Goal: Task Accomplishment & Management: Use online tool/utility

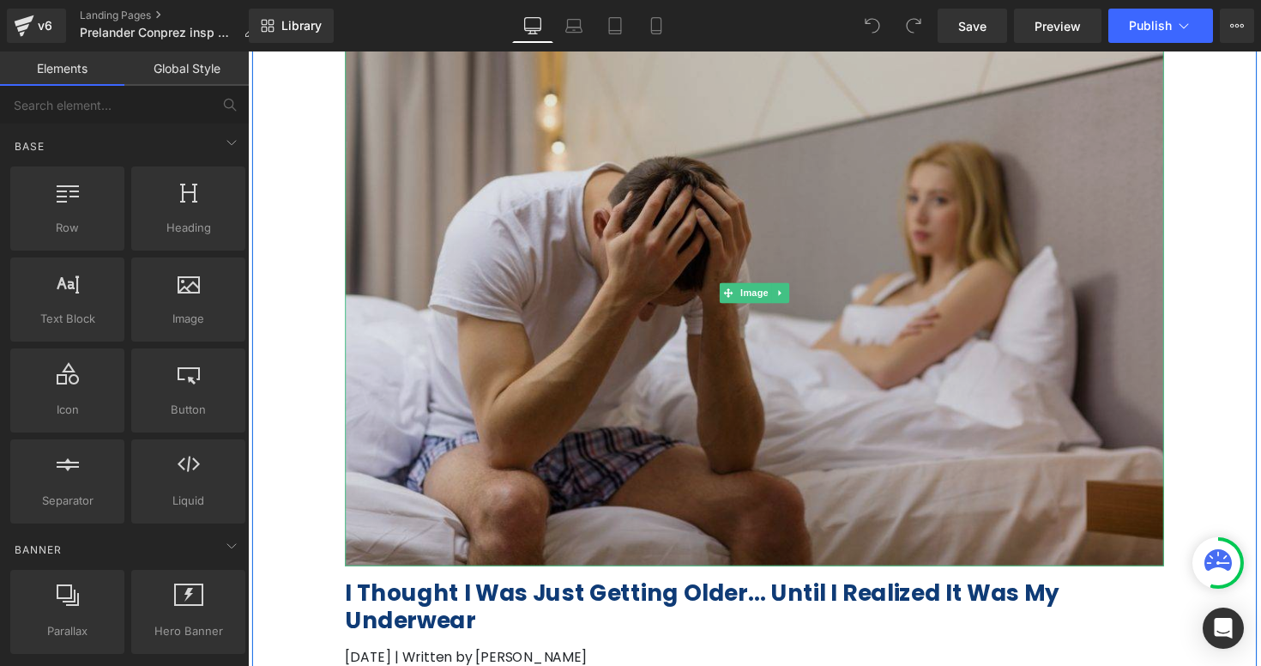
scroll to position [108, 0]
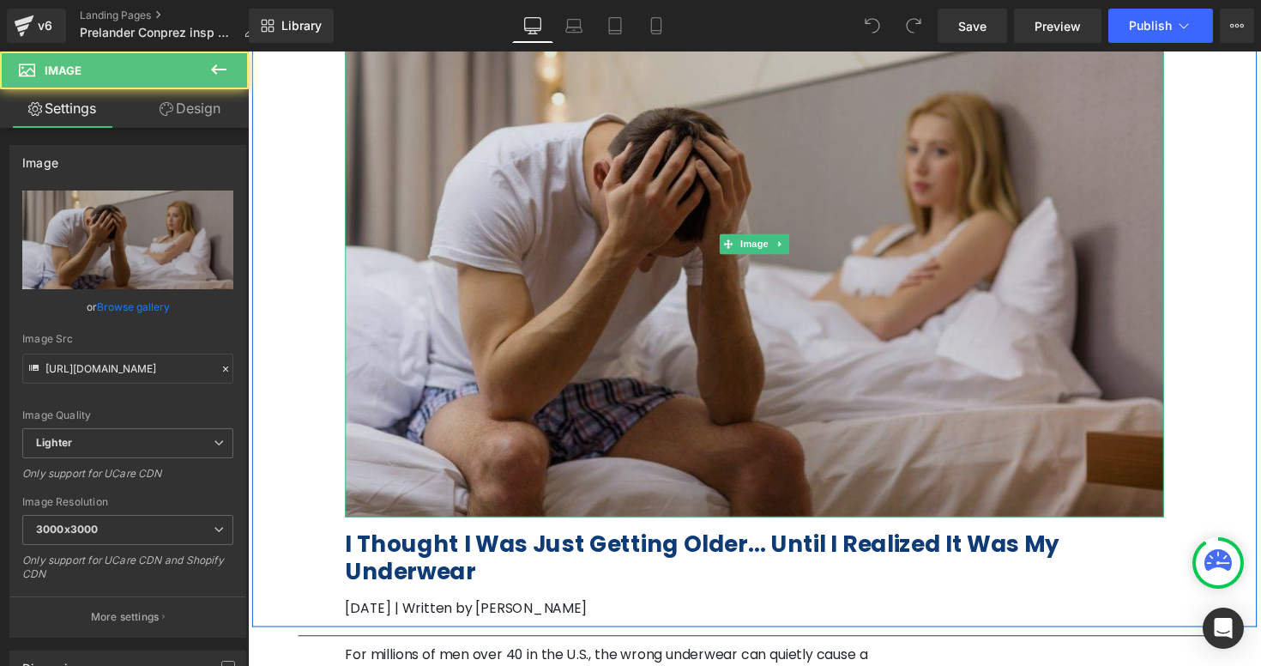
click at [736, 367] on img at bounding box center [766, 248] width 839 height 559
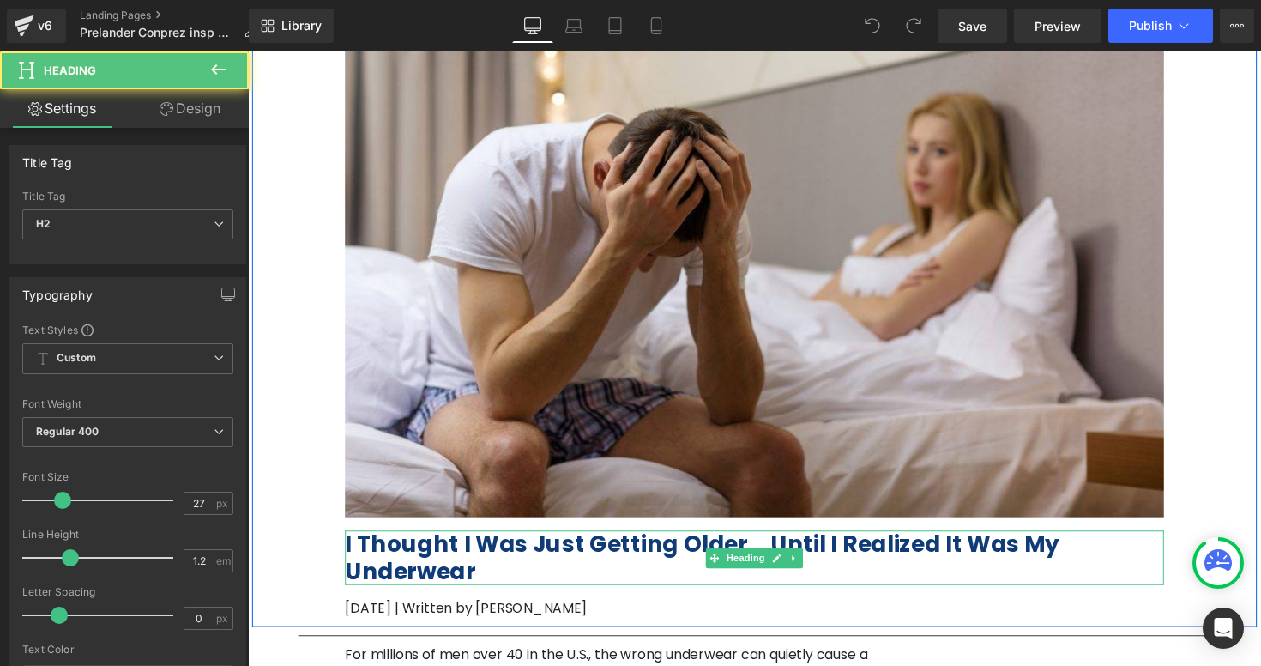
click at [452, 548] on b "I Thought I Was Just Getting Older… Until I Realized It Was My Underwear" at bounding box center [713, 569] width 732 height 59
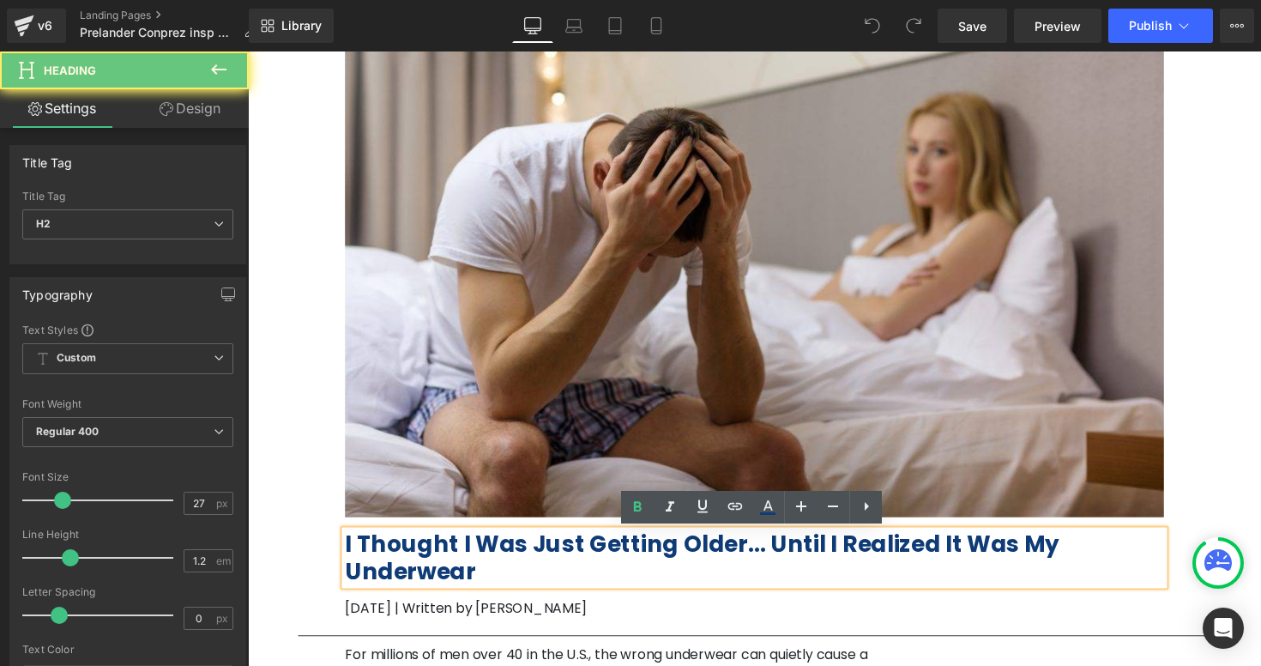
click at [452, 548] on b "I Thought I Was Just Getting Older… Until I Realized It Was My Underwear" at bounding box center [713, 569] width 732 height 59
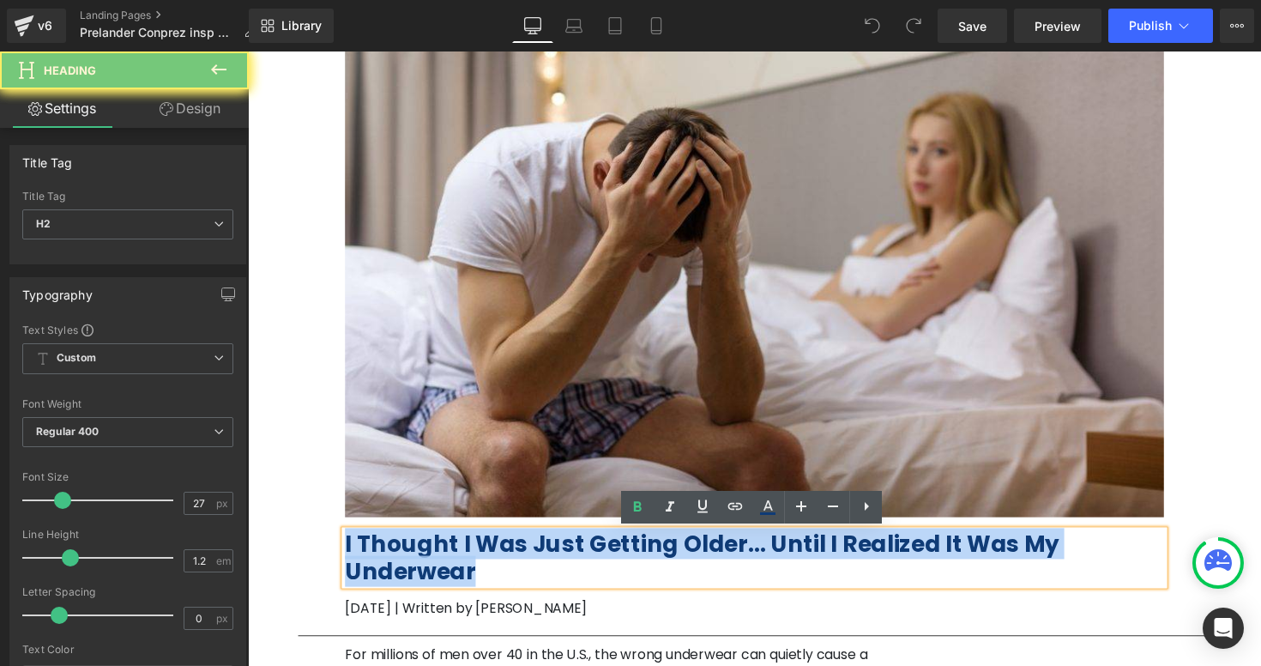
click at [452, 548] on b "I Thought I Was Just Getting Older… Until I Realized It Was My Underwear" at bounding box center [713, 569] width 732 height 59
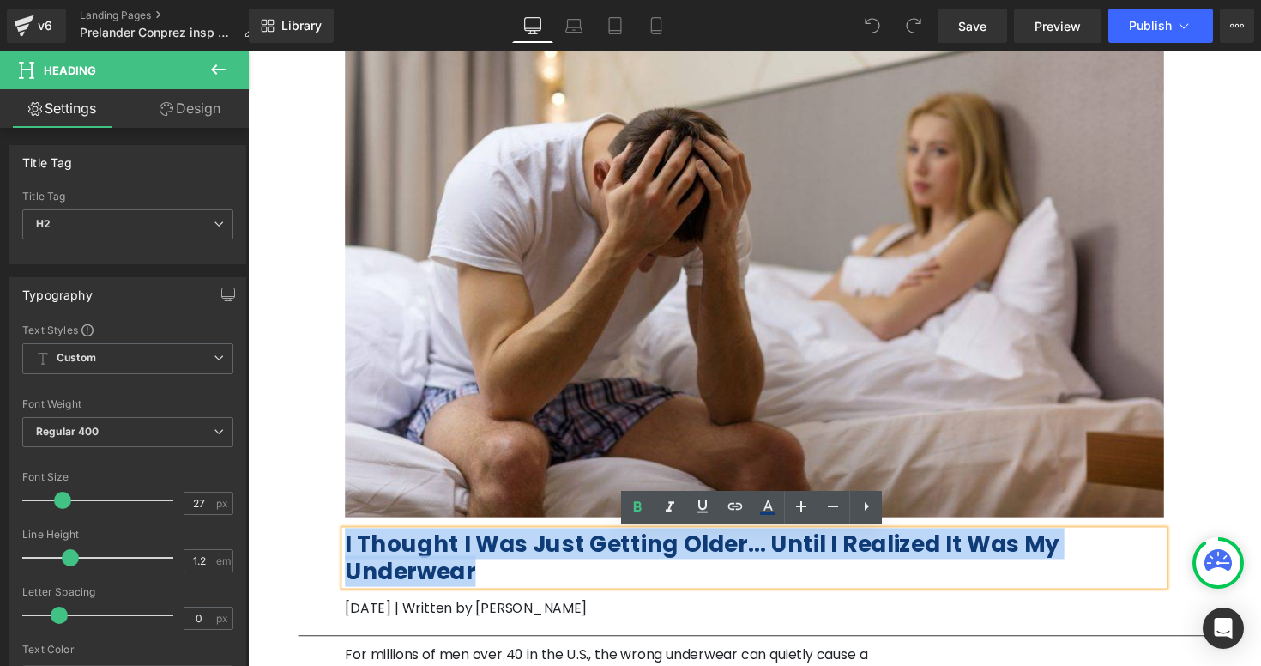
paste div
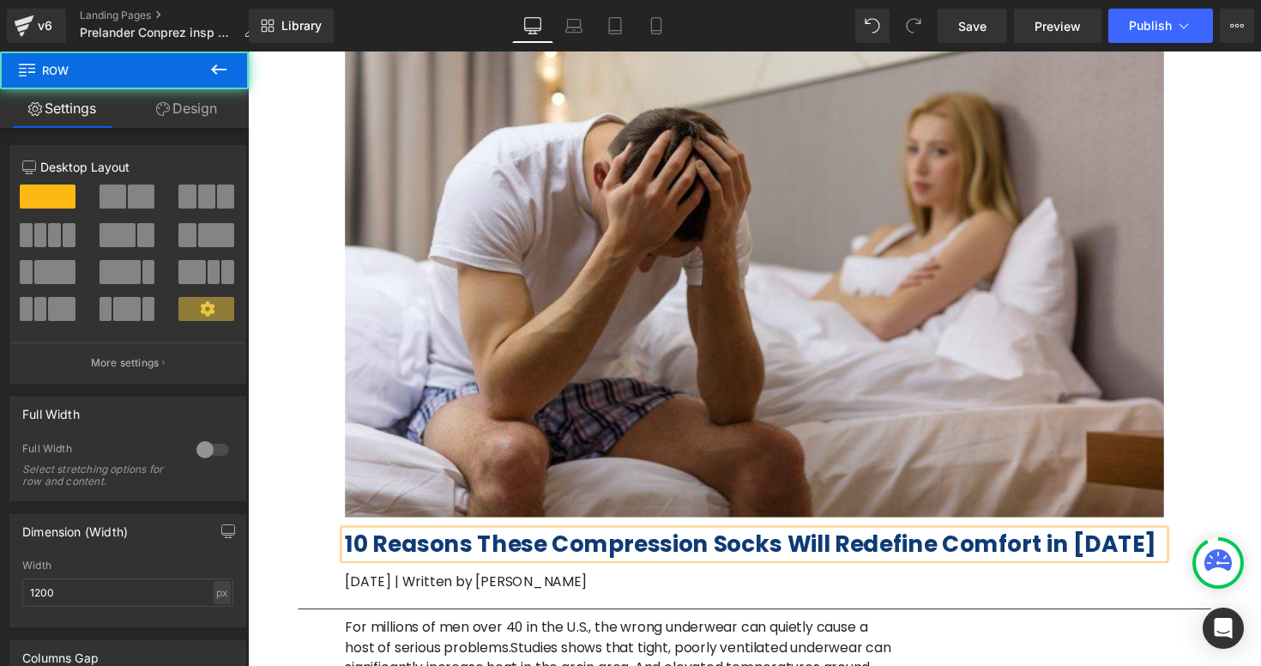
click at [1218, 468] on div "Image 10 Reasons These Compression Socks Will Redefine Comfort in 2025 Heading …" at bounding box center [766, 278] width 1029 height 670
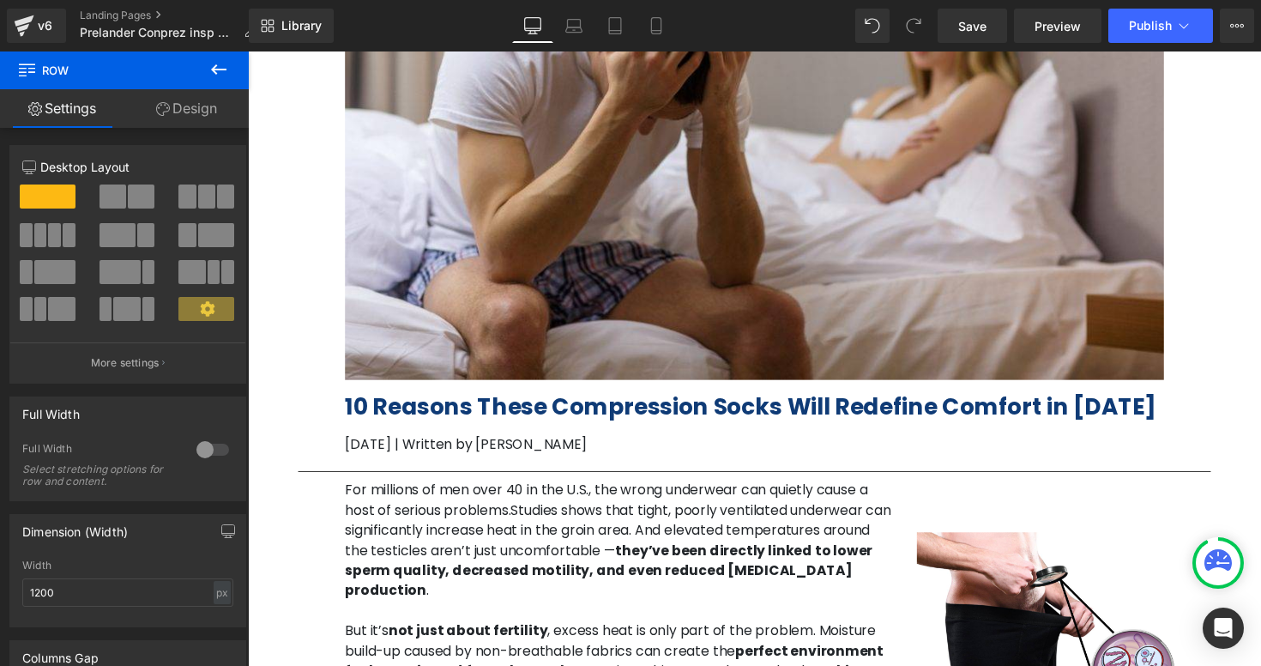
scroll to position [254, 0]
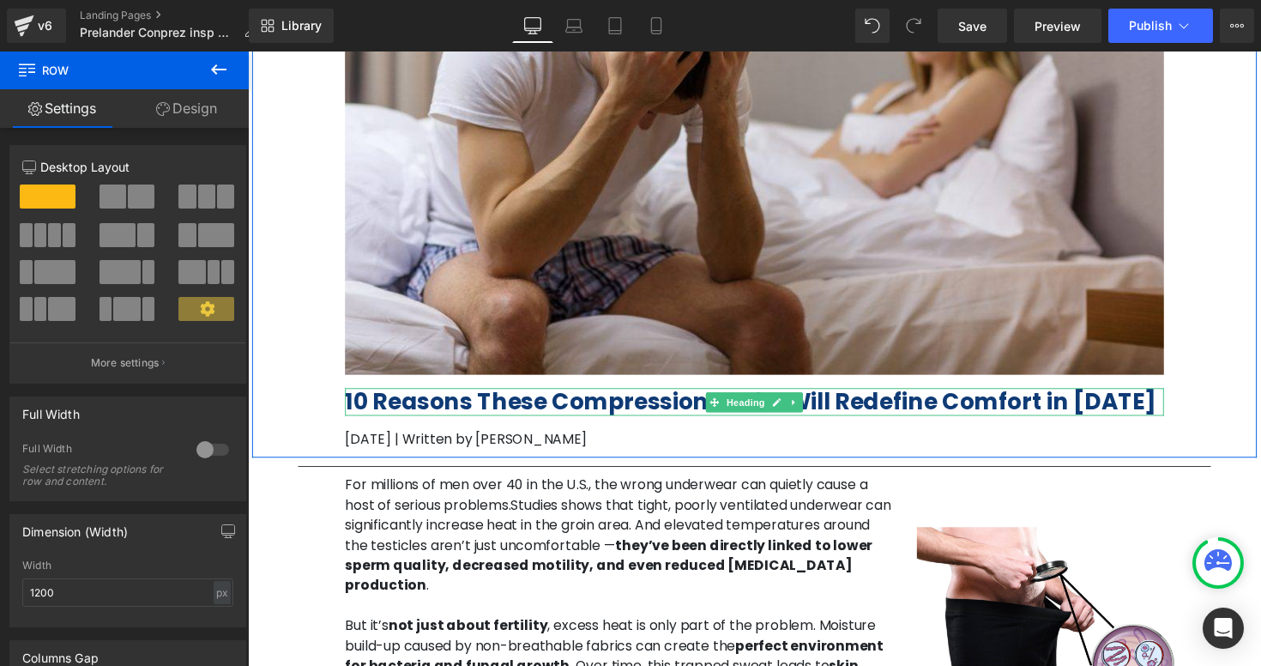
click at [669, 418] on b "10 Reasons These Compression Socks Will Redefine Comfort in [DATE]" at bounding box center [762, 410] width 831 height 32
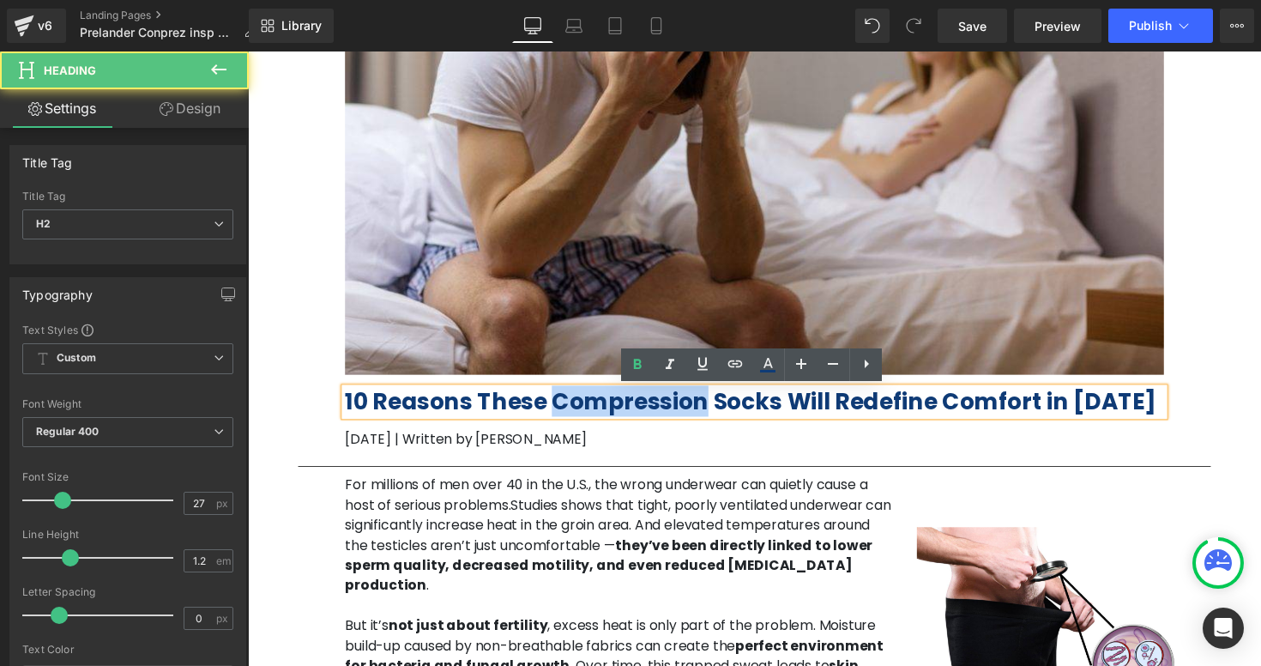
click at [669, 418] on b "10 Reasons These Compression Socks Will Redefine Comfort in [DATE]" at bounding box center [762, 410] width 831 height 32
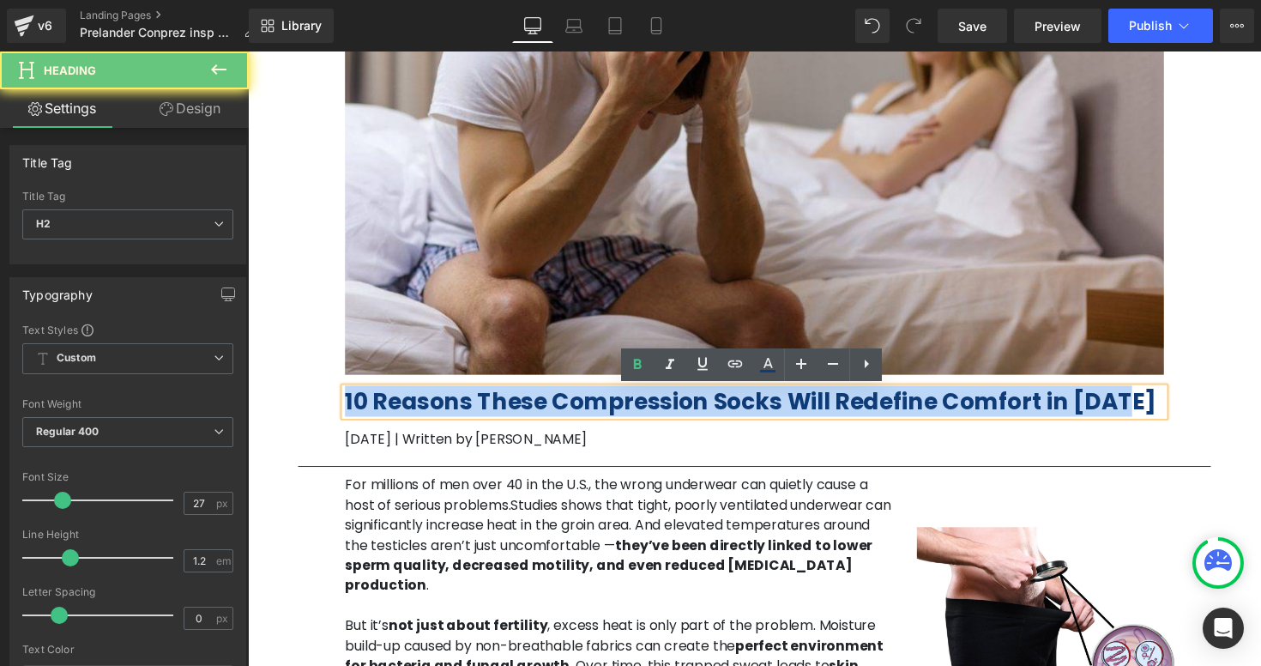
click at [669, 418] on b "10 Reasons These Compression Socks Will Redefine Comfort in [DATE]" at bounding box center [762, 410] width 831 height 32
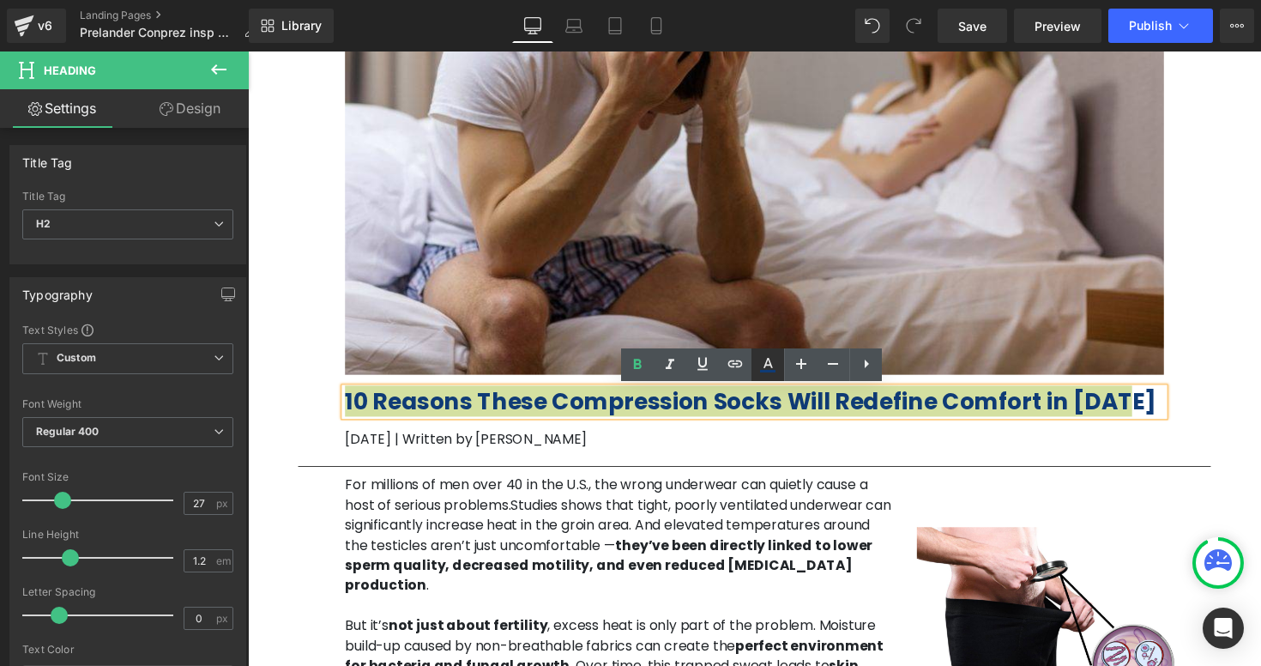
click at [770, 370] on icon at bounding box center [767, 364] width 21 height 21
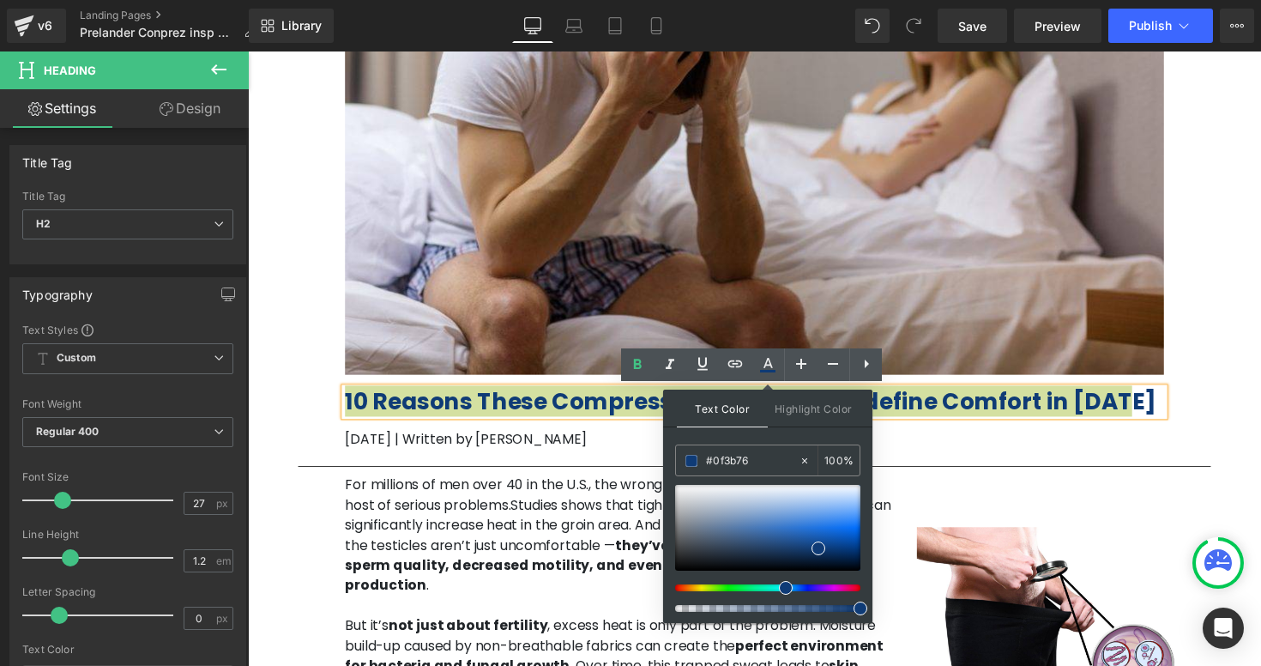
drag, startPoint x: 1004, startPoint y: 511, endPoint x: 663, endPoint y: 470, distance: 343.8
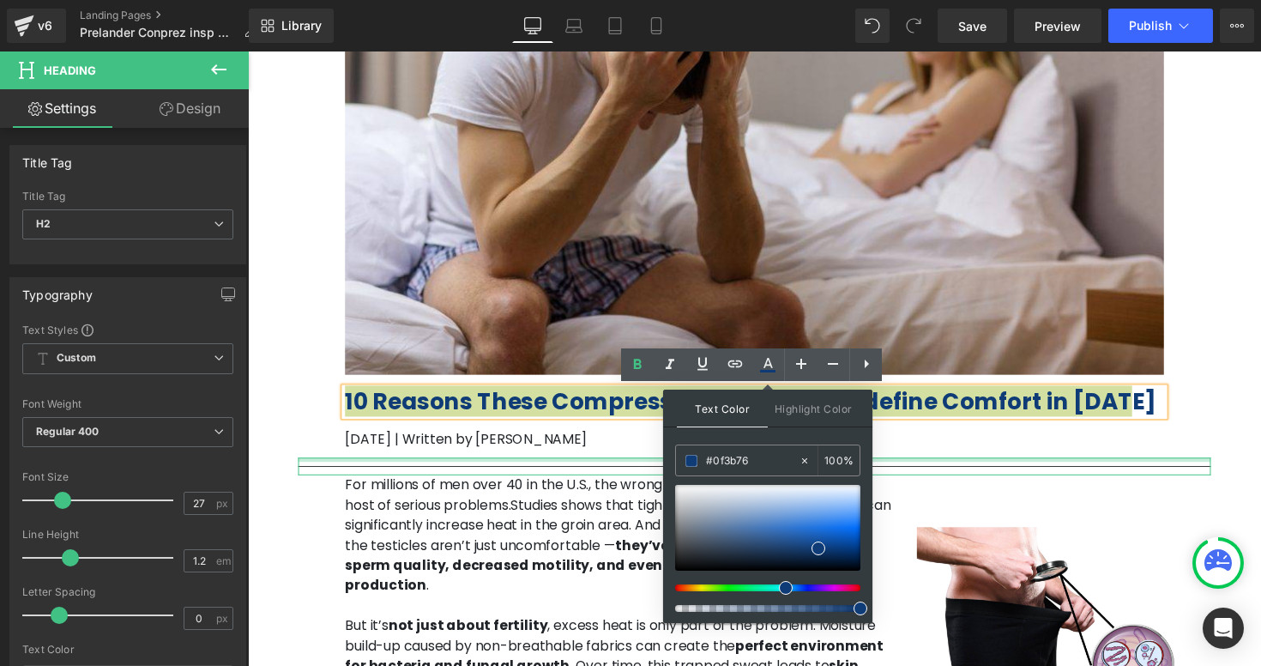
paste input "c0e31"
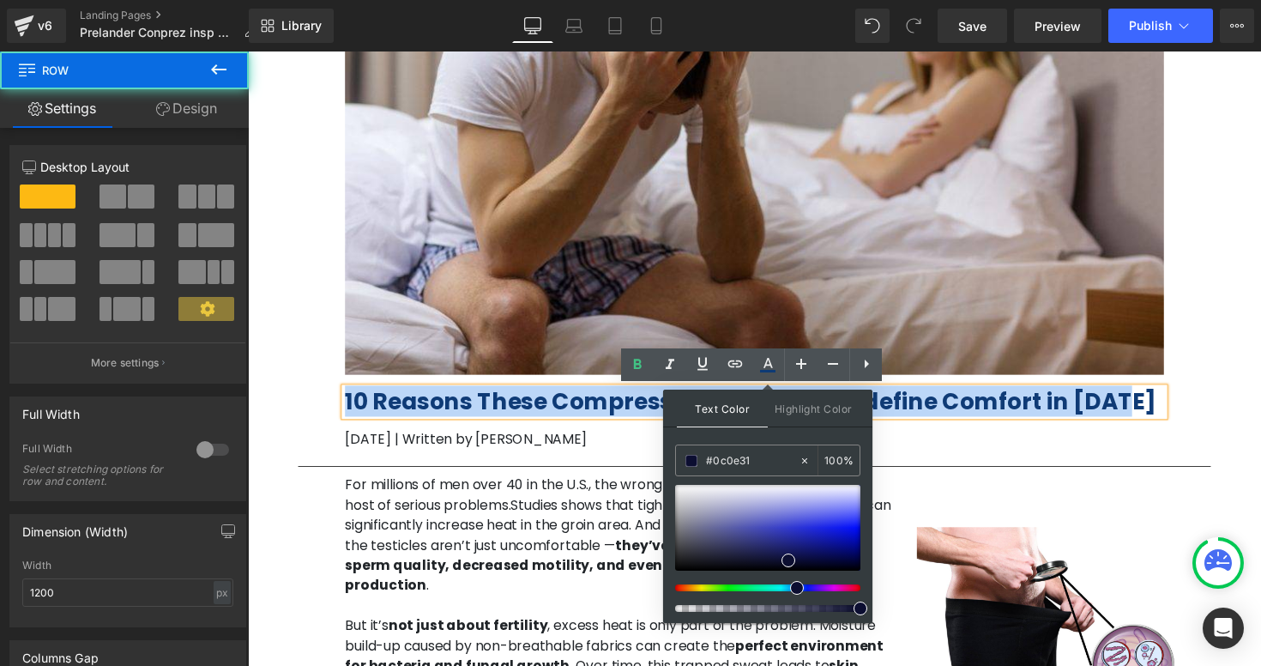
click at [1254, 411] on div "Image 10 Reasons These Compression Socks Will Redefine Comfort in 2025 Heading …" at bounding box center [766, 133] width 1029 height 670
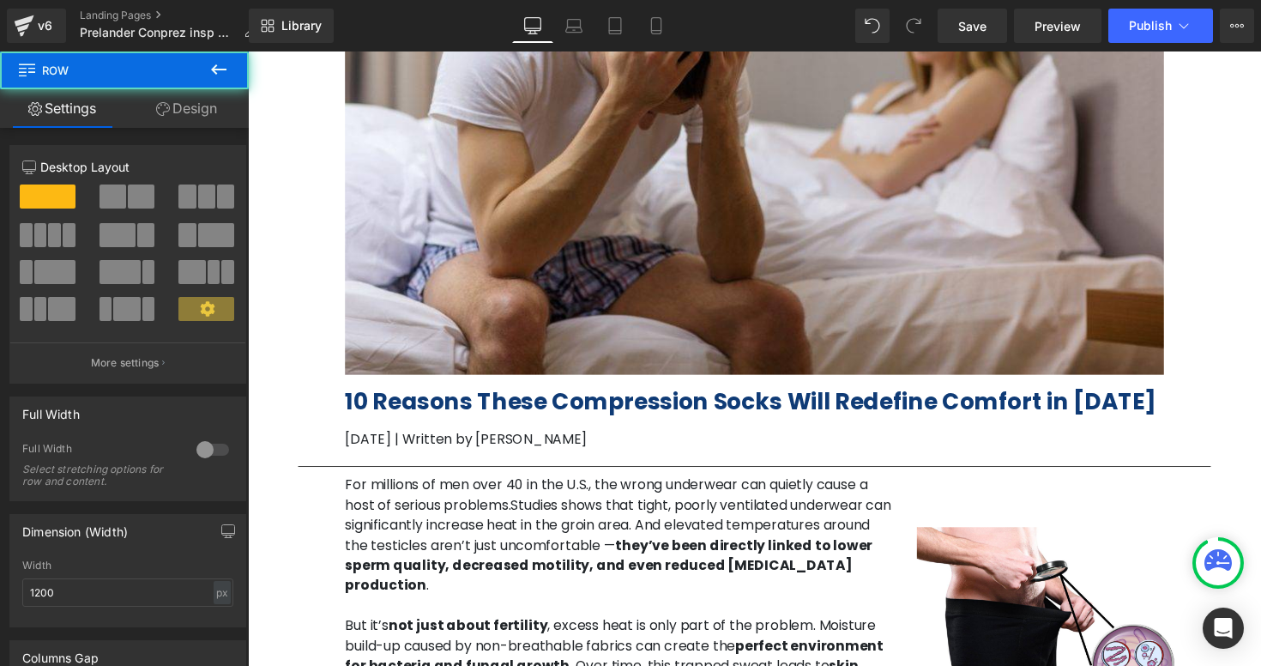
click at [1254, 411] on div "Image 10 Reasons These Compression Socks Will Redefine Comfort in 2025 Heading …" at bounding box center [766, 133] width 1029 height 670
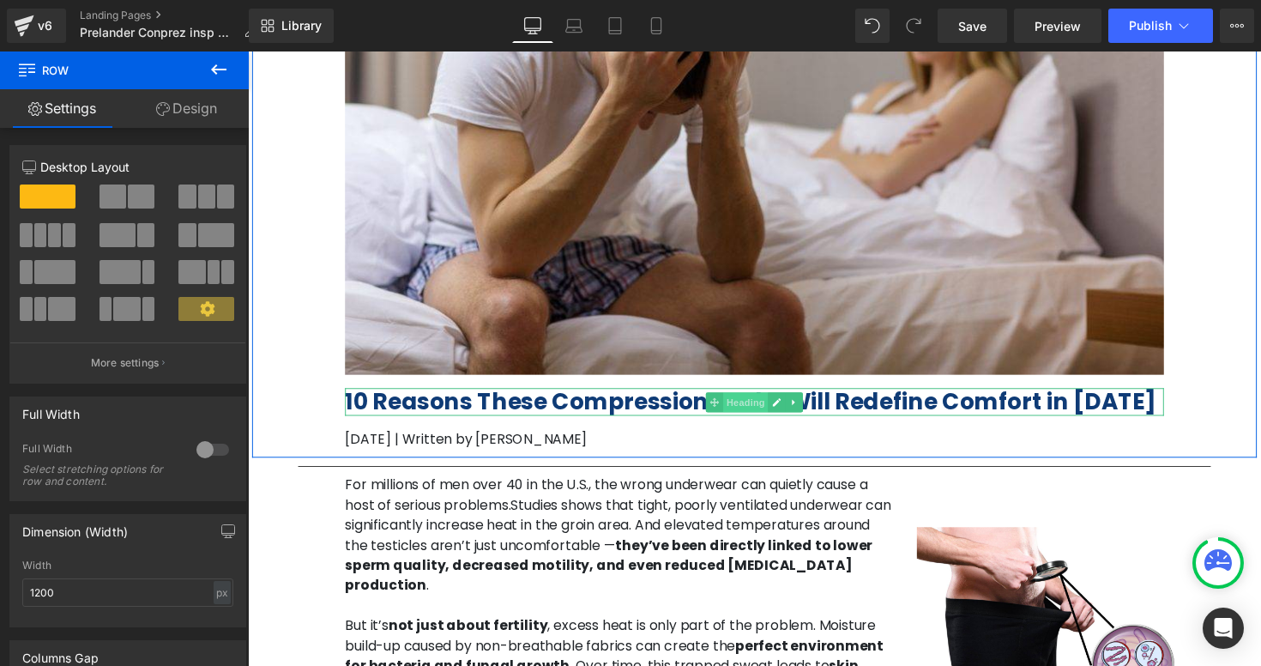
click at [768, 407] on span "Heading" at bounding box center [758, 411] width 46 height 21
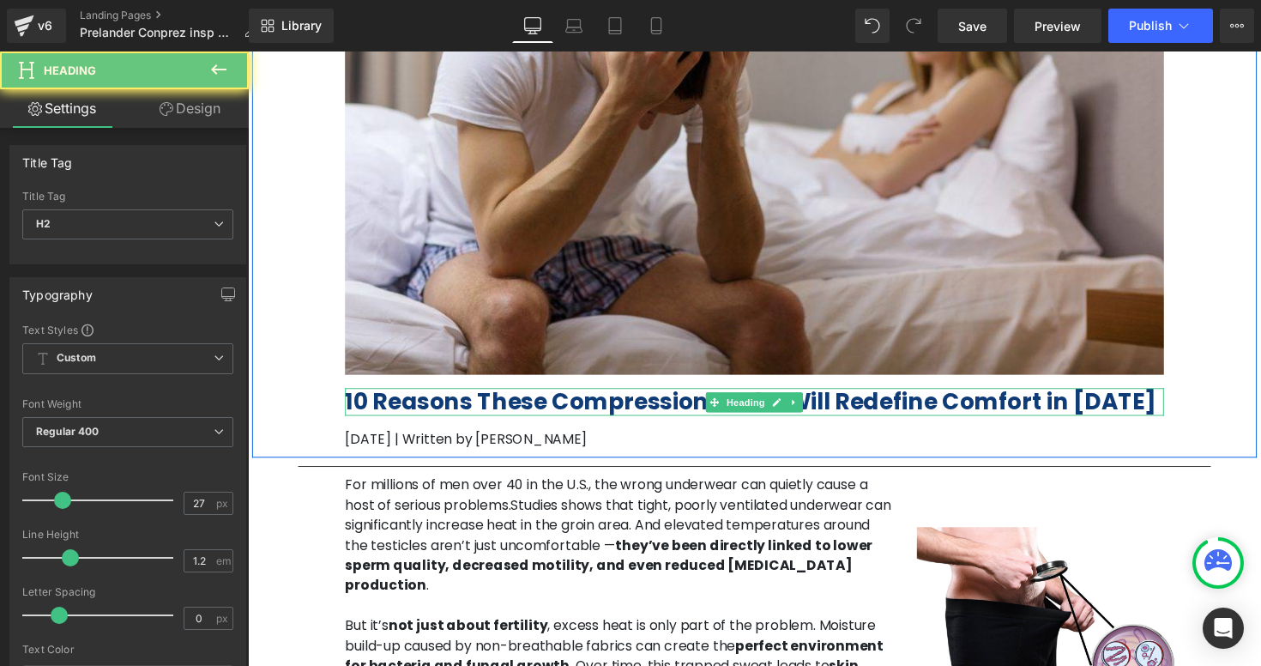
click at [631, 408] on b "10 Reasons These Compression Socks Will Redefine Comfort in [DATE]" at bounding box center [762, 410] width 831 height 32
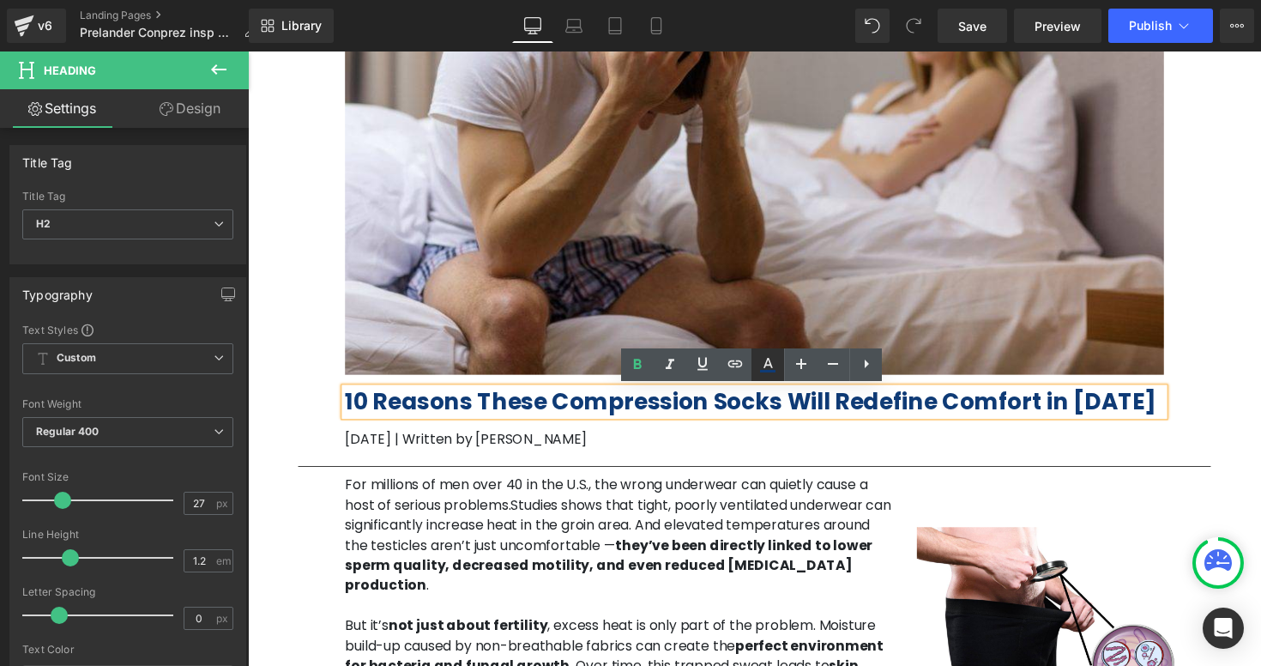
click at [765, 371] on icon at bounding box center [767, 371] width 15 height 3
type input "#0f3b76"
type input "100"
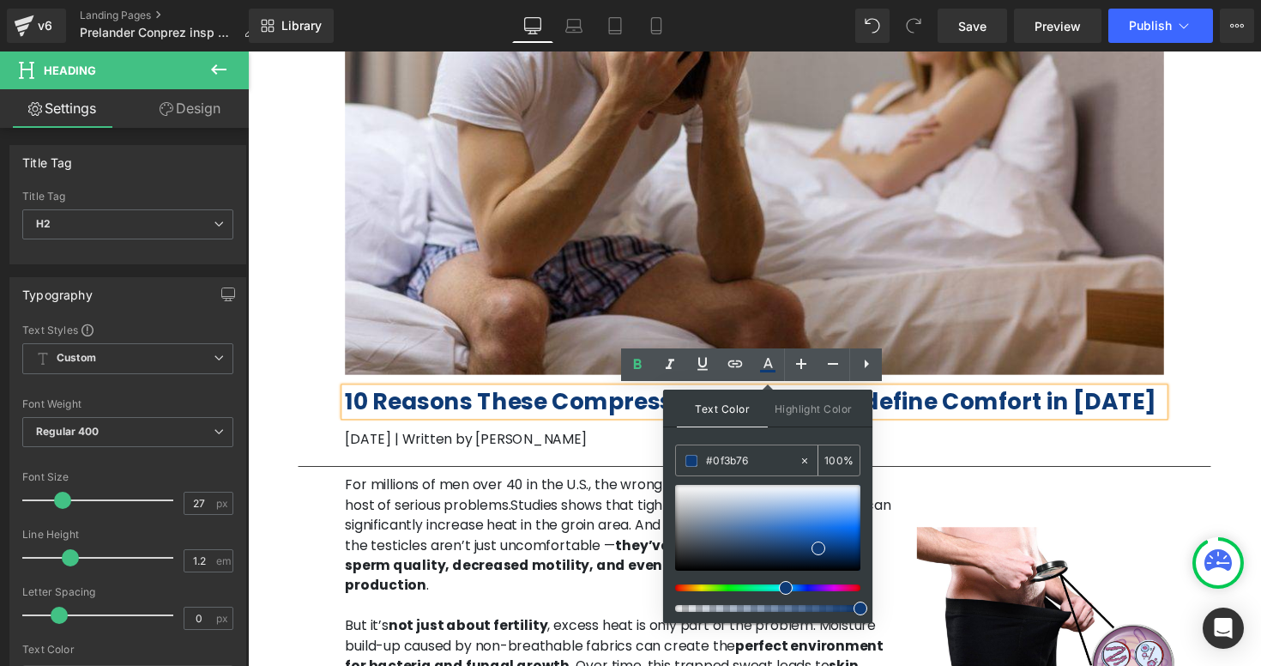
drag, startPoint x: 758, startPoint y: 465, endPoint x: 679, endPoint y: 465, distance: 78.9
click at [679, 465] on div "#0f3b76" at bounding box center [737, 460] width 123 height 30
paste input "c0e31"
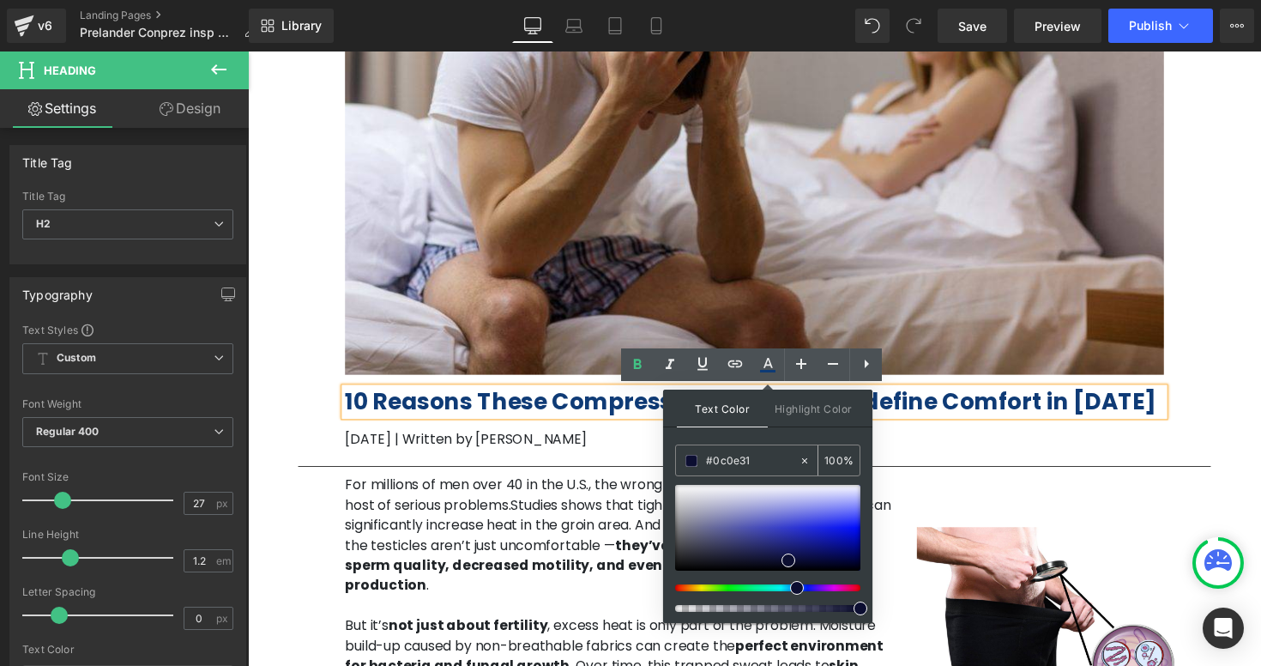
click at [772, 456] on input "#0c0e31" at bounding box center [752, 460] width 93 height 19
click at [741, 409] on span "Text Color" at bounding box center [722, 408] width 91 height 38
click at [1199, 432] on div "Image 10 Reasons These Compression Socks Will Redefine Comfort in 2025 Heading …" at bounding box center [766, 133] width 1029 height 670
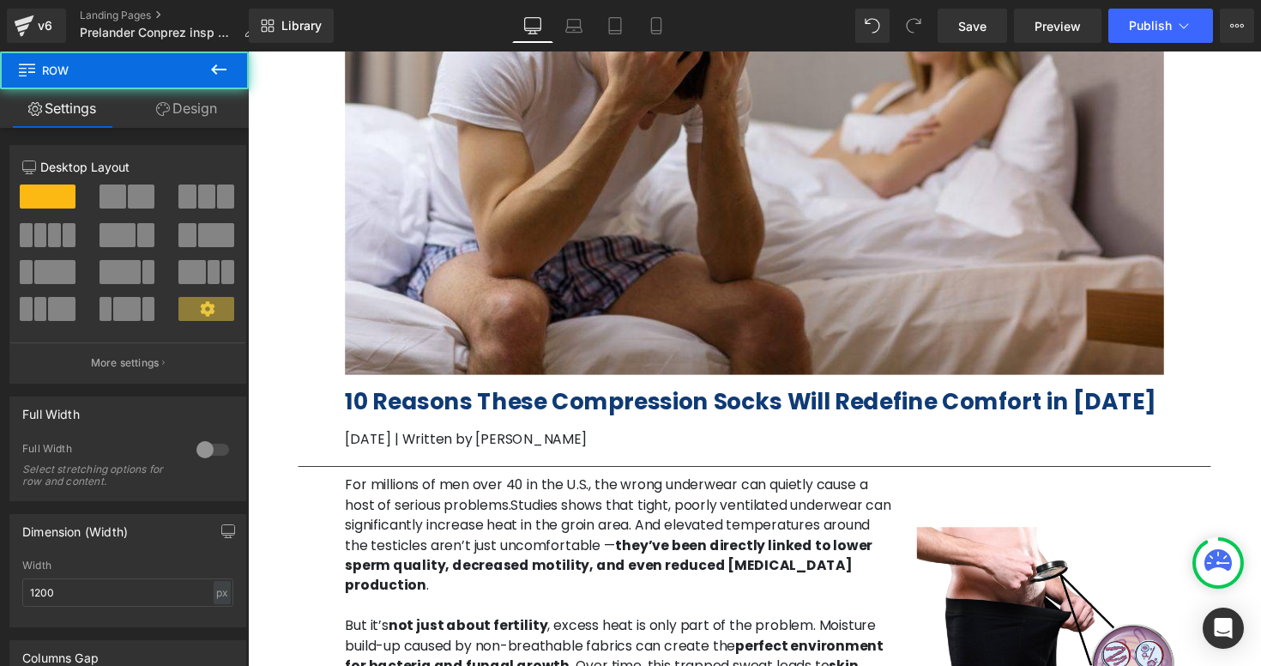
click at [1199, 432] on div "Image 10 Reasons These Compression Socks Will Redefine Comfort in 2025 Heading …" at bounding box center [766, 133] width 1029 height 670
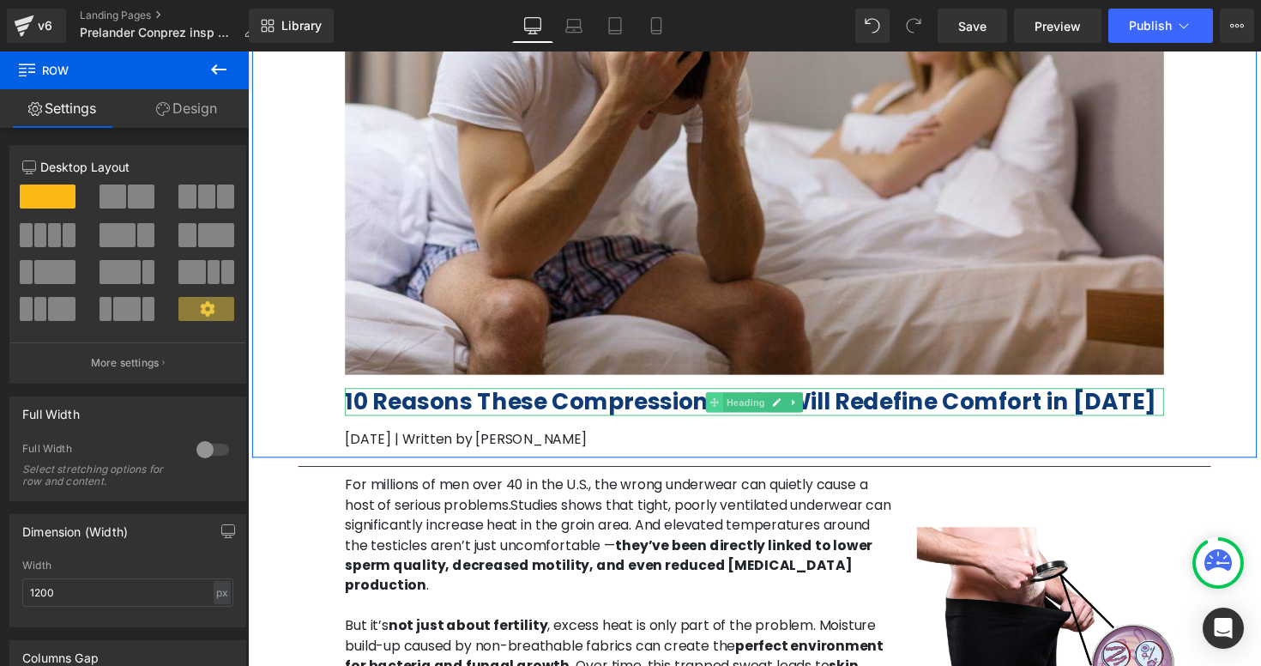
click at [725, 409] on icon at bounding box center [725, 410] width 9 height 9
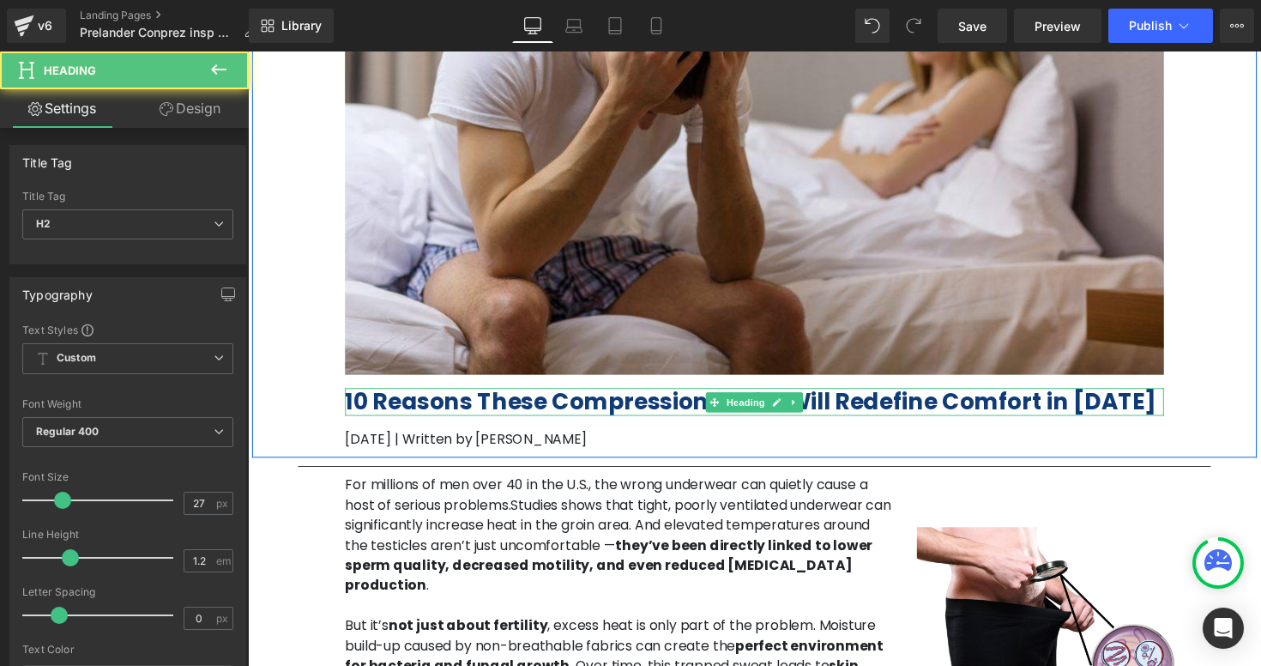
click at [667, 401] on b "10 Reasons These Compression Socks Will Redefine Comfort in [DATE]" at bounding box center [762, 410] width 831 height 32
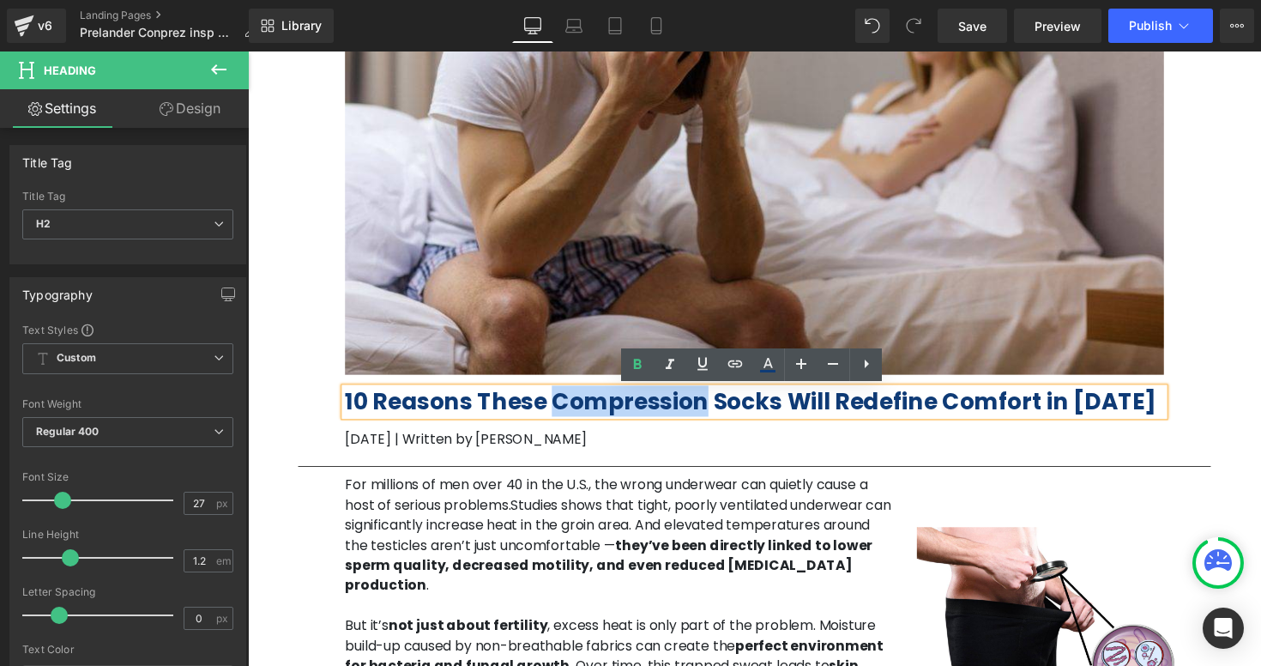
click at [667, 401] on b "10 Reasons These Compression Socks Will Redefine Comfort in [DATE]" at bounding box center [762, 410] width 831 height 32
click at [766, 359] on icon at bounding box center [767, 364] width 21 height 21
type input "#0f3b76"
type input "100"
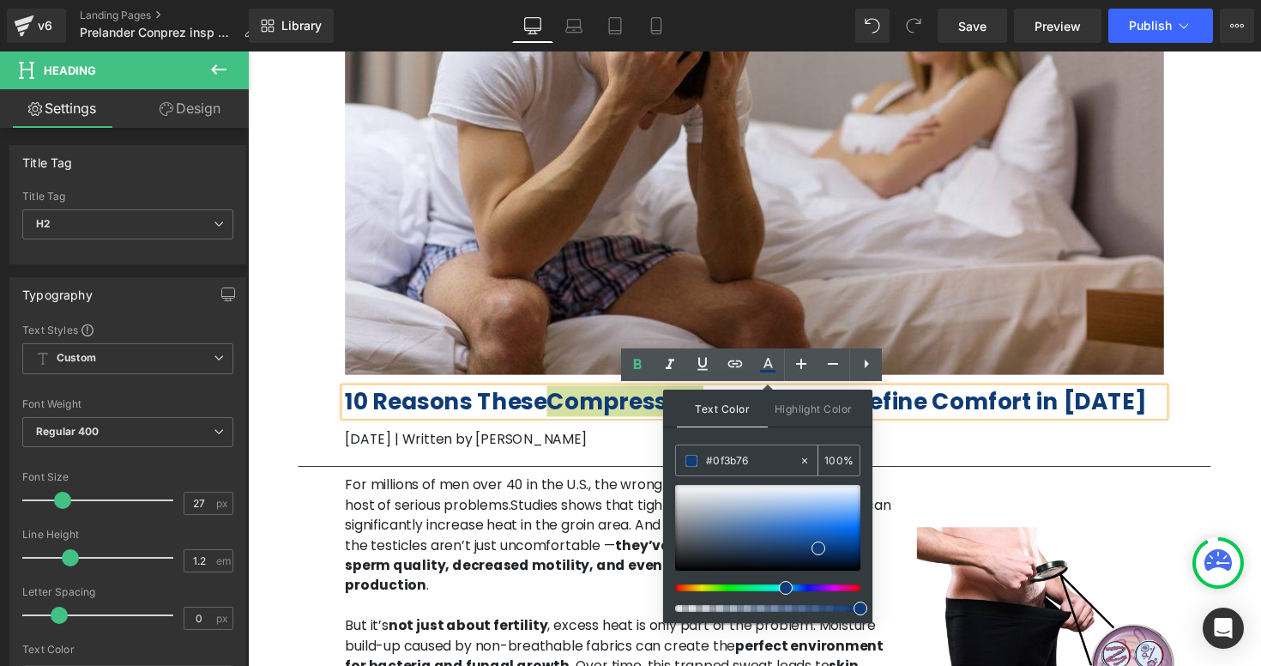
drag, startPoint x: 757, startPoint y: 457, endPoint x: 696, endPoint y: 453, distance: 60.2
click at [696, 453] on div "#0f3b76" at bounding box center [737, 460] width 123 height 30
paste input "c0e31"
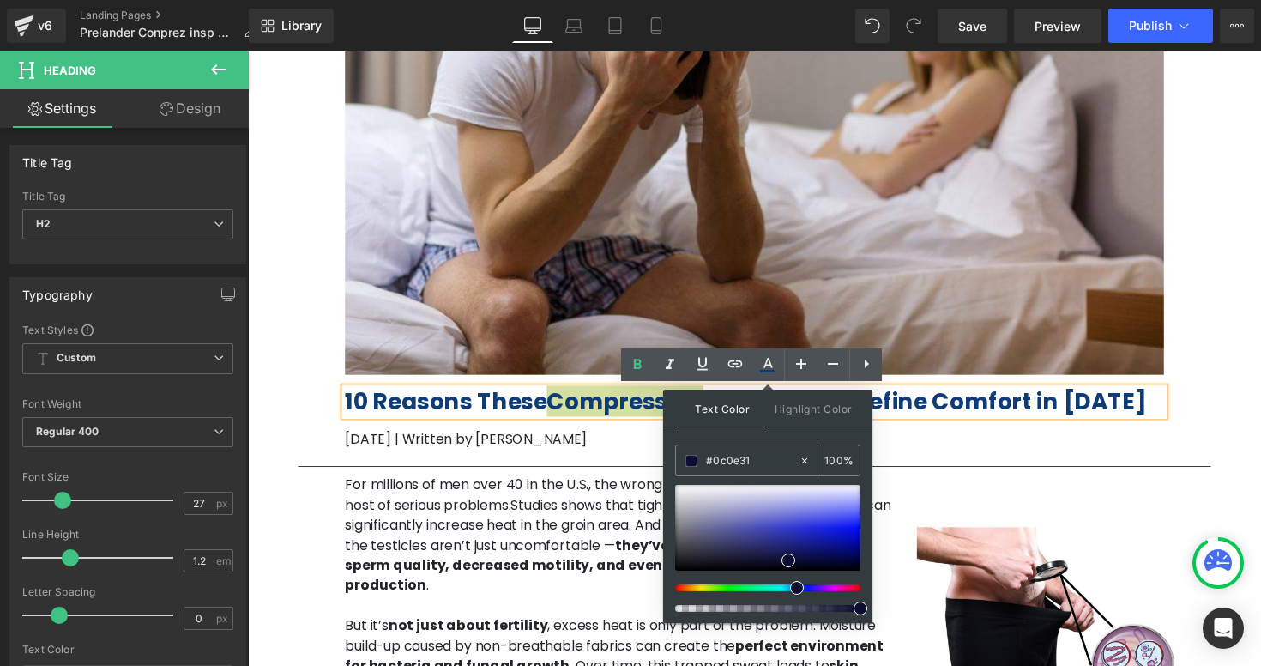
click at [757, 464] on input "#0c0e31" at bounding box center [752, 460] width 93 height 19
click at [740, 456] on input "#0c0e31" at bounding box center [752, 460] width 93 height 19
click at [965, 459] on div "Image 10 Reasons These Compression Socks Will Redefine Comfort in 2025 Heading …" at bounding box center [766, 133] width 1029 height 670
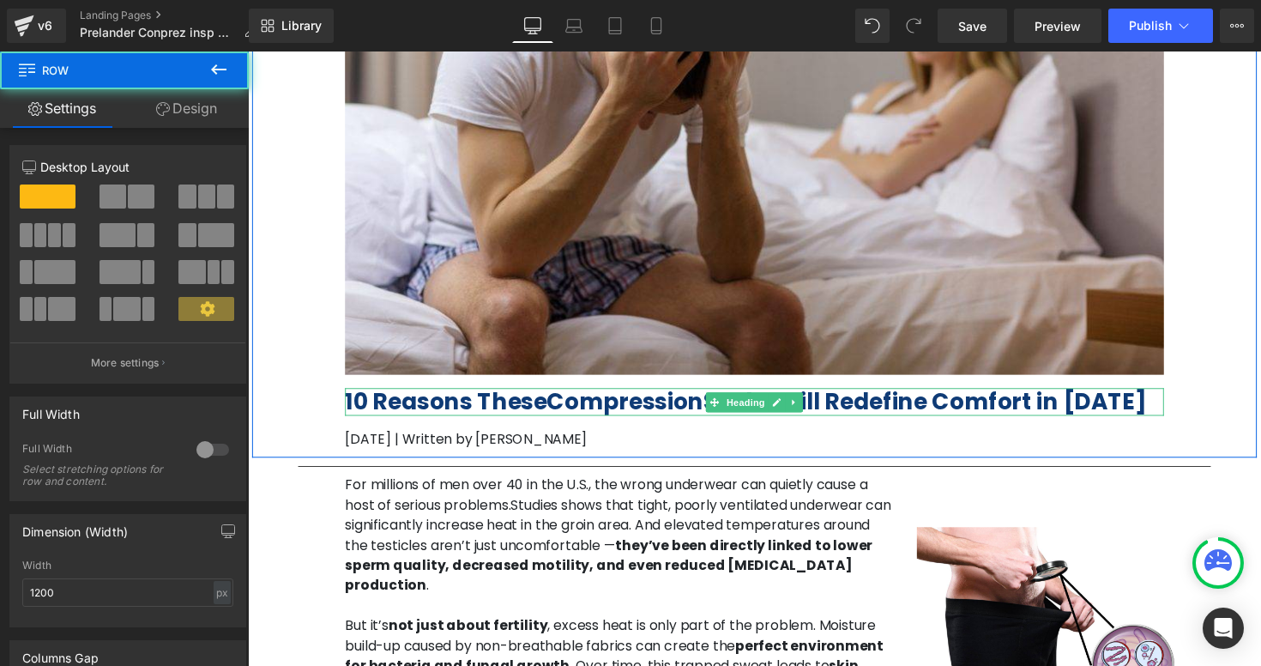
click at [814, 404] on link at bounding box center [808, 411] width 18 height 21
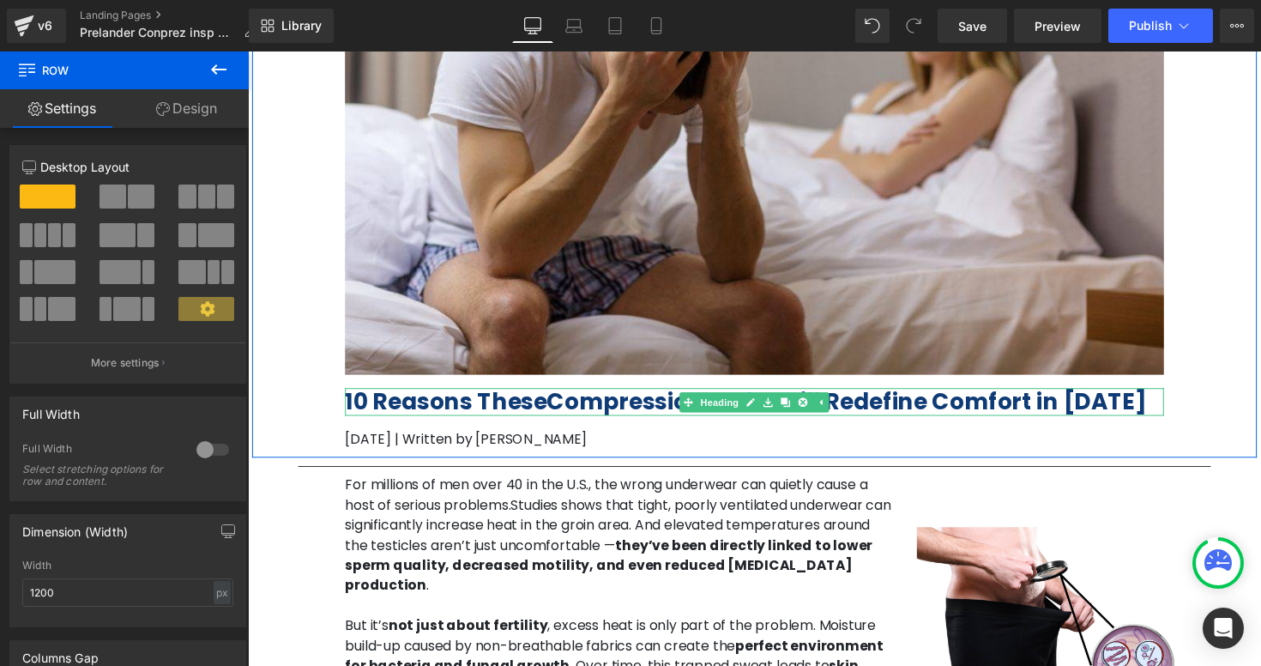
click at [528, 406] on b "10 Reasons These Compression Socks Will Redefine Comfort in 2025" at bounding box center [757, 410] width 821 height 32
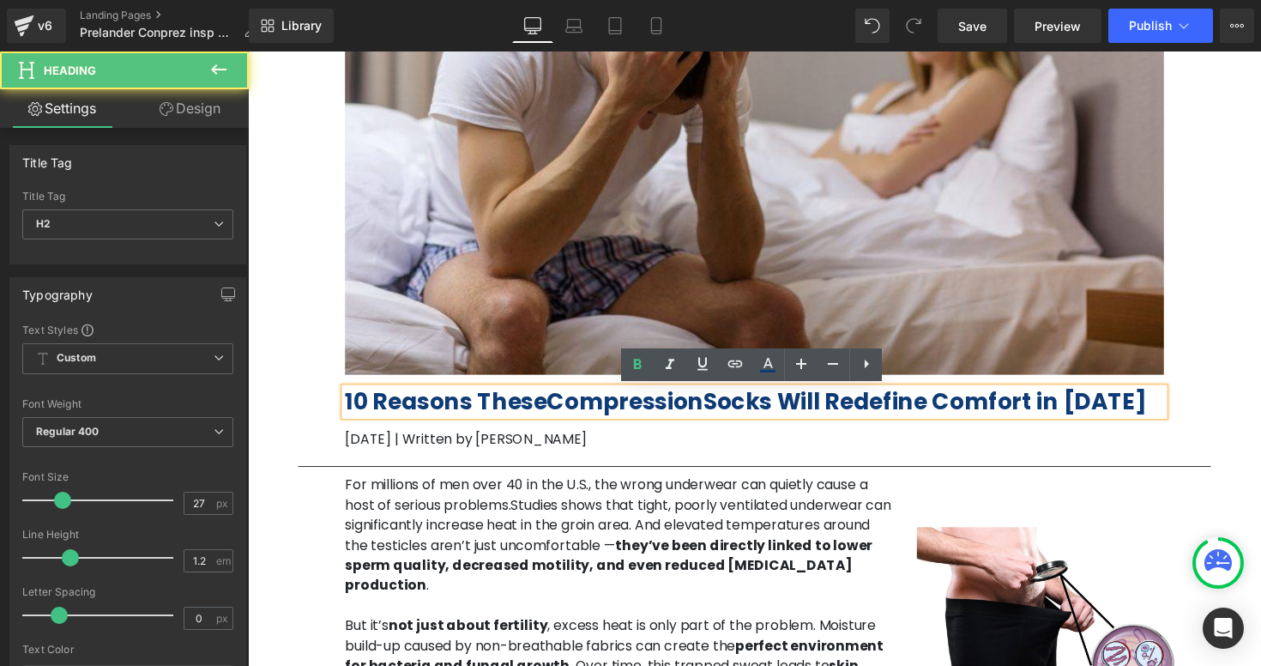
click at [464, 407] on b "10 Reasons These Compression Socks Will Redefine Comfort in 2025" at bounding box center [757, 410] width 821 height 32
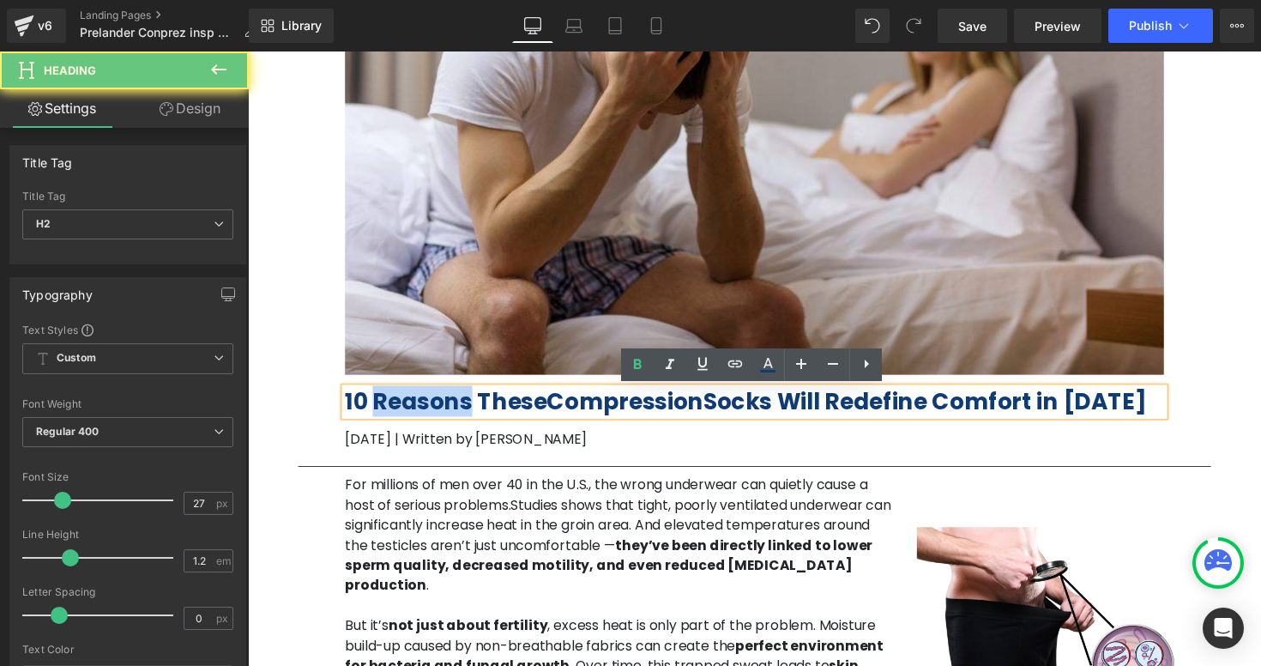
click at [464, 407] on b "10 Reasons These Compression Socks Will Redefine Comfort in 2025" at bounding box center [757, 410] width 821 height 32
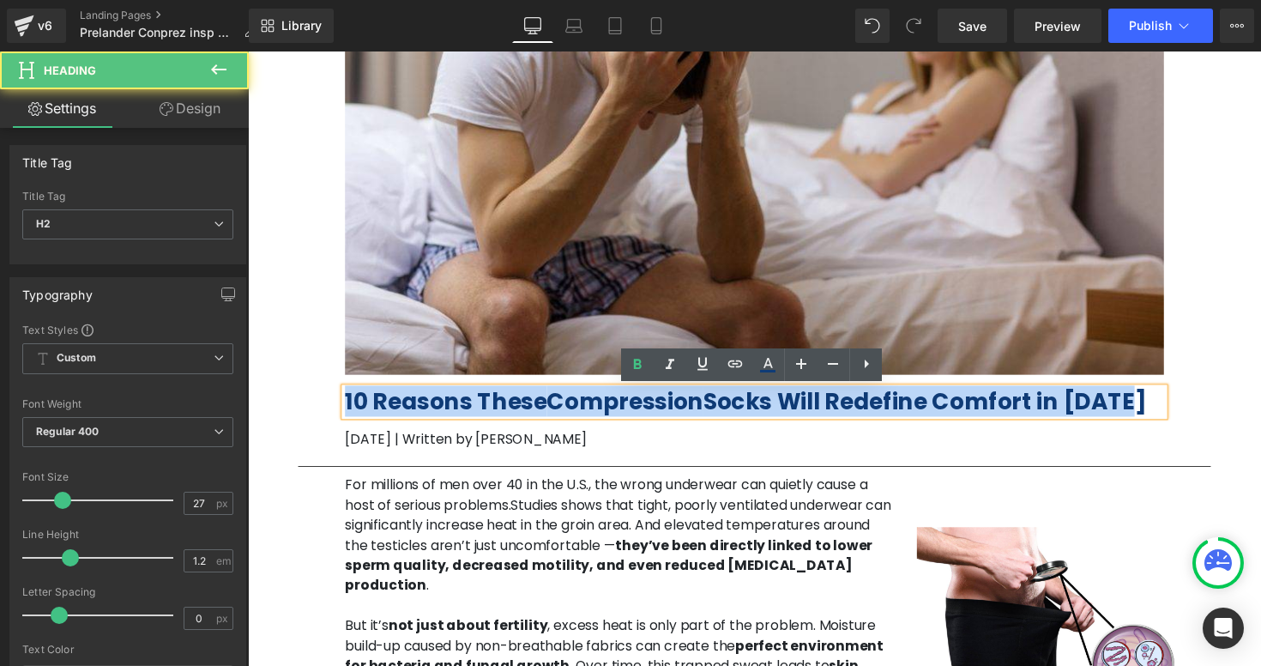
click at [464, 407] on b "10 Reasons These Compression Socks Will Redefine Comfort in 2025" at bounding box center [757, 410] width 821 height 32
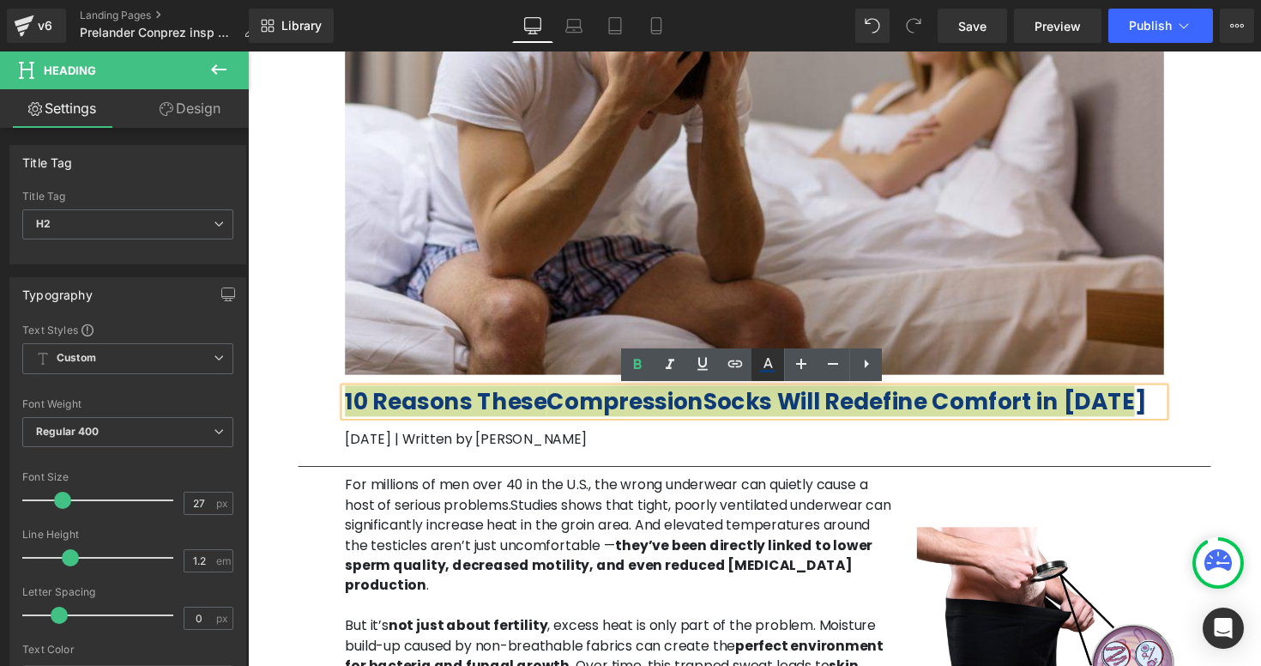
click at [758, 365] on icon at bounding box center [767, 364] width 21 height 21
type input "#0f3b76"
type input "100"
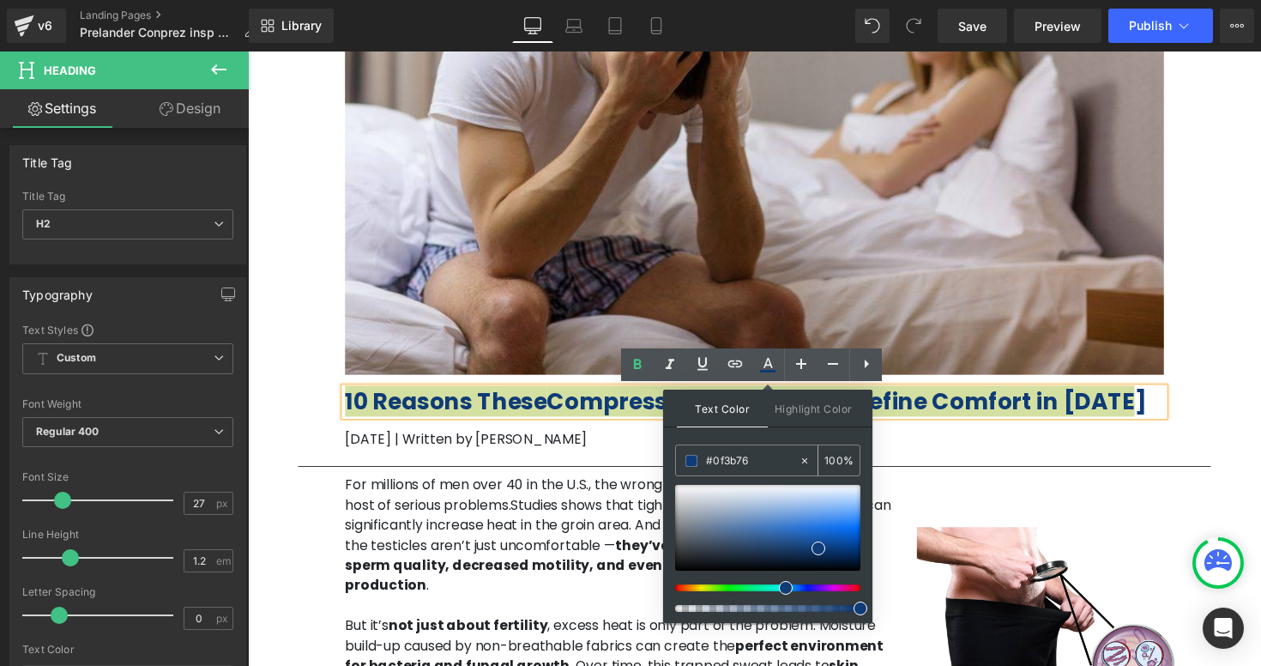
drag, startPoint x: 757, startPoint y: 458, endPoint x: 680, endPoint y: 457, distance: 76.3
click at [680, 457] on div "#0f3b76" at bounding box center [737, 460] width 123 height 30
paste input "c0e31"
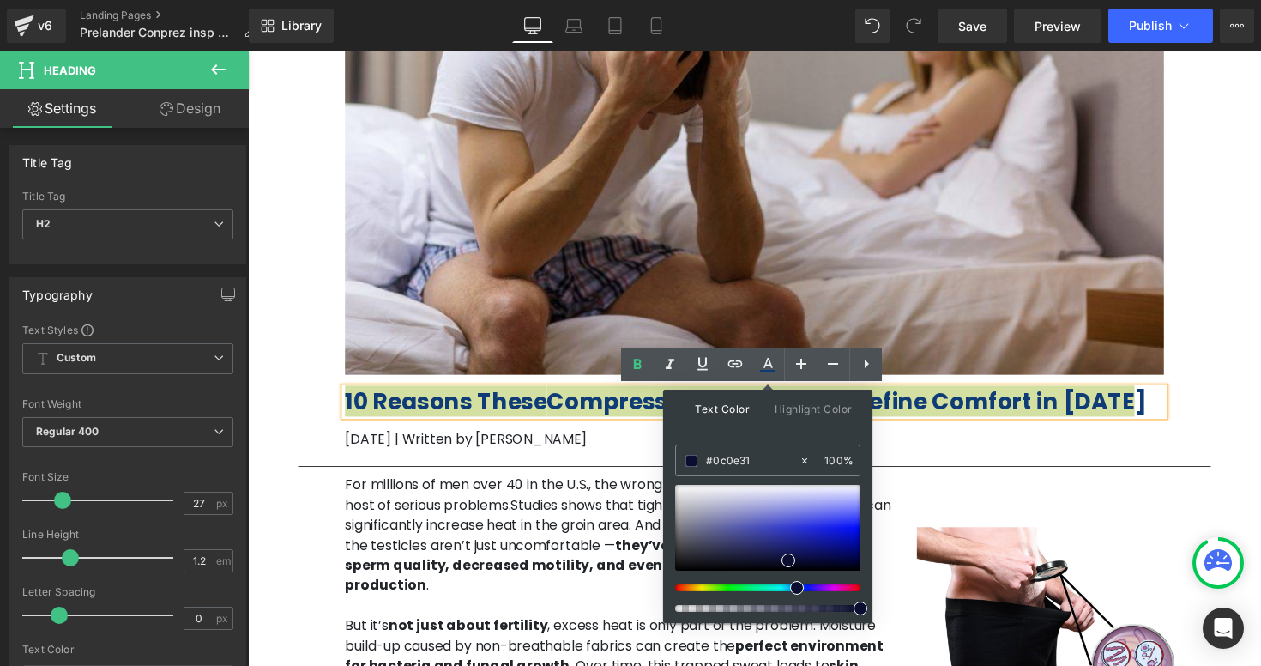
type input "#0c0e31"
click at [693, 465] on span at bounding box center [691, 461] width 12 height 12
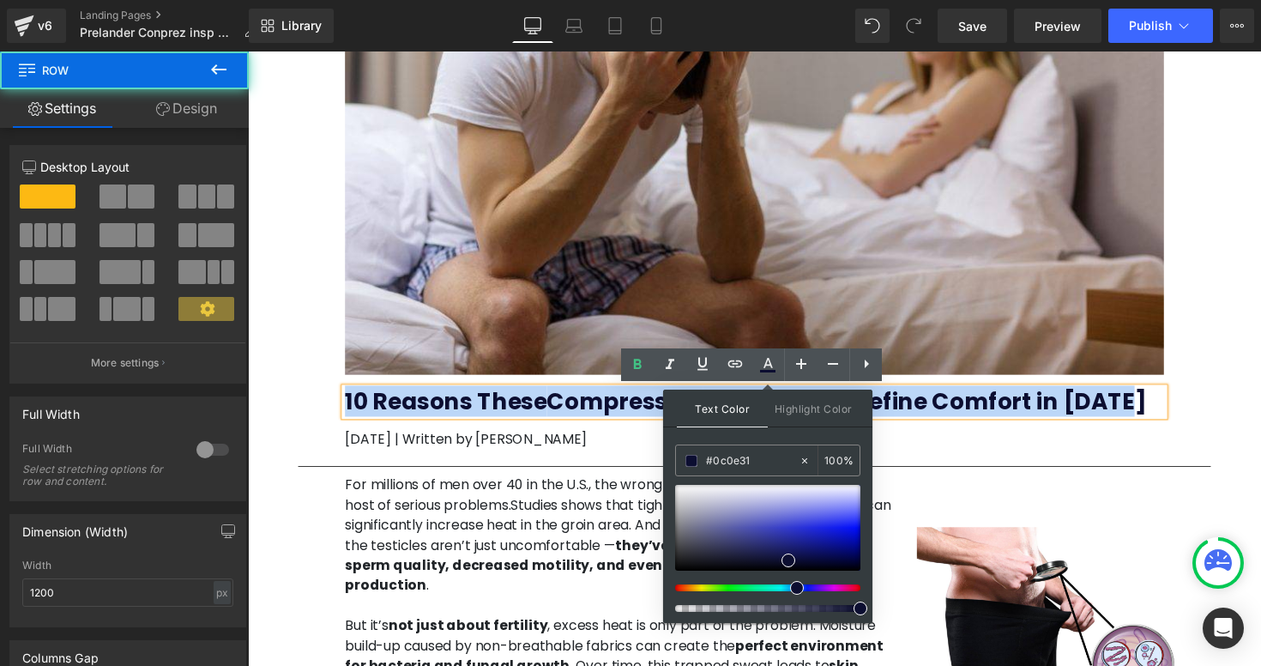
click at [1216, 444] on div "Image 10 Reasons These Compression Socks Will Redefine Comfort in 2025 Heading …" at bounding box center [766, 133] width 1029 height 670
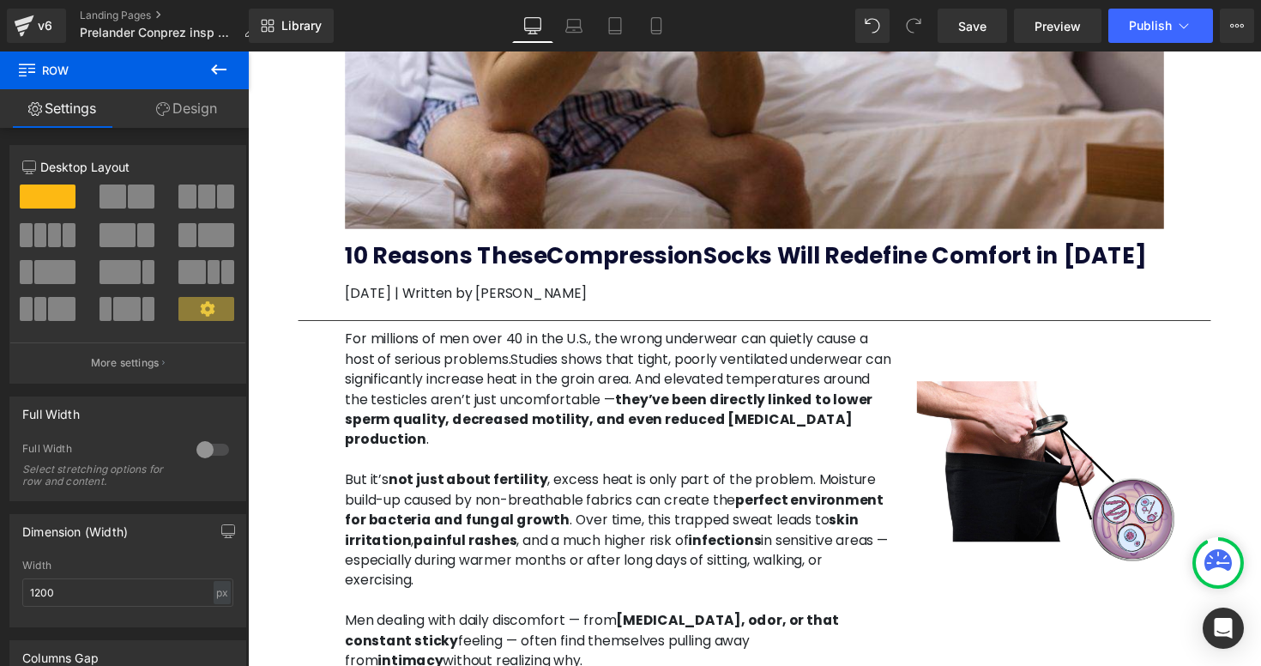
scroll to position [407, 0]
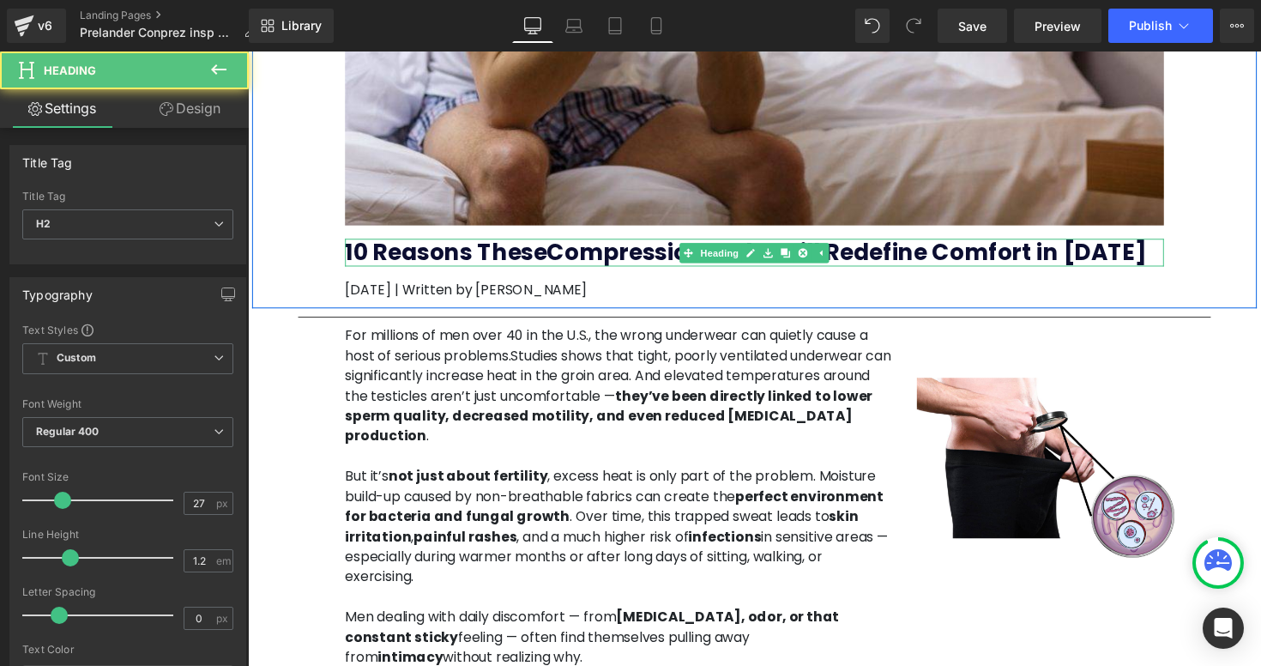
click at [564, 263] on b "10 Reasons These Compression Socks Will Redefine Comfort in 2025" at bounding box center [757, 257] width 821 height 32
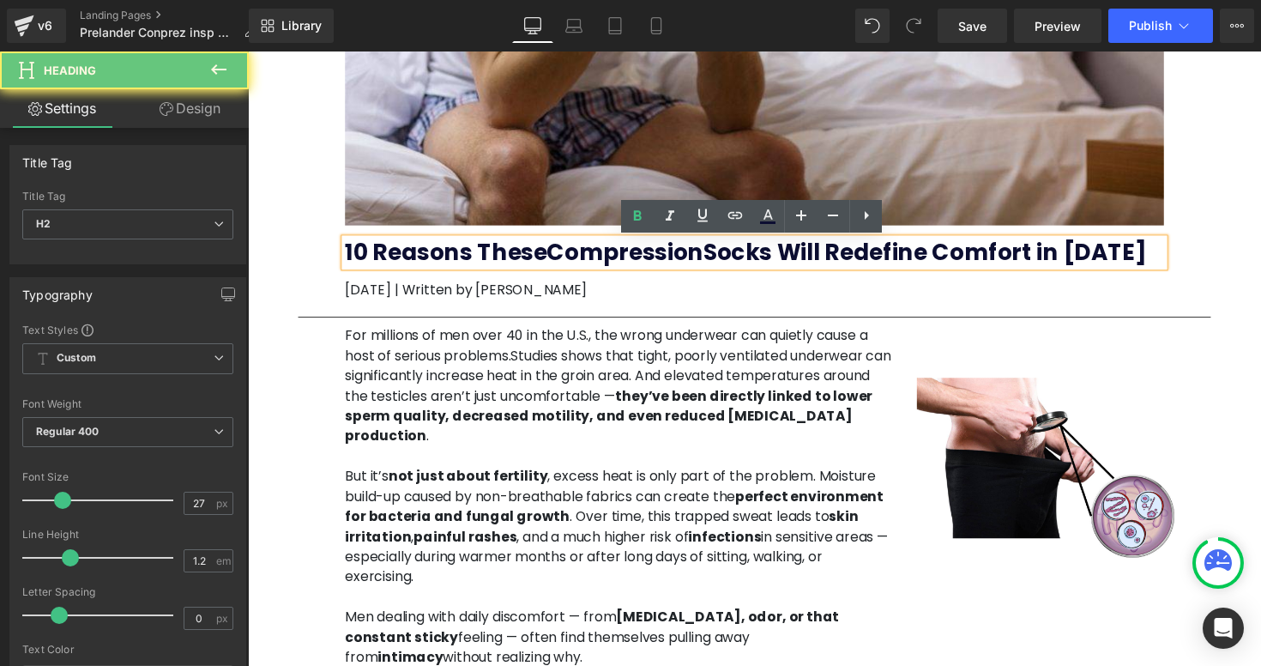
click at [564, 263] on b "10 Reasons These Compression Socks Will Redefine Comfort in 2025" at bounding box center [757, 257] width 821 height 32
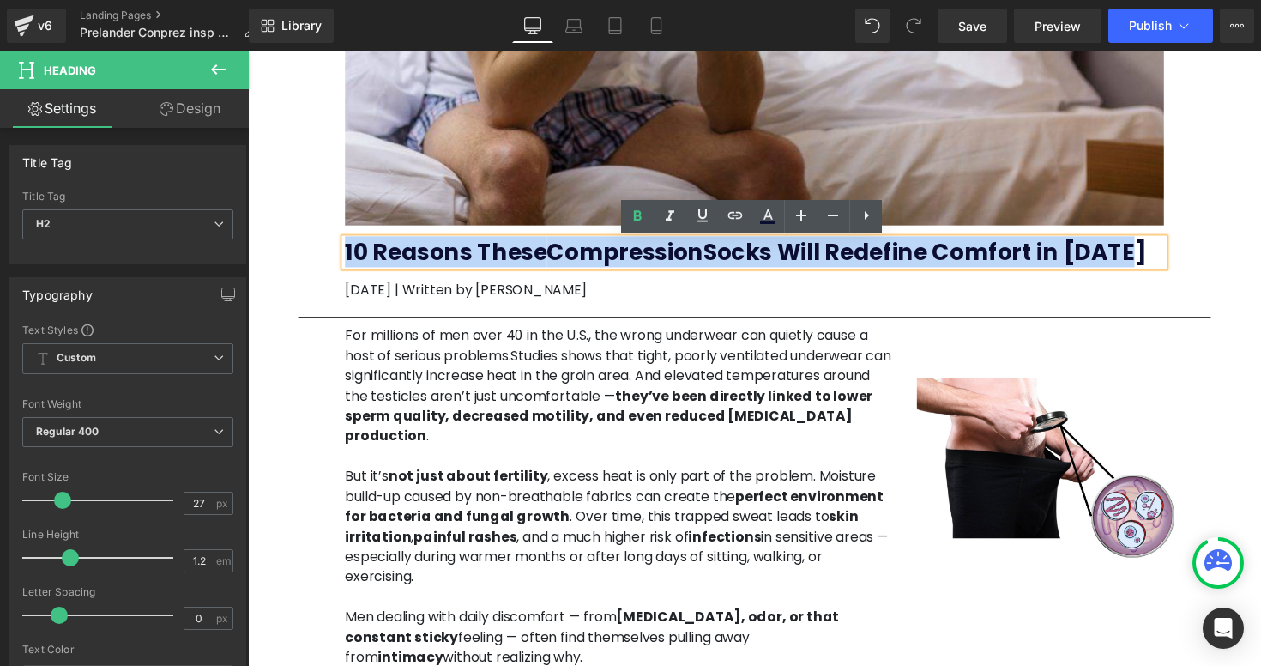
click at [564, 263] on b "10 Reasons These Compression Socks Will Redefine Comfort in 2025" at bounding box center [757, 257] width 821 height 32
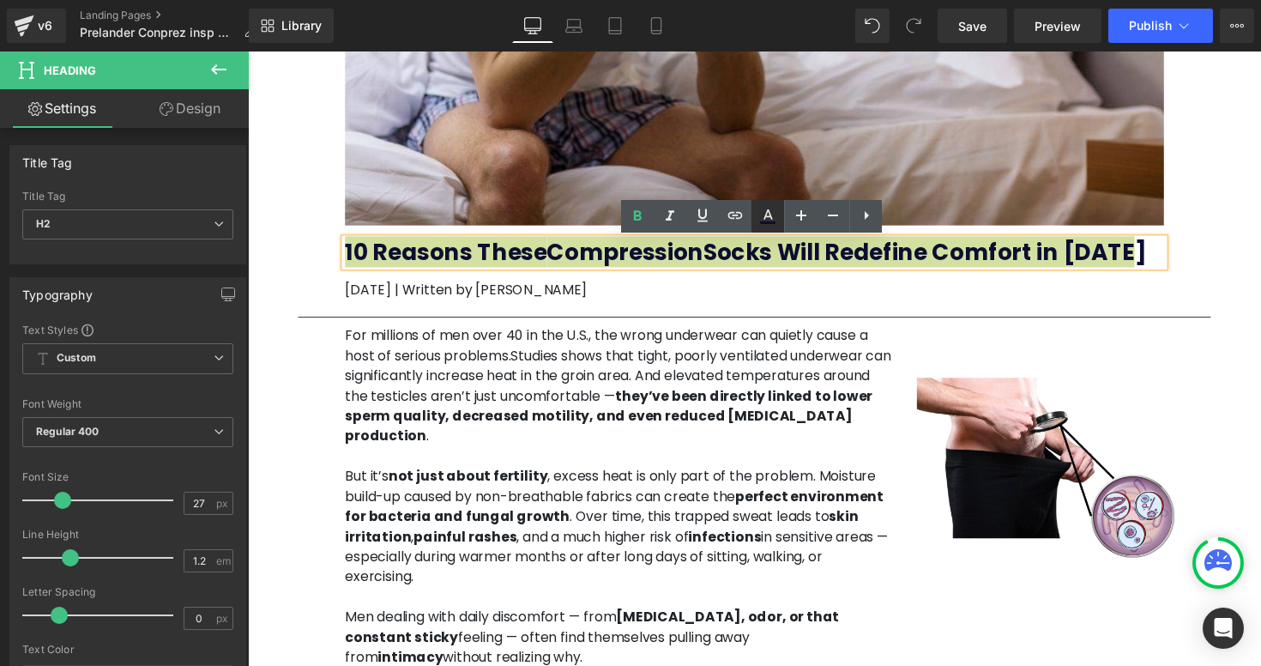
click at [779, 217] on link at bounding box center [767, 216] width 33 height 33
type input "100"
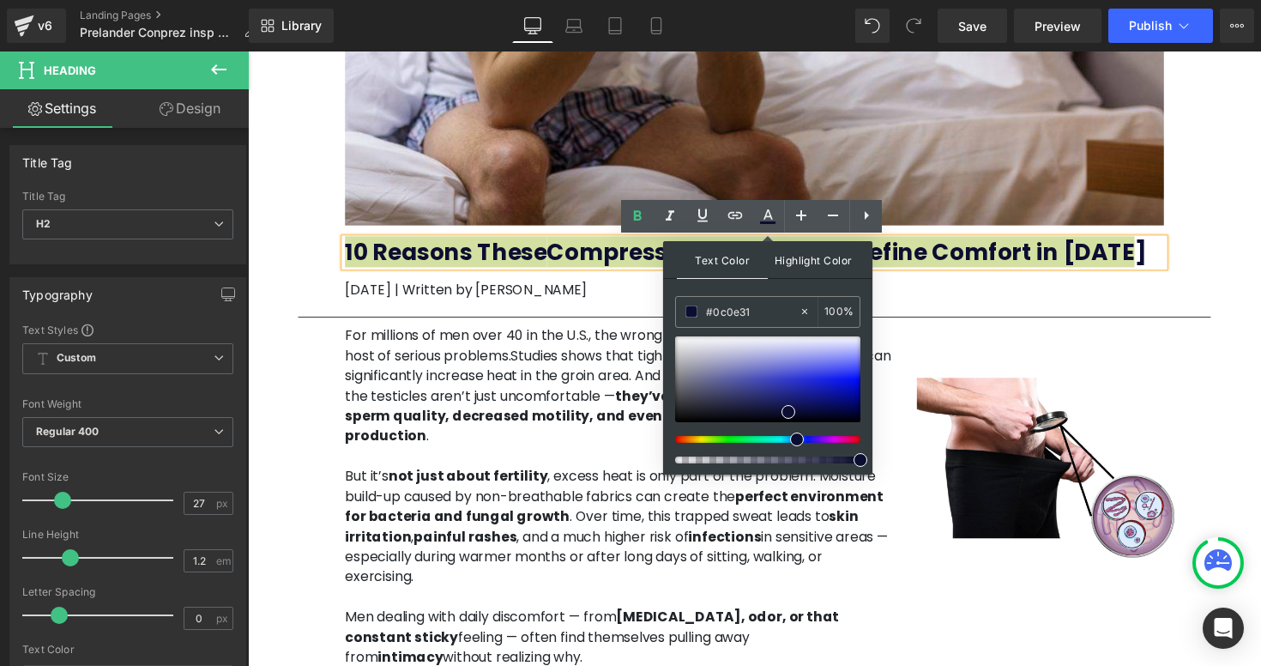
click at [816, 263] on span "Highlight Color" at bounding box center [813, 259] width 91 height 37
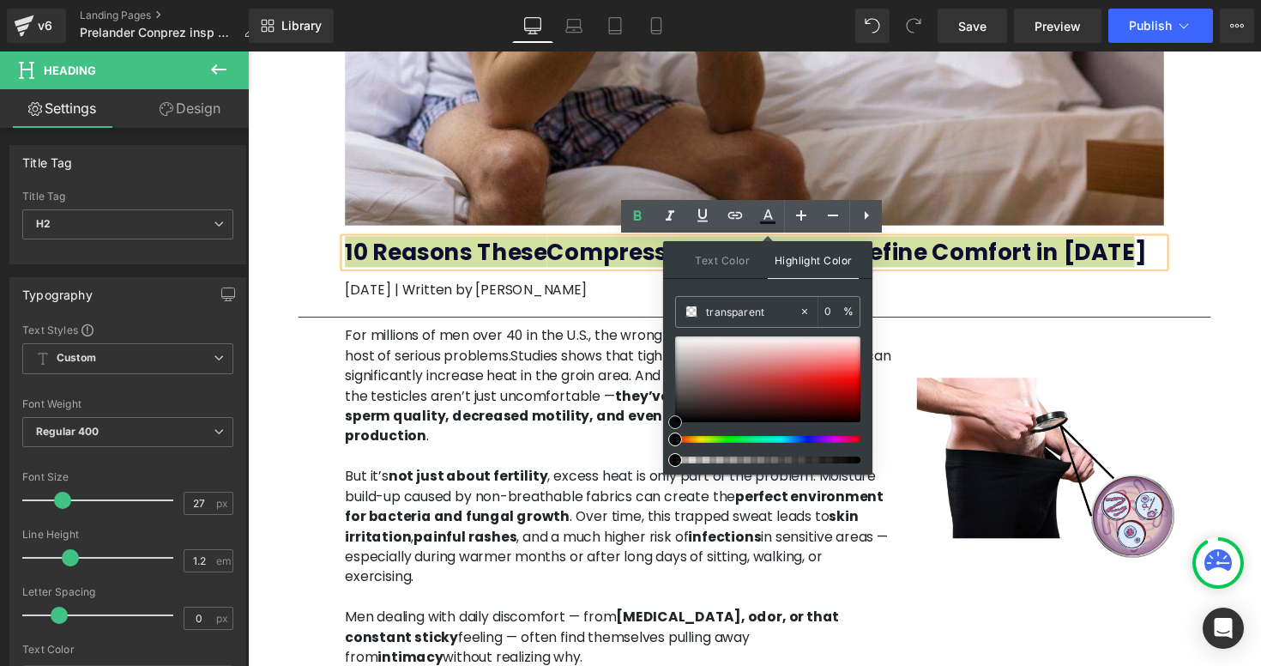
type input "#b4a1a1"
type input "100"
click at [696, 365] on div at bounding box center [767, 379] width 185 height 86
type input "#963a3a"
click at [757, 387] on div at bounding box center [767, 379] width 185 height 86
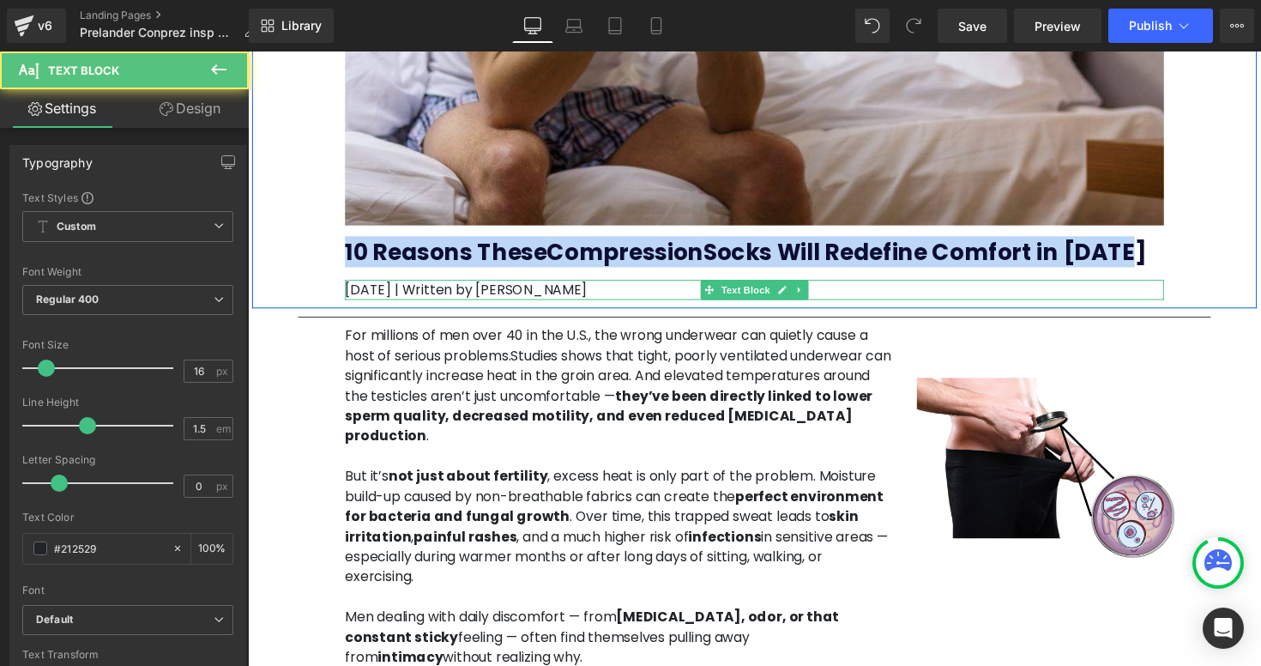
click at [1069, 292] on p "[DATE] | Written by [PERSON_NAME]" at bounding box center [766, 296] width 839 height 21
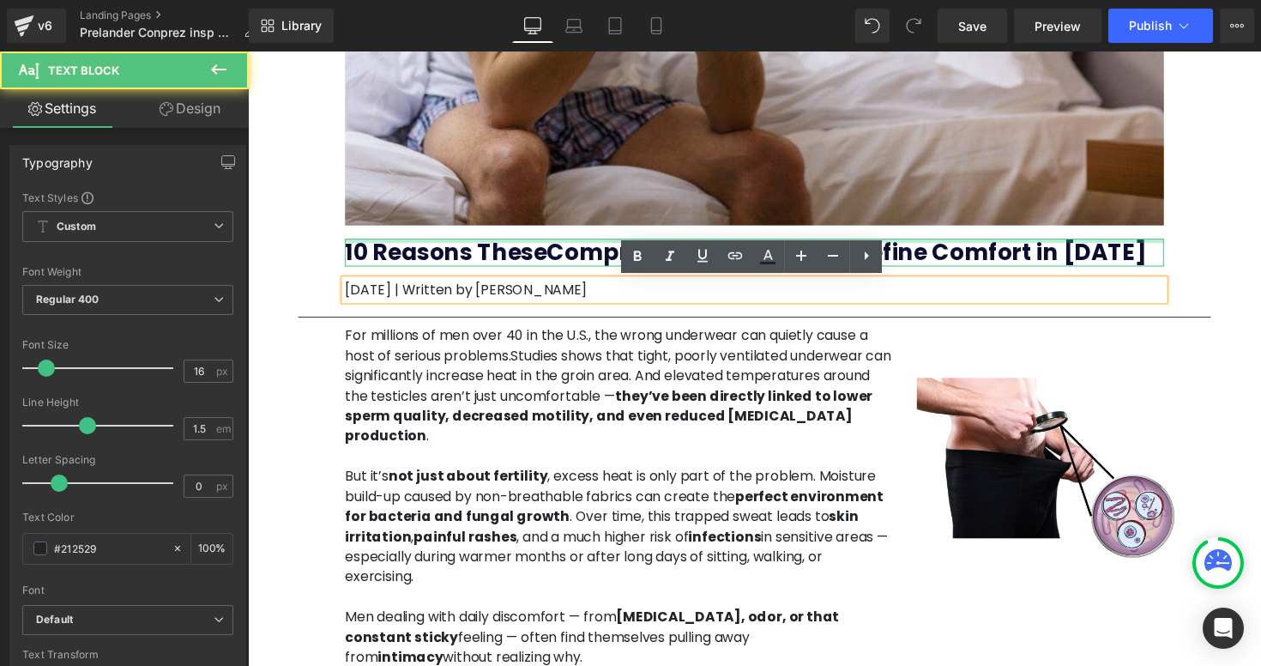
click at [981, 249] on b "10 Reasons These Compression Socks Will Redefine Comfort in 2025" at bounding box center [757, 257] width 821 height 32
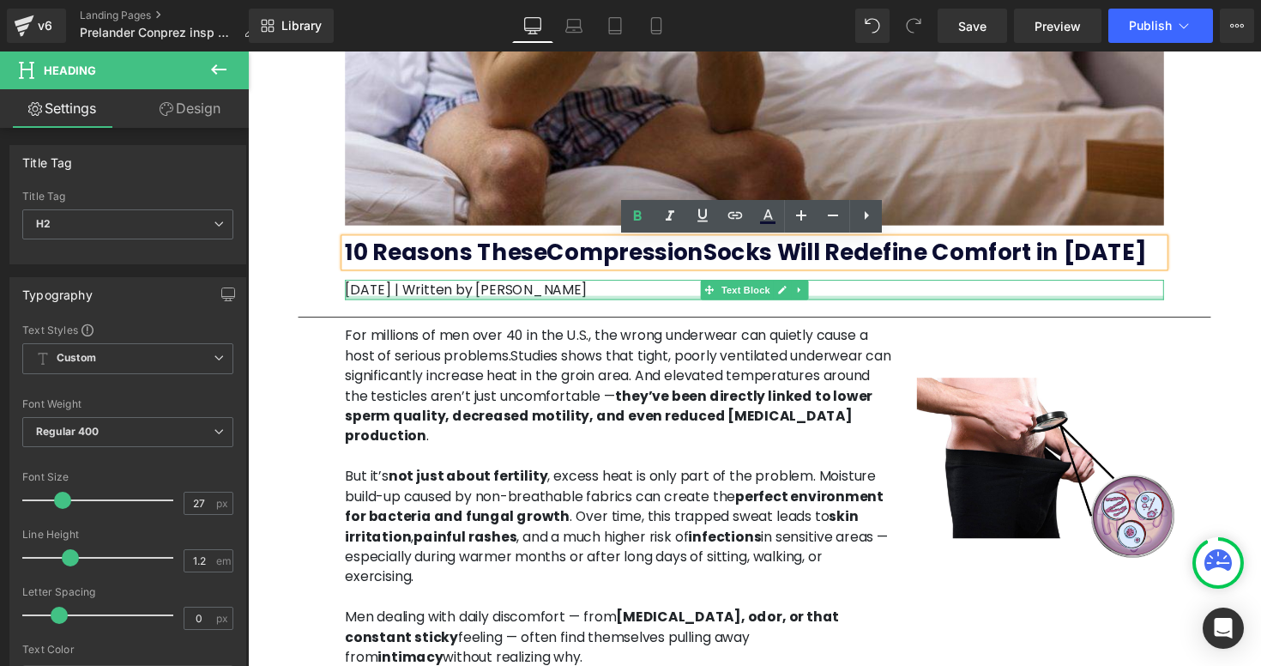
click at [552, 302] on div at bounding box center [766, 304] width 839 height 4
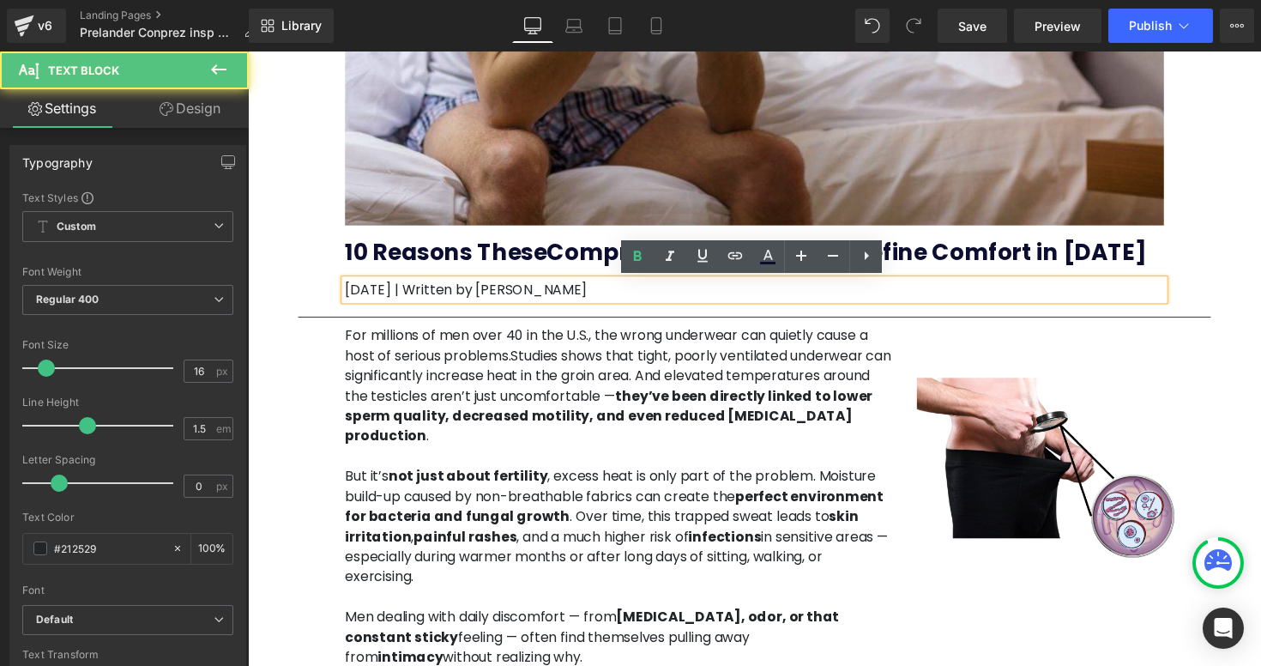
drag, startPoint x: 610, startPoint y: 297, endPoint x: 319, endPoint y: 294, distance: 290.8
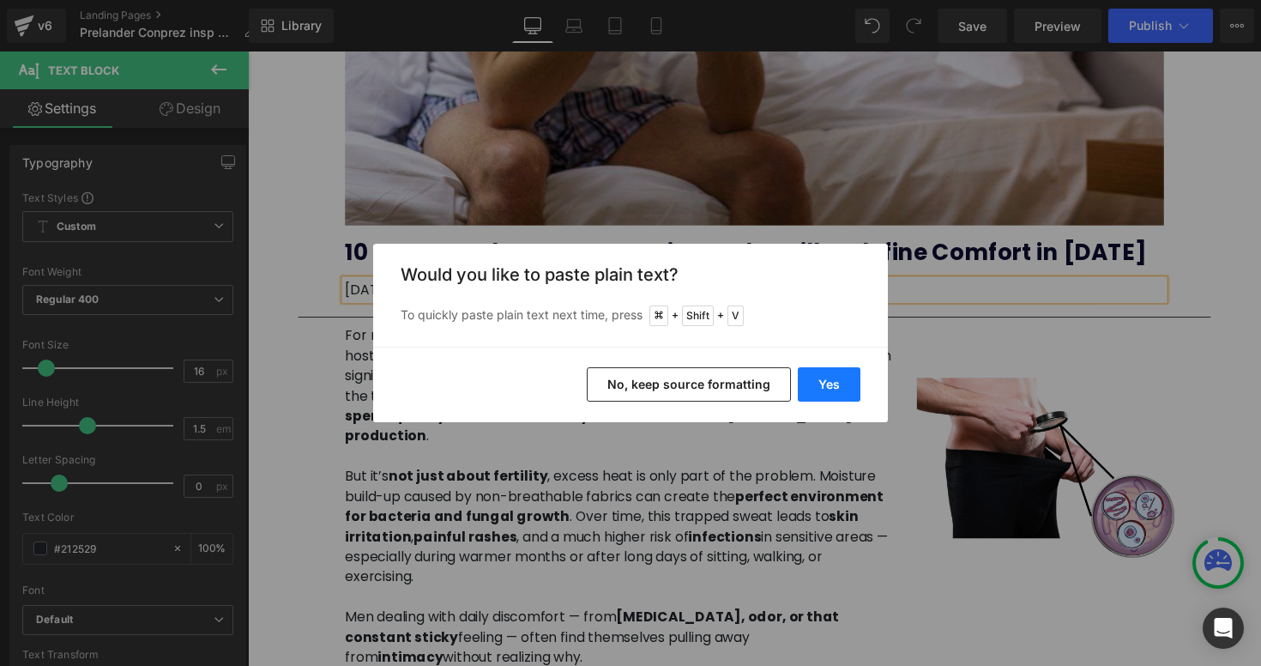
click at [824, 384] on button "Yes" at bounding box center [829, 384] width 63 height 34
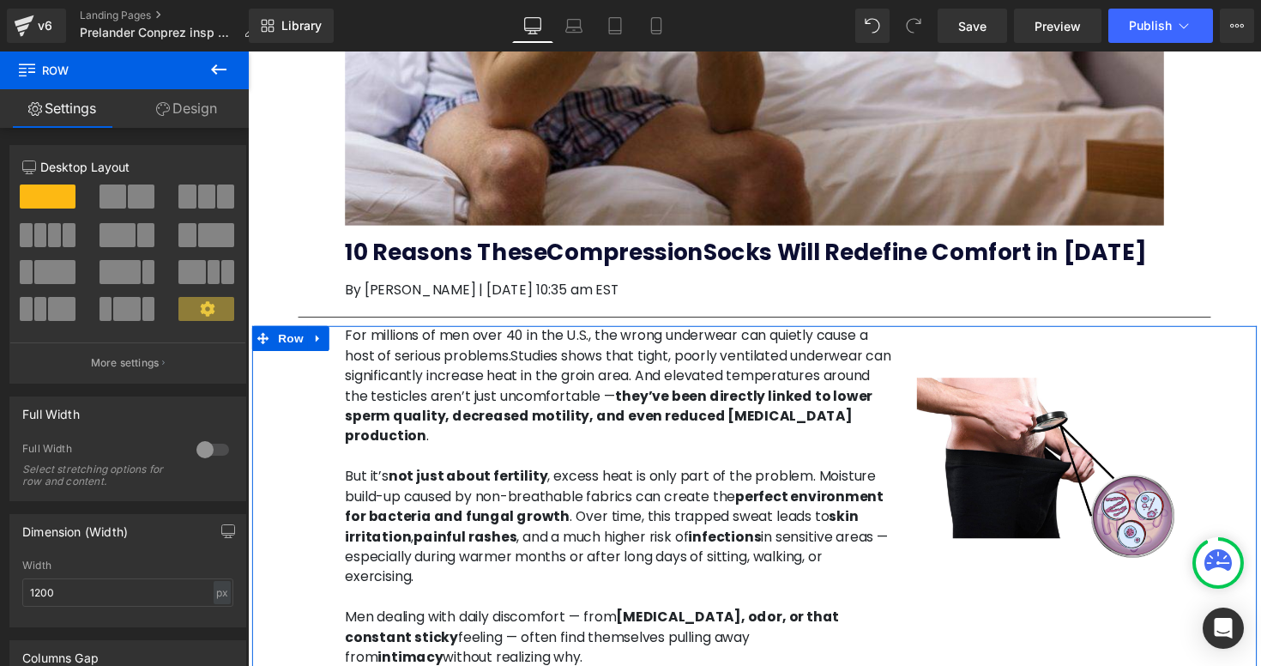
click at [1233, 401] on div "For millions of men over 40 in the U.S., the wrong underwear can quietly cause …" at bounding box center [766, 511] width 1029 height 357
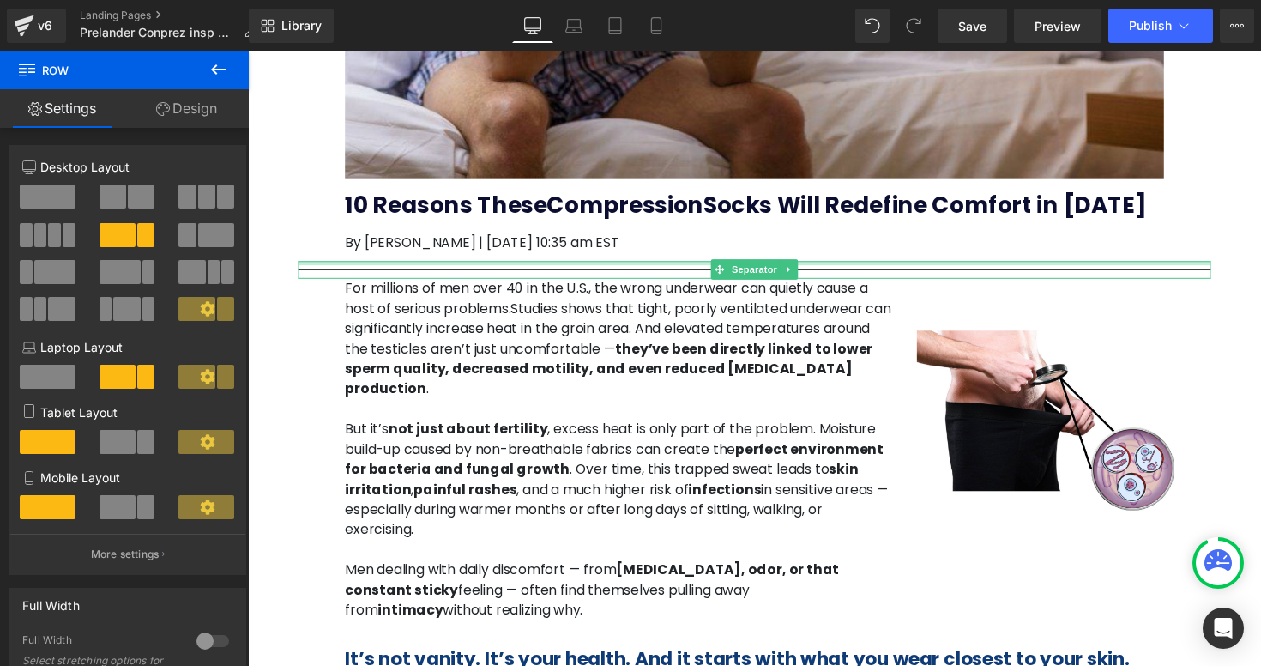
scroll to position [461, 0]
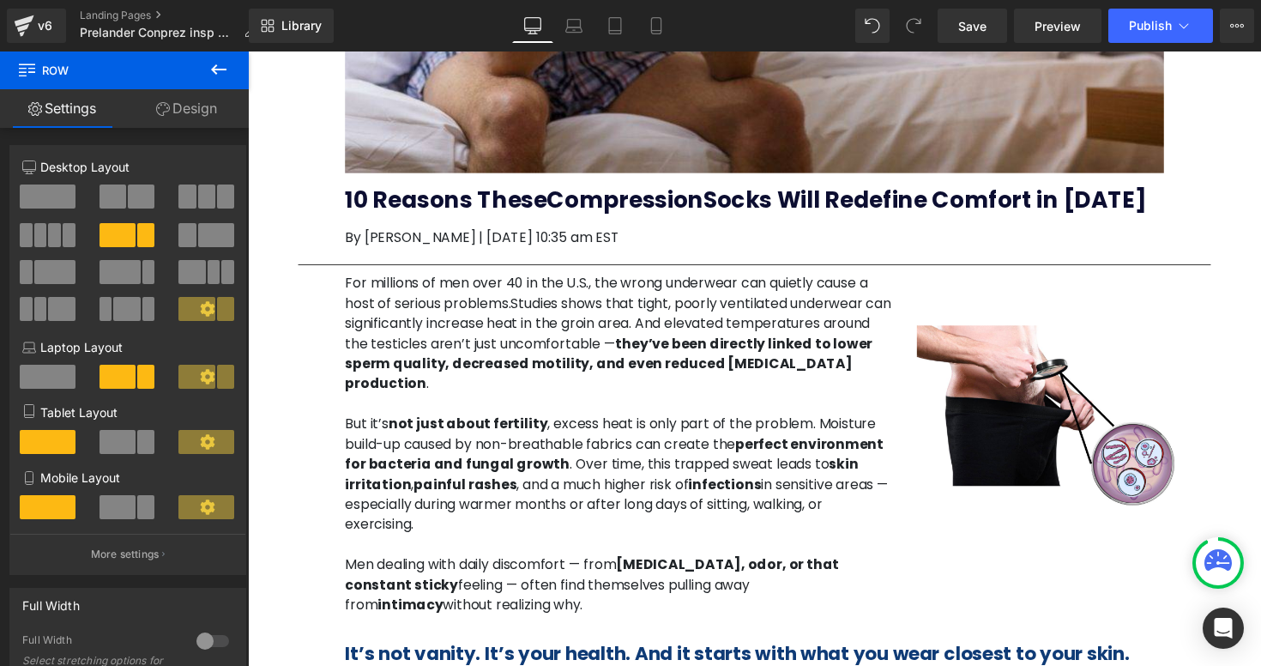
click at [407, 312] on p "For millions of men over 40 in the U.S., the wrong underwear can quietly cause …" at bounding box center [627, 341] width 560 height 124
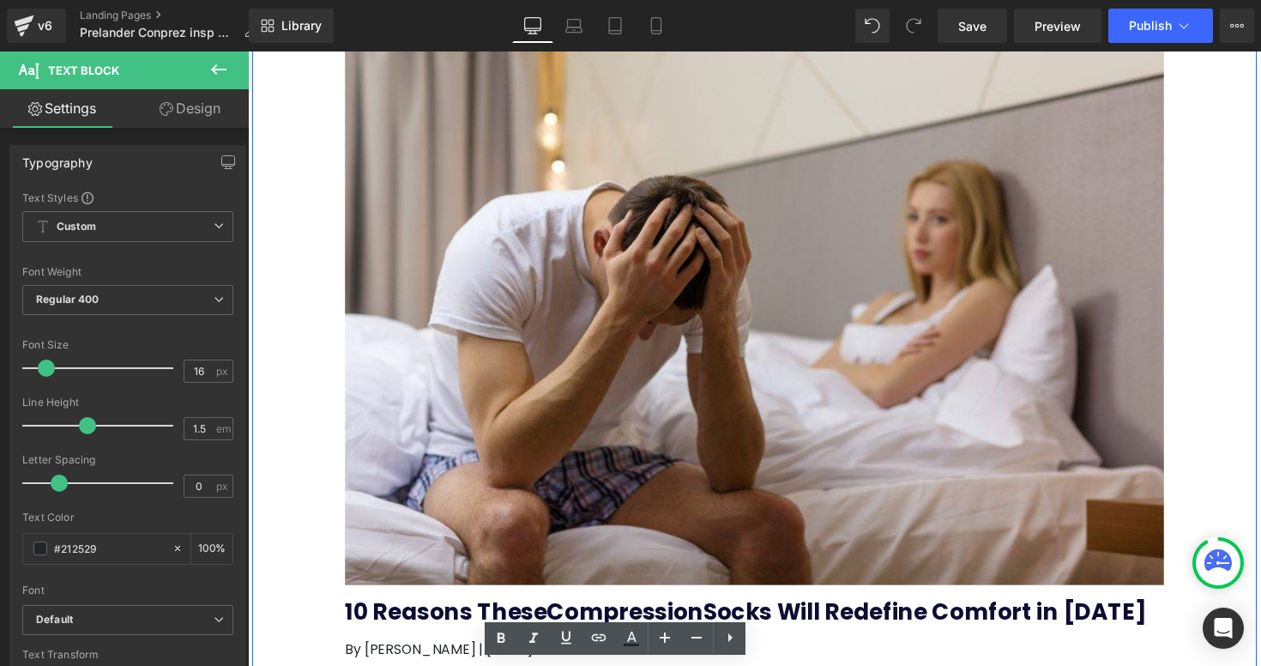
scroll to position [30, 0]
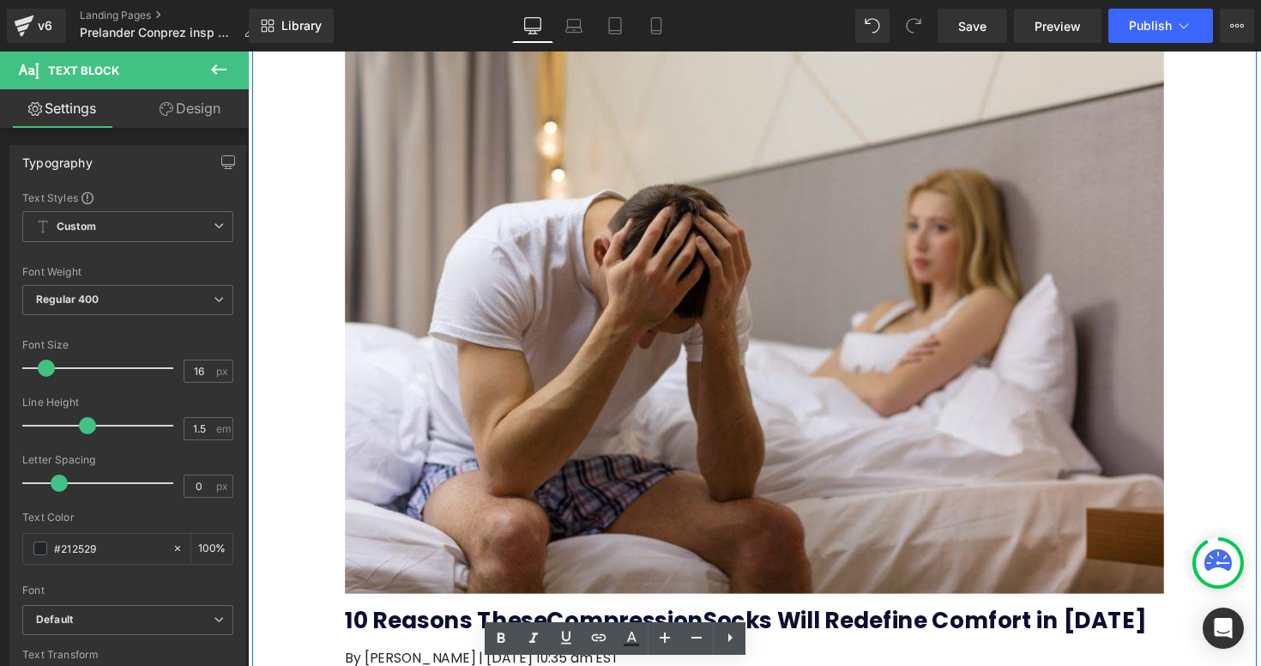
click at [740, 213] on img at bounding box center [766, 326] width 839 height 559
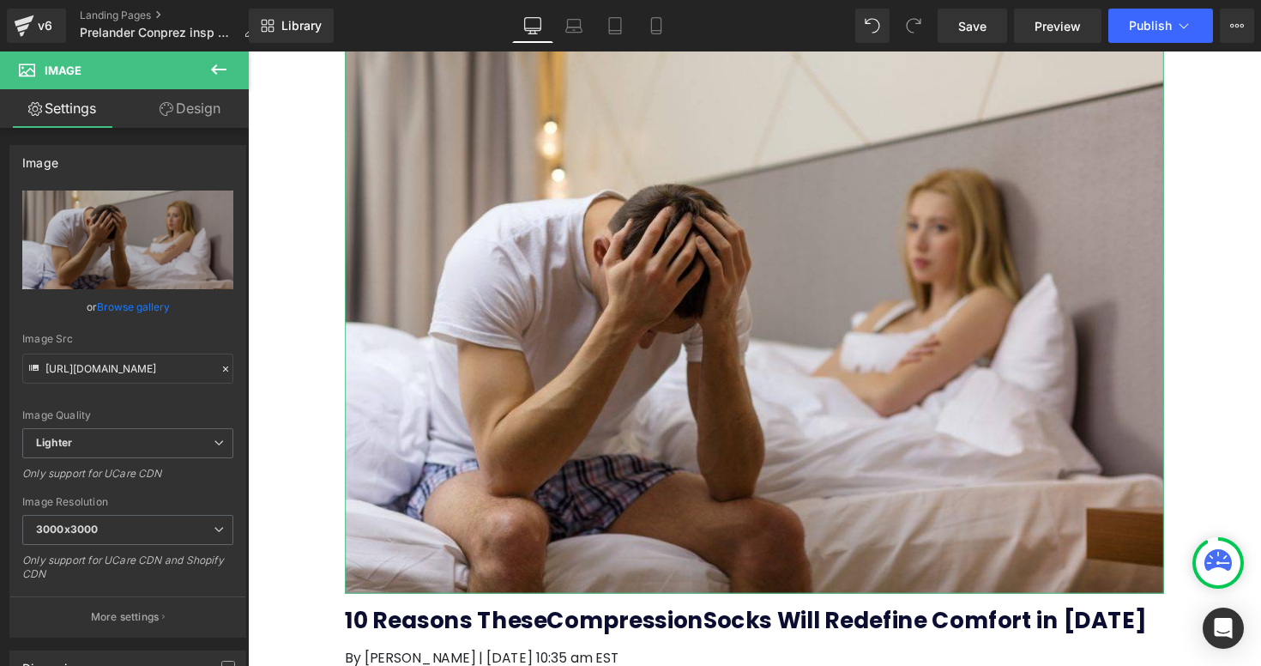
click at [187, 120] on link "Design" at bounding box center [190, 108] width 124 height 39
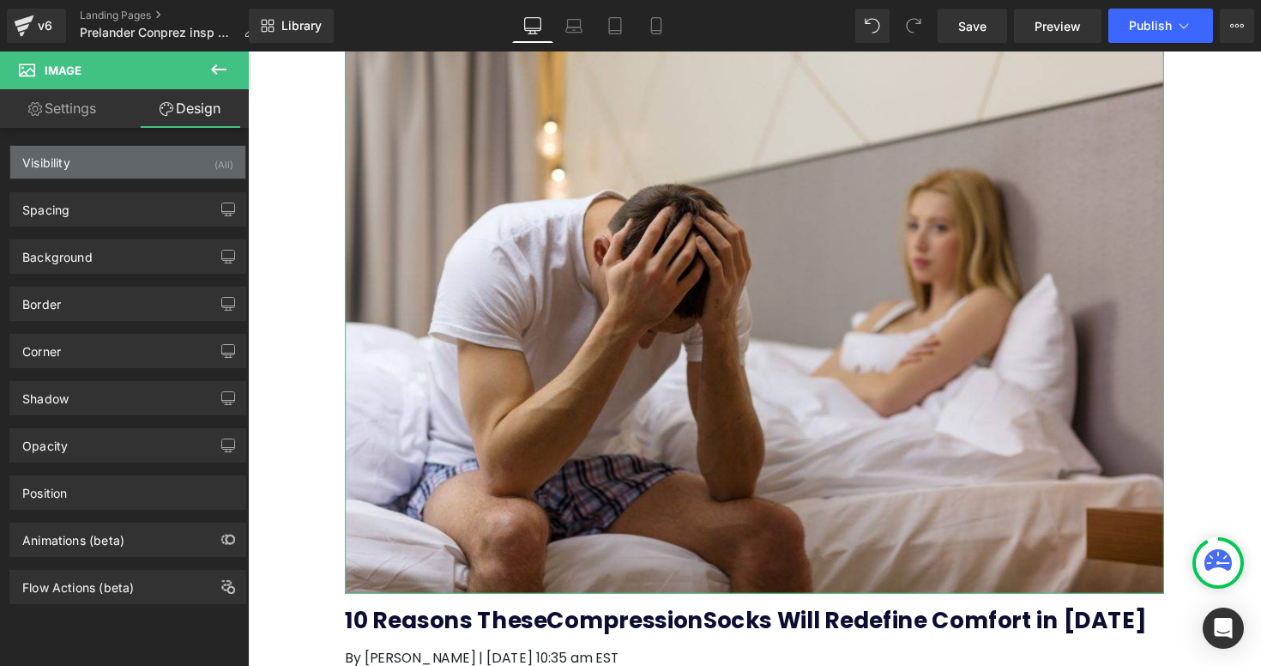
click at [67, 159] on div "Visibility" at bounding box center [46, 158] width 48 height 24
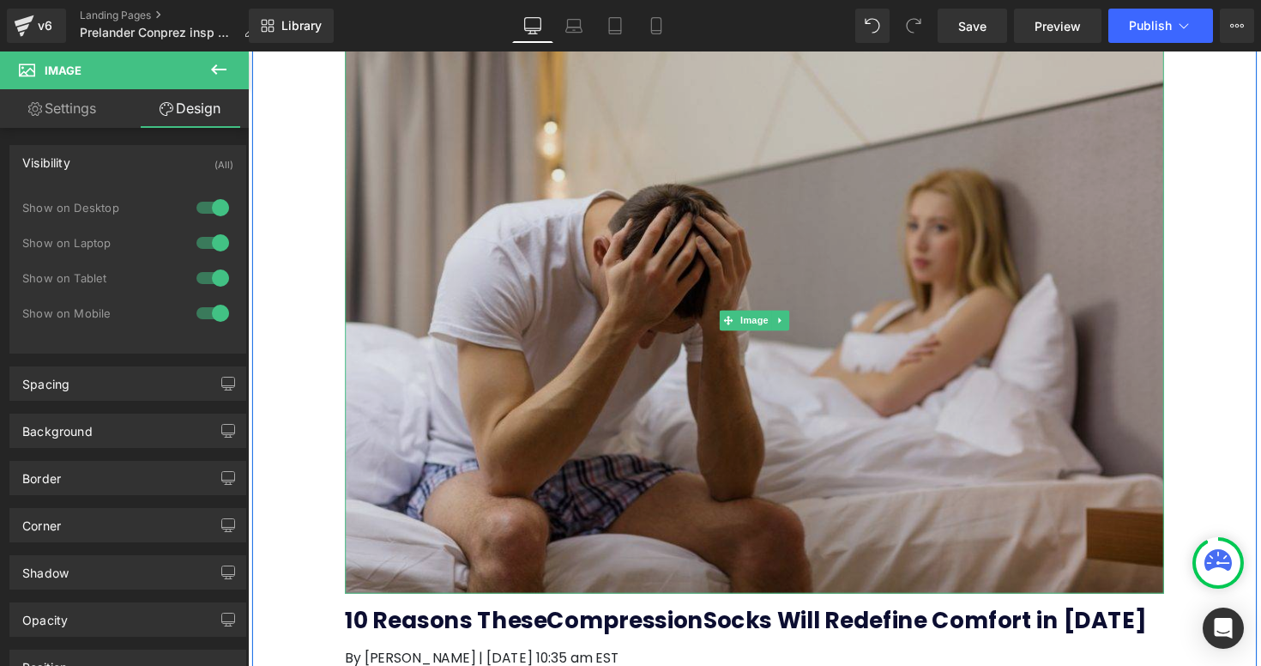
click at [513, 156] on img at bounding box center [766, 326] width 839 height 559
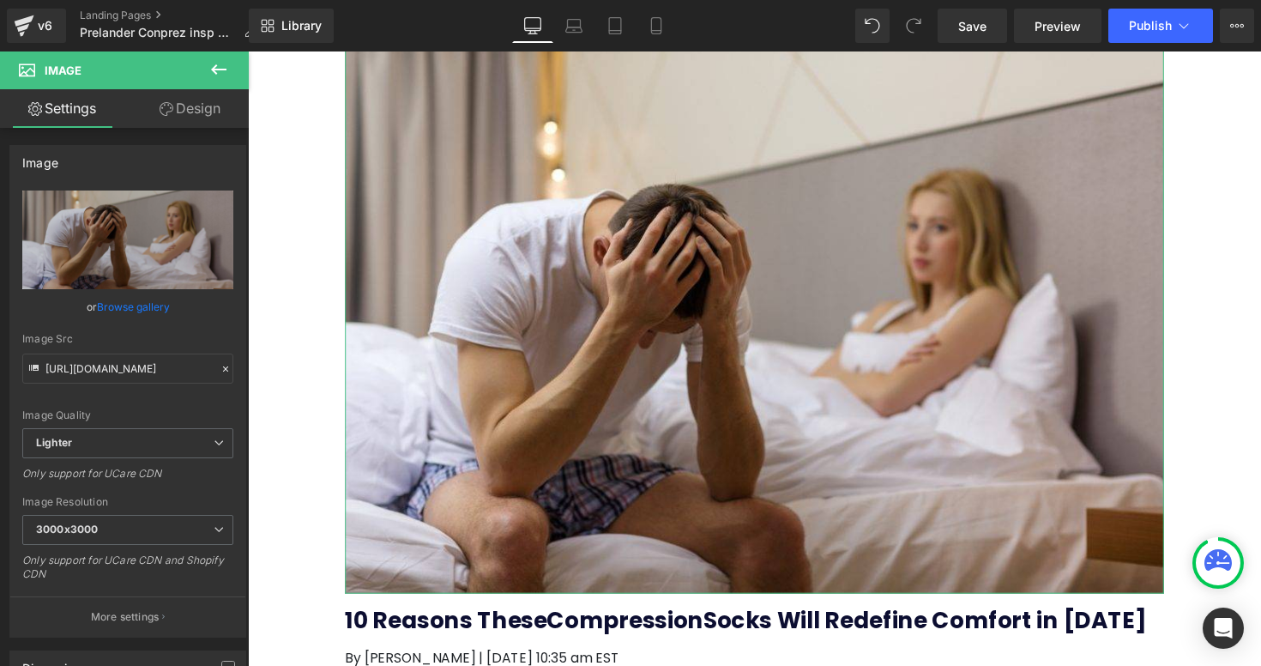
click at [97, 117] on link "Settings" at bounding box center [62, 108] width 124 height 39
click at [177, 117] on link "Design" at bounding box center [190, 108] width 124 height 39
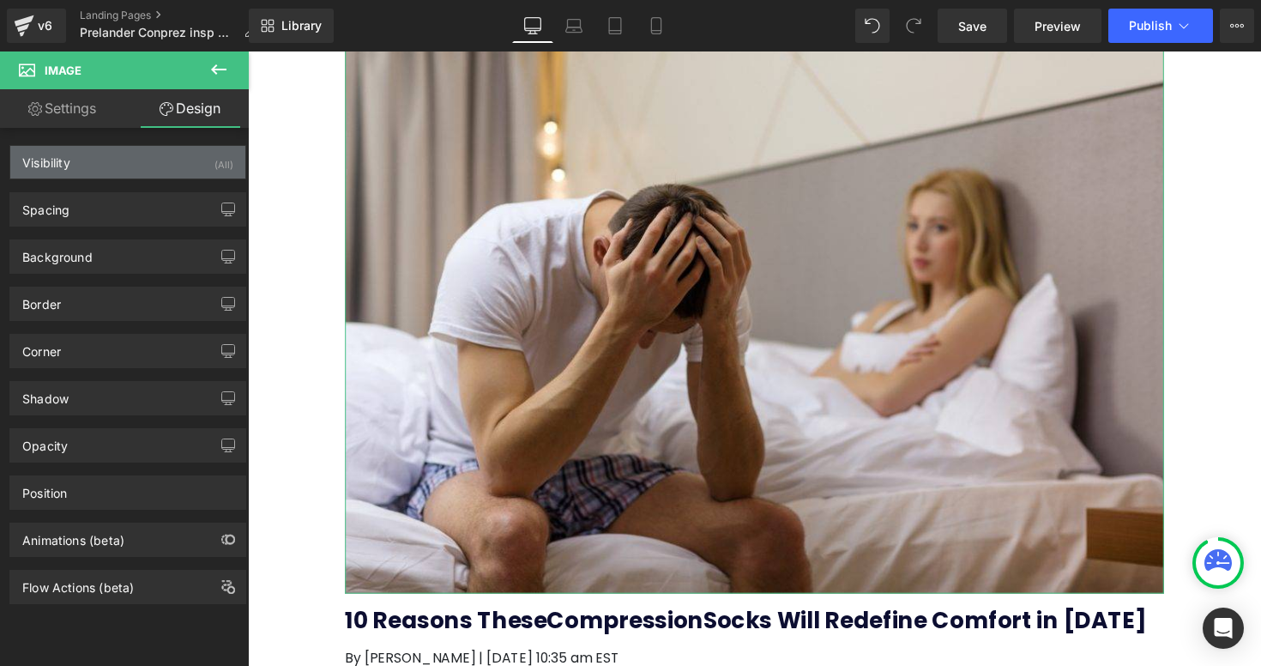
click at [118, 166] on div "Visibility (All)" at bounding box center [127, 162] width 235 height 33
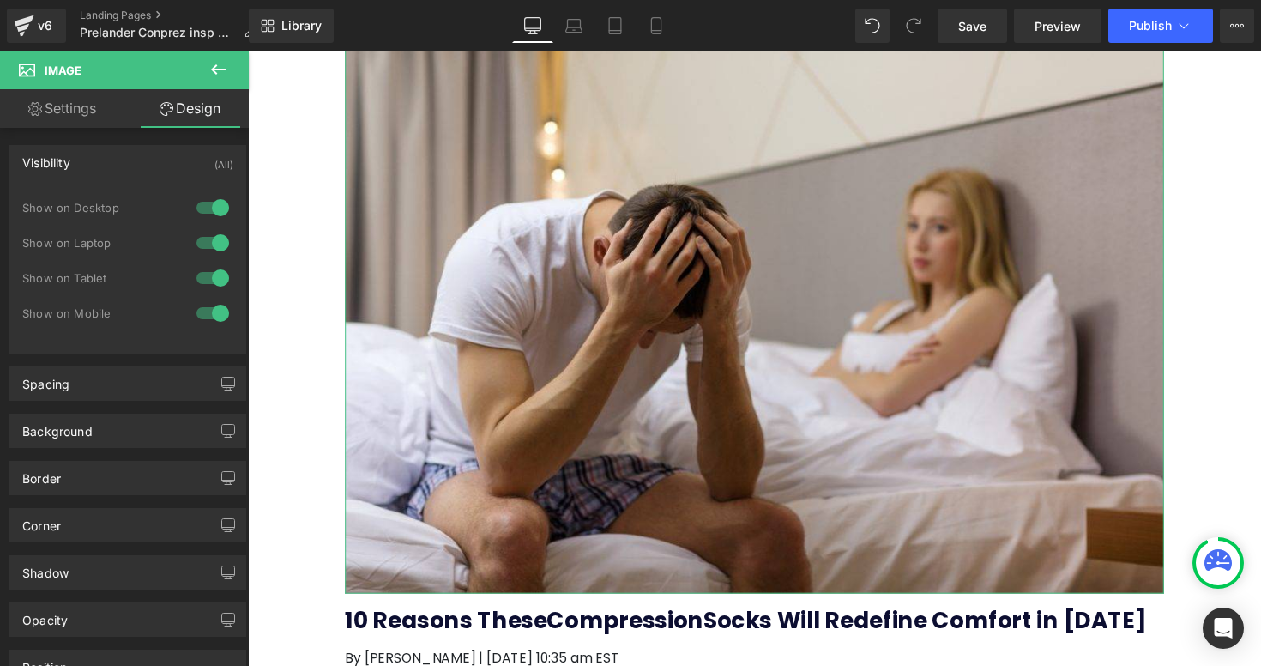
click at [118, 166] on div "Visibility (All)" at bounding box center [127, 162] width 235 height 33
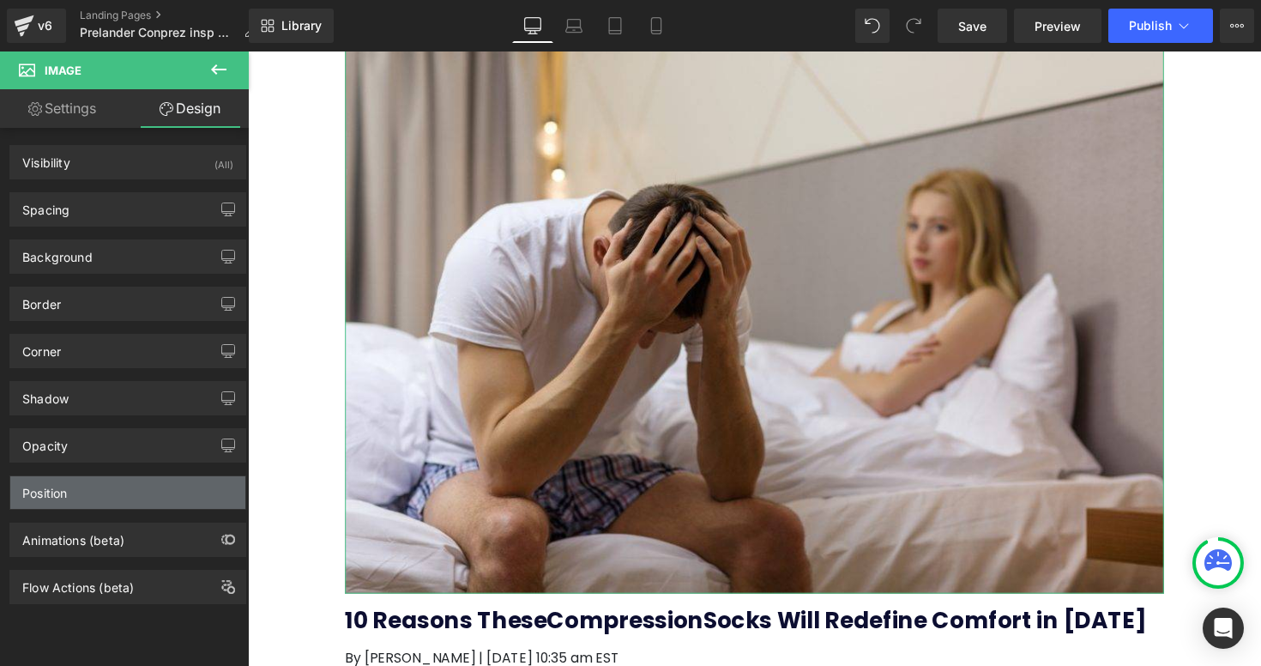
click at [83, 493] on div "Position" at bounding box center [127, 492] width 235 height 33
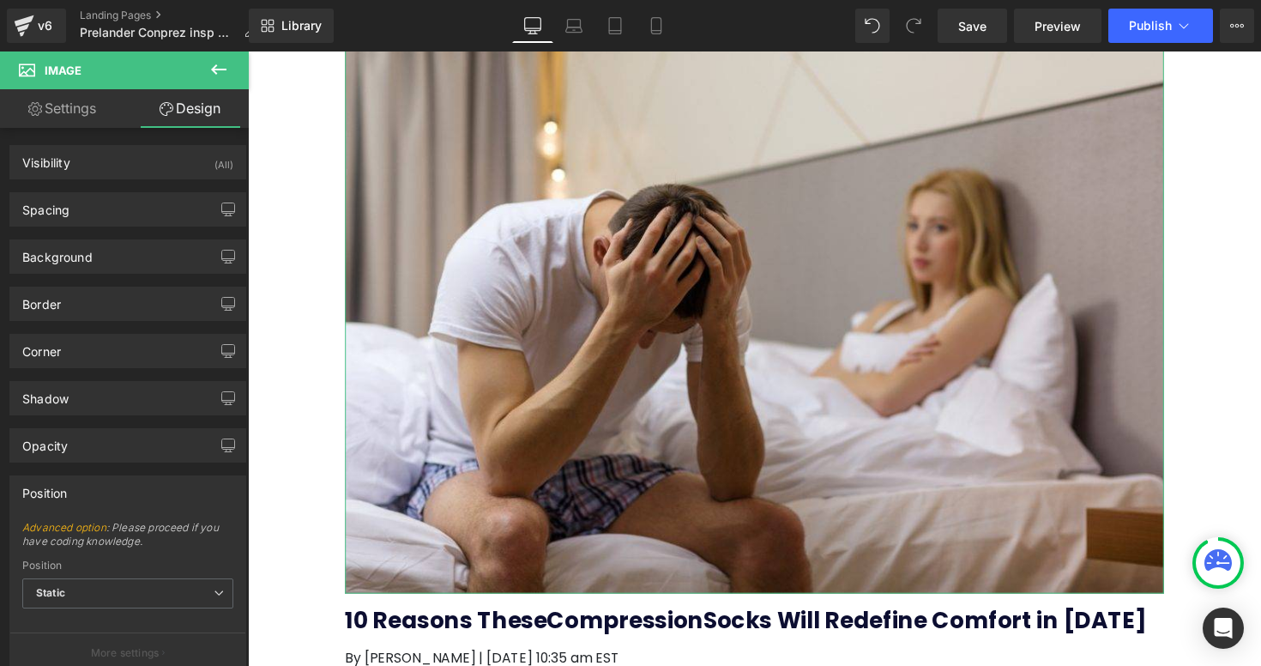
click at [83, 493] on div "Position" at bounding box center [127, 492] width 235 height 33
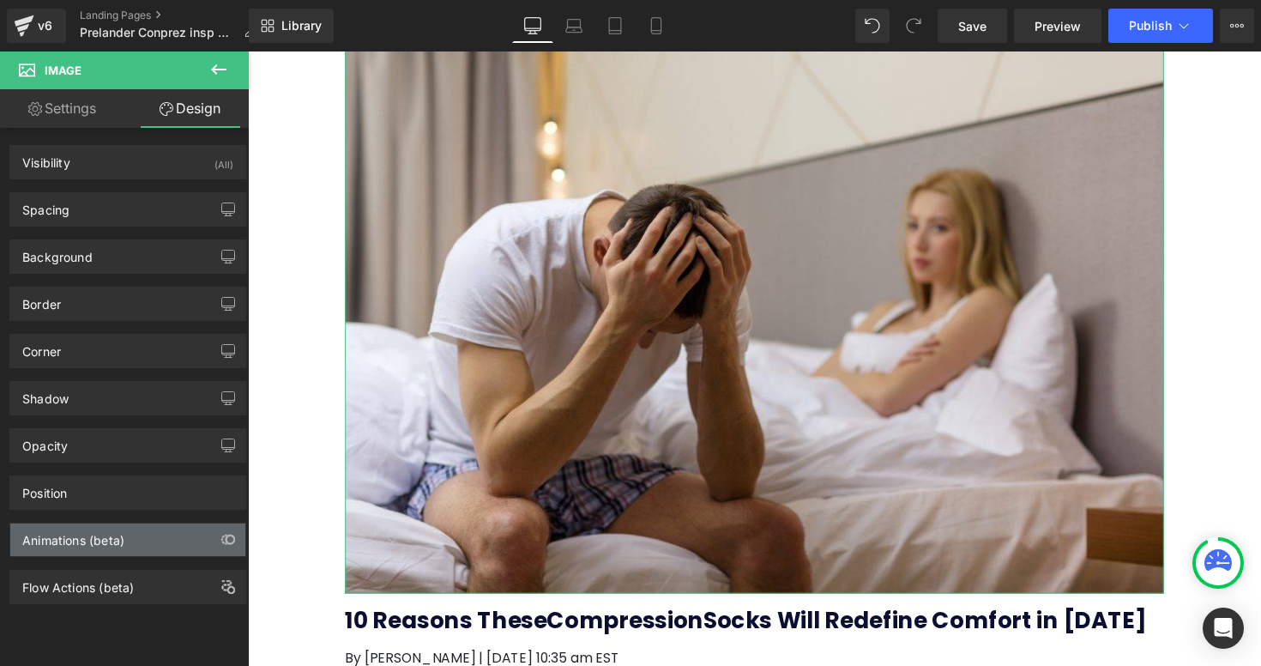
click at [100, 548] on div "Animations (beta)" at bounding box center [127, 539] width 235 height 33
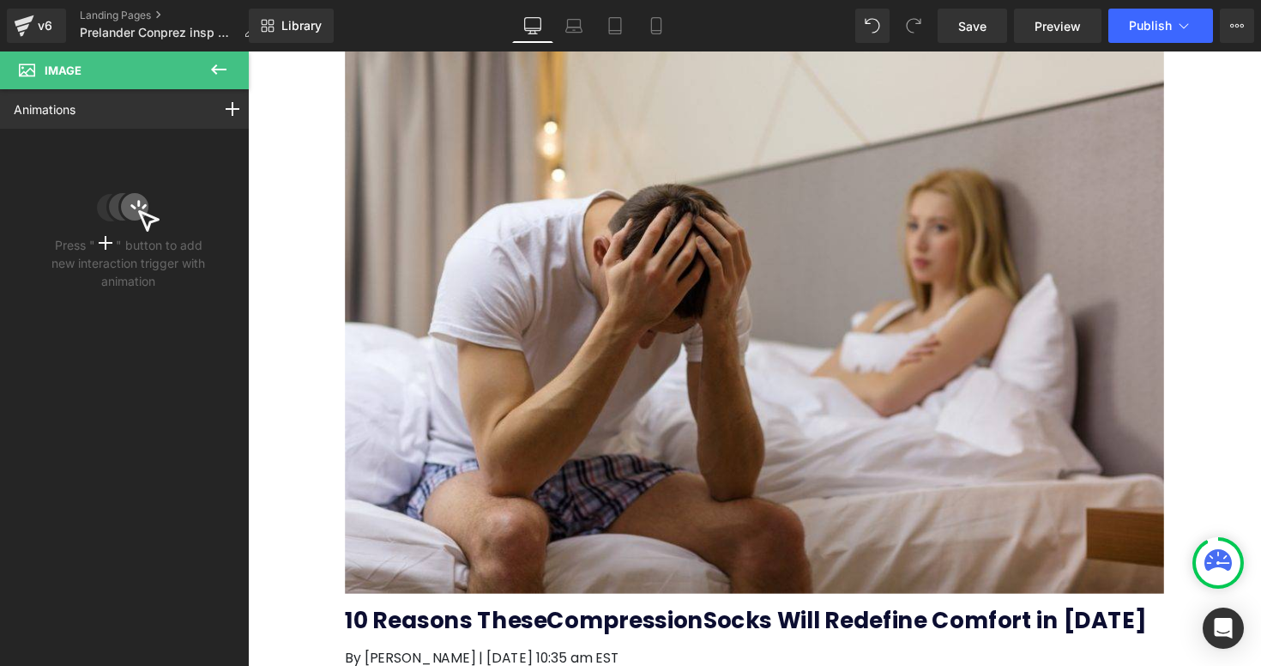
click at [213, 68] on icon at bounding box center [218, 69] width 15 height 10
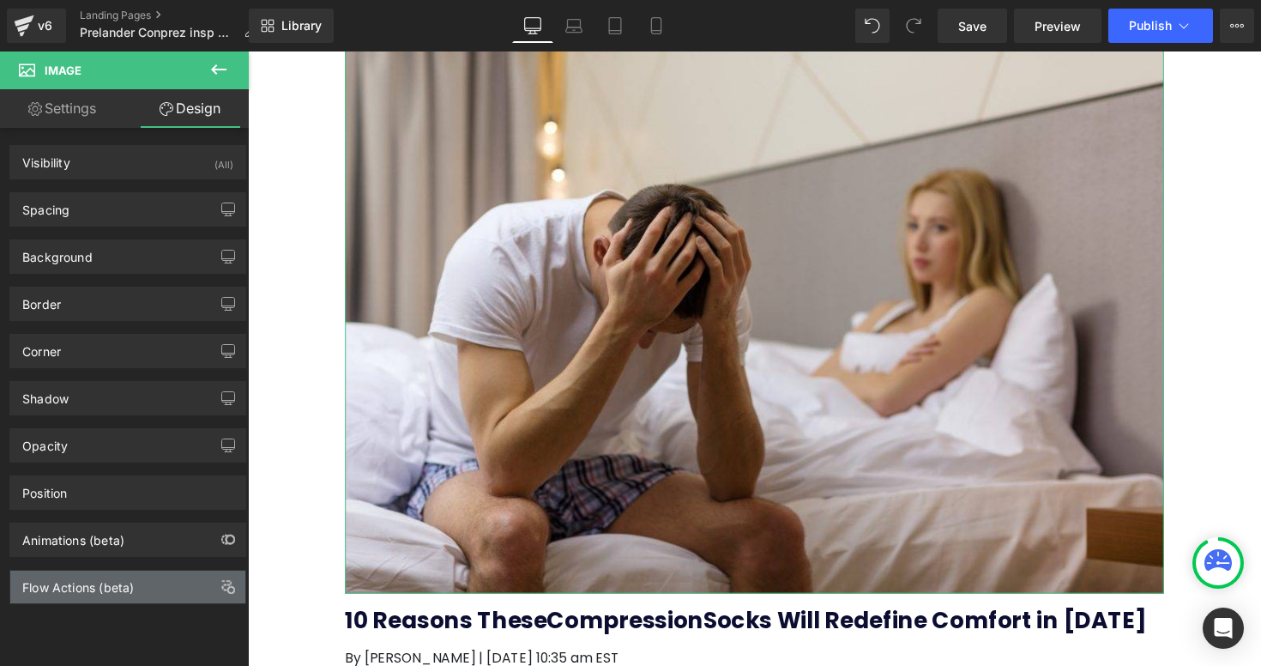
click at [68, 582] on div "Flow Actions (beta)" at bounding box center [78, 582] width 112 height 24
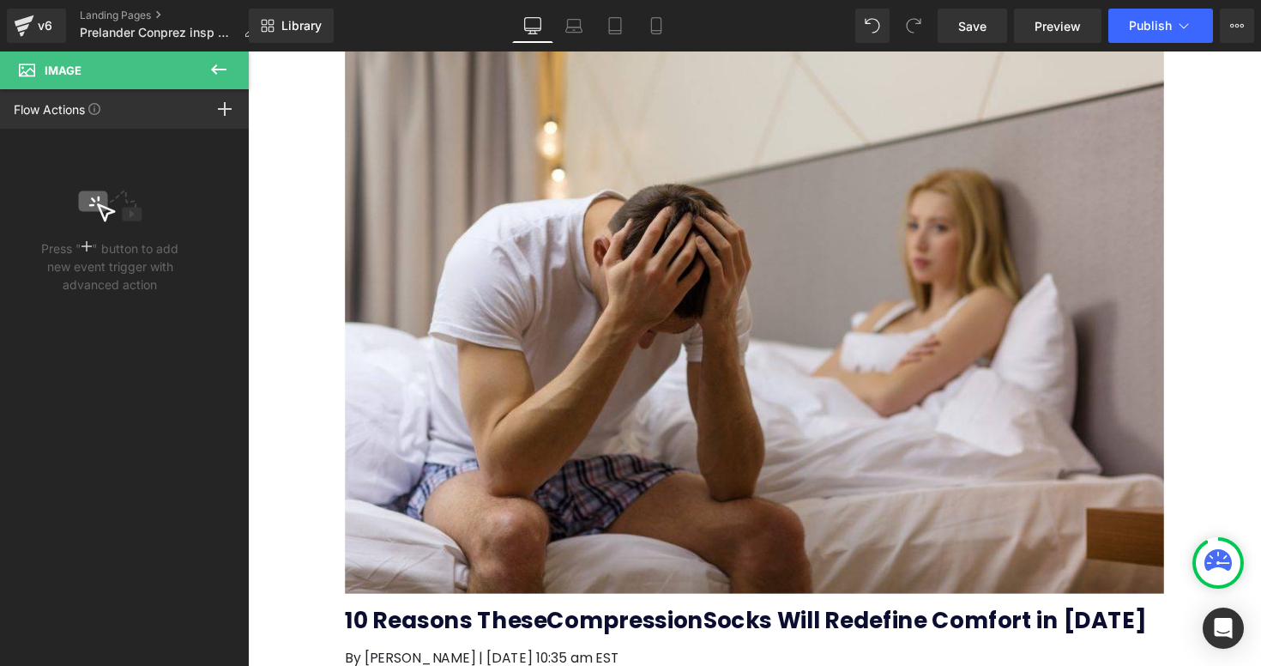
click at [229, 66] on button at bounding box center [219, 70] width 60 height 38
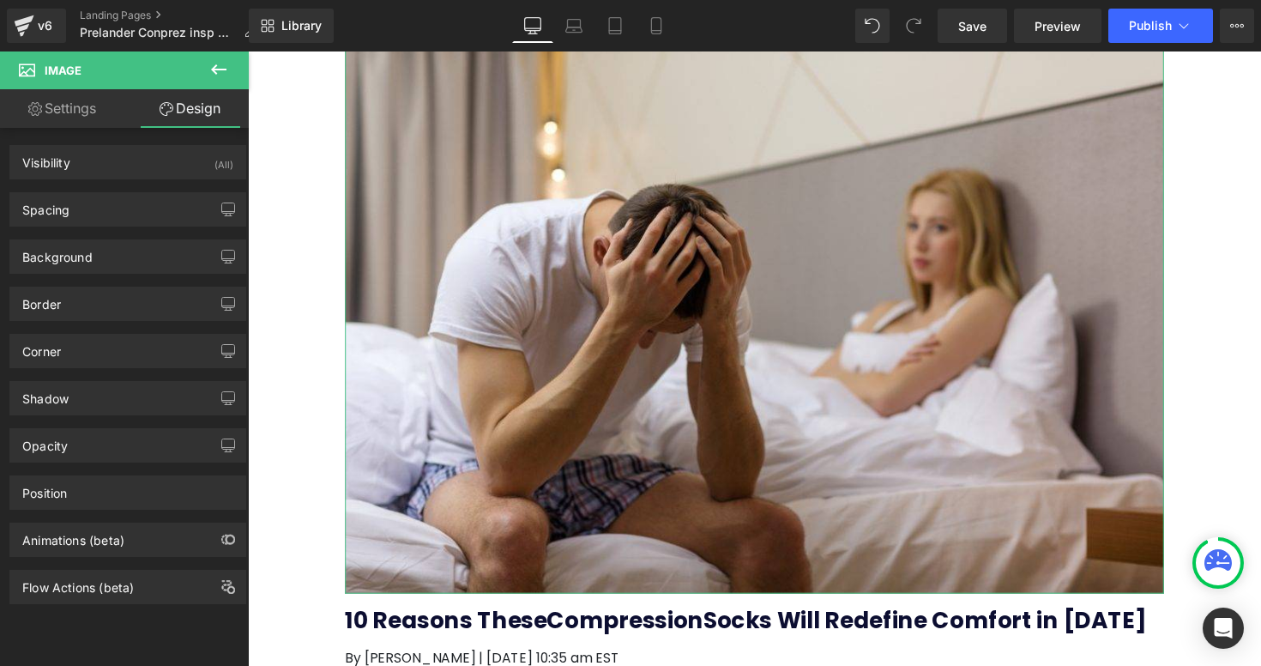
click at [114, 181] on div "Spacing Margin 0px 0 0px 0 0px 0 0px 0 Padding 0px 0 0px 0 0px 0 0px 0 Setup Gl…" at bounding box center [128, 202] width 256 height 47
click at [114, 164] on div "Visibility (All)" at bounding box center [127, 162] width 235 height 33
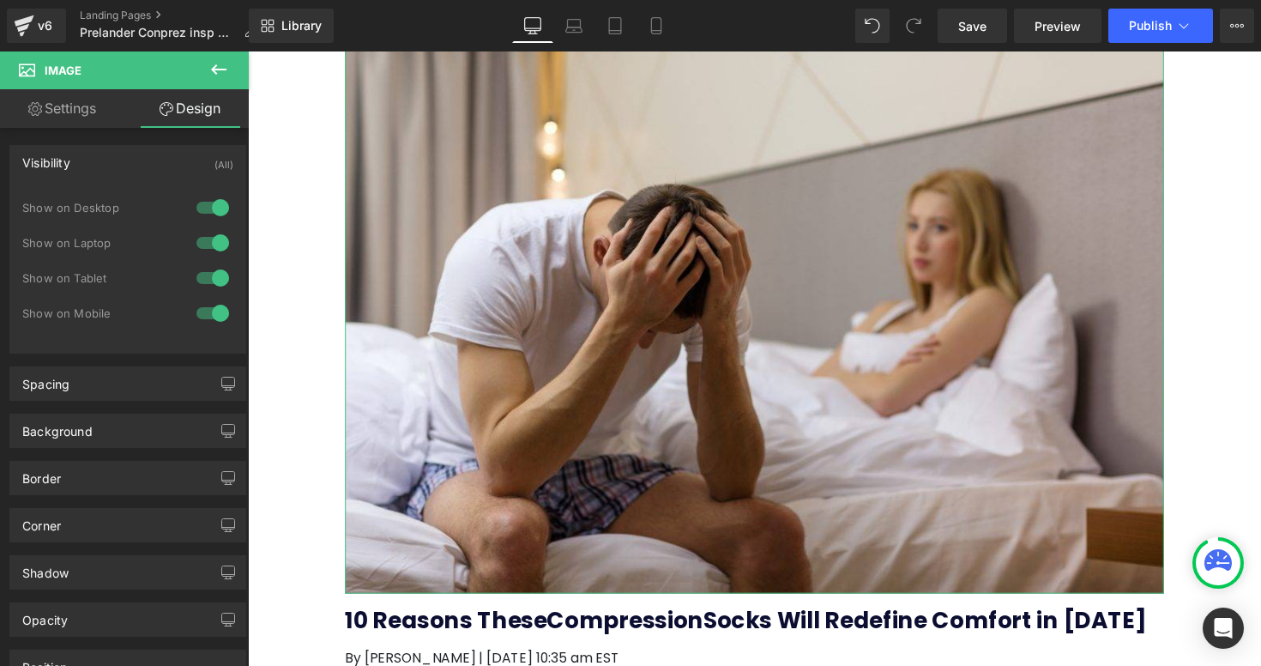
click at [114, 164] on div "Visibility (All)" at bounding box center [127, 162] width 235 height 33
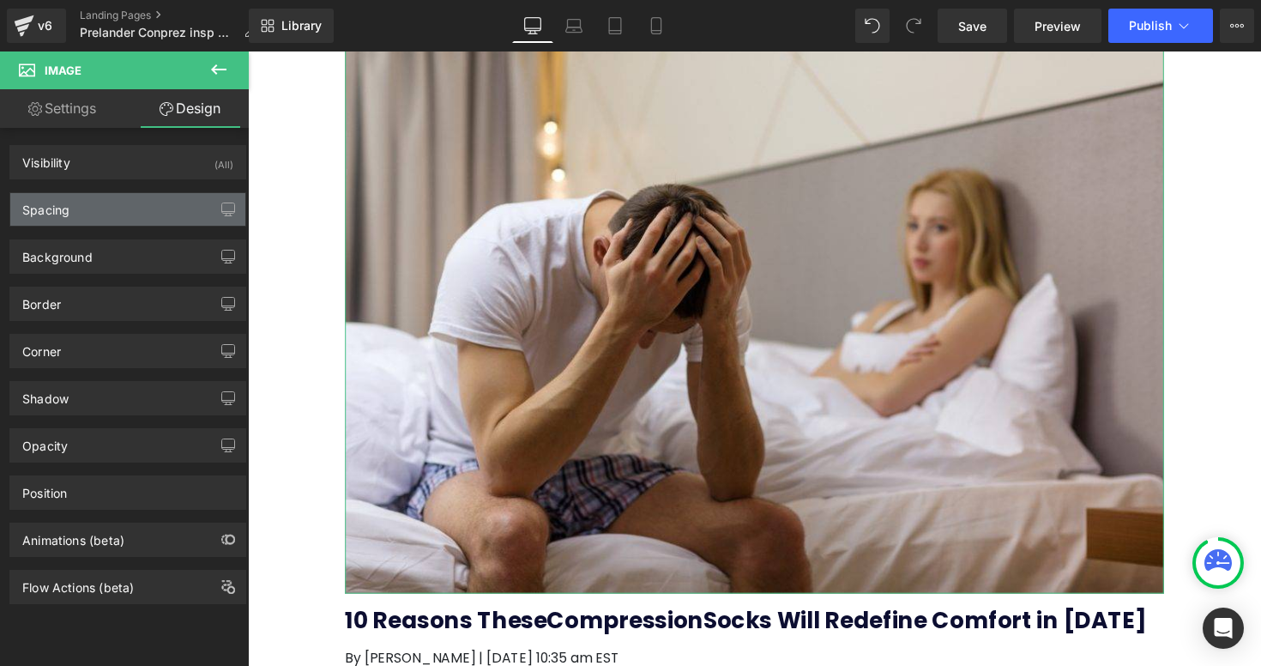
click at [87, 221] on div "Spacing" at bounding box center [127, 209] width 235 height 33
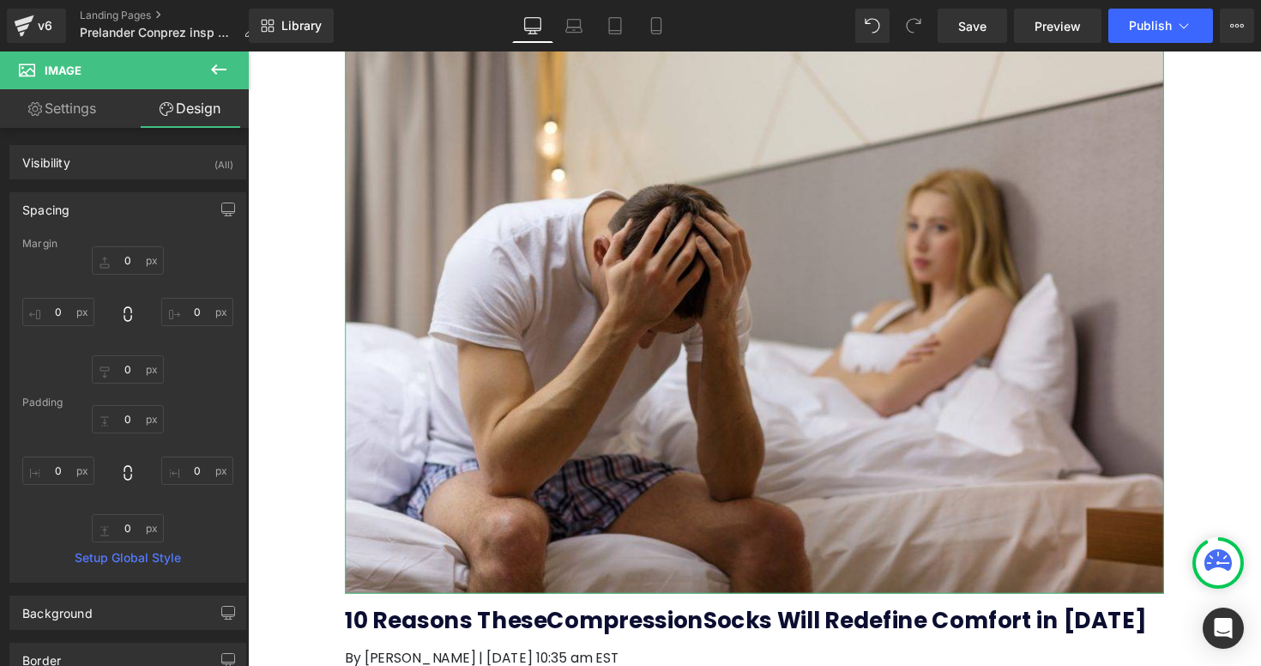
click at [87, 221] on div "Spacing" at bounding box center [127, 209] width 235 height 33
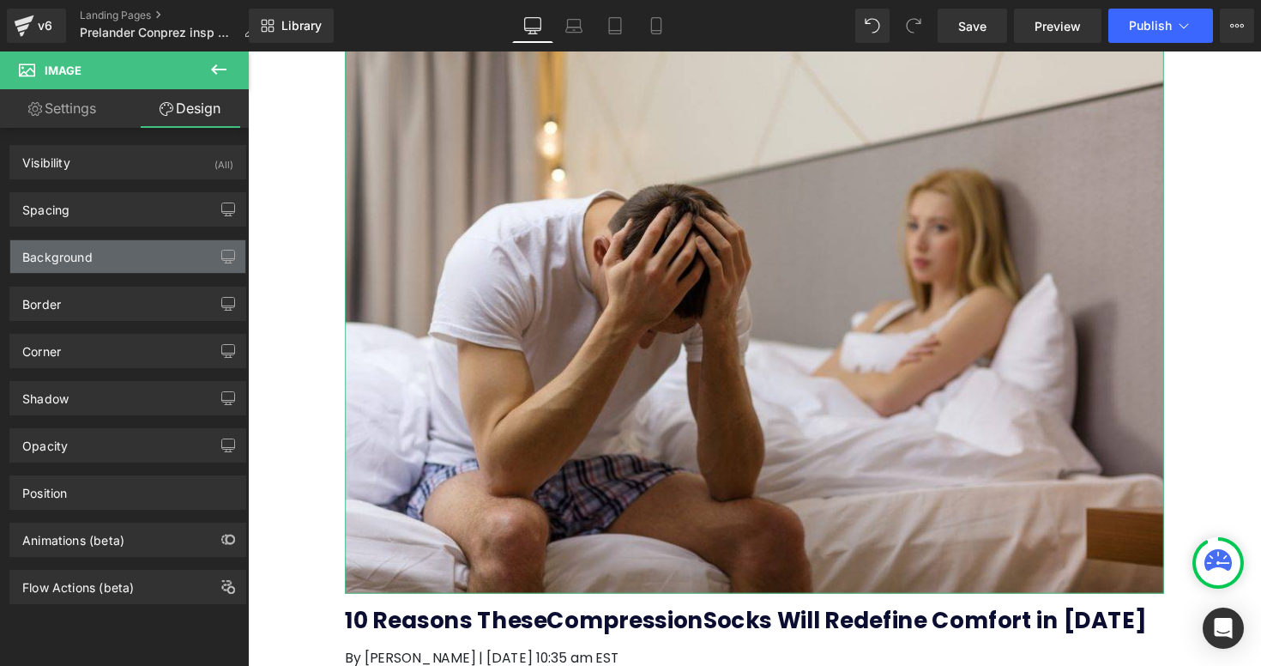
click at [81, 262] on div "Background" at bounding box center [57, 252] width 70 height 24
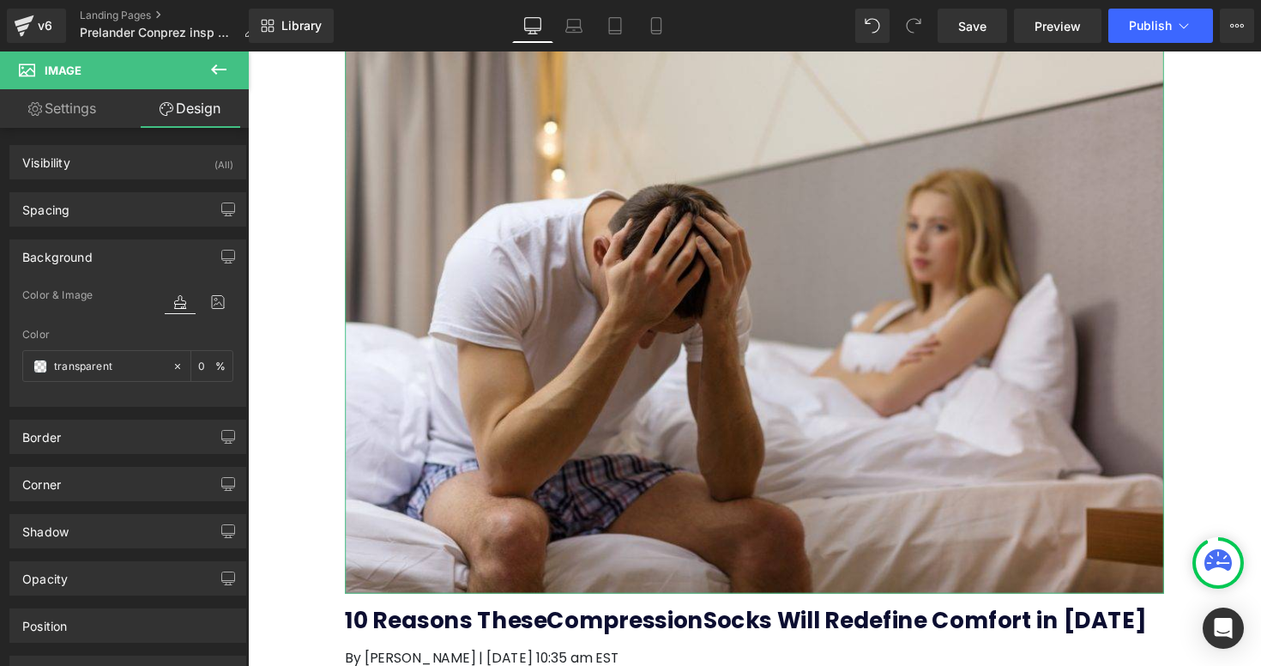
click at [81, 262] on div "Background" at bounding box center [57, 252] width 70 height 24
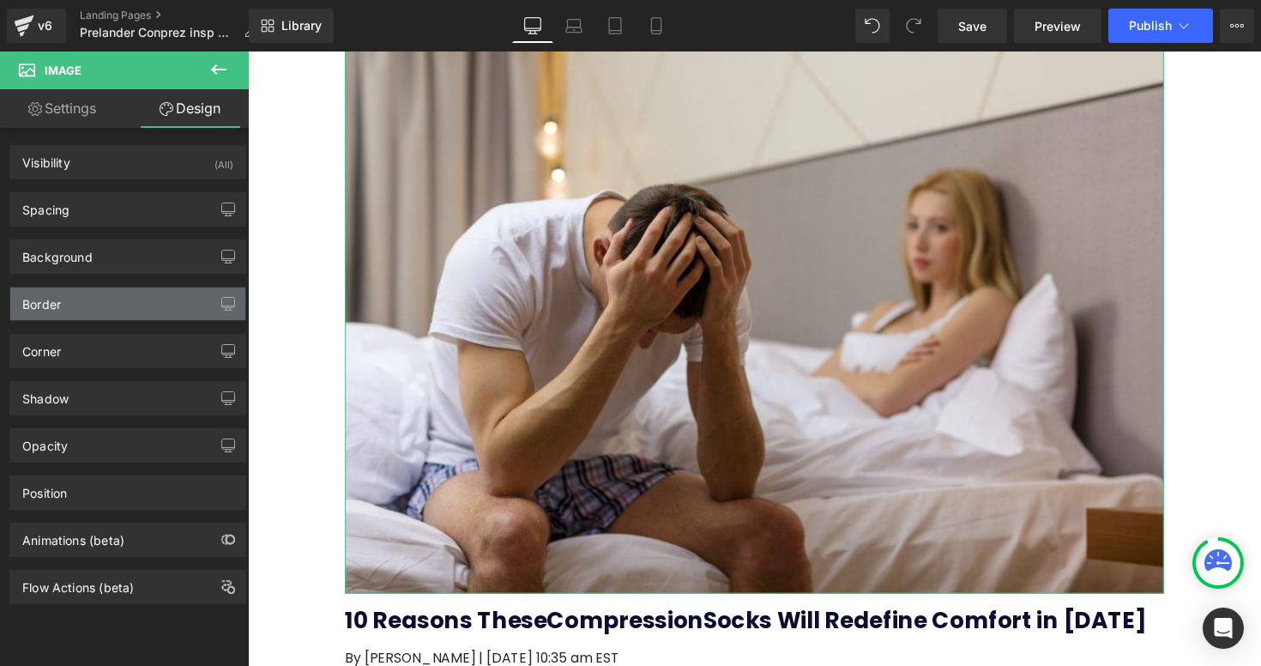
click at [75, 304] on div "Border" at bounding box center [127, 303] width 235 height 33
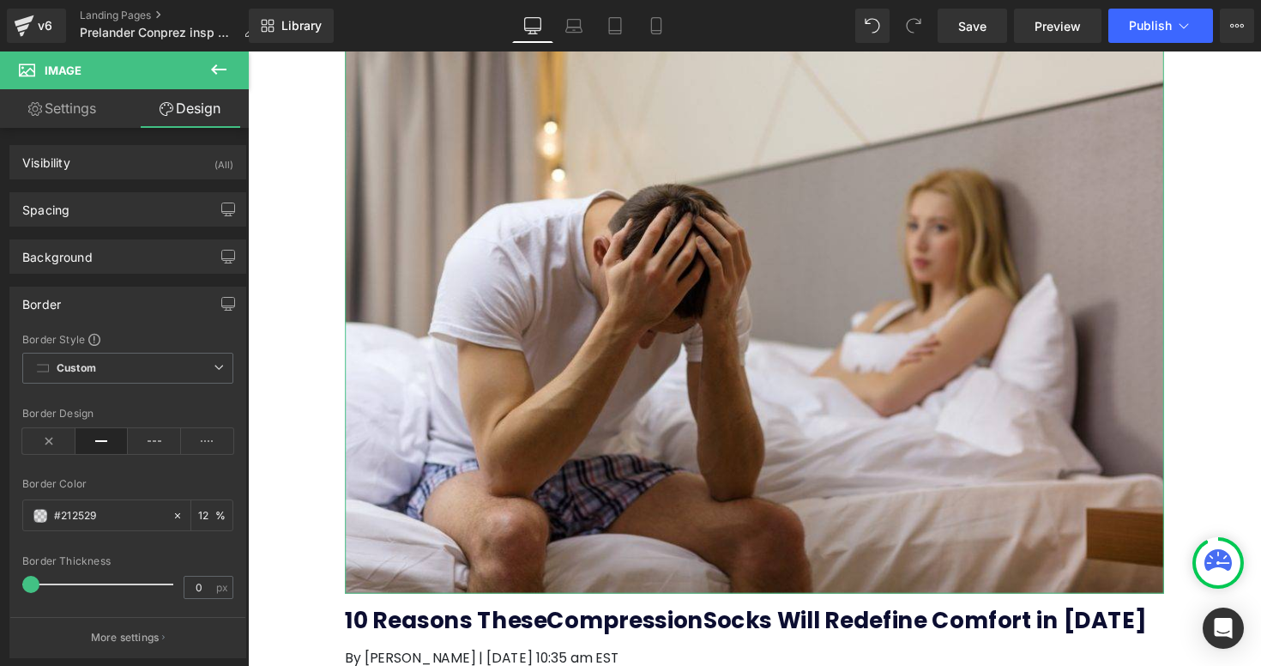
click at [75, 304] on div "Border" at bounding box center [127, 303] width 235 height 33
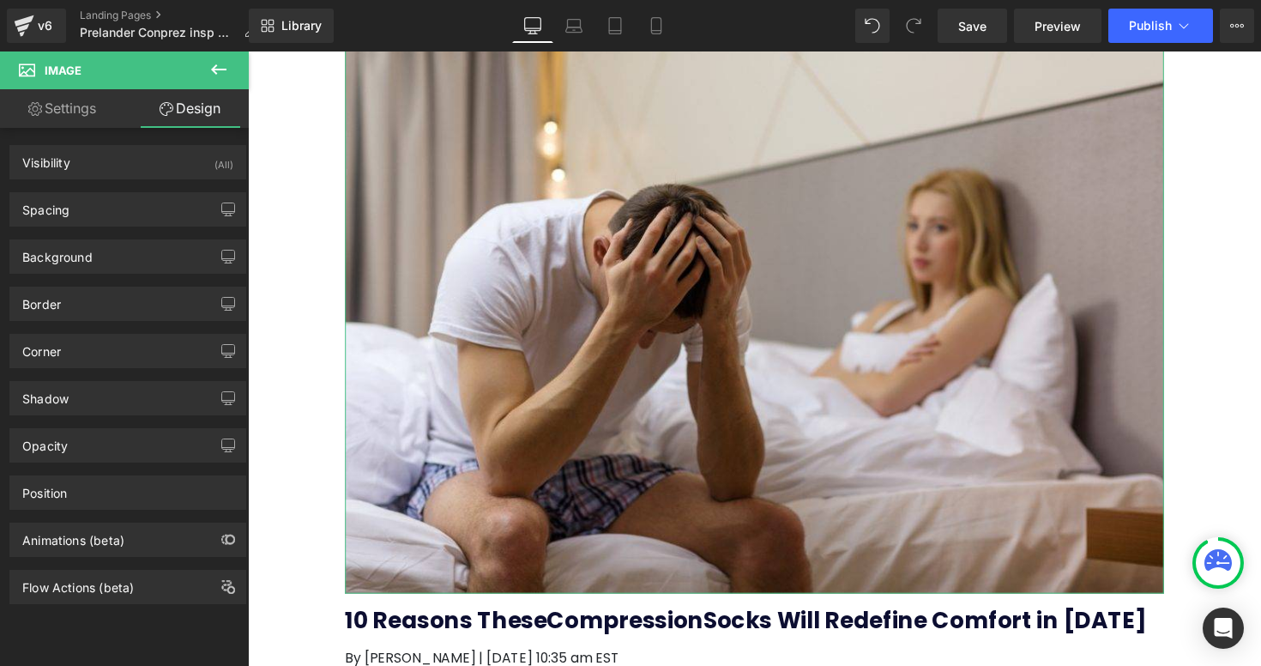
click at [61, 115] on link "Settings" at bounding box center [62, 108] width 124 height 39
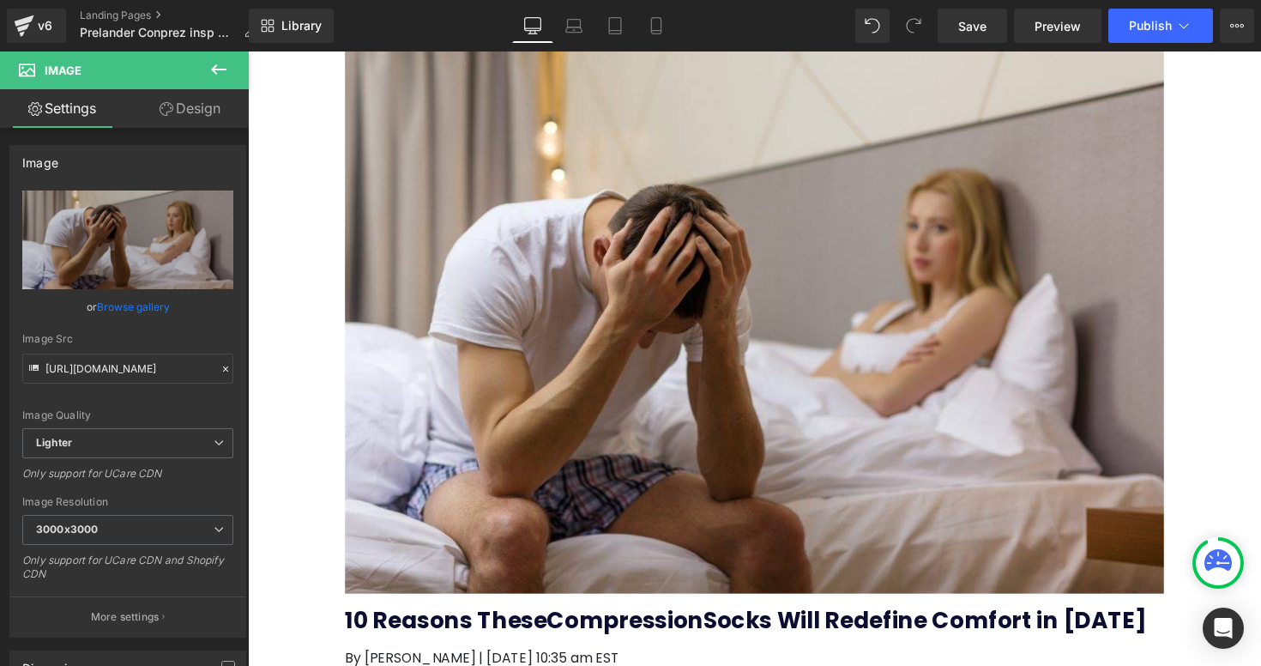
click at [39, 69] on span "Image" at bounding box center [103, 70] width 172 height 38
click at [23, 69] on icon at bounding box center [27, 68] width 16 height 16
click at [214, 67] on icon at bounding box center [218, 69] width 15 height 10
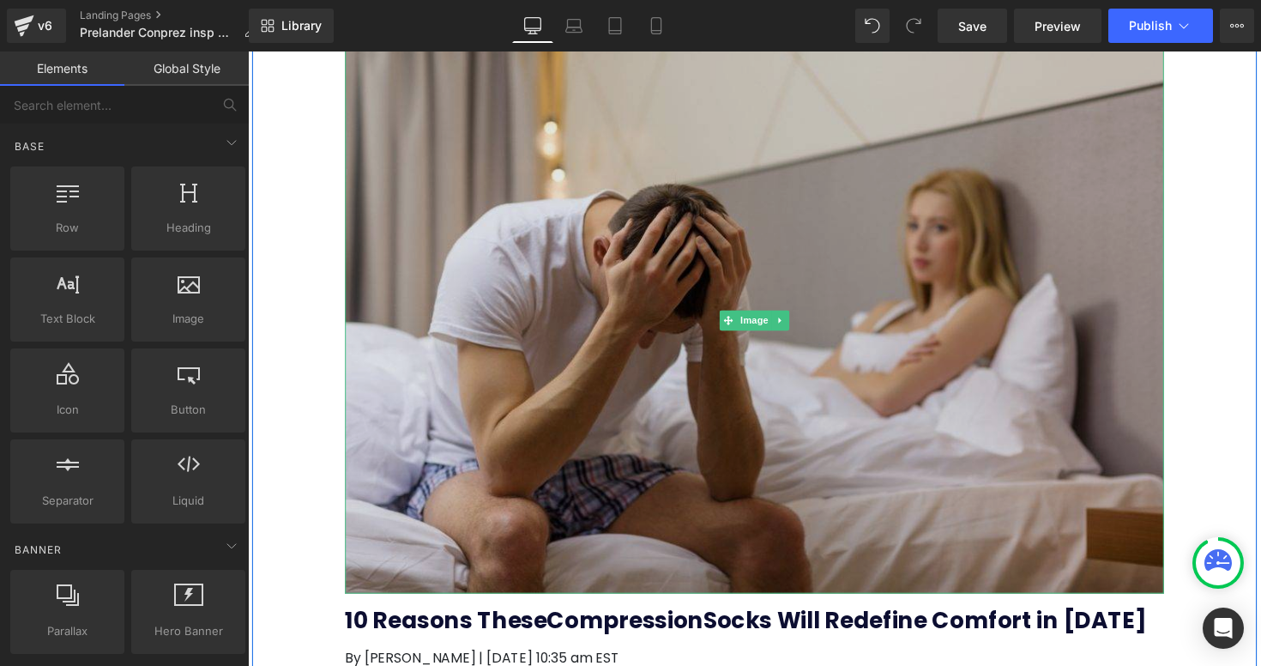
click at [407, 202] on img at bounding box center [766, 326] width 839 height 559
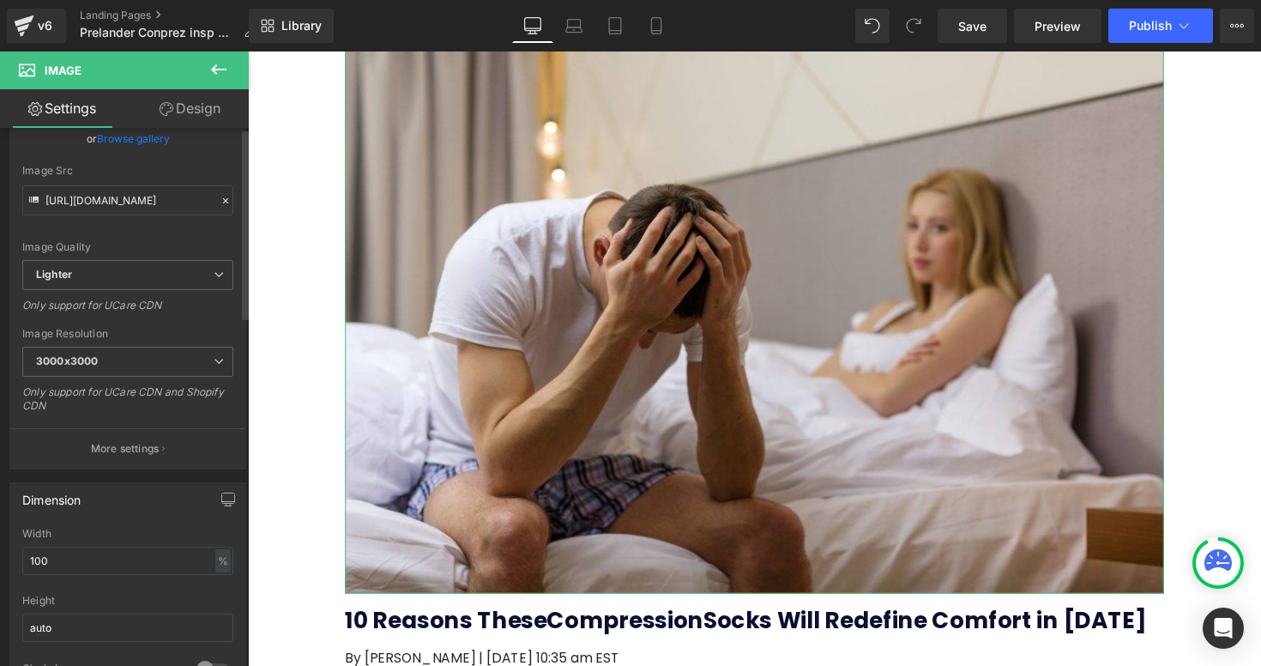
scroll to position [0, 0]
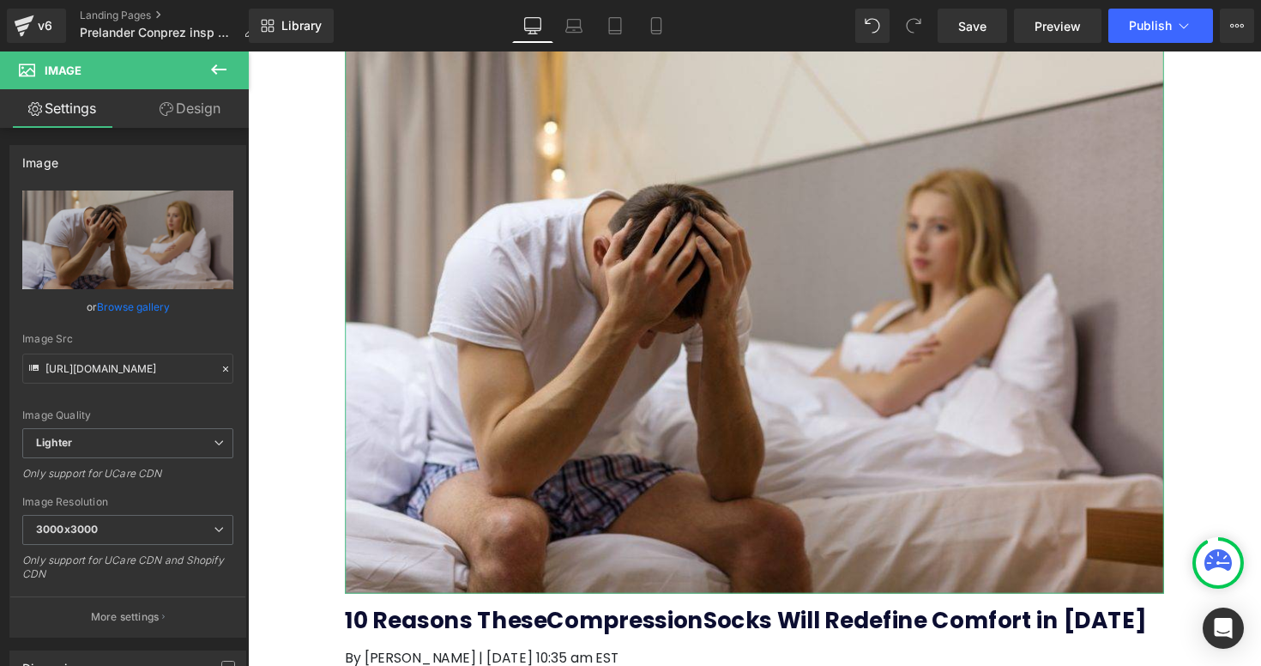
click at [56, 119] on link "Settings" at bounding box center [62, 108] width 124 height 39
click at [51, 68] on span "Image" at bounding box center [63, 70] width 37 height 14
click at [27, 71] on icon at bounding box center [27, 68] width 16 height 16
click at [219, 67] on icon at bounding box center [218, 69] width 21 height 21
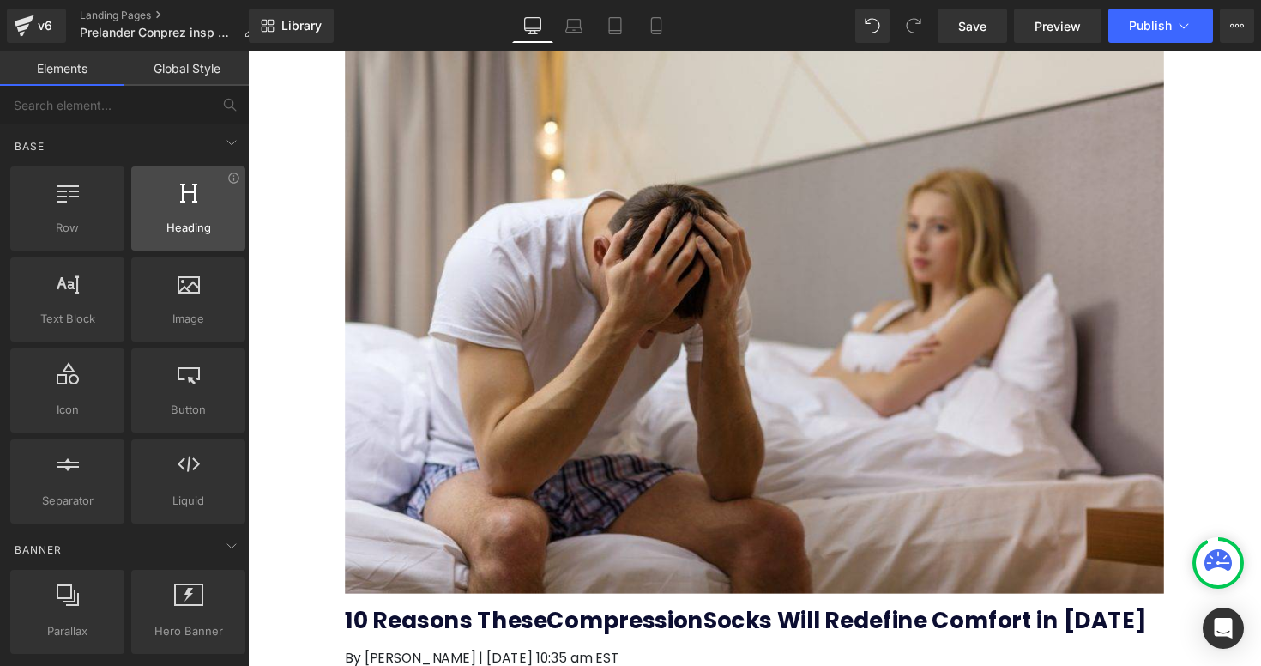
click at [176, 227] on span "Heading" at bounding box center [188, 228] width 104 height 18
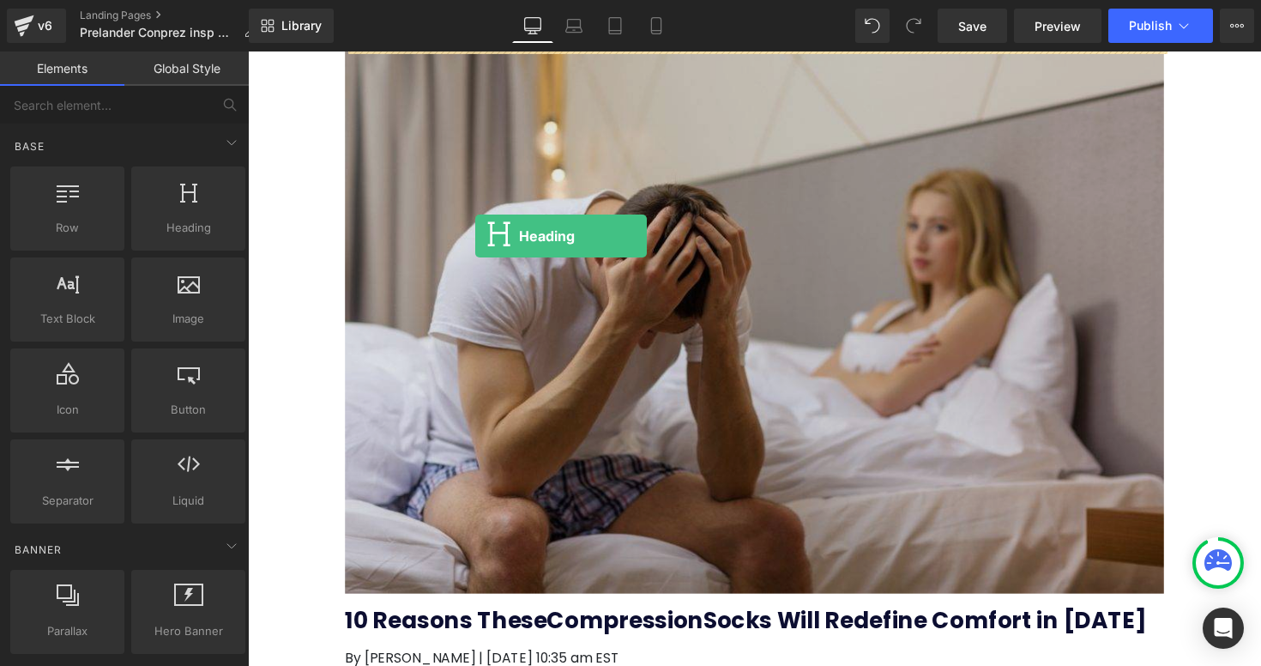
drag, startPoint x: 462, startPoint y: 275, endPoint x: 480, endPoint y: 240, distance: 39.5
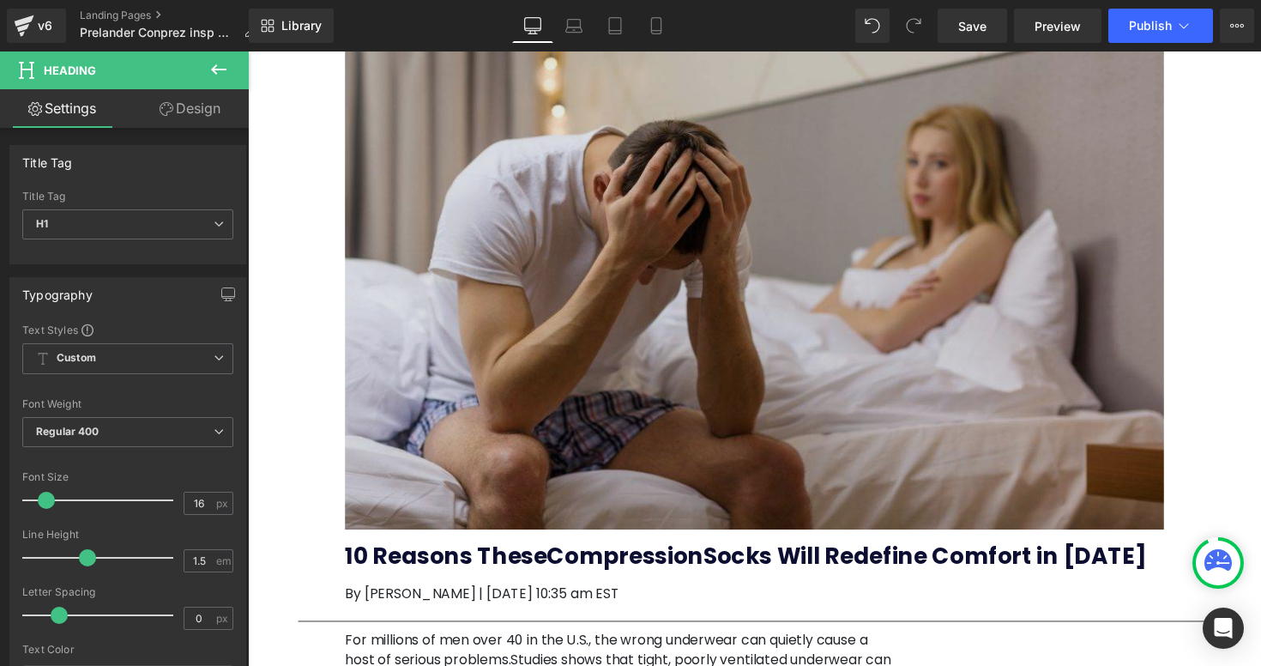
click at [586, 237] on img at bounding box center [766, 261] width 839 height 559
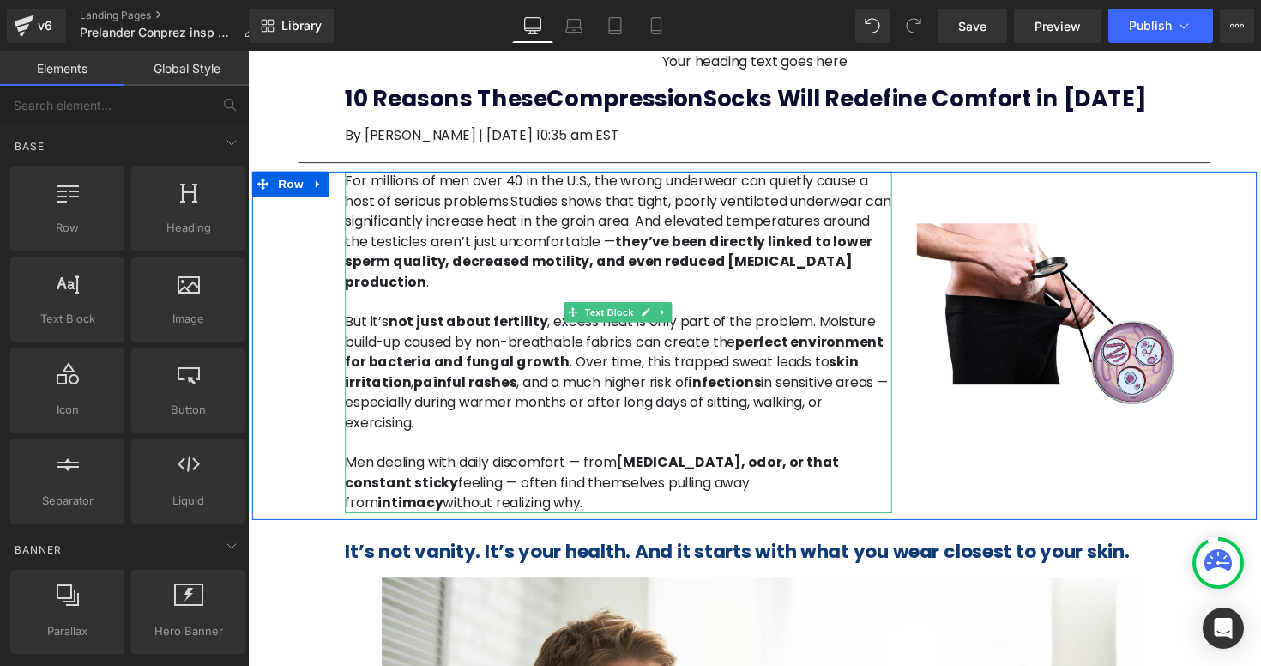
scroll to position [0, 0]
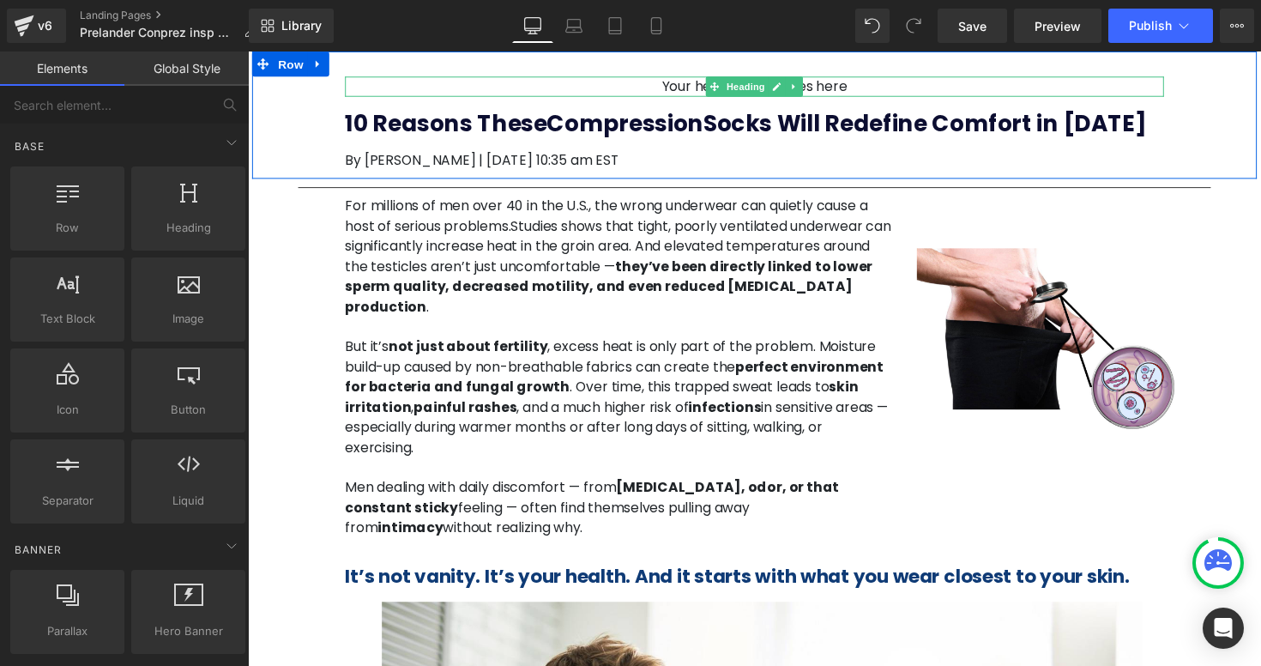
click at [684, 85] on h1 "Your heading text goes here" at bounding box center [766, 87] width 839 height 21
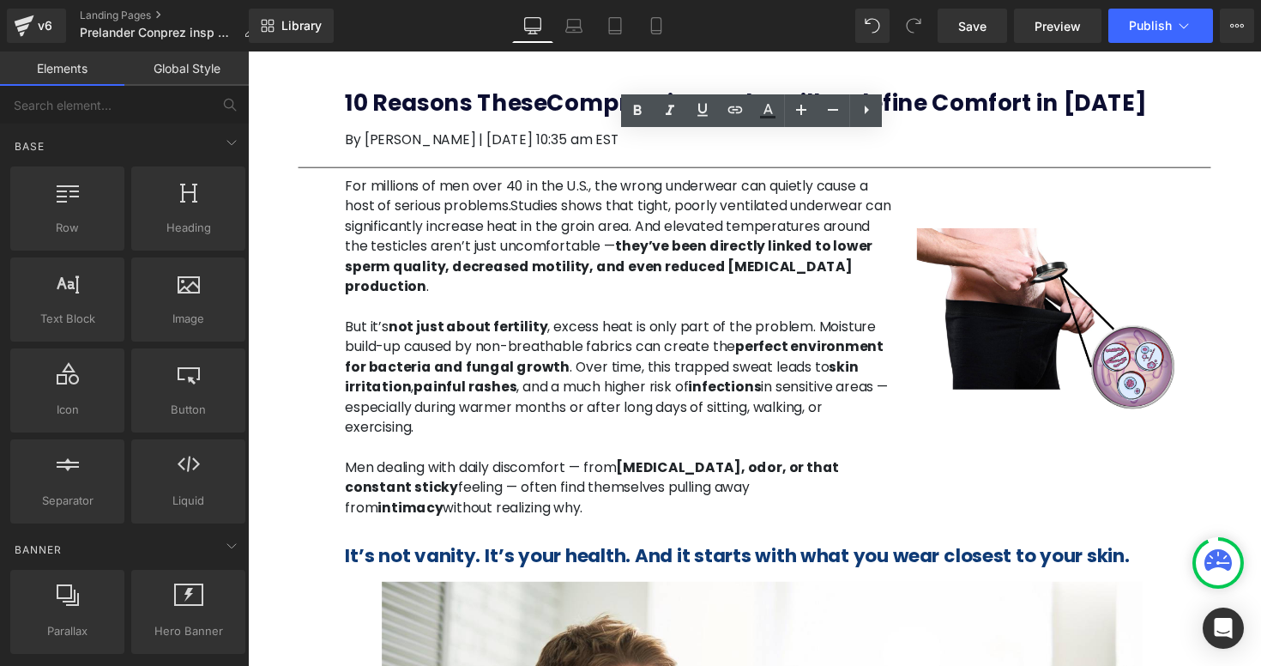
drag, startPoint x: 895, startPoint y: 327, endPoint x: 657, endPoint y: 280, distance: 242.1
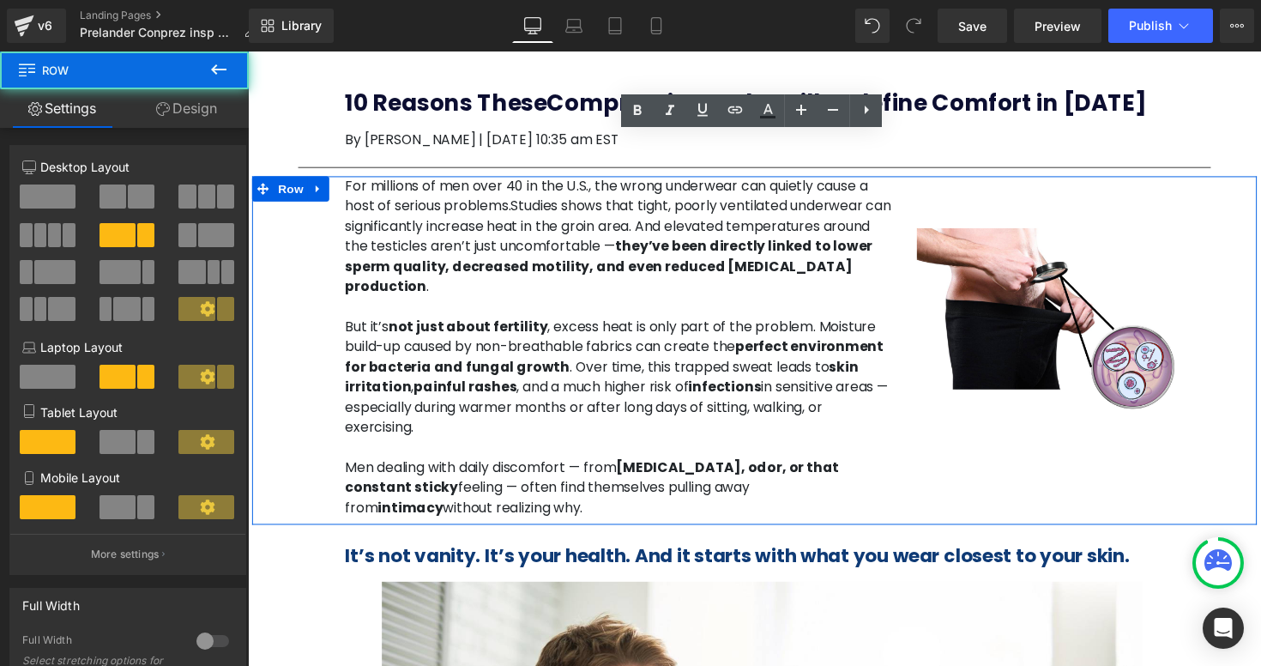
click at [1242, 188] on div "For millions of men over 40 in the U.S., the wrong underwear can quietly cause …" at bounding box center [766, 357] width 1029 height 357
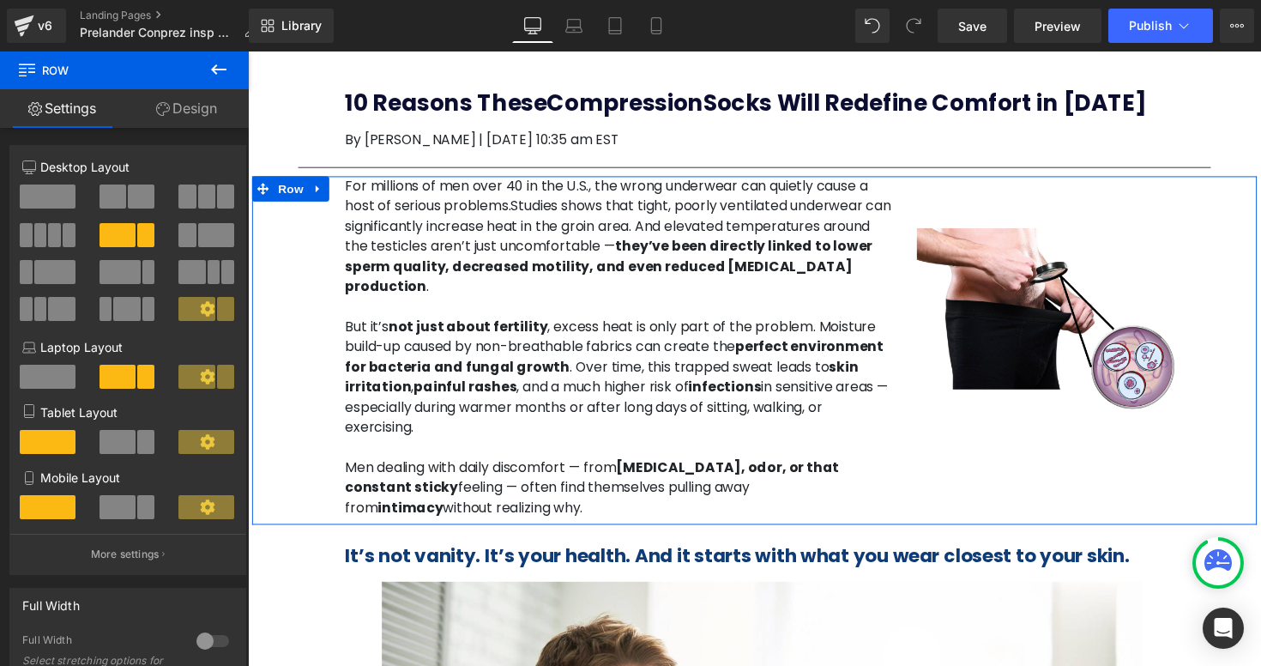
click at [74, 103] on link "Settings" at bounding box center [62, 108] width 124 height 39
click at [196, 110] on link "Design" at bounding box center [186, 108] width 124 height 39
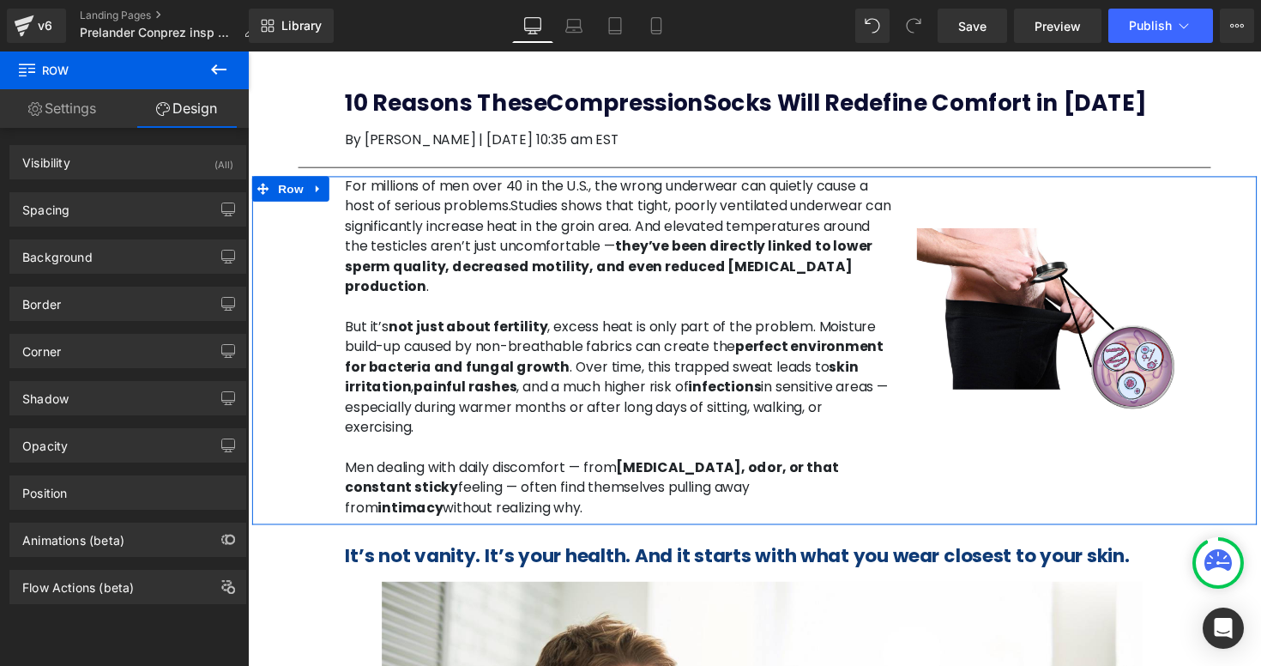
click at [96, 99] on link "Settings" at bounding box center [62, 108] width 124 height 39
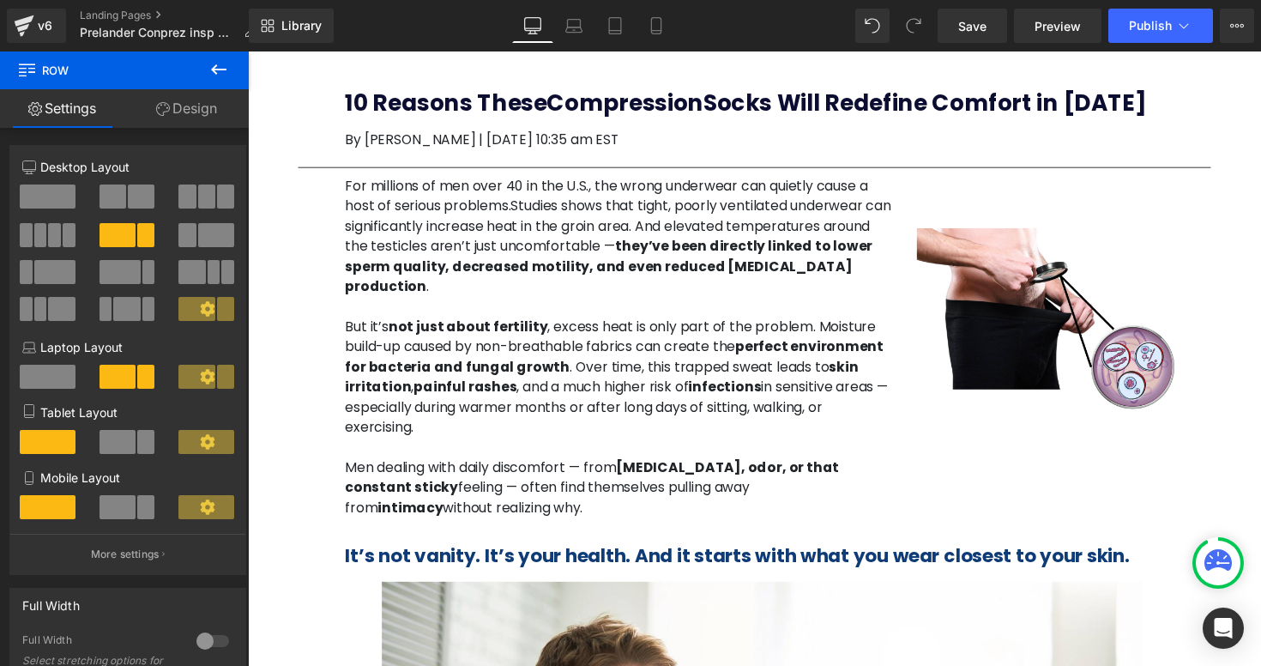
click at [211, 72] on icon at bounding box center [218, 69] width 21 height 21
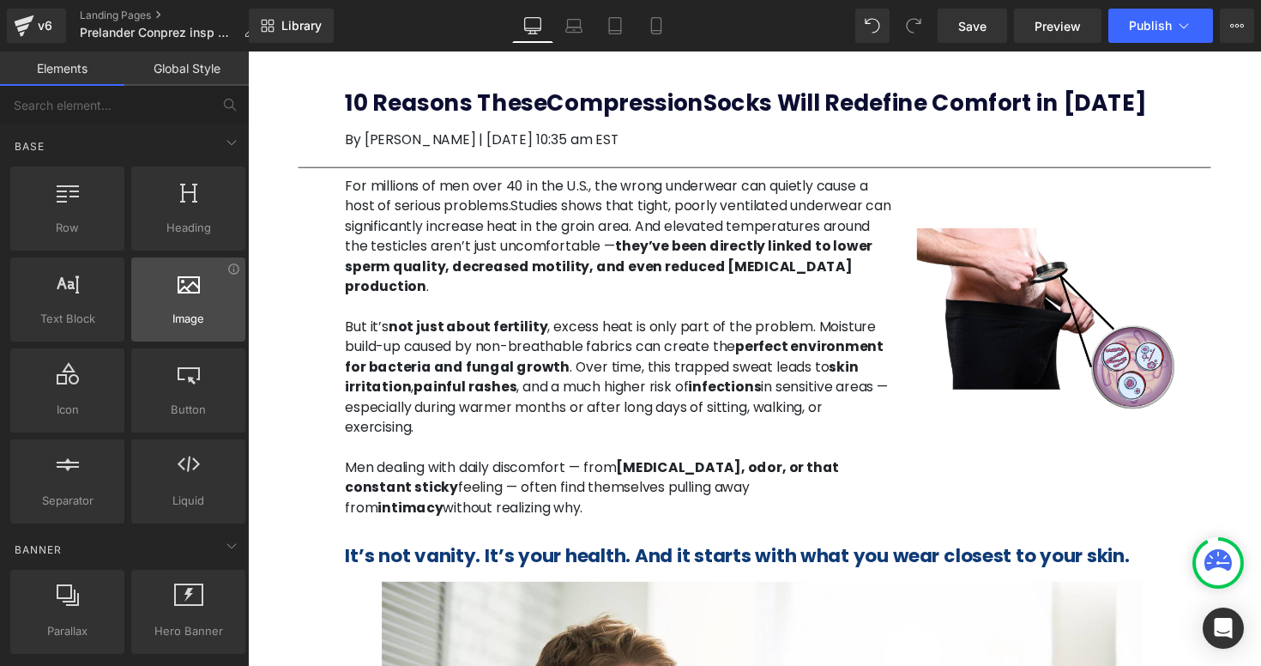
click at [180, 321] on span "Image" at bounding box center [188, 319] width 104 height 18
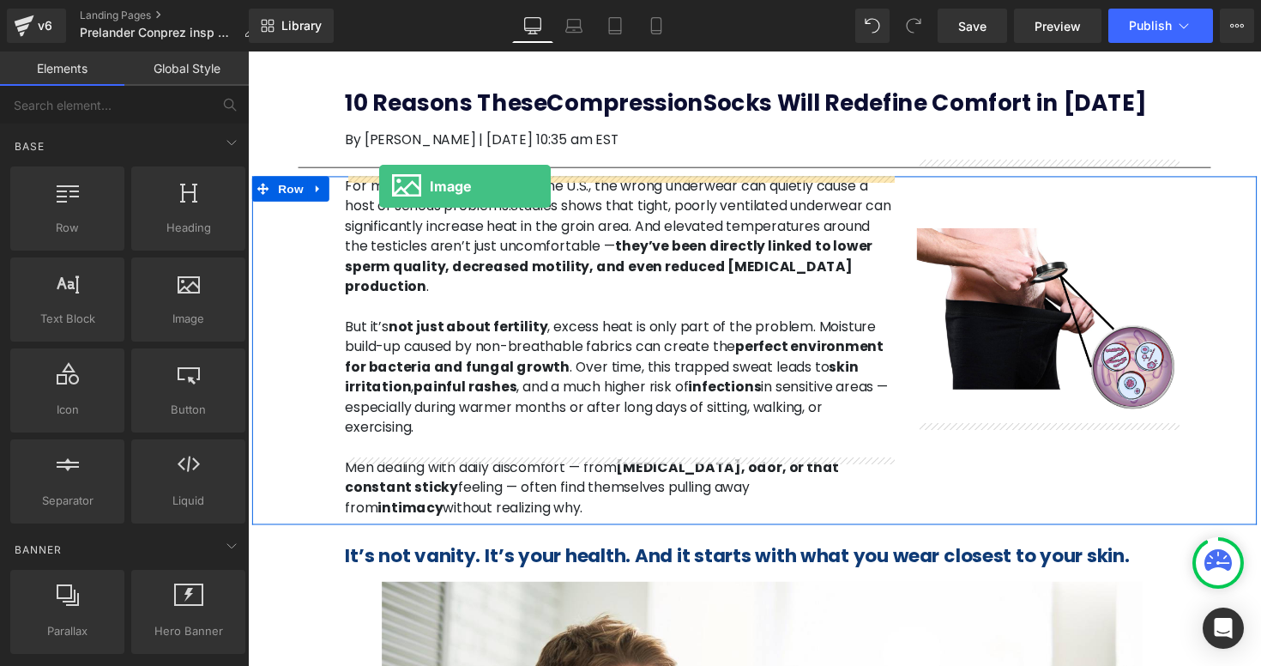
drag, startPoint x: 432, startPoint y: 337, endPoint x: 383, endPoint y: 190, distance: 155.7
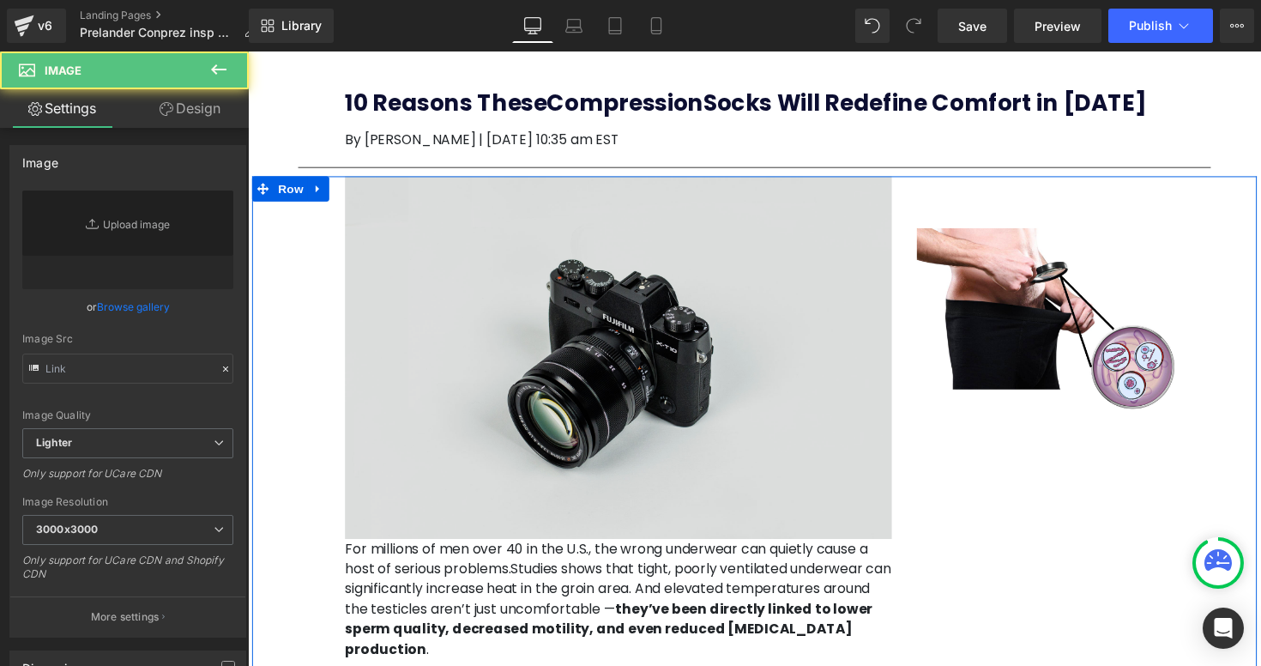
type input "//d1um8515vdn9kb.cloudfront.net/images/parallax.jpg"
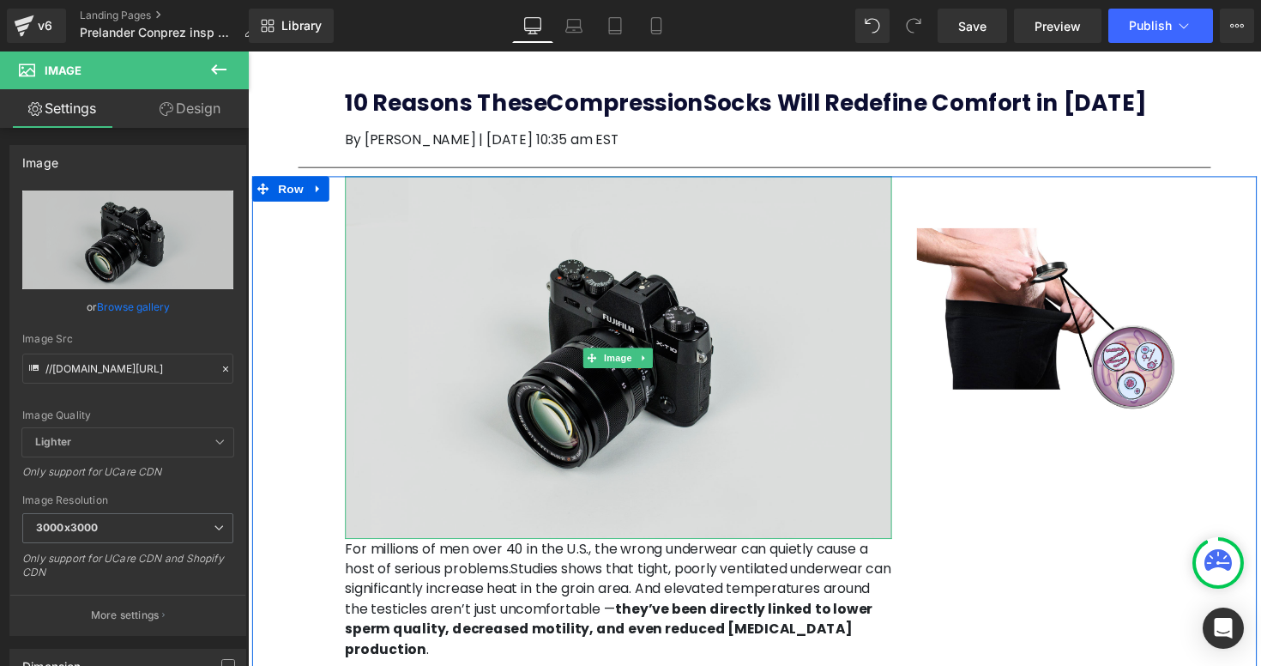
click at [449, 246] on img at bounding box center [627, 364] width 560 height 371
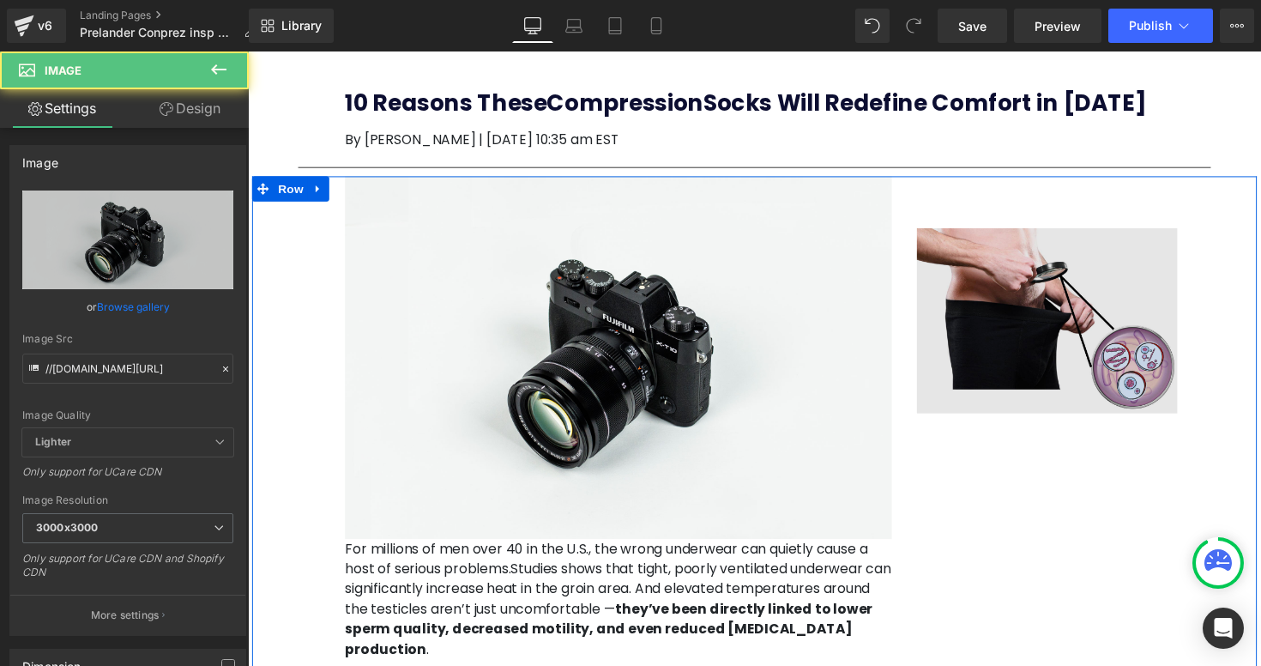
click at [1012, 253] on img at bounding box center [1066, 297] width 267 height 271
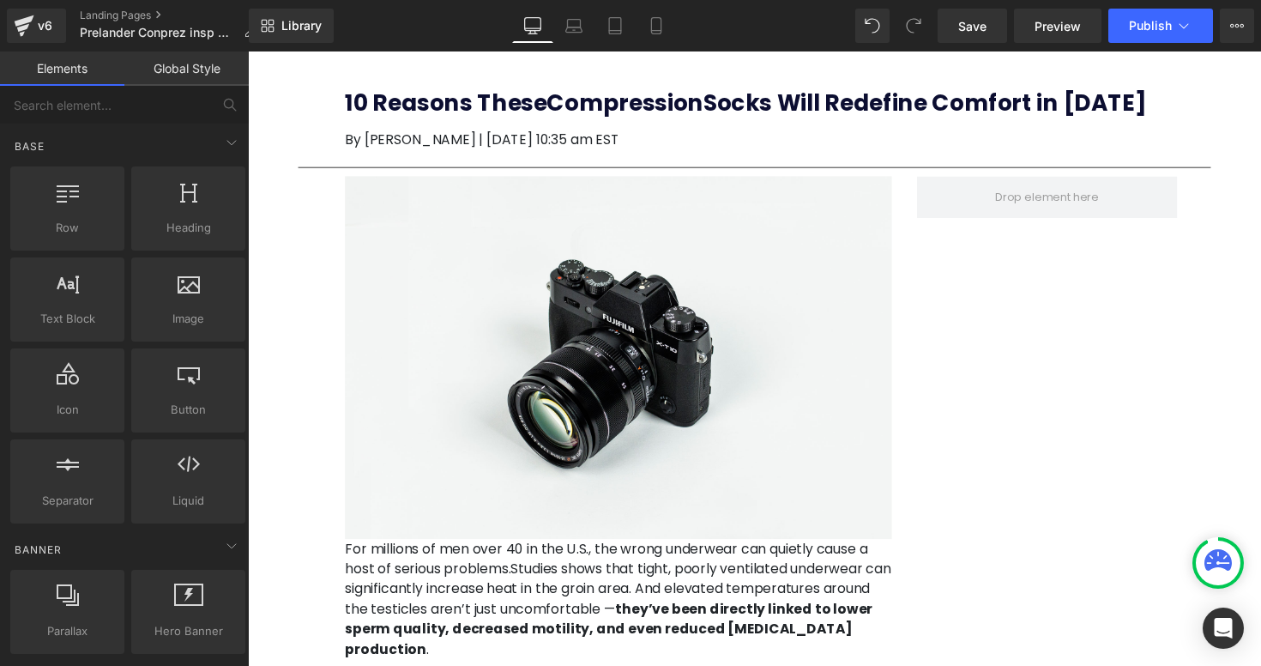
drag, startPoint x: 1212, startPoint y: 492, endPoint x: 981, endPoint y: 450, distance: 234.5
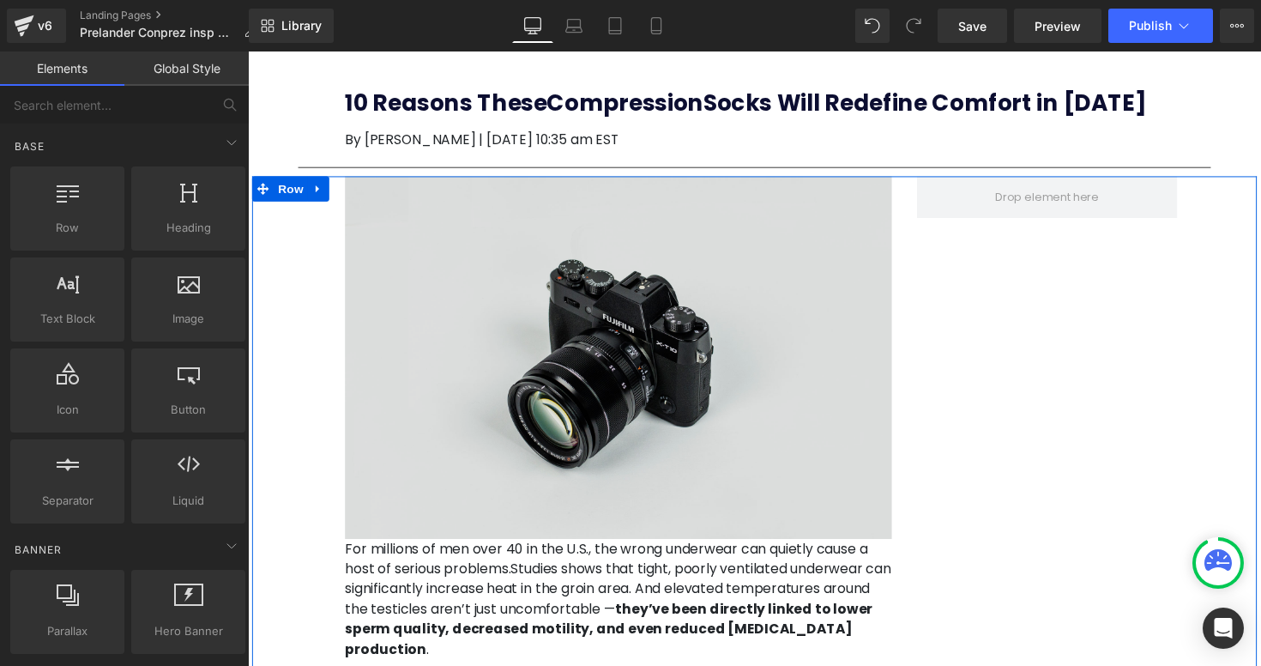
click at [732, 394] on img at bounding box center [627, 364] width 560 height 371
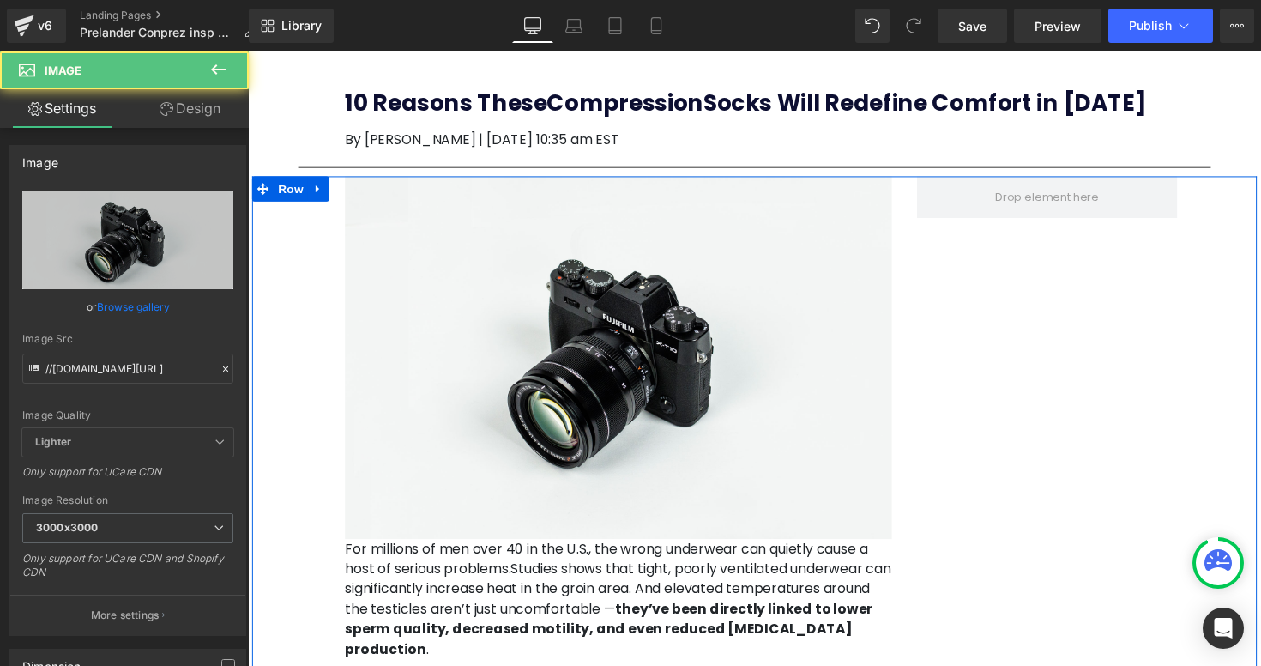
click at [1090, 227] on div "Image For millions of men over 40 in the U.S., the wrong underwear can quietly …" at bounding box center [766, 542] width 1029 height 727
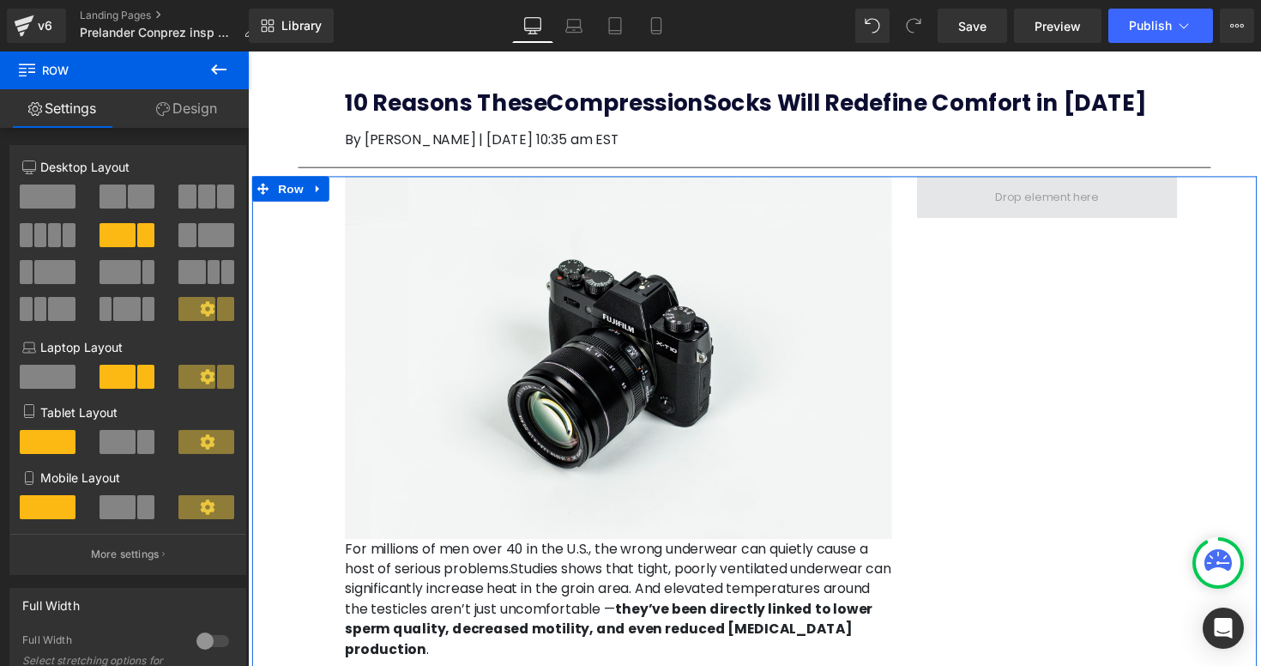
click at [1098, 210] on span at bounding box center [1066, 202] width 118 height 26
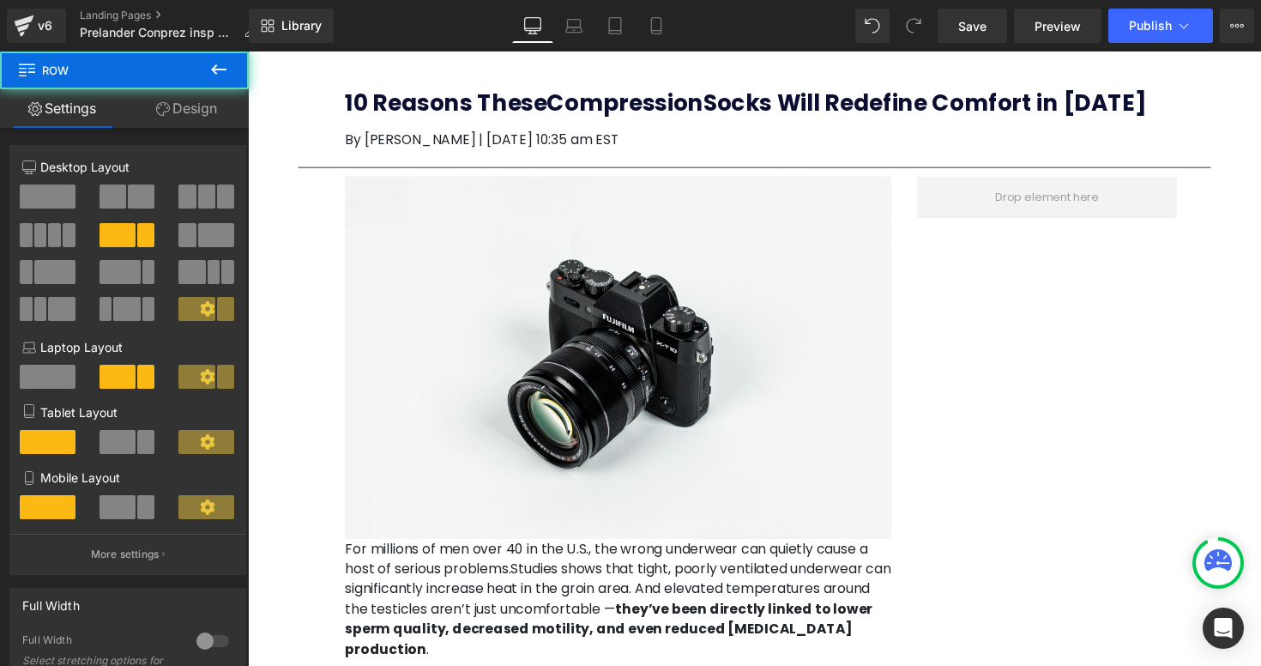
click at [950, 274] on div "Image For millions of men over 40 in the U.S., the wrong underwear can quietly …" at bounding box center [766, 542] width 1029 height 727
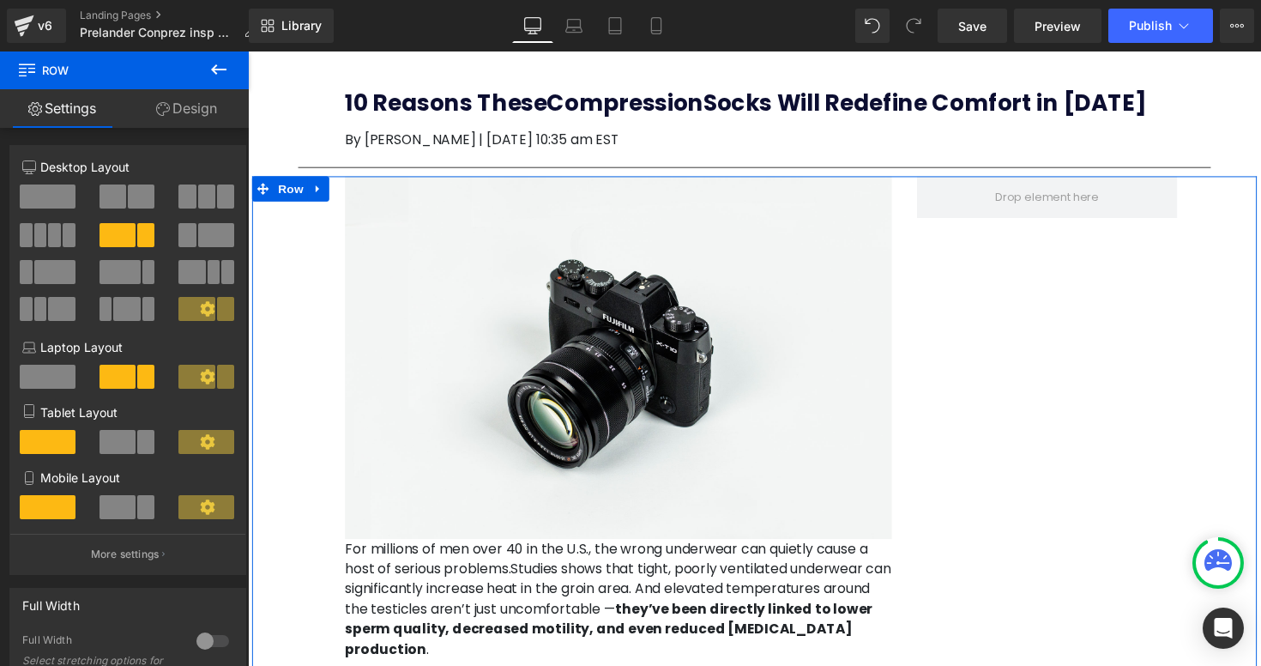
click at [39, 237] on span at bounding box center [40, 235] width 13 height 24
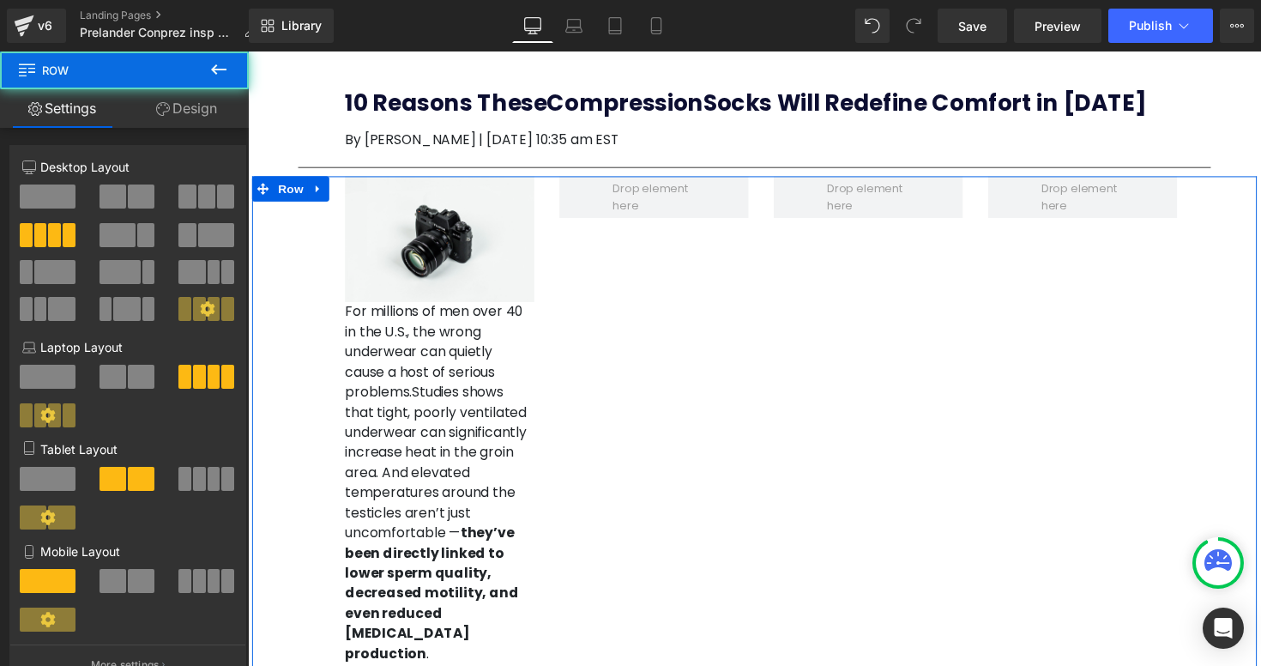
click at [834, 208] on span at bounding box center [884, 200] width 194 height 43
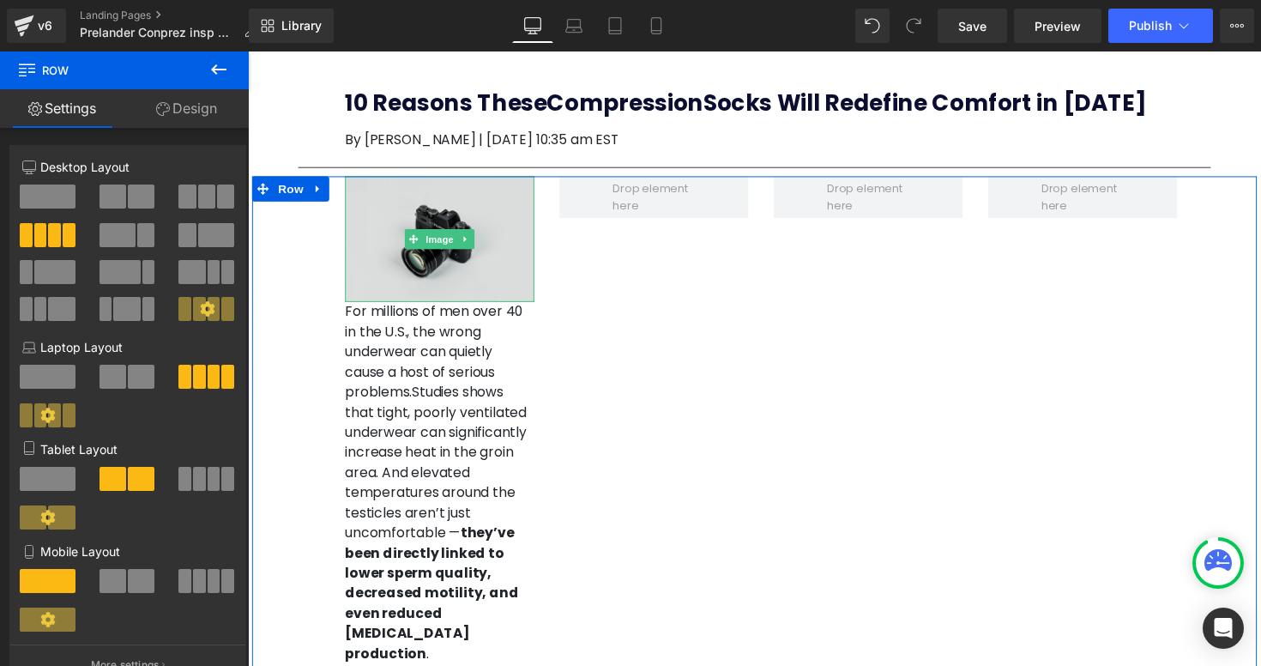
click at [445, 232] on img at bounding box center [444, 243] width 194 height 129
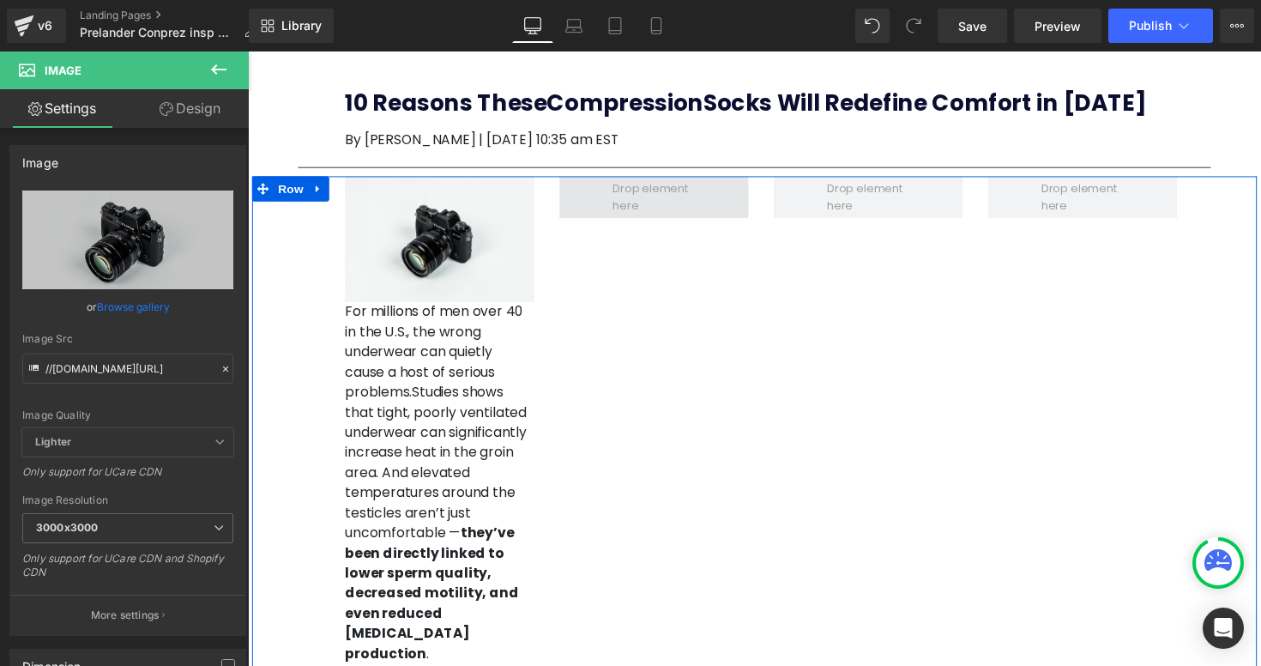
click at [624, 217] on span at bounding box center [664, 201] width 97 height 42
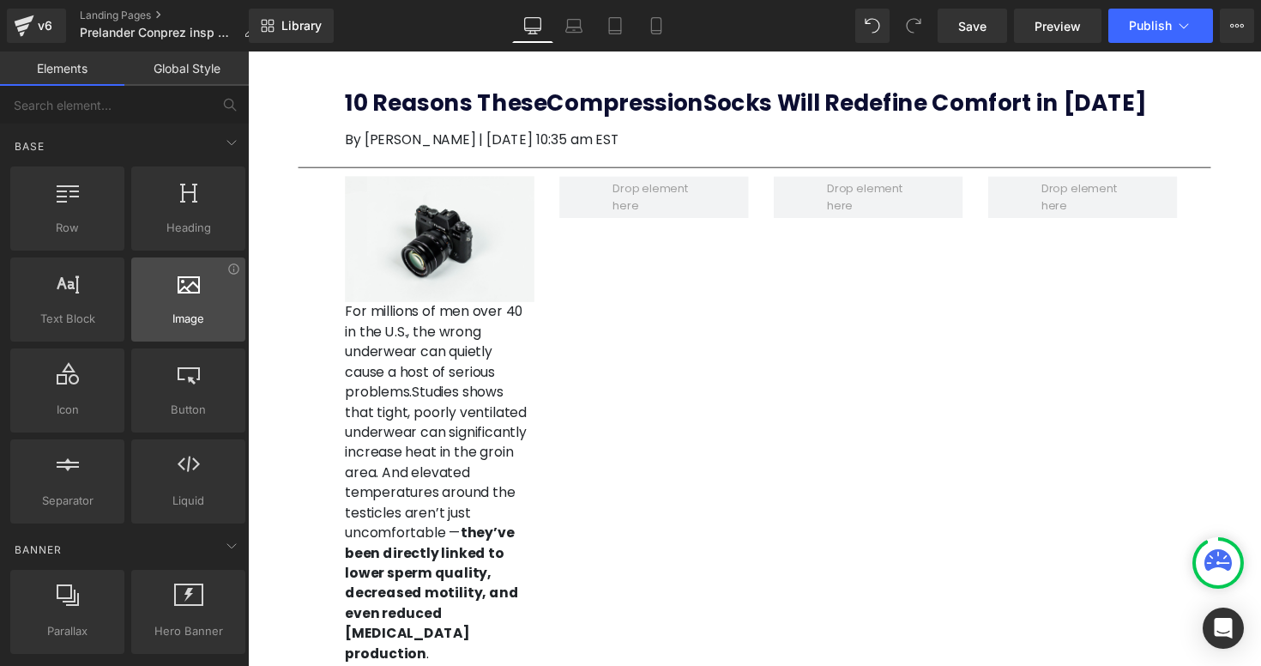
click at [154, 289] on div at bounding box center [188, 290] width 104 height 39
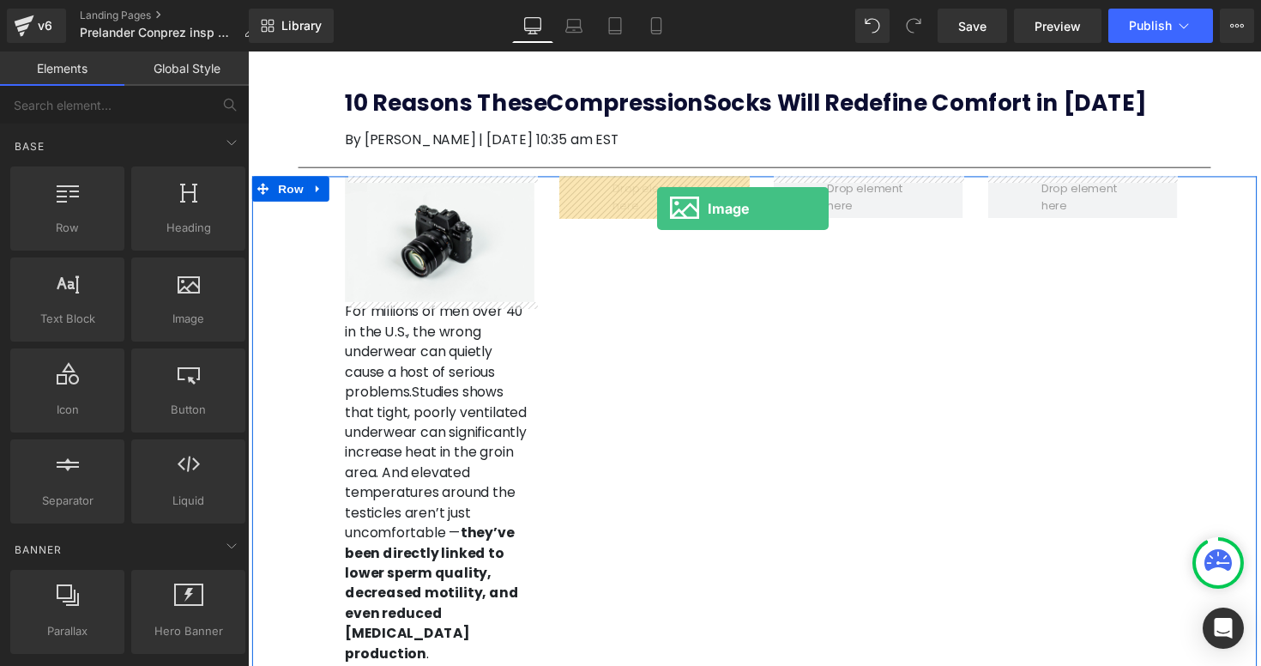
drag, startPoint x: 449, startPoint y: 359, endPoint x: 667, endPoint y: 210, distance: 264.3
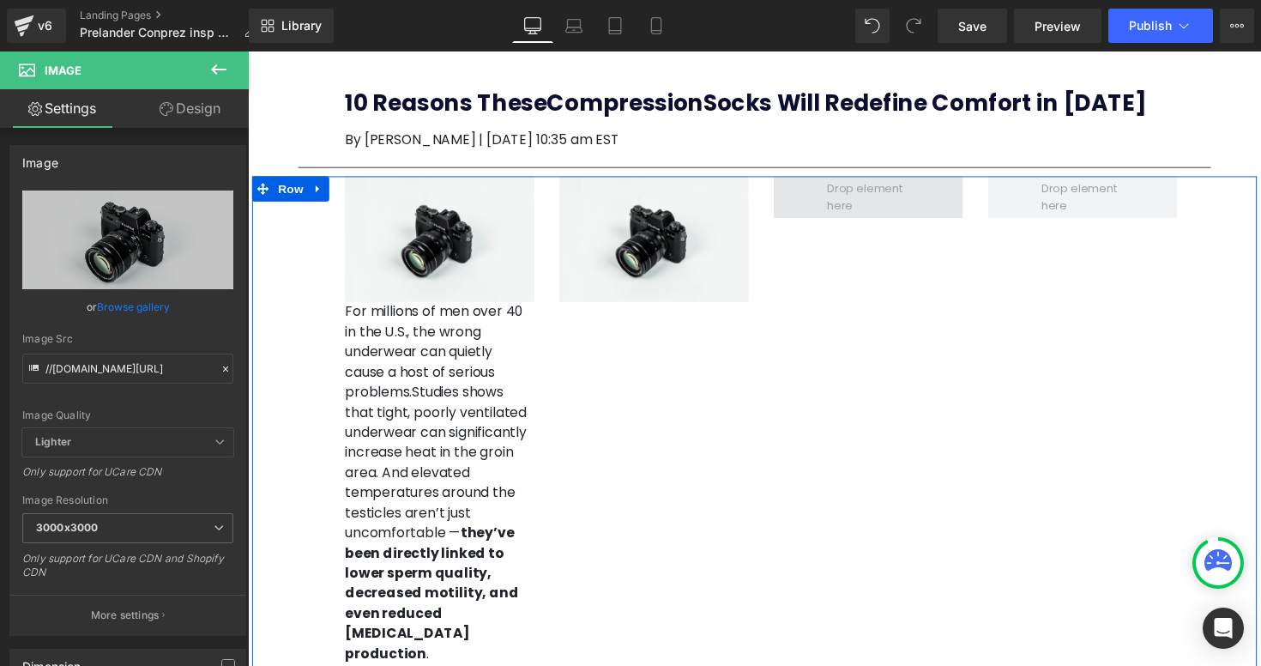
click at [875, 209] on span at bounding box center [883, 201] width 97 height 42
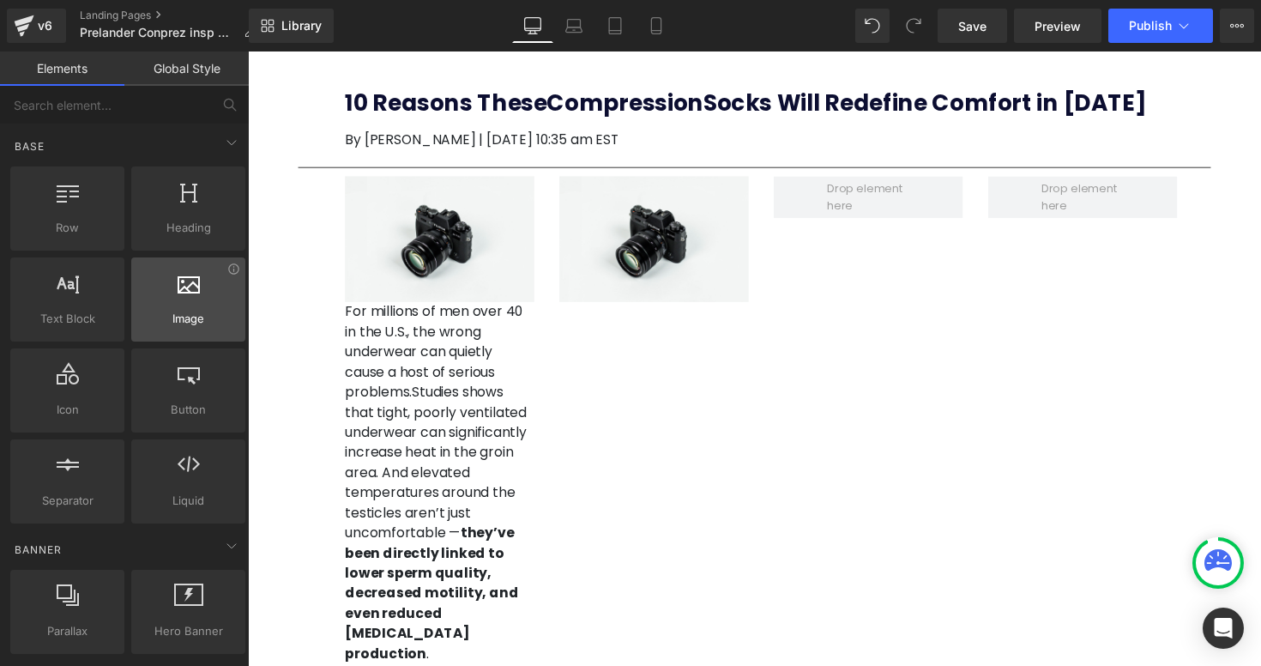
click at [180, 293] on div at bounding box center [188, 290] width 104 height 39
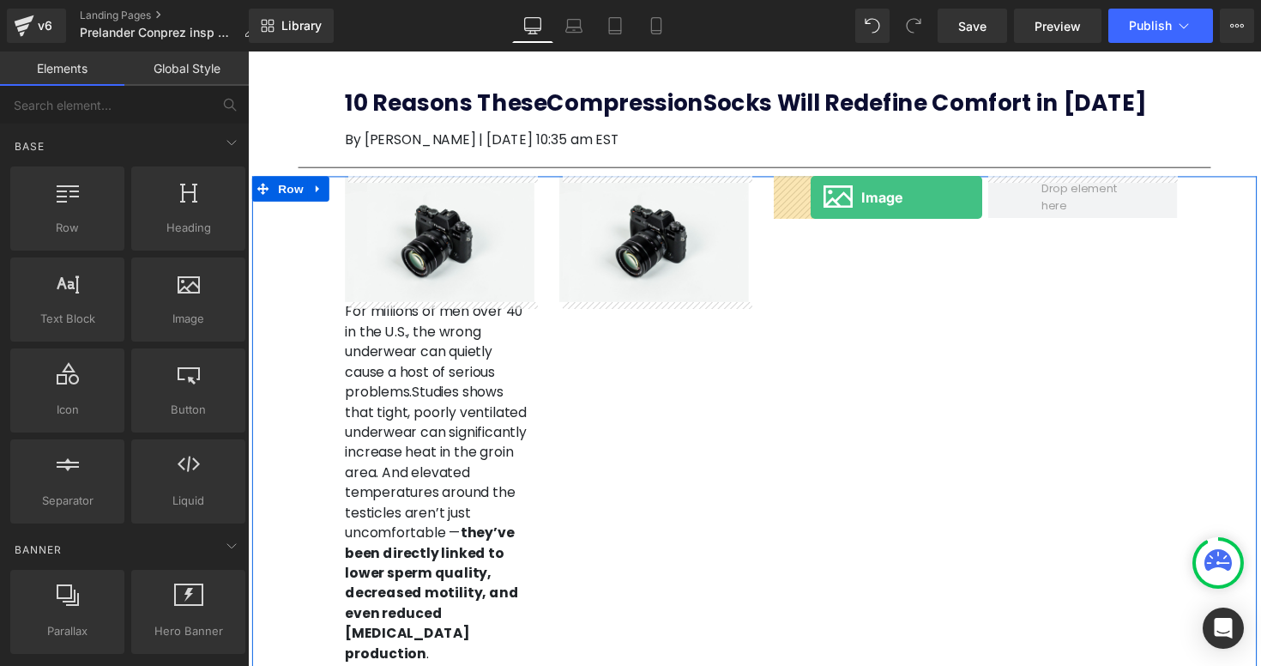
drag, startPoint x: 428, startPoint y: 345, endPoint x: 824, endPoint y: 201, distance: 421.7
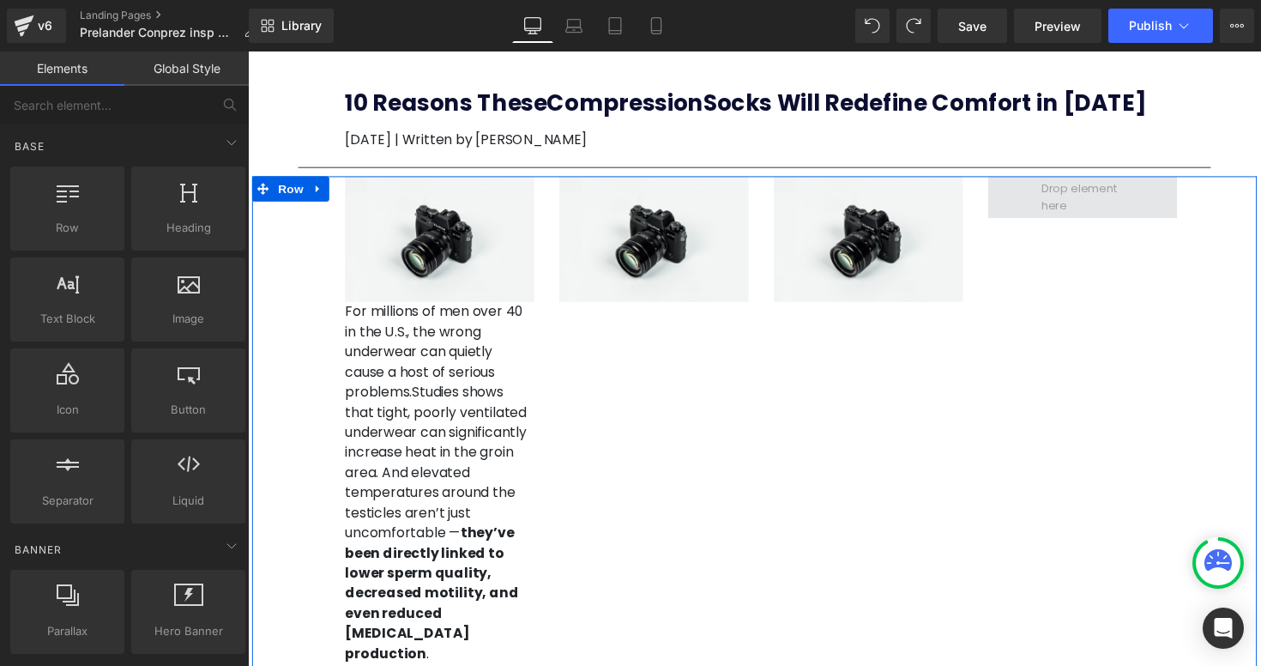
click at [1046, 208] on span at bounding box center [1103, 200] width 194 height 43
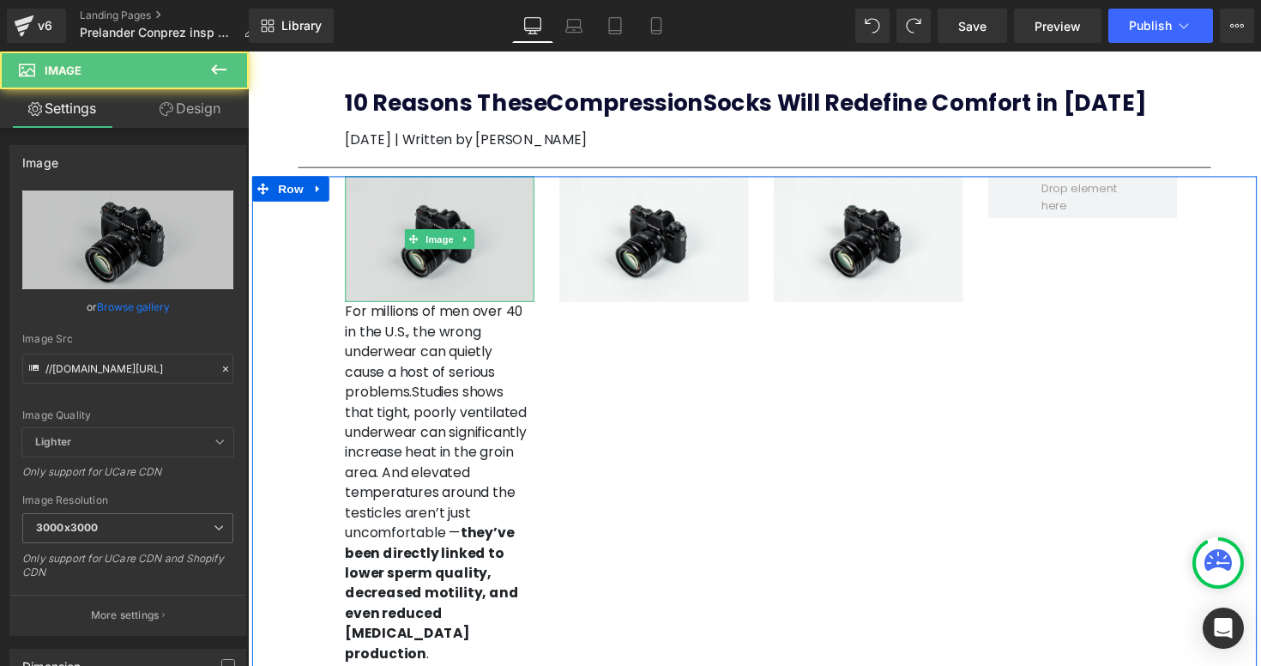
click at [389, 221] on img at bounding box center [444, 243] width 194 height 129
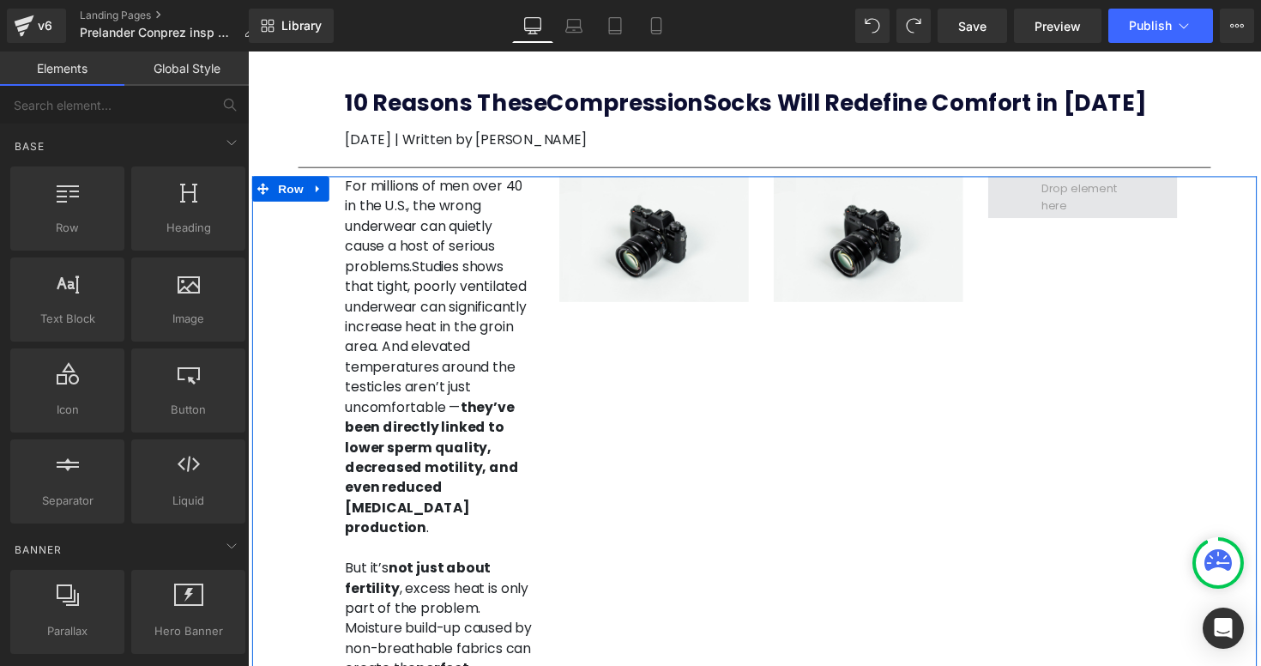
click at [1087, 213] on span at bounding box center [1103, 201] width 97 height 42
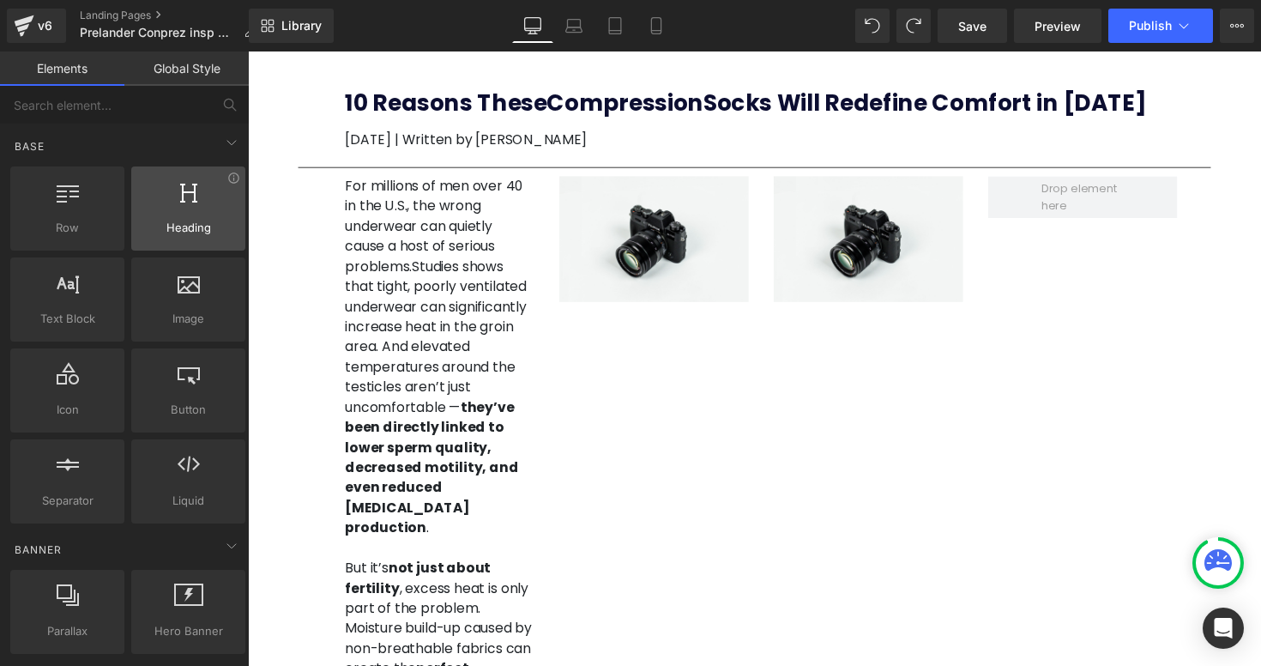
click at [183, 204] on div at bounding box center [188, 199] width 104 height 39
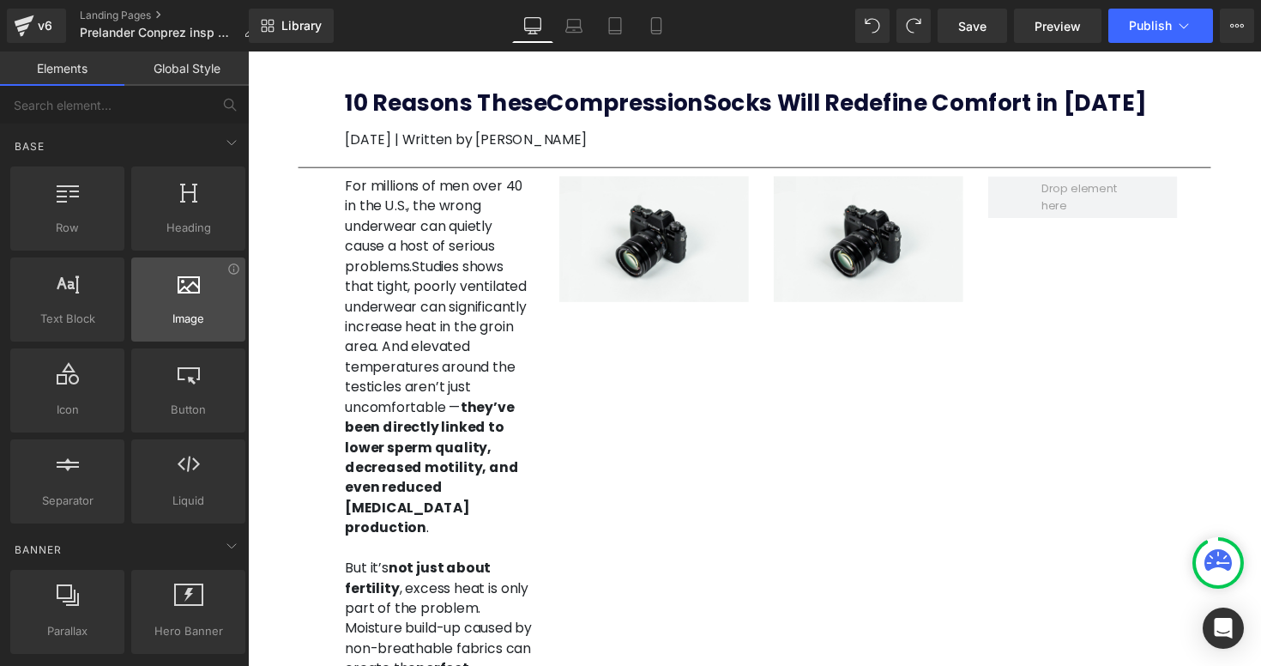
click at [178, 291] on icon at bounding box center [189, 282] width 22 height 22
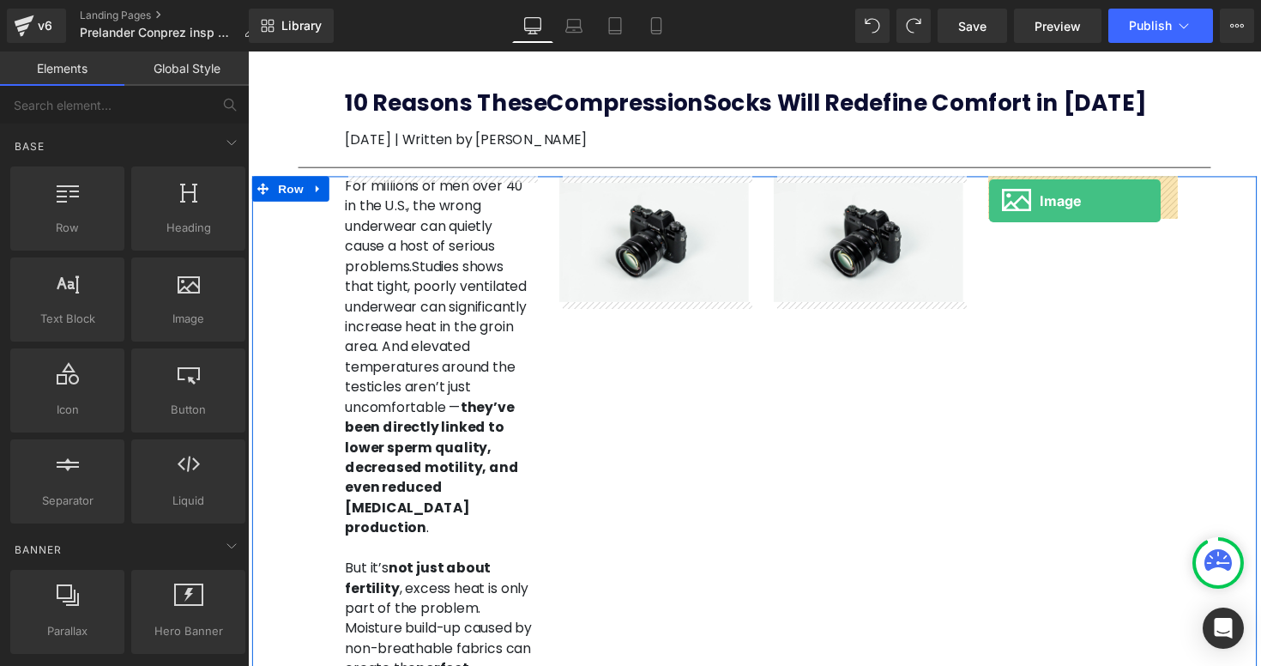
drag, startPoint x: 425, startPoint y: 342, endPoint x: 1008, endPoint y: 203, distance: 599.6
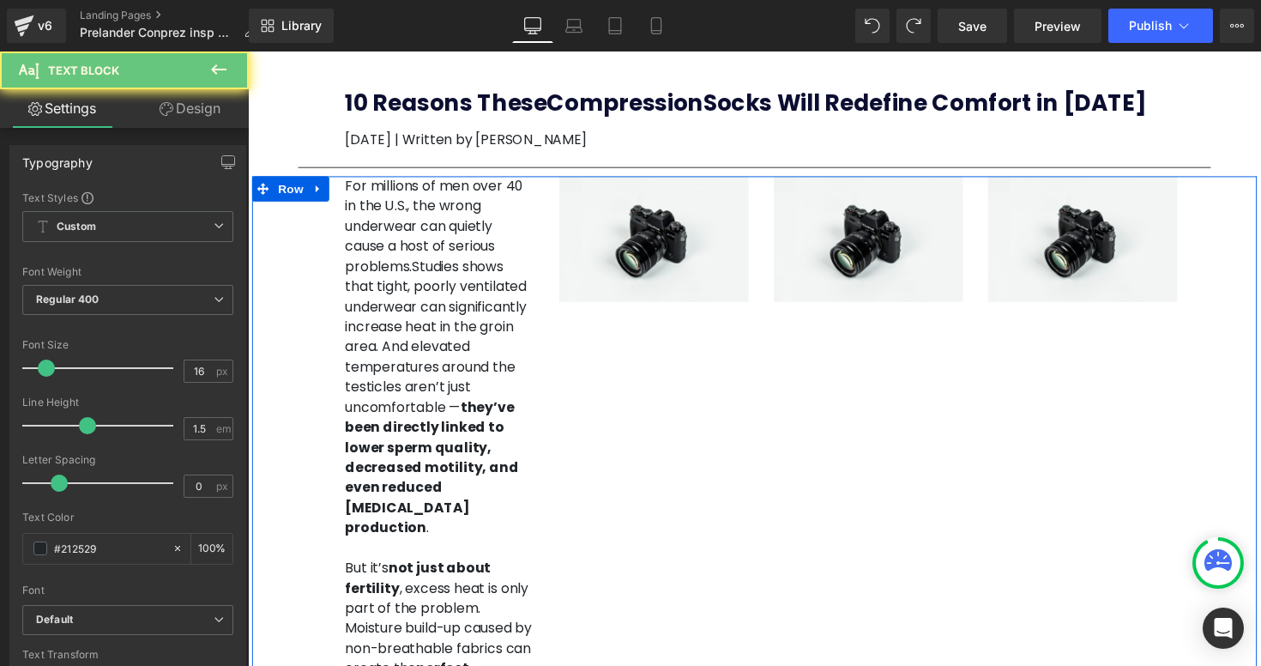
click at [439, 197] on p "For millions of men over 40 in the U.S., the wrong underwear can quietly cause …" at bounding box center [444, 364] width 194 height 371
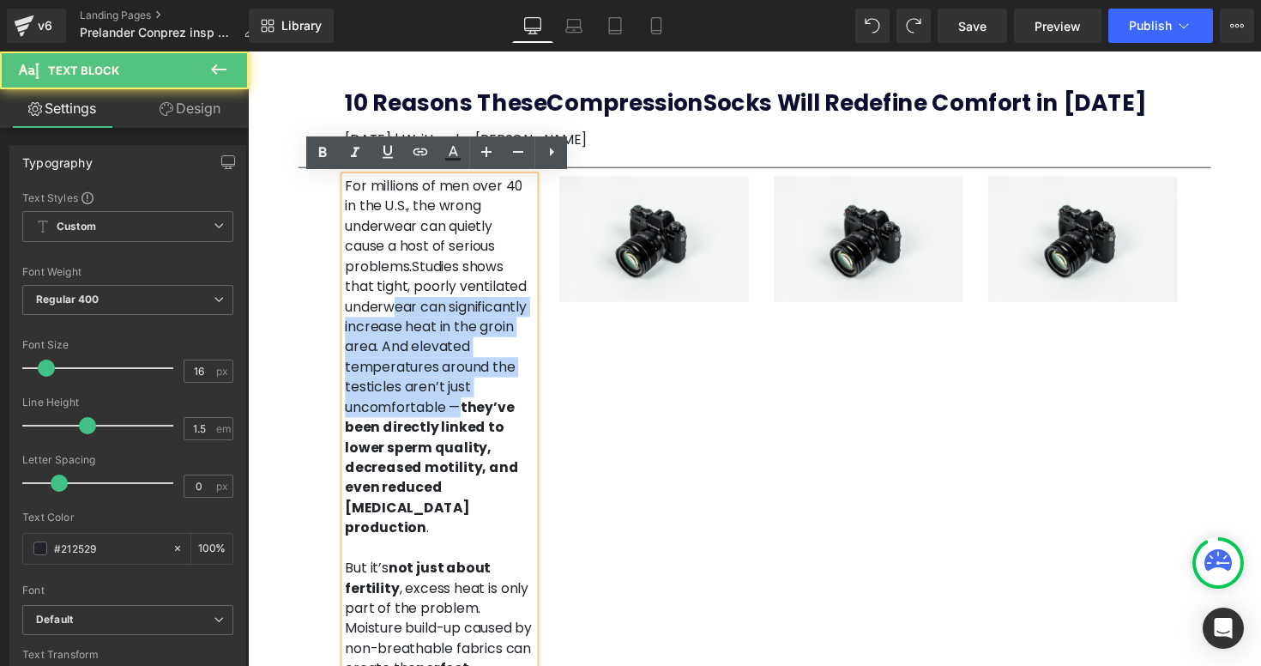
drag, startPoint x: 453, startPoint y: 303, endPoint x: 453, endPoint y: 403, distance: 100.4
click at [453, 403] on p "For millions of men over 40 in the U.S., the wrong underwear can quietly cause …" at bounding box center [444, 364] width 194 height 371
click at [732, 527] on div "For millions of men over 40 in the U.S., the wrong underwear can quietly cause …" at bounding box center [766, 645] width 1029 height 933
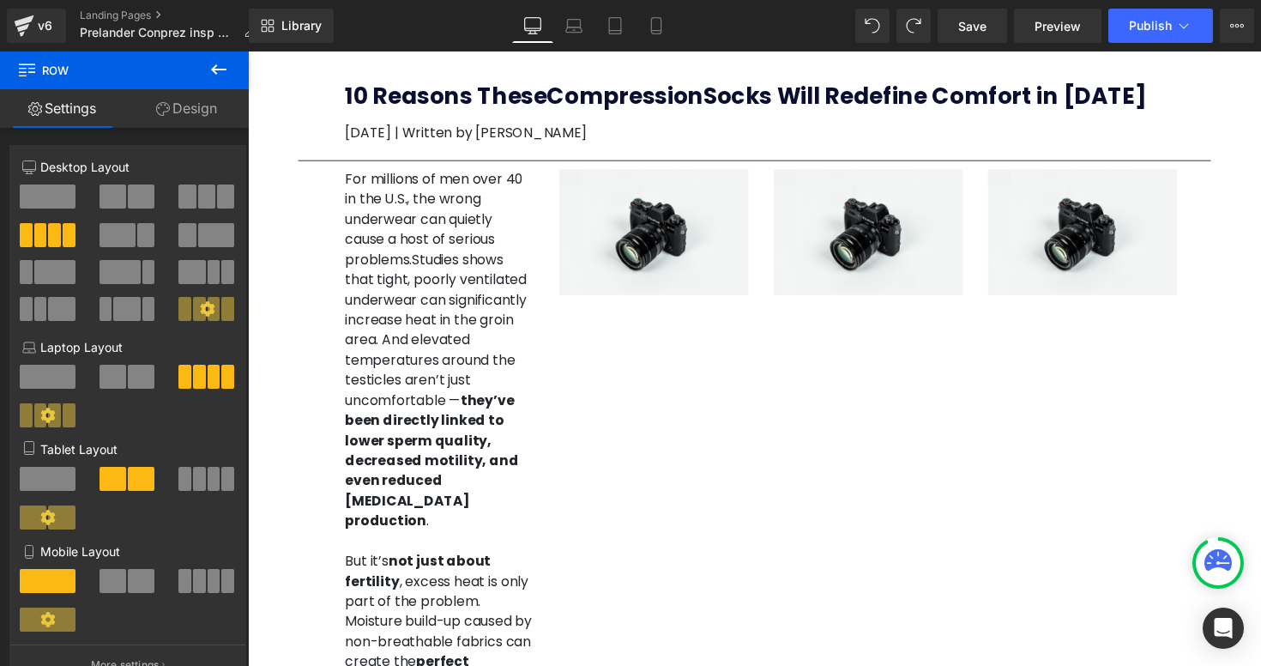
scroll to position [4, 0]
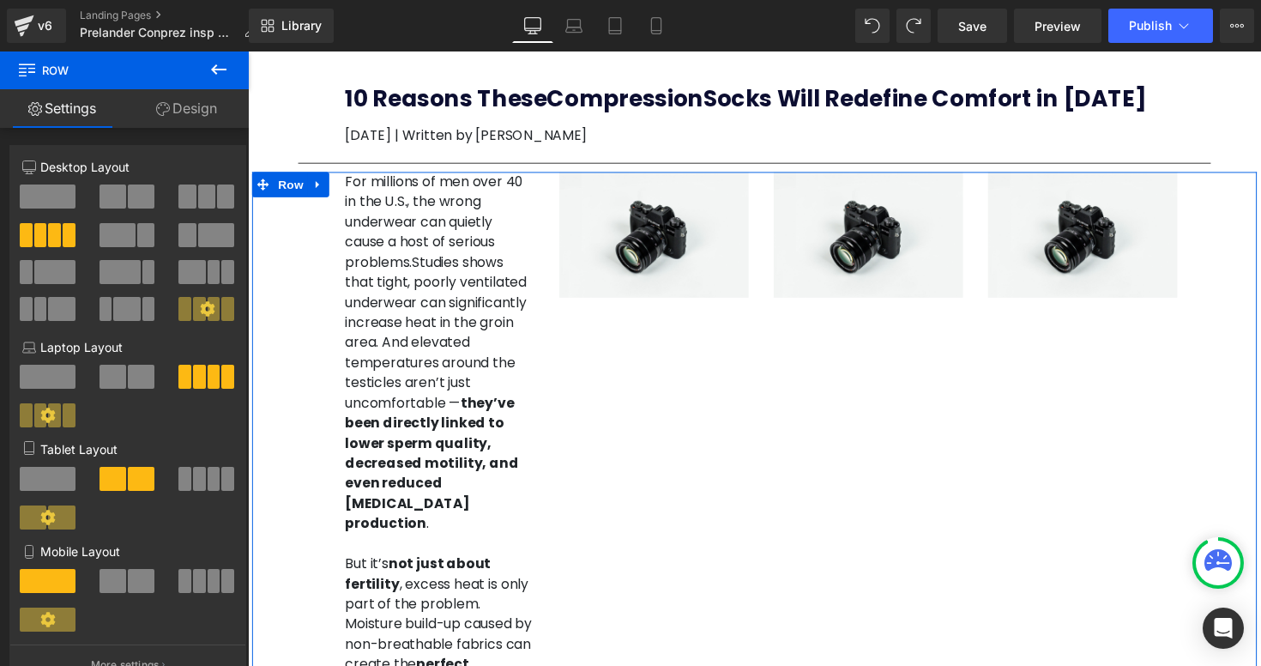
click at [47, 195] on span at bounding box center [48, 196] width 56 height 24
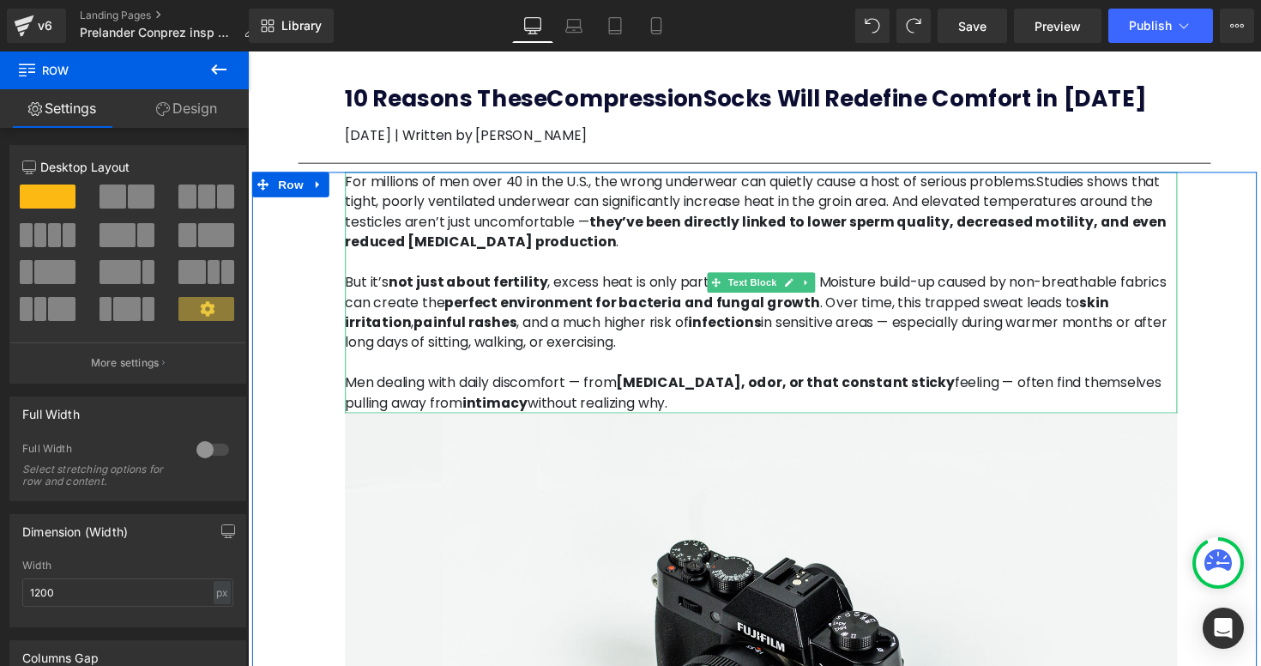
scroll to position [0, 0]
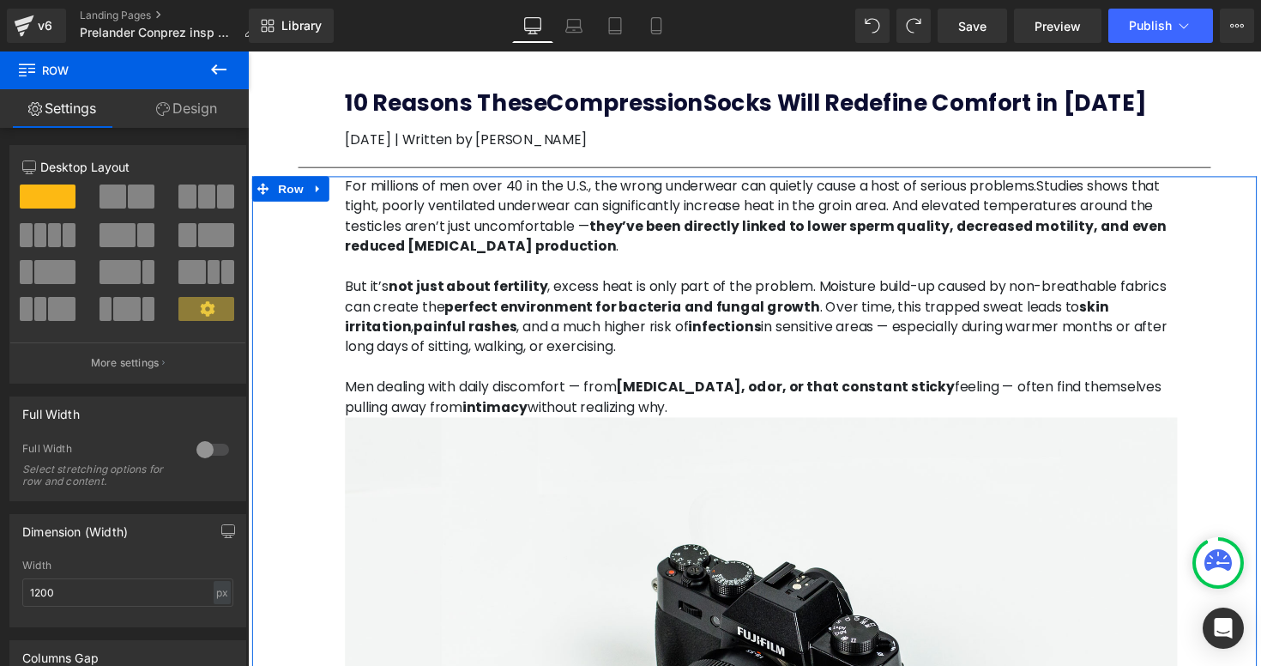
click at [201, 201] on span at bounding box center [206, 196] width 17 height 24
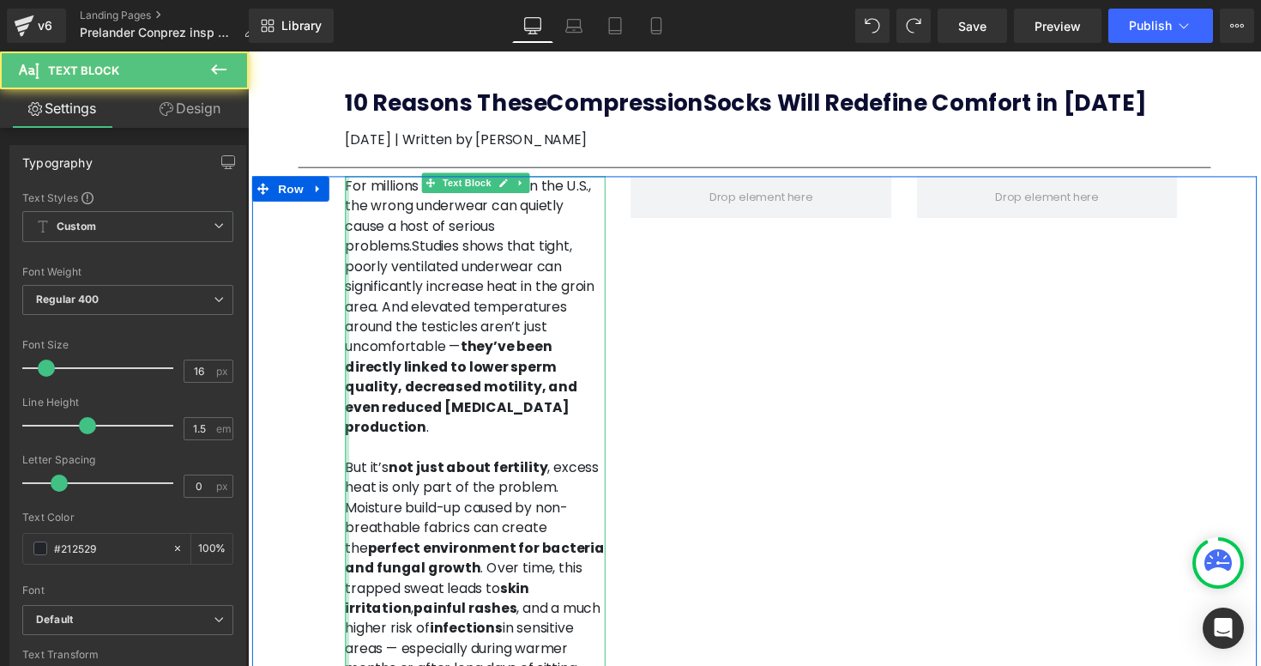
click at [349, 186] on div at bounding box center [349, 508] width 4 height 659
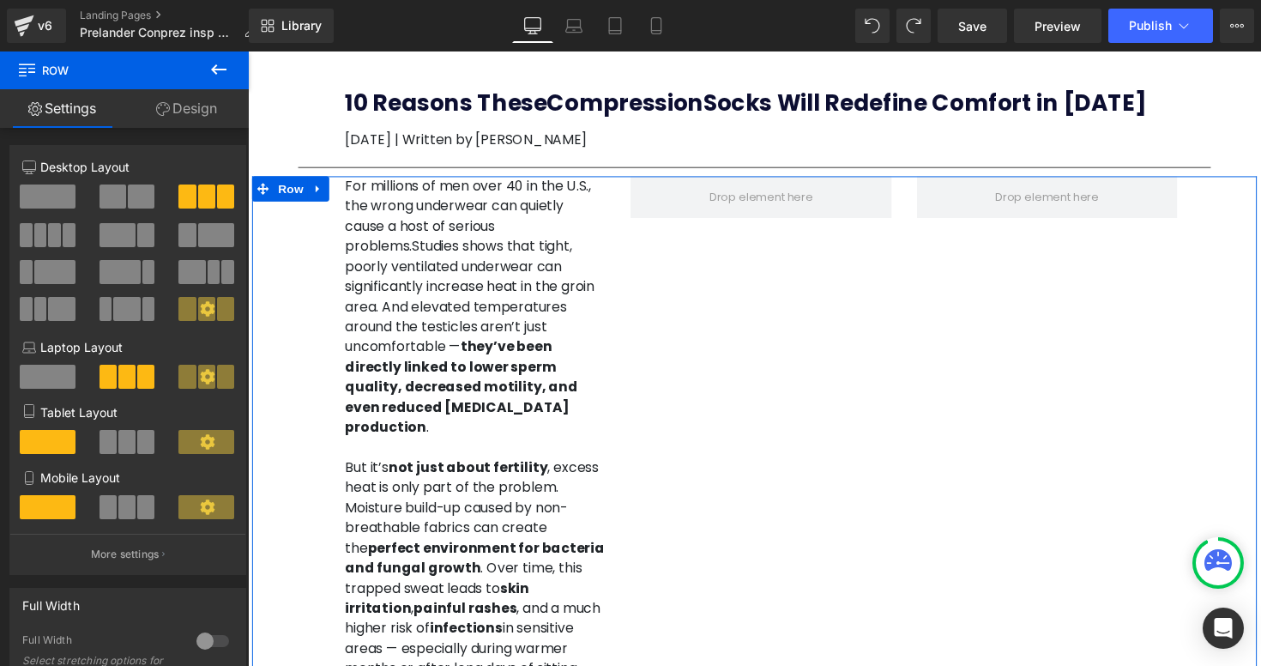
click at [198, 197] on span at bounding box center [206, 196] width 17 height 24
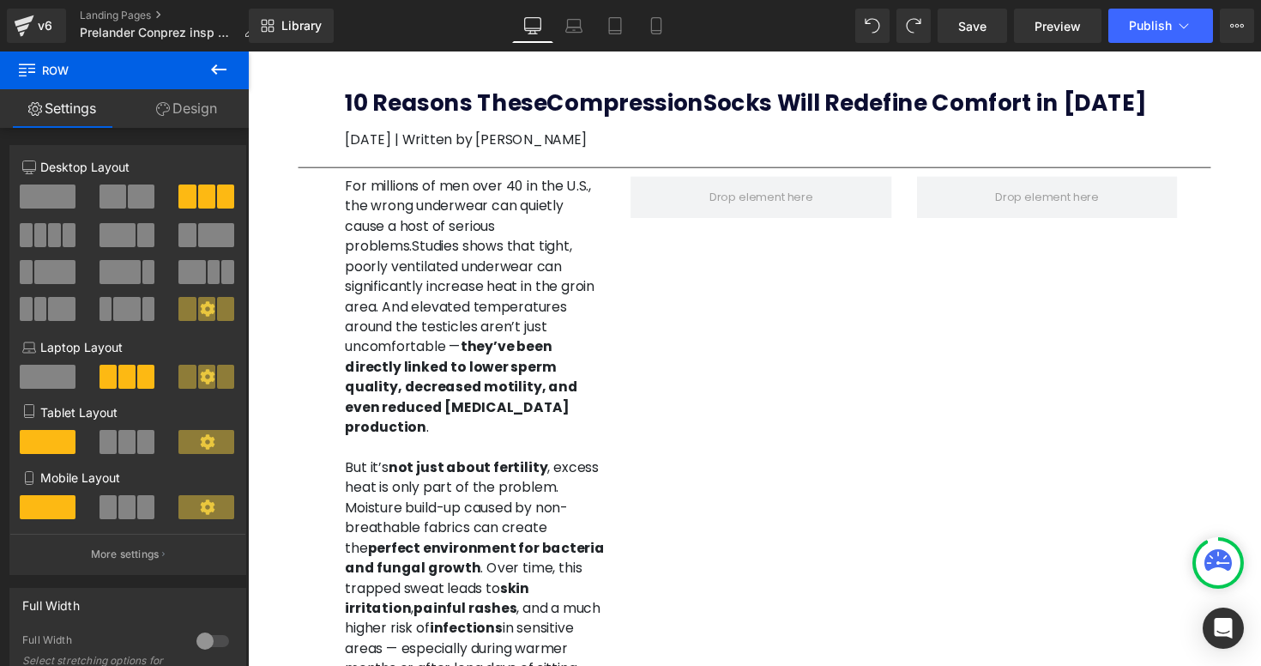
click at [405, 214] on p "For millions of men over 40 in the U.S., the wrong underwear can quietly cause …" at bounding box center [480, 313] width 267 height 268
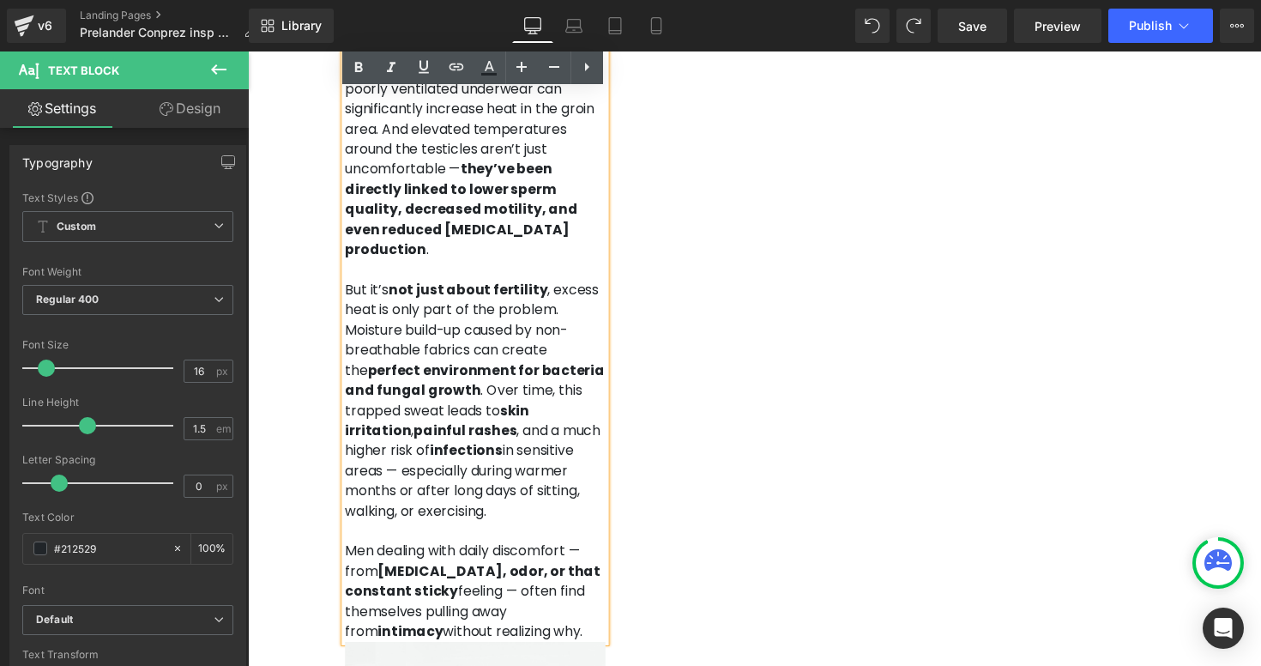
scroll to position [242, 0]
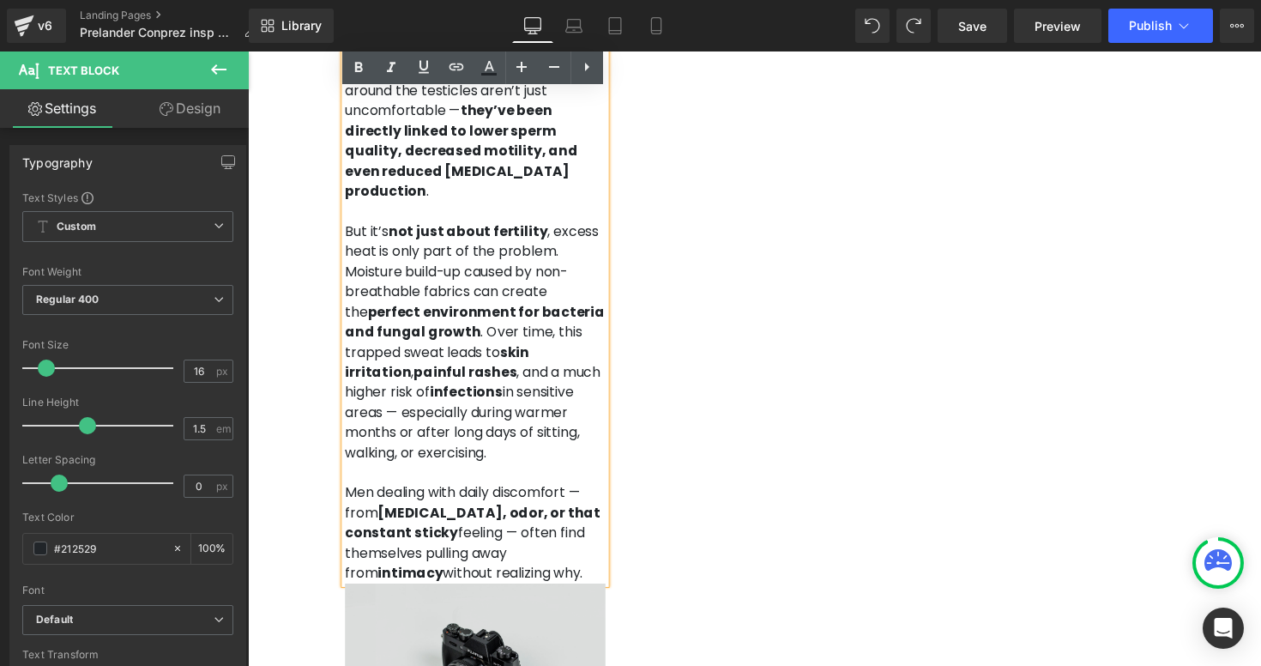
drag, startPoint x: 348, startPoint y: 184, endPoint x: 577, endPoint y: 491, distance: 383.1
click at [577, 491] on div "For millions of men over 40 in the U.S., the wrong underwear can quietly cause …" at bounding box center [481, 532] width 292 height 1190
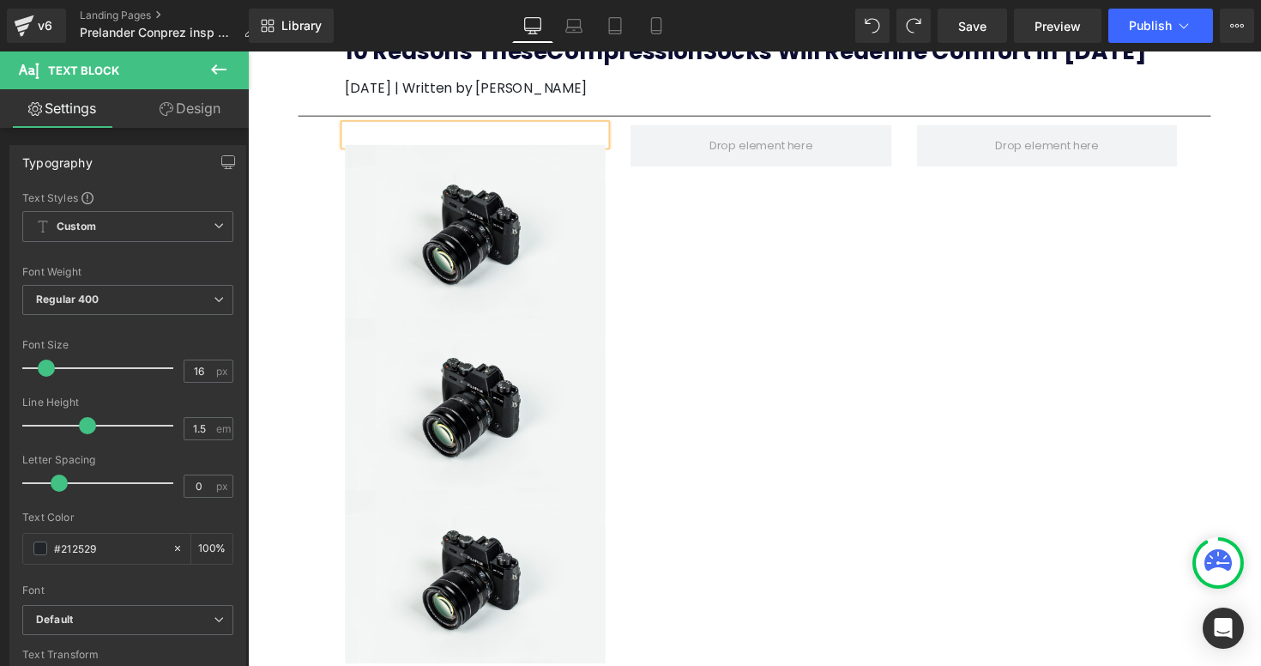
scroll to position [0, 0]
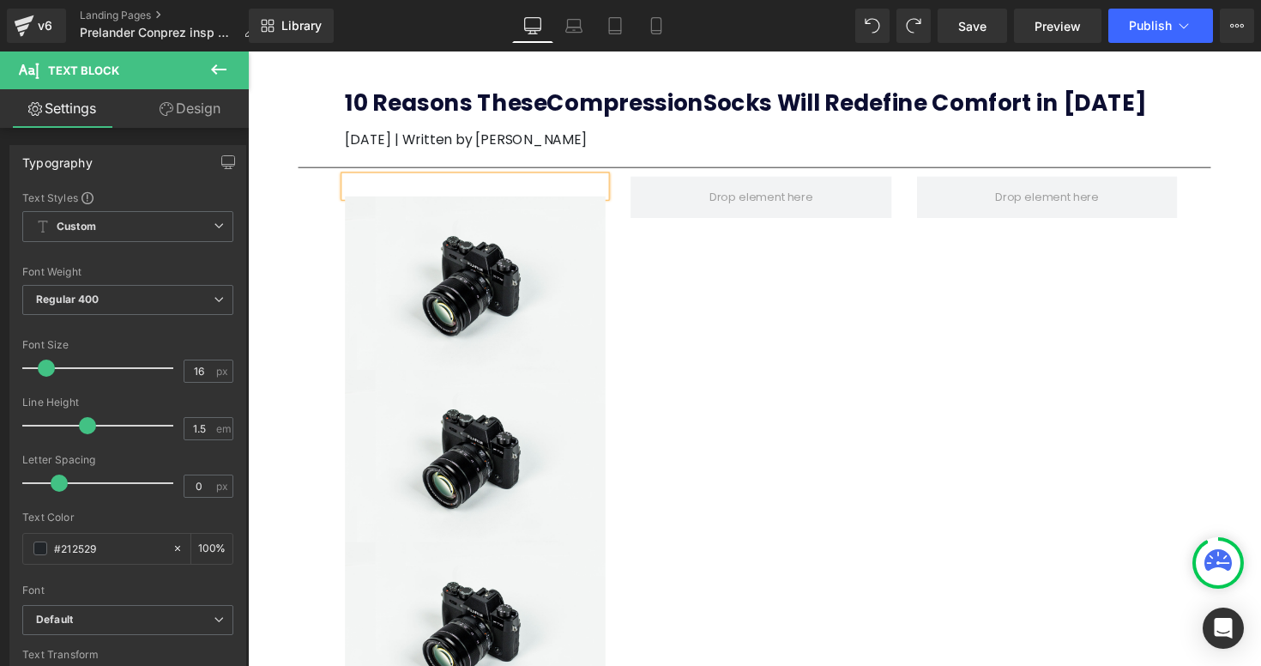
click at [678, 324] on div "Text Block Image Image Image Row 96px" at bounding box center [766, 458] width 1029 height 558
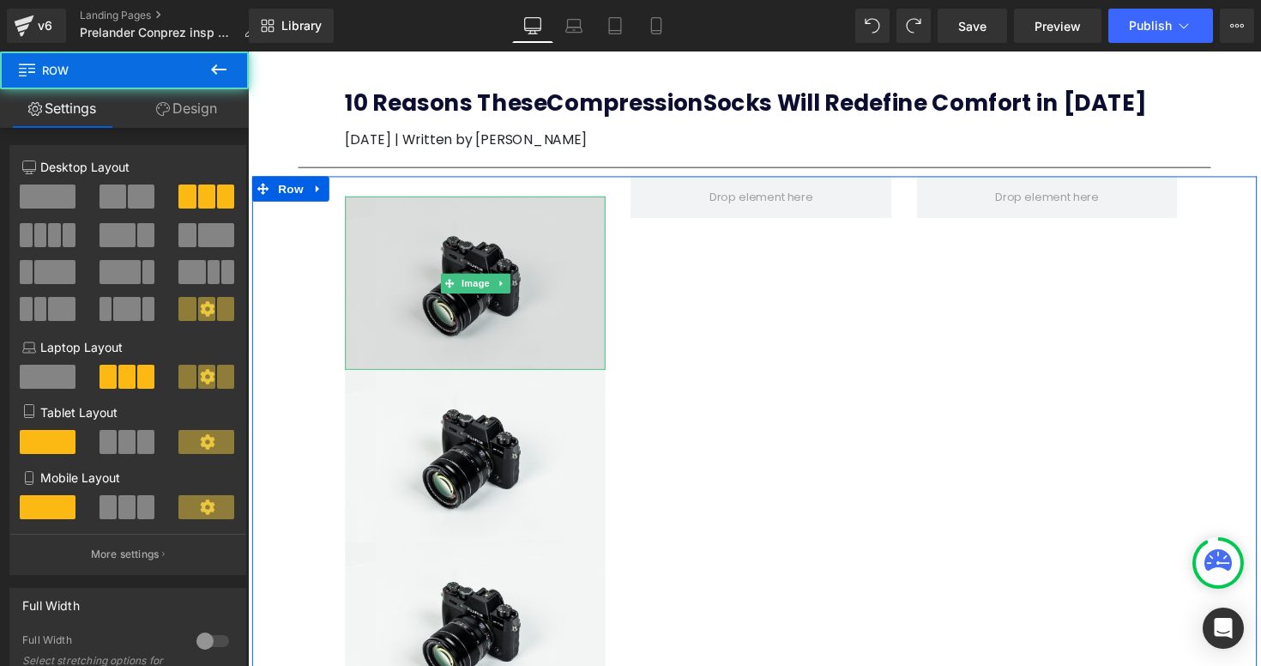
click at [512, 214] on img at bounding box center [480, 288] width 267 height 177
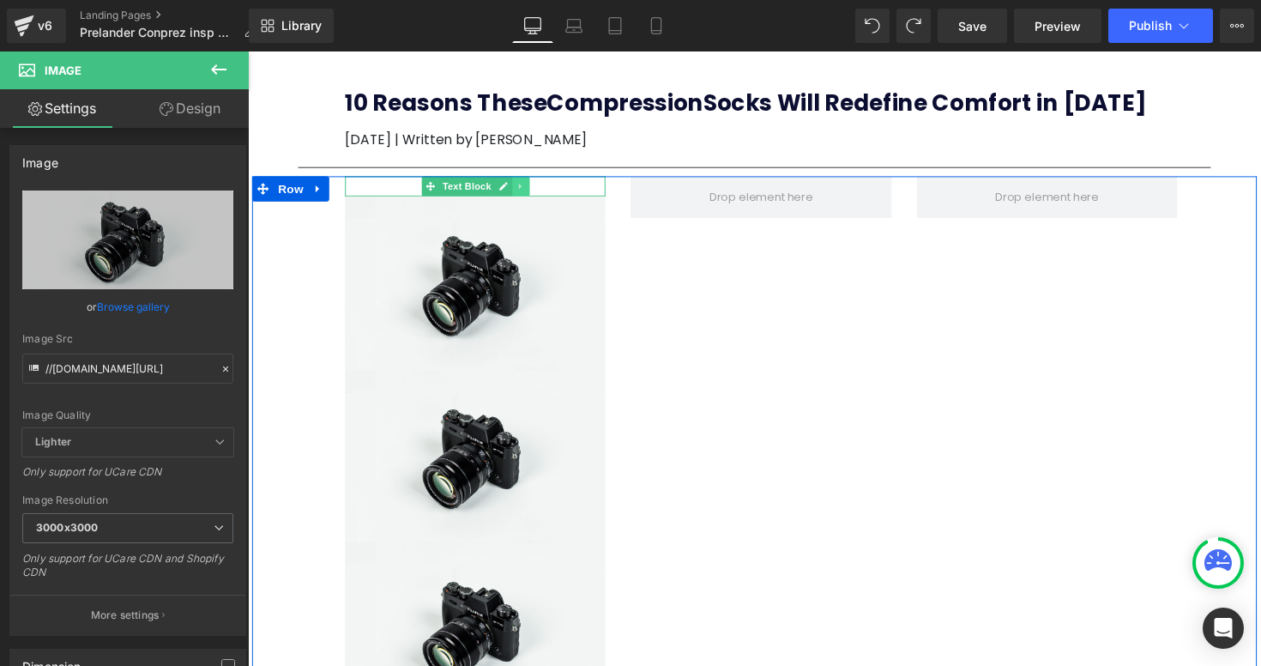
click at [533, 196] on link at bounding box center [527, 189] width 18 height 21
click at [424, 184] on div "Text Block" at bounding box center [480, 189] width 267 height 21
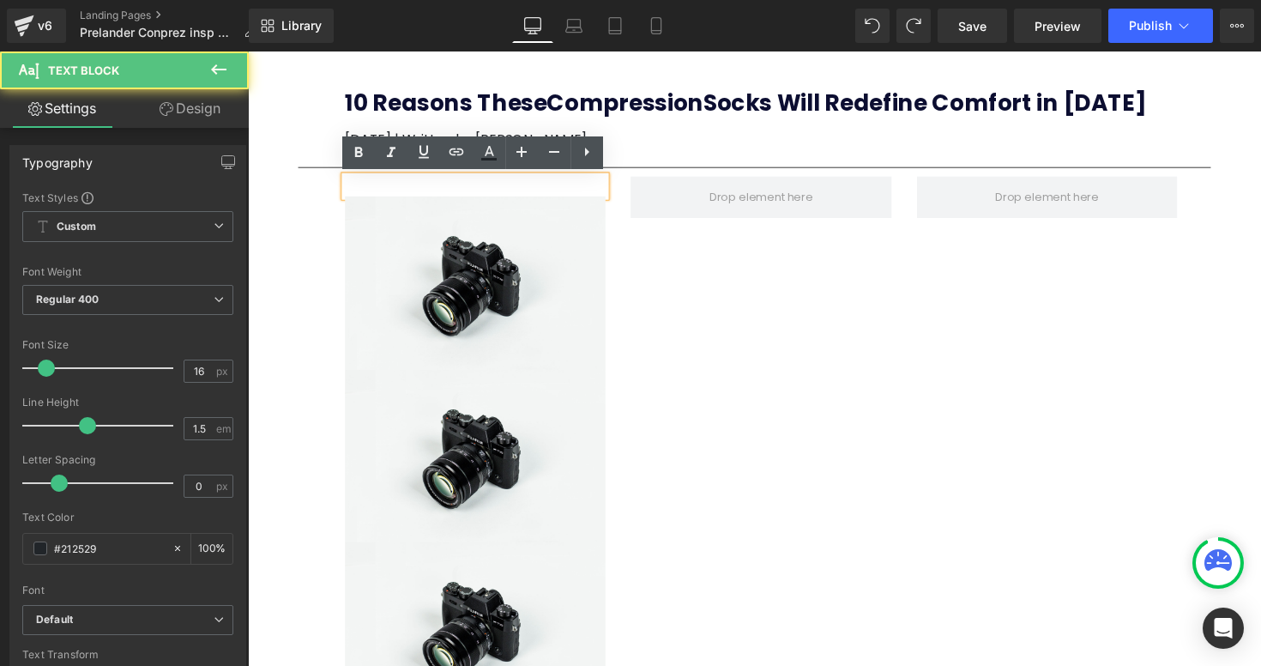
click at [407, 184] on p at bounding box center [480, 189] width 267 height 21
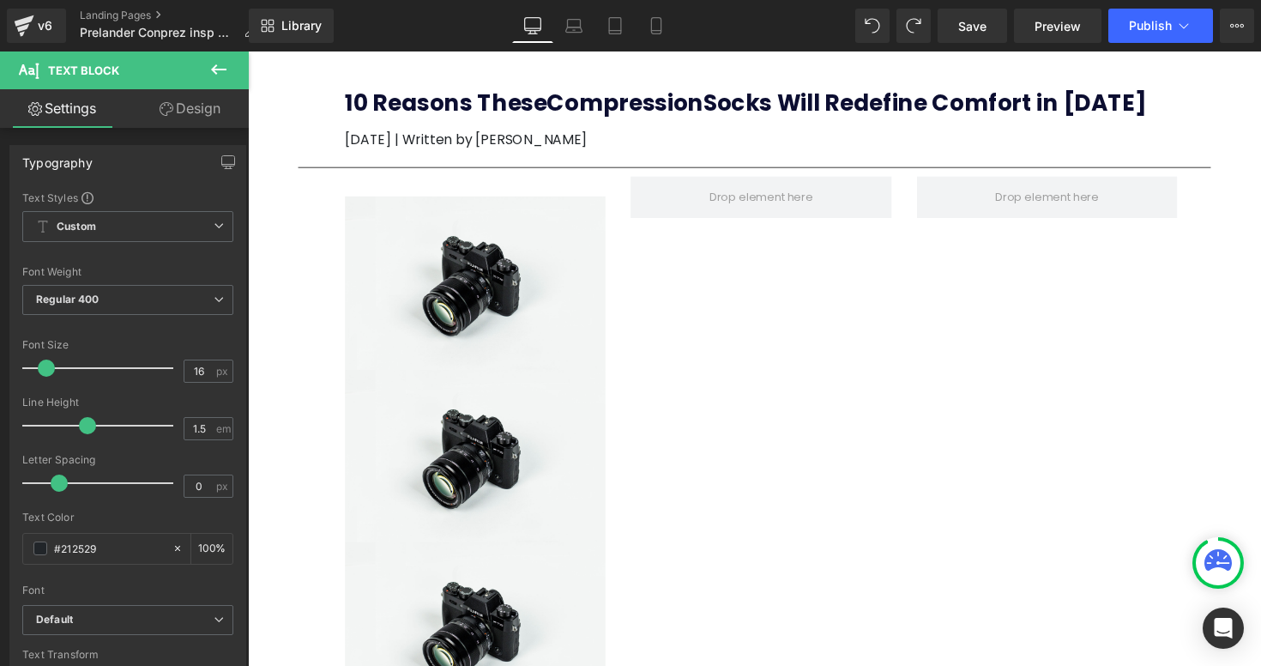
click at [208, 66] on icon at bounding box center [218, 69] width 21 height 21
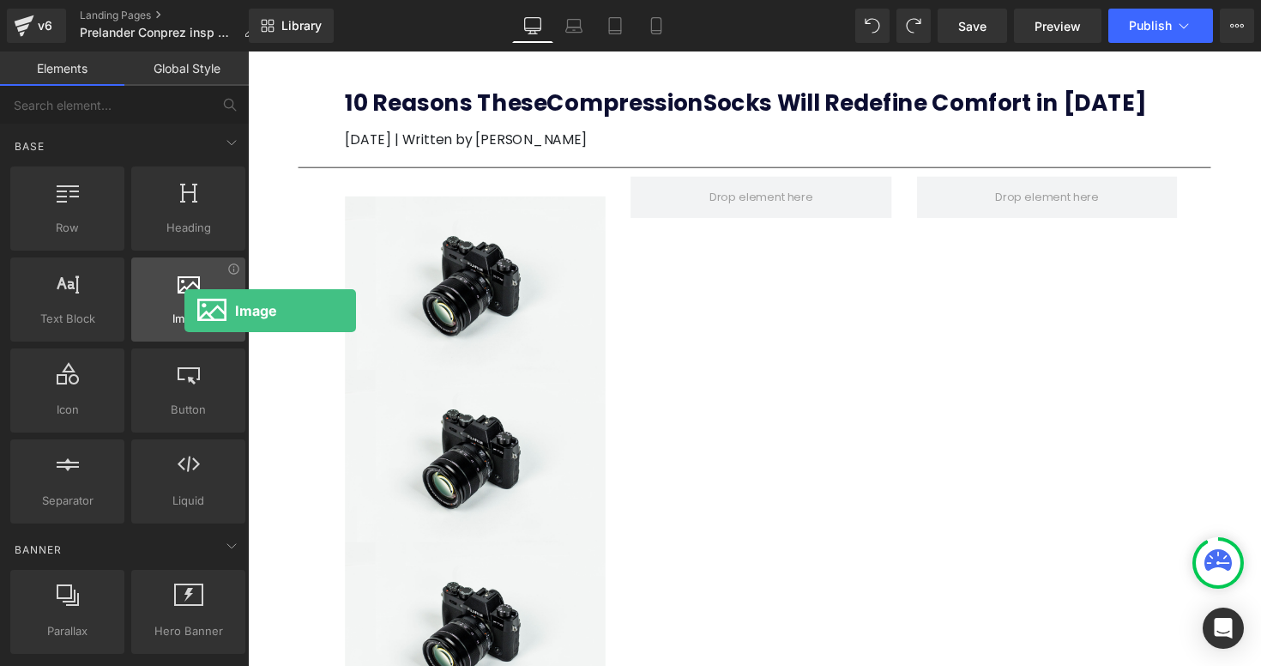
click at [184, 310] on span "Image" at bounding box center [188, 319] width 104 height 18
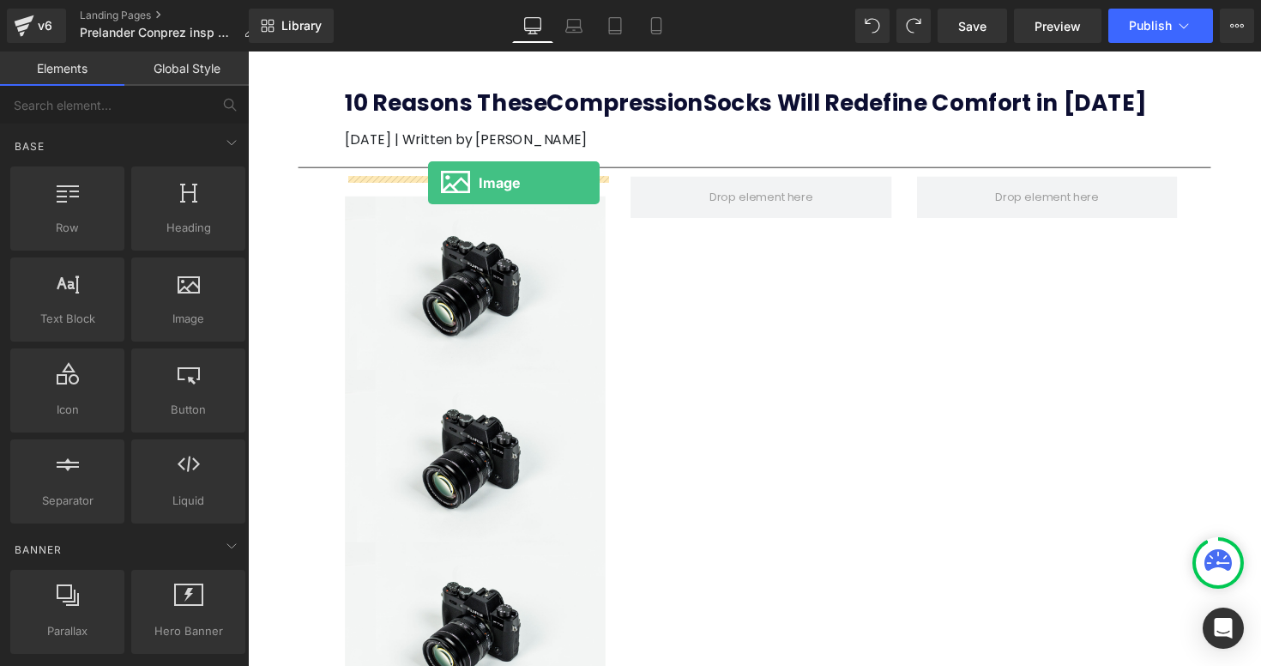
drag, startPoint x: 442, startPoint y: 364, endPoint x: 432, endPoint y: 185, distance: 178.7
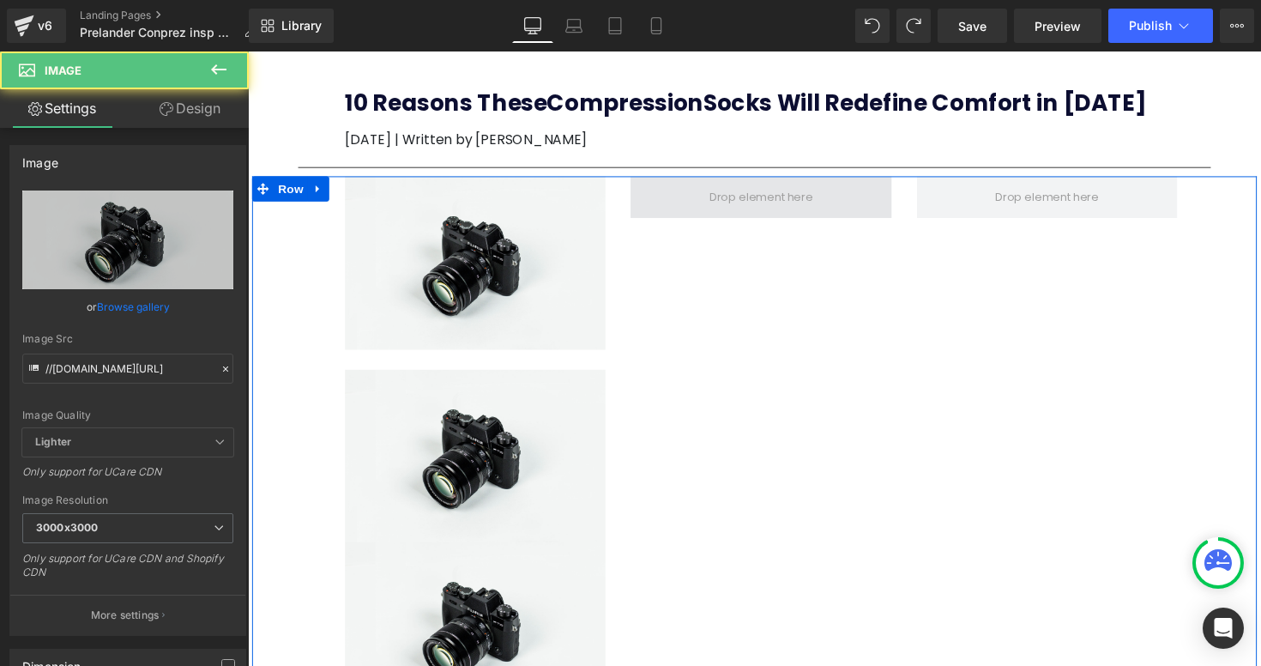
click at [708, 207] on span at bounding box center [773, 200] width 267 height 43
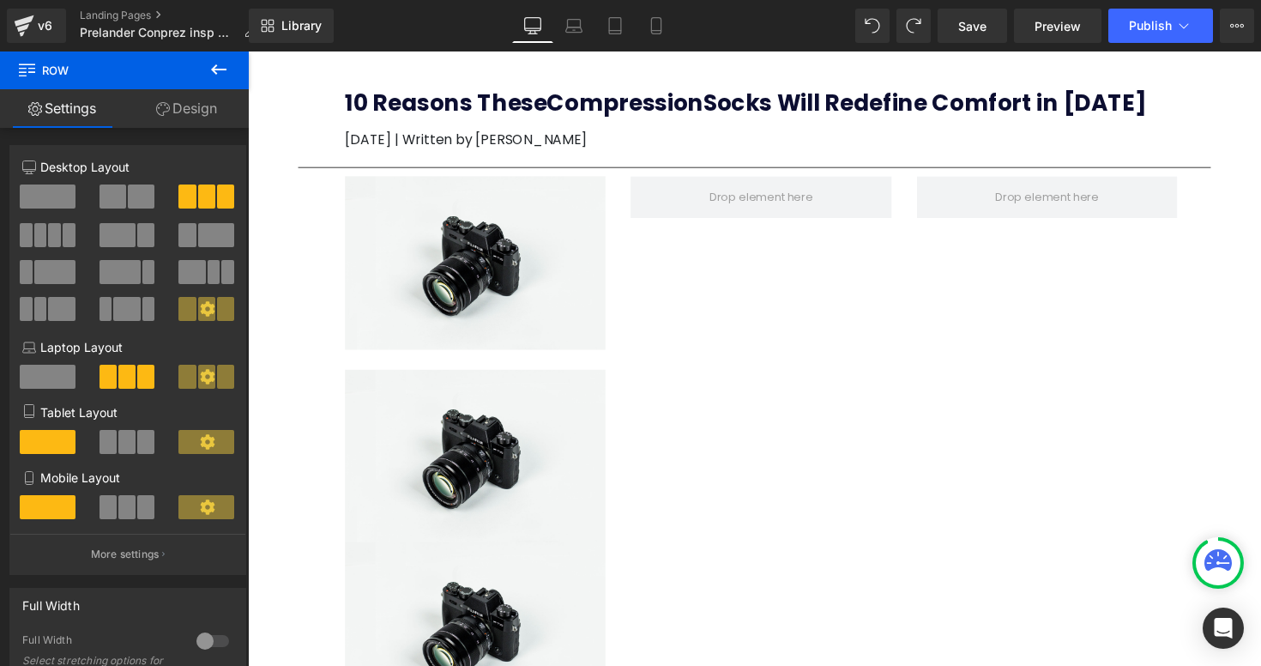
click at [220, 63] on icon at bounding box center [218, 69] width 21 height 21
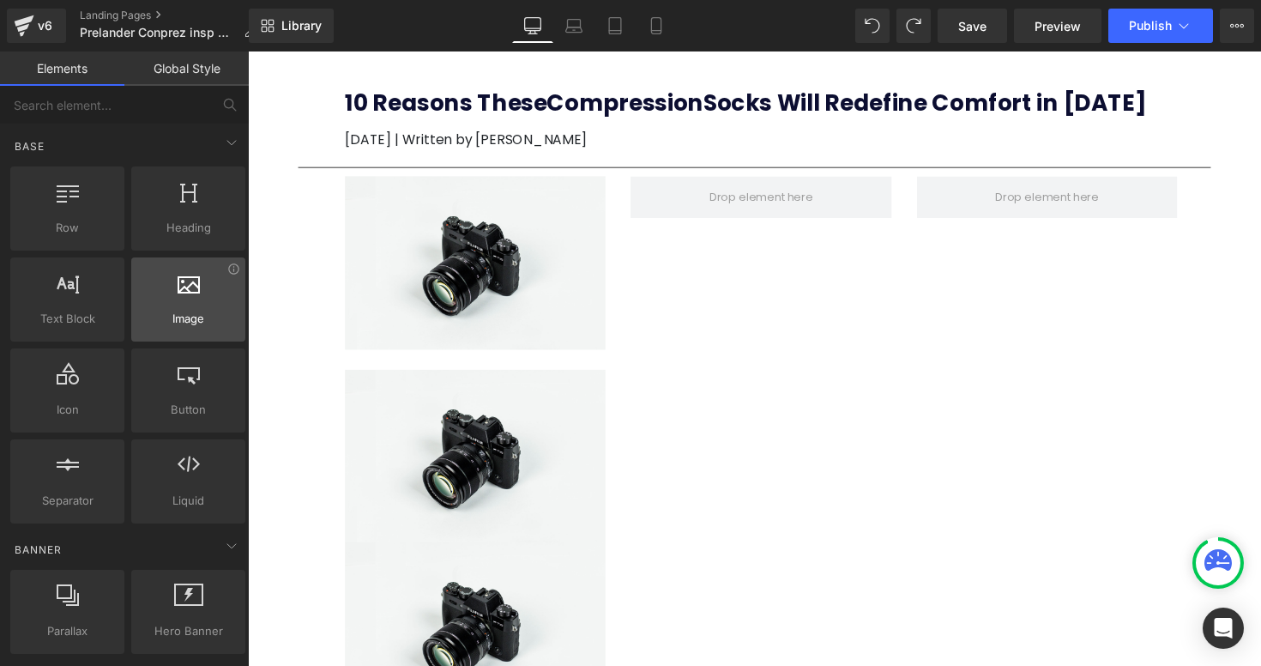
click at [186, 311] on span "Image" at bounding box center [188, 319] width 104 height 18
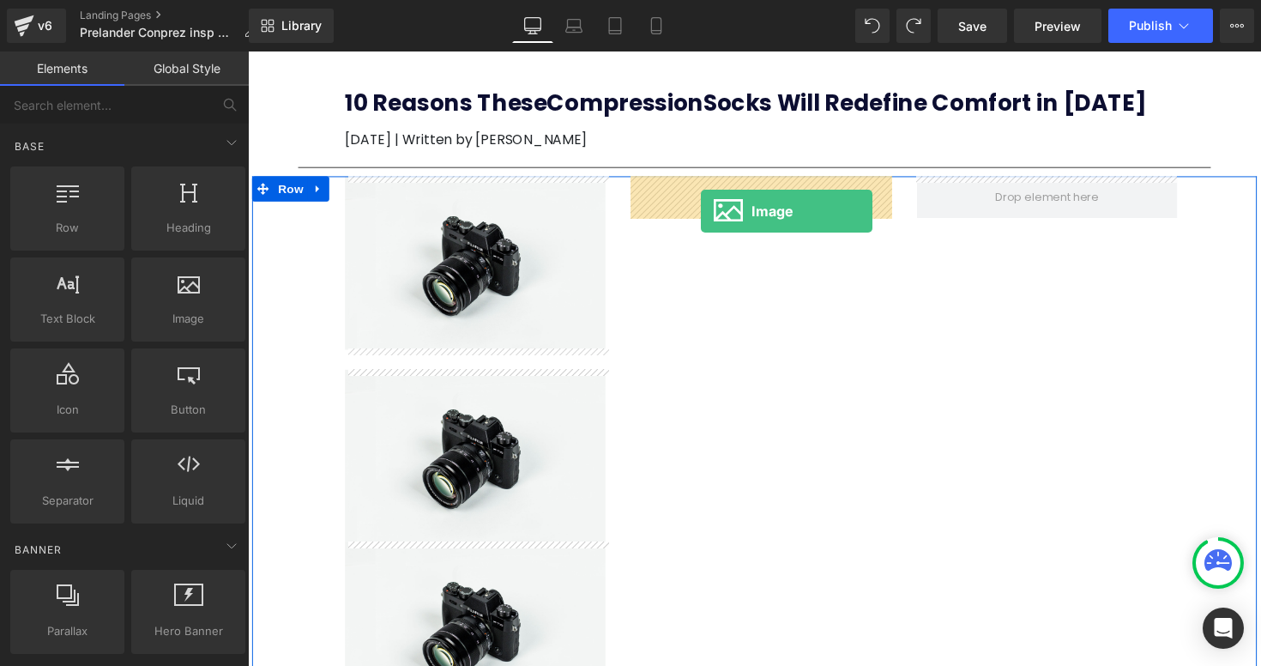
drag, startPoint x: 450, startPoint y: 354, endPoint x: 711, endPoint y: 214, distance: 295.9
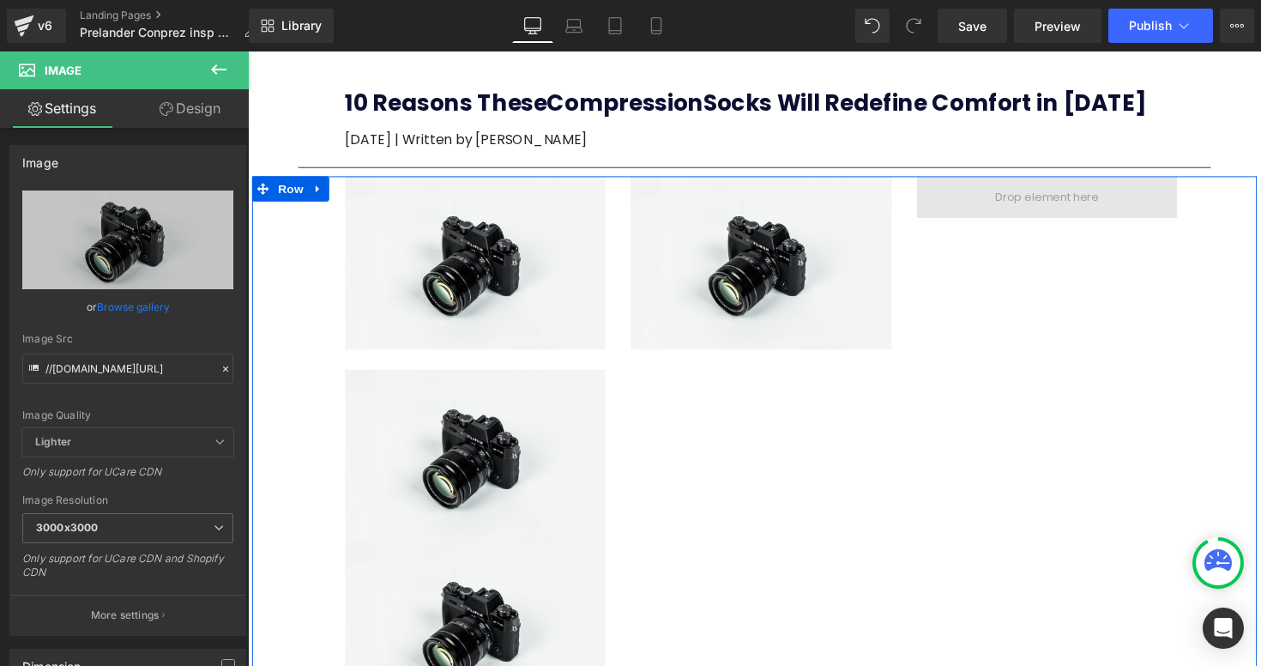
click at [986, 197] on span at bounding box center [1066, 200] width 267 height 43
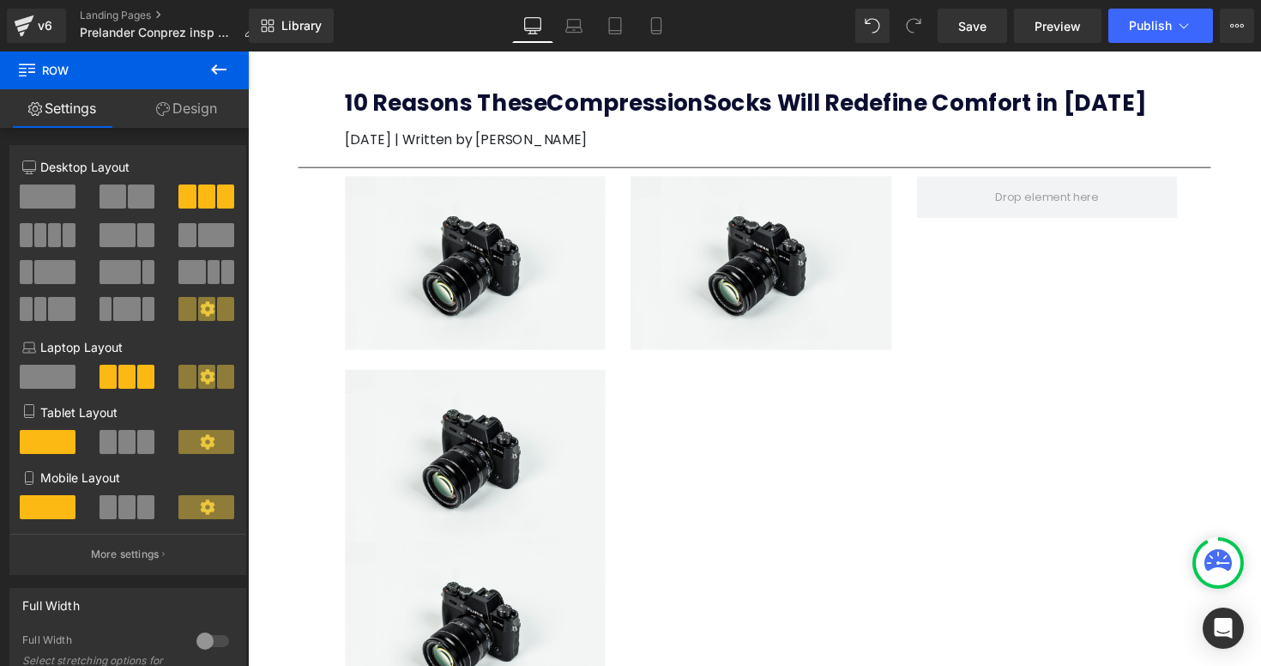
click at [207, 64] on button at bounding box center [219, 70] width 60 height 38
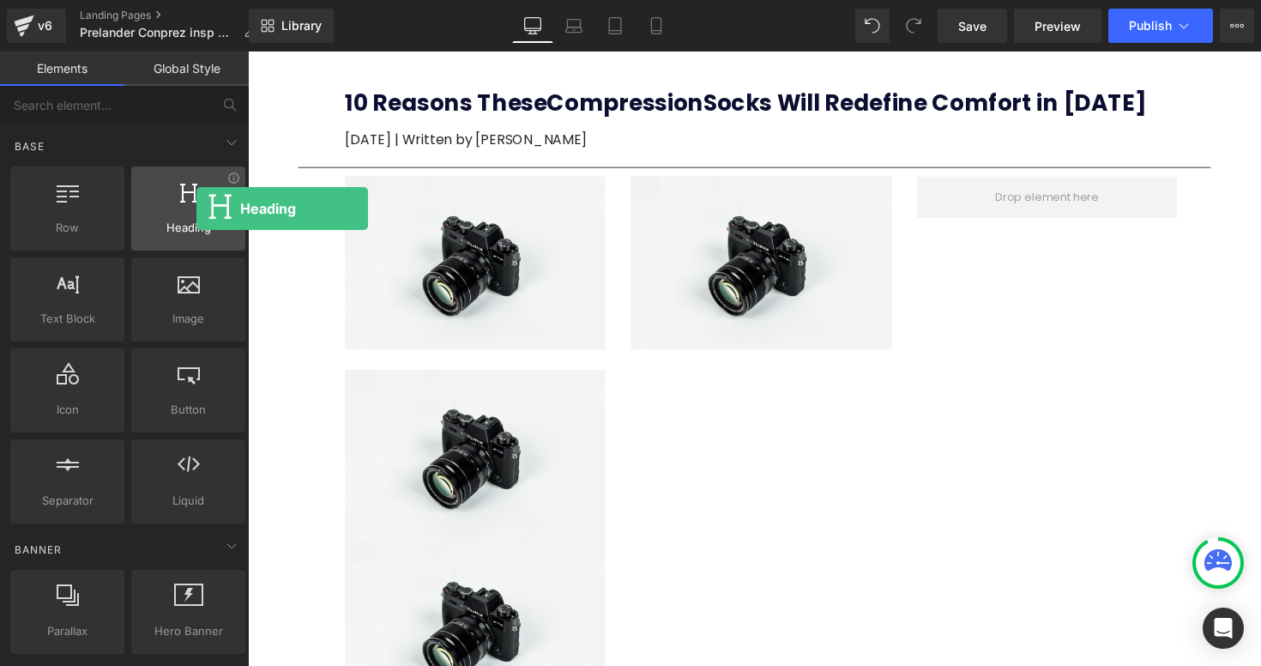
click at [196, 208] on div at bounding box center [188, 199] width 104 height 39
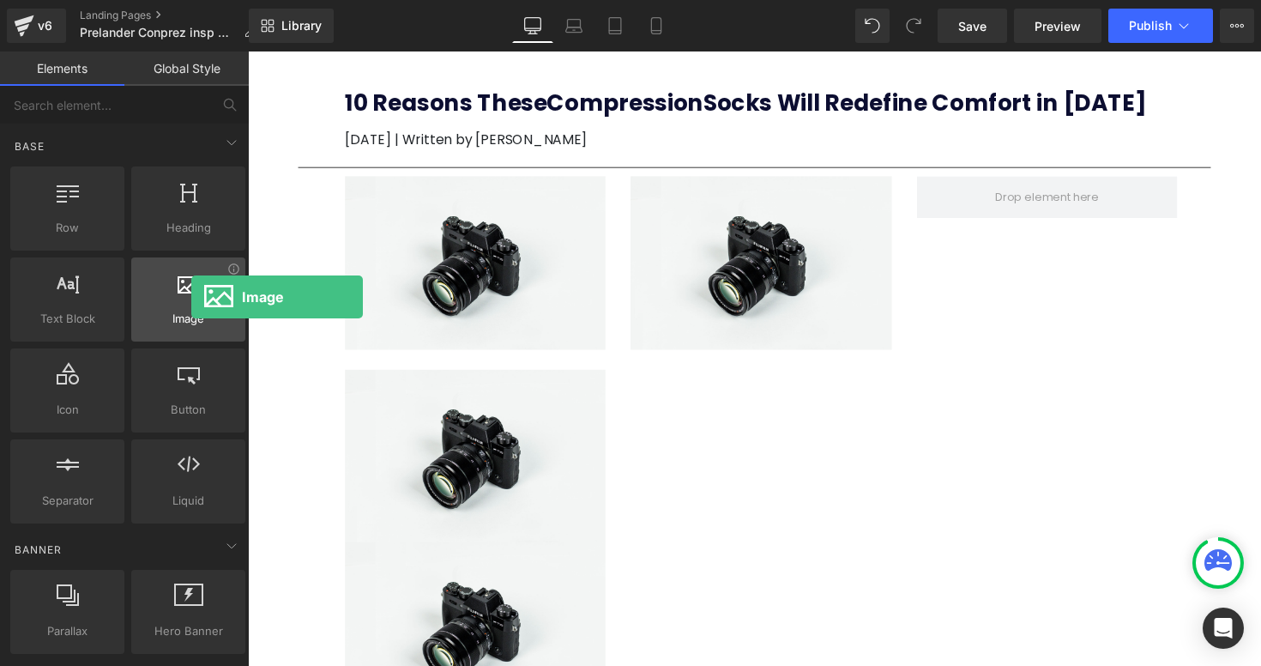
click at [191, 297] on div at bounding box center [188, 290] width 104 height 39
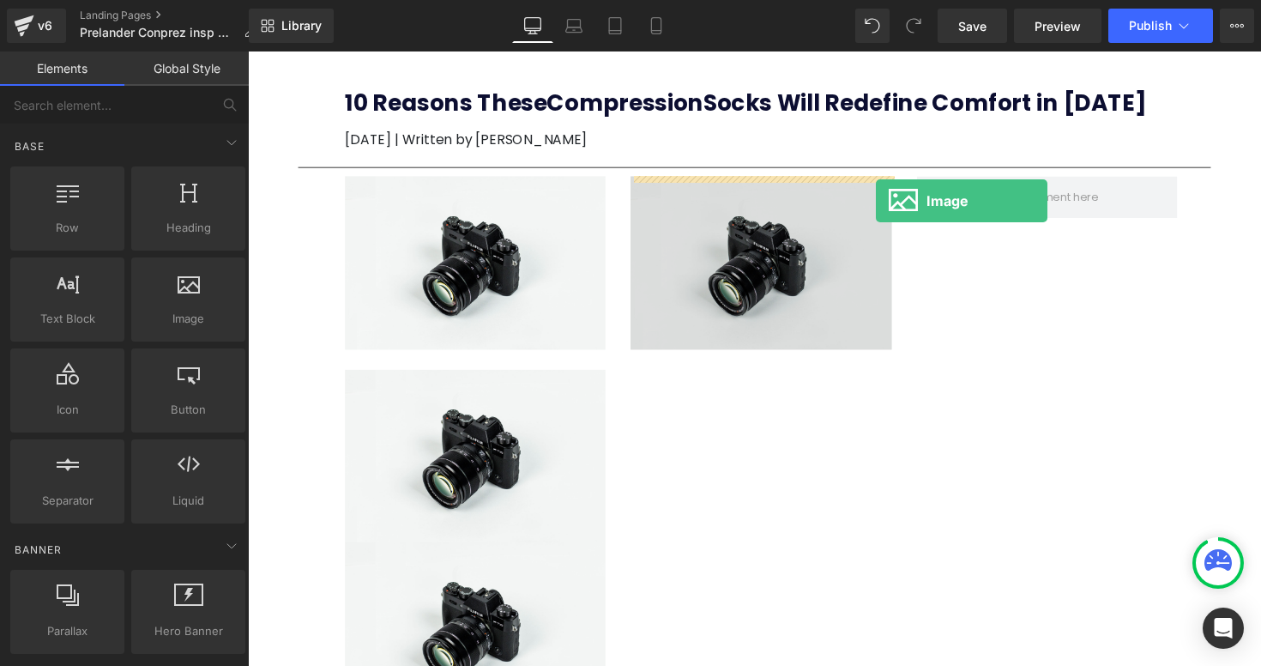
drag, startPoint x: 439, startPoint y: 348, endPoint x: 891, endPoint y: 204, distance: 474.4
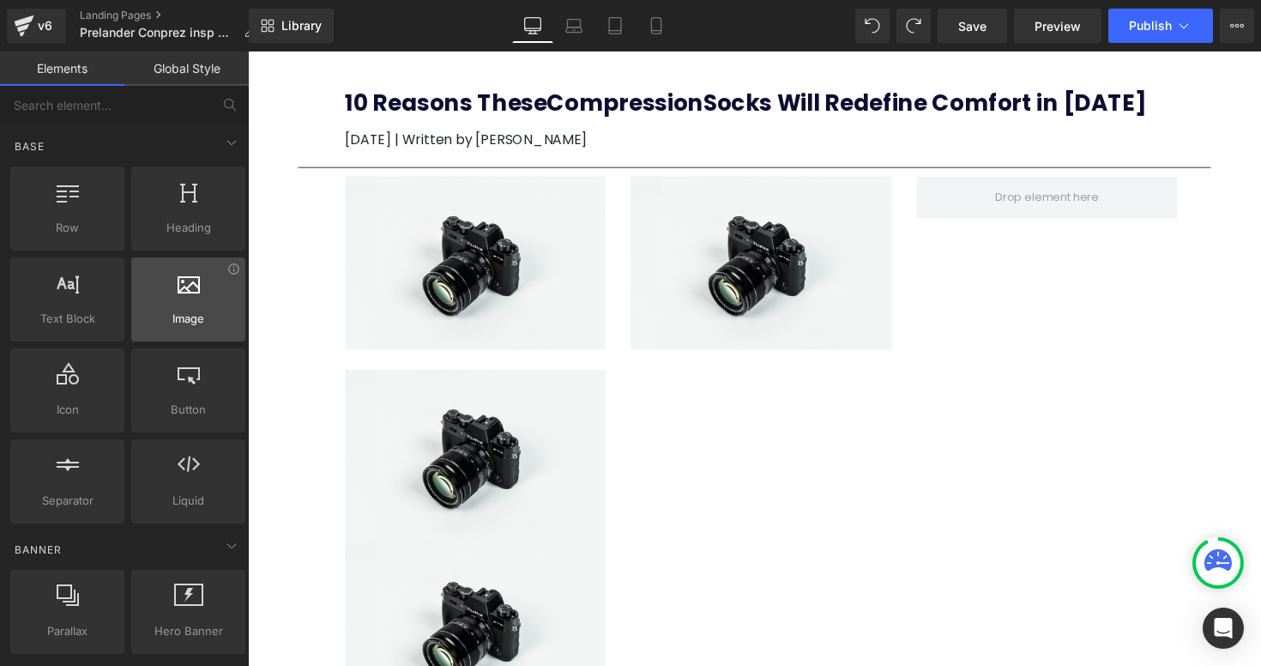
click at [176, 317] on span "Image" at bounding box center [188, 319] width 104 height 18
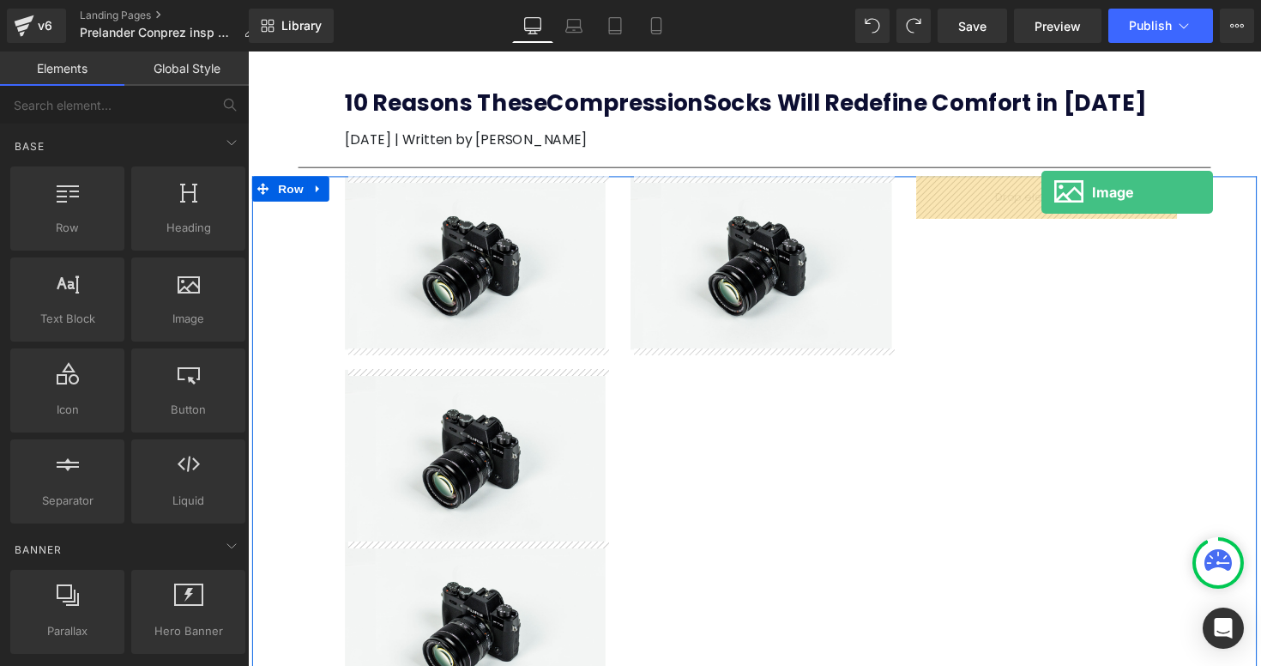
drag, startPoint x: 424, startPoint y: 369, endPoint x: 1047, endPoint y: 195, distance: 647.4
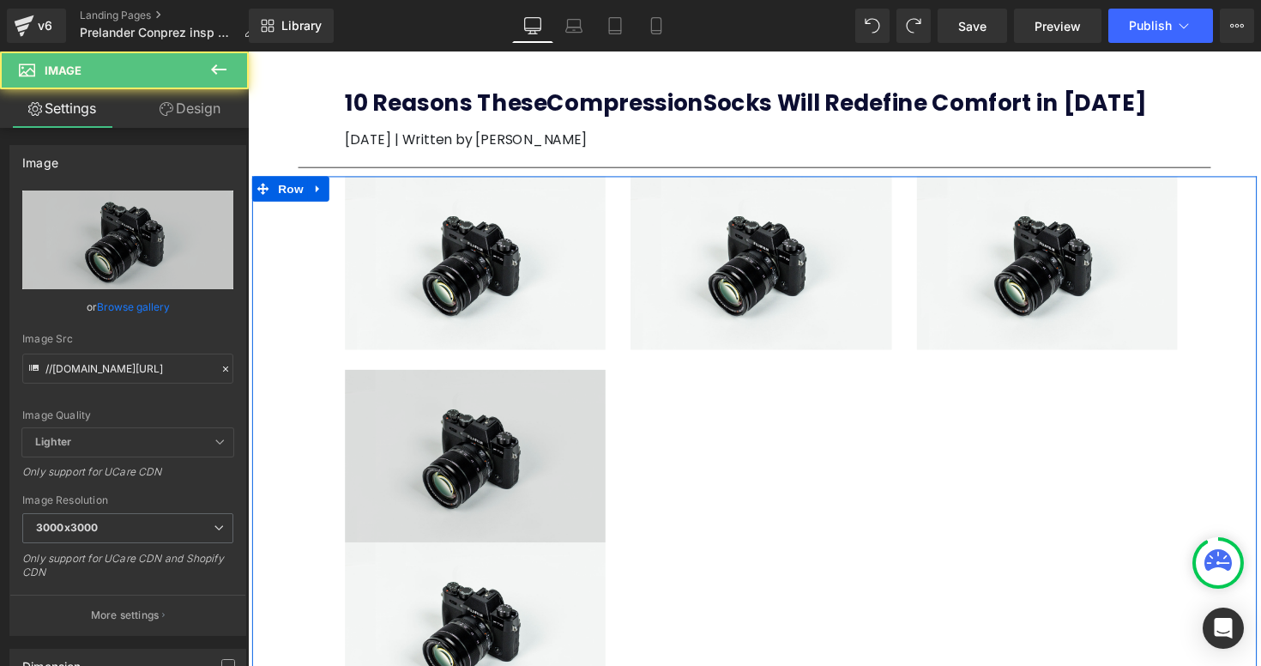
click at [543, 461] on img at bounding box center [480, 465] width 267 height 177
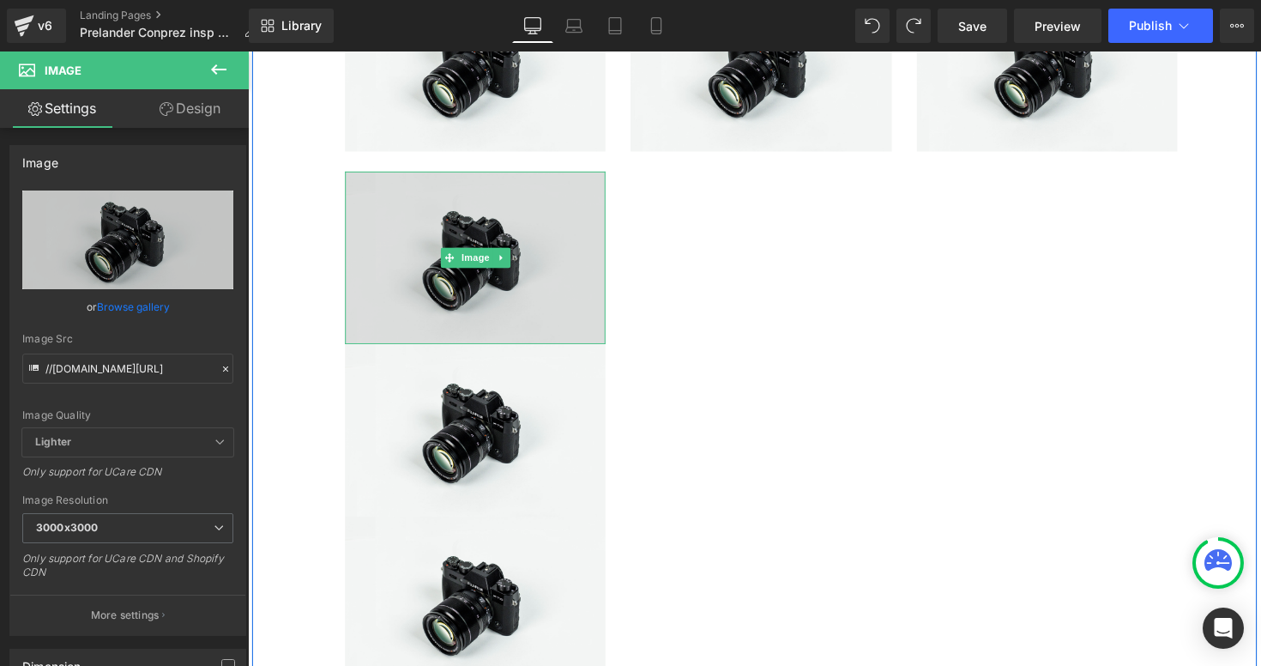
scroll to position [232, 0]
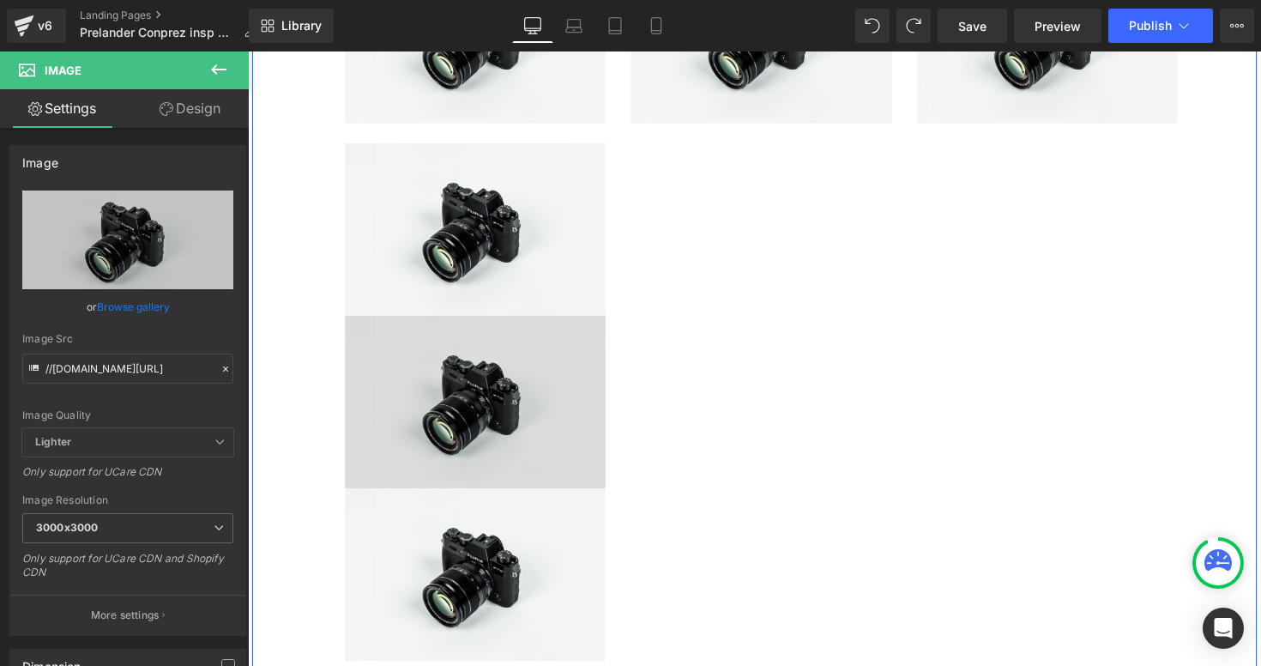
click at [516, 414] on img at bounding box center [480, 411] width 267 height 177
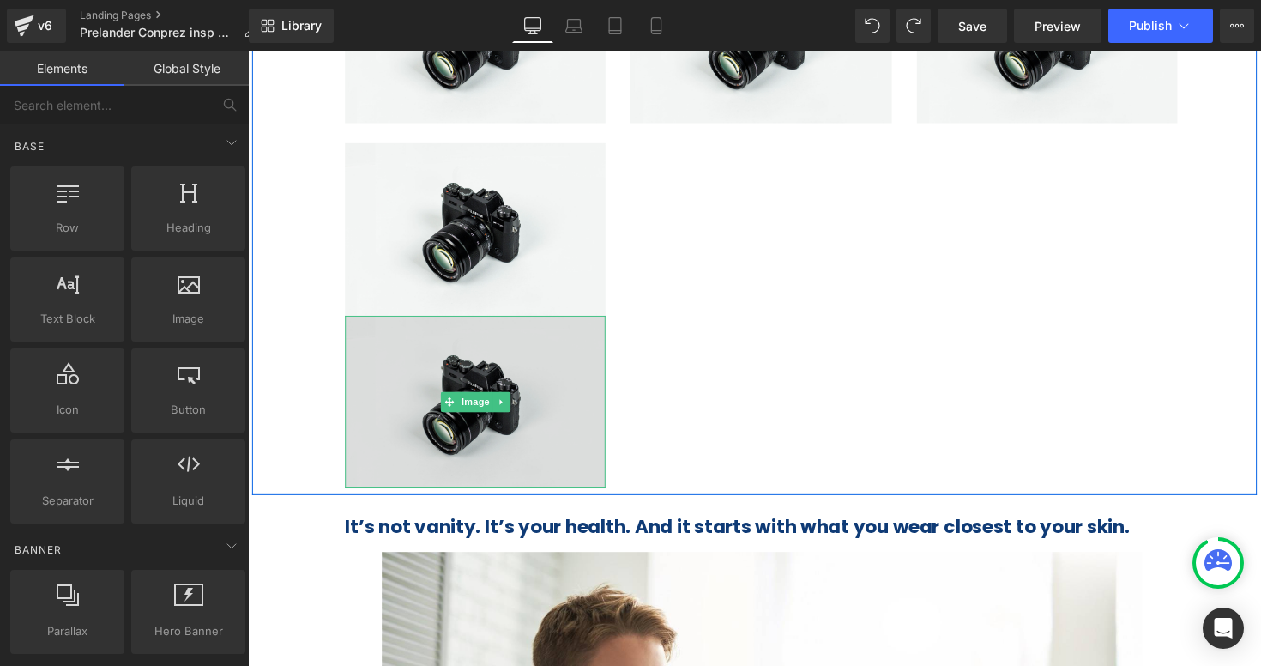
click at [485, 427] on img at bounding box center [480, 411] width 267 height 177
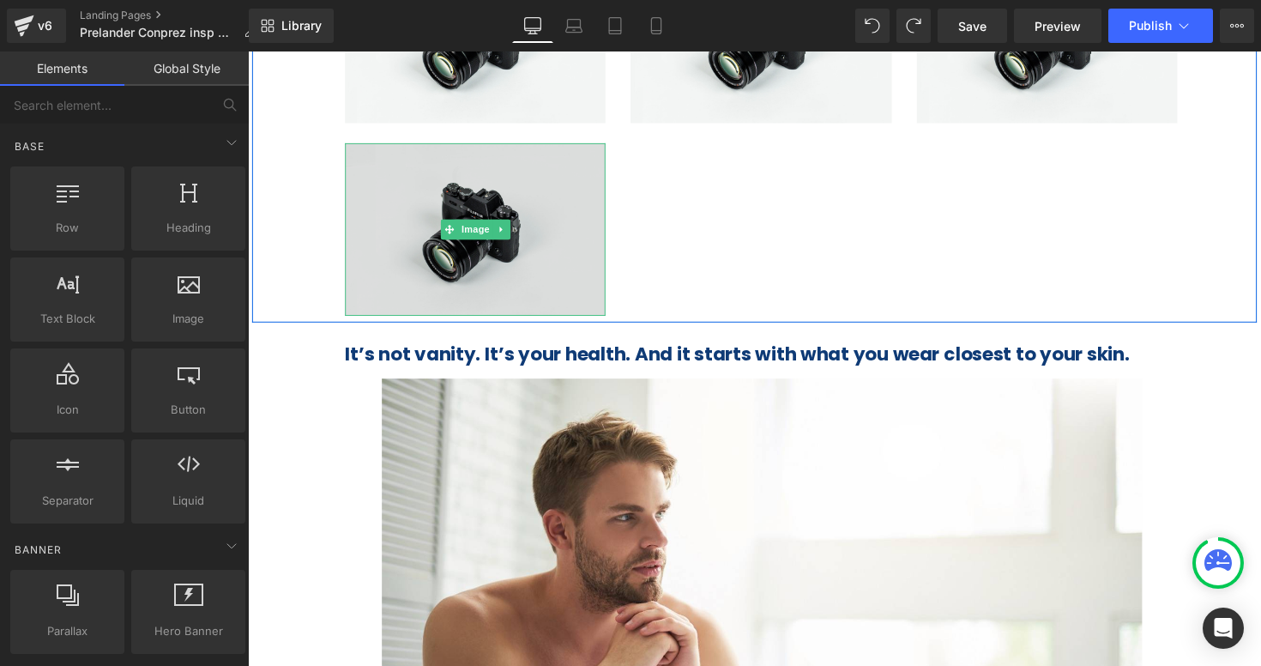
click at [527, 234] on img at bounding box center [480, 234] width 267 height 177
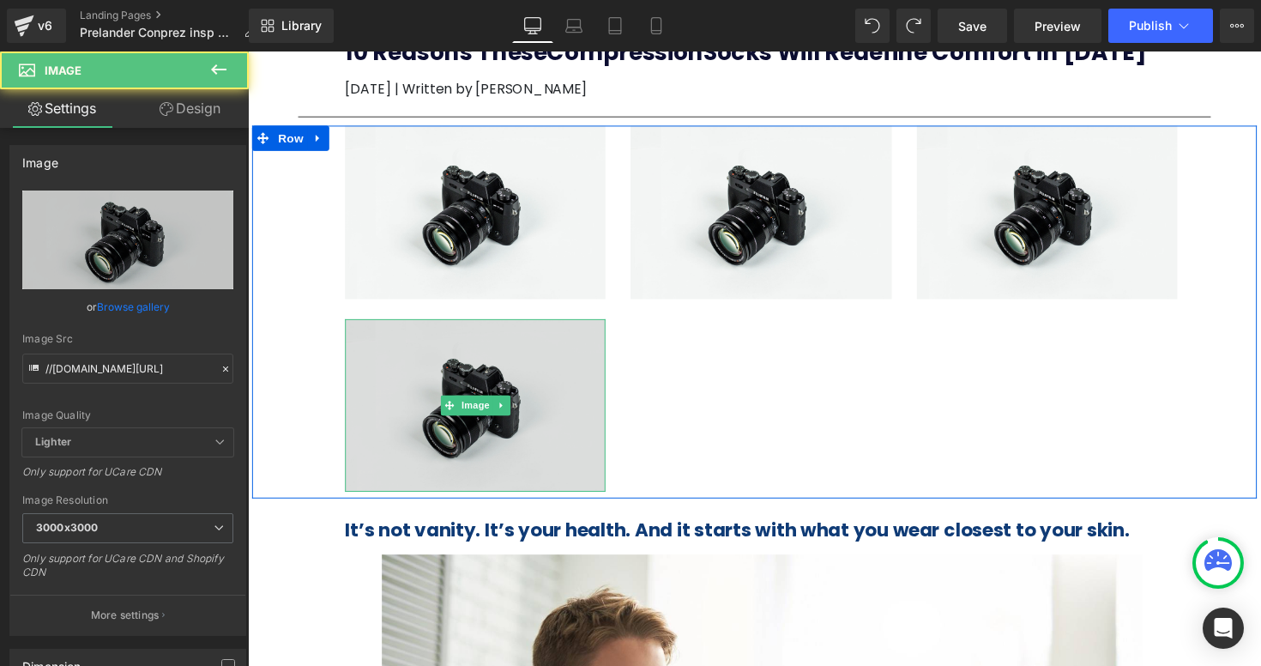
scroll to position [0, 0]
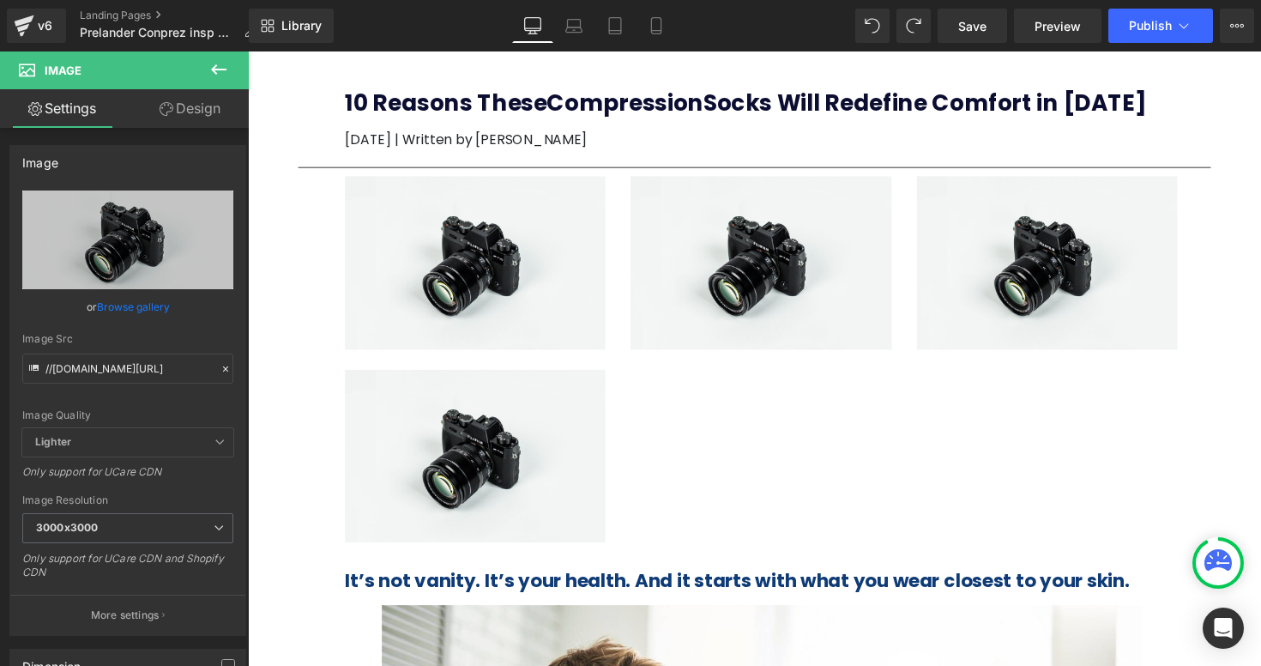
click at [215, 61] on icon at bounding box center [218, 69] width 21 height 21
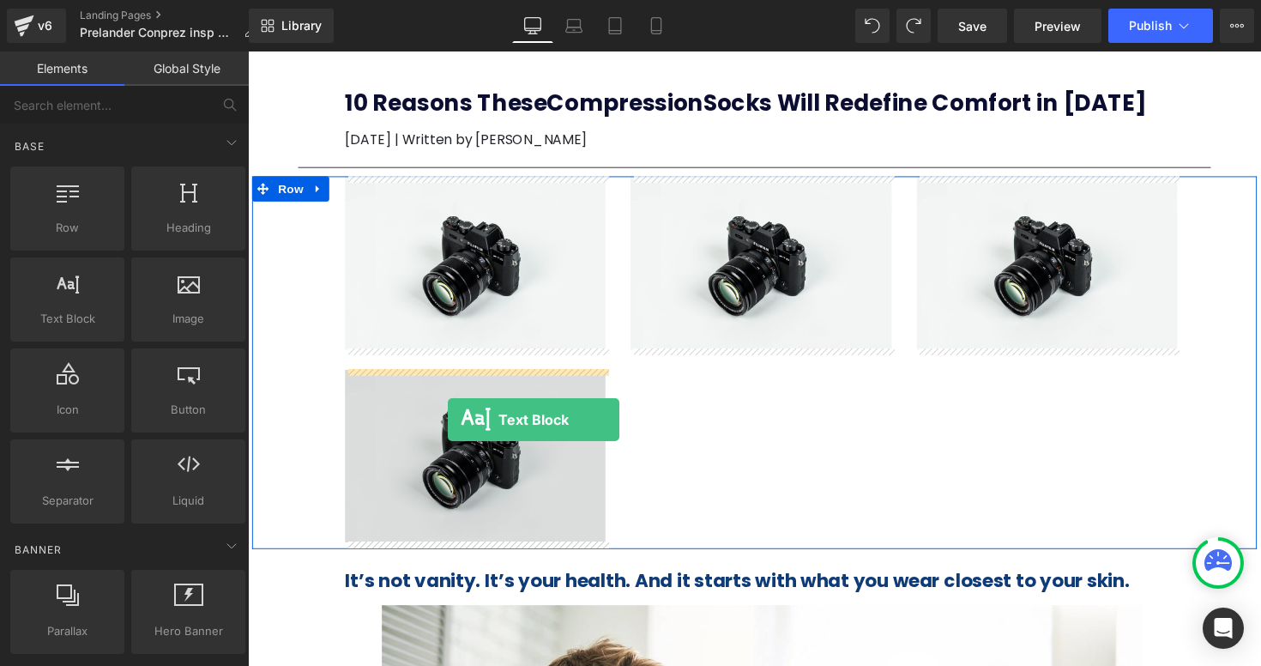
drag, startPoint x: 329, startPoint y: 338, endPoint x: 453, endPoint y: 428, distance: 152.9
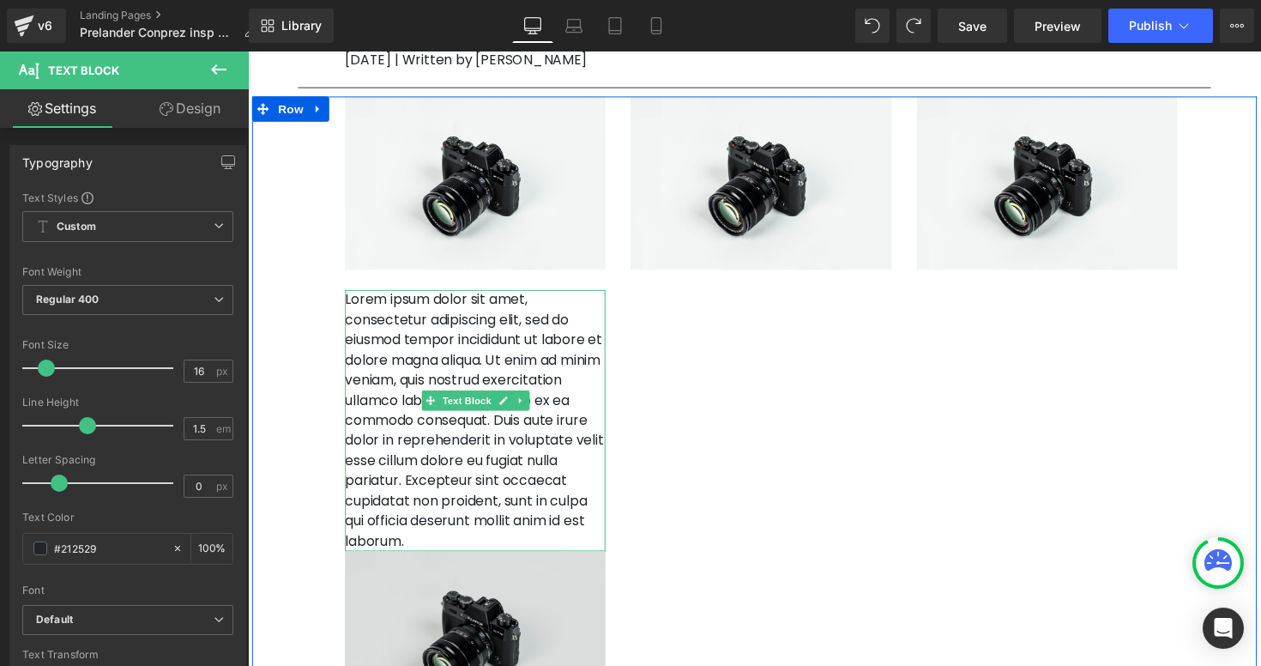
scroll to position [89, 0]
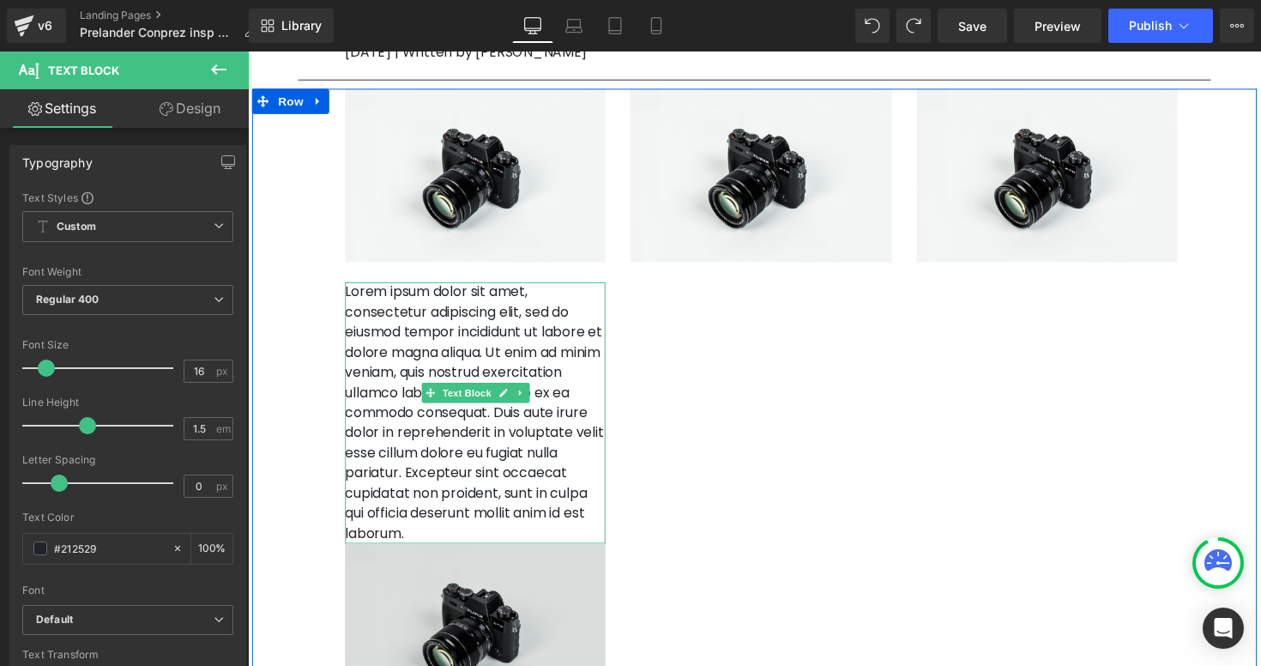
click at [472, 622] on img at bounding box center [480, 644] width 267 height 177
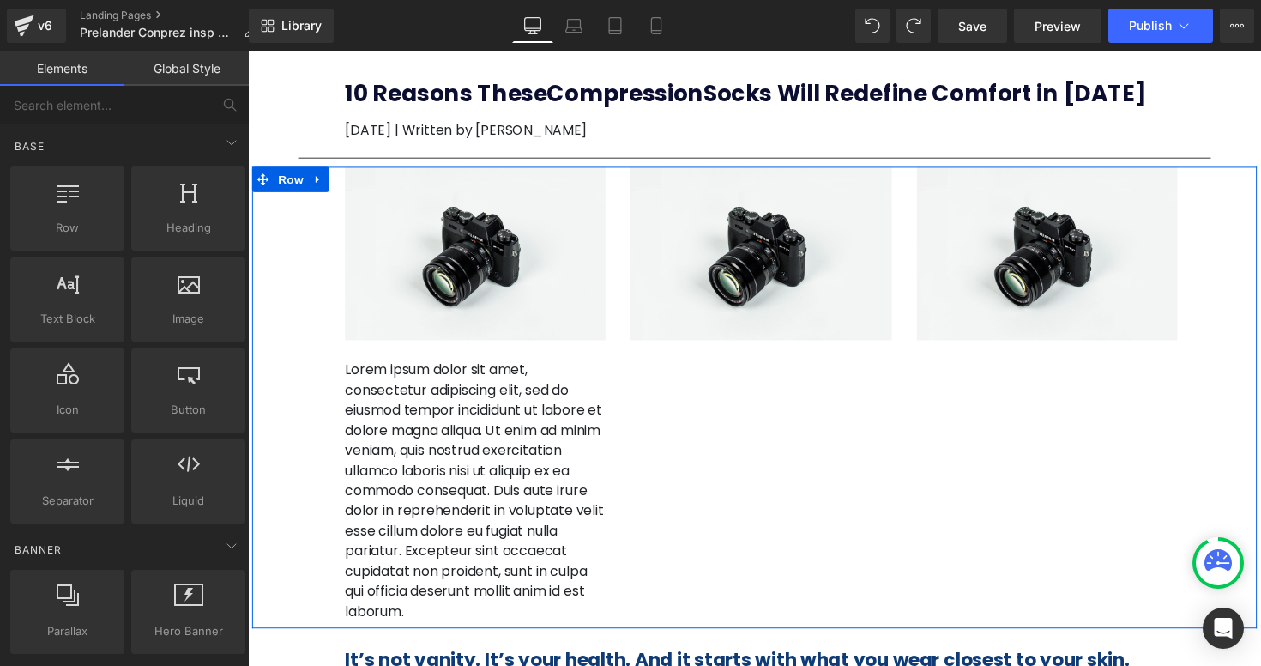
scroll to position [0, 0]
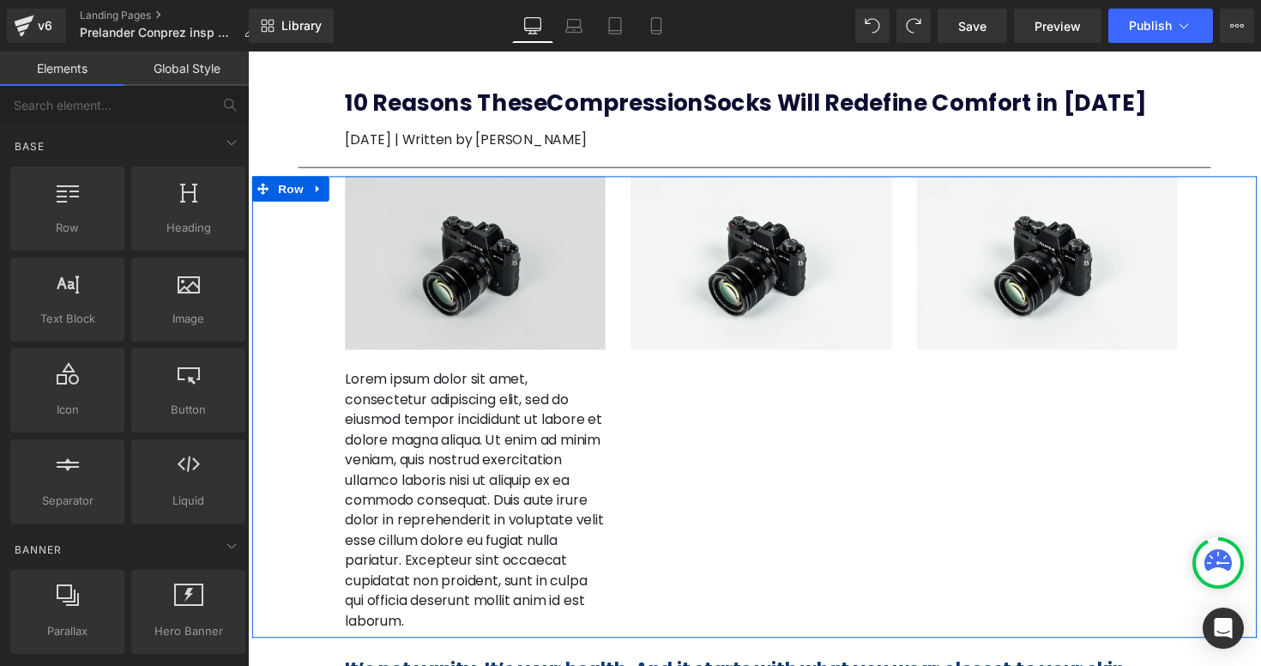
click at [492, 285] on img at bounding box center [480, 267] width 267 height 177
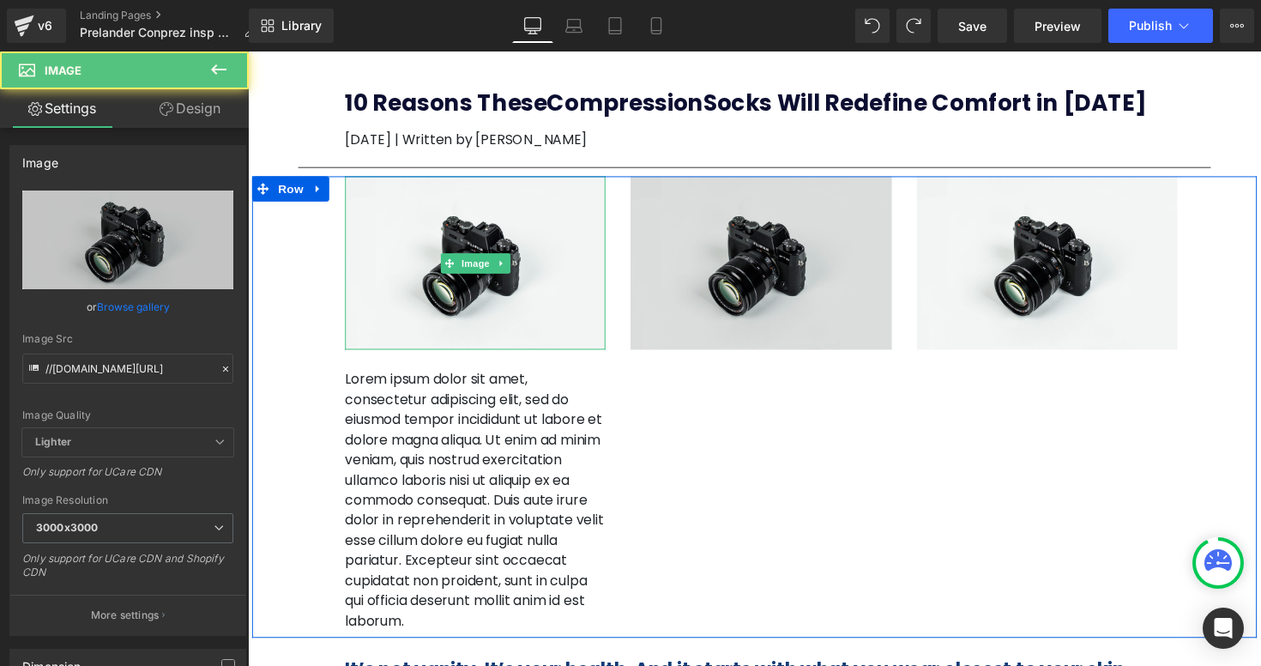
click at [736, 293] on img at bounding box center [773, 267] width 267 height 177
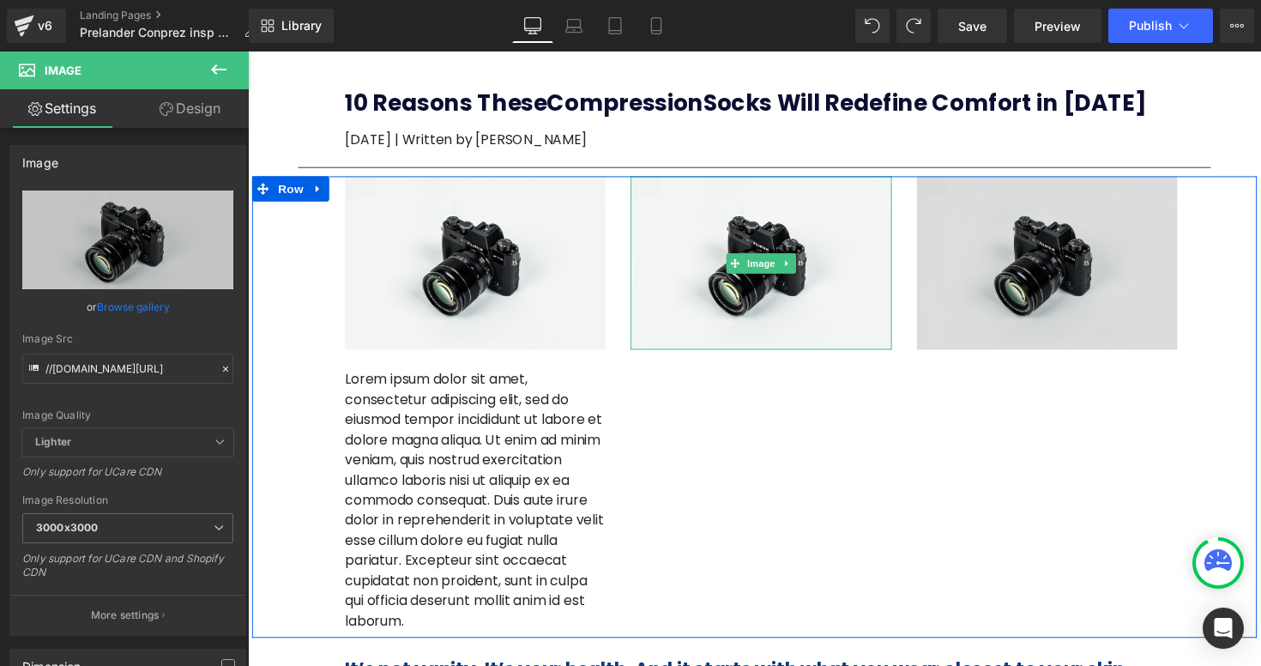
click at [1010, 265] on img at bounding box center [1066, 267] width 267 height 177
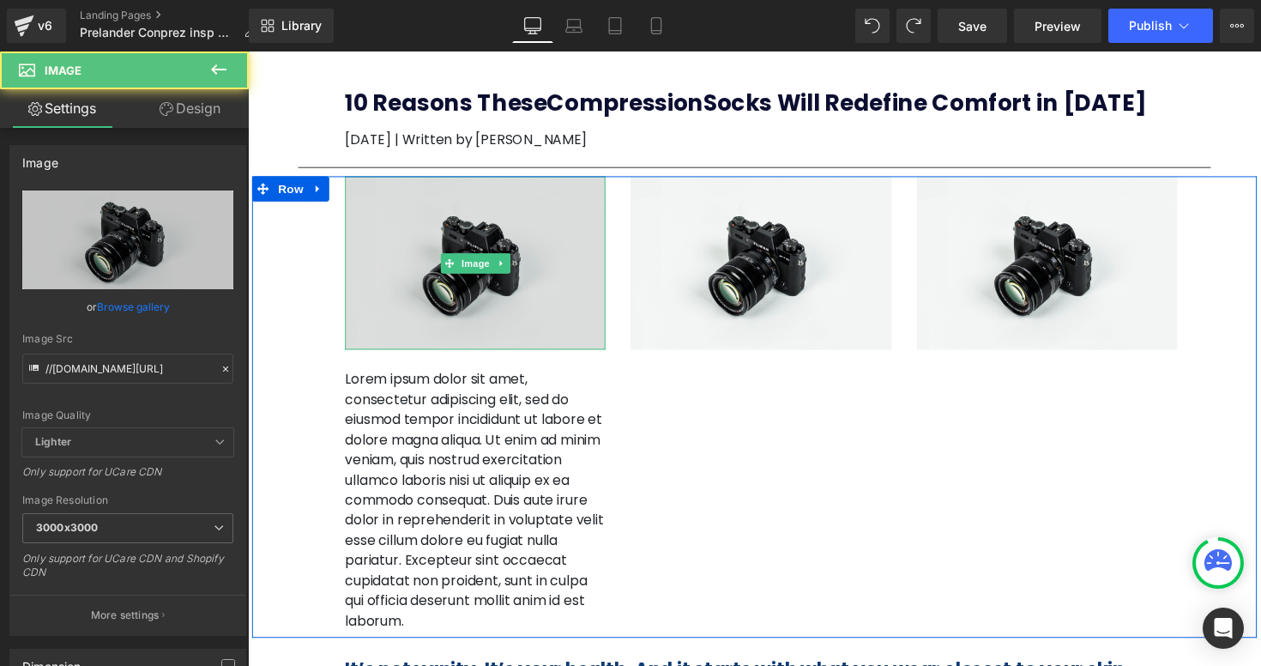
click at [362, 350] on img at bounding box center [480, 267] width 267 height 177
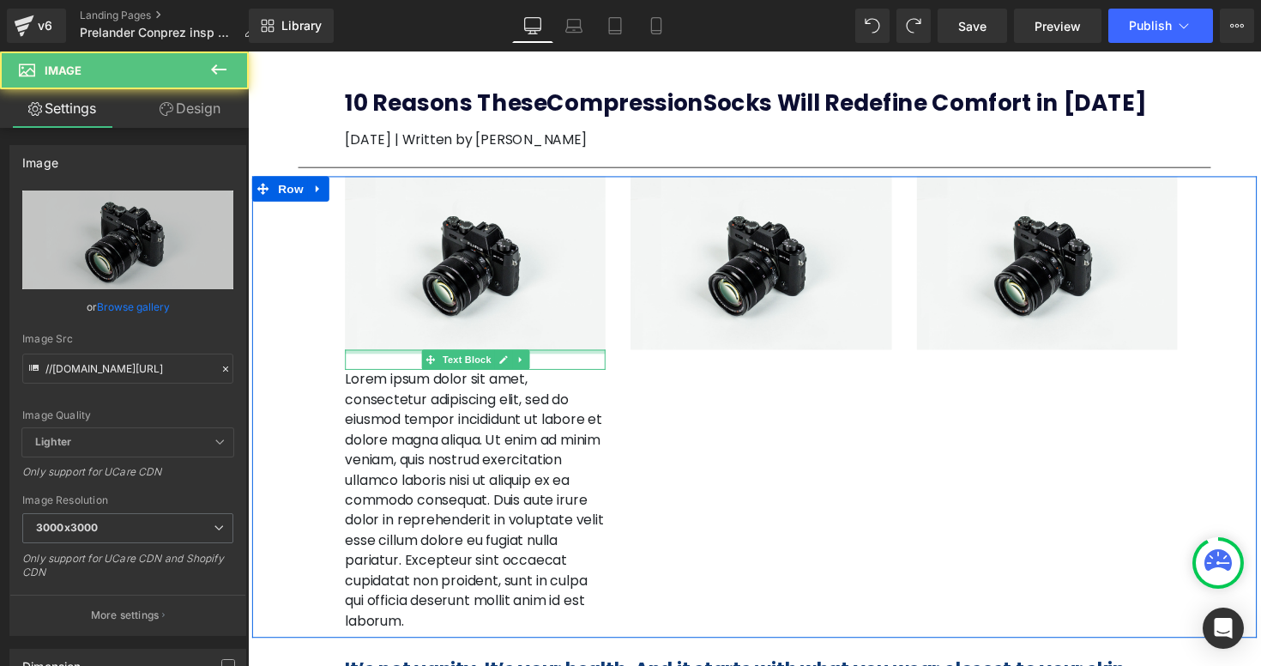
click at [368, 357] on div at bounding box center [480, 359] width 267 height 4
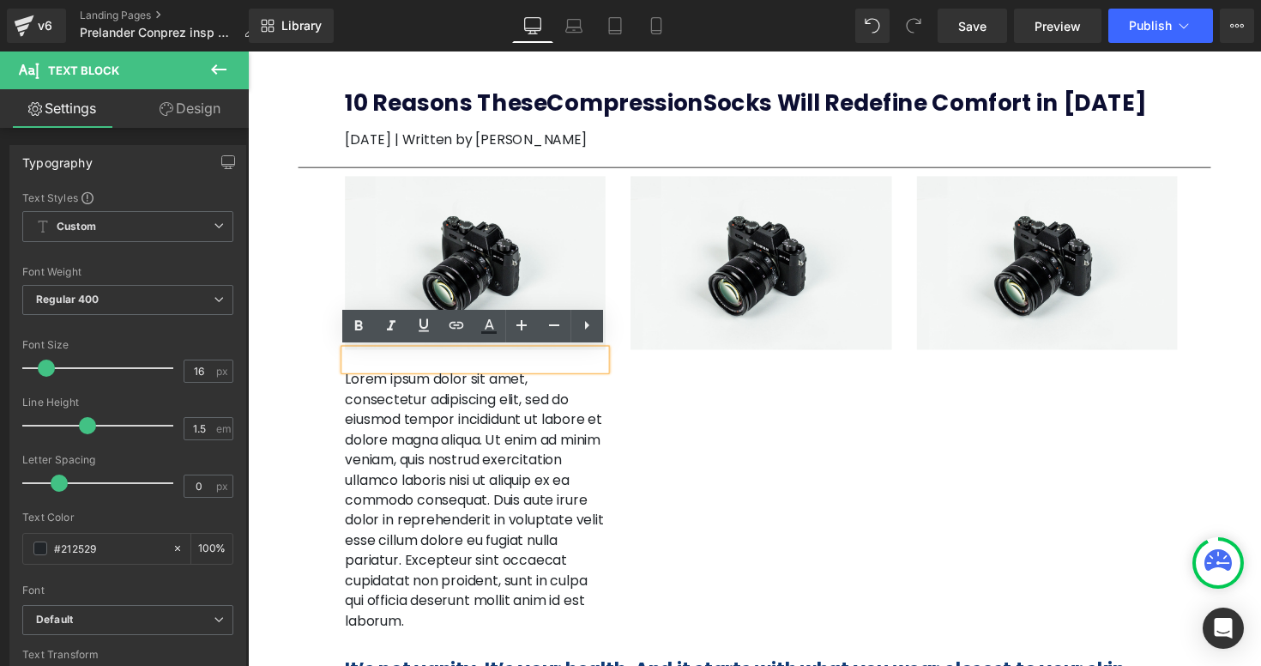
click at [368, 357] on p at bounding box center [480, 367] width 267 height 21
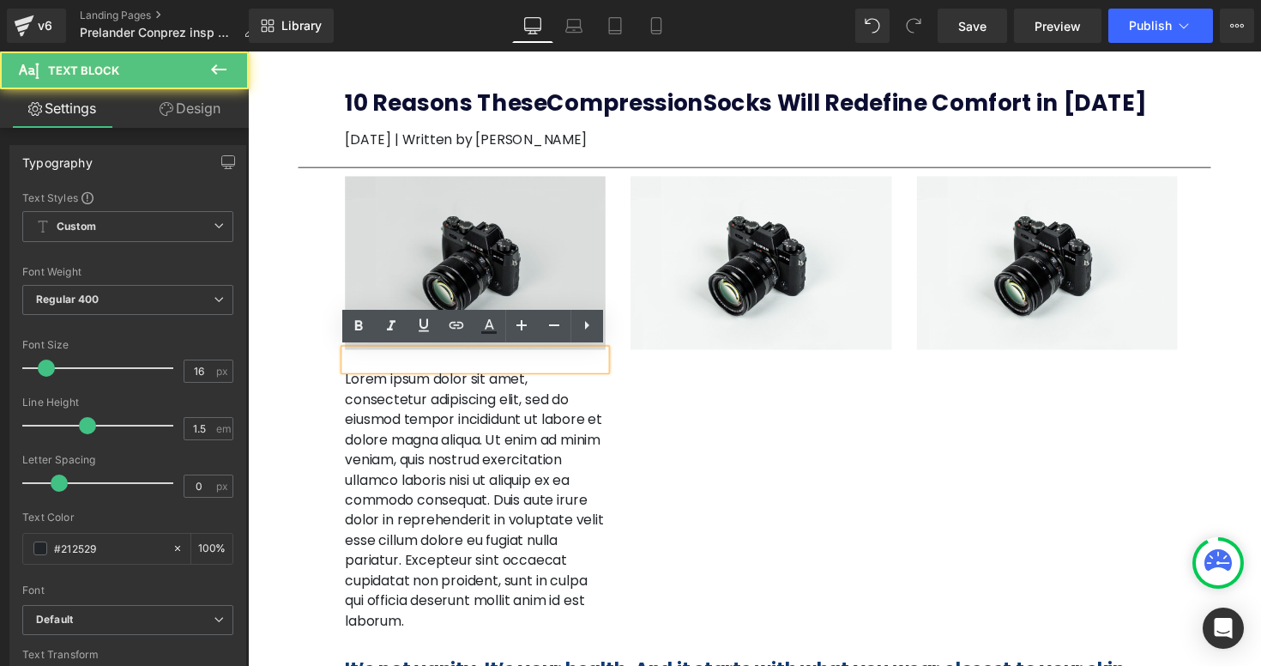
click at [363, 291] on img at bounding box center [480, 267] width 267 height 177
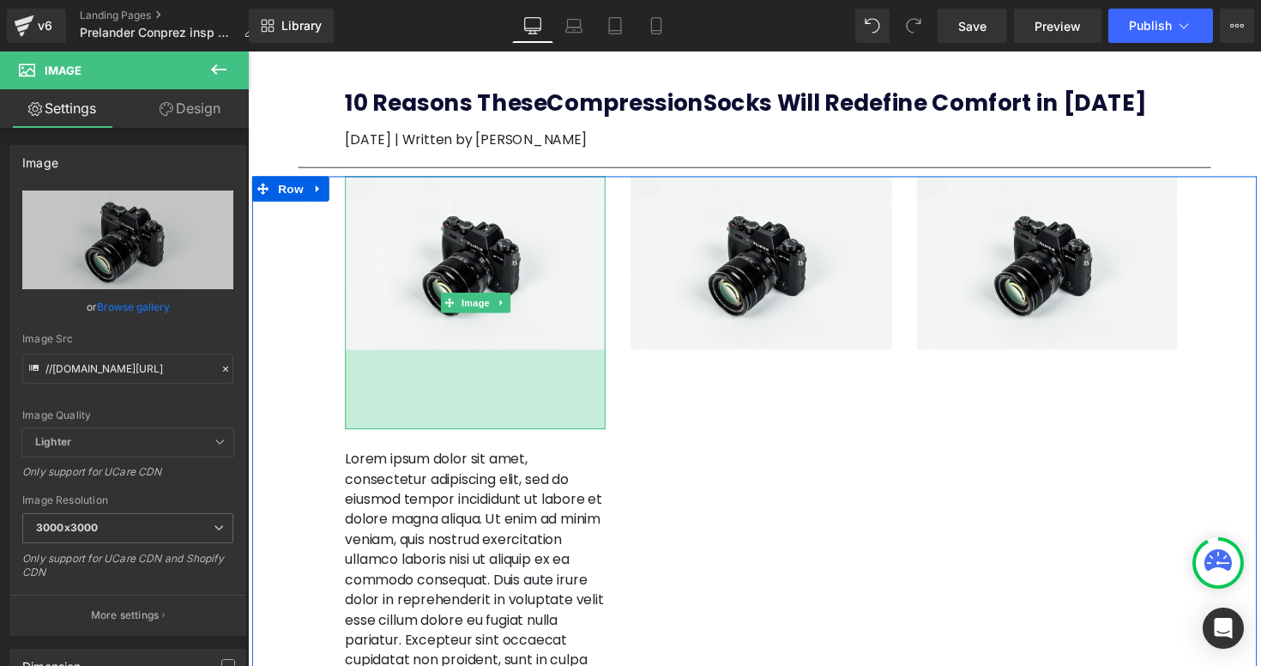
drag, startPoint x: 389, startPoint y: 353, endPoint x: 390, endPoint y: 423, distance: 70.4
click at [389, 427] on div "Image 95px Text Block Lorem ipsum dolor sit amet, consectetur adipiscing elit, …" at bounding box center [481, 452] width 292 height 546
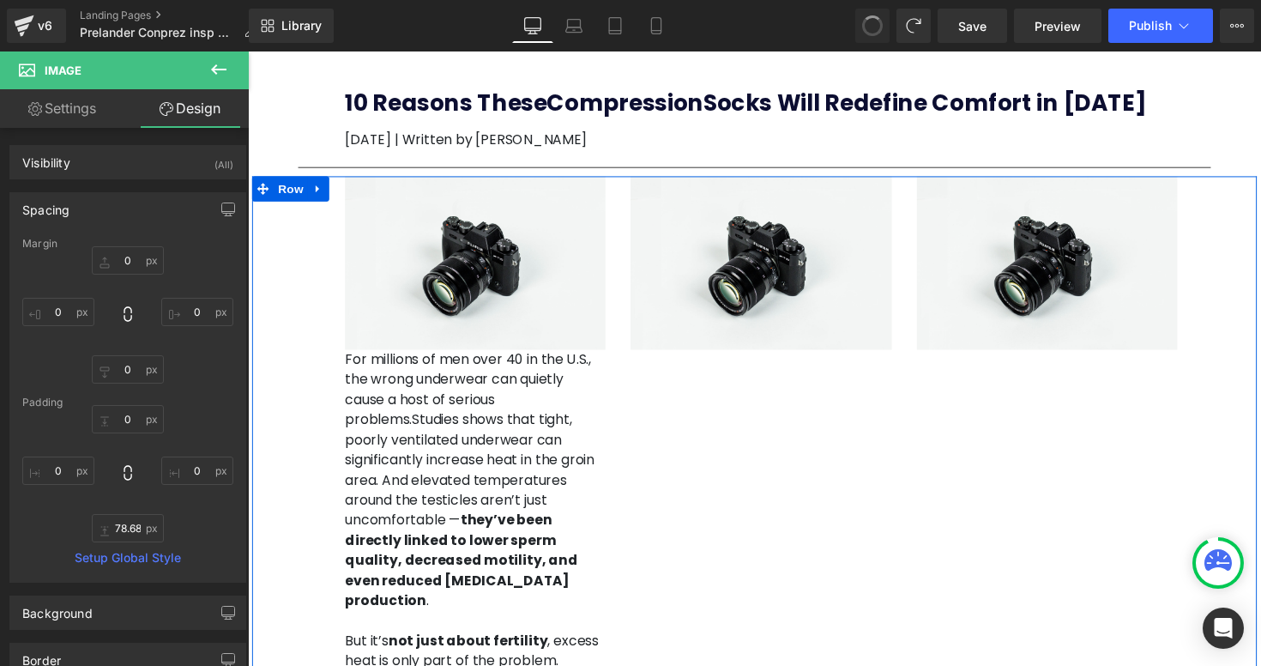
type input "0"
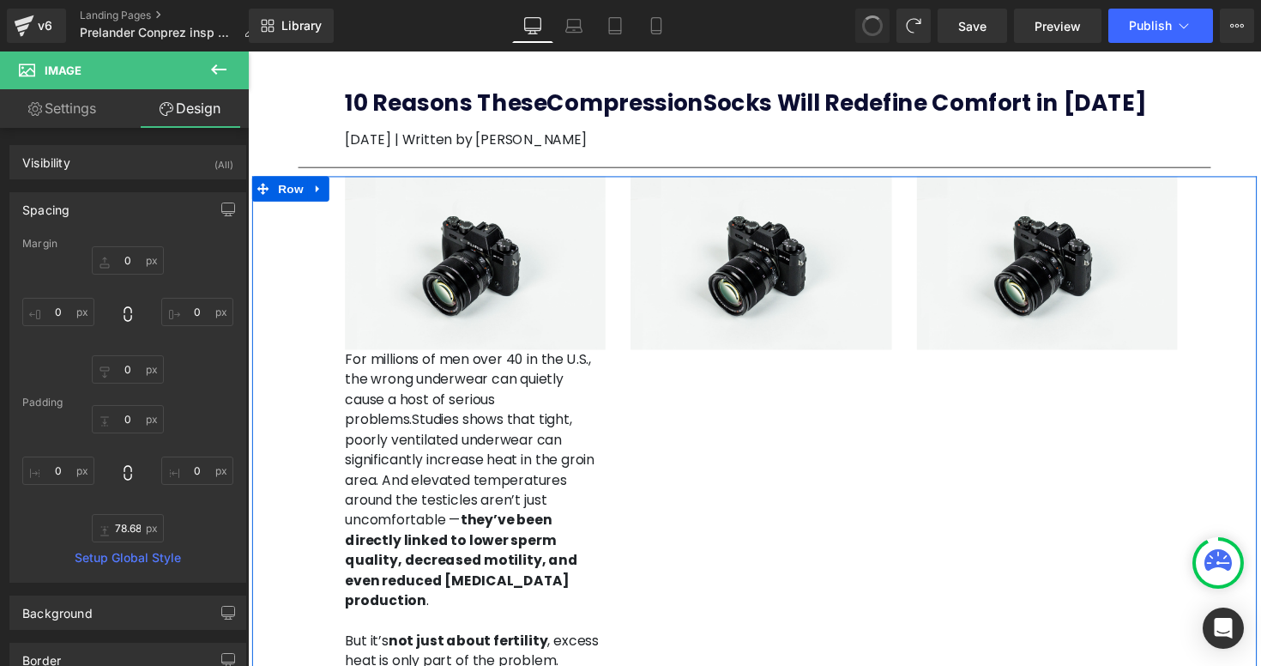
type input "0"
type input "56.939"
type input "0"
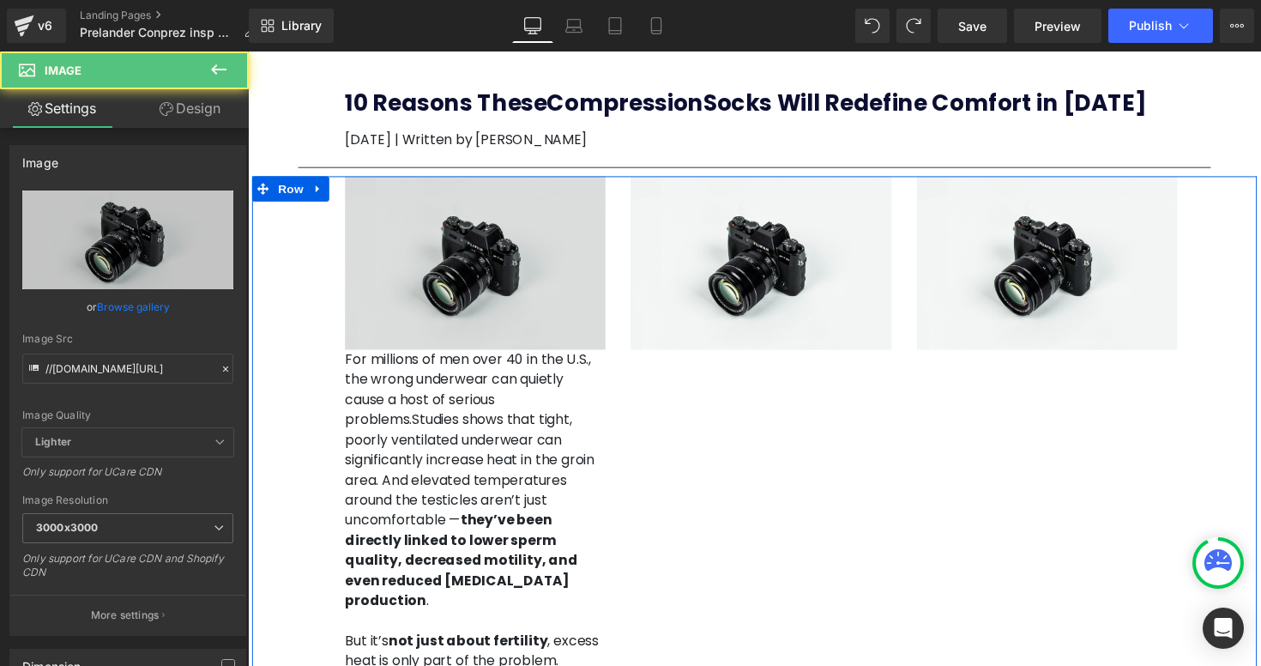
click at [448, 295] on img at bounding box center [480, 267] width 267 height 177
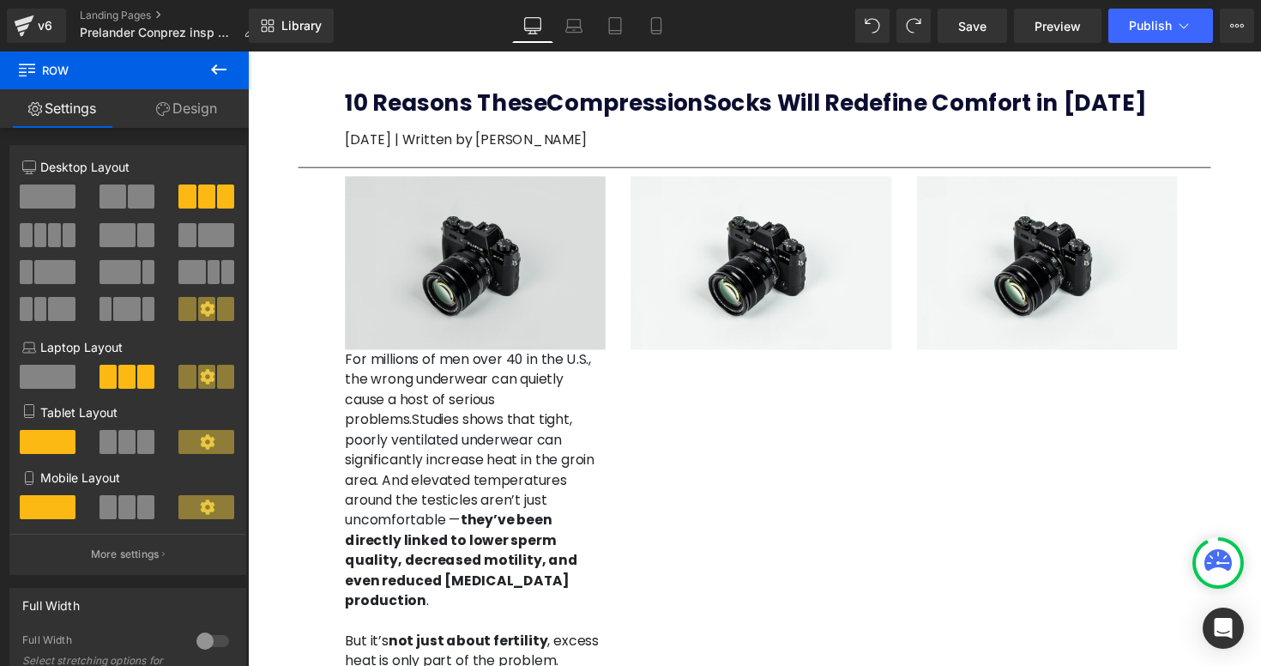
click at [402, 208] on img at bounding box center [480, 267] width 267 height 177
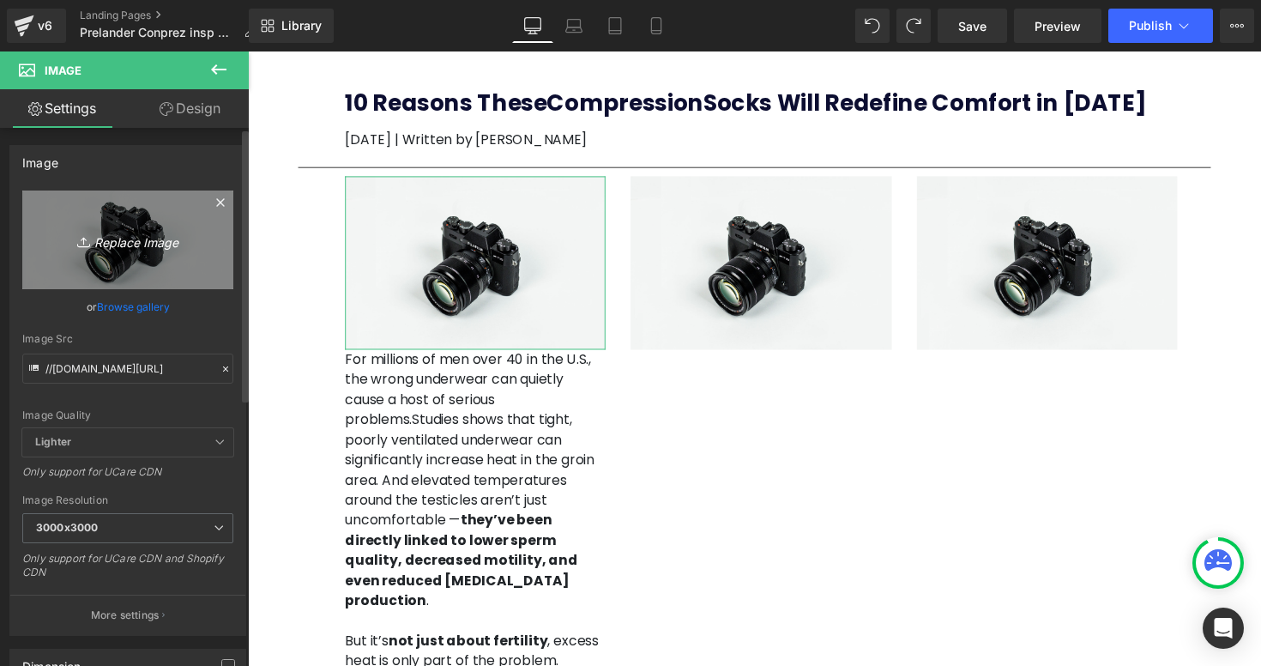
click at [141, 242] on icon "Replace Image" at bounding box center [127, 239] width 137 height 21
type input "C:\fakepath\Captura de pantalla 2025-09-16 a la(s) 11.03.19 a.m..png"
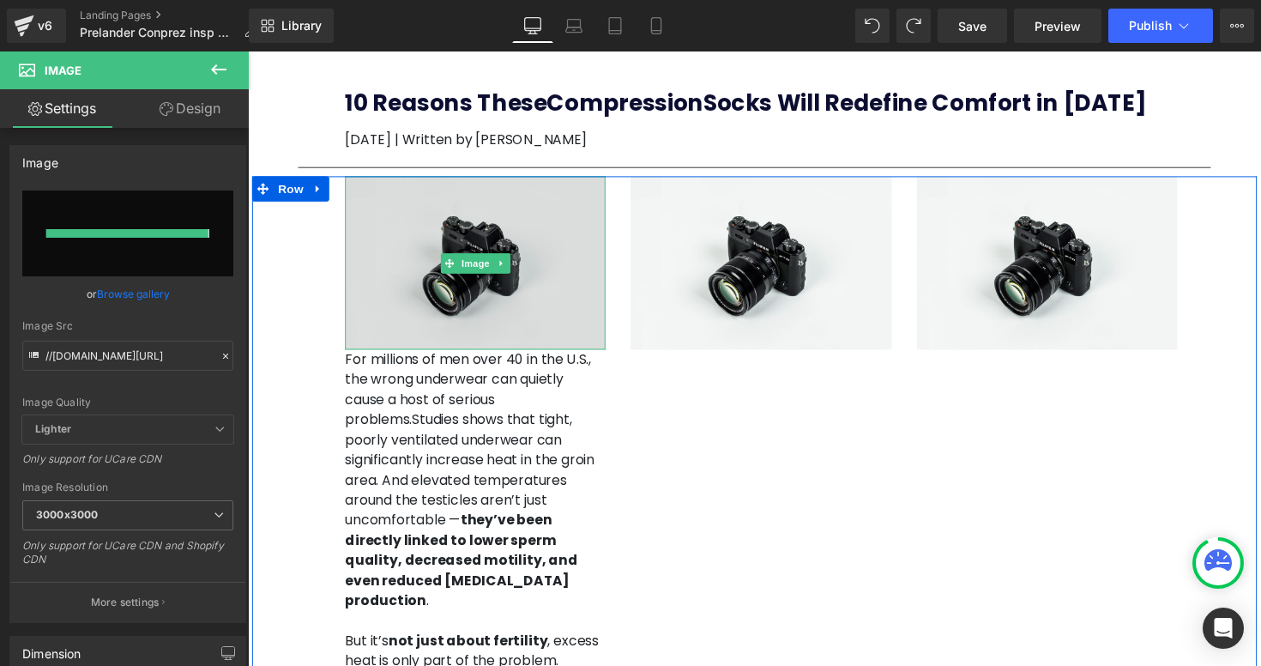
type input "https://ucarecdn.com/07d335be-aca0-4016-966d-6b6322db3c69/-/format/auto/-/previ…"
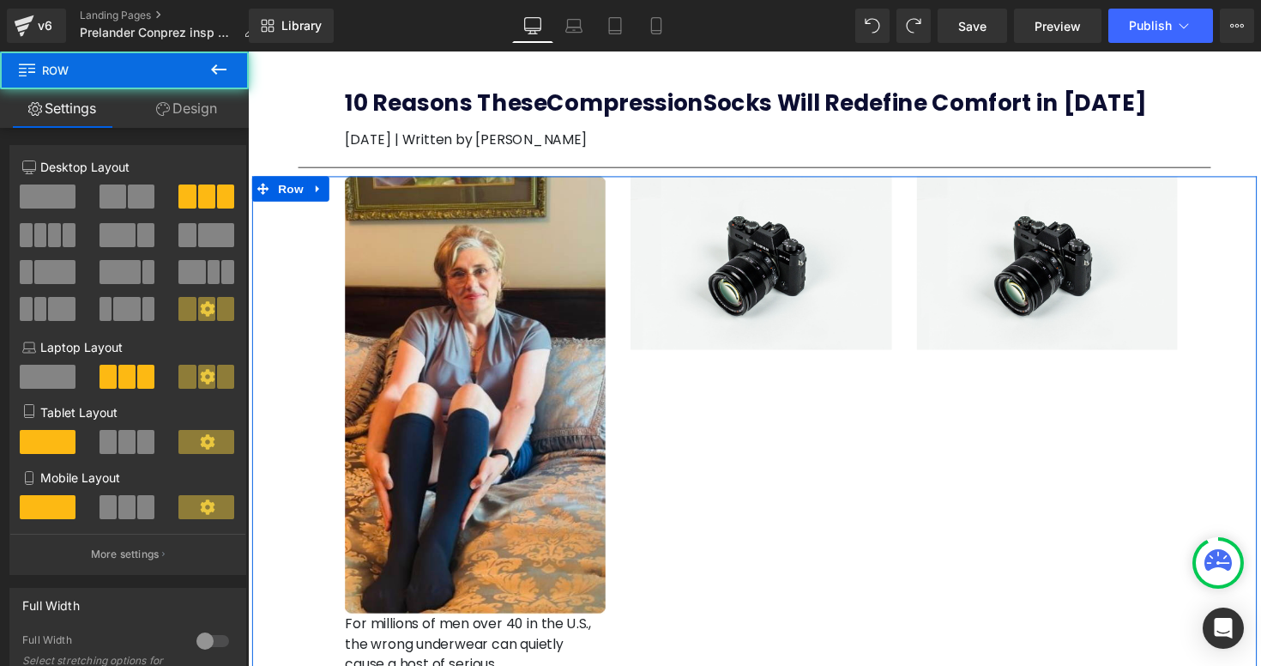
click at [757, 261] on span "Image" at bounding box center [774, 268] width 36 height 21
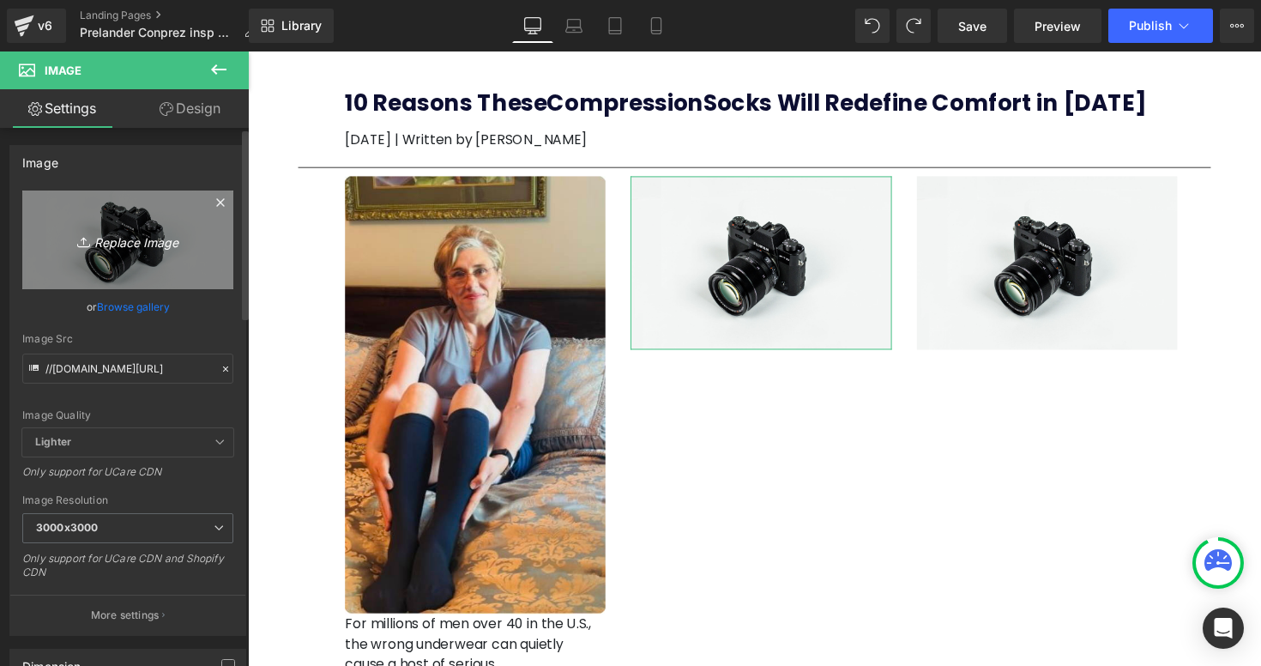
click at [154, 255] on link "Replace Image" at bounding box center [127, 239] width 211 height 99
type input "C:\fakepath\Captura de pantalla 2025-09-16 a la(s) 11.03.32 a.m..png"
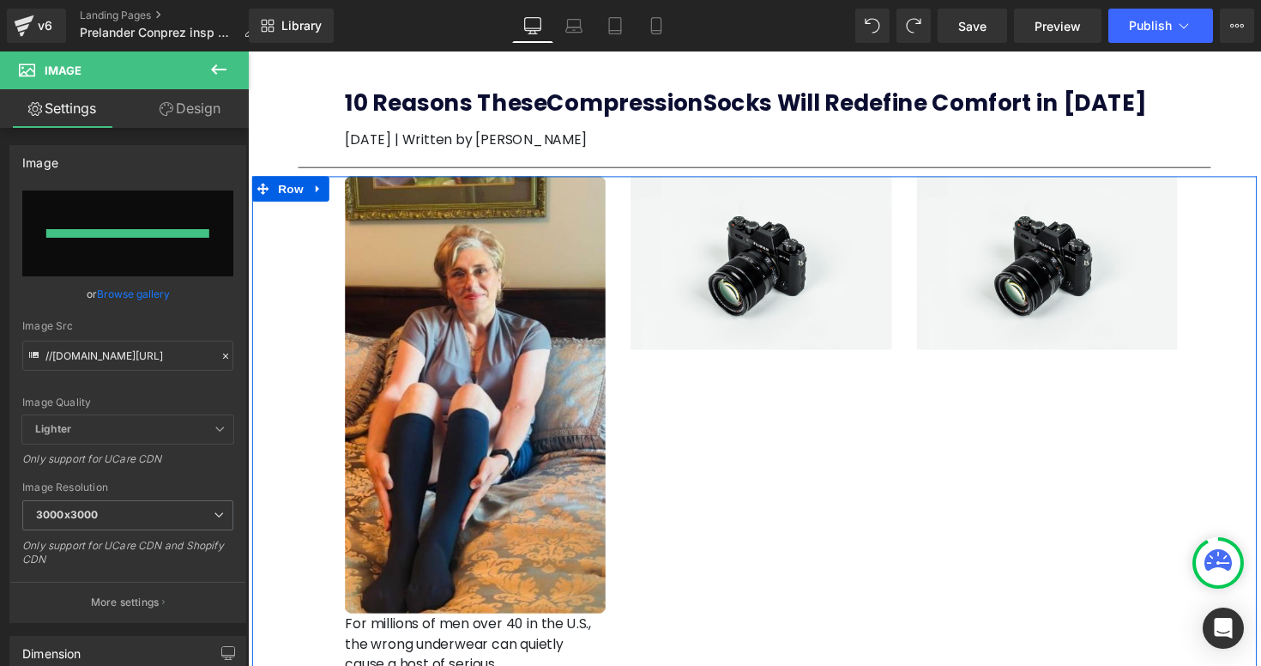
type input "https://ucarecdn.com/2f8d49f9-87da-43e5-be60-2bee6e5c5b88/-/format/auto/-/previ…"
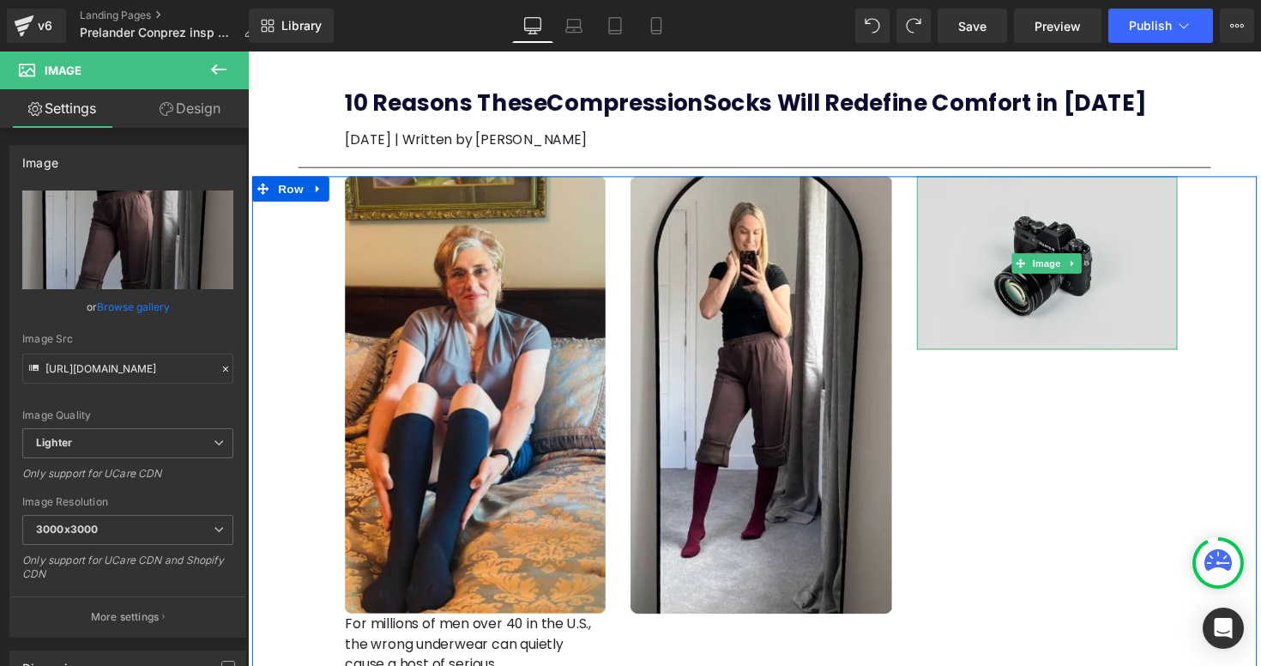
click at [1056, 295] on img at bounding box center [1066, 267] width 267 height 177
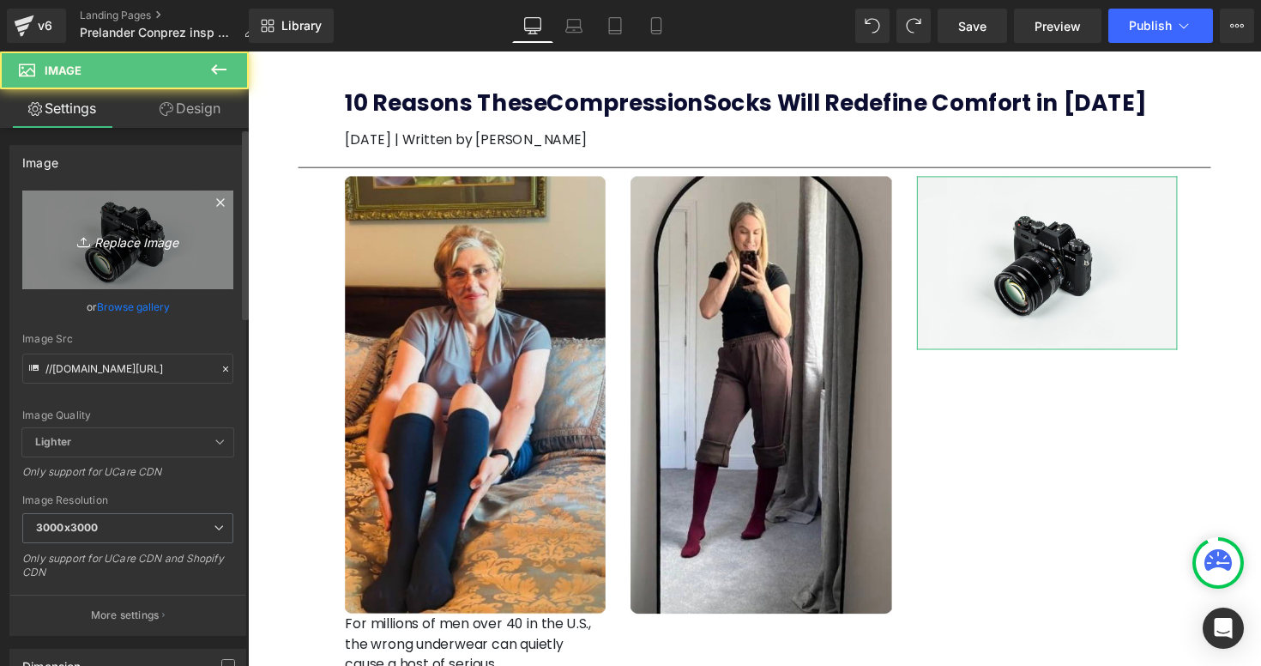
click at [116, 258] on link "Replace Image" at bounding box center [127, 239] width 211 height 99
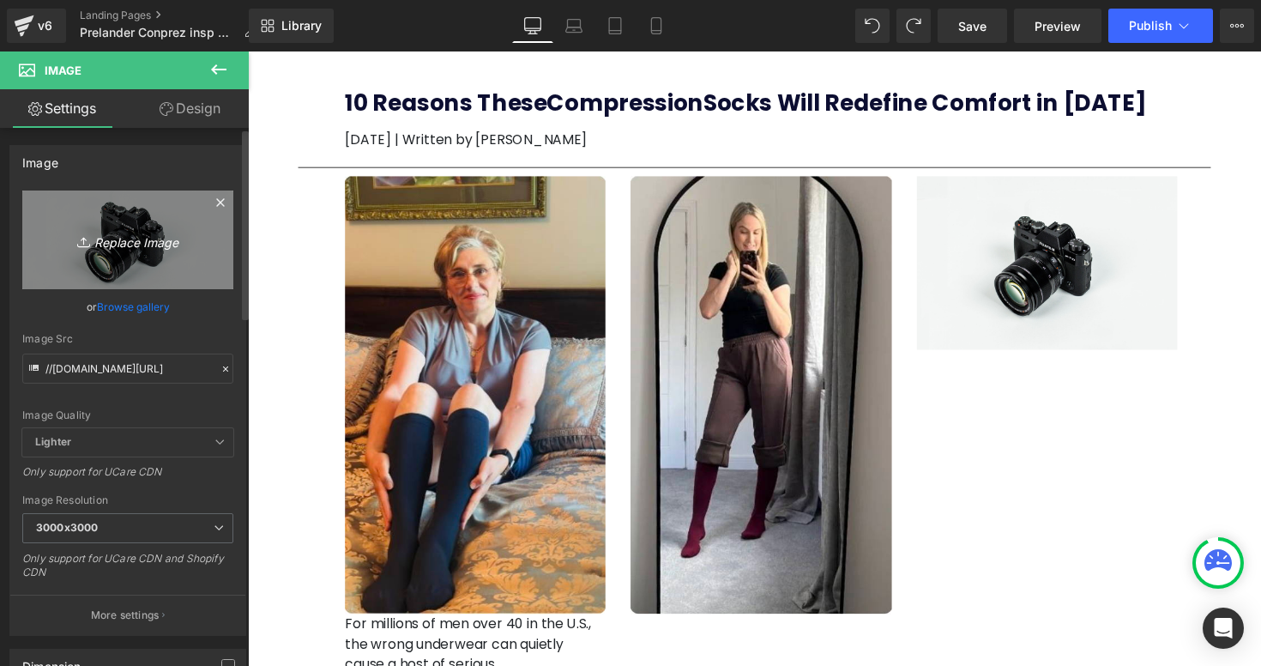
type input "C:\fakepath\Captura de pantalla 2025-09-16 a la(s) 11.03.53 a.m..png"
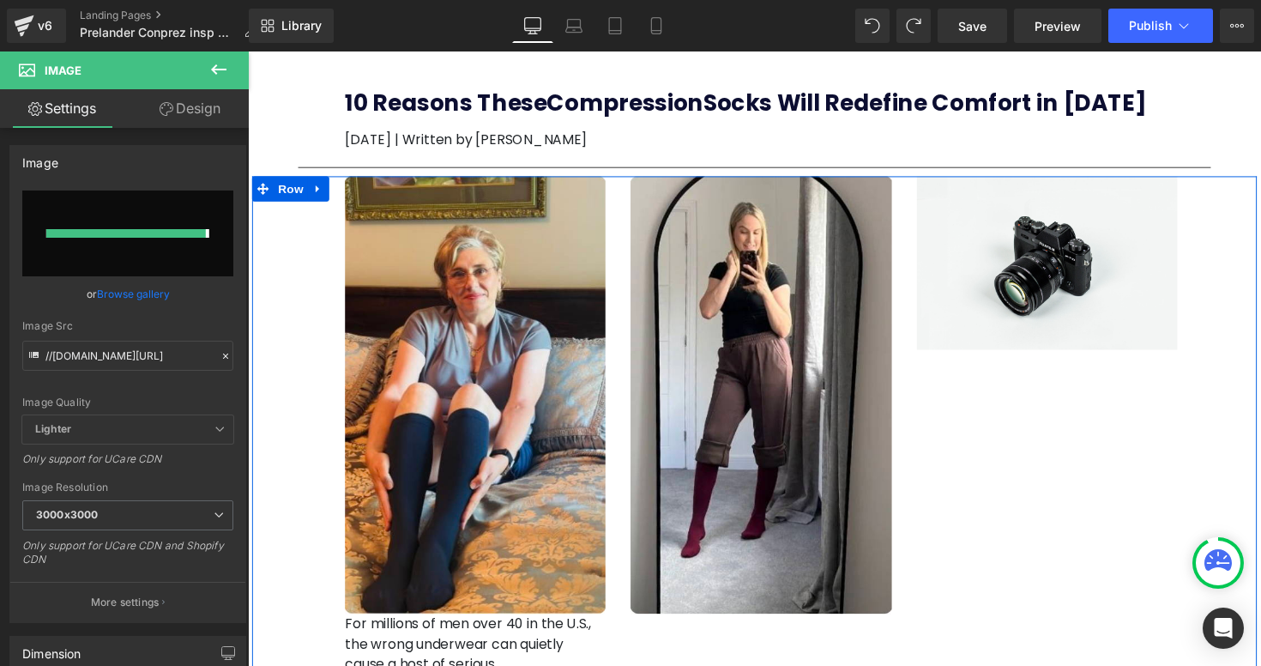
type input "https://ucarecdn.com/541126fd-53ed-4f0f-8a63-55678f195d1e/-/format/auto/-/previ…"
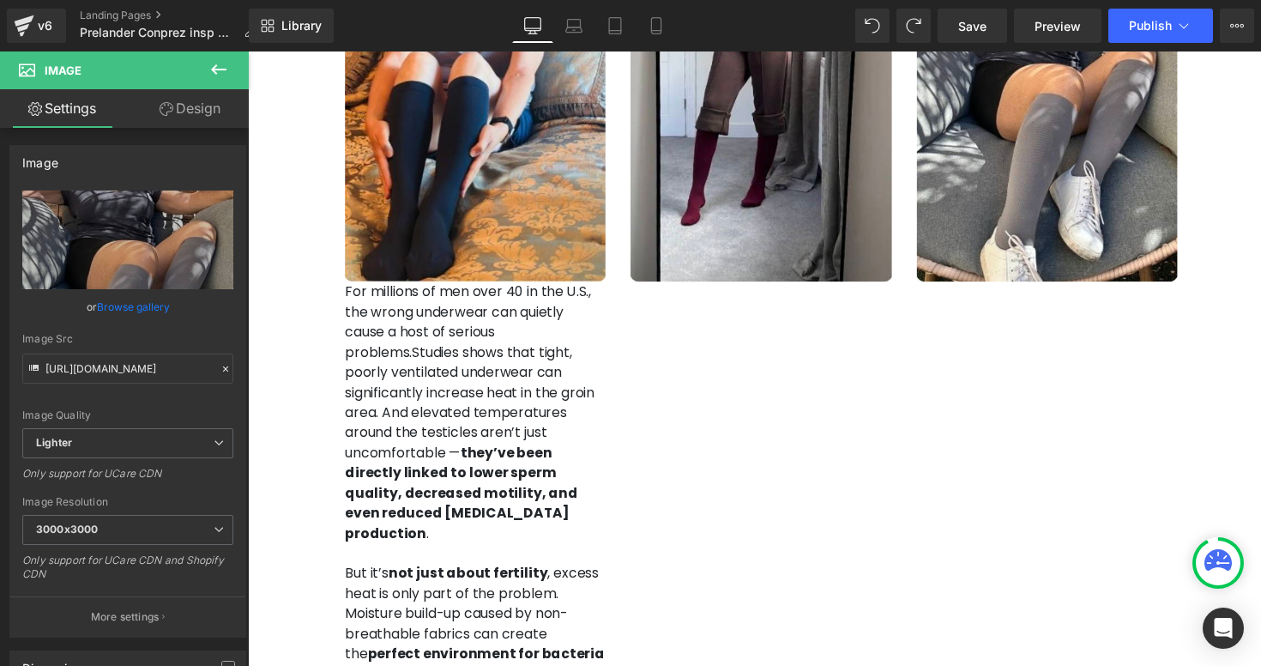
scroll to position [359, 0]
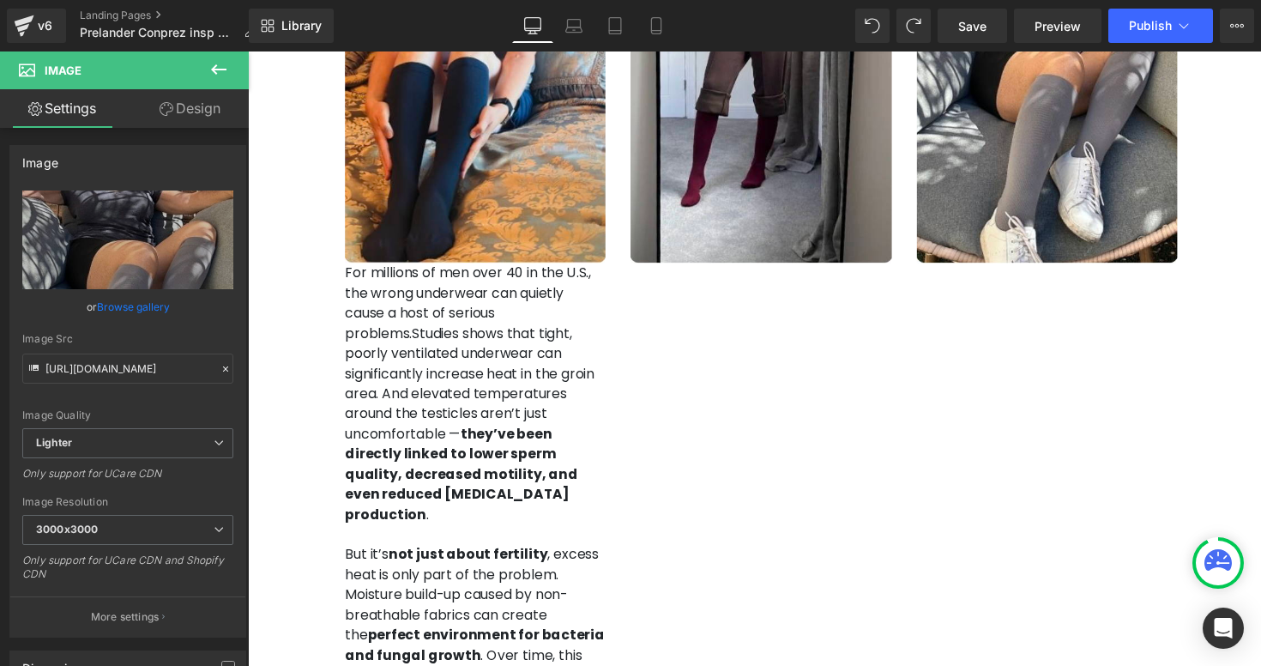
click at [546, 354] on span "Studies shows that tight, poorly ventilated underwear can significantly increas…" at bounding box center [475, 432] width 256 height 205
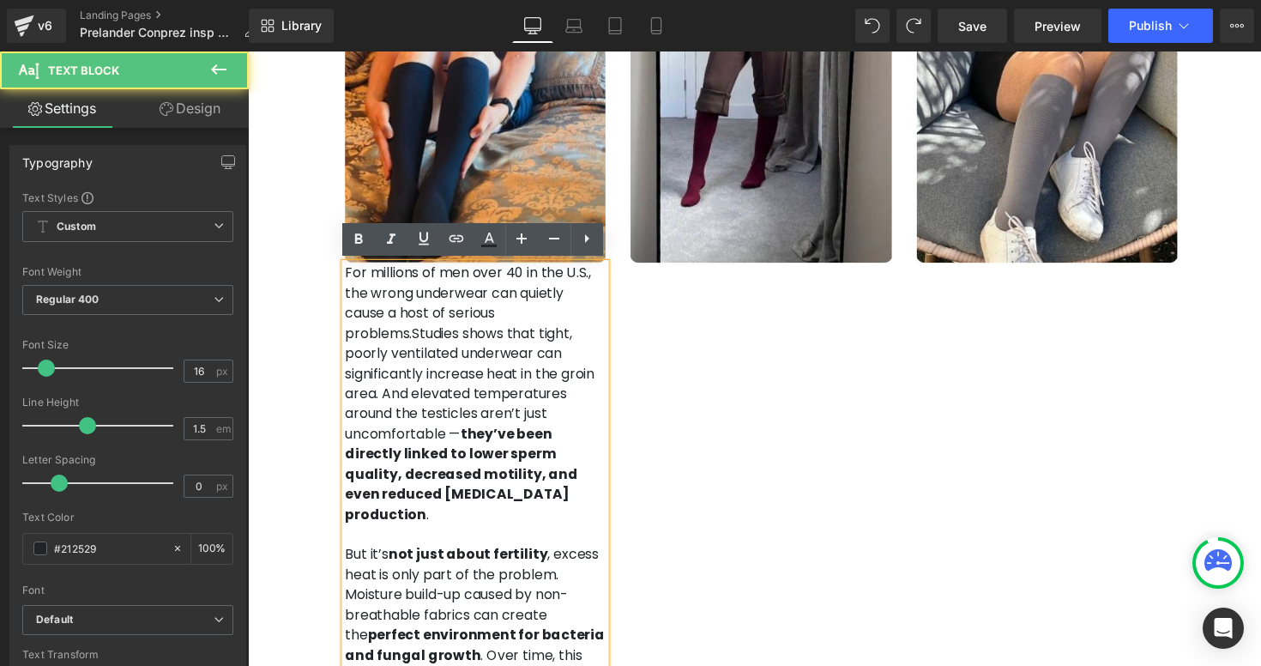
click at [614, 447] on div "For millions of men over 40 in the U.S., the wrong underwear can quietly cause …" at bounding box center [480, 597] width 267 height 659
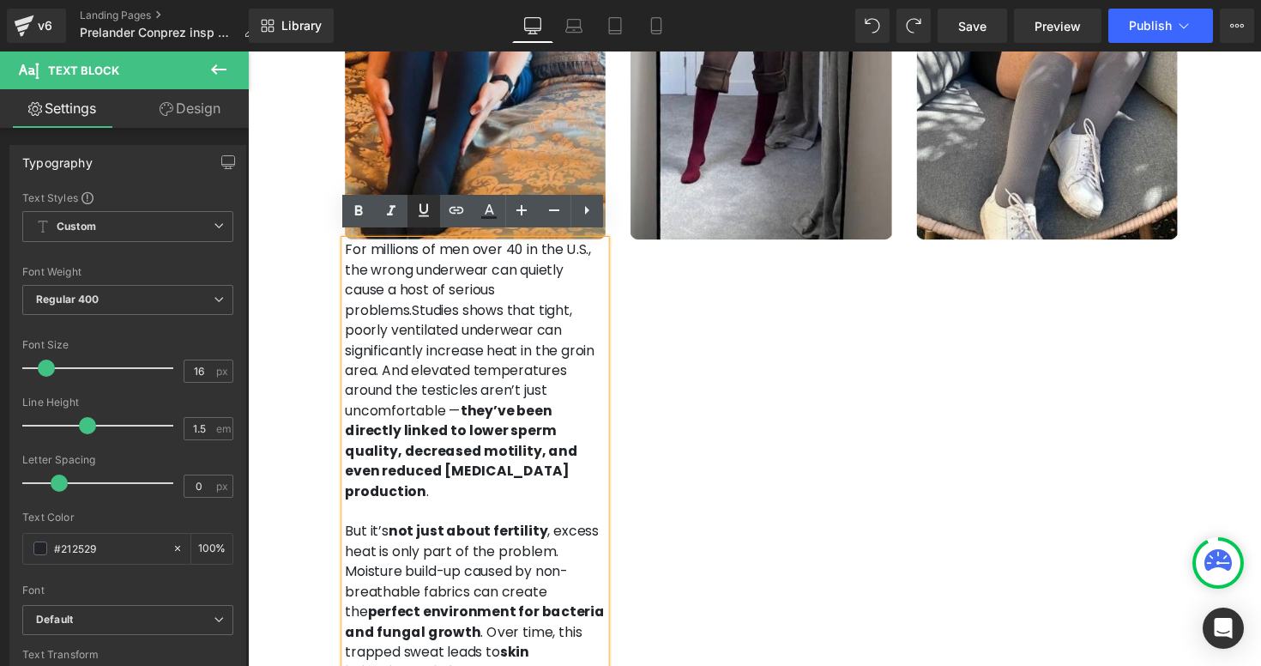
scroll to position [389, 0]
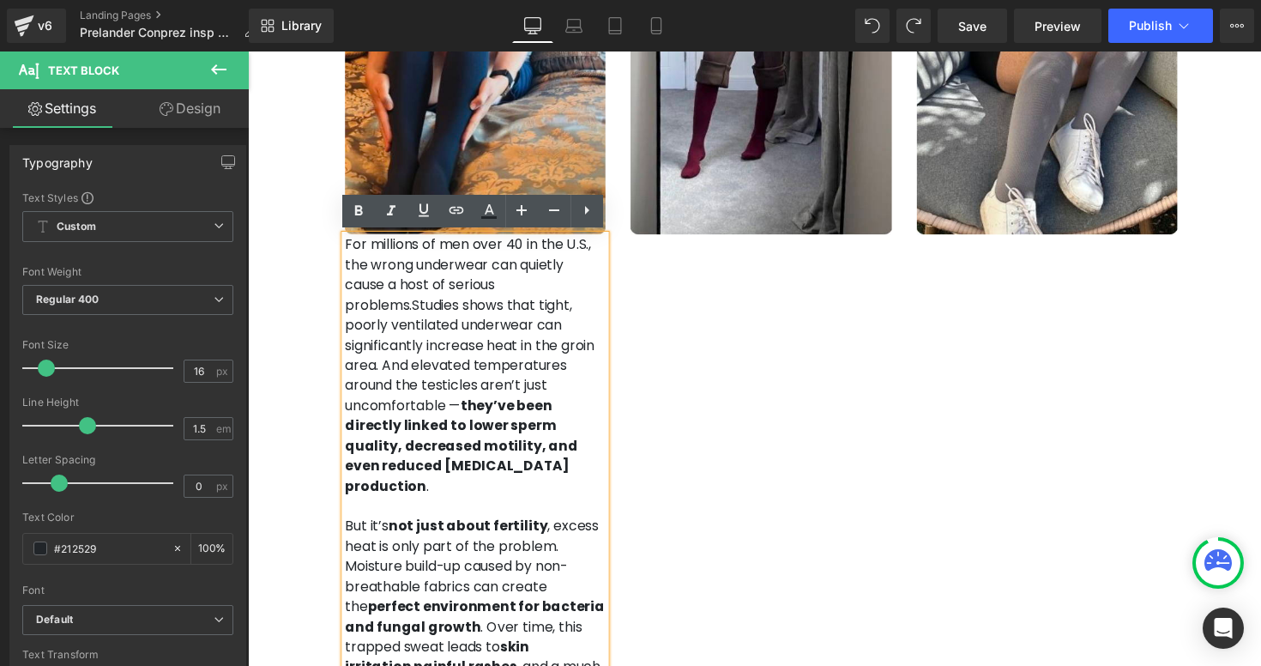
click at [431, 292] on p "For millions of men over 40 in the U.S., the wrong underwear can quietly cause …" at bounding box center [480, 373] width 267 height 268
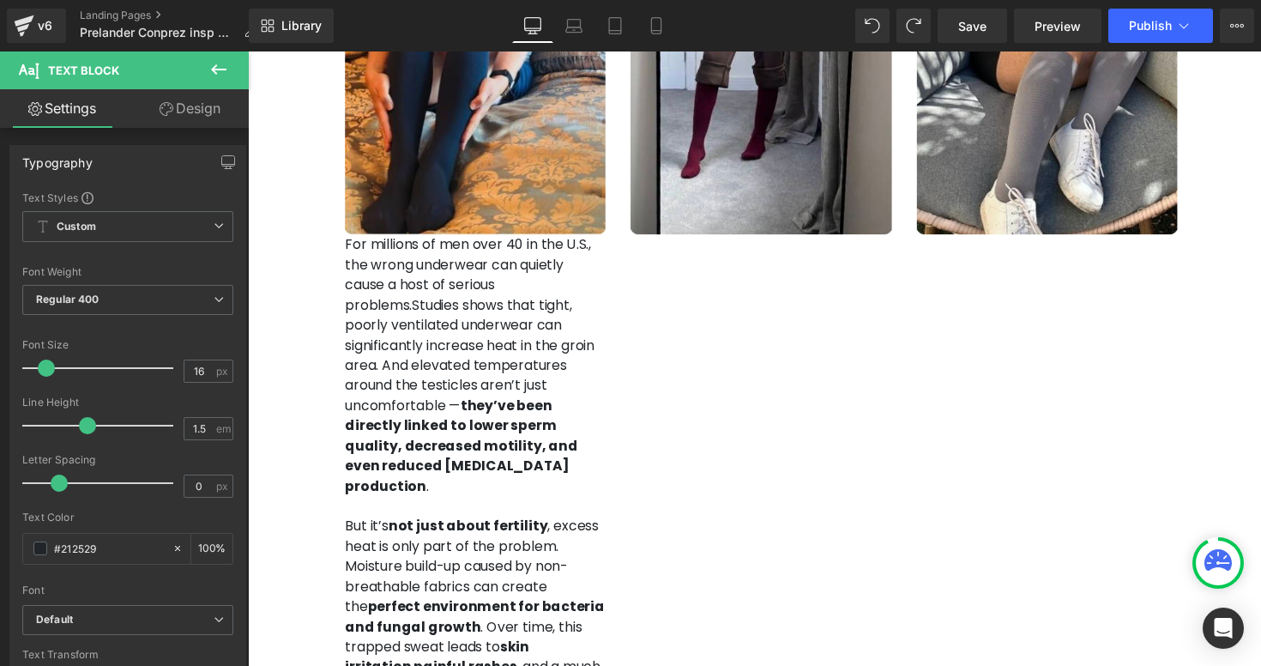
click at [228, 70] on icon at bounding box center [218, 69] width 21 height 21
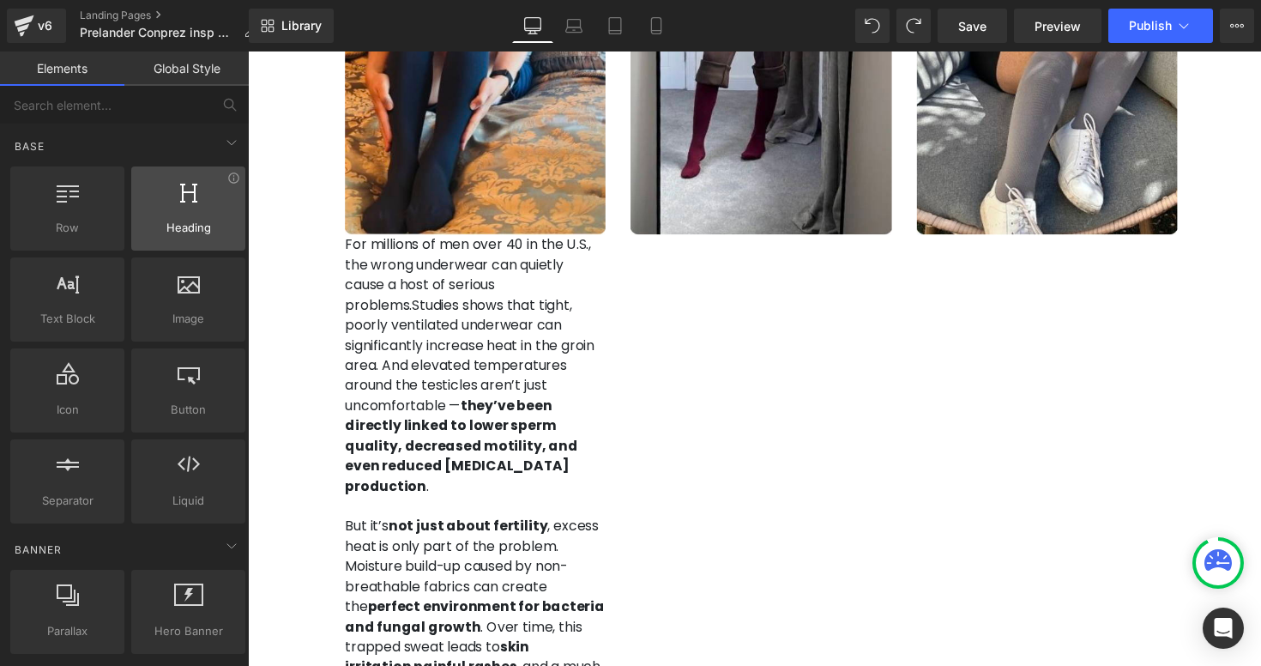
click at [175, 223] on span "Heading" at bounding box center [188, 228] width 104 height 18
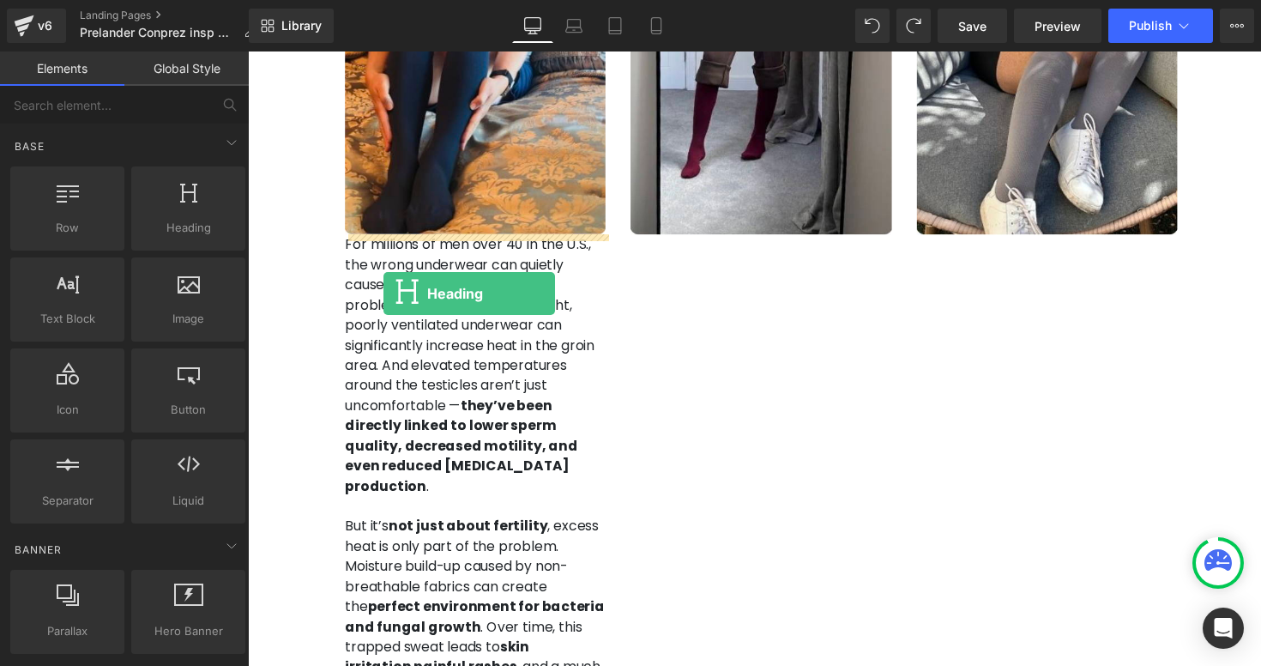
drag, startPoint x: 433, startPoint y: 268, endPoint x: 387, endPoint y: 299, distance: 55.7
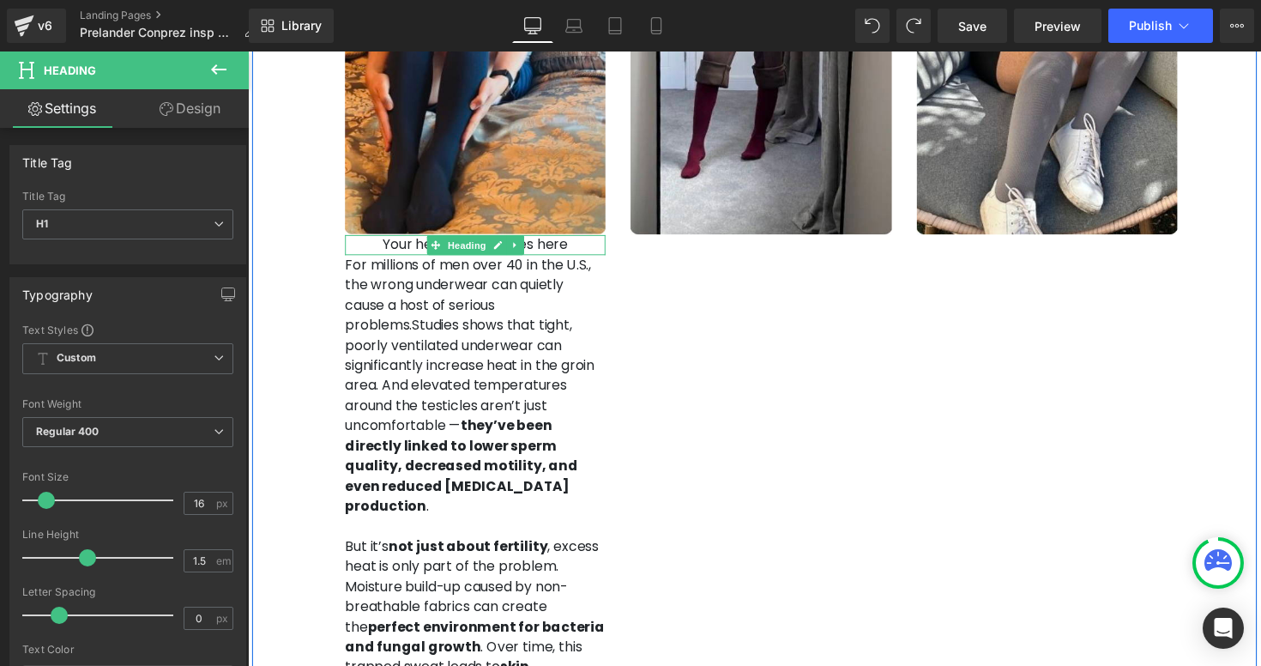
click at [550, 247] on h1 "Your heading text goes here" at bounding box center [480, 249] width 267 height 21
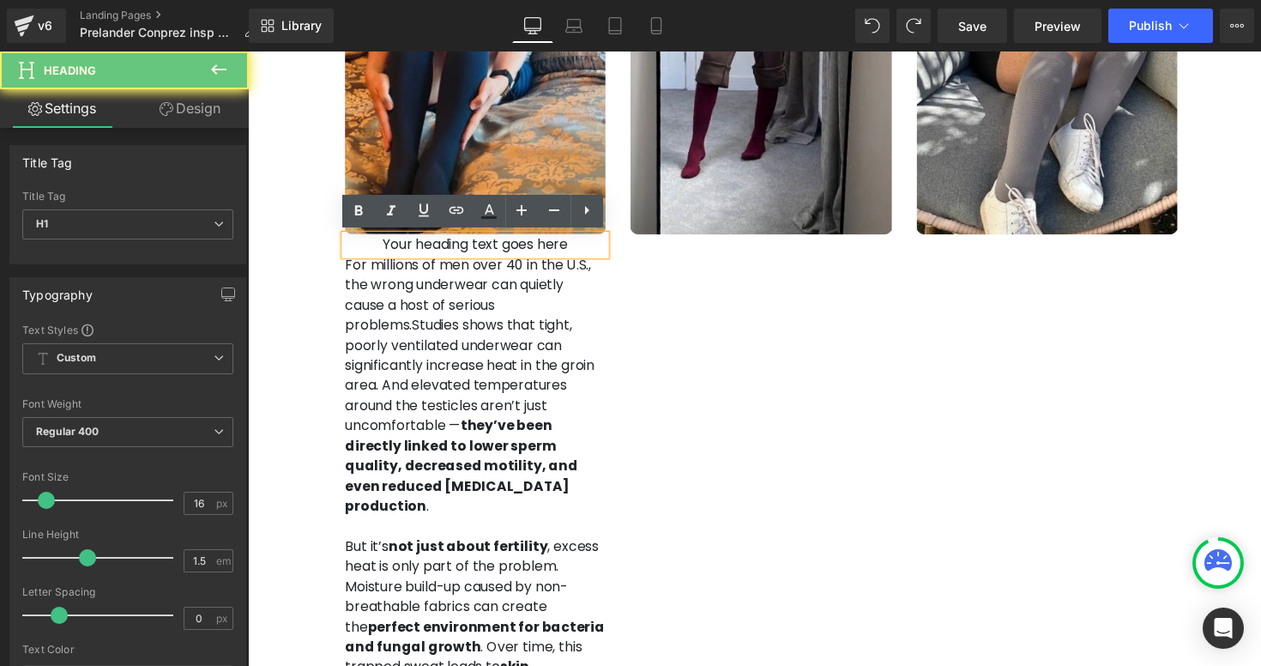
click at [550, 247] on h1 "Your heading text goes here" at bounding box center [480, 249] width 267 height 21
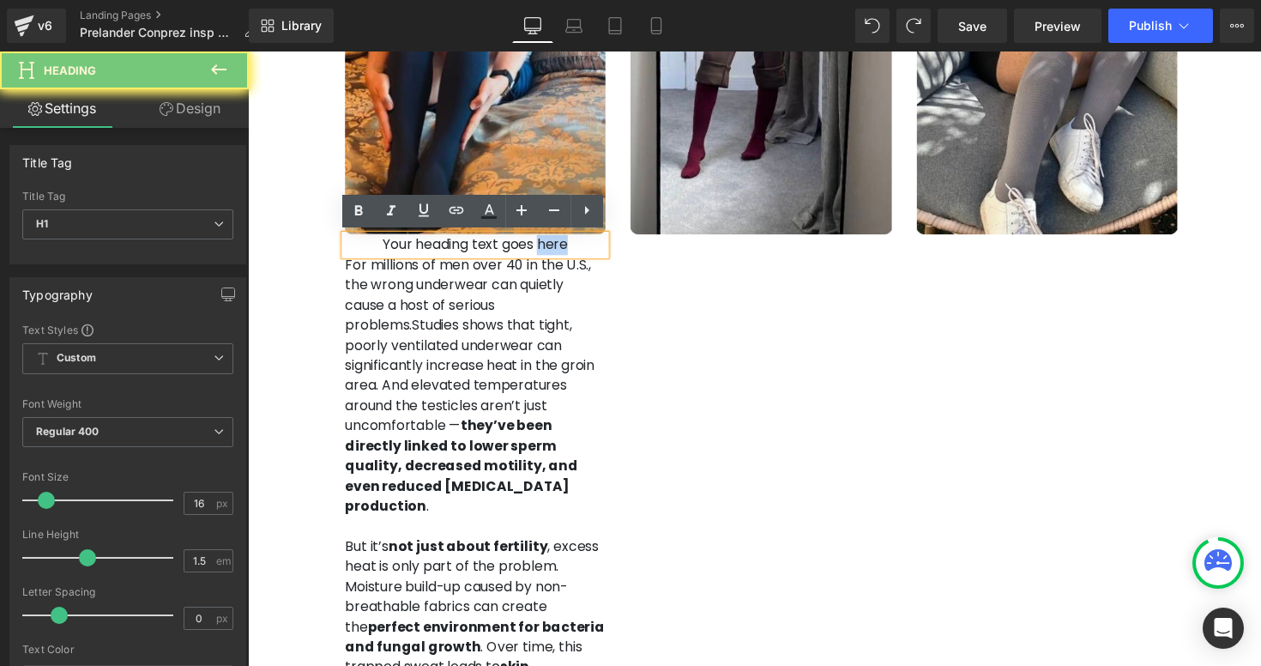
click at [550, 247] on h1 "Your heading text goes here" at bounding box center [480, 249] width 267 height 21
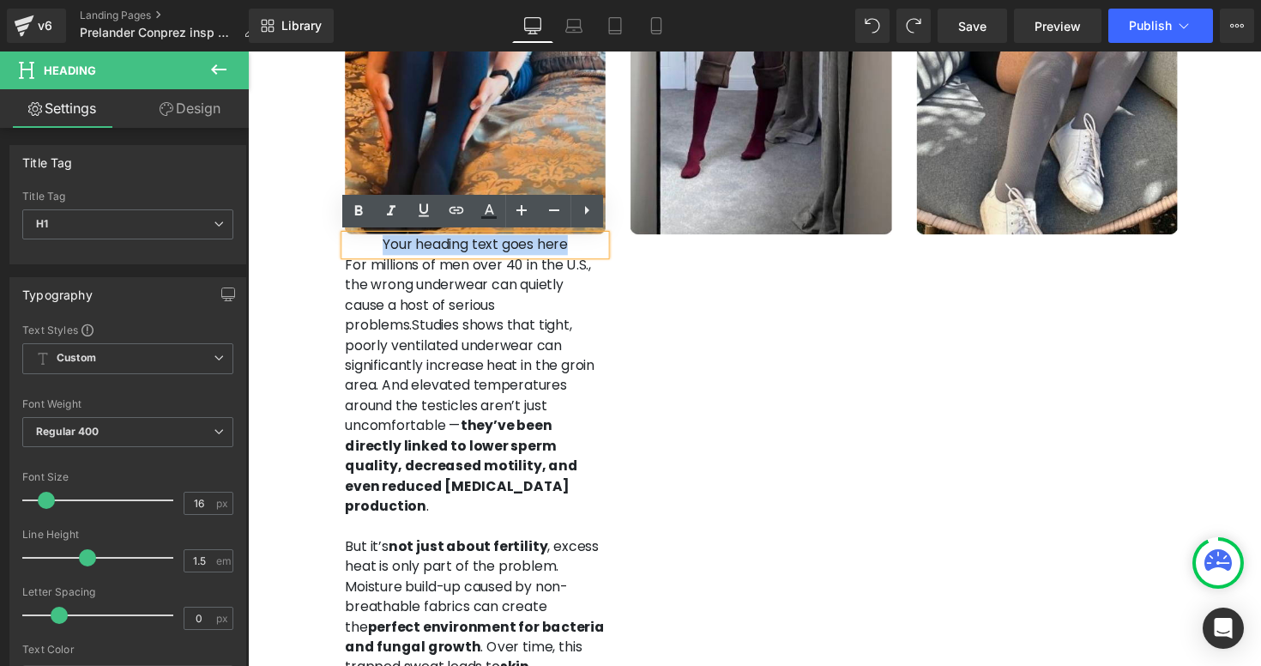
click at [550, 247] on h1 "Your heading text goes here" at bounding box center [480, 249] width 267 height 21
paste div
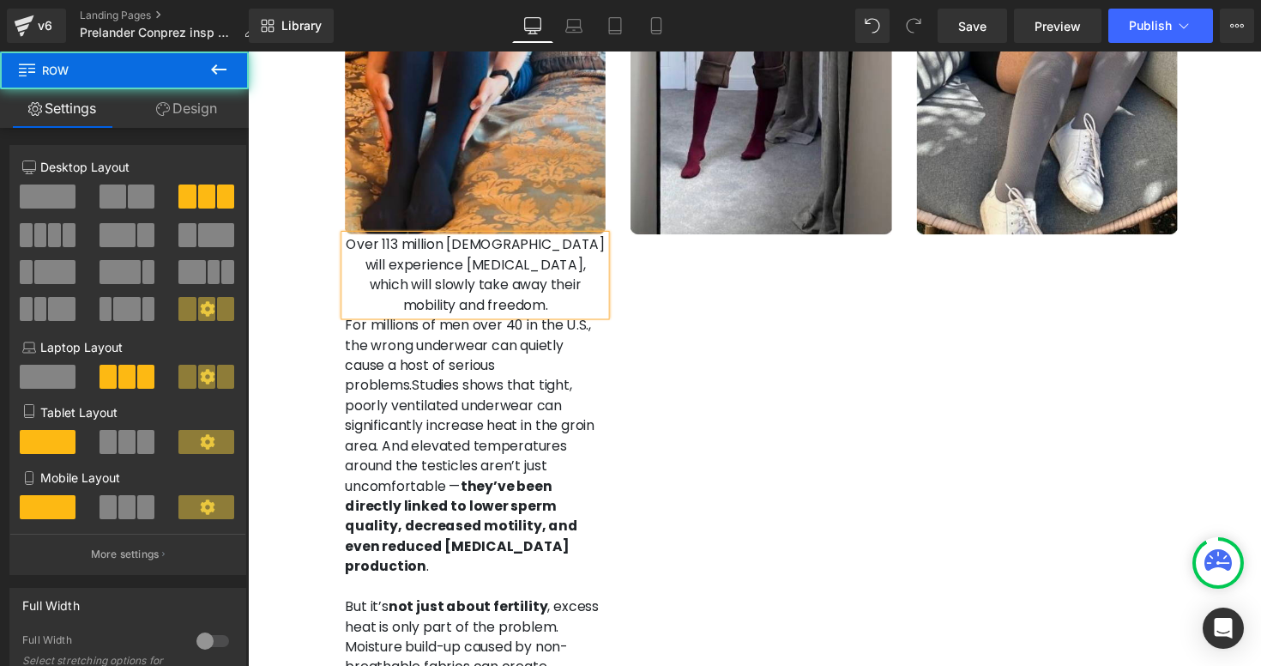
click at [738, 304] on div "Image Over 113 million Americans will experience foot pain, which will slowly t…" at bounding box center [766, 522] width 1029 height 1463
click at [615, 257] on div "Image Over 113 million Americans will experience foot pain, which will slowly t…" at bounding box center [481, 519] width 292 height 1456
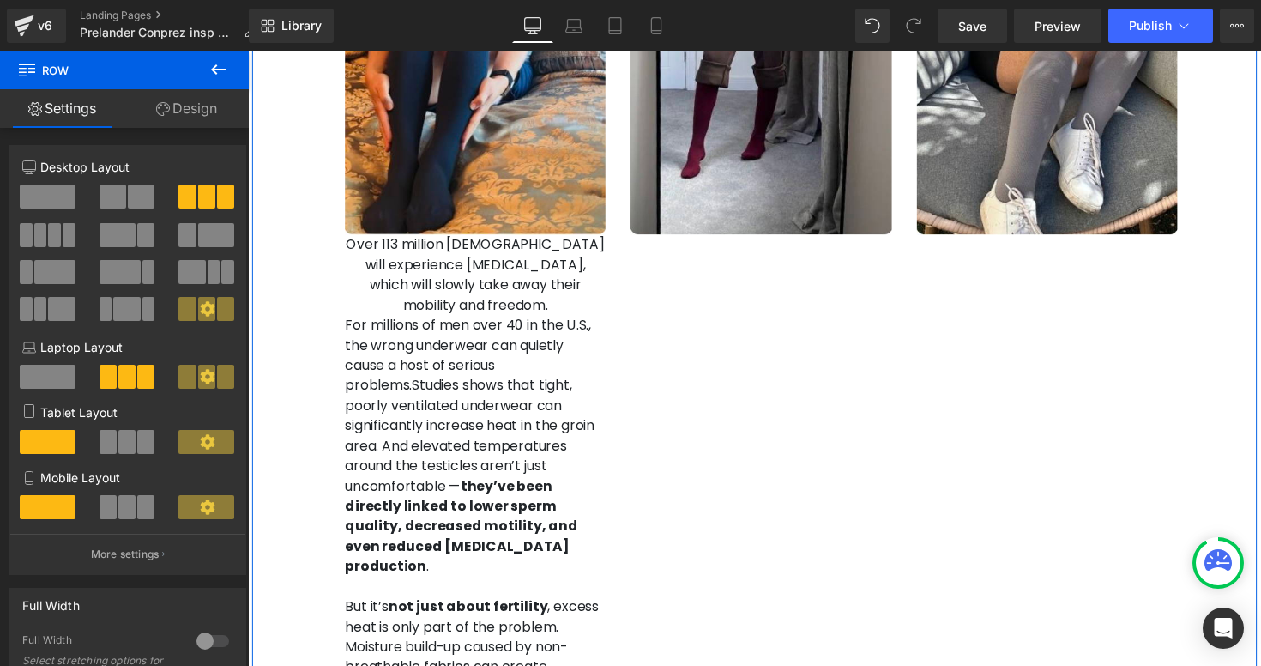
click at [592, 261] on h1 "Over 113 million Americans will experience foot pain, which will slowly take aw…" at bounding box center [480, 280] width 267 height 82
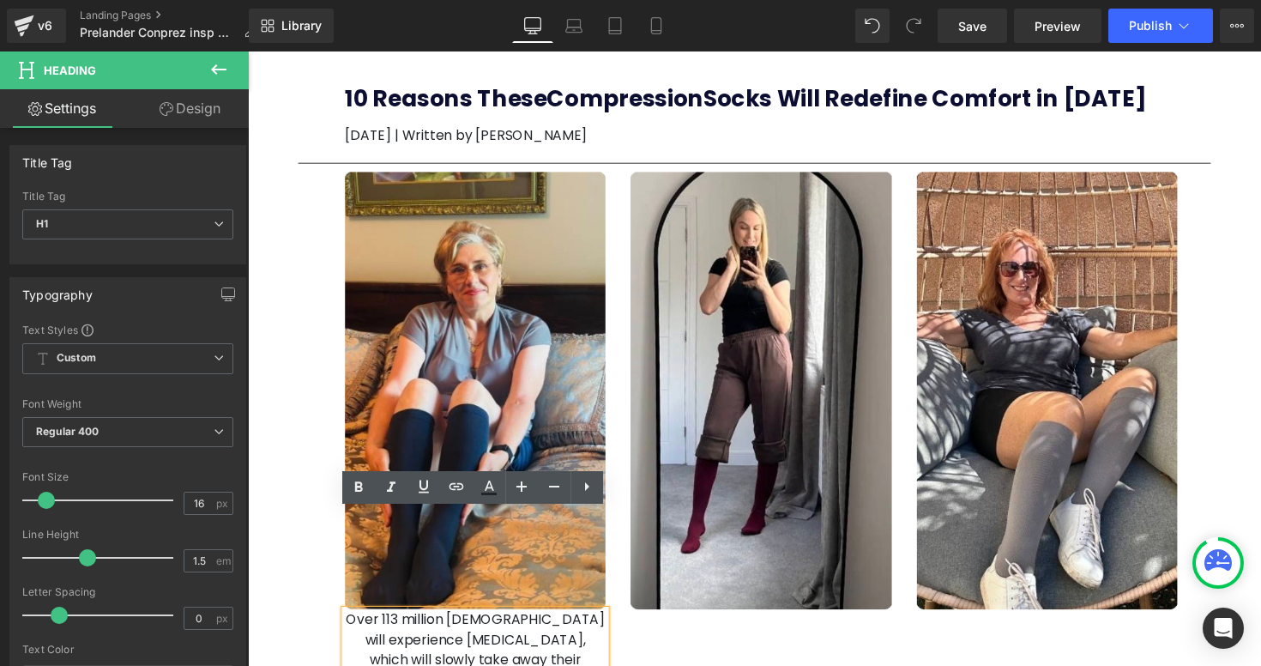
scroll to position [0, 0]
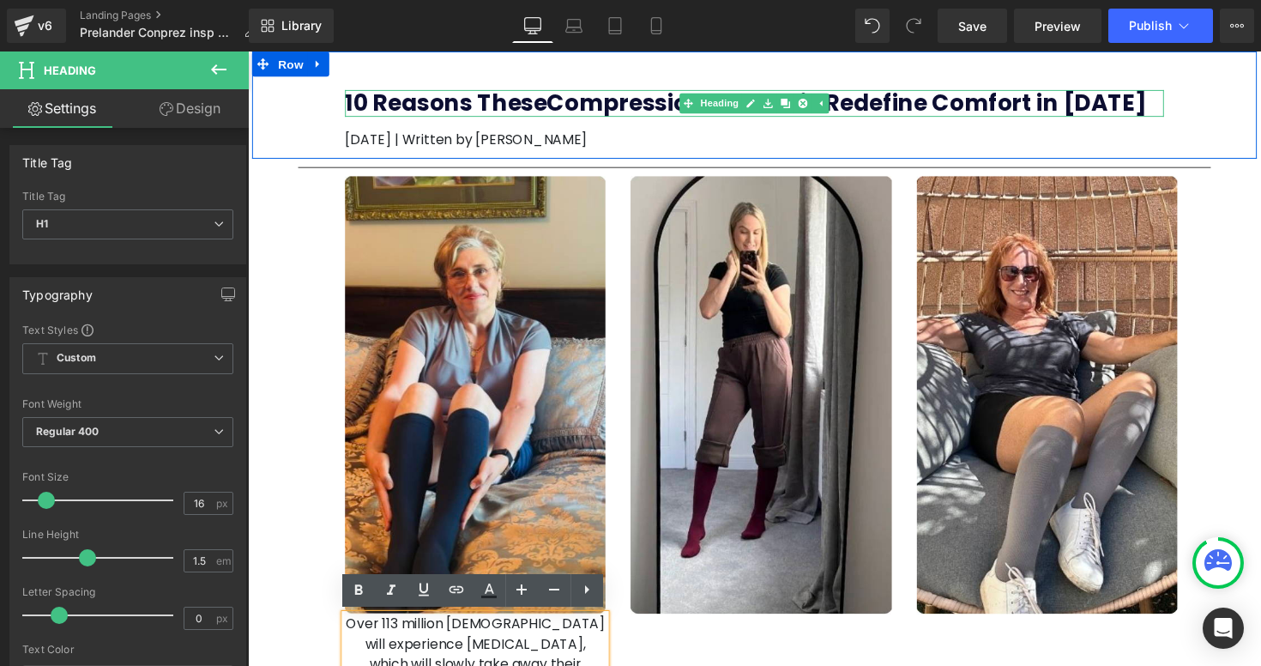
click at [561, 103] on b "10 Reasons These Compression Socks Will Redefine Comfort in 2025" at bounding box center [757, 104] width 821 height 32
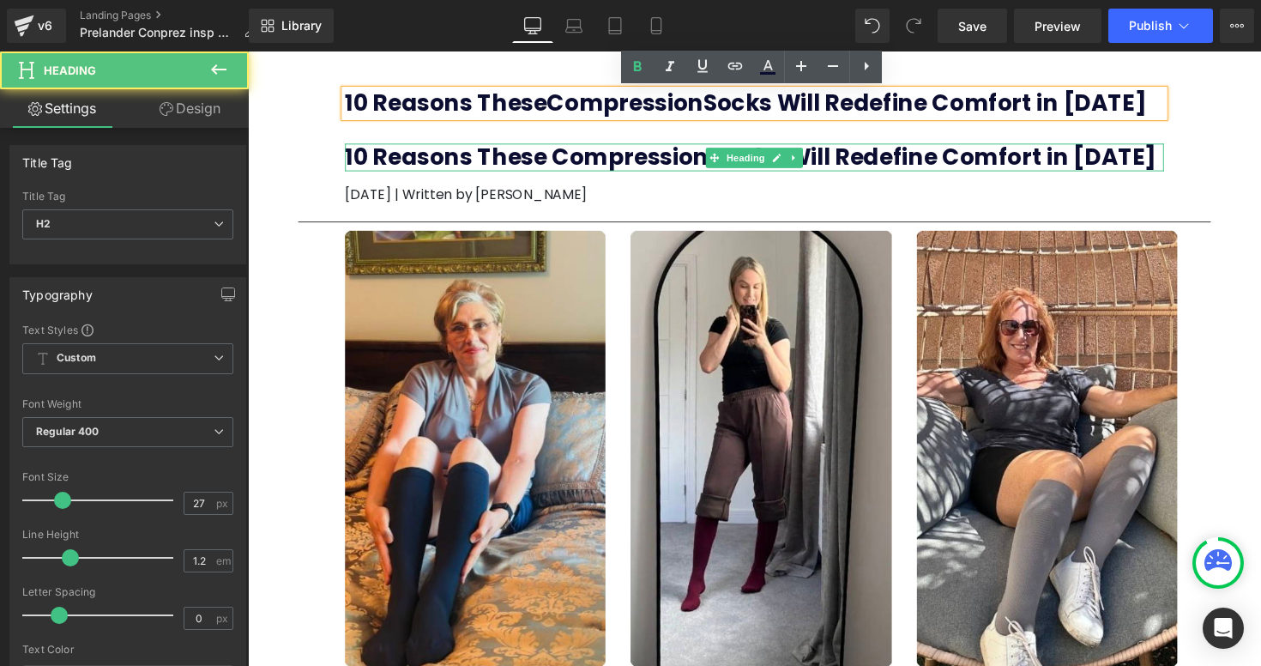
click at [566, 157] on b "10 Reasons These Compression Socks Will Redefine Comfort in [DATE]" at bounding box center [762, 159] width 831 height 32
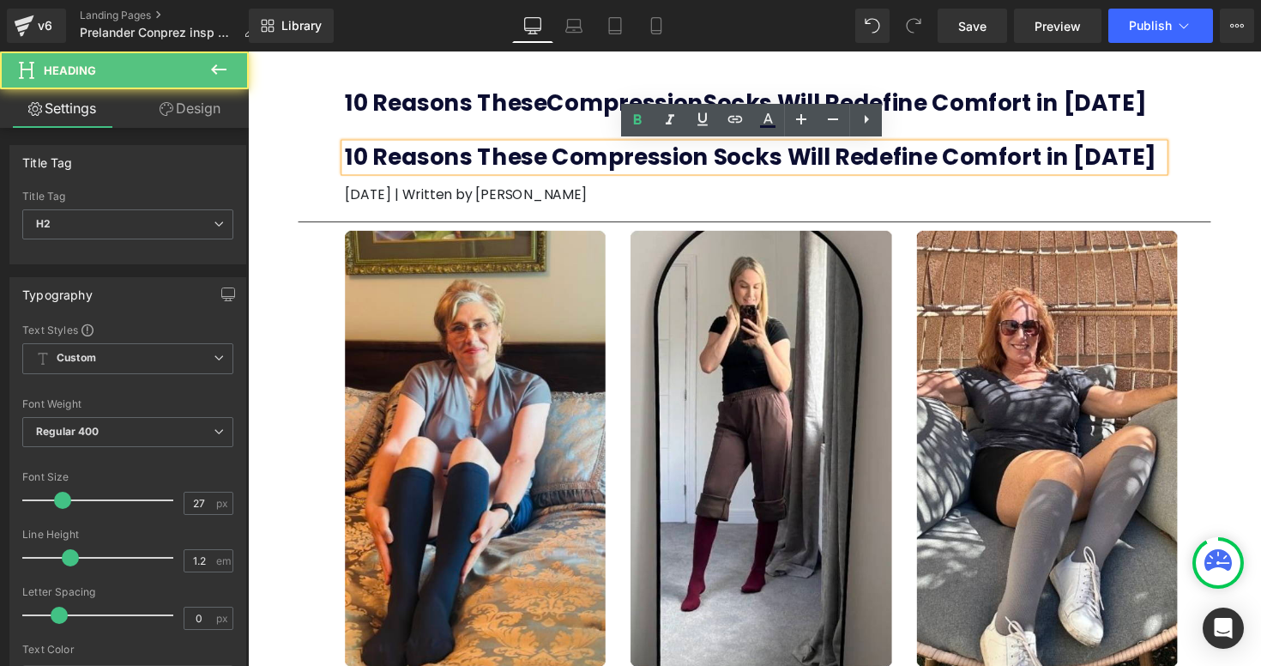
click at [558, 153] on b "10 Reasons These Compression Socks Will Redefine Comfort in [DATE]" at bounding box center [762, 159] width 831 height 32
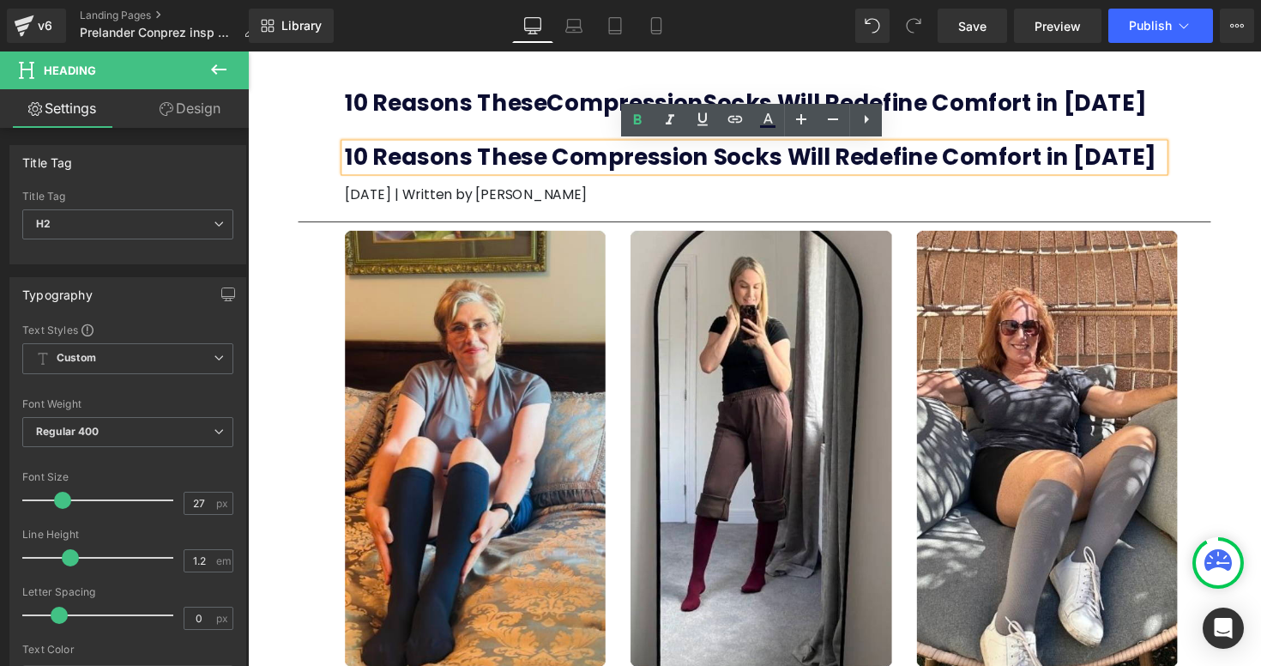
click at [1239, 131] on div "10 Reasons These Compression Socks Will Redefine Comfort in 2025 Heading 10 Rea…" at bounding box center [766, 134] width 1029 height 166
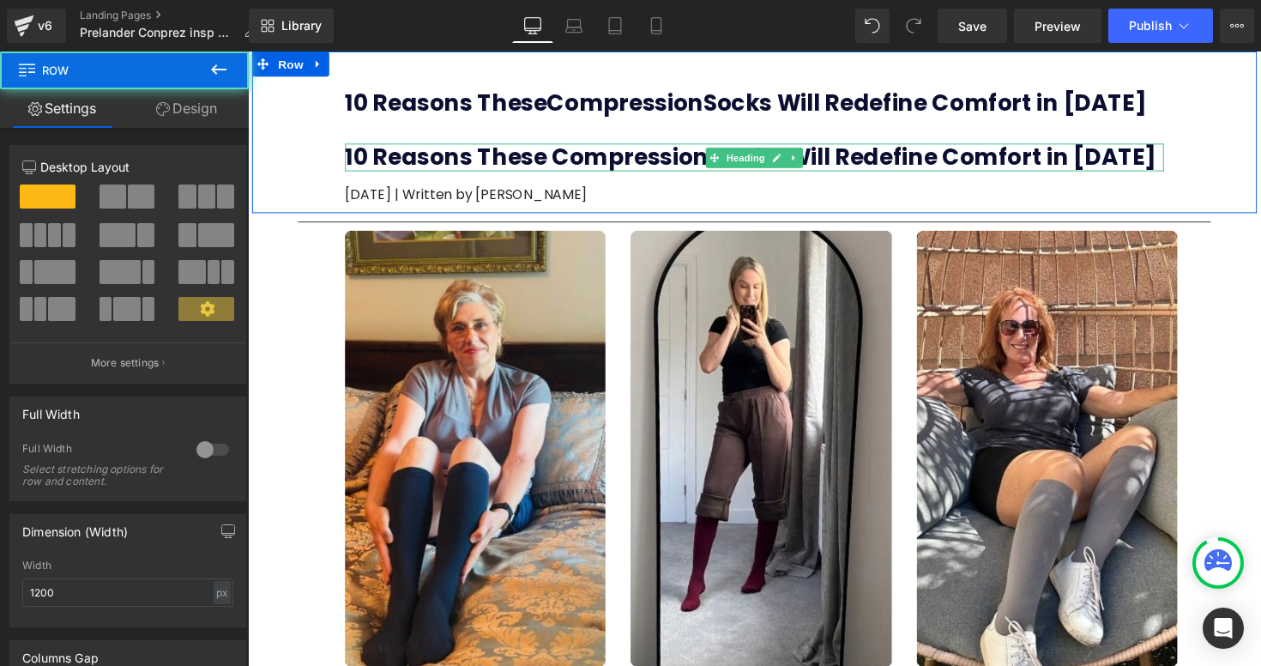
click at [1129, 160] on h2 "10 Reasons These Compression Socks Will Redefine Comfort in [DATE]" at bounding box center [766, 159] width 839 height 27
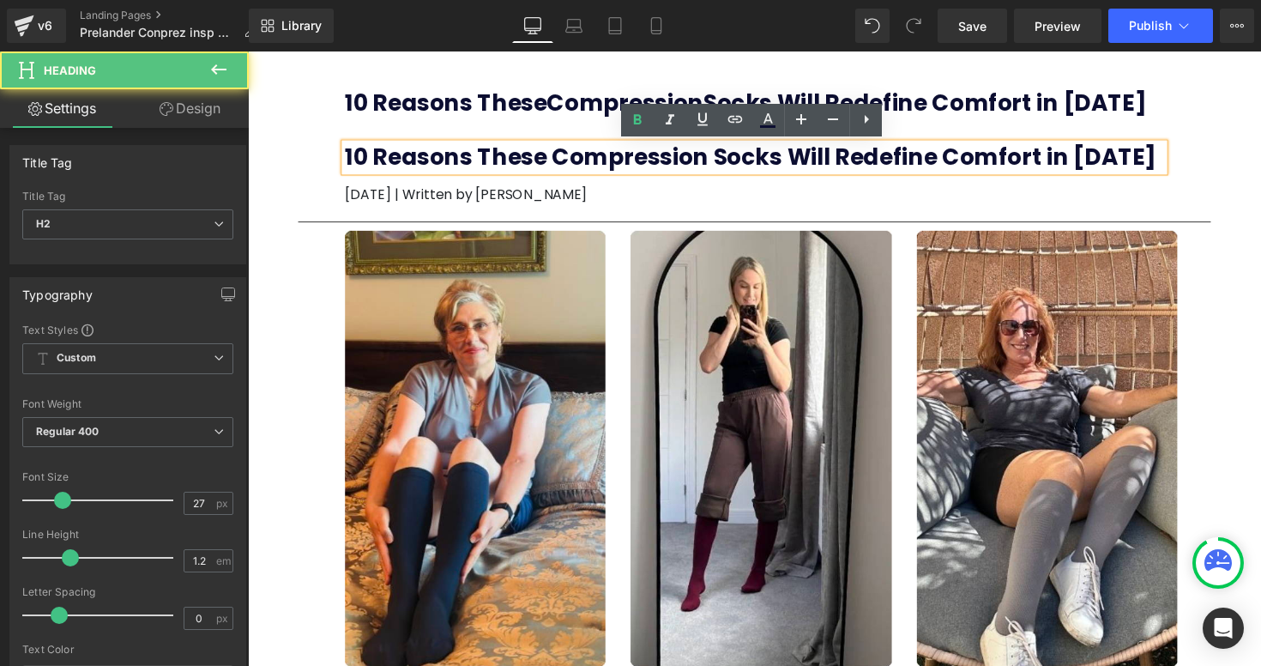
click at [347, 160] on b "10 Reasons These Compression Socks Will Redefine Comfort in [DATE]" at bounding box center [762, 159] width 831 height 32
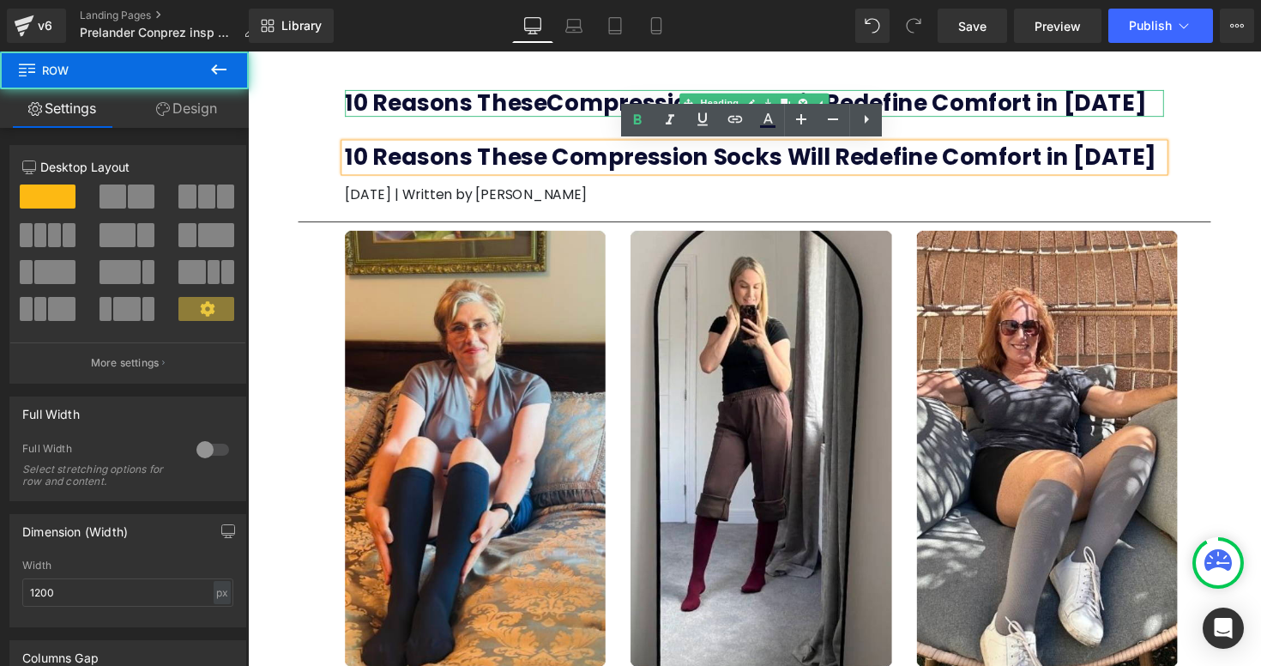
click at [528, 126] on div "10 Reasons These Compression Socks Will Redefine Comfort in 2025 Heading 10 Rea…" at bounding box center [767, 142] width 865 height 131
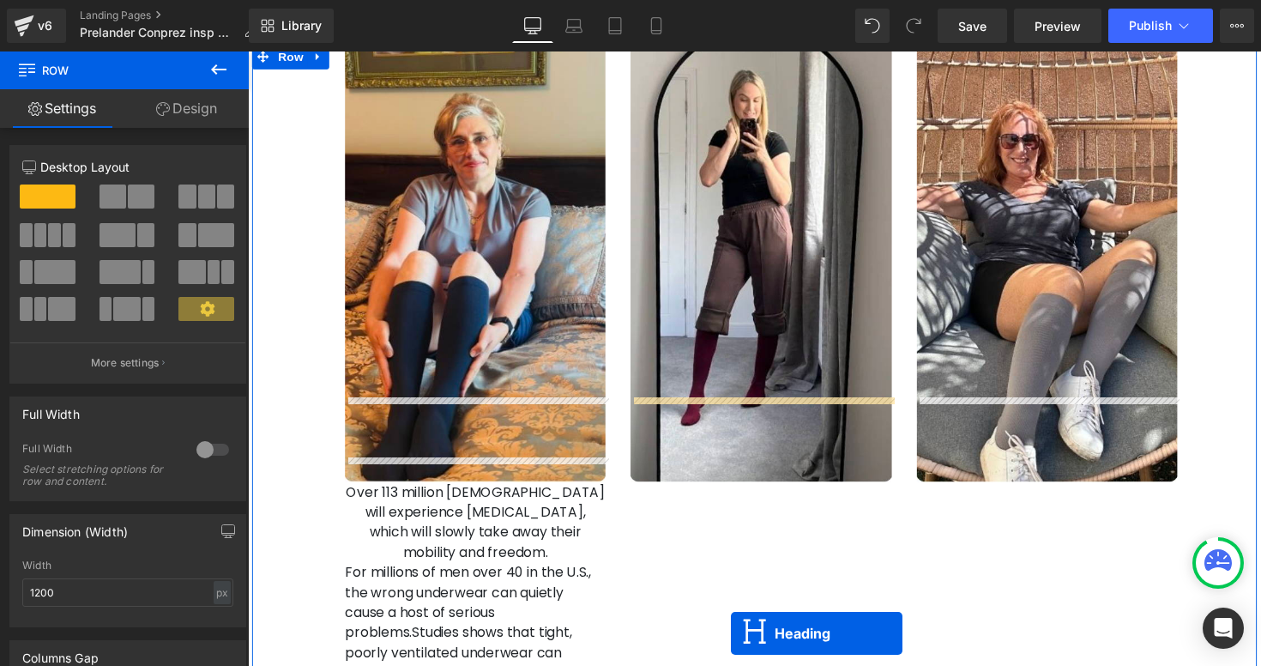
scroll to position [395, 0]
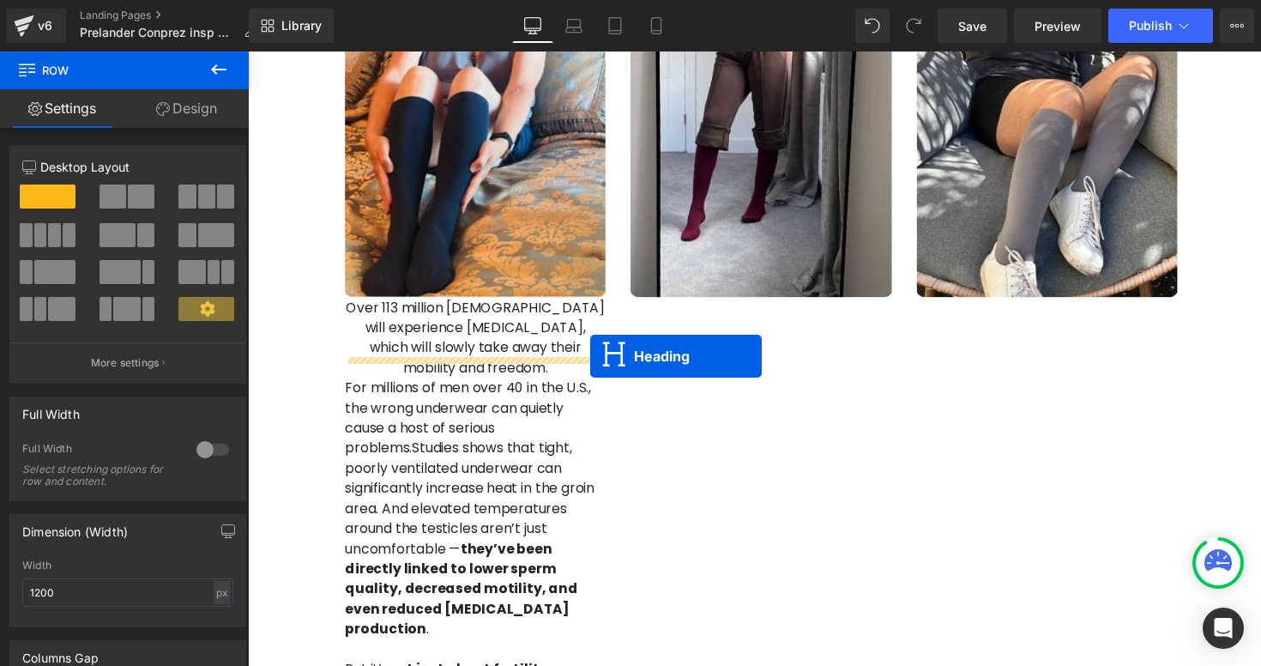
drag, startPoint x: 726, startPoint y: 155, endPoint x: 599, endPoint y: 364, distance: 244.0
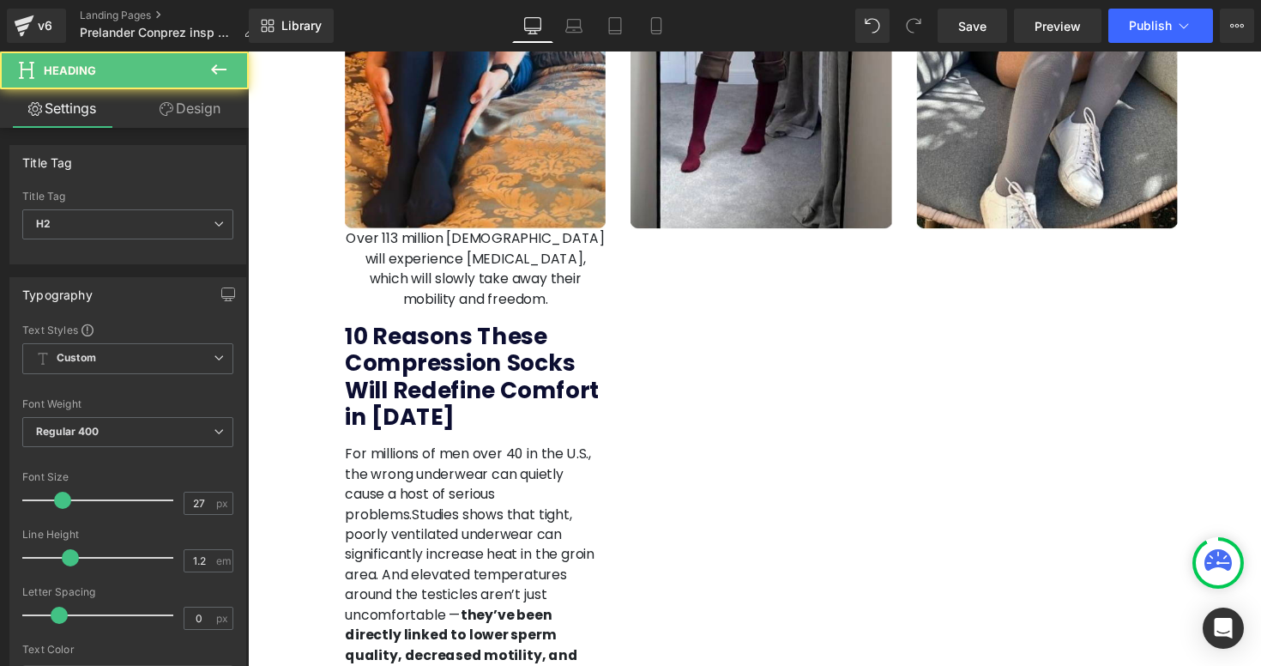
scroll to position [324, 0]
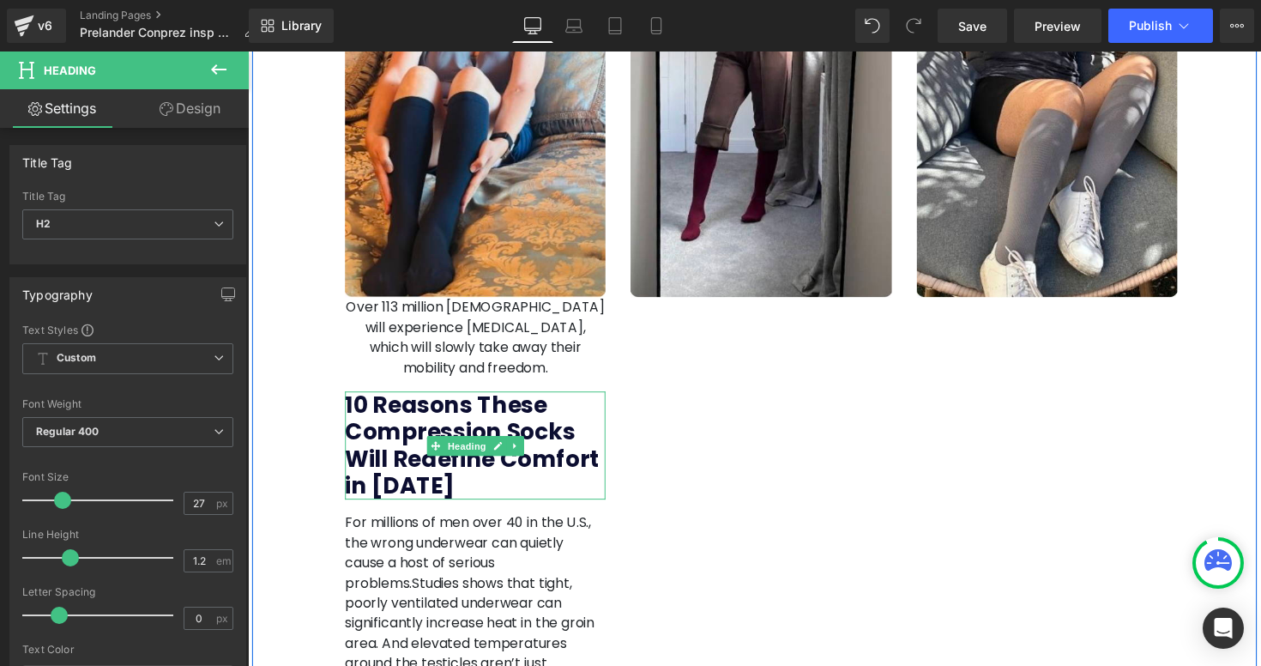
click at [374, 457] on b "10 Reasons These Compression Socks Will Redefine Comfort in [DATE]" at bounding box center [477, 454] width 261 height 115
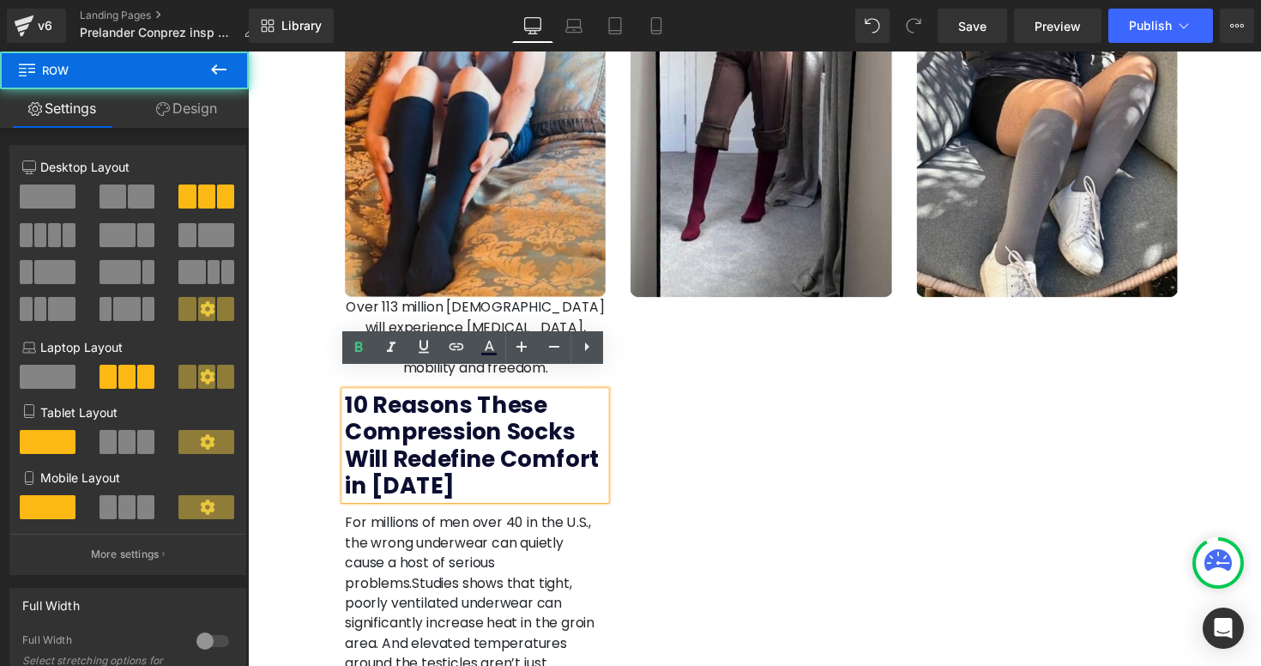
click at [621, 430] on div "Image Over 113 million Americans will experience foot pain, which will slowly t…" at bounding box center [481, 652] width 292 height 1595
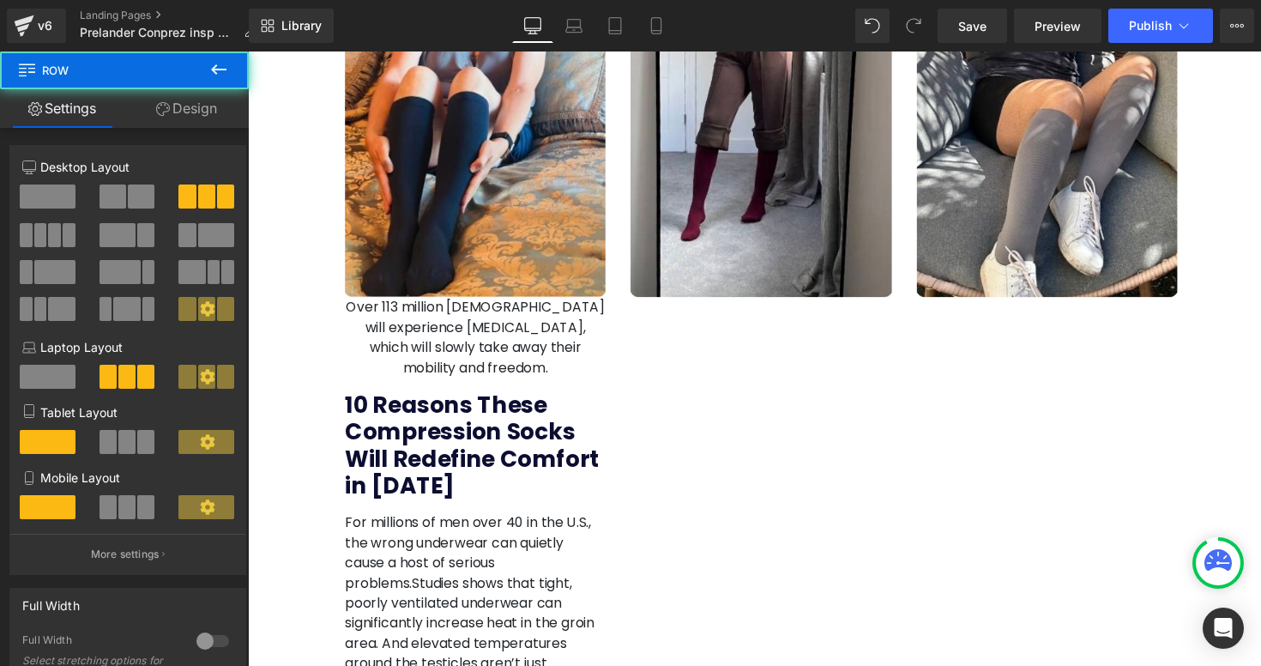
click at [536, 337] on h1 "Over 113 million Americans will experience foot pain, which will slowly take aw…" at bounding box center [480, 345] width 267 height 82
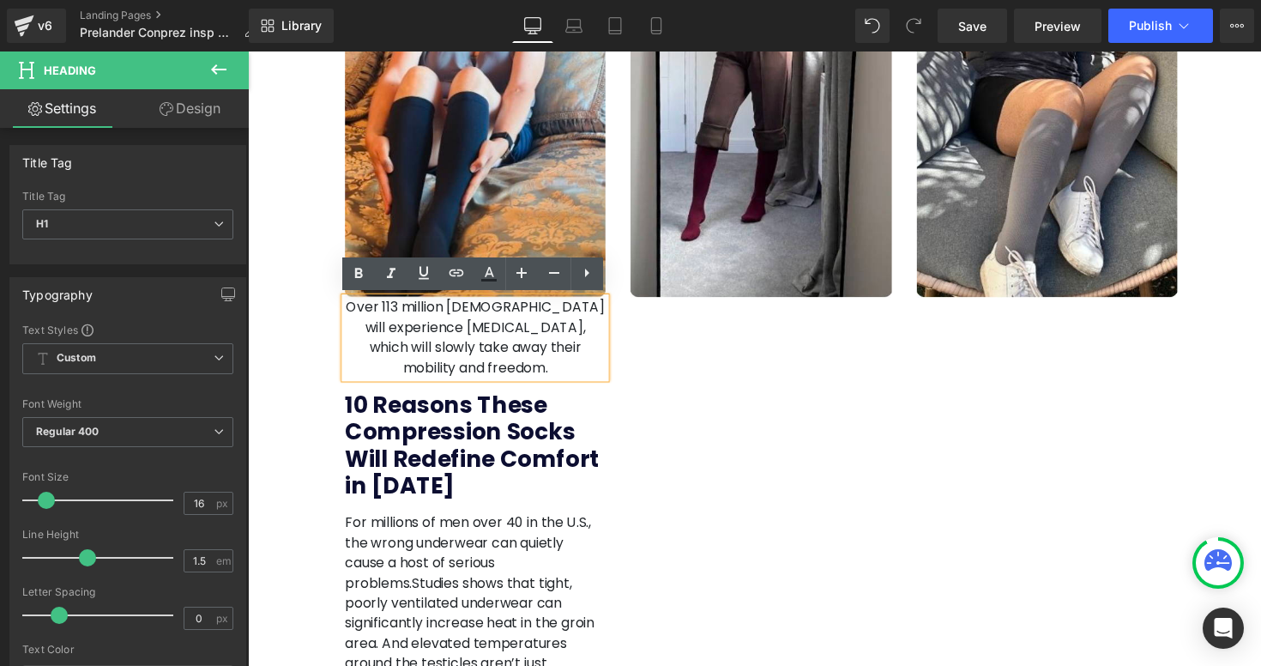
click at [552, 362] on h1 "Over 113 million Americans will experience foot pain, which will slowly take aw…" at bounding box center [480, 345] width 267 height 82
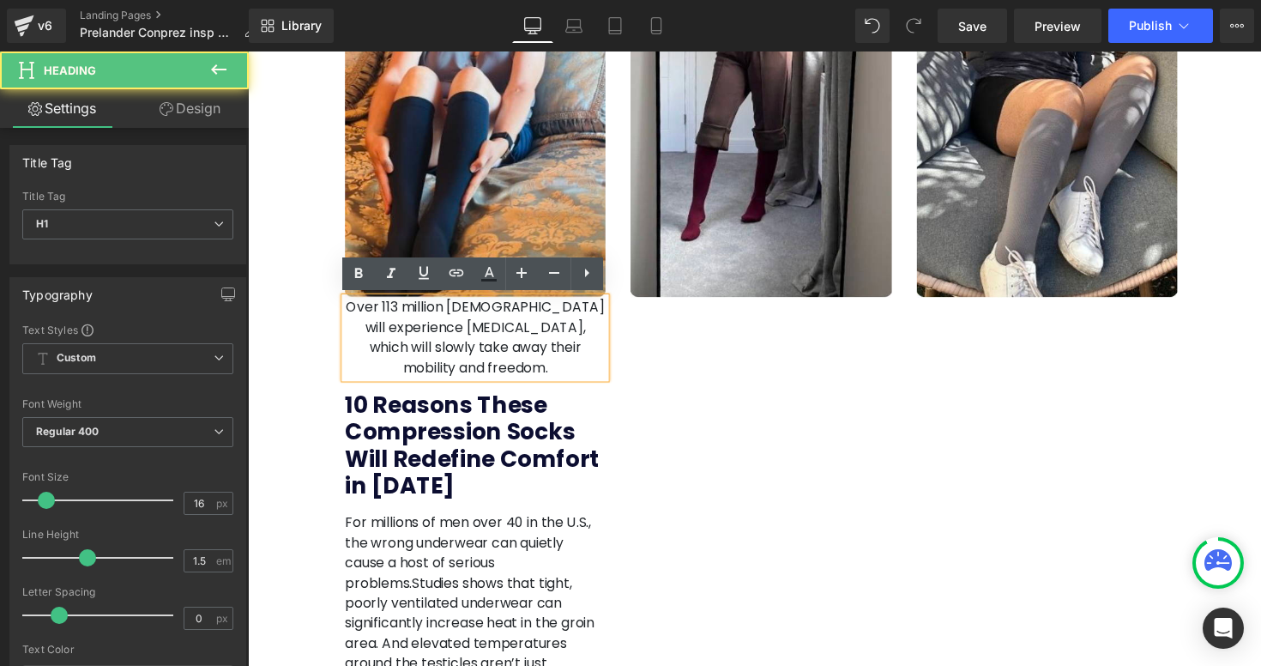
click at [552, 362] on h1 "Over 113 million Americans will experience foot pain, which will slowly take aw…" at bounding box center [480, 345] width 267 height 82
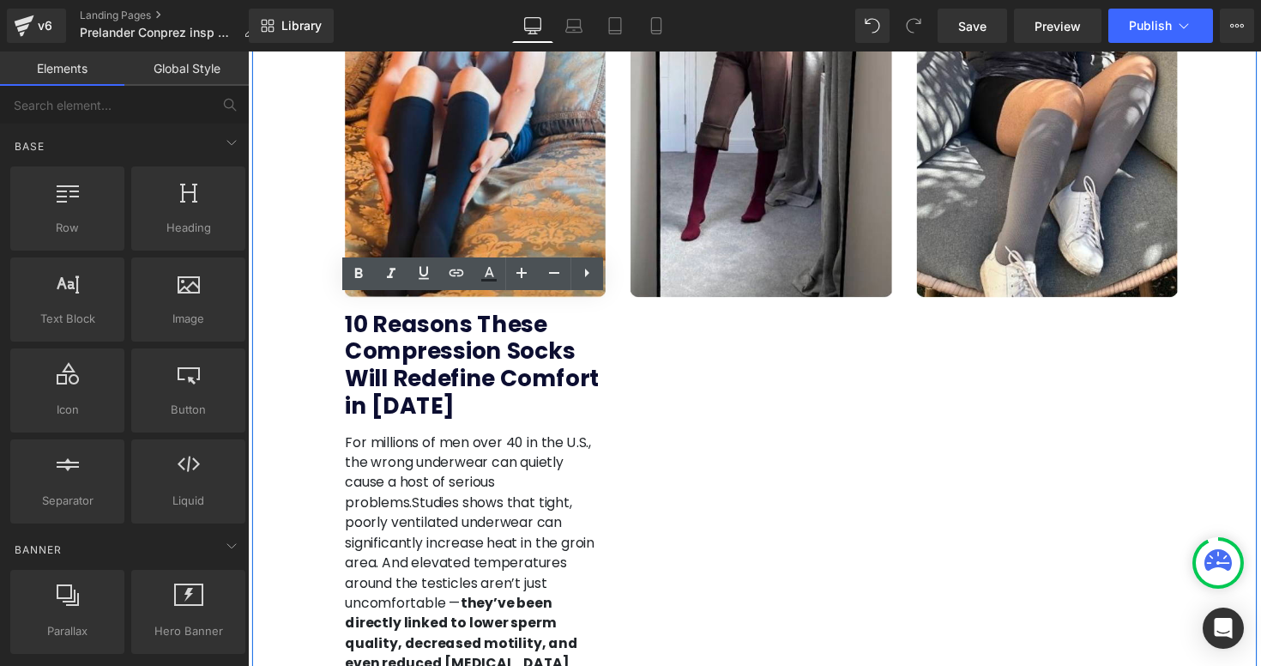
click at [586, 375] on b "10 Reasons These Compression Socks Will Redefine Comfort in [DATE]" at bounding box center [477, 372] width 261 height 115
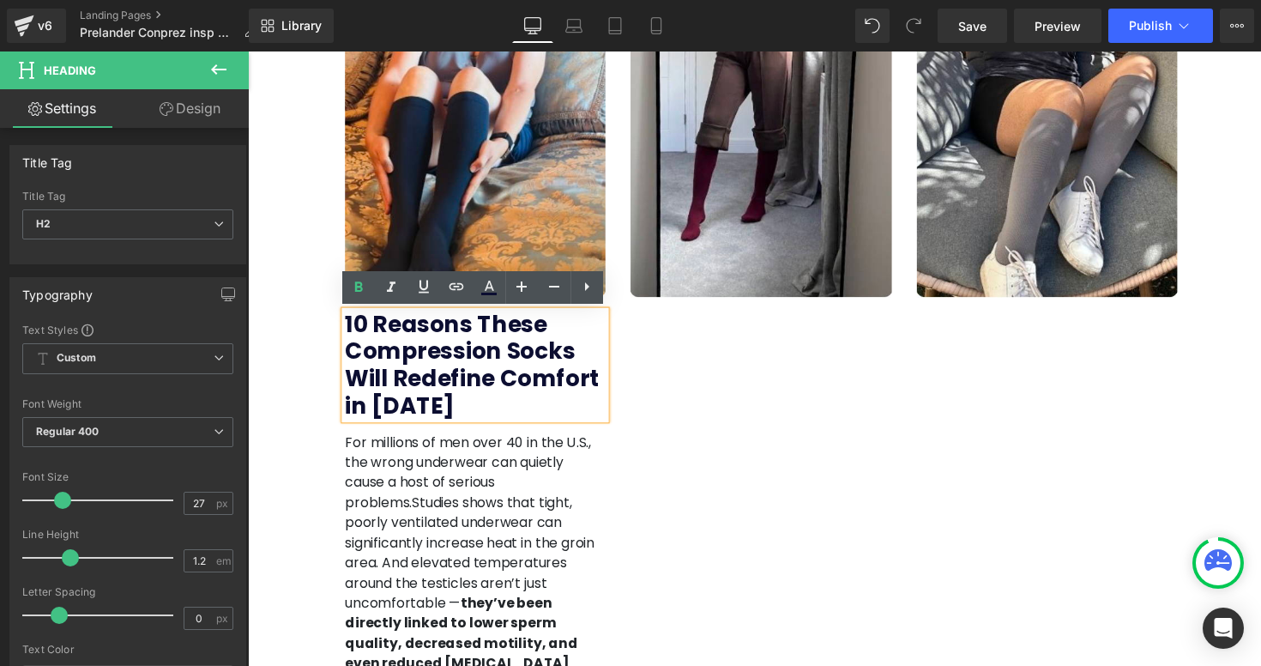
click at [666, 419] on div "Image 10 Reasons These Compression Socks Will Redefine Comfort in 2025 Heading …" at bounding box center [766, 615] width 1029 height 1520
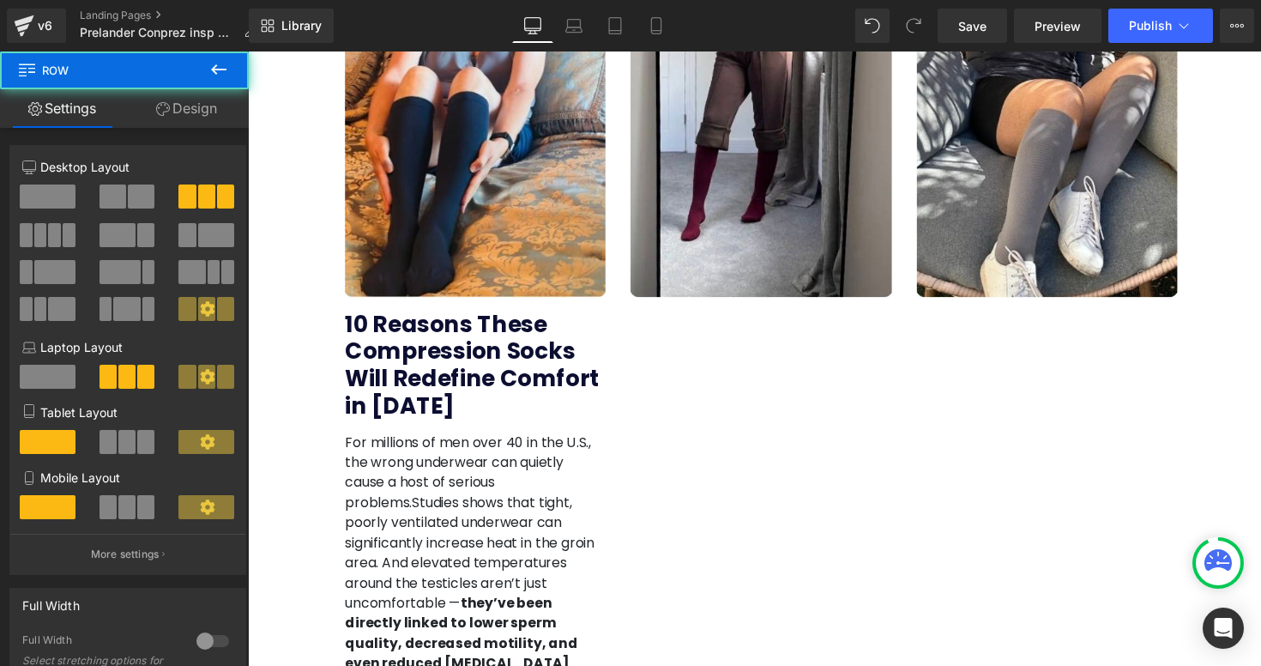
click at [716, 365] on div "Image 10 Reasons These Compression Socks Will Redefine Comfort in 2025 Heading …" at bounding box center [766, 615] width 1029 height 1520
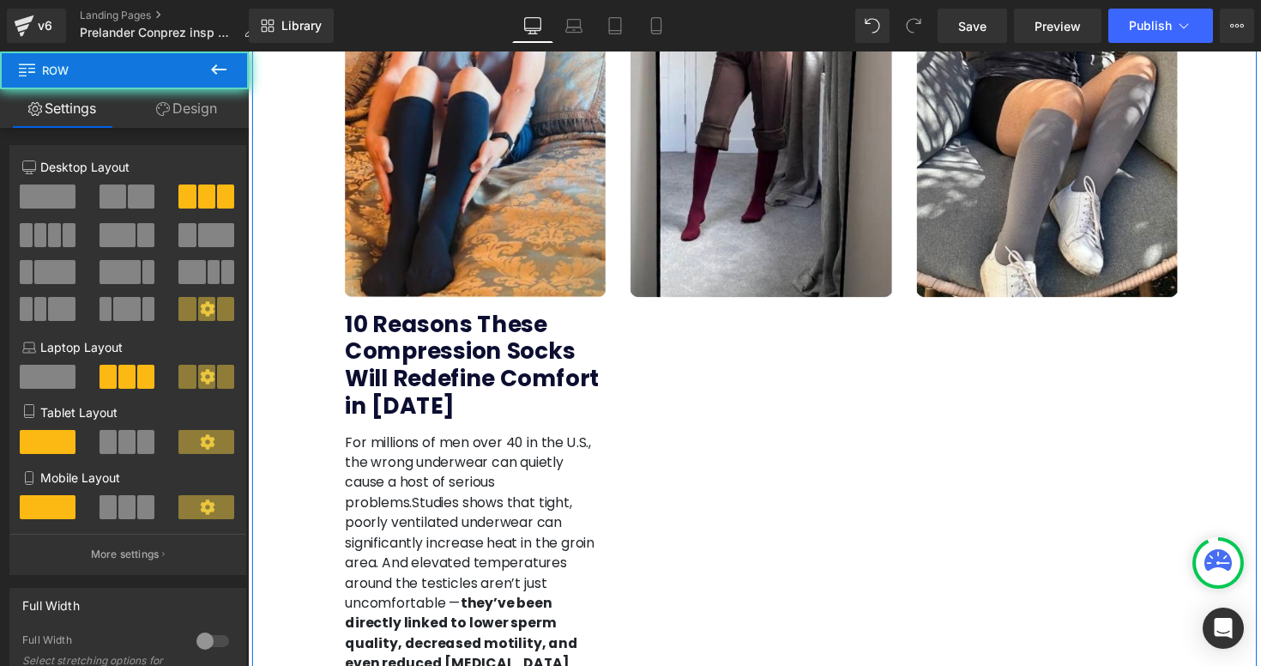
click at [514, 340] on b "10 Reasons These Compression Socks Will Redefine Comfort in [DATE]" at bounding box center [477, 372] width 261 height 115
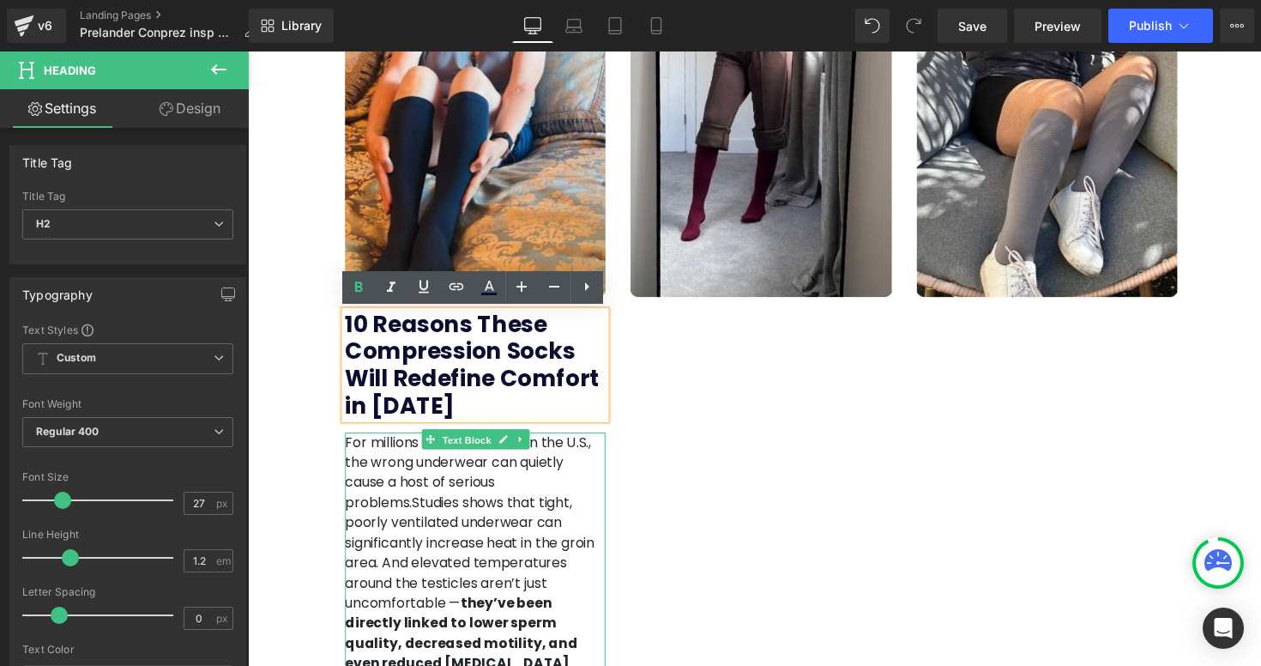
click at [444, 454] on span "Text Block" at bounding box center [471, 449] width 57 height 21
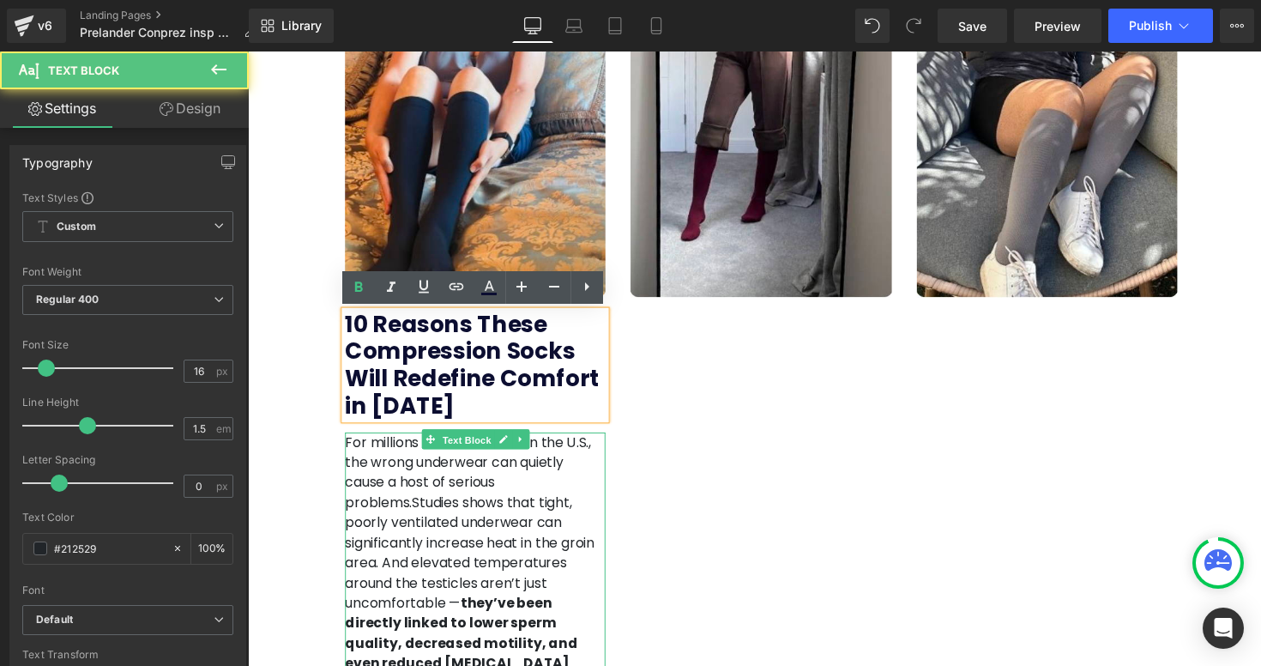
click at [444, 454] on span "Text Block" at bounding box center [471, 449] width 57 height 21
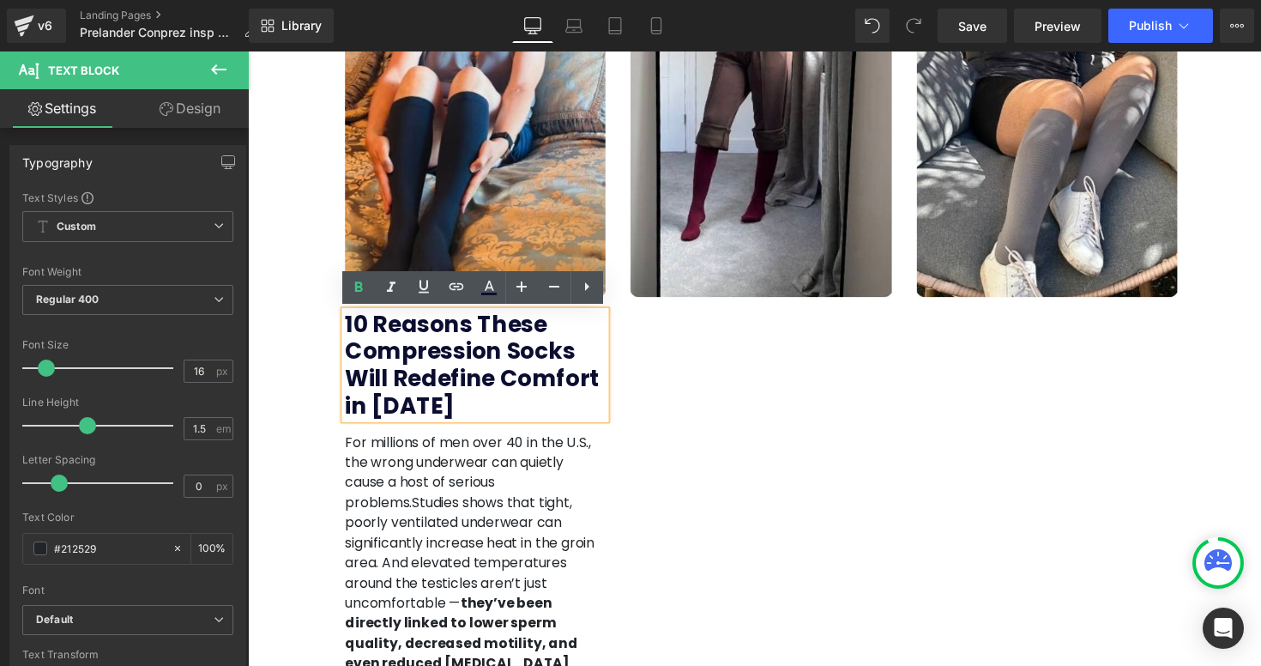
click at [478, 358] on b "10 Reasons These Compression Socks Will Redefine Comfort in [DATE]" at bounding box center [477, 372] width 261 height 115
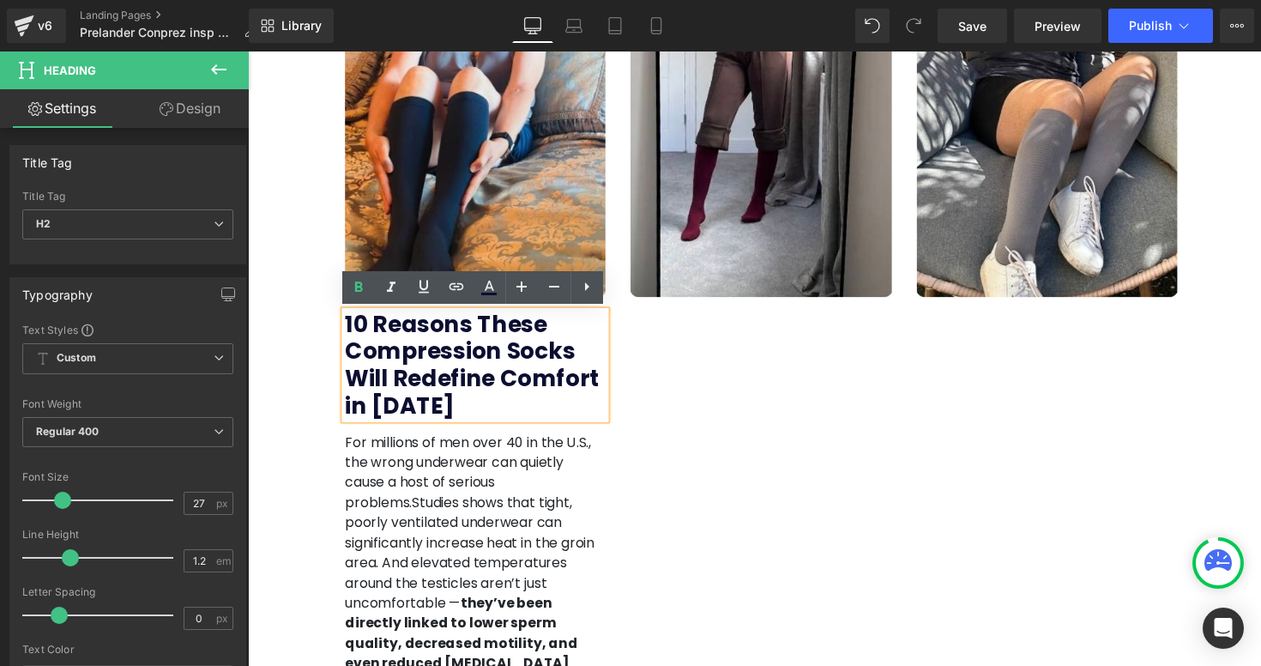
click at [410, 435] on div "Image 10 Reasons These Compression Socks Will Redefine Comfort in 2025 Heading …" at bounding box center [481, 611] width 292 height 1513
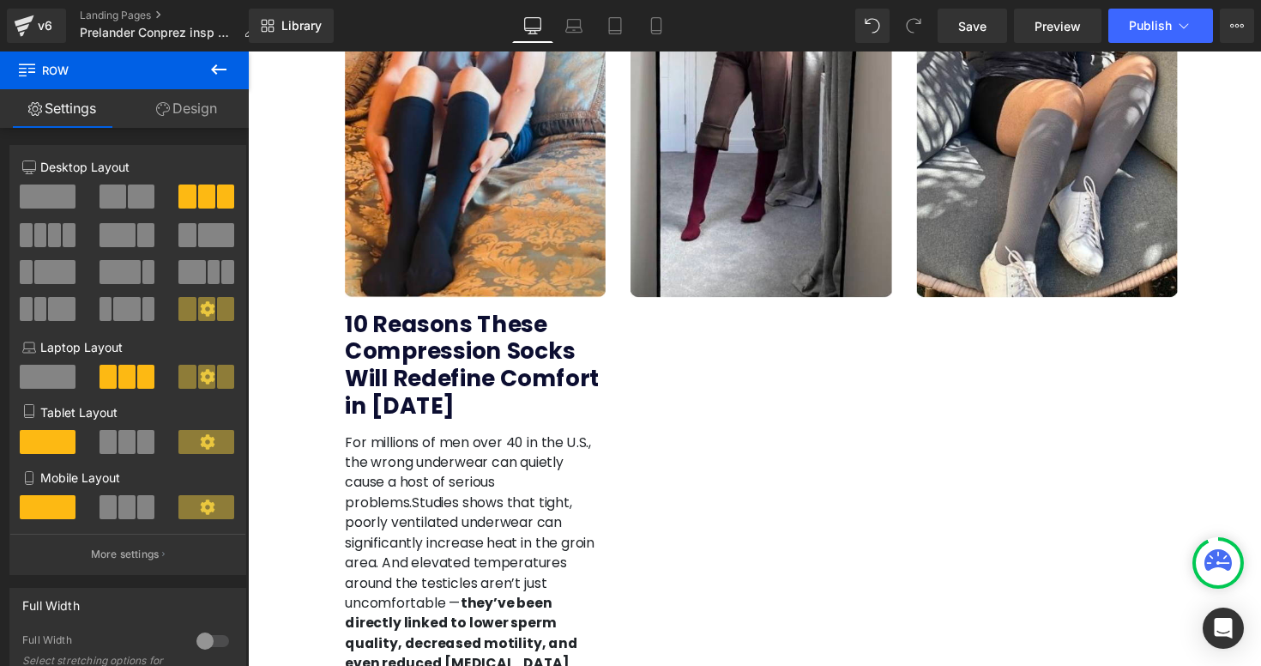
click at [413, 406] on b "10 Reasons These Compression Socks Will Redefine Comfort in [DATE]" at bounding box center [477, 372] width 261 height 115
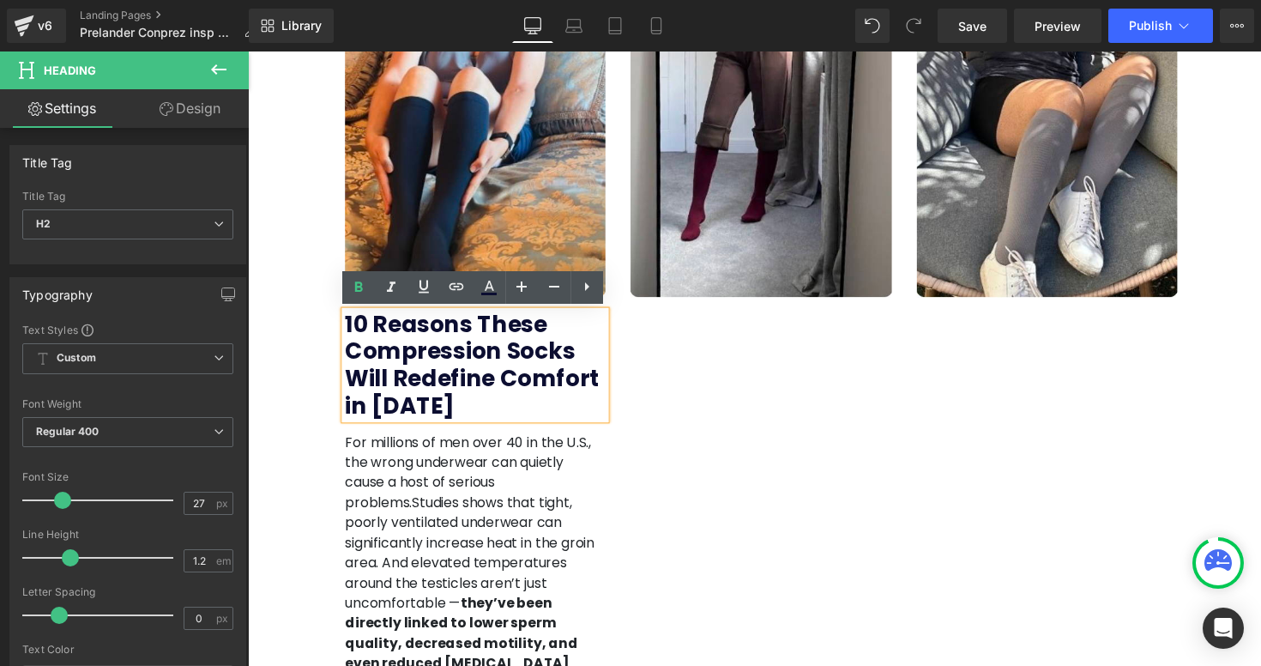
click at [708, 382] on div "Image 10 Reasons These Compression Socks Will Redefine Comfort in 2025 Heading …" at bounding box center [766, 615] width 1029 height 1520
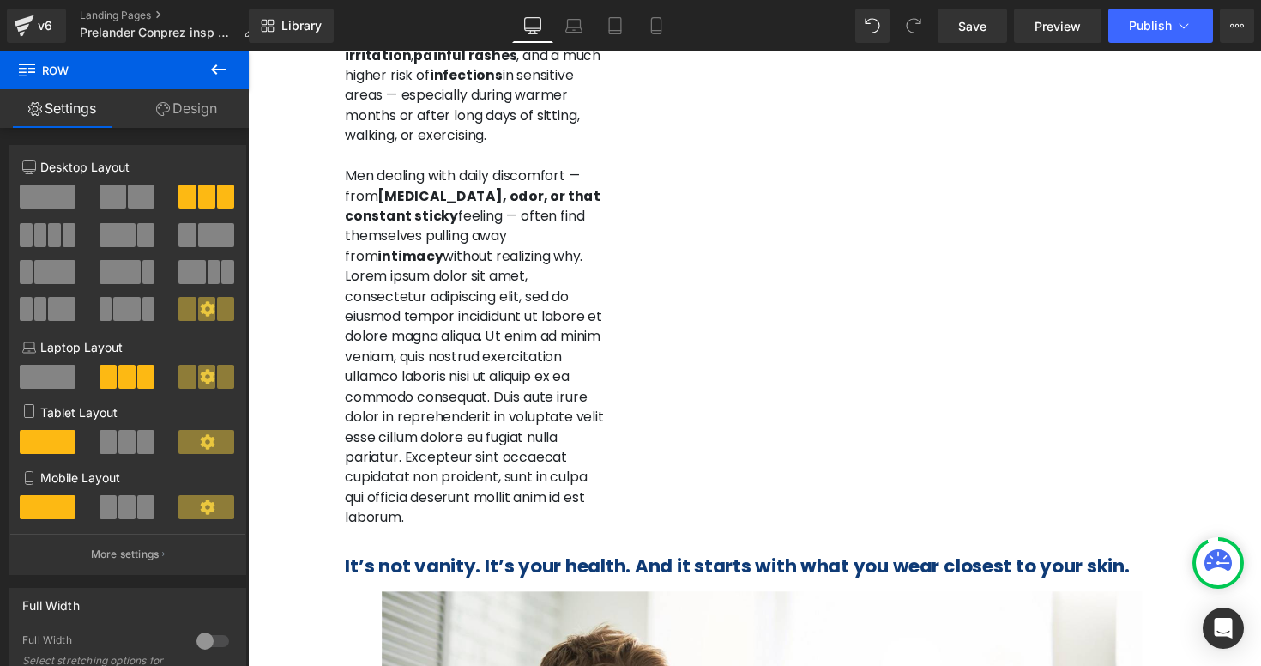
scroll to position [1162, 0]
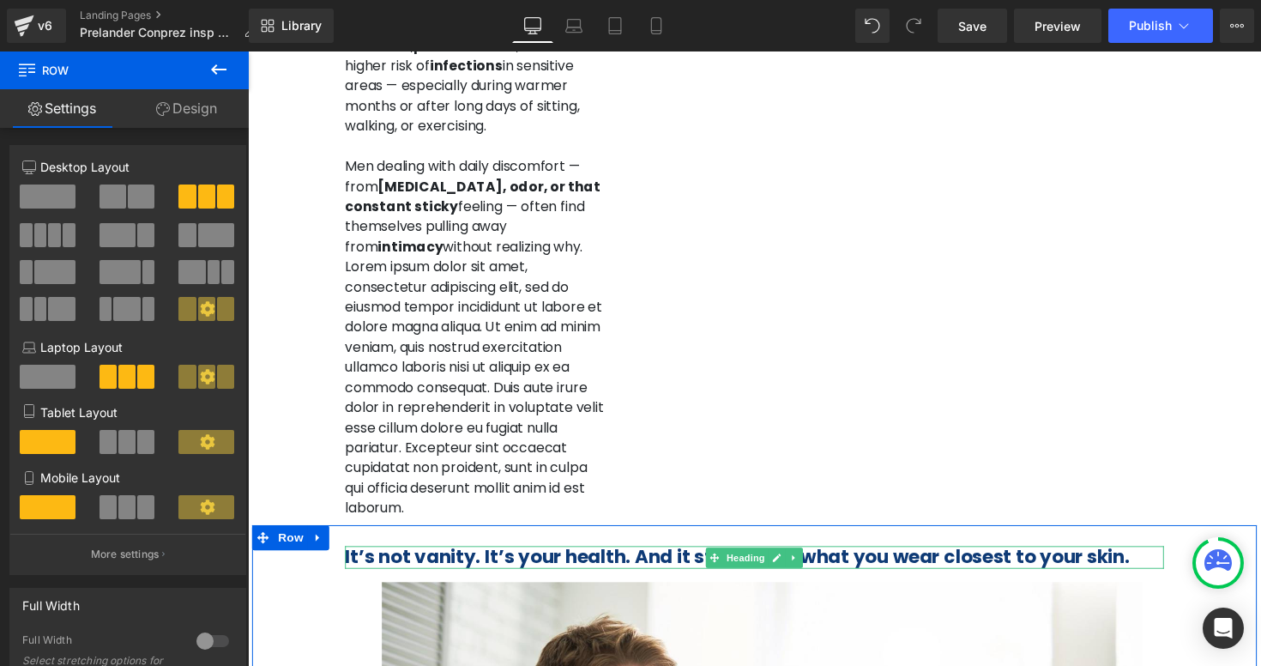
click at [698, 556] on b "It’s not vanity. It’s your health. And it starts with what you wear closest to …" at bounding box center [749, 569] width 804 height 27
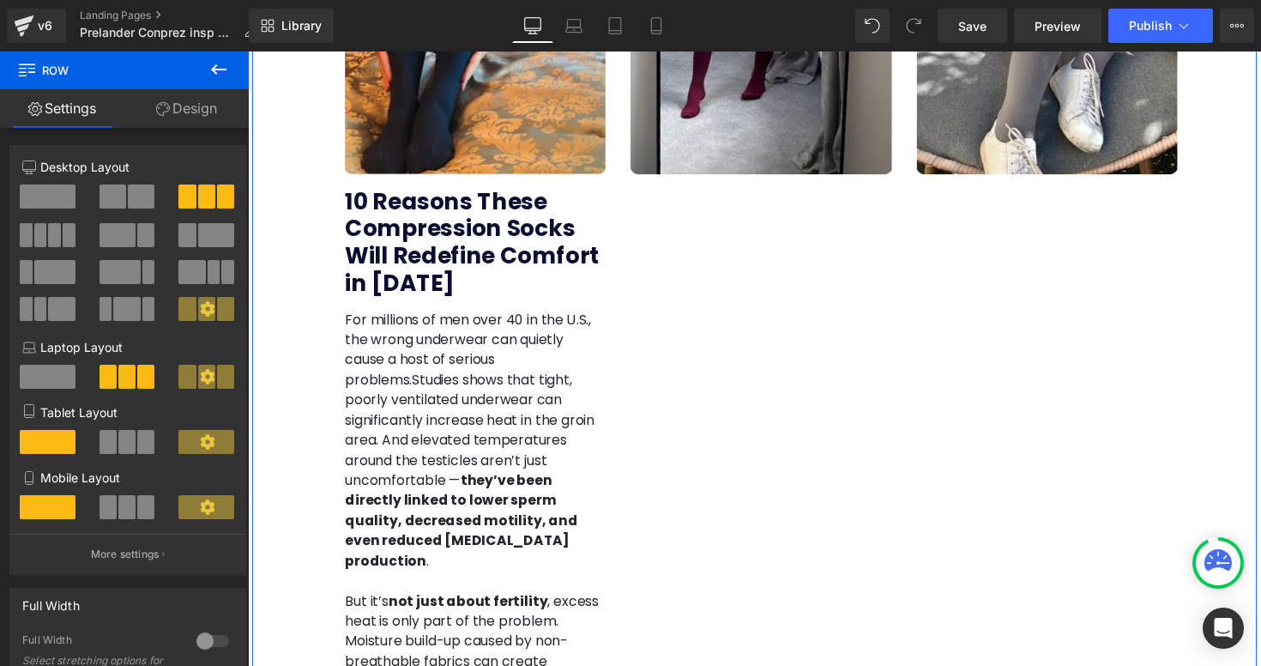
scroll to position [463, 0]
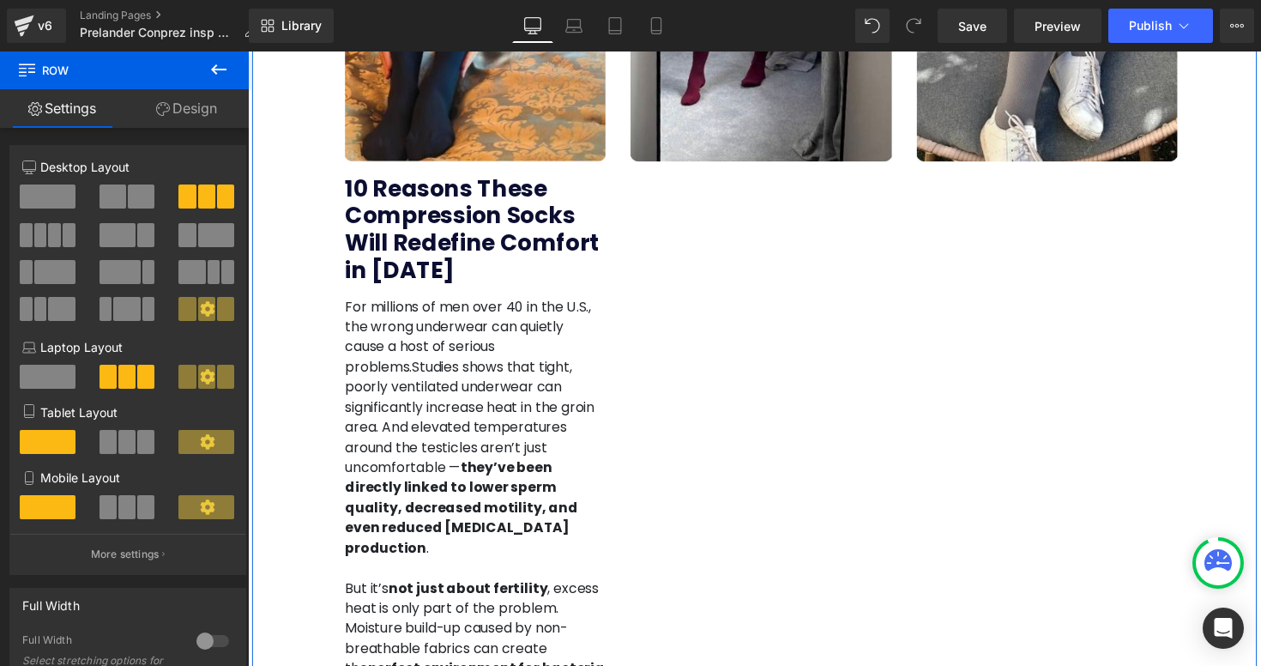
click at [555, 272] on h2 "10 Reasons These Compression Socks Will Redefine Comfort in [DATE]" at bounding box center [480, 234] width 267 height 112
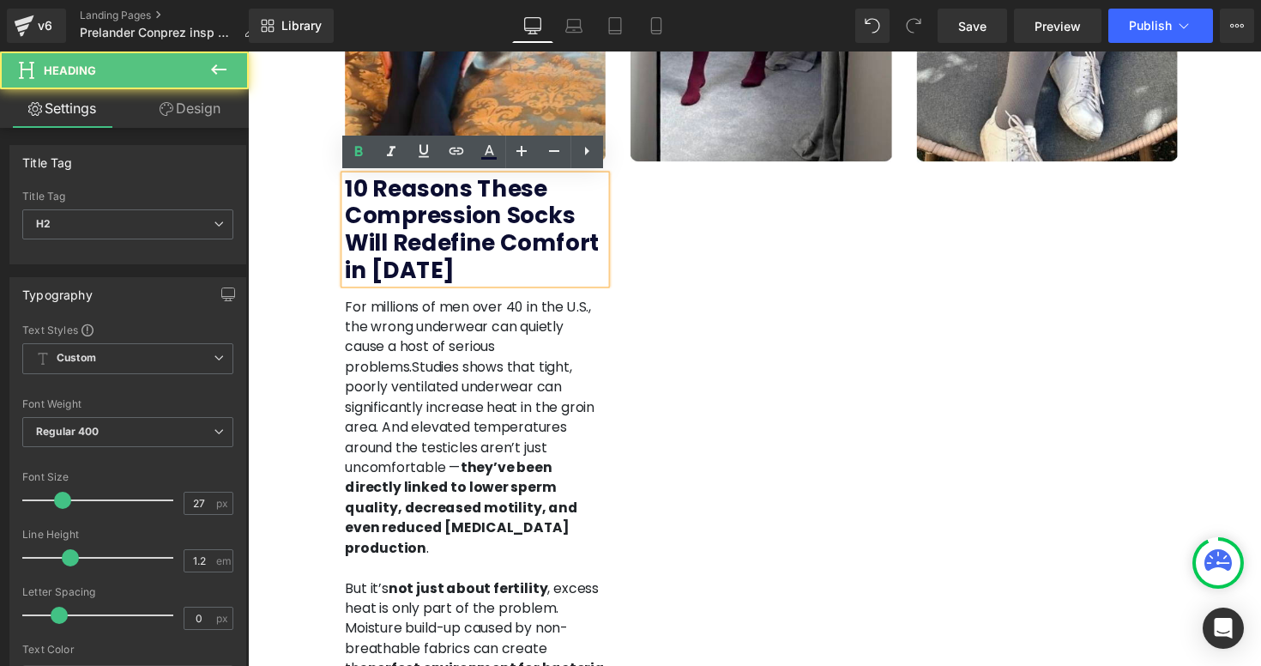
click at [546, 338] on p "For millions of men over 40 in the U.S., the wrong underwear can quietly cause …" at bounding box center [480, 437] width 267 height 268
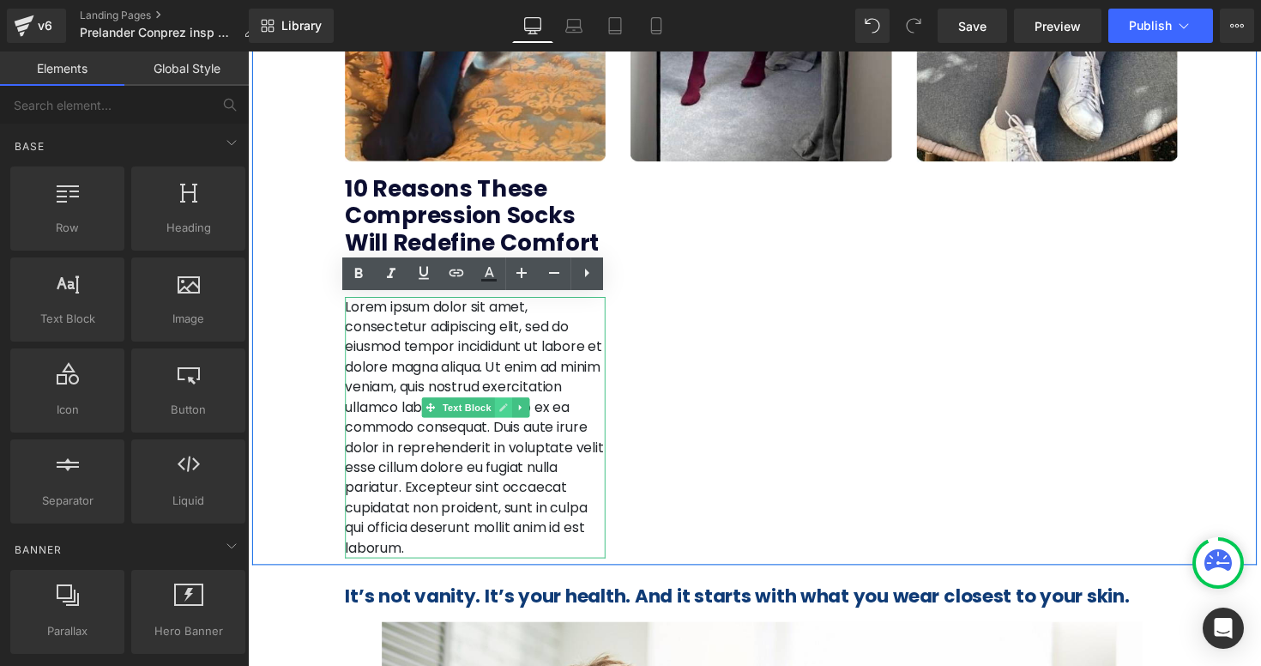
click at [516, 422] on link at bounding box center [509, 416] width 18 height 21
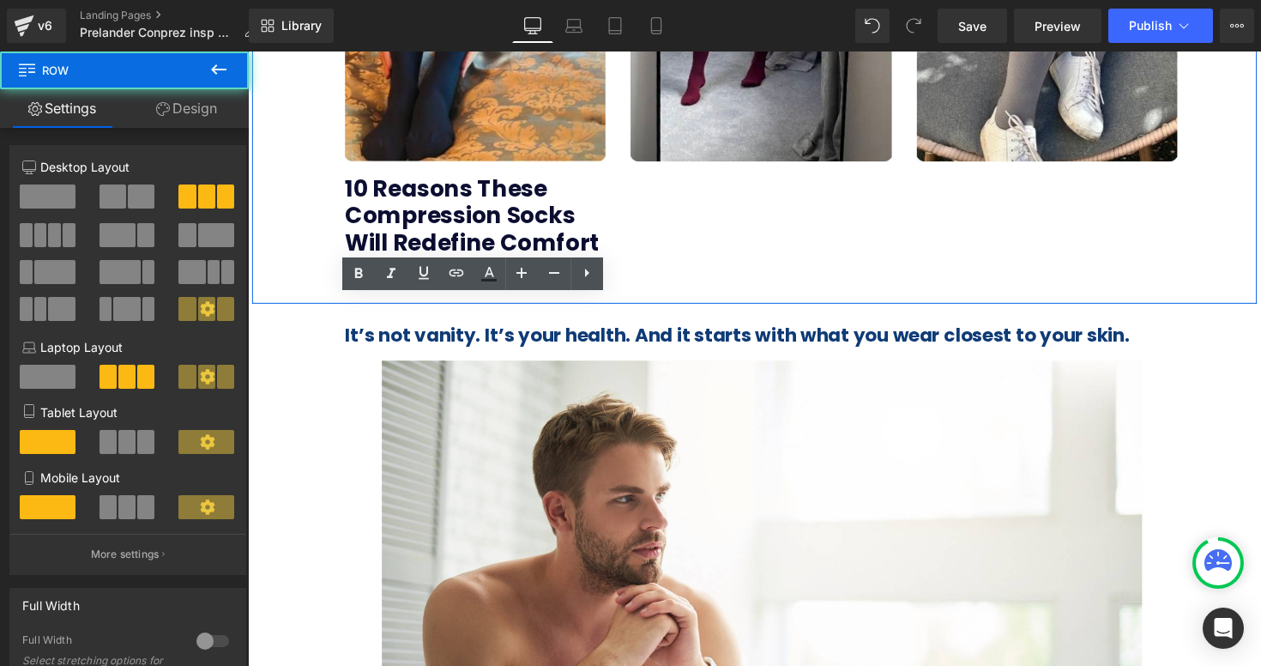
click at [649, 210] on div "Image 10 Reasons These Compression Socks Will Redefine Comfort in 2025 Heading …" at bounding box center [766, 13] width 1029 height 594
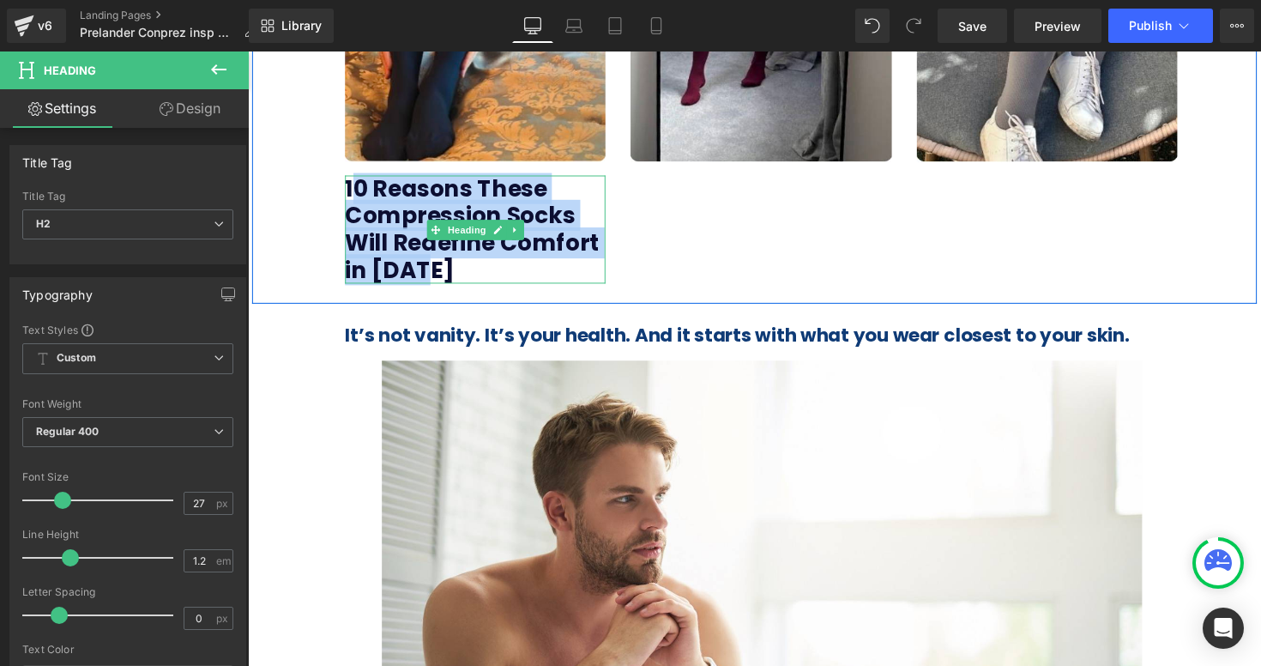
drag, startPoint x: 467, startPoint y: 274, endPoint x: 359, endPoint y: 196, distance: 134.5
click at [359, 196] on h2 "10 Reasons These Compression Socks Will Redefine Comfort in [DATE]" at bounding box center [480, 234] width 267 height 112
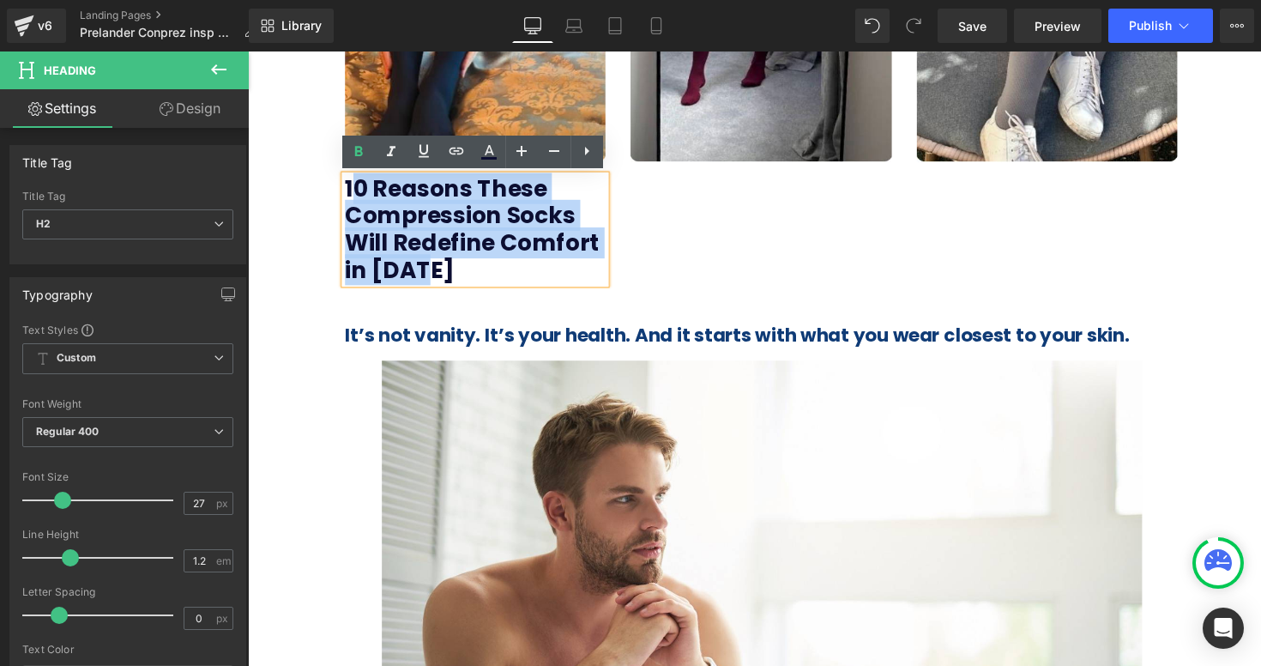
click at [424, 272] on b "10 Reasons These Compression Socks Will Redefine Comfort in [DATE]" at bounding box center [477, 233] width 261 height 115
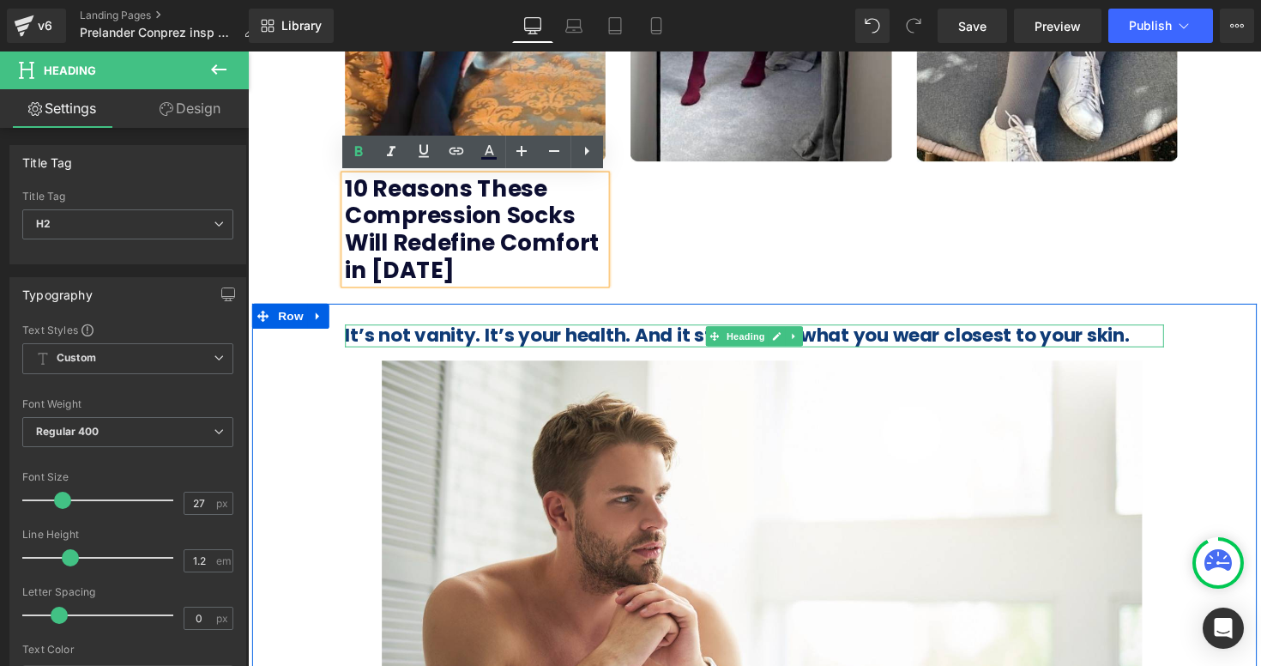
click at [445, 344] on b "It’s not vanity. It’s your health. And it starts with what you wear closest to …" at bounding box center [749, 342] width 804 height 27
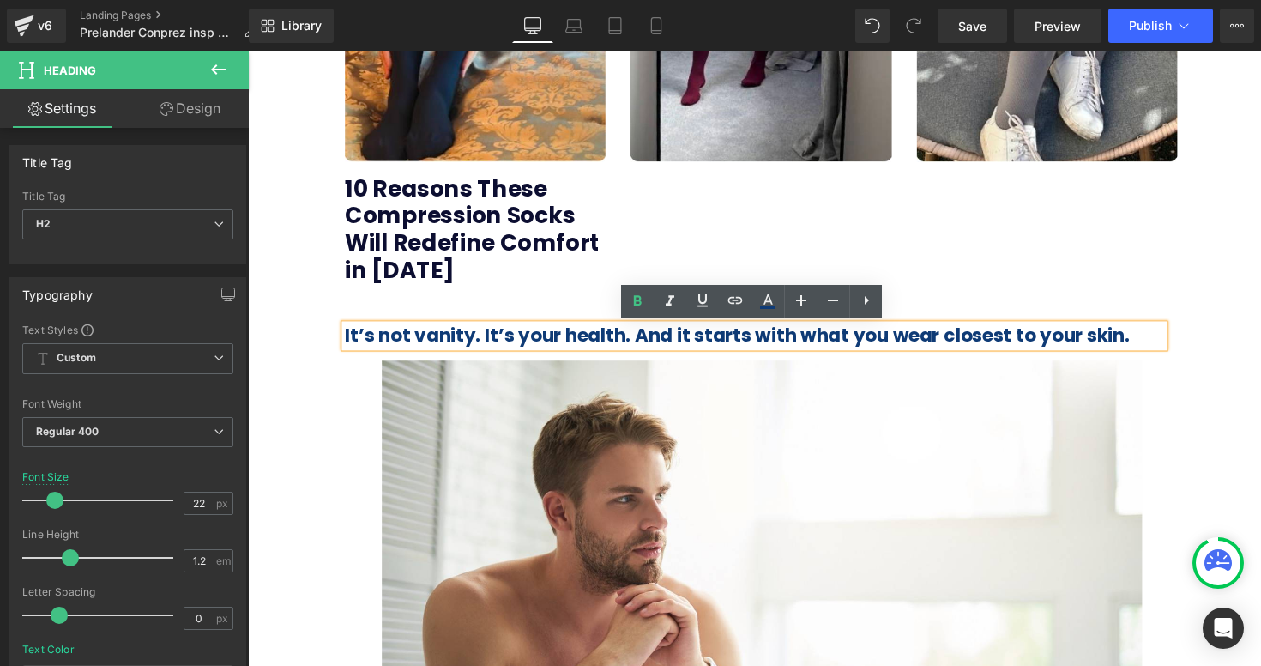
click at [445, 345] on b "It’s not vanity. It’s your health. And it starts with what you wear closest to …" at bounding box center [749, 342] width 804 height 27
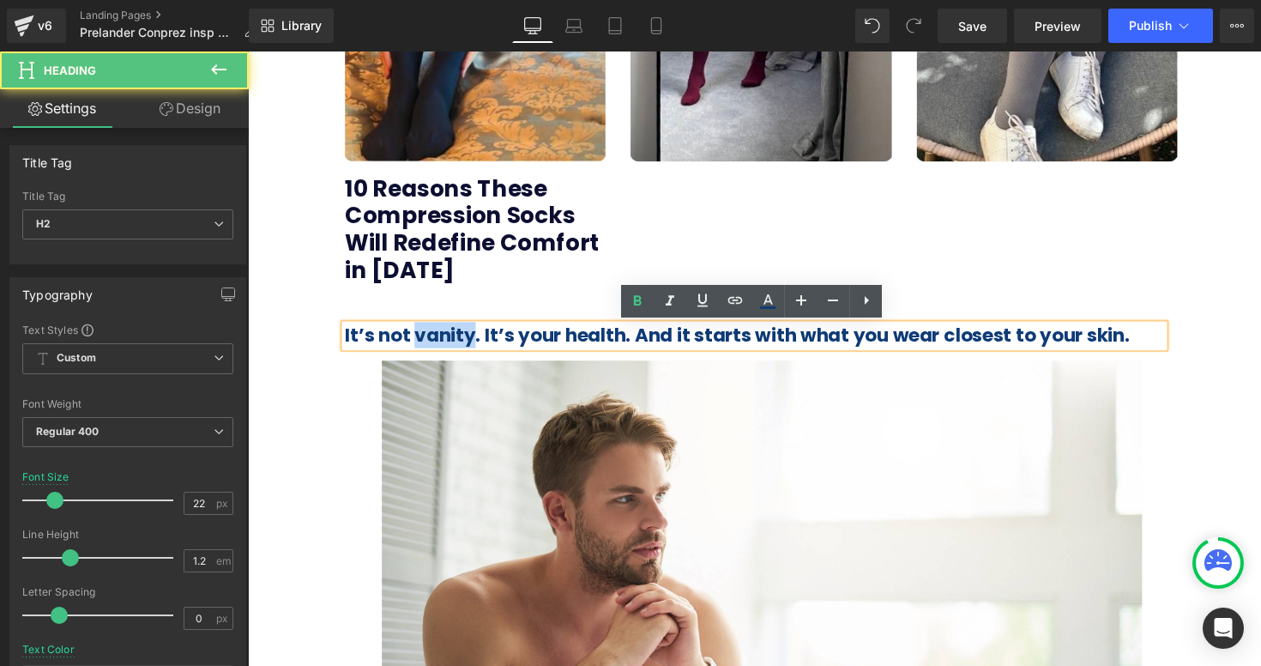
click at [445, 345] on b "It’s not vanity. It’s your health. And it starts with what you wear closest to …" at bounding box center [749, 342] width 804 height 27
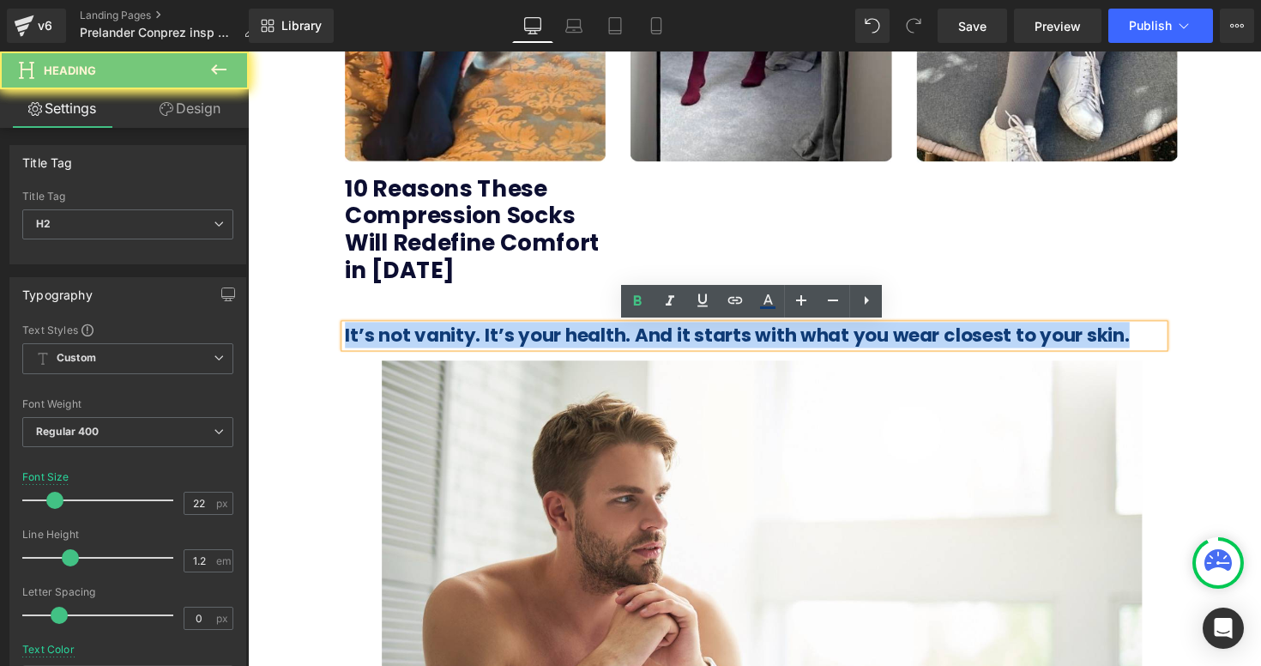
click at [445, 345] on b "It’s not vanity. It’s your health. And it starts with what you wear closest to …" at bounding box center [749, 342] width 804 height 27
paste div
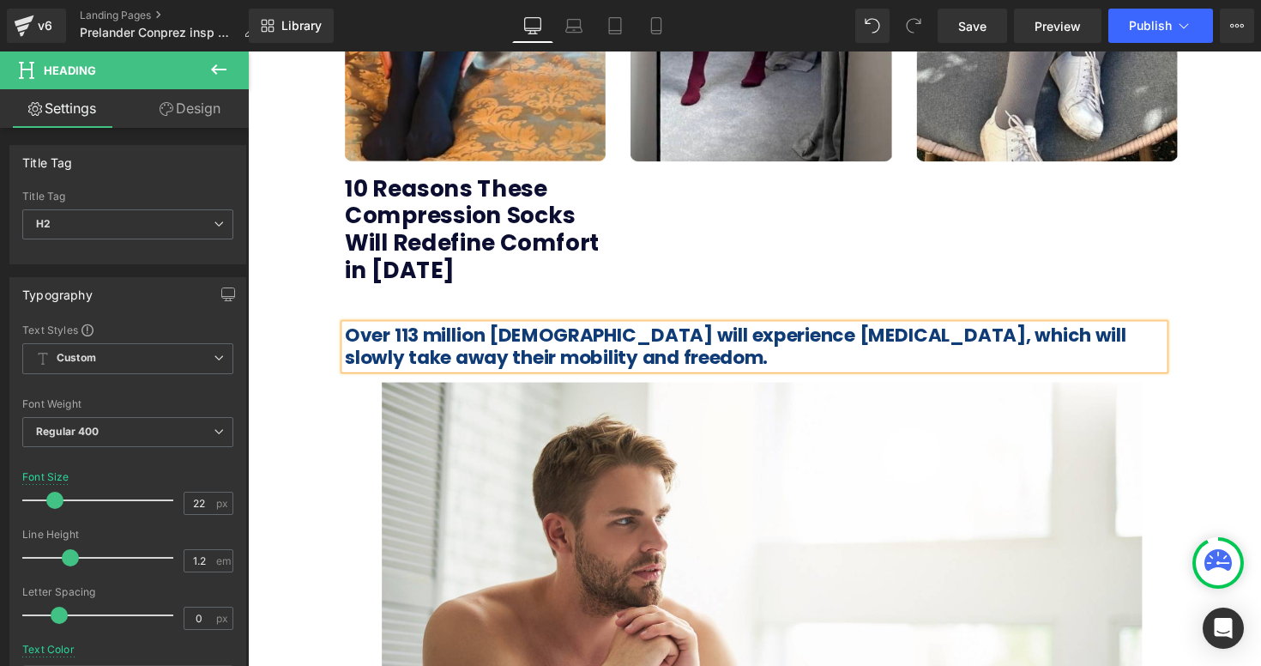
click at [775, 346] on span "Over 113 million Americans will experience foot pain, which will slowly take aw…" at bounding box center [747, 353] width 800 height 49
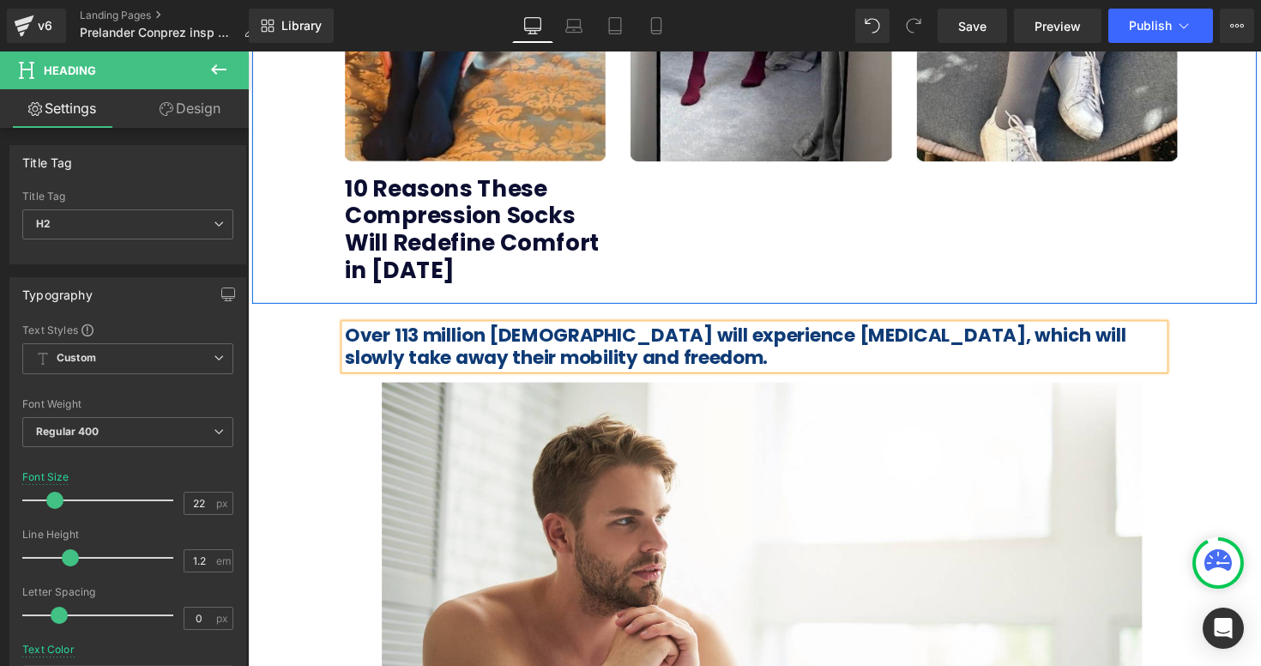
click at [957, 283] on div "Image 10 Reasons These Compression Socks Will Redefine Comfort in 2025 Heading …" at bounding box center [766, 13] width 1029 height 594
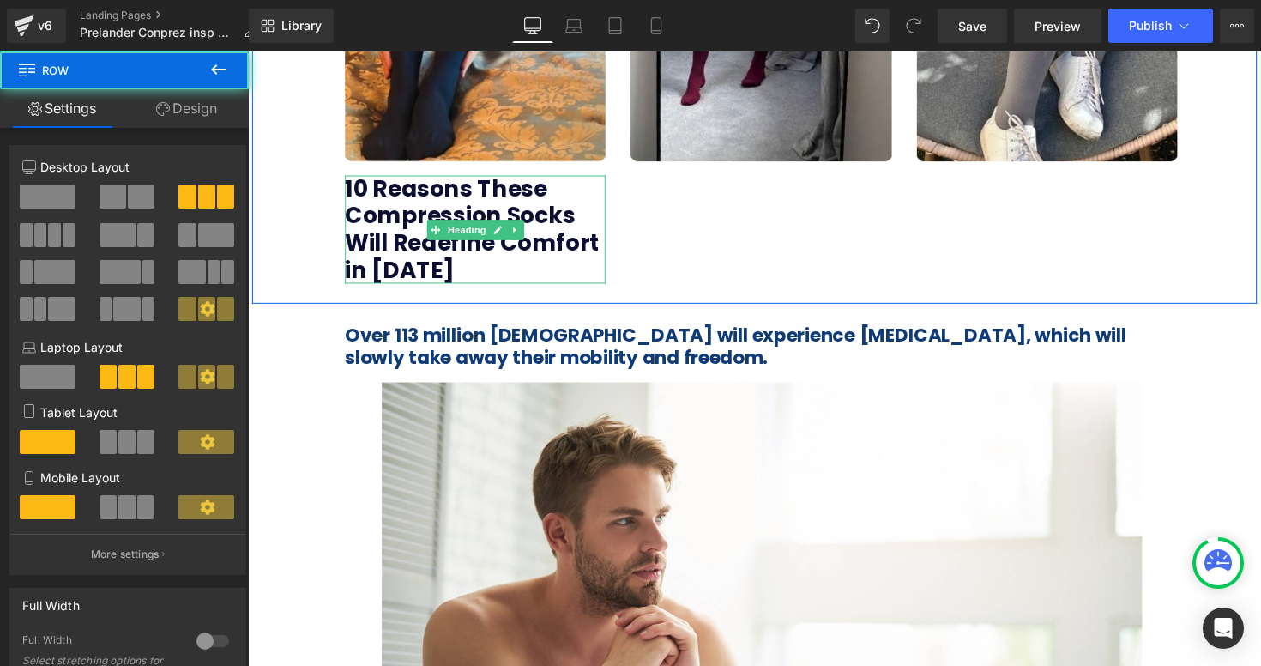
click at [435, 235] on icon at bounding box center [439, 234] width 9 height 10
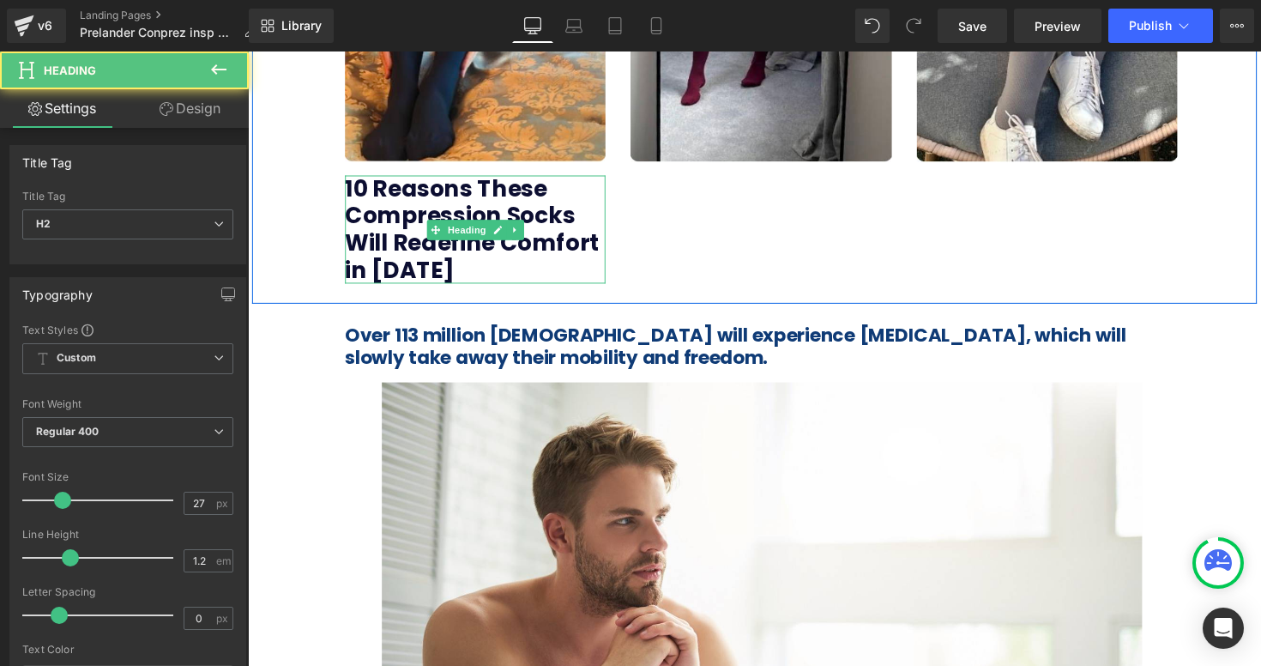
click at [398, 220] on b "10 Reasons These Compression Socks Will Redefine Comfort in [DATE]" at bounding box center [477, 233] width 261 height 115
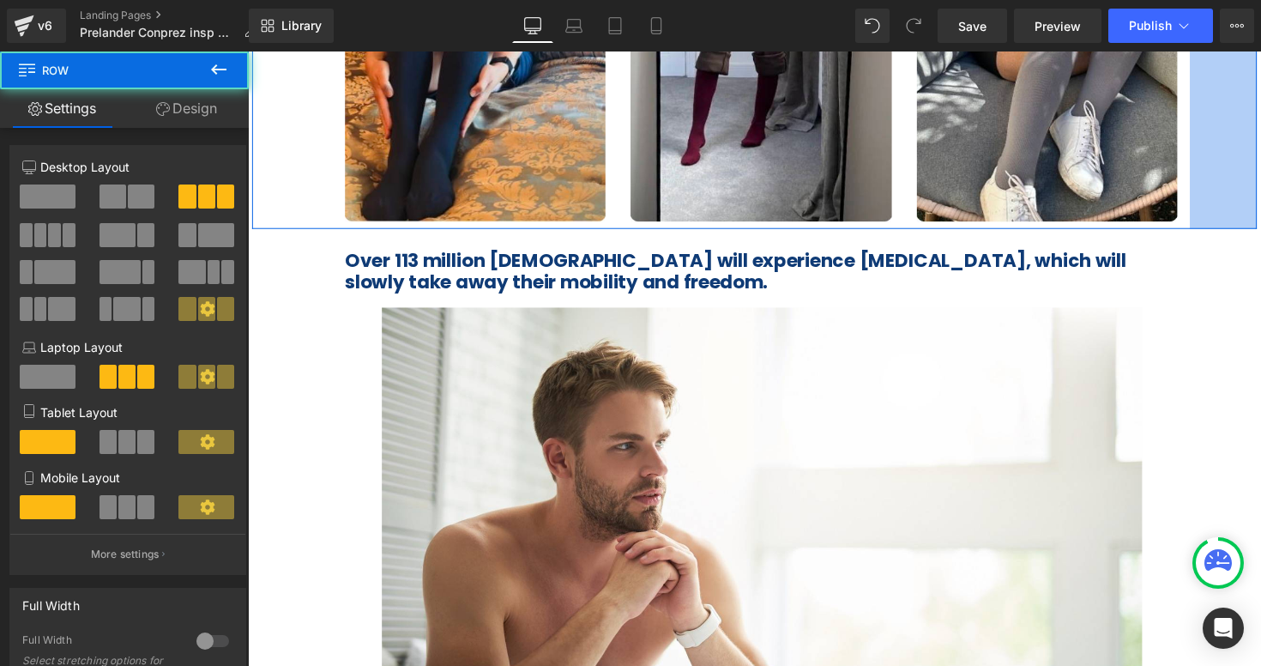
scroll to position [396, 0]
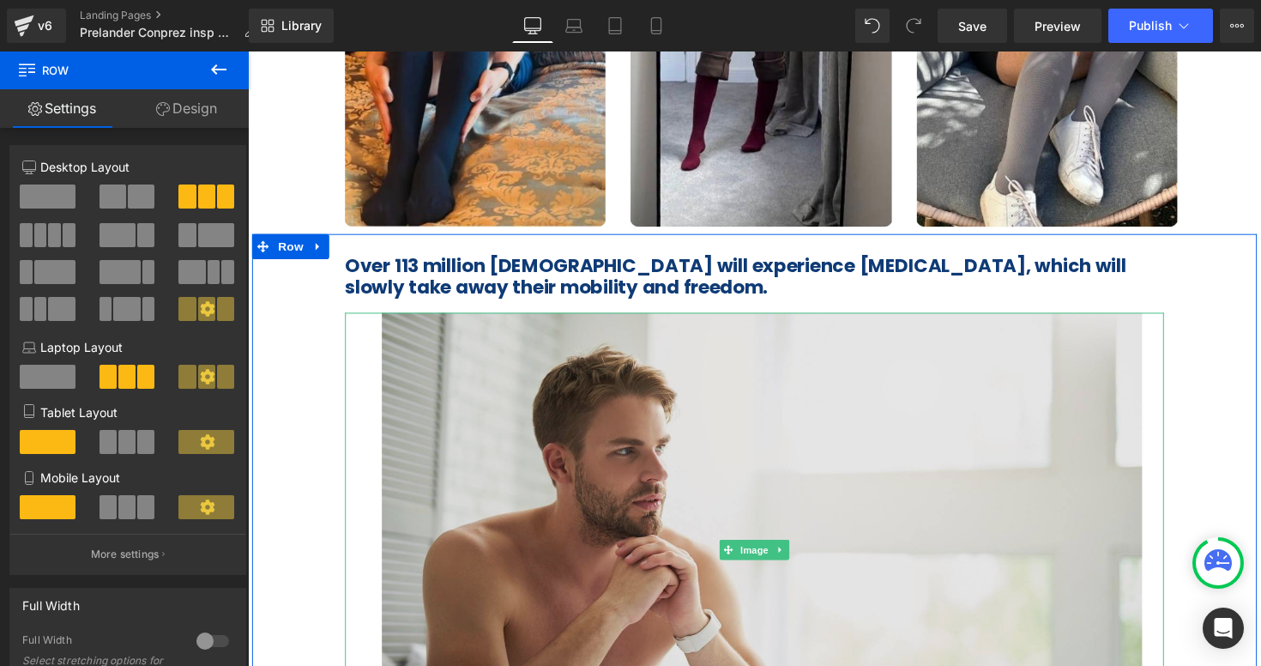
click at [937, 367] on img at bounding box center [766, 562] width 839 height 487
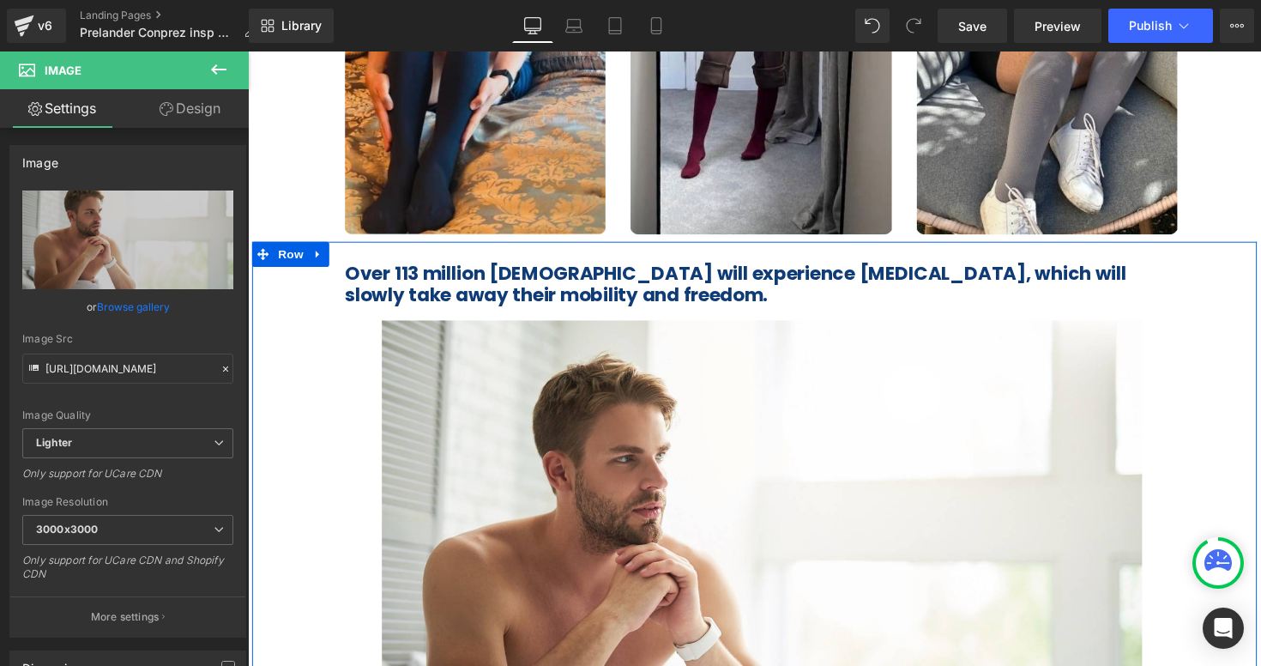
scroll to position [375, 0]
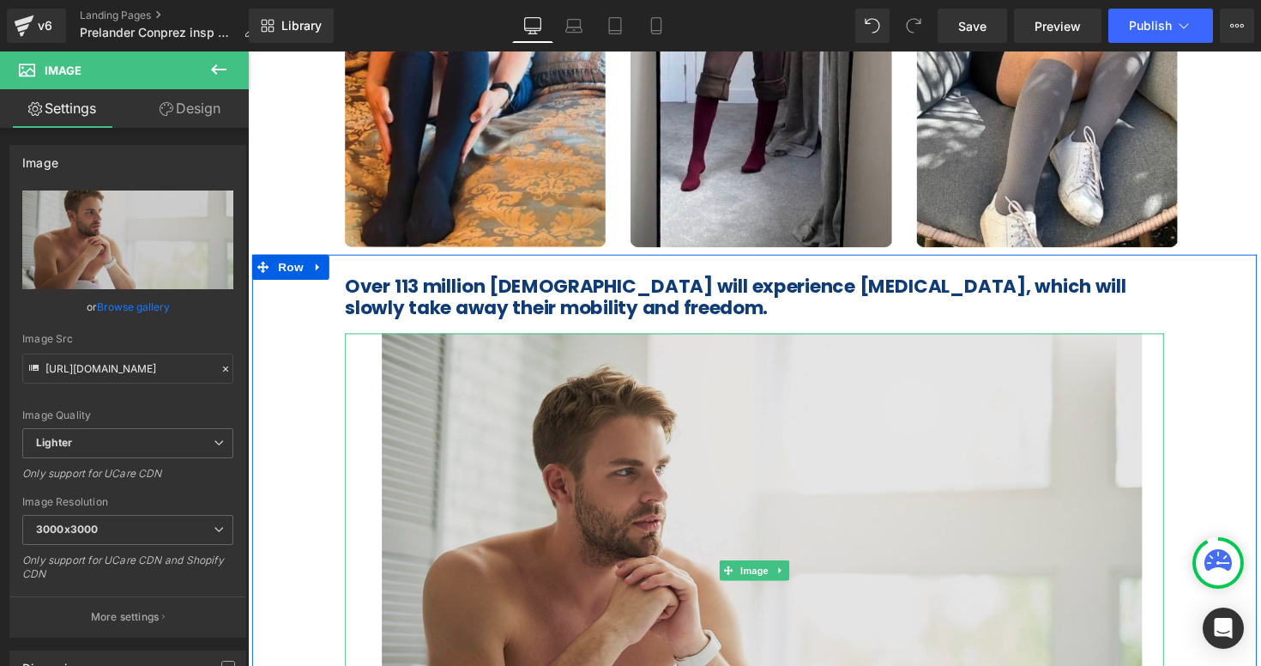
click at [417, 345] on img at bounding box center [766, 584] width 839 height 487
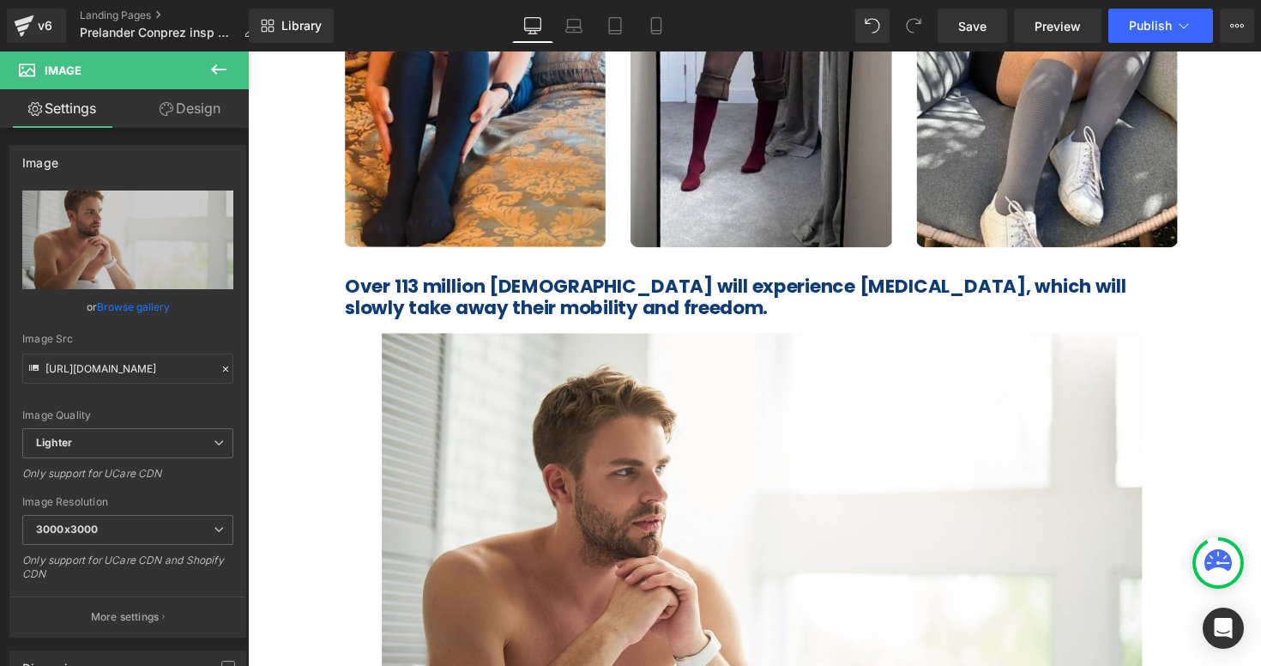
click at [220, 66] on icon at bounding box center [218, 69] width 21 height 21
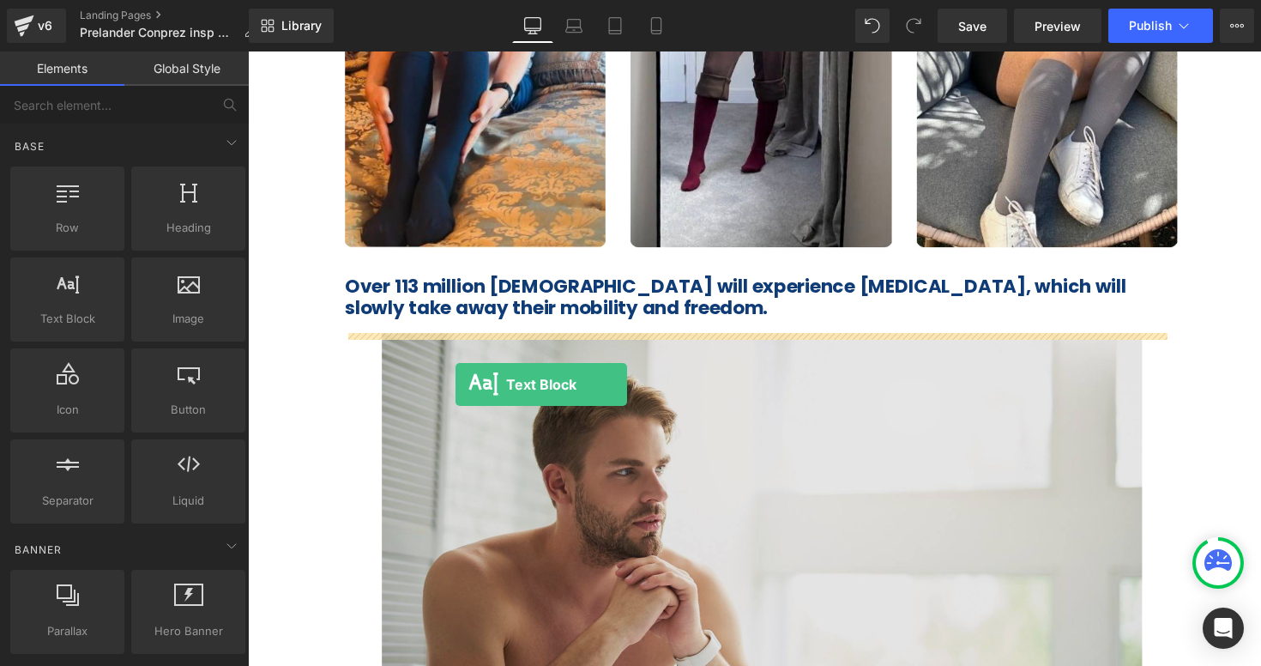
drag, startPoint x: 335, startPoint y: 363, endPoint x: 461, endPoint y: 393, distance: 128.8
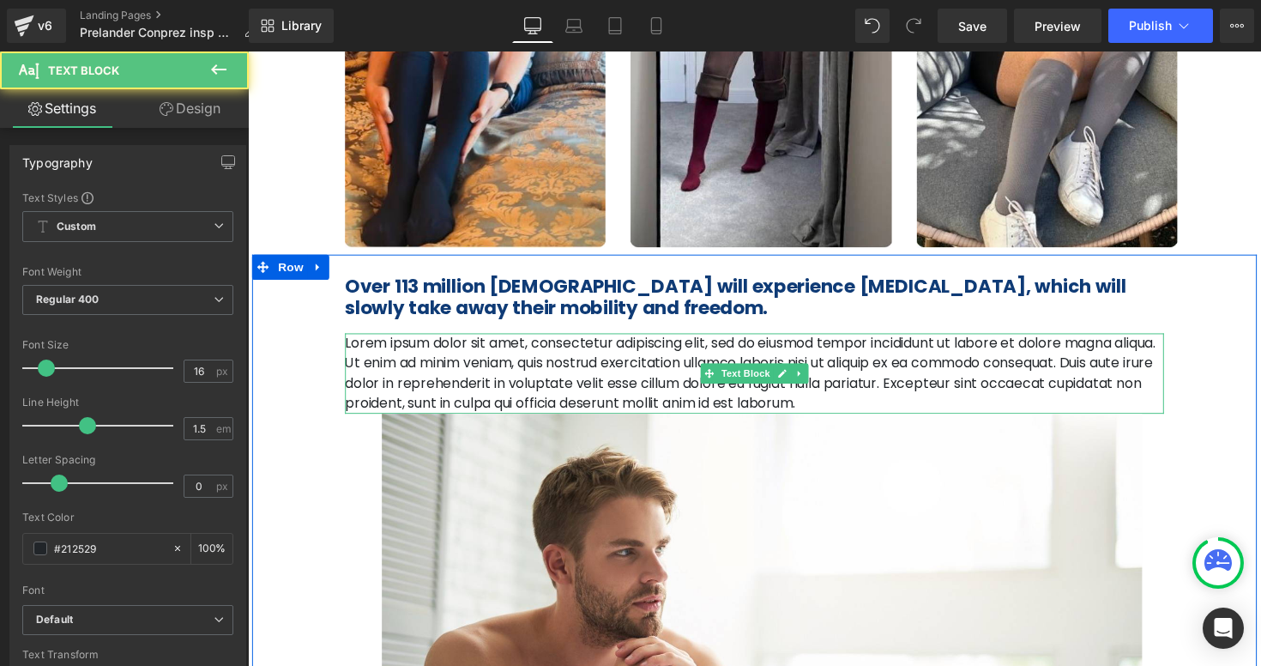
click at [481, 389] on p "Lorem ipsum dolor sit amet, consectetur adipiscing elit, sed do eiusmod tempor …" at bounding box center [766, 382] width 839 height 82
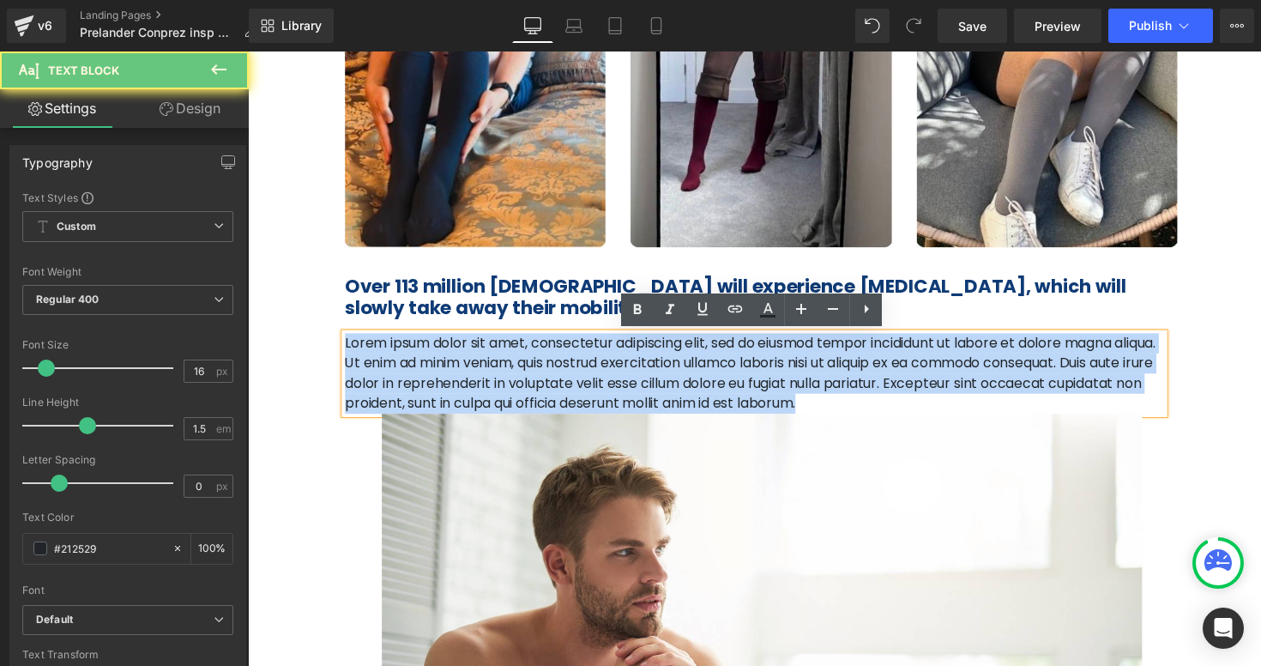
click at [481, 389] on p "Lorem ipsum dolor sit amet, consectetur adipiscing elit, sed do eiusmod tempor …" at bounding box center [766, 382] width 839 height 82
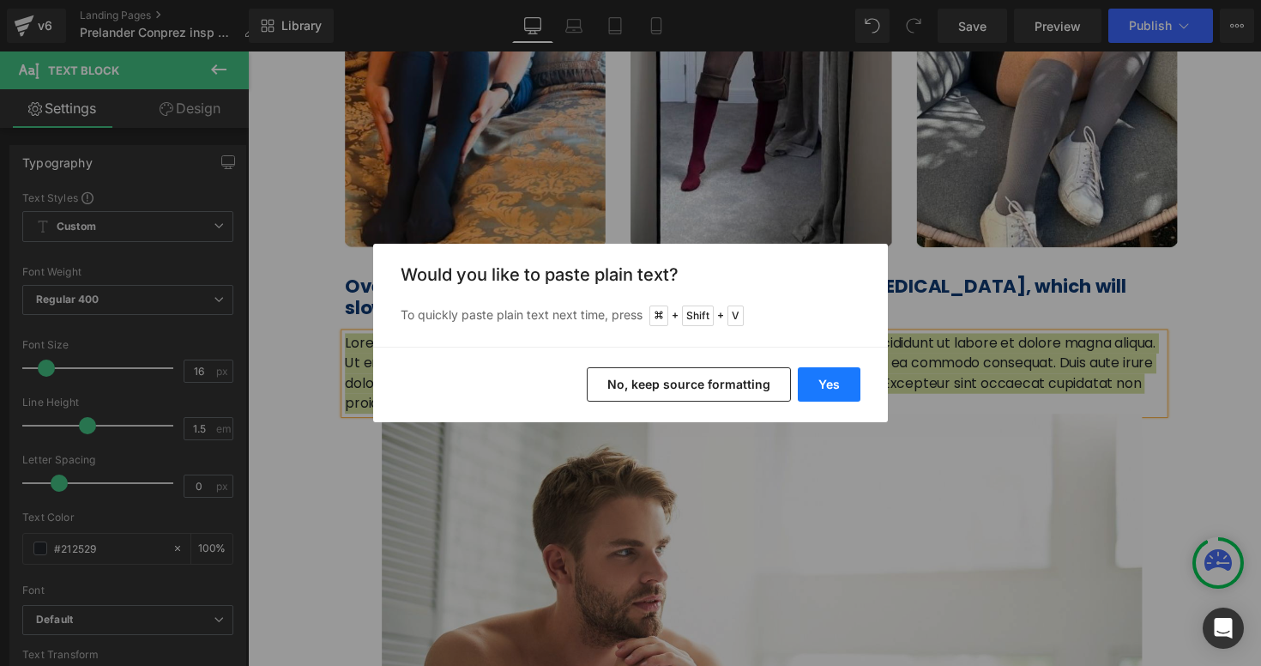
click at [838, 394] on button "Yes" at bounding box center [829, 384] width 63 height 34
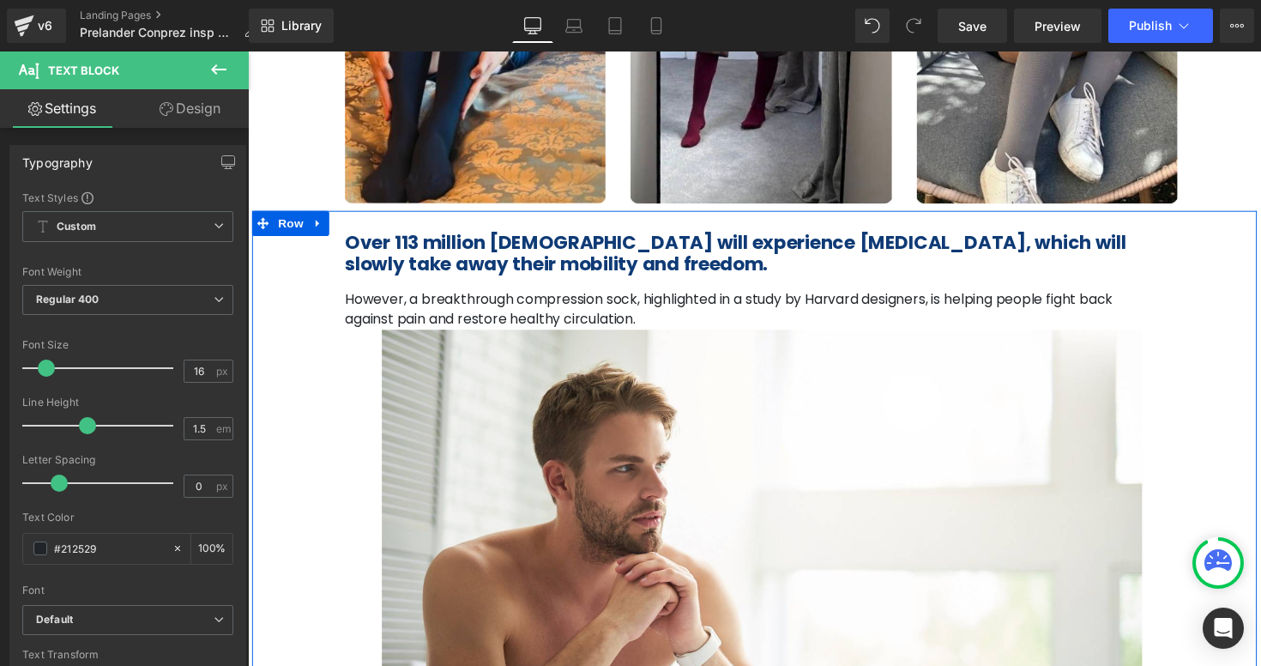
scroll to position [423, 0]
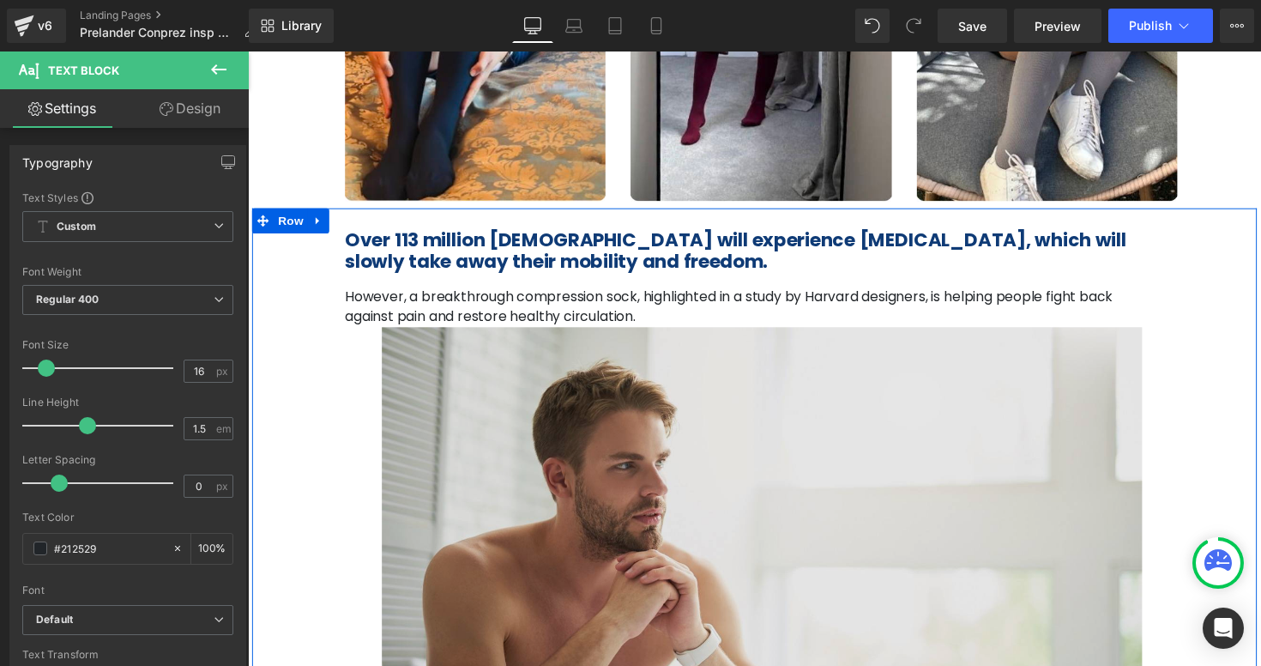
click at [946, 460] on img at bounding box center [766, 577] width 839 height 487
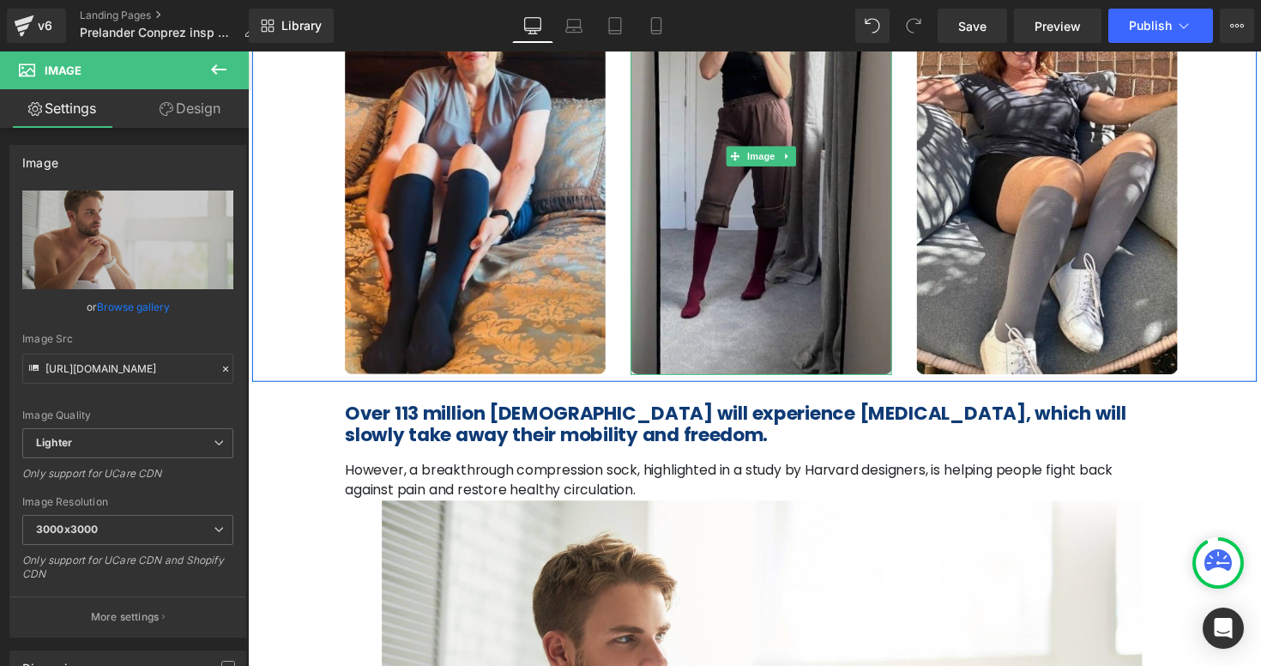
scroll to position [248, 0]
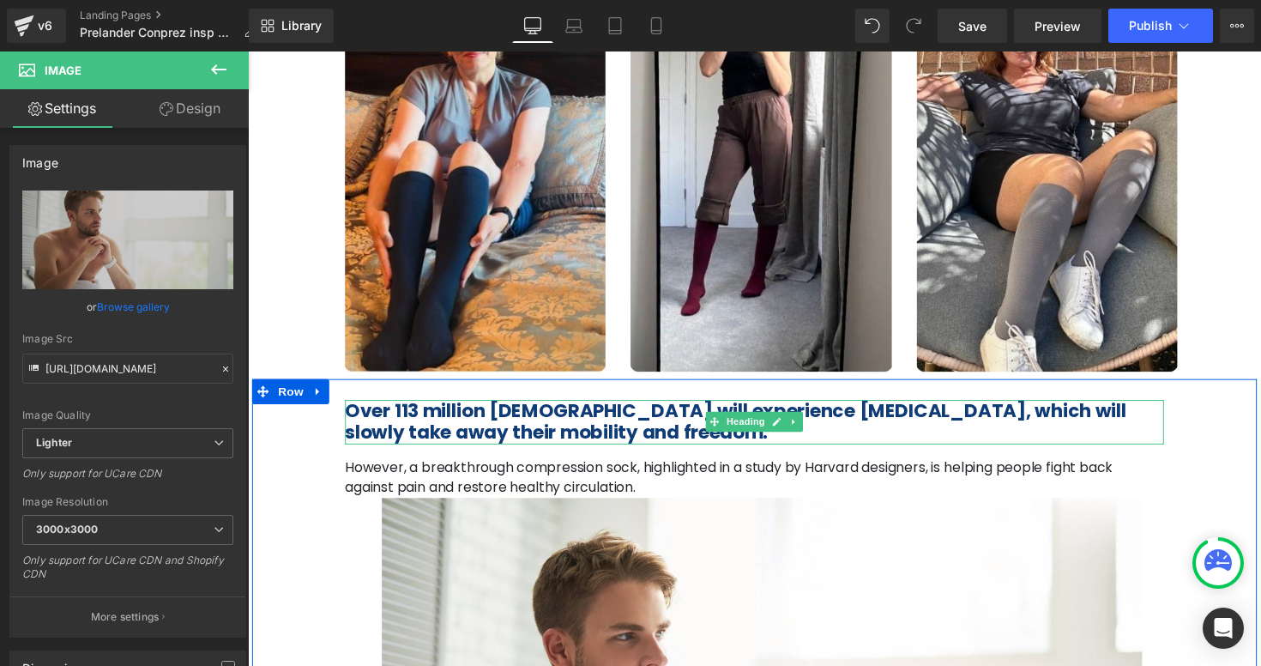
click at [507, 425] on span "Over 113 million [DEMOGRAPHIC_DATA] will experience [MEDICAL_DATA], which will …" at bounding box center [747, 430] width 800 height 49
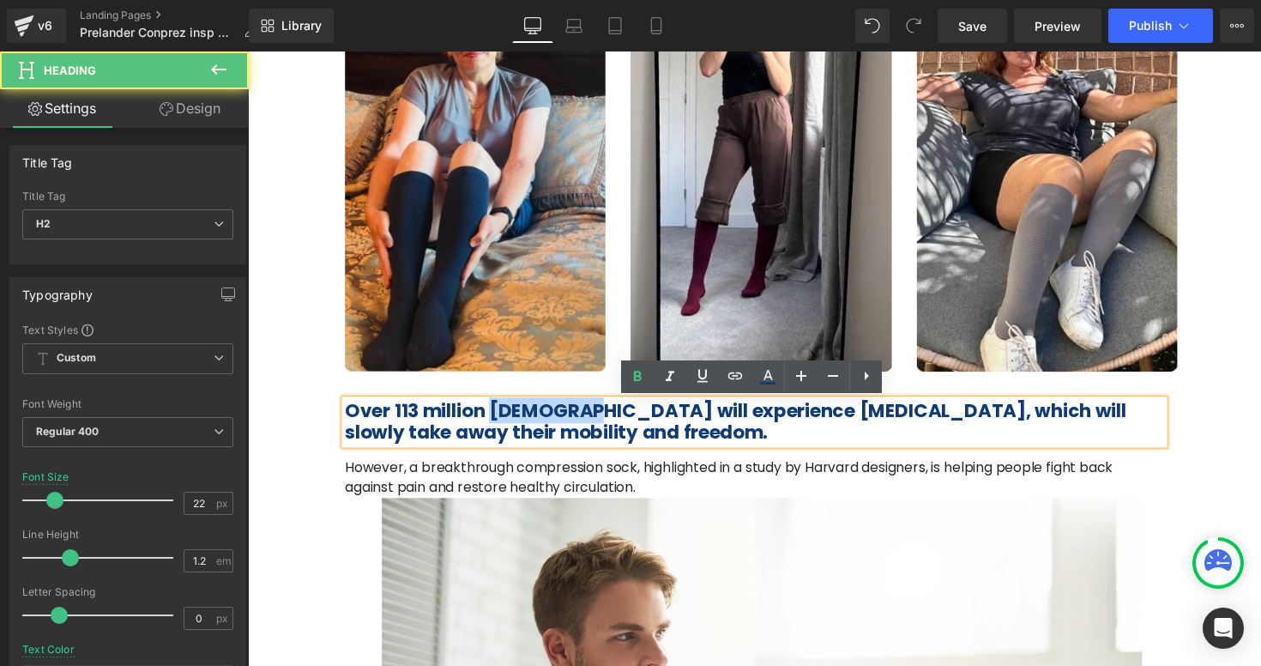
click at [507, 425] on span "Over 113 million [DEMOGRAPHIC_DATA] will experience [MEDICAL_DATA], which will …" at bounding box center [747, 430] width 800 height 49
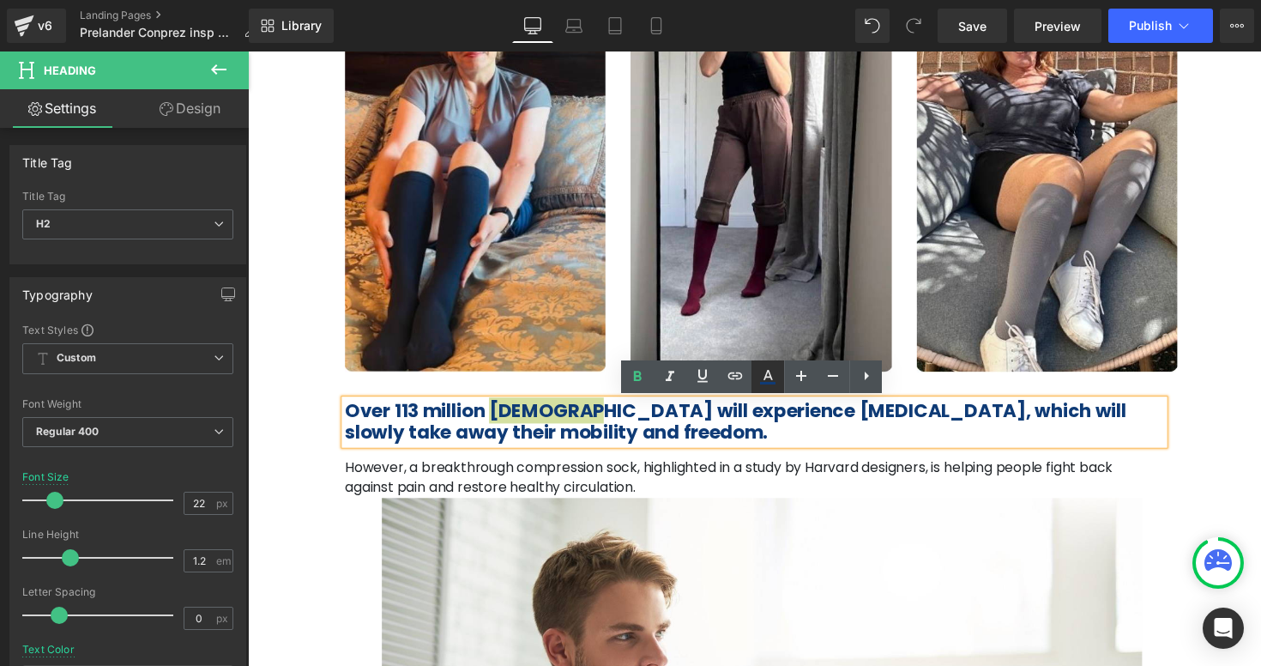
click at [767, 371] on icon at bounding box center [767, 375] width 9 height 10
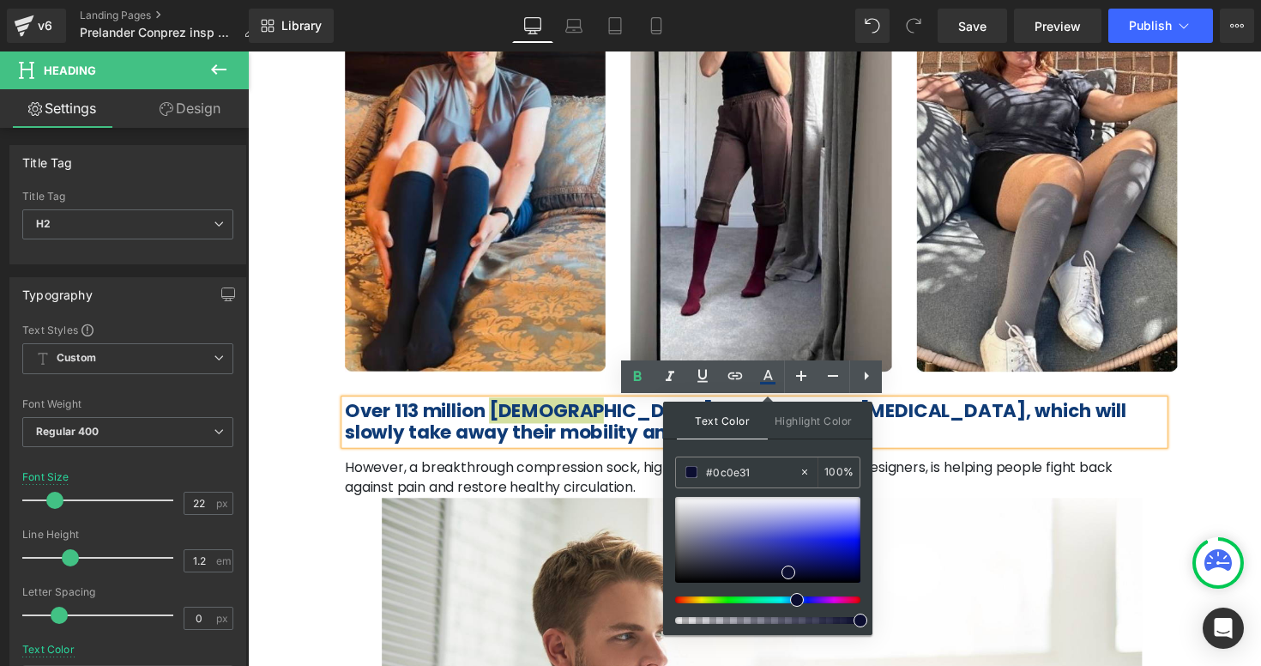
drag, startPoint x: 1014, startPoint y: 518, endPoint x: 668, endPoint y: 477, distance: 348.1
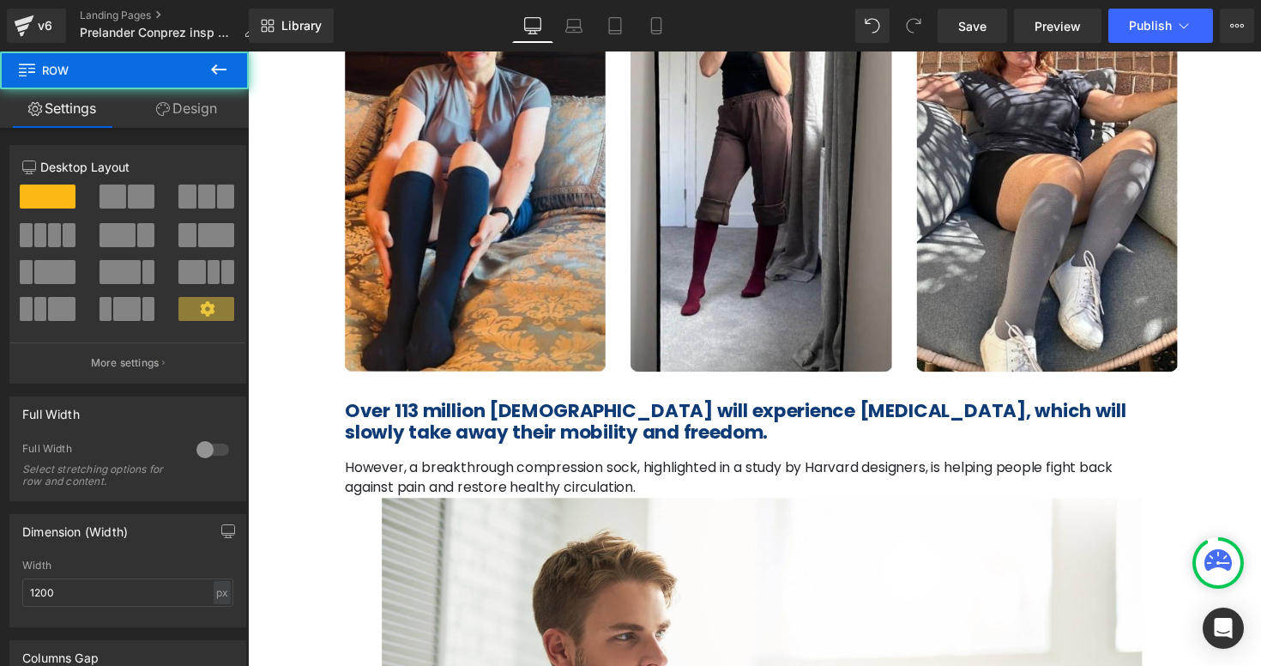
scroll to position [0, 0]
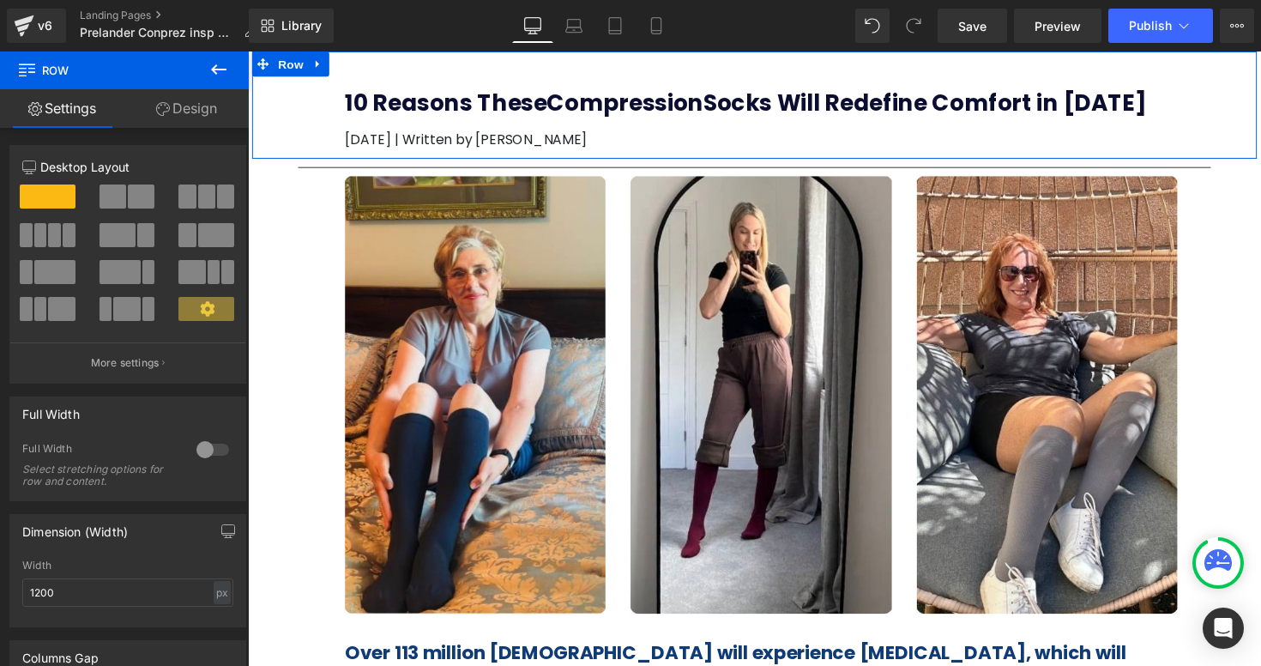
click at [648, 87] on div "10 Reasons These Compression Socks Will Redefine Comfort in 2025 Heading May 05…" at bounding box center [767, 114] width 865 height 75
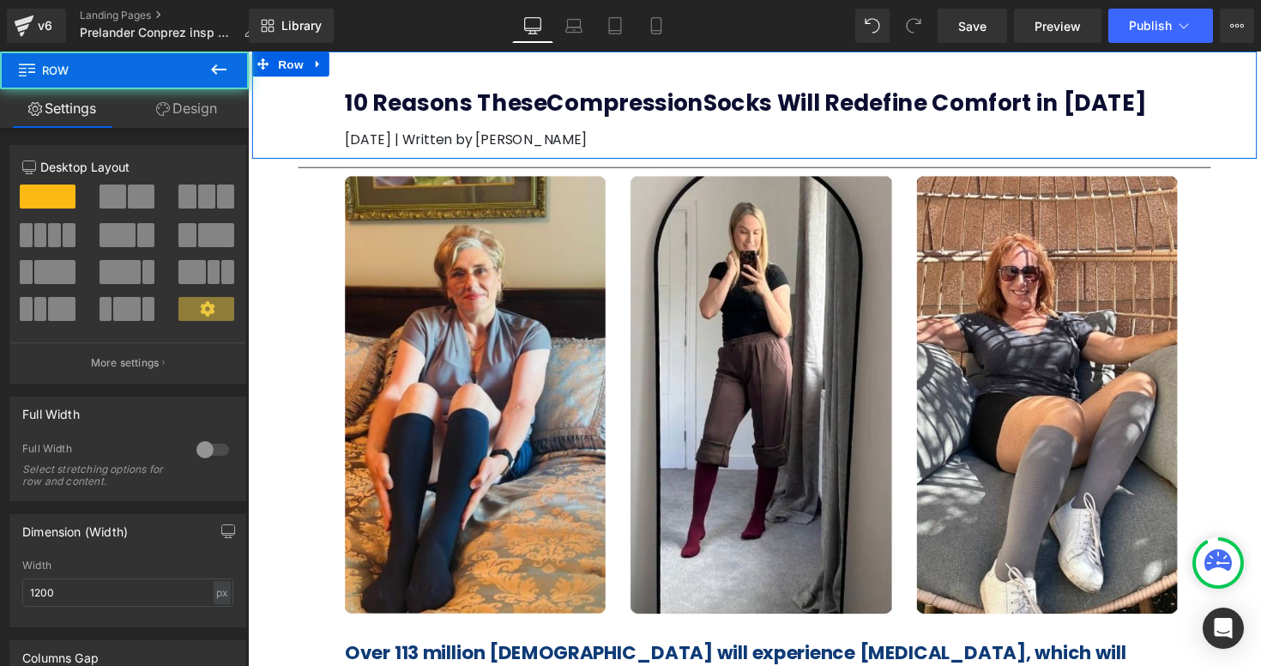
click at [648, 90] on div "10 Reasons These Compression Socks Will Redefine Comfort in 2025 Heading May 05…" at bounding box center [767, 114] width 865 height 75
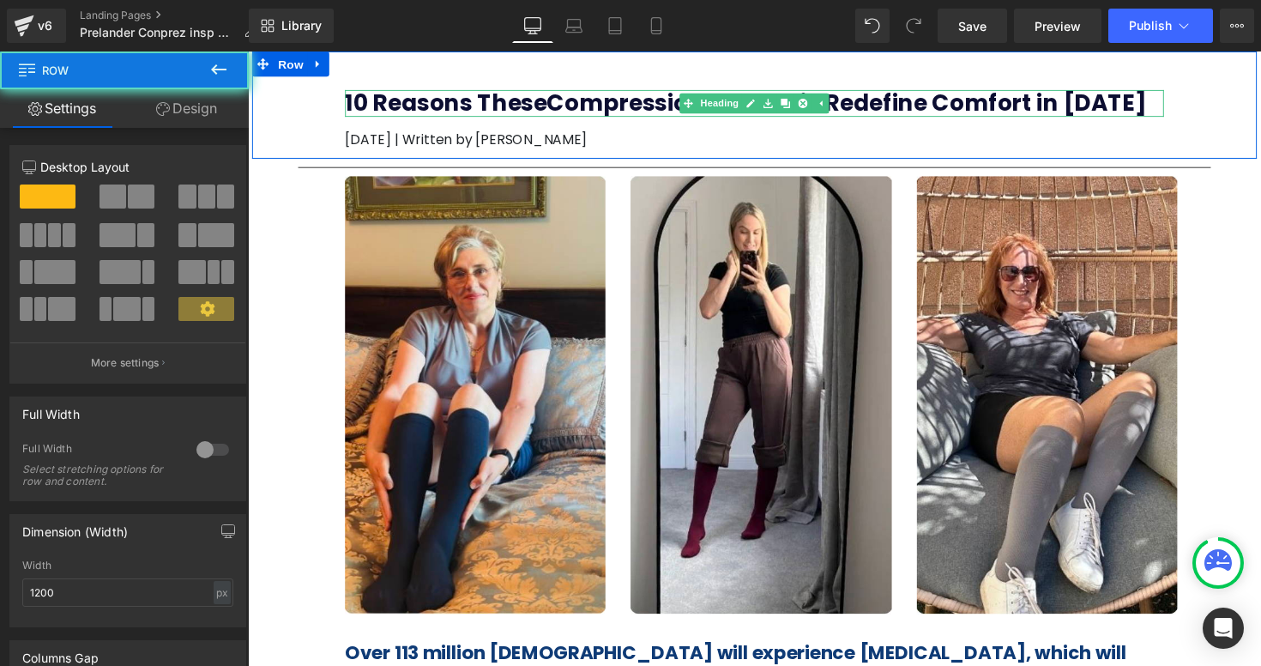
click at [648, 106] on b "10 Reasons These Compression Socks Will Redefine Comfort in 2025" at bounding box center [757, 104] width 821 height 32
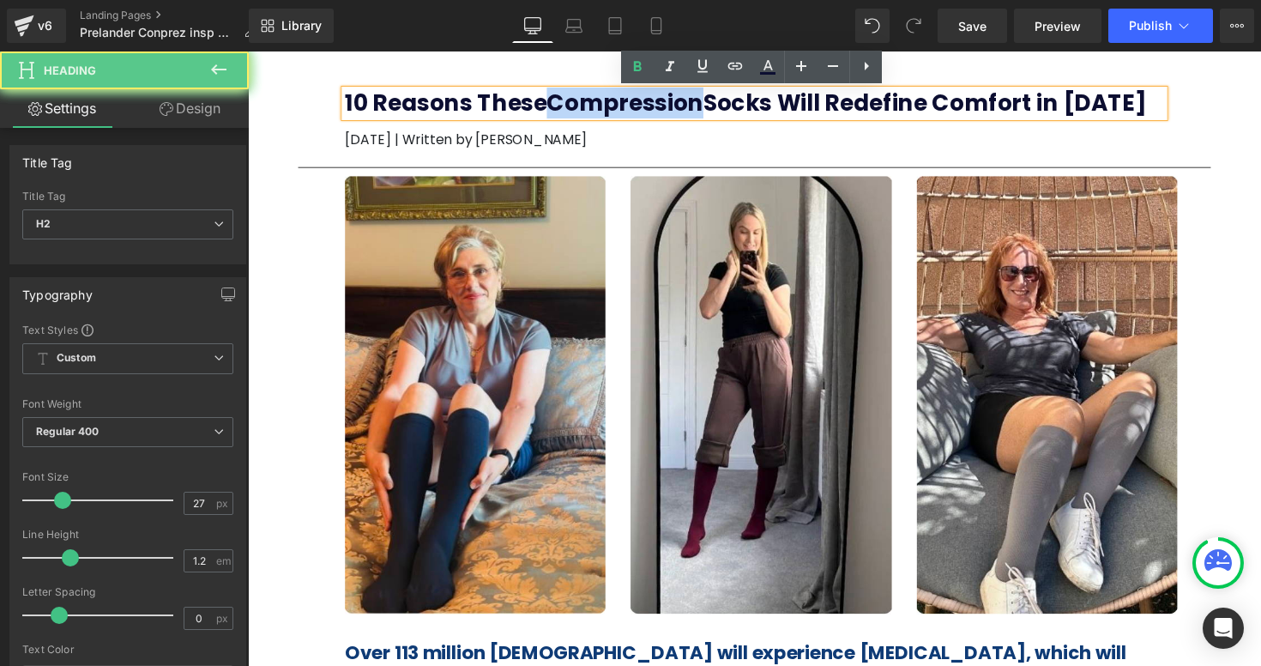
click at [648, 106] on b "10 Reasons These Compression Socks Will Redefine Comfort in 2025" at bounding box center [757, 104] width 821 height 32
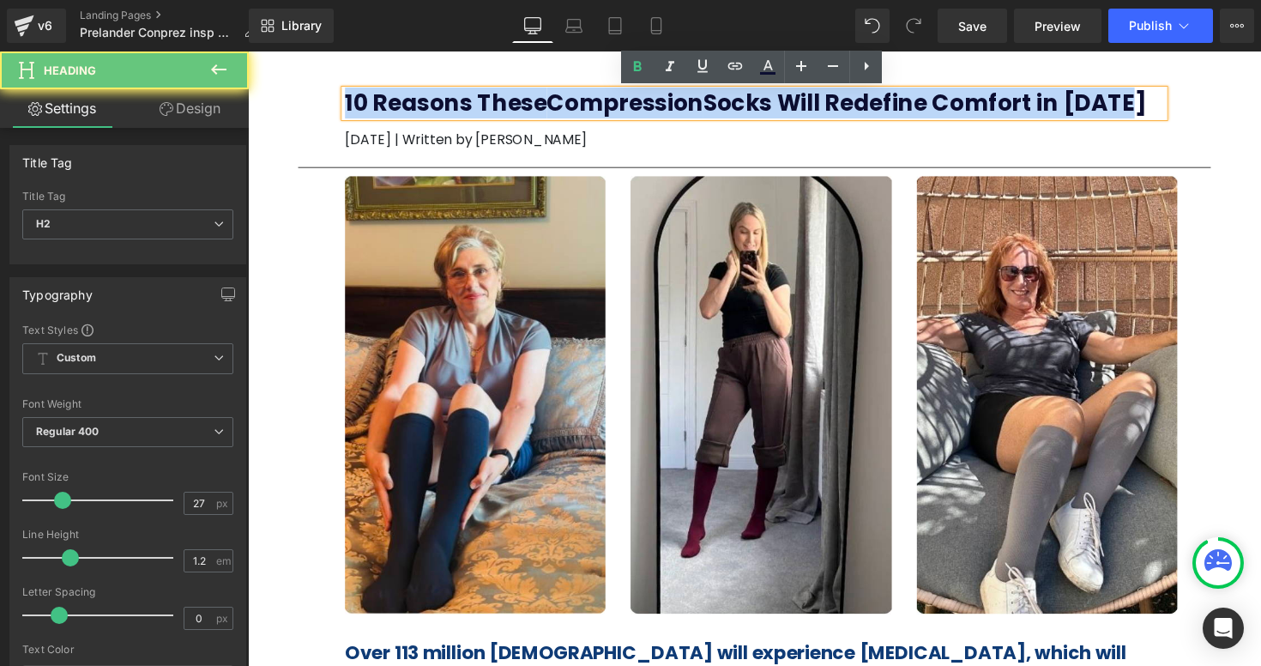
click at [648, 106] on b "10 Reasons These Compression Socks Will Redefine Comfort in 2025" at bounding box center [757, 104] width 821 height 32
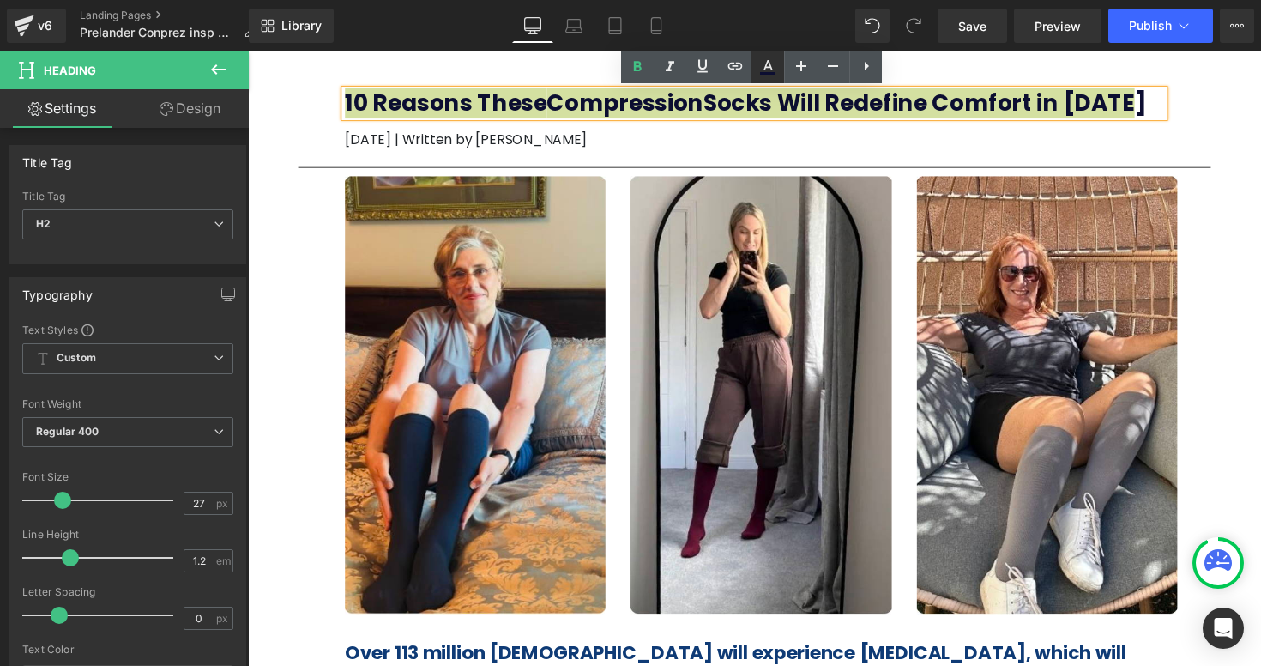
click at [769, 64] on icon at bounding box center [767, 65] width 9 height 10
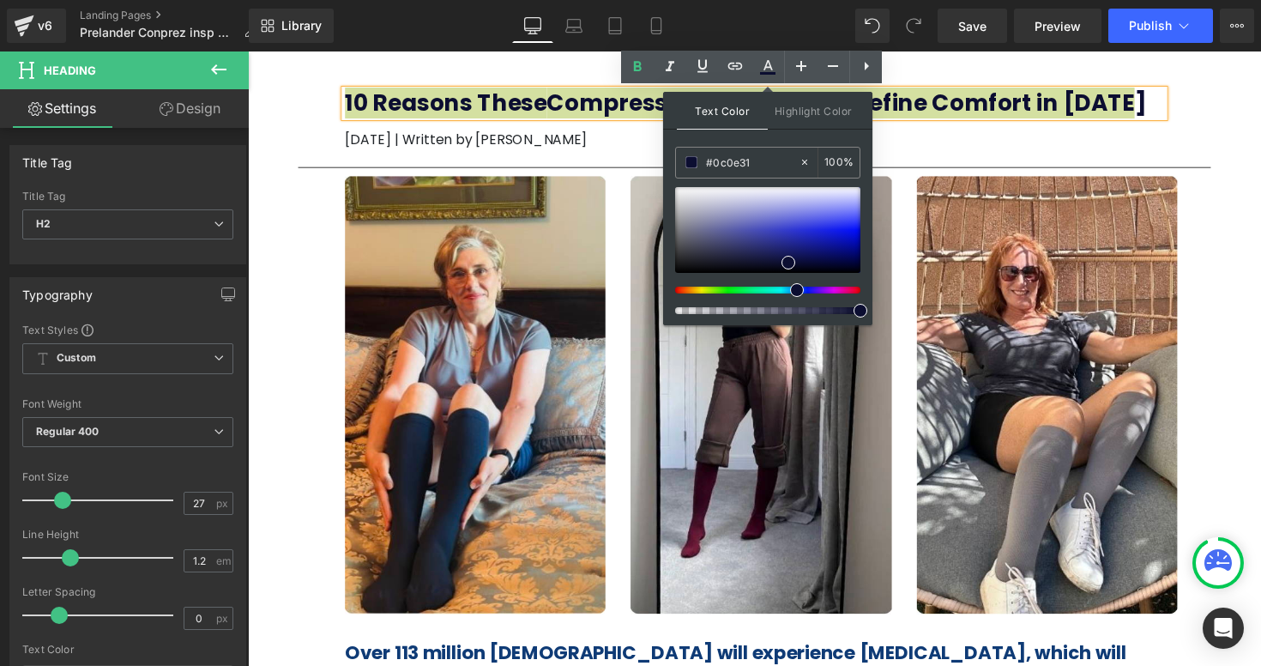
drag, startPoint x: 1016, startPoint y: 213, endPoint x: 669, endPoint y: 164, distance: 350.8
click at [757, 165] on input "#0c0e31" at bounding box center [752, 162] width 93 height 19
click at [693, 168] on div "#0c0e31" at bounding box center [737, 163] width 123 height 30
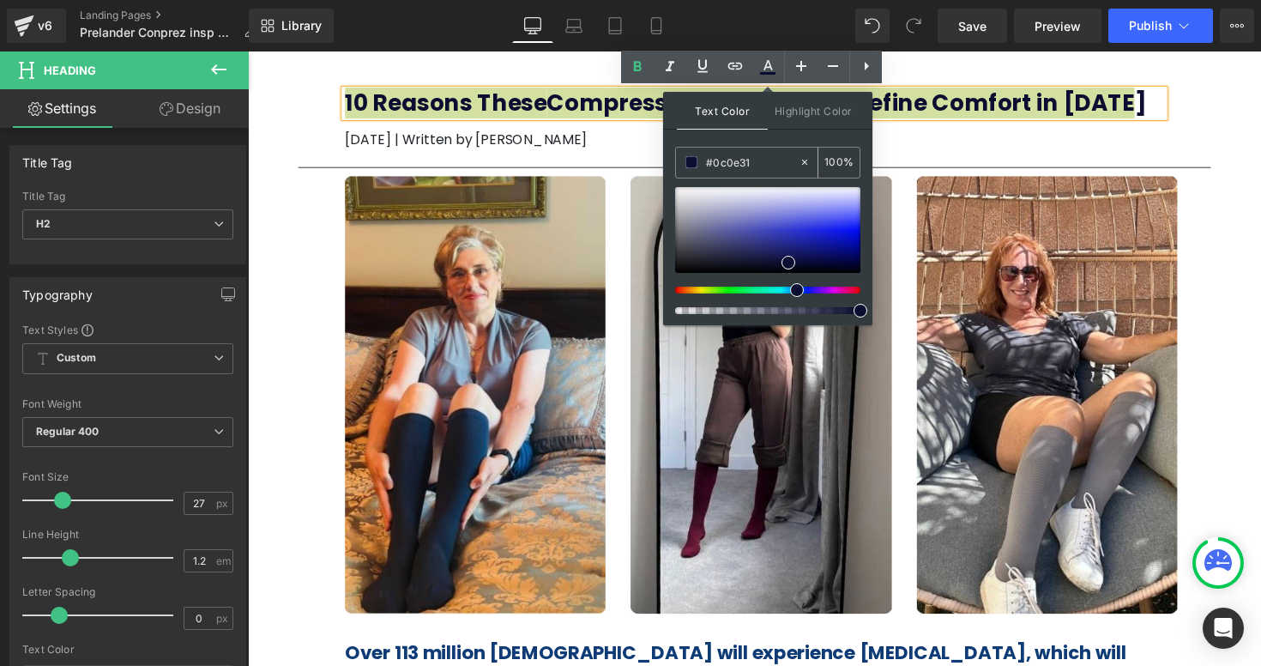
click at [693, 162] on span at bounding box center [691, 162] width 12 height 12
click at [735, 113] on span "Text Color" at bounding box center [722, 111] width 91 height 38
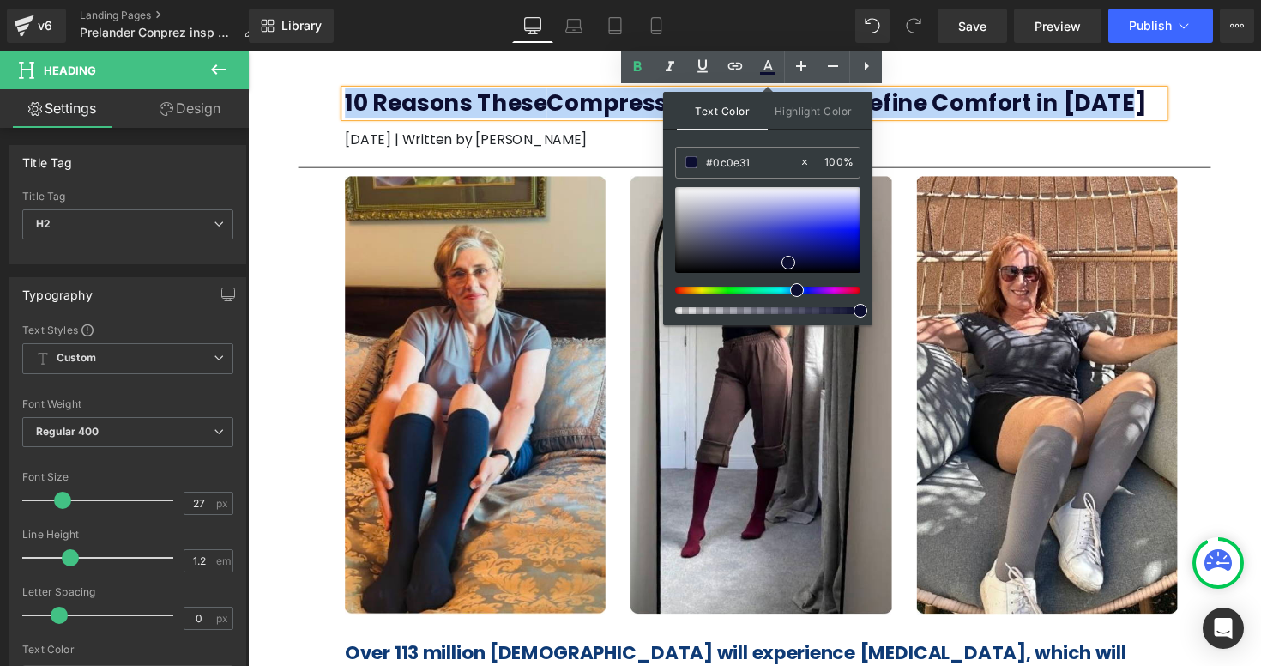
click at [1154, 146] on p "[DATE] | Written by [PERSON_NAME]" at bounding box center [766, 142] width 839 height 21
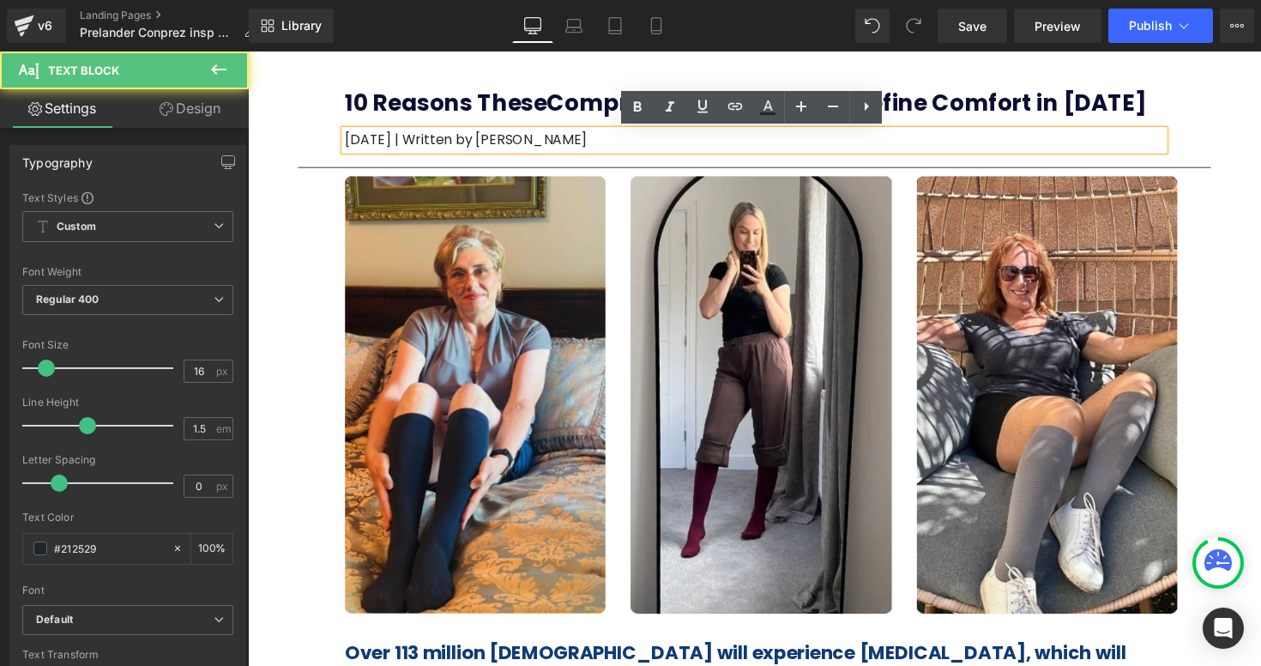
click at [1217, 110] on div "10 Reasons These Compression Socks Will Redefine Comfort in 2025 Heading May 05…" at bounding box center [766, 106] width 1029 height 110
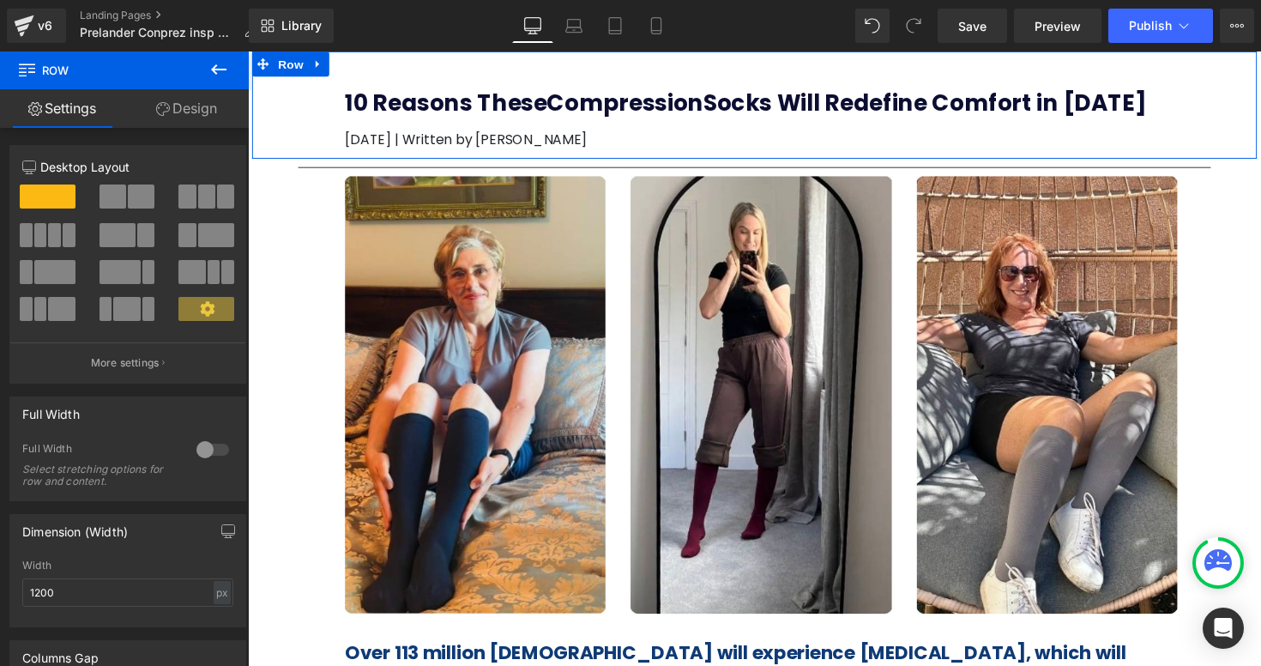
click at [684, 106] on b "10 Reasons These Compression Socks Will Redefine Comfort in 2025" at bounding box center [757, 104] width 821 height 32
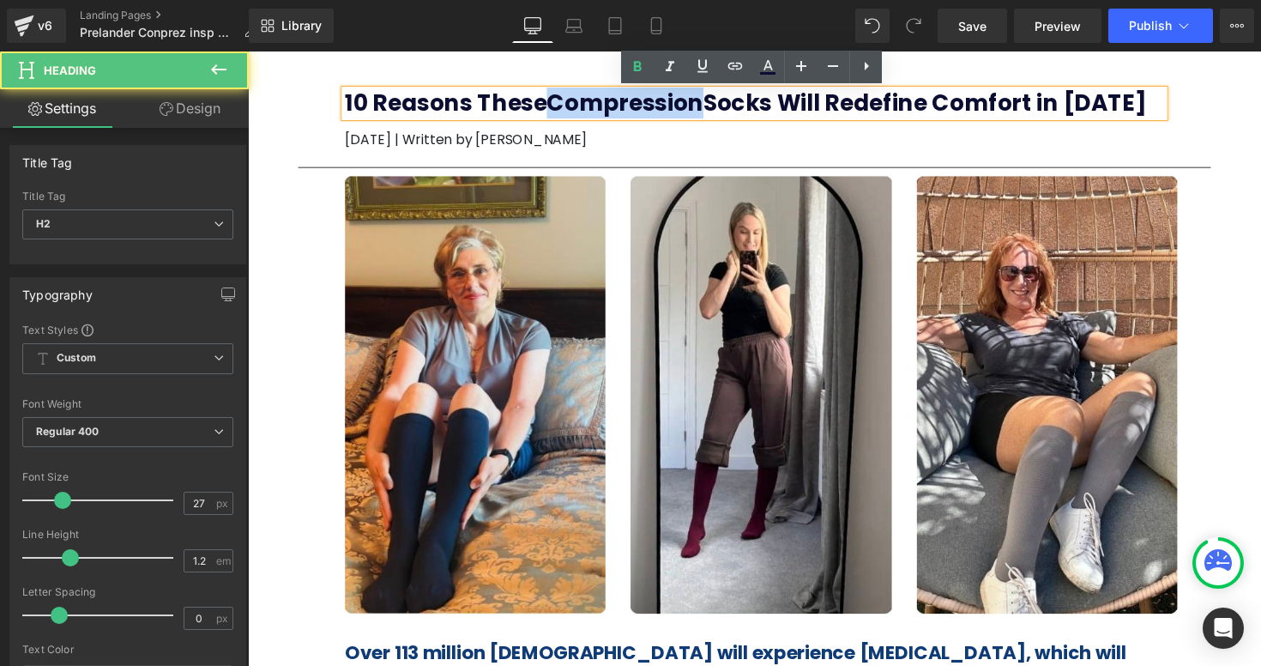
click at [684, 106] on b "10 Reasons These Compression Socks Will Redefine Comfort in 2025" at bounding box center [757, 104] width 821 height 32
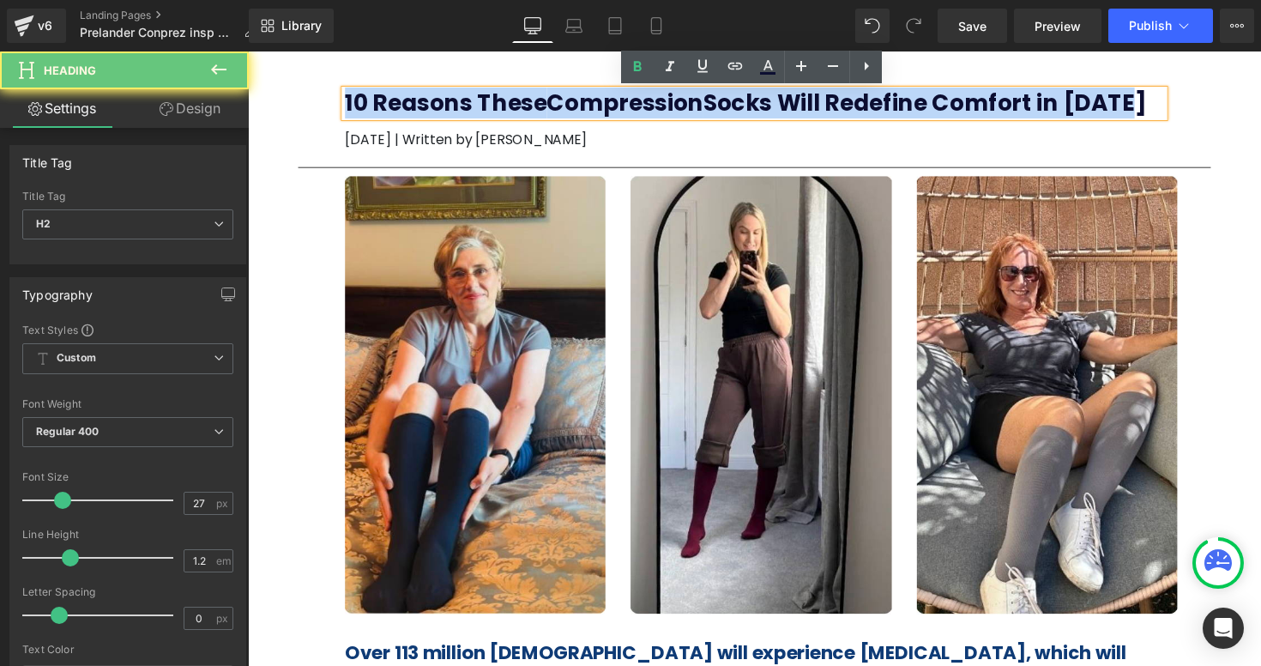
click at [684, 106] on b "10 Reasons These Compression Socks Will Redefine Comfort in 2025" at bounding box center [757, 104] width 821 height 32
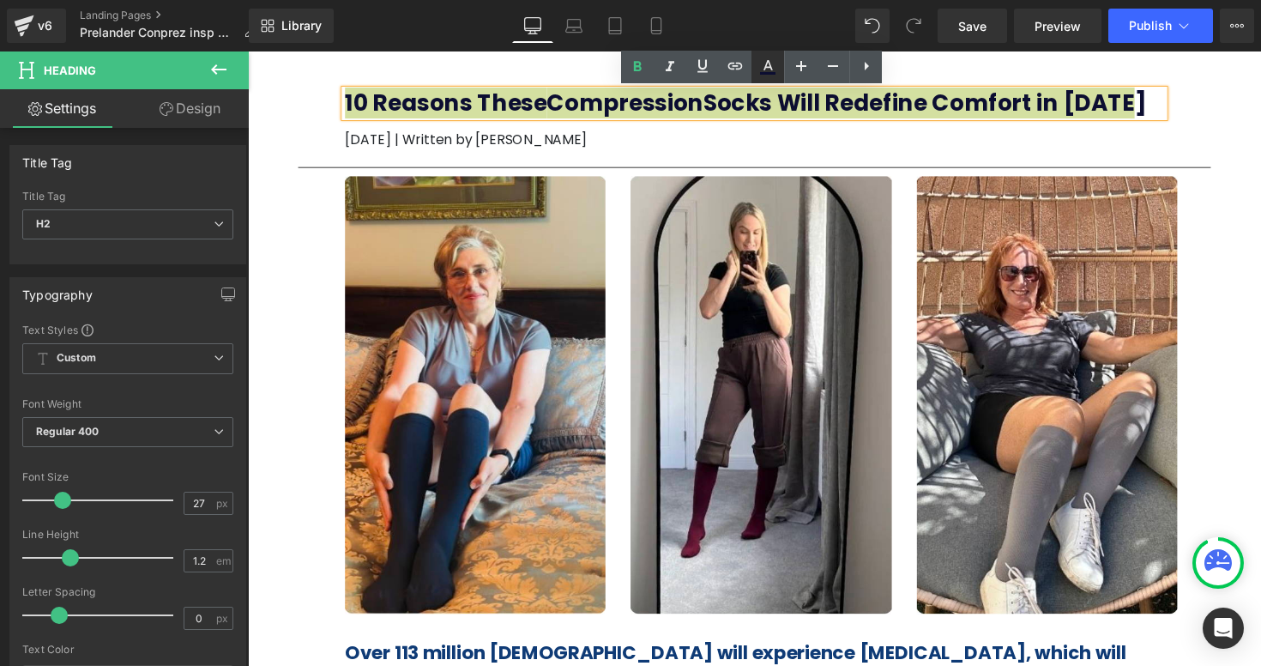
click at [769, 63] on icon at bounding box center [767, 65] width 9 height 10
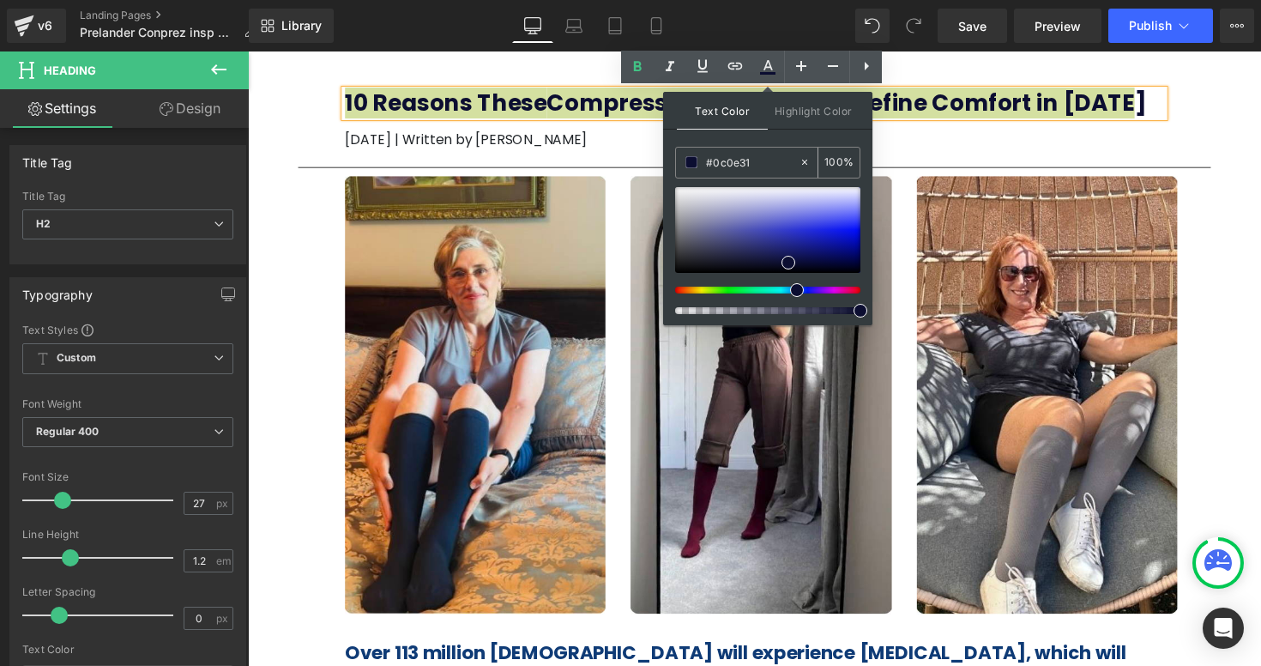
click at [725, 167] on input "#0c0e31" at bounding box center [752, 162] width 93 height 19
drag, startPoint x: 769, startPoint y: 160, endPoint x: 683, endPoint y: 159, distance: 85.8
click at [683, 159] on div "#0c0e31" at bounding box center [737, 163] width 123 height 30
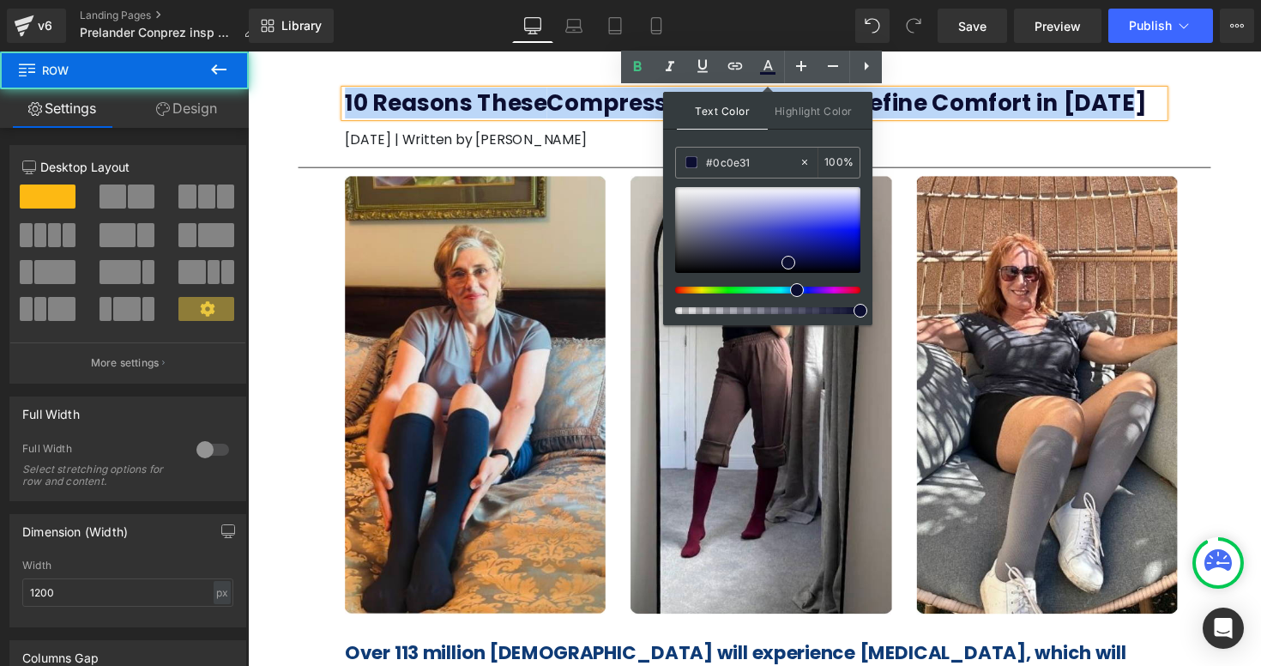
click at [1234, 111] on div "10 Reasons These Compression Socks Will Redefine Comfort in 2025 Heading May 05…" at bounding box center [766, 106] width 1029 height 110
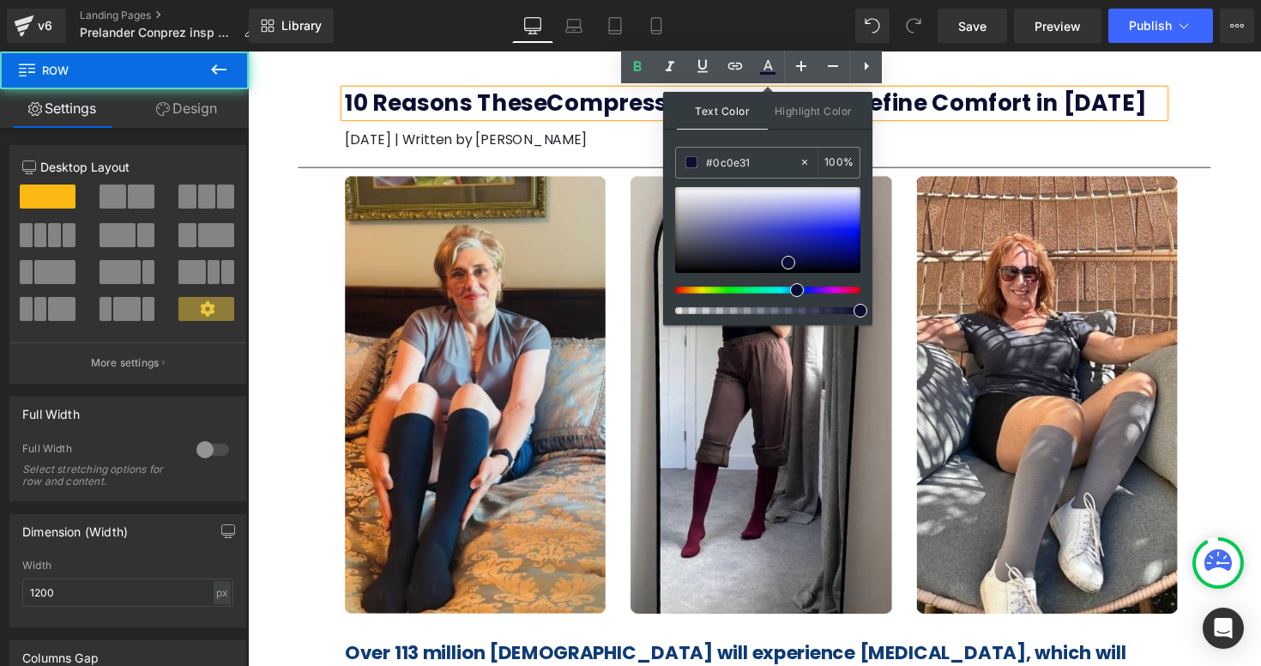
click at [1234, 111] on div "10 Reasons These Compression Socks Will Redefine Comfort in 2025 Heading May 05…" at bounding box center [766, 106] width 1029 height 110
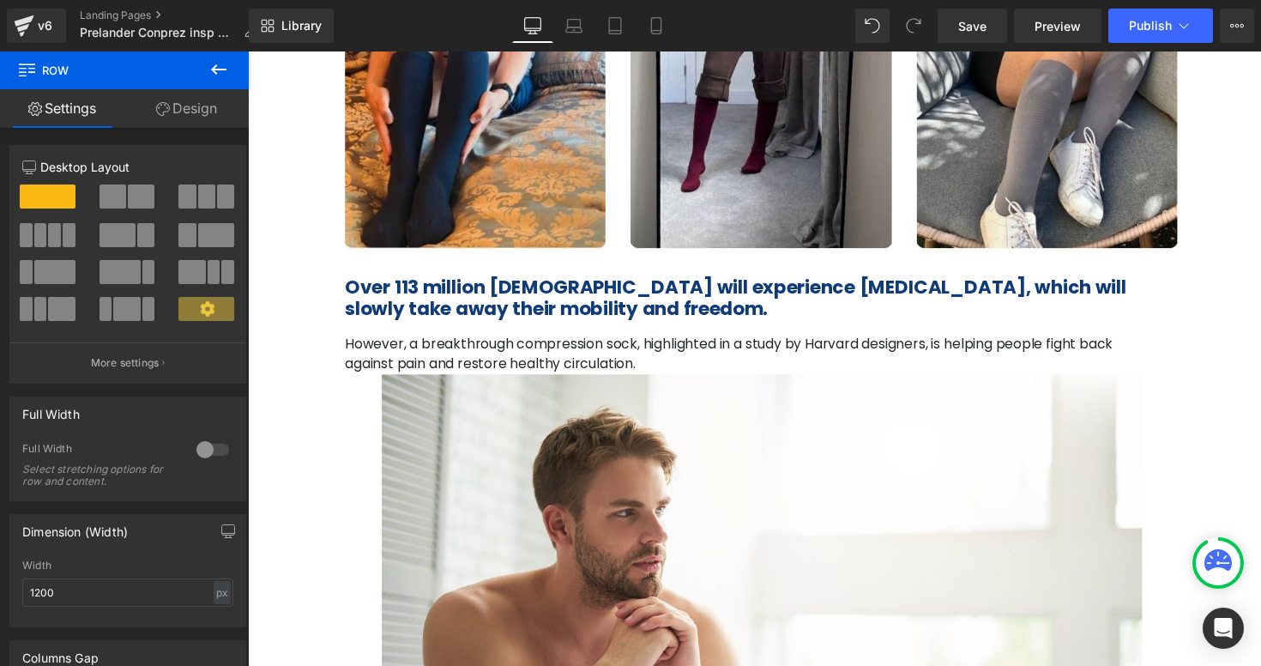
scroll to position [400, 0]
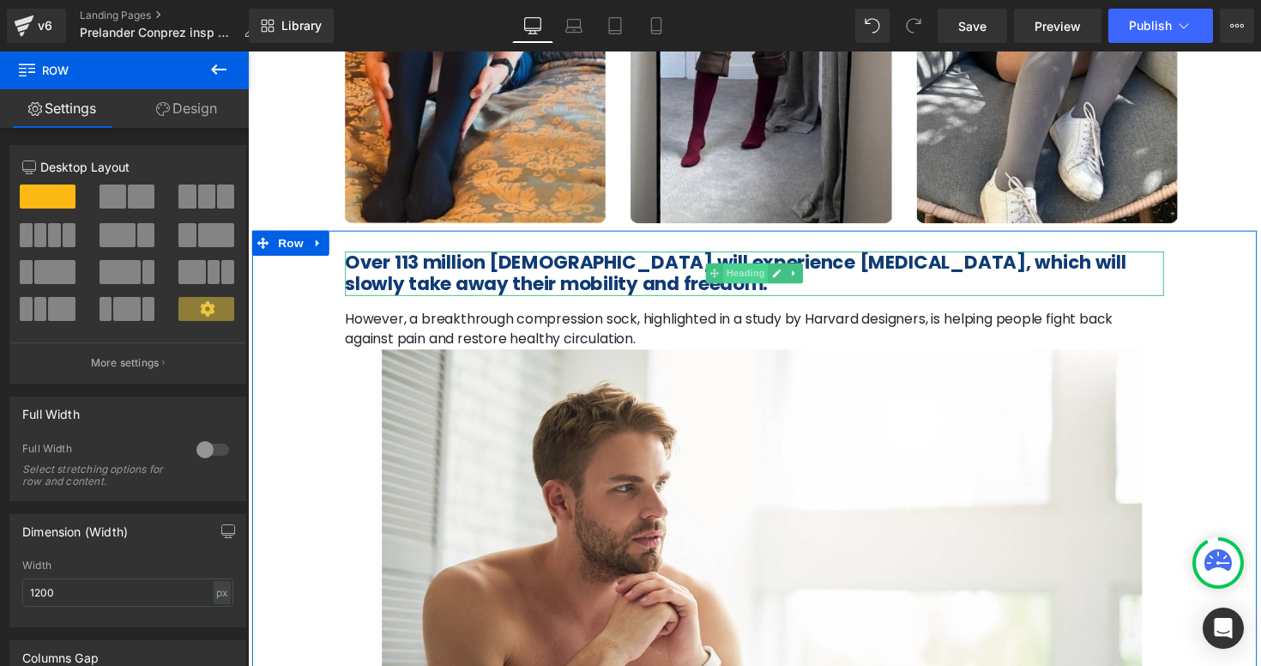
click at [736, 272] on span "Heading" at bounding box center [758, 278] width 46 height 21
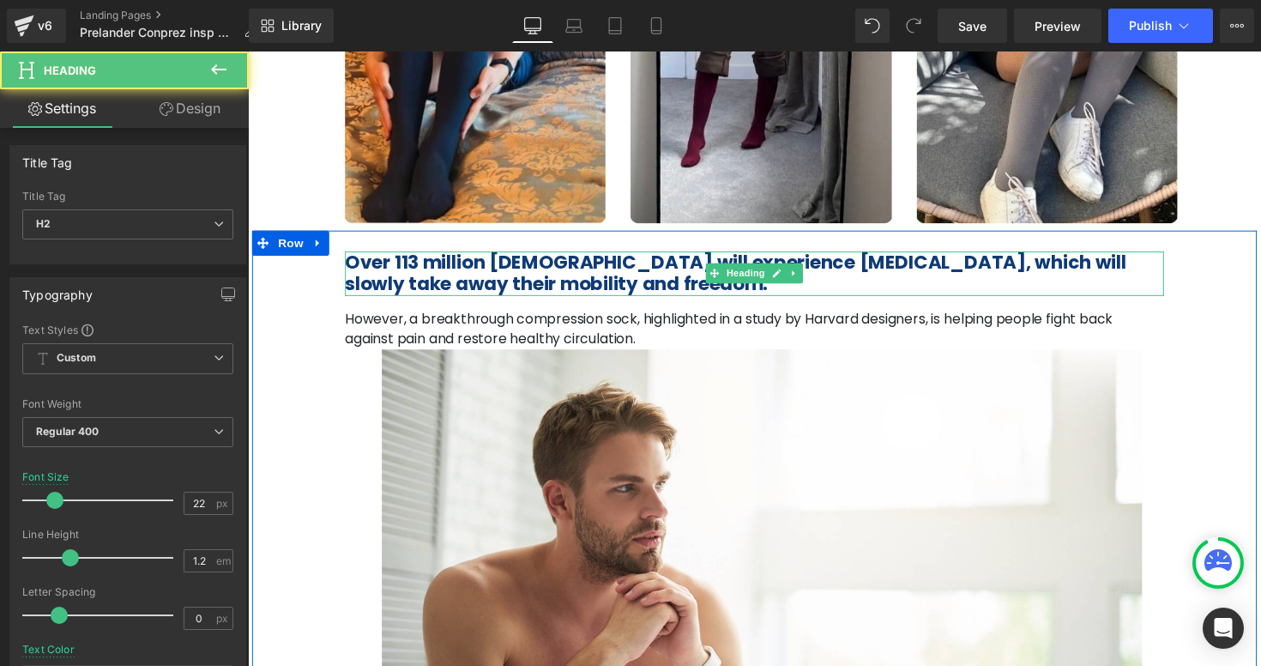
click at [691, 263] on span "Over 113 million [DEMOGRAPHIC_DATA] will experience [MEDICAL_DATA], which will …" at bounding box center [747, 278] width 800 height 49
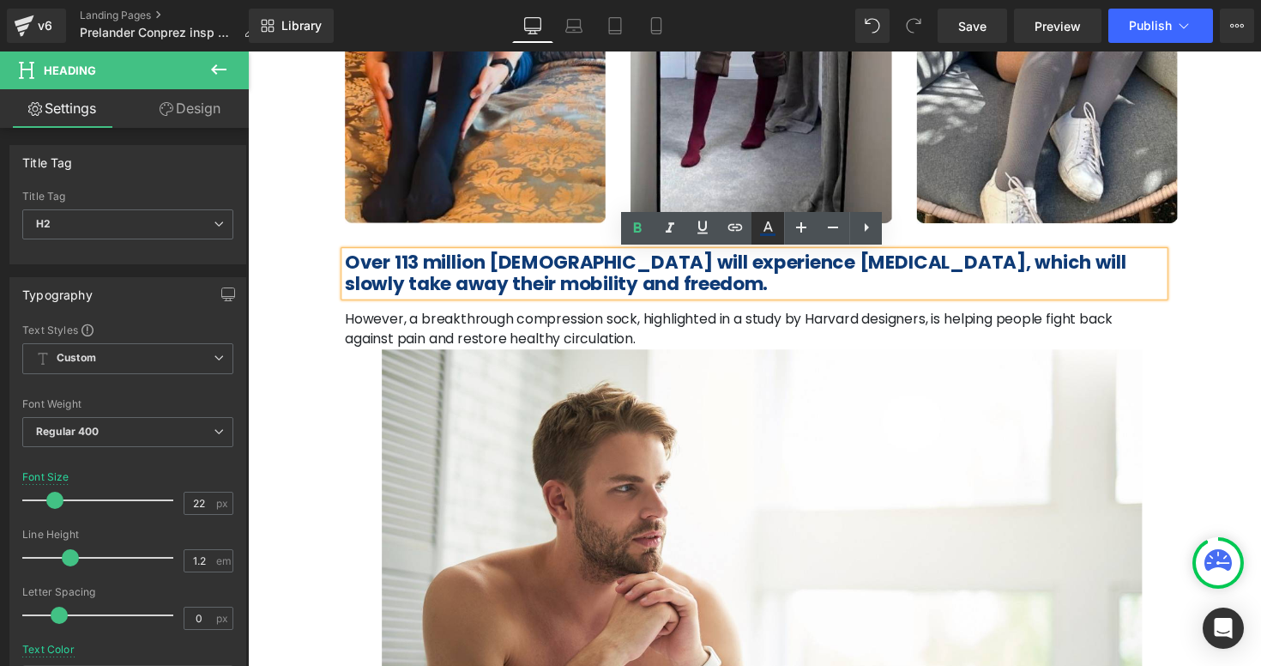
click at [769, 233] on icon at bounding box center [767, 234] width 15 height 3
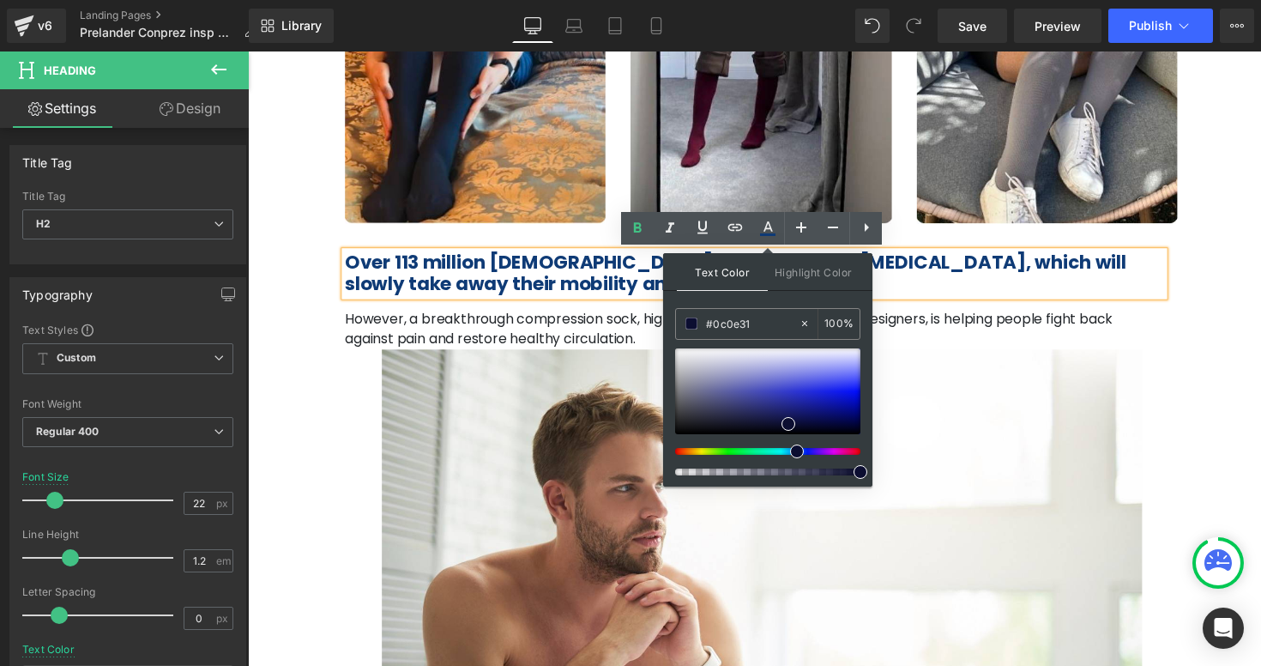
drag, startPoint x: 754, startPoint y: 323, endPoint x: 666, endPoint y: 323, distance: 88.3
click at [666, 323] on div "Text Color Highlight Color #0c0e31 #0c0e31 100 % rgba(150, 58, 58, 1) #963a3a 1…" at bounding box center [767, 369] width 209 height 233
click at [248, 51] on div "80px" at bounding box center [248, 51] width 0 height 0
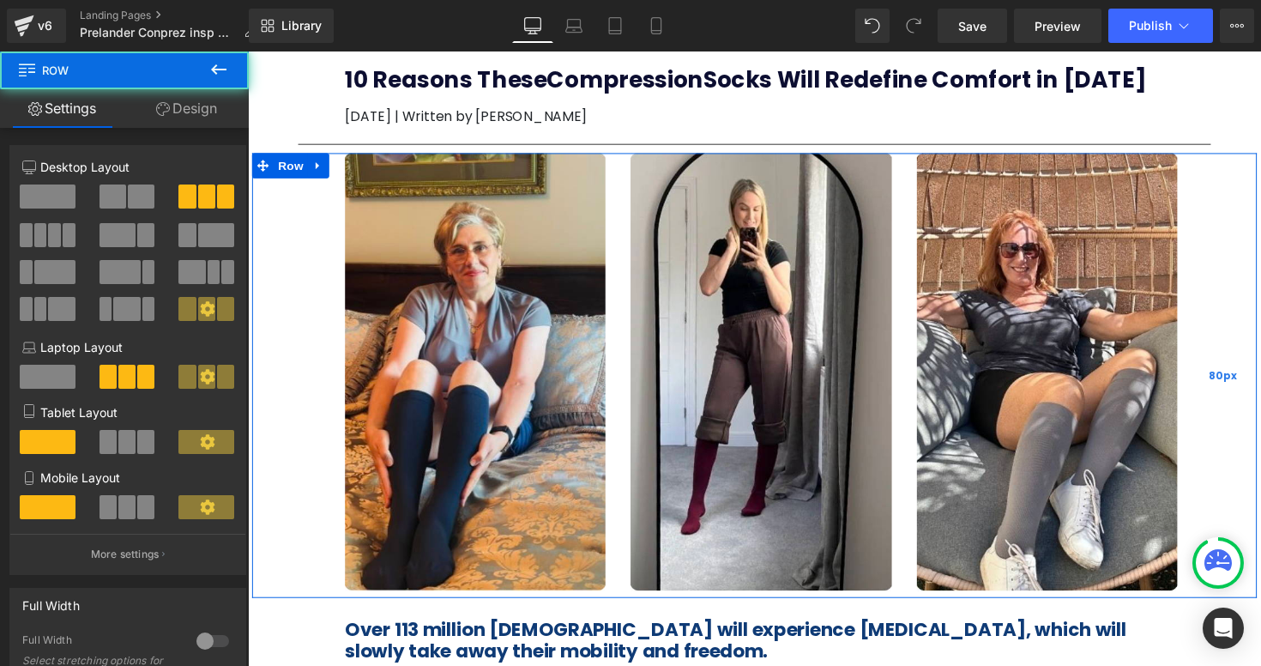
scroll to position [0, 0]
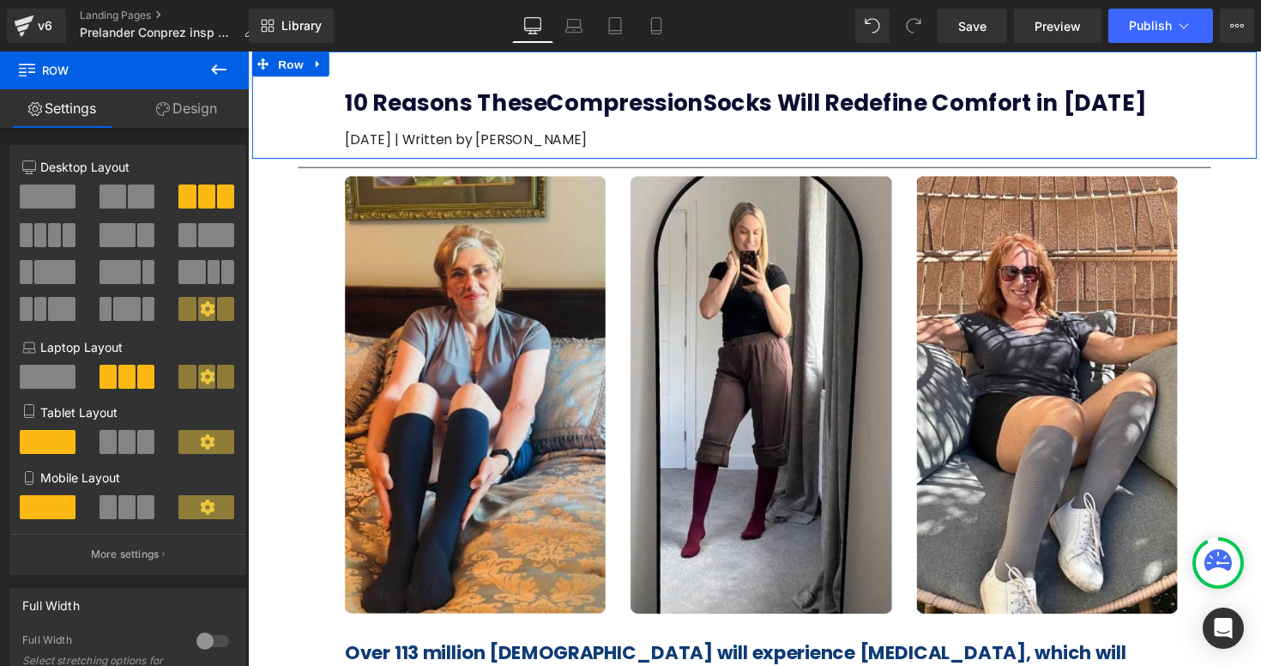
click at [248, 51] on div at bounding box center [248, 51] width 0 height 0
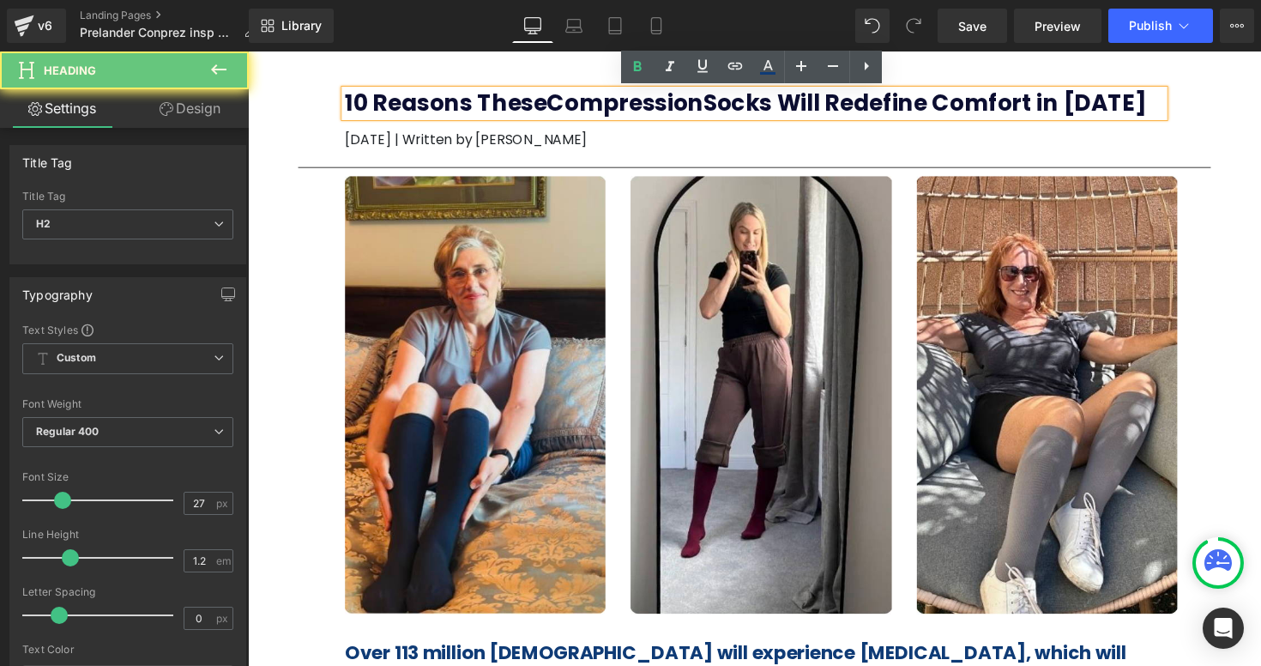
click at [974, 105] on b "10 Reasons These Compression Socks Will Redefine Comfort in 2025" at bounding box center [757, 104] width 821 height 32
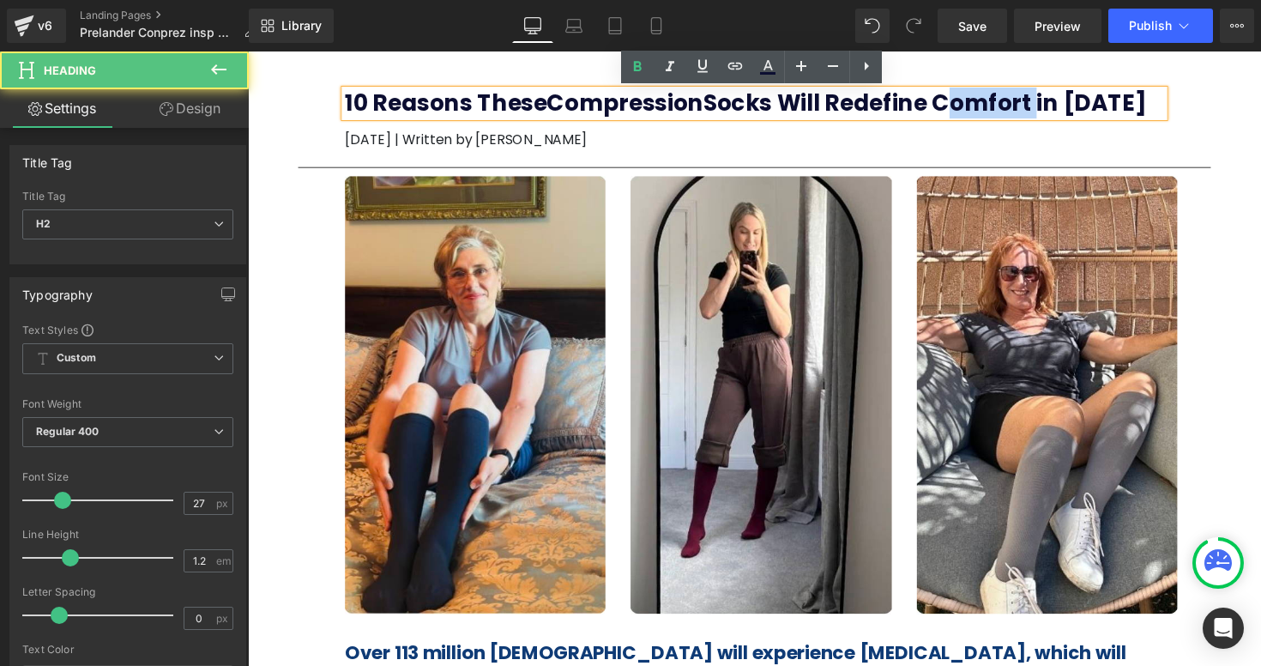
click at [974, 105] on b "10 Reasons These Compression Socks Will Redefine Comfort in 2025" at bounding box center [757, 104] width 821 height 32
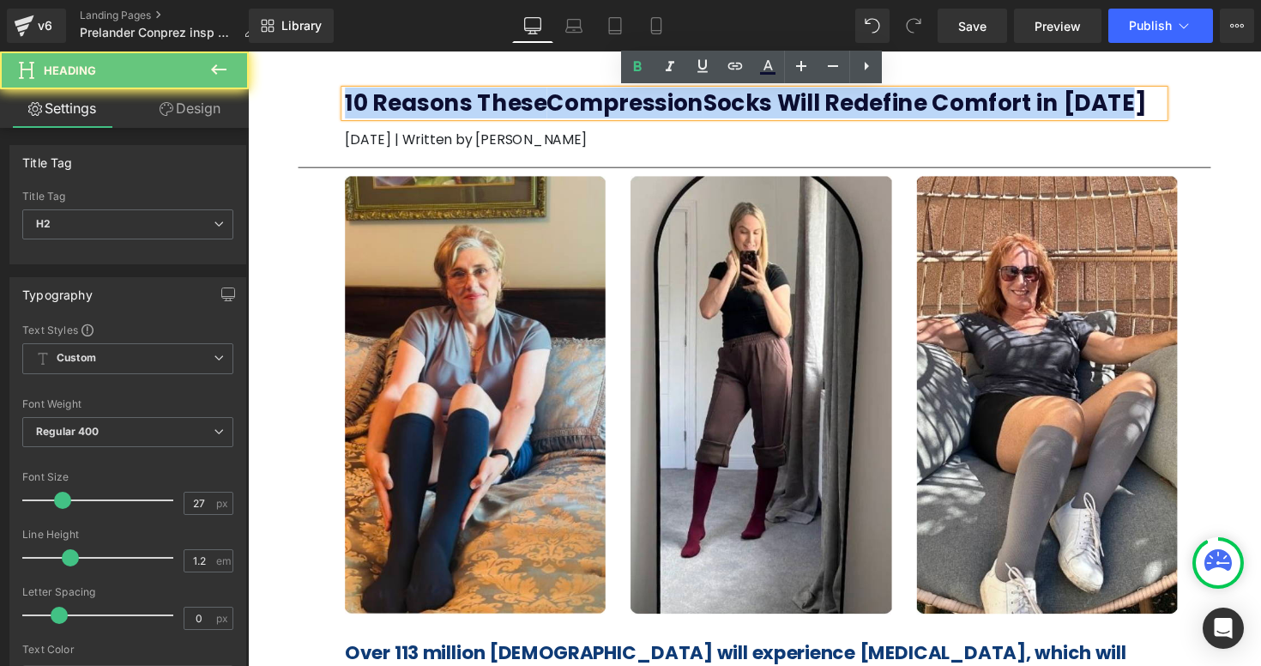
click at [974, 105] on b "10 Reasons These Compression Socks Will Redefine Comfort in 2025" at bounding box center [757, 104] width 821 height 32
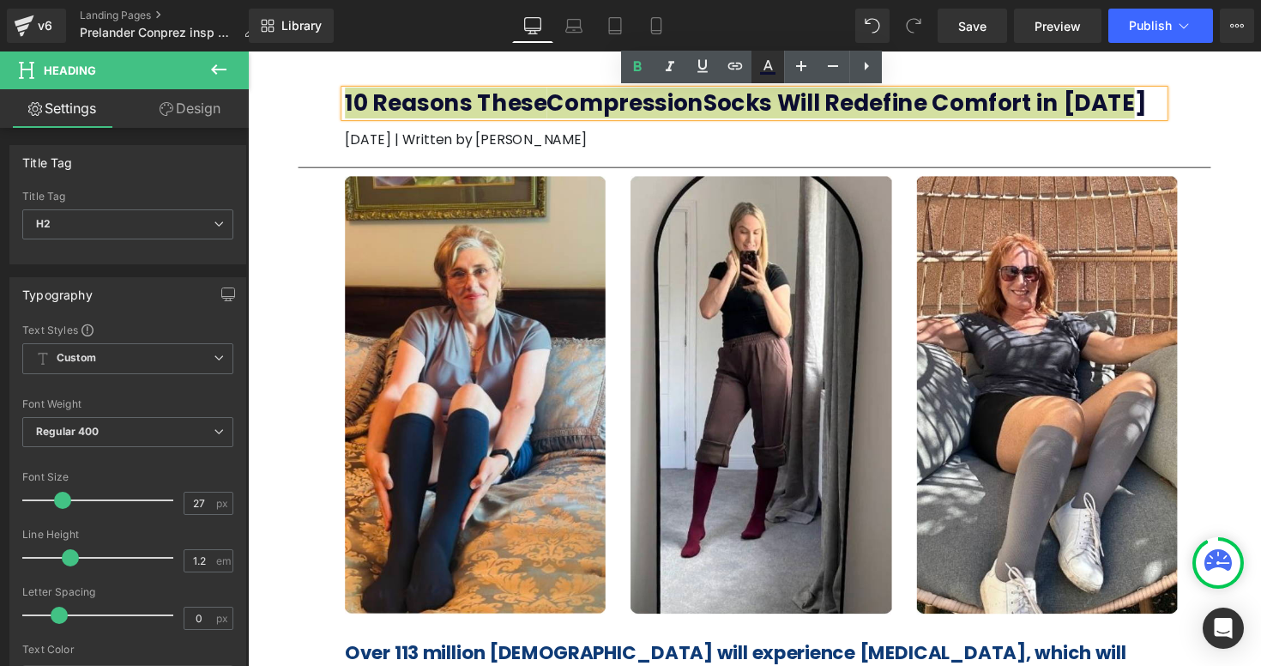
click at [771, 65] on icon at bounding box center [767, 67] width 21 height 21
type input "100"
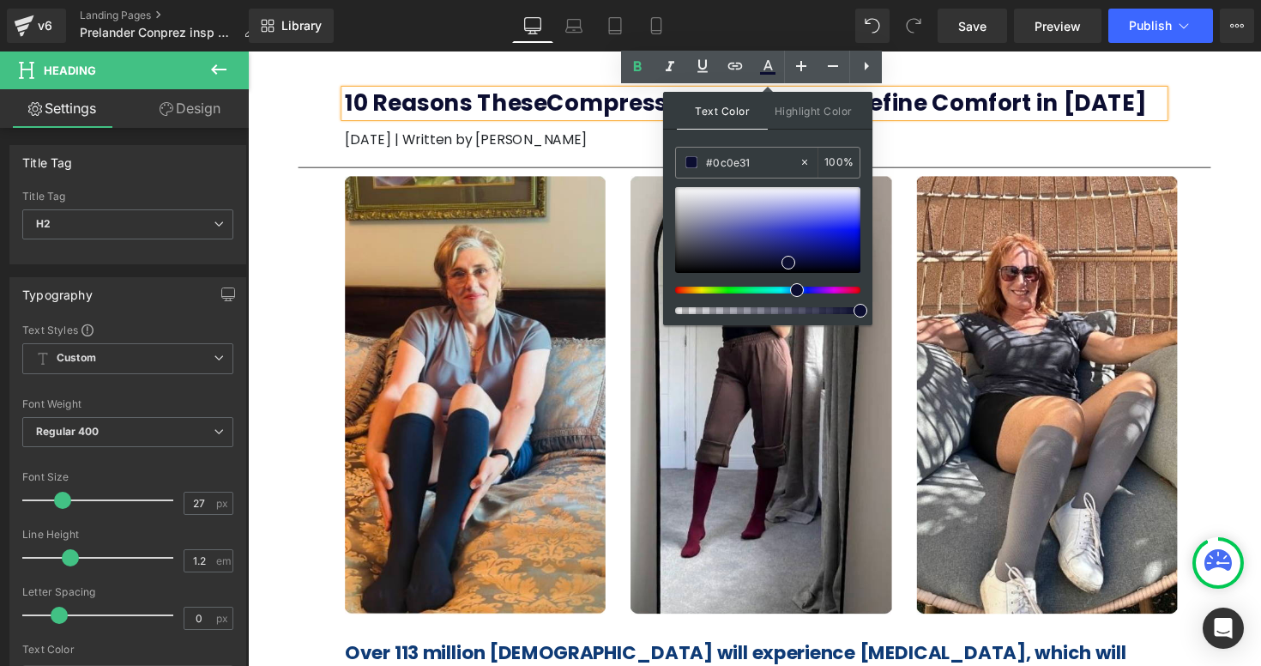
click at [1222, 155] on div "10 Reasons These Compression Socks Will Redefine Comfort in 2025 Heading May 05…" at bounding box center [766, 106] width 1029 height 110
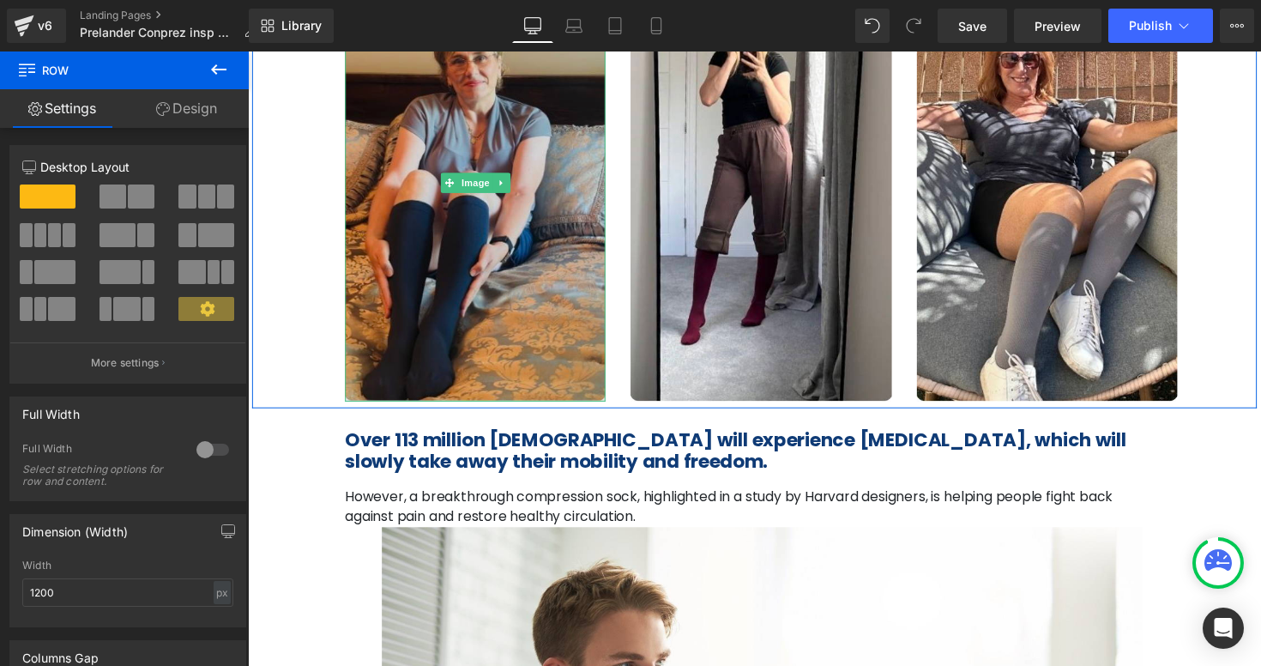
scroll to position [383, 0]
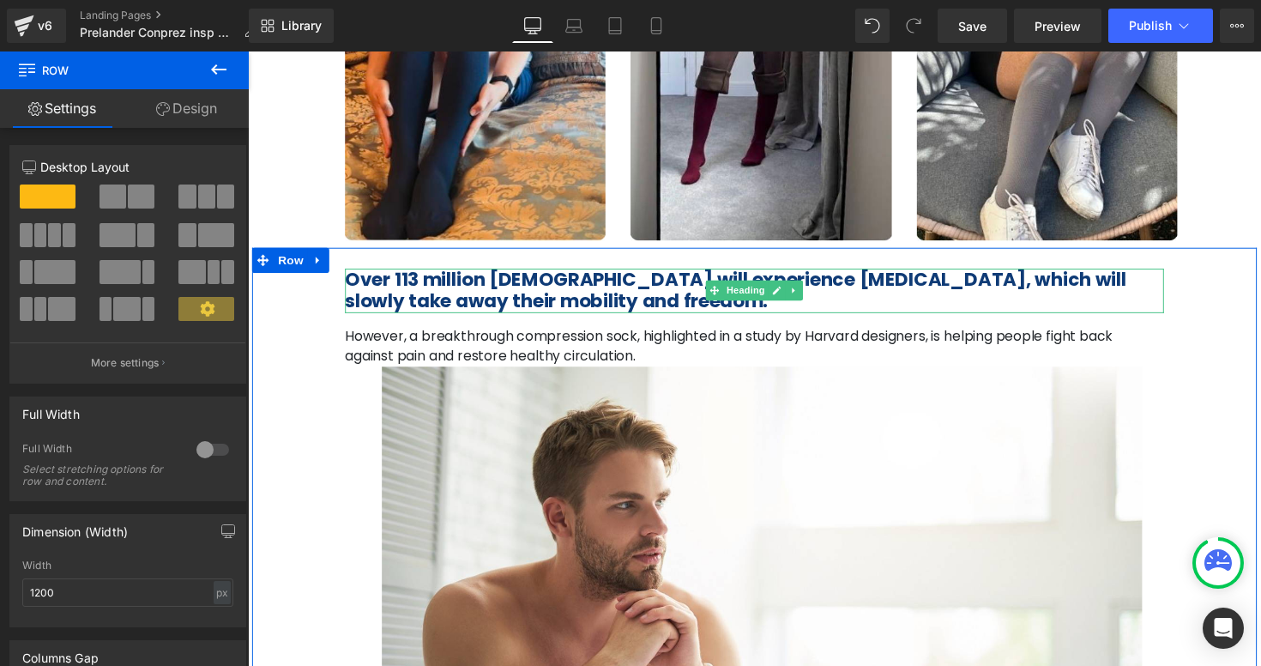
click at [428, 310] on span "Over 113 million [DEMOGRAPHIC_DATA] will experience [MEDICAL_DATA], which will …" at bounding box center [747, 295] width 800 height 49
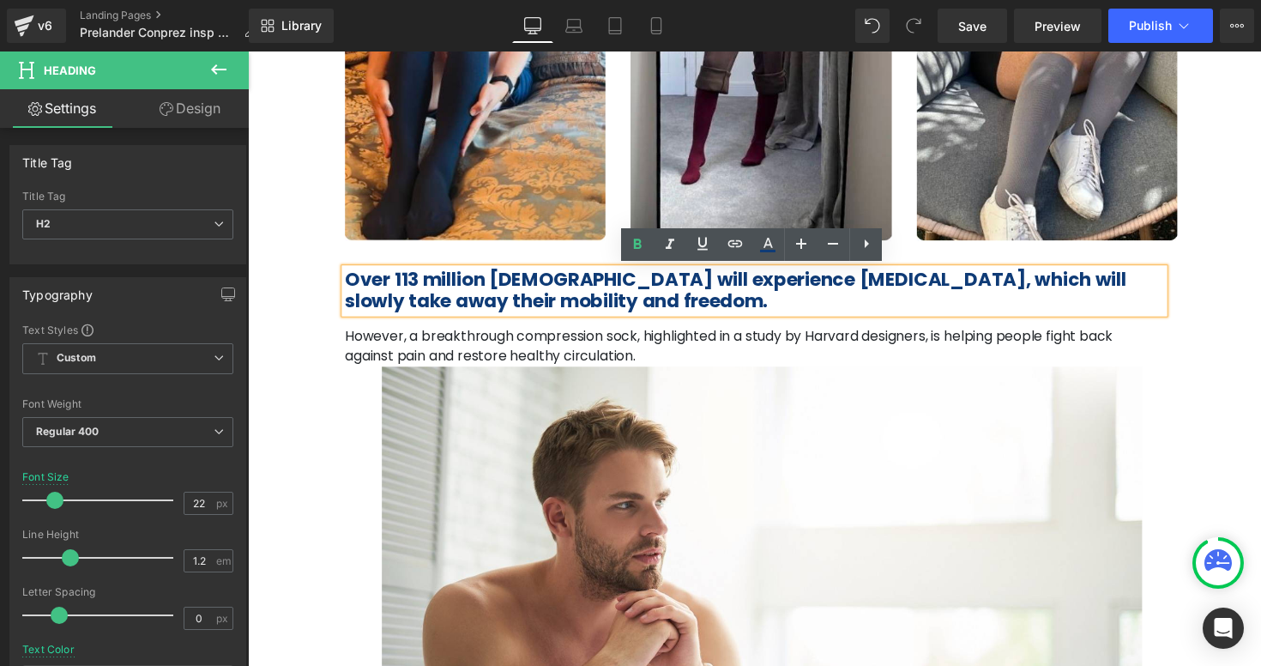
click at [428, 310] on span "Over 113 million [DEMOGRAPHIC_DATA] will experience [MEDICAL_DATA], which will …" at bounding box center [747, 295] width 800 height 49
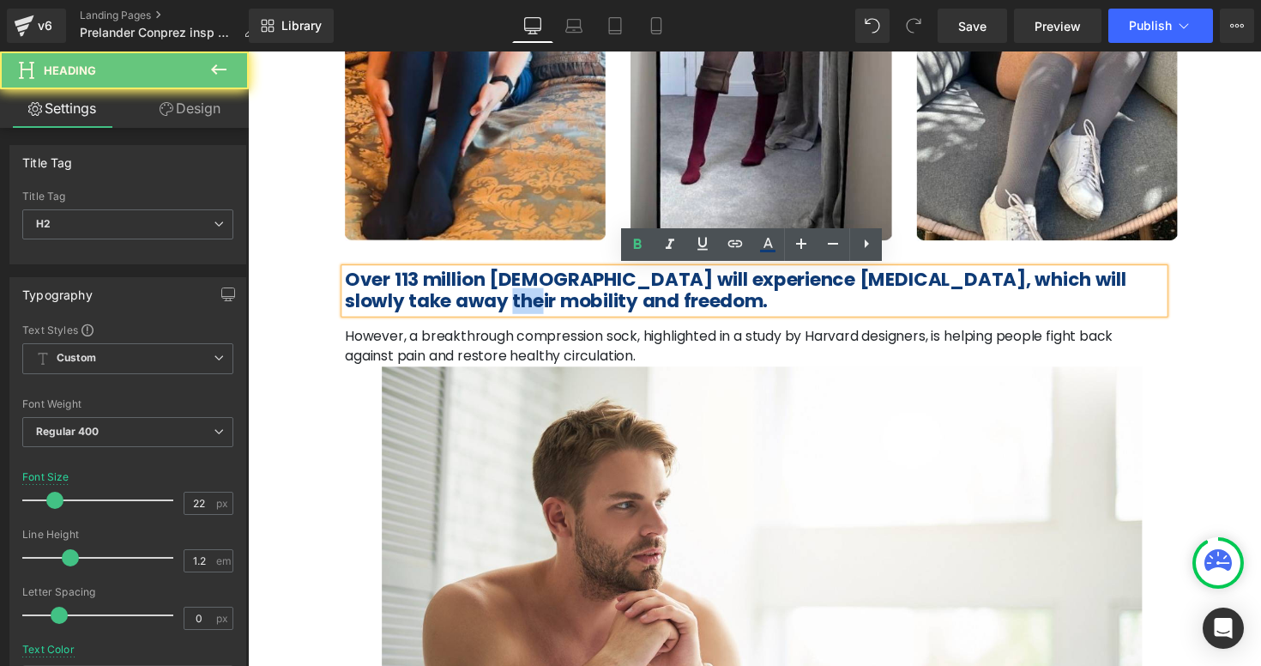
click at [428, 310] on span "Over 113 million [DEMOGRAPHIC_DATA] will experience [MEDICAL_DATA], which will …" at bounding box center [747, 295] width 800 height 49
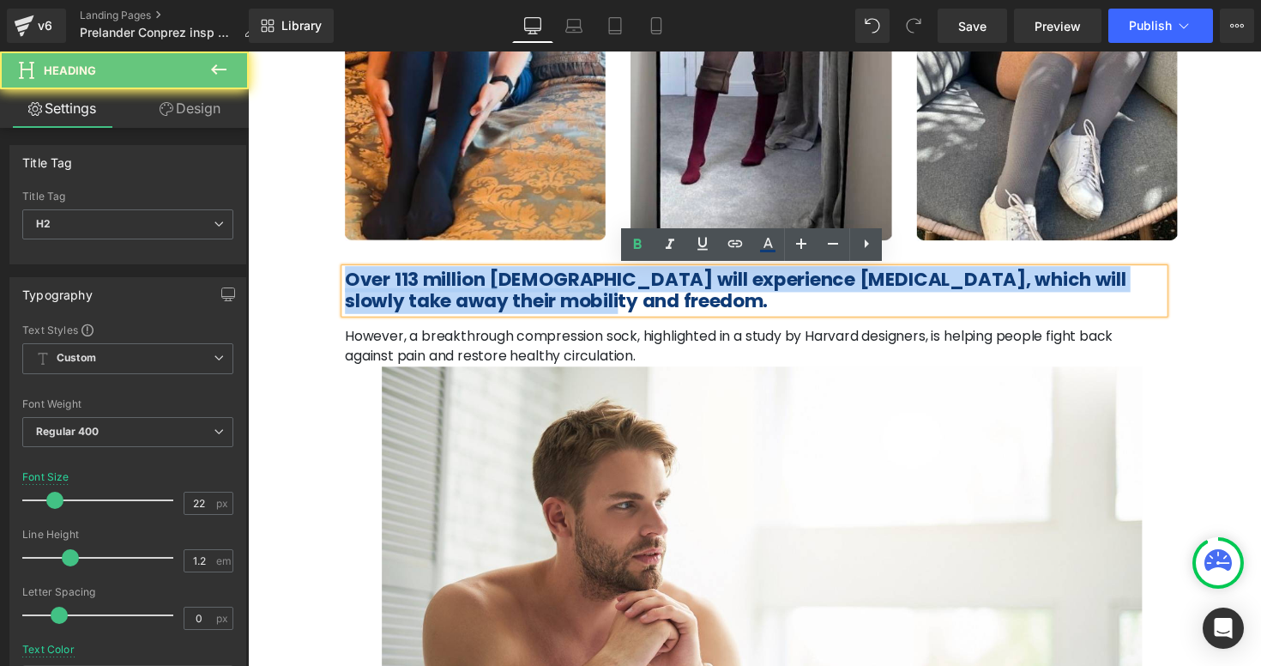
click at [428, 310] on span "Over 113 million [DEMOGRAPHIC_DATA] will experience [MEDICAL_DATA], which will …" at bounding box center [747, 295] width 800 height 49
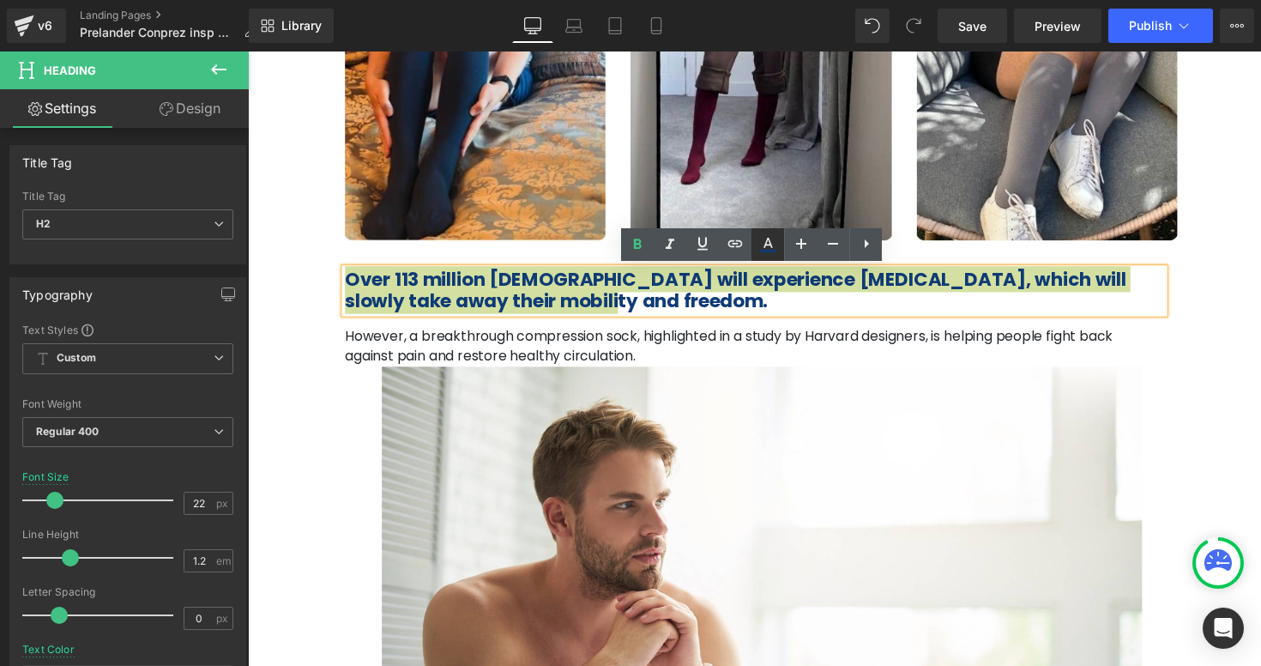
click at [768, 259] on link at bounding box center [767, 244] width 33 height 33
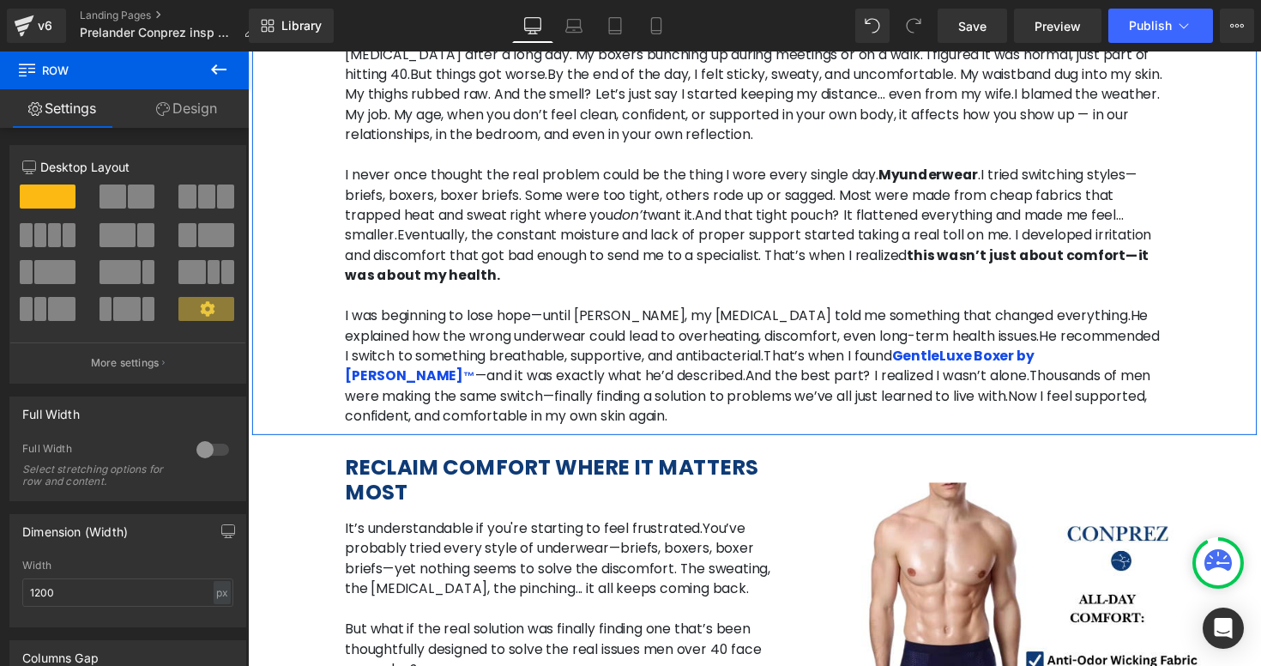
scroll to position [1347, 0]
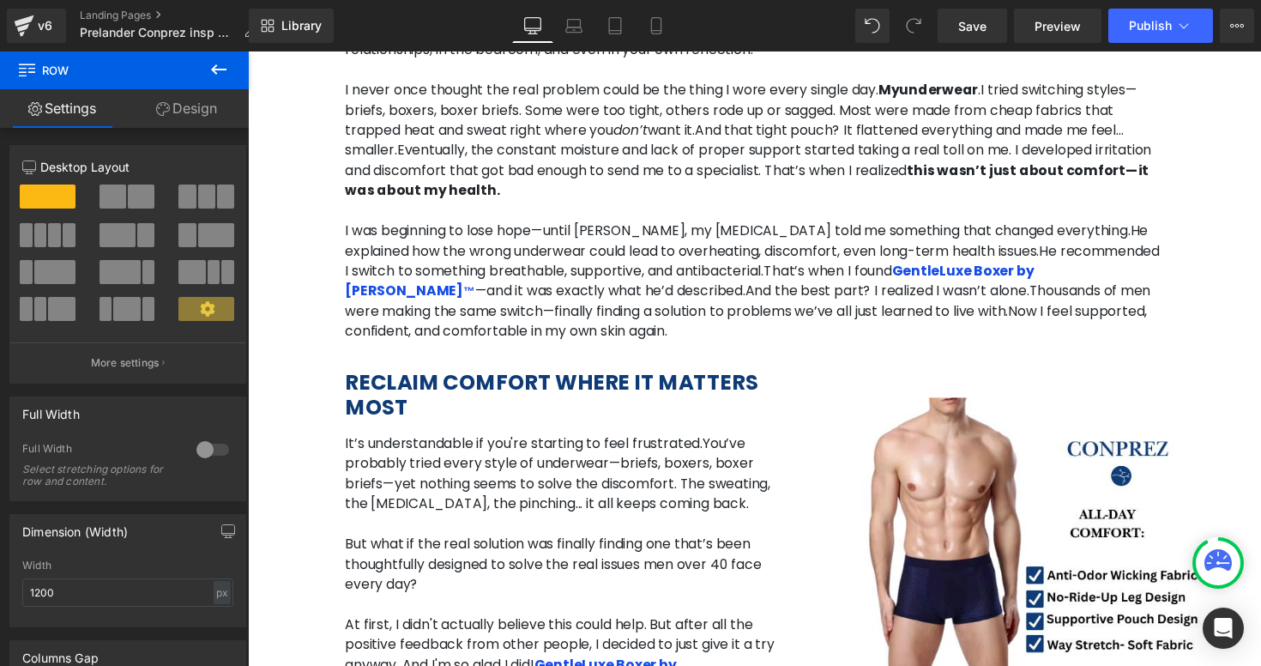
click at [548, 375] on b "RECLAIM COMFORT WHERE IT MATTERS MOST" at bounding box center [558, 403] width 423 height 56
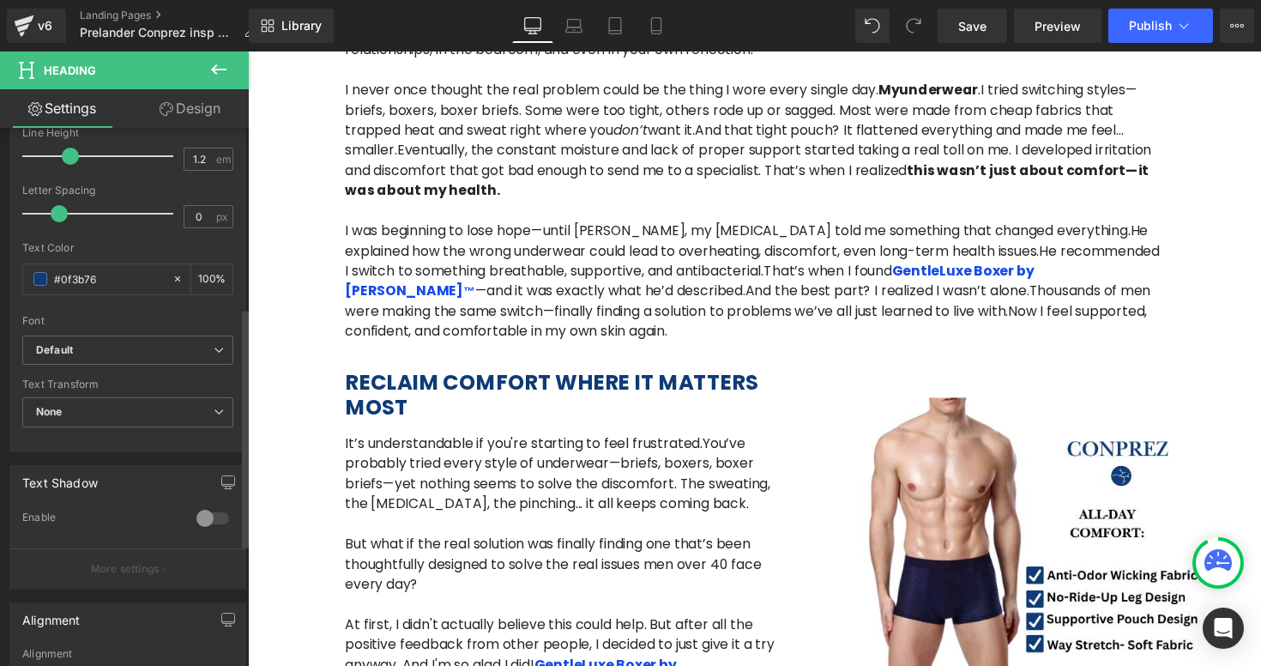
scroll to position [407, 0]
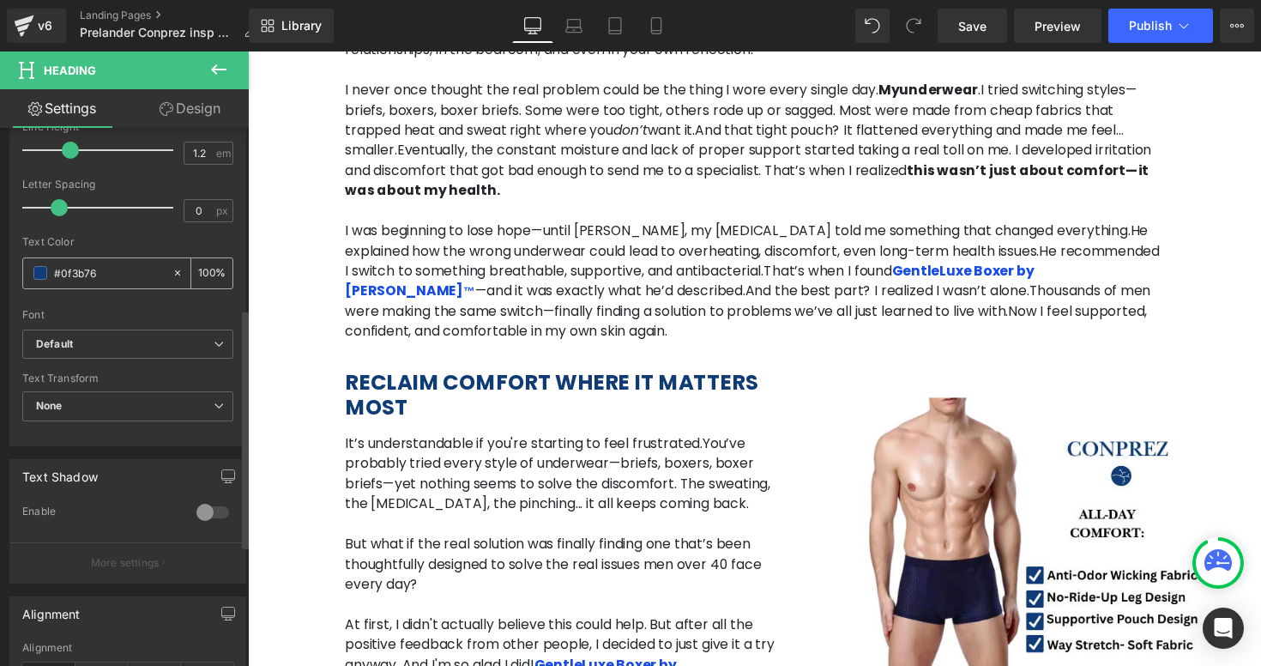
drag, startPoint x: 109, startPoint y: 280, endPoint x: 61, endPoint y: 274, distance: 48.3
click at [60, 274] on input "#0f3b76" at bounding box center [109, 272] width 110 height 19
drag, startPoint x: 100, startPoint y: 280, endPoint x: 45, endPoint y: 276, distance: 55.9
click at [45, 276] on div "#0f3b76" at bounding box center [97, 273] width 148 height 30
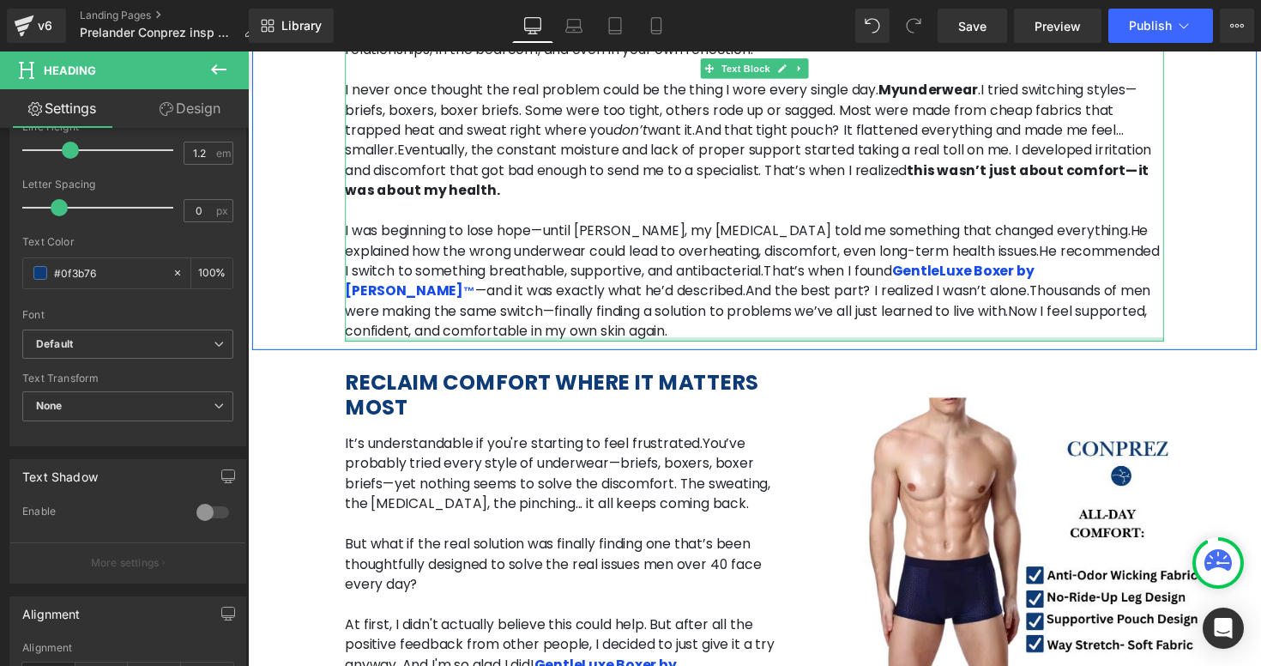
click at [618, 286] on span "Thousands of men were making the same switch—finally finding a solution to prob…" at bounding box center [759, 306] width 825 height 40
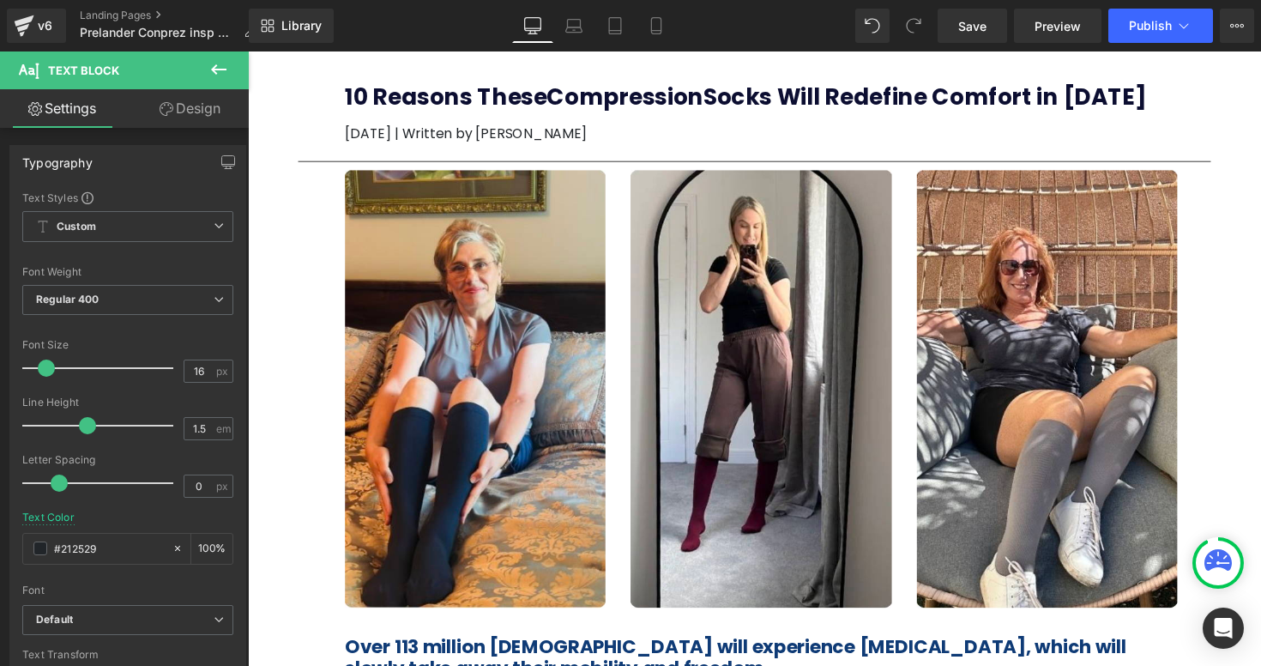
scroll to position [0, 0]
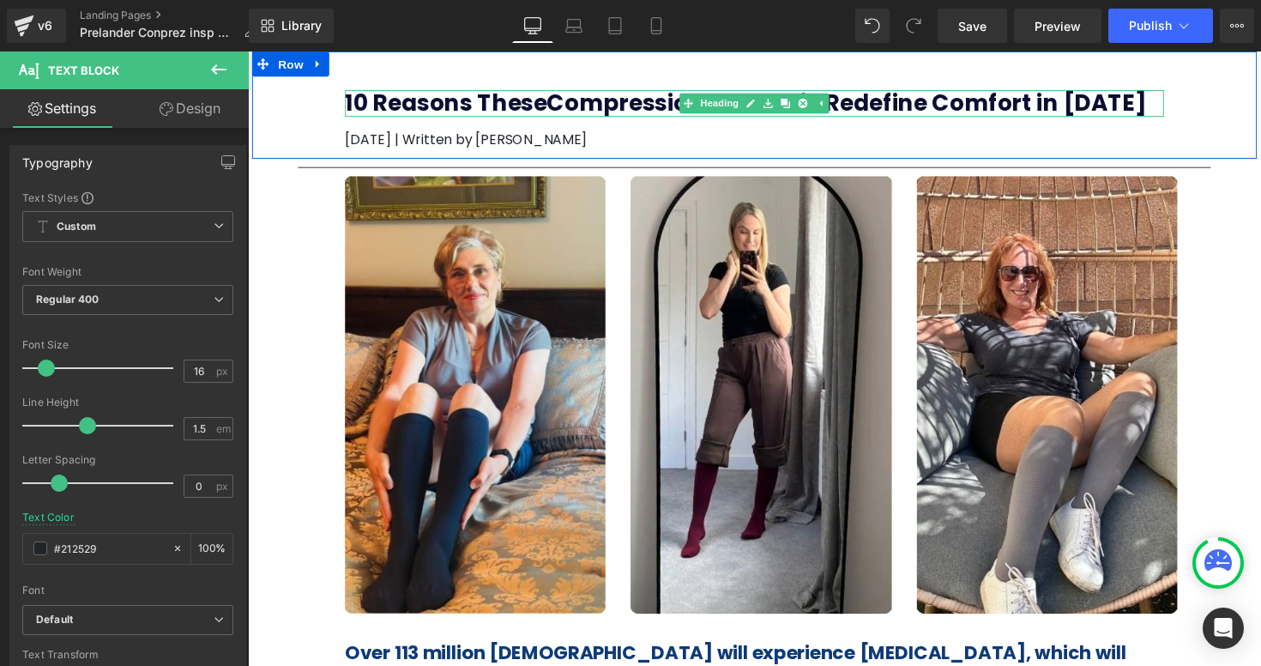
click at [575, 108] on b "10 Reasons These Compression Socks Will Redefine Comfort in 2025" at bounding box center [757, 104] width 821 height 32
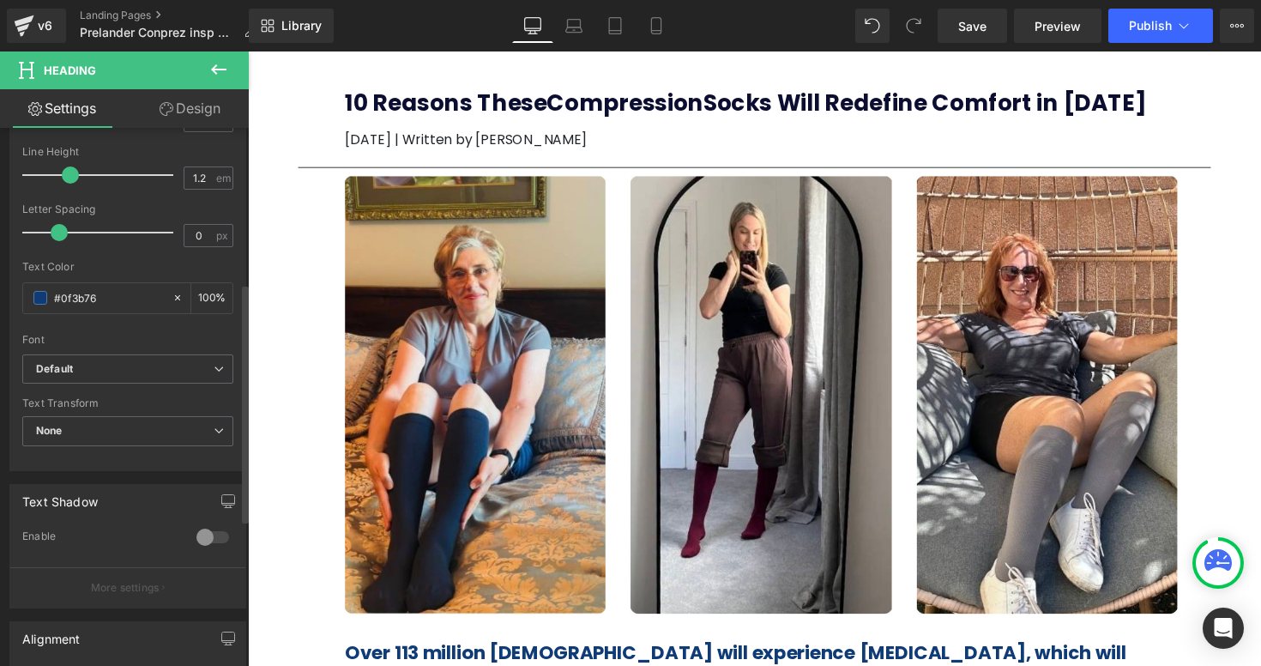
scroll to position [391, 0]
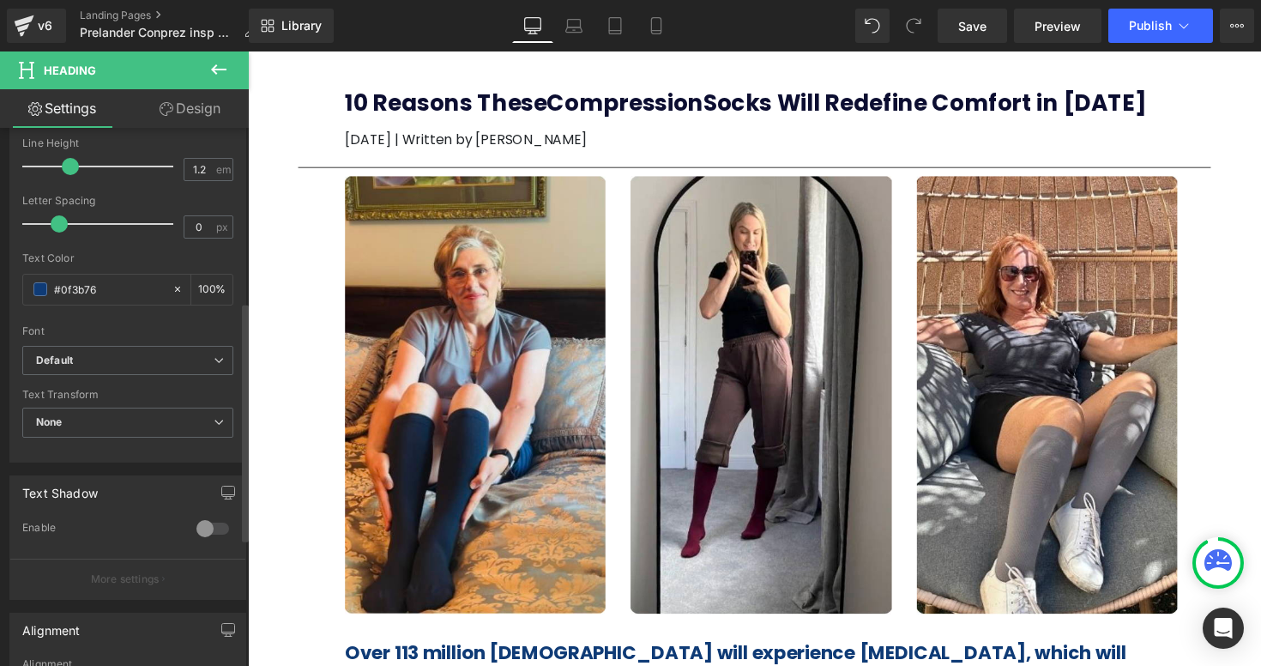
drag, startPoint x: 112, startPoint y: 290, endPoint x: 0, endPoint y: 289, distance: 112.4
click at [0, 289] on div "Typography Text Styles Custom Custom Setup Global Style Custom Setup Global Sty…" at bounding box center [128, 167] width 256 height 589
click at [135, 304] on div "#0f3b76 100 %" at bounding box center [127, 290] width 211 height 32
click at [122, 292] on input "#0f3b76" at bounding box center [109, 289] width 110 height 19
click at [172, 241] on div at bounding box center [127, 246] width 211 height 11
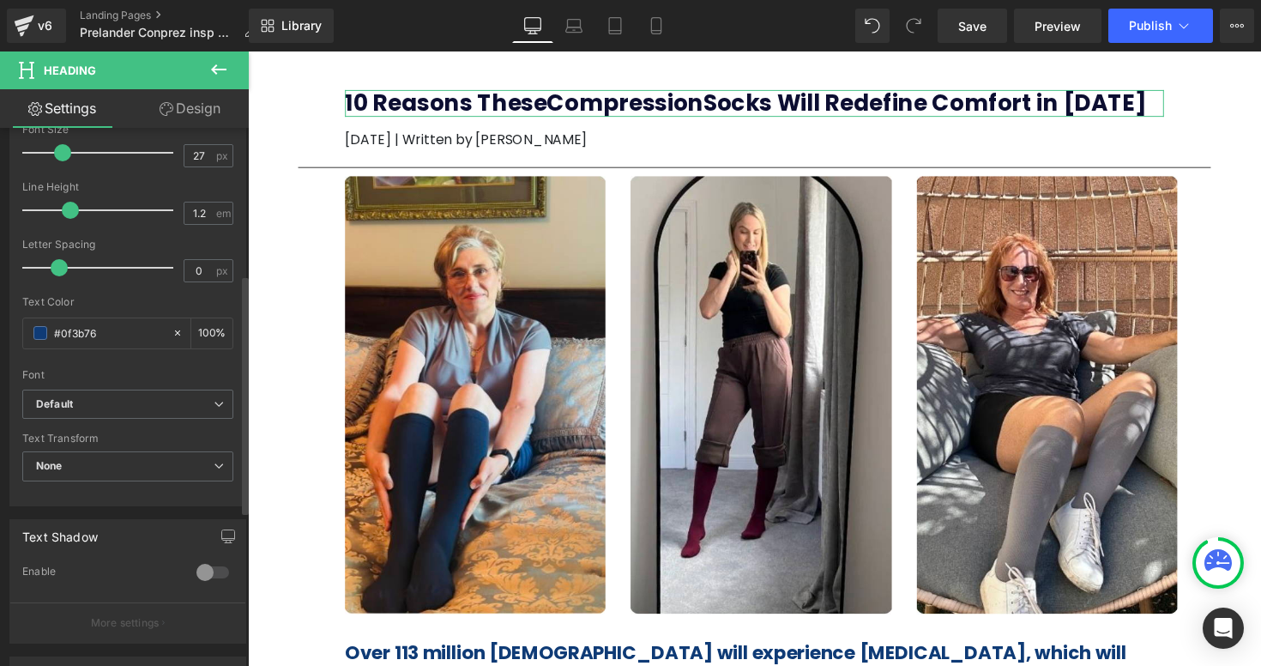
scroll to position [356, 0]
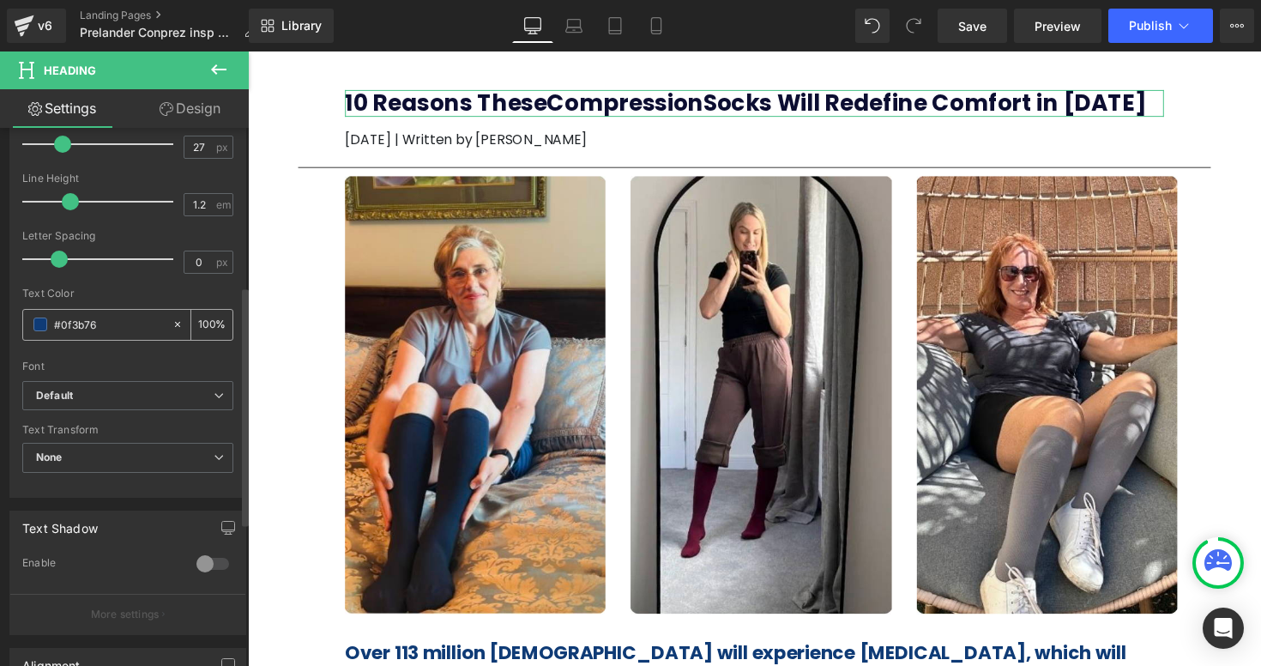
click at [78, 332] on input "#0f3b76" at bounding box center [109, 324] width 110 height 19
click at [126, 333] on input "#0f3b76" at bounding box center [109, 324] width 110 height 19
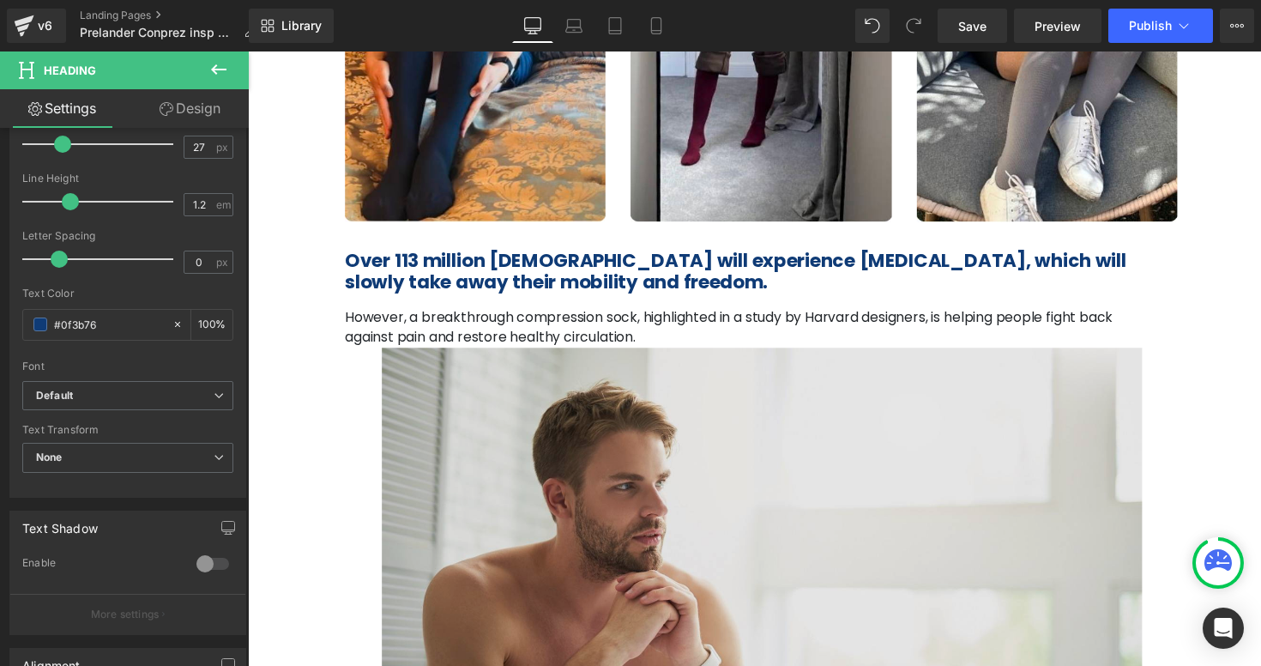
scroll to position [413, 0]
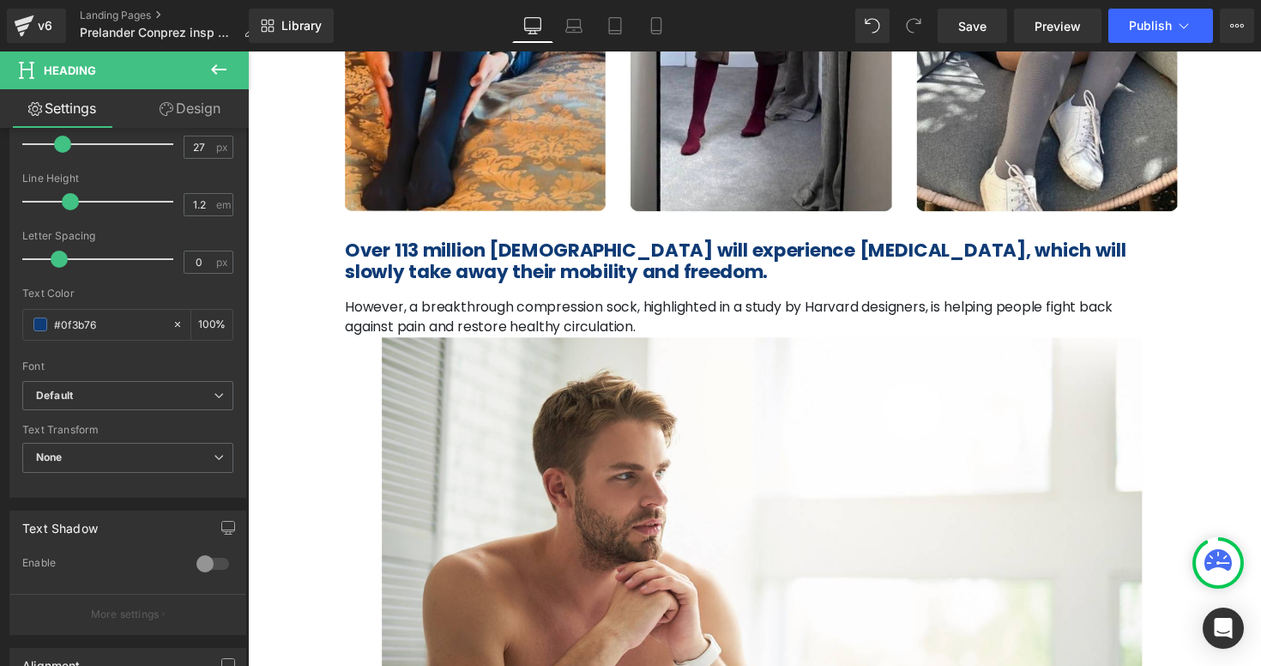
click at [481, 253] on span "Over 113 million [DEMOGRAPHIC_DATA] will experience [MEDICAL_DATA], which will …" at bounding box center [747, 265] width 800 height 49
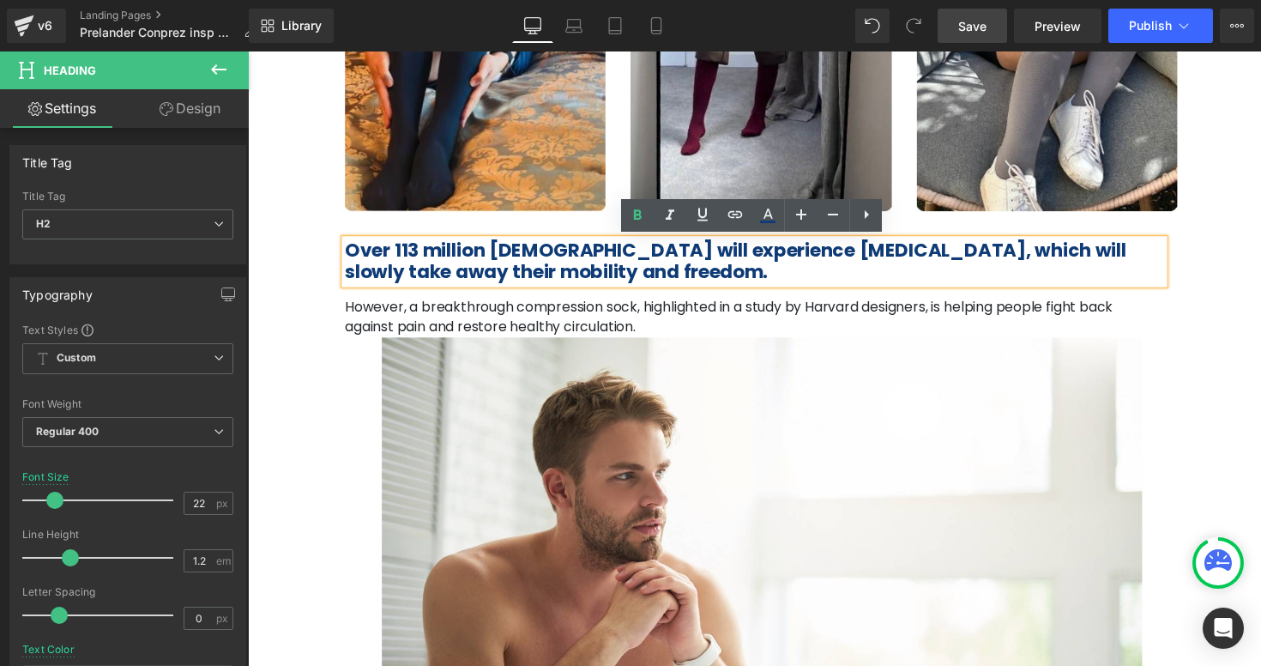
click at [981, 22] on span "Save" at bounding box center [972, 26] width 28 height 18
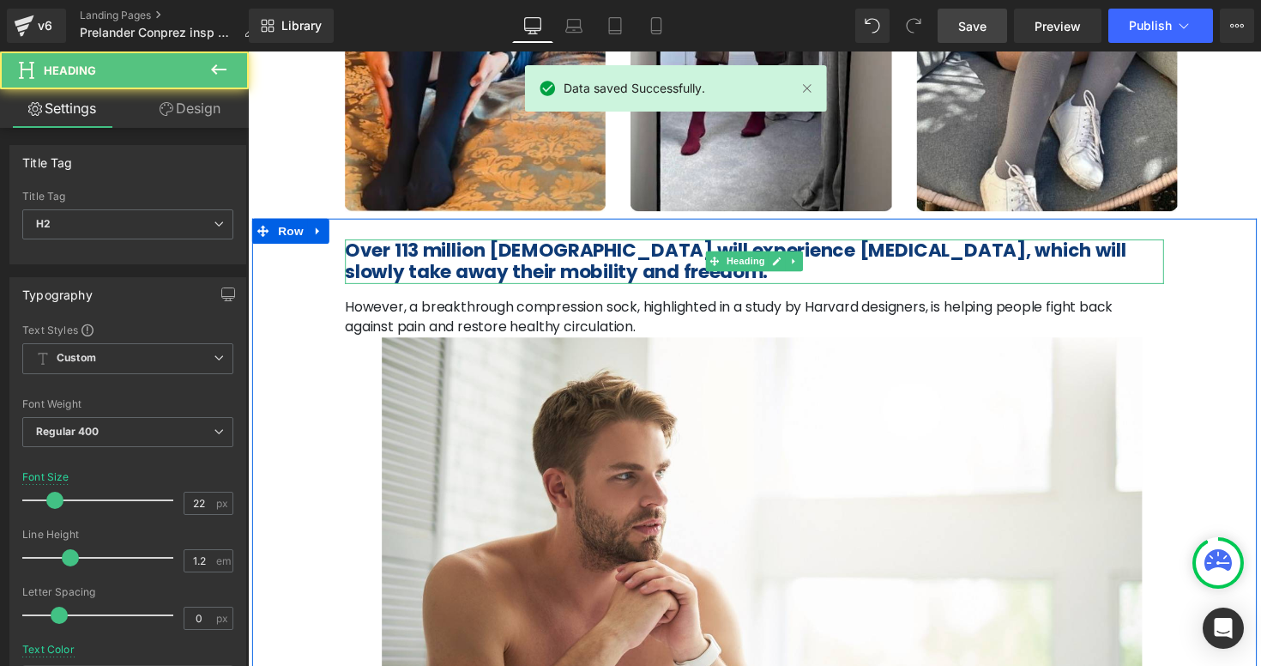
click at [509, 257] on span "Over 113 million [DEMOGRAPHIC_DATA] will experience [MEDICAL_DATA], which will …" at bounding box center [747, 265] width 800 height 49
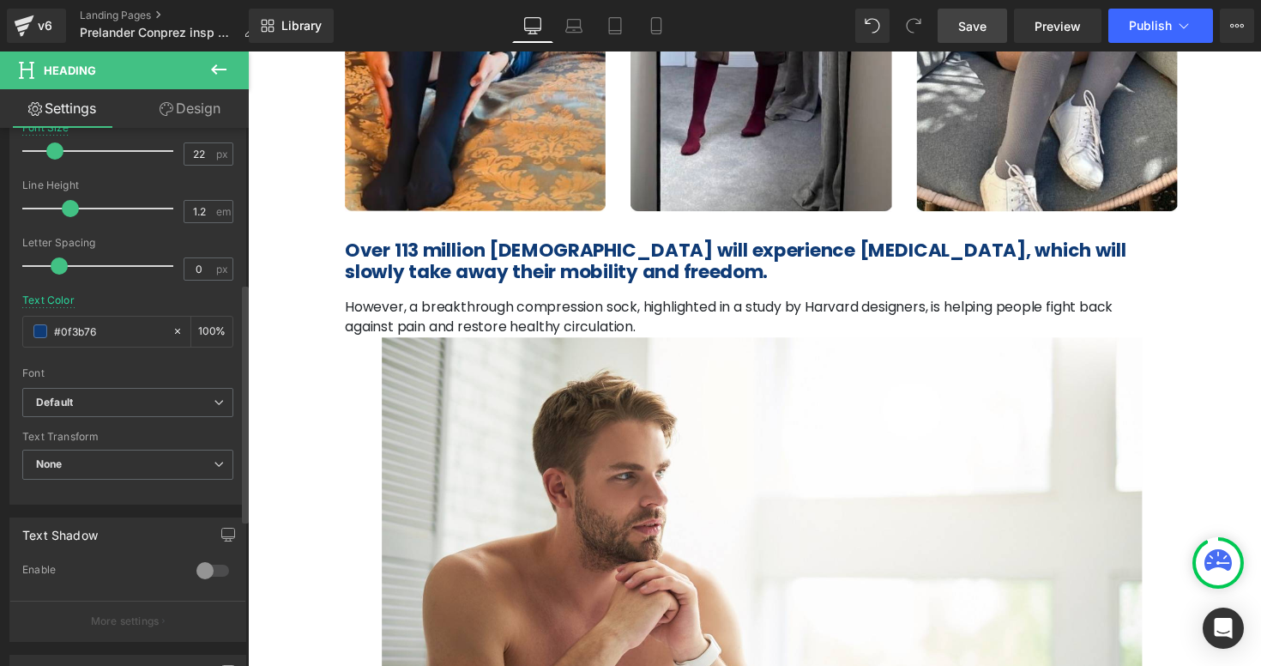
scroll to position [353, 0]
drag, startPoint x: 108, startPoint y: 329, endPoint x: 45, endPoint y: 329, distance: 62.6
click at [45, 329] on div "#0f3b76" at bounding box center [97, 327] width 148 height 30
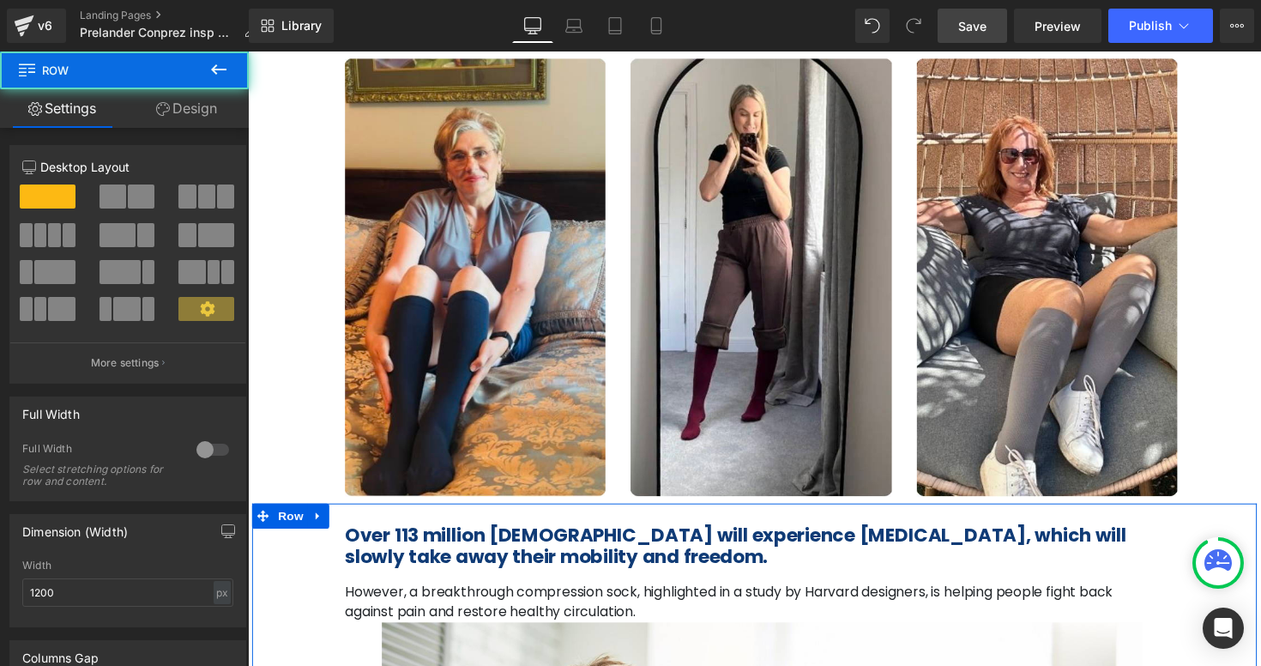
scroll to position [0, 0]
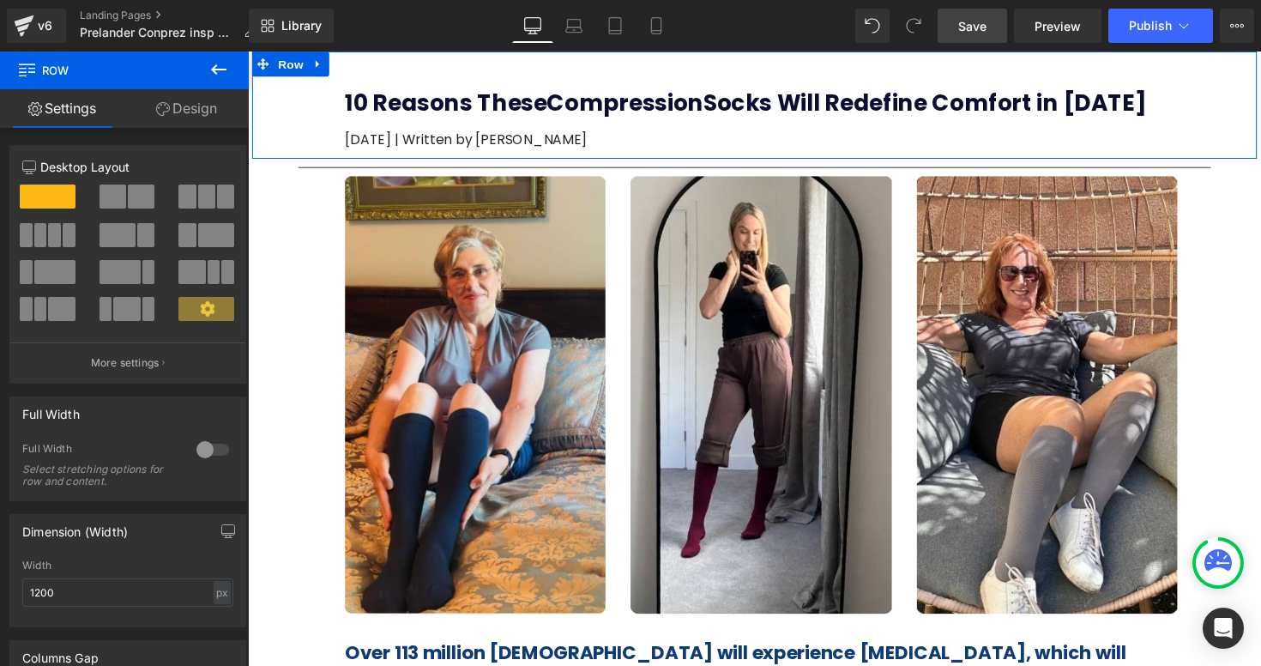
click at [413, 106] on b "10 Reasons These Compression Socks Will Redefine Comfort in 2025" at bounding box center [757, 104] width 821 height 32
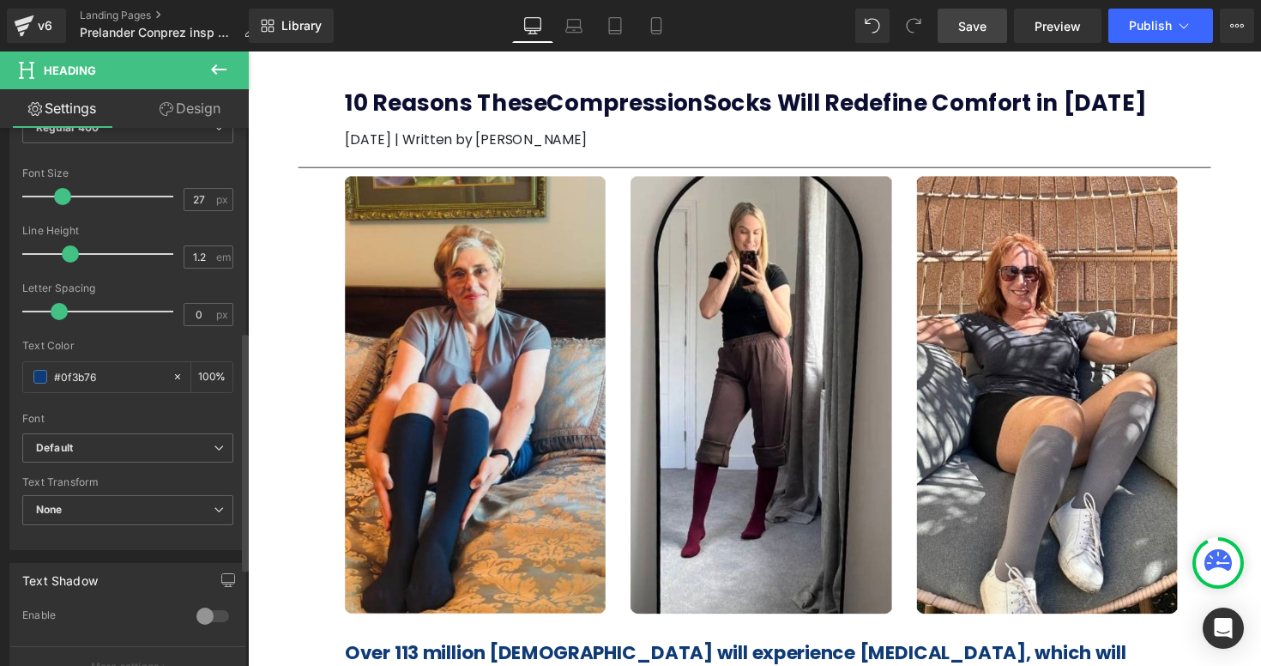
scroll to position [259, 0]
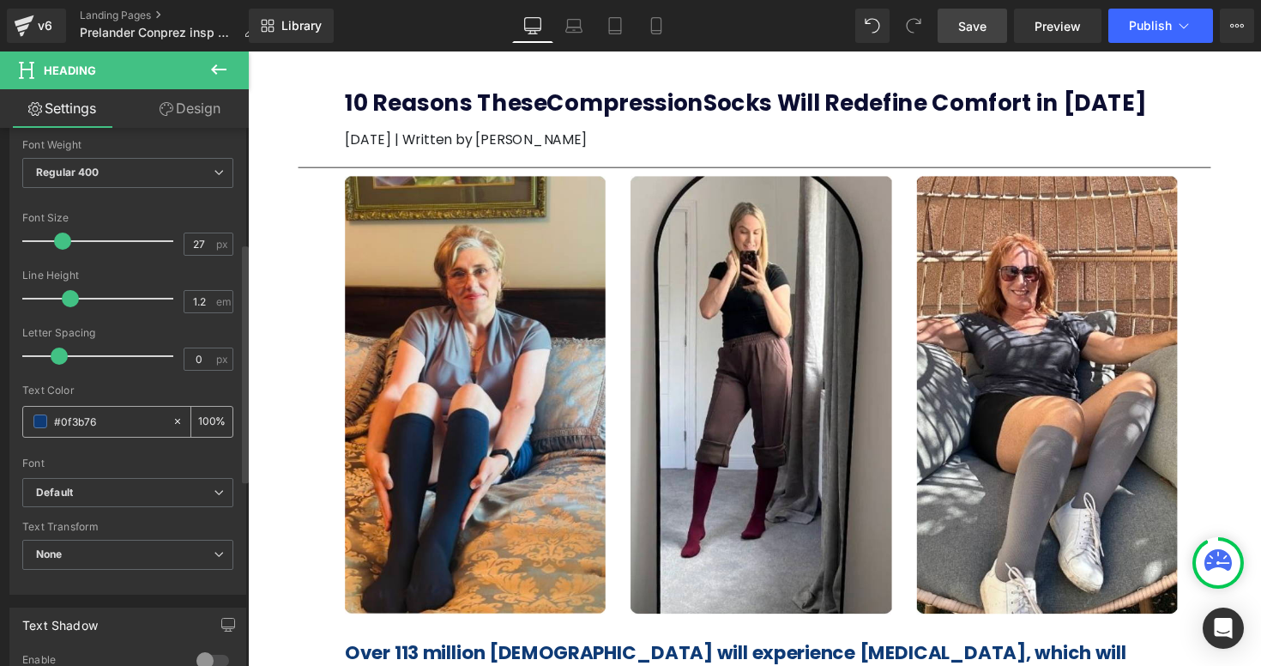
drag, startPoint x: 111, startPoint y: 425, endPoint x: 27, endPoint y: 425, distance: 83.2
click at [27, 425] on div "#0f3b76" at bounding box center [97, 422] width 148 height 30
click at [198, 422] on input "100" at bounding box center [206, 421] width 17 height 19
click at [172, 419] on icon at bounding box center [178, 421] width 12 height 12
type input "none"
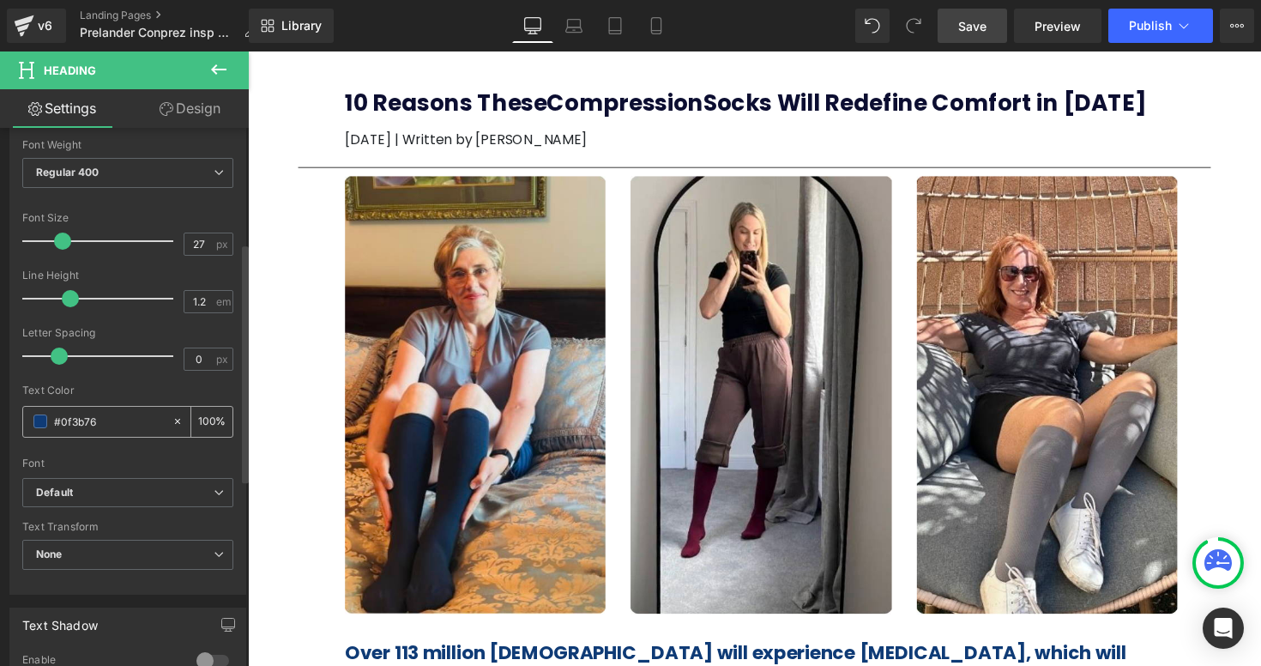
type input "0"
click at [107, 417] on input "none" at bounding box center [109, 421] width 110 height 19
click at [57, 424] on input "none" at bounding box center [109, 421] width 110 height 19
paste input "#0f3b76"
type input "n"
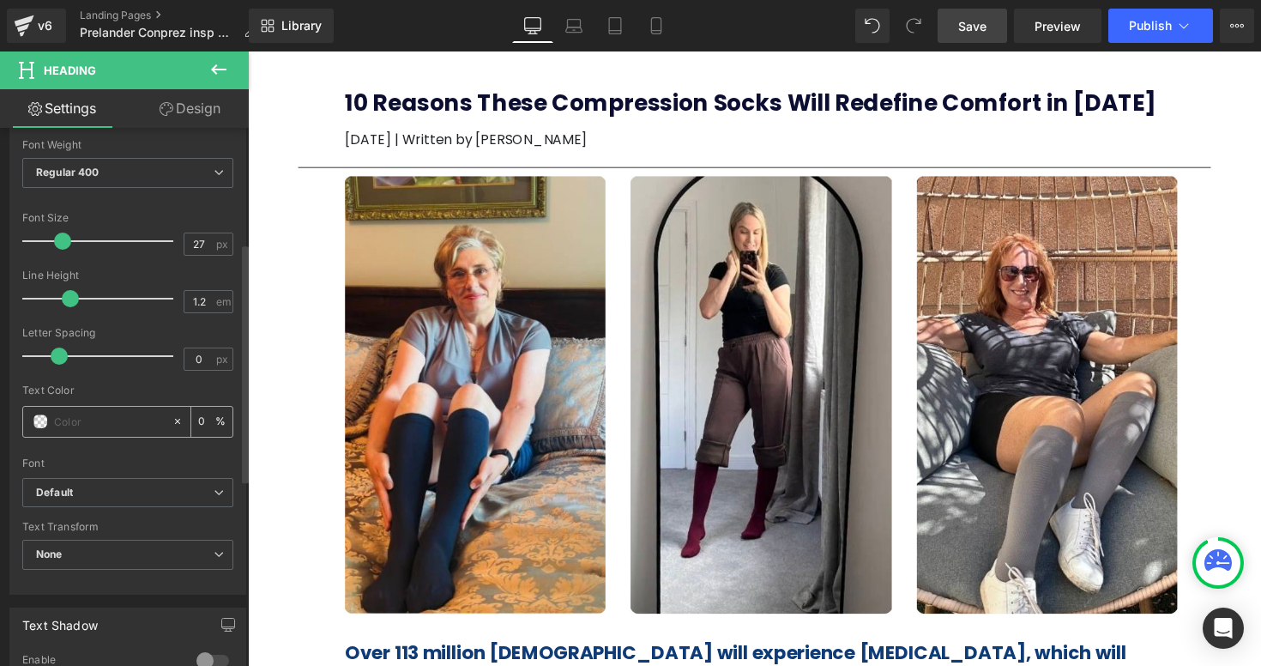
paste input "#0f3b76"
type input "#0f3b76"
type input "100"
type input "#0f3b76"
click at [146, 386] on div "Text Color" at bounding box center [127, 390] width 211 height 12
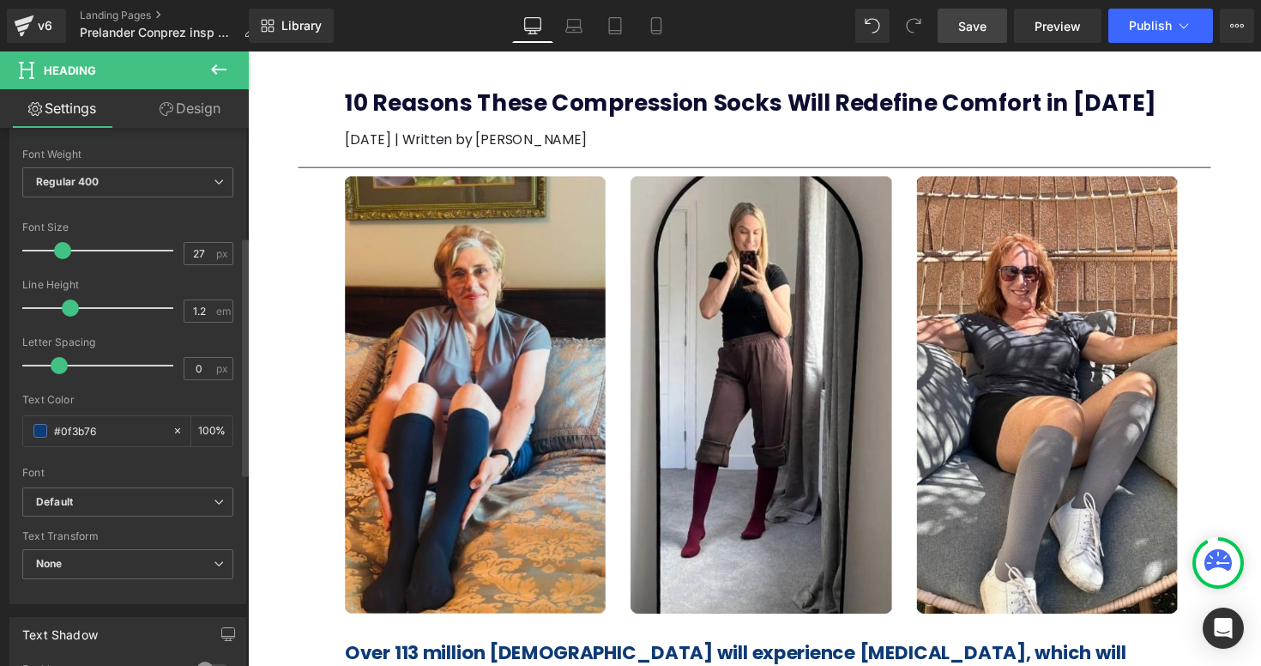
scroll to position [244, 0]
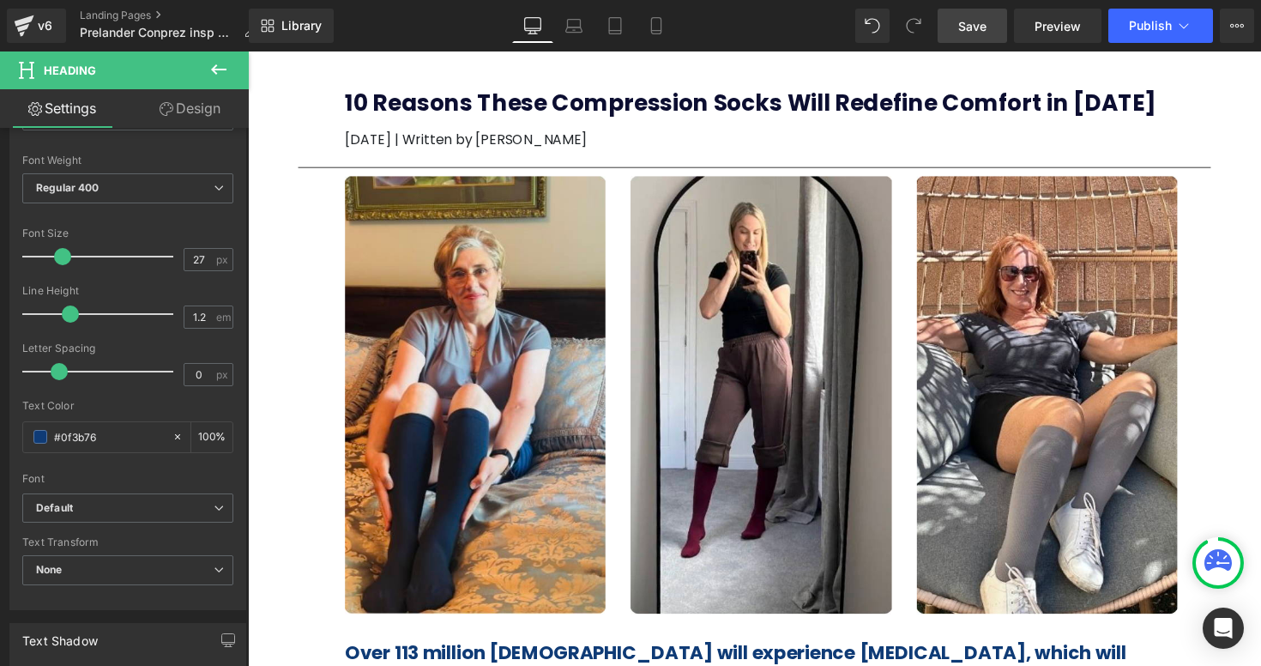
click at [274, 324] on div "Image Image Image Row 96px 80px" at bounding box center [766, 406] width 1029 height 455
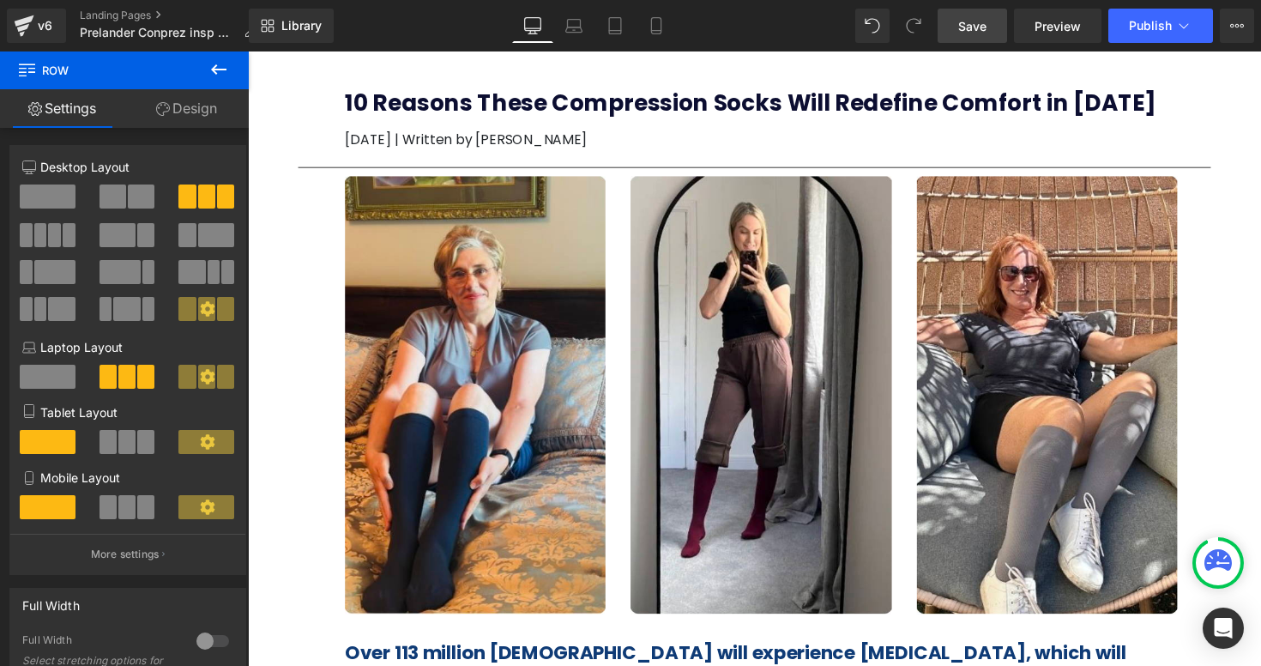
click at [478, 107] on b "10 Reasons These Compression Socks Will Redefine Comfort in [DATE]" at bounding box center [762, 104] width 831 height 32
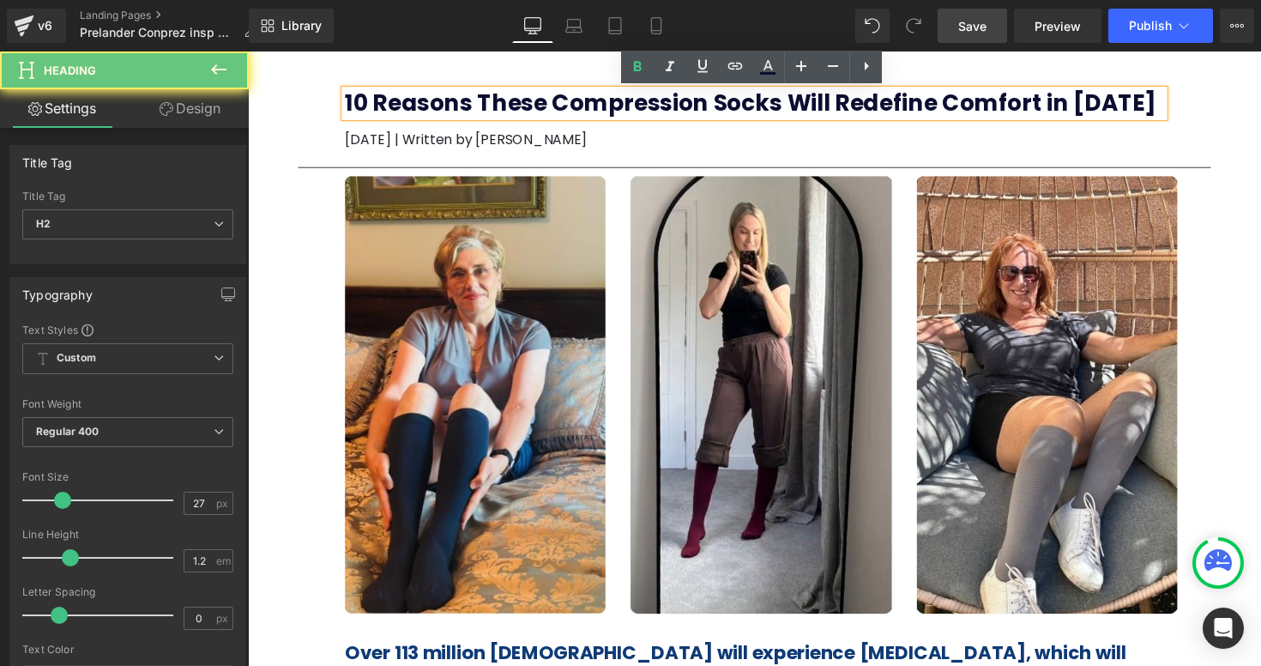
click at [478, 107] on b "10 Reasons These Compression Socks Will Redefine Comfort in [DATE]" at bounding box center [762, 104] width 831 height 32
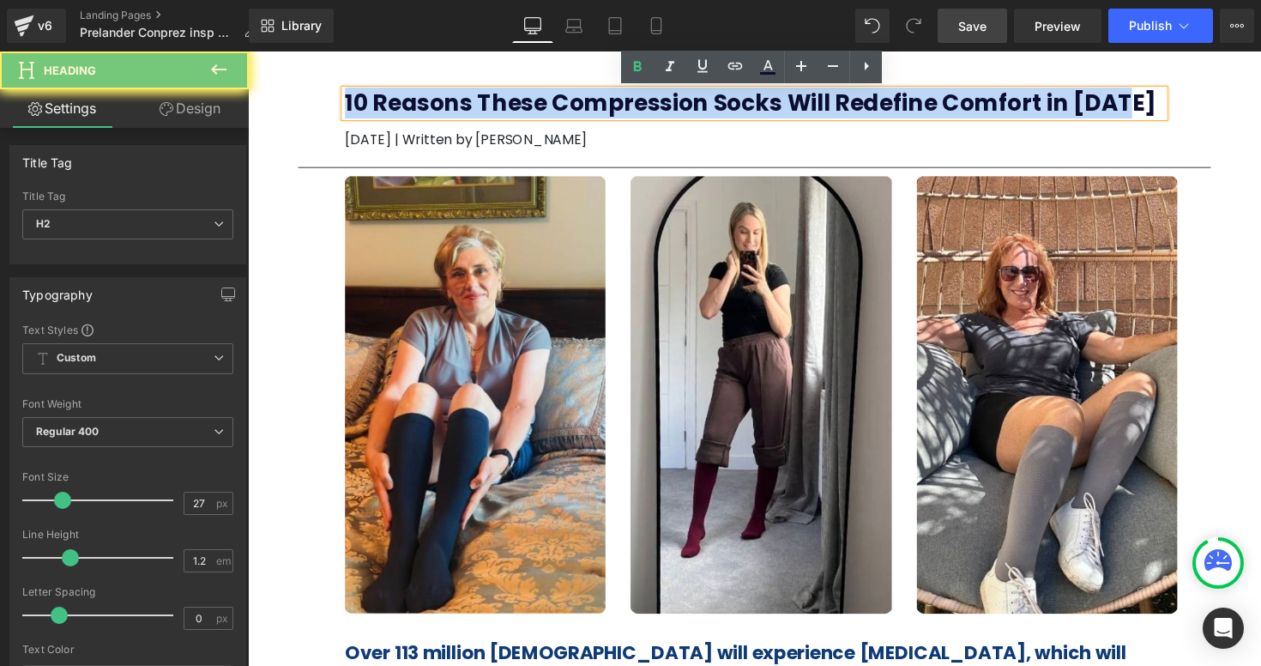
click at [478, 107] on b "10 Reasons These Compression Socks Will Redefine Comfort in [DATE]" at bounding box center [762, 104] width 831 height 32
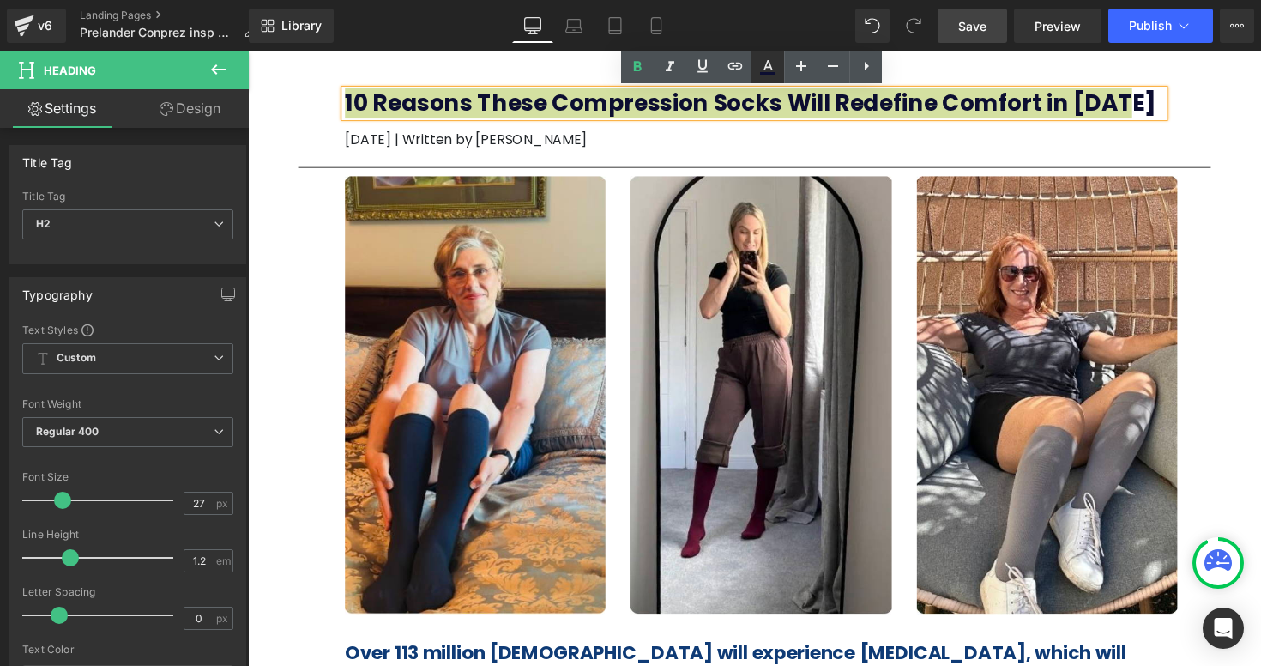
click at [762, 69] on icon at bounding box center [767, 67] width 21 height 21
type input "100"
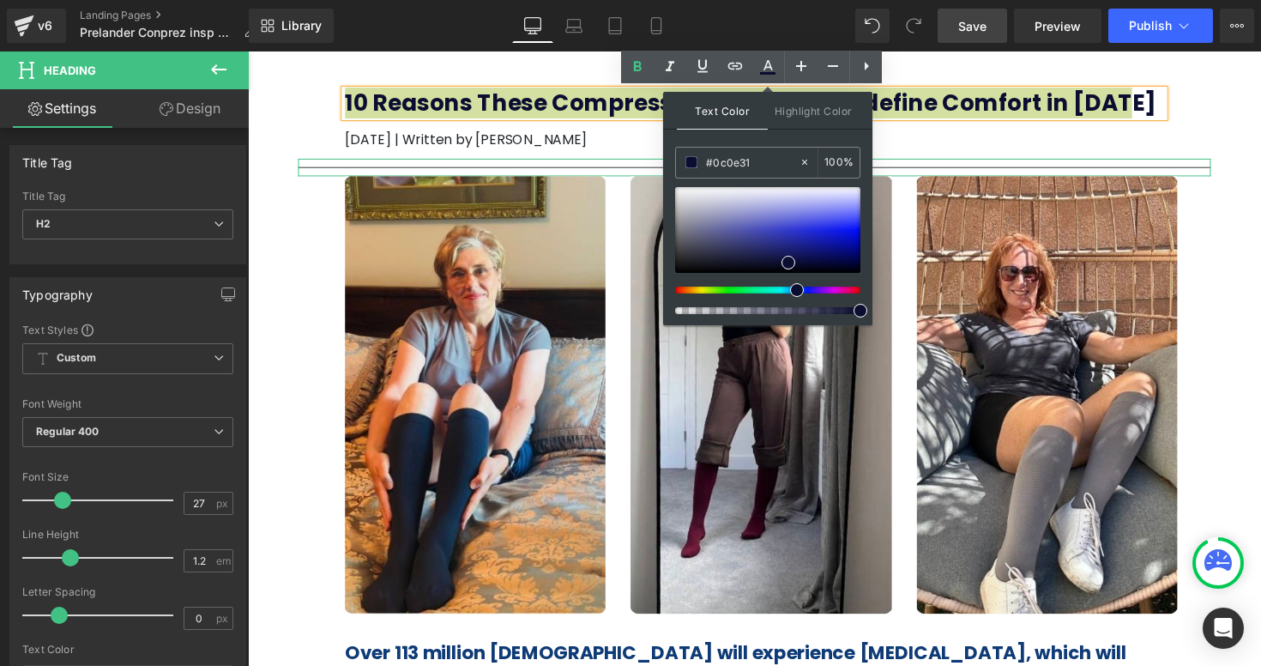
drag, startPoint x: 1001, startPoint y: 219, endPoint x: 667, endPoint y: 170, distance: 337.2
paste input "f3b76"
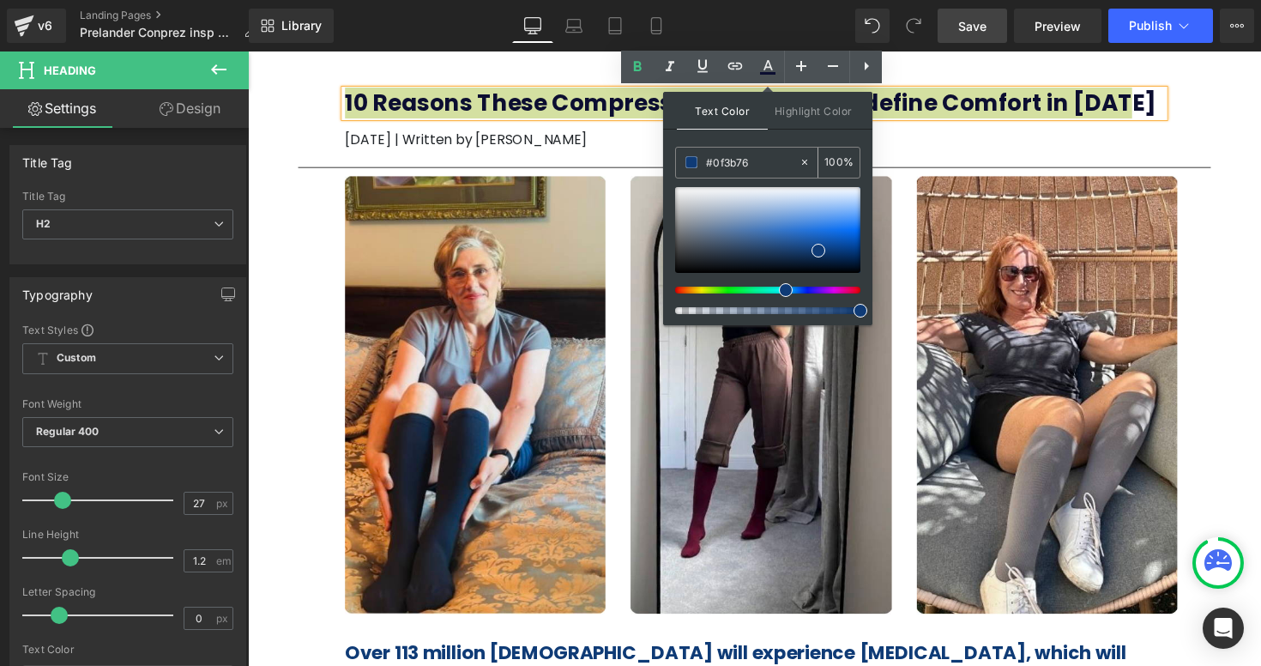
click at [759, 164] on input "#0f3b76" at bounding box center [752, 162] width 93 height 19
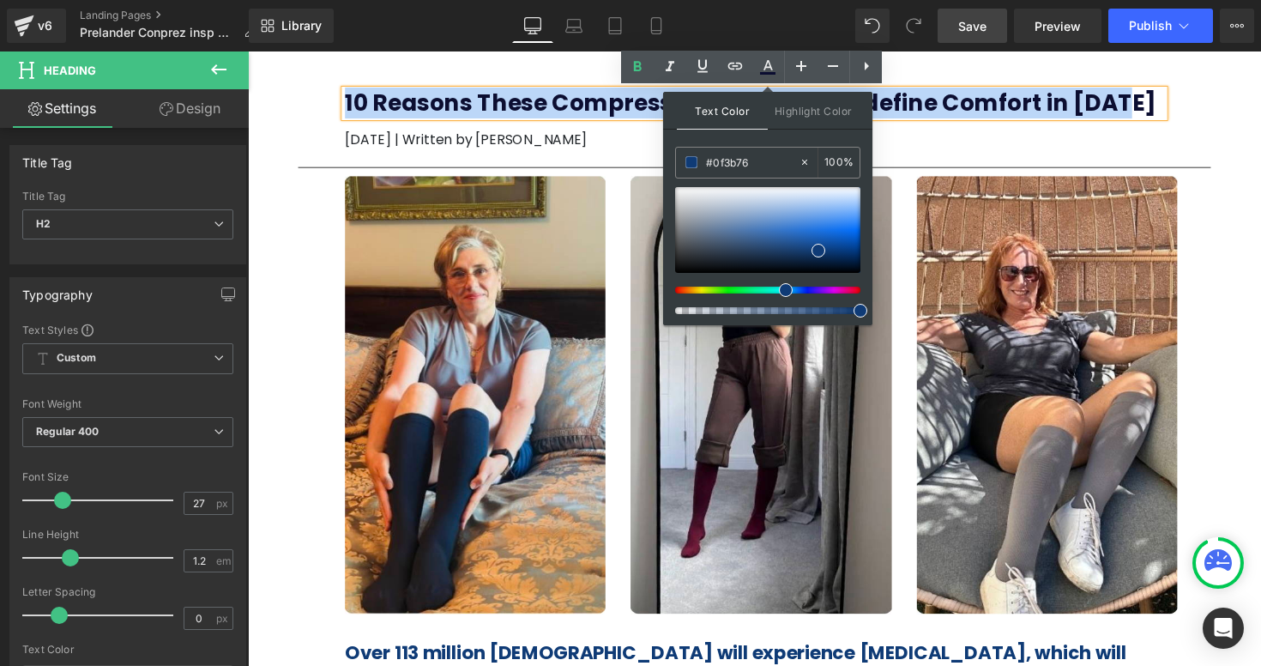
click at [1222, 131] on div "10 Reasons These Compression Socks Will Redefine Comfort in 2025 Heading May 05…" at bounding box center [766, 106] width 1029 height 110
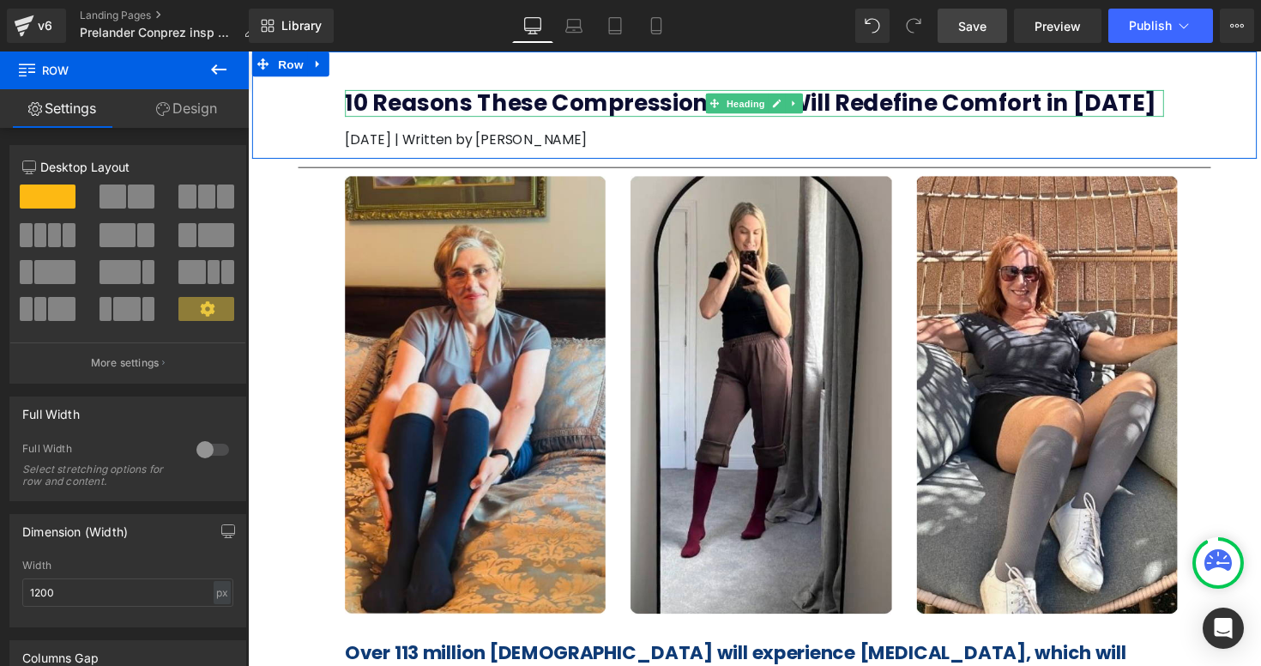
click at [708, 109] on div "10 Reasons These Compression Socks Will Redefine Comfort in 2025 Heading" at bounding box center [766, 104] width 839 height 27
click at [708, 109] on b "10 Reasons These Compression Socks Will Redefine Comfort in [DATE]" at bounding box center [762, 104] width 831 height 32
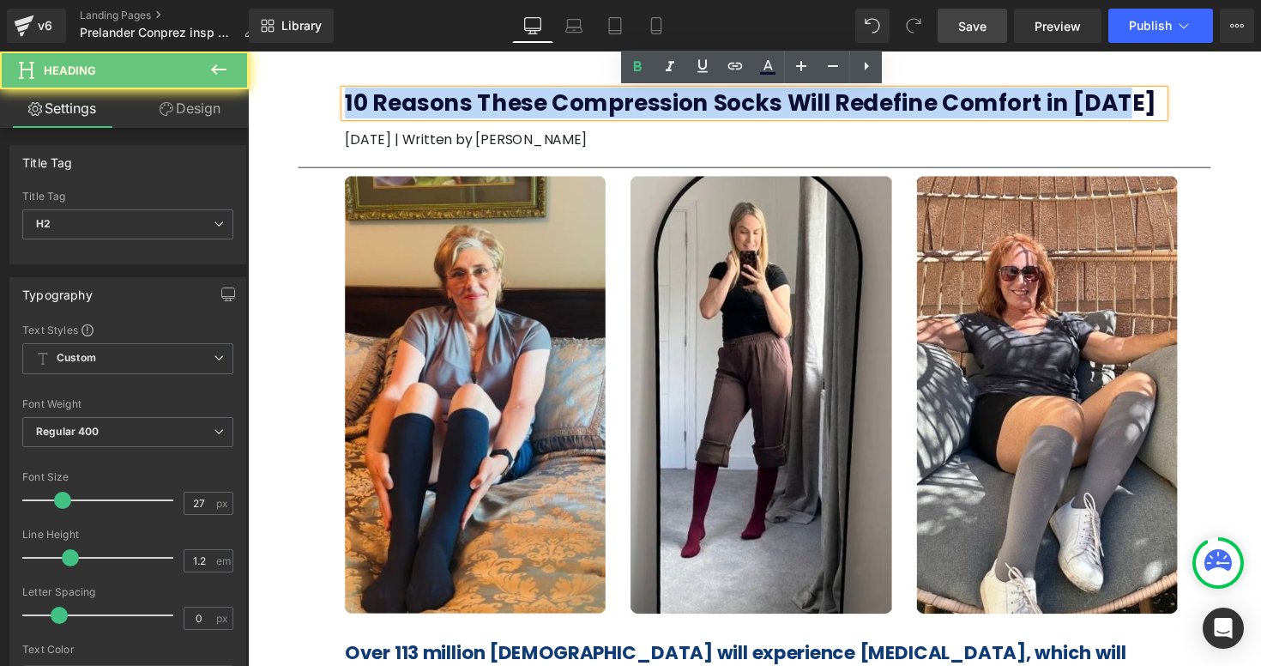
click at [708, 109] on b "10 Reasons These Compression Socks Will Redefine Comfort in [DATE]" at bounding box center [762, 104] width 831 height 32
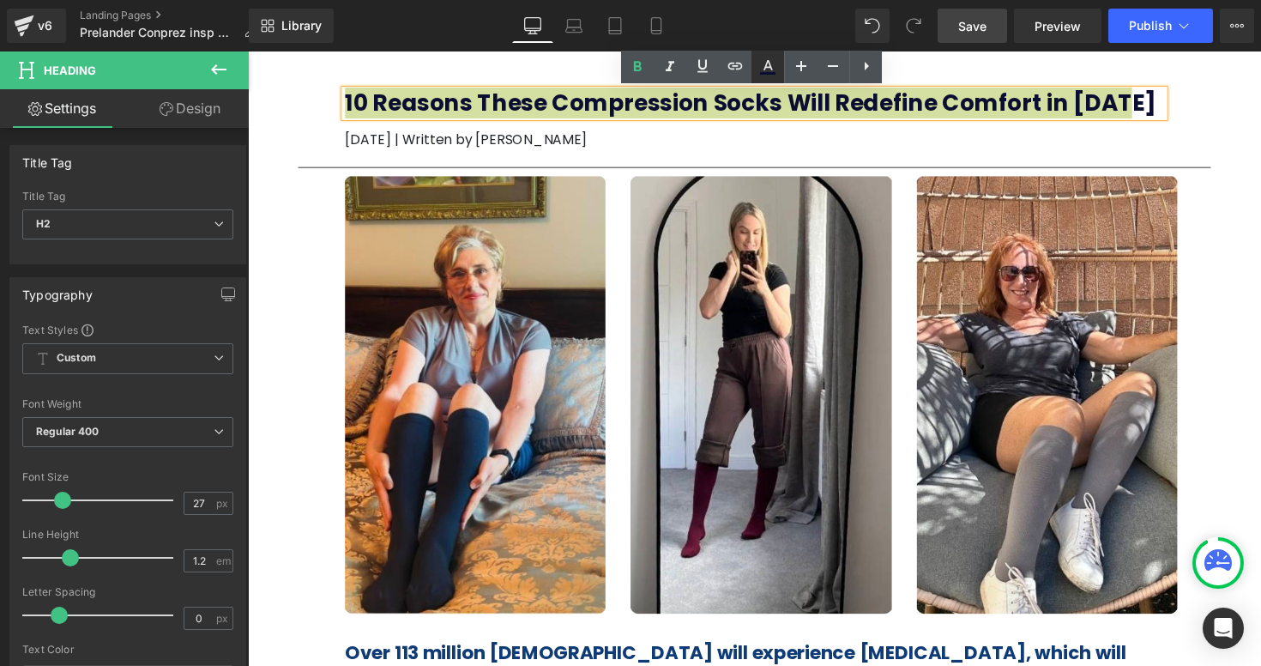
click at [775, 69] on icon at bounding box center [767, 67] width 21 height 21
type input "#0c0e31"
type input "100"
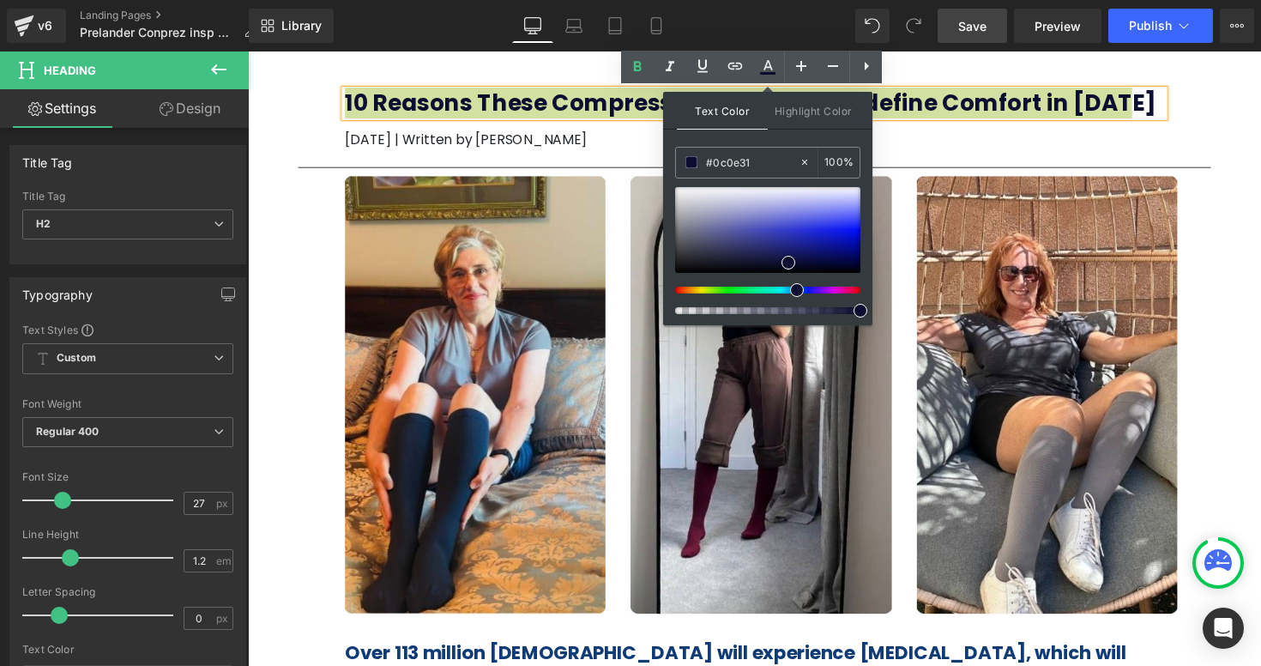
drag, startPoint x: 1006, startPoint y: 208, endPoint x: 597, endPoint y: 159, distance: 412.0
paste input "f3b76"
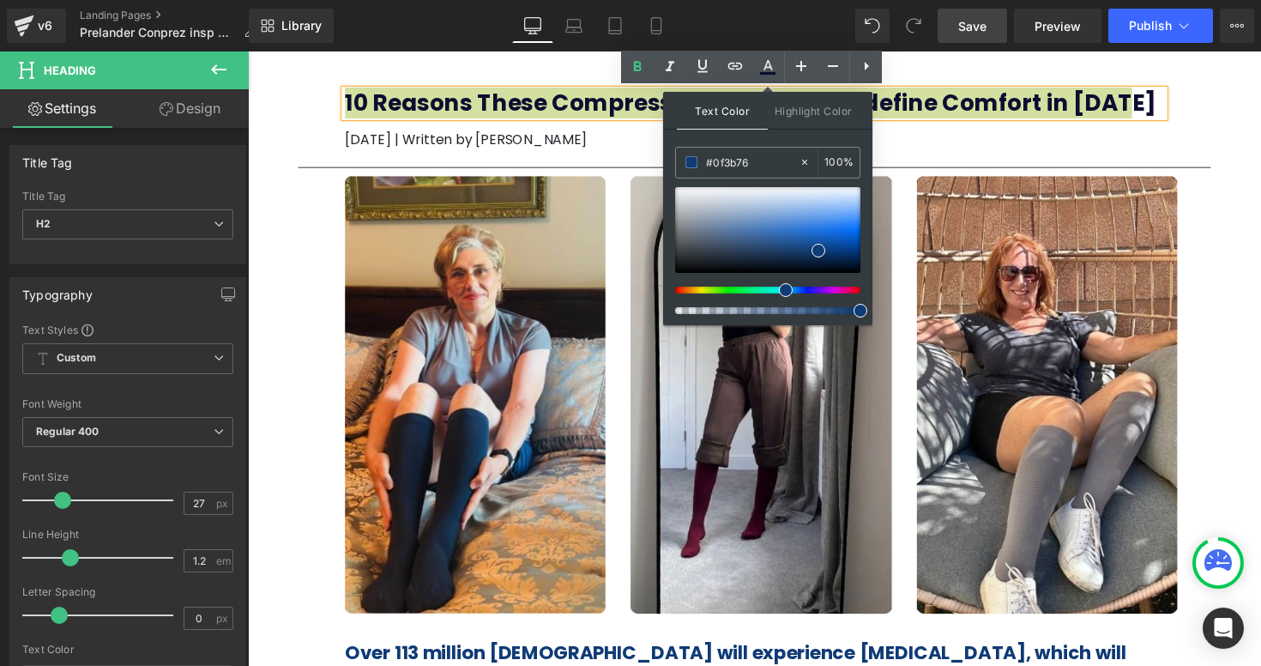
type input "#0f3b76"
click at [826, 291] on div at bounding box center [760, 289] width 185 height 7
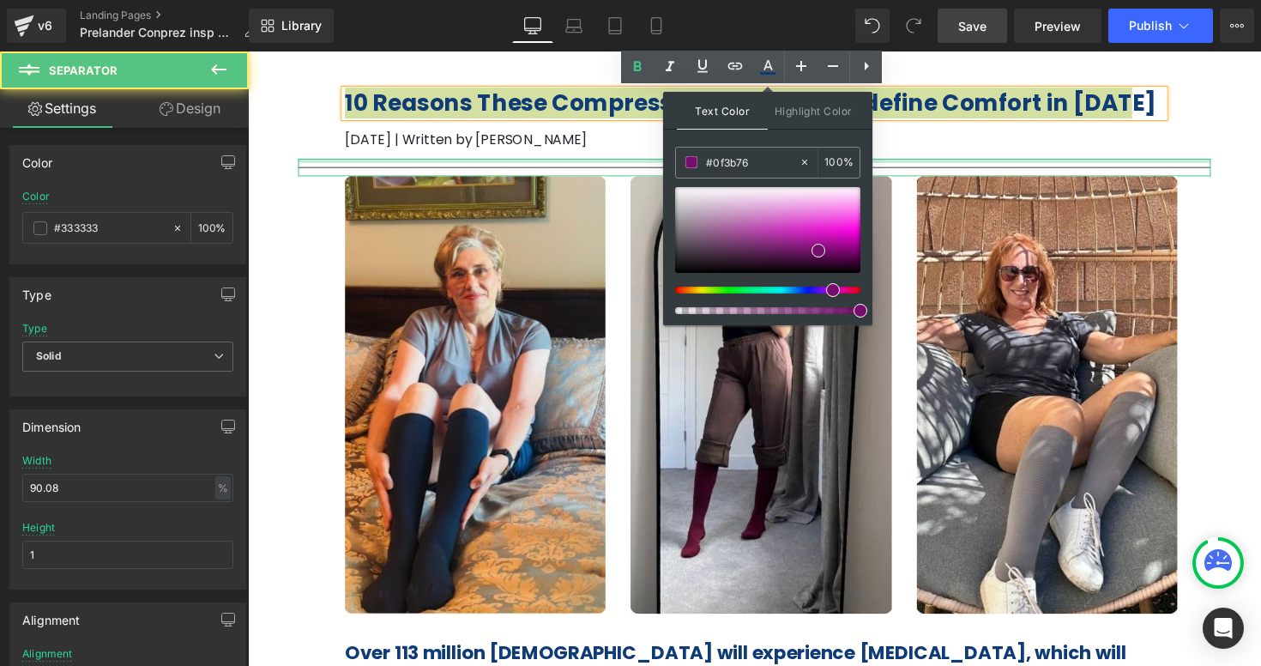
click at [988, 166] on div at bounding box center [766, 163] width 935 height 4
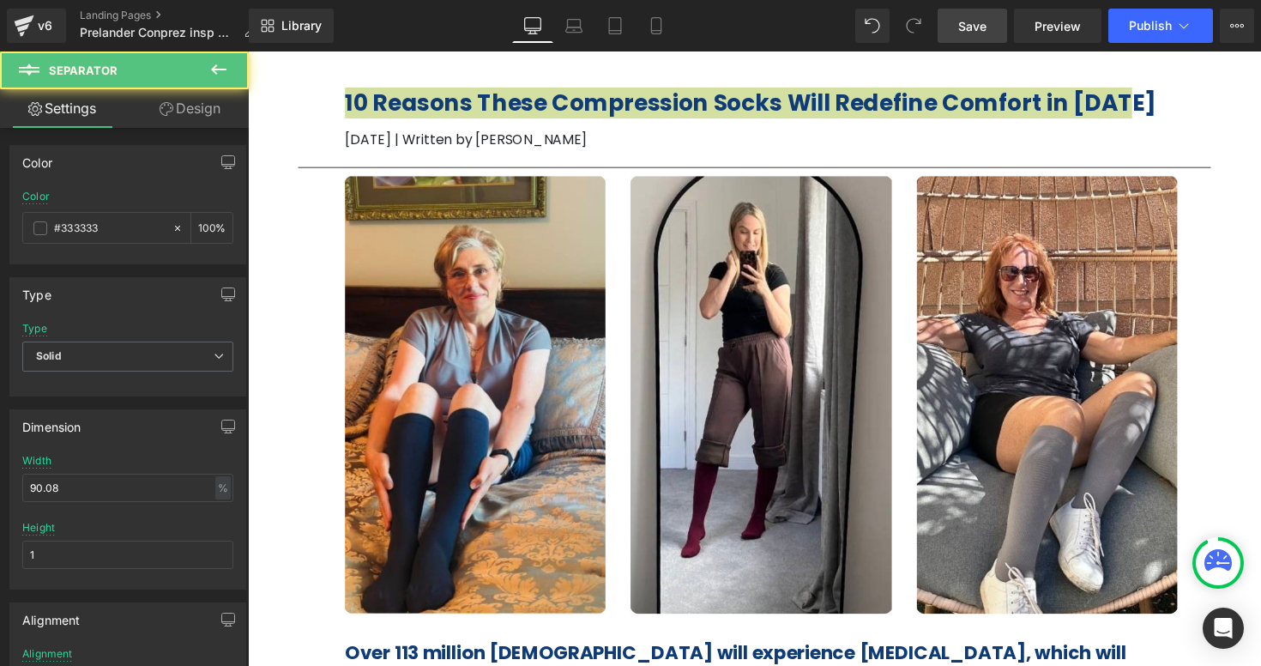
click at [248, 51] on div at bounding box center [248, 51] width 0 height 0
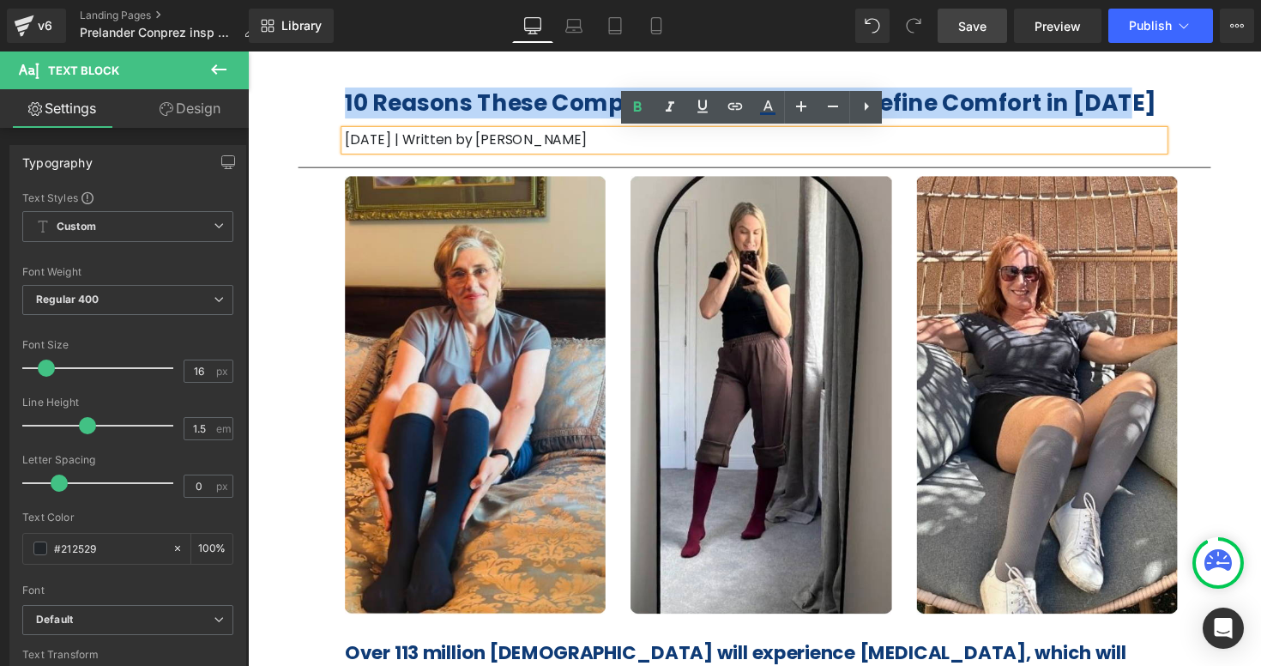
click at [1154, 102] on h2 "10 Reasons These Compression Socks Will Redefine Comfort in [DATE]" at bounding box center [766, 104] width 839 height 27
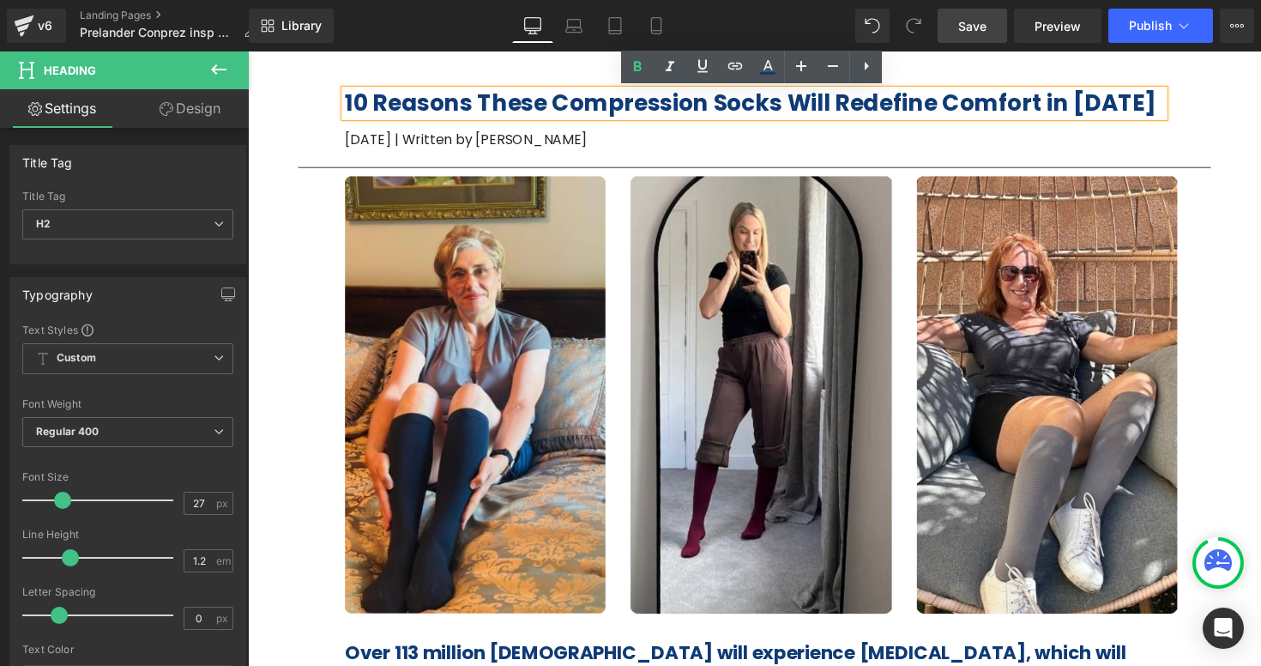
click at [1234, 105] on div "10 Reasons These Compression Socks Will Redefine Comfort in 2025 Heading May 05…" at bounding box center [766, 106] width 1029 height 110
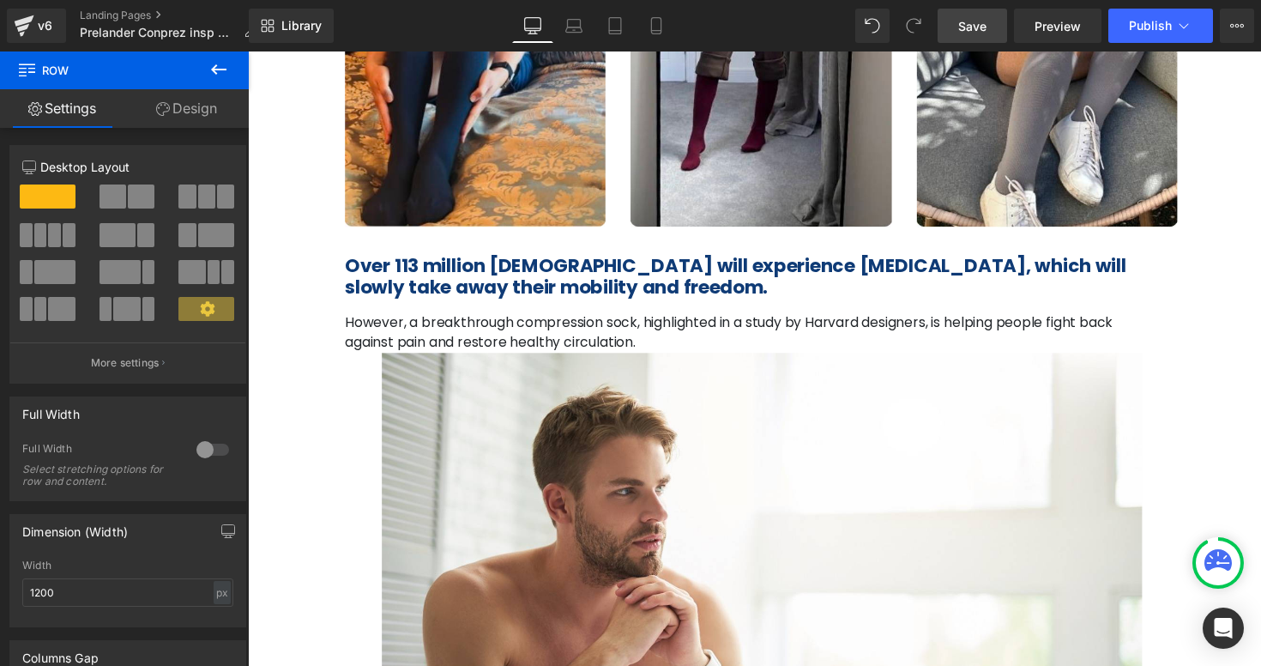
scroll to position [416, 0]
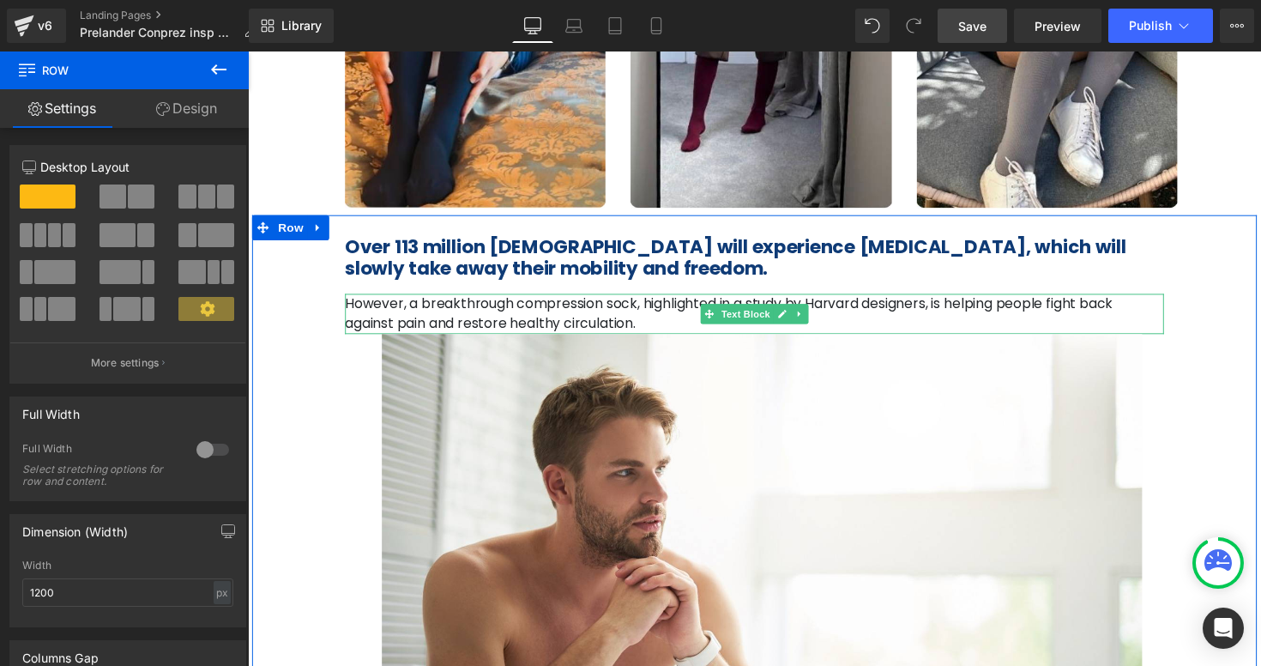
click at [589, 331] on p "However, a breakthrough compression sock, highlighted in a study by Harvard des…" at bounding box center [766, 319] width 839 height 41
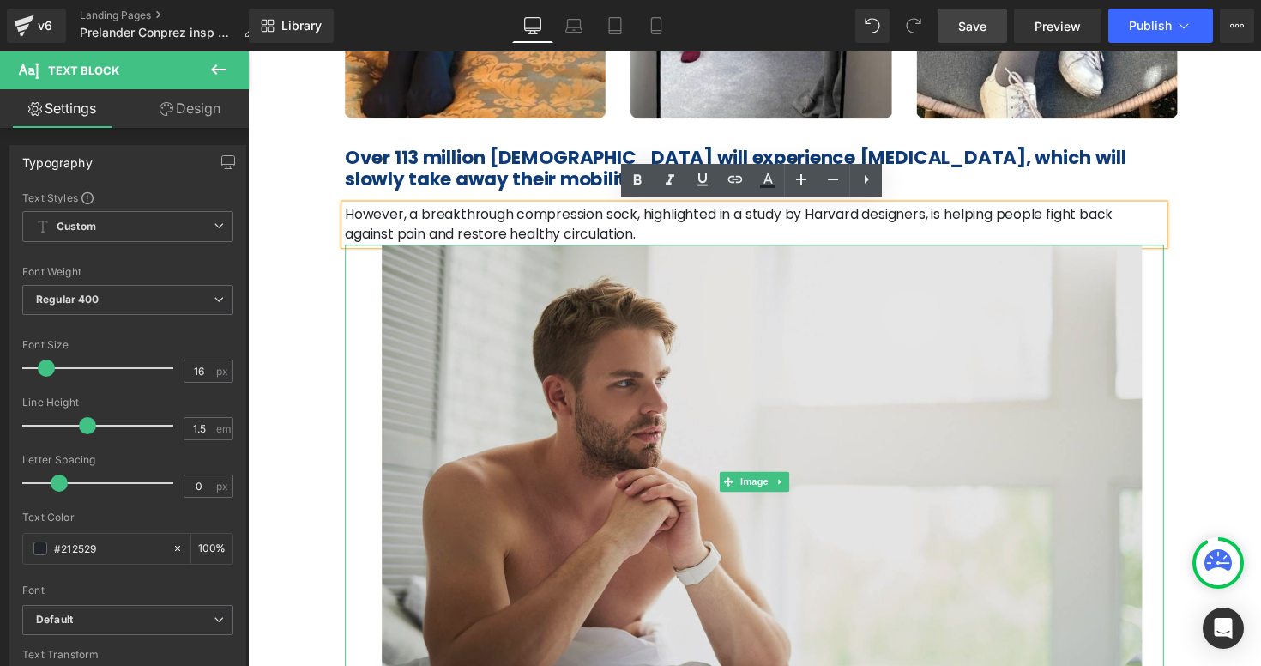
scroll to position [508, 0]
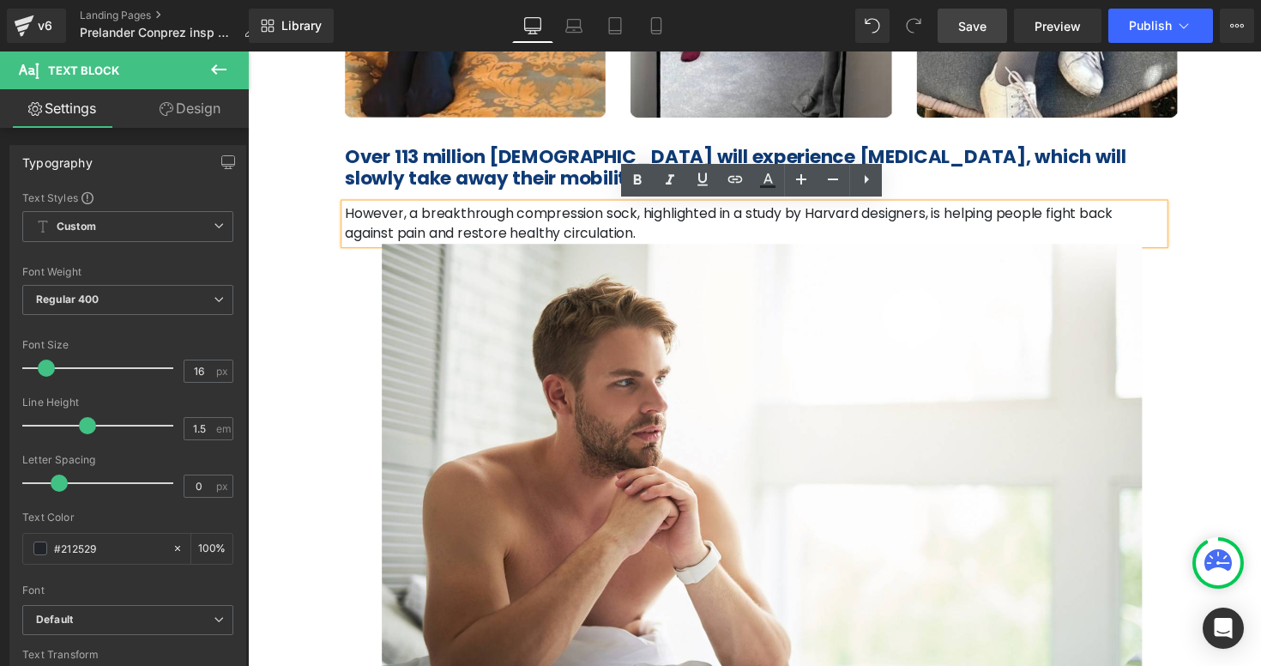
click at [517, 226] on p "However, a breakthrough compression sock, highlighted in a study by Harvard des…" at bounding box center [766, 228] width 839 height 41
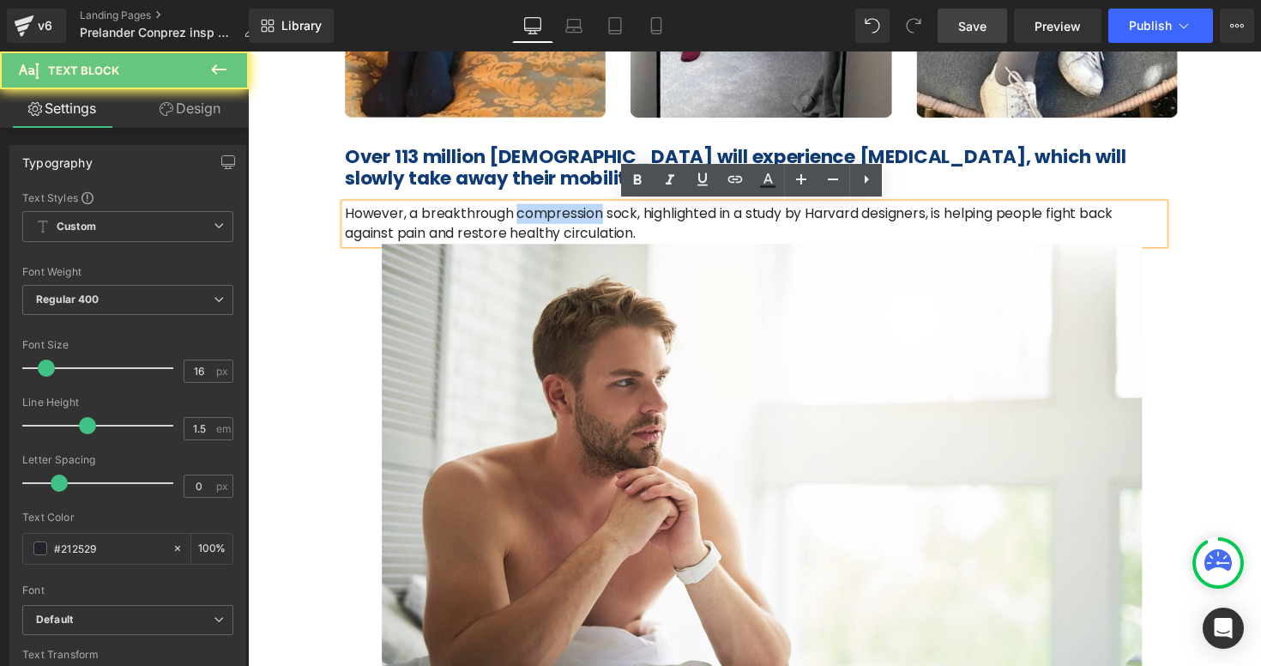
click at [517, 226] on p "However, a breakthrough compression sock, highlighted in a study by Harvard des…" at bounding box center [766, 228] width 839 height 41
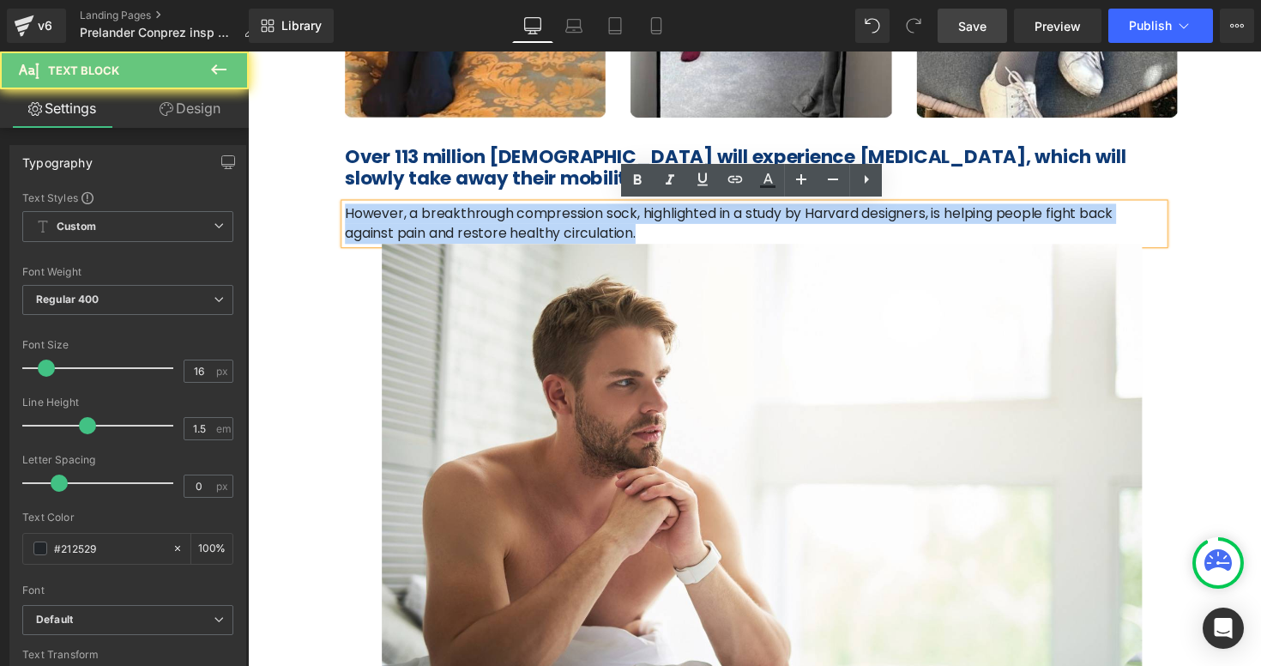
click at [517, 226] on p "However, a breakthrough compression sock, highlighted in a study by Harvard des…" at bounding box center [766, 228] width 839 height 41
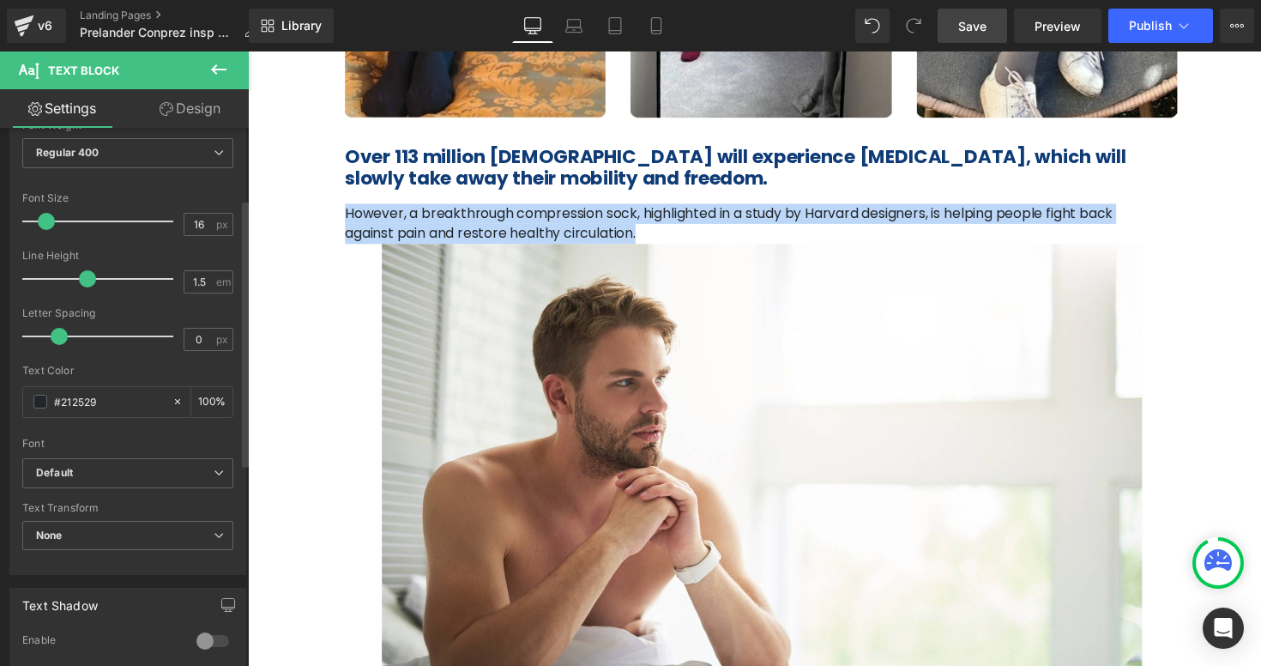
scroll to position [127, 0]
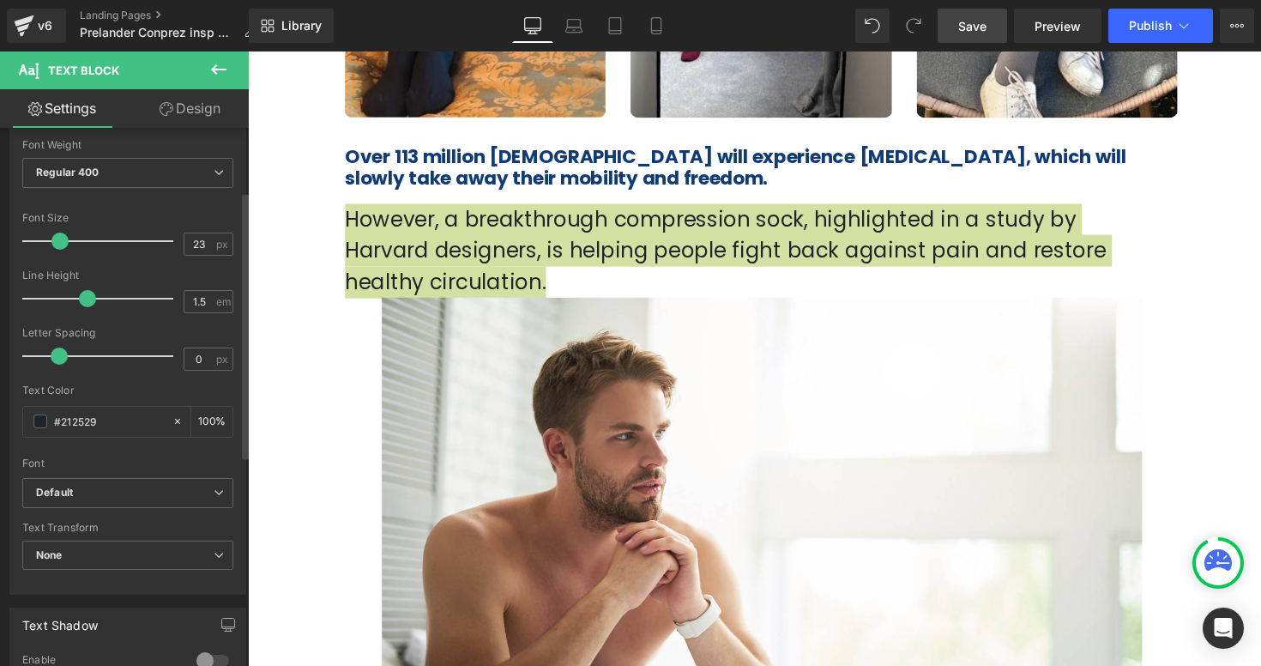
type input "22"
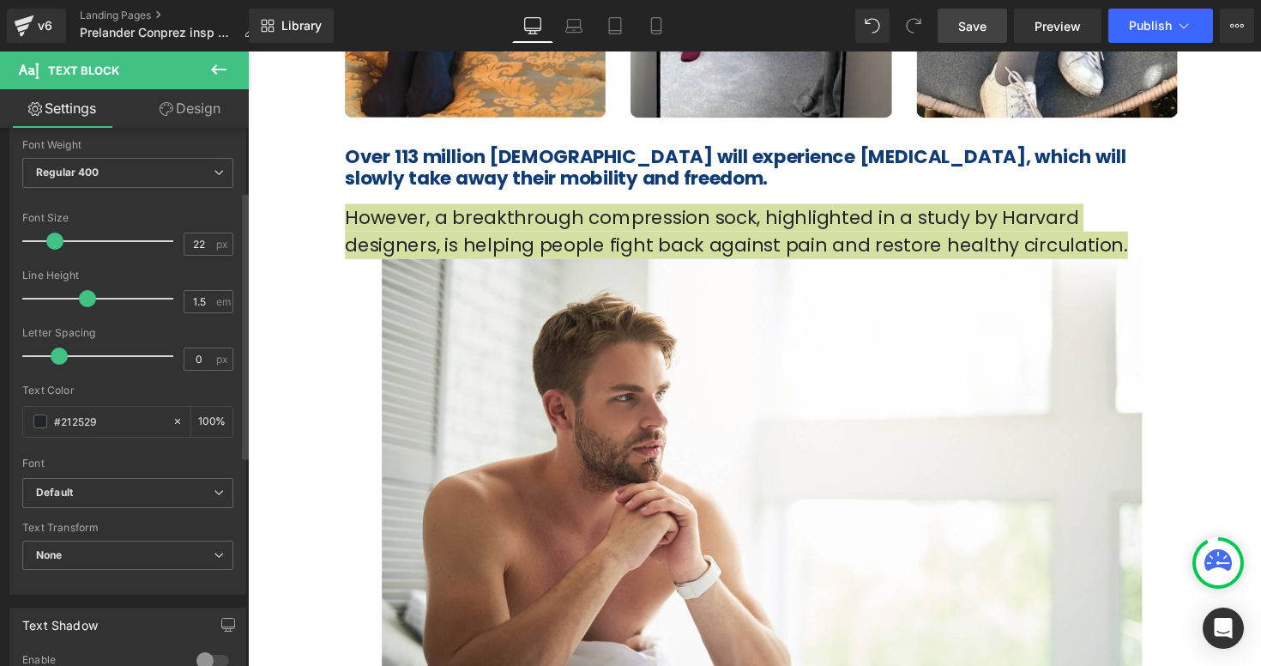
drag, startPoint x: 46, startPoint y: 242, endPoint x: 55, endPoint y: 241, distance: 8.6
click at [55, 241] on span at bounding box center [54, 240] width 17 height 17
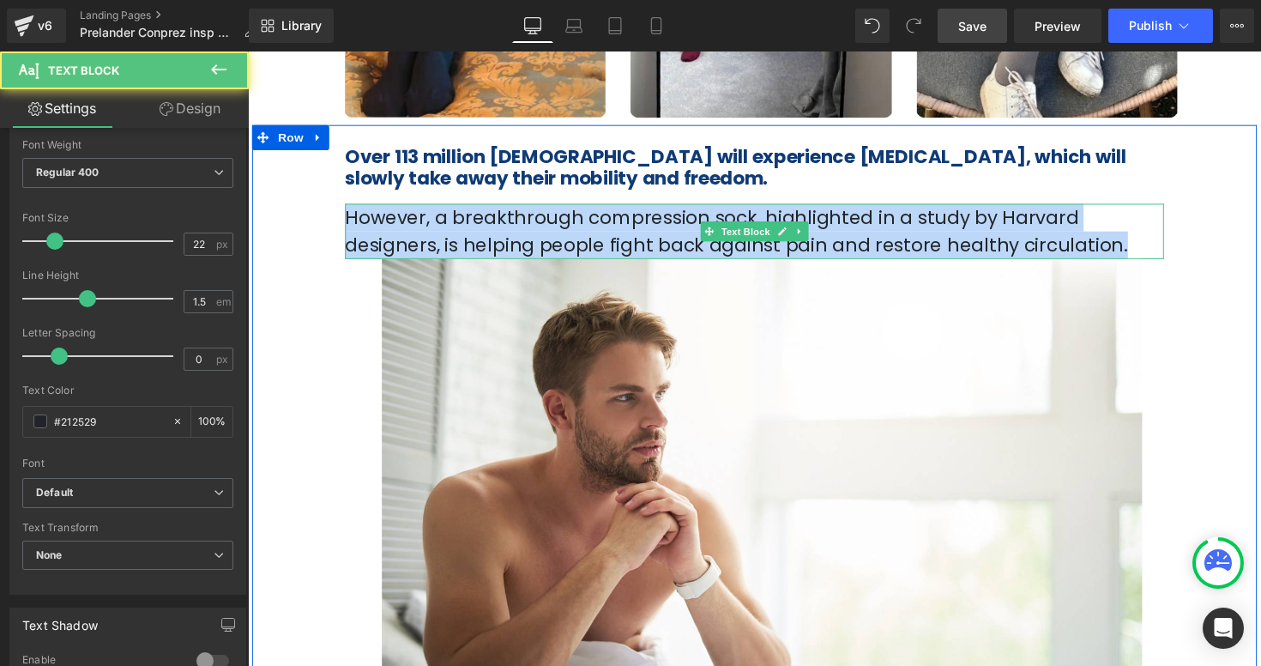
click at [872, 238] on p "However, a breakthrough compression sock, highlighted in a study by Harvard des…" at bounding box center [766, 236] width 839 height 57
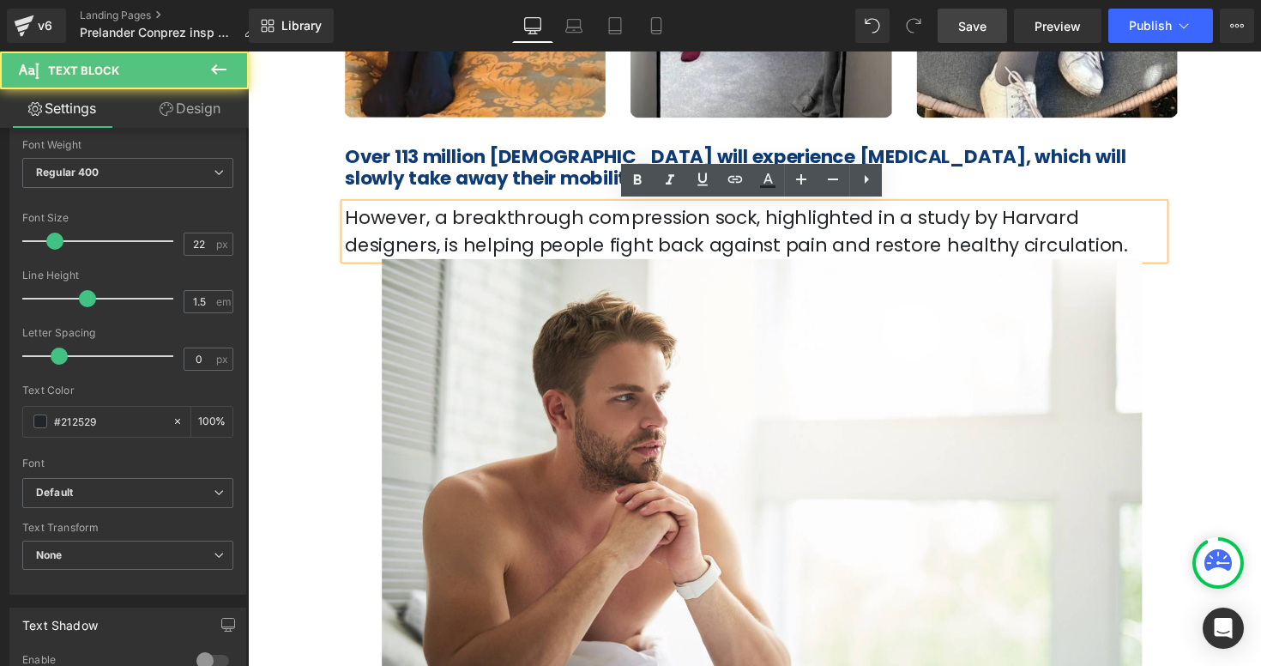
click at [931, 165] on span "Over 113 million [DEMOGRAPHIC_DATA] will experience [MEDICAL_DATA], which will …" at bounding box center [747, 170] width 800 height 49
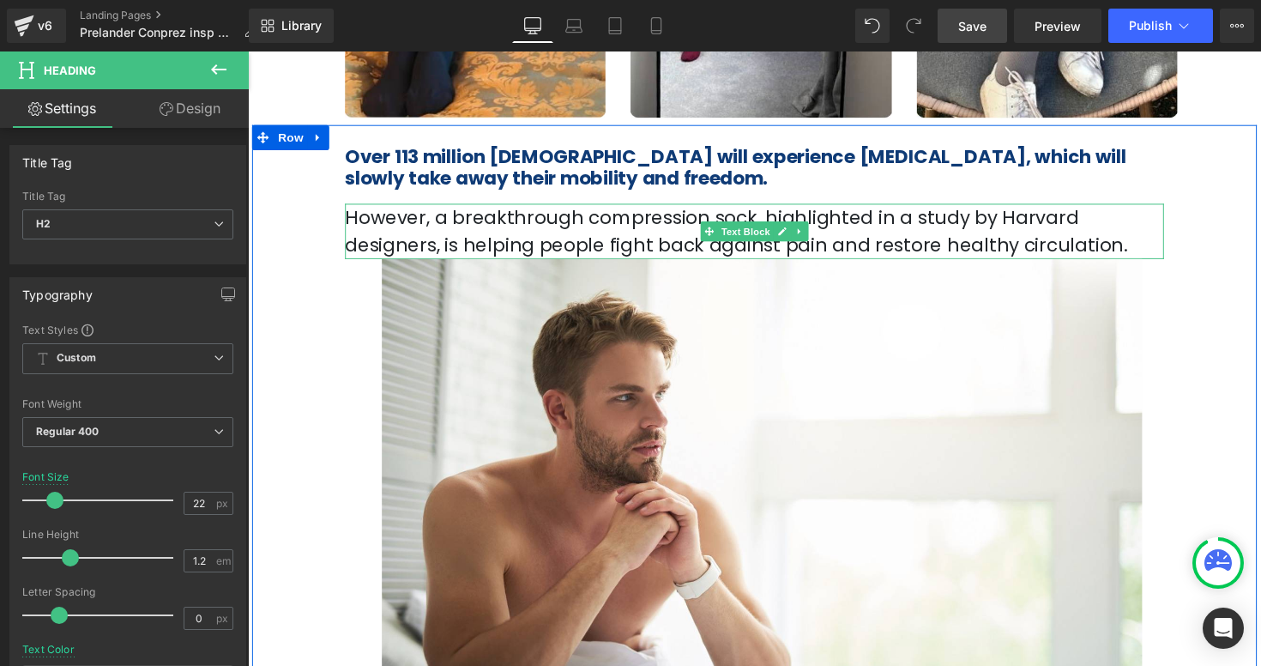
click at [477, 241] on p "However, a breakthrough compression sock, highlighted in a study by Harvard des…" at bounding box center [766, 236] width 839 height 57
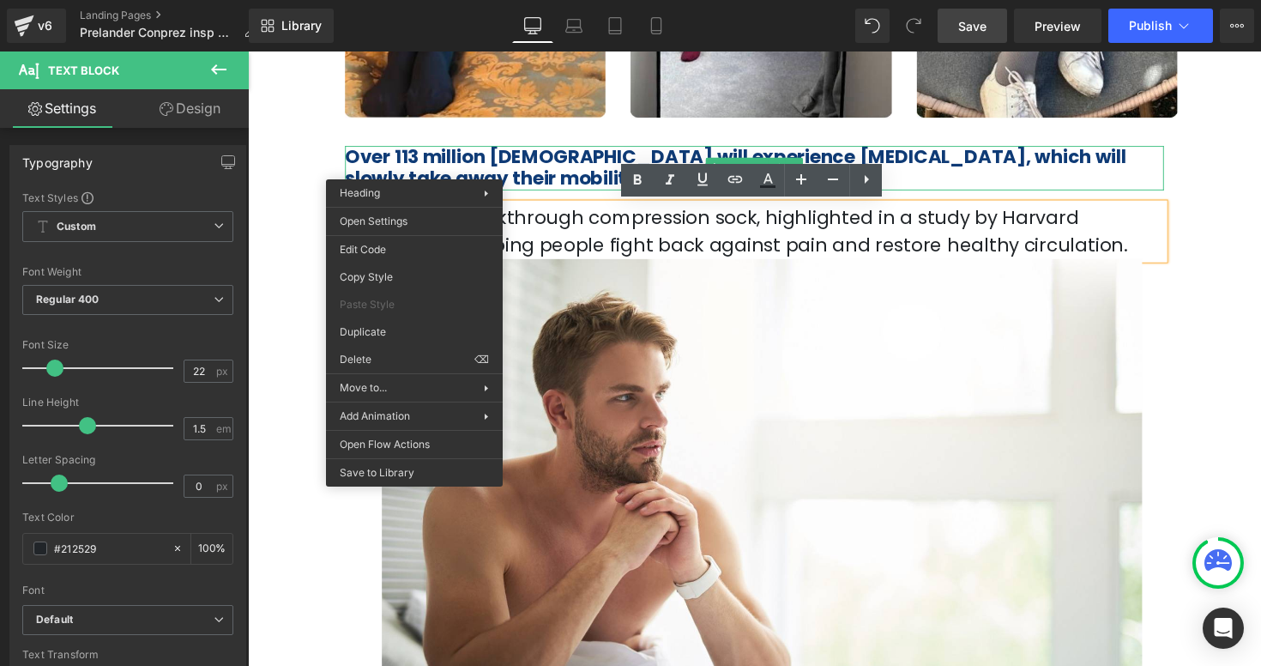
click at [469, 178] on span "Over 113 million [DEMOGRAPHIC_DATA] will experience [MEDICAL_DATA], which will …" at bounding box center [747, 170] width 800 height 49
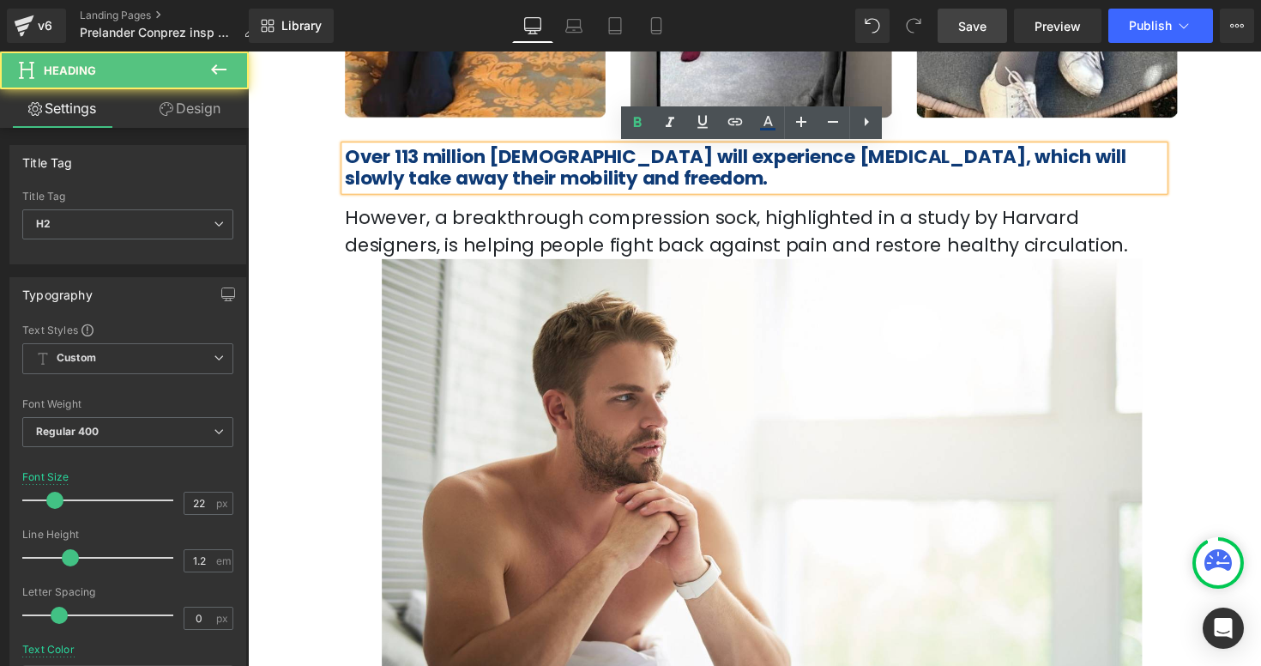
click at [545, 214] on p "However, a breakthrough compression sock, highlighted in a study by Harvard des…" at bounding box center [766, 236] width 839 height 57
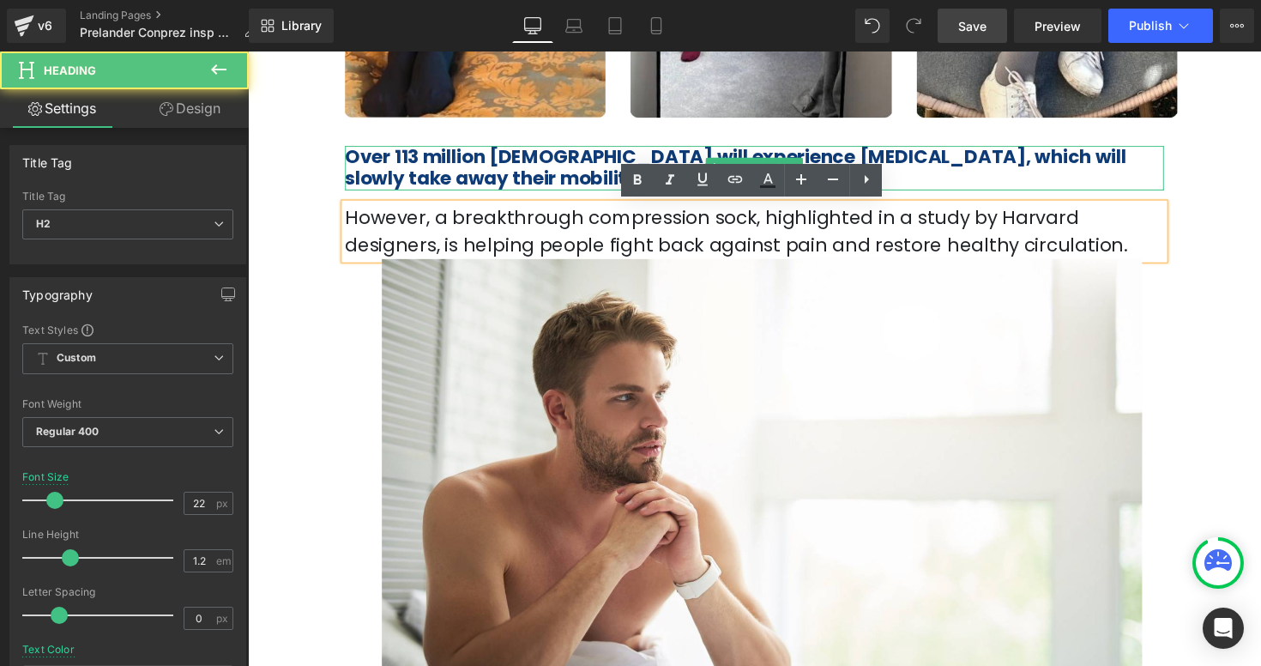
drag, startPoint x: 542, startPoint y: 189, endPoint x: 549, endPoint y: 181, distance: 10.3
click at [514, 177] on div "Over 113 million Americans will experience leg pain, which will slowly take awa…" at bounding box center [766, 170] width 839 height 45
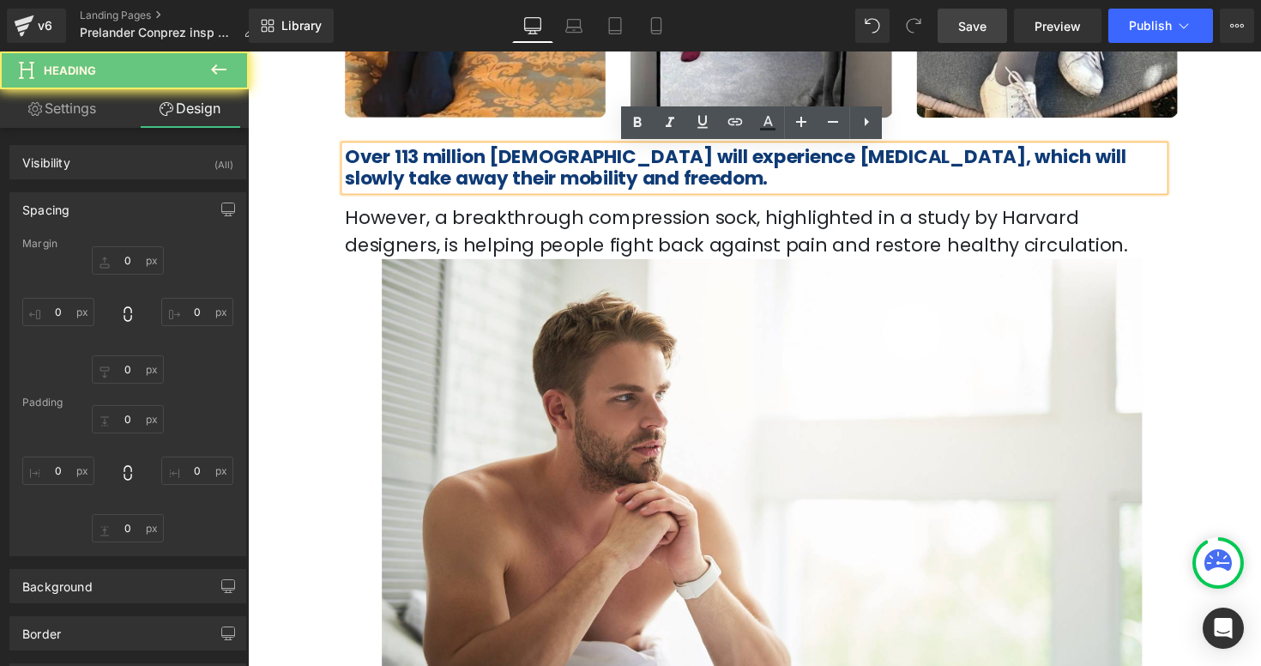
type input "16"
type input "0"
type input "16"
type input "0"
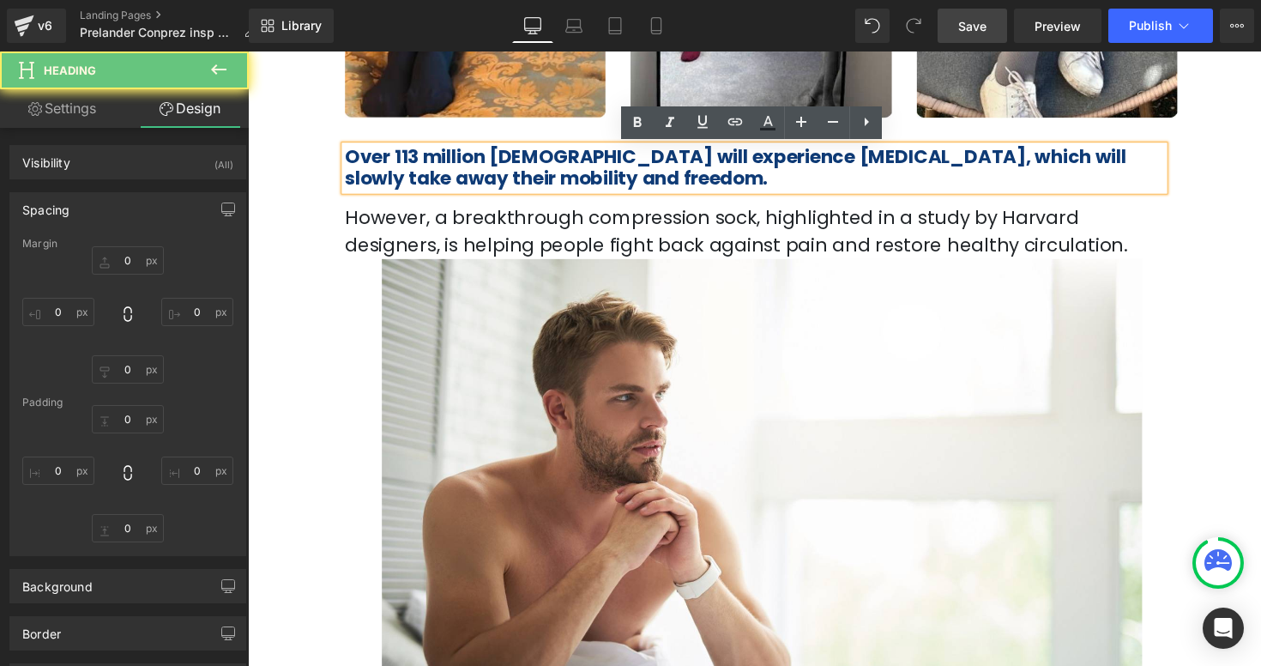
type input "0"
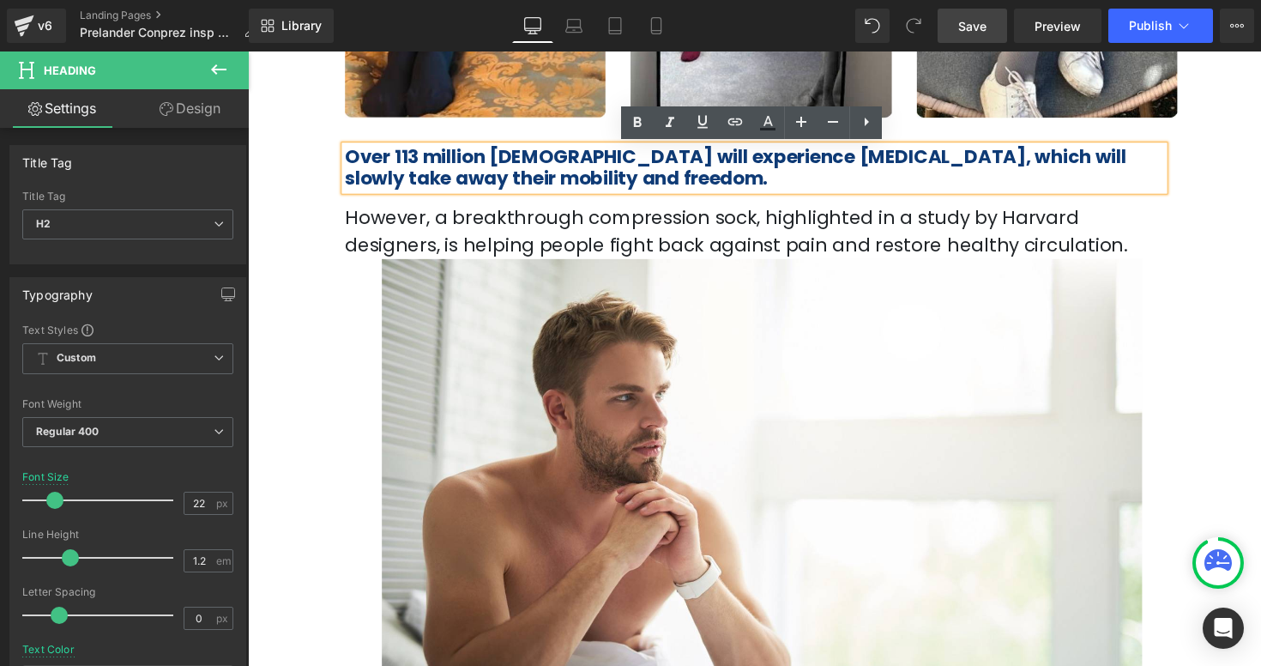
drag, startPoint x: 551, startPoint y: 183, endPoint x: 346, endPoint y: 164, distance: 205.9
click at [347, 164] on div "Over 113 million [DEMOGRAPHIC_DATA] will experience [MEDICAL_DATA], which will …" at bounding box center [766, 170] width 839 height 45
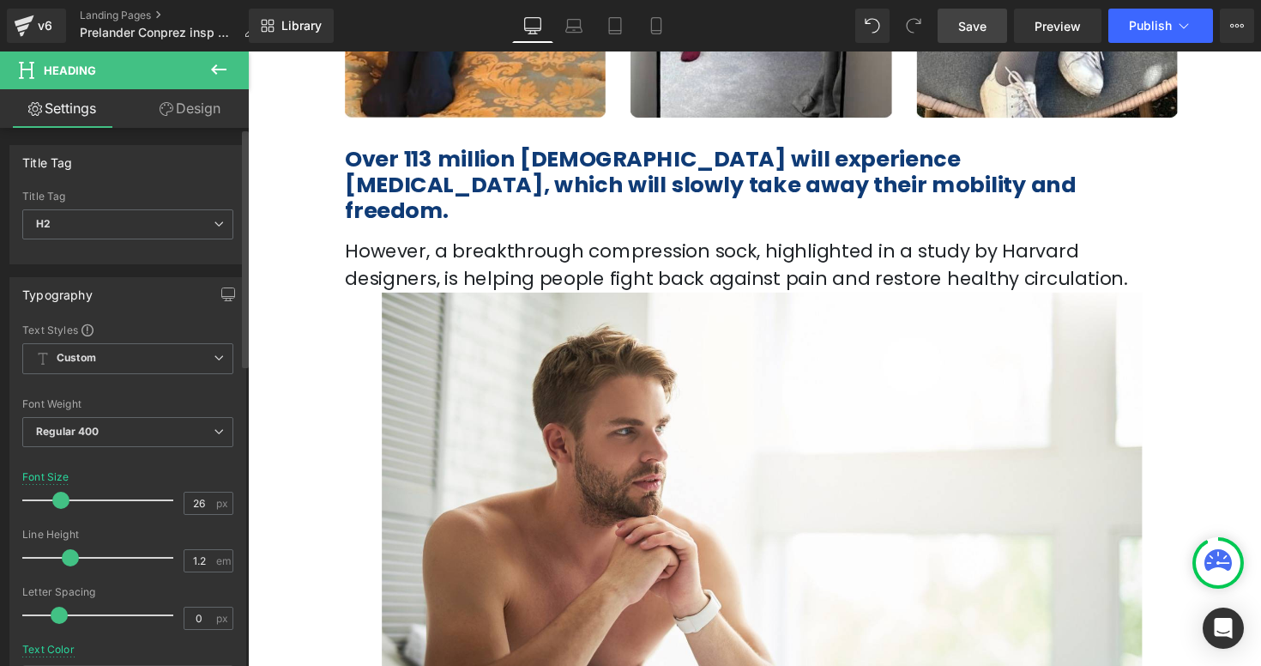
type input "25"
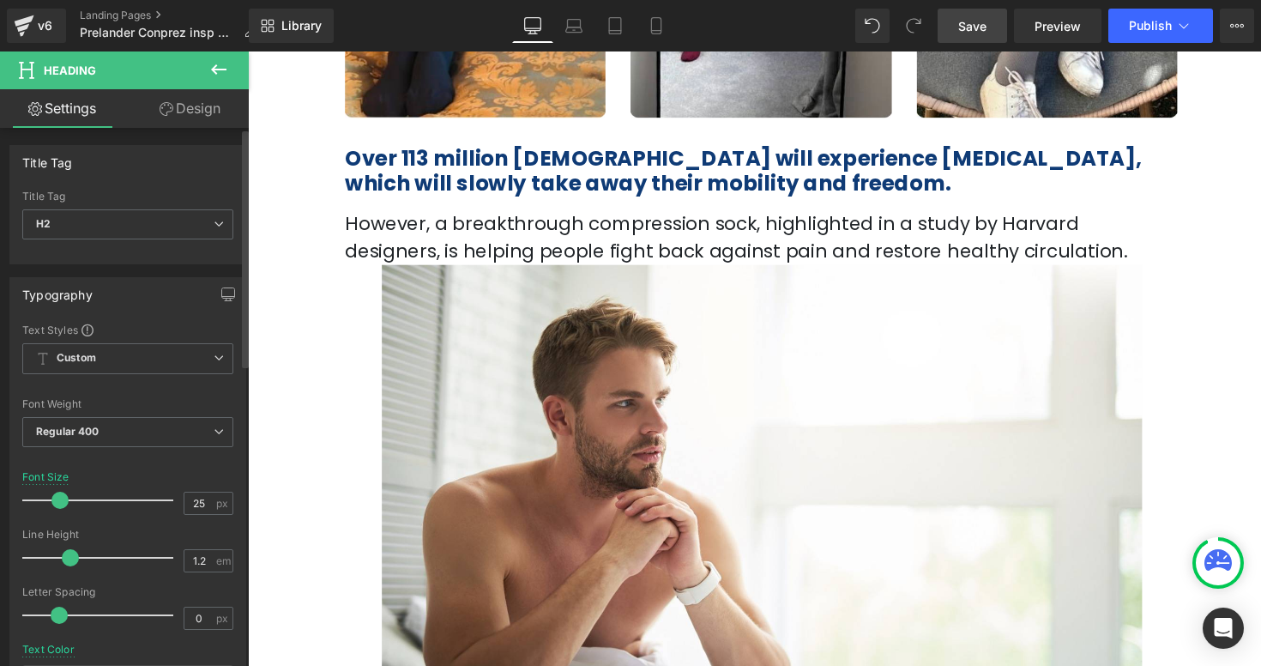
click at [60, 499] on span at bounding box center [59, 499] width 17 height 17
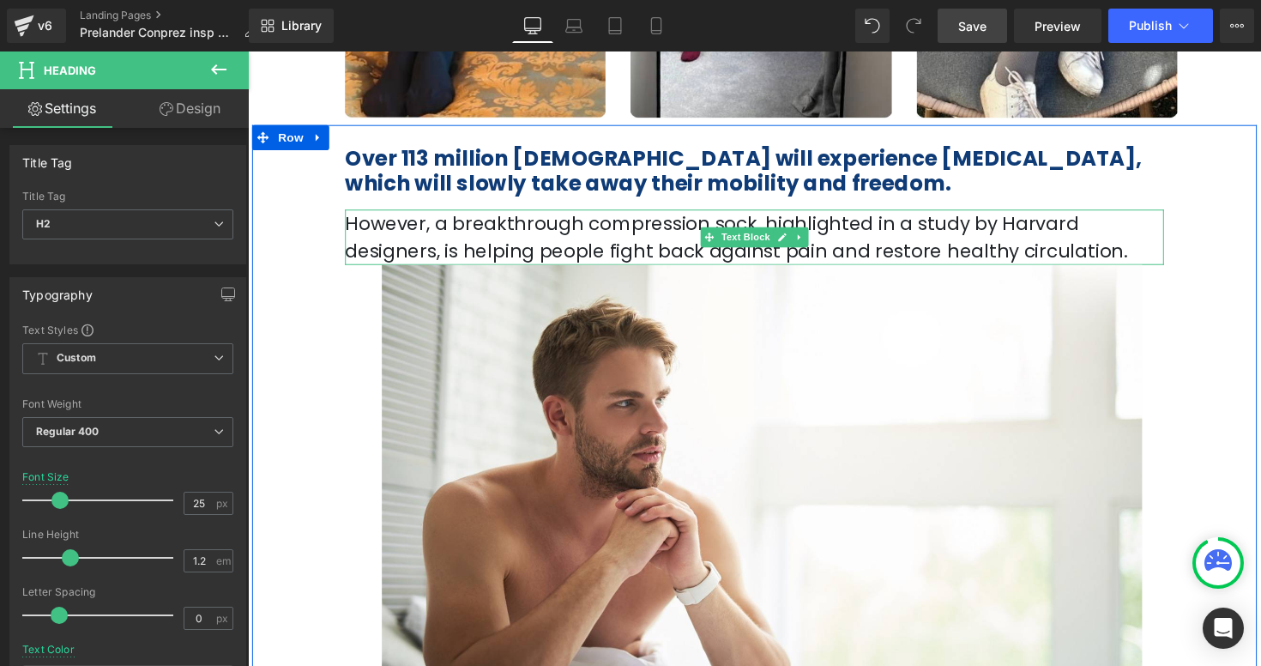
click at [562, 238] on p "However, a breakthrough compression sock, highlighted in a study by Harvard des…" at bounding box center [766, 242] width 839 height 57
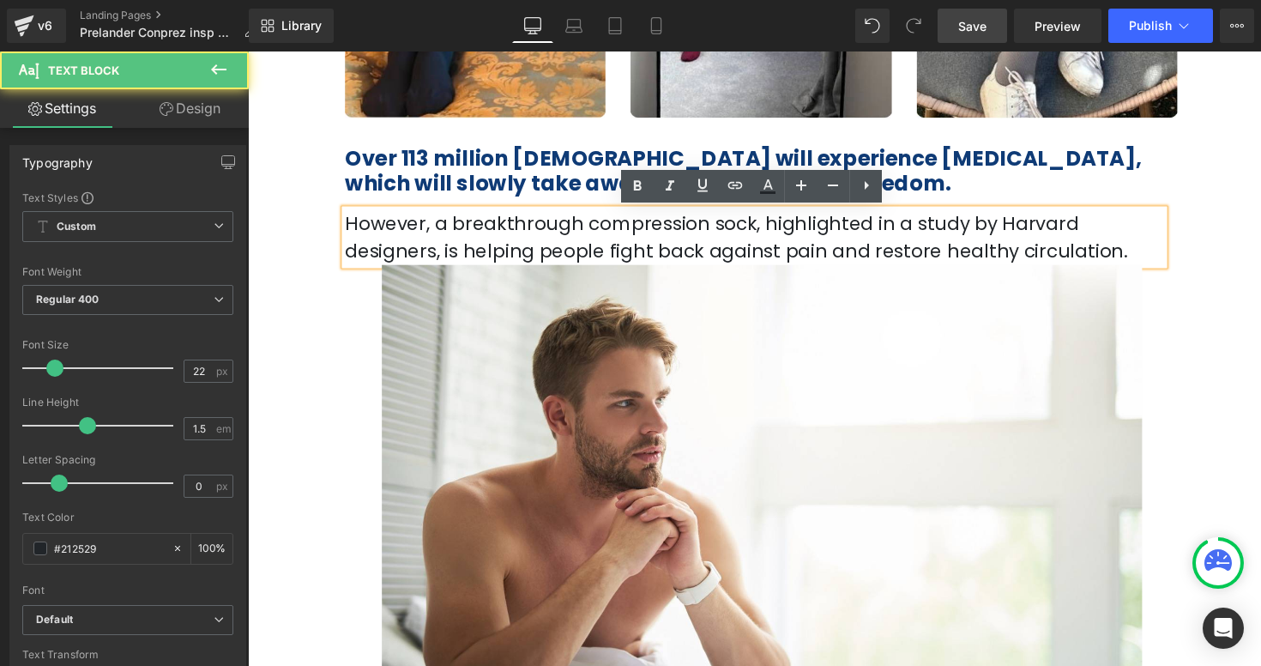
click at [491, 226] on p "However, a breakthrough compression sock, highlighted in a study by Harvard des…" at bounding box center [766, 242] width 839 height 57
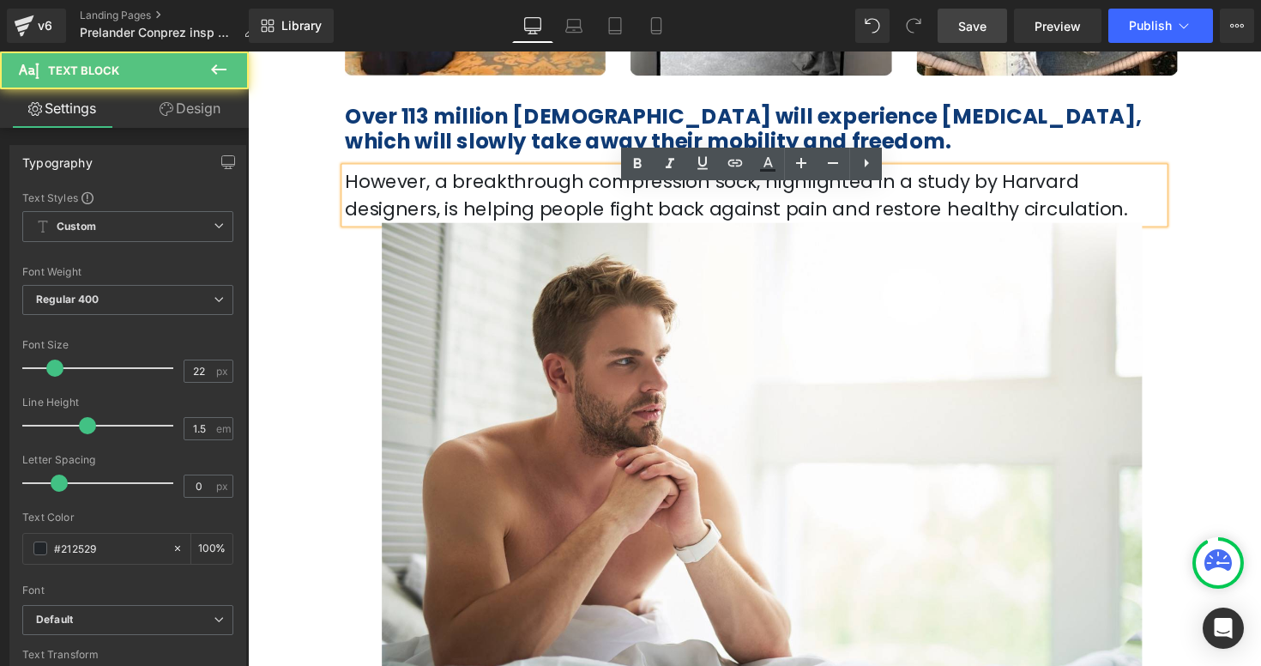
scroll to position [552, 0]
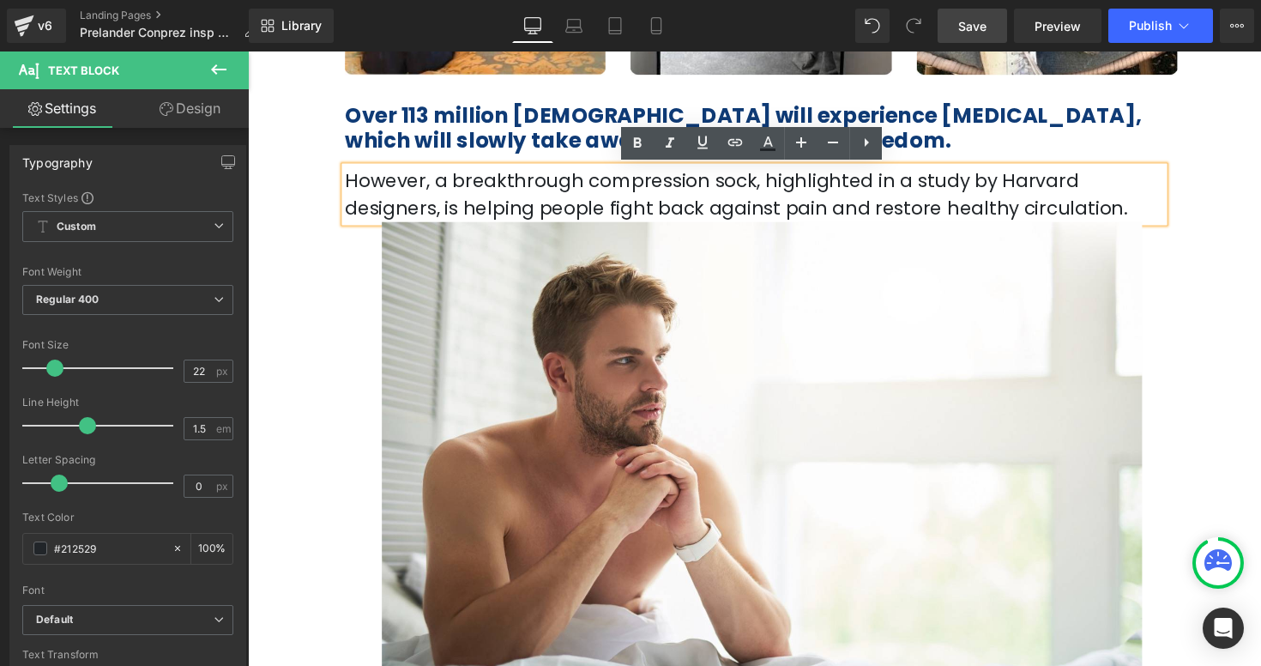
click at [1249, 178] on div "Over 113 million Americans will experience leg pain, which will slowly take awa…" at bounding box center [766, 629] width 1029 height 1092
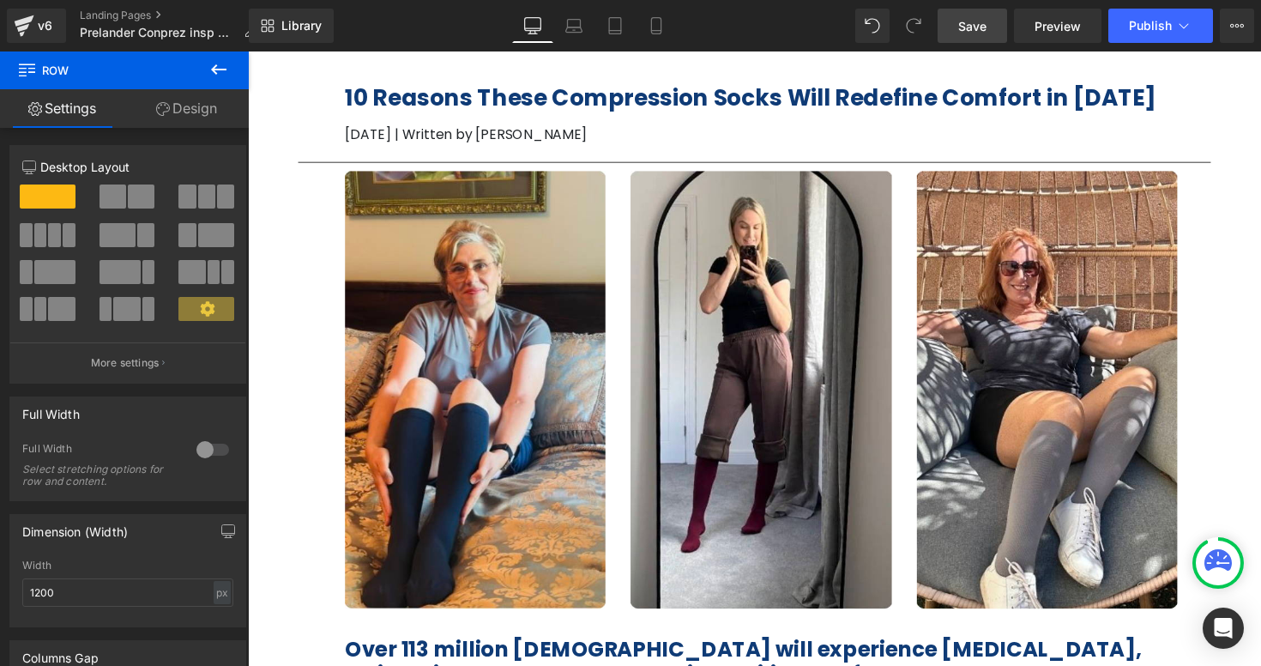
scroll to position [0, 0]
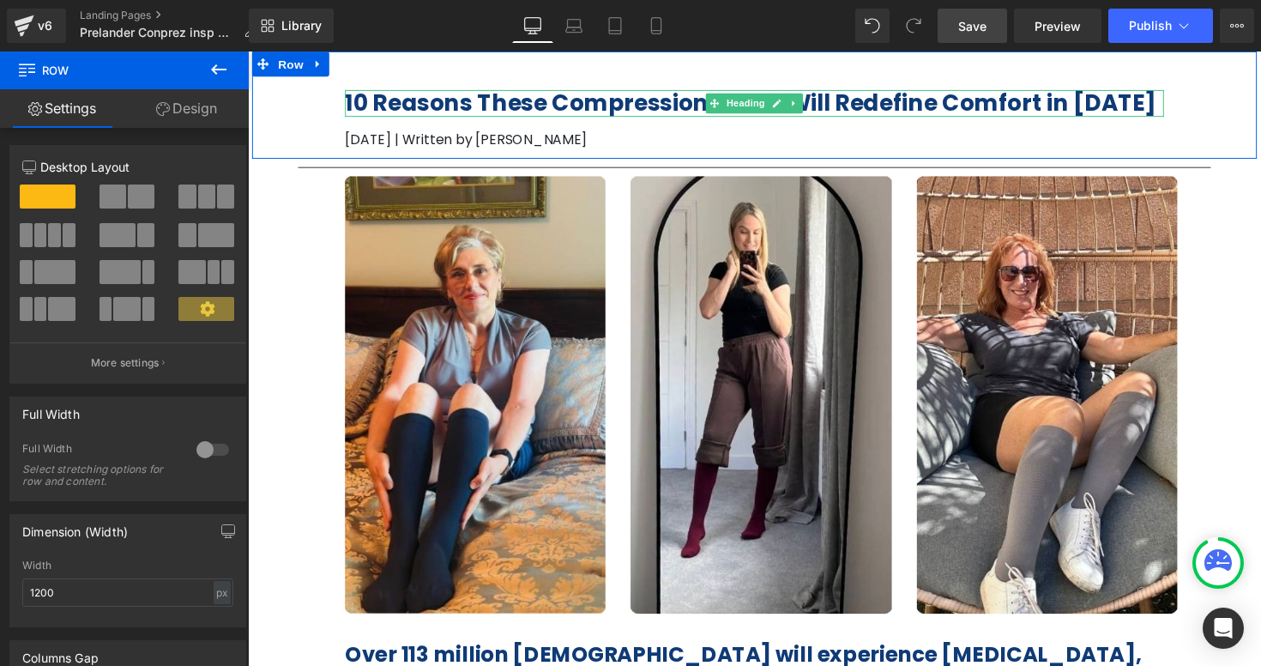
click at [684, 97] on b "10 Reasons These Compression Socks Will Redefine Comfort in [DATE]" at bounding box center [762, 104] width 831 height 32
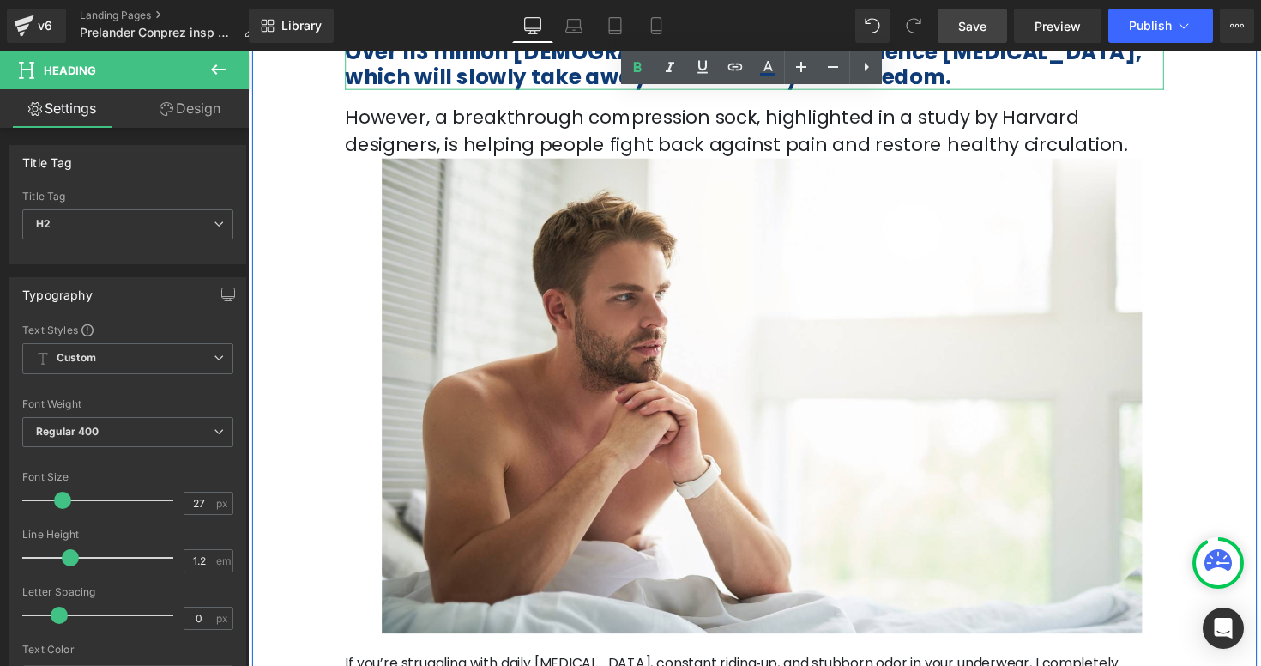
scroll to position [625, 0]
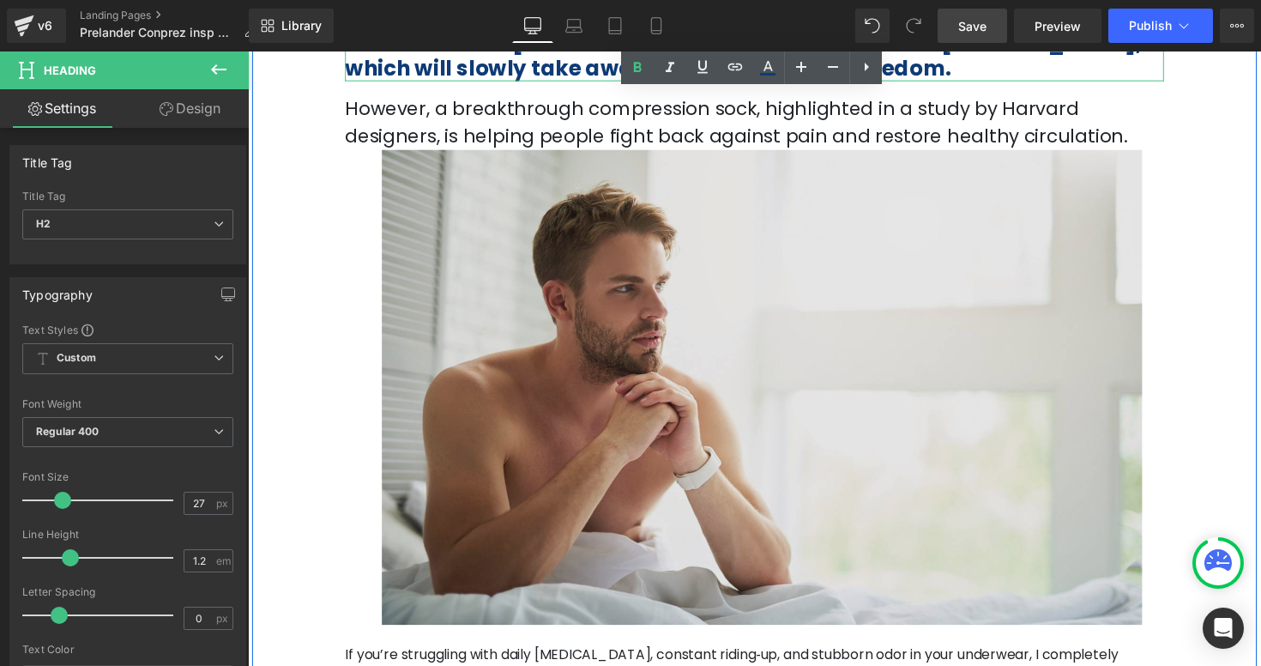
click at [564, 250] on img at bounding box center [766, 396] width 839 height 487
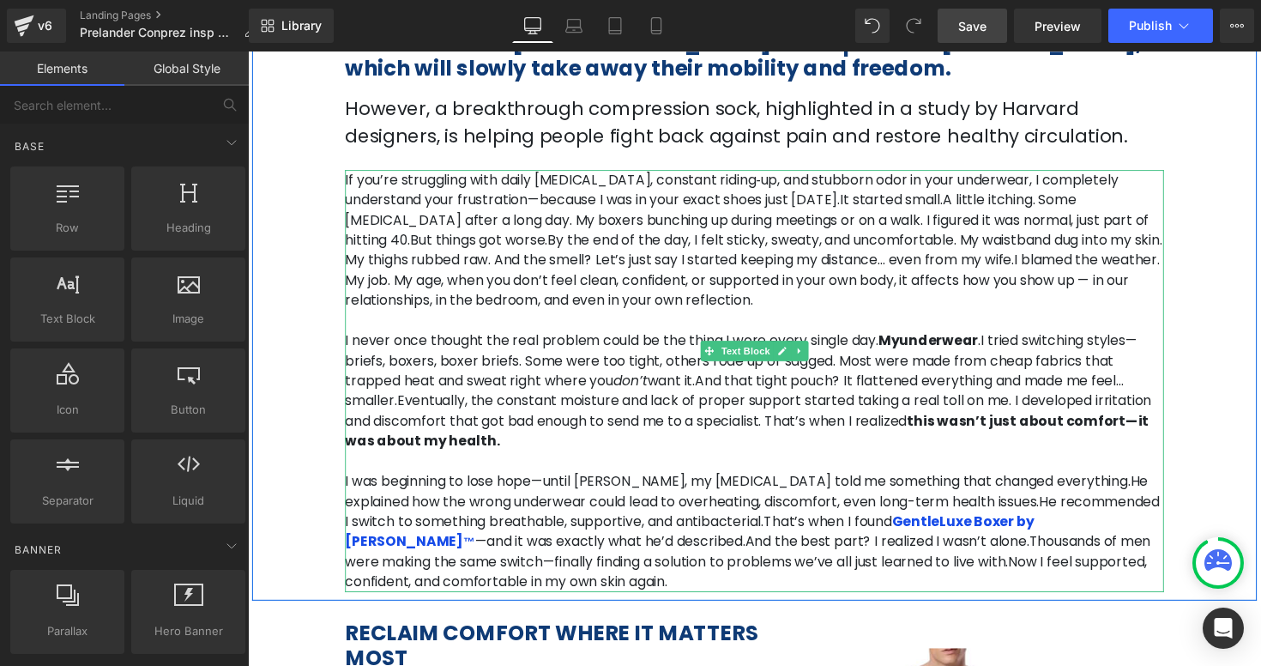
click at [786, 239] on span "By the end of the day, I felt sticky, sweaty, and uncomfortable. My waistband d…" at bounding box center [765, 255] width 837 height 40
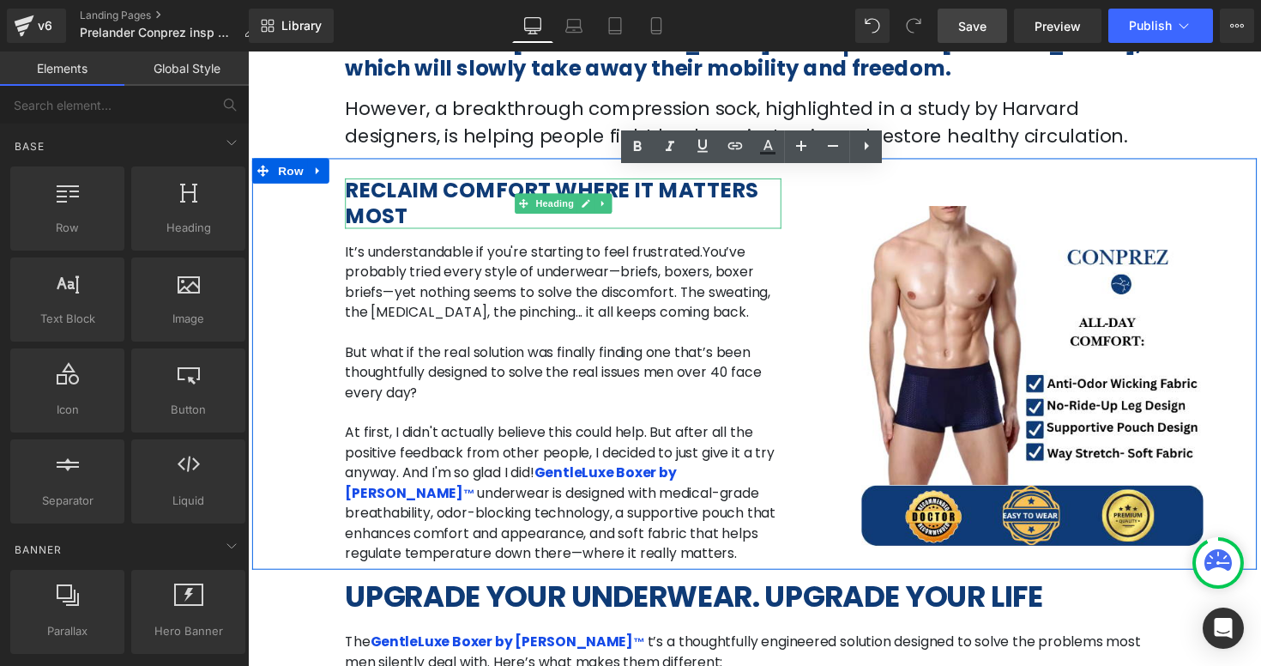
click at [463, 208] on h2 "RECLAIM COMFORT WHERE IT MATTERS MOST" at bounding box center [570, 207] width 447 height 51
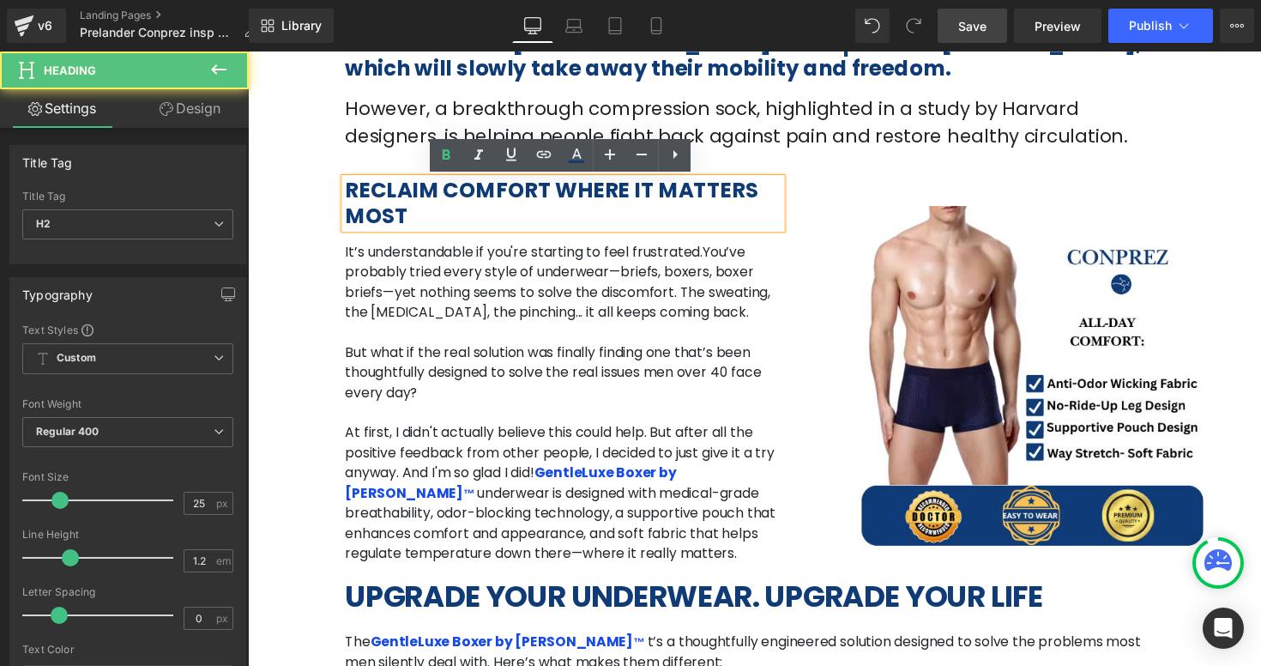
click at [461, 341] on p at bounding box center [570, 339] width 447 height 21
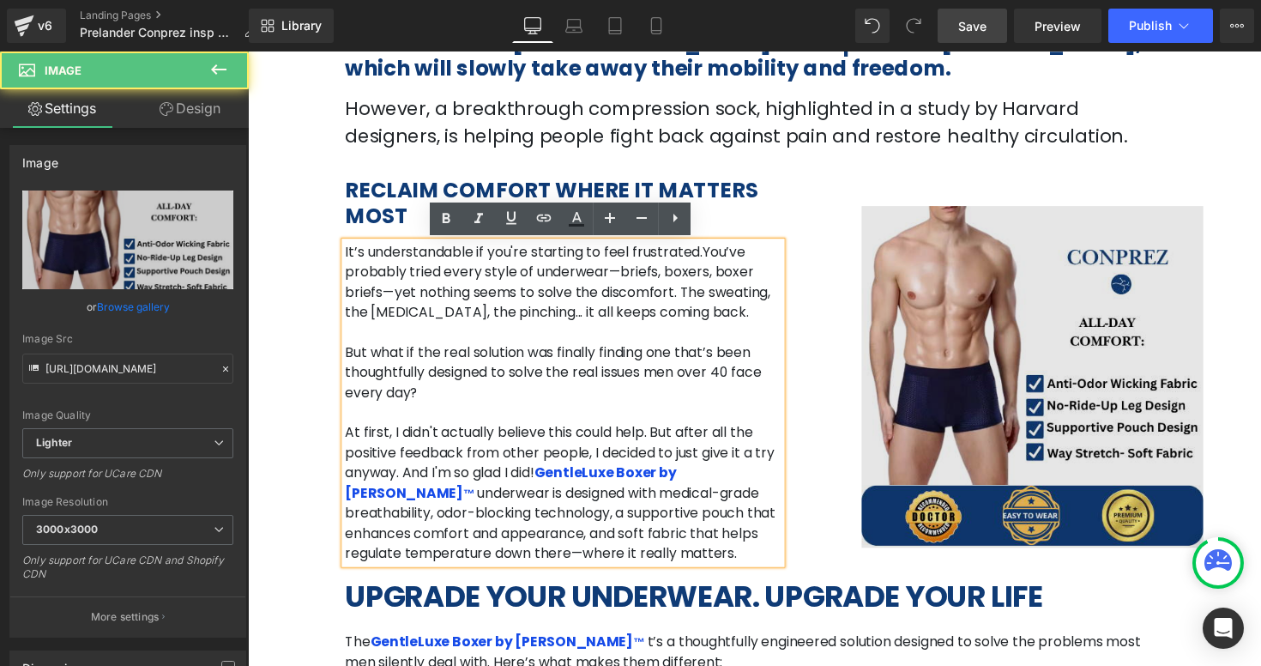
click at [943, 388] on img at bounding box center [1043, 375] width 447 height 414
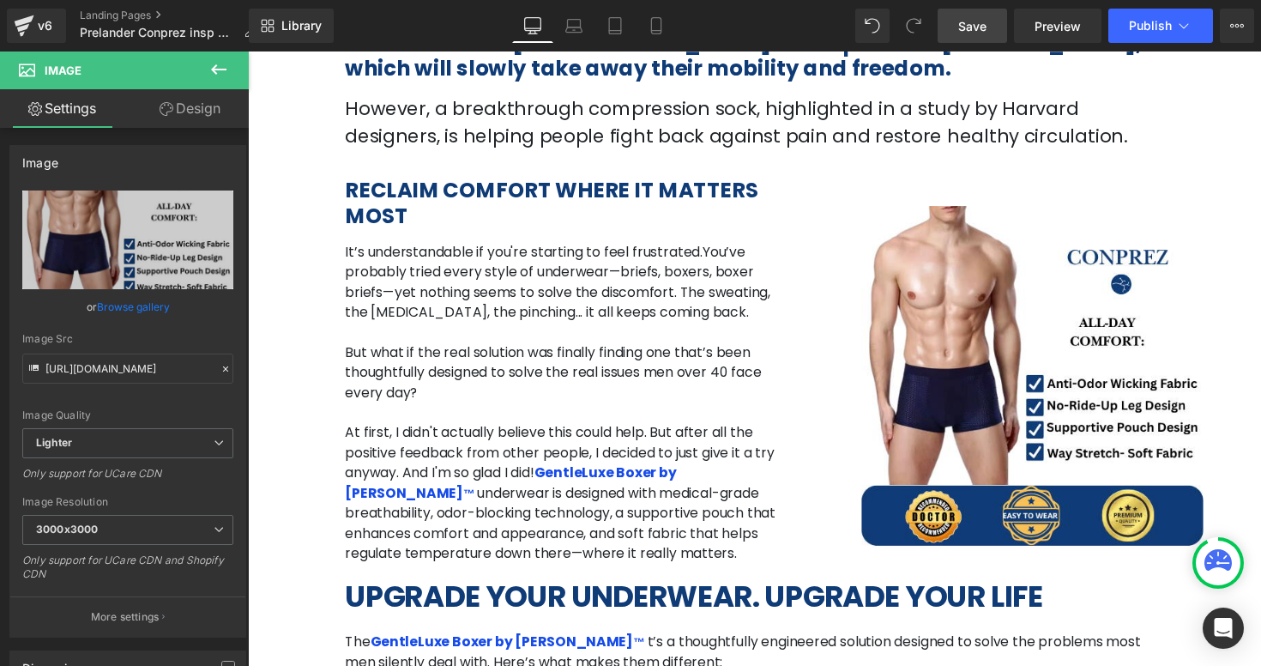
click at [672, 371] on p "But what if the real solution was finally finding one that’s been thoughtfully …" at bounding box center [570, 381] width 447 height 62
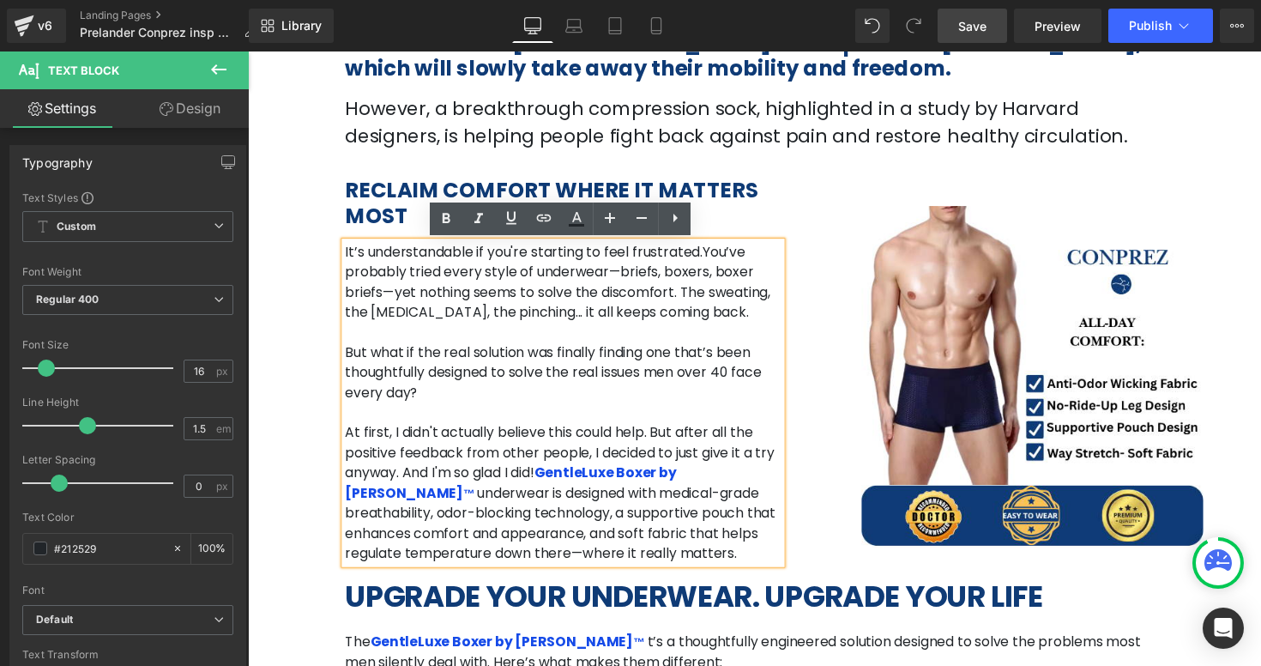
click at [412, 204] on b "RECLAIM COMFORT WHERE IT MATTERS MOST" at bounding box center [558, 207] width 423 height 56
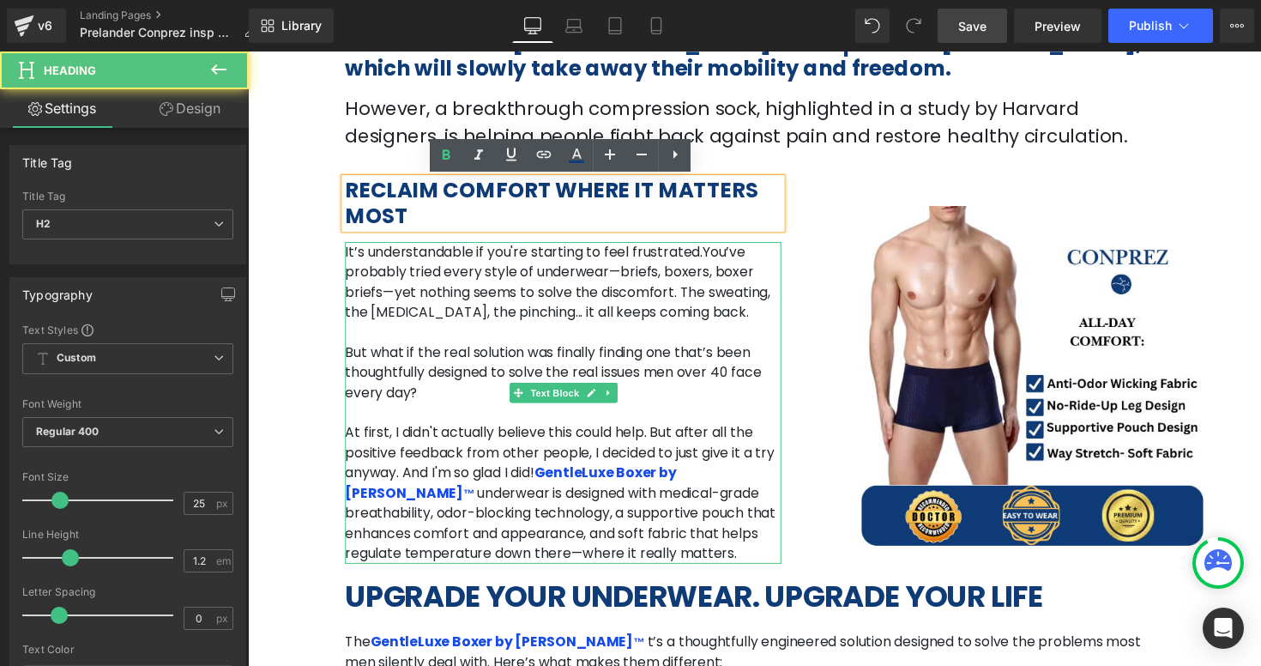
click at [742, 395] on p "But what if the real solution was finally finding one that’s been thoughtfully …" at bounding box center [570, 381] width 447 height 62
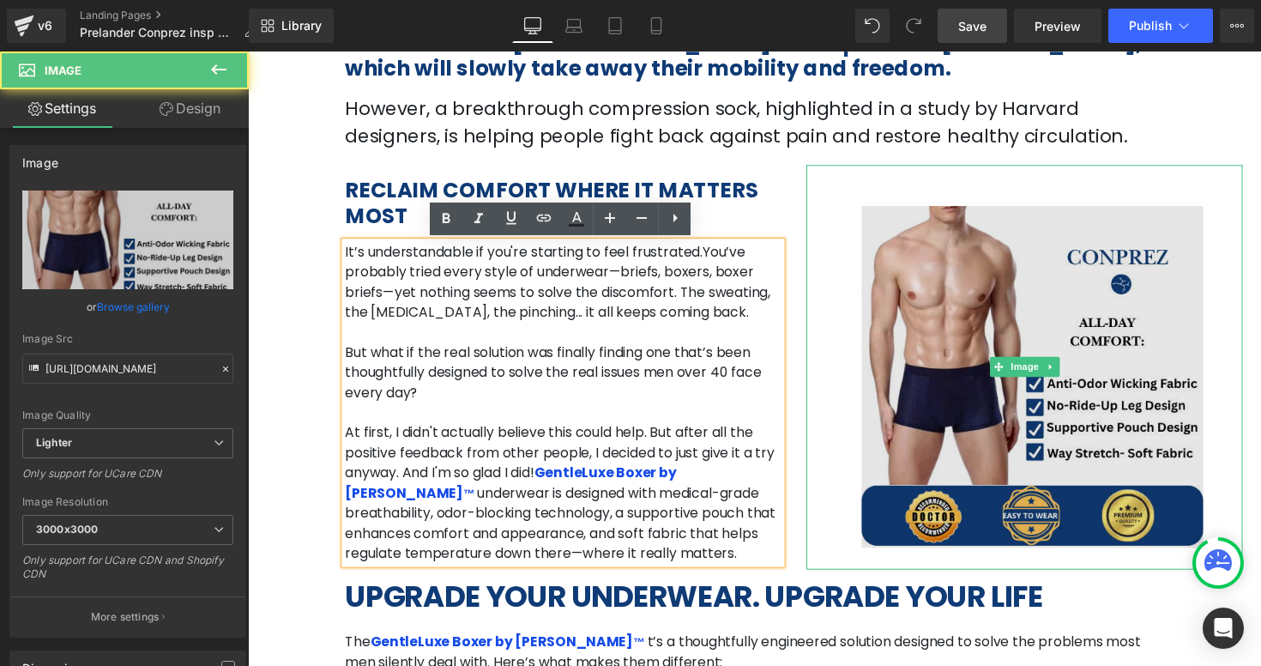
click at [897, 391] on img at bounding box center [1043, 375] width 447 height 414
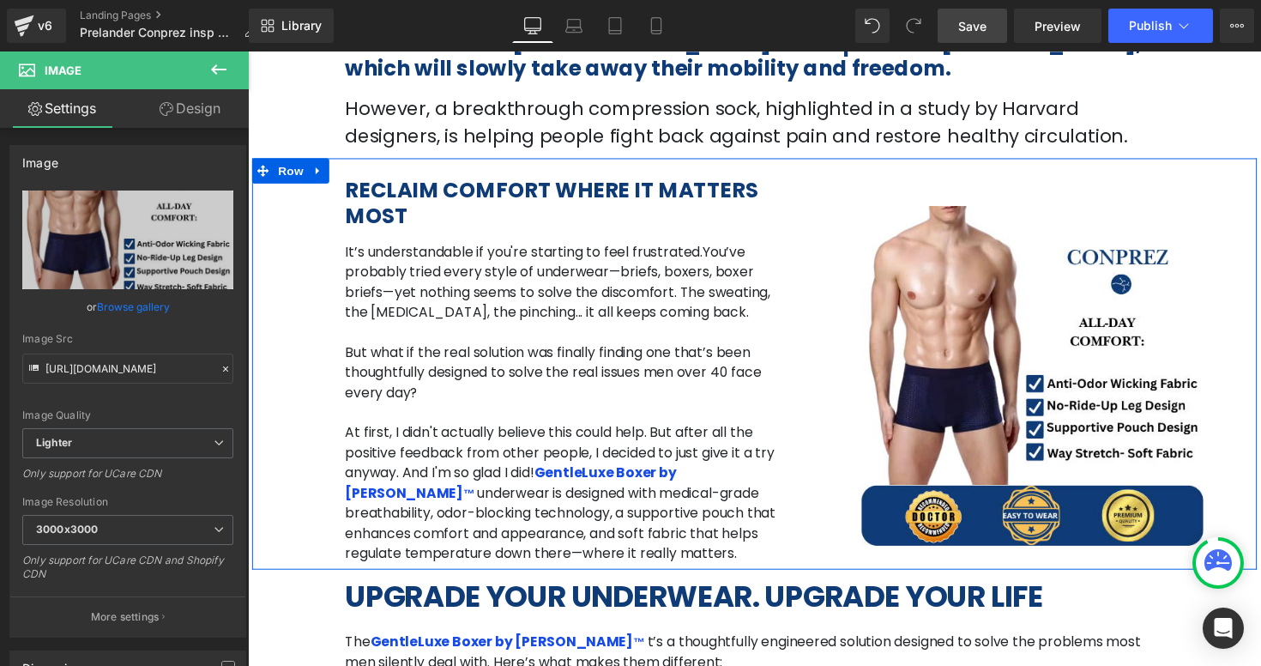
click at [799, 184] on div "RECLAIM COMFORT WHERE IT MATTERS MOST Heading It’s understandable if you're sta…" at bounding box center [571, 372] width 473 height 408
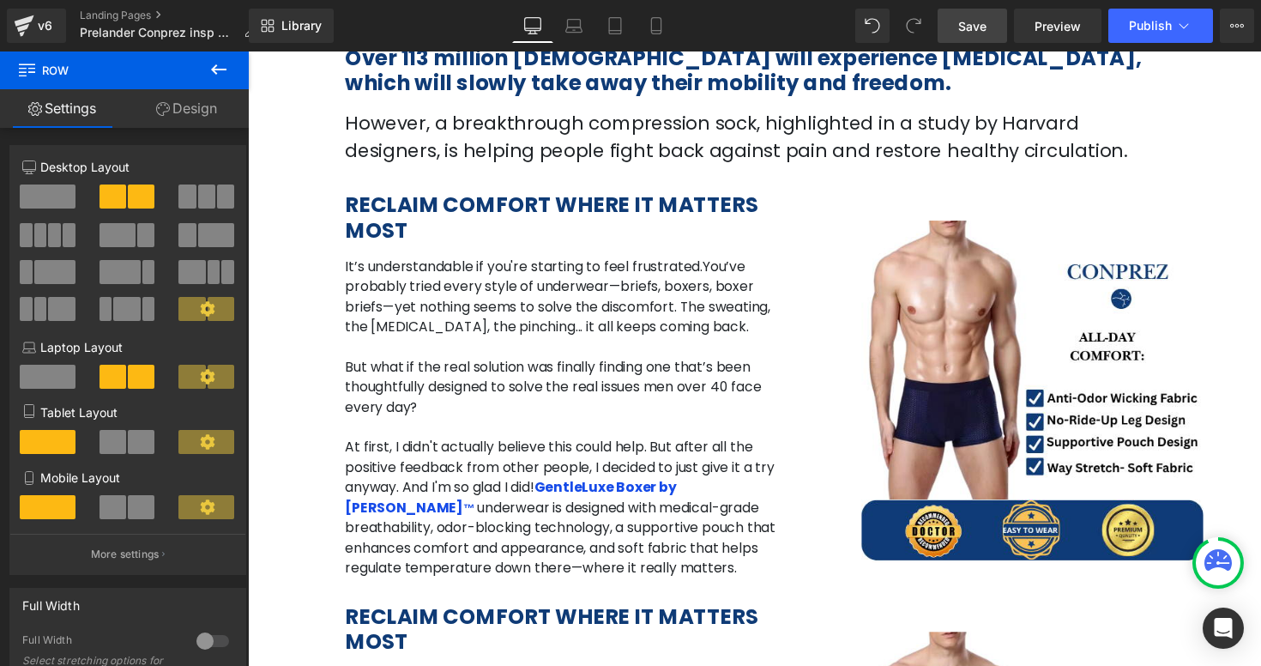
scroll to position [620, 0]
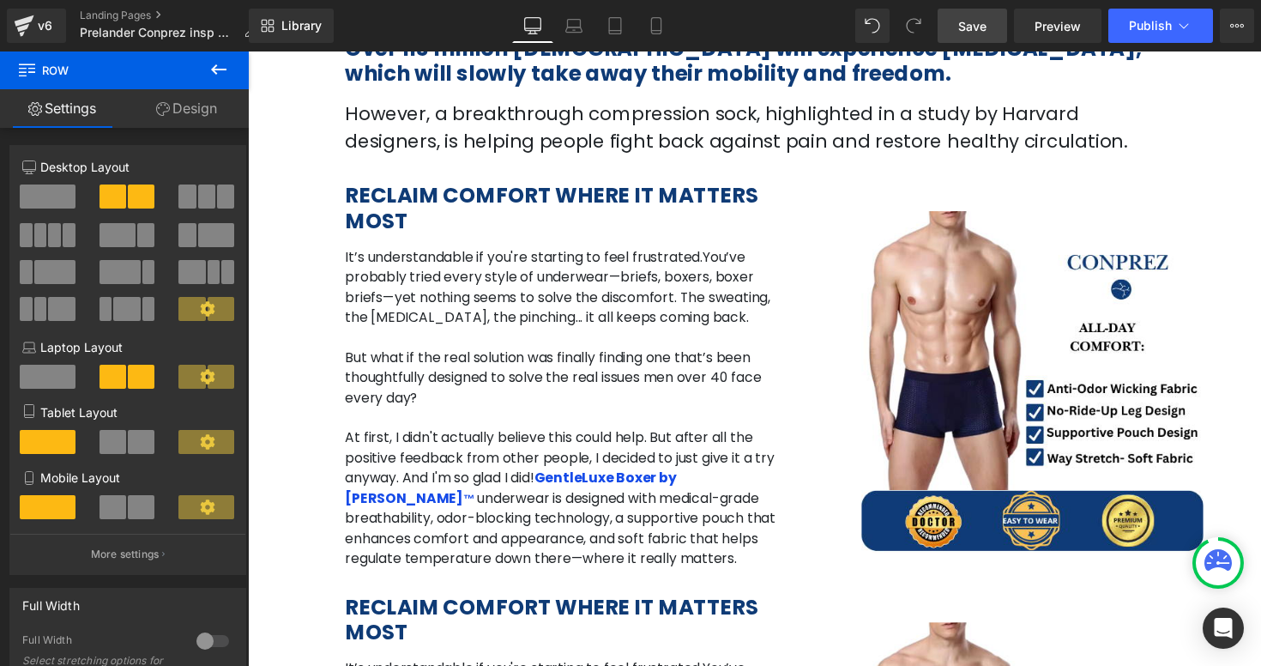
click at [544, 206] on div "RECLAIM COMFORT WHERE IT MATTERS MOST Heading" at bounding box center [570, 212] width 447 height 51
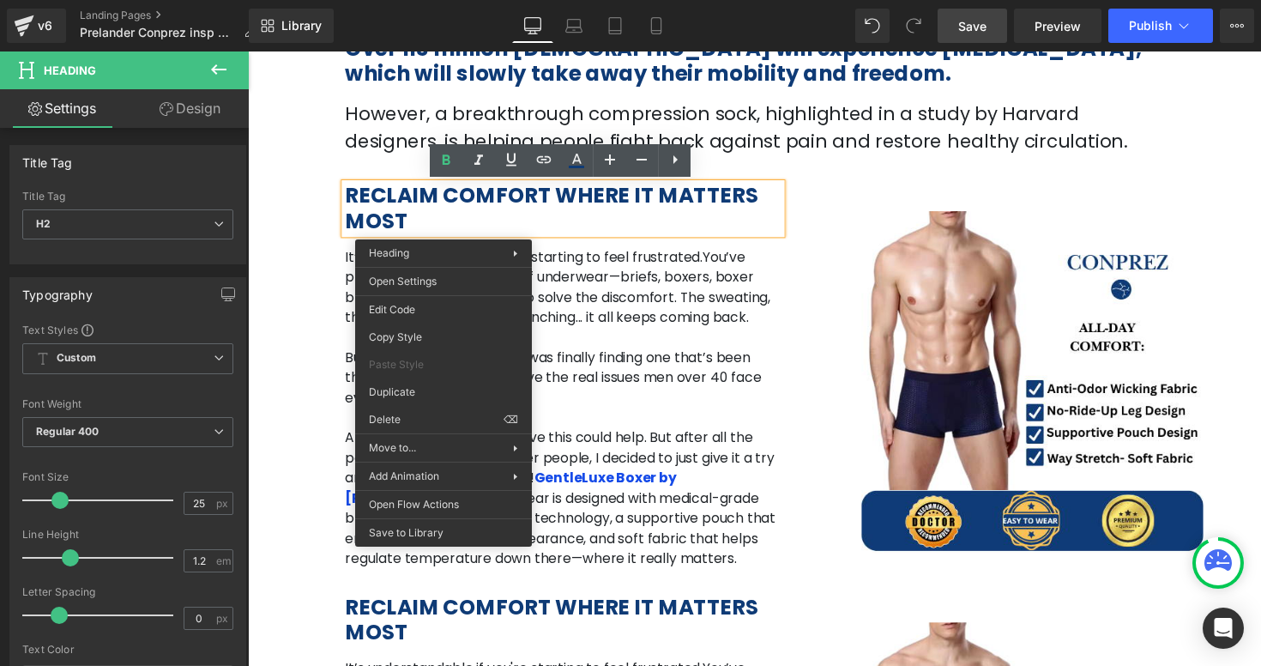
click at [719, 251] on div "RECLAIM COMFORT WHERE IT MATTERS MOST Heading It’s understandable if you're sta…" at bounding box center [571, 377] width 473 height 408
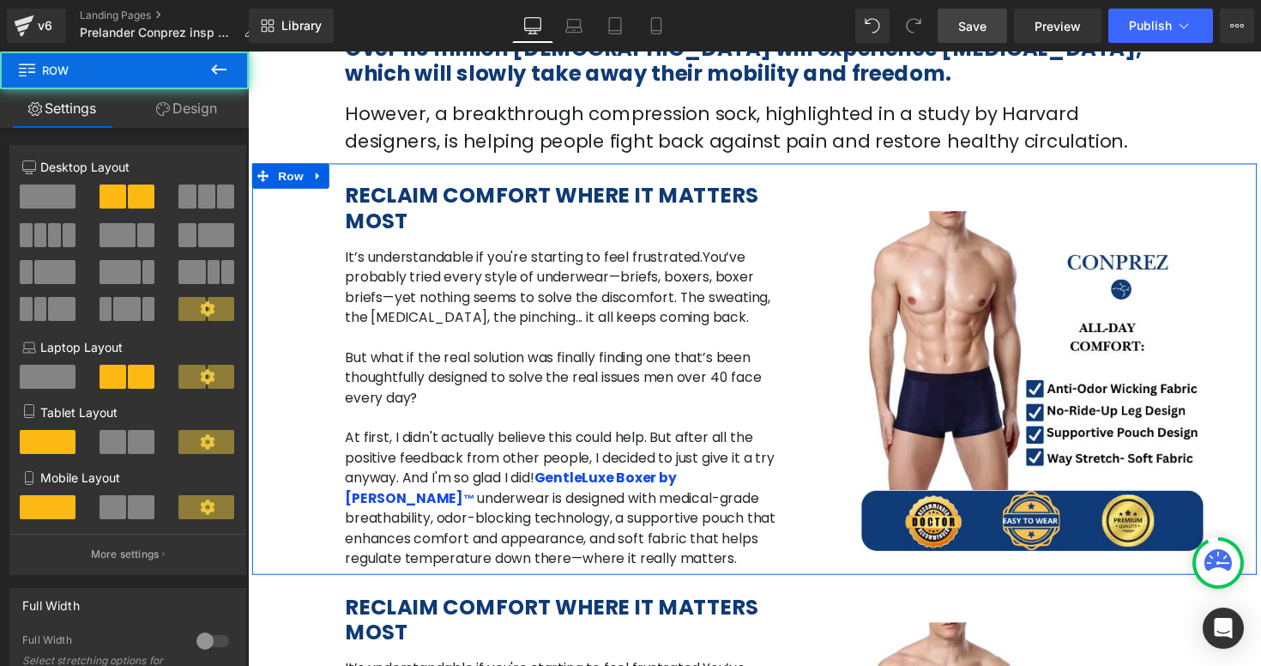
click at [564, 310] on span "You’ve probably tried every style of underwear—briefs, boxers, boxer briefs—yet…" at bounding box center [565, 292] width 436 height 81
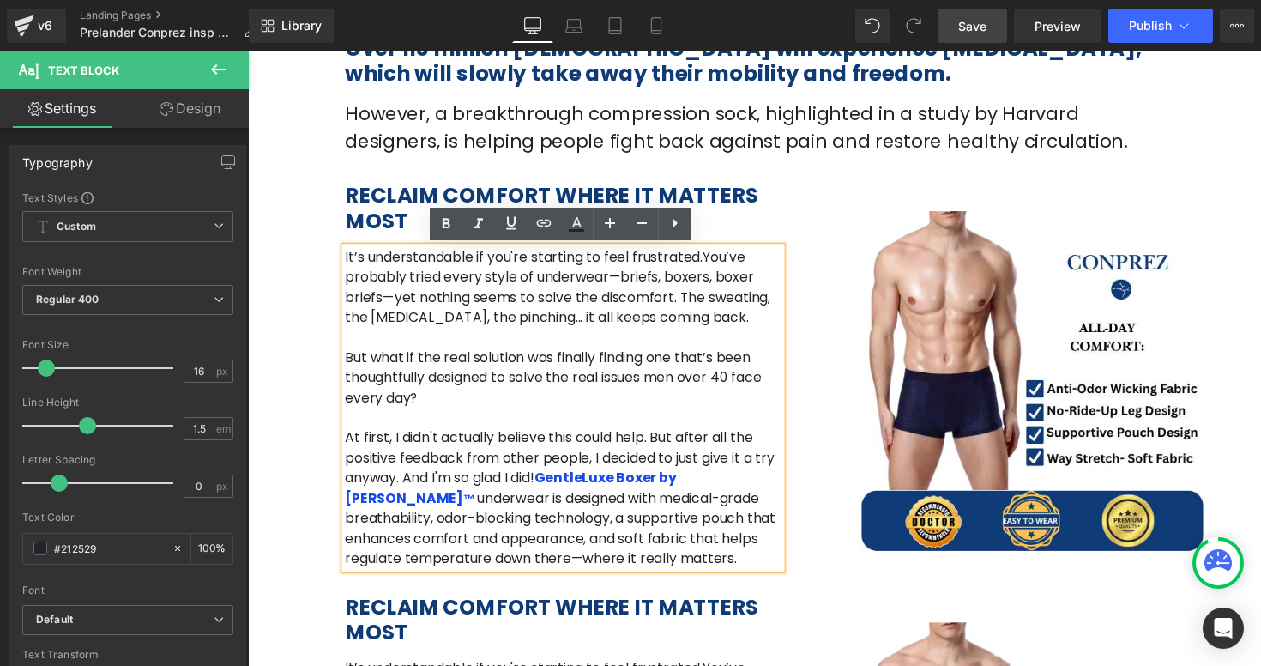
click at [408, 214] on b "RECLAIM COMFORT WHERE IT MATTERS MOST" at bounding box center [558, 212] width 423 height 56
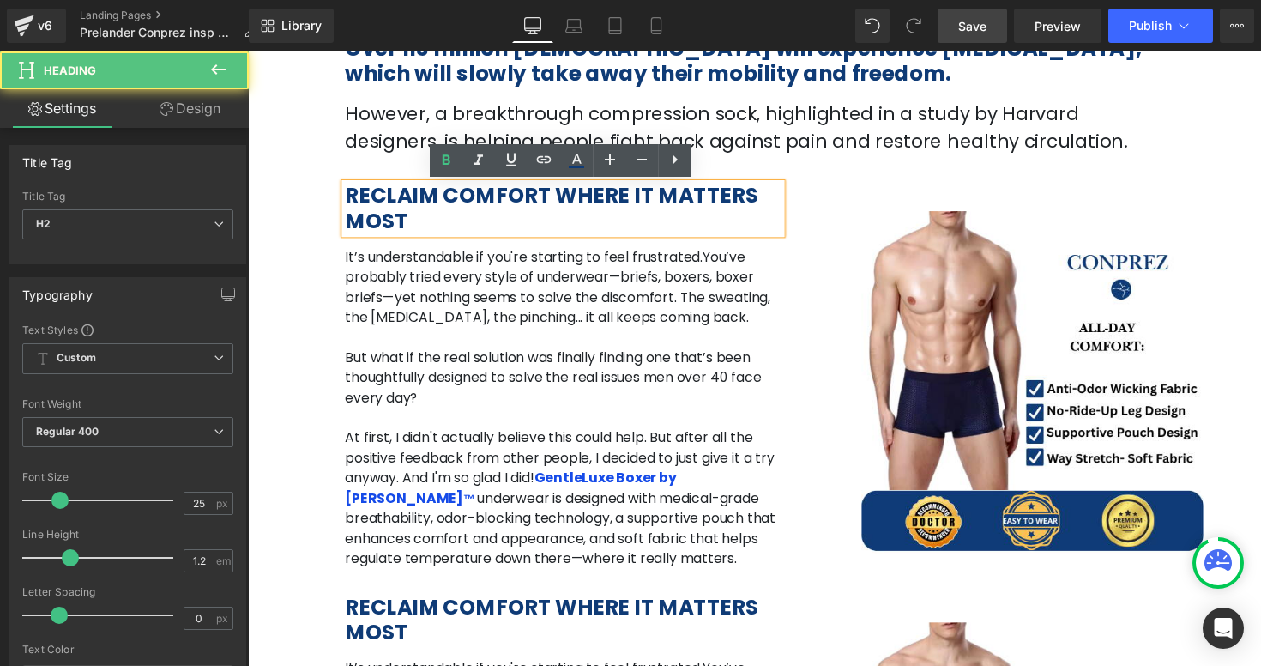
drag, startPoint x: 416, startPoint y: 232, endPoint x: 346, endPoint y: 206, distance: 74.9
click at [347, 206] on div "RECLAIM COMFORT WHERE IT MATTERS MOST" at bounding box center [570, 212] width 447 height 51
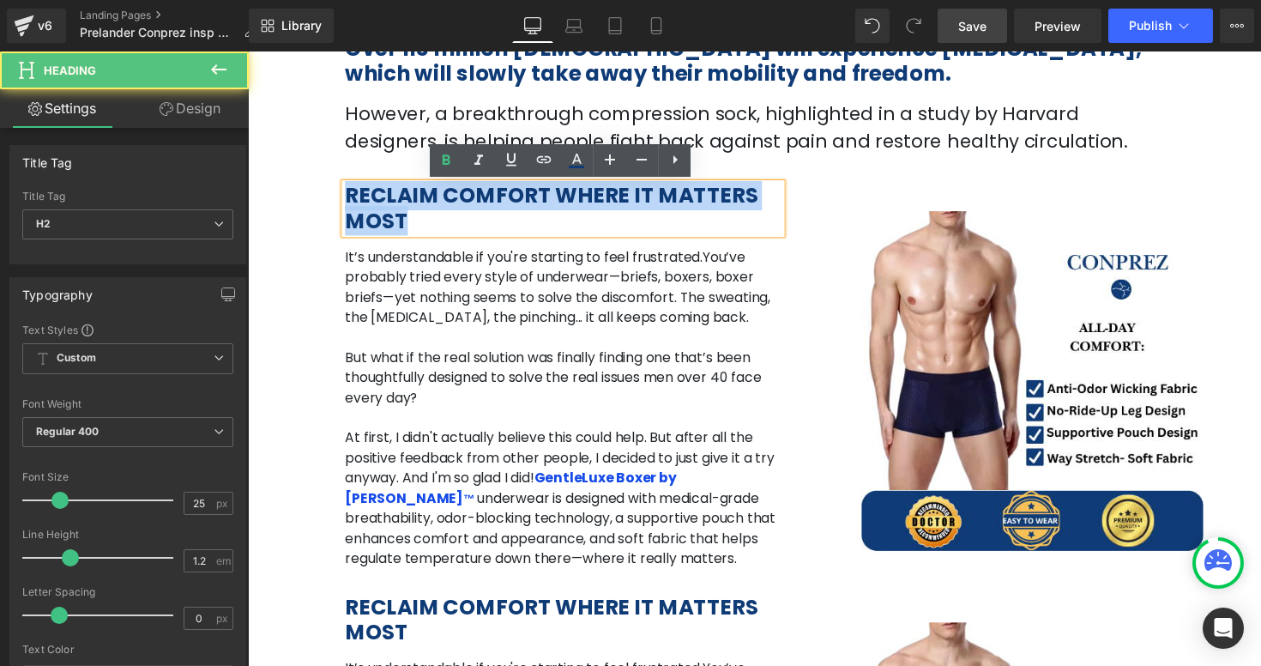
drag, startPoint x: 425, startPoint y: 226, endPoint x: 350, endPoint y: 207, distance: 77.0
click at [350, 207] on h2 "RECLAIM COMFORT WHERE IT MATTERS MOST" at bounding box center [570, 212] width 447 height 51
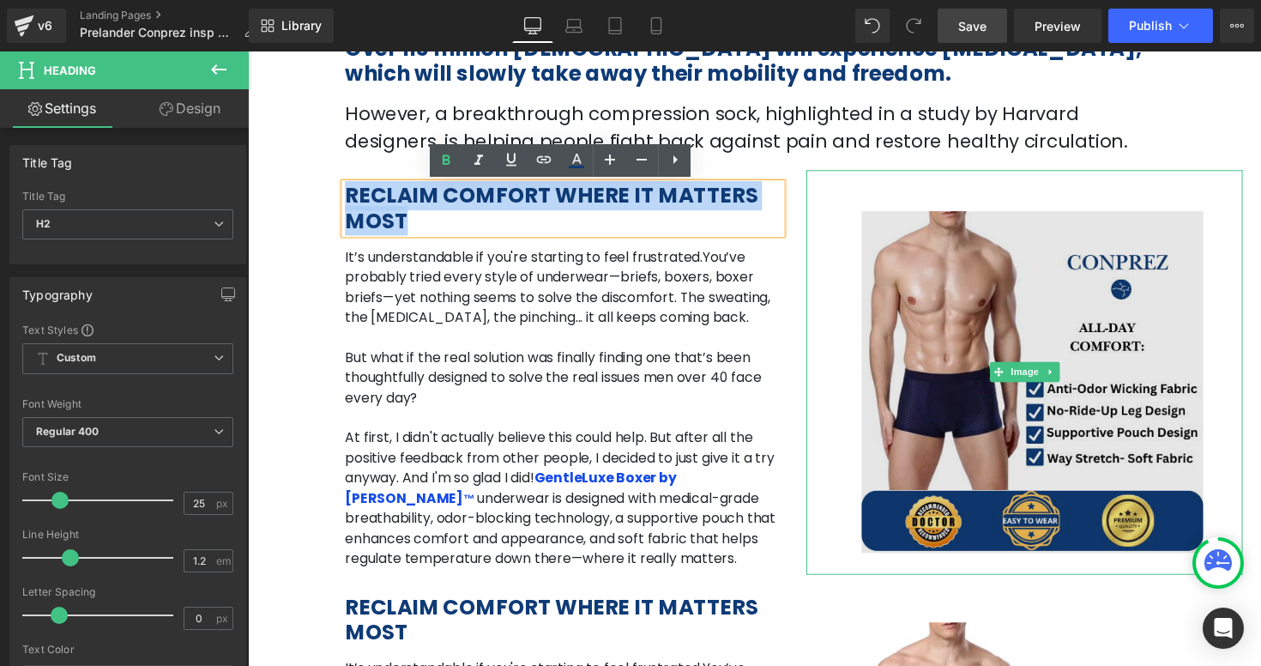
click at [847, 314] on img at bounding box center [1043, 380] width 447 height 414
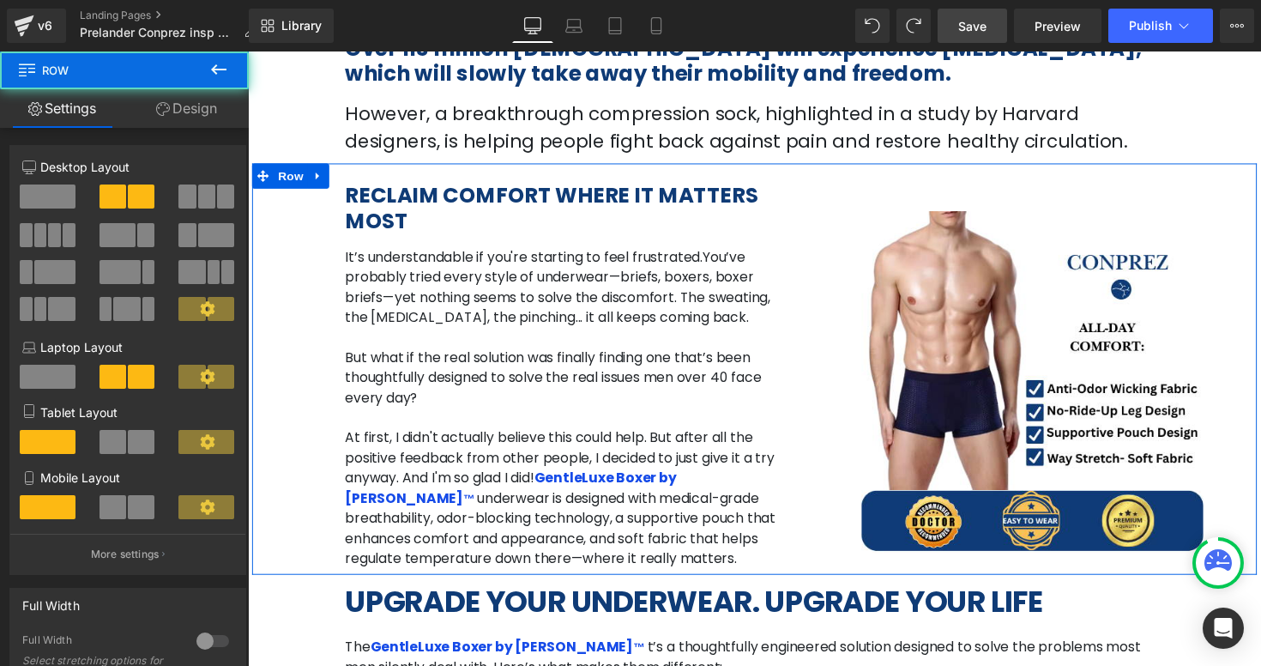
click at [472, 248] on div "RECLAIM COMFORT WHERE IT MATTERS MOST Heading It’s understandable if you're sta…" at bounding box center [571, 377] width 473 height 408
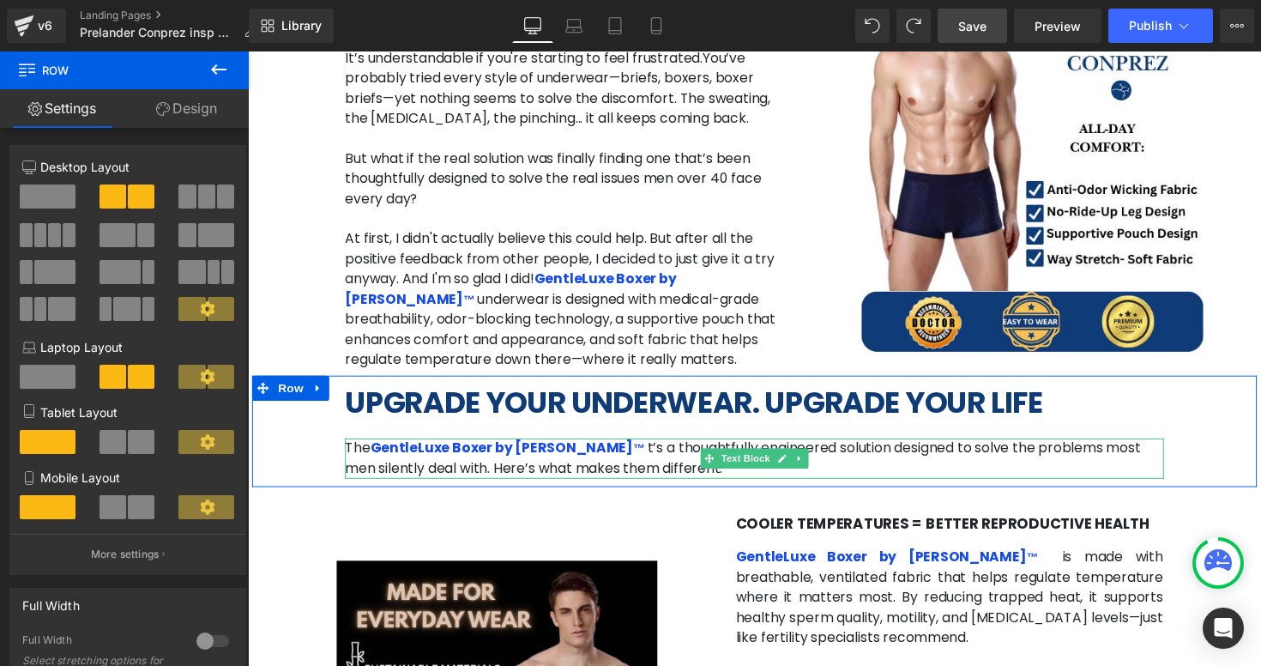
scroll to position [827, 0]
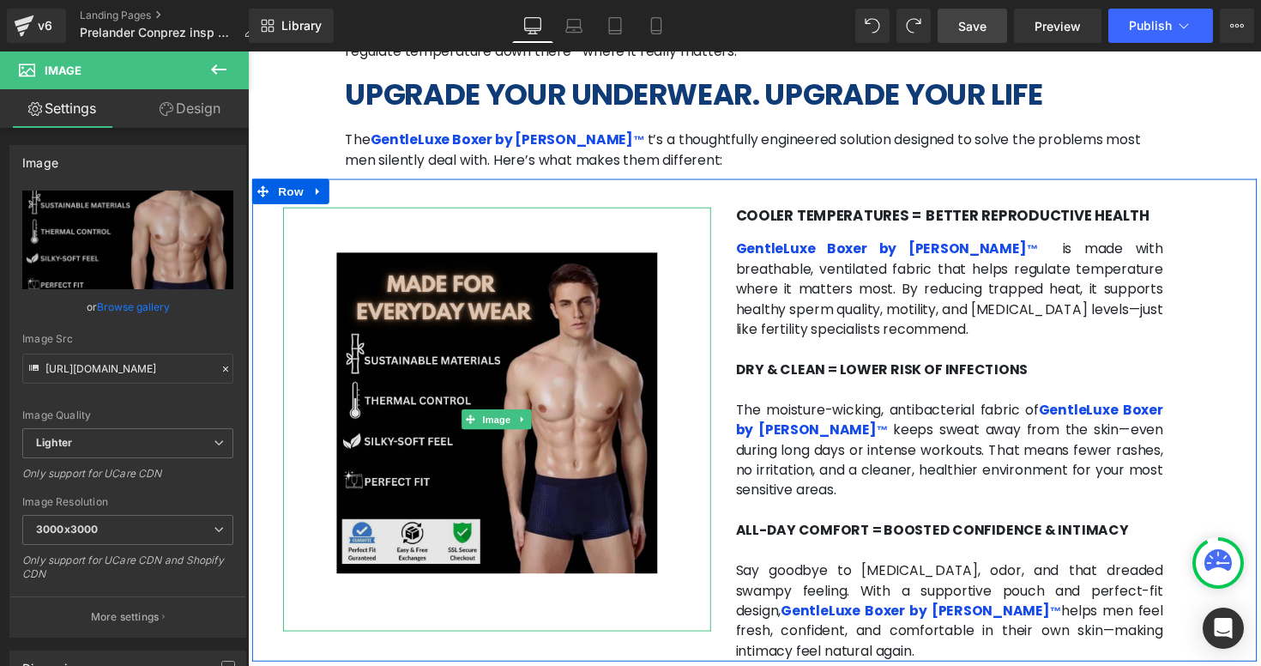
scroll to position [1146, 0]
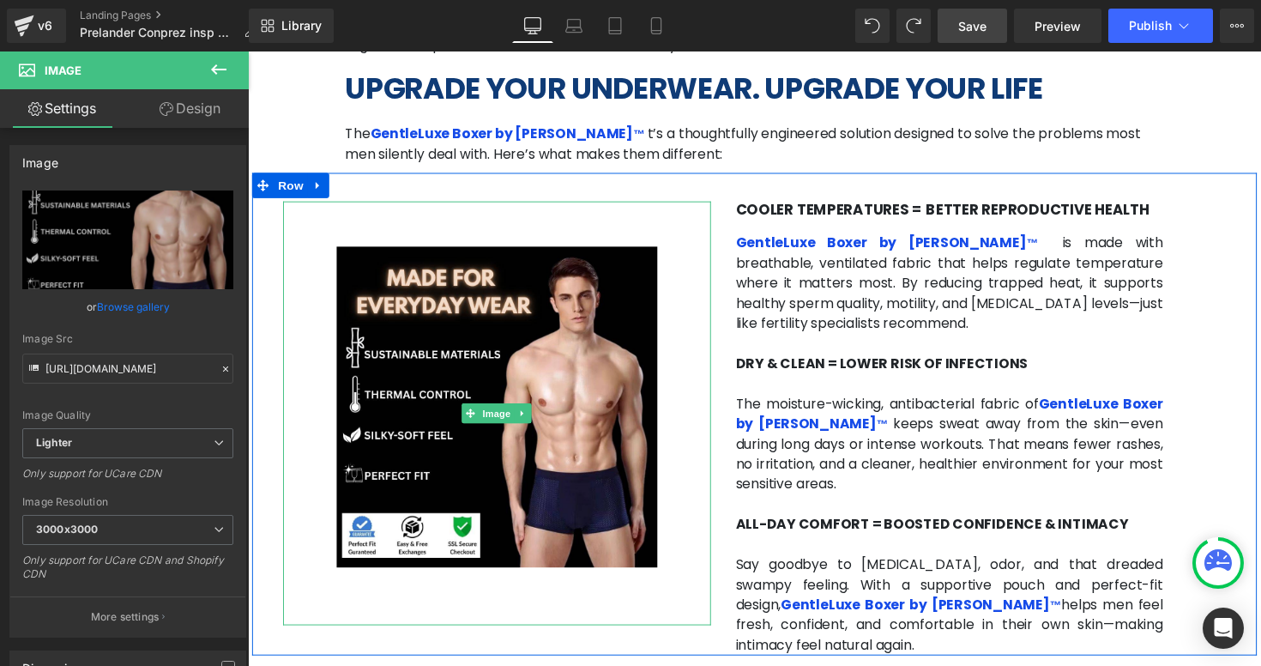
click at [827, 426] on span "keeps sweat away from the skin—even during long days or intense workouts. That …" at bounding box center [967, 463] width 438 height 81
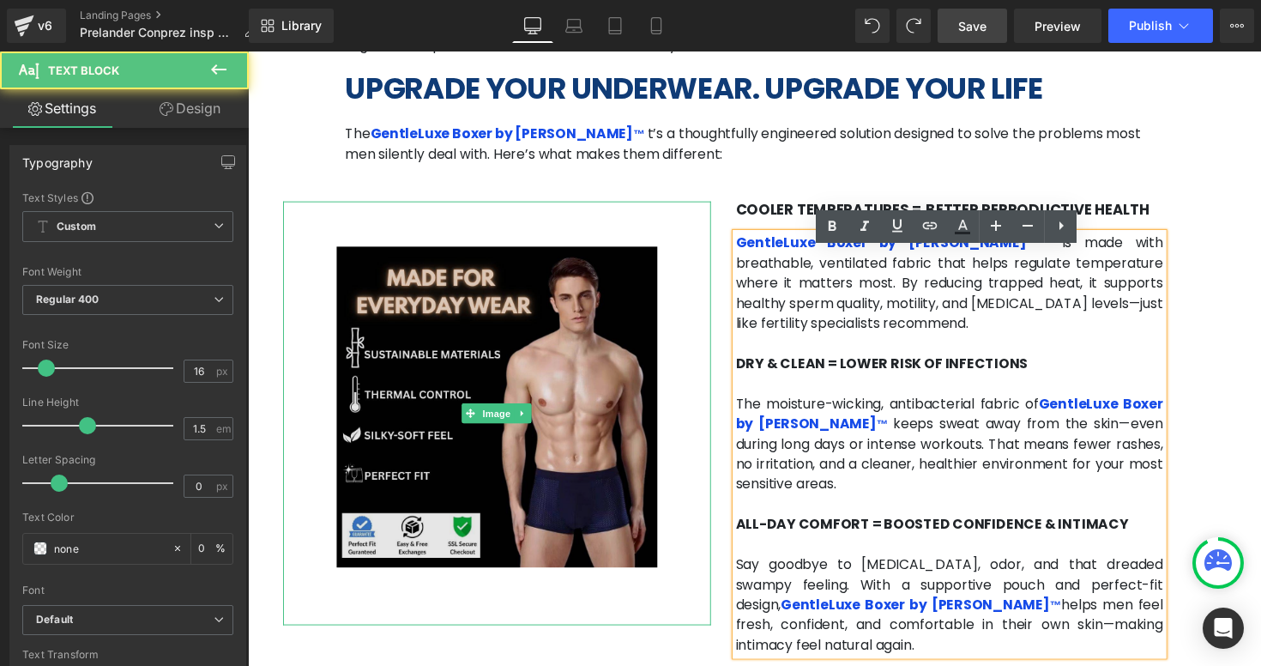
click at [627, 355] on img at bounding box center [503, 422] width 329 height 434
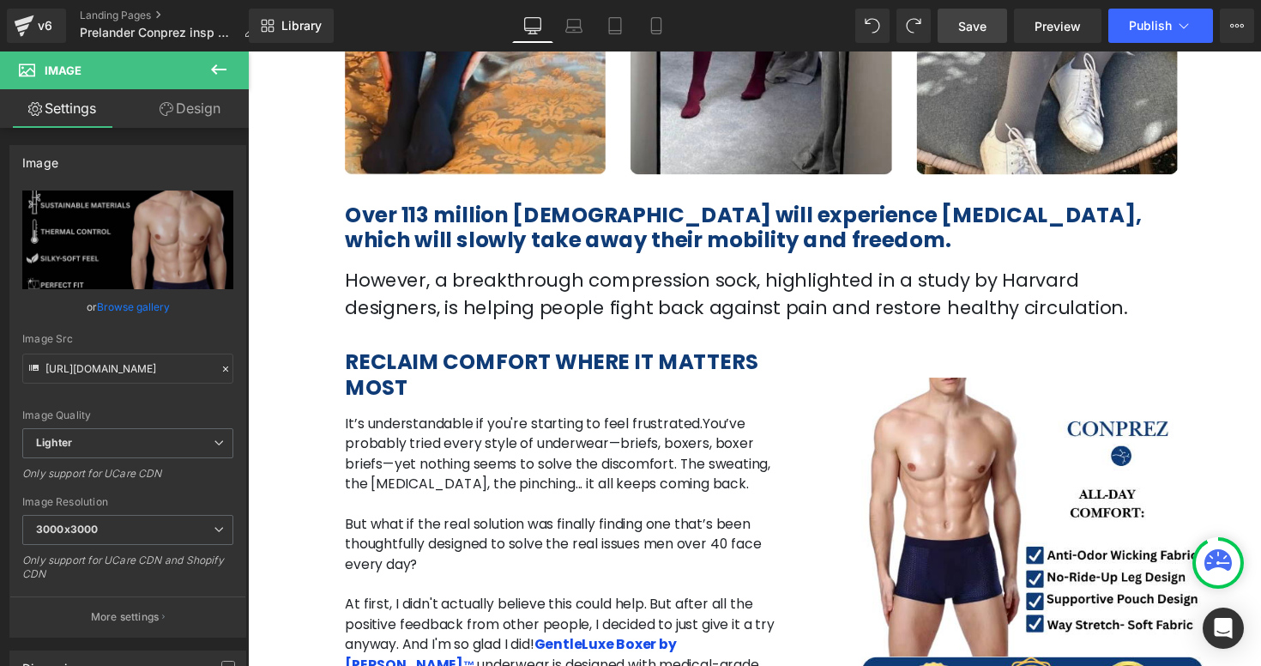
scroll to position [628, 0]
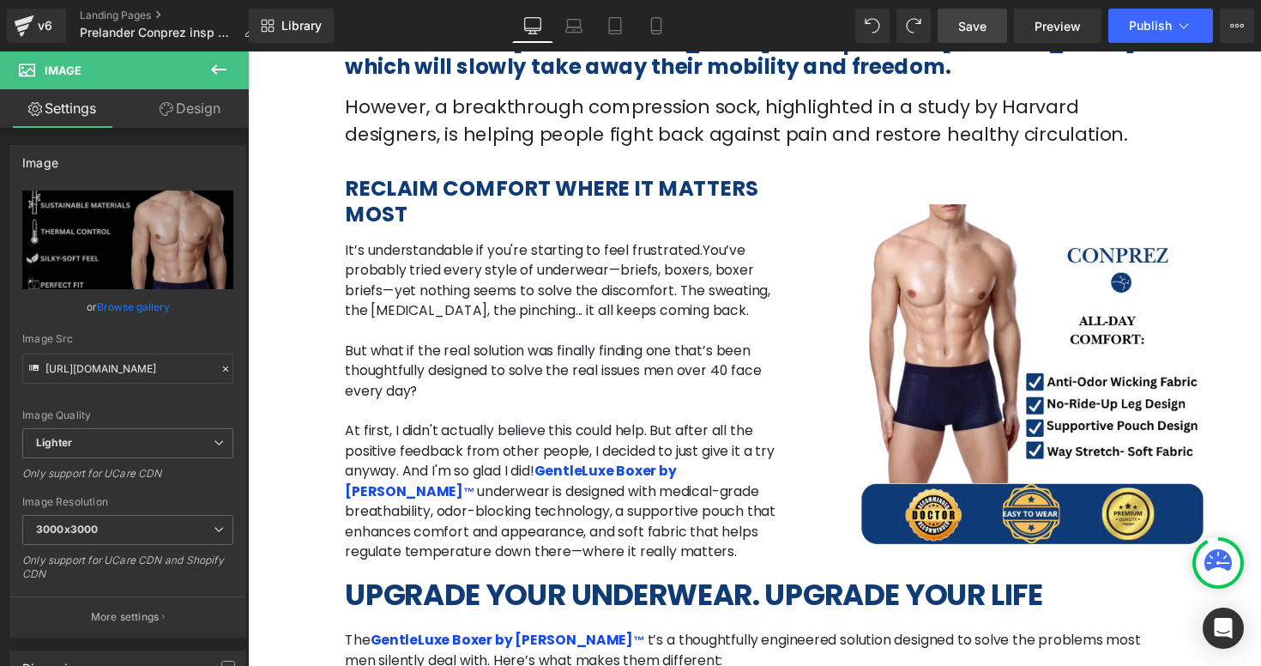
click at [627, 355] on p "But what if the real solution was finally finding one that’s been thoughtfully …" at bounding box center [570, 378] width 447 height 62
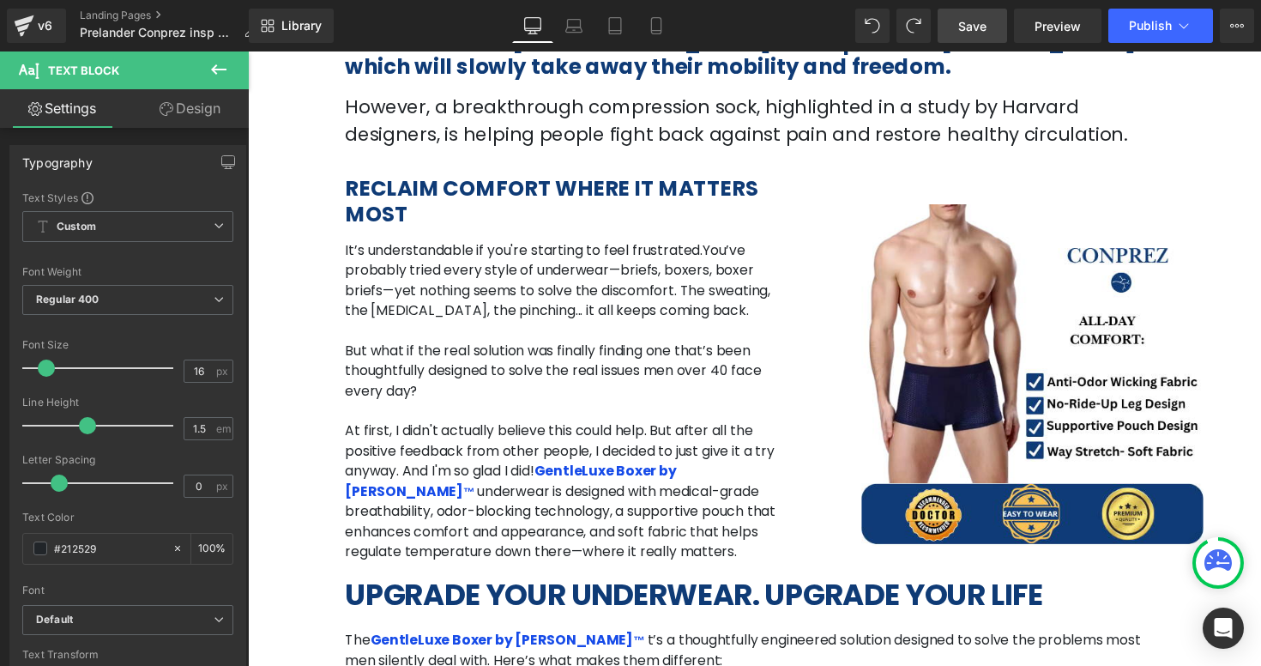
click at [217, 75] on icon at bounding box center [218, 69] width 21 height 21
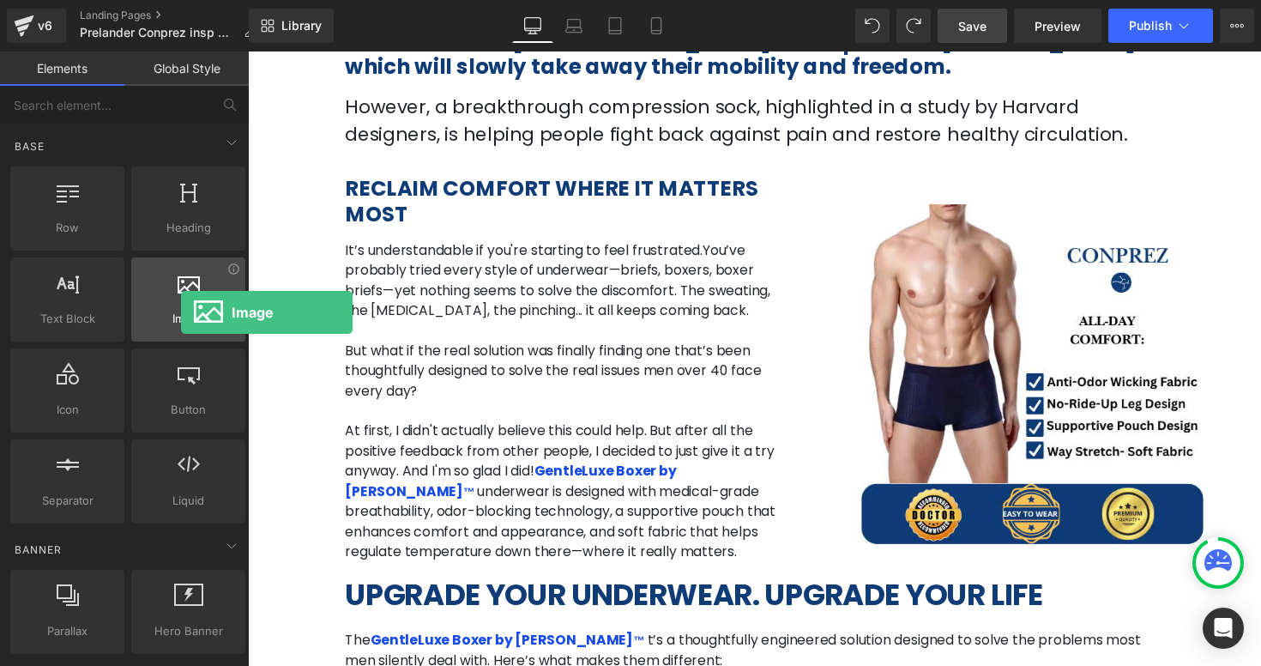
click at [181, 297] on div at bounding box center [188, 290] width 104 height 39
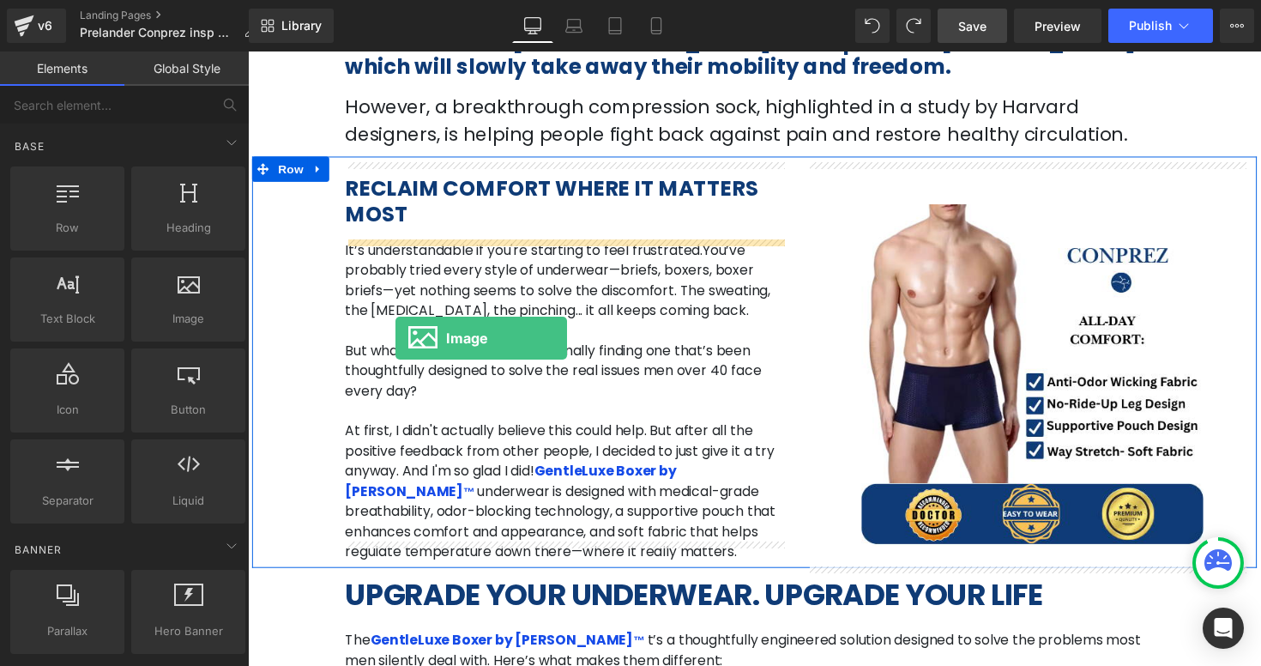
drag, startPoint x: 429, startPoint y: 348, endPoint x: 391, endPoint y: 355, distance: 38.4
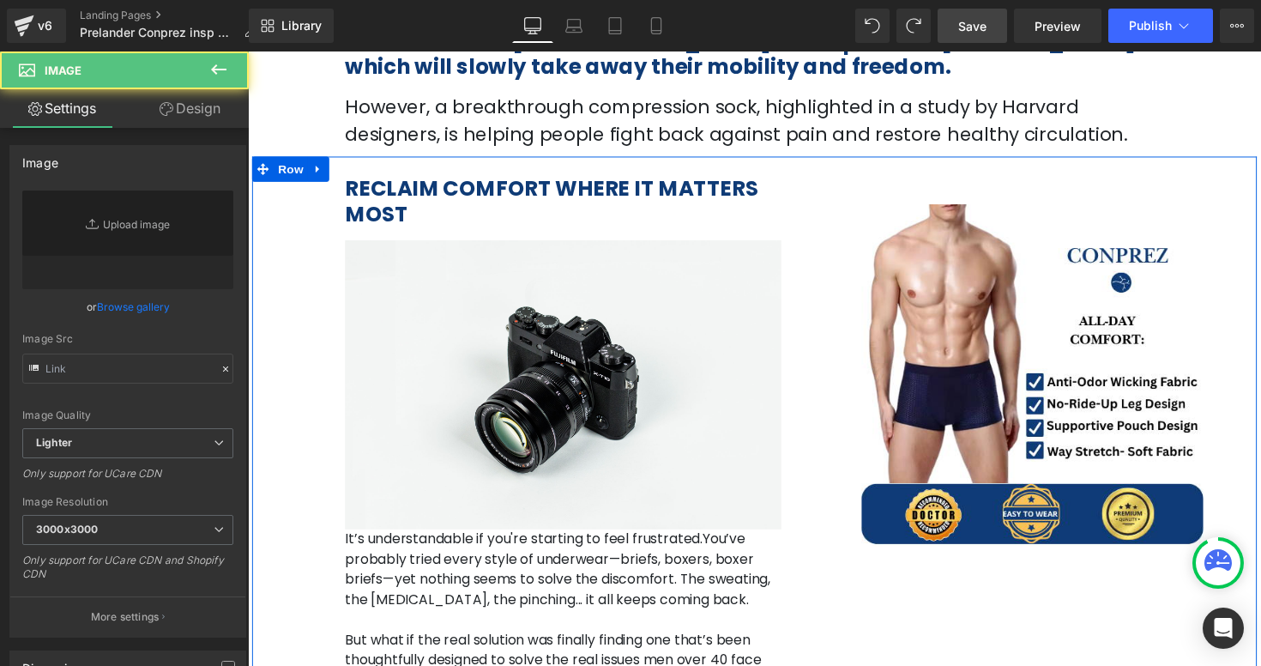
type input "//d1um8515vdn9kb.cloudfront.net/images/parallax.jpg"
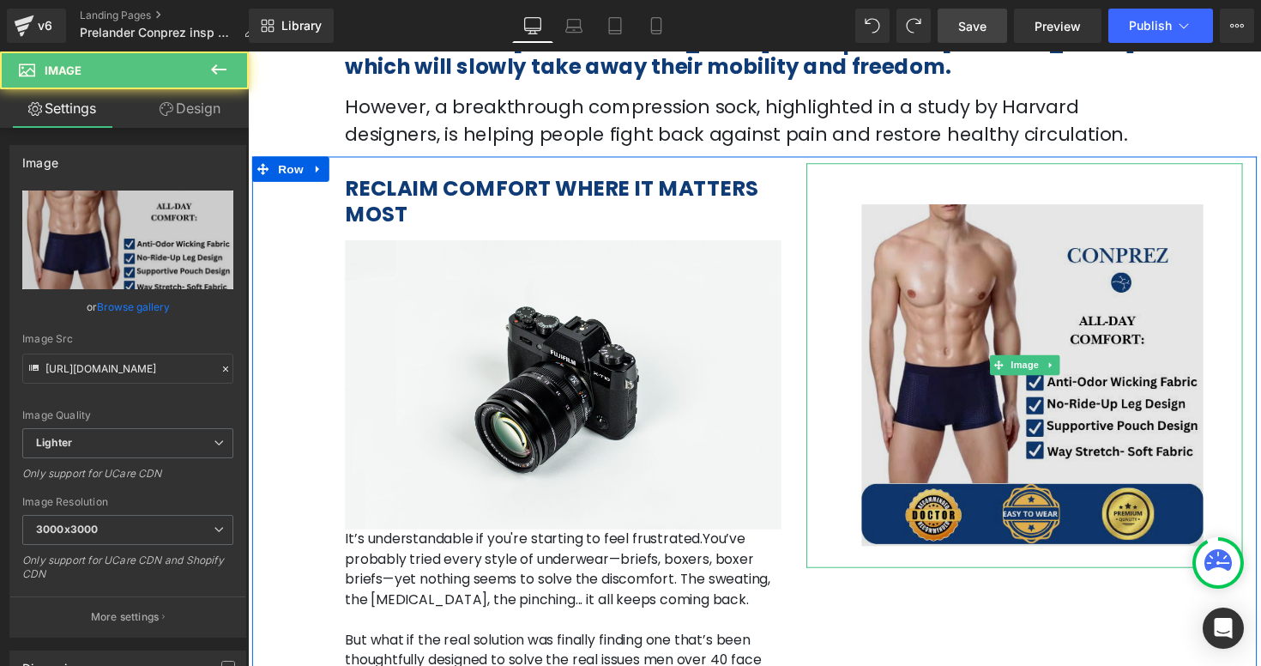
click at [853, 326] on img at bounding box center [1043, 373] width 447 height 414
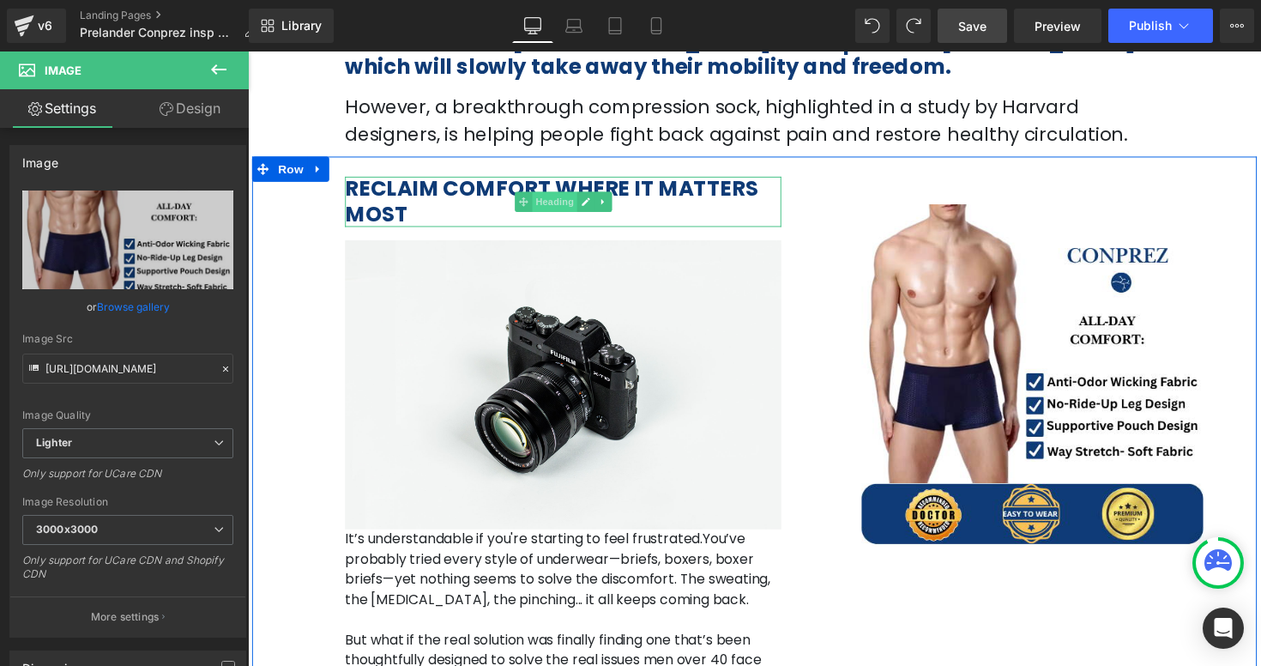
click at [560, 196] on span "Heading" at bounding box center [562, 205] width 46 height 21
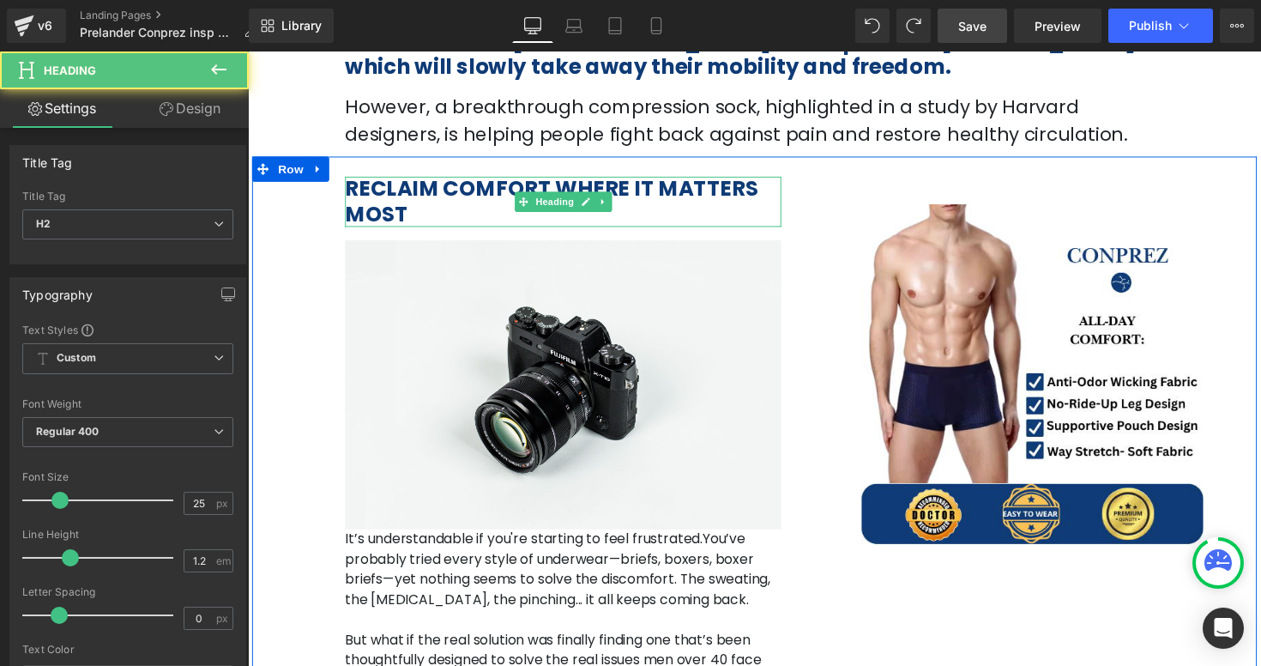
click at [412, 193] on b "RECLAIM COMFORT WHERE IT MATTERS MOST" at bounding box center [558, 205] width 423 height 56
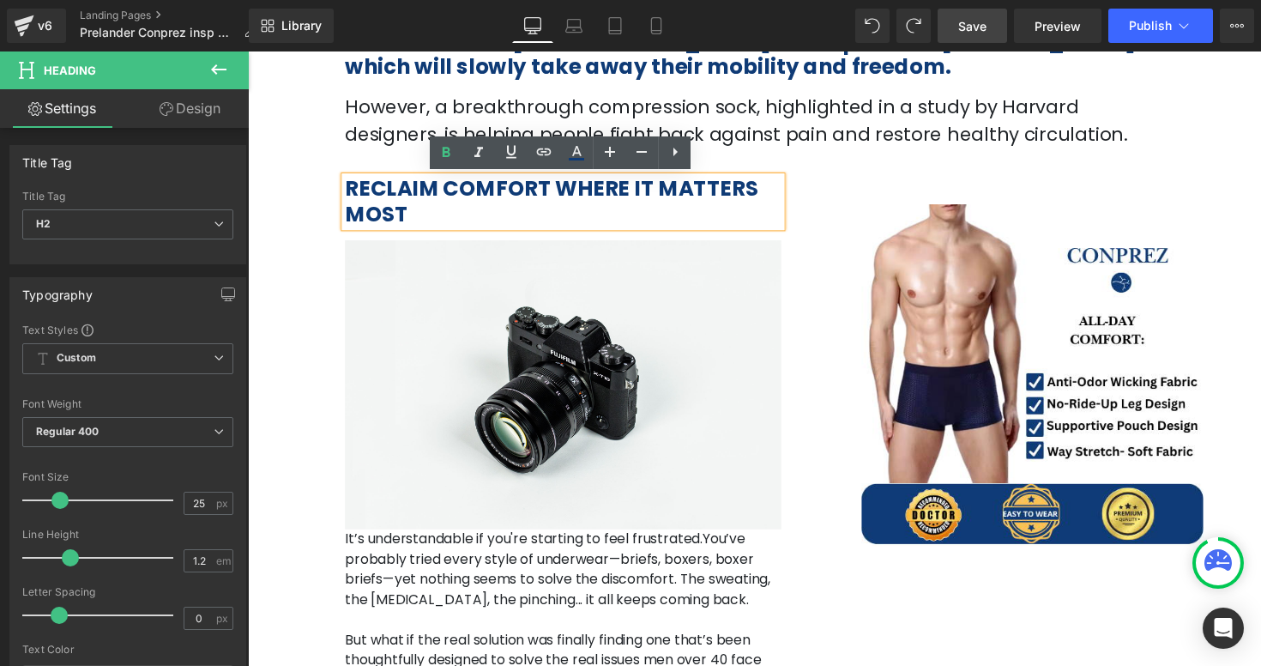
click at [823, 246] on div "Image" at bounding box center [1043, 373] width 447 height 414
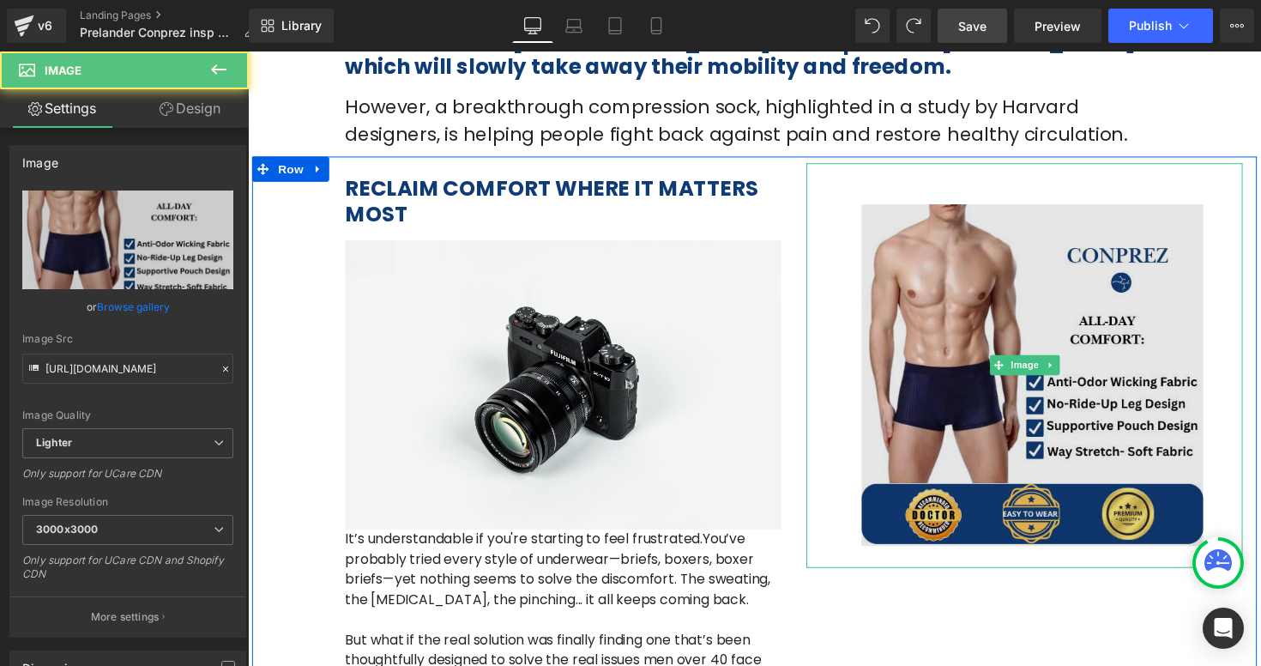
click at [929, 275] on img at bounding box center [1043, 373] width 447 height 414
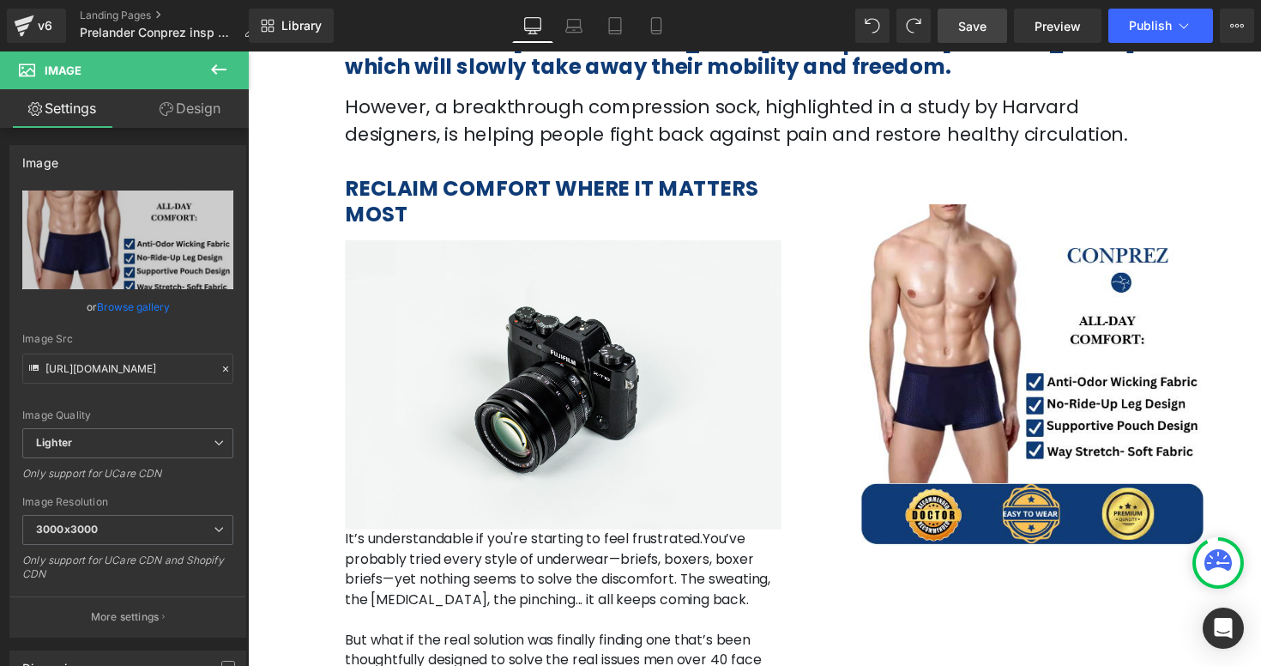
click at [208, 80] on button at bounding box center [219, 70] width 60 height 38
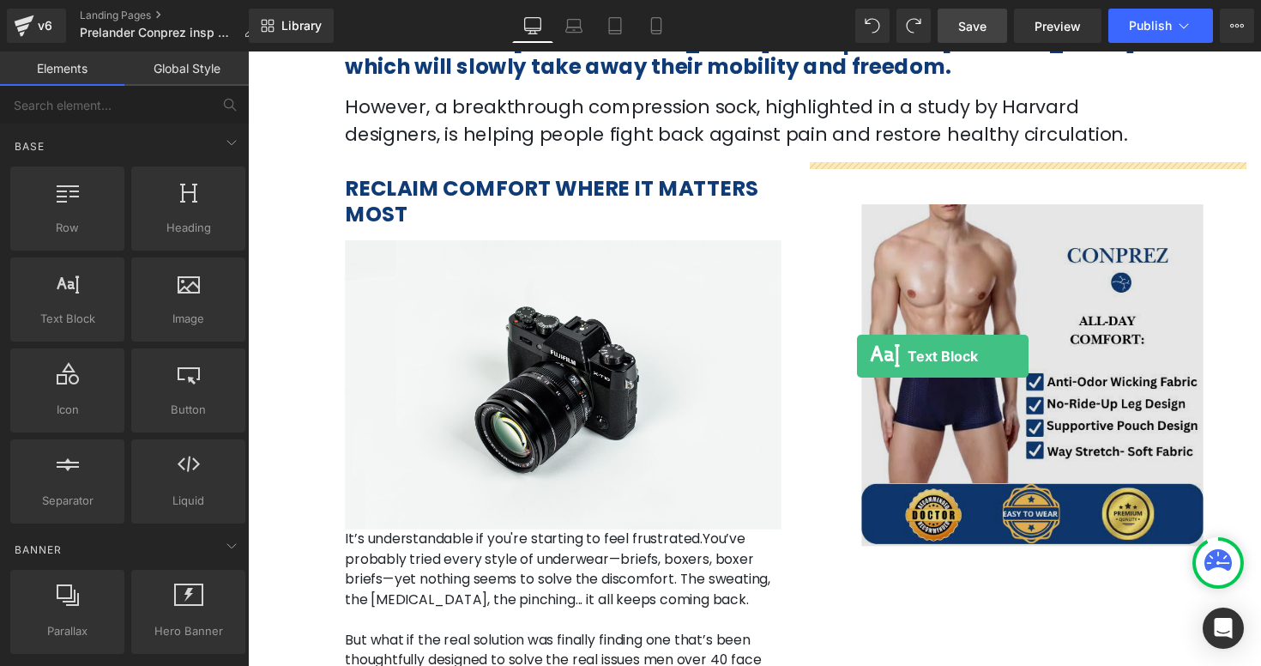
drag, startPoint x: 331, startPoint y: 359, endPoint x: 872, endPoint y: 364, distance: 541.2
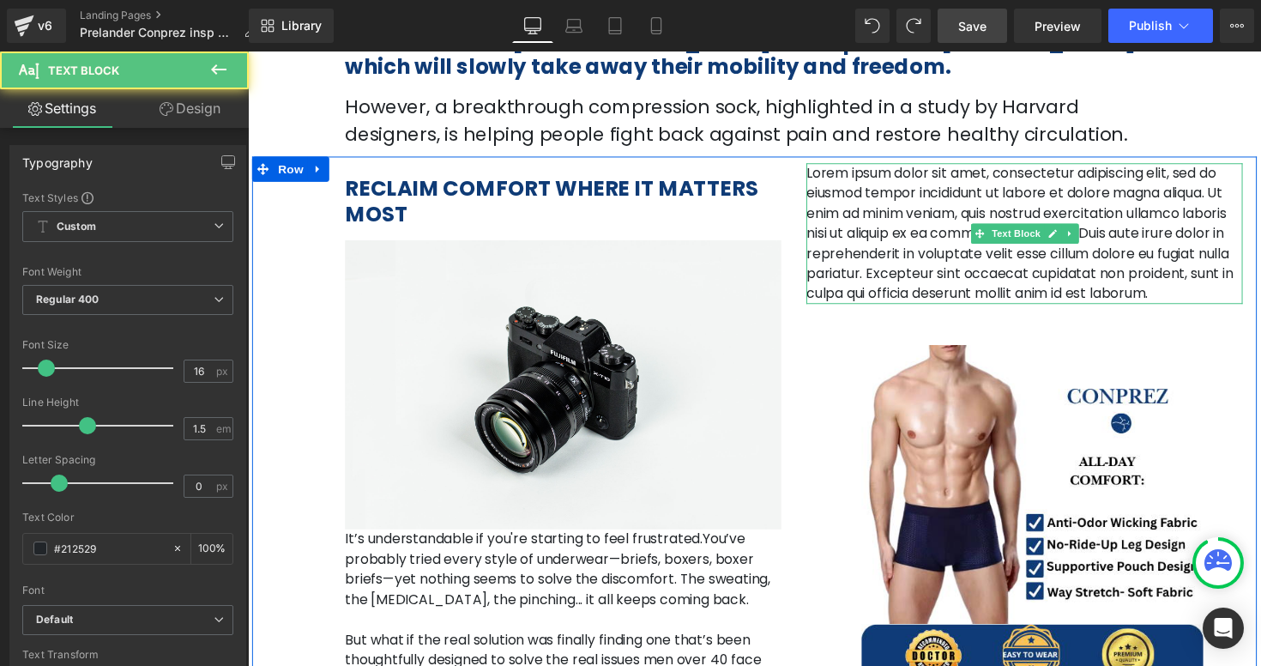
click at [885, 289] on p "Lorem ipsum dolor sit amet, consectetur adipiscing elit, sed do eiusmod tempor …" at bounding box center [1043, 238] width 447 height 144
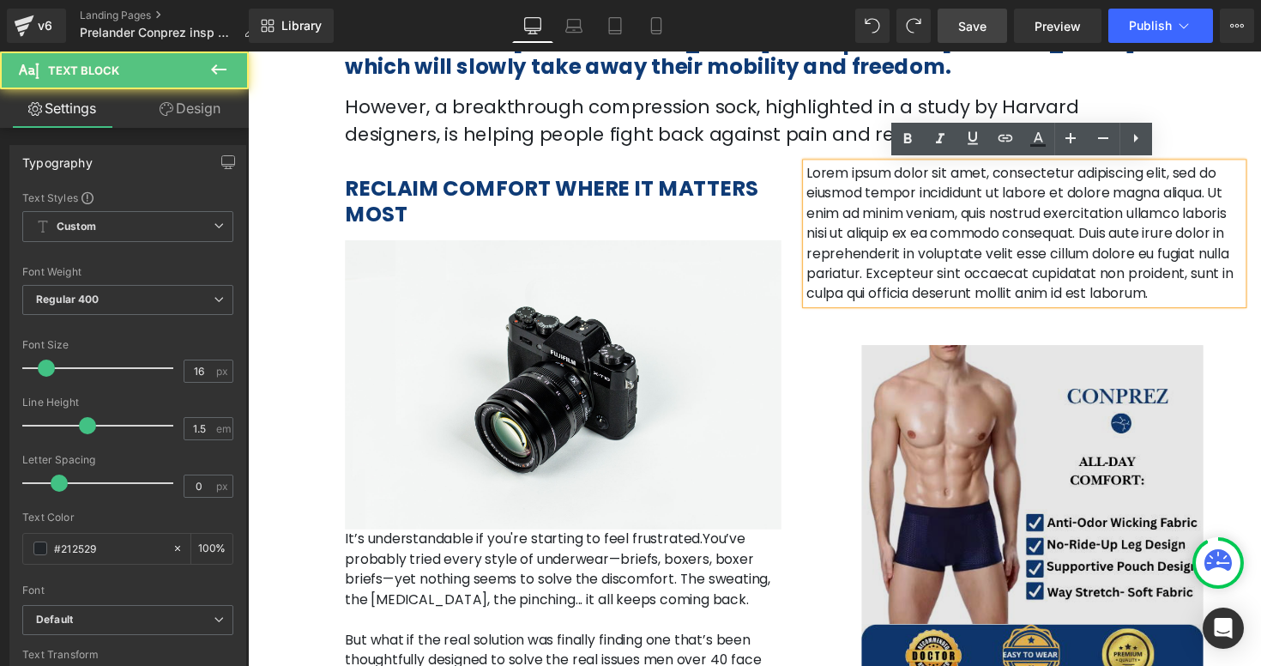
click at [970, 461] on img at bounding box center [1043, 517] width 447 height 414
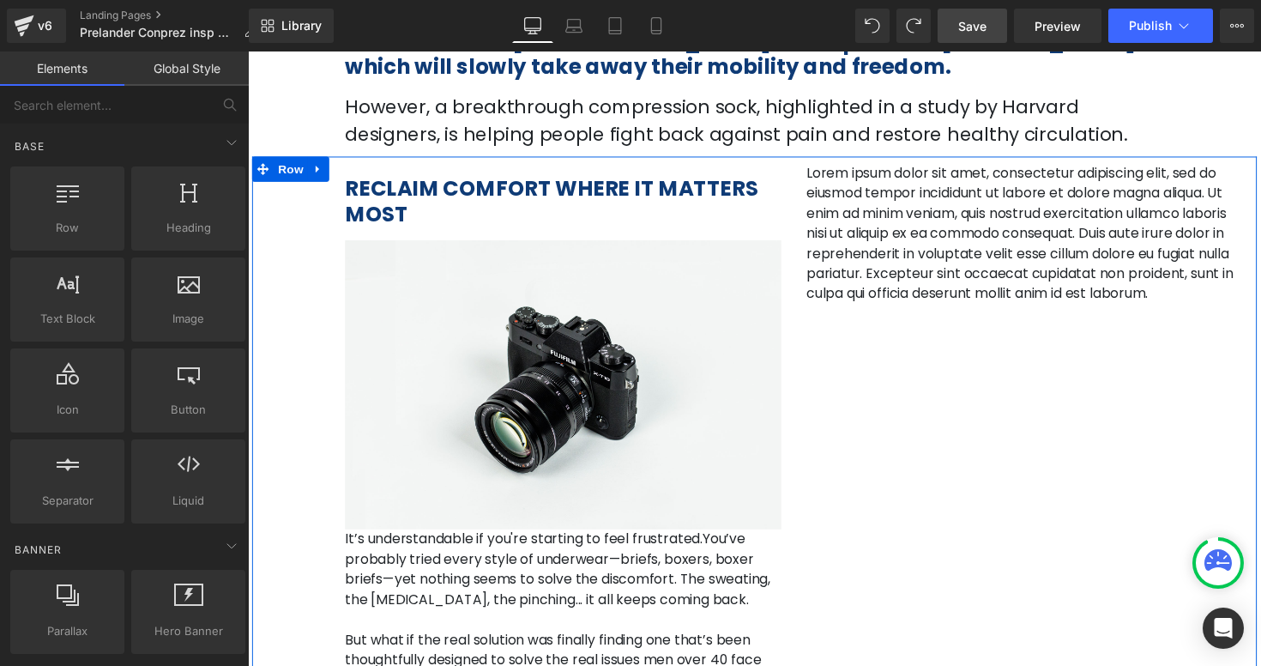
click at [967, 311] on div "RECLAIM COMFORT WHERE IT MATTERS MOST Heading Image It’s understandable if you'…" at bounding box center [766, 514] width 1029 height 711
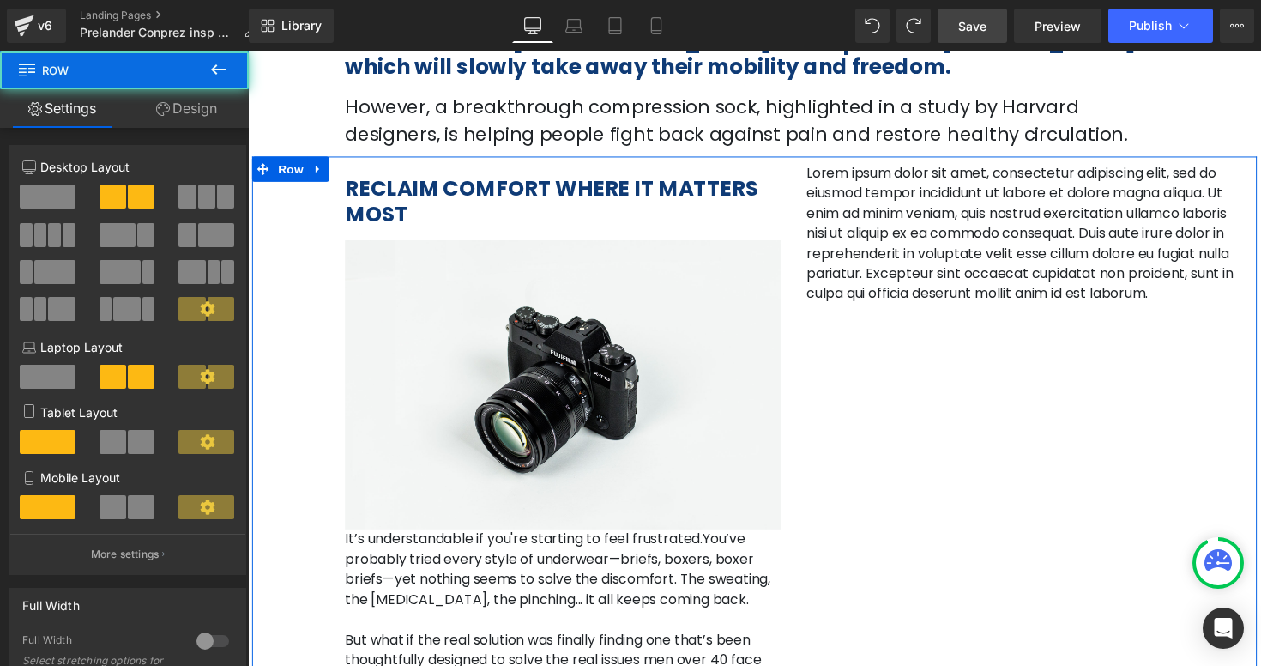
click at [945, 249] on p "Lorem ipsum dolor sit amet, consectetur adipiscing elit, sed do eiusmod tempor …" at bounding box center [1043, 238] width 447 height 144
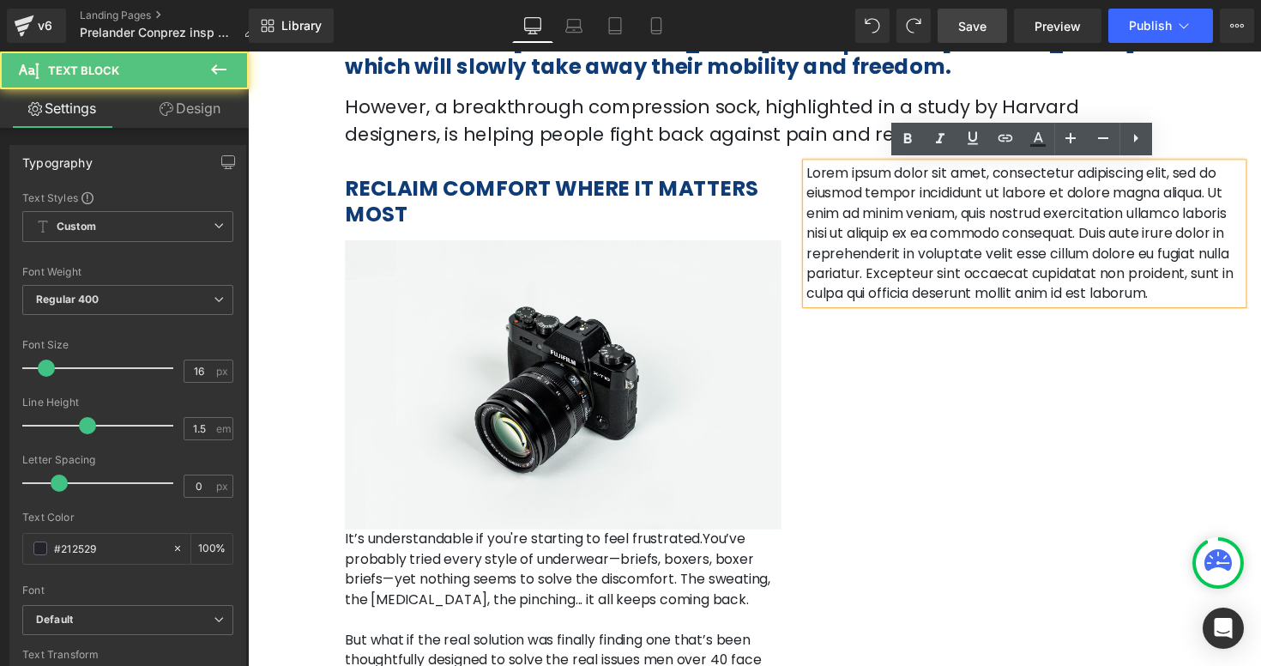
drag, startPoint x: 946, startPoint y: 312, endPoint x: 948, endPoint y: 342, distance: 30.1
click at [948, 342] on div "RECLAIM COMFORT WHERE IT MATTERS MOST Heading Image It’s understandable if you'…" at bounding box center [766, 514] width 1029 height 711
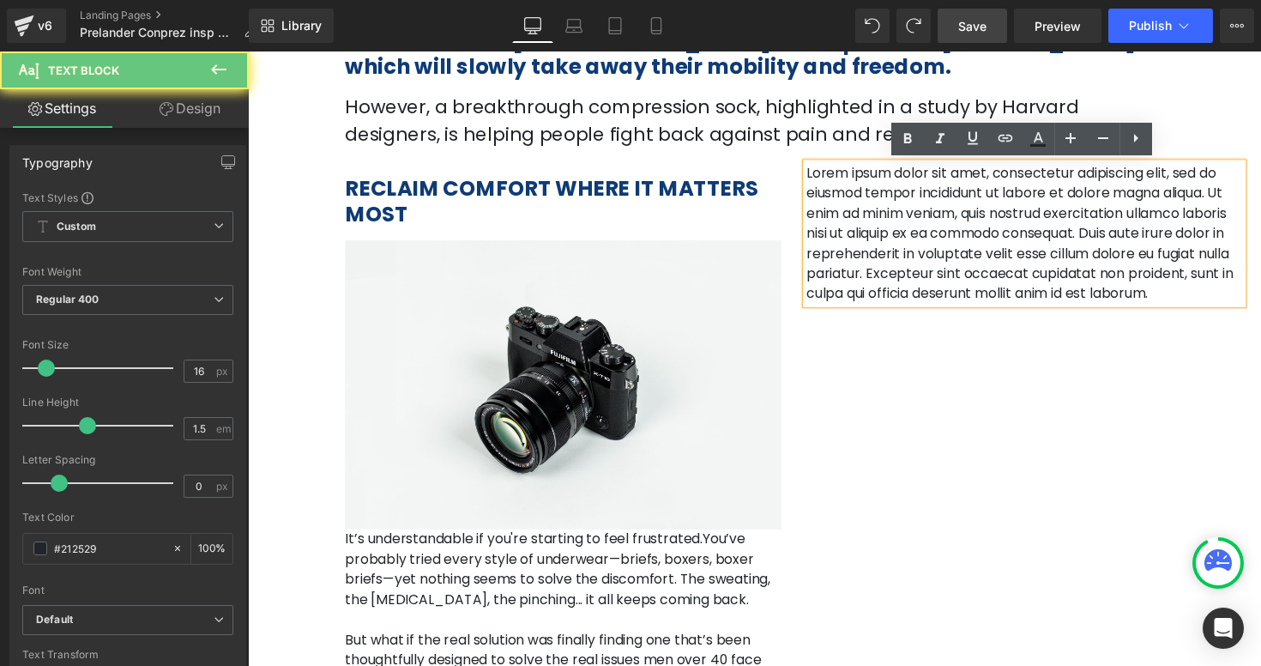
click at [897, 245] on p "Lorem ipsum dolor sit amet, consectetur adipiscing elit, sed do eiusmod tempor …" at bounding box center [1043, 238] width 447 height 144
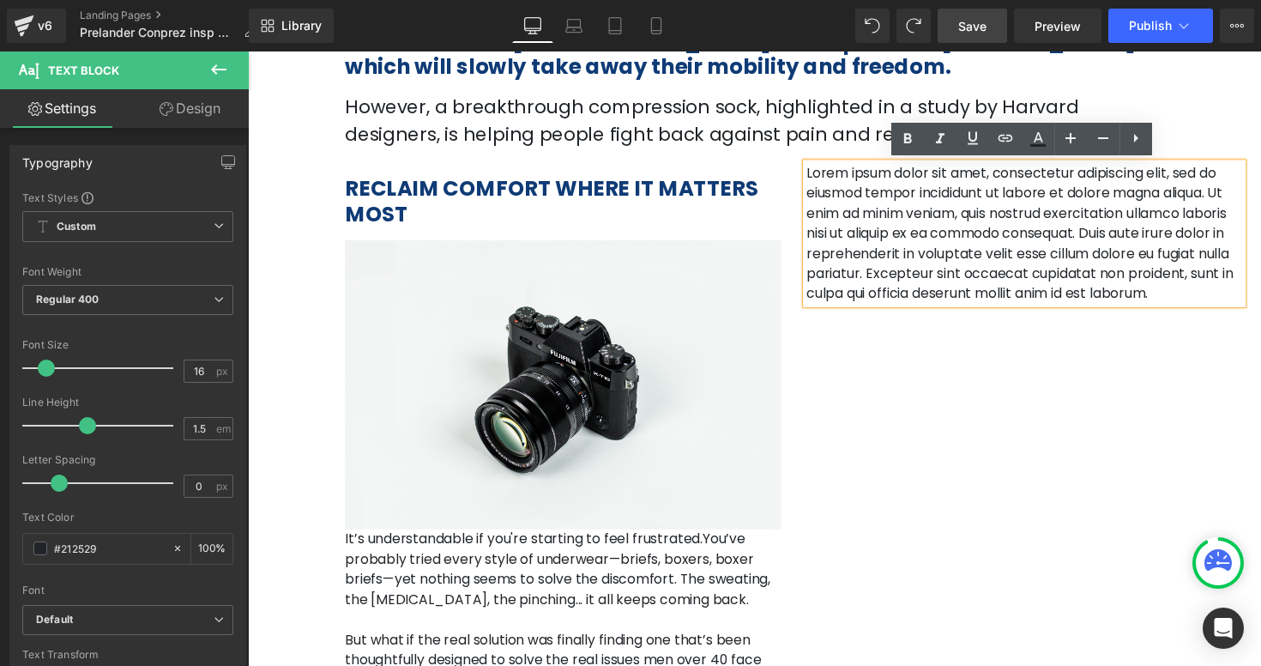
click at [925, 489] on div "RECLAIM COMFORT WHERE IT MATTERS MOST Heading Image It’s understandable if you'…" at bounding box center [766, 514] width 1029 height 711
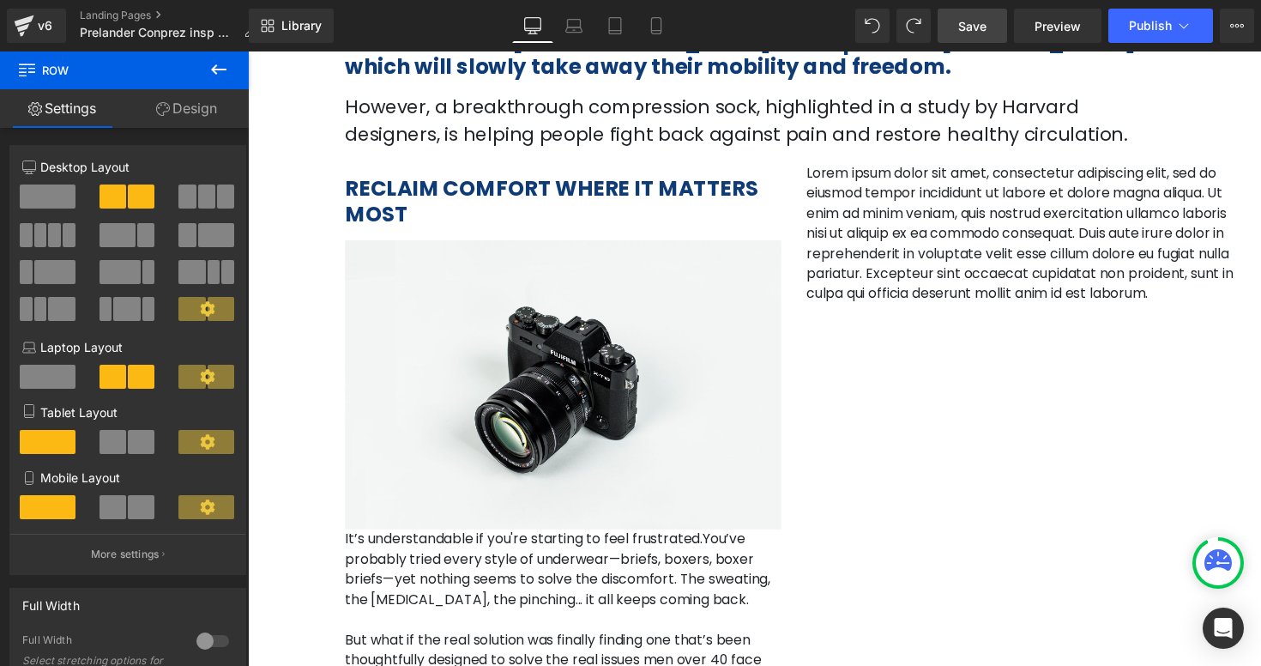
click at [891, 427] on div "RECLAIM COMFORT WHERE IT MATTERS MOST Heading Image It’s understandable if you'…" at bounding box center [766, 514] width 1029 height 711
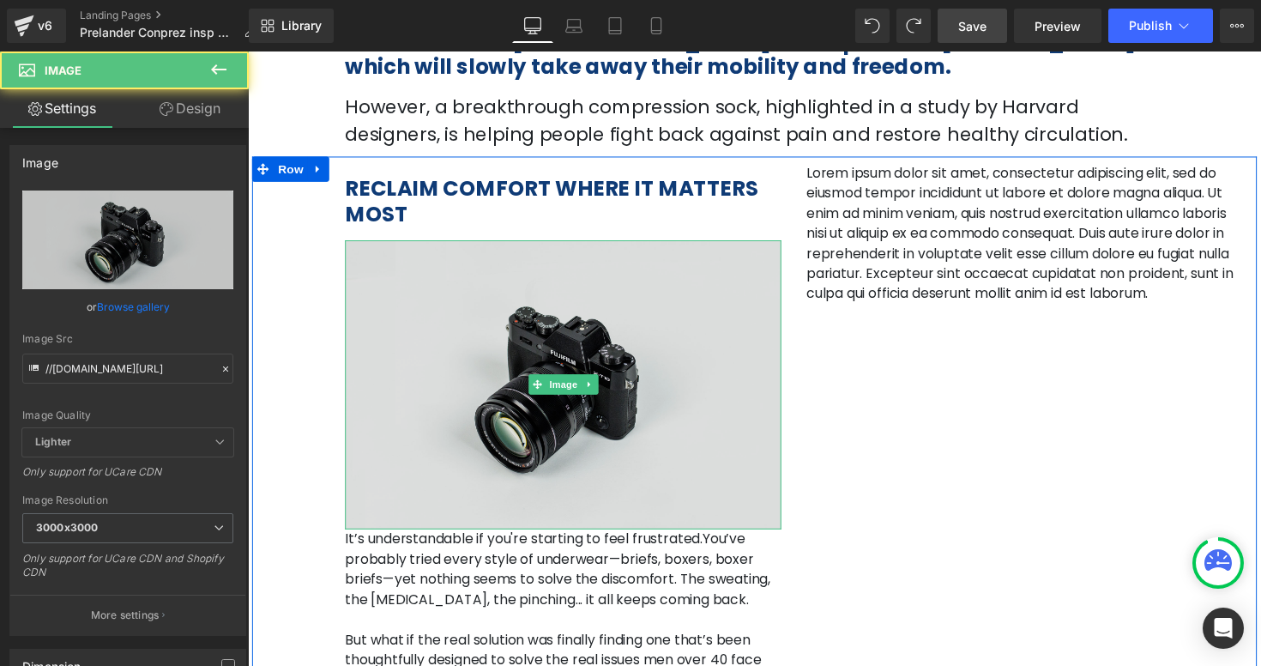
click at [678, 354] on img at bounding box center [570, 392] width 447 height 296
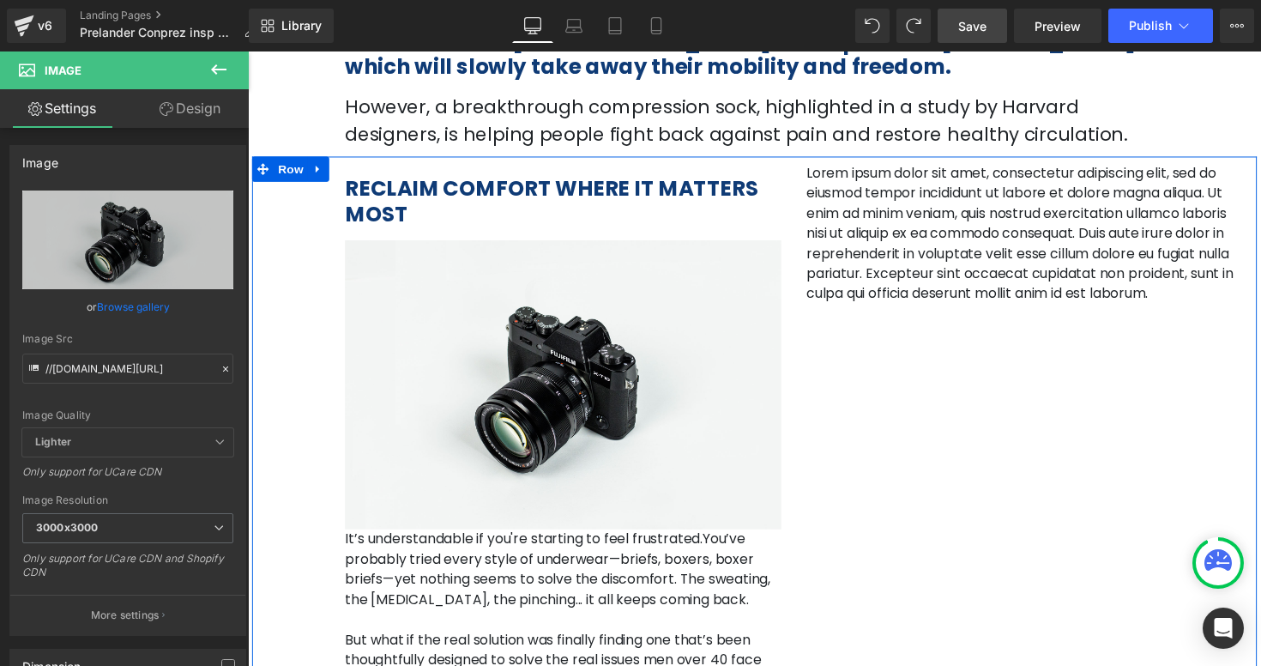
click at [544, 556] on span "It’s understandable if you're starting to feel frustrated." at bounding box center [530, 550] width 366 height 20
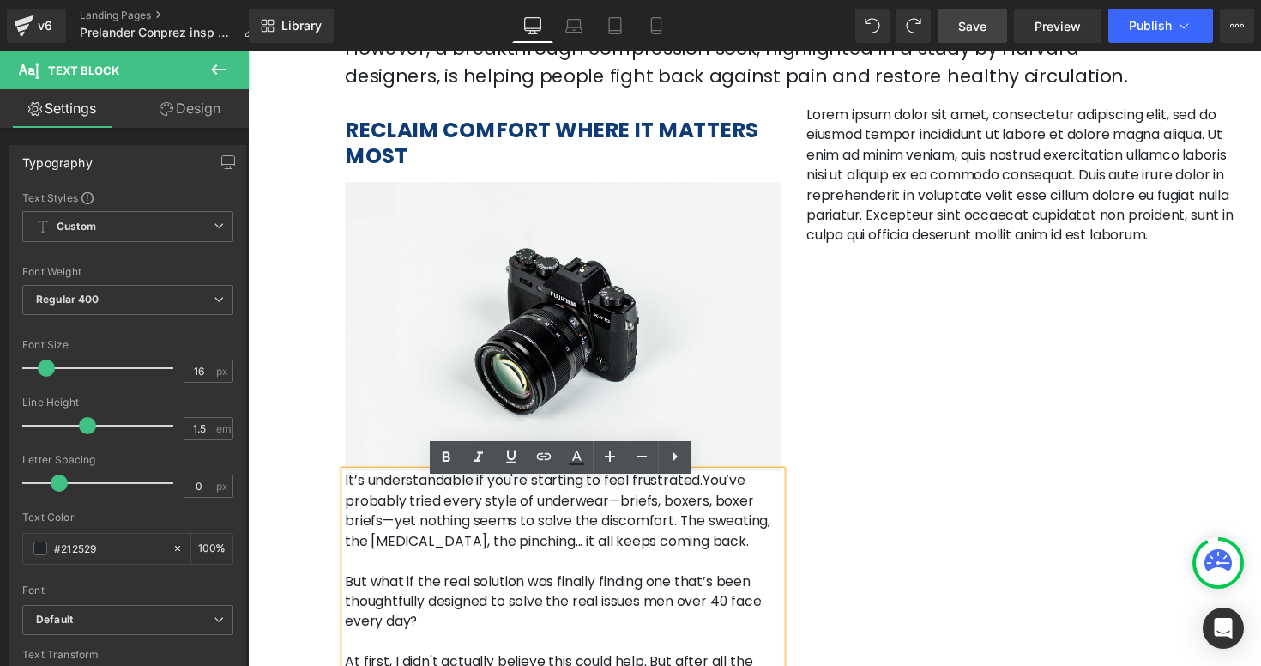
scroll to position [677, 0]
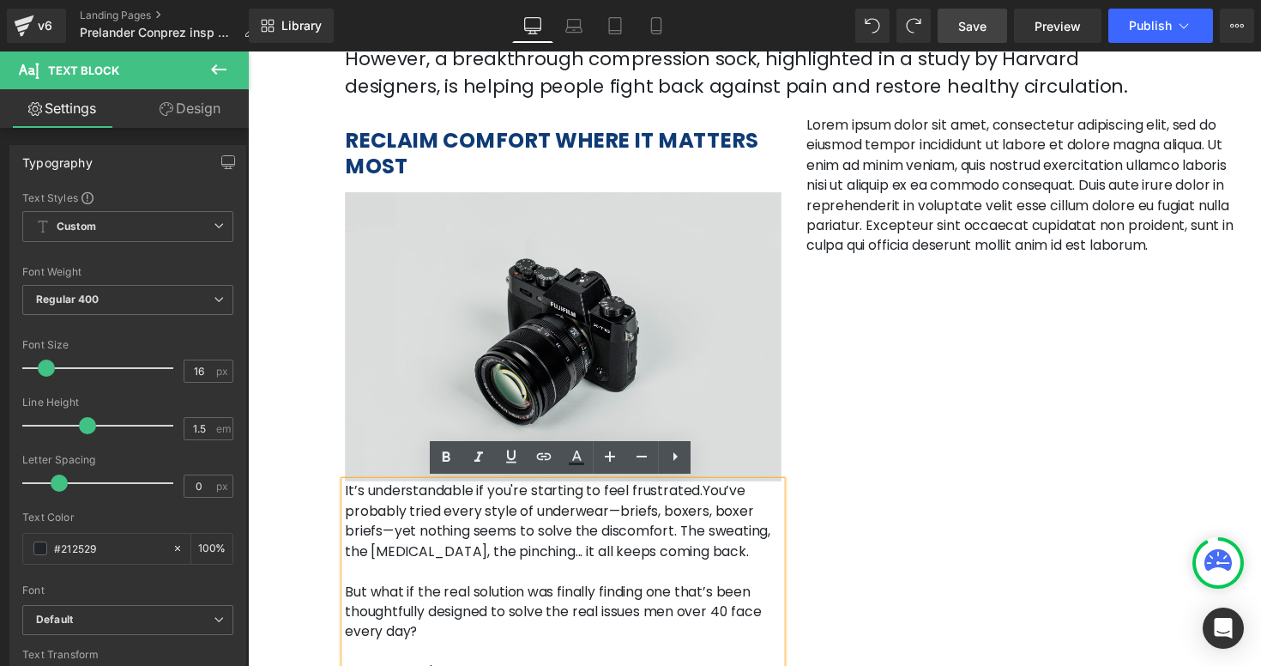
click at [613, 250] on img at bounding box center [570, 344] width 447 height 296
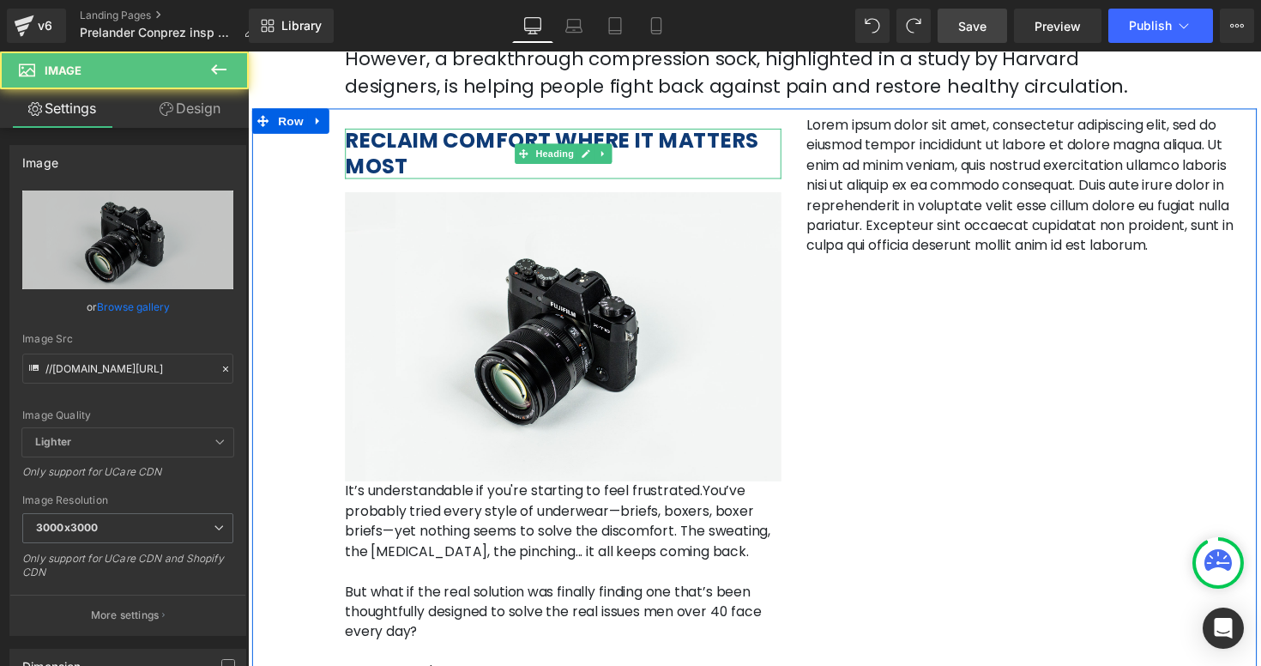
click at [621, 159] on h2 "RECLAIM COMFORT WHERE IT MATTERS MOST" at bounding box center [570, 155] width 447 height 51
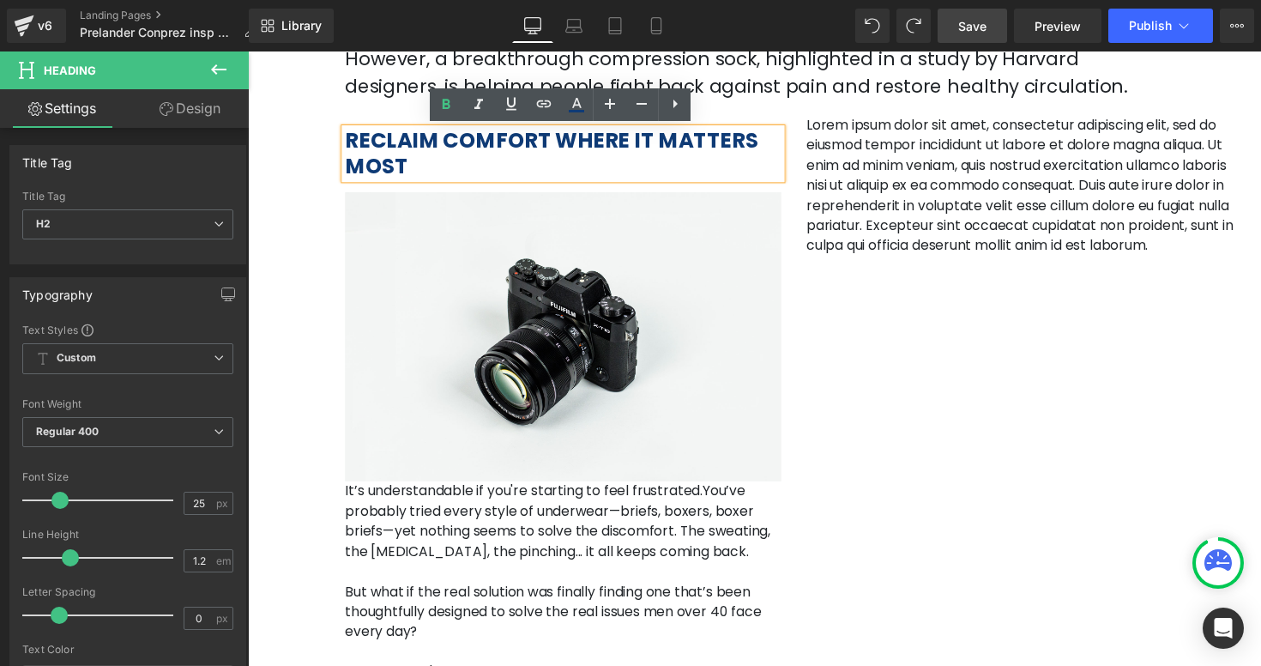
click at [918, 184] on p "Lorem ipsum dolor sit amet, consectetur adipiscing elit, sed do eiusmod tempor …" at bounding box center [1043, 189] width 447 height 144
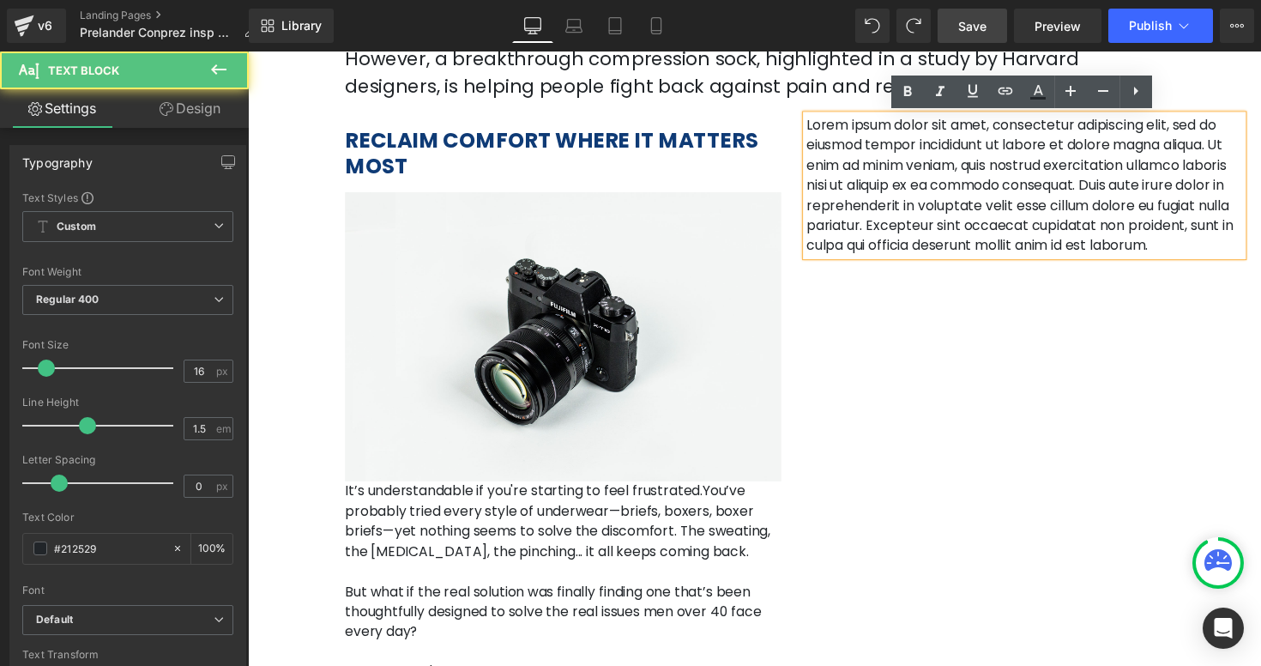
drag, startPoint x: 889, startPoint y: 250, endPoint x: 819, endPoint y: 119, distance: 148.9
click at [820, 119] on p "Lorem ipsum dolor sit amet, consectetur adipiscing elit, sed do eiusmod tempor …" at bounding box center [1043, 189] width 447 height 144
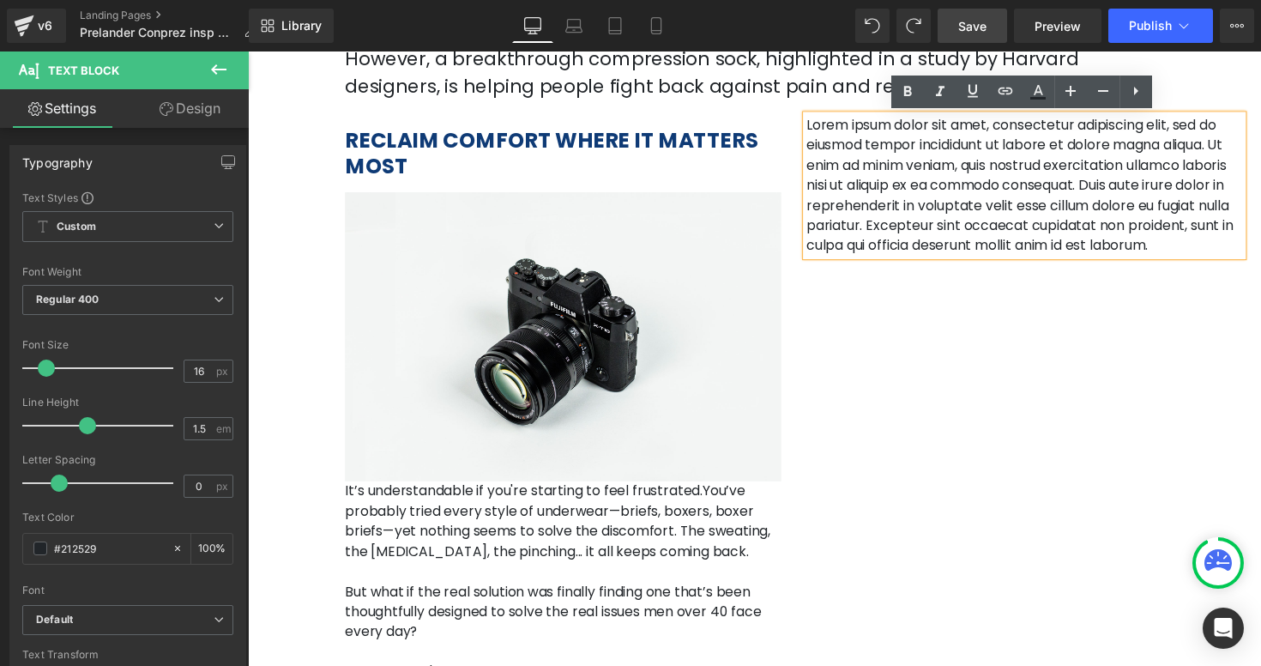
paste div
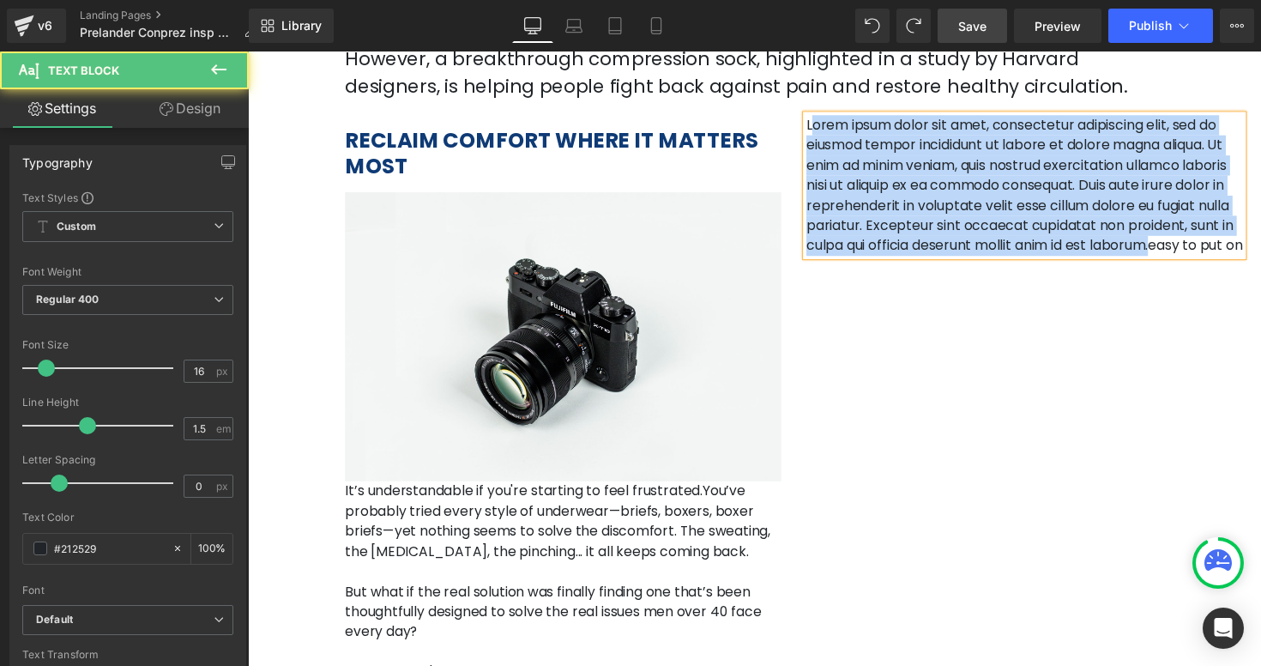
drag, startPoint x: 874, startPoint y: 253, endPoint x: 824, endPoint y: 123, distance: 139.5
click at [824, 123] on p "Lorem ipsum dolor sit amet, consectetur adipiscing elit, sed do eiusmod tempor …" at bounding box center [1043, 189] width 447 height 144
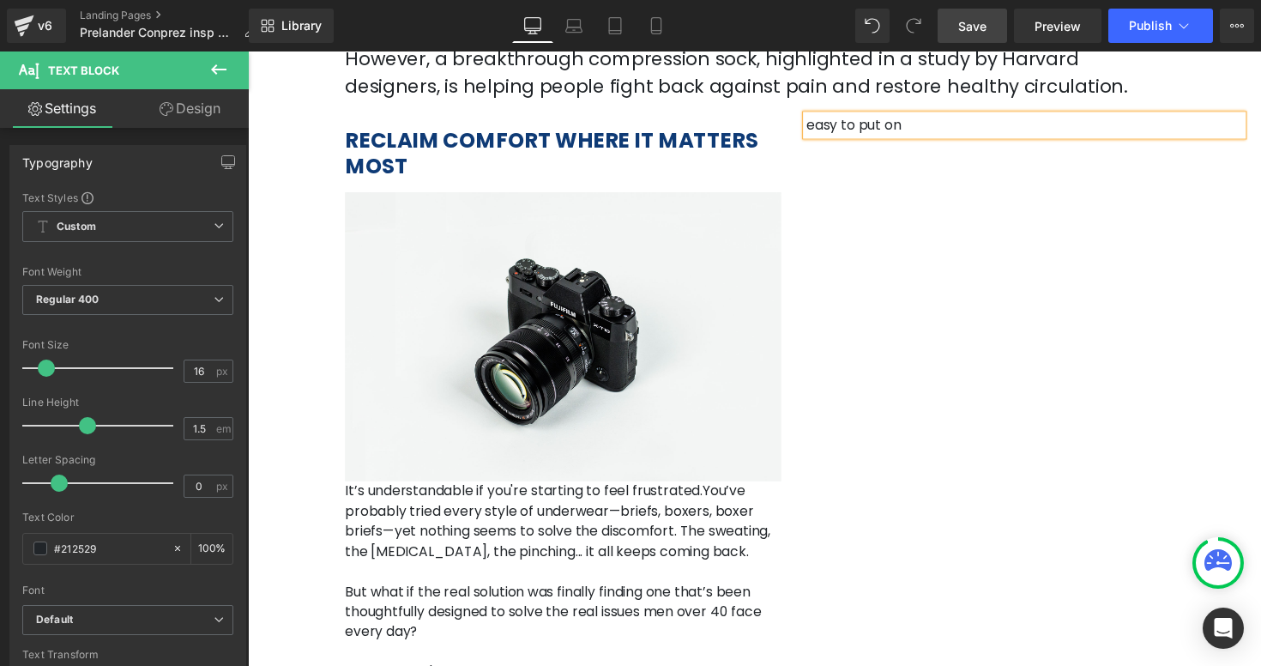
click at [618, 130] on div "RECLAIM COMFORT WHERE IT MATTERS MOST Heading Image It’s understandable if you'…" at bounding box center [571, 469] width 473 height 704
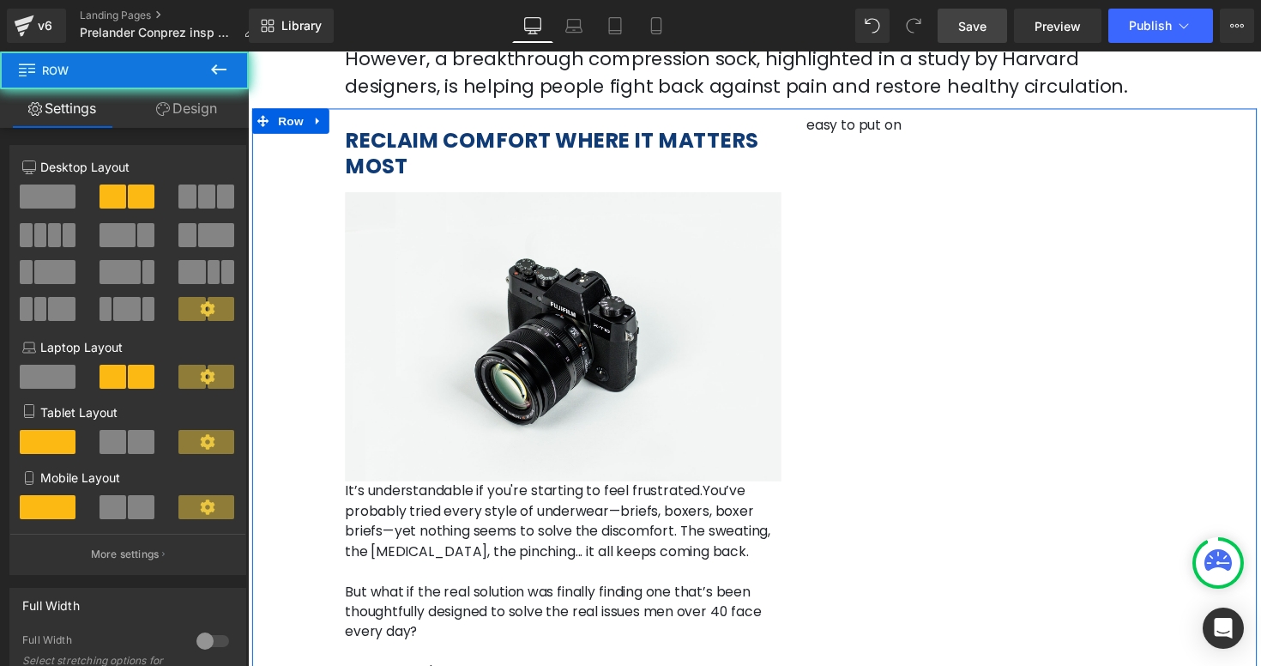
click at [839, 142] on div "RECLAIM COMFORT WHERE IT MATTERS MOST Heading Image It’s understandable if you'…" at bounding box center [766, 465] width 1029 height 711
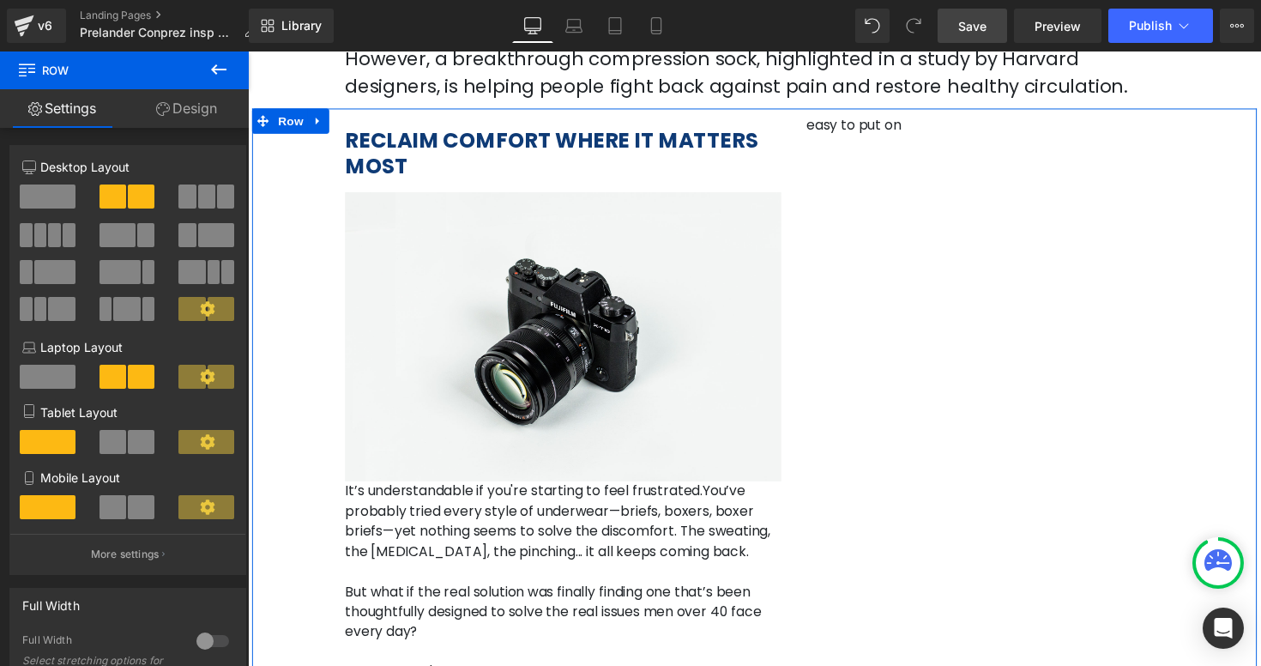
click at [687, 156] on h2 "RECLAIM COMFORT WHERE IT MATTERS MOST" at bounding box center [570, 155] width 447 height 51
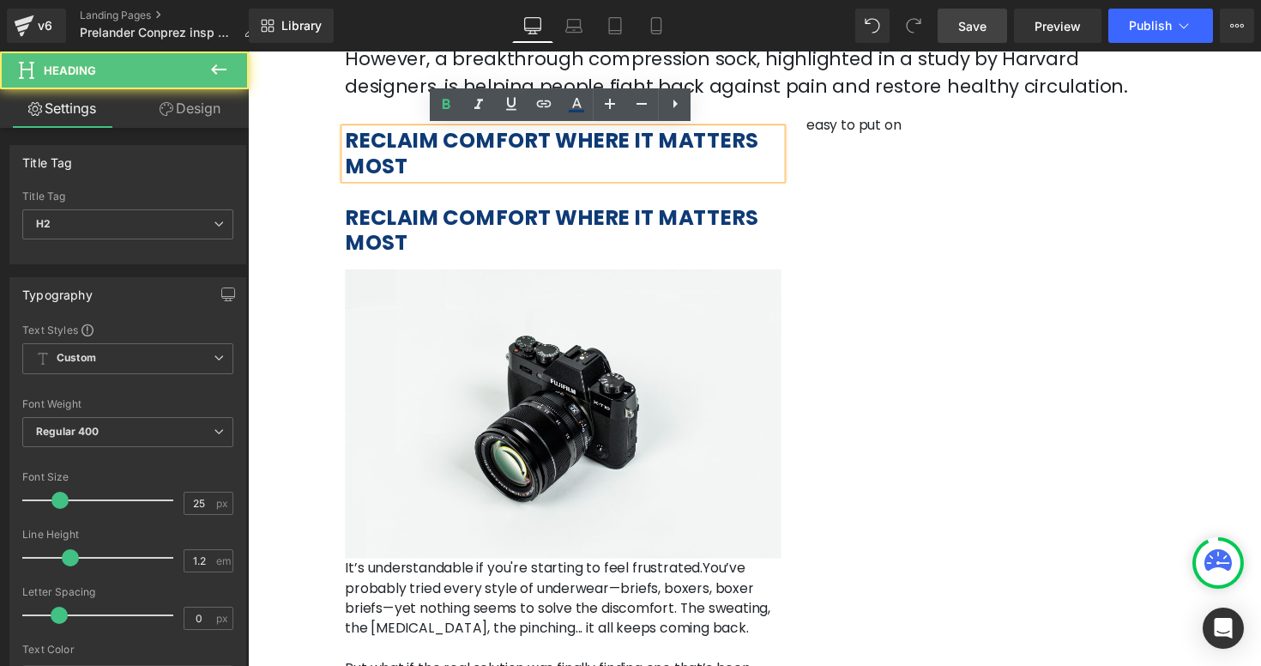
click at [502, 180] on h2 "RECLAIM COMFORT WHERE IT MATTERS MOST" at bounding box center [570, 155] width 447 height 51
click at [501, 218] on b "RECLAIM COMFORT WHERE IT MATTERS MOST" at bounding box center [558, 235] width 423 height 56
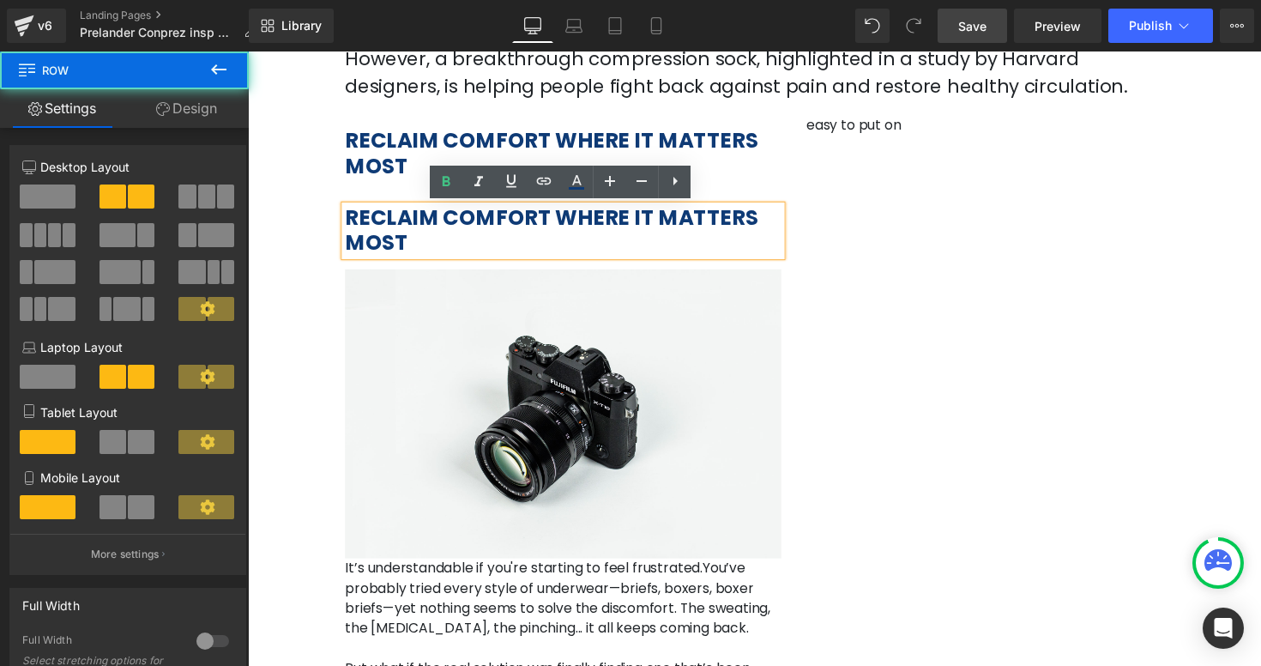
click at [918, 220] on div "RECLAIM COMFORT WHERE IT MATTERS MOST Heading RECLAIM COMFORT WHERE IT MATTERS …" at bounding box center [766, 505] width 1029 height 790
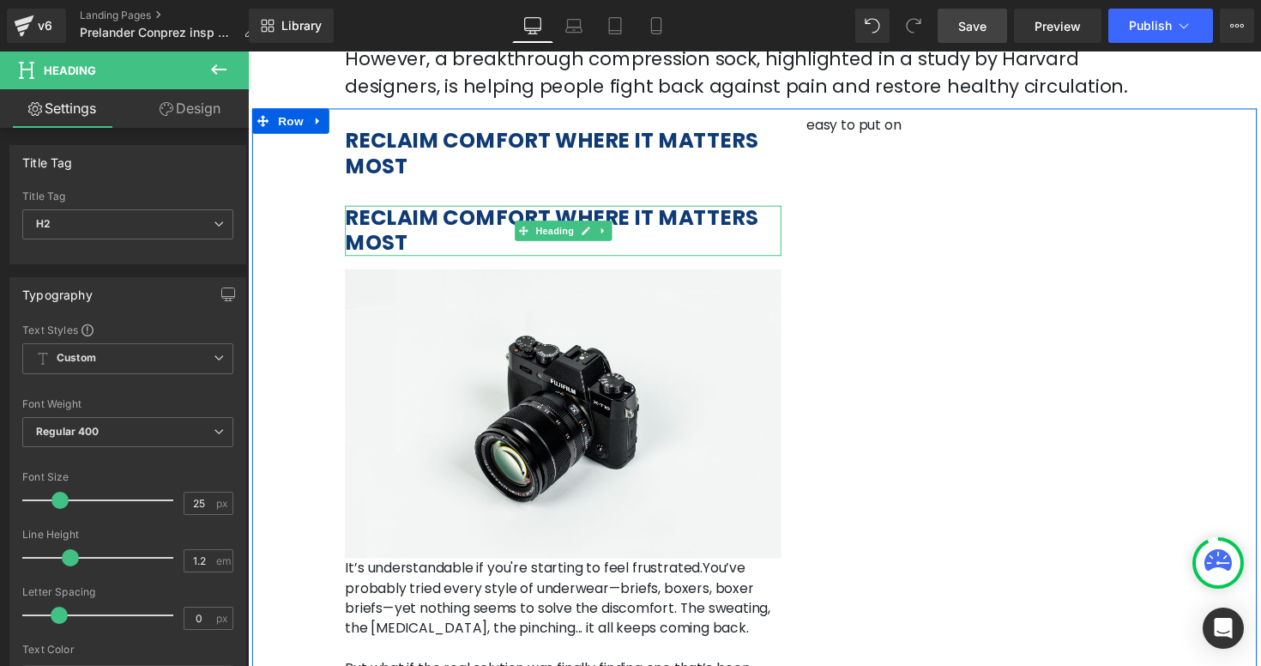
click at [781, 232] on h2 "RECLAIM COMFORT WHERE IT MATTERS MOST" at bounding box center [570, 234] width 447 height 51
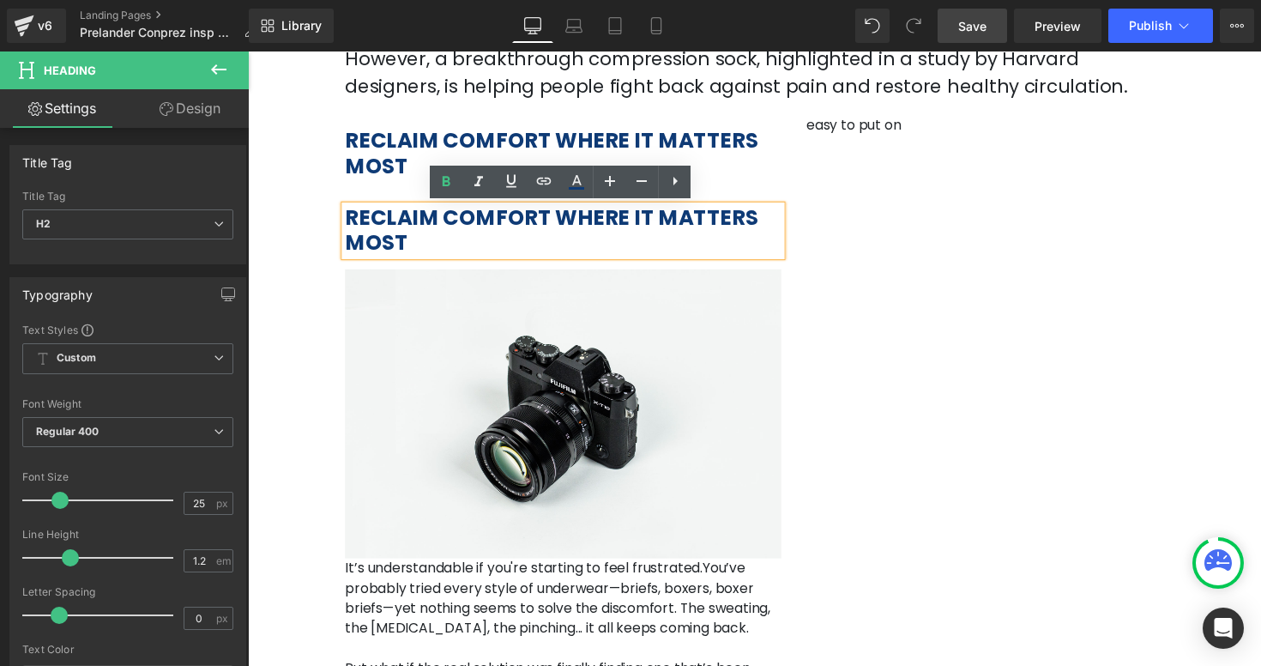
click at [956, 310] on div "RECLAIM COMFORT WHERE IT MATTERS MOST Heading RECLAIM COMFORT WHERE IT MATTERS …" at bounding box center [766, 505] width 1029 height 790
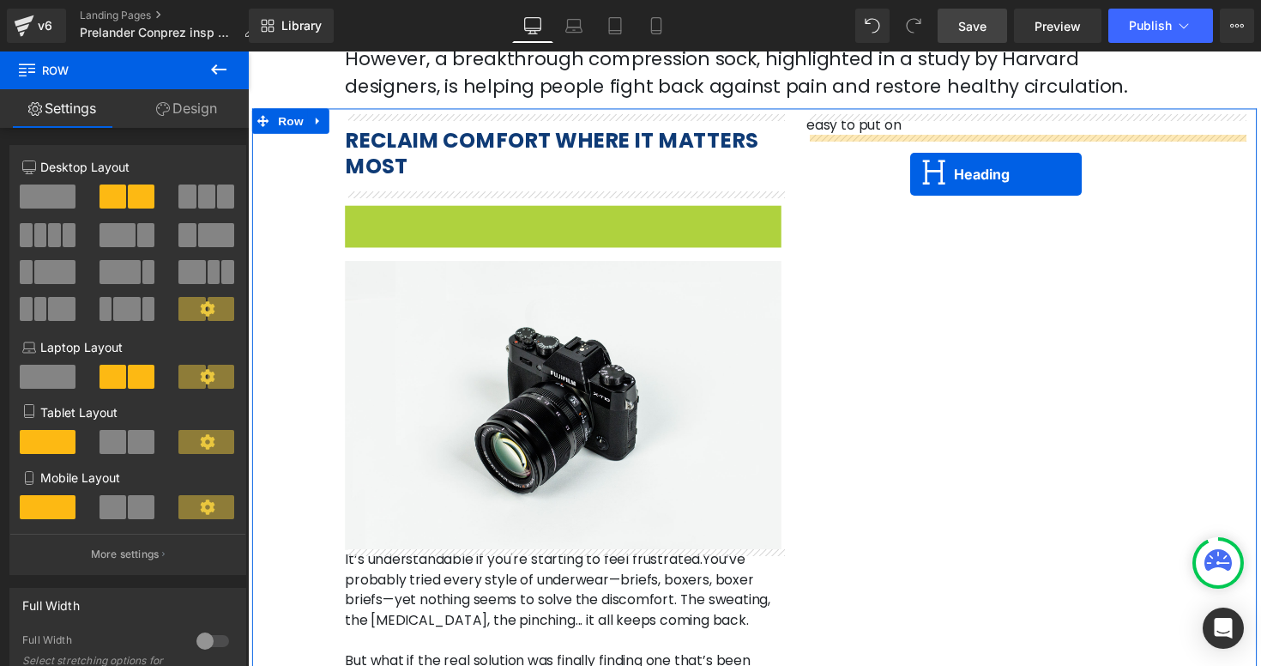
drag, startPoint x: 544, startPoint y: 238, endPoint x: 926, endPoint y: 176, distance: 387.5
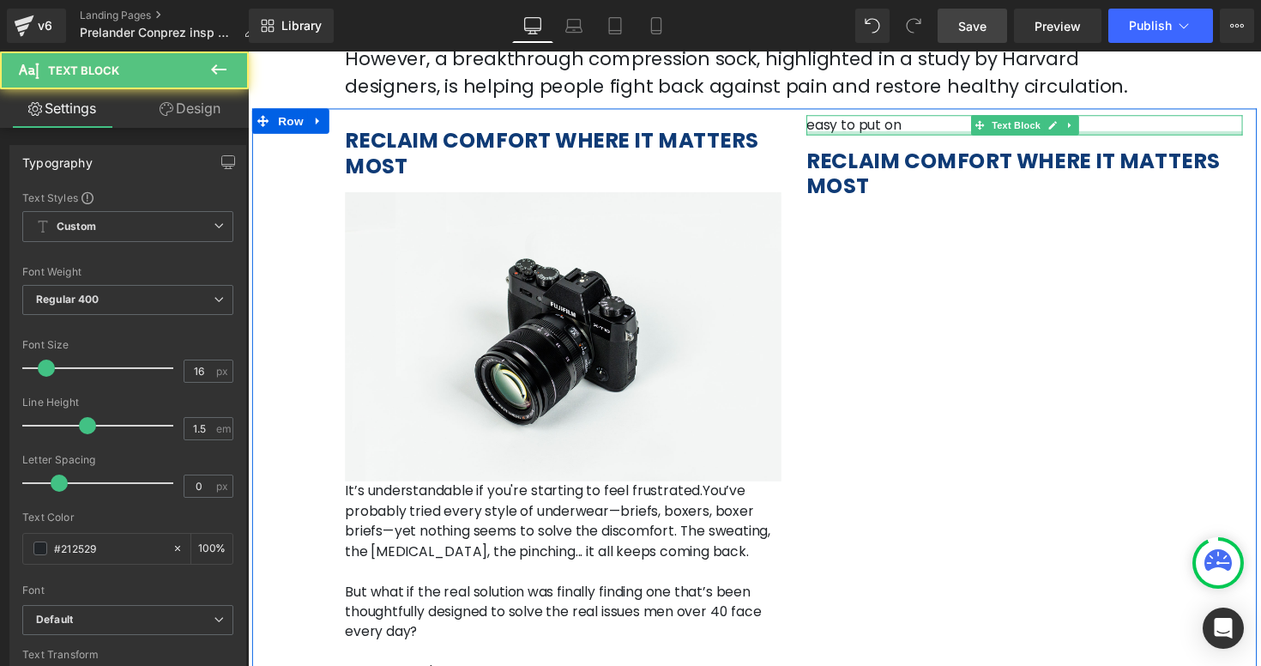
drag, startPoint x: 920, startPoint y: 133, endPoint x: 889, endPoint y: 129, distance: 31.2
click at [802, 121] on div "RECLAIM COMFORT WHERE IT MATTERS MOST Heading Image It’s understandable if you'…" at bounding box center [766, 465] width 1029 height 711
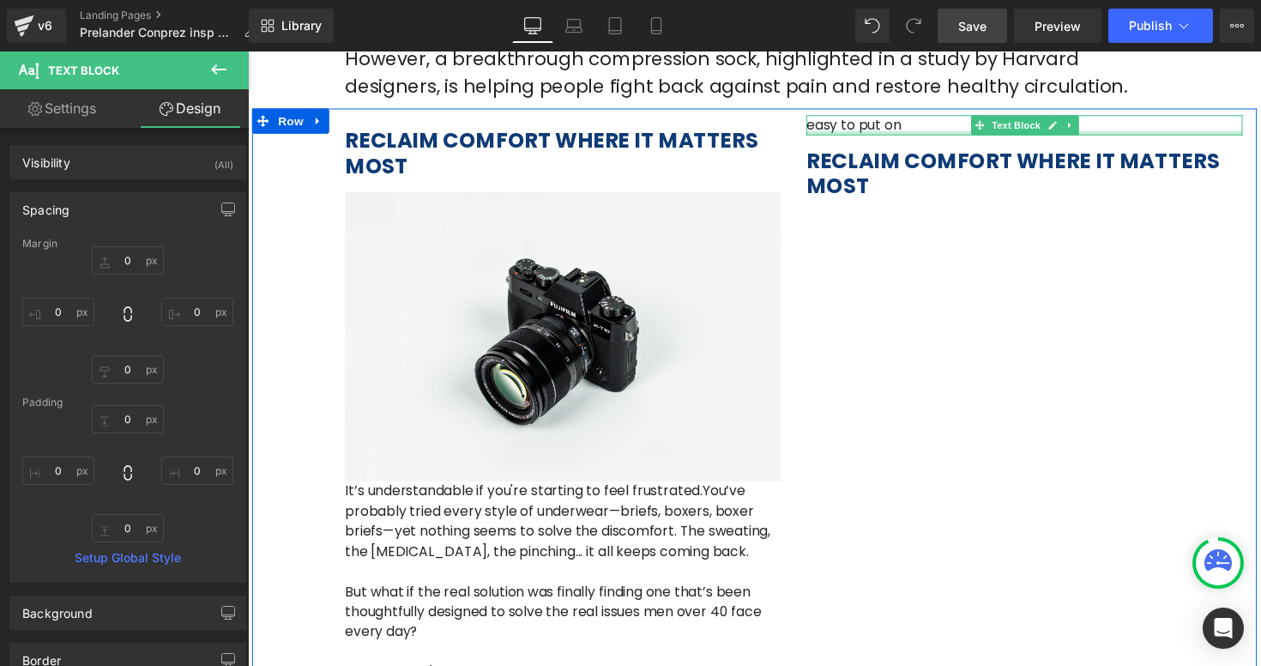
type input "0px"
click at [906, 136] on div at bounding box center [1043, 135] width 447 height 4
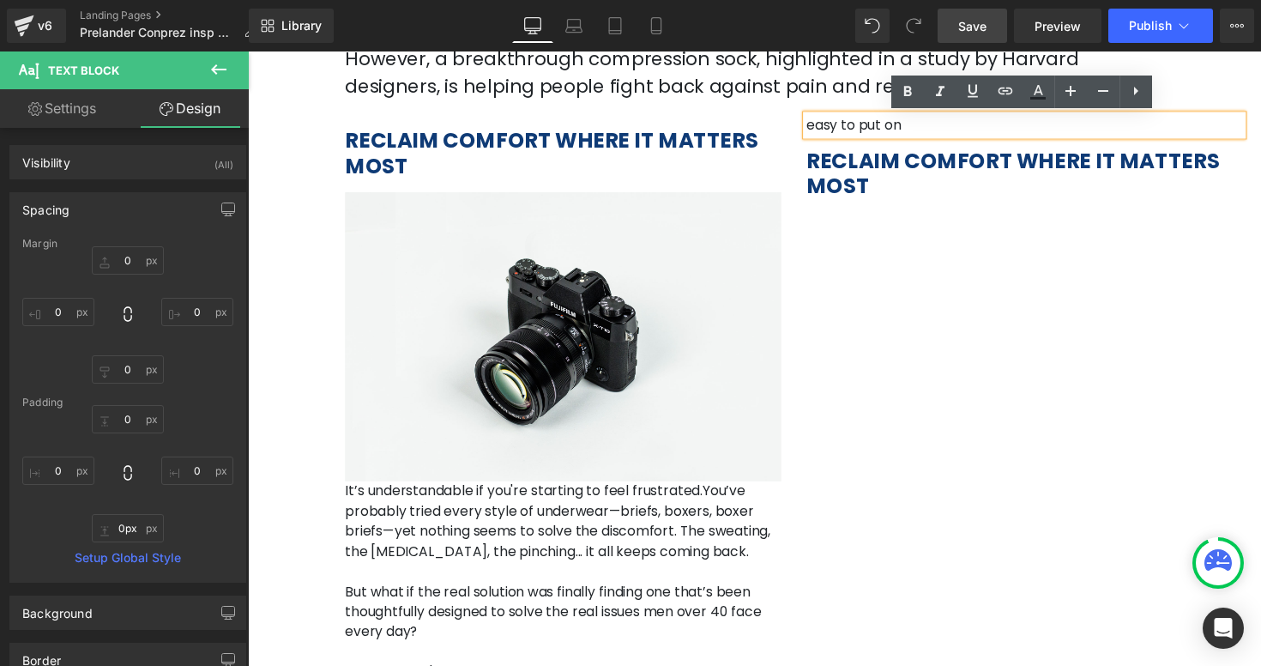
click at [905, 133] on p "easy to put on" at bounding box center [1043, 127] width 447 height 21
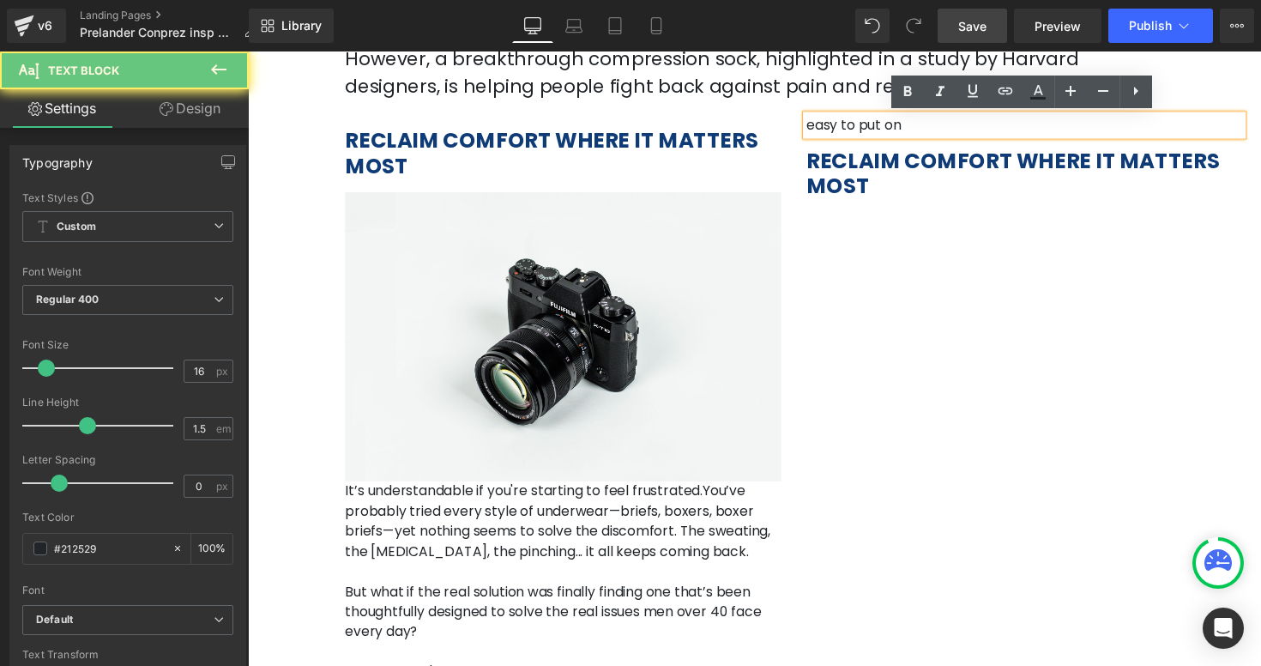
click at [905, 133] on p "easy to put on" at bounding box center [1043, 127] width 447 height 21
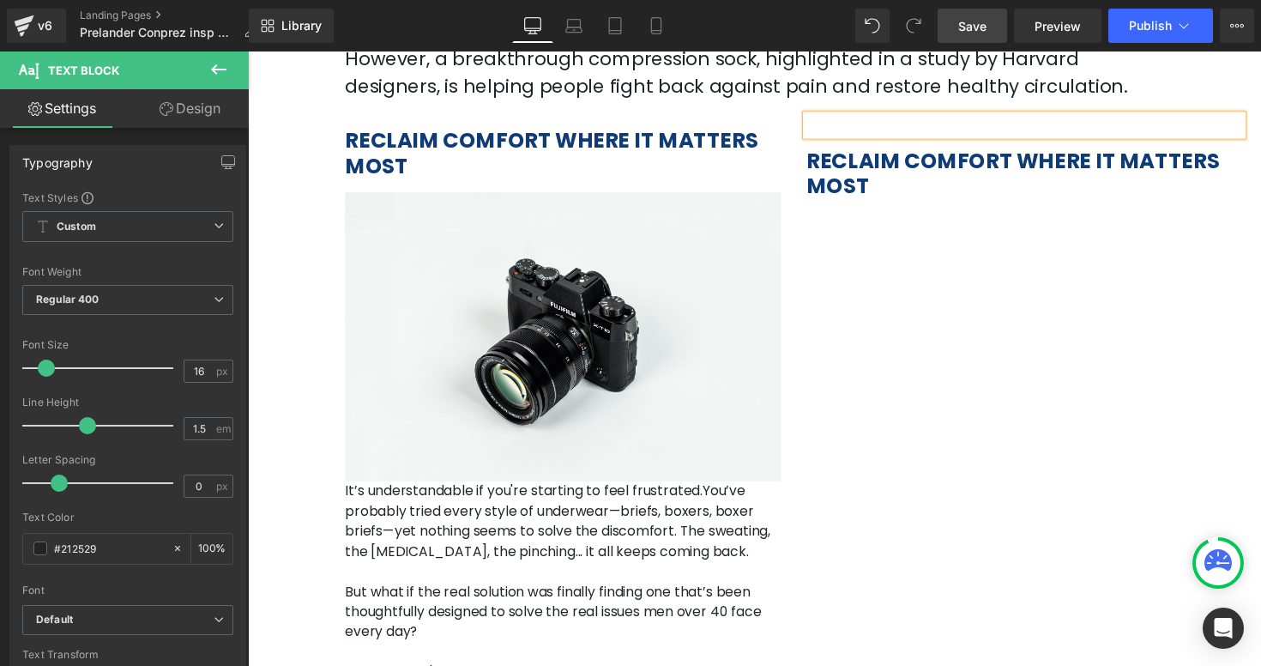
click at [876, 183] on b "RECLAIM COMFORT WHERE IT MATTERS MOST" at bounding box center [1031, 176] width 423 height 56
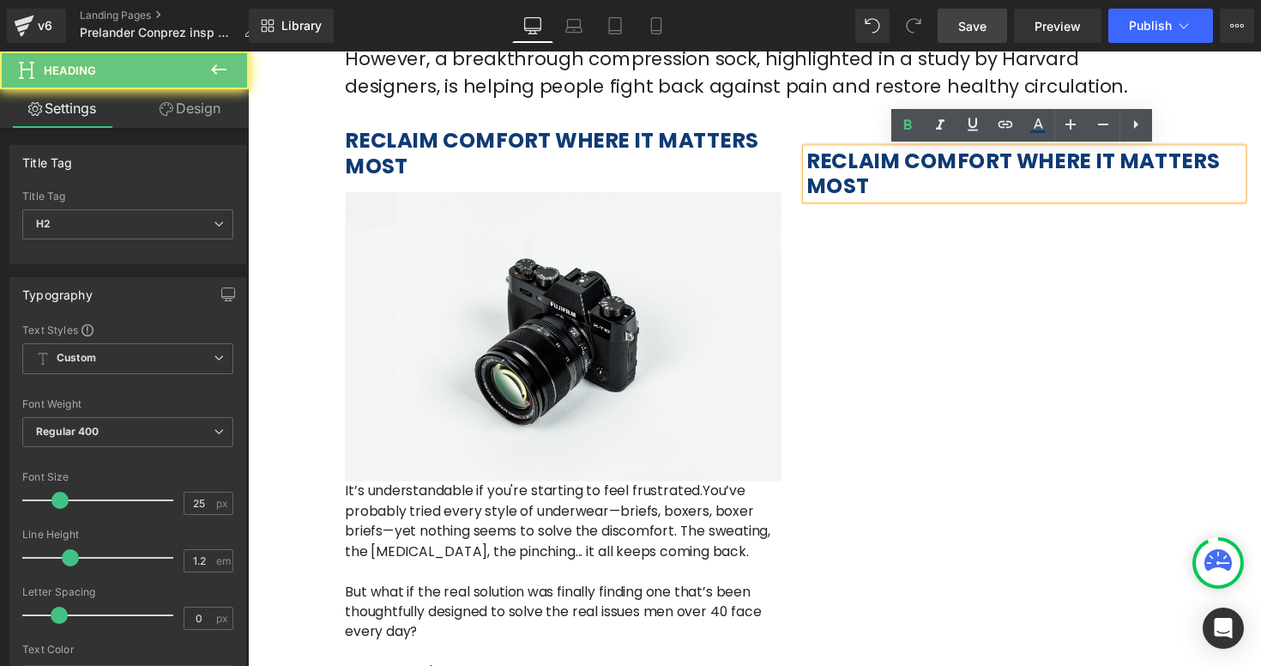
click at [876, 183] on b "RECLAIM COMFORT WHERE IT MATTERS MOST" at bounding box center [1031, 176] width 423 height 56
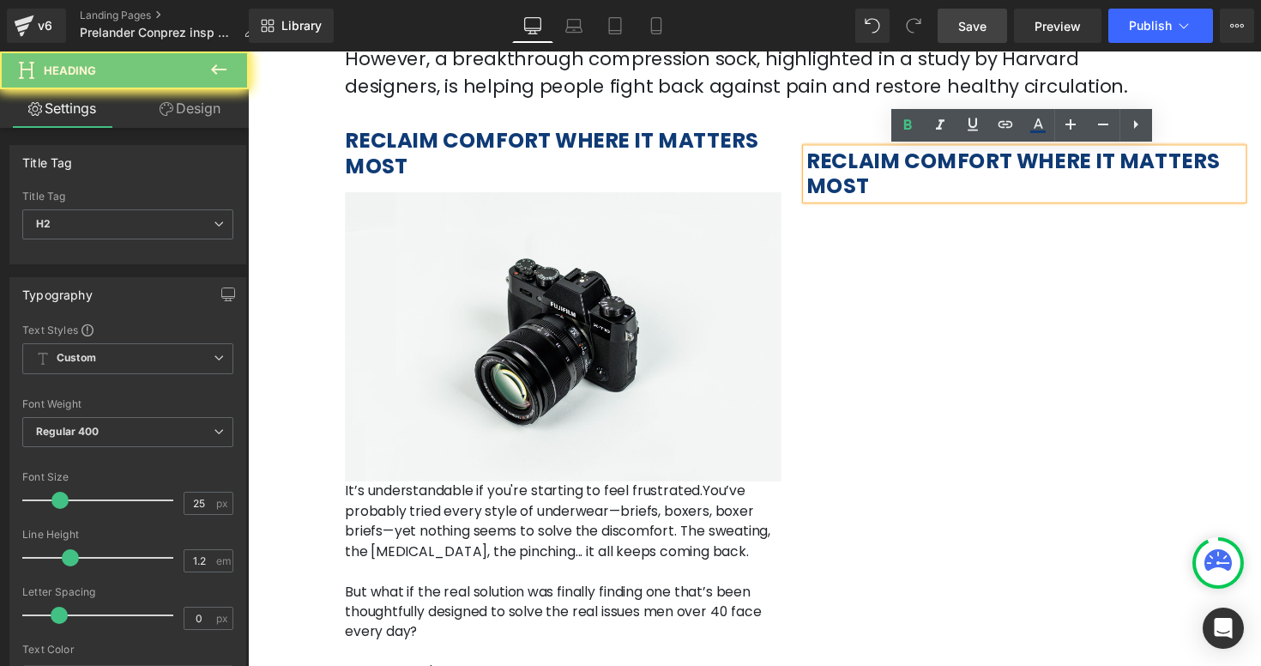
click at [876, 183] on b "RECLAIM COMFORT WHERE IT MATTERS MOST" at bounding box center [1031, 176] width 423 height 56
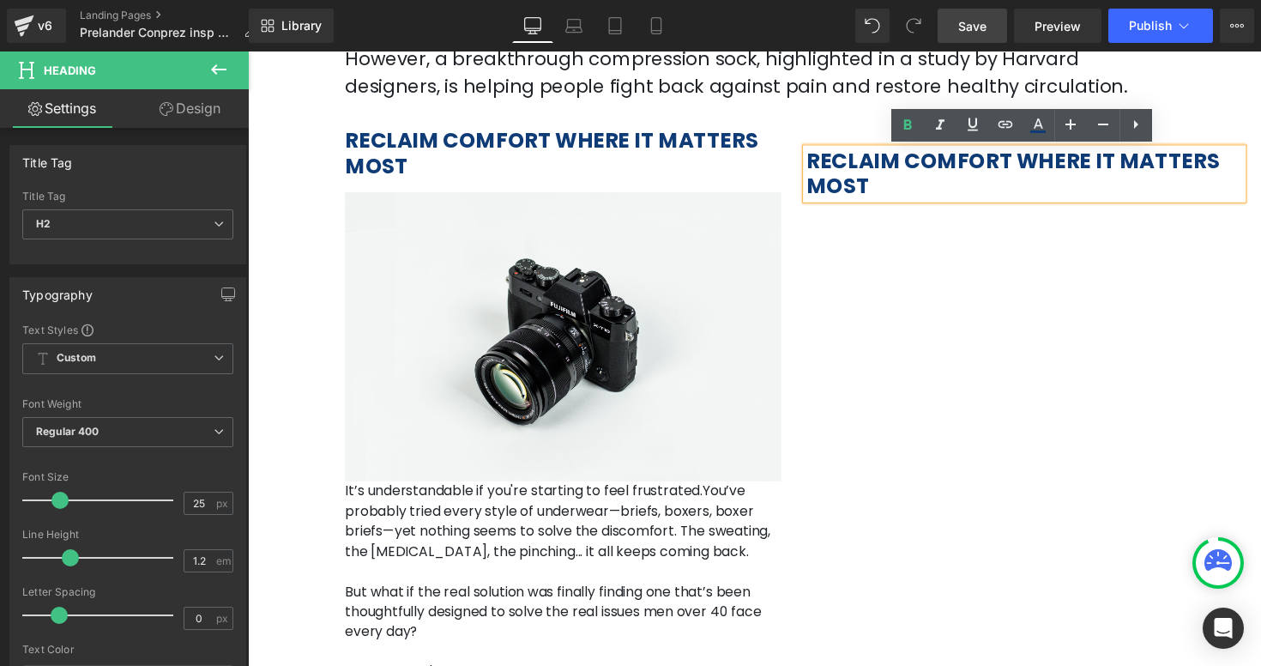
click at [876, 183] on b "RECLAIM COMFORT WHERE IT MATTERS MOST" at bounding box center [1031, 176] width 423 height 56
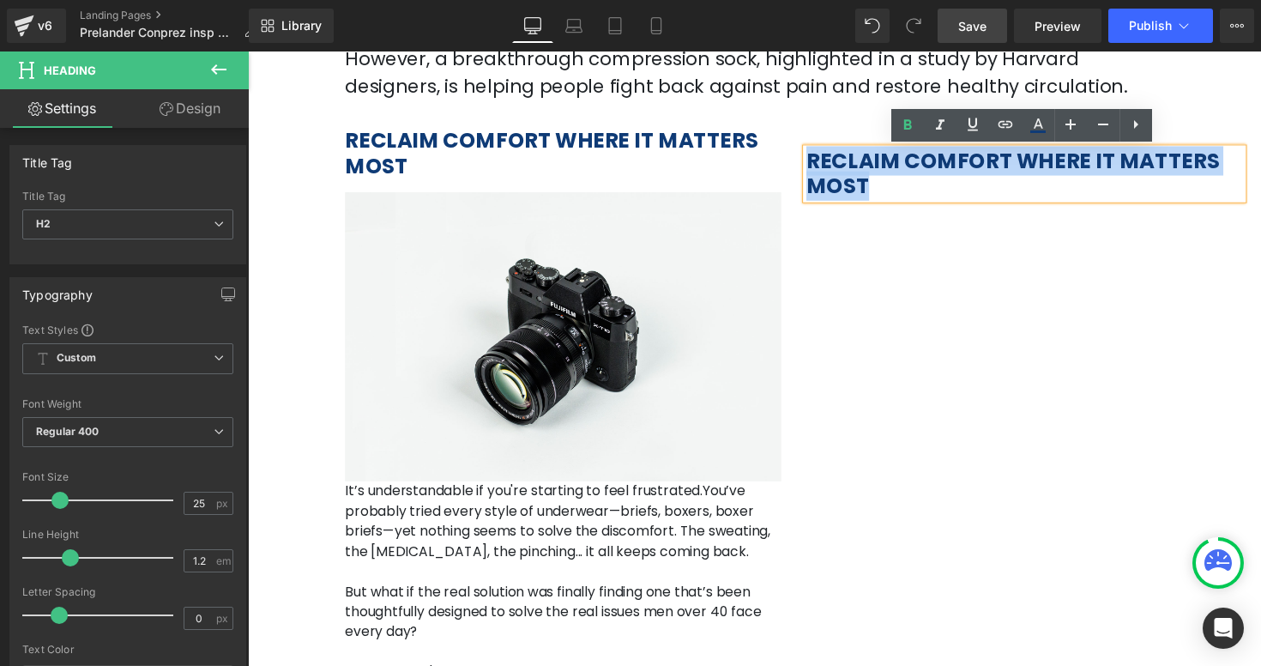
click at [876, 183] on b "RECLAIM COMFORT WHERE IT MATTERS MOST" at bounding box center [1031, 176] width 423 height 56
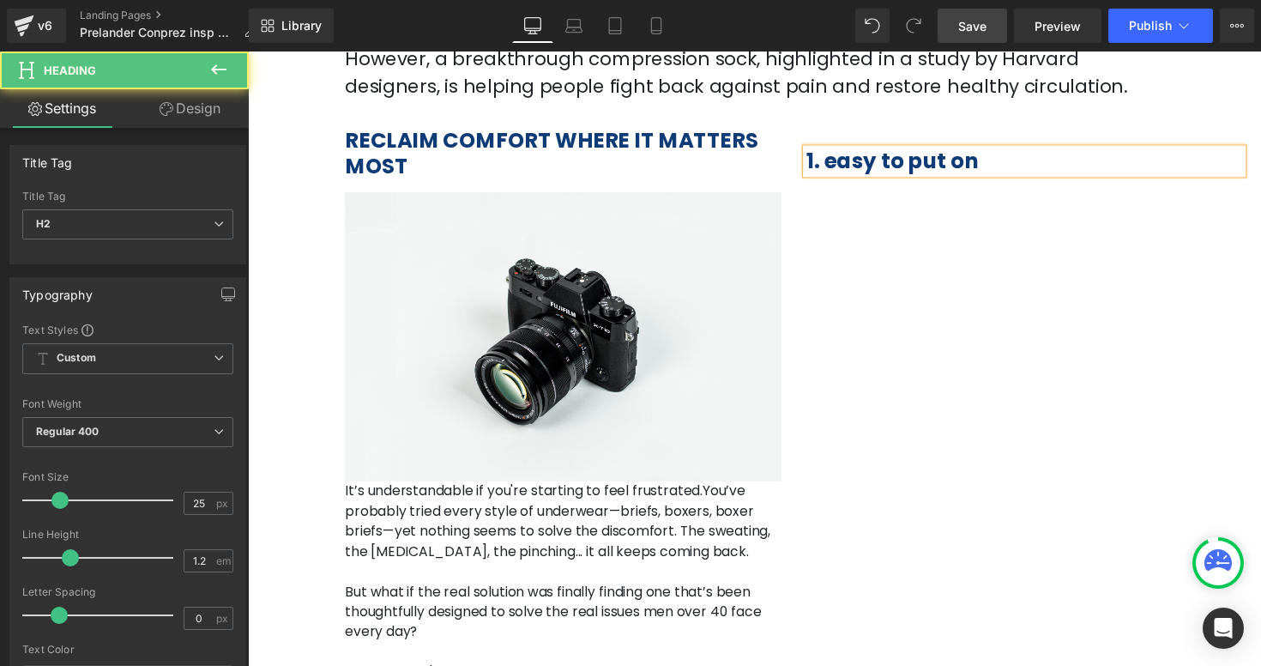
drag, startPoint x: 858, startPoint y: 166, endPoint x: 1188, endPoint y: 184, distance: 330.7
click at [858, 166] on b "1. easy to put on" at bounding box center [908, 163] width 176 height 30
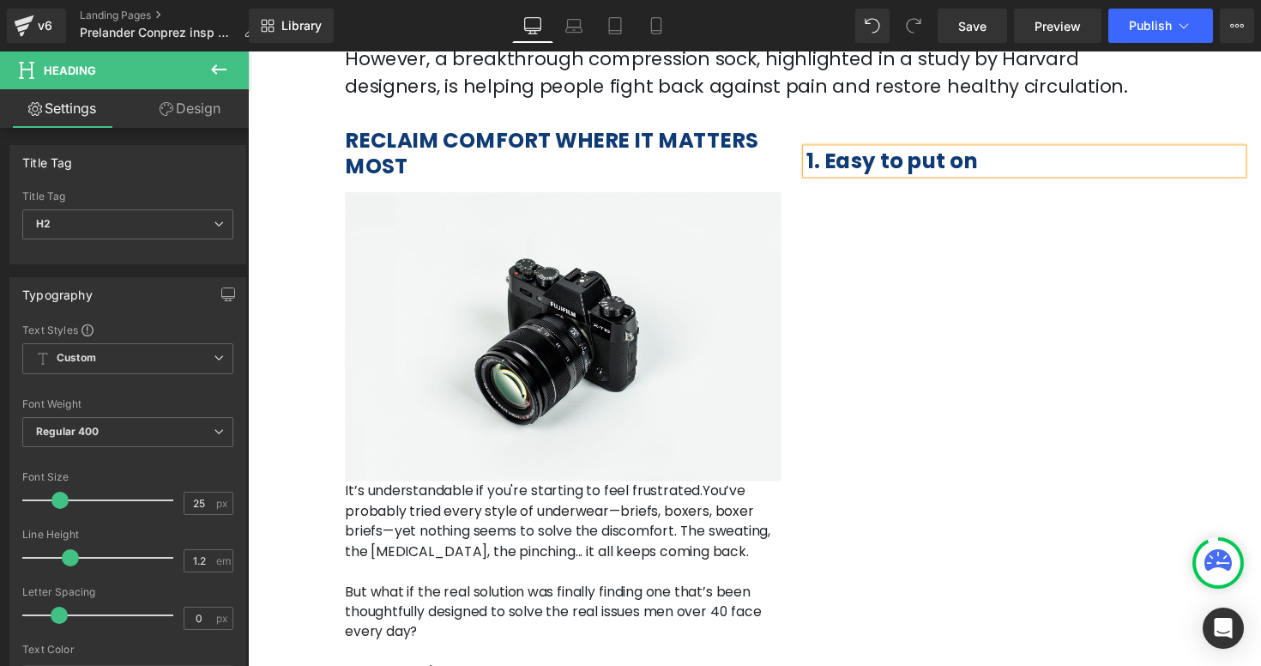
click at [1018, 222] on div "RECLAIM COMFORT WHERE IT MATTERS MOST Heading Image It’s understandable if you'…" at bounding box center [766, 465] width 1029 height 711
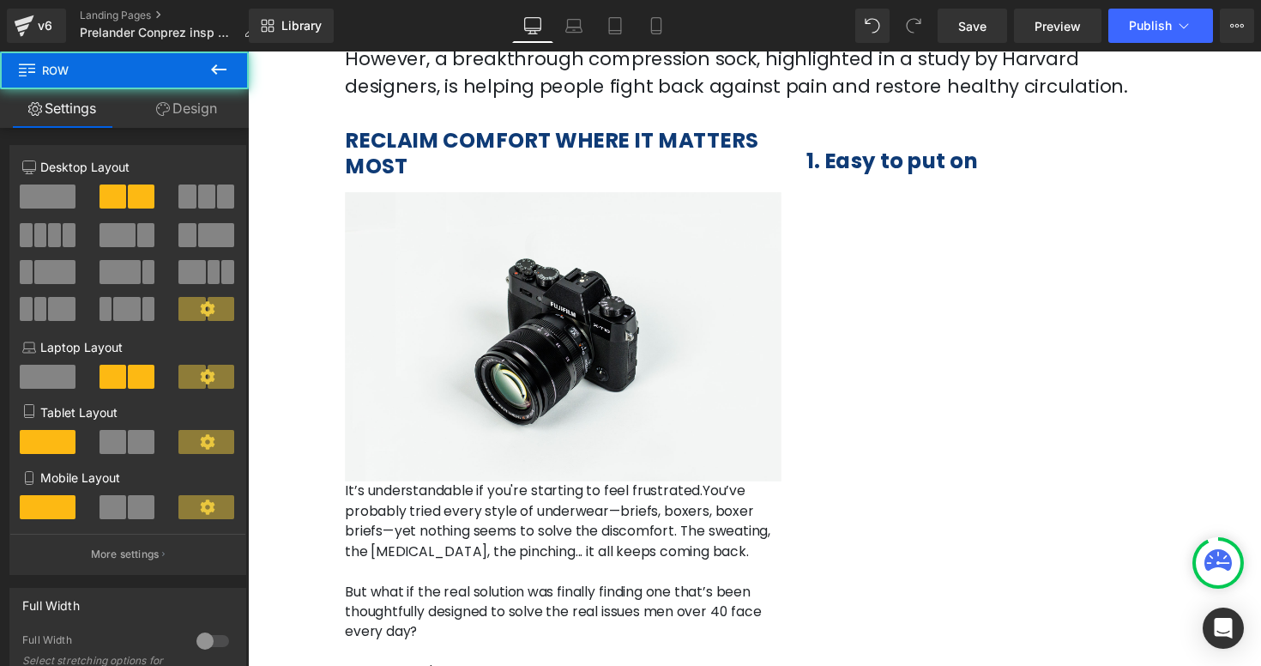
click at [1002, 169] on span at bounding box center [1002, 164] width 18 height 21
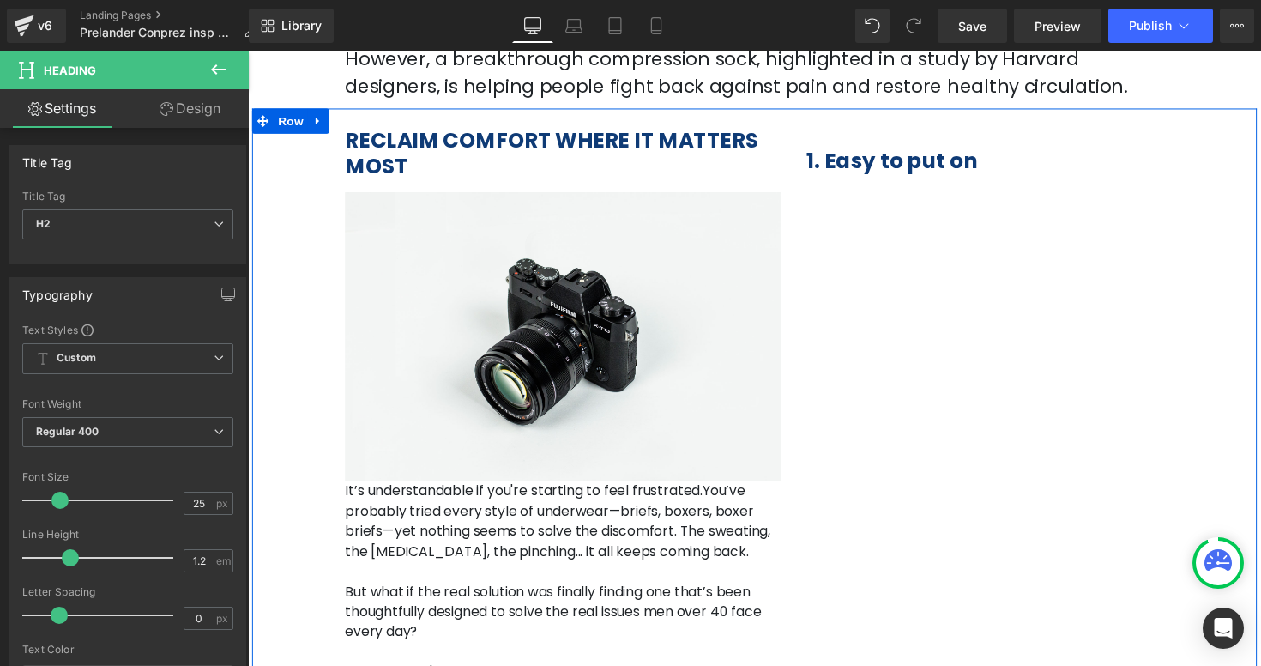
click at [1136, 221] on div "RECLAIM COMFORT WHERE IT MATTERS MOST Heading Image It’s understandable if you'…" at bounding box center [766, 465] width 1029 height 711
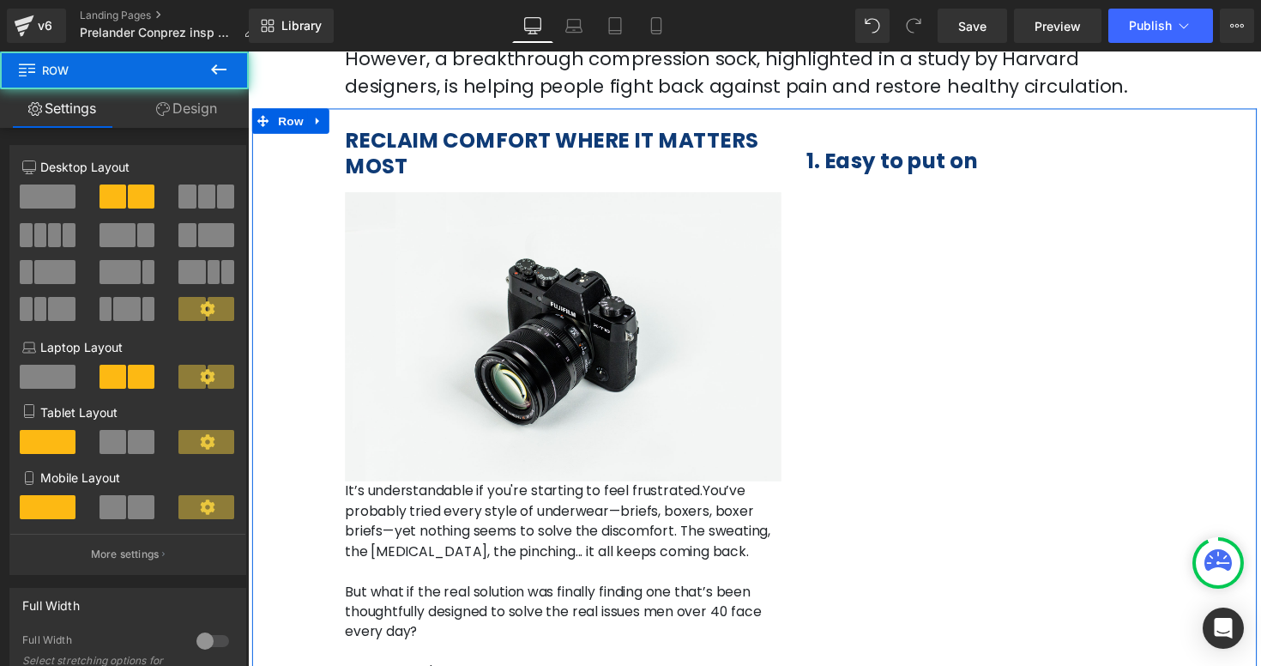
click at [904, 195] on div "RECLAIM COMFORT WHERE IT MATTERS MOST Heading Image It’s understandable if you'…" at bounding box center [766, 465] width 1029 height 711
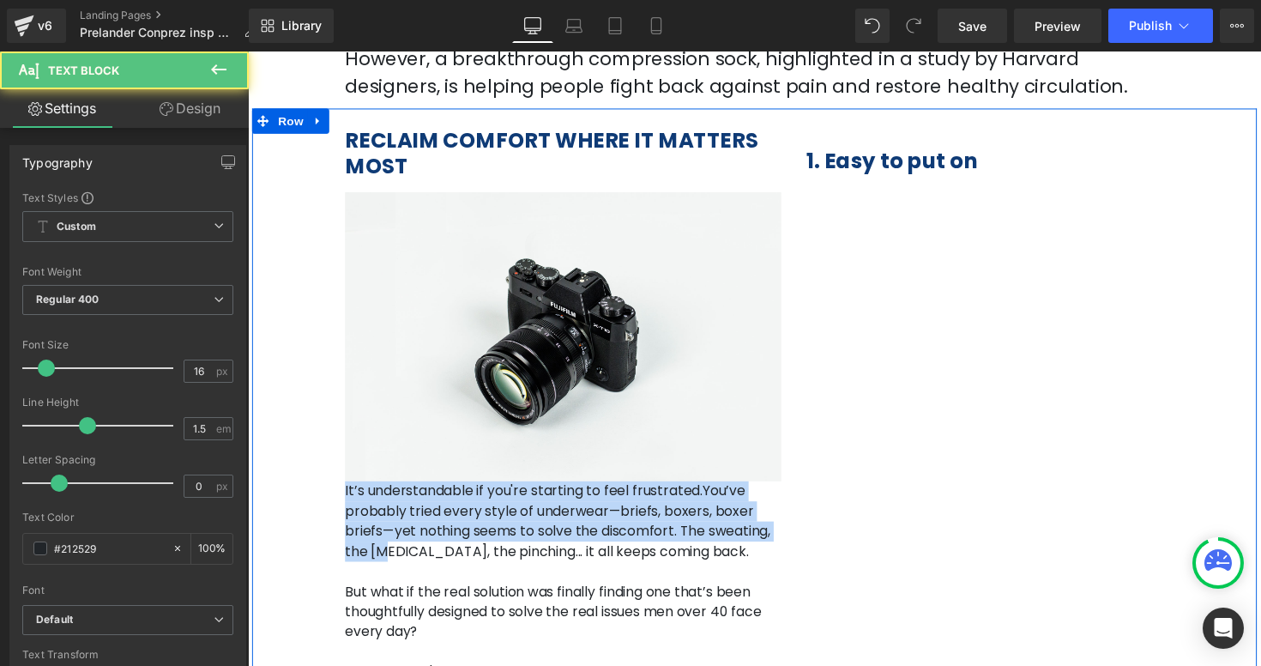
drag, startPoint x: 659, startPoint y: 546, endPoint x: 887, endPoint y: 336, distance: 309.6
click at [894, 332] on div "RECLAIM COMFORT WHERE IT MATTERS MOST Heading Image It’s understandable if you'…" at bounding box center [766, 465] width 1029 height 711
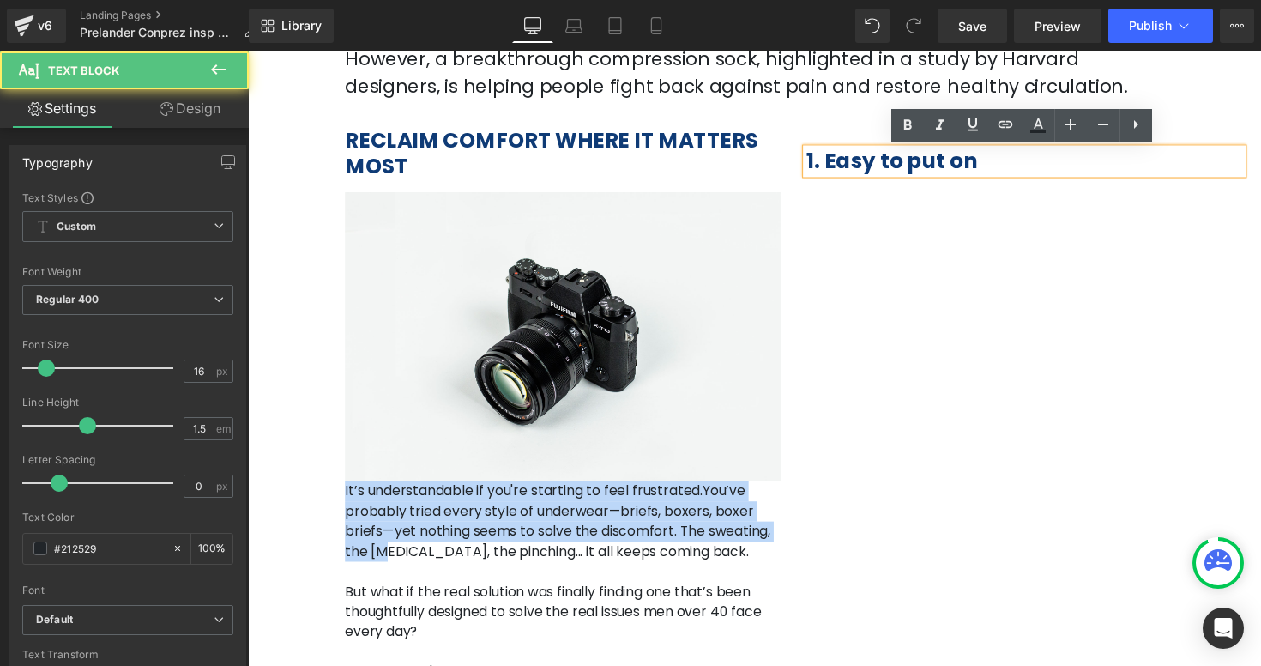
click at [862, 561] on div "RECLAIM COMFORT WHERE IT MATTERS MOST Heading Image It’s understandable if you'…" at bounding box center [766, 465] width 1029 height 711
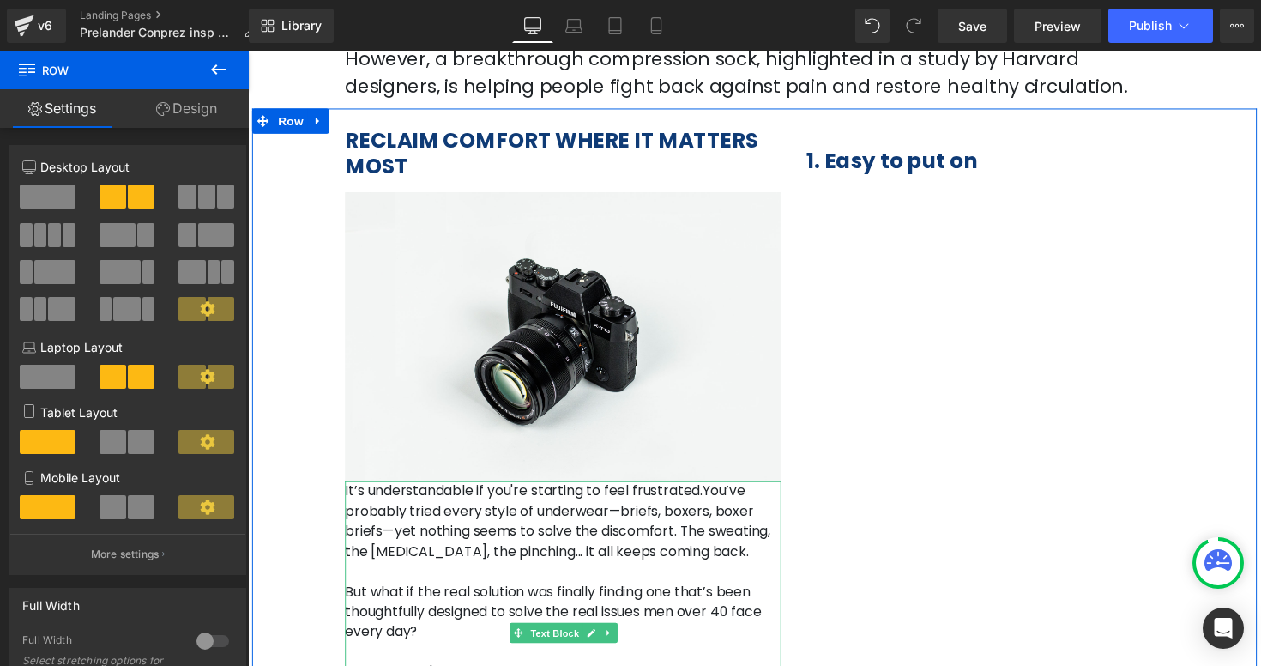
scroll to position [711, 0]
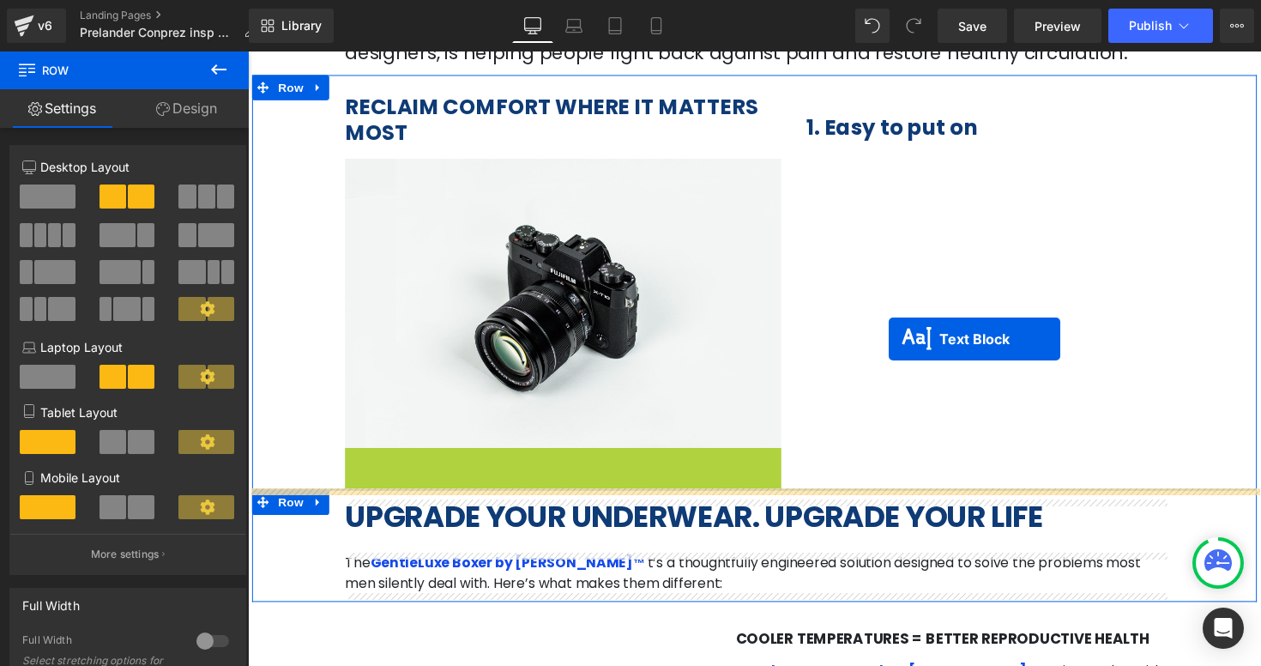
drag, startPoint x: 570, startPoint y: 647, endPoint x: 904, endPoint y: 345, distance: 450.6
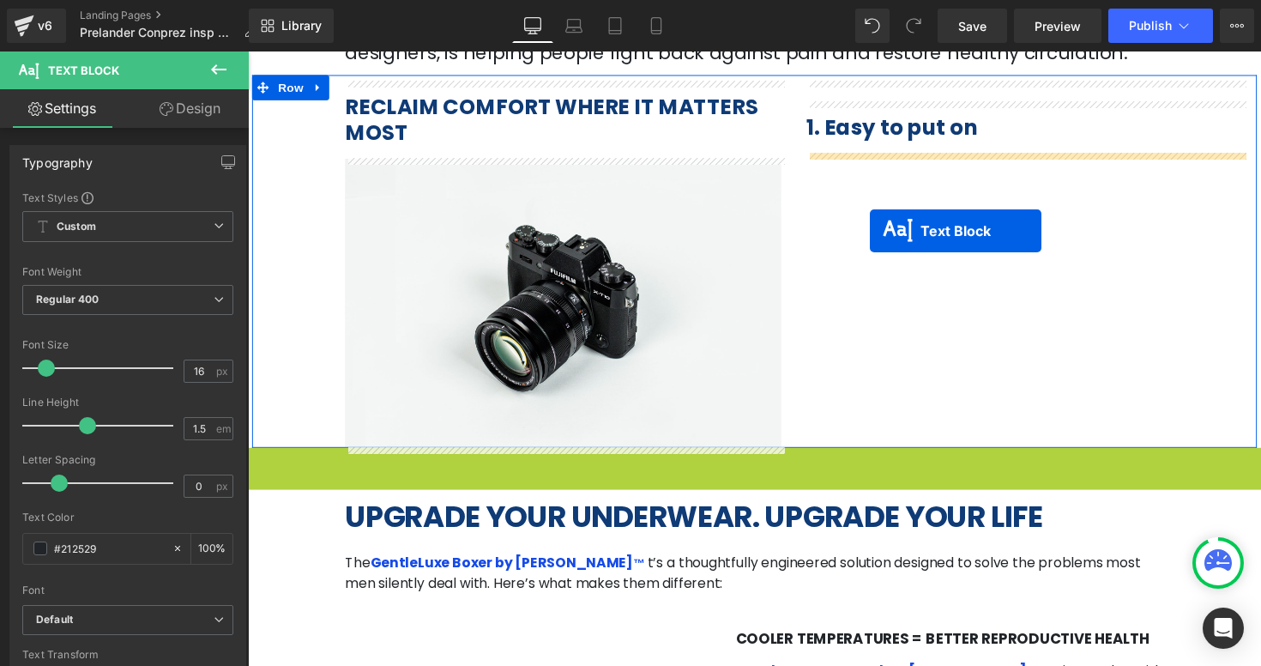
drag, startPoint x: 745, startPoint y: 540, endPoint x: 886, endPoint y: 234, distance: 337.3
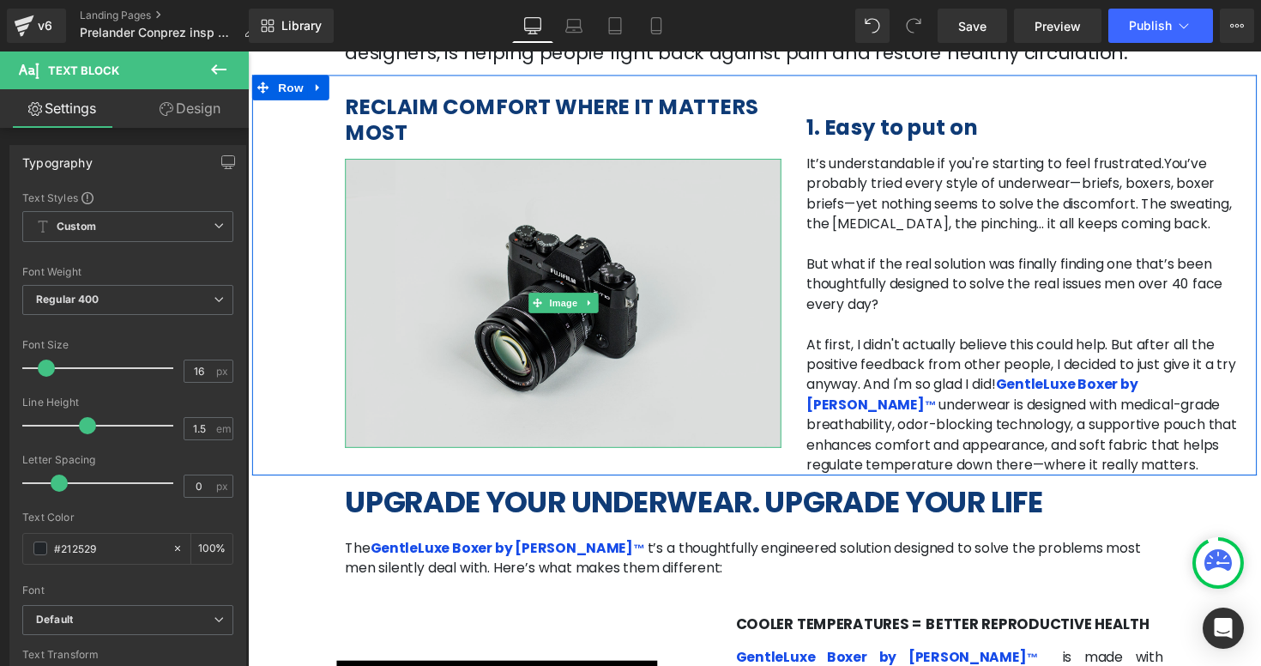
click at [746, 274] on img at bounding box center [570, 309] width 447 height 296
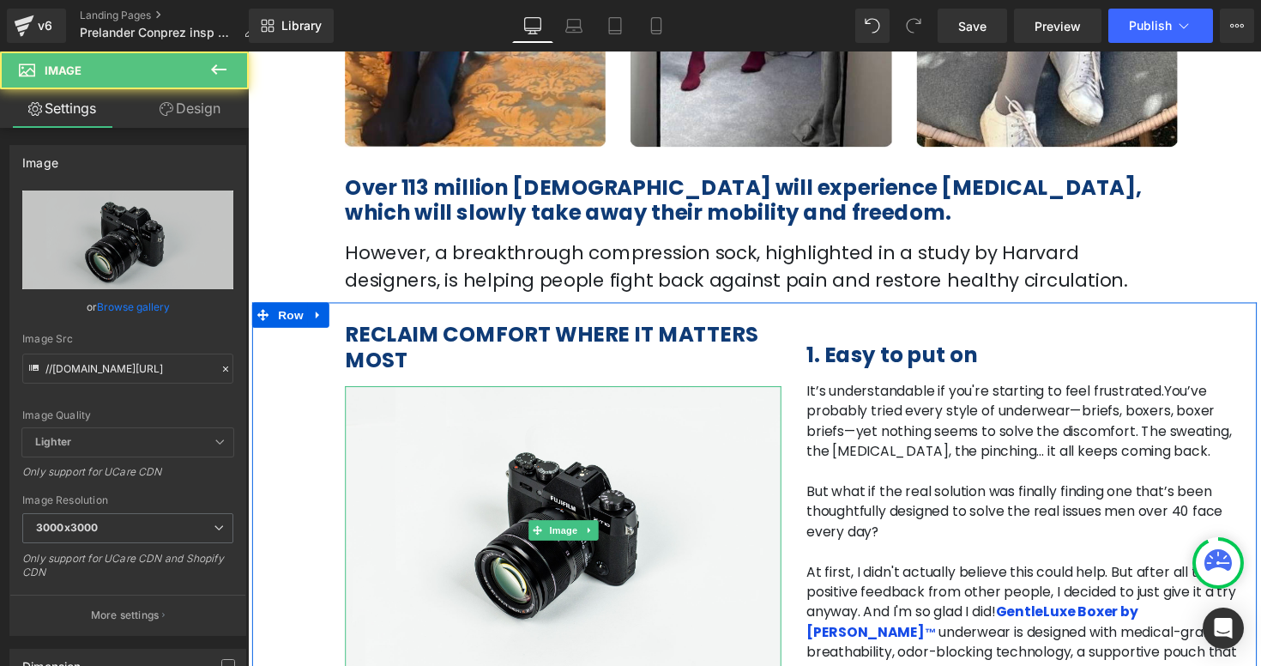
scroll to position [461, 0]
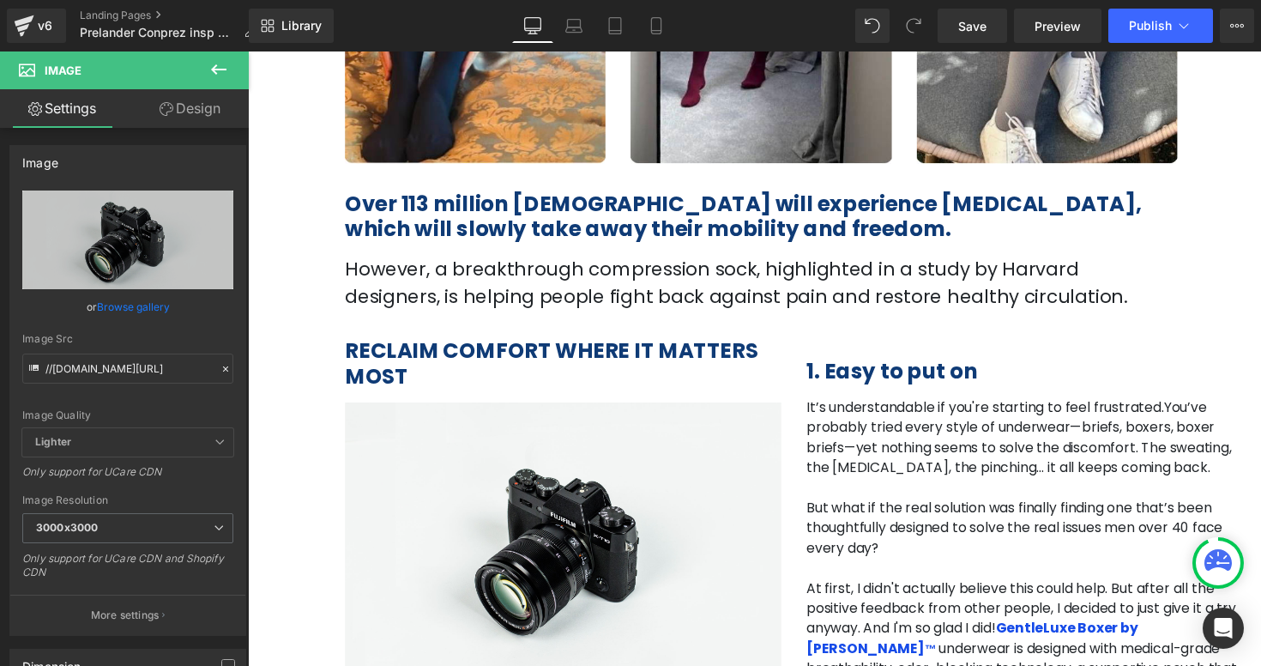
click at [627, 376] on h2 "RECLAIM COMFORT WHERE IT MATTERS MOST" at bounding box center [570, 371] width 447 height 51
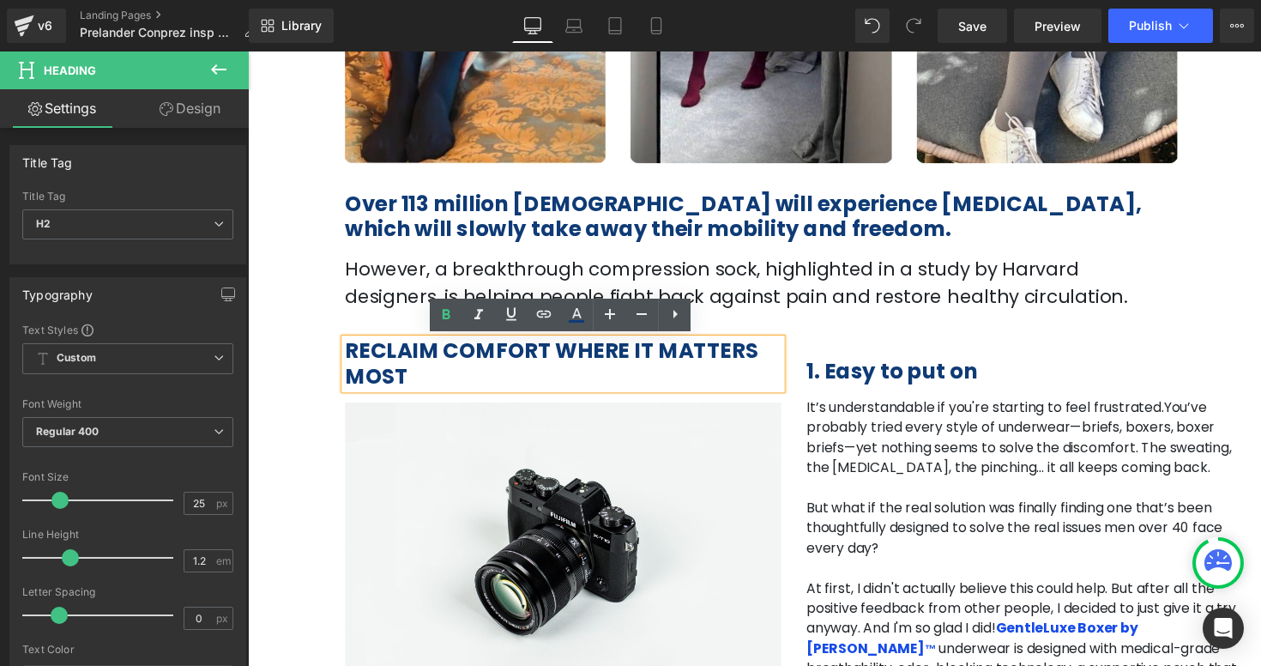
click at [665, 367] on b "RECLAIM COMFORT WHERE IT MATTERS MOST" at bounding box center [558, 371] width 423 height 56
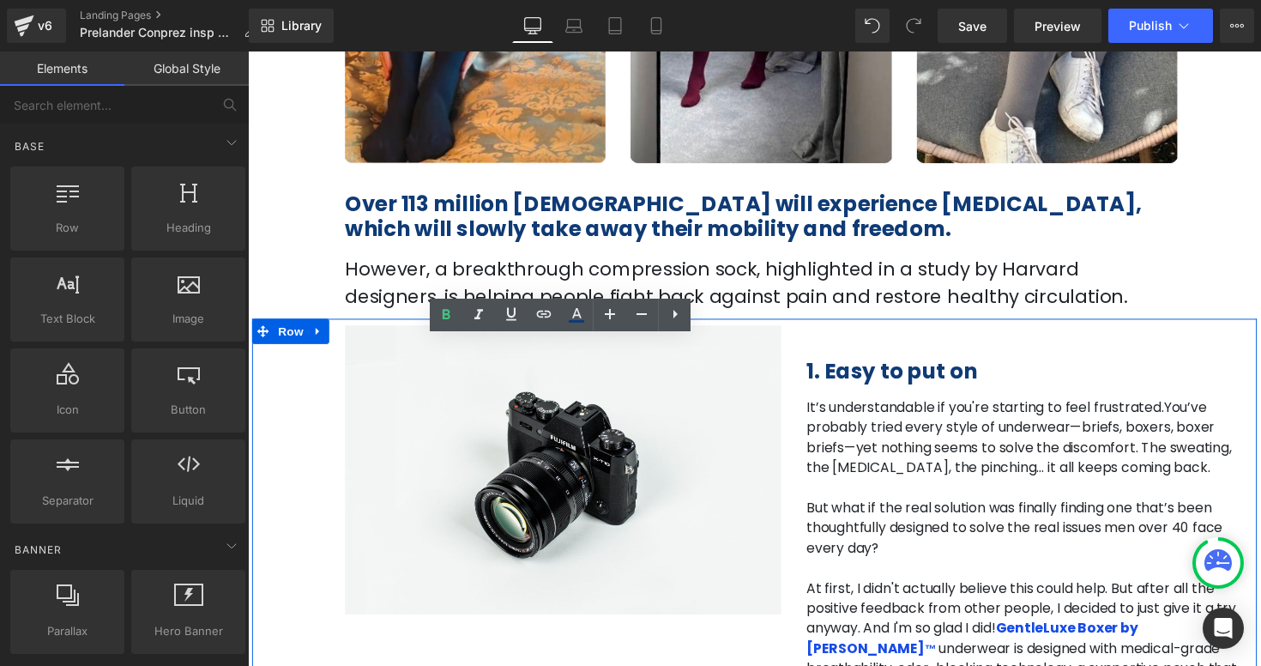
click at [879, 458] on span "You’ve probably tried every style of underwear—briefs, boxers, boxer briefs—yet…" at bounding box center [1038, 446] width 436 height 81
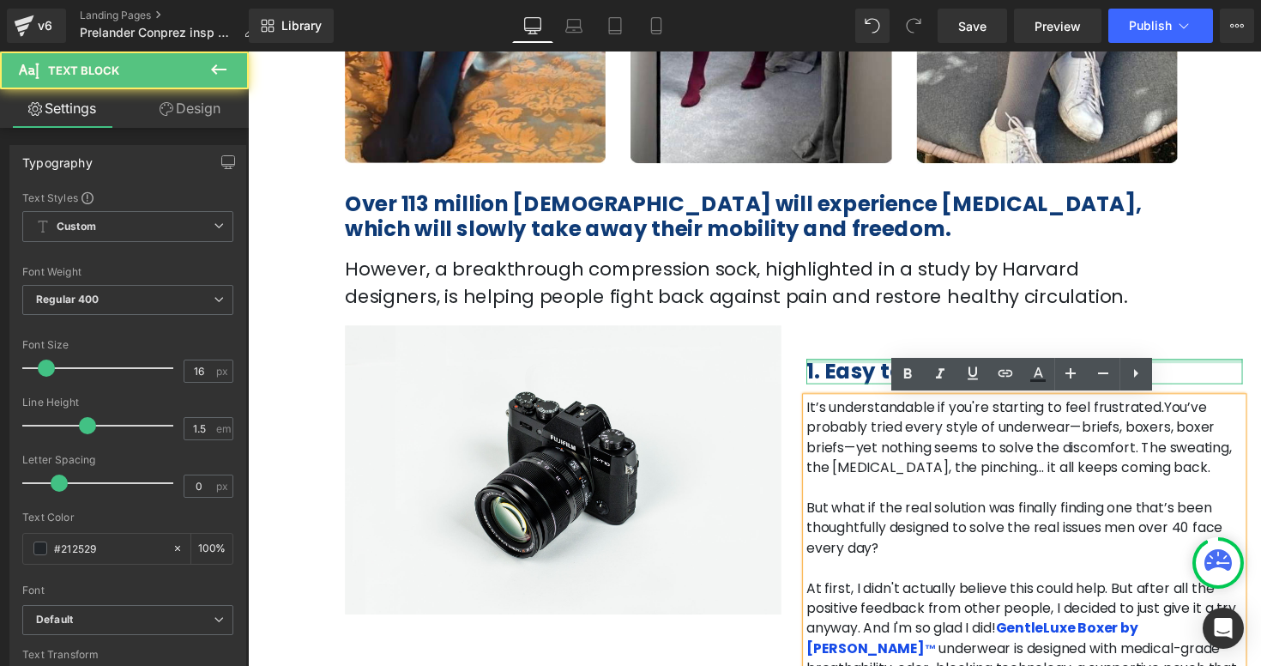
click at [860, 368] on div at bounding box center [1043, 368] width 447 height 4
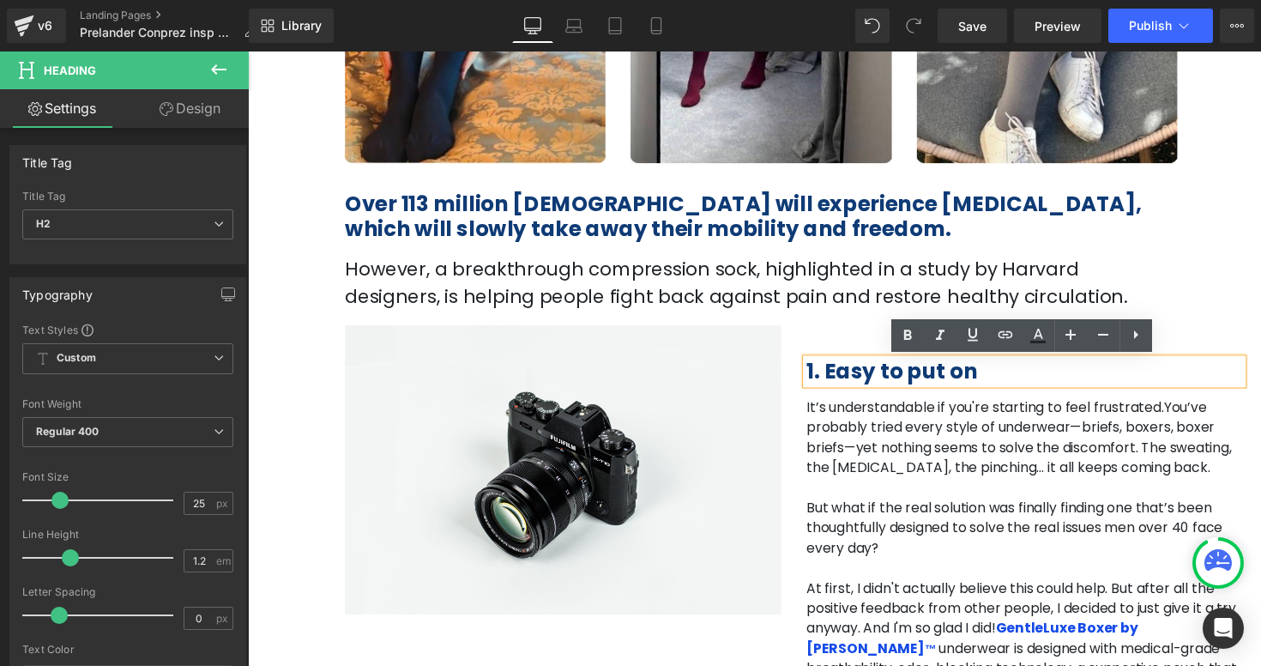
click at [859, 347] on div at bounding box center [1043, 342] width 447 height 21
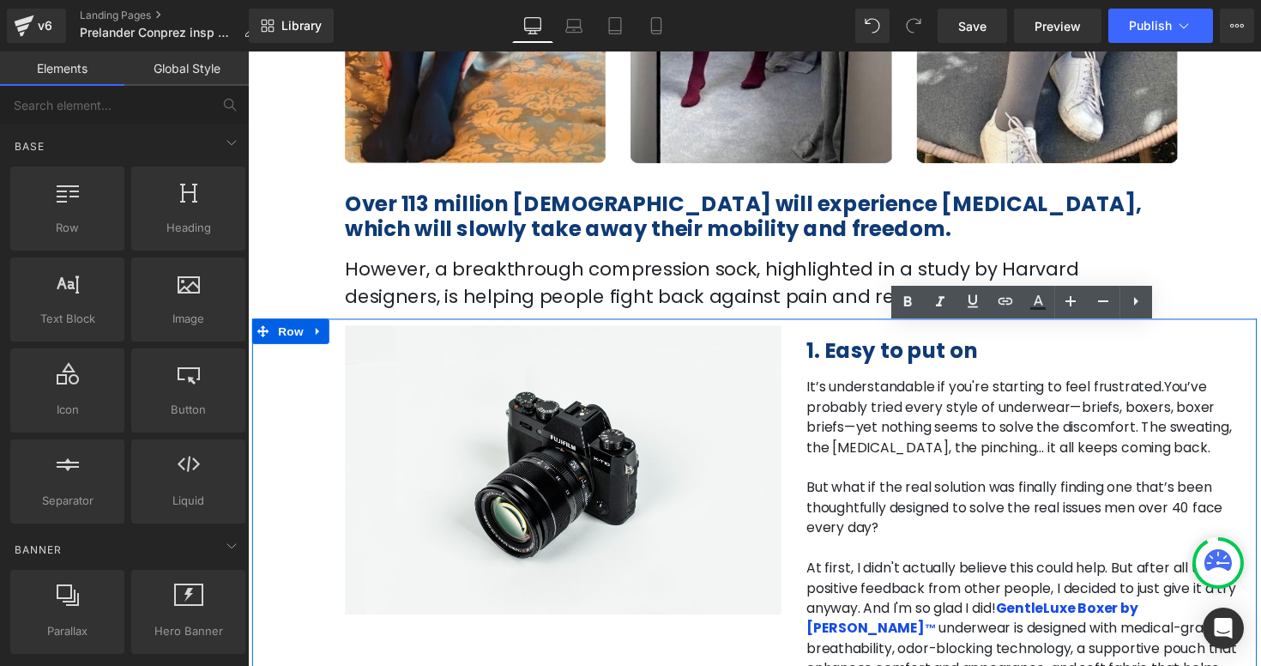
click at [877, 341] on div "1. Easy to put on Heading It’s understandable if you're starting to feel frustr…" at bounding box center [1043, 523] width 473 height 383
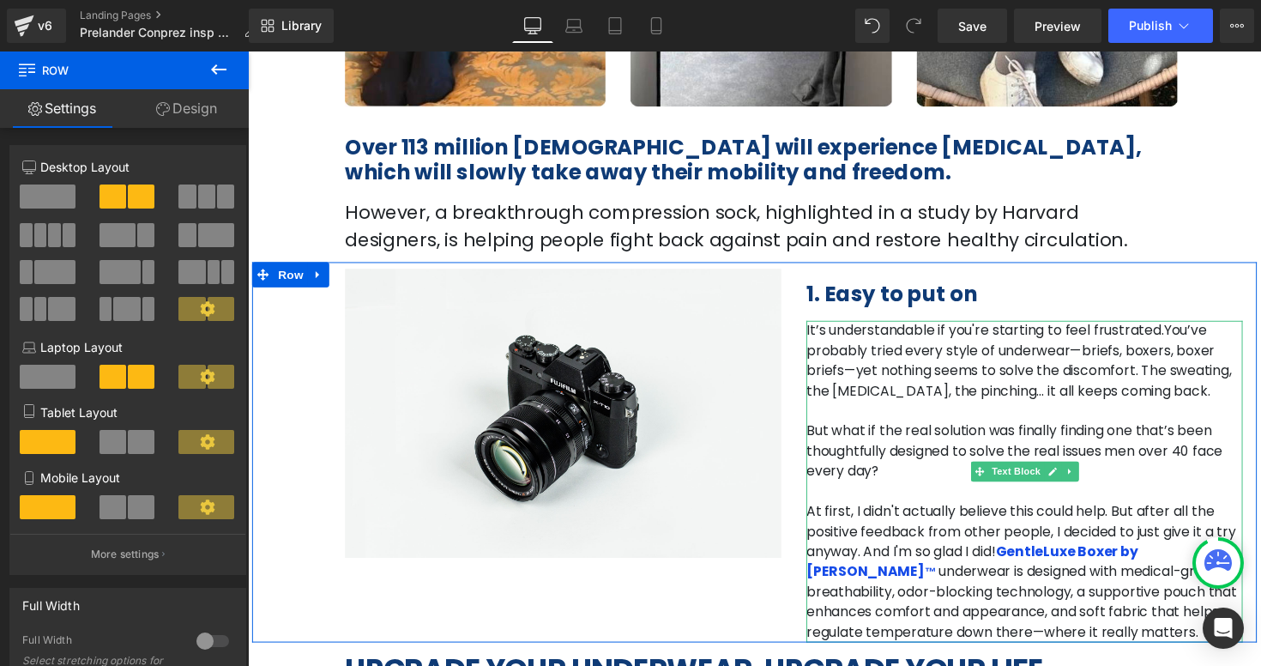
scroll to position [522, 0]
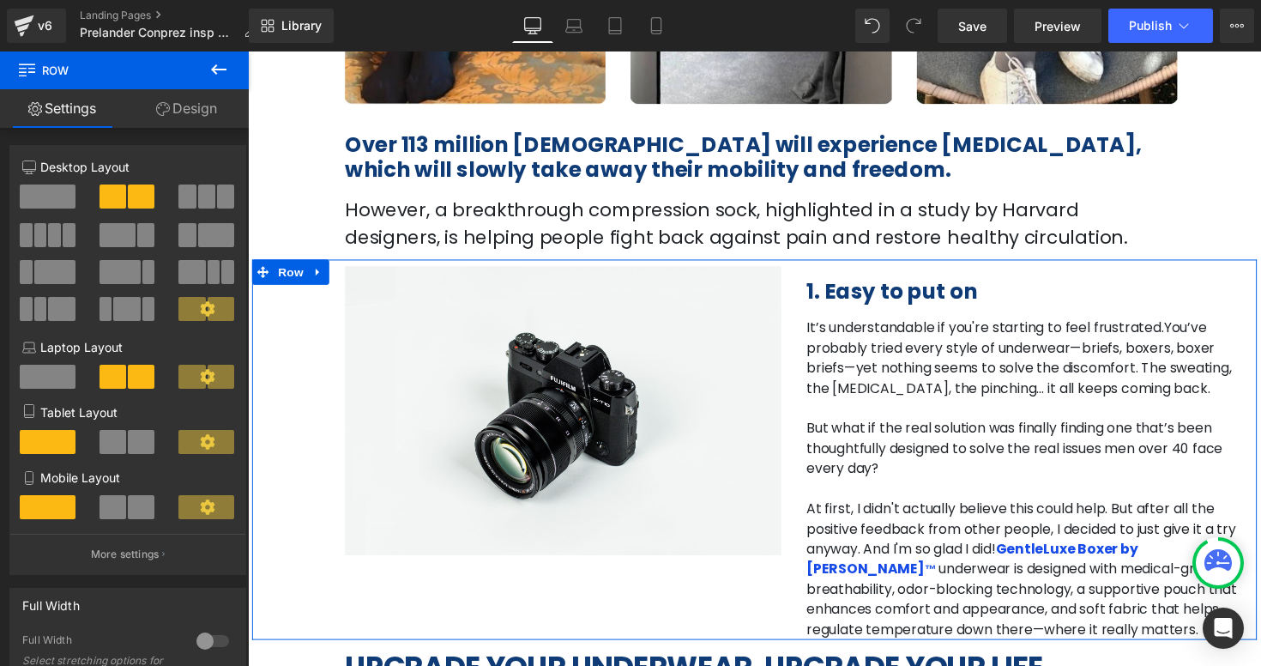
click at [913, 529] on p "At first, I didn't actually believe this could help. But after all the positive…" at bounding box center [1043, 581] width 447 height 144
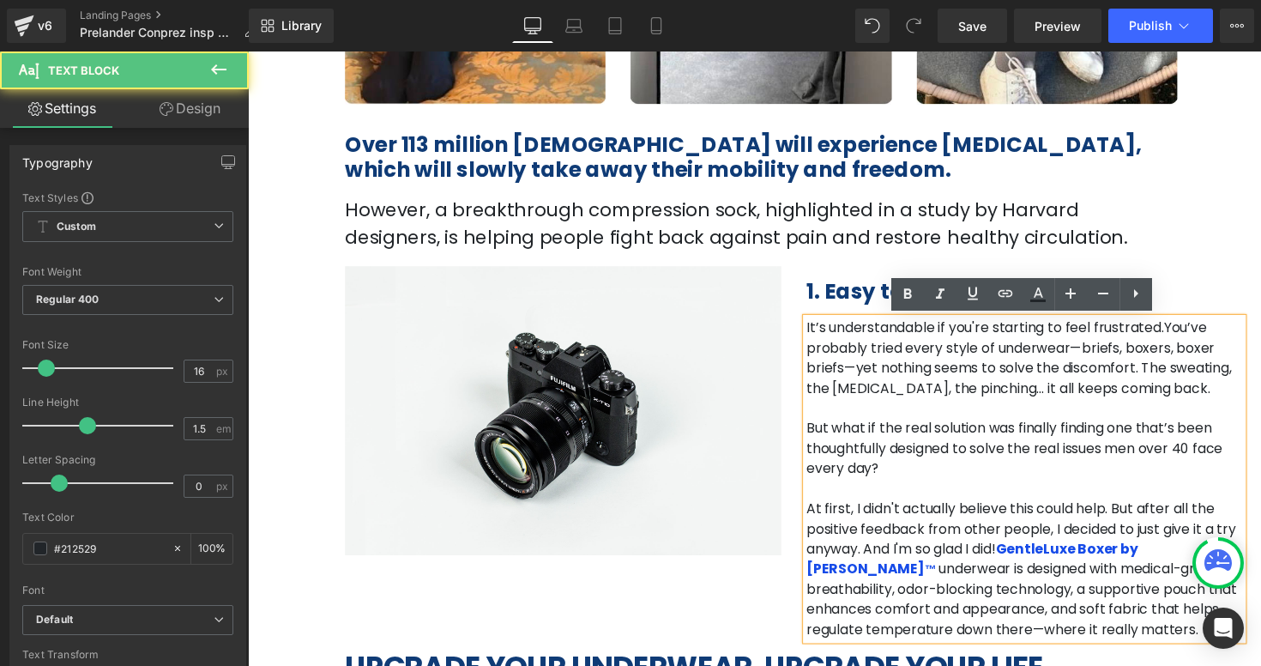
click at [1162, 625] on span "underwear is designed with medical-grade breathability, odor-blocking technolog…" at bounding box center [1040, 611] width 441 height 81
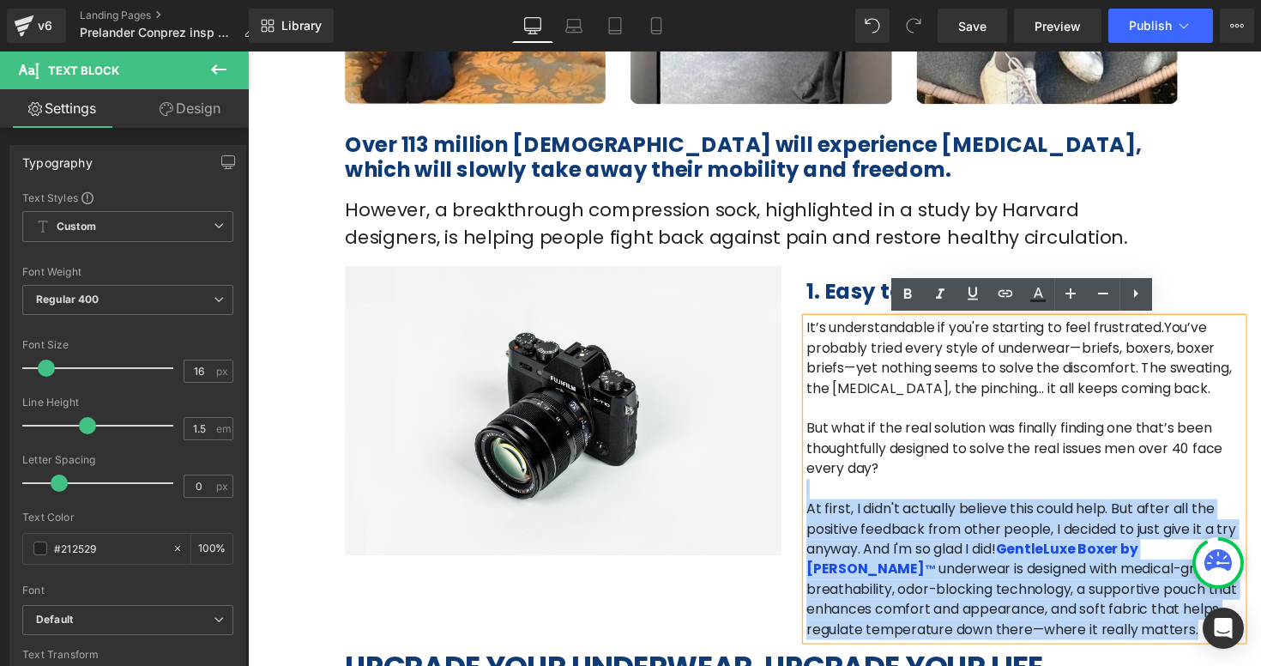
drag, startPoint x: 1170, startPoint y: 629, endPoint x: 825, endPoint y: 503, distance: 366.8
click at [825, 503] on div "It’s understandable if you're starting to feel frustrated. You’ve probably trie…" at bounding box center [1043, 488] width 447 height 329
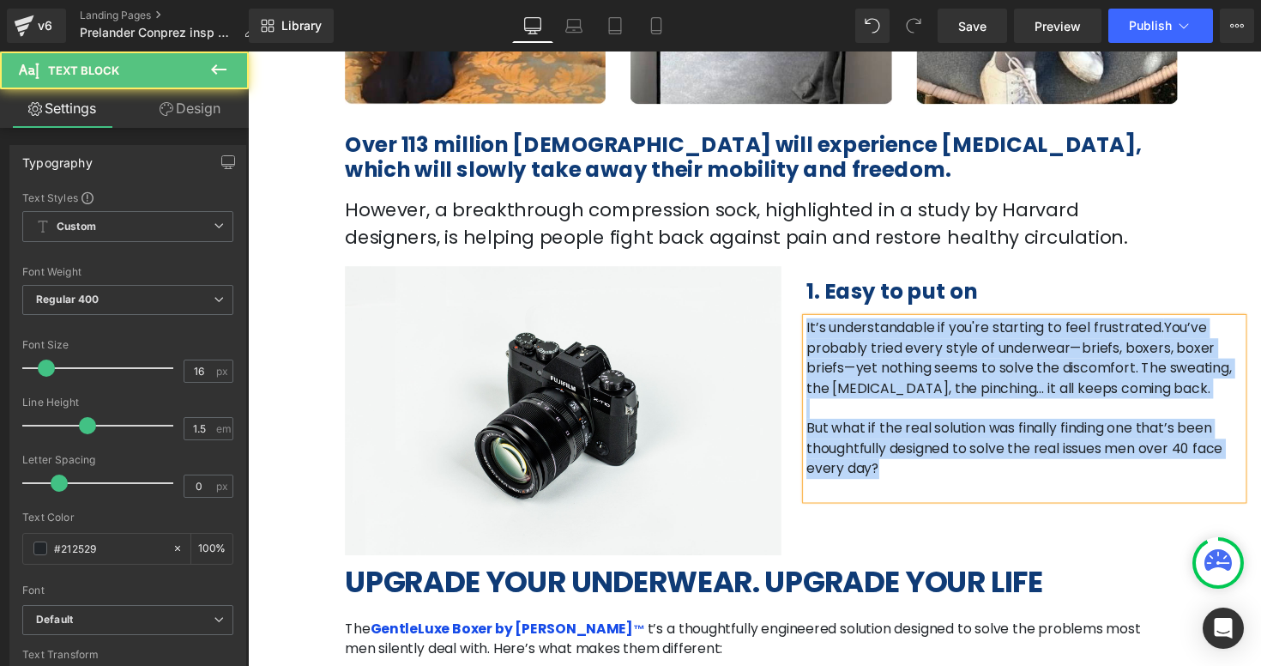
drag, startPoint x: 861, startPoint y: 483, endPoint x: 819, endPoint y: 331, distance: 157.5
click at [820, 331] on div "It’s understandable if you're starting to feel frustrated. You’ve probably trie…" at bounding box center [1043, 416] width 447 height 185
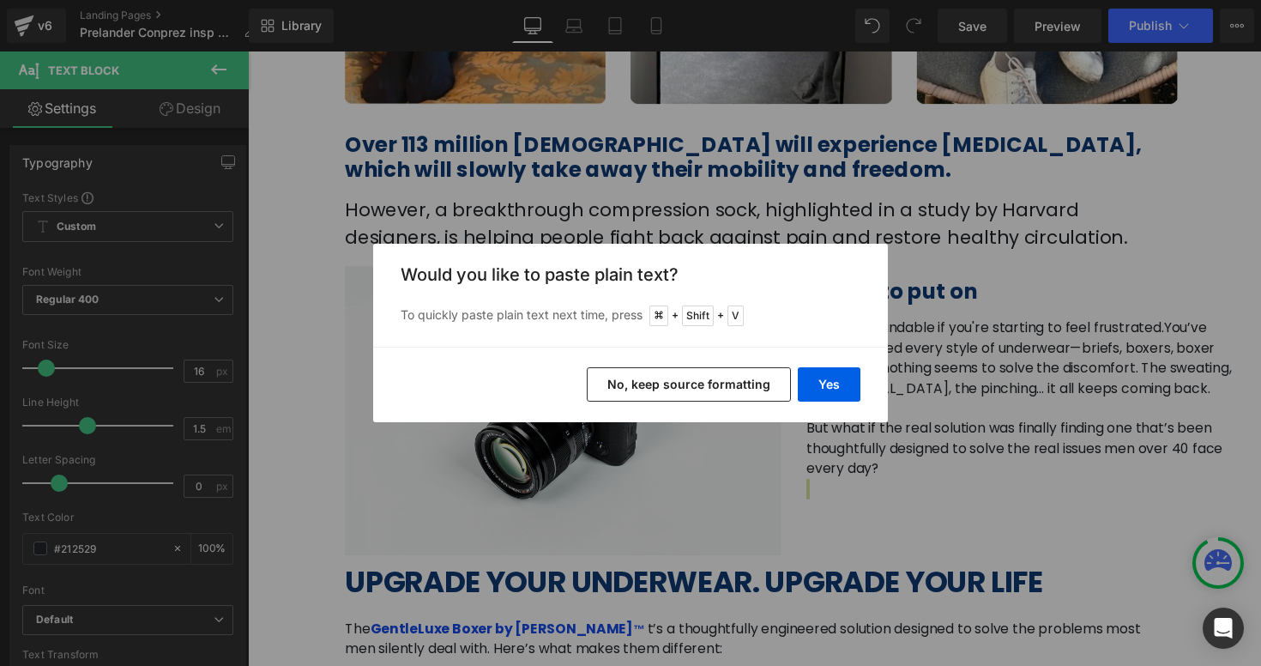
click at [696, 388] on button "No, keep source formatting" at bounding box center [689, 384] width 204 height 34
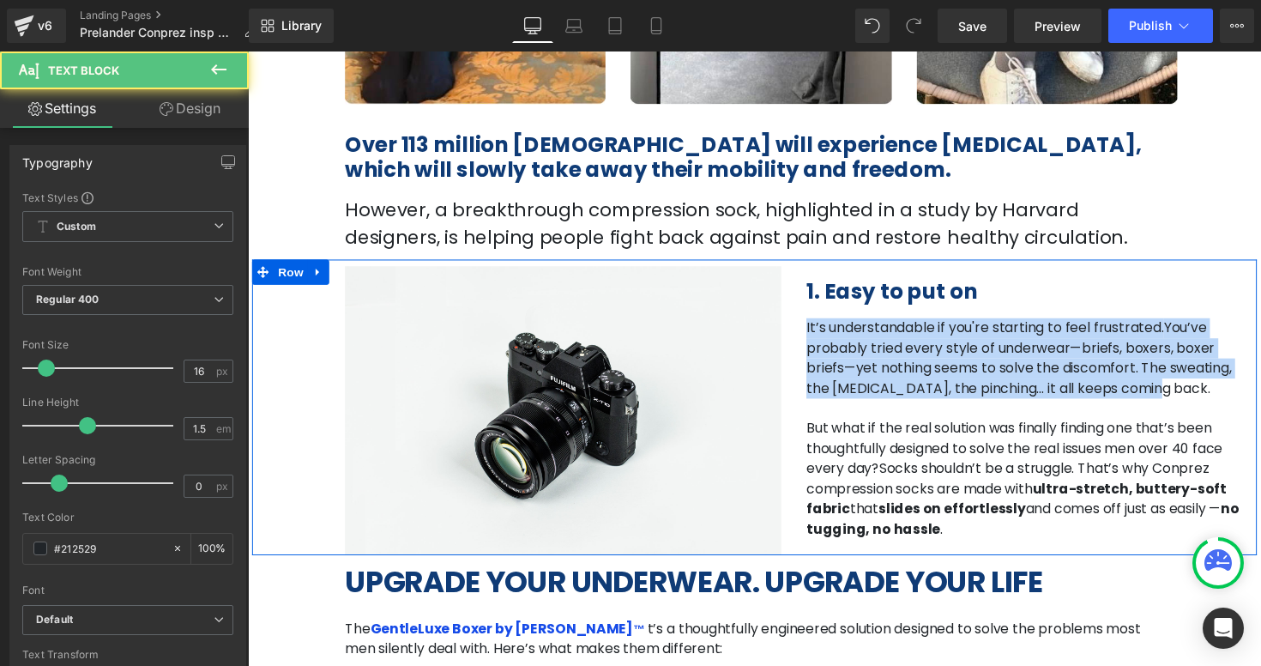
drag, startPoint x: 984, startPoint y: 393, endPoint x: 815, endPoint y: 334, distance: 179.0
click at [815, 334] on div "1. Easy to put on Heading It’s understandable if you're starting to feel frustr…" at bounding box center [1043, 411] width 473 height 280
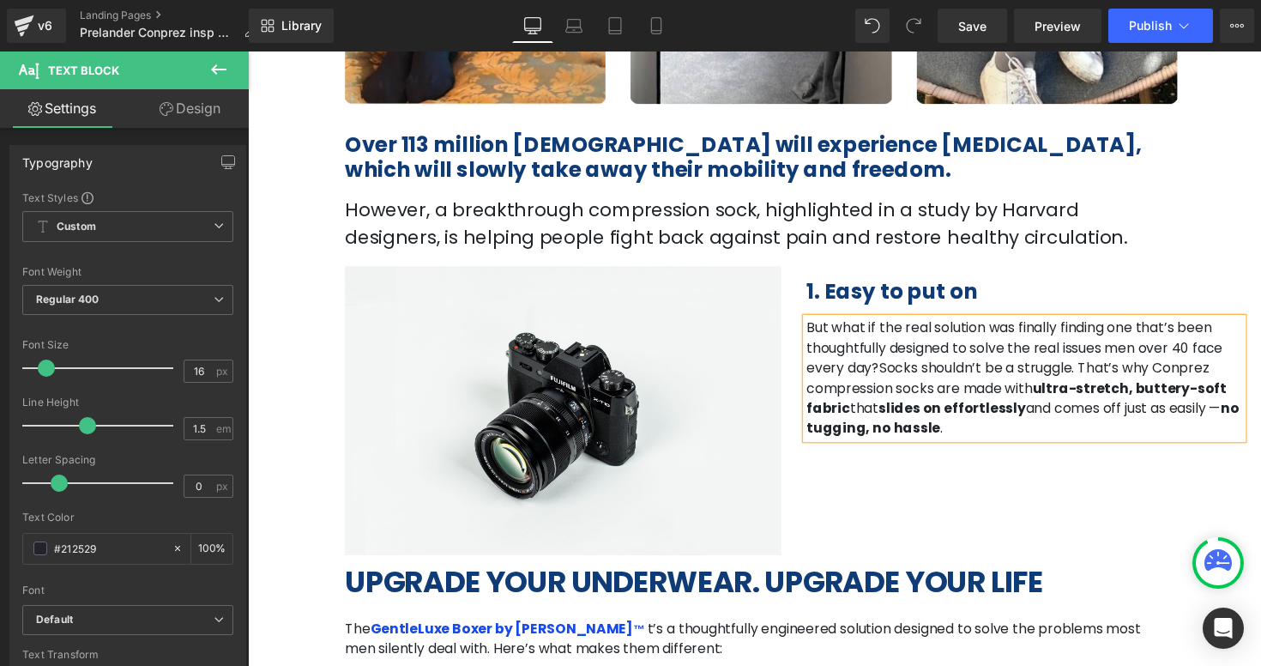
click at [1115, 508] on div "Image 1. Easy to put on Heading But what if the real solution was finally findi…" at bounding box center [766, 415] width 1029 height 303
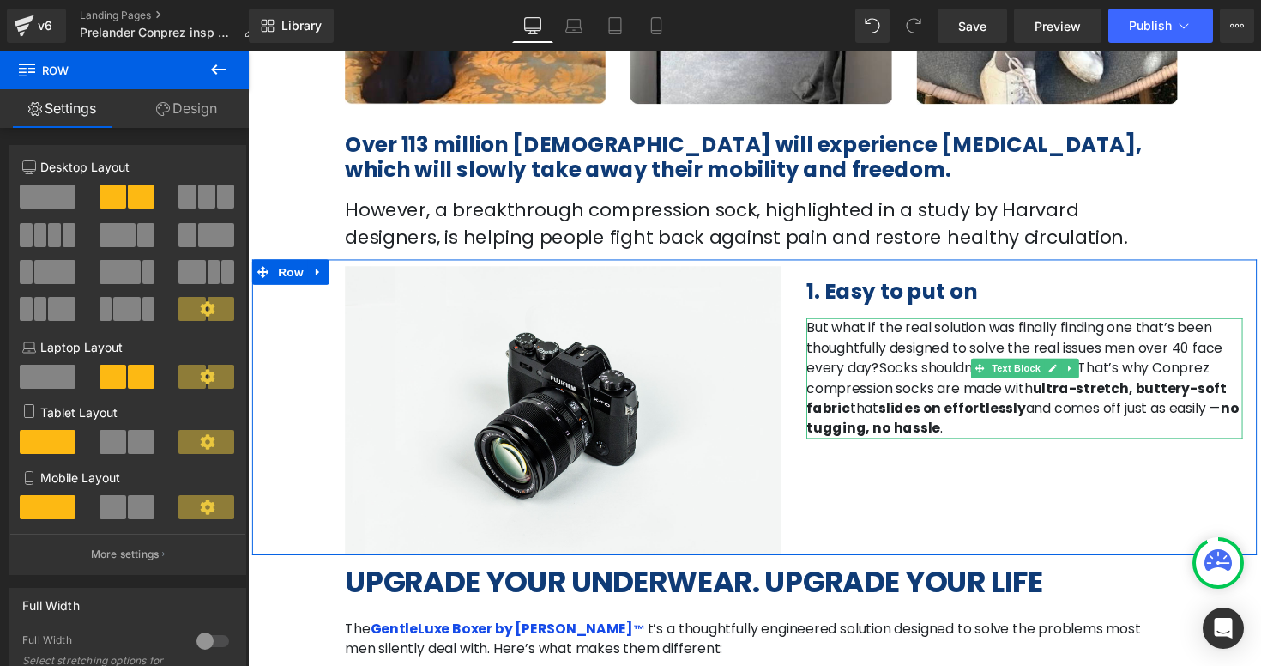
click at [916, 366] on p "But what if the real solution was finally finding one that’s been thoughtfully …" at bounding box center [1043, 386] width 447 height 124
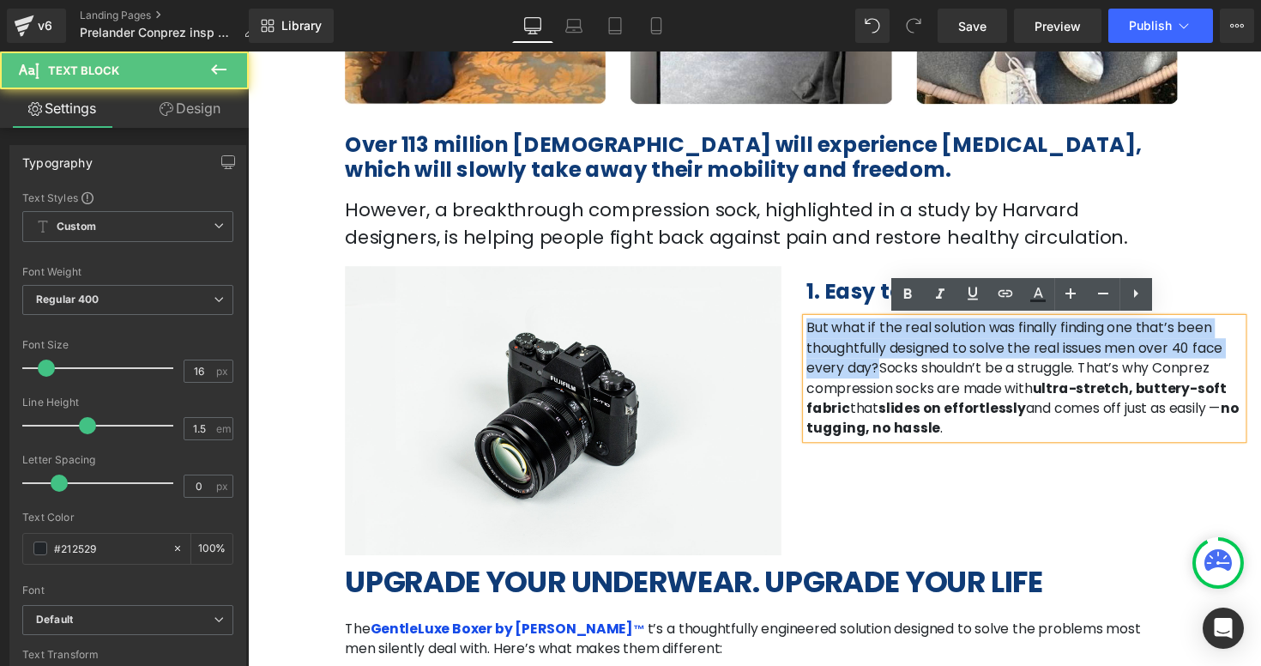
drag, startPoint x: 849, startPoint y: 377, endPoint x: 815, endPoint y: 323, distance: 64.0
click at [820, 324] on div "But what if the real solution was finally finding one that’s been thoughtfully …" at bounding box center [1043, 386] width 447 height 124
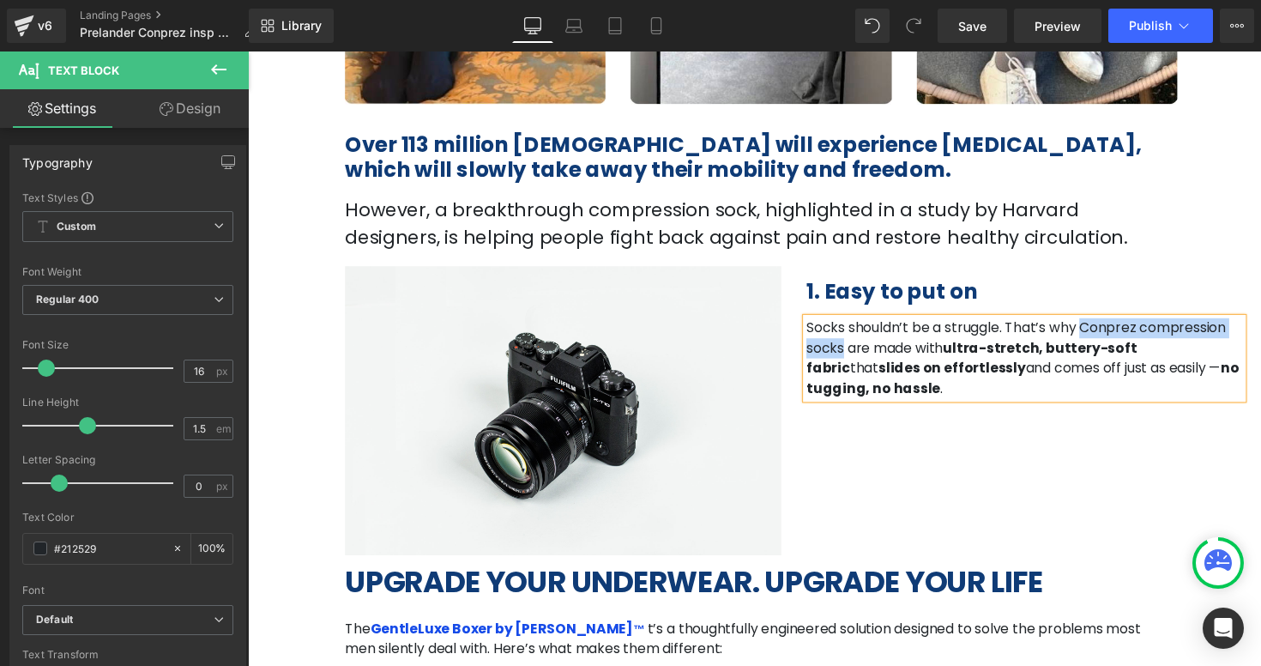
drag, startPoint x: 1077, startPoint y: 333, endPoint x: 1246, endPoint y: 334, distance: 169.0
click at [1246, 334] on span "Socks shouldn’t be a struggle. That’s why Conprez compression socks are made wi…" at bounding box center [1035, 344] width 430 height 40
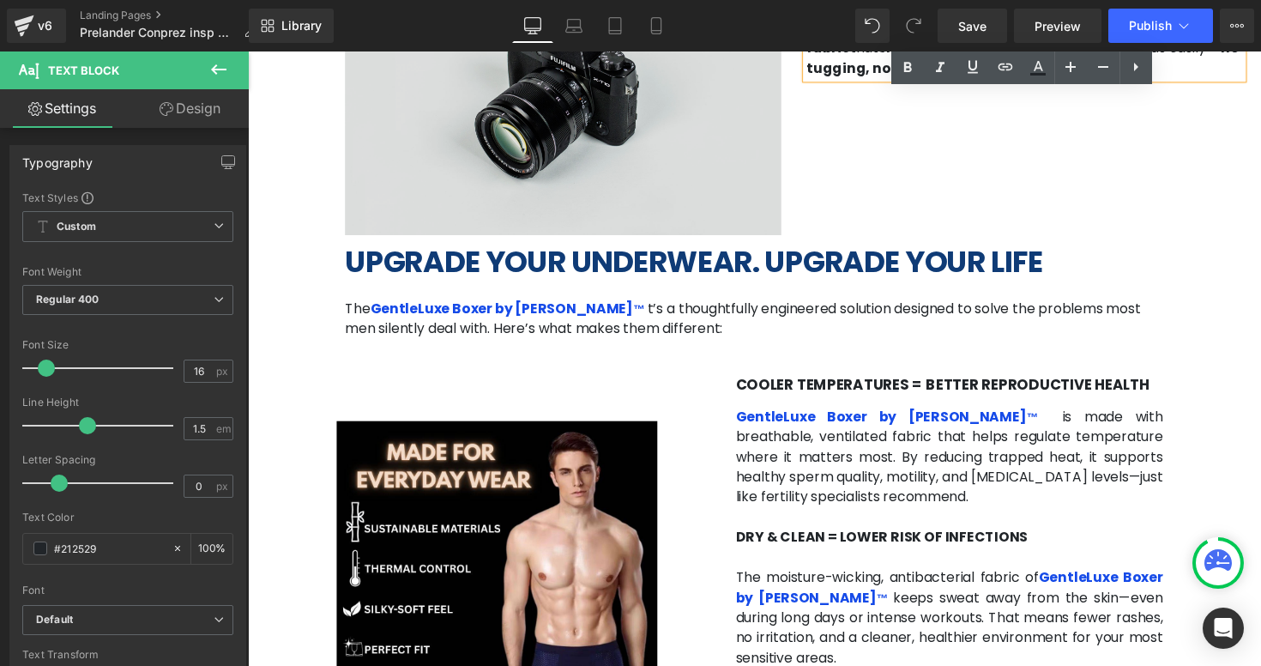
scroll to position [836, 0]
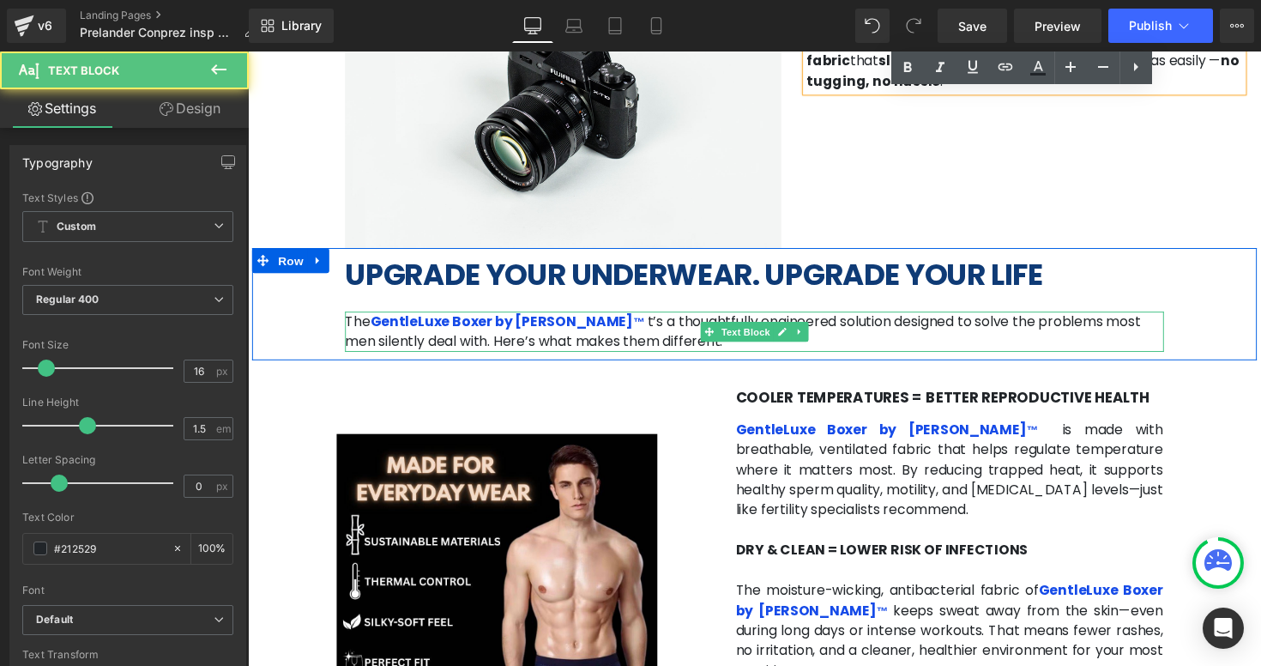
click at [622, 334] on p "The GentleLuxe Boxer by Conprez ™ t’s a thoughtfully engineered solution design…" at bounding box center [766, 338] width 839 height 41
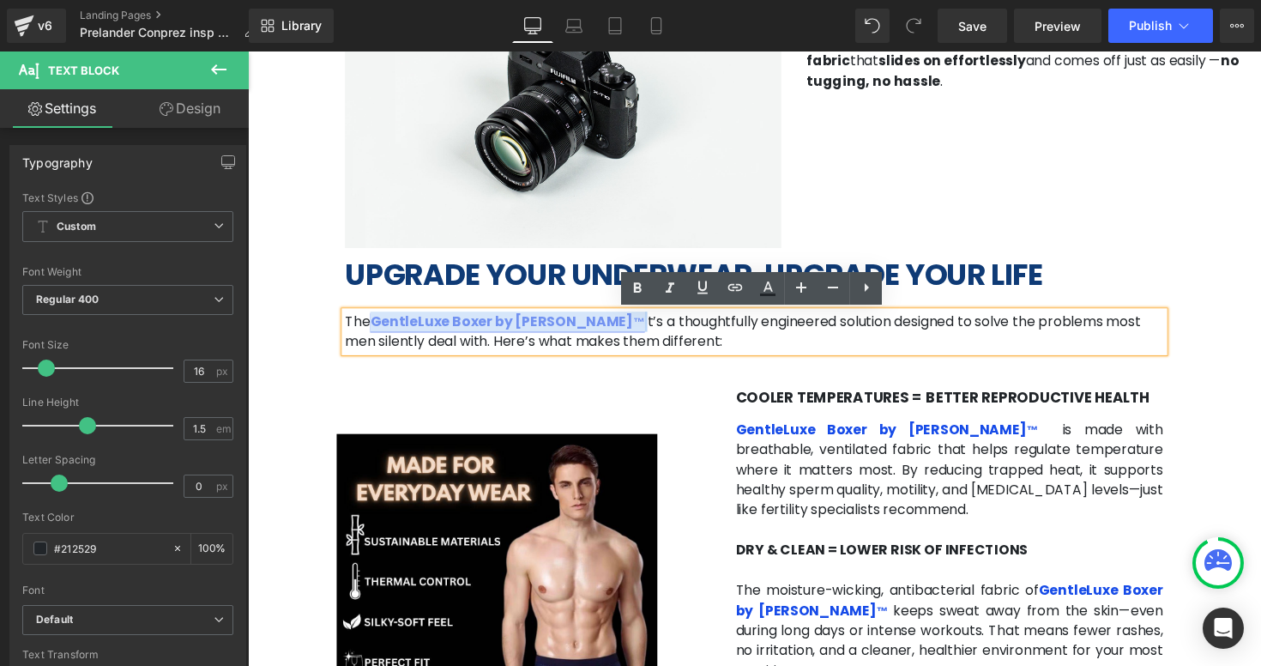
drag, startPoint x: 585, startPoint y: 329, endPoint x: 375, endPoint y: 327, distance: 210.2
click at [375, 327] on span "GentleLuxe Boxer by Conprez ™" at bounding box center [515, 328] width 284 height 20
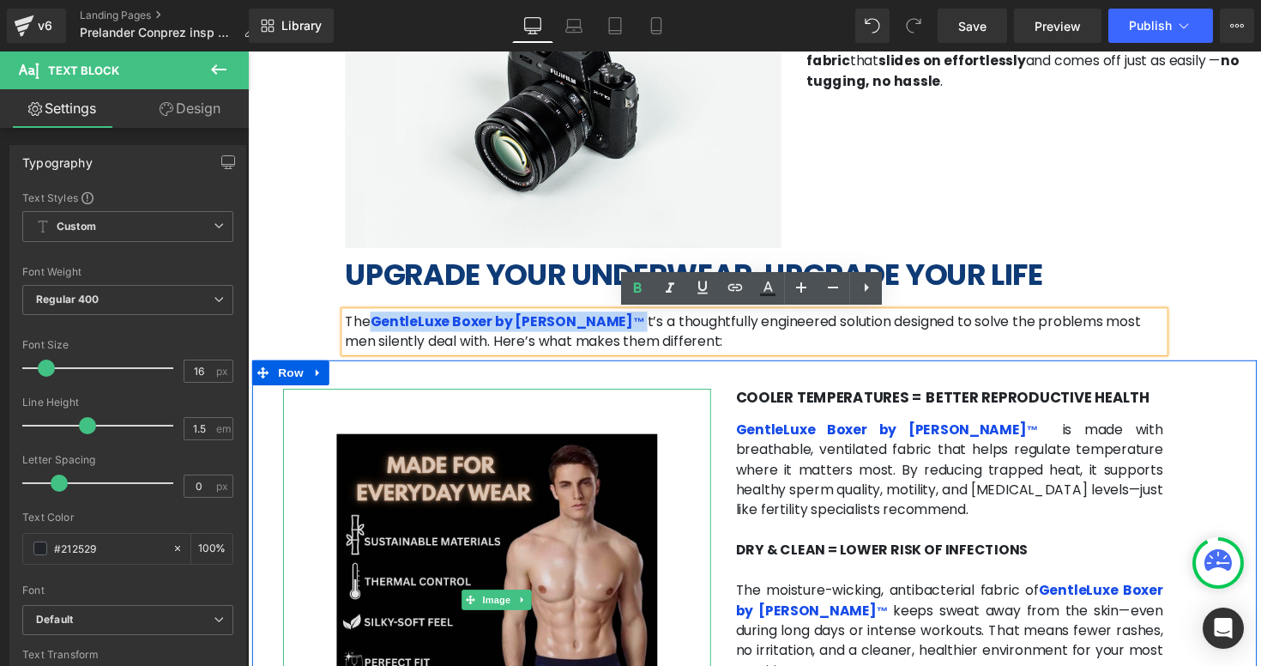
copy span "GentleLuxe Boxer by Conprez ™"
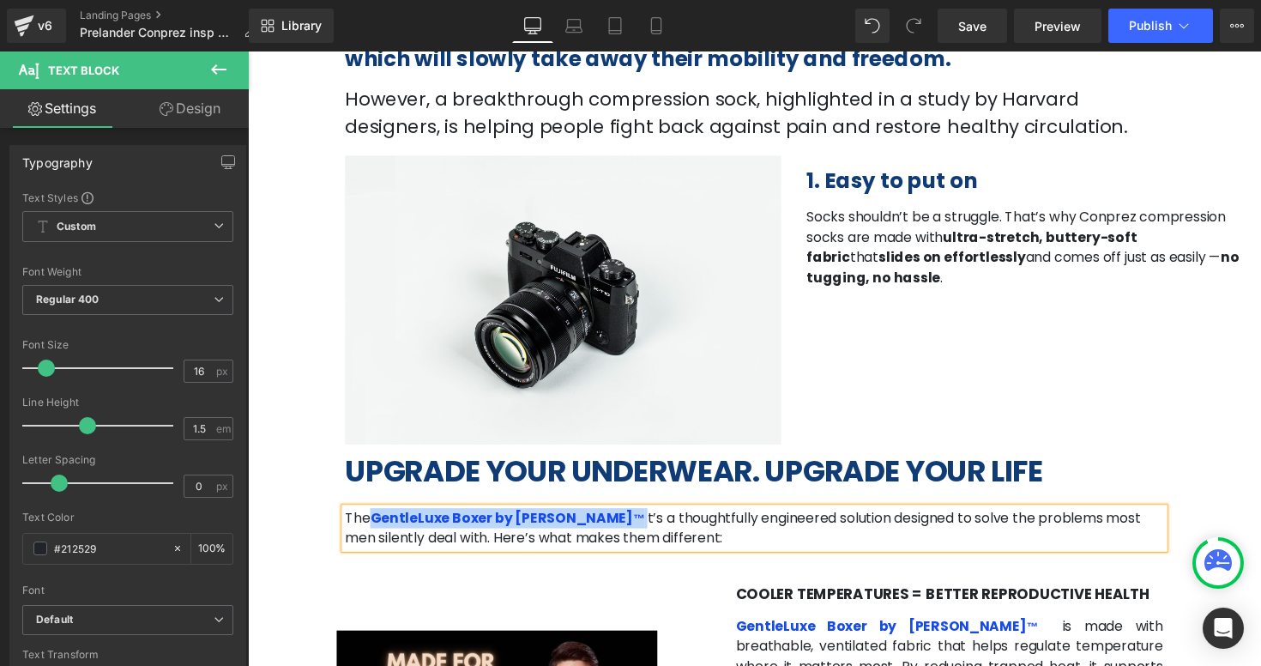
scroll to position [436, 0]
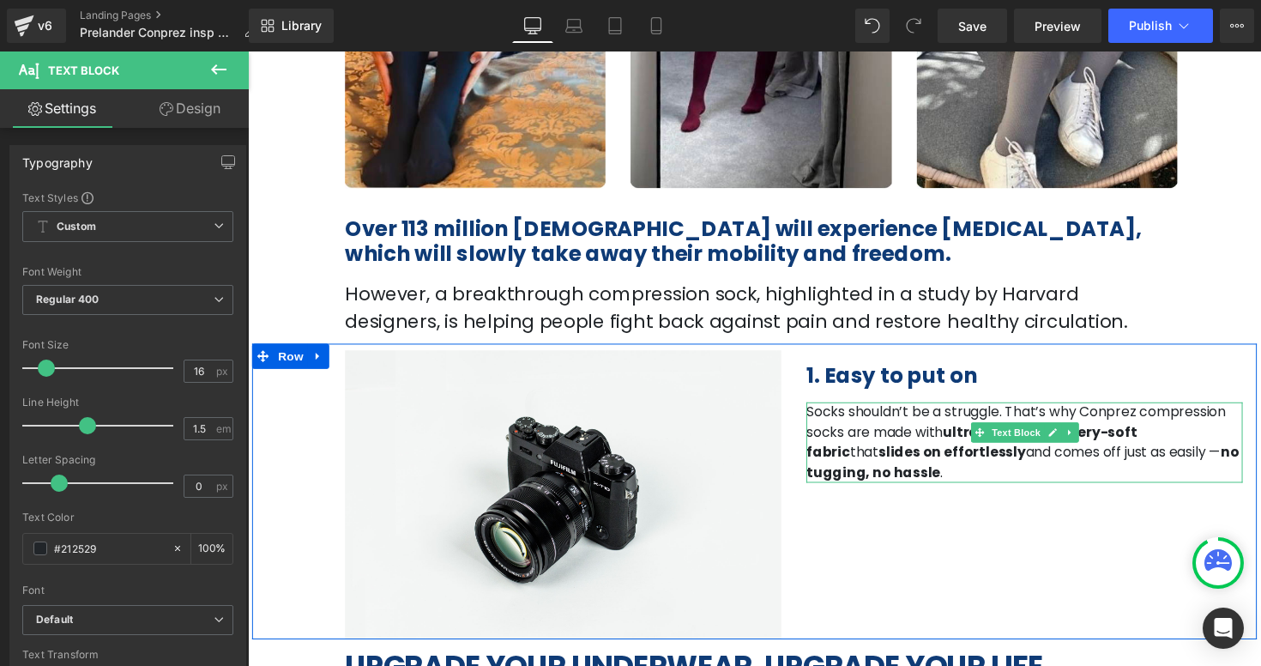
click at [1076, 421] on span "Socks shouldn’t be a struggle. That’s why Conprez compression socks are made wi…" at bounding box center [1035, 431] width 430 height 40
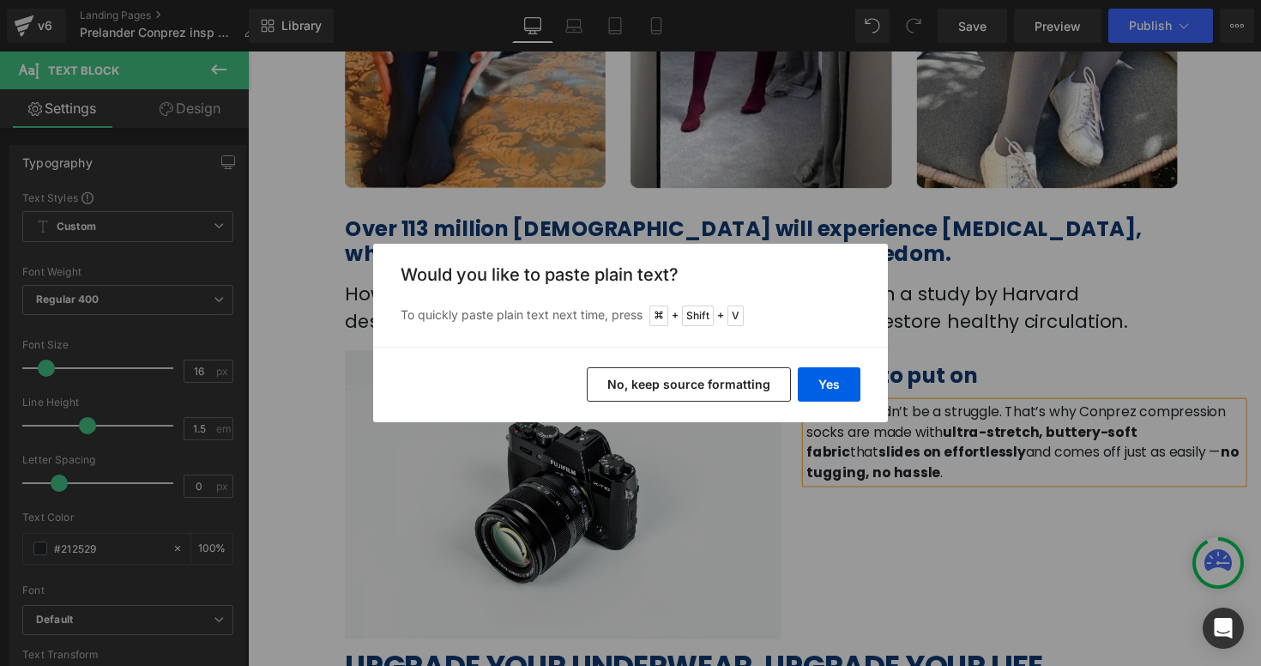
click at [716, 392] on button "No, keep source formatting" at bounding box center [689, 384] width 204 height 34
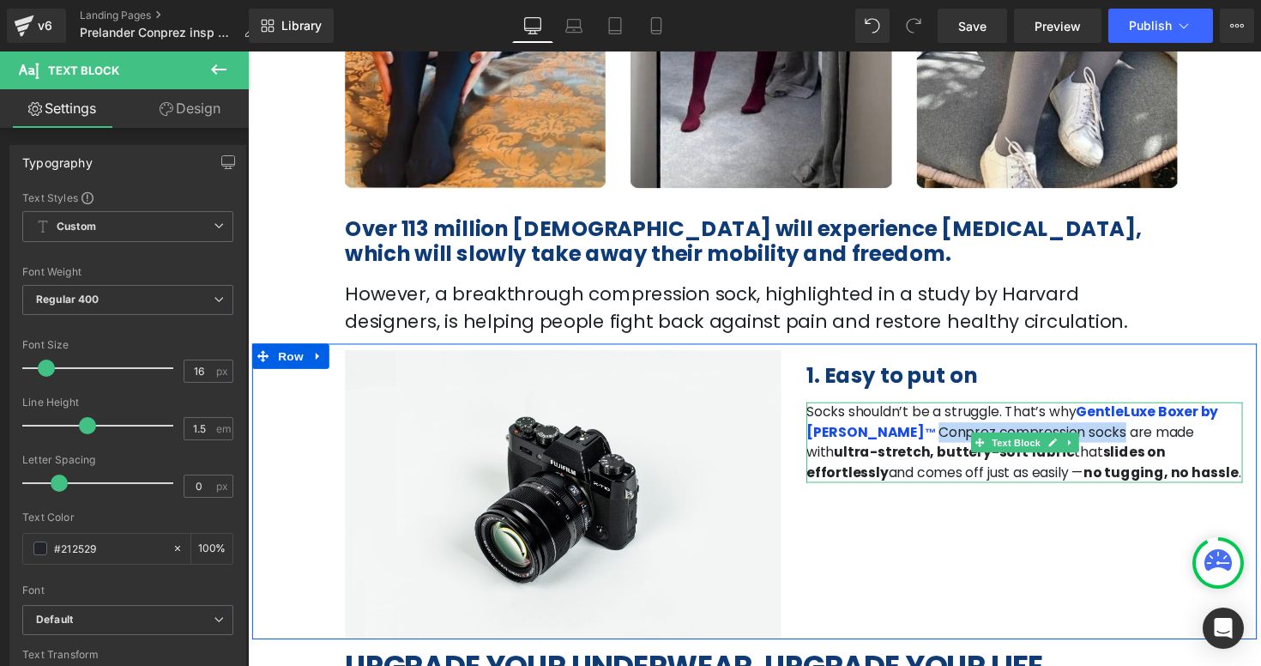
drag, startPoint x: 891, startPoint y: 444, endPoint x: 1063, endPoint y: 436, distance: 171.8
click at [1063, 436] on span "Conprez compression socks are made with" at bounding box center [1018, 451] width 397 height 40
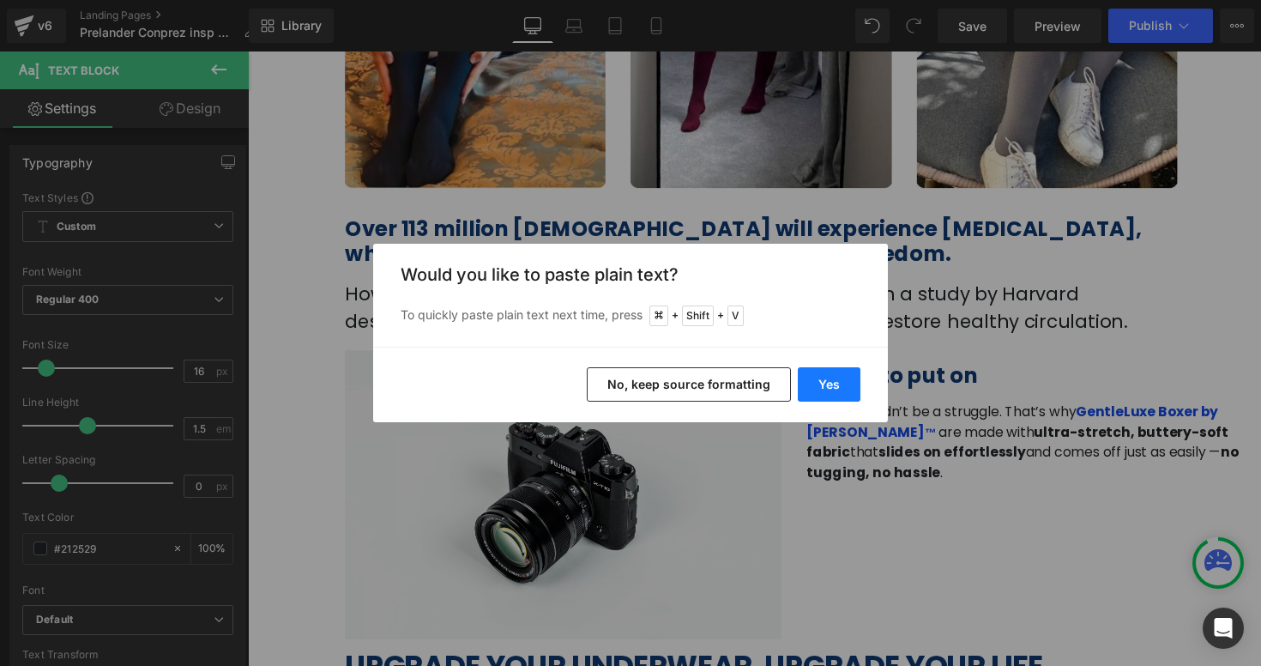
click at [825, 380] on button "Yes" at bounding box center [829, 384] width 63 height 34
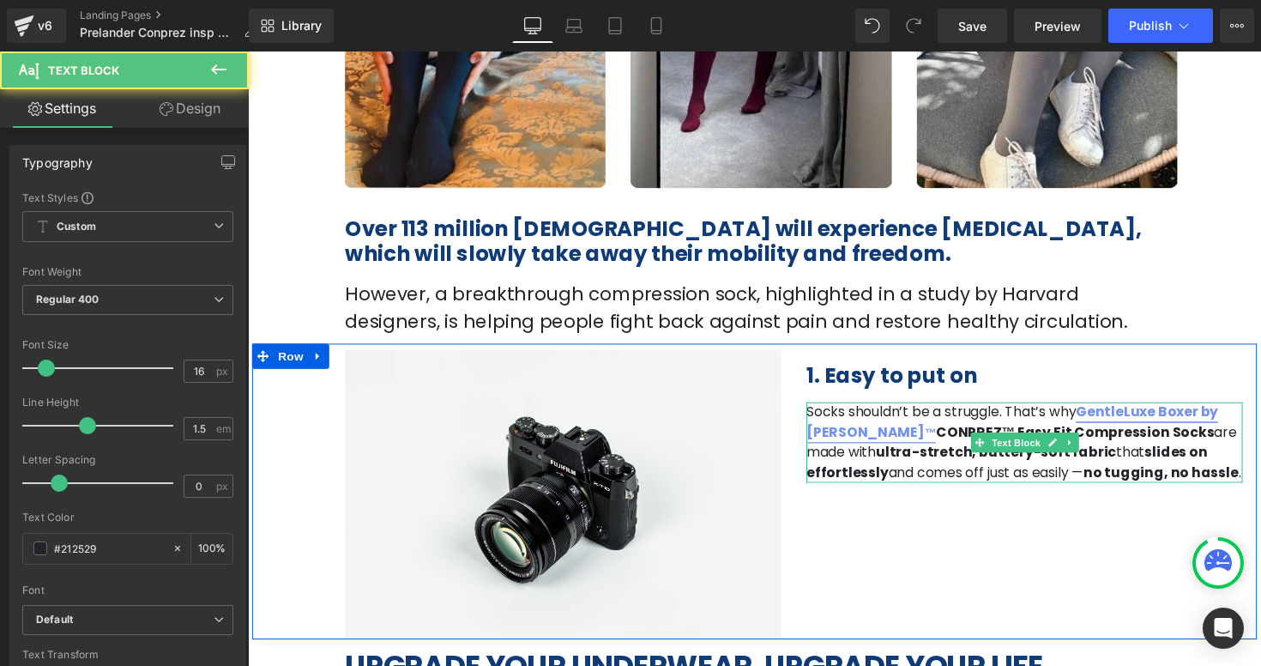
click at [941, 445] on span "™" at bounding box center [947, 442] width 12 height 14
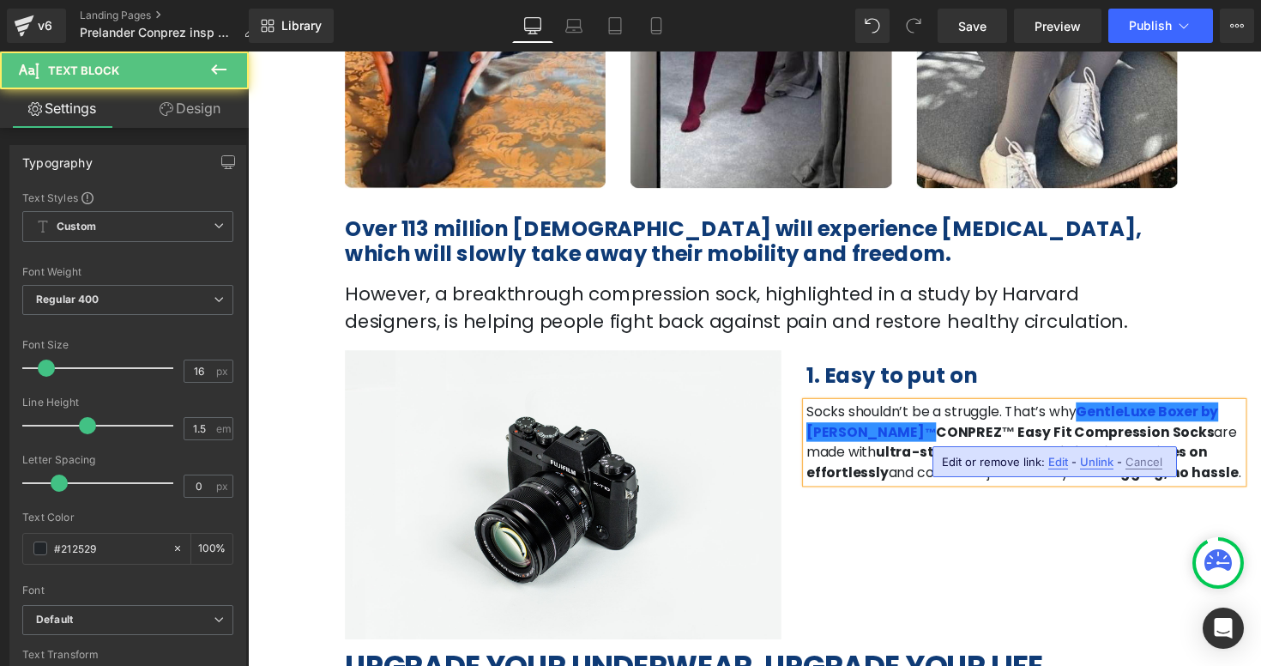
click at [1117, 431] on p "Socks shouldn’t be a struggle. That’s why GentleLuxe Boxer by Conprez ™ CONPREZ…" at bounding box center [1043, 452] width 447 height 82
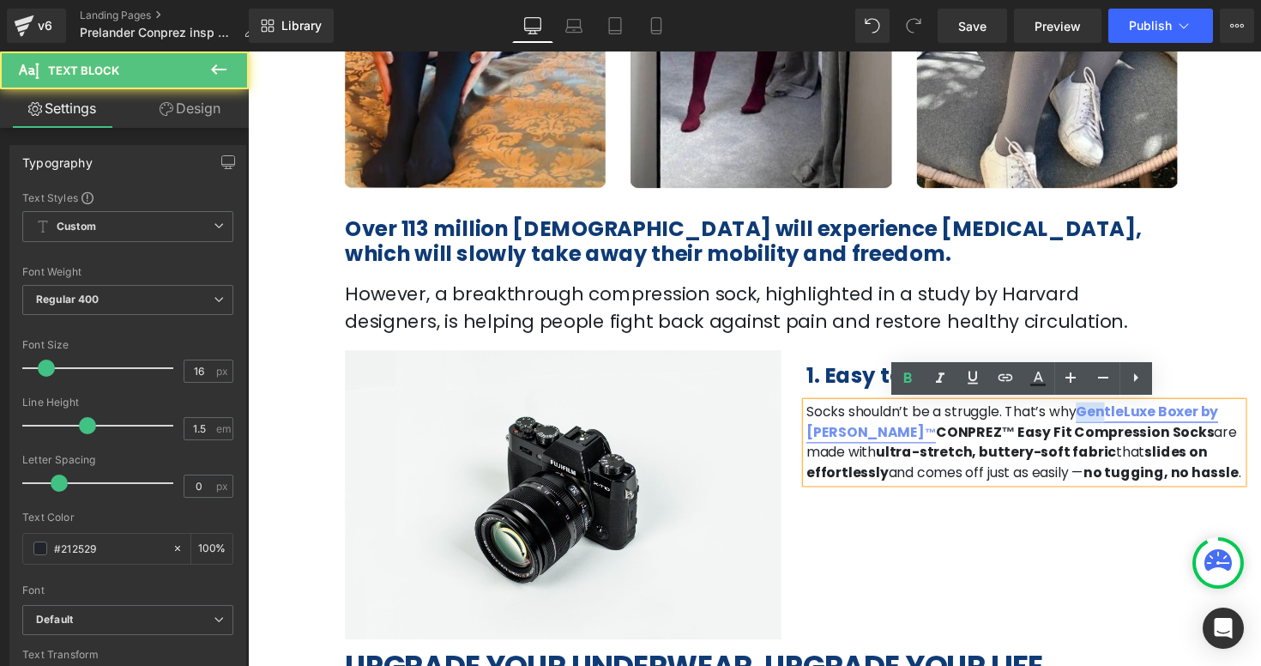
drag, startPoint x: 1080, startPoint y: 419, endPoint x: 1101, endPoint y: 419, distance: 21.4
click at [1101, 419] on link "GentleLuxe Boxer by Conprez ™" at bounding box center [1031, 431] width 422 height 40
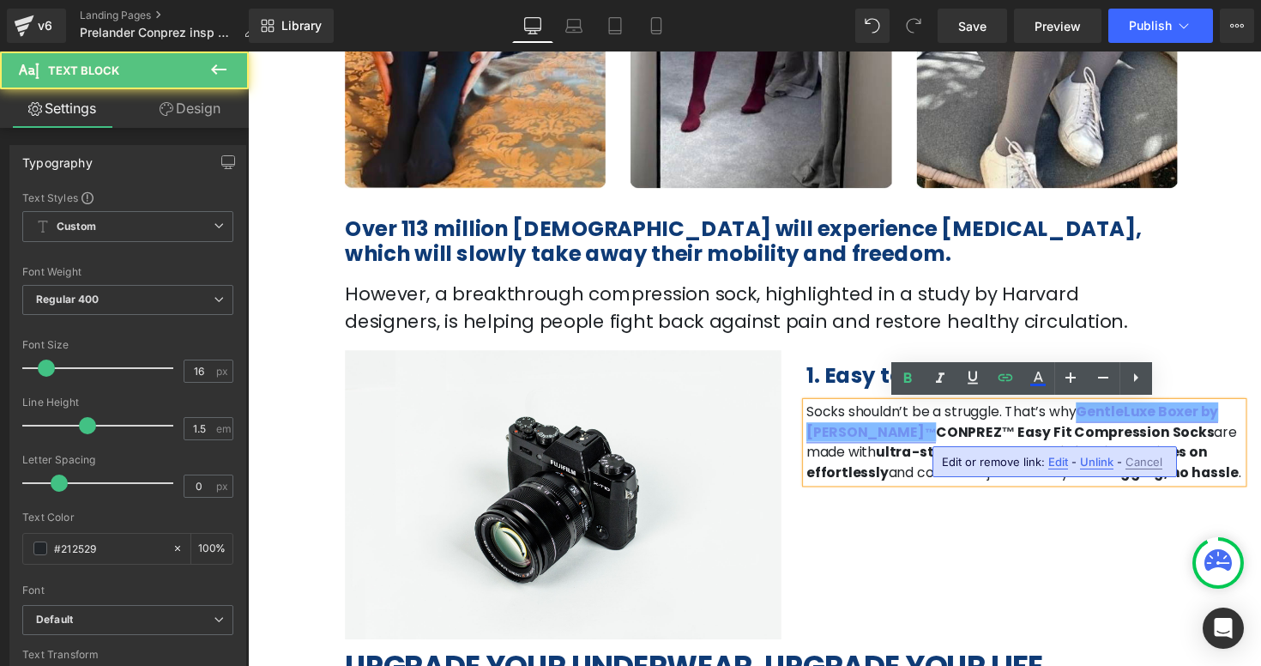
click at [1160, 426] on link "GentleLuxe Boxer by Conprez ™" at bounding box center [1031, 431] width 422 height 40
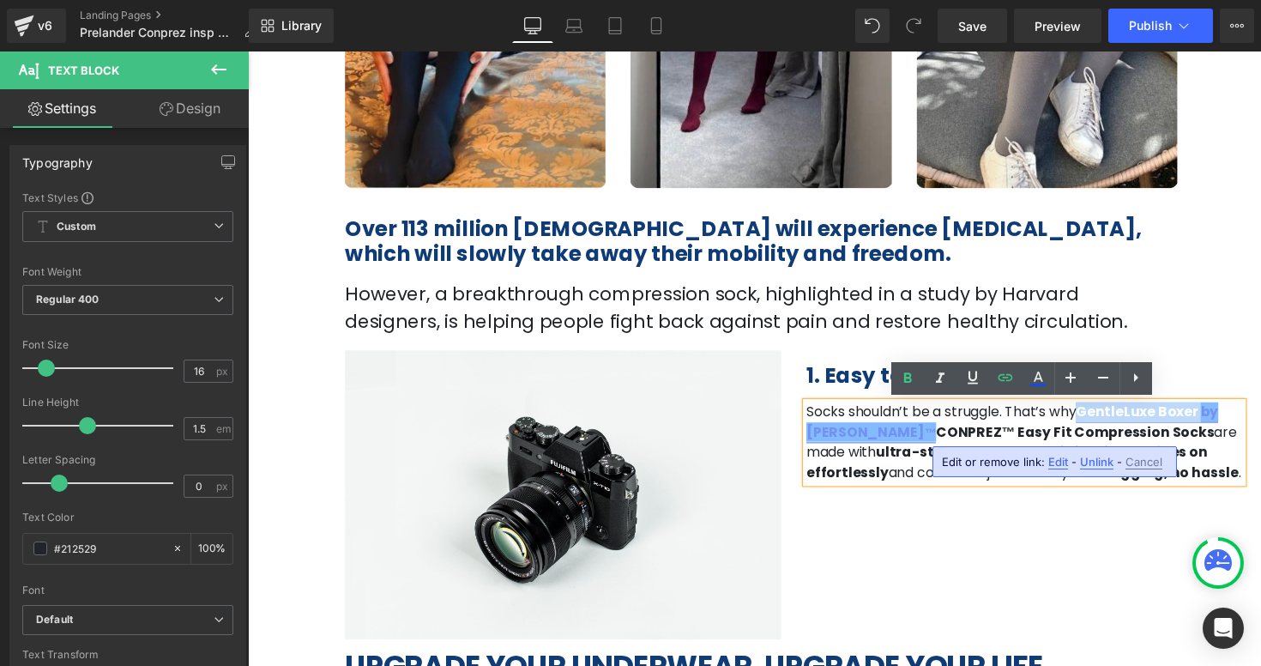
drag, startPoint x: 1077, startPoint y: 421, endPoint x: 1195, endPoint y: 423, distance: 117.5
click at [1195, 423] on link "GentleLuxe Boxer by Conprez ™" at bounding box center [1031, 431] width 422 height 40
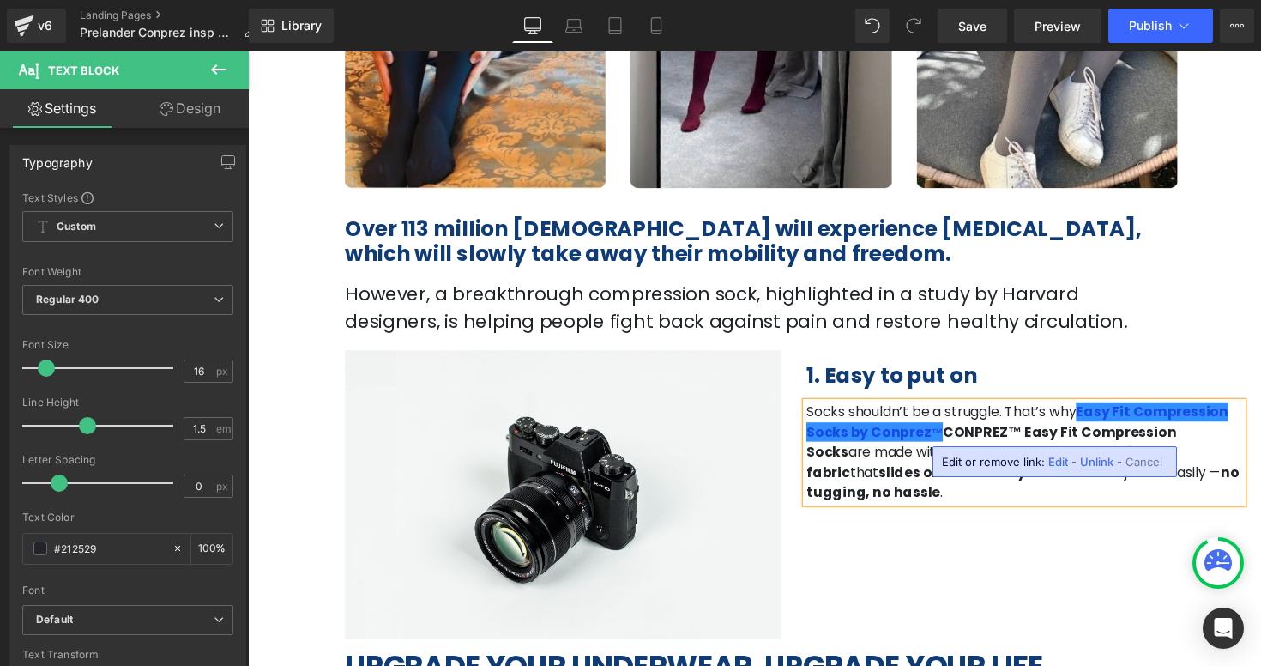
click at [1192, 358] on div "1. Easy to put on Heading Socks shouldn’t be a struggle. That’s why Easy Fit Co…" at bounding box center [1043, 436] width 473 height 156
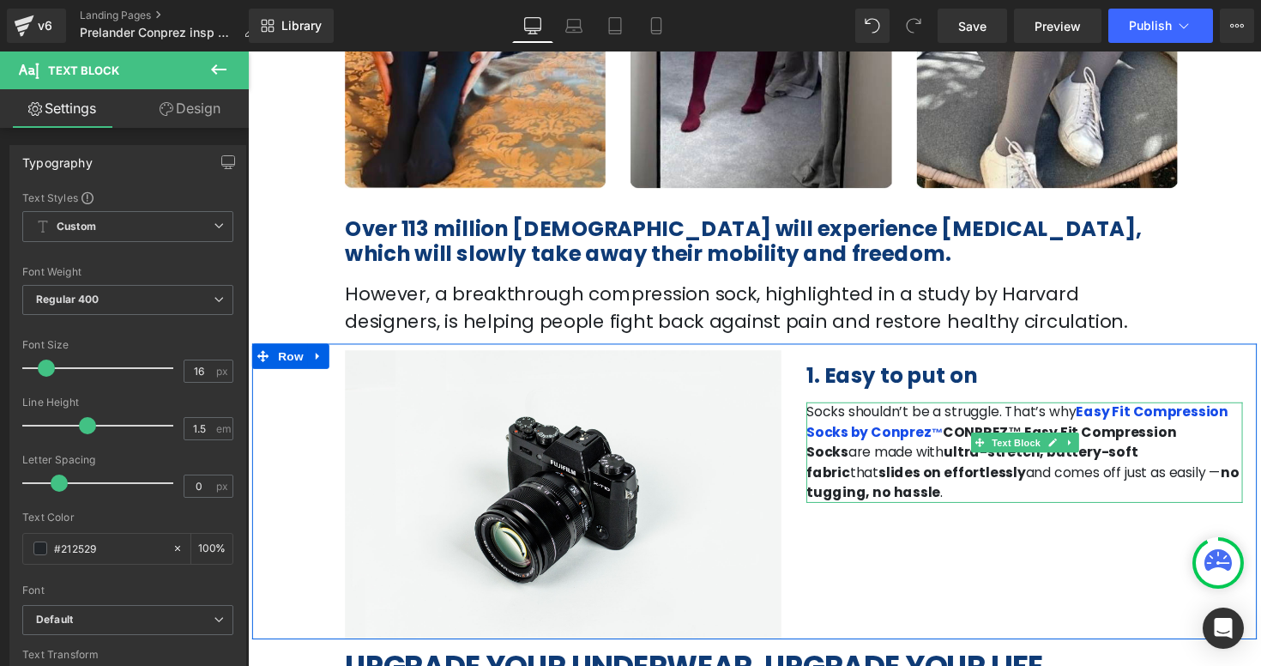
drag, startPoint x: 913, startPoint y: 441, endPoint x: 1184, endPoint y: 440, distance: 271.0
click at [1184, 440] on p "Socks shouldn’t be a struggle. That’s why Easy Fit Compression Socks by Conprez…" at bounding box center [1043, 462] width 447 height 103
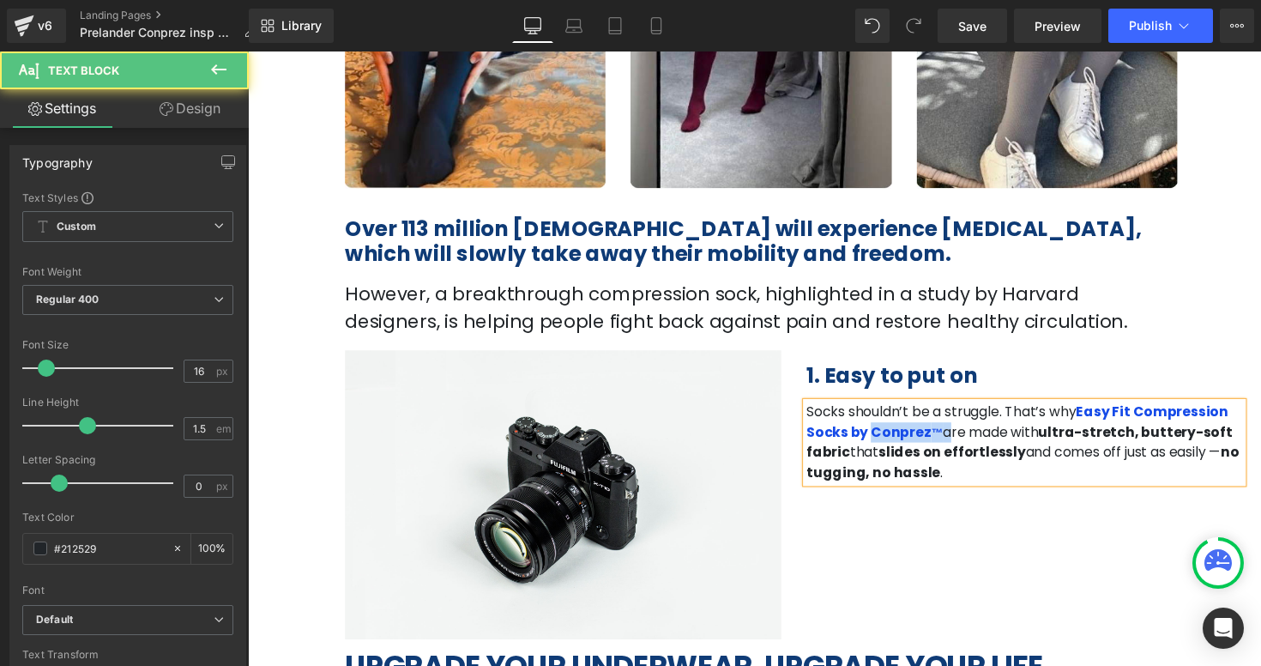
drag, startPoint x: 841, startPoint y: 442, endPoint x: 910, endPoint y: 442, distance: 68.6
click at [910, 442] on p "Socks shouldn’t be a struggle. That’s why Easy Fit Compression Socks by Conprez…" at bounding box center [1043, 452] width 447 height 82
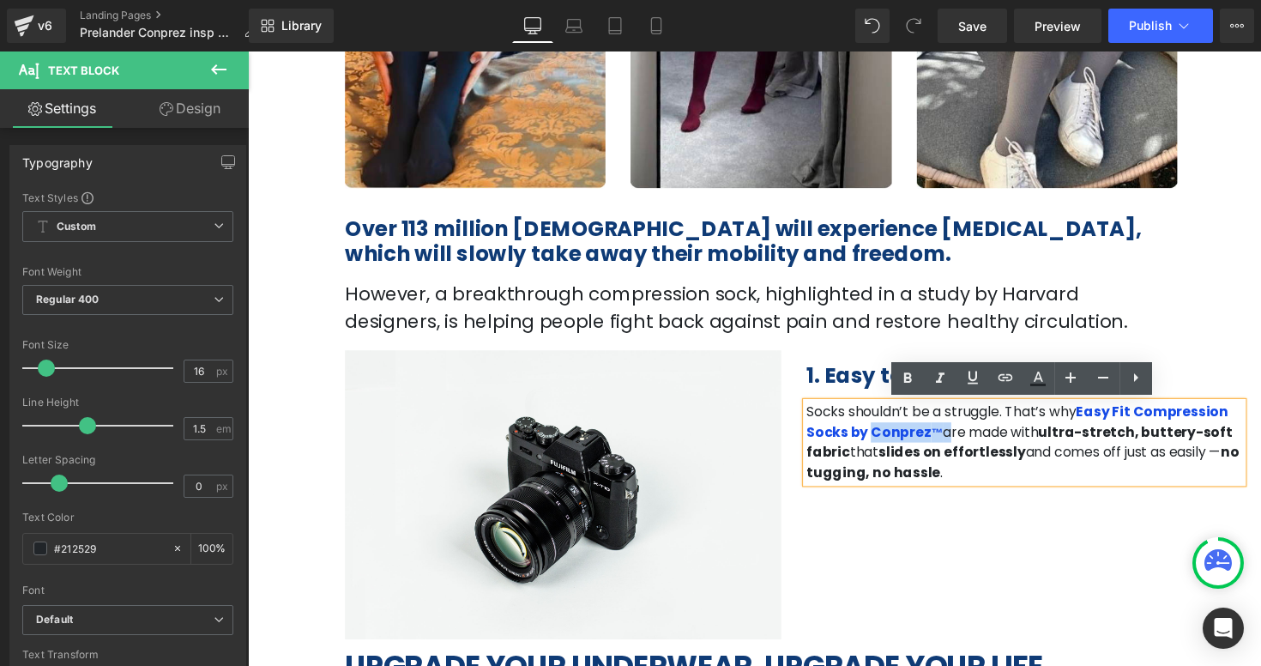
copy p "Conprez ™"
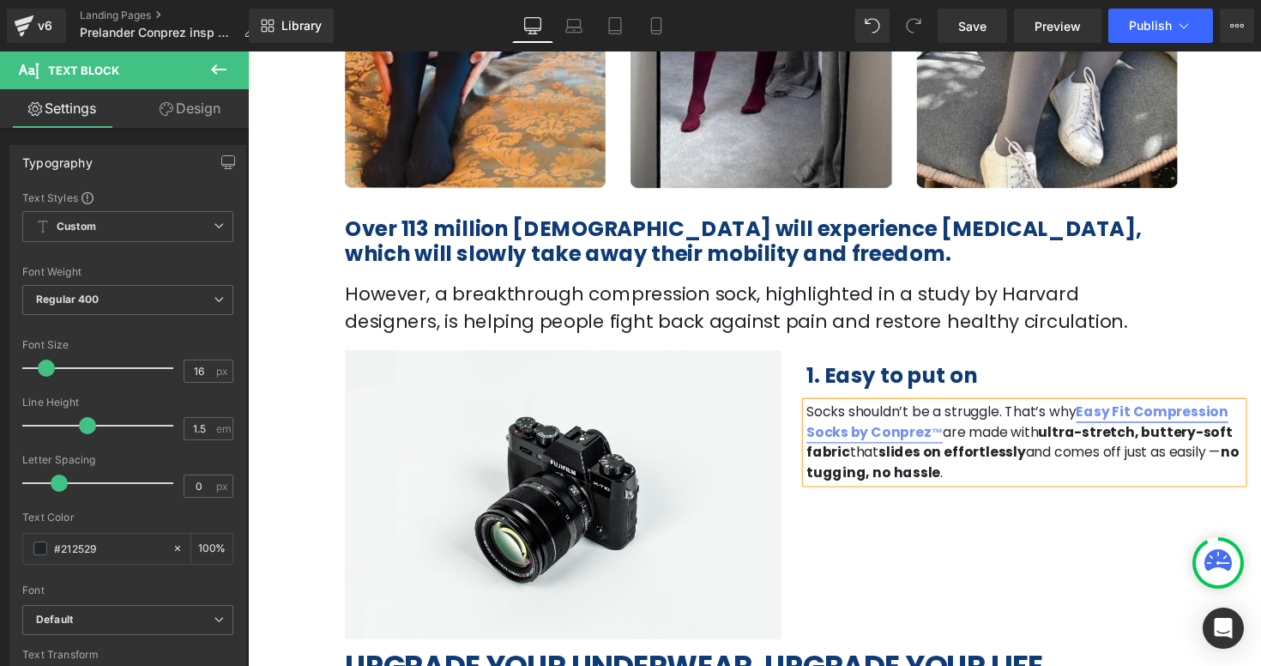
click at [1076, 424] on link "Easy Fit Compression Socks by Conprez ™" at bounding box center [1036, 431] width 432 height 40
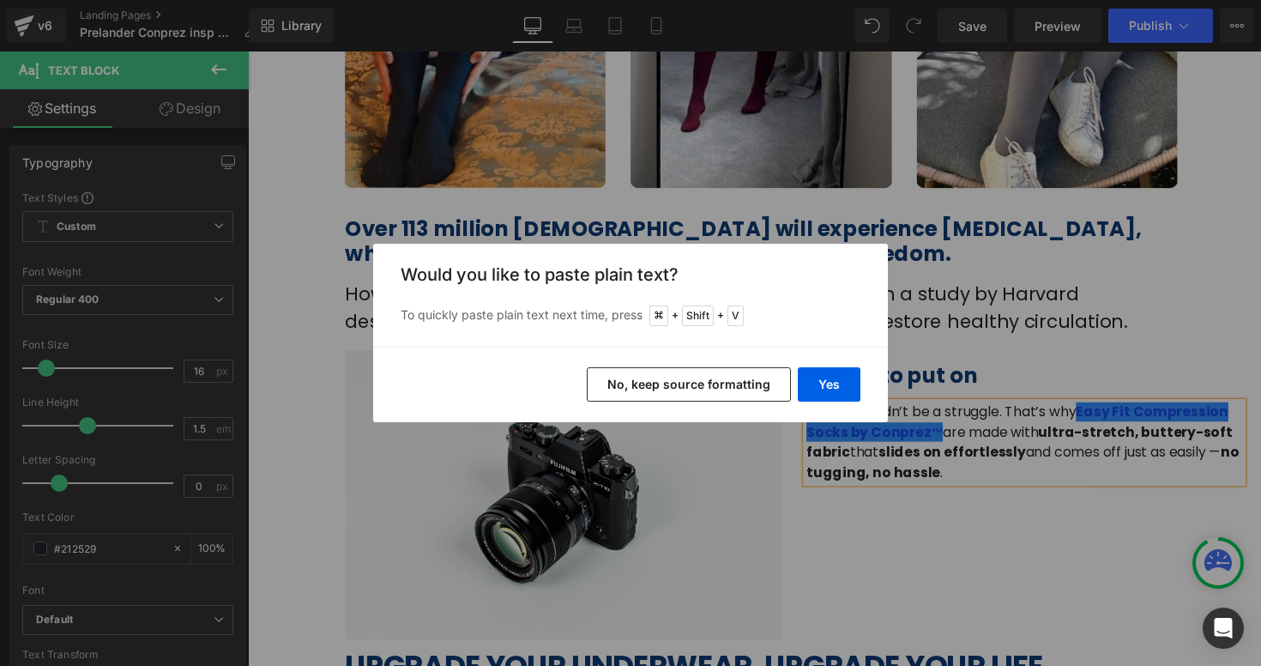
click at [739, 373] on button "No, keep source formatting" at bounding box center [689, 384] width 204 height 34
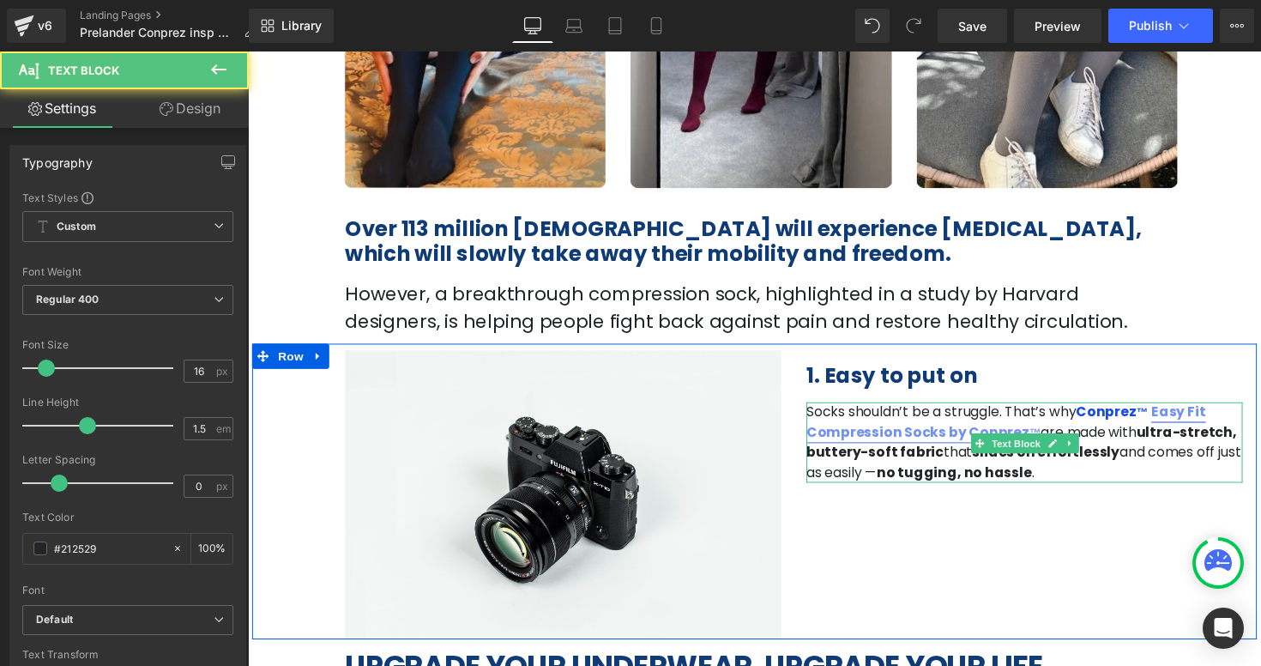
drag, startPoint x: 954, startPoint y: 443, endPoint x: 1024, endPoint y: 443, distance: 70.3
click at [1025, 443] on div "Socks shouldn’t be a struggle. That’s why Conprez ™ Easy Fit Compression Socks …" at bounding box center [1043, 452] width 447 height 82
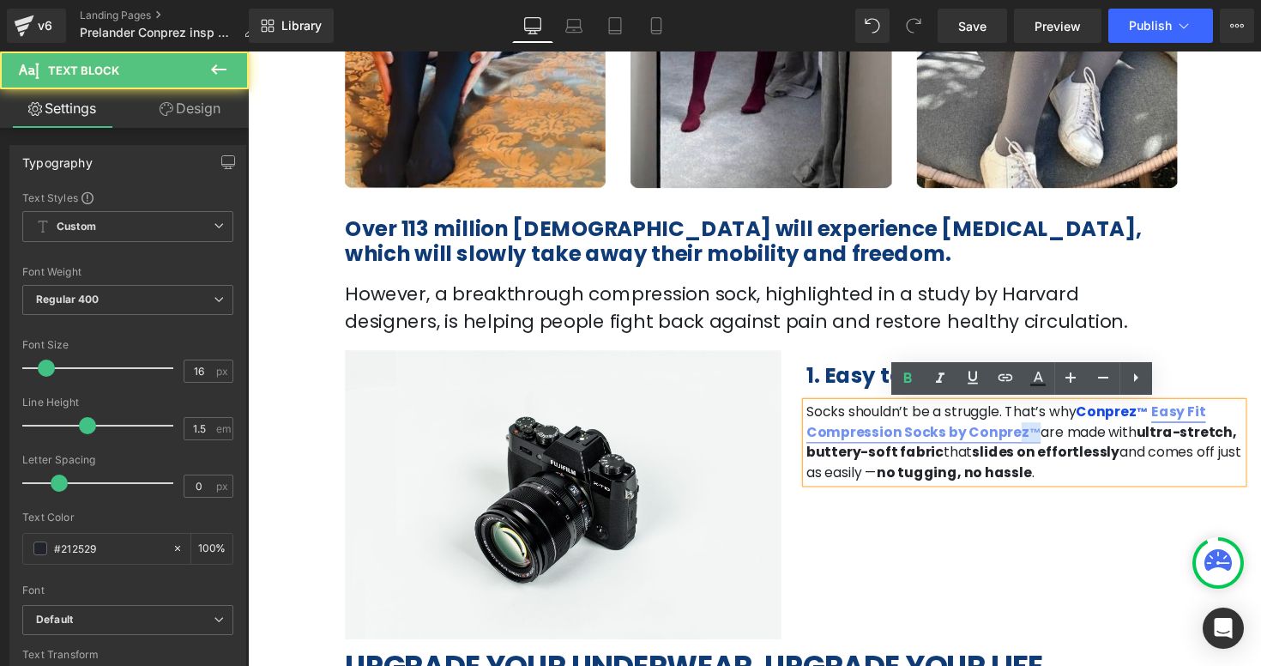
drag, startPoint x: 1044, startPoint y: 443, endPoint x: 1018, endPoint y: 443, distance: 25.7
click at [1024, 443] on p "Socks shouldn’t be a struggle. That’s why Conprez ™ Easy Fit Compression Socks …" at bounding box center [1043, 452] width 447 height 82
click at [998, 443] on link "Easy Fit Compression Socks by Conprez ™" at bounding box center [1024, 431] width 409 height 40
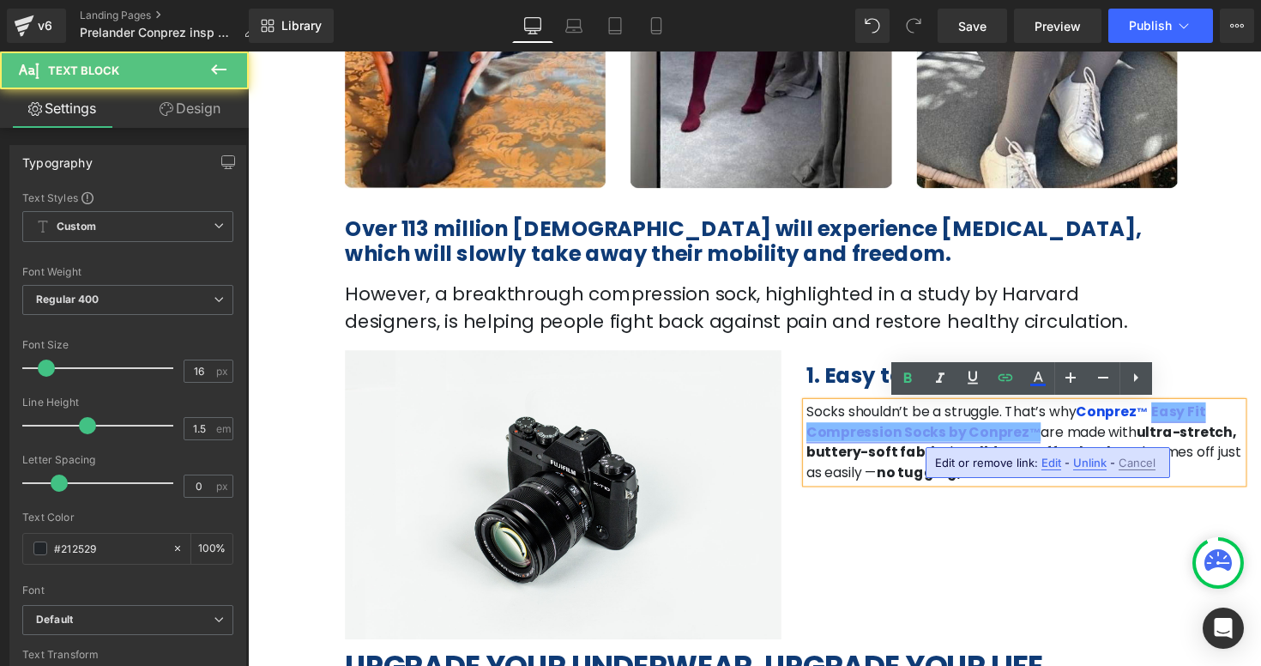
click at [956, 443] on link "Easy Fit Compression Socks by Conprez ™" at bounding box center [1024, 431] width 409 height 40
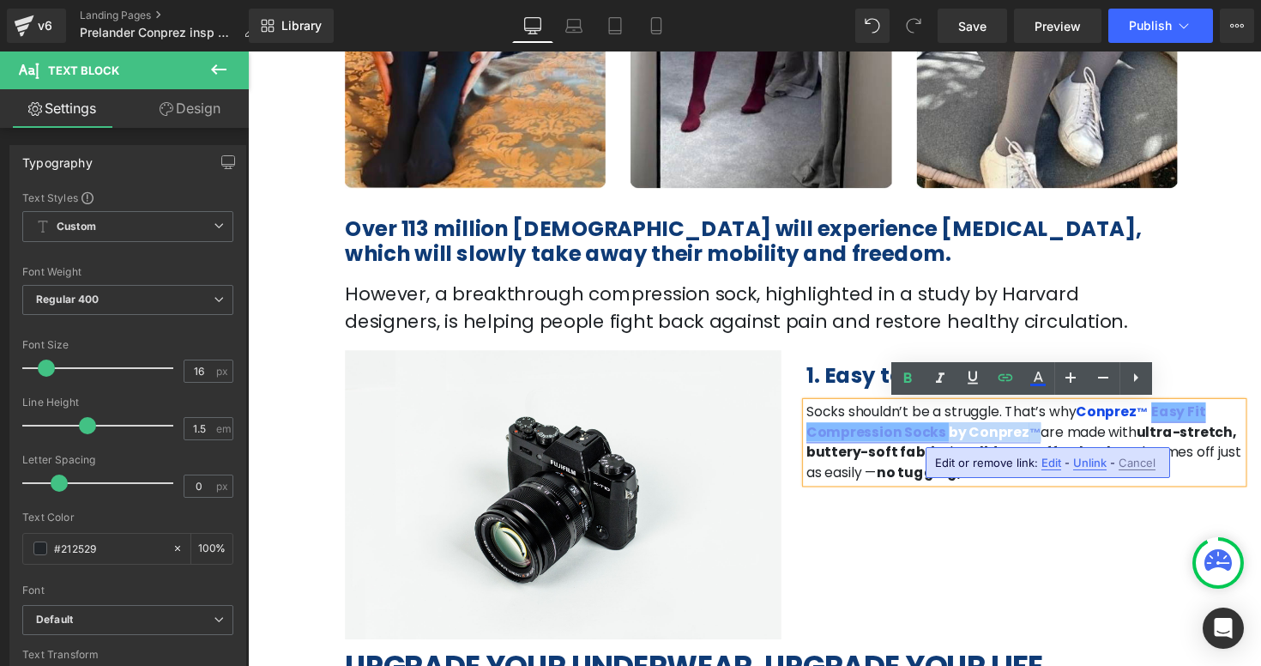
drag, startPoint x: 959, startPoint y: 440, endPoint x: 1042, endPoint y: 442, distance: 83.2
click at [1042, 442] on link "Easy Fit Compression Socks by Conprez ™" at bounding box center [1024, 431] width 409 height 40
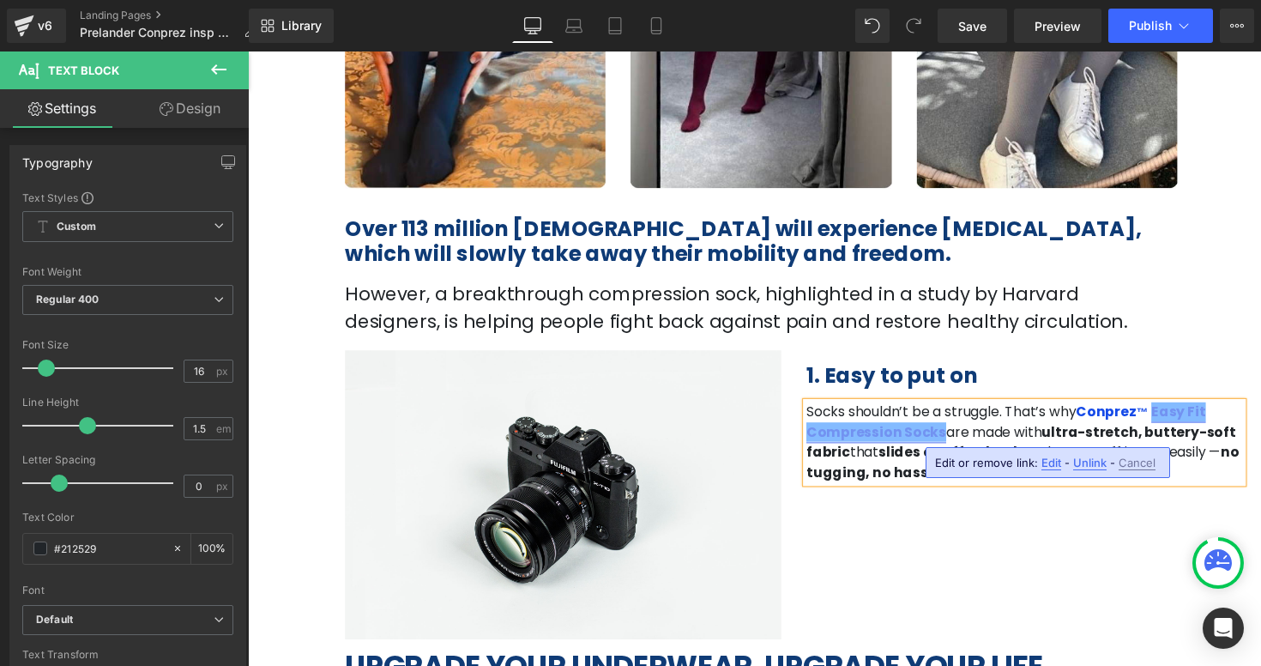
click at [1031, 550] on div "Image 1. Easy to put on Heading Socks shouldn’t be a struggle. That’s why Conpr…" at bounding box center [766, 502] width 1029 height 303
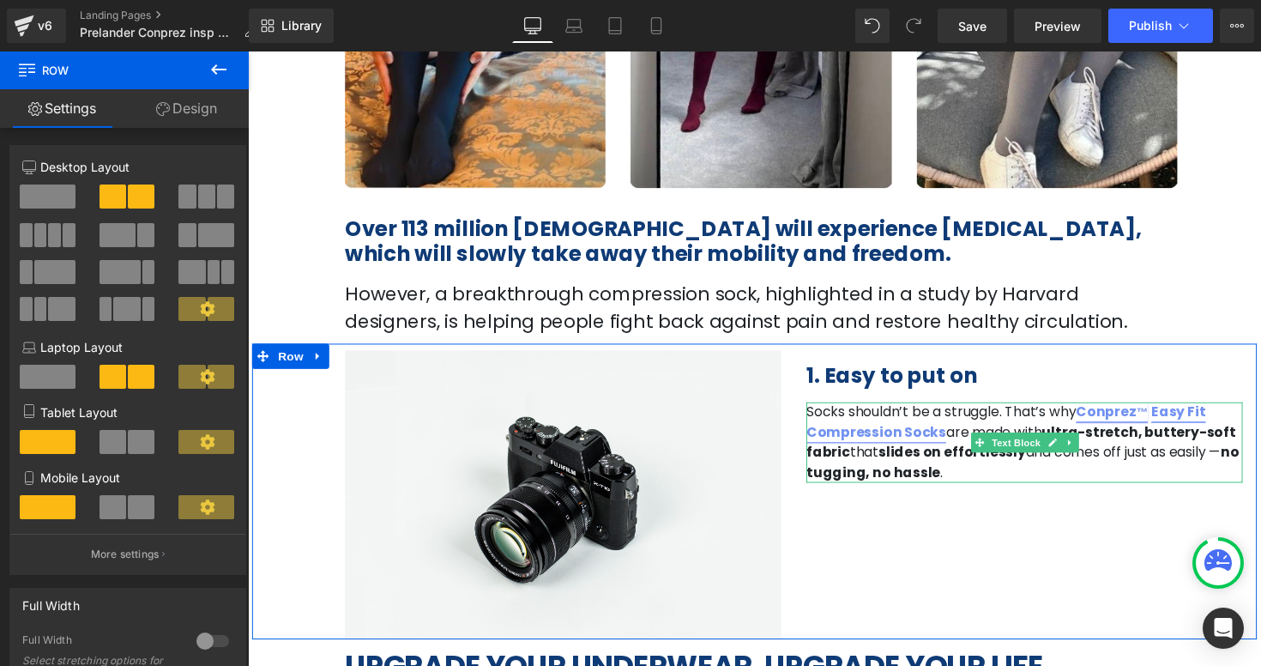
click at [1114, 420] on link "Conprez ™" at bounding box center [1133, 421] width 74 height 20
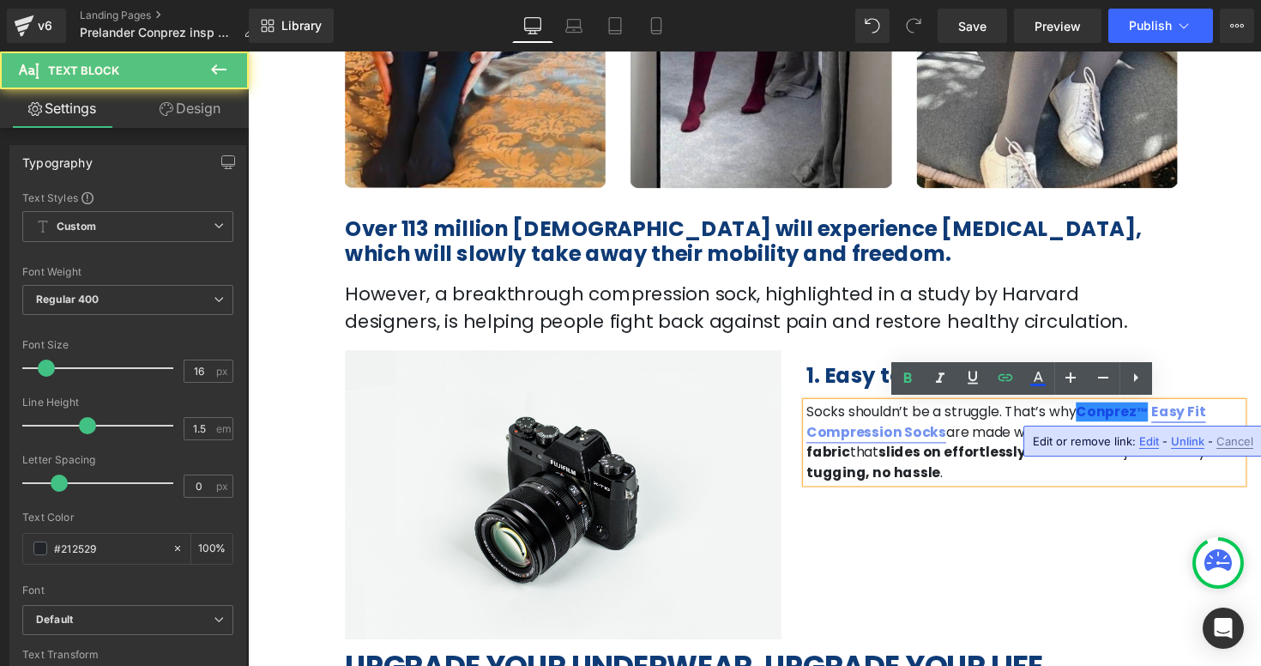
click at [248, 51] on div at bounding box center [248, 51] width 0 height 0
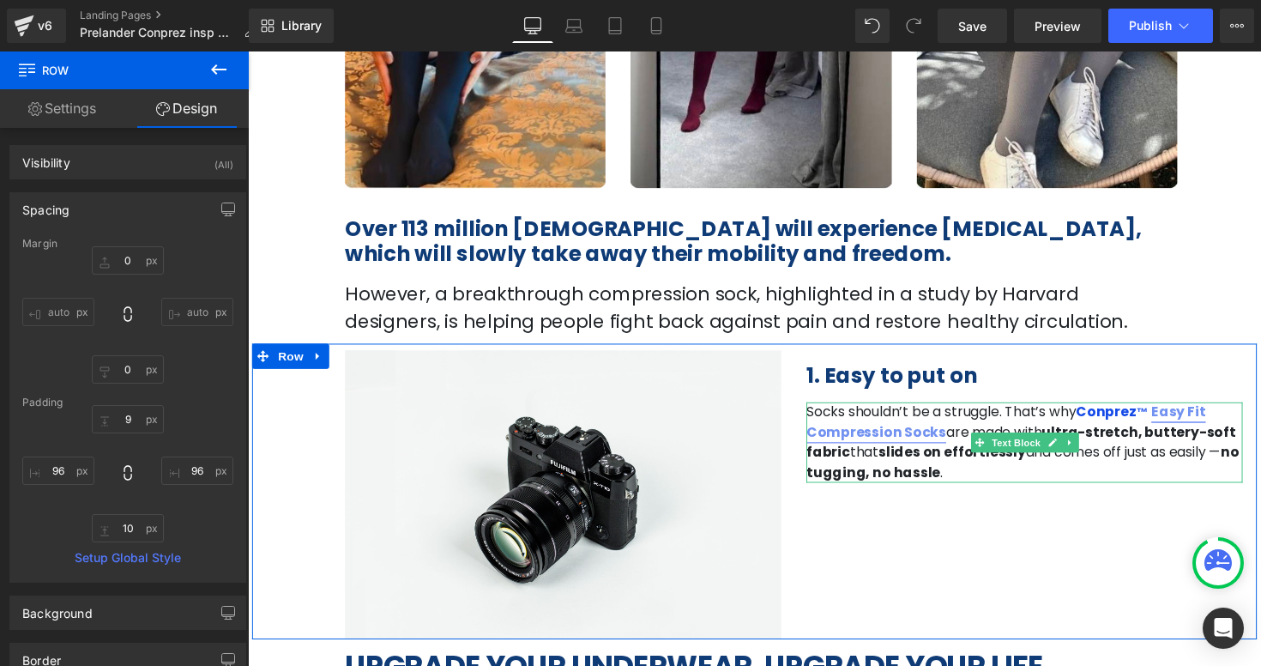
click at [1178, 420] on link "Easy Fit Compression Socks" at bounding box center [1024, 431] width 409 height 40
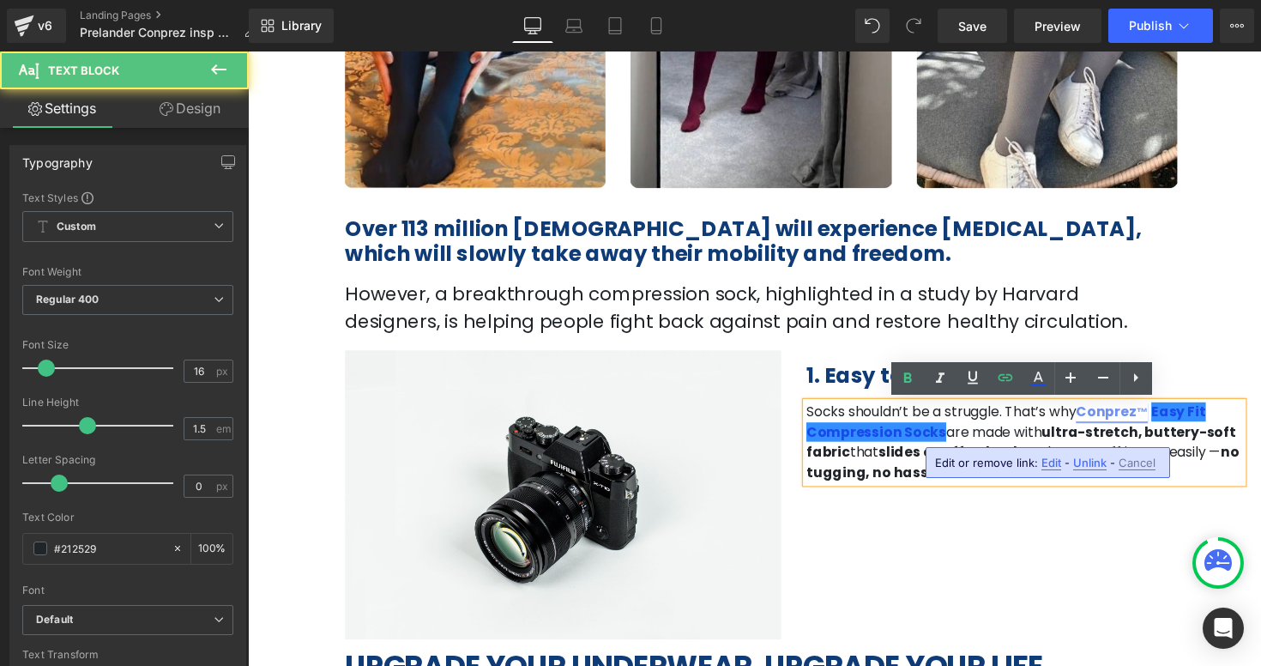
click at [1118, 421] on link "Conprez ™" at bounding box center [1133, 421] width 74 height 20
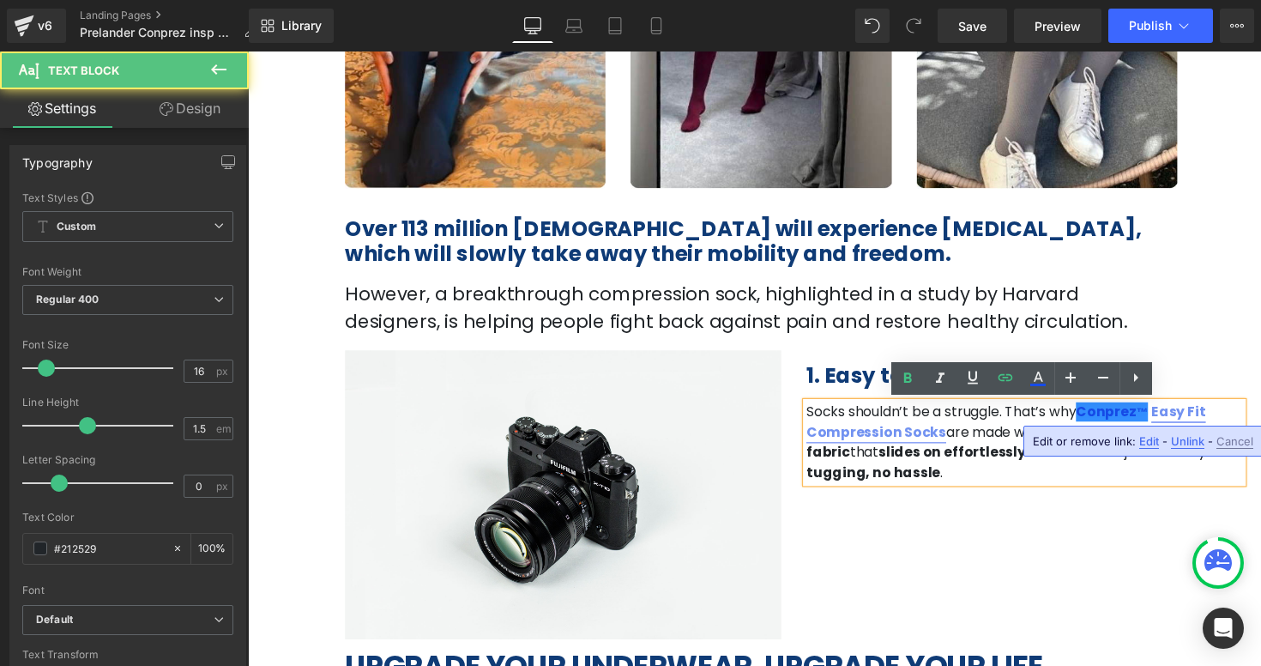
click at [1160, 421] on link "Easy Fit Compression Socks" at bounding box center [1024, 431] width 409 height 40
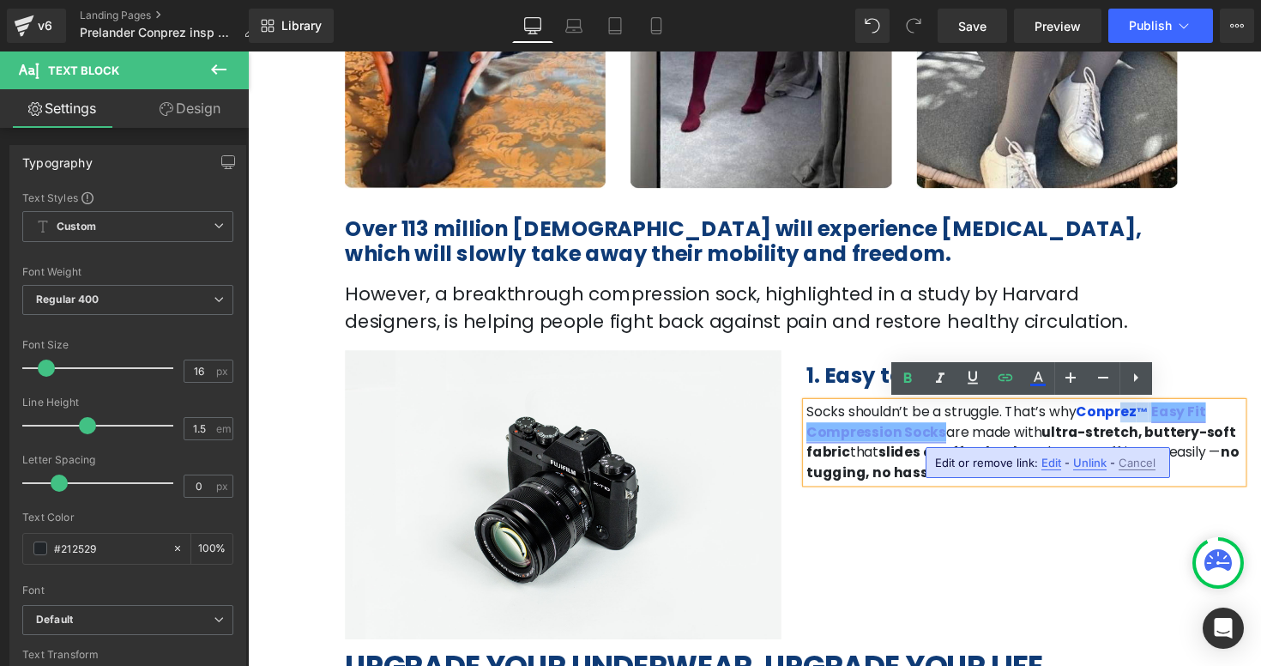
drag, startPoint x: 1116, startPoint y: 423, endPoint x: 1150, endPoint y: 425, distance: 34.4
click at [1150, 425] on p "Socks shouldn’t be a struggle. That’s why Conprez ™ Easy Fit Compression Socks …" at bounding box center [1043, 452] width 447 height 82
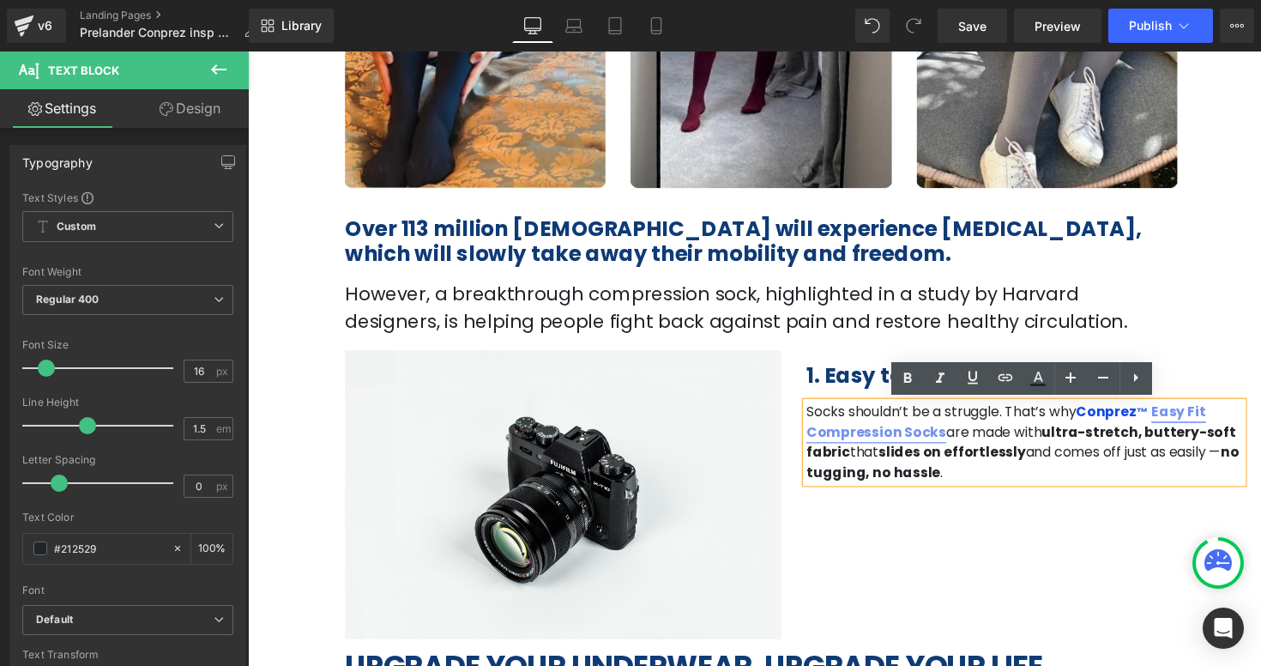
click at [1148, 419] on link "Easy Fit Compression Socks" at bounding box center [1024, 431] width 409 height 40
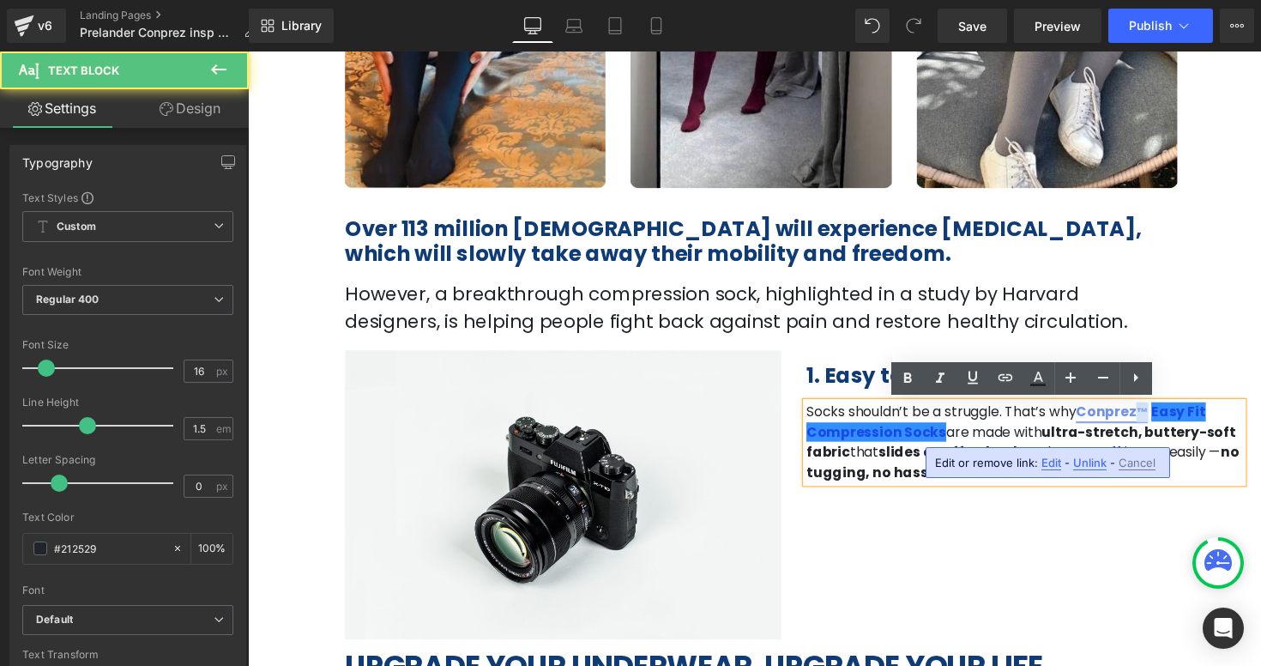
drag, startPoint x: 1132, startPoint y: 419, endPoint x: 1142, endPoint y: 420, distance: 10.4
click at [1158, 420] on span "™" at bounding box center [1164, 421] width 12 height 14
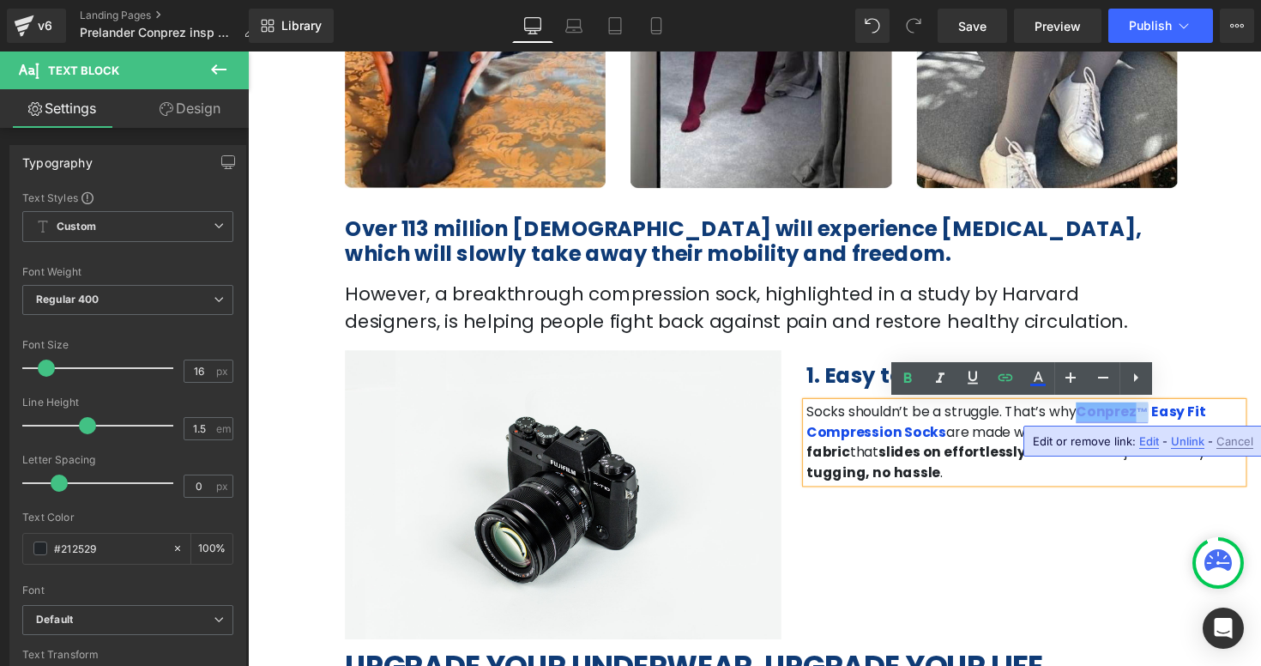
copy span "™"
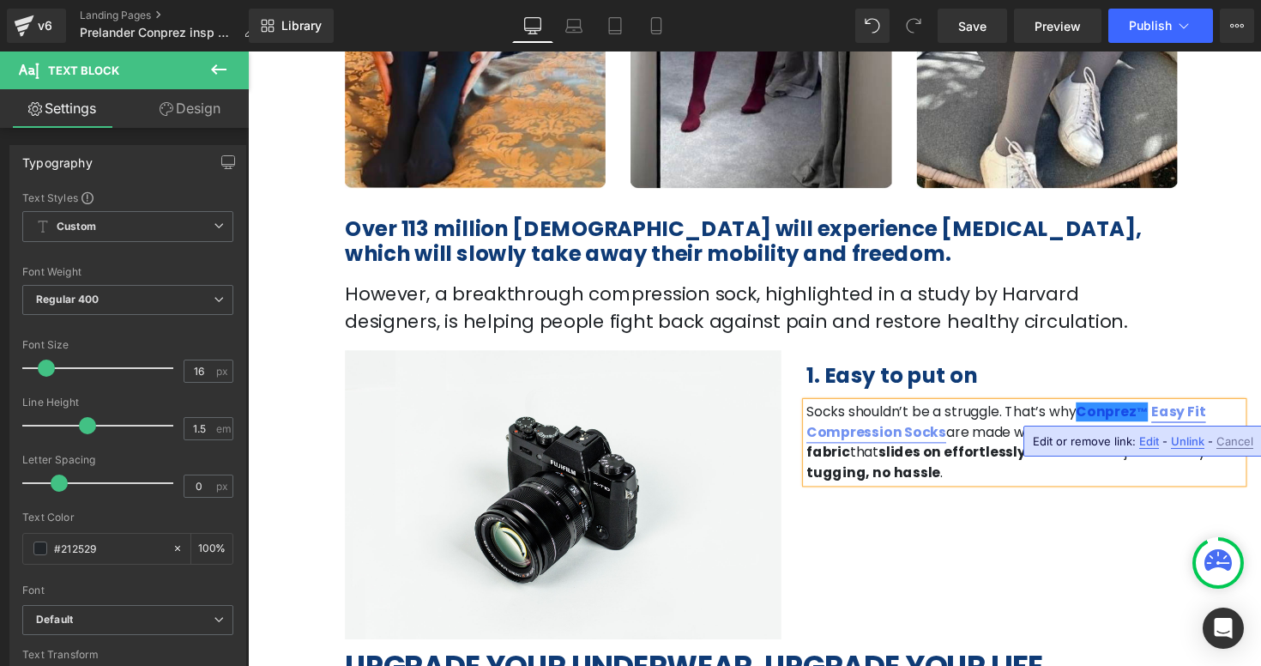
click at [1173, 422] on link "Easy Fit Compression Socks" at bounding box center [1024, 431] width 409 height 40
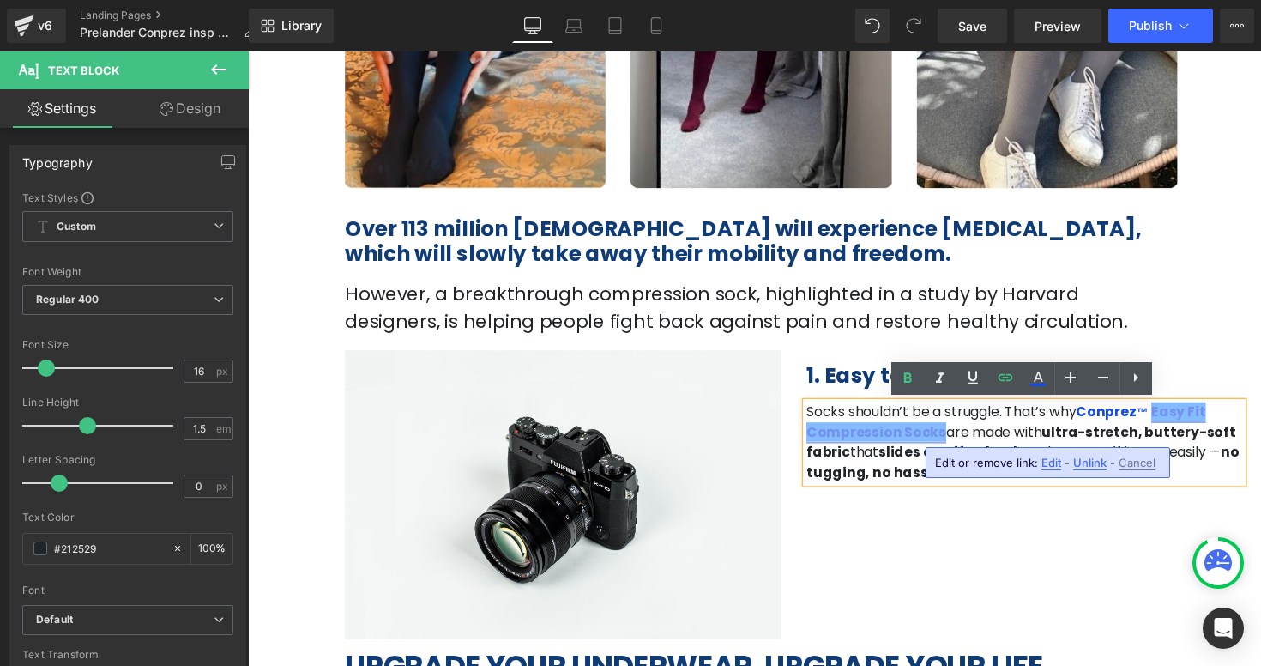
click at [1148, 425] on link "Easy Fit Compression Socks" at bounding box center [1024, 431] width 409 height 40
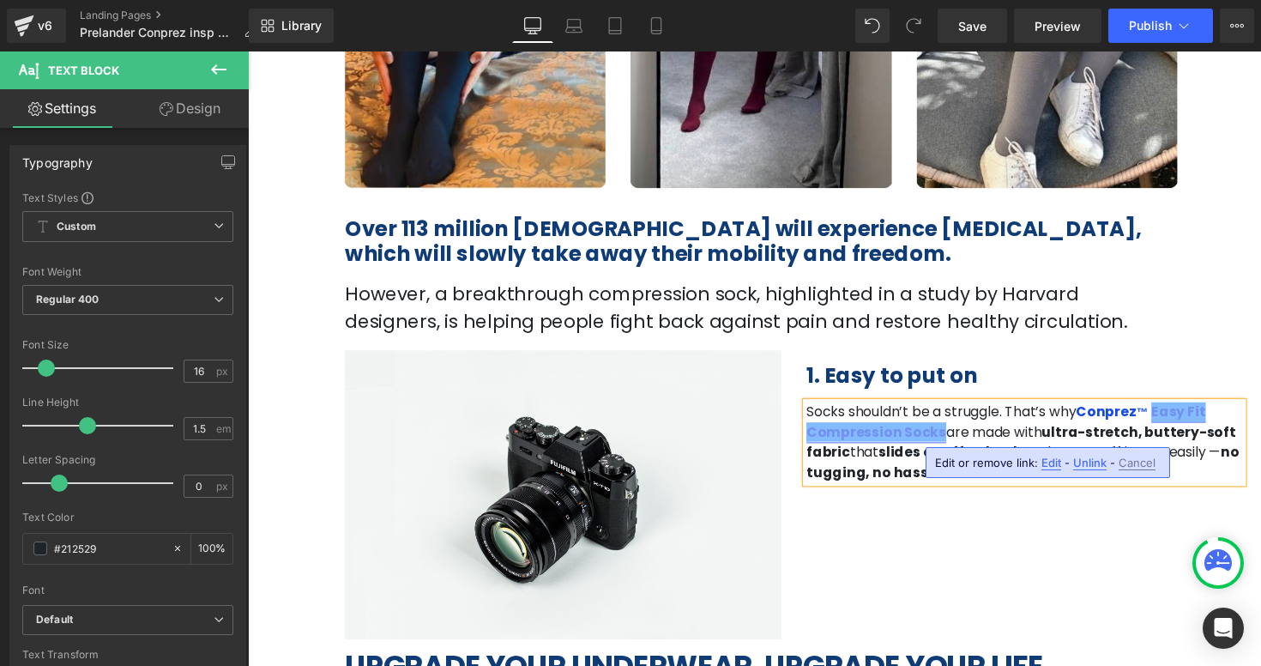
click at [1161, 422] on link "Easy Fit Compression Socks" at bounding box center [1024, 431] width 409 height 40
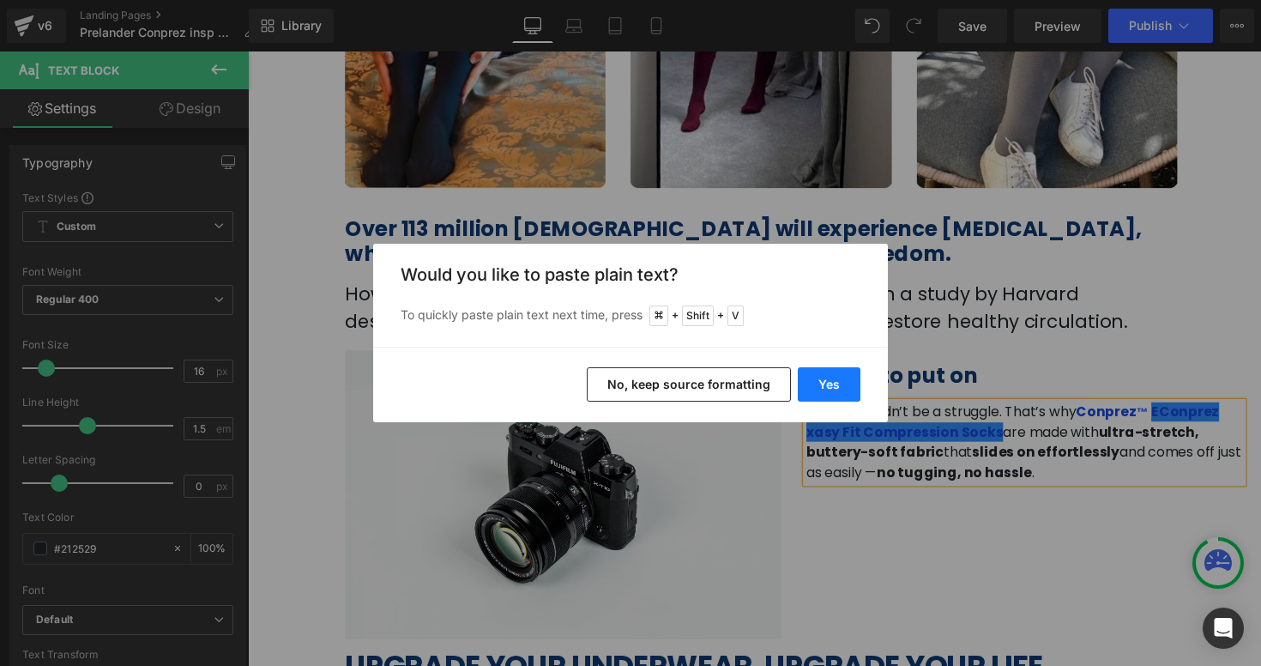
click at [826, 390] on button "Yes" at bounding box center [829, 384] width 63 height 34
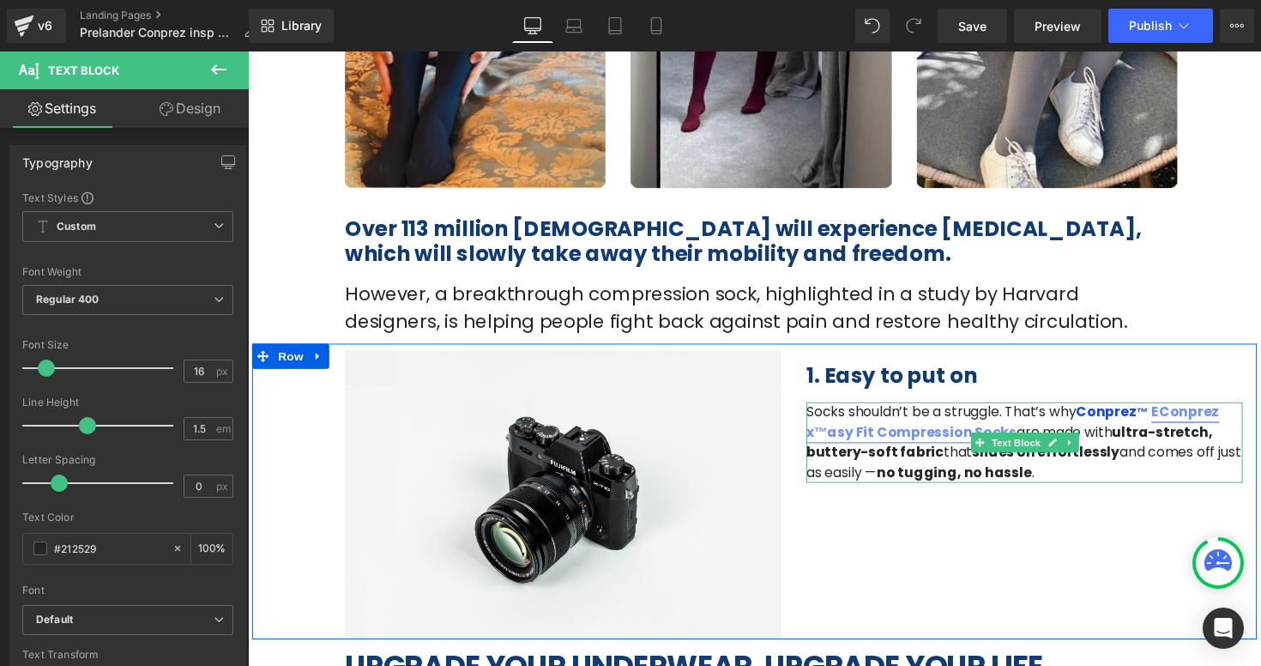
click at [1225, 419] on link "EConprez x™asy Fit Compression Socks" at bounding box center [1031, 431] width 423 height 40
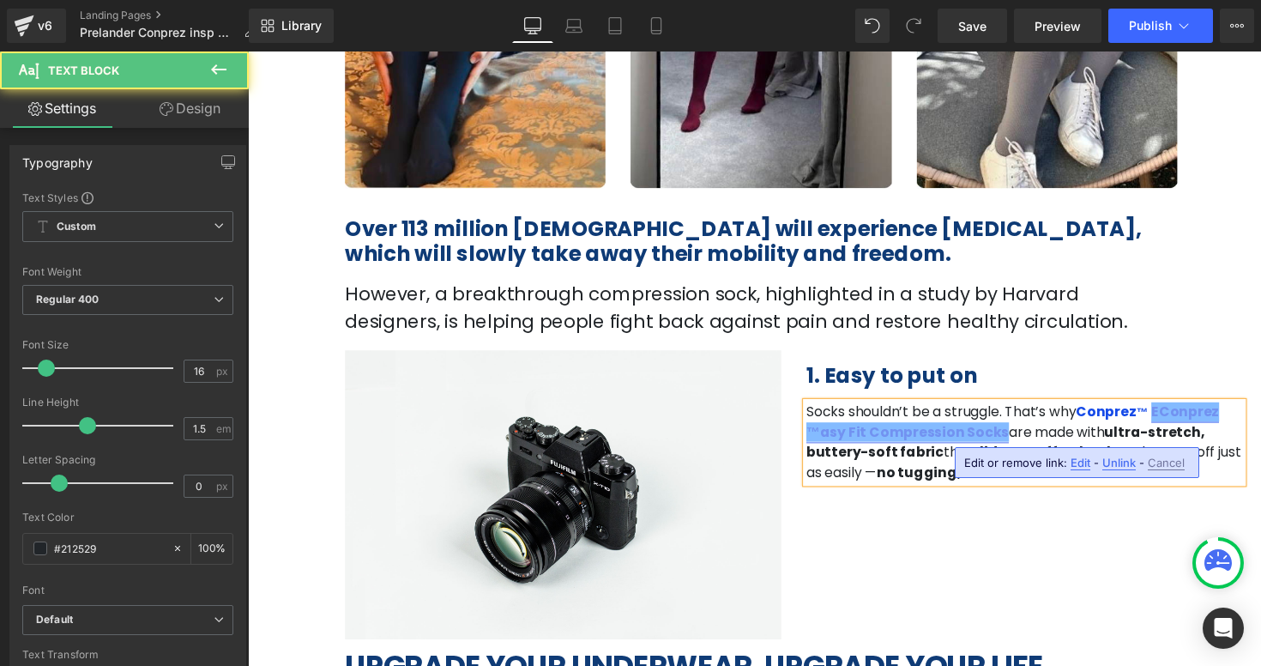
click at [1226, 426] on link "EConprez ™asy Fit Compression Socks" at bounding box center [1031, 431] width 423 height 40
click at [1158, 423] on link "EConprez ™ Easy Fit Compression Socks" at bounding box center [1039, 431] width 439 height 40
click at [1128, 416] on link "Conprez ™" at bounding box center [1133, 421] width 74 height 20
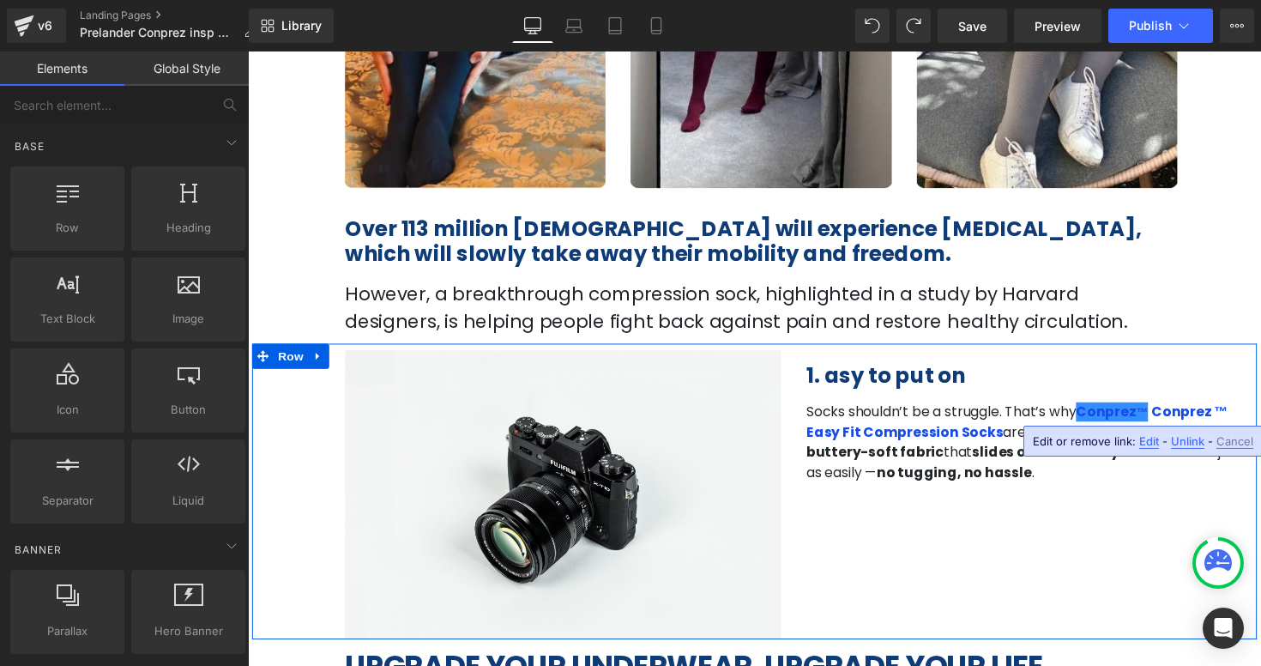
click at [1128, 514] on div "Image 1. asy to put on Heading Socks shouldn’t be a struggle. That’s why Conpre…" at bounding box center [766, 502] width 1029 height 303
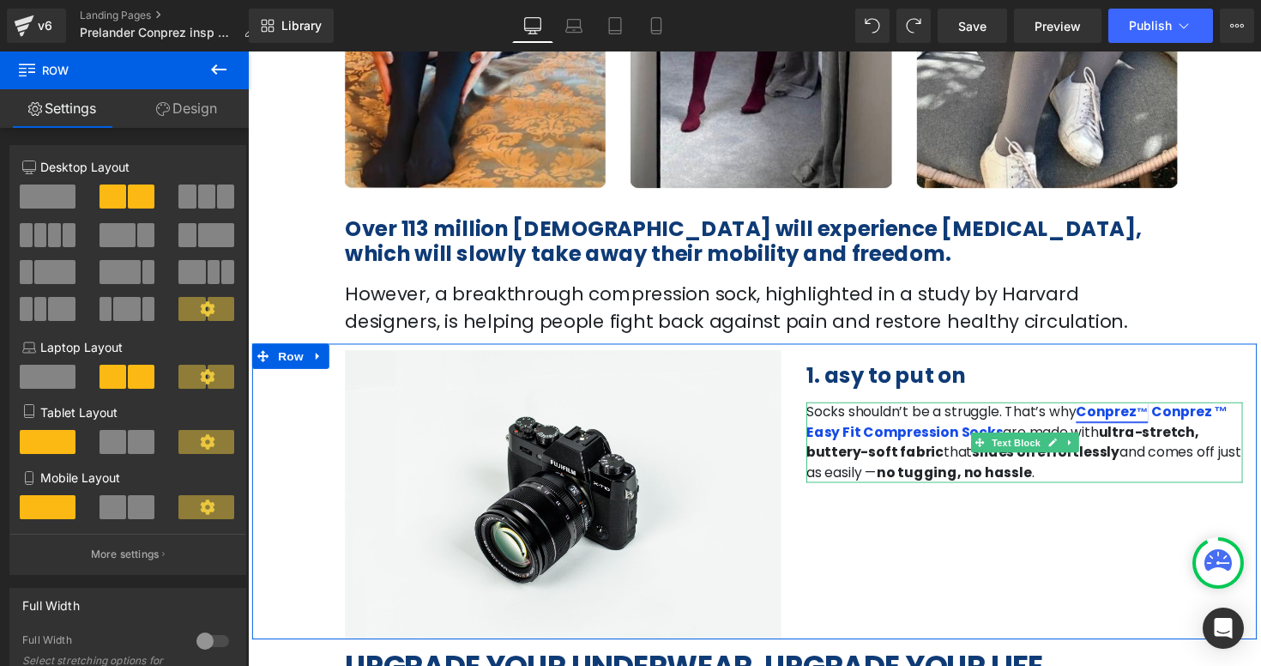
click at [1158, 416] on span "™" at bounding box center [1164, 421] width 12 height 14
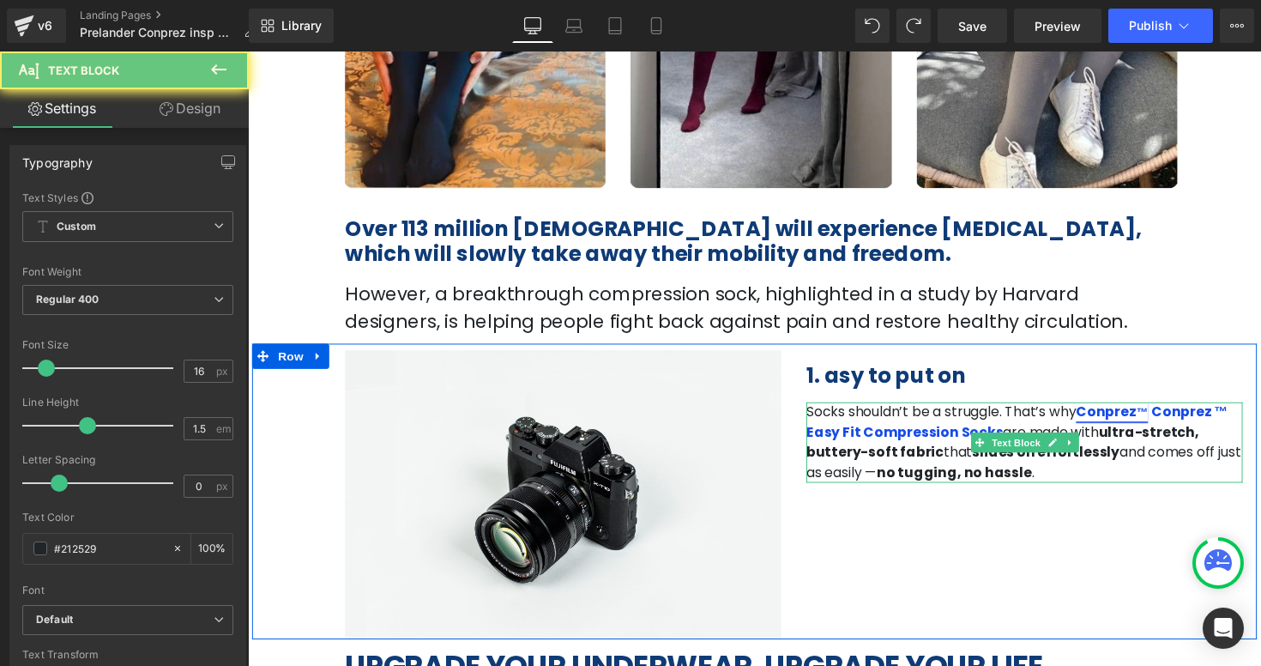
click at [1158, 425] on span "™" at bounding box center [1164, 421] width 12 height 14
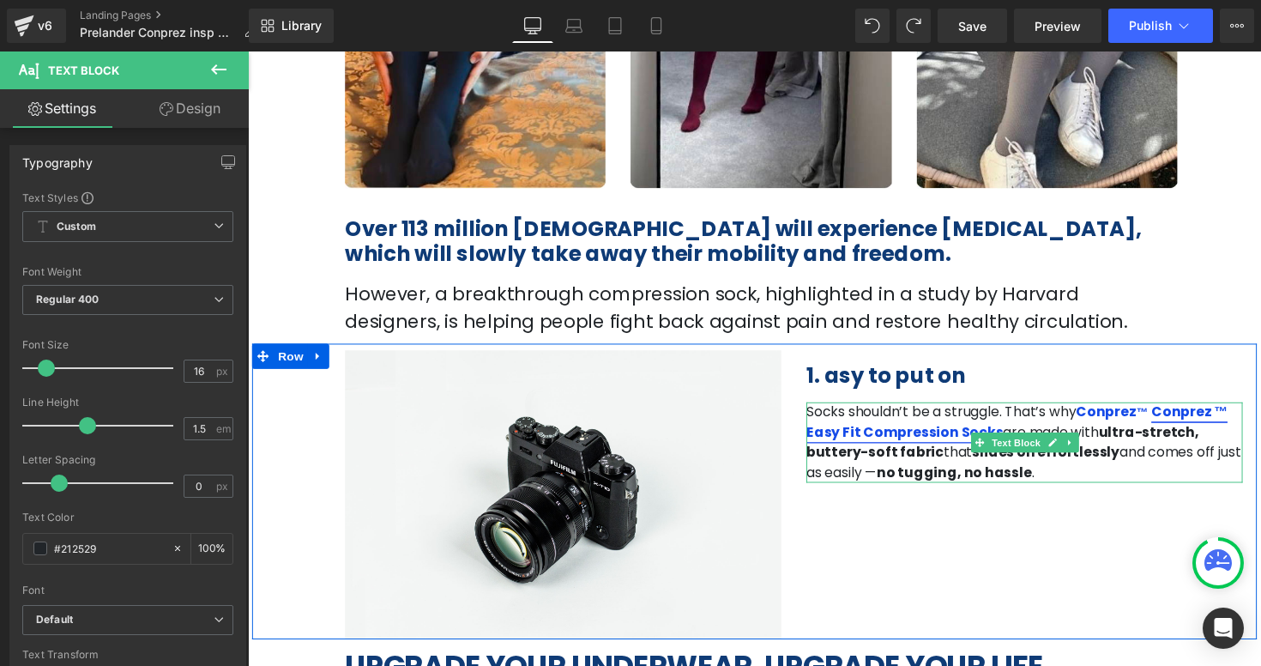
click at [1148, 419] on link "Conprez ™ Easy Fit Compression Socks" at bounding box center [1035, 431] width 431 height 40
click at [1170, 419] on span at bounding box center [1171, 421] width 3 height 20
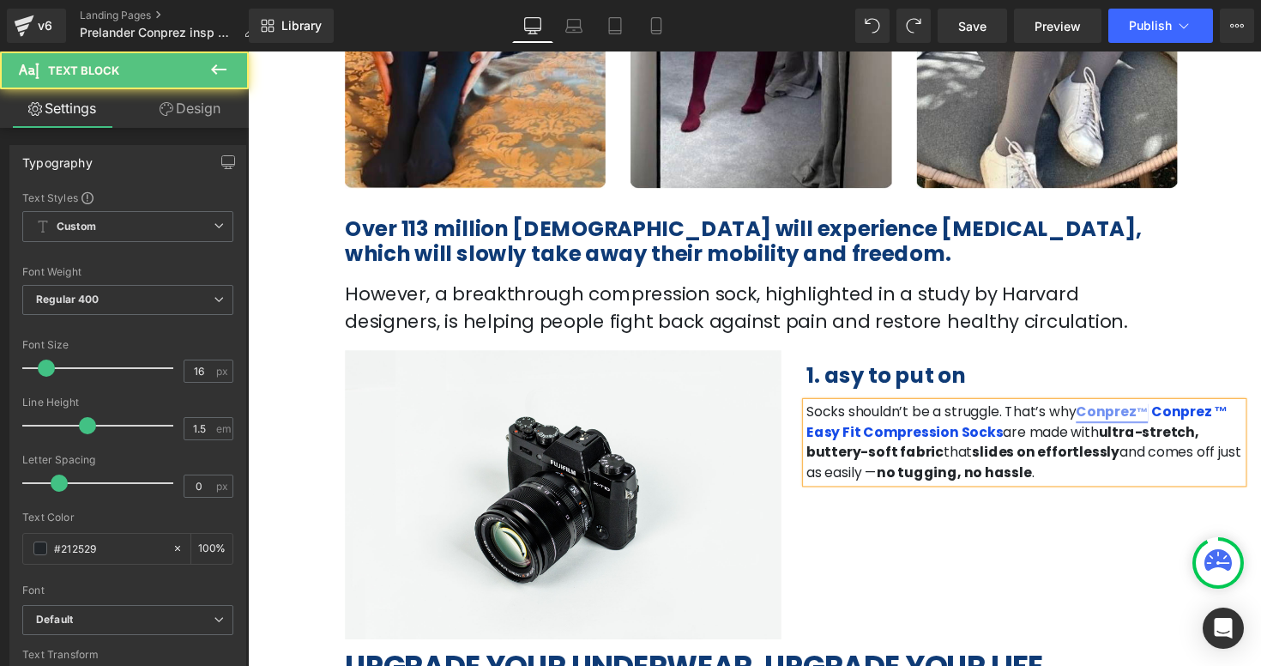
click at [1112, 422] on link "Conprez ™" at bounding box center [1133, 421] width 74 height 20
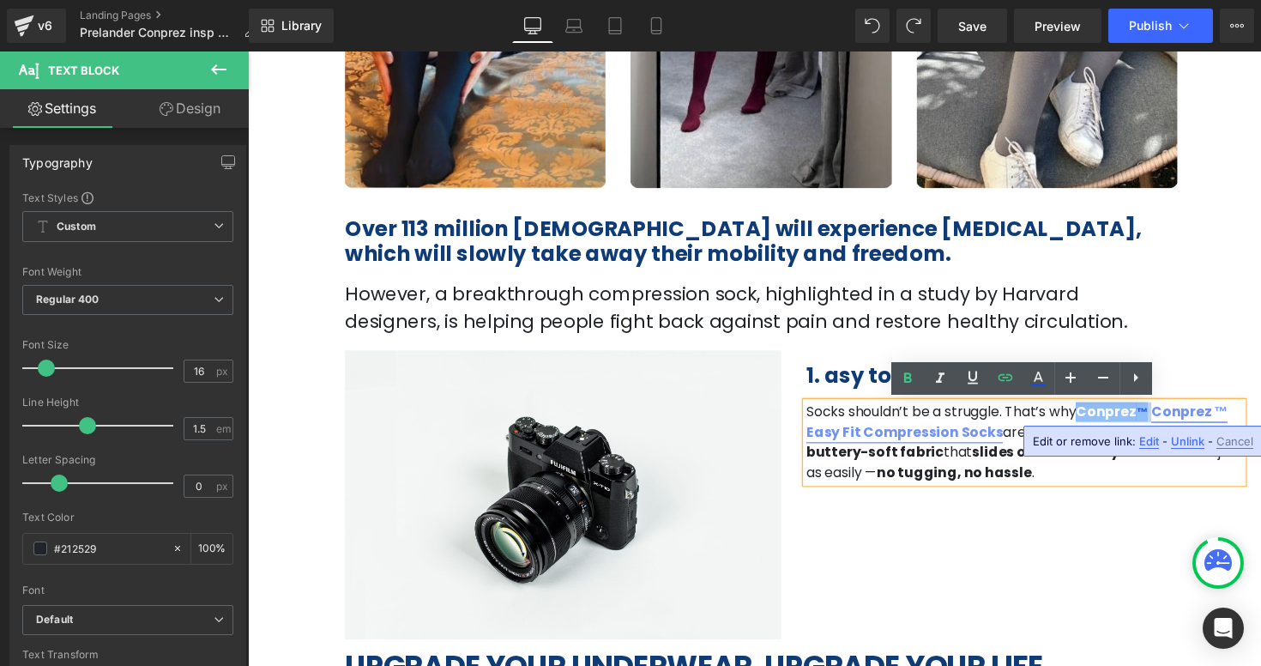
drag, startPoint x: 1077, startPoint y: 423, endPoint x: 1146, endPoint y: 423, distance: 68.6
click at [1146, 423] on p "Socks shouldn’t be a struggle. That’s why Conprez ™ Conprez ™ Easy Fit Compress…" at bounding box center [1043, 452] width 447 height 82
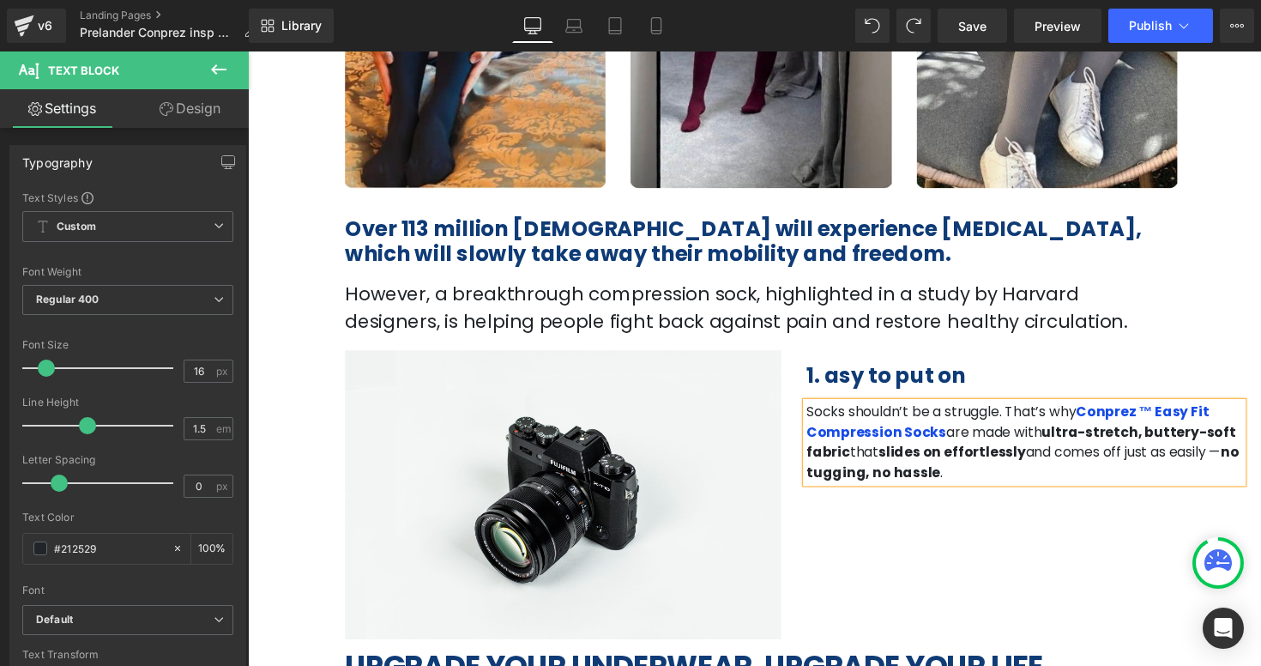
click at [1110, 525] on div "Image 1. asy to put on Heading Socks shouldn’t be a struggle. That’s why Conpre…" at bounding box center [766, 502] width 1029 height 303
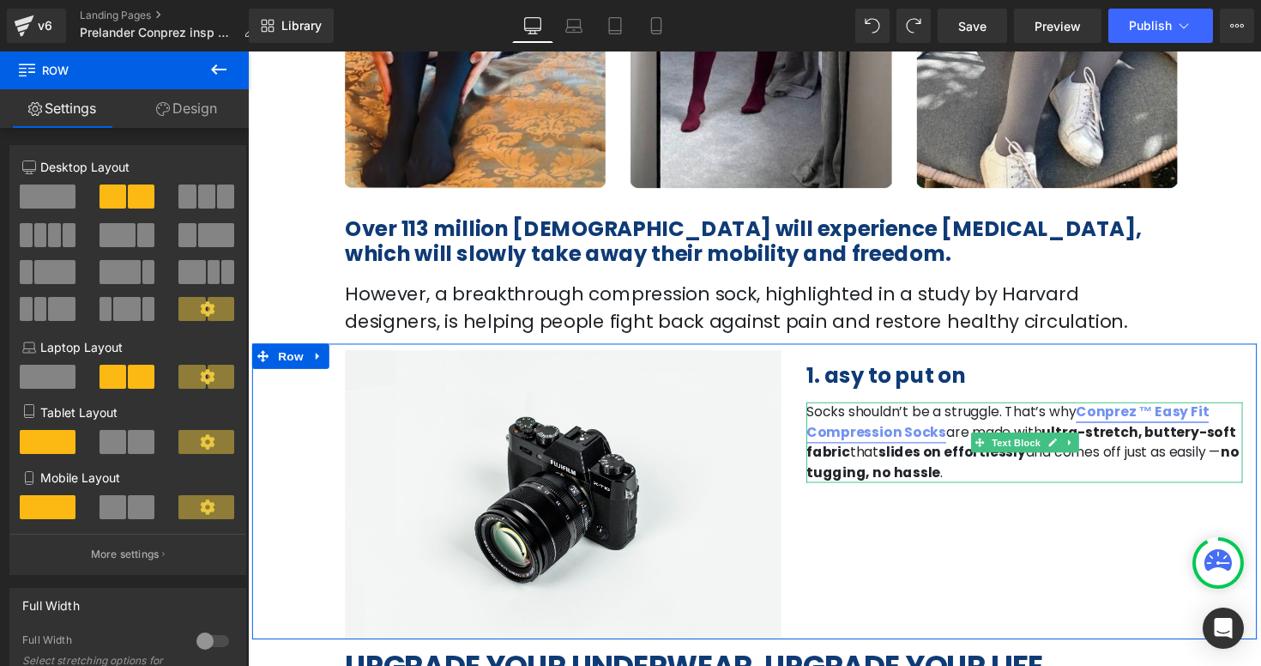
click at [1155, 423] on link "Conprez ™ Easy Fit Compression Socks" at bounding box center [1026, 431] width 413 height 40
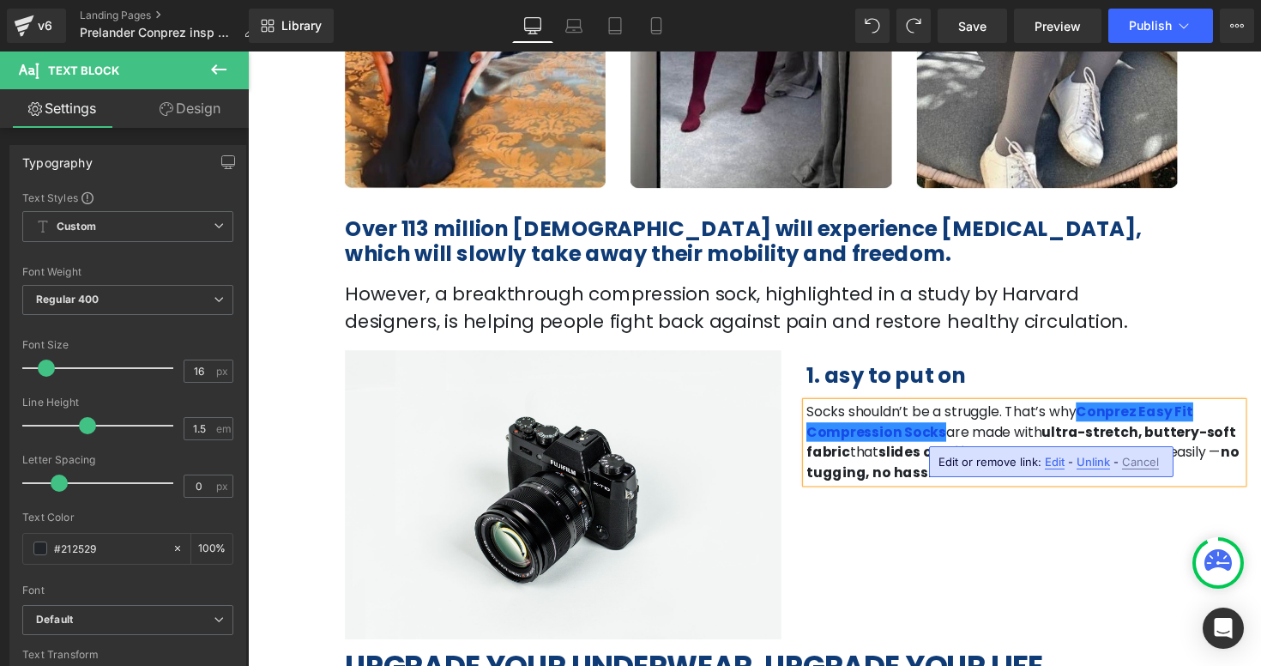
click at [1083, 352] on div "Image 1. asy to put on Heading Socks shouldn’t be a struggle. That’s why Conpre…" at bounding box center [766, 502] width 1029 height 303
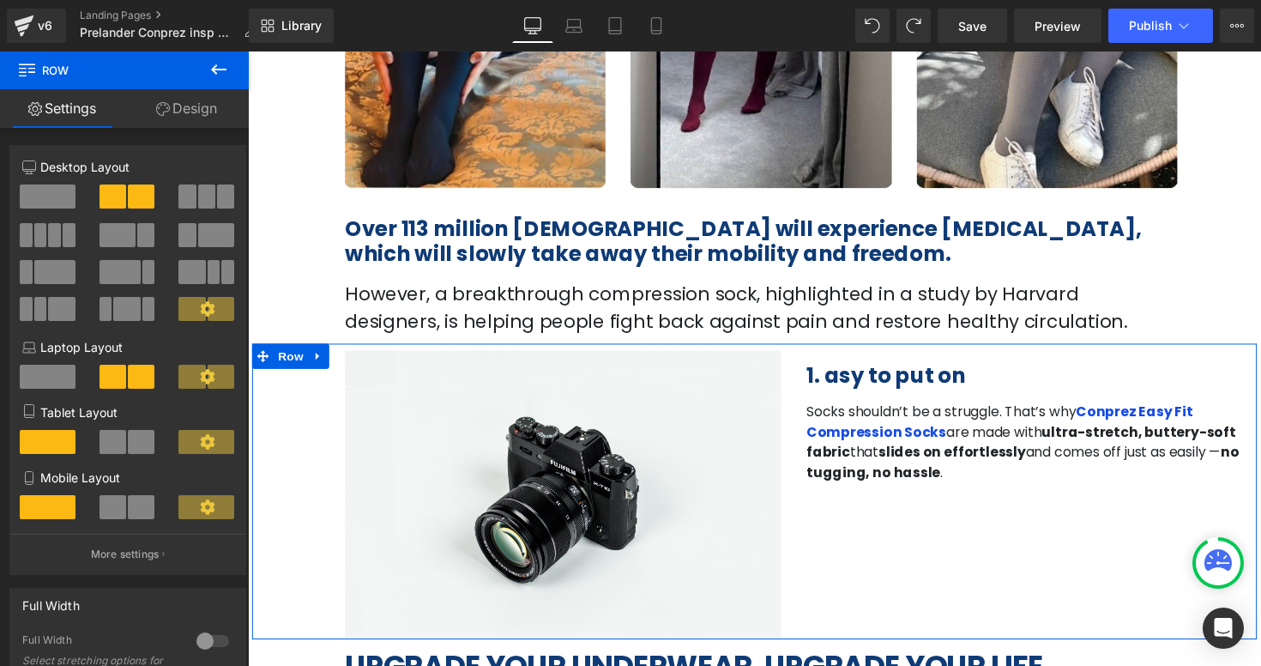
click at [1203, 439] on strong "ultra-stretch, buttery-soft fabric" at bounding box center [1040, 451] width 440 height 40
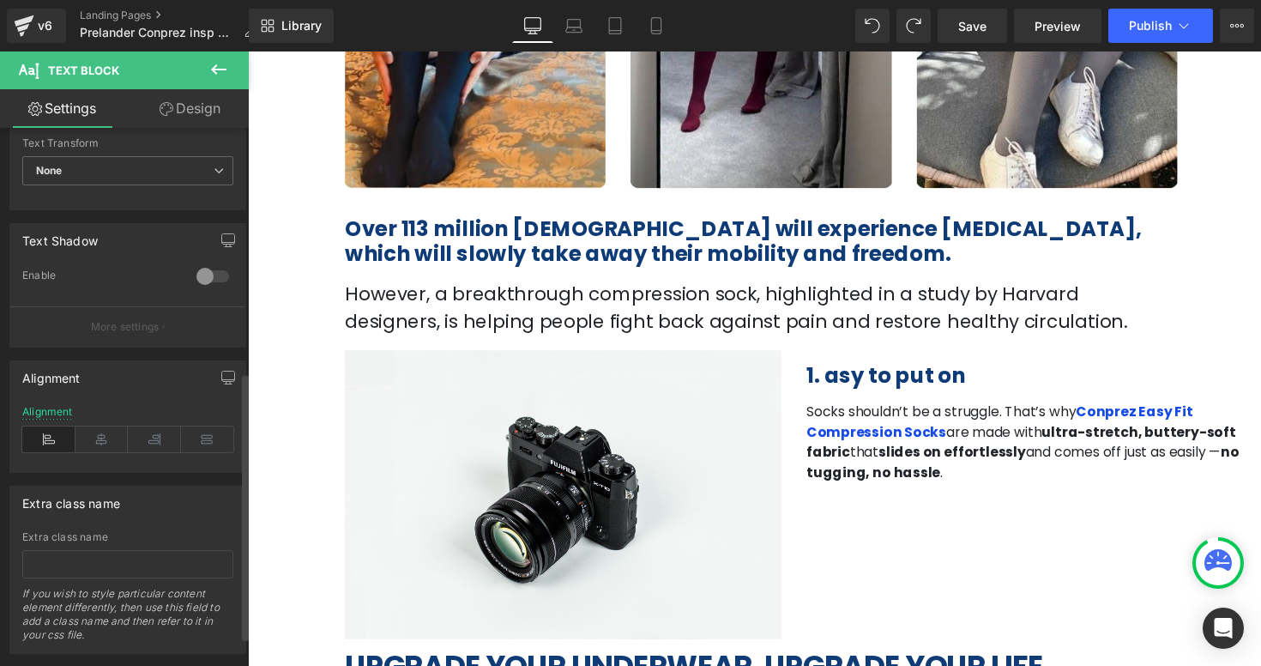
scroll to position [548, 0]
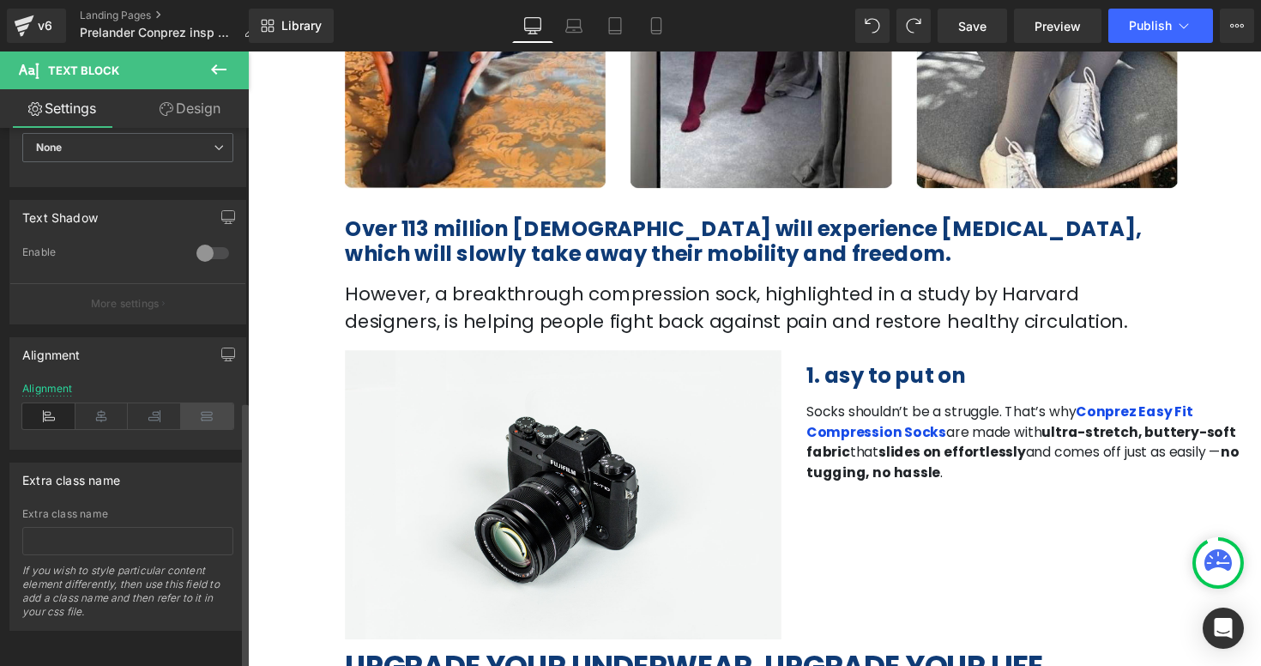
click at [216, 403] on icon at bounding box center [207, 416] width 53 height 26
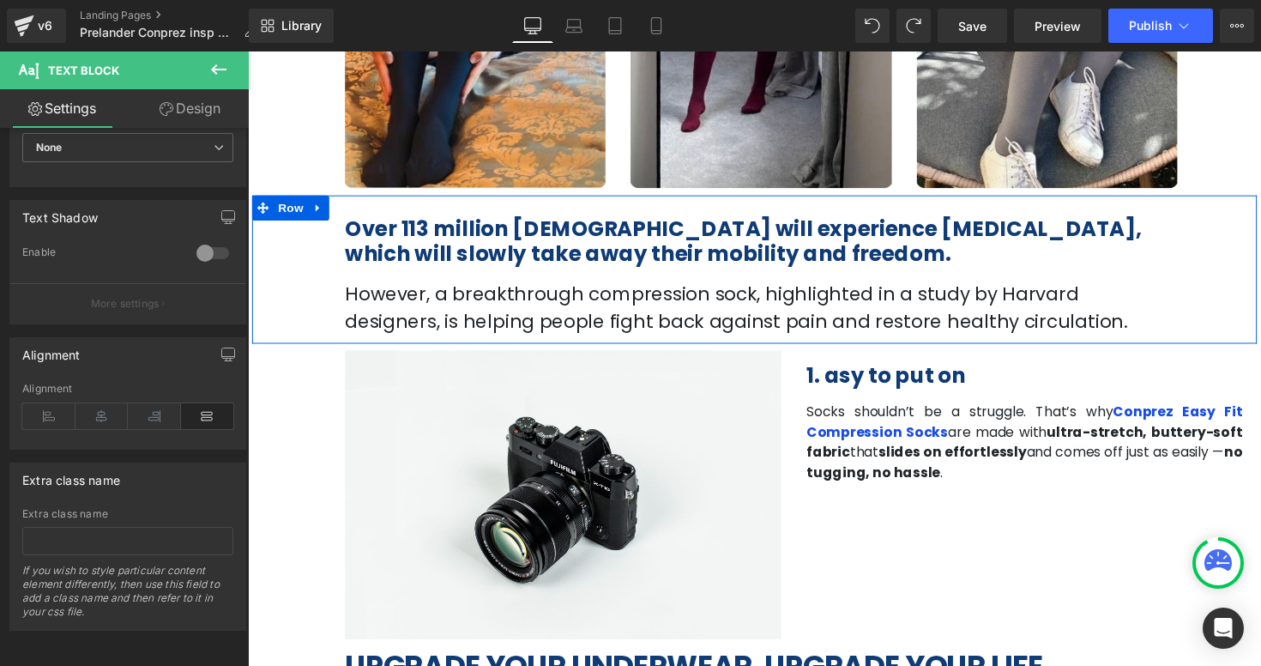
click at [1260, 286] on div "Over 113 million Americans will experience leg pain, which will slowly take awa…" at bounding box center [766, 275] width 1029 height 152
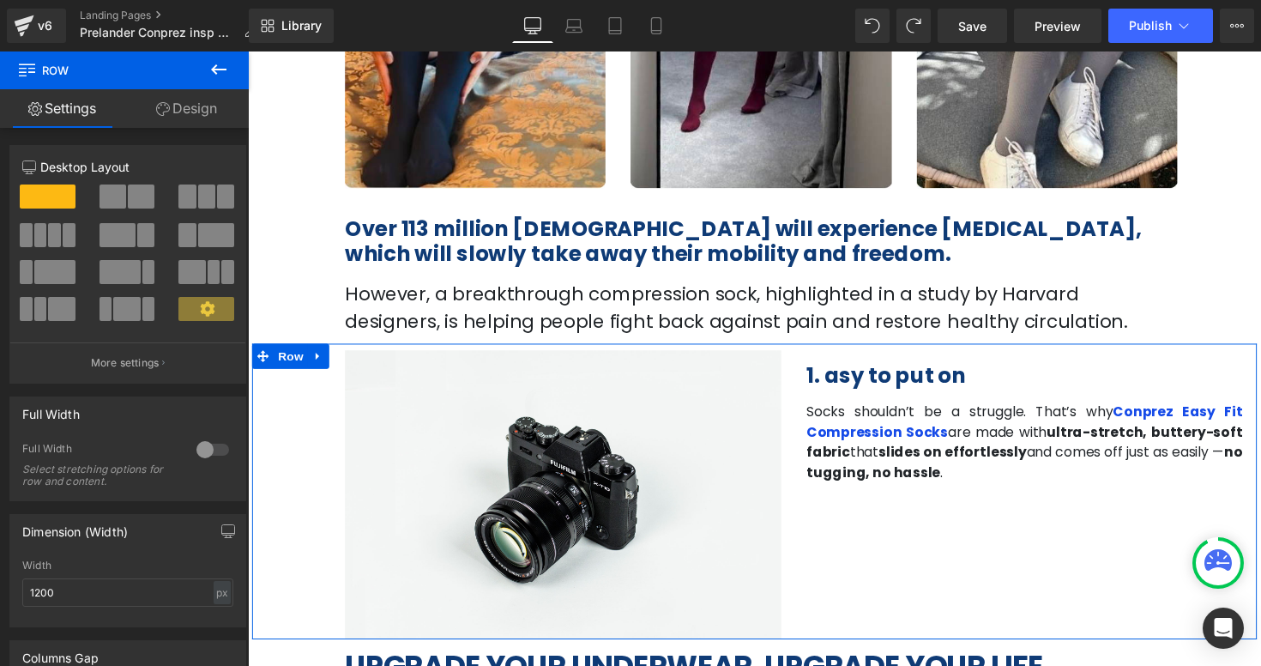
click at [895, 479] on p "Socks shouldn’t be a struggle. That’s why Conprez Easy Fit Compression Socks ar…" at bounding box center [1043, 452] width 447 height 82
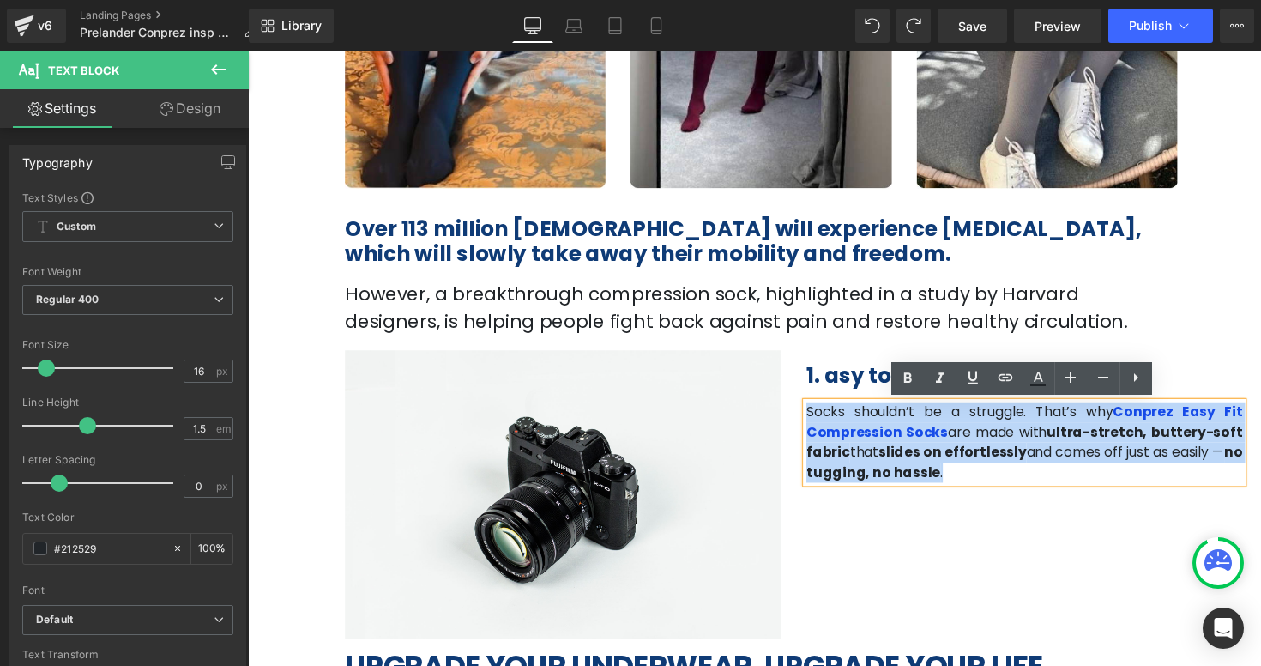
drag, startPoint x: 895, startPoint y: 479, endPoint x: 810, endPoint y: 425, distance: 100.9
click at [810, 425] on div "1. asy to put on Heading Socks shouldn’t be a struggle. That’s why Conprez Easy…" at bounding box center [1043, 426] width 473 height 136
click at [843, 390] on b "1. asy to put on" at bounding box center [901, 384] width 163 height 30
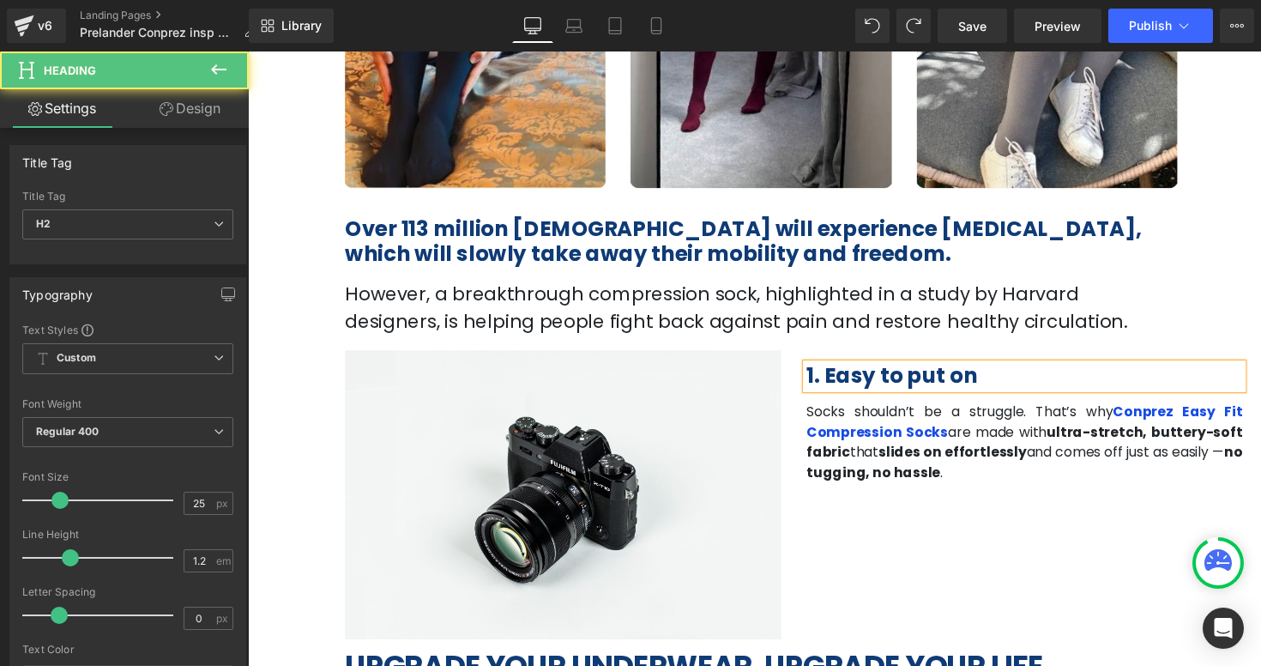
click at [1028, 384] on h2 "1. Easy to put on" at bounding box center [1043, 384] width 447 height 26
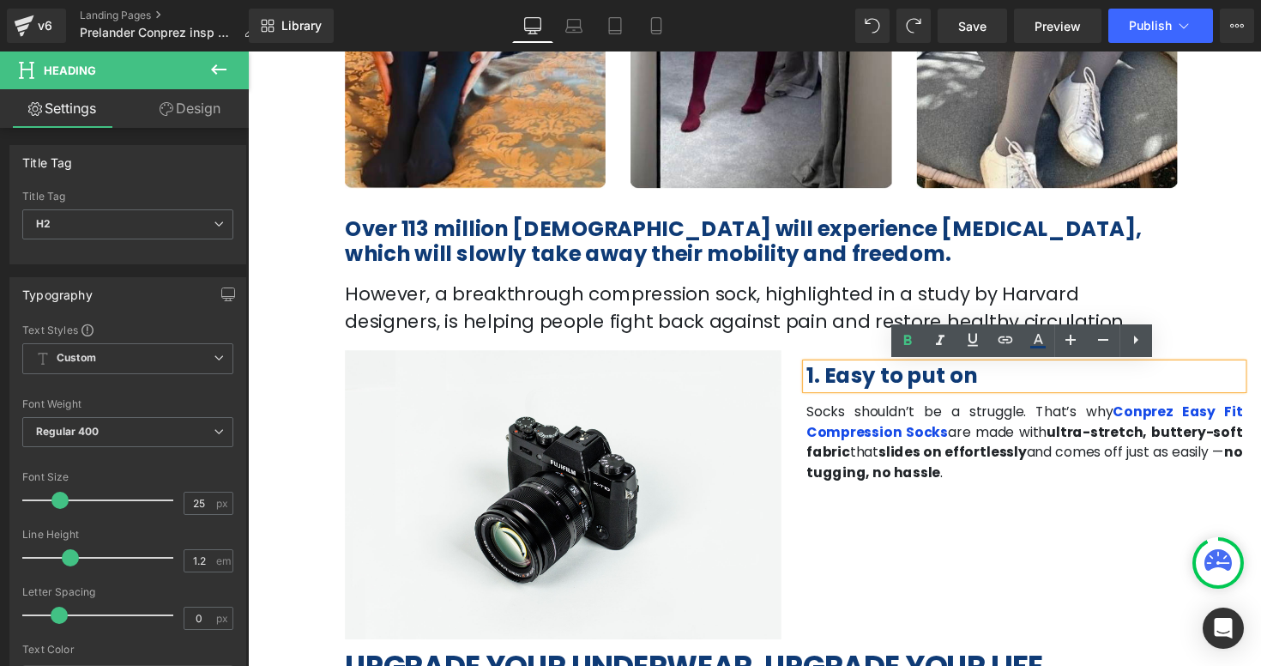
drag, startPoint x: 1026, startPoint y: 384, endPoint x: 817, endPoint y: 386, distance: 208.4
click at [820, 385] on div "1. Easy to put on" at bounding box center [1043, 384] width 447 height 26
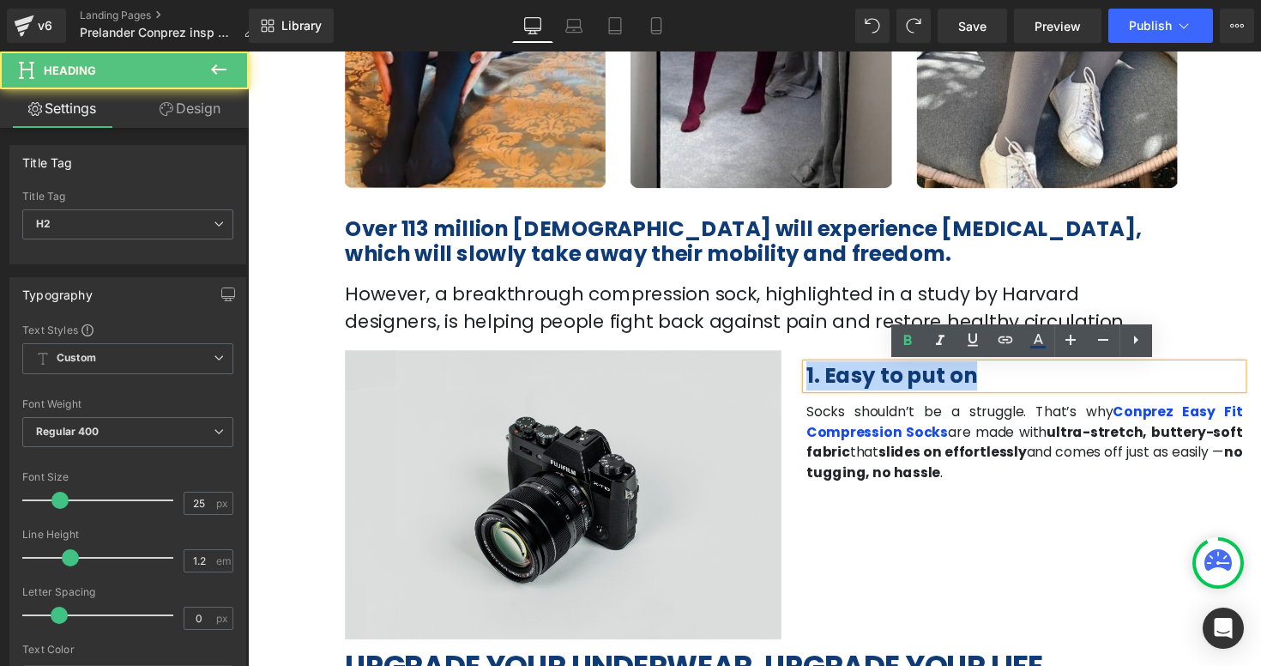
drag, startPoint x: 1001, startPoint y: 384, endPoint x: 793, endPoint y: 378, distance: 208.5
click at [793, 378] on div "Image 1. Easy to put on Heading Socks shouldn’t be a struggle. That’s why Conpr…" at bounding box center [766, 502] width 1029 height 303
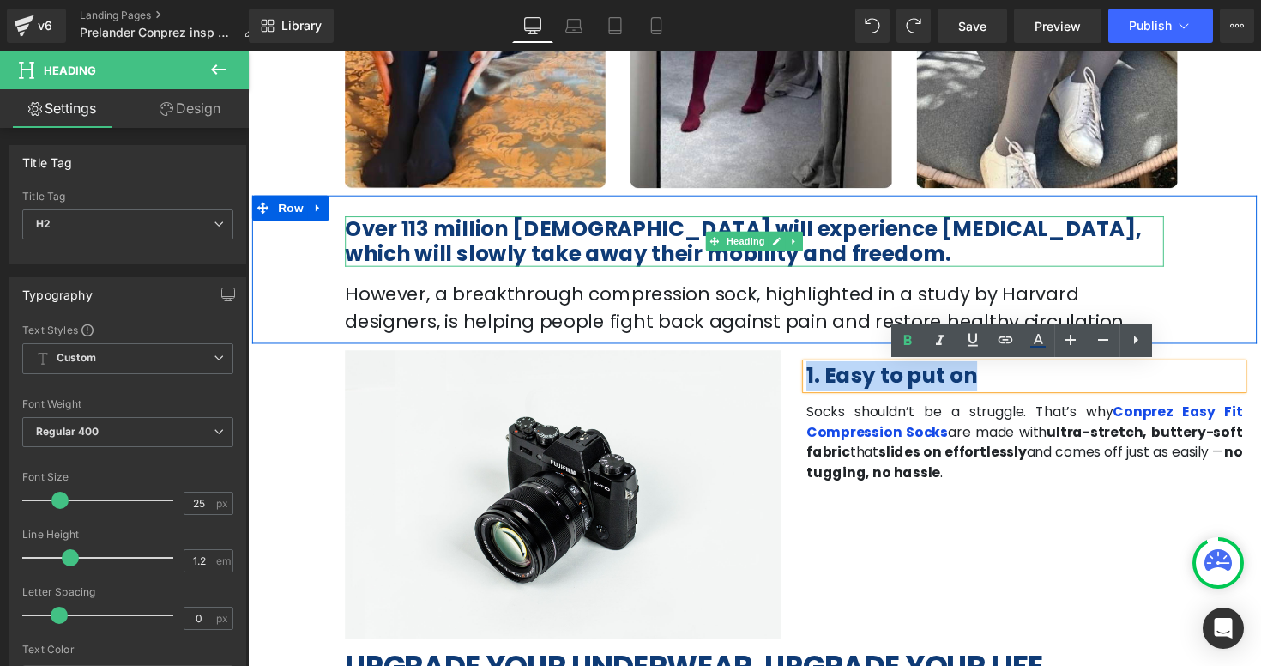
click at [594, 238] on span "Over 113 million [DEMOGRAPHIC_DATA] will experience [MEDICAL_DATA], which will …" at bounding box center [755, 246] width 816 height 56
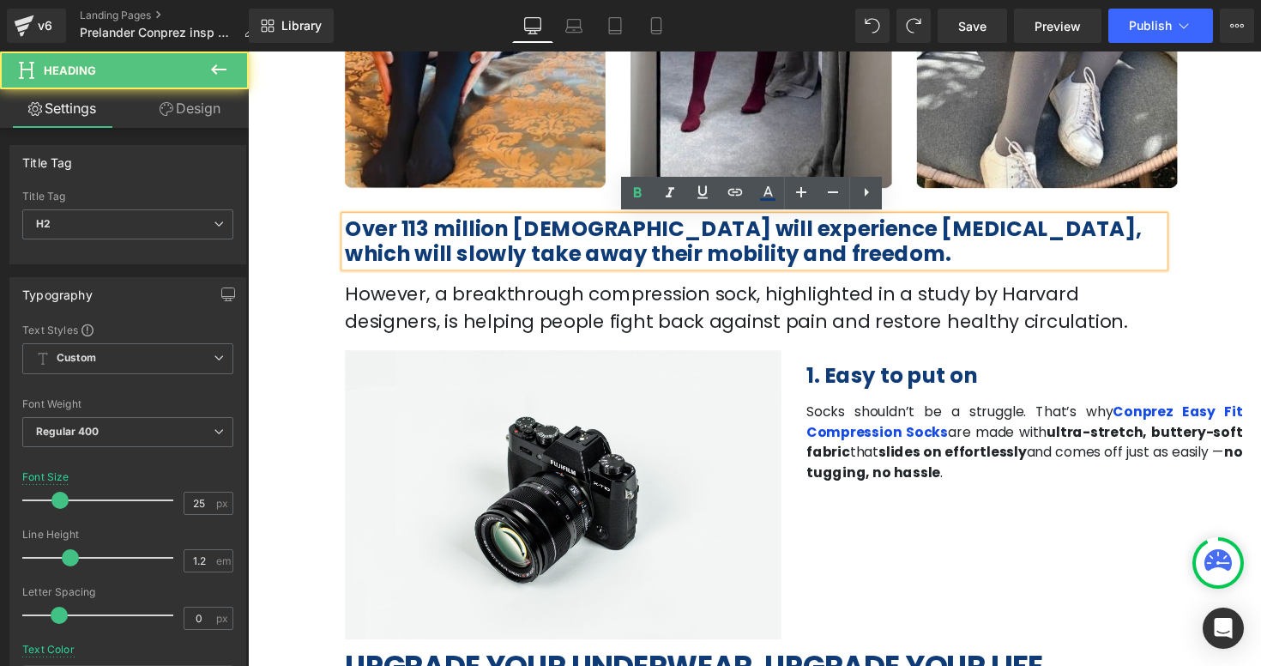
click at [594, 238] on span "Over 113 million [DEMOGRAPHIC_DATA] will experience [MEDICAL_DATA], which will …" at bounding box center [755, 246] width 816 height 56
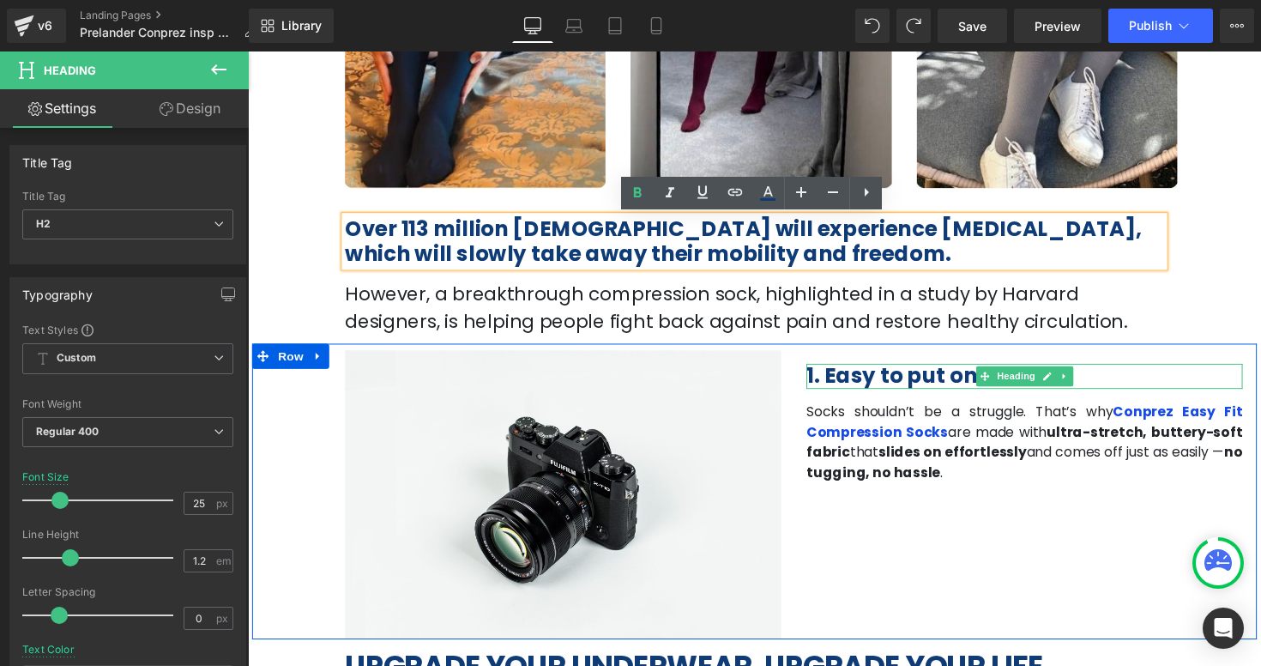
click at [873, 386] on b "1. Easy to put on" at bounding box center [907, 384] width 175 height 30
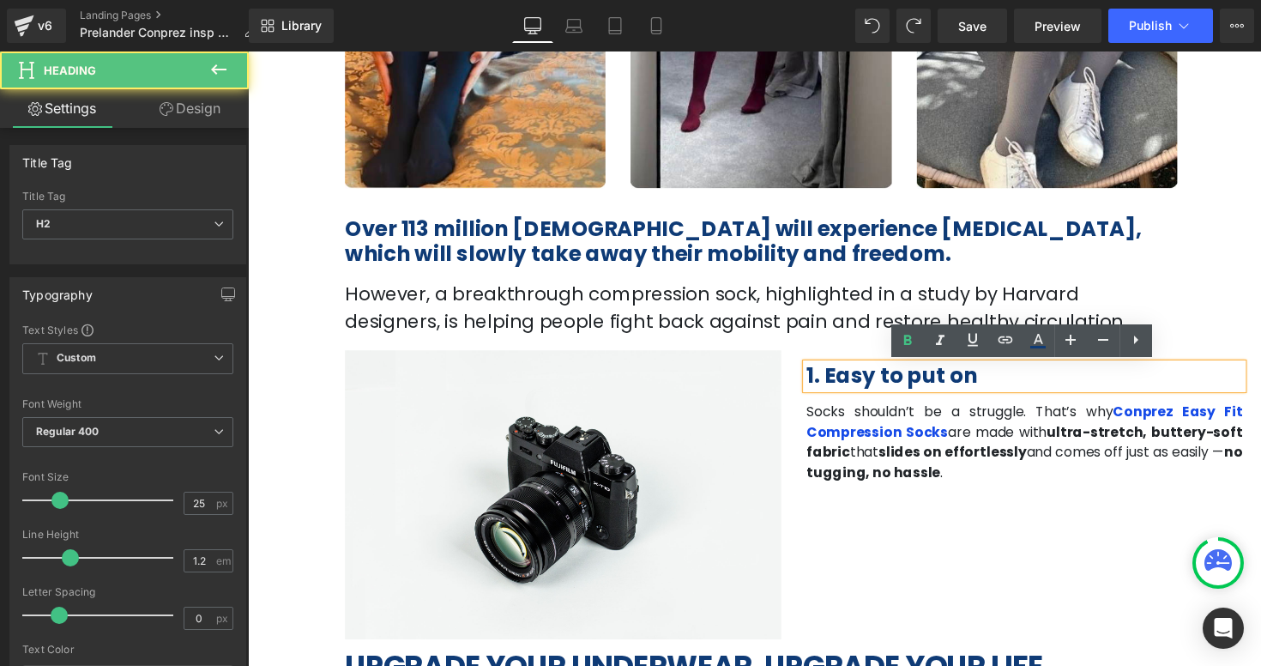
click at [906, 425] on span "Socks shouldn’t be a struggle. That’s why" at bounding box center [977, 421] width 314 height 20
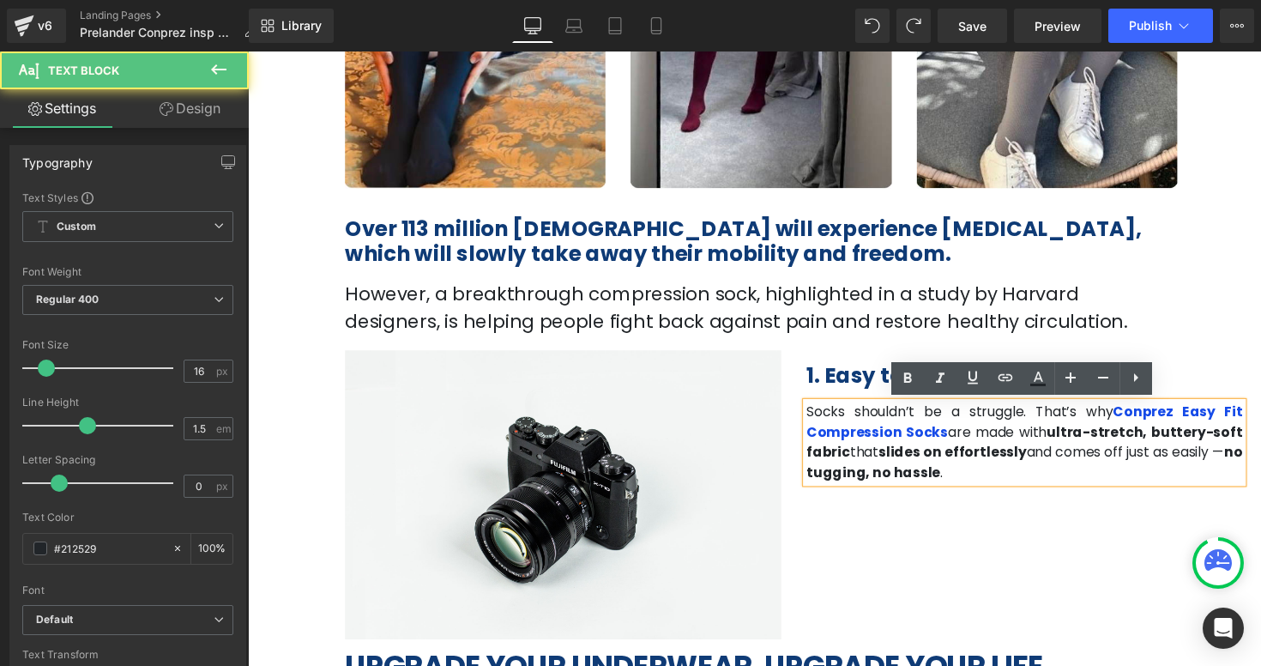
drag, startPoint x: 892, startPoint y: 482, endPoint x: 819, endPoint y: 428, distance: 90.7
click at [820, 428] on p "Socks shouldn’t be a struggle. That’s why Conprez Easy Fit Compression Socks ar…" at bounding box center [1043, 452] width 447 height 82
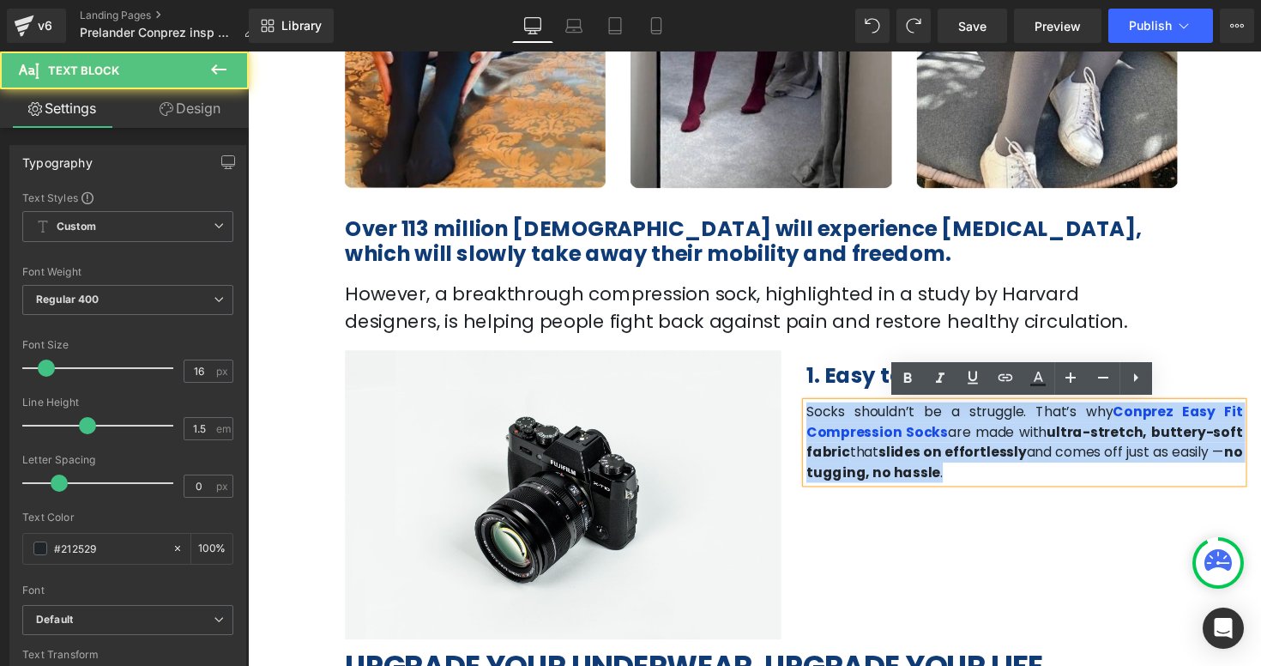
drag, startPoint x: 906, startPoint y: 493, endPoint x: 797, endPoint y: 401, distance: 143.0
click at [797, 401] on div "Image 1. Easy to put on Heading Socks shouldn’t be a struggle. That’s why Conpr…" at bounding box center [766, 502] width 1029 height 303
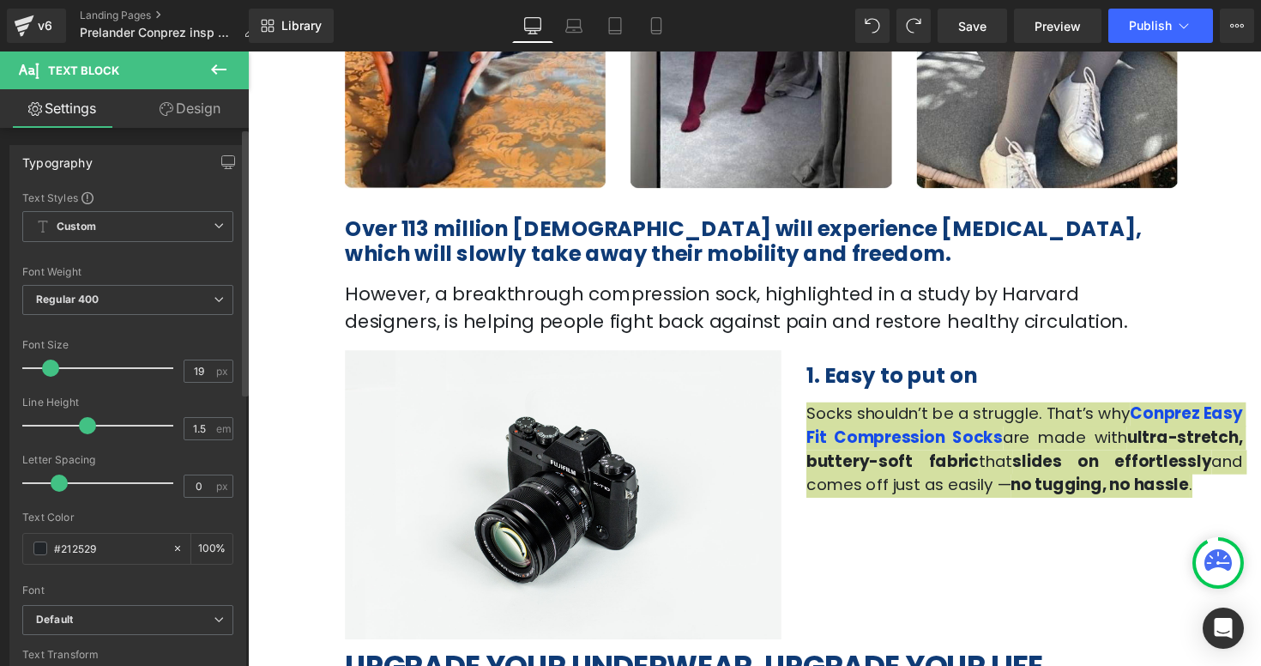
type input "20"
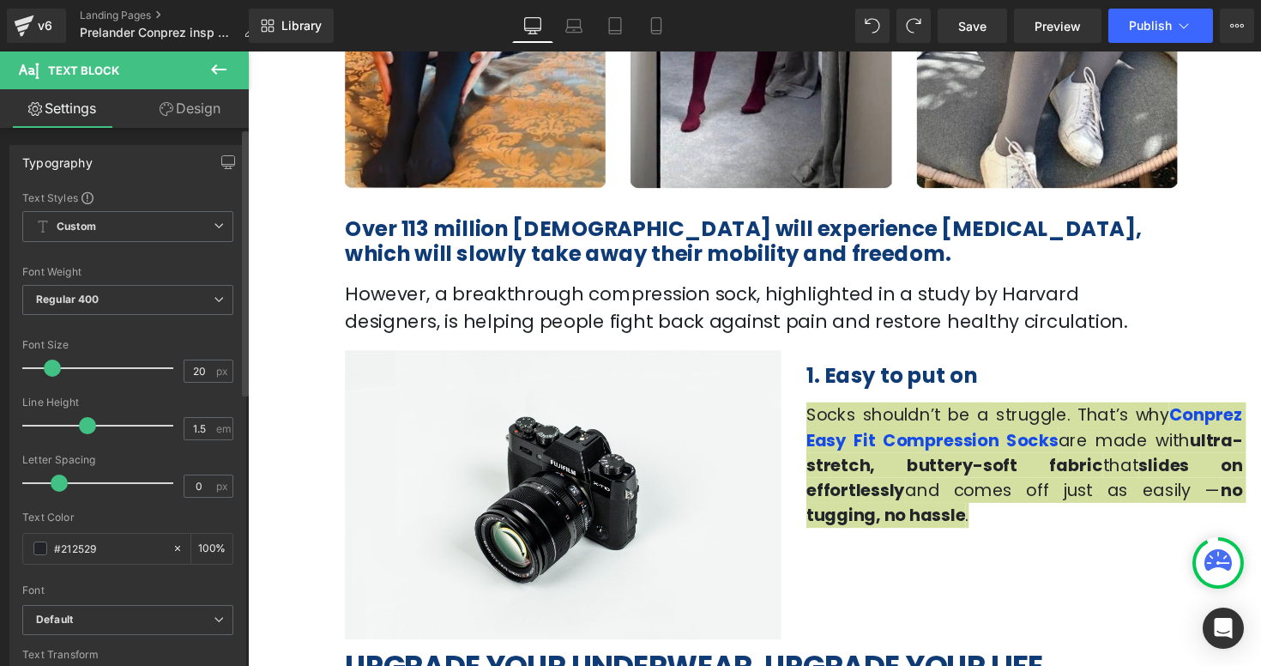
click at [51, 364] on span at bounding box center [52, 367] width 17 height 17
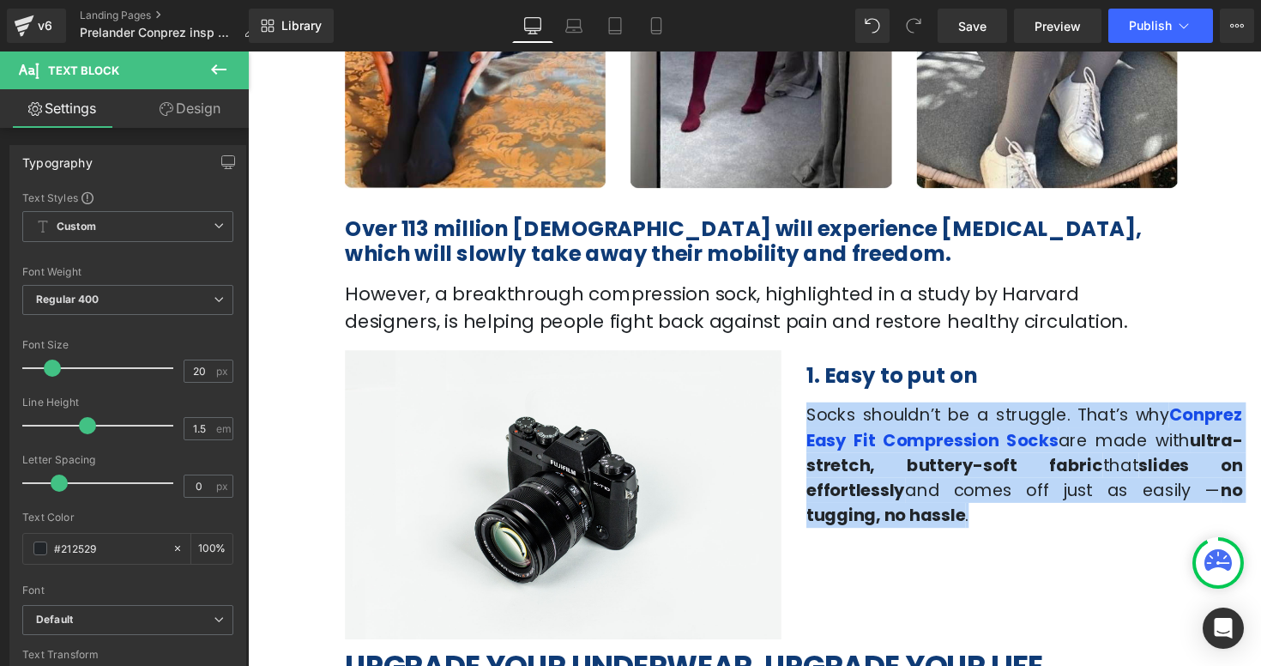
click at [1173, 272] on div "Over 113 million Americans will experience leg pain, which will slowly take awa…" at bounding box center [767, 275] width 865 height 136
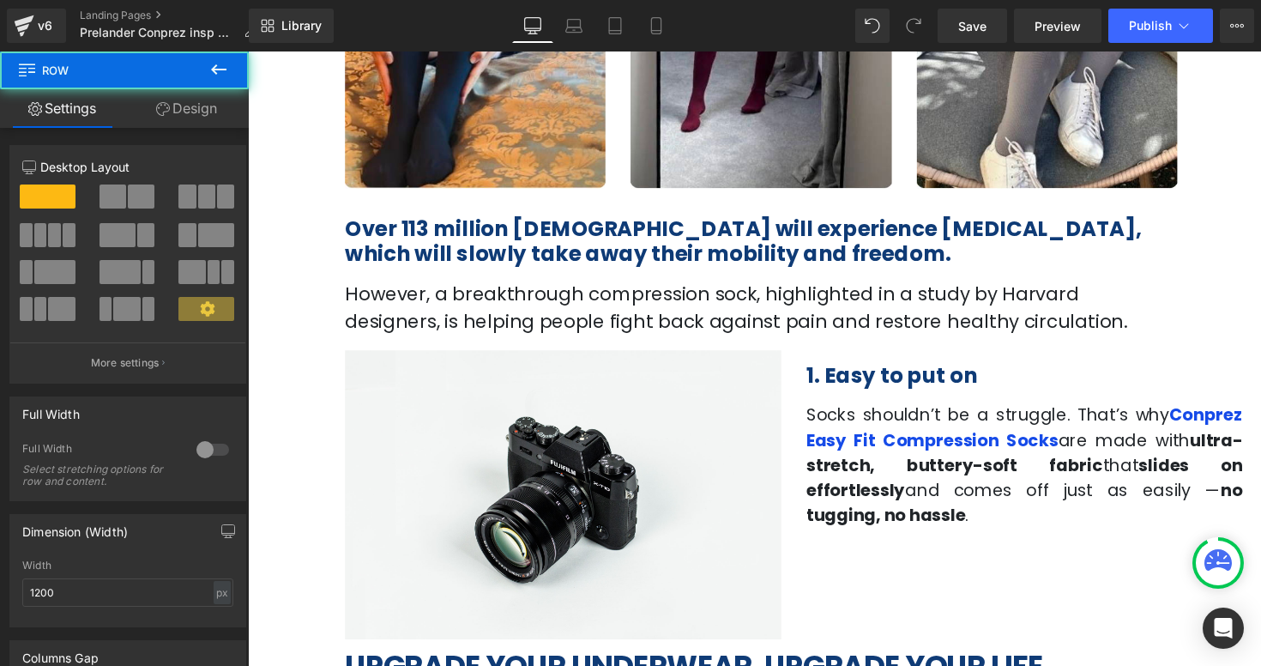
click at [248, 51] on div at bounding box center [248, 51] width 0 height 0
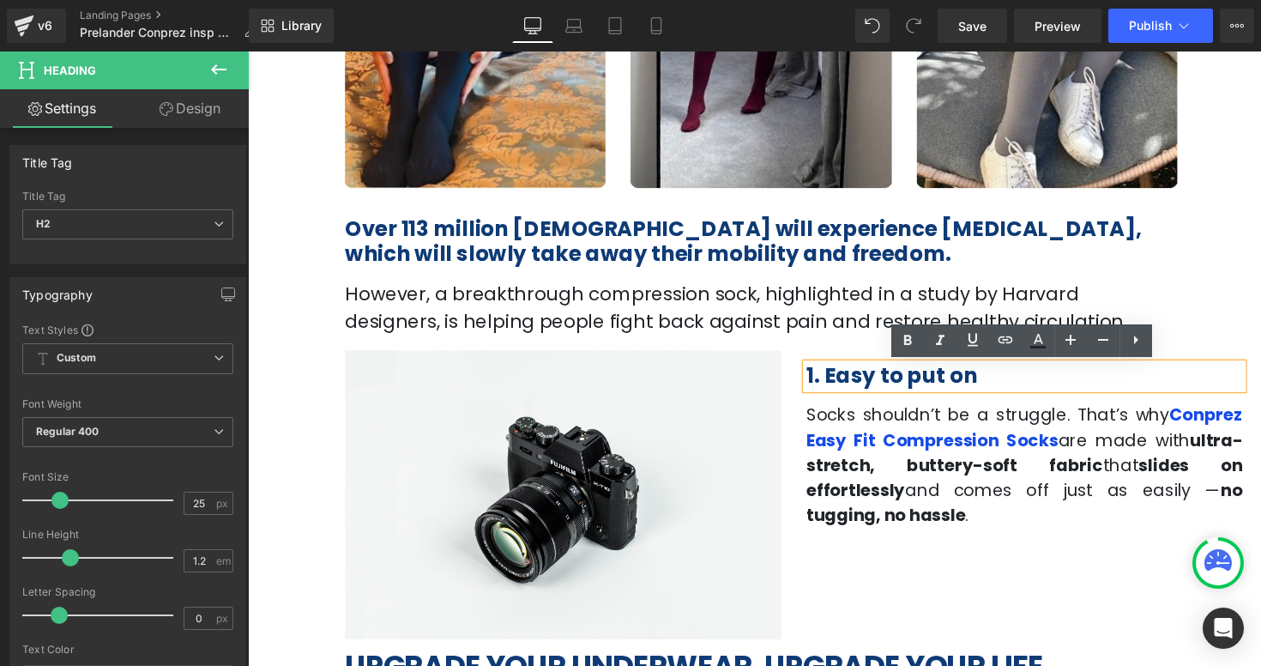
click at [949, 385] on b "1. Easy to put on" at bounding box center [907, 384] width 175 height 30
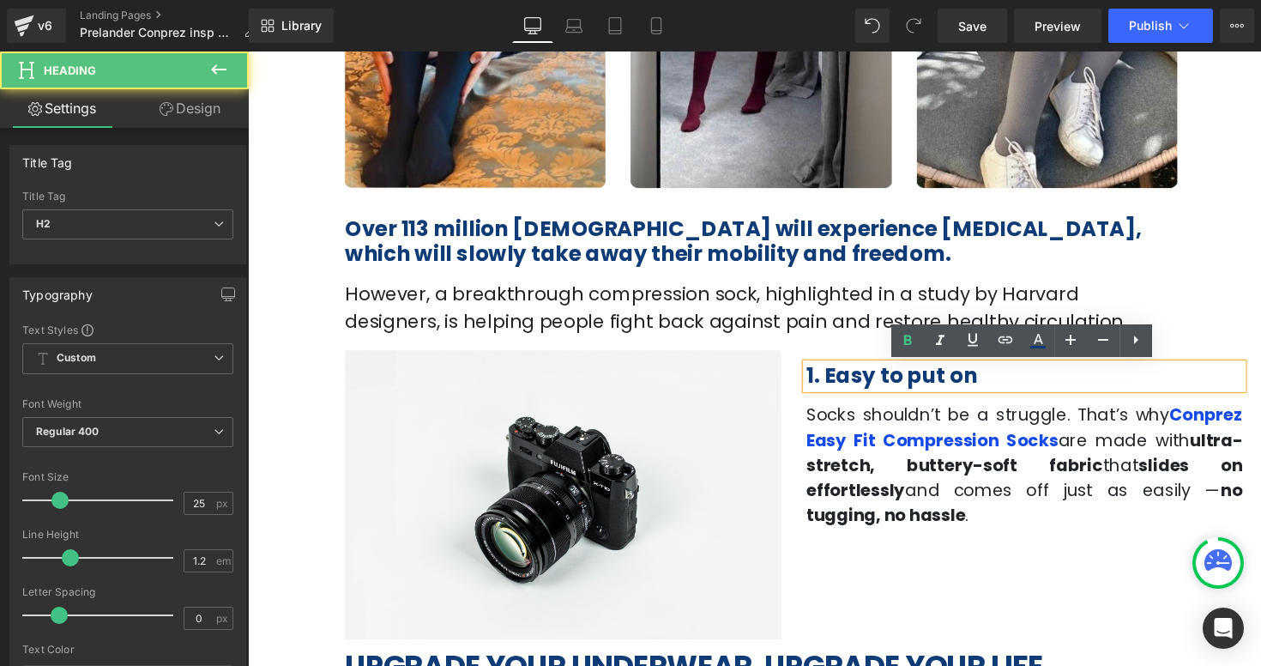
click at [1008, 377] on h2 "1. Easy to put on" at bounding box center [1043, 384] width 447 height 26
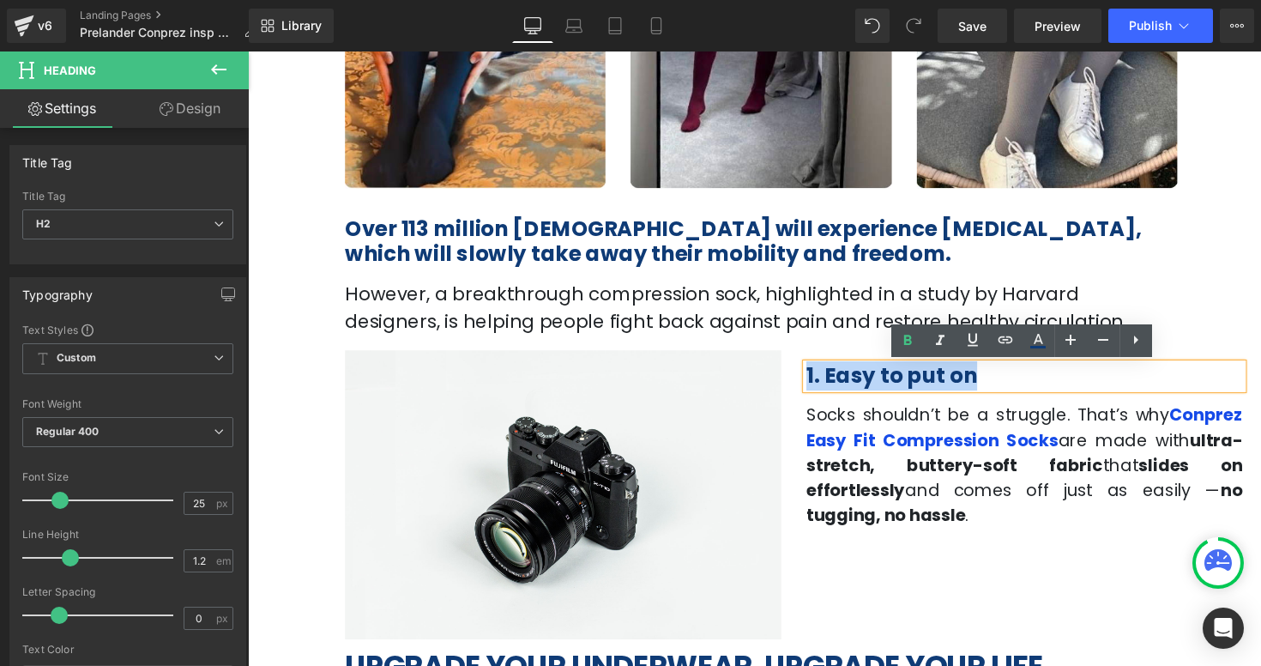
drag, startPoint x: 1010, startPoint y: 379, endPoint x: 821, endPoint y: 376, distance: 188.7
click at [821, 376] on h2 "1. Easy to put on" at bounding box center [1043, 384] width 447 height 26
click at [1221, 289] on div "Over 113 million Americans will experience leg pain, which will slowly take awa…" at bounding box center [766, 275] width 1029 height 152
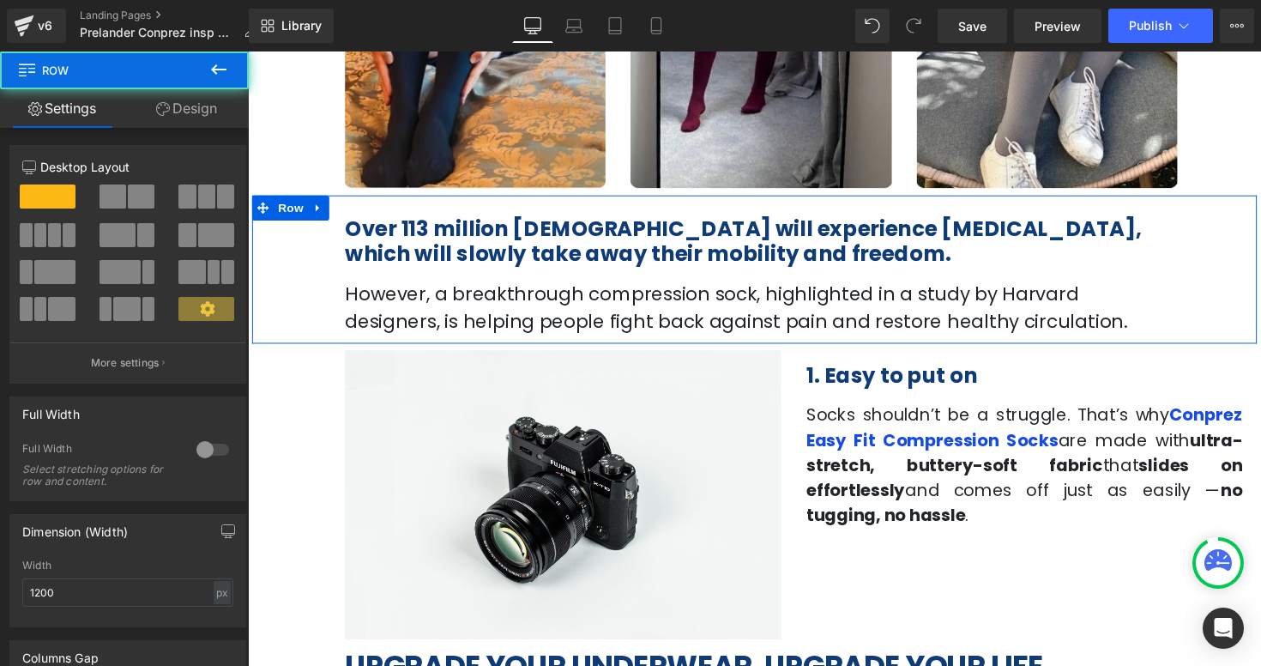
click at [1221, 289] on div "Over 113 million Americans will experience leg pain, which will slowly take awa…" at bounding box center [766, 275] width 1029 height 152
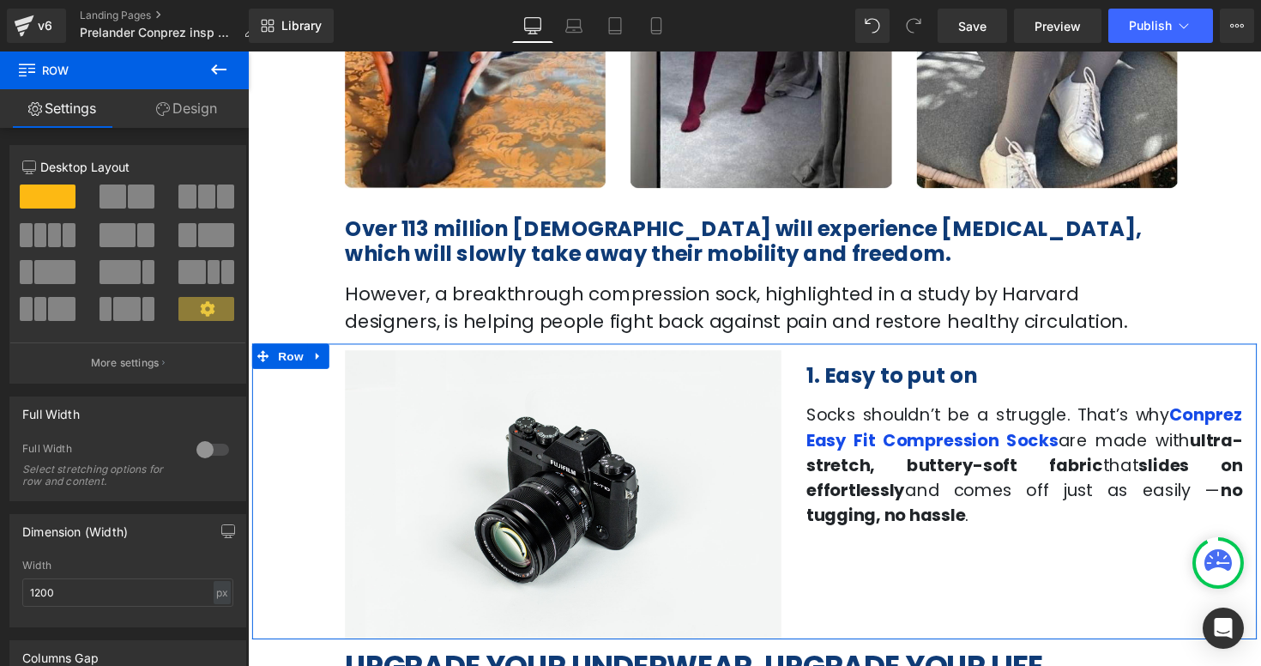
click at [880, 385] on b "1. Easy to put on" at bounding box center [907, 384] width 175 height 30
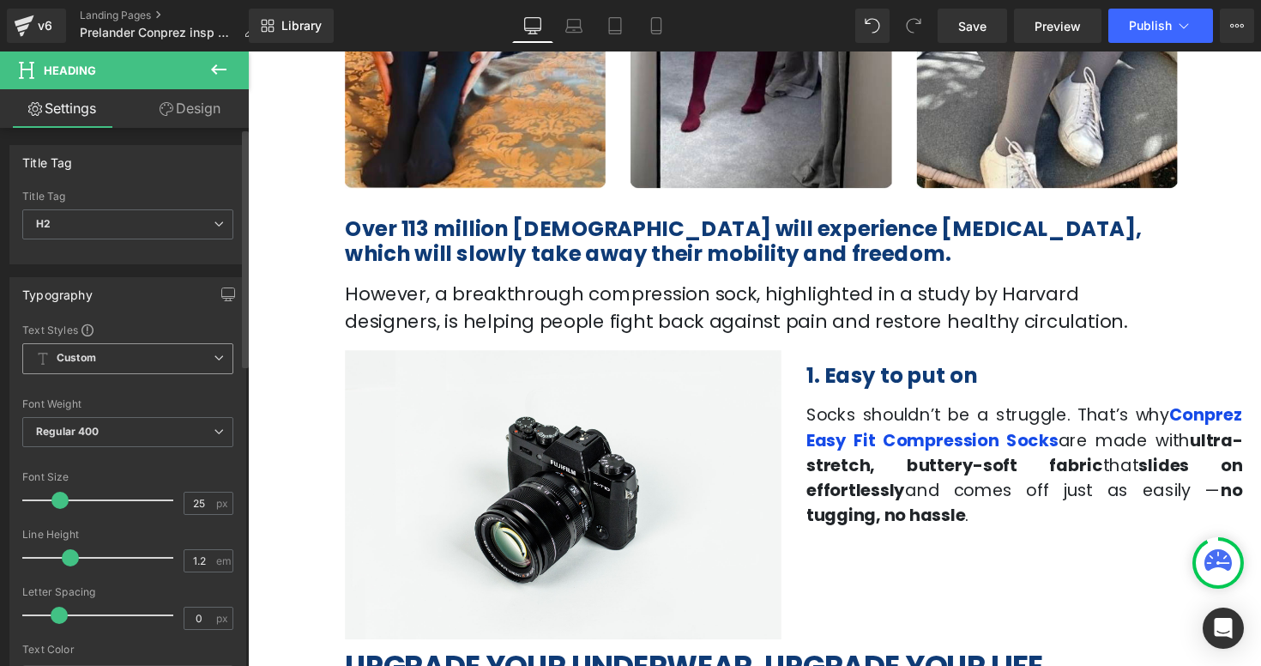
click at [164, 367] on span "Custom Setup Global Style" at bounding box center [127, 358] width 211 height 31
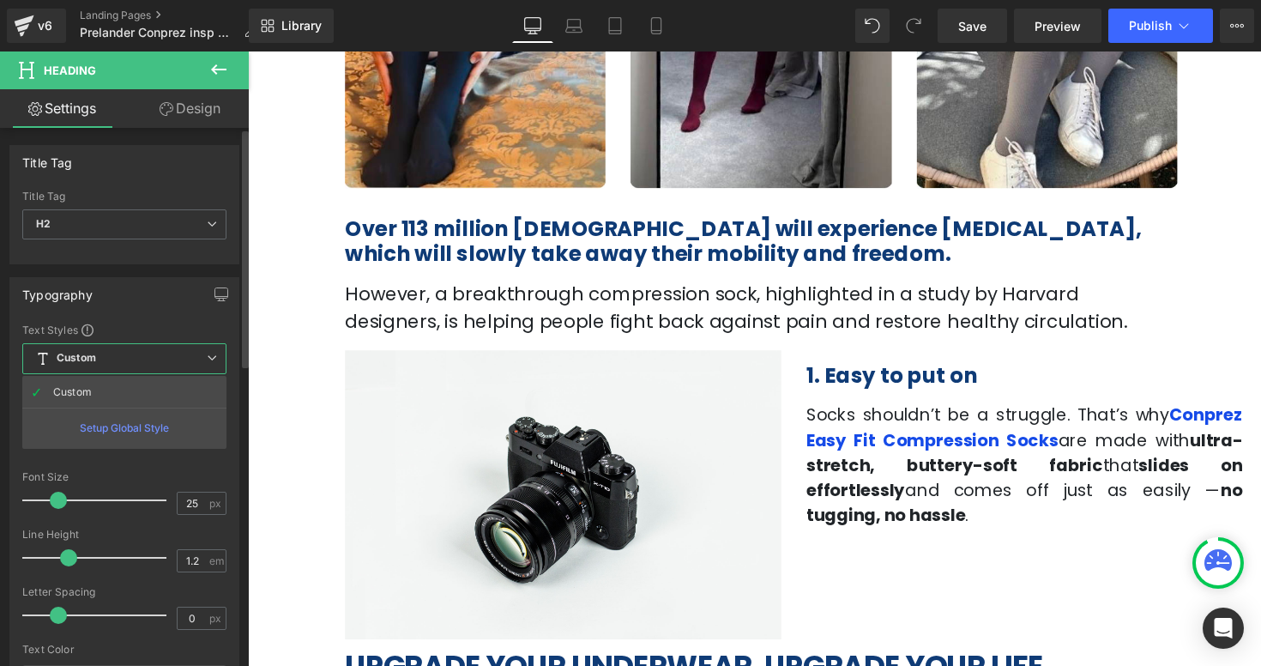
click at [164, 367] on span "Custom Setup Global Style" at bounding box center [124, 358] width 204 height 31
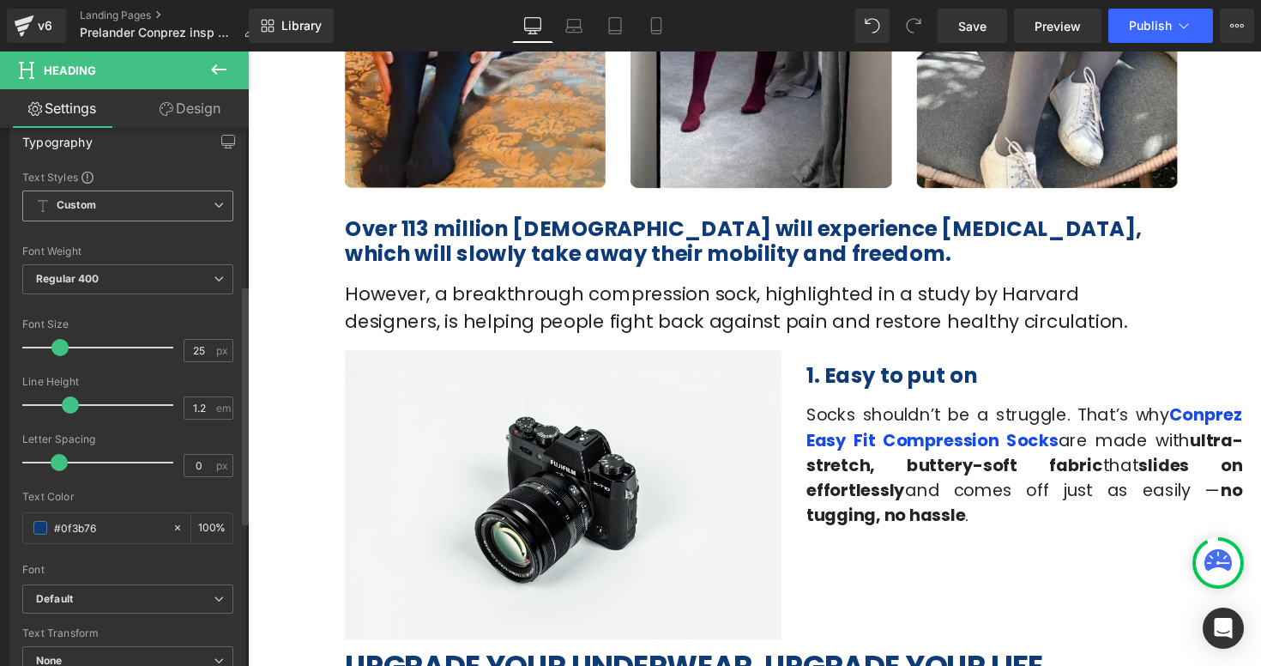
scroll to position [0, 0]
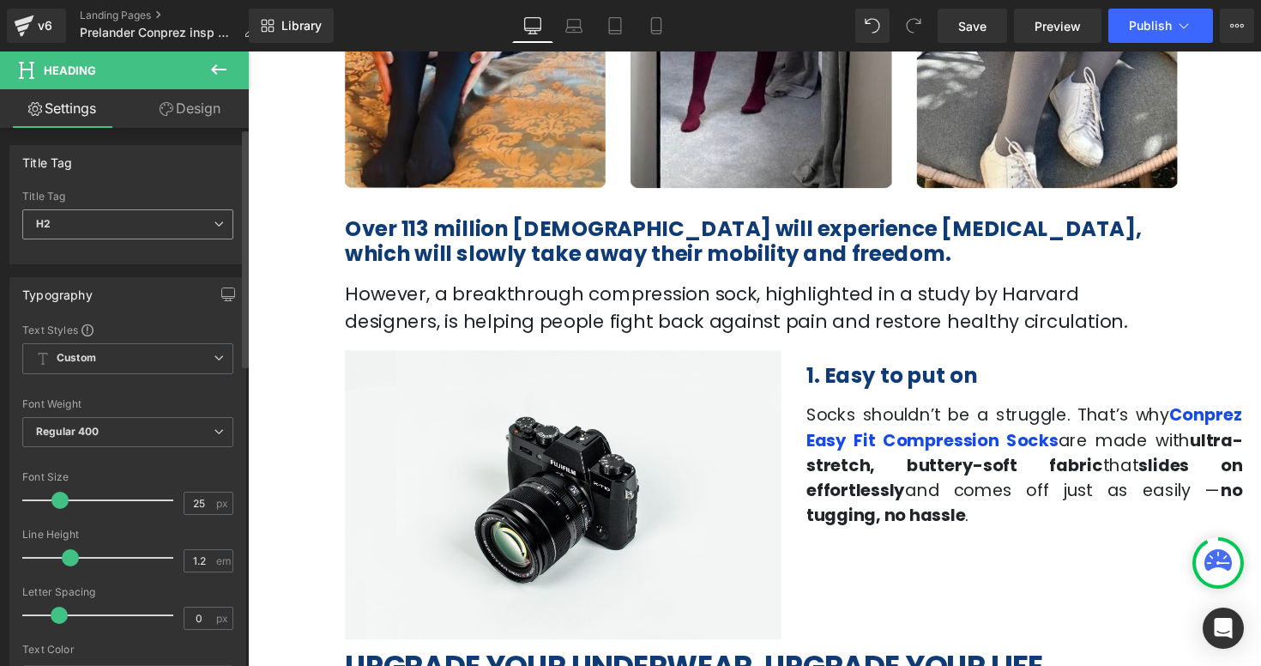
click at [178, 213] on span "H2" at bounding box center [127, 224] width 211 height 30
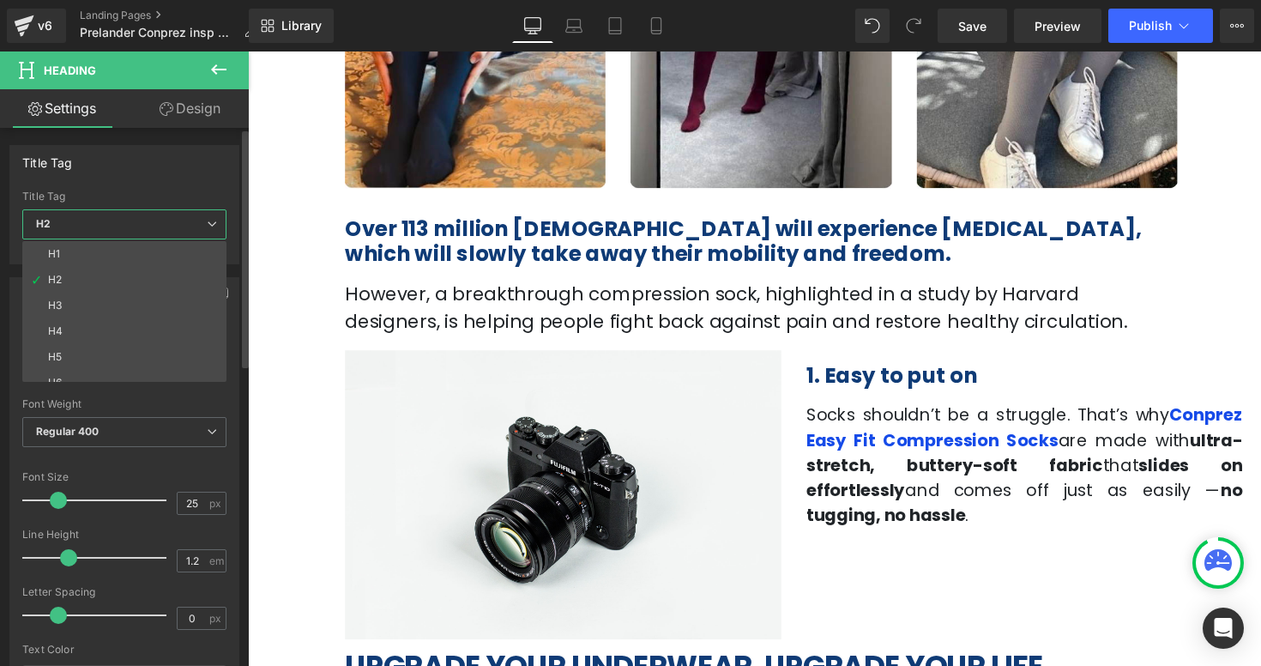
click at [178, 214] on span "H2" at bounding box center [124, 224] width 204 height 30
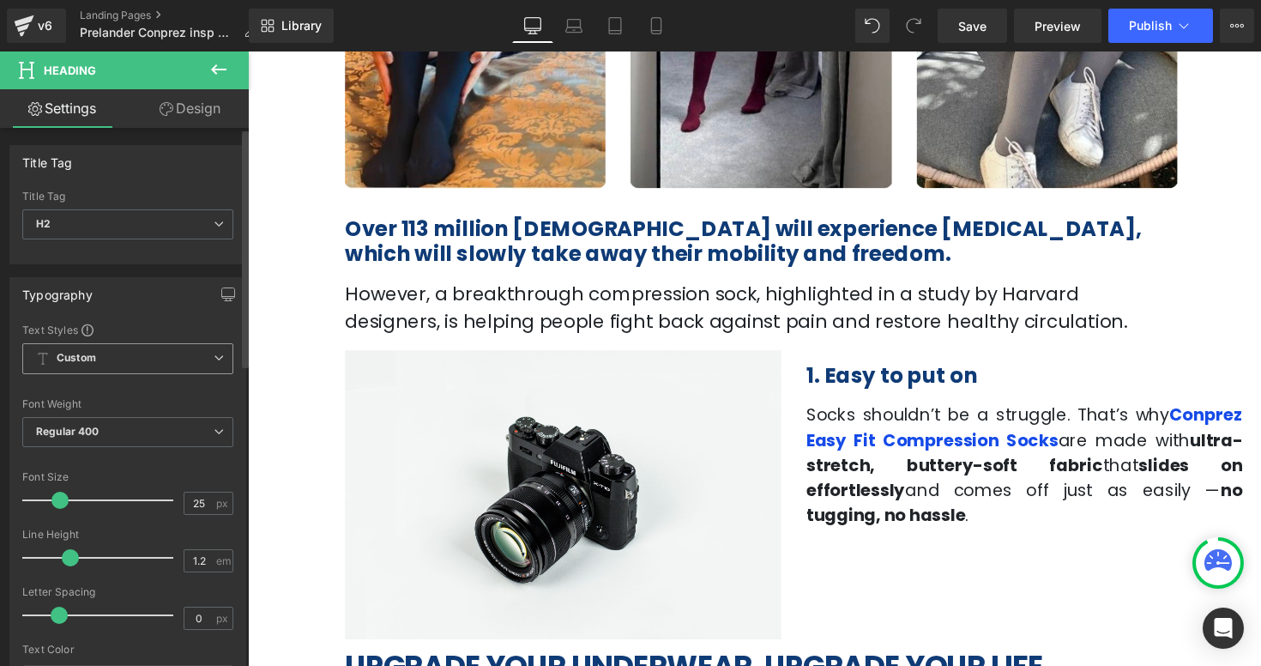
click at [128, 358] on span "Custom Setup Global Style" at bounding box center [127, 358] width 211 height 31
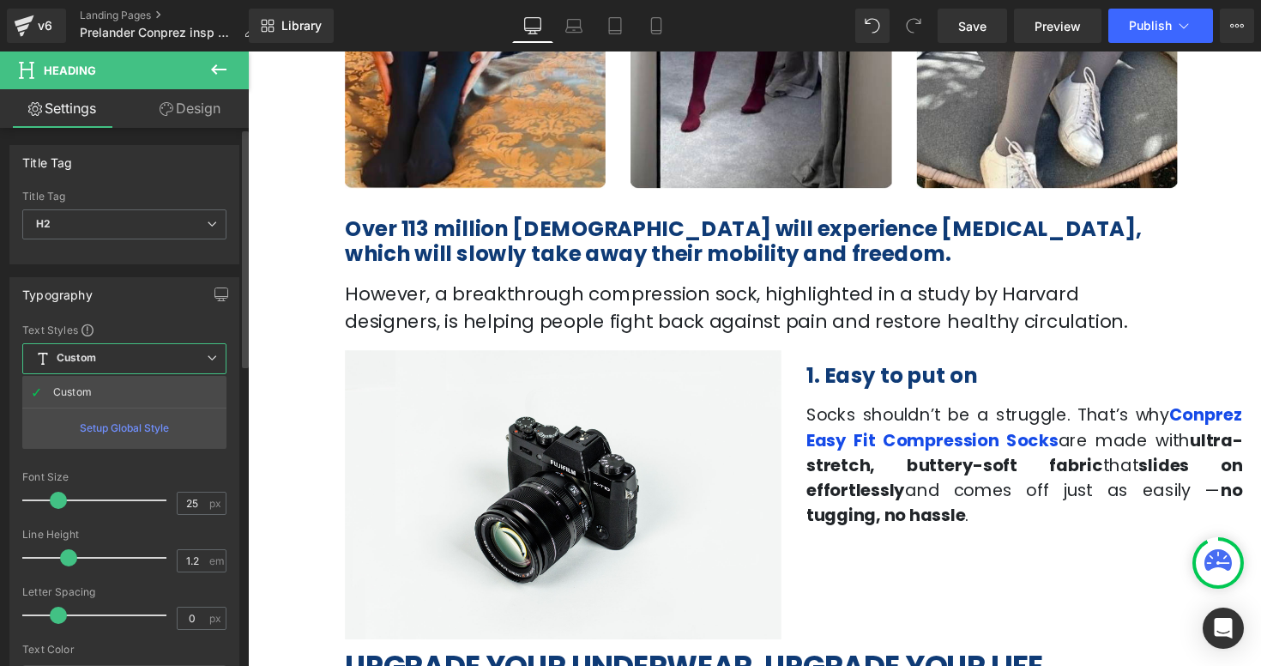
click at [128, 358] on span "Custom Setup Global Style" at bounding box center [124, 358] width 204 height 31
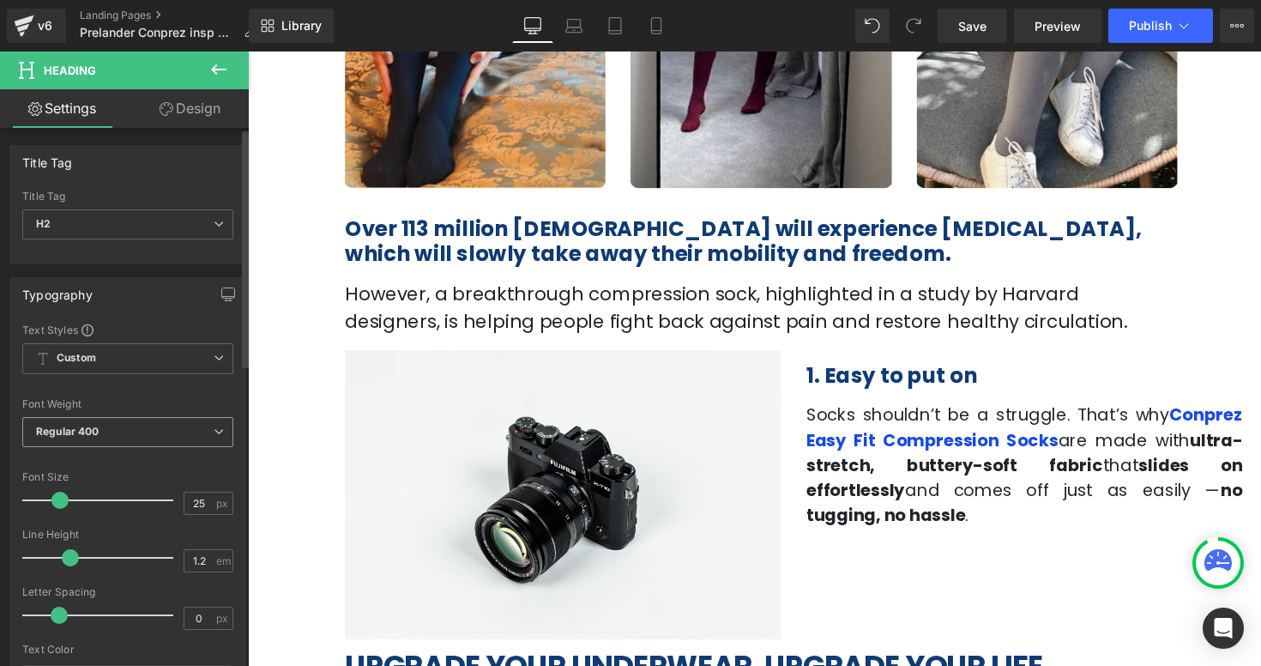
click at [110, 440] on span "Regular 400" at bounding box center [127, 432] width 211 height 30
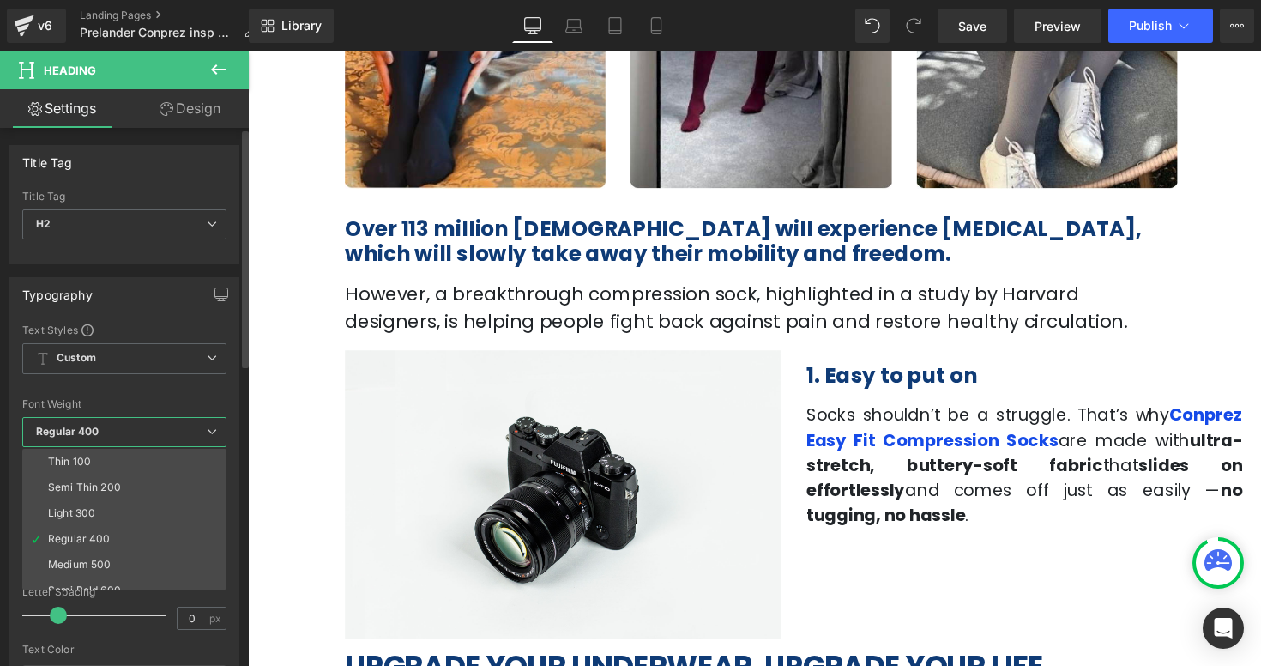
click at [110, 440] on span "Regular 400" at bounding box center [124, 432] width 204 height 30
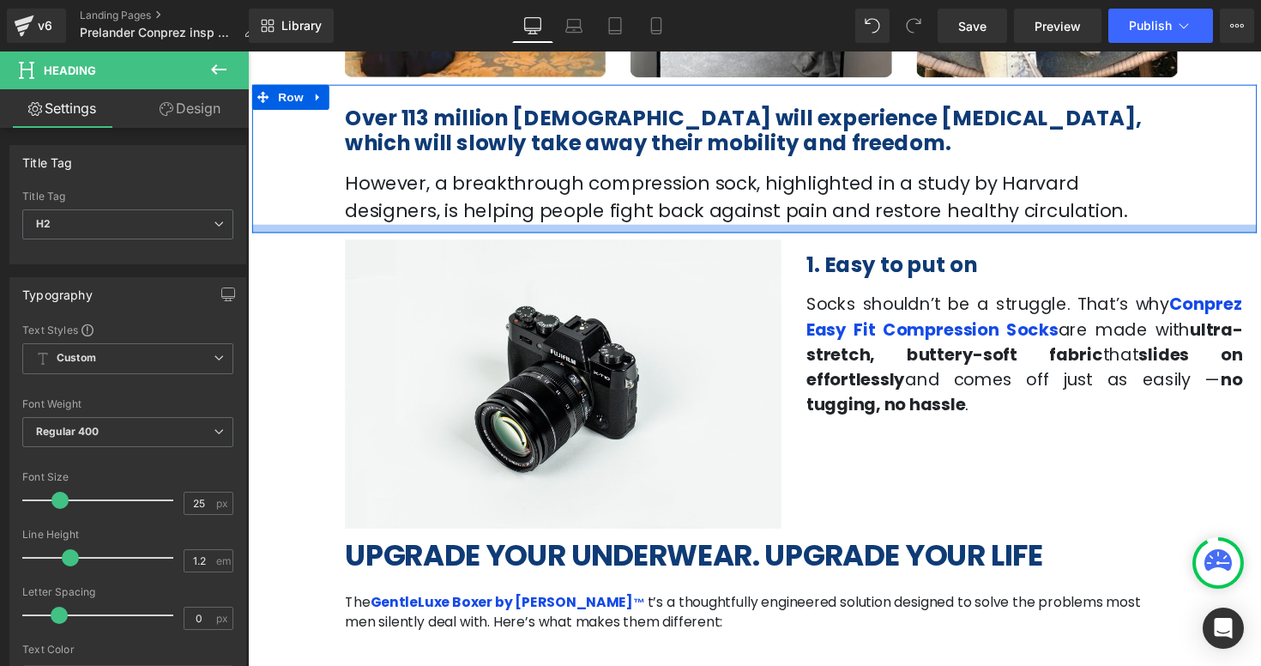
scroll to position [552, 0]
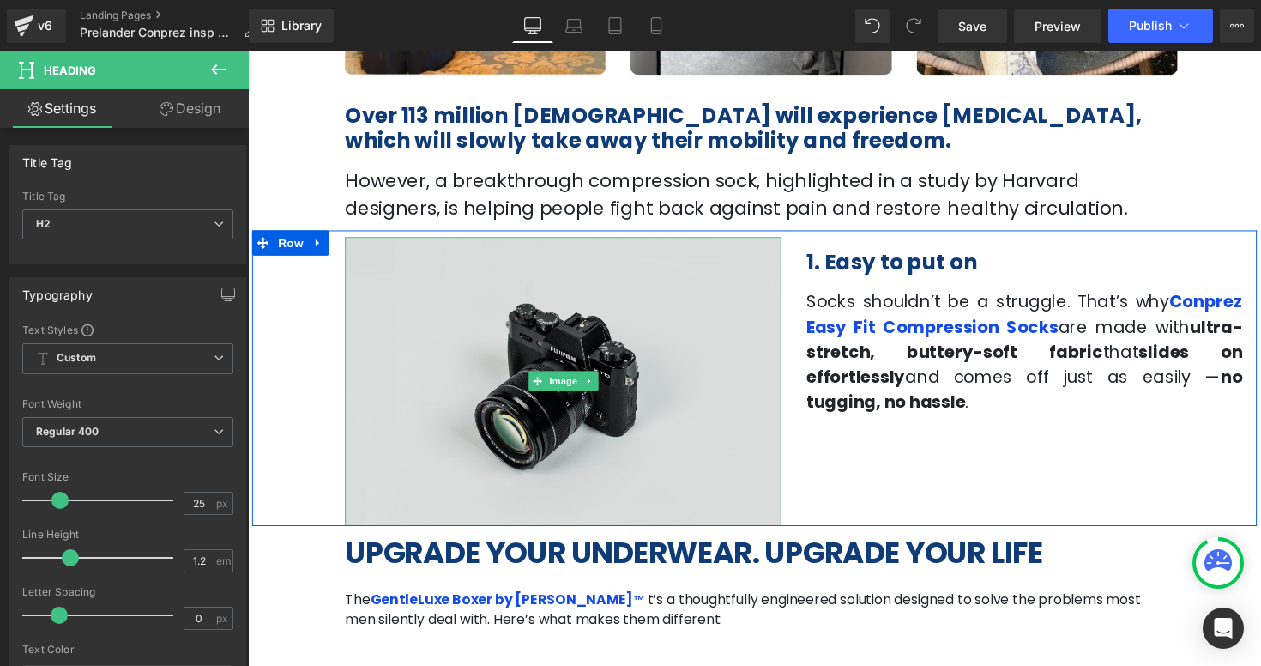
click at [609, 340] on img at bounding box center [570, 390] width 447 height 296
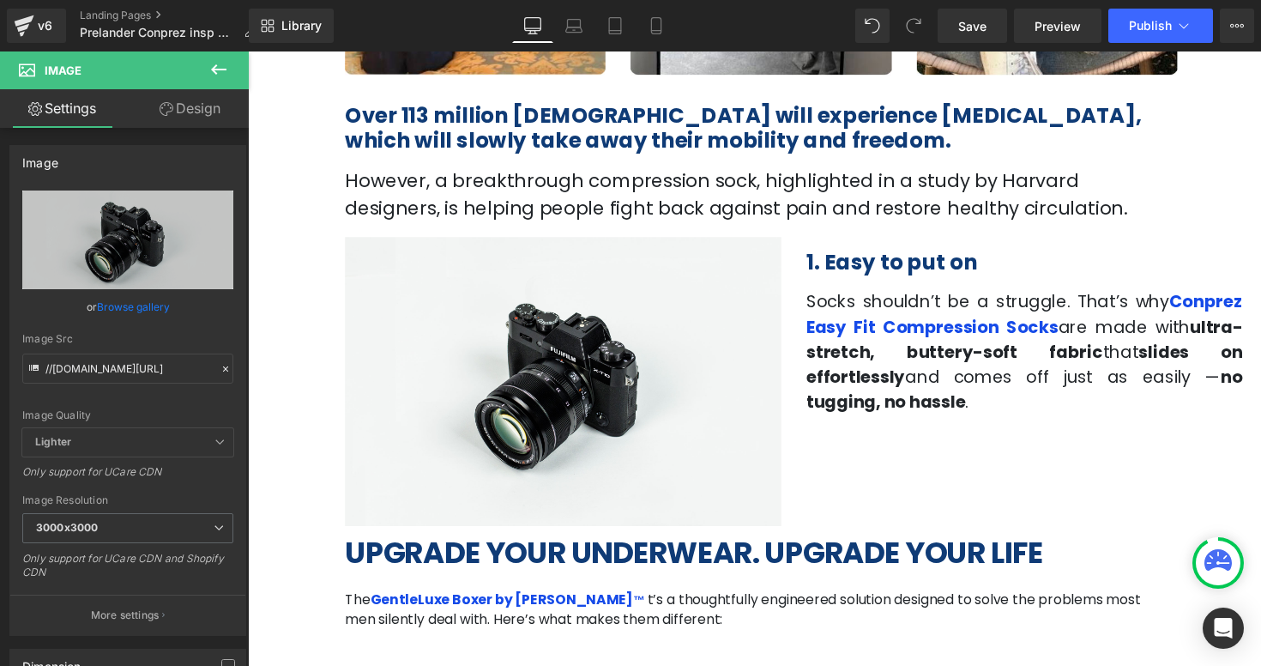
click at [229, 65] on button at bounding box center [219, 70] width 60 height 38
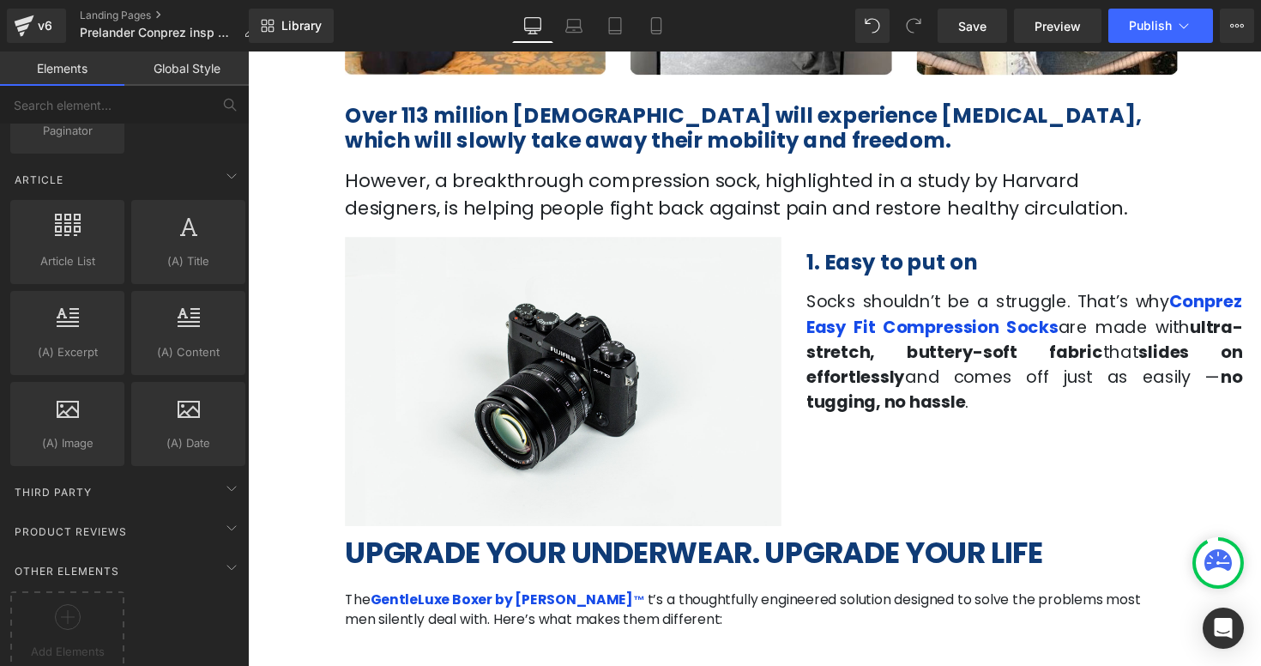
scroll to position [3242, 0]
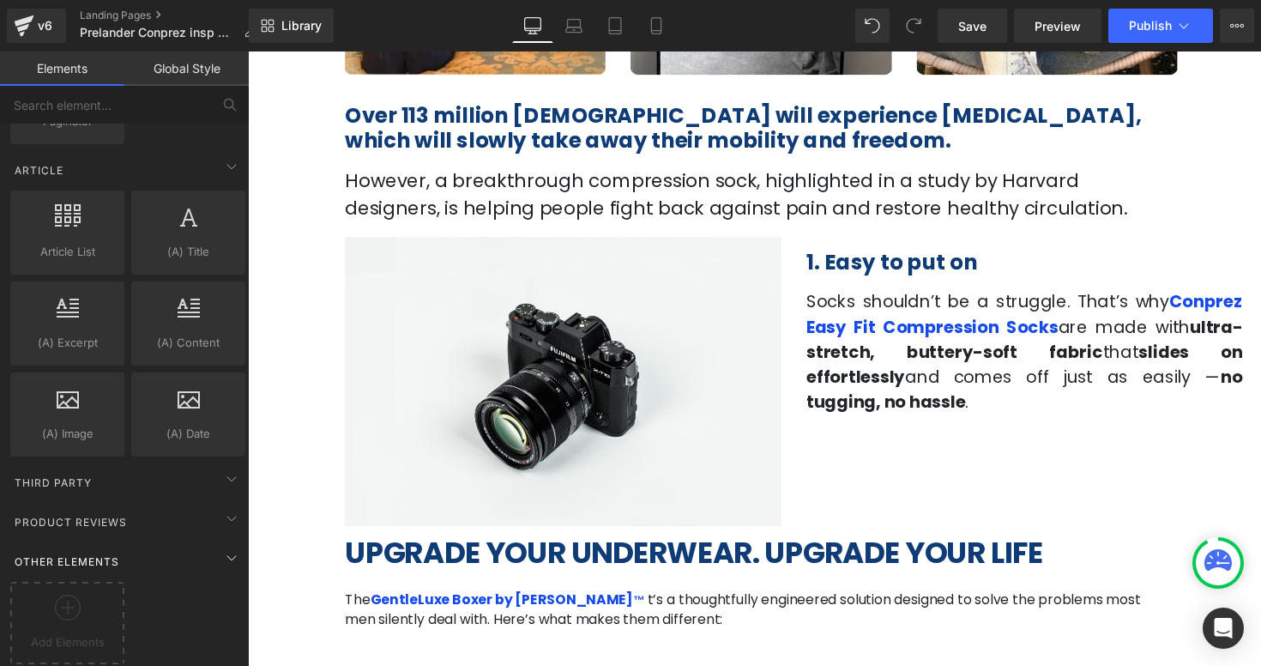
click at [163, 544] on div "Other Elements" at bounding box center [128, 561] width 242 height 34
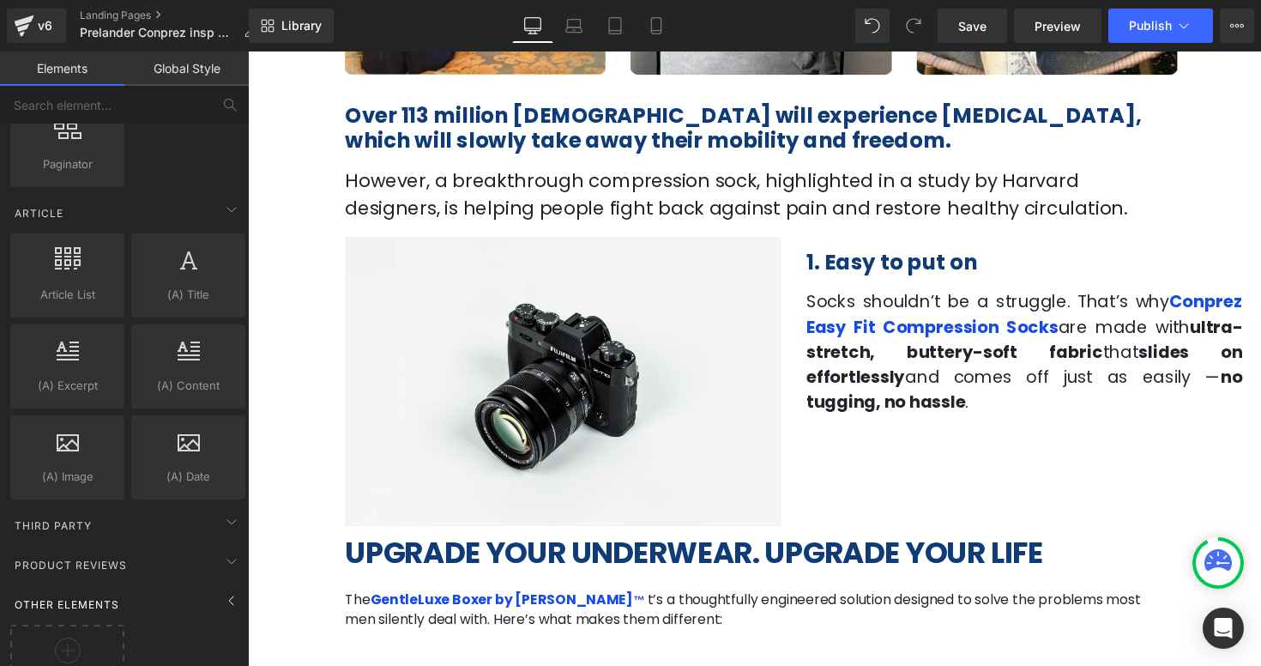
scroll to position [3153, 0]
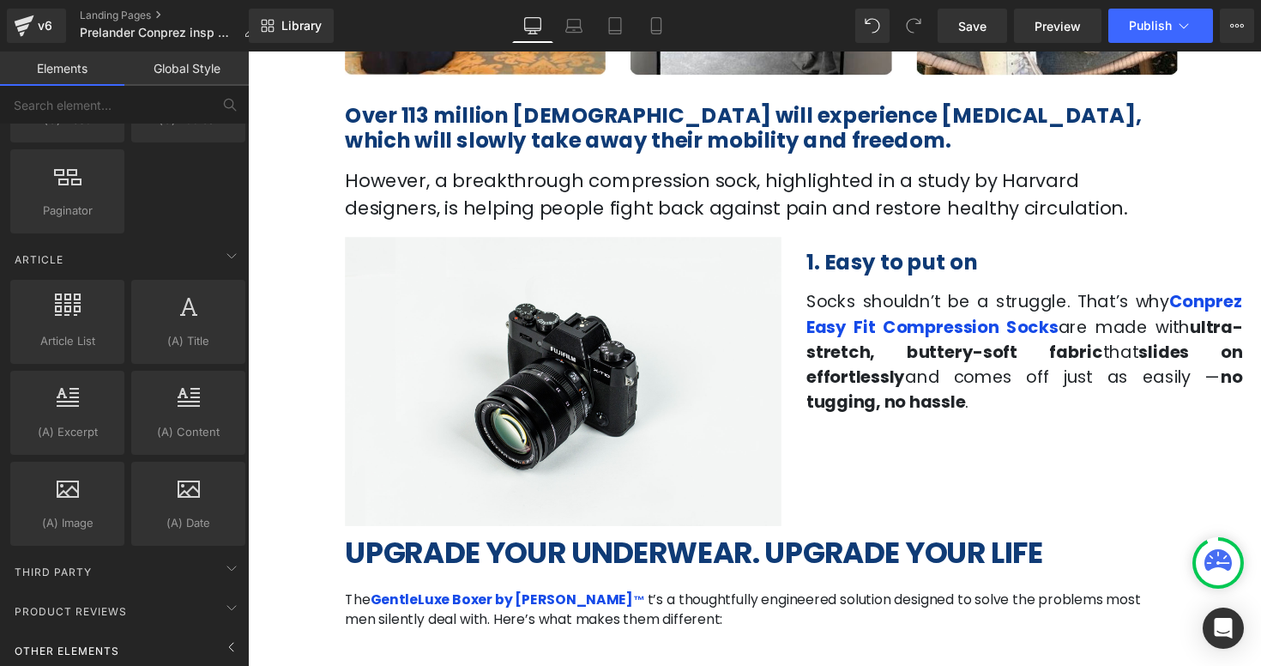
click at [118, 643] on span "Other Elements" at bounding box center [67, 650] width 108 height 16
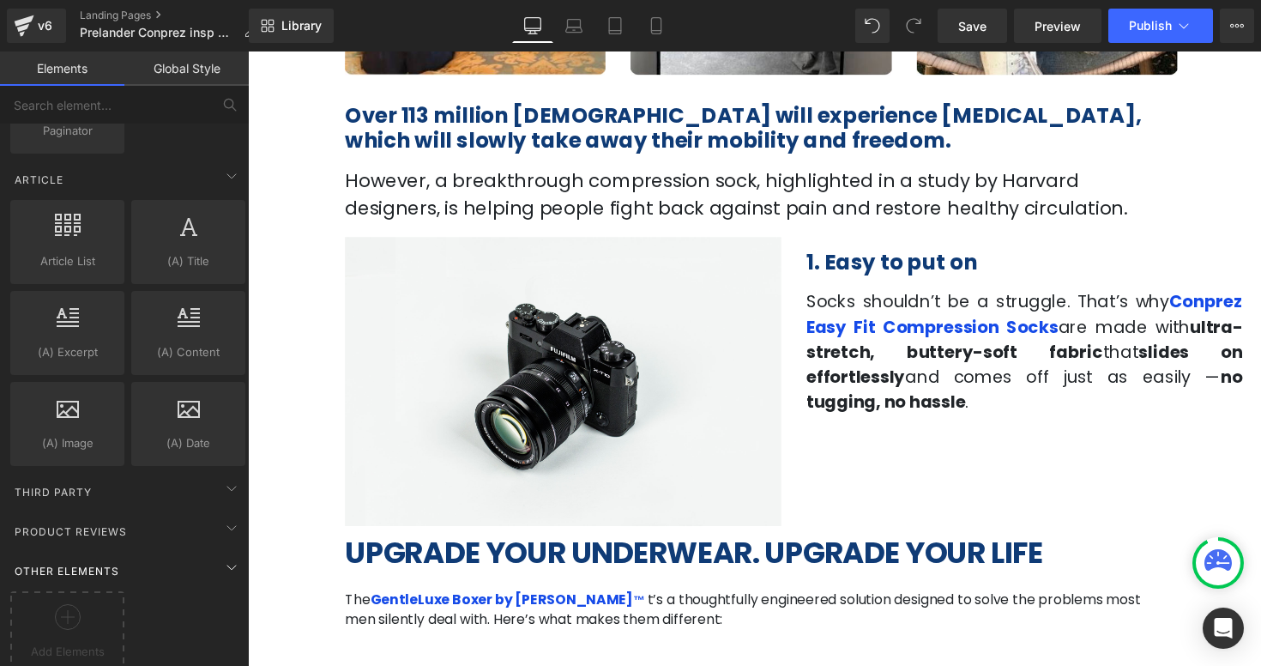
scroll to position [3242, 0]
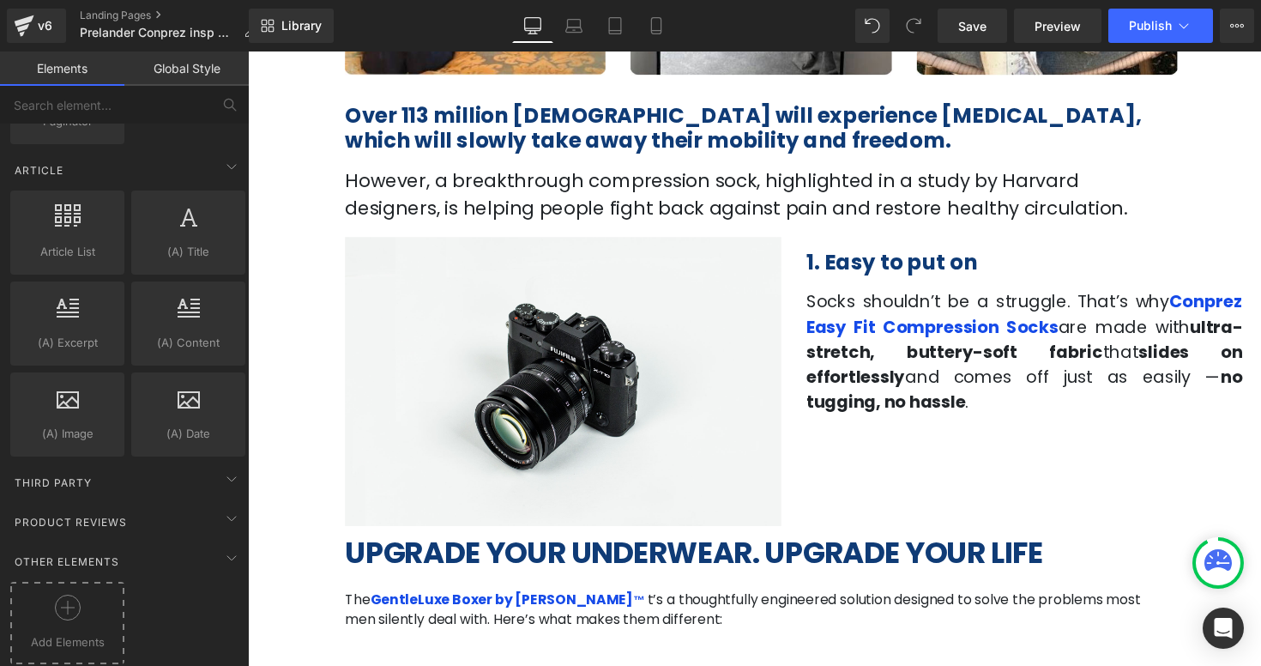
click at [59, 594] on icon at bounding box center [68, 607] width 26 height 26
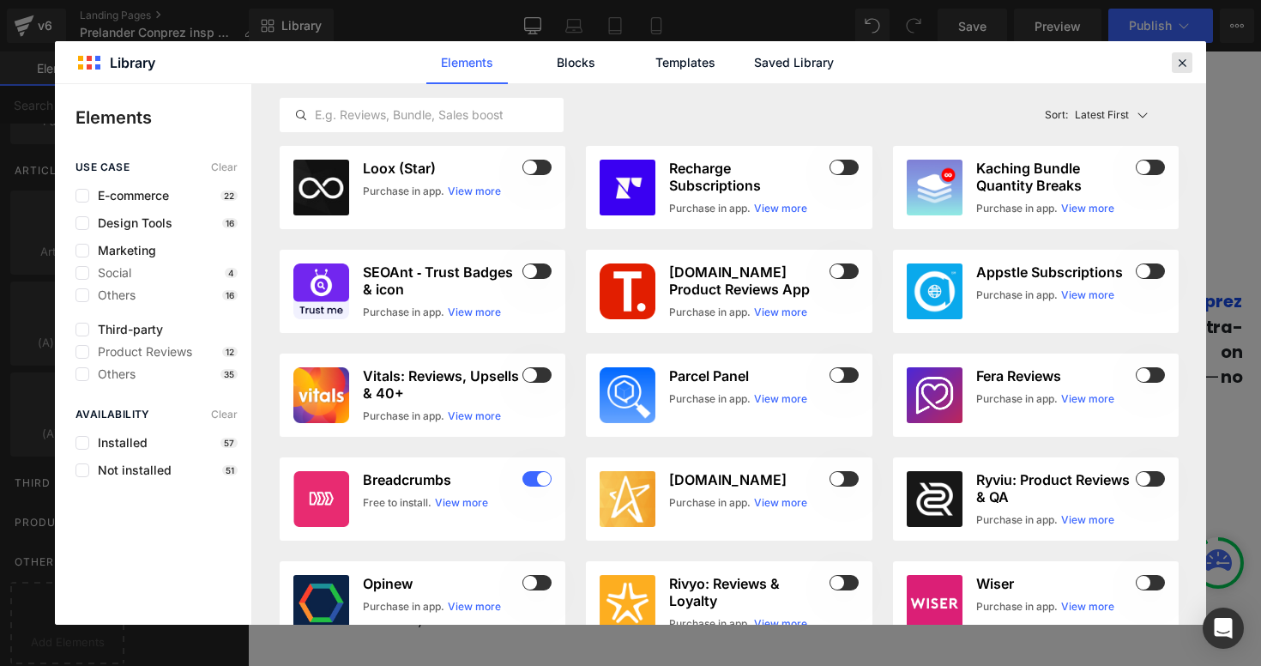
click at [1180, 57] on icon at bounding box center [1181, 62] width 15 height 15
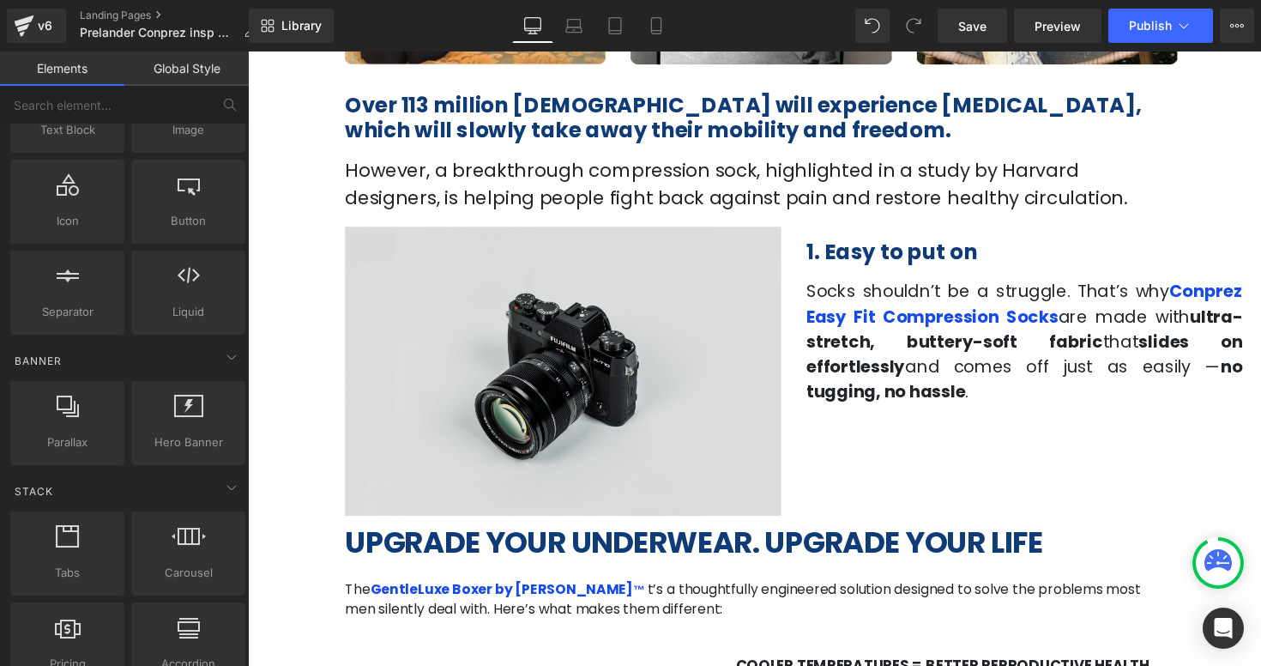
scroll to position [566, 0]
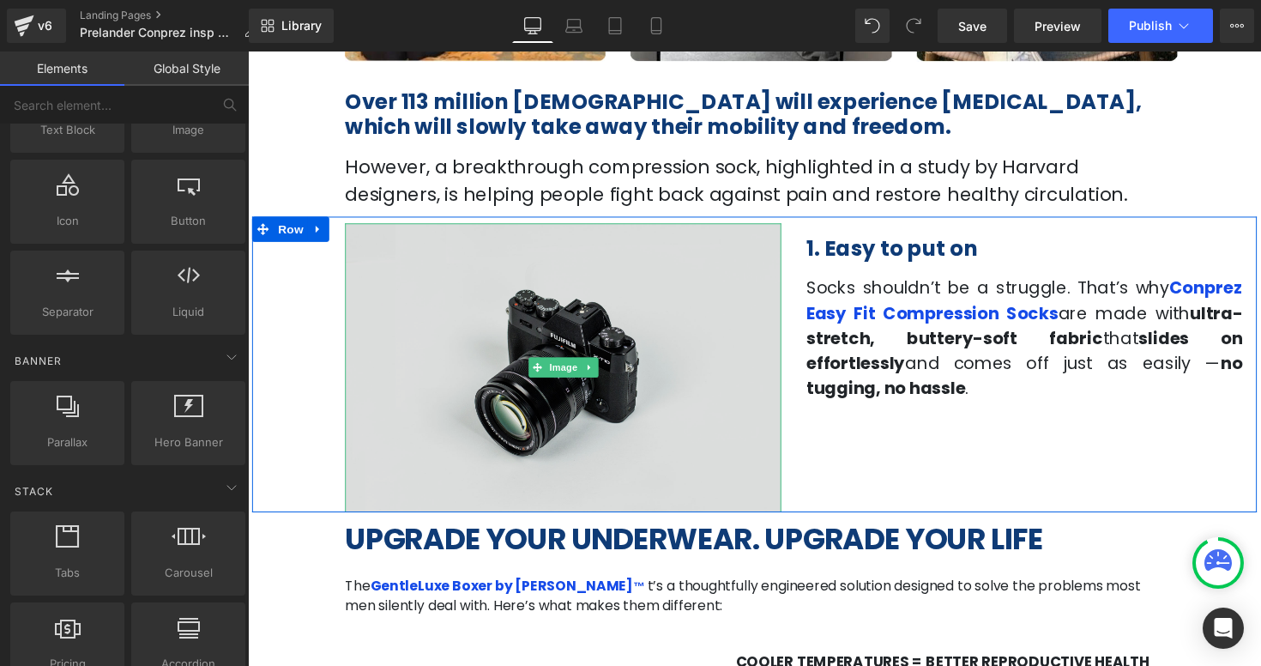
click at [499, 340] on img at bounding box center [570, 375] width 447 height 296
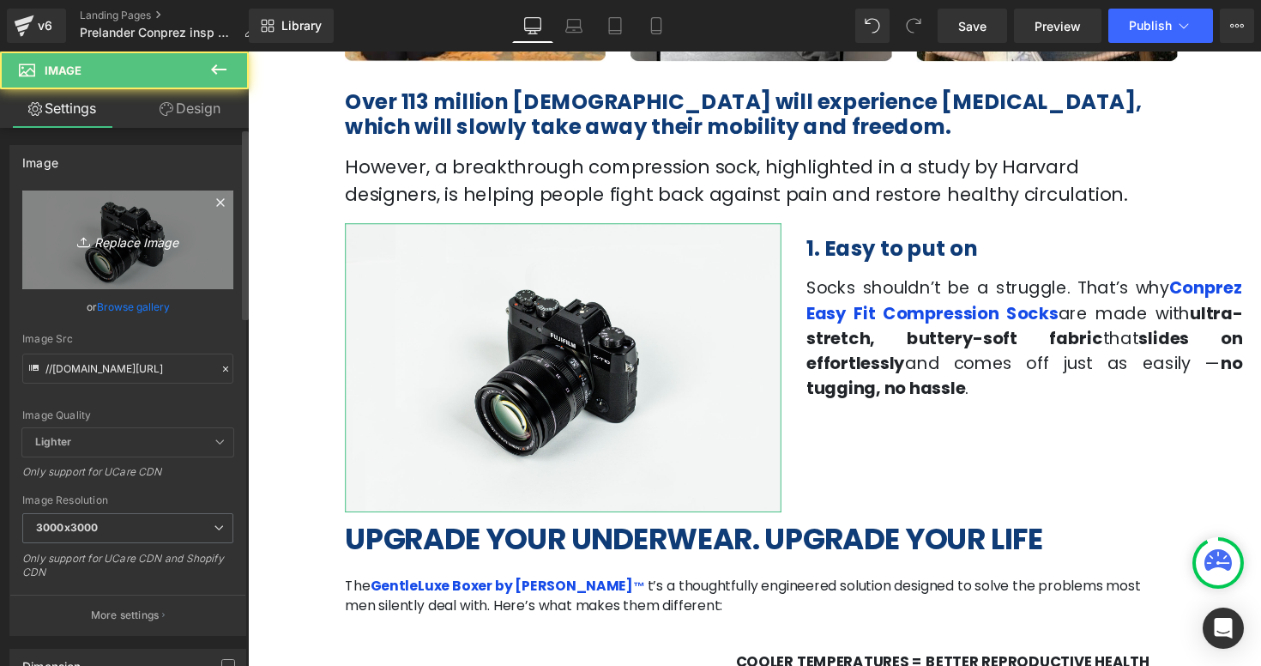
click at [130, 220] on link "Replace Image" at bounding box center [127, 239] width 211 height 99
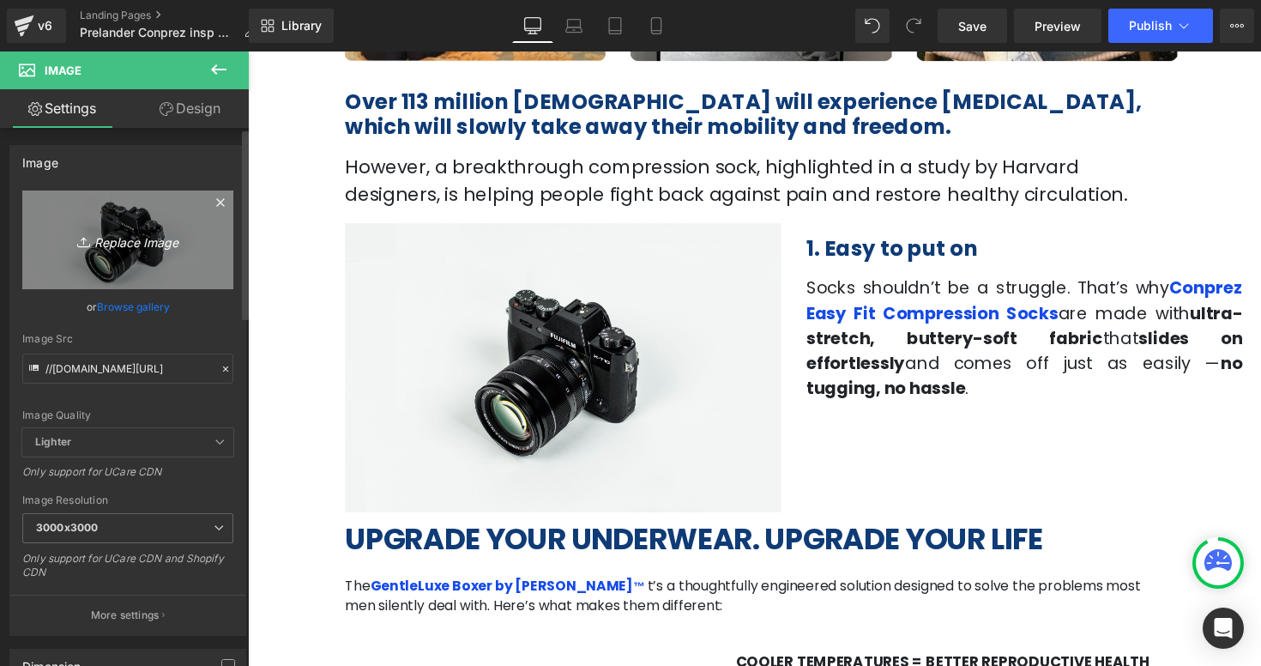
type input "C:\fakepath\Captura de pantalla 2025-09-16 a la(s) 11.57.48 a.m..png"
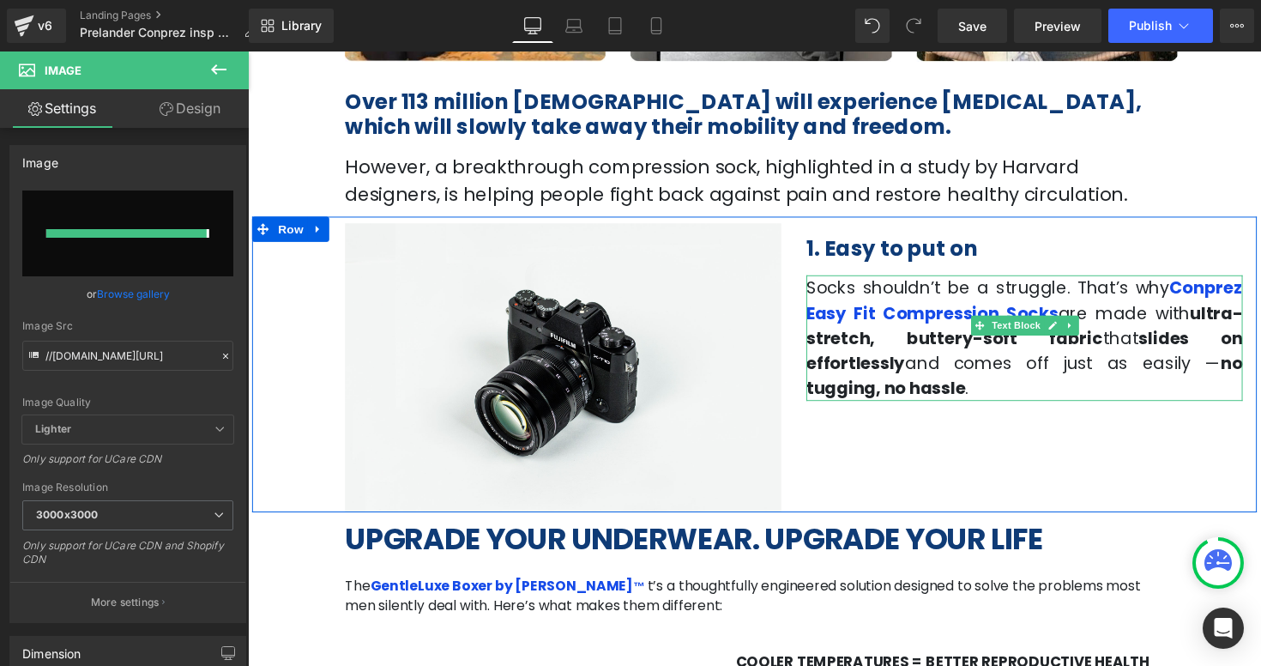
type input "[URL][DOMAIN_NAME]"
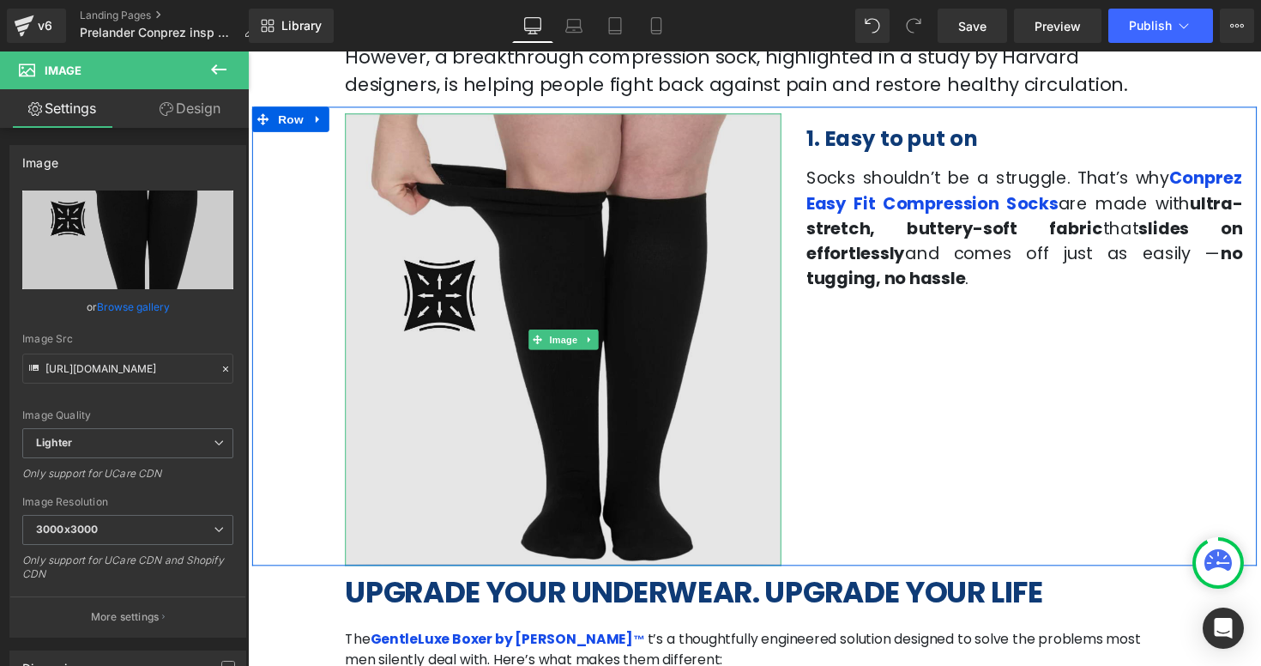
scroll to position [685, 0]
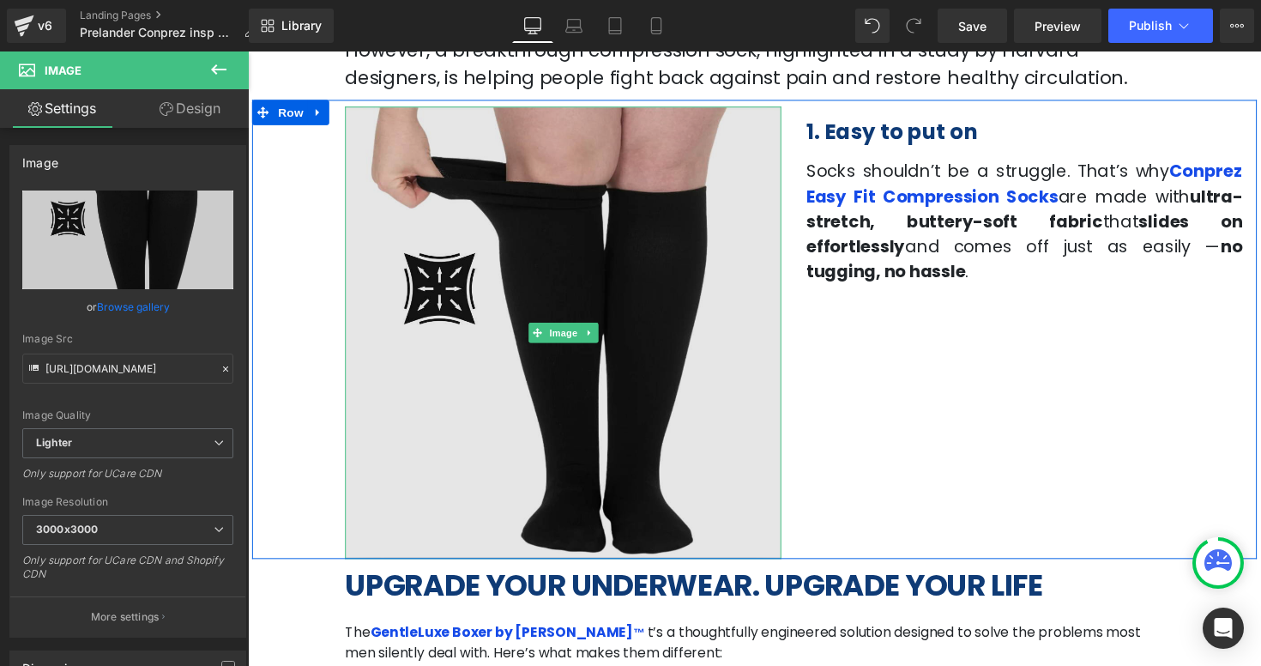
click at [534, 302] on img at bounding box center [570, 339] width 447 height 463
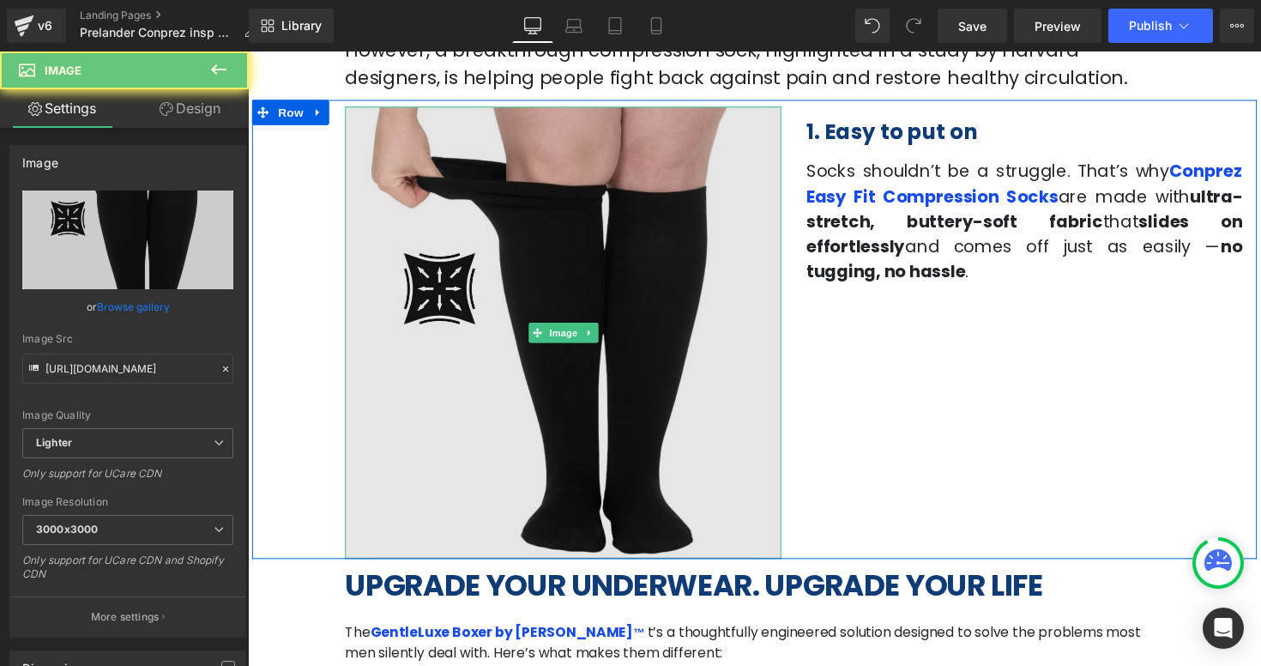
click at [756, 514] on img at bounding box center [570, 339] width 447 height 463
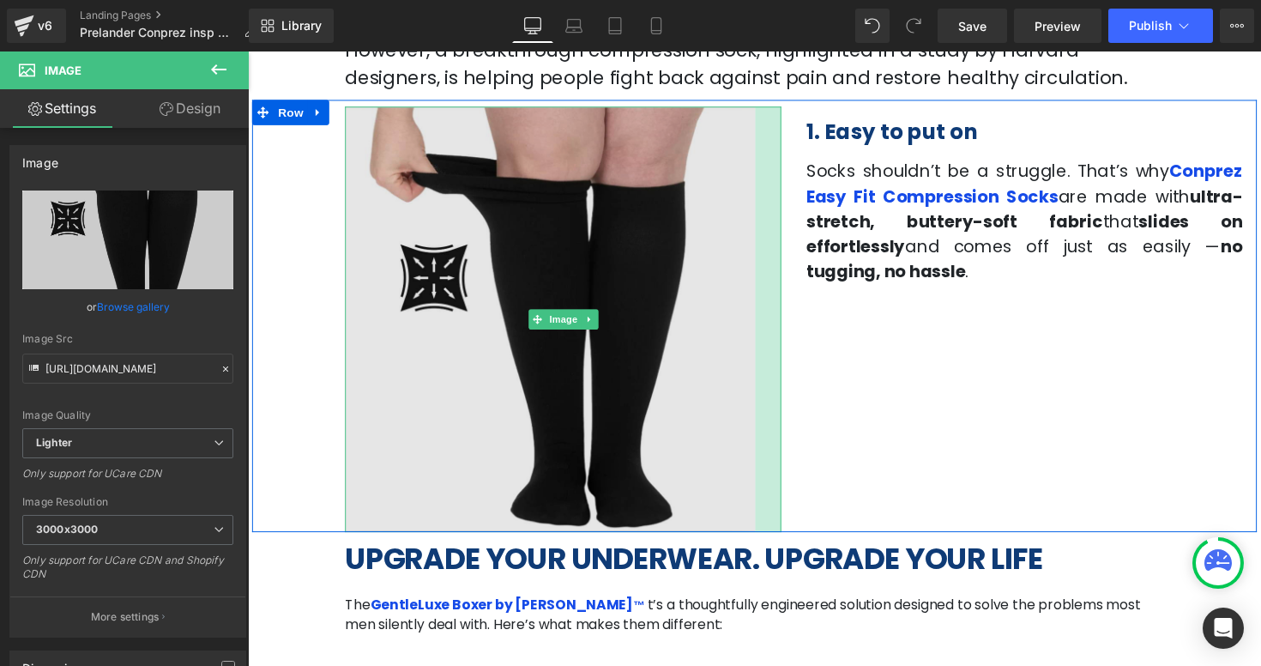
drag, startPoint x: 791, startPoint y: 531, endPoint x: 761, endPoint y: 533, distance: 30.1
click at [760, 510] on div "Image 31px" at bounding box center [570, 326] width 447 height 436
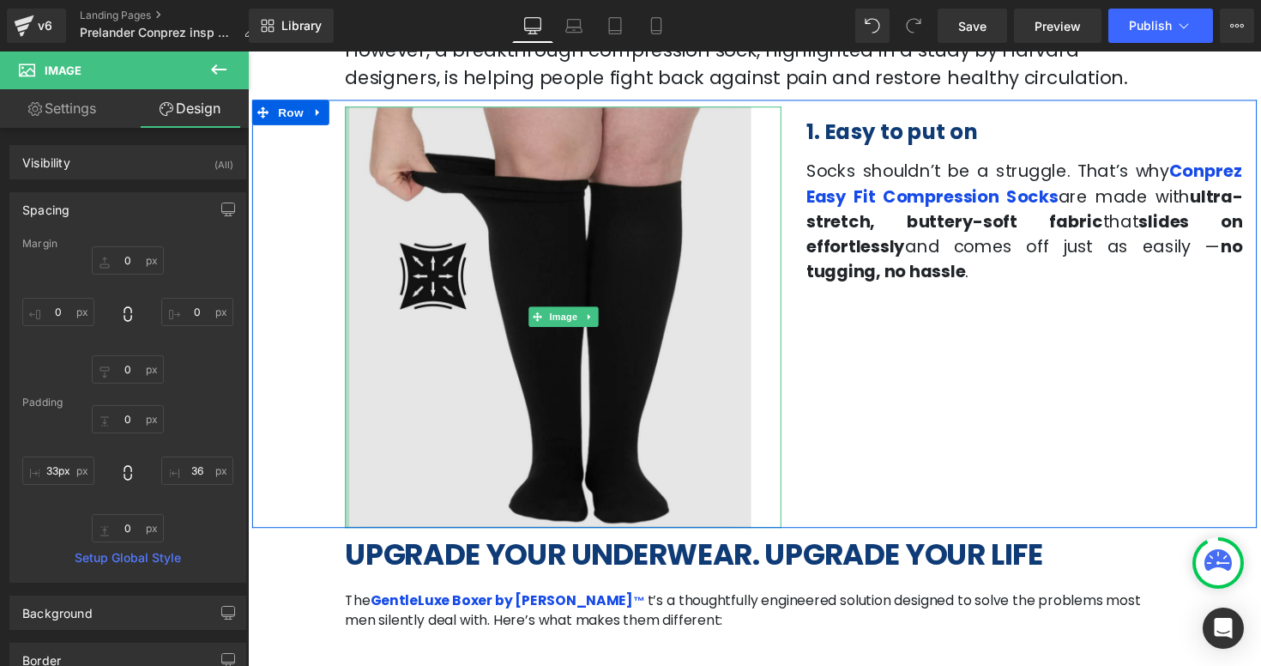
drag, startPoint x: 349, startPoint y: 398, endPoint x: 391, endPoint y: 398, distance: 42.0
click at [391, 398] on div "Image 36px" at bounding box center [570, 323] width 447 height 431
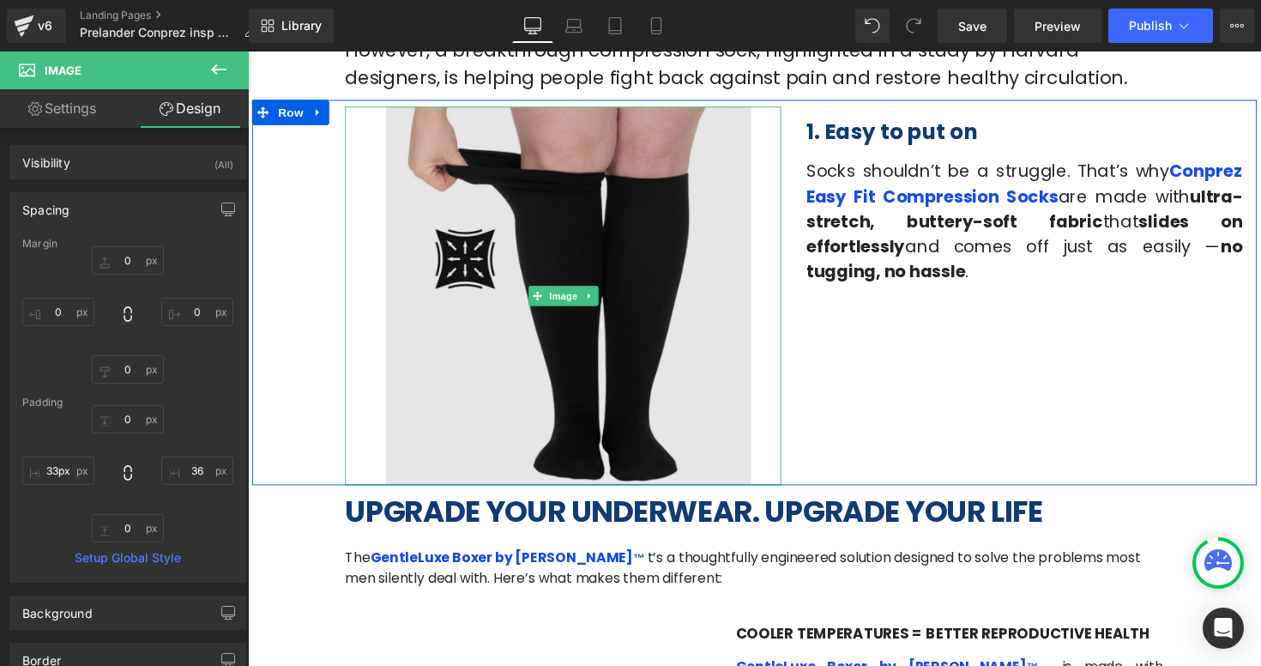
type input "49px"
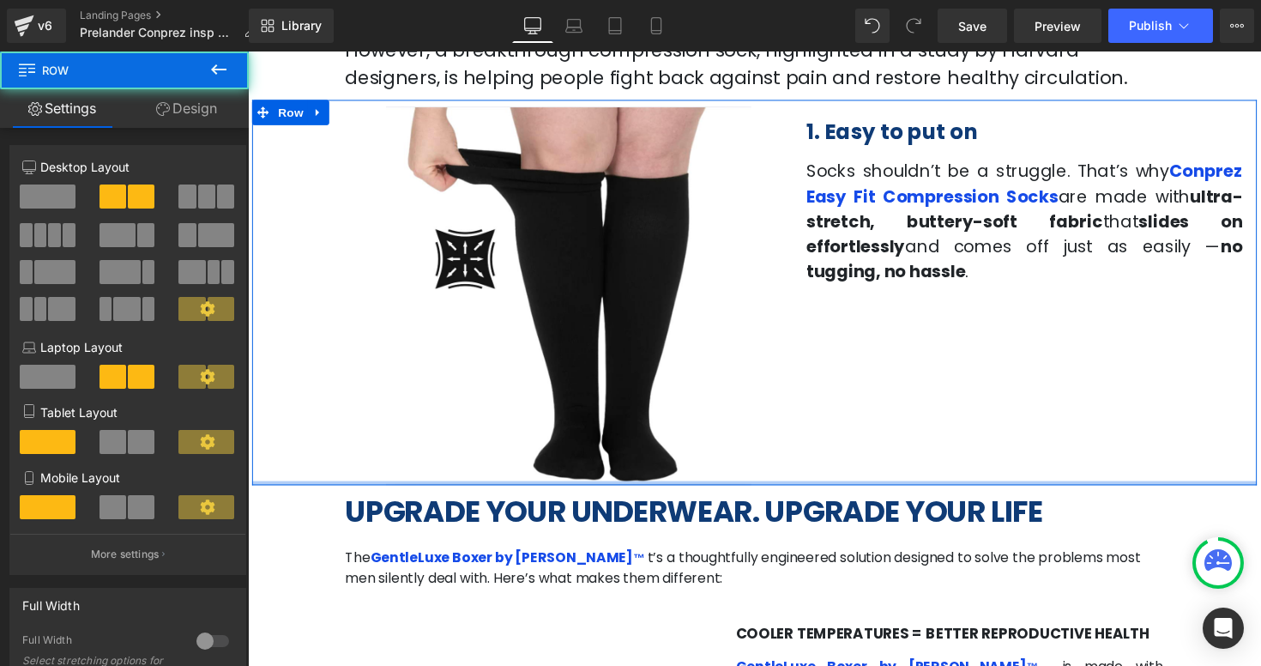
click at [582, 491] on div at bounding box center [766, 493] width 1029 height 4
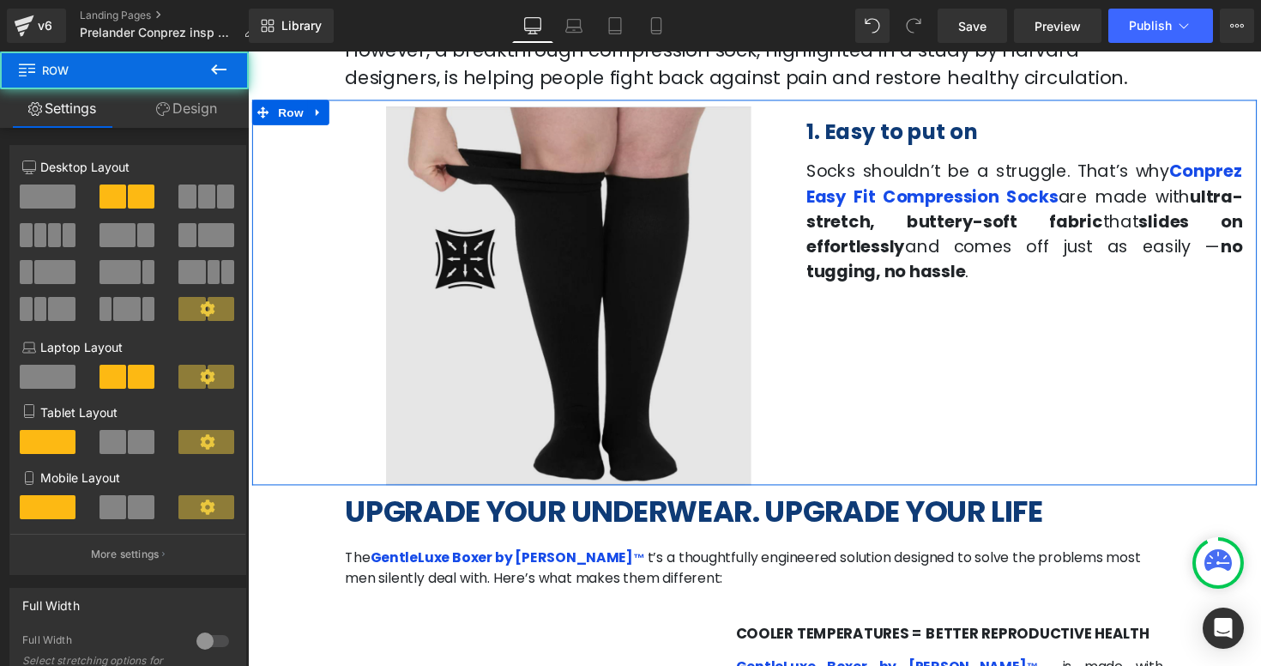
click at [590, 464] on img at bounding box center [570, 302] width 447 height 388
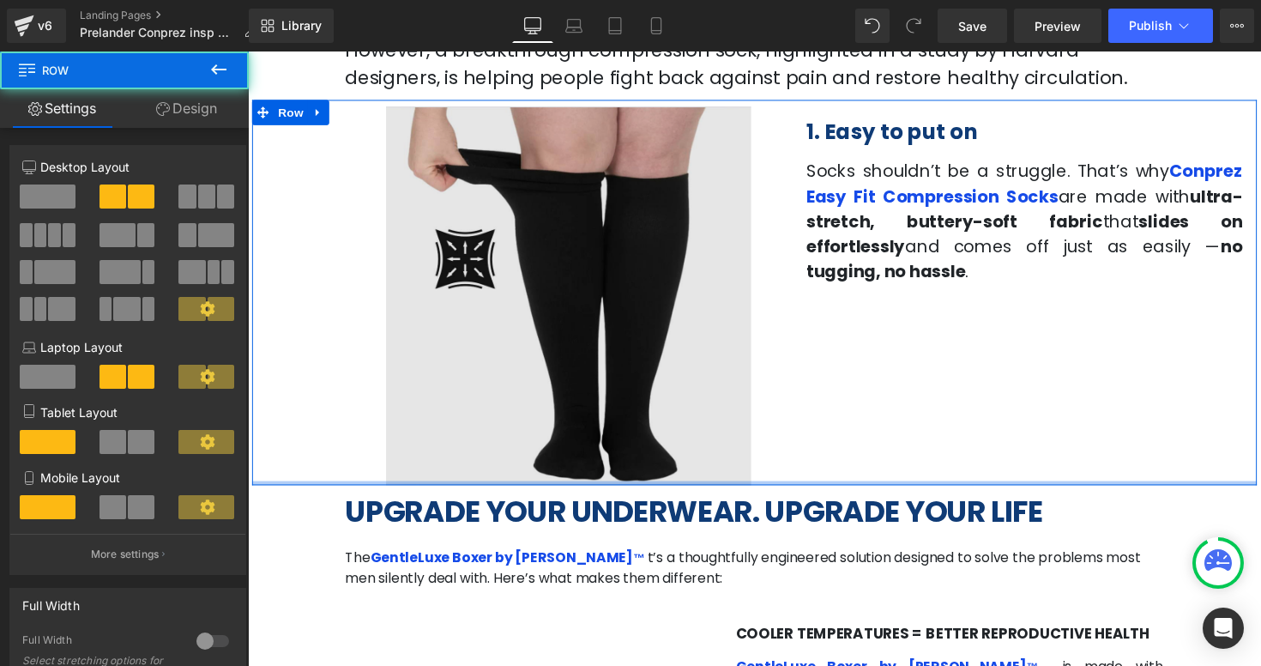
drag, startPoint x: 584, startPoint y: 491, endPoint x: 584, endPoint y: 479, distance: 12.0
click at [584, 479] on div "Image 49px 36px 1. Easy to put on Heading Socks shouldn’t be a struggle. That’s…" at bounding box center [766, 298] width 1029 height 395
click at [569, 248] on img at bounding box center [570, 302] width 447 height 388
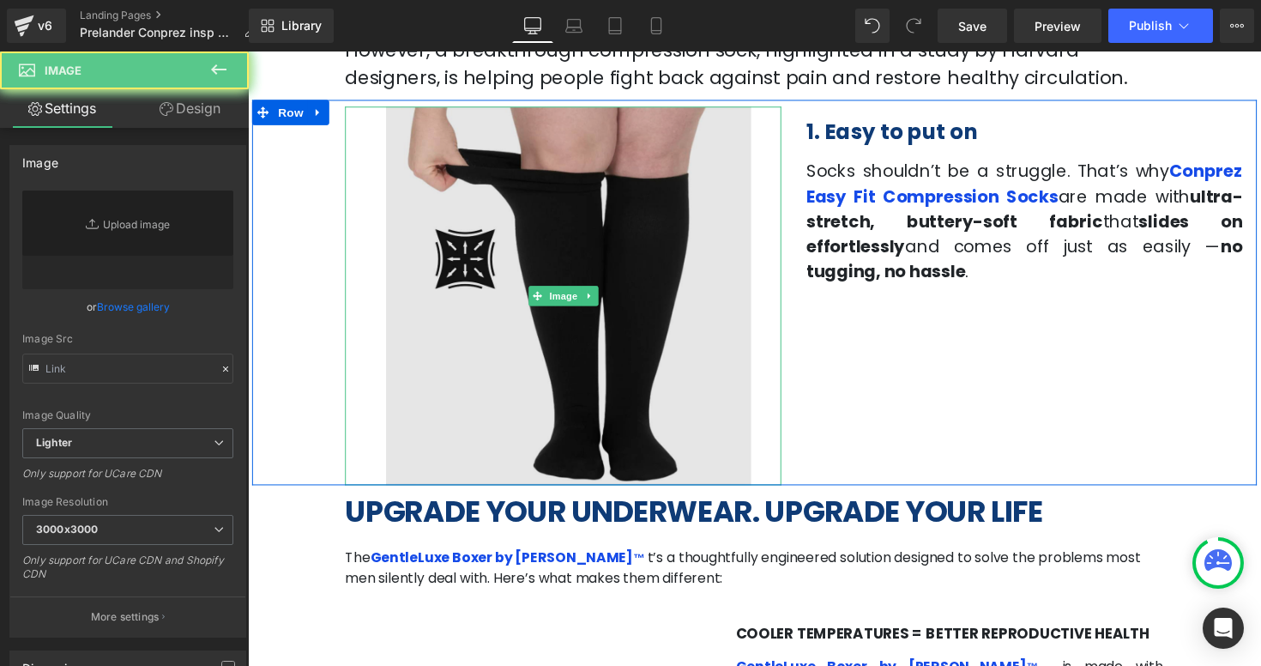
type input "[URL][DOMAIN_NAME]"
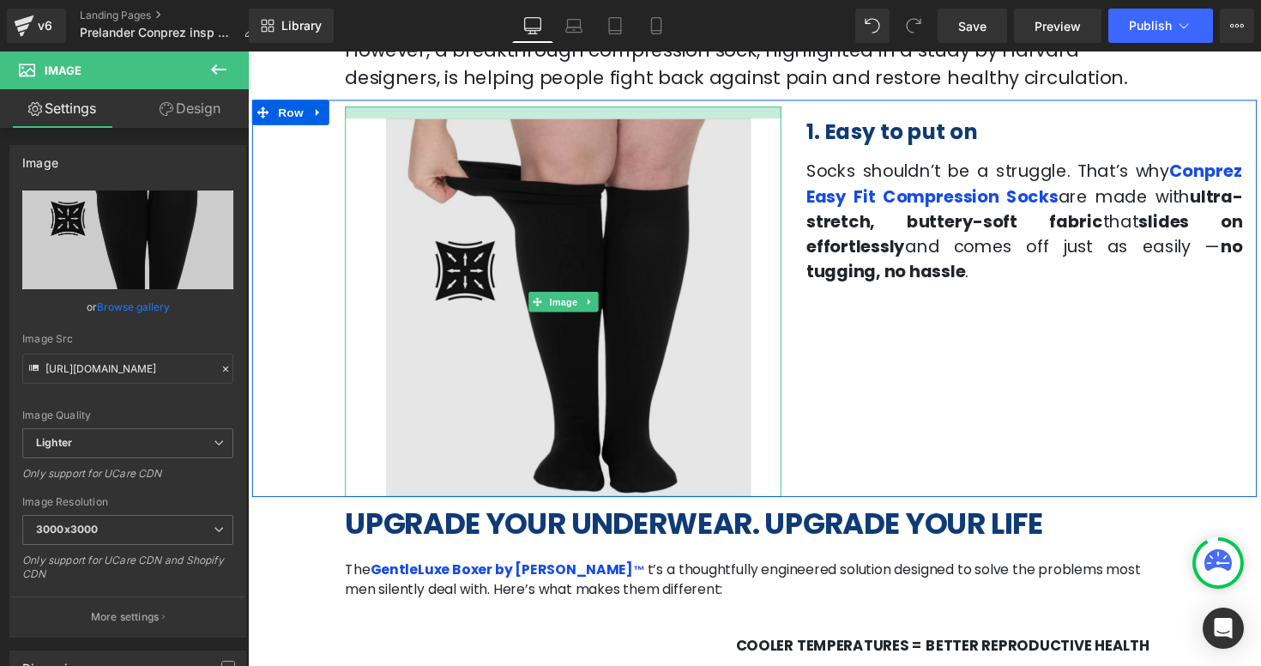
drag, startPoint x: 549, startPoint y: 112, endPoint x: 550, endPoint y: 136, distance: 24.0
click at [550, 136] on div "Image 49px 36px" at bounding box center [570, 308] width 447 height 400
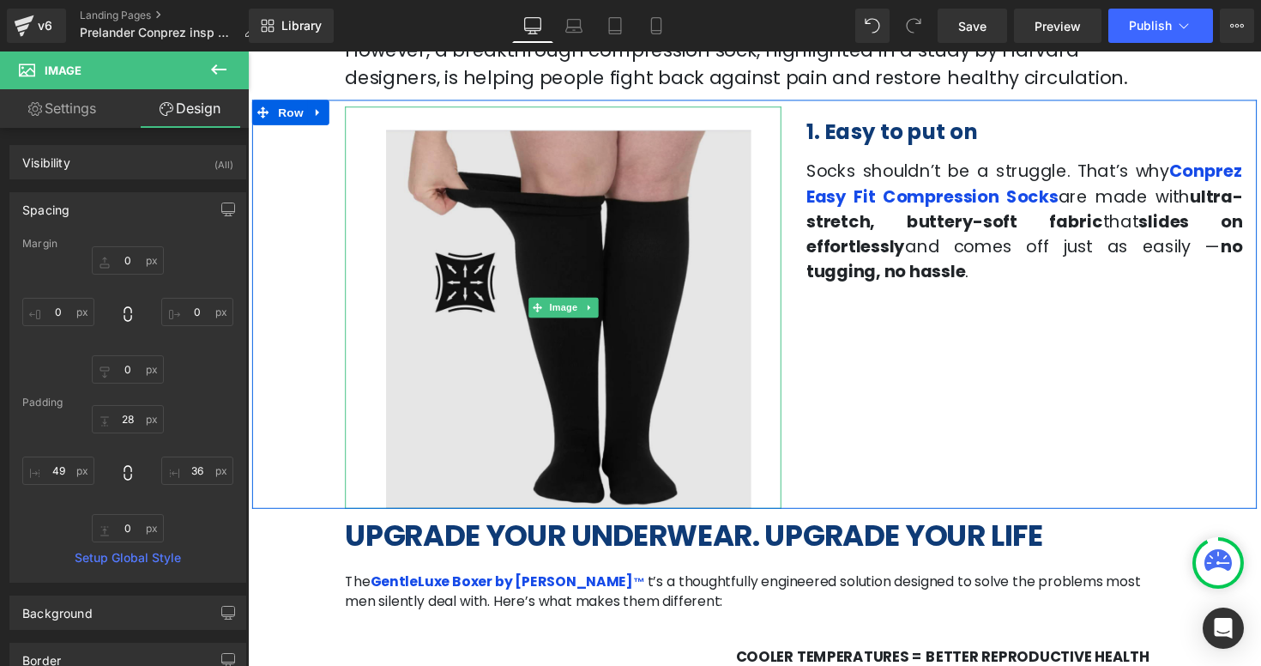
click at [558, 277] on img at bounding box center [570, 314] width 447 height 412
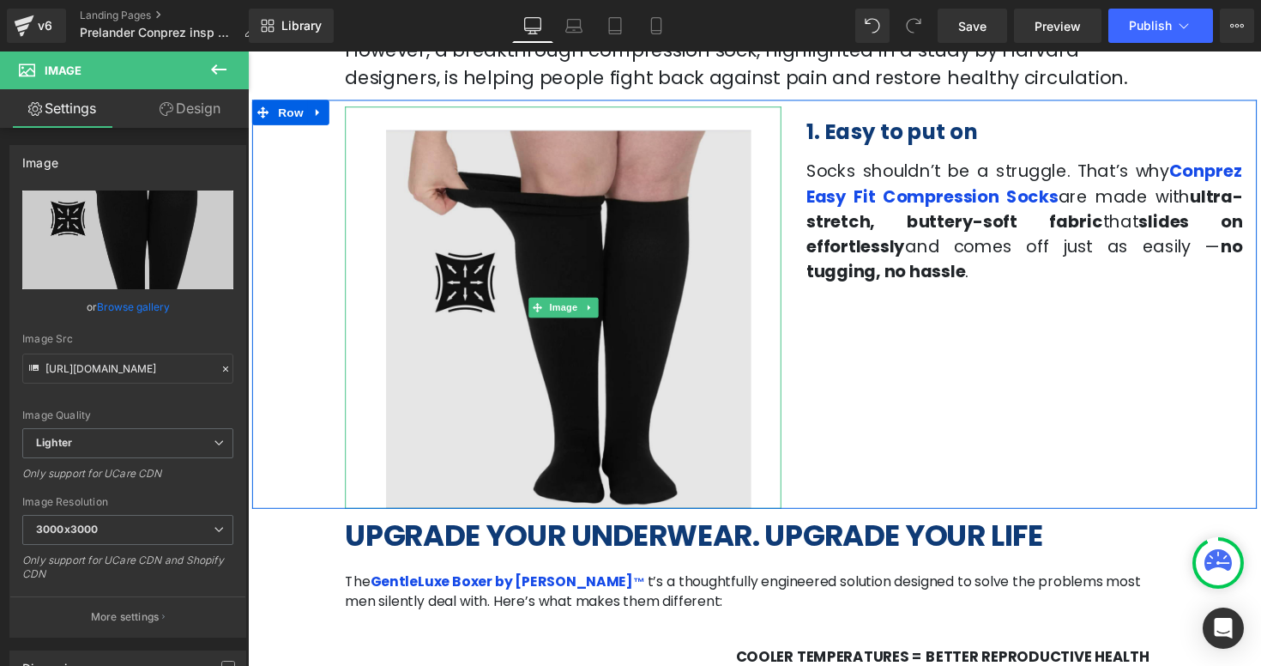
click at [588, 455] on img at bounding box center [570, 314] width 447 height 412
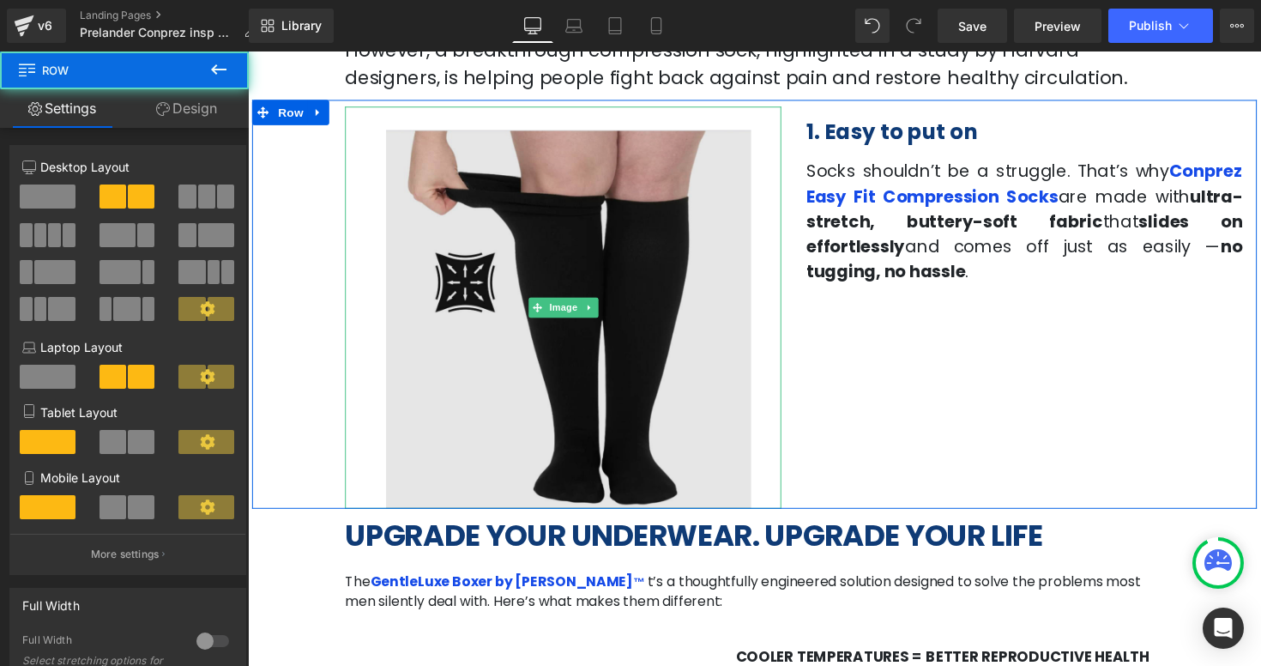
drag, startPoint x: 460, startPoint y: 515, endPoint x: 461, endPoint y: 492, distance: 23.2
click at [461, 492] on div "Image 49px 36px 1. Easy to put on Heading Socks shouldn’t be a struggle. That’s…" at bounding box center [766, 310] width 1029 height 419
click at [502, 425] on img at bounding box center [570, 314] width 447 height 412
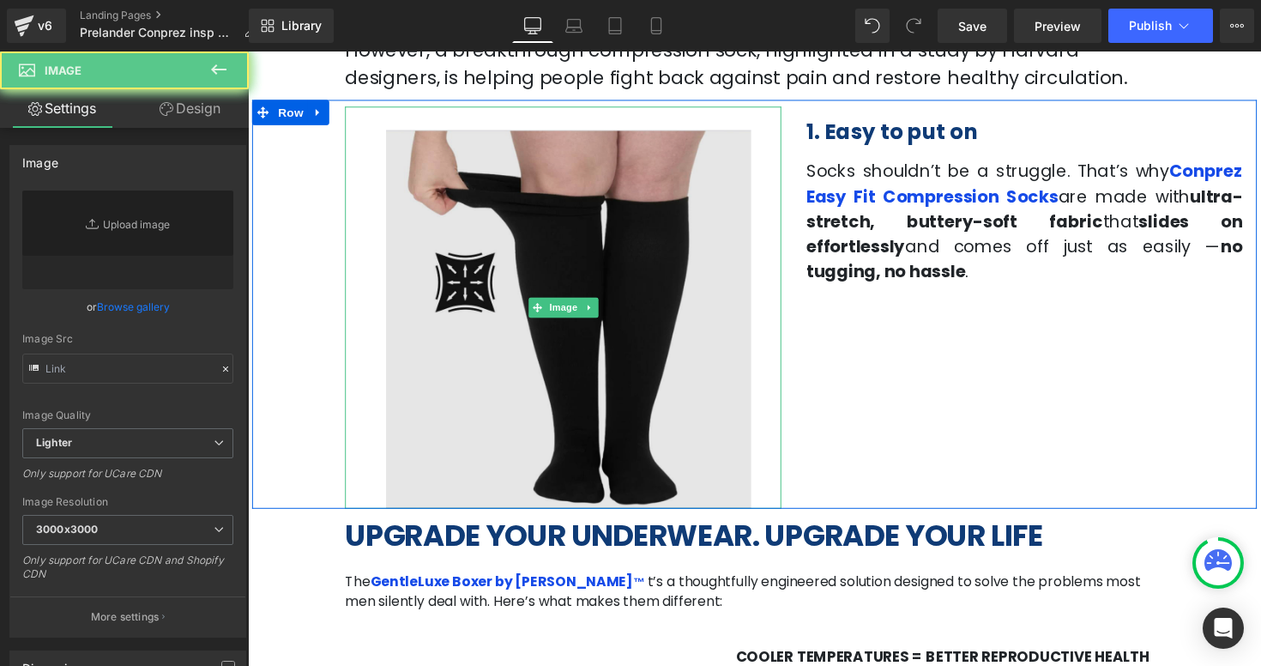
type input "[URL][DOMAIN_NAME]"
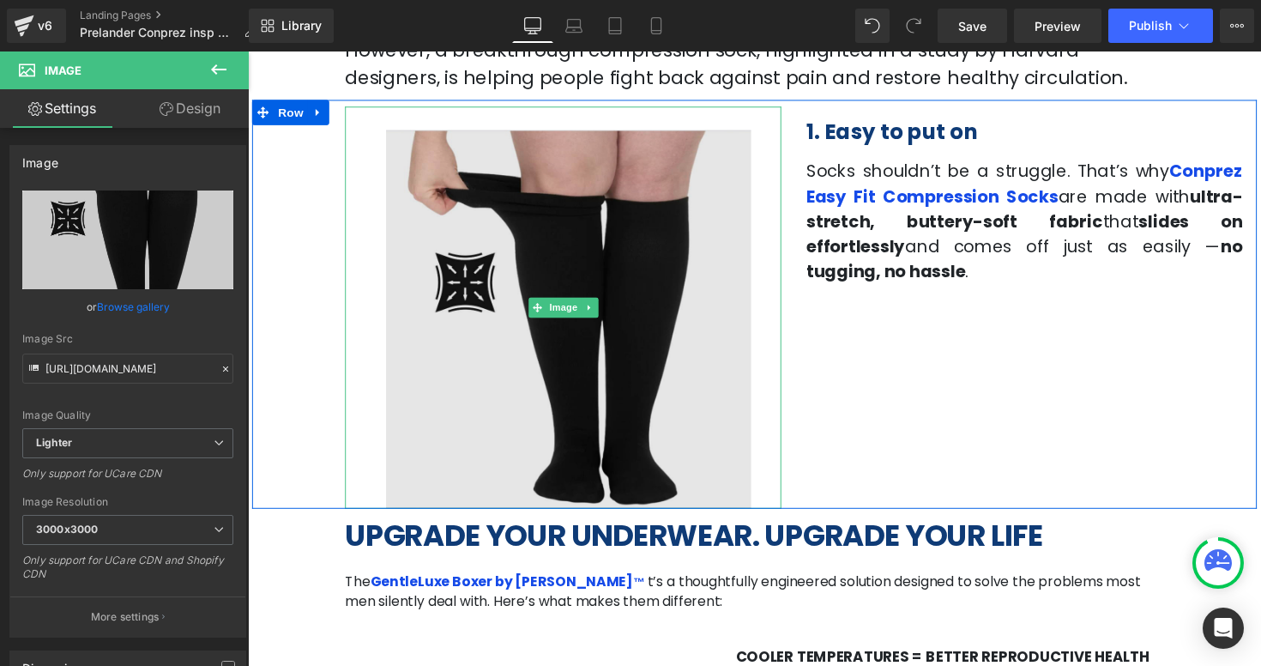
drag, startPoint x: 502, startPoint y: 425, endPoint x: 502, endPoint y: 389, distance: 36.0
click at [502, 389] on img at bounding box center [570, 314] width 447 height 412
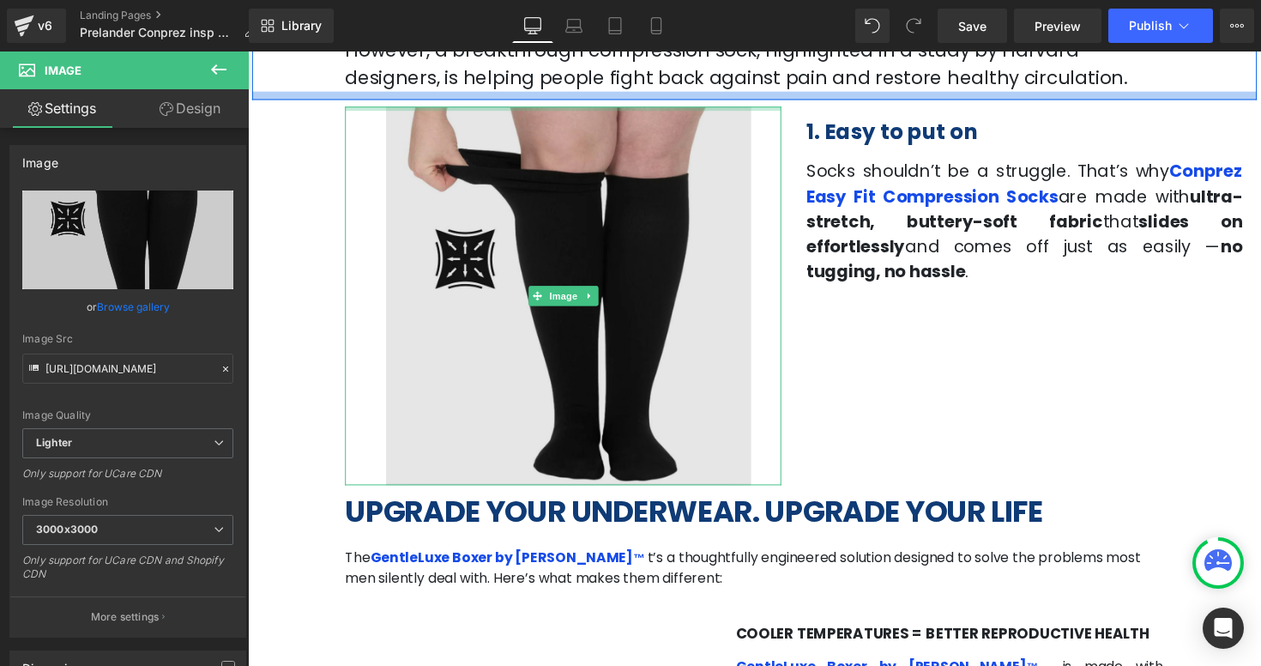
drag, startPoint x: 578, startPoint y: 128, endPoint x: 612, endPoint y: 355, distance: 229.9
click at [579, 101] on div "Image 49px 36px 1. Easy to put on Heading Socks shouldn’t be a struggle. That’s…" at bounding box center [766, 298] width 1029 height 395
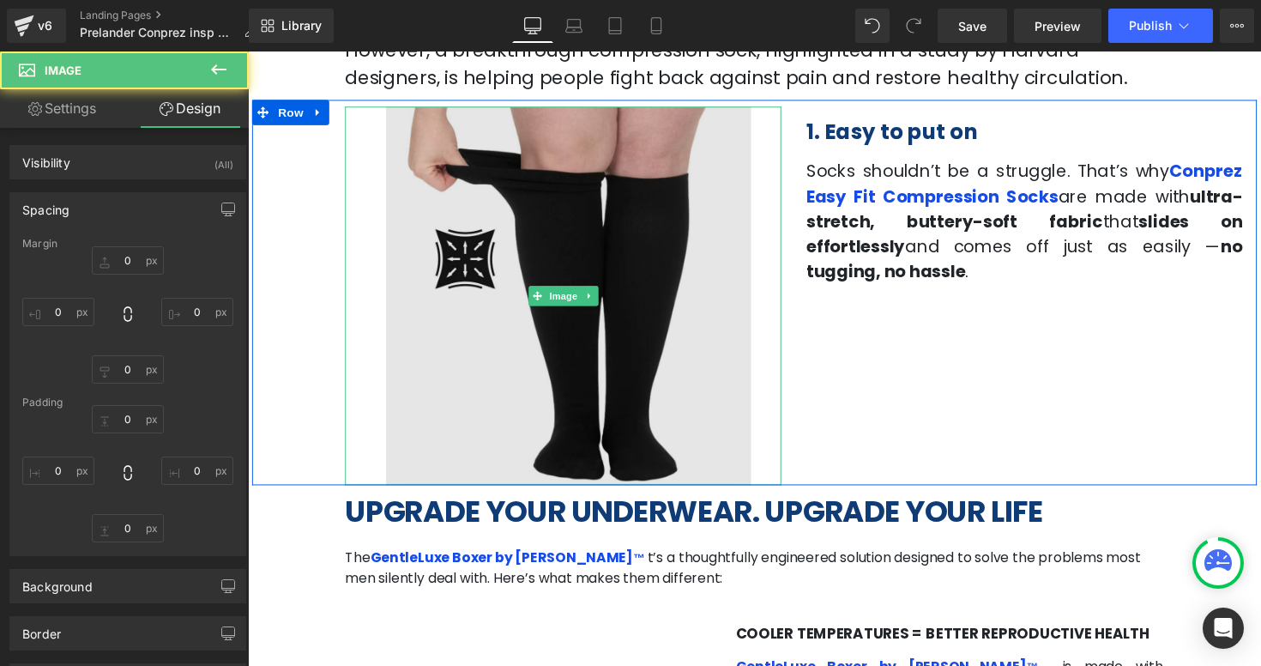
type input "0"
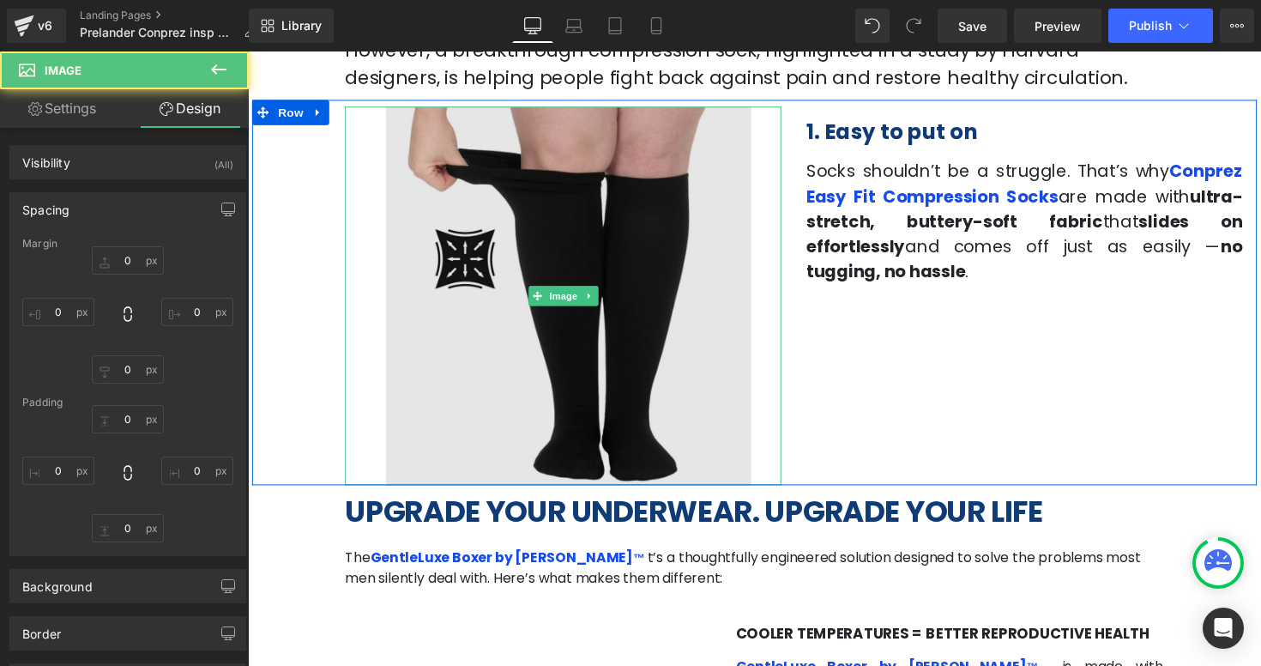
type input "36"
type input "0"
type input "49"
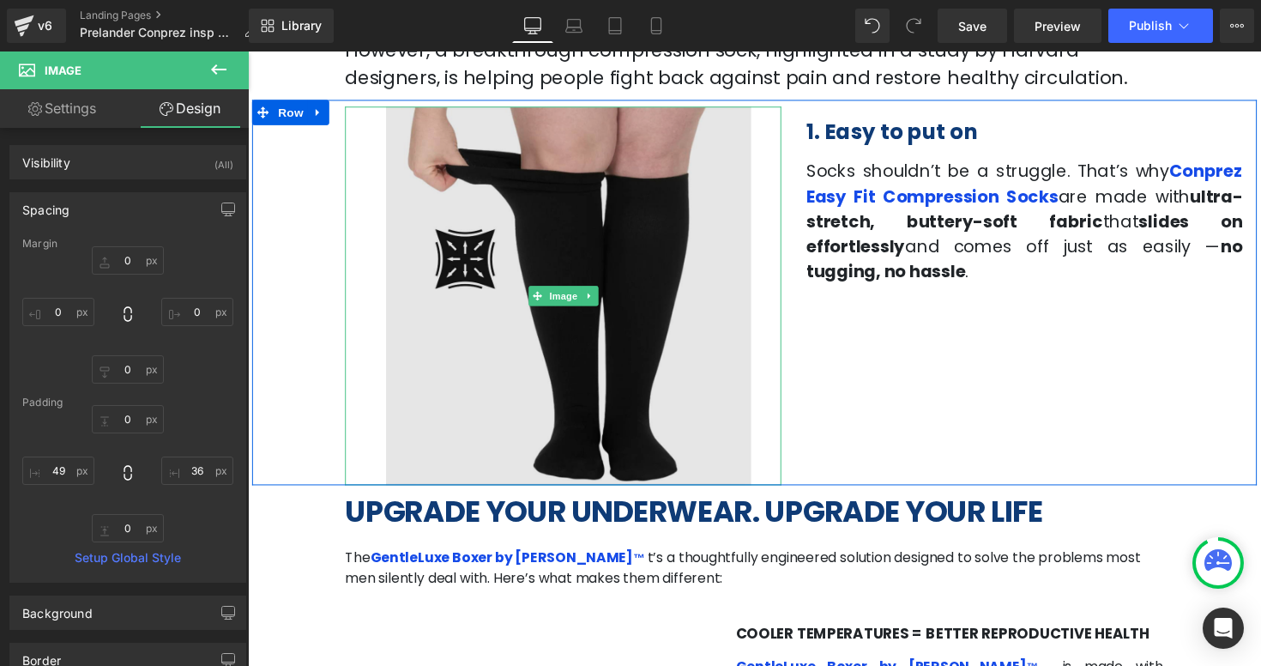
click at [746, 487] on img at bounding box center [570, 302] width 447 height 388
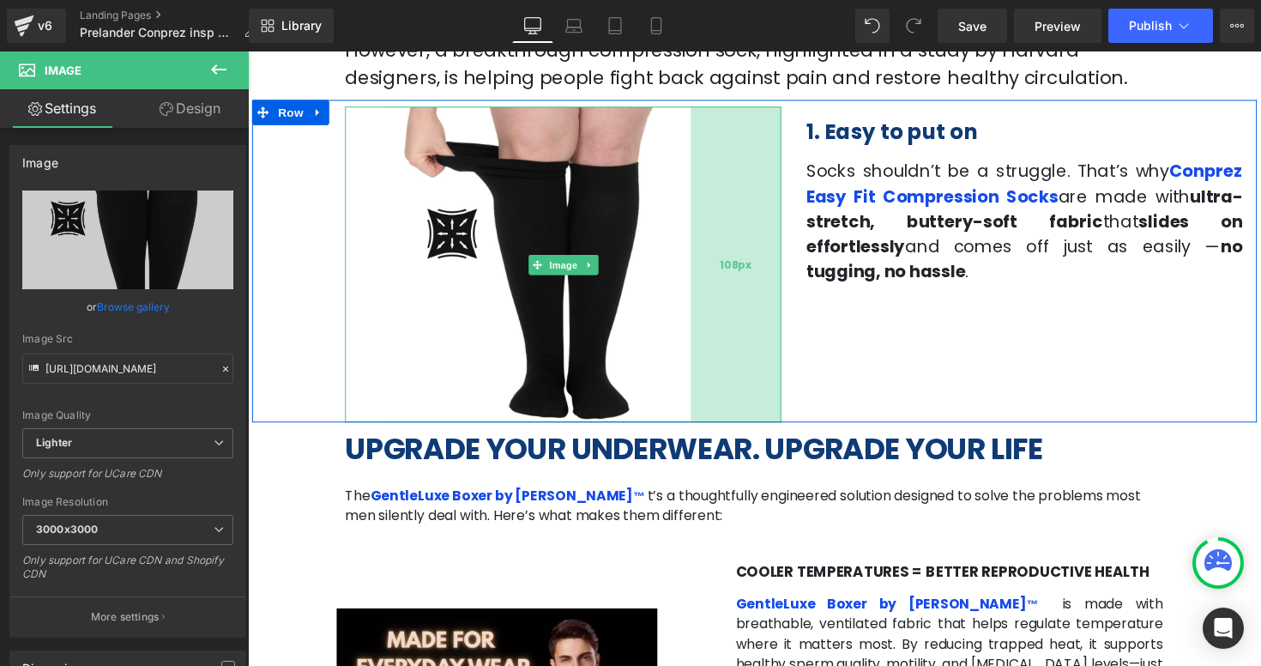
drag, startPoint x: 783, startPoint y: 476, endPoint x: 721, endPoint y: 425, distance: 79.8
click at [721, 425] on div "108px" at bounding box center [748, 269] width 93 height 323
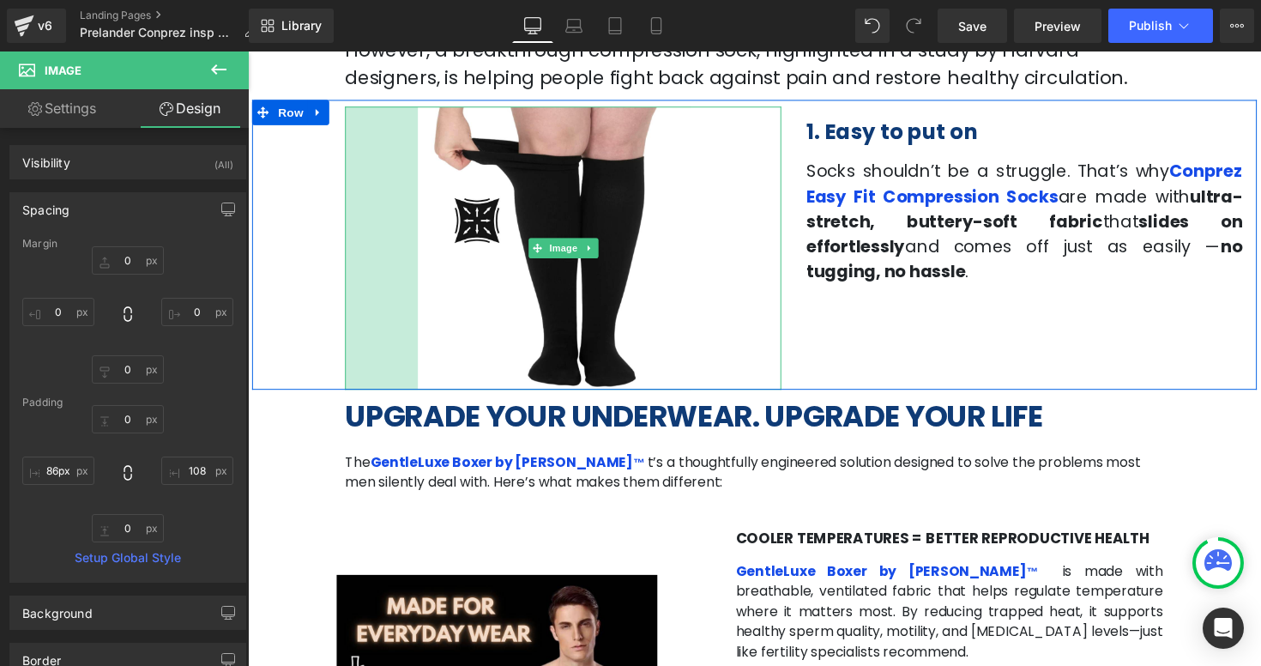
type input "87px"
drag, startPoint x: 351, startPoint y: 416, endPoint x: 383, endPoint y: 416, distance: 32.6
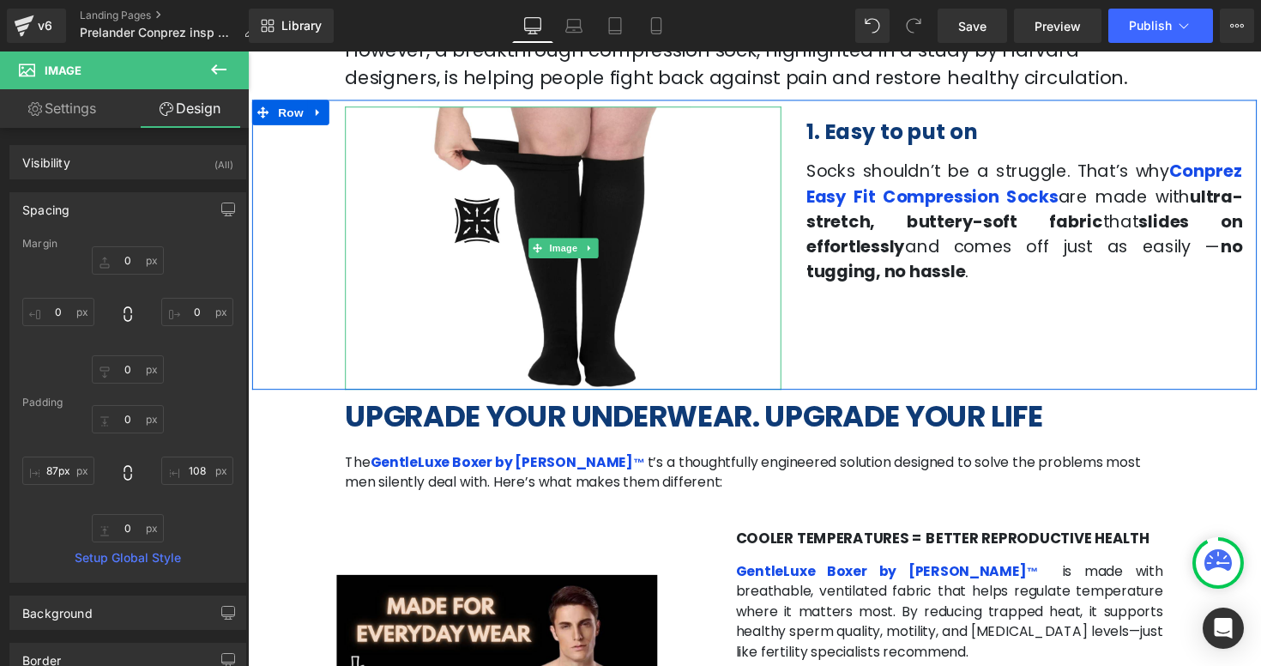
click at [248, 51] on div at bounding box center [248, 51] width 0 height 0
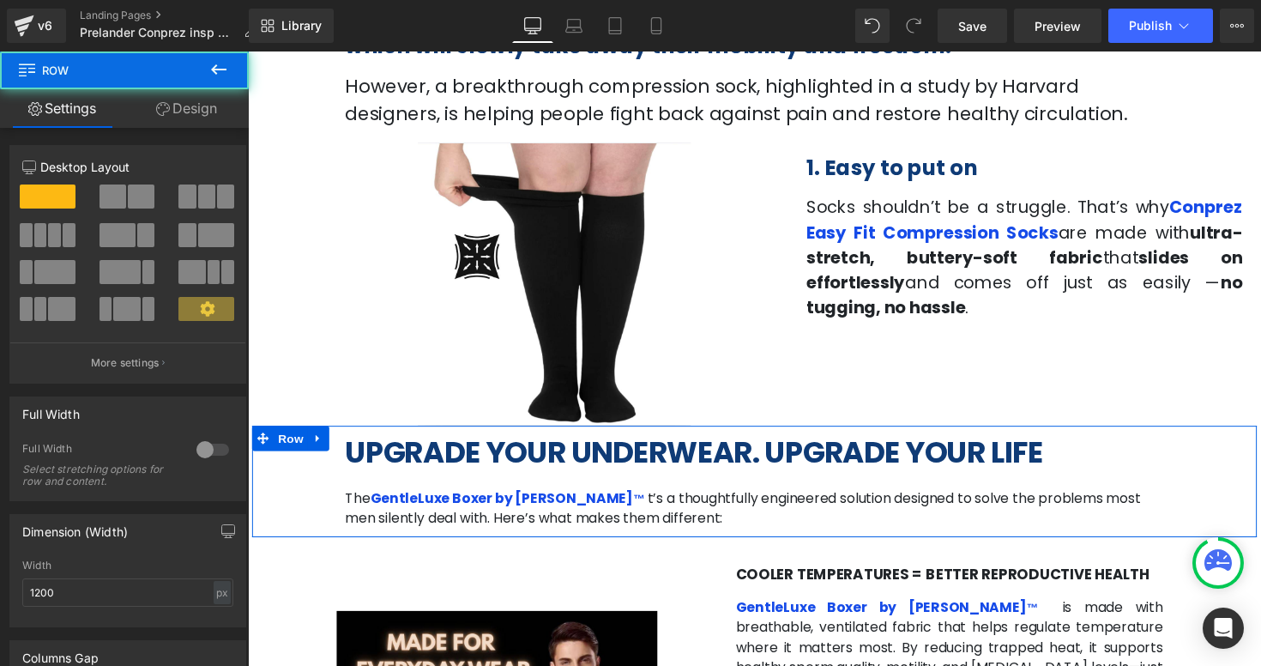
scroll to position [641, 0]
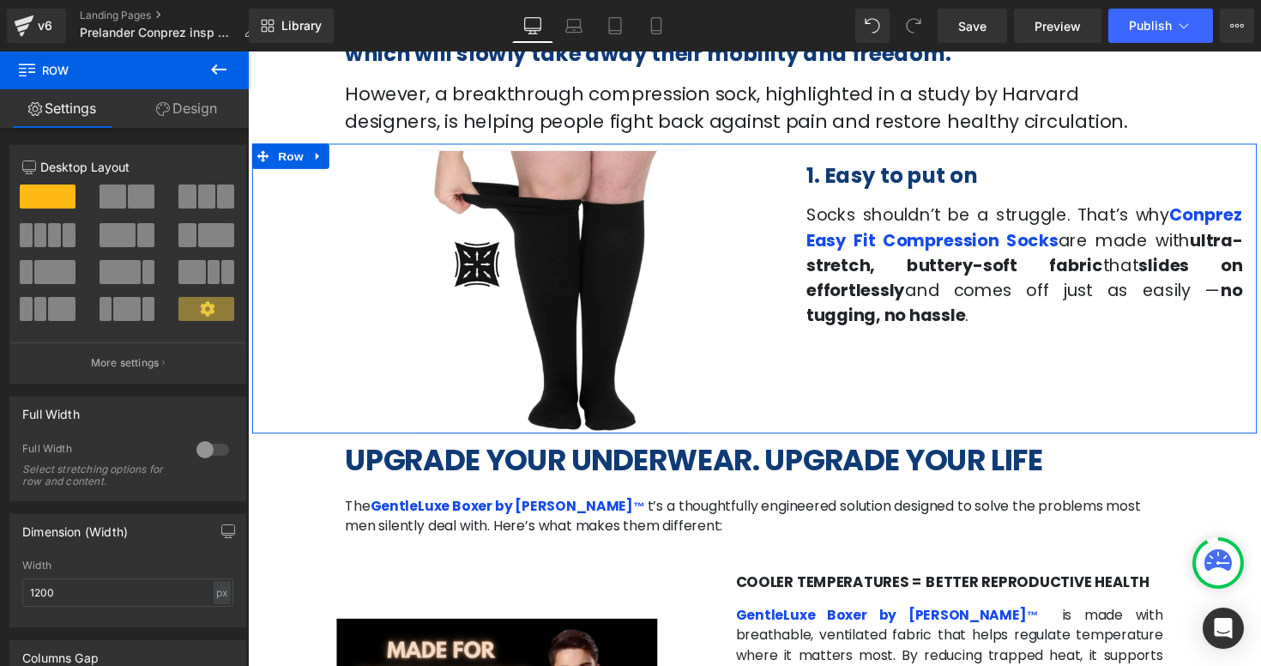
click at [1023, 196] on div "1. Easy to put on Heading Socks shouldn’t be a struggle. That’s why Conprez Eas…" at bounding box center [1043, 244] width 473 height 182
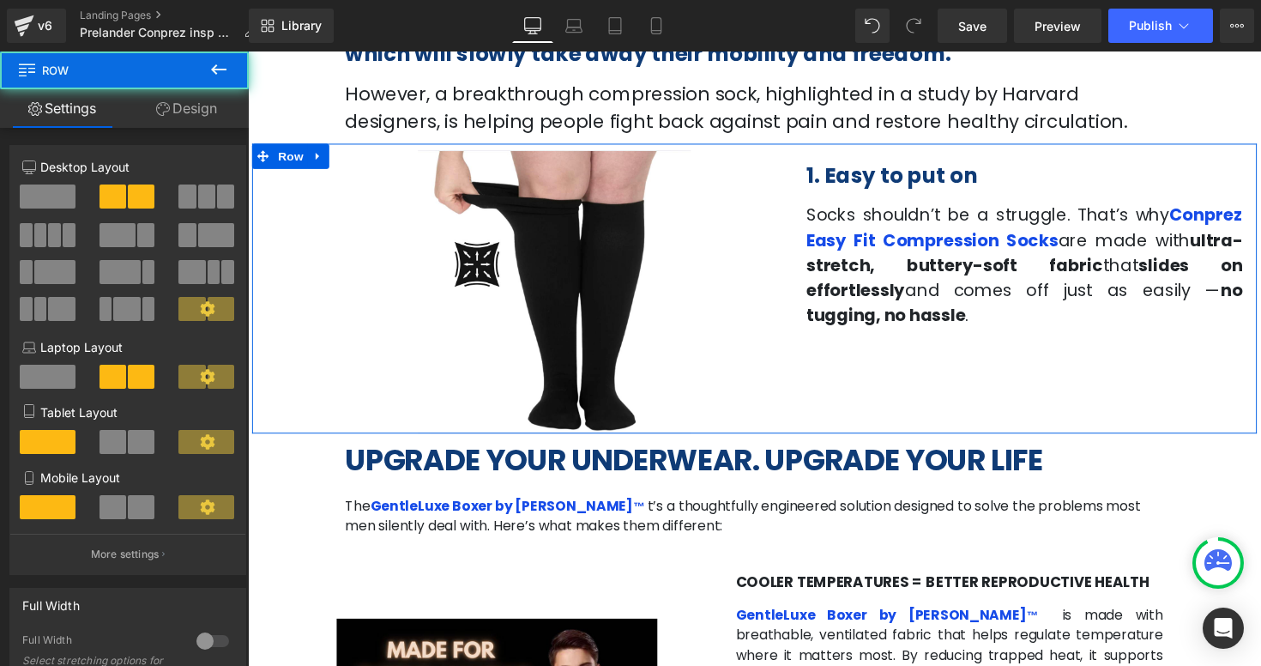
click at [908, 201] on div "1. Easy to put on Heading Socks shouldn’t be a struggle. That’s why Conprez Eas…" at bounding box center [1043, 244] width 473 height 182
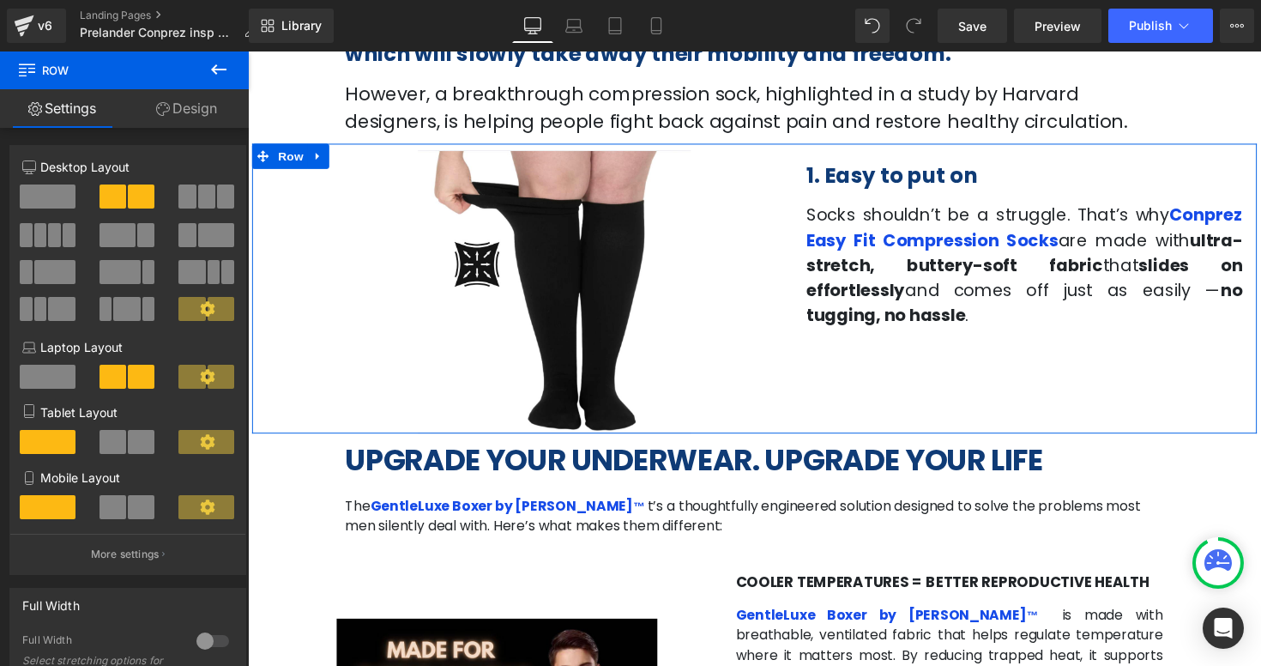
click at [861, 227] on span "Socks shouldn’t be a struggle. That’s why" at bounding box center [1005, 219] width 371 height 24
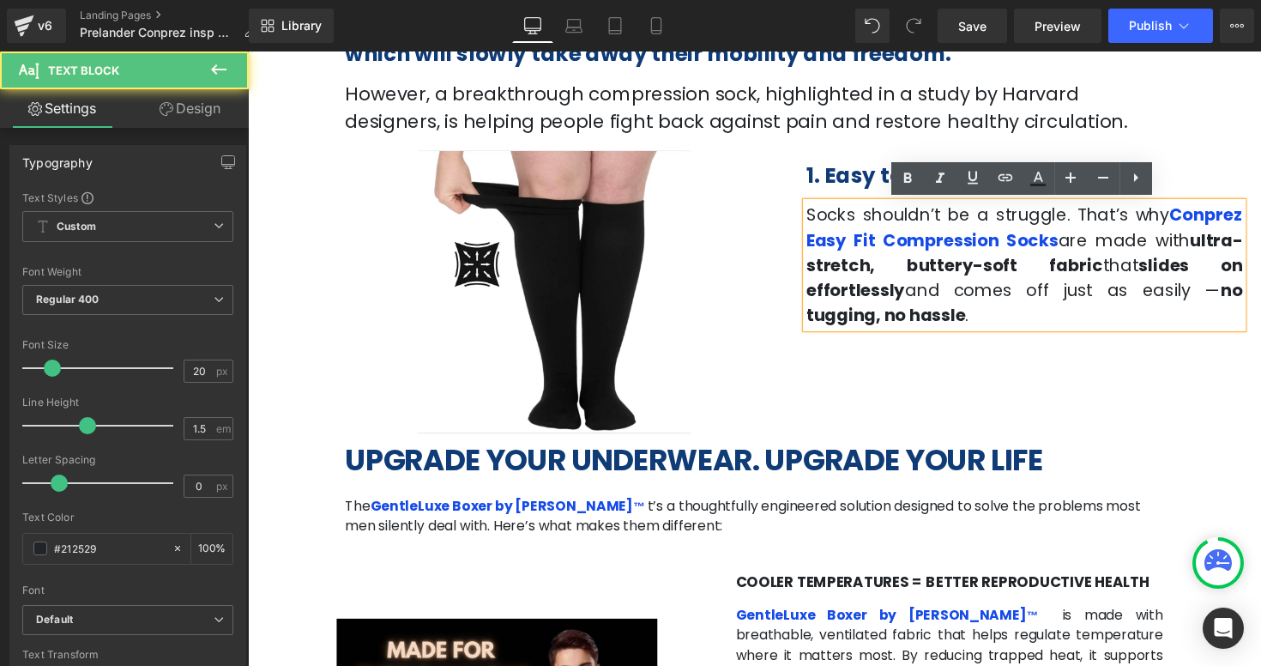
click at [825, 214] on span "Socks shouldn’t be a struggle. That’s why" at bounding box center [1005, 219] width 371 height 24
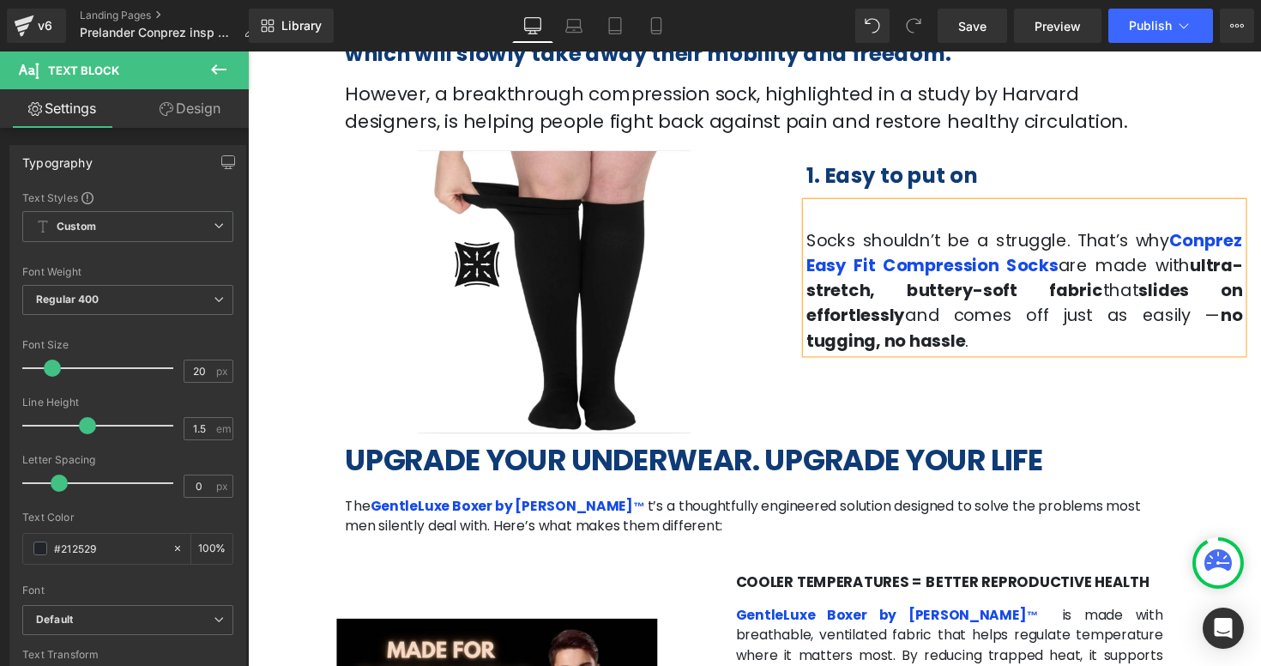
click at [1120, 120] on p "However, a breakthrough compression sock, highlighted in a study by Harvard des…" at bounding box center [766, 109] width 839 height 57
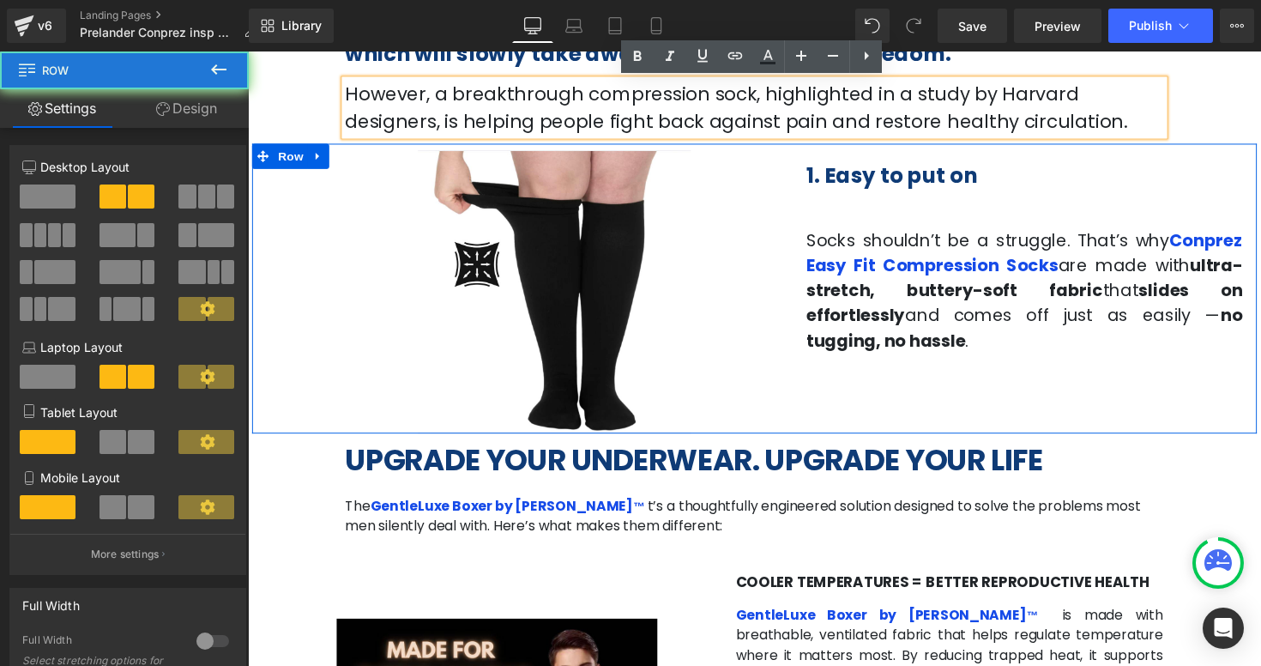
click at [1151, 165] on div "1. Easy to put on Heading Socks shouldn’t be a struggle. That’s why Conprez Eas…" at bounding box center [1043, 257] width 473 height 208
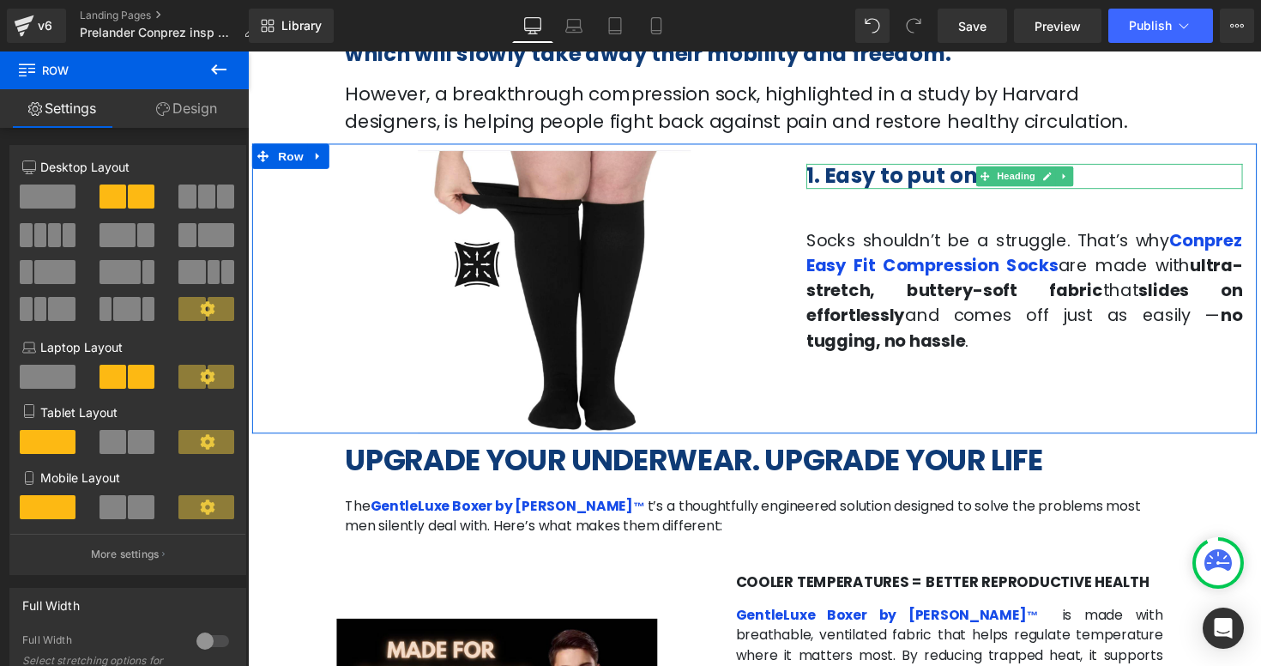
click at [980, 173] on b "1. Easy to put on" at bounding box center [907, 179] width 175 height 30
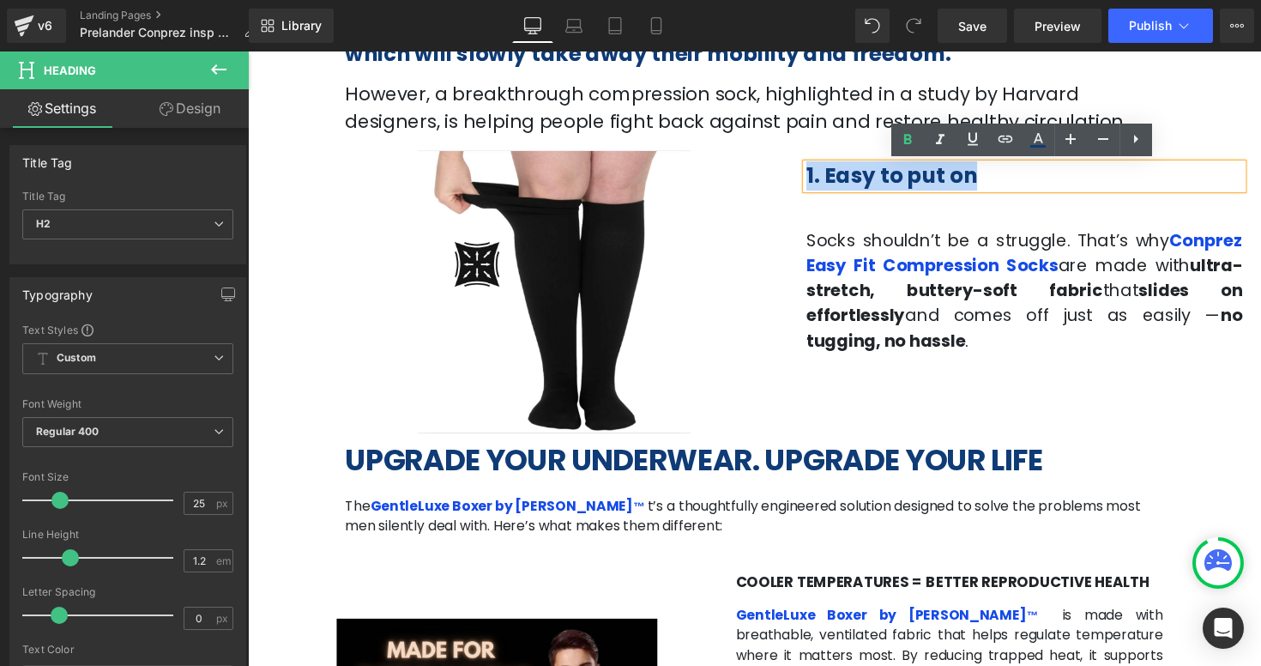
drag, startPoint x: 1011, startPoint y: 184, endPoint x: 813, endPoint y: 184, distance: 198.1
click at [813, 184] on div "1. Easy to put on Heading Socks shouldn’t be a struggle. That’s why Conprez Eas…" at bounding box center [1043, 257] width 473 height 208
click at [1036, 316] on strong "no tugging, no hassle" at bounding box center [1043, 335] width 447 height 50
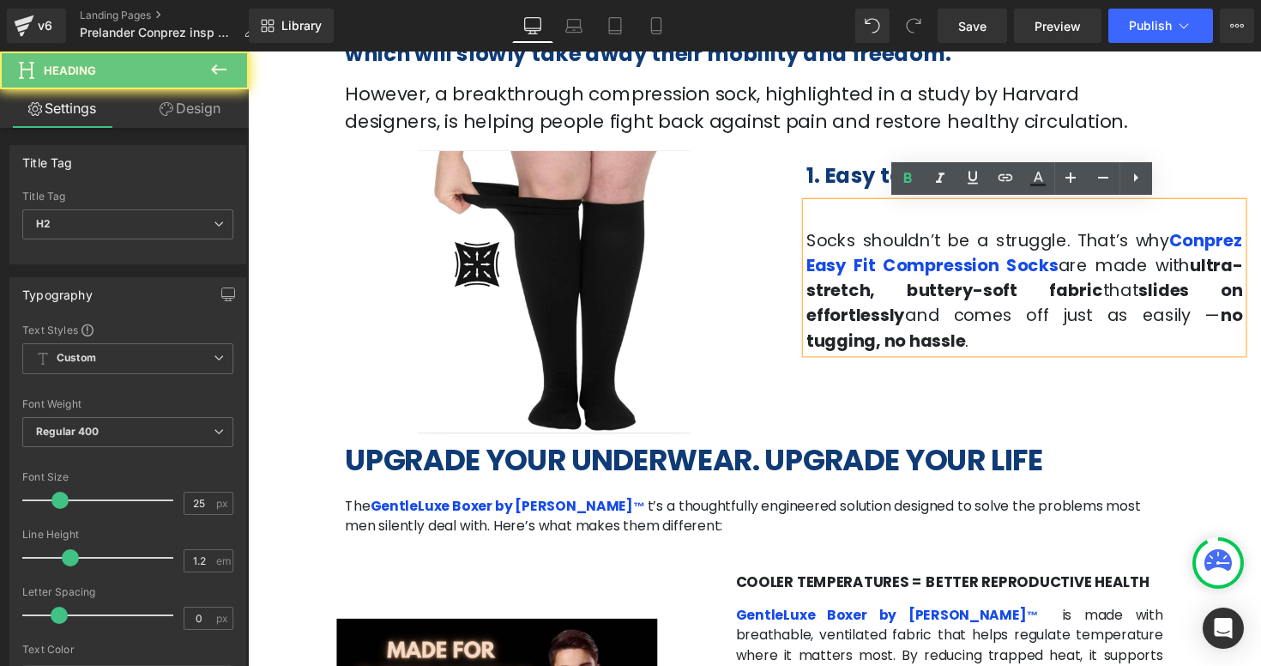
click at [847, 177] on b "1. Easy to put on" at bounding box center [907, 179] width 175 height 30
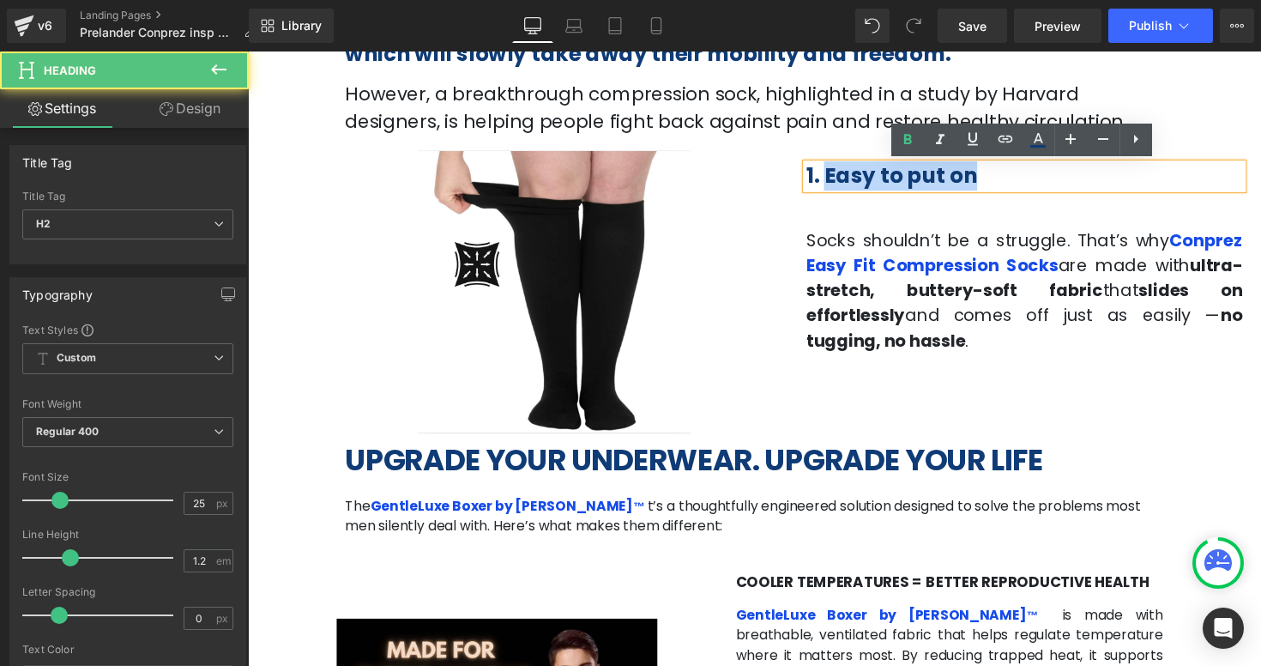
drag, startPoint x: 847, startPoint y: 177, endPoint x: 1005, endPoint y: 177, distance: 157.8
click at [1005, 177] on h2 "1. Easy to put on" at bounding box center [1043, 179] width 447 height 26
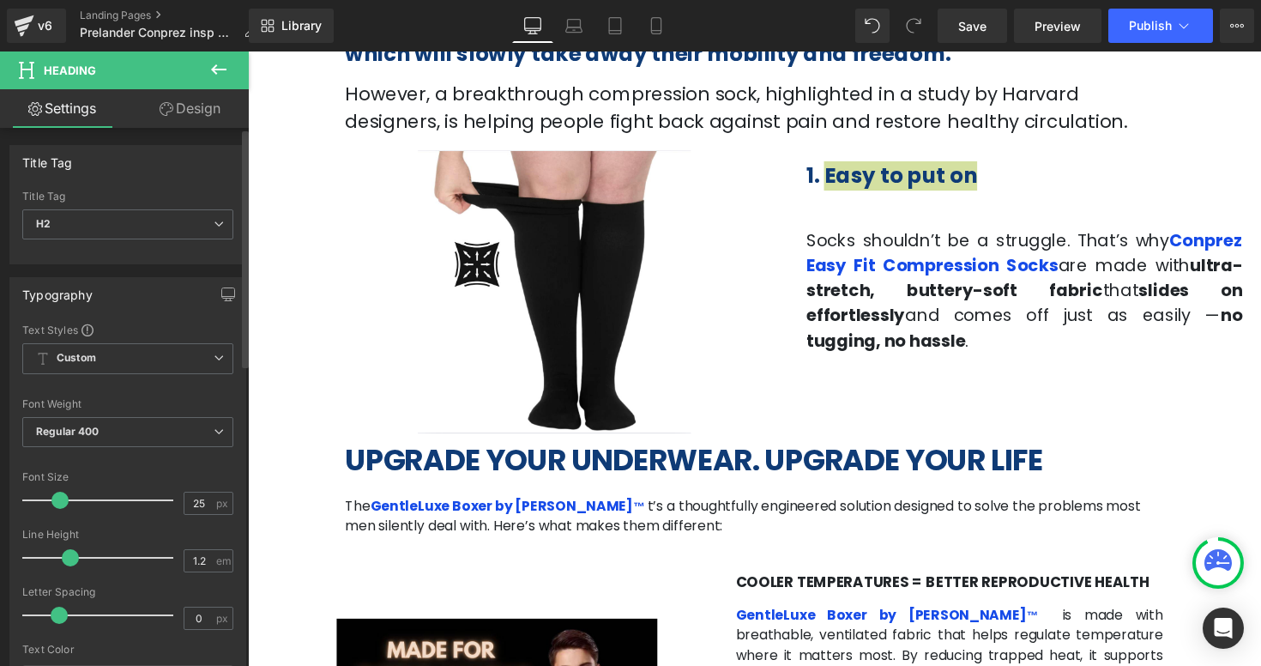
click at [62, 504] on span at bounding box center [59, 499] width 17 height 17
click at [56, 497] on span at bounding box center [60, 499] width 17 height 17
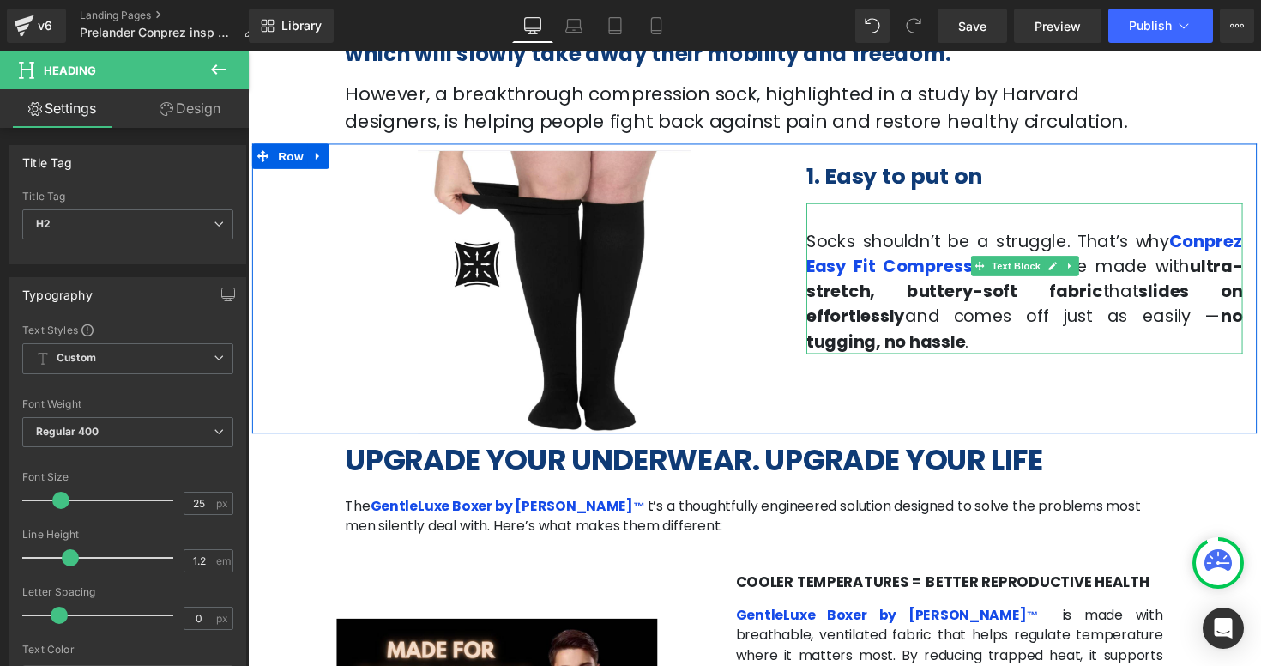
click at [939, 315] on span "and comes off just as easily —" at bounding box center [1082, 322] width 323 height 24
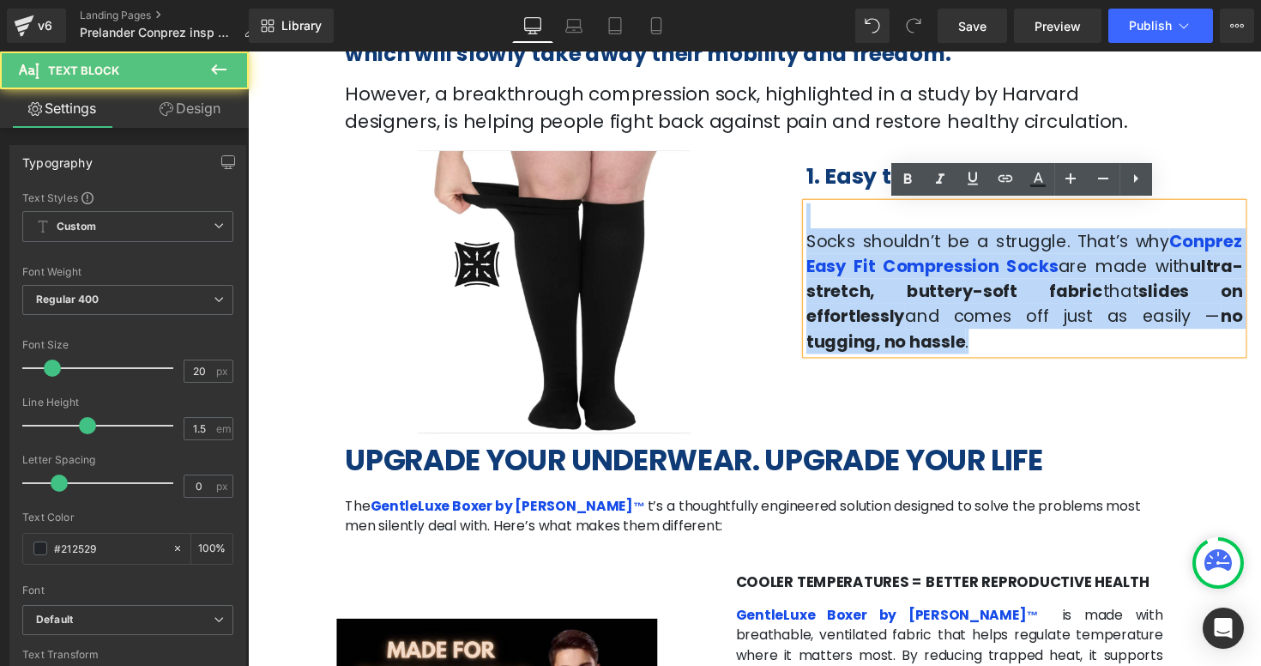
drag, startPoint x: 1155, startPoint y: 322, endPoint x: 843, endPoint y: 232, distance: 324.7
click at [843, 232] on p "Socks shouldn’t be a struggle. That’s why Conprez Easy Fit Compression Socks ar…" at bounding box center [1043, 296] width 447 height 129
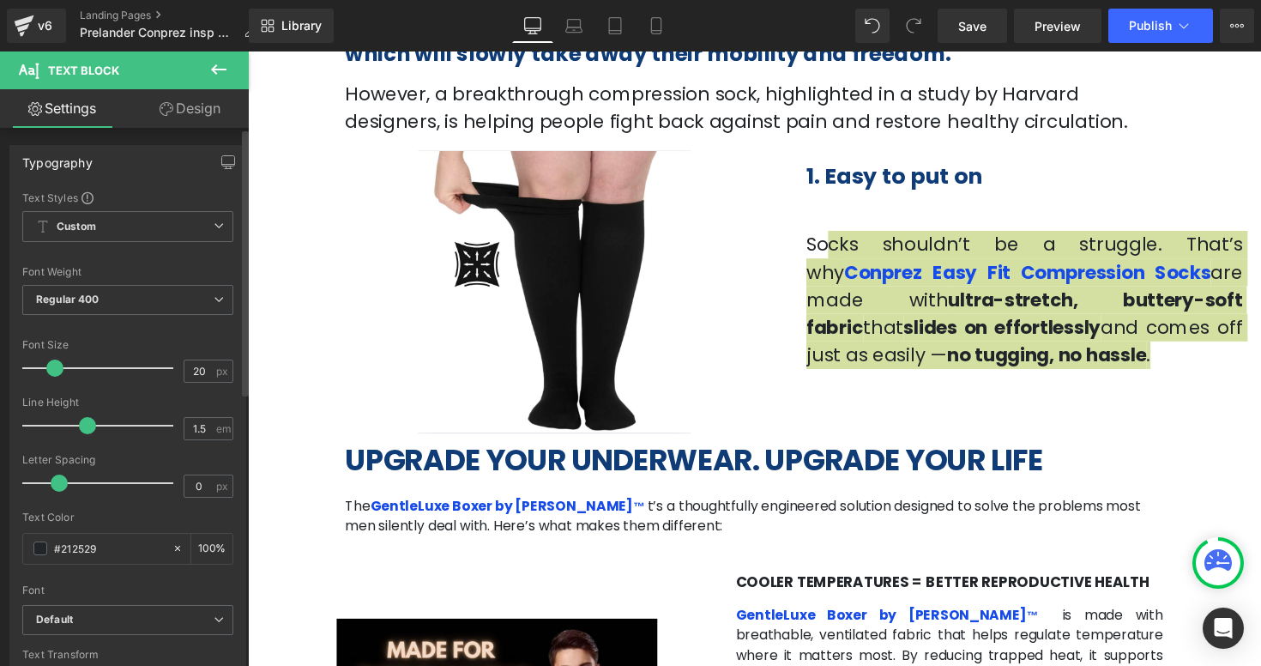
click at [51, 366] on span at bounding box center [54, 367] width 17 height 17
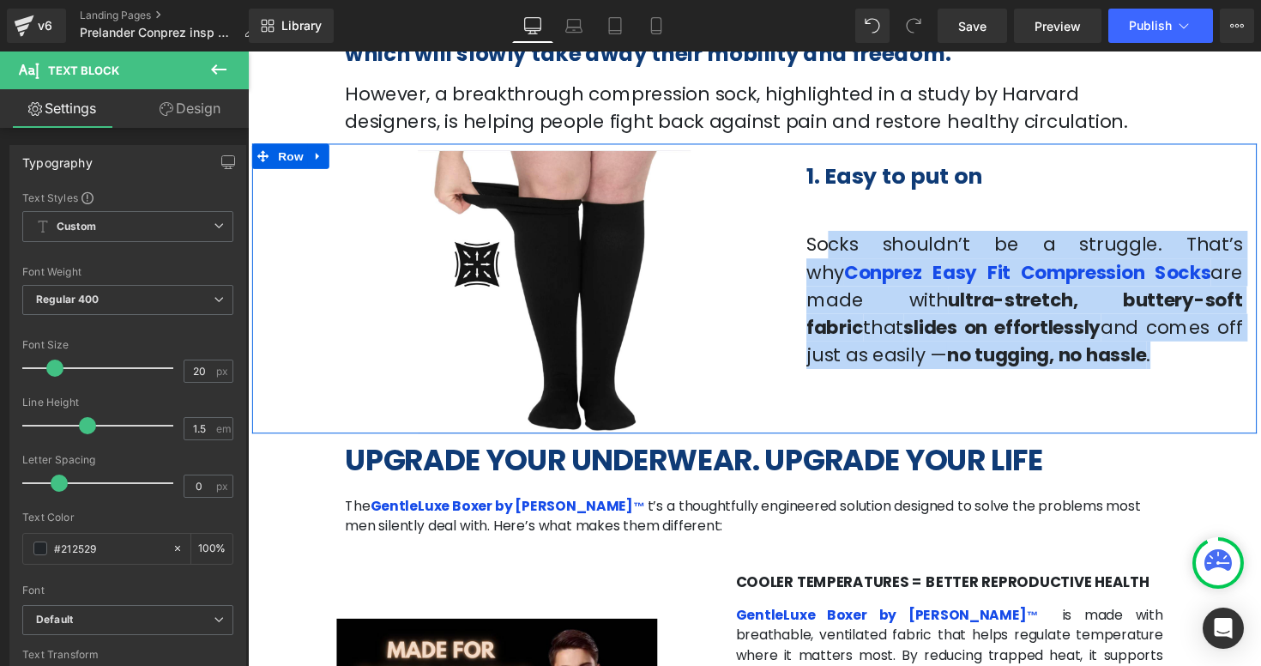
click at [1193, 195] on div "1. Easy to put on Heading Socks shouldn’t be a struggle. That’s why Conprez Eas…" at bounding box center [1043, 265] width 473 height 224
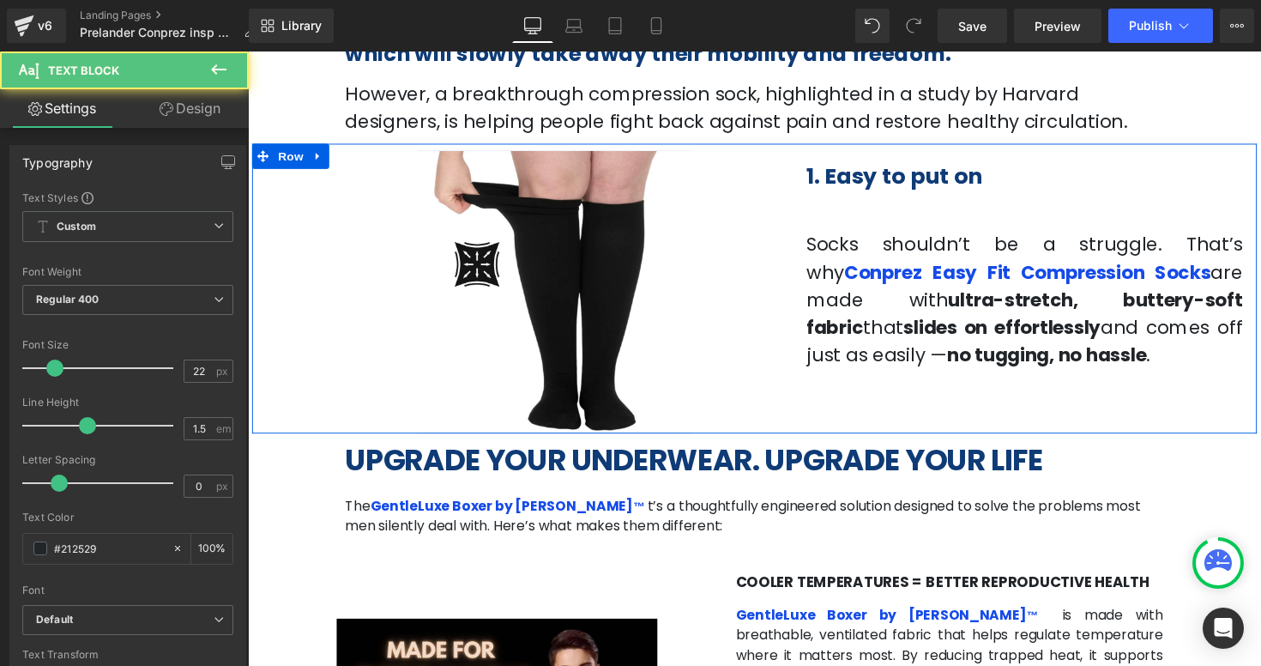
click at [871, 231] on p at bounding box center [1043, 221] width 447 height 28
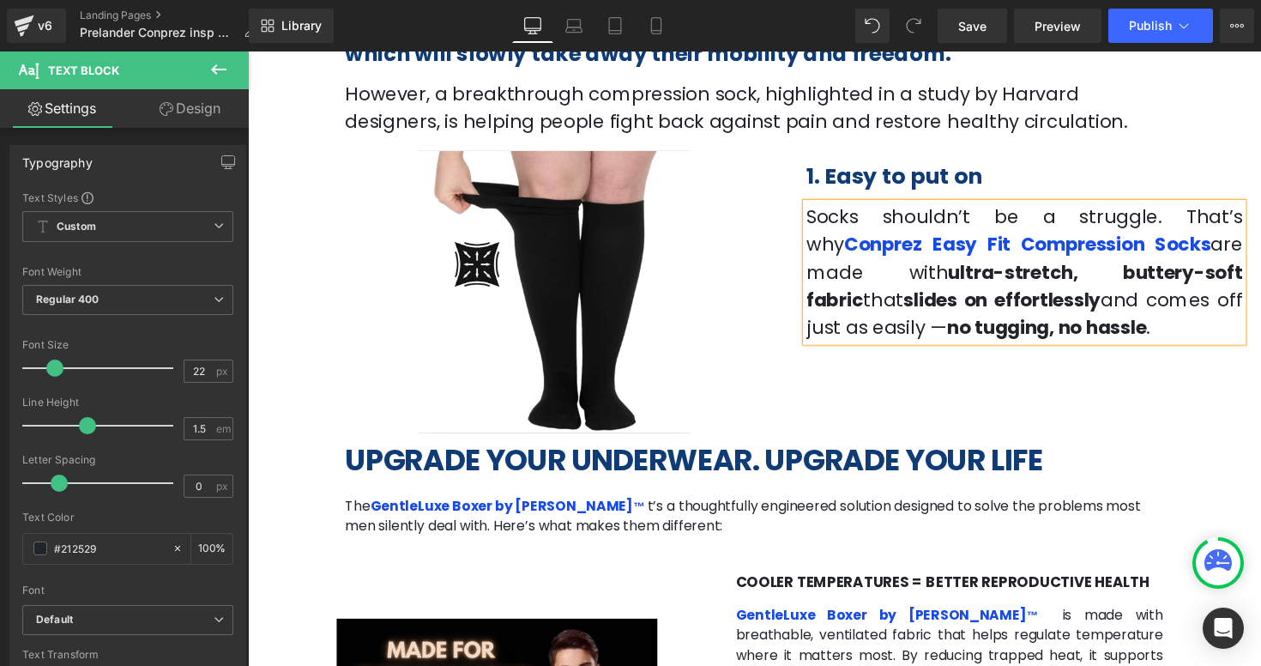
click at [1197, 425] on div "Image 87px 108px 1. Easy to put on Heading Socks shouldn’t be a struggle. That’…" at bounding box center [766, 294] width 1029 height 297
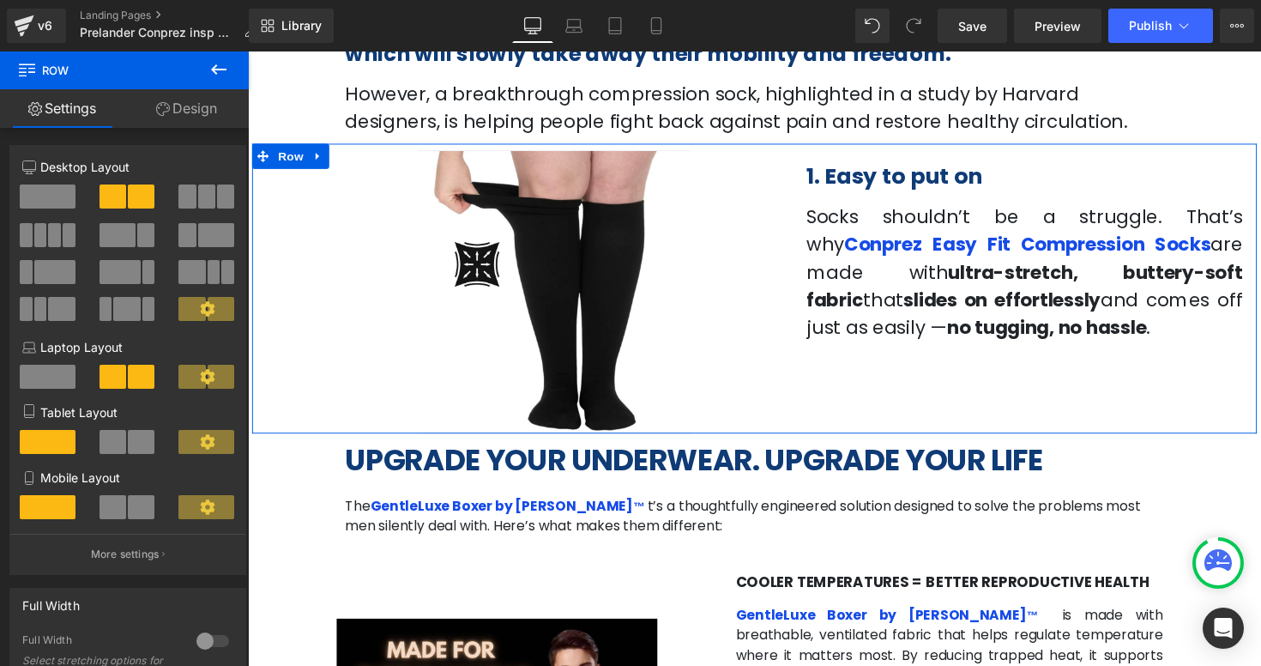
click at [835, 403] on div "Image 87px 108px 1. Easy to put on Heading Socks shouldn’t be a struggle. That’…" at bounding box center [766, 294] width 1029 height 297
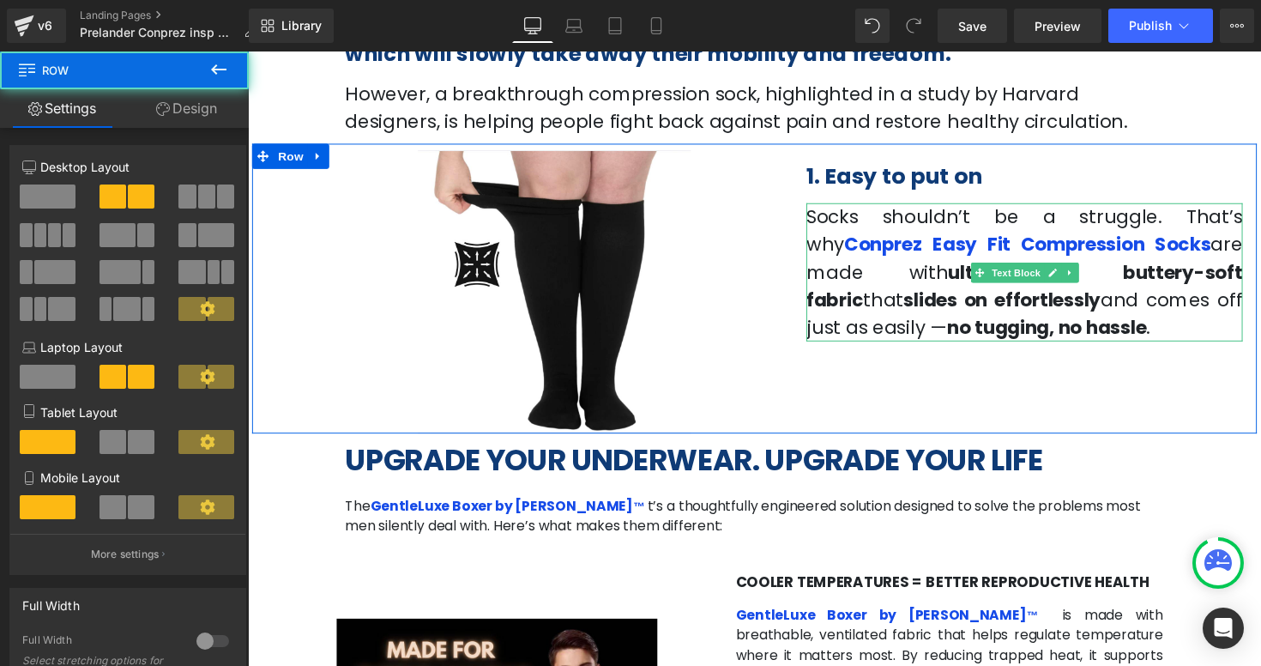
click at [831, 273] on strong "ultra-stretch, buttery-soft fabric" at bounding box center [1043, 291] width 447 height 55
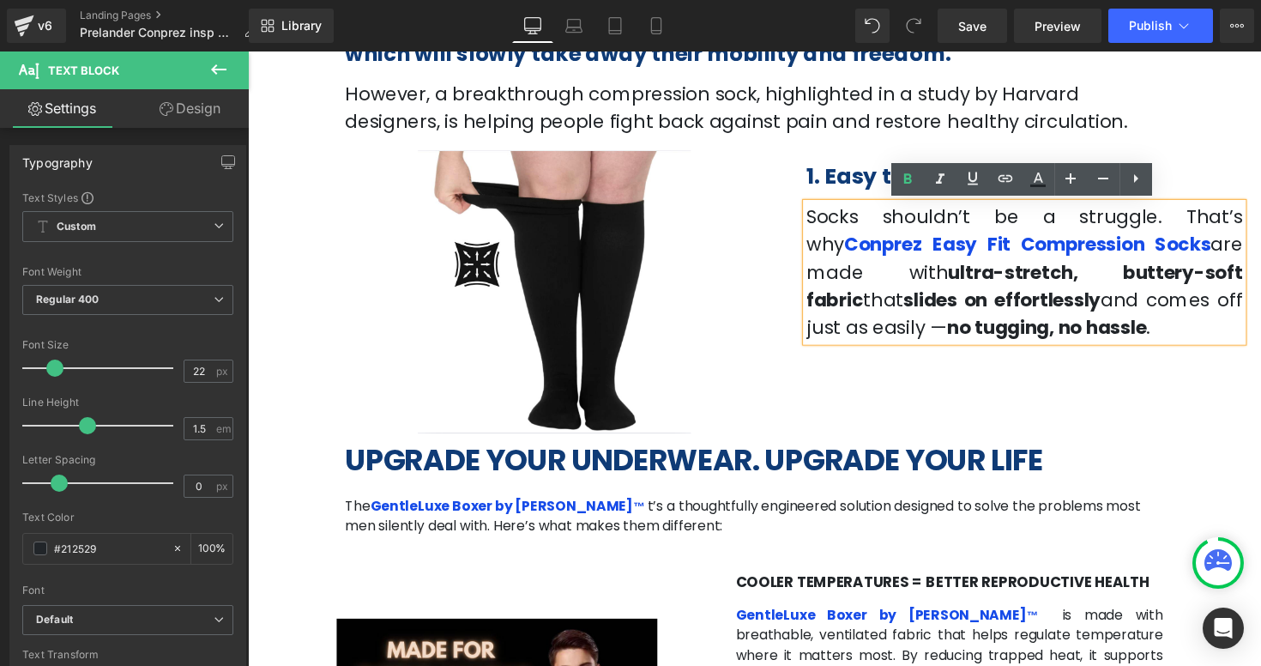
click at [822, 214] on span "Socks shouldn’t be a struggle. That’s why" at bounding box center [1043, 235] width 447 height 55
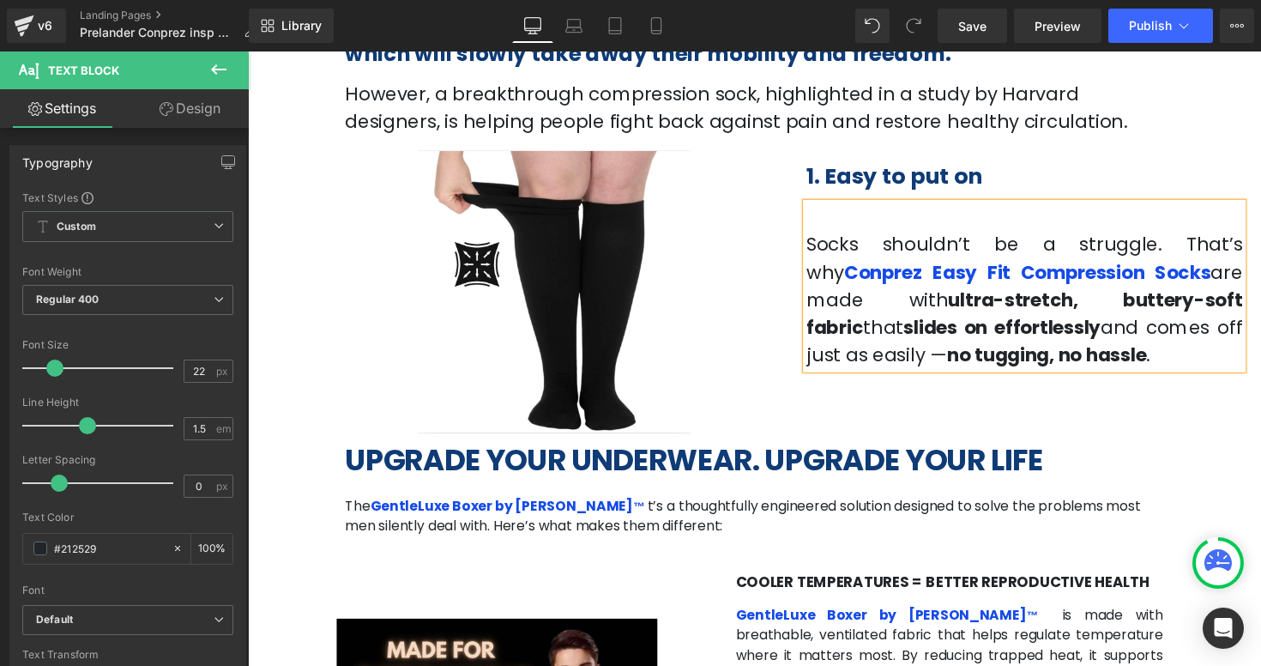
click at [1188, 178] on h2 "1. Easy to put on" at bounding box center [1043, 179] width 447 height 27
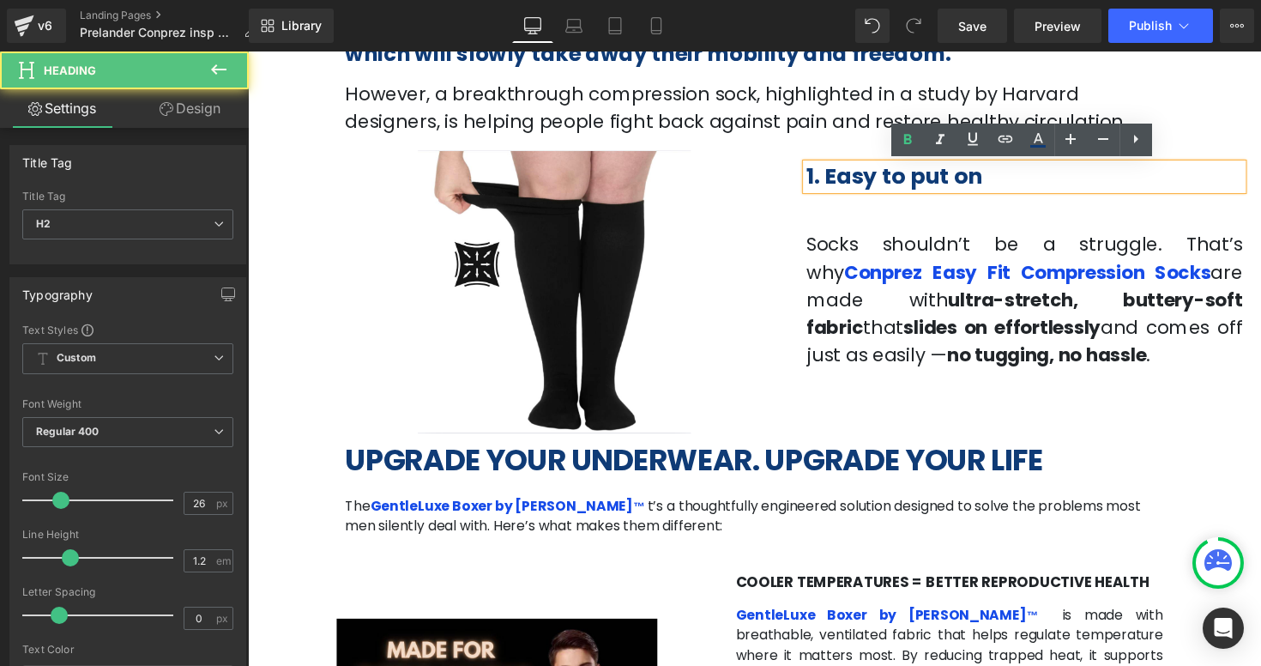
click at [980, 177] on b "1. Easy to put on" at bounding box center [910, 179] width 181 height 31
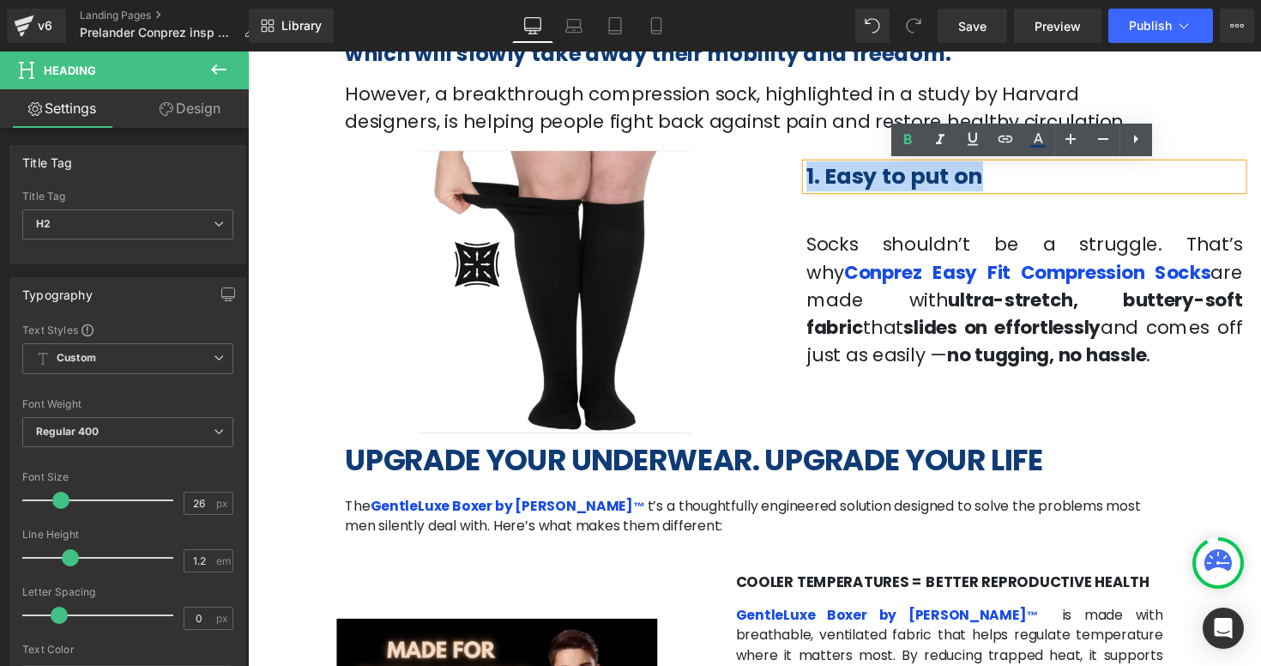
drag, startPoint x: 1016, startPoint y: 180, endPoint x: 805, endPoint y: 181, distance: 211.9
click at [805, 181] on div "Image 87px 108px 1. Easy to put on Heading Socks shouldn’t be a struggle. That’…" at bounding box center [766, 294] width 1029 height 297
click at [1106, 262] on p "Socks shouldn’t be a struggle. That’s why Conprez Easy Fit Compression Socks ar…" at bounding box center [1043, 306] width 447 height 142
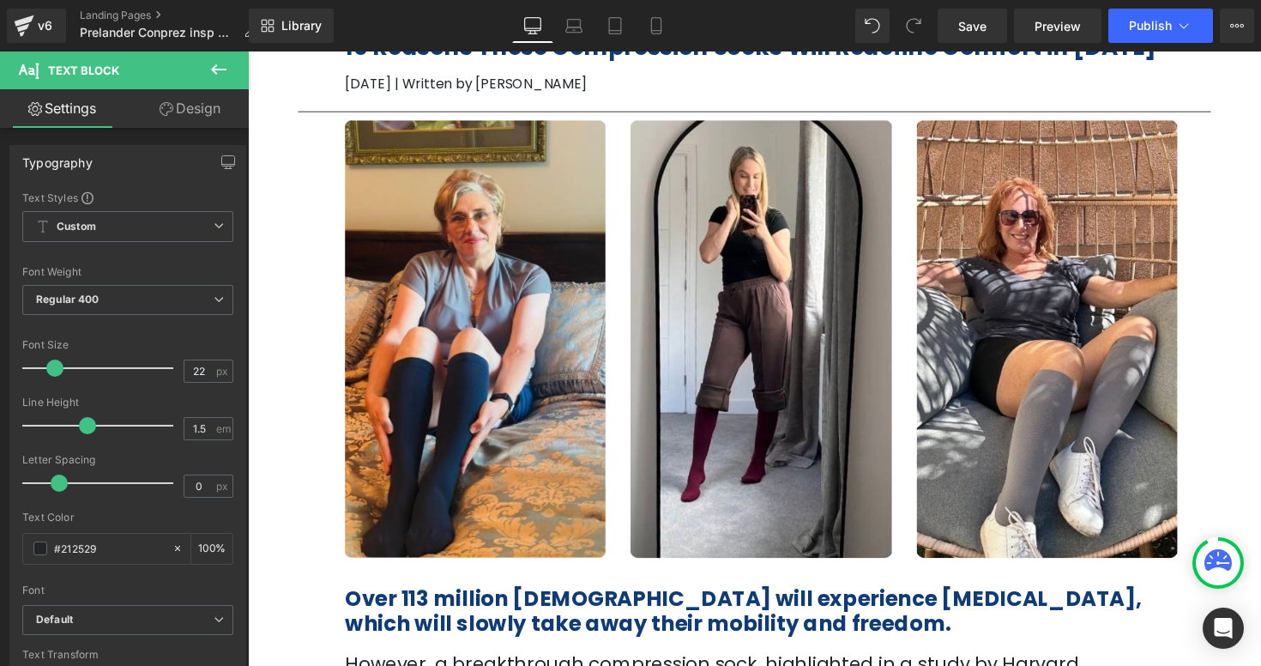
scroll to position [0, 0]
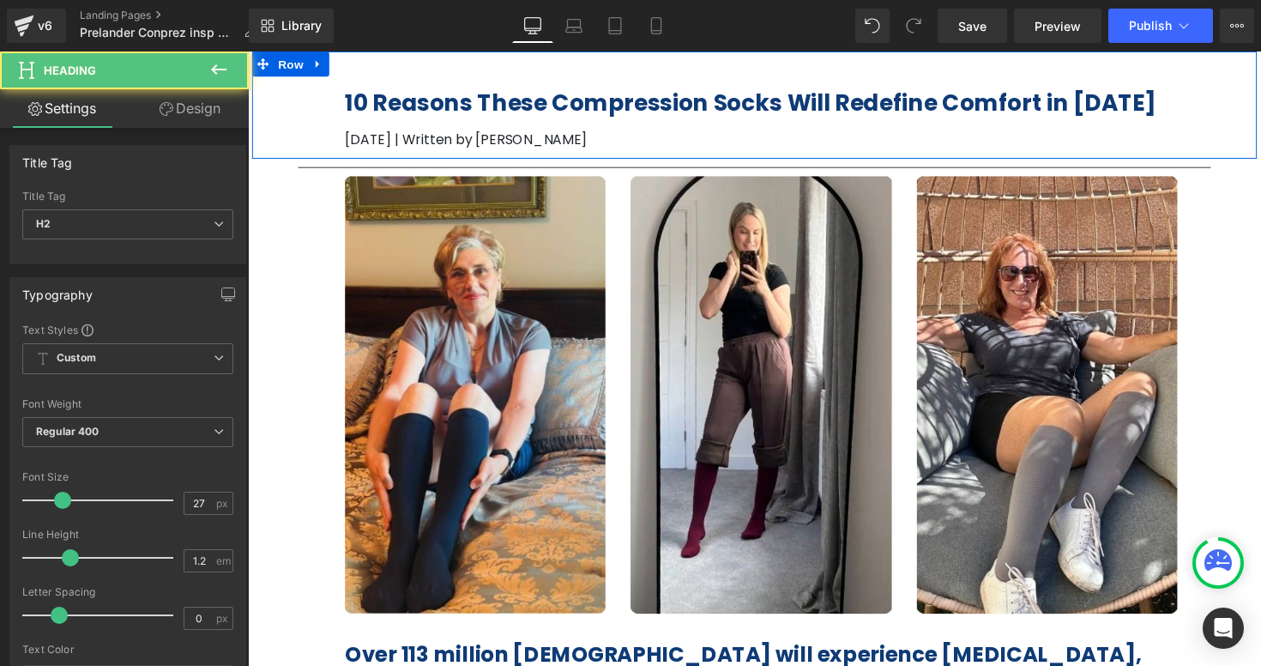
click at [688, 100] on b "10 Reasons These Compression Socks Will Redefine Comfort in [DATE]" at bounding box center [762, 104] width 831 height 32
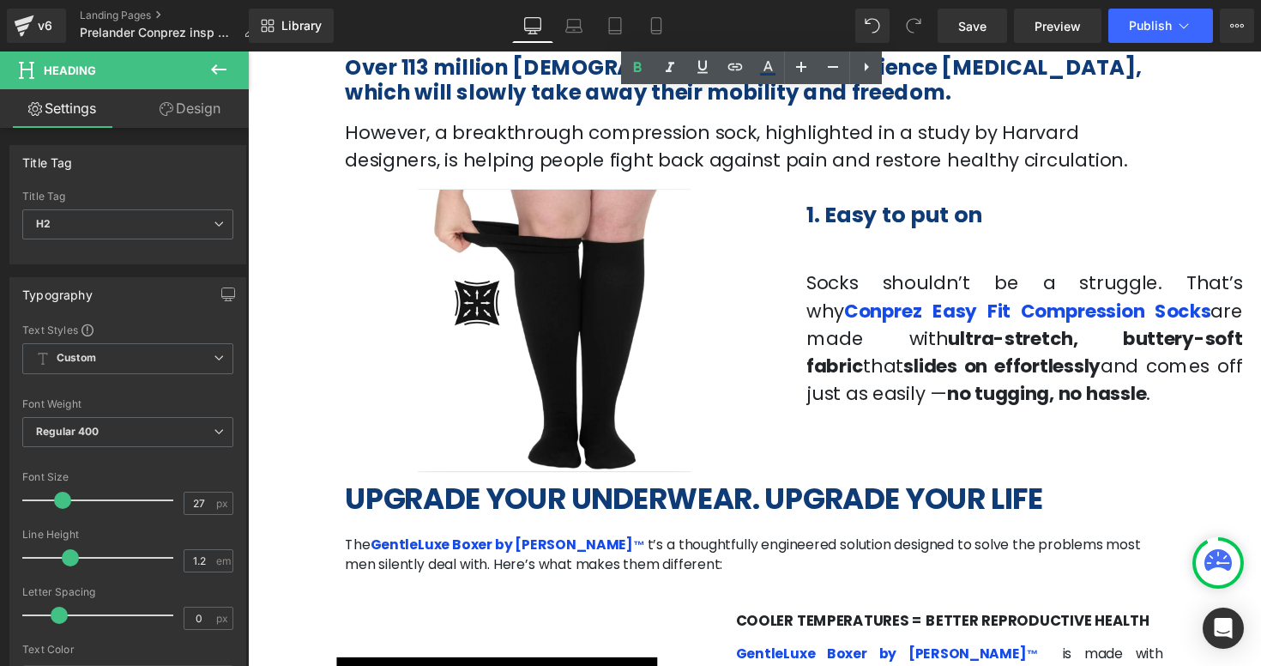
scroll to position [589, 0]
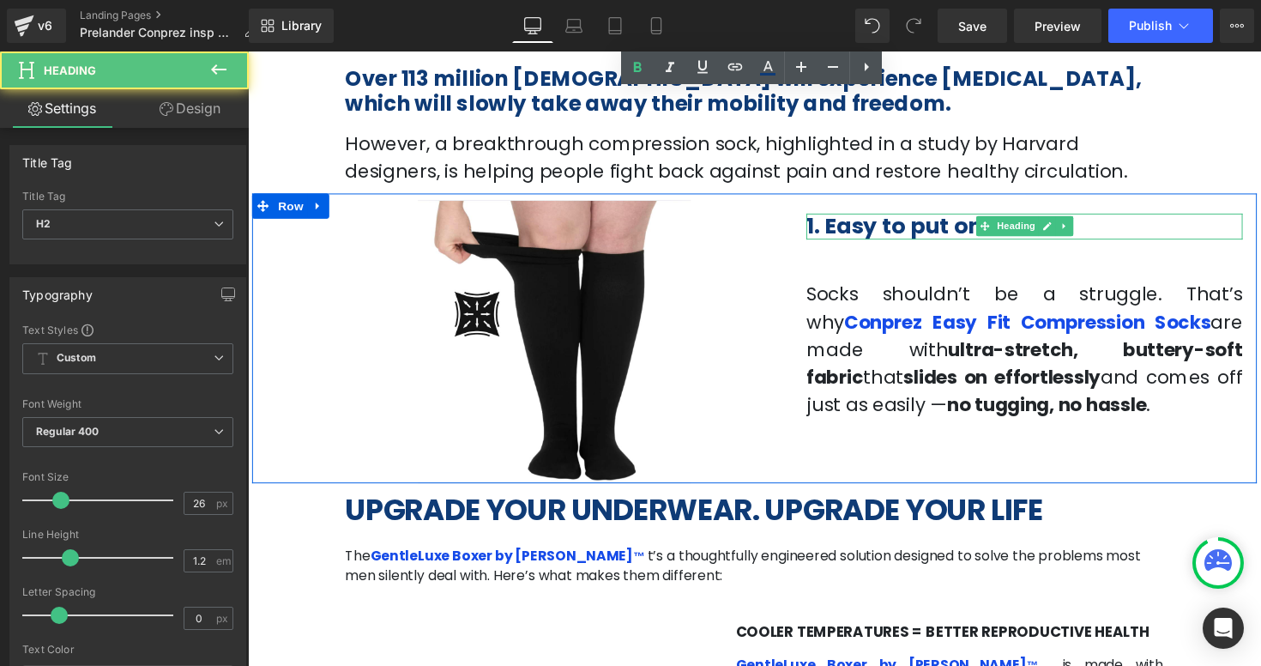
click at [893, 238] on b "1. Easy to put on" at bounding box center [910, 230] width 181 height 31
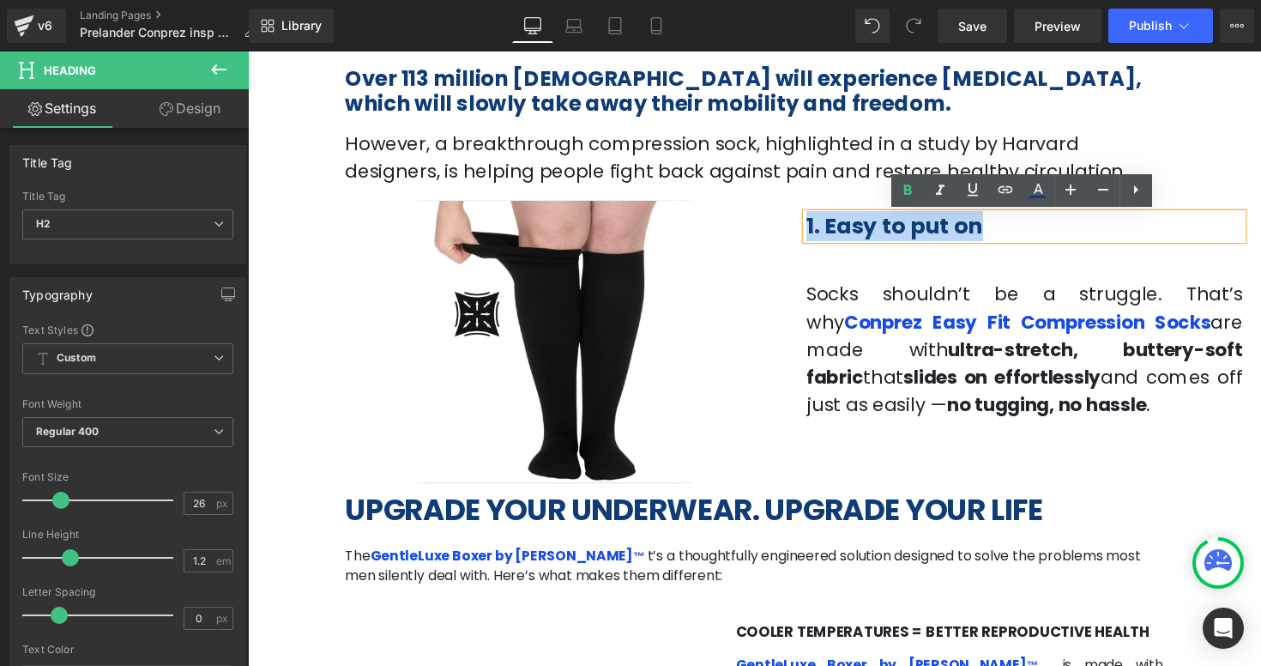
drag, startPoint x: 1014, startPoint y: 235, endPoint x: 801, endPoint y: 234, distance: 212.7
click at [801, 234] on div "Image 87px 108px 1. Easy to put on Heading Socks shouldn’t be a struggle. That’…" at bounding box center [766, 345] width 1029 height 297
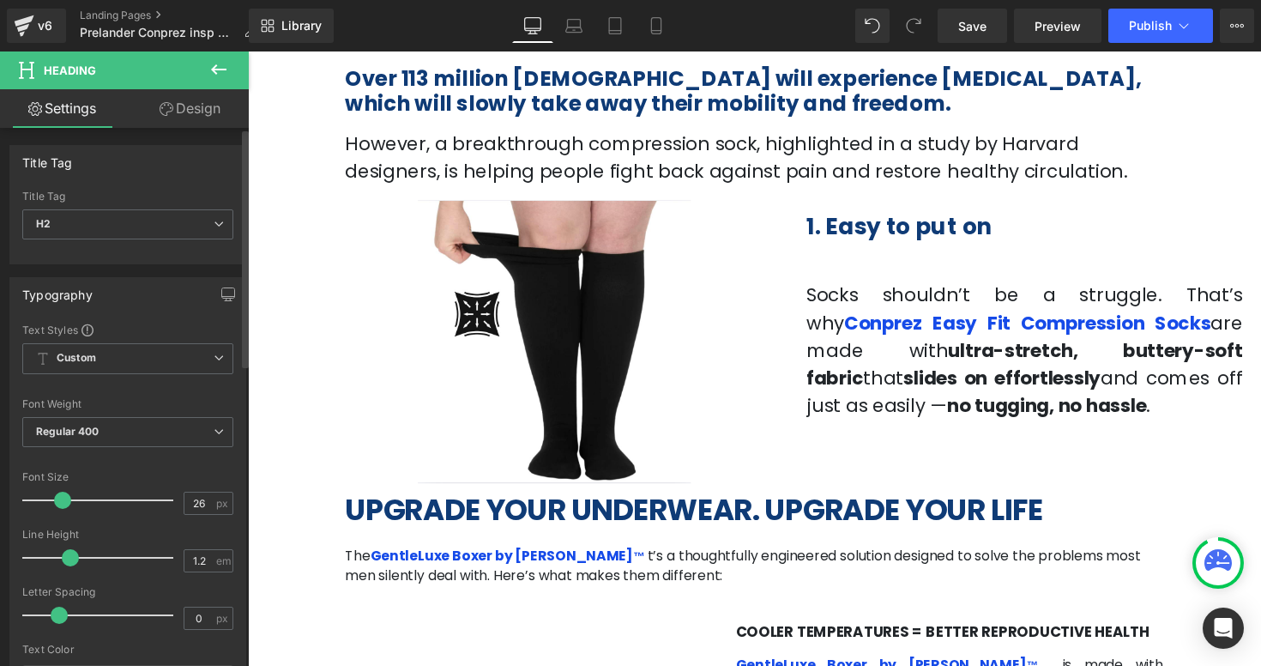
click at [61, 502] on span at bounding box center [62, 499] width 17 height 17
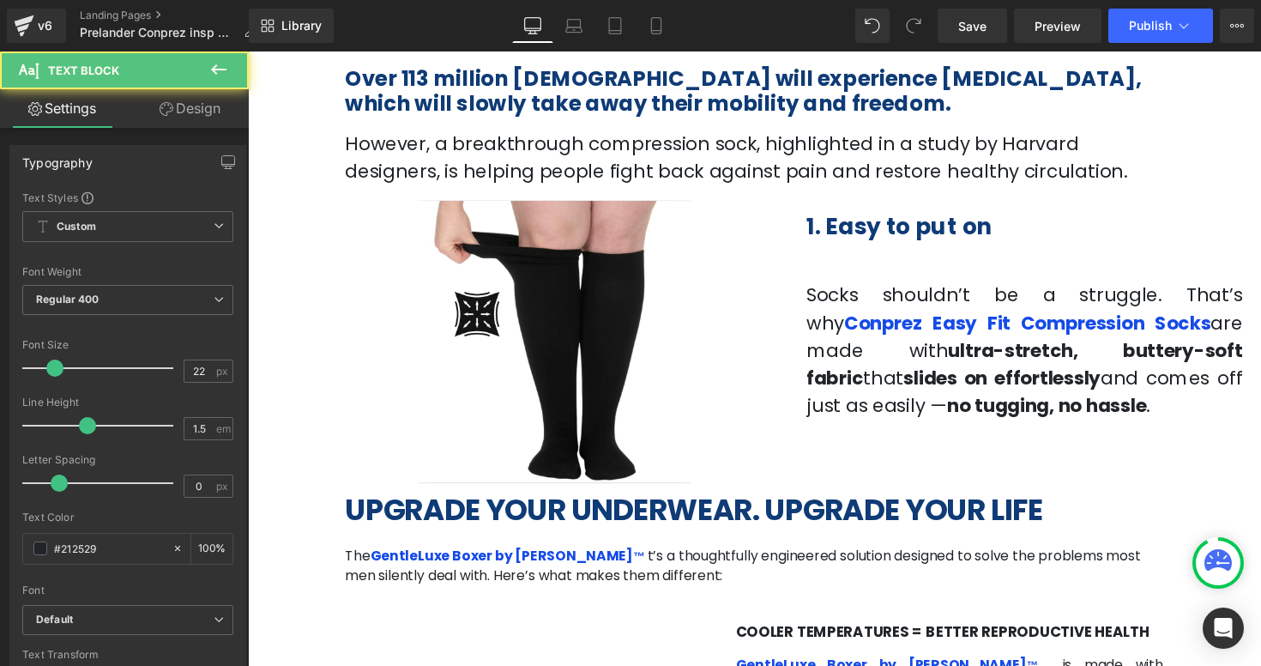
click at [1037, 274] on p at bounding box center [1043, 273] width 447 height 28
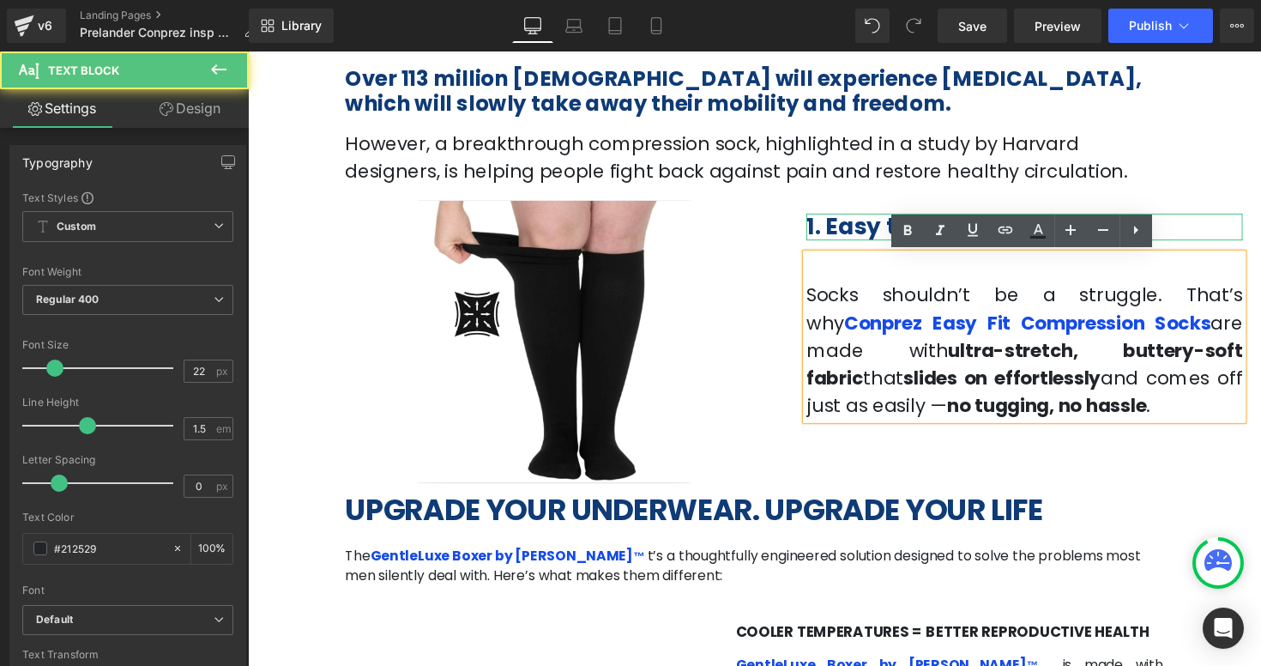
click at [883, 219] on div at bounding box center [1043, 220] width 447 height 4
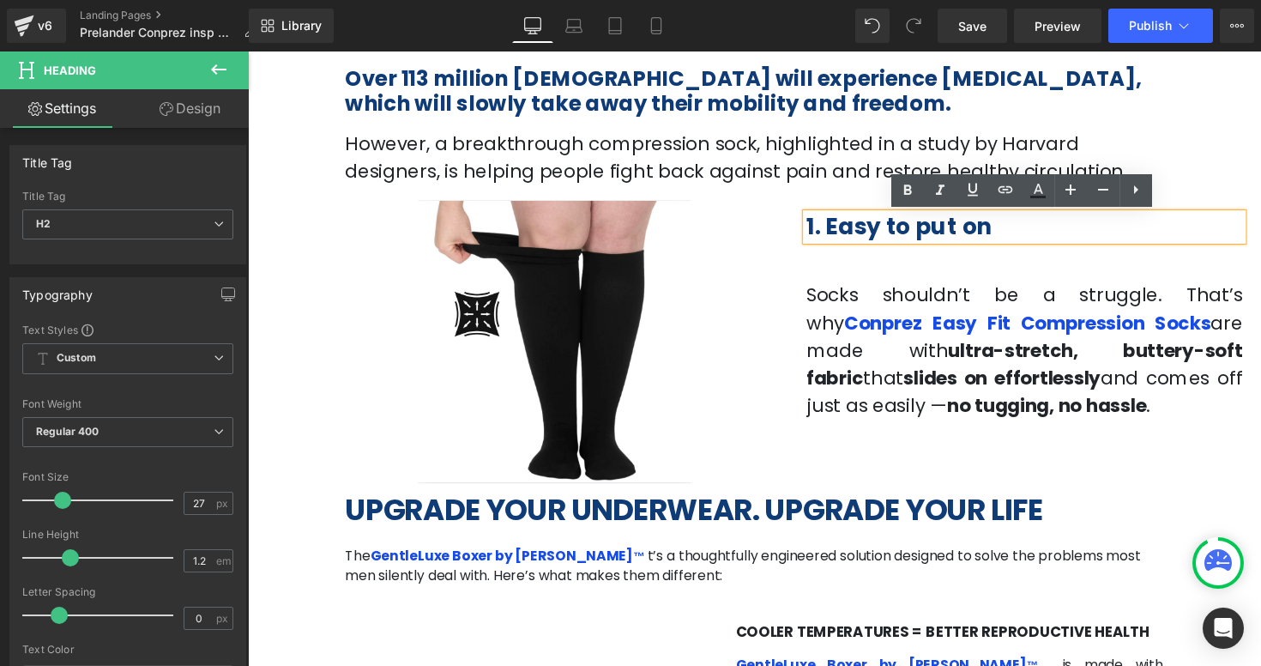
click at [919, 373] on span "that" at bounding box center [898, 386] width 41 height 27
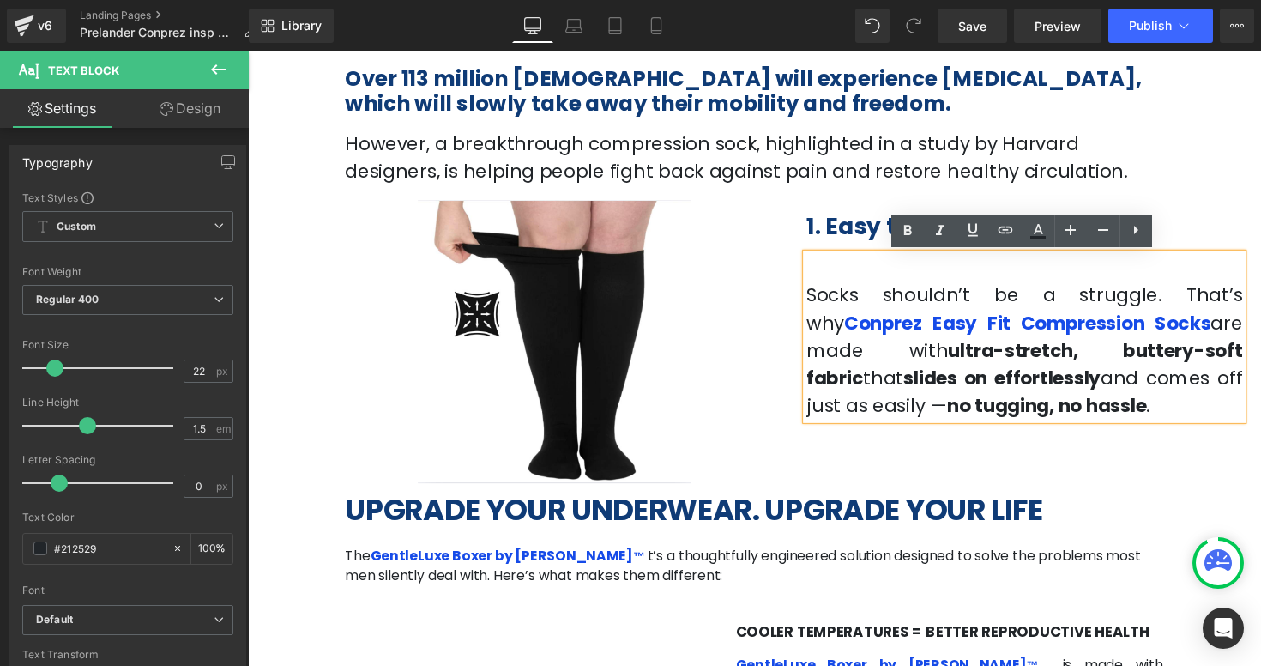
click at [1257, 455] on div "Image 87px 108px 1. Easy to put on Heading Socks shouldn’t be a struggle. That’…" at bounding box center [766, 345] width 1029 height 297
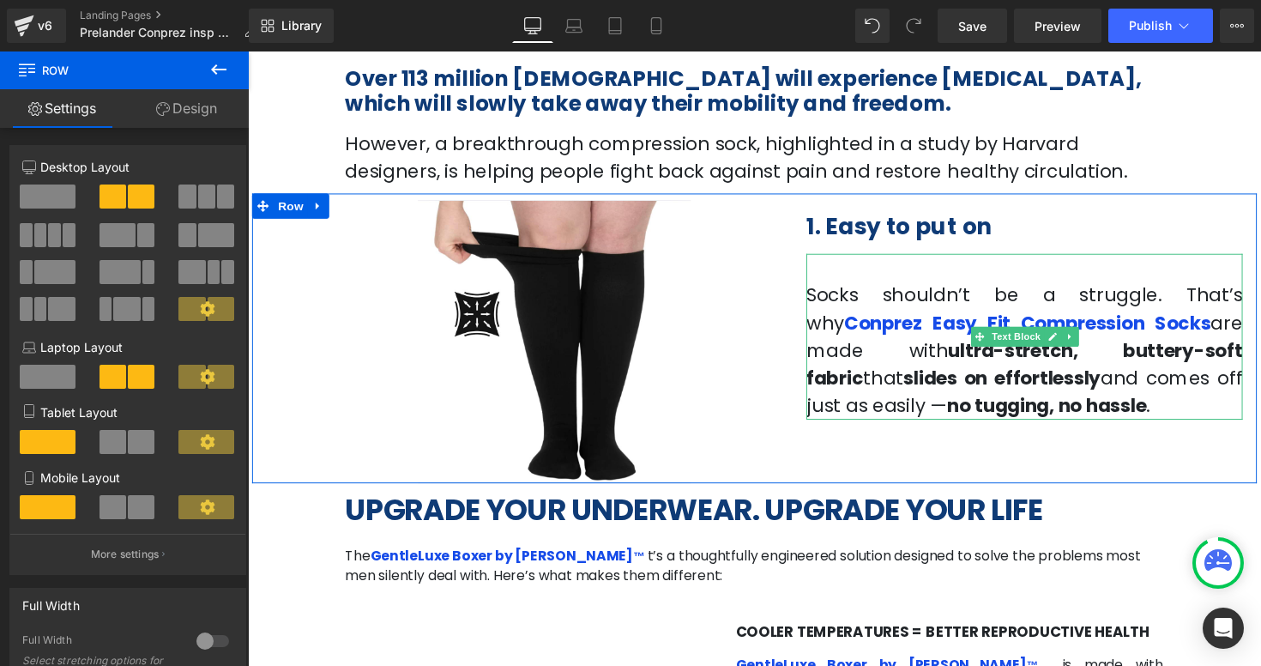
click at [1168, 401] on strong "no tugging, no hassle" at bounding box center [1066, 414] width 204 height 27
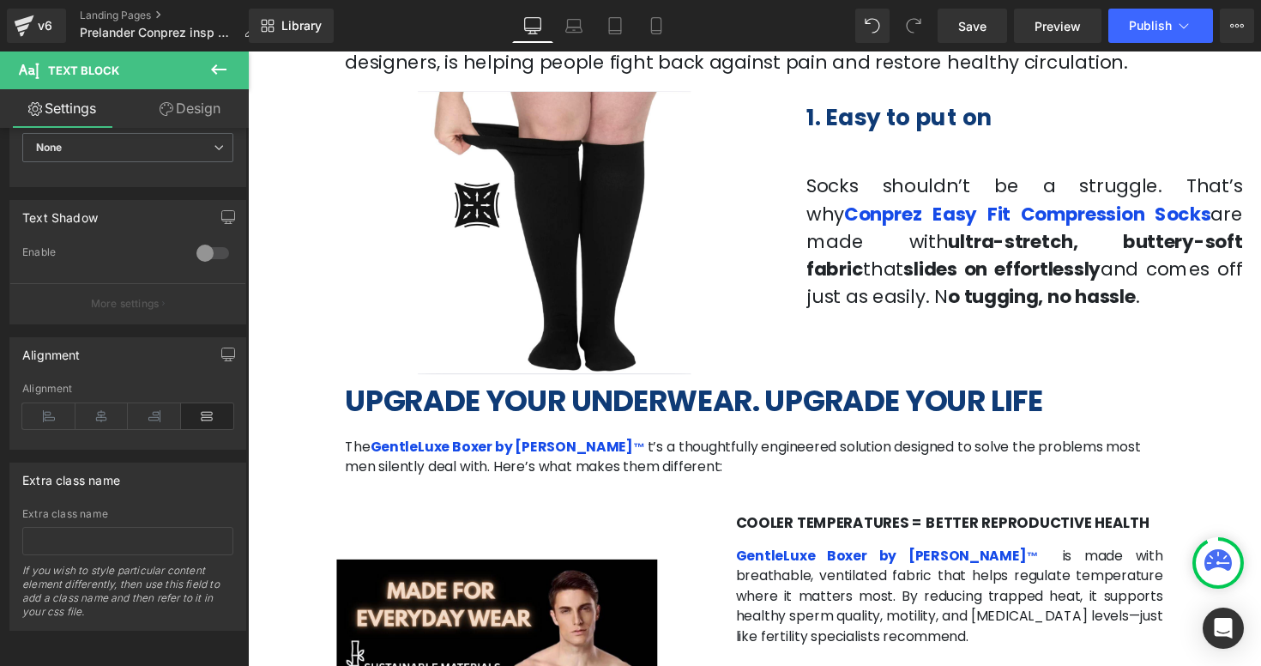
scroll to position [802, 0]
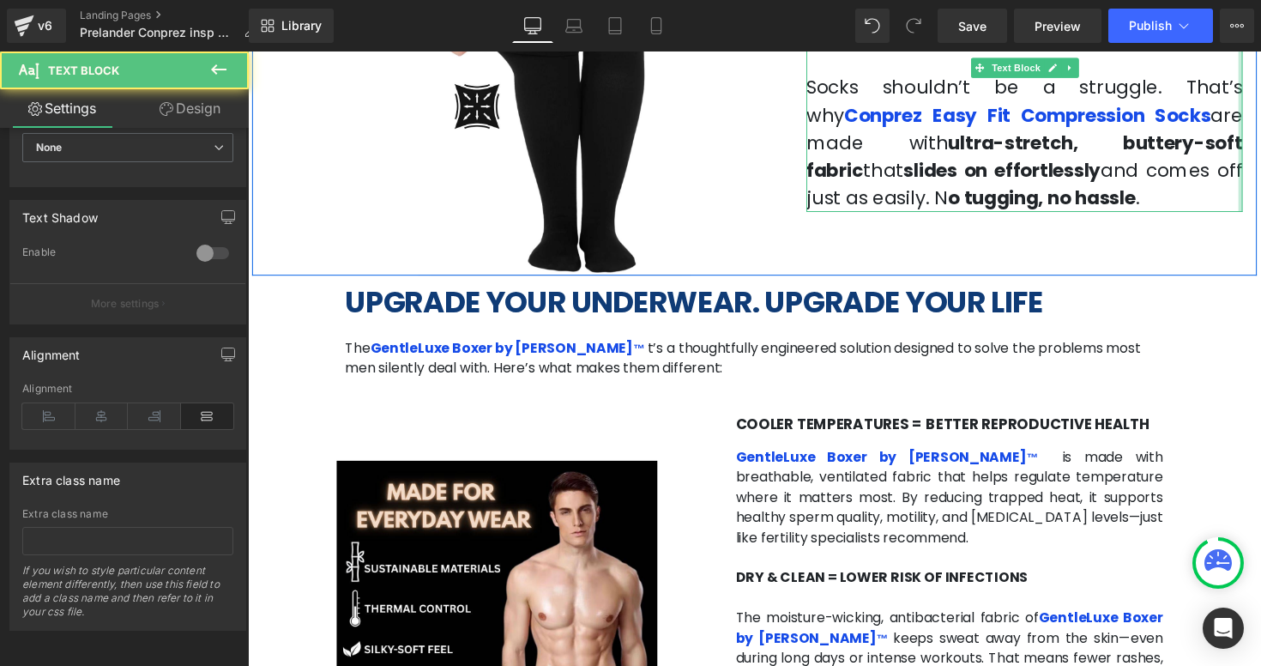
click at [1157, 189] on strong "o tugging, no hassle" at bounding box center [1061, 202] width 192 height 27
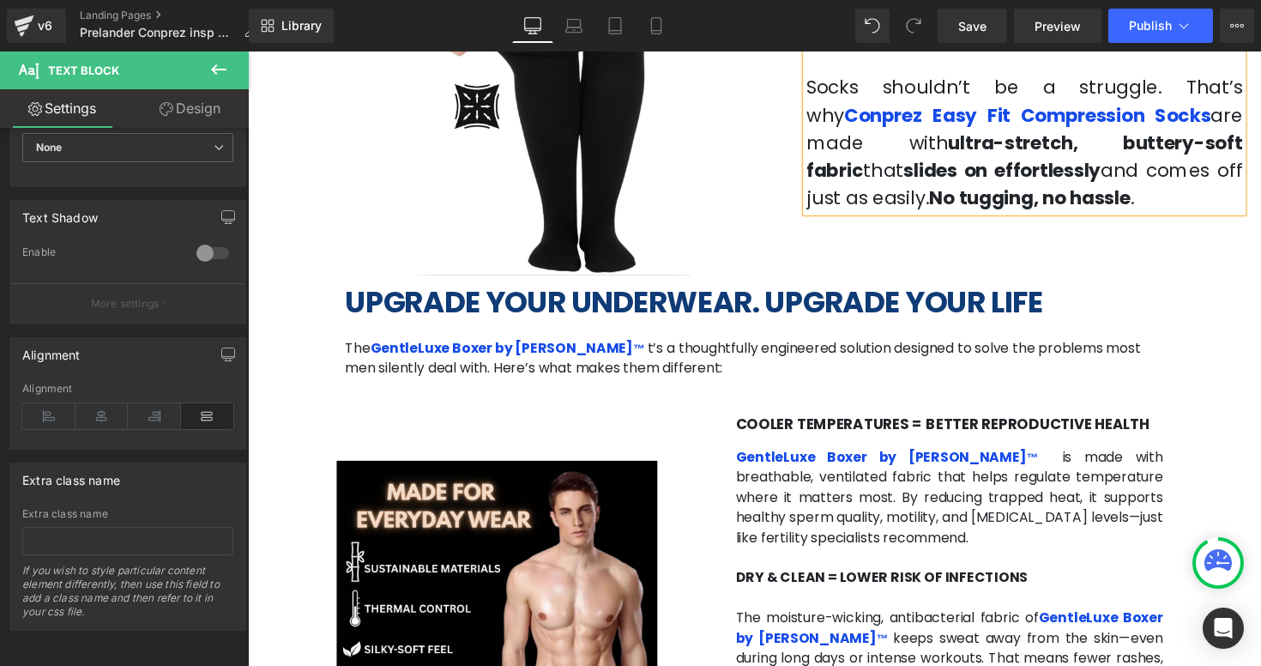
click at [861, 245] on div "Image 87px 108px 1. Easy to put on Heading Socks shouldn’t be a struggle. That’…" at bounding box center [766, 133] width 1029 height 297
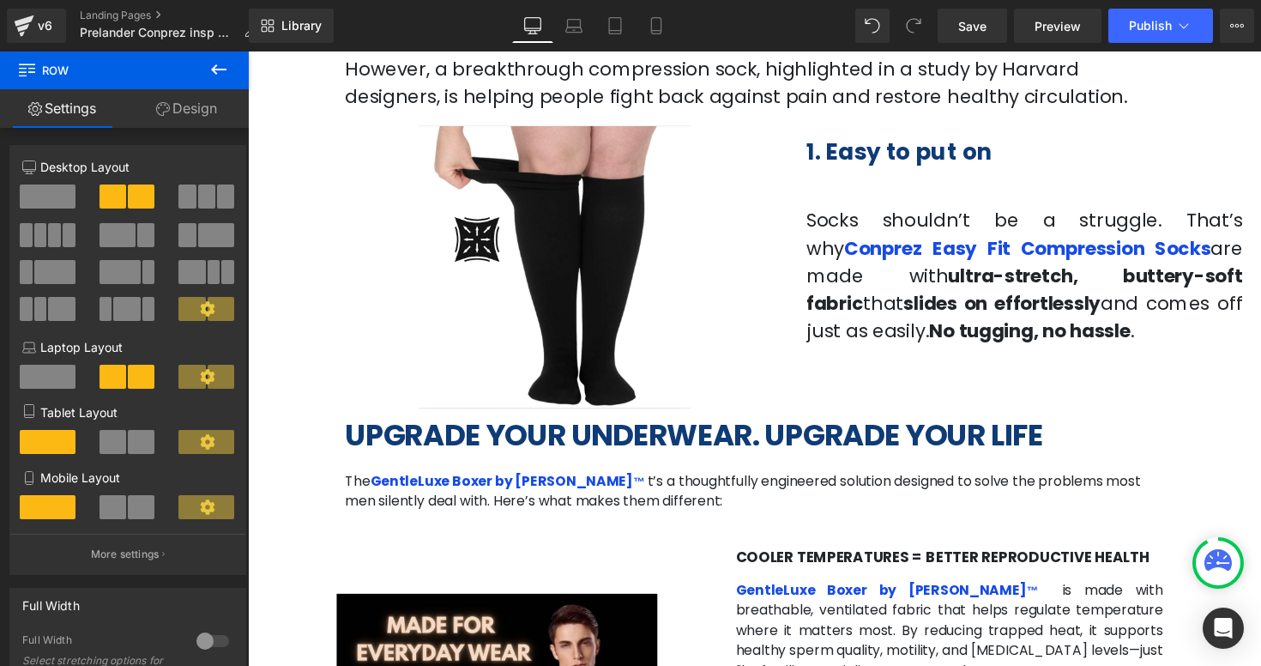
scroll to position [667, 0]
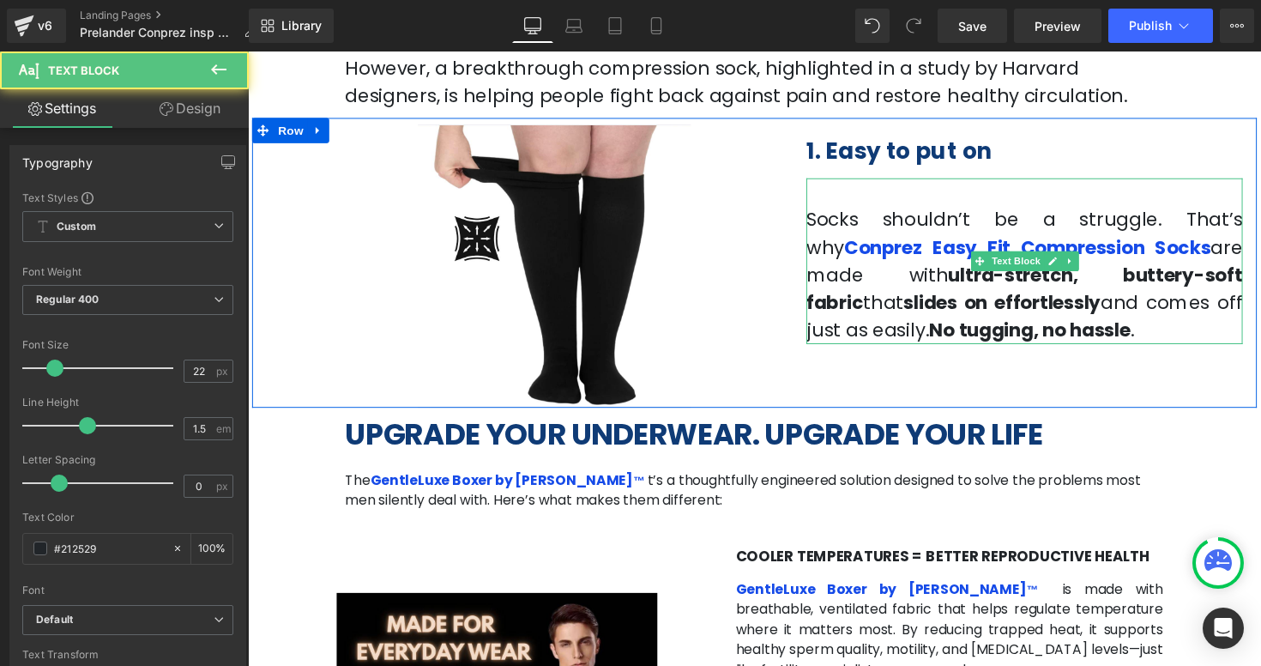
click at [1094, 233] on span "Socks shouldn’t be a struggle. That’s why" at bounding box center [1043, 237] width 447 height 55
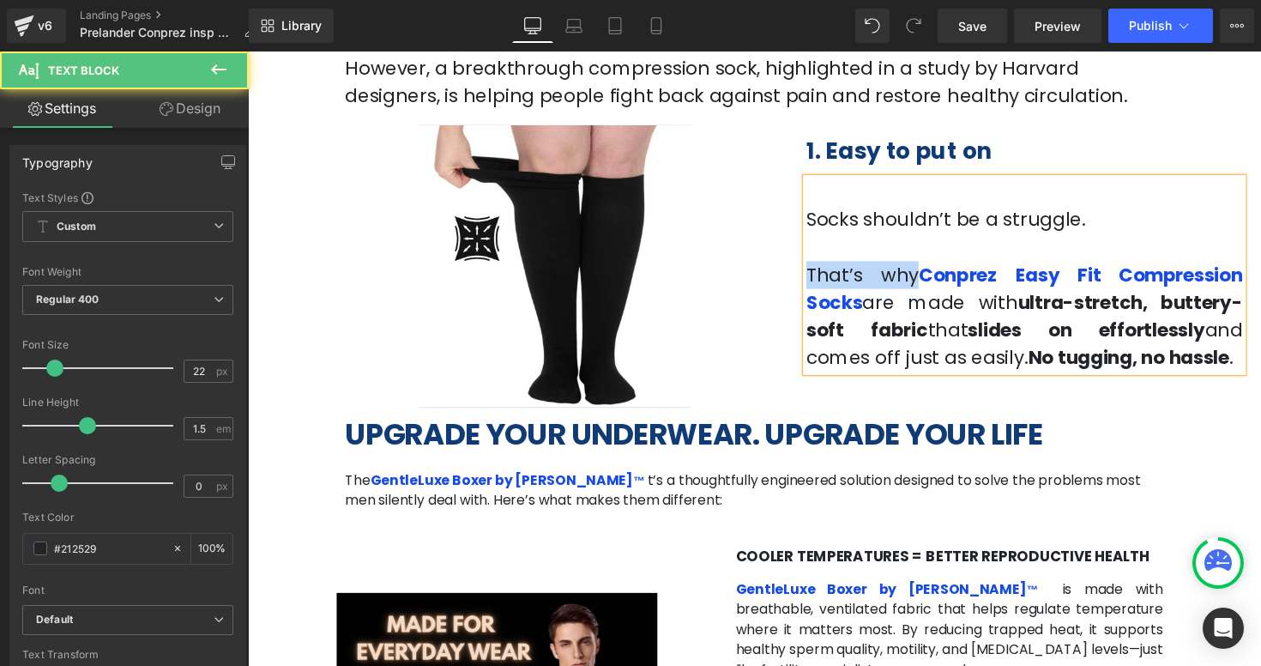
drag, startPoint x: 932, startPoint y: 281, endPoint x: 804, endPoint y: 278, distance: 128.7
click at [804, 278] on div "Image 87px 108px 1. Easy to put on Heading Socks shouldn’t be a struggle. That’…" at bounding box center [766, 267] width 1029 height 297
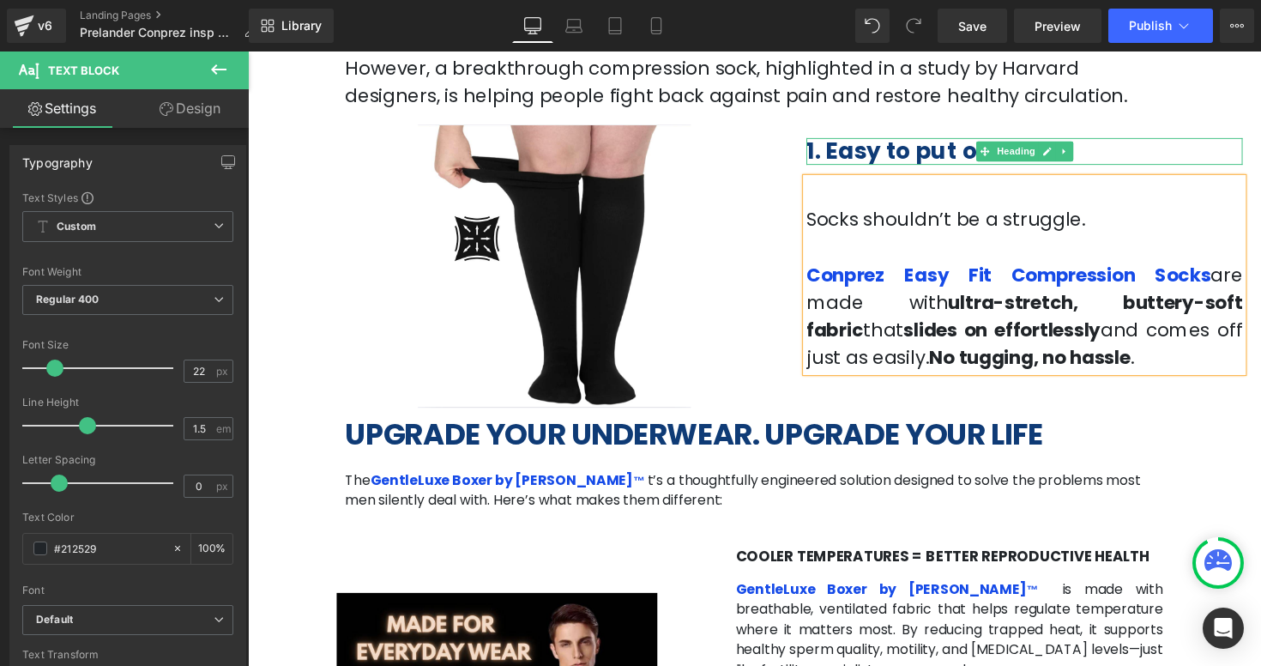
click at [1102, 149] on h2 "1. Easy to put on" at bounding box center [1043, 153] width 447 height 27
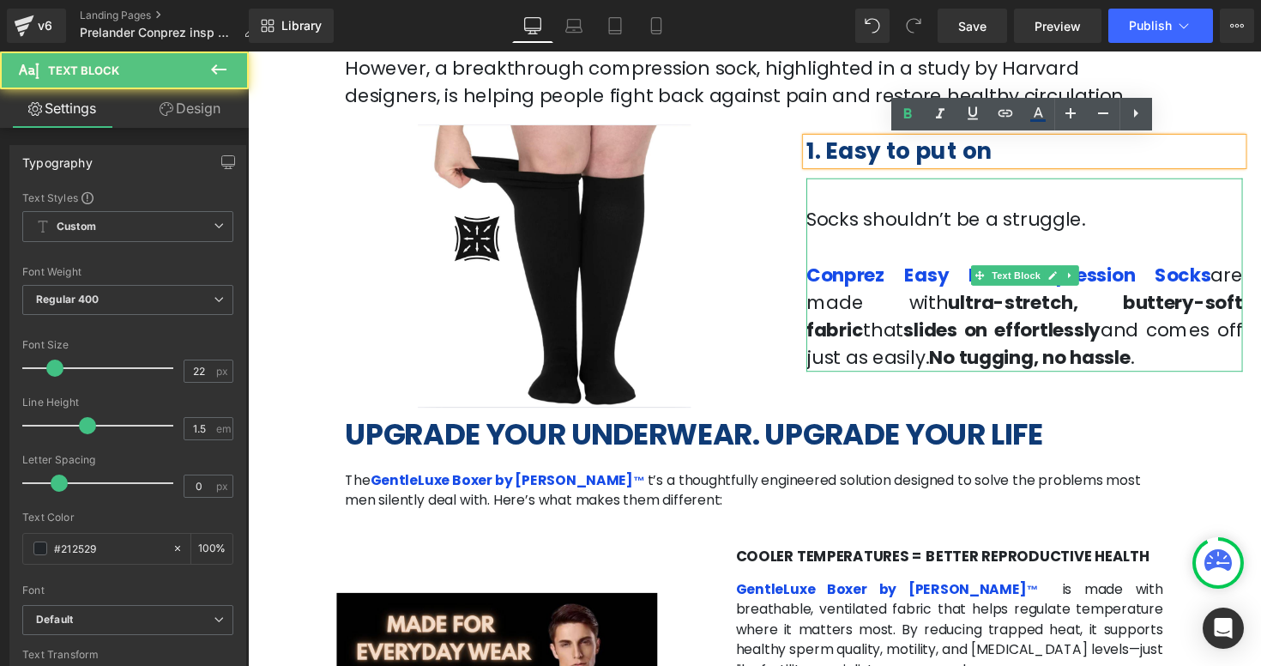
click at [898, 202] on p at bounding box center [1043, 195] width 447 height 28
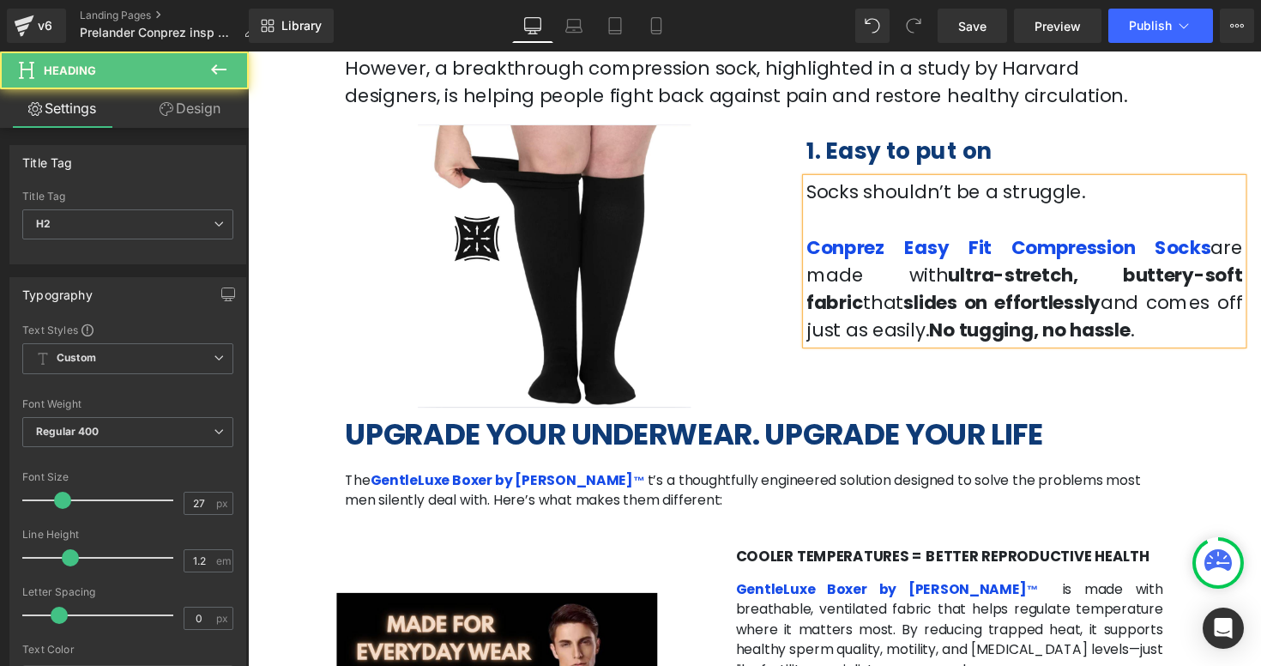
click at [1173, 154] on h2 "1. Easy to put on" at bounding box center [1043, 153] width 447 height 27
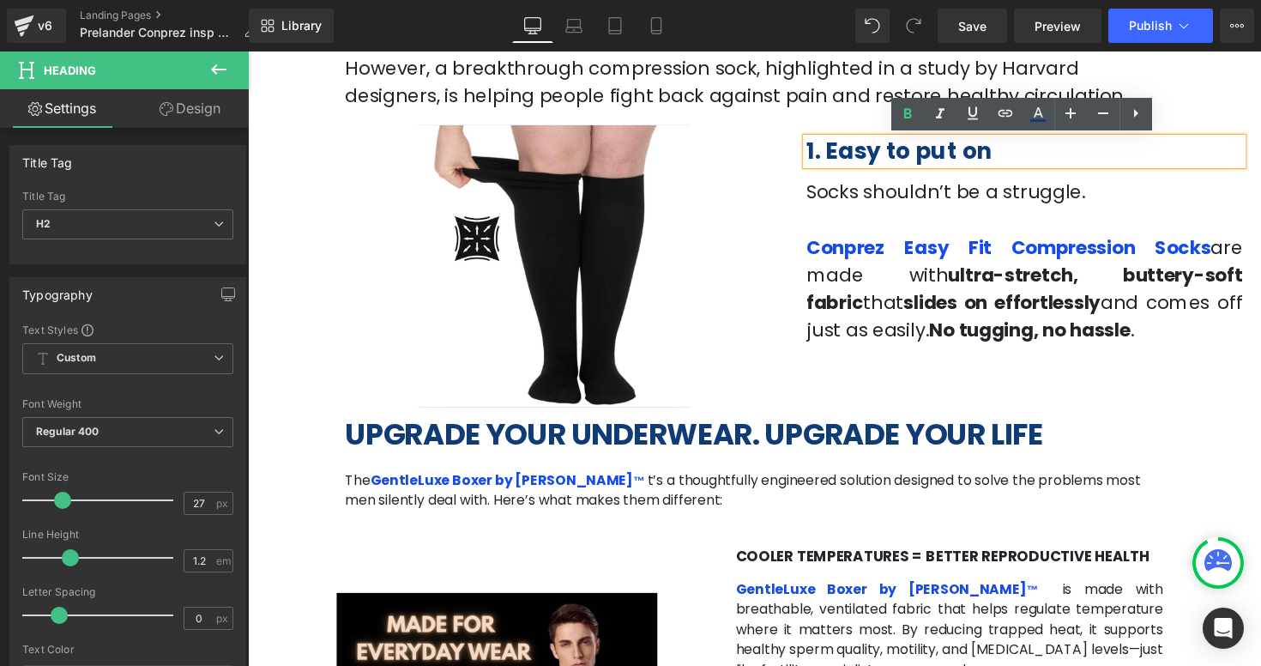
click at [1206, 367] on div "Image 87px 108px 1. Easy to put on Heading Socks shouldn’t be a struggle. Conpr…" at bounding box center [766, 267] width 1029 height 297
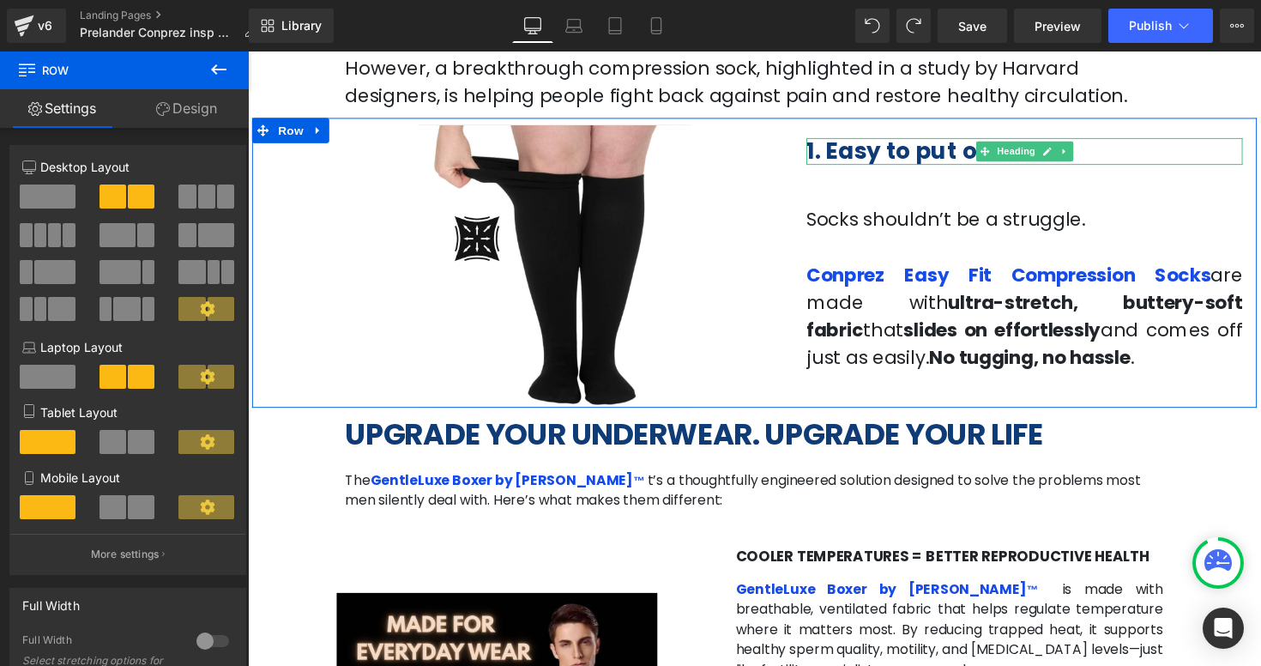
click at [1105, 147] on h2 "1. Easy to put on" at bounding box center [1043, 153] width 447 height 27
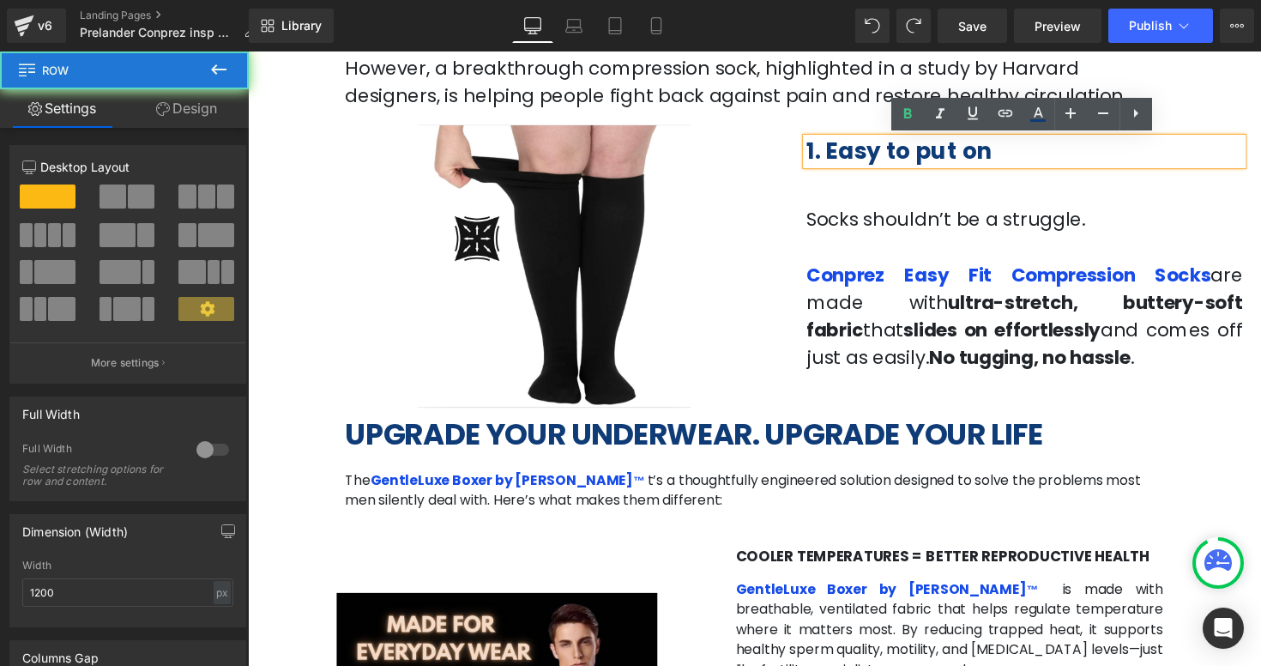
click at [248, 51] on div at bounding box center [248, 51] width 0 height 0
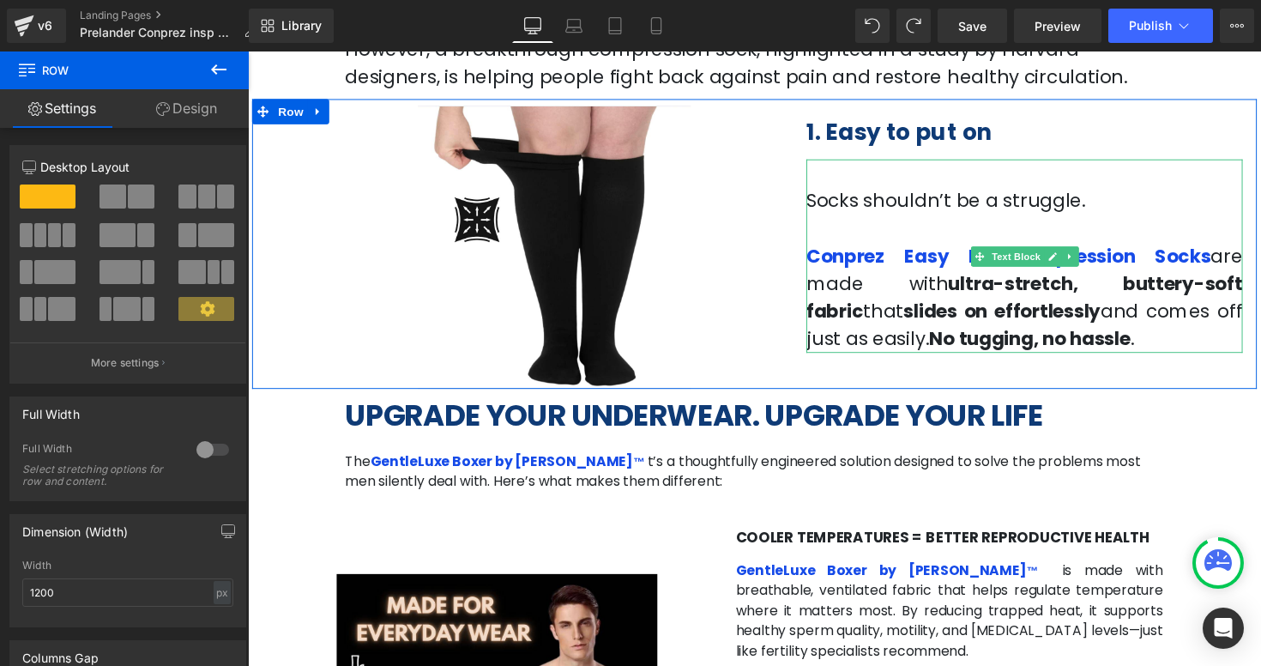
scroll to position [710, 0]
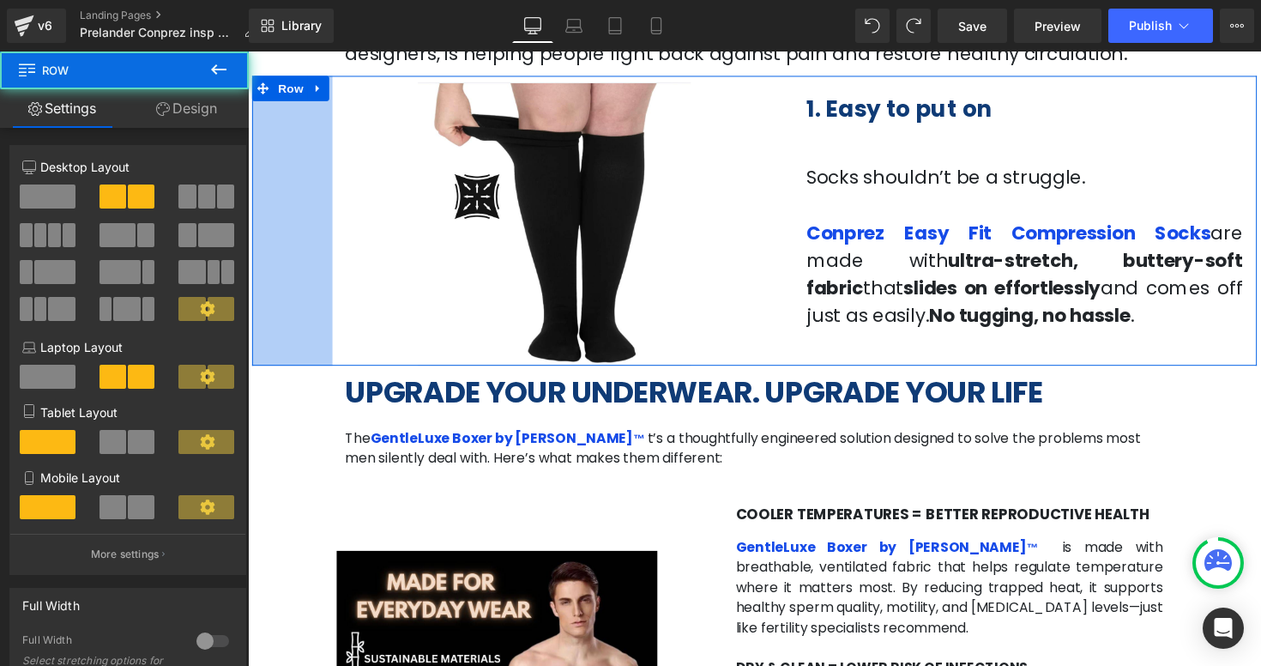
click at [310, 287] on div "Image 87px 108px 1. Easy to put on Heading Socks shouldn’t be a struggle. Conpr…" at bounding box center [766, 224] width 1029 height 297
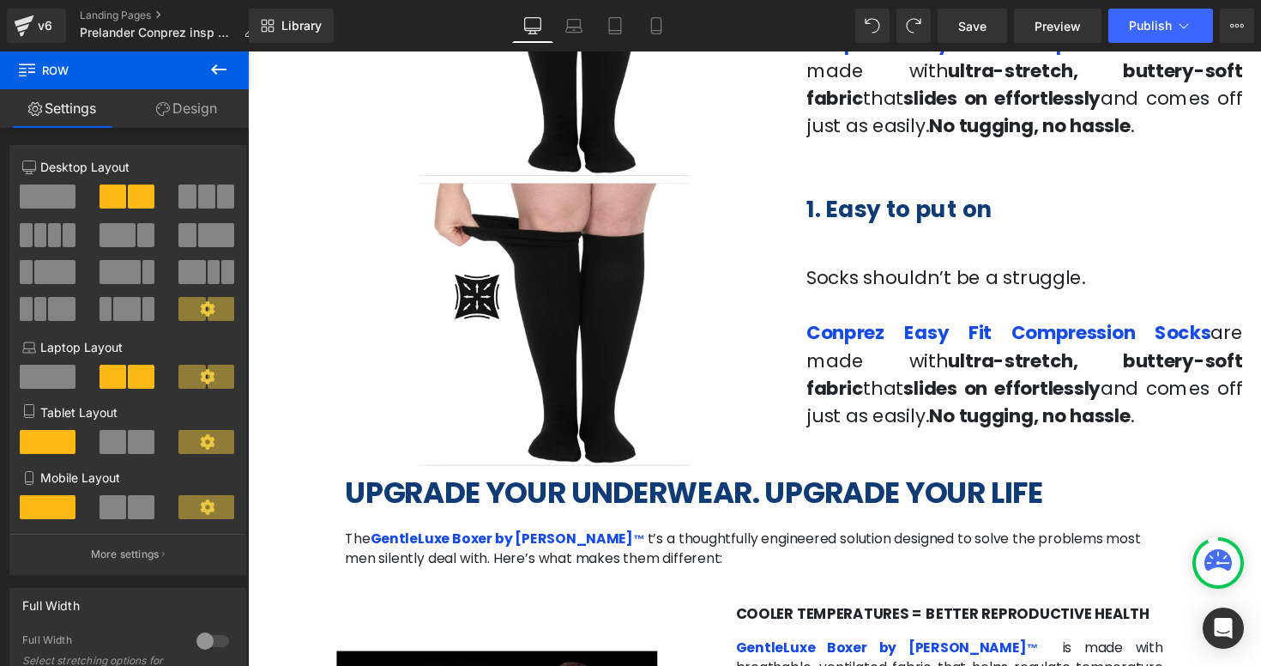
click at [931, 257] on p at bounding box center [1043, 255] width 447 height 28
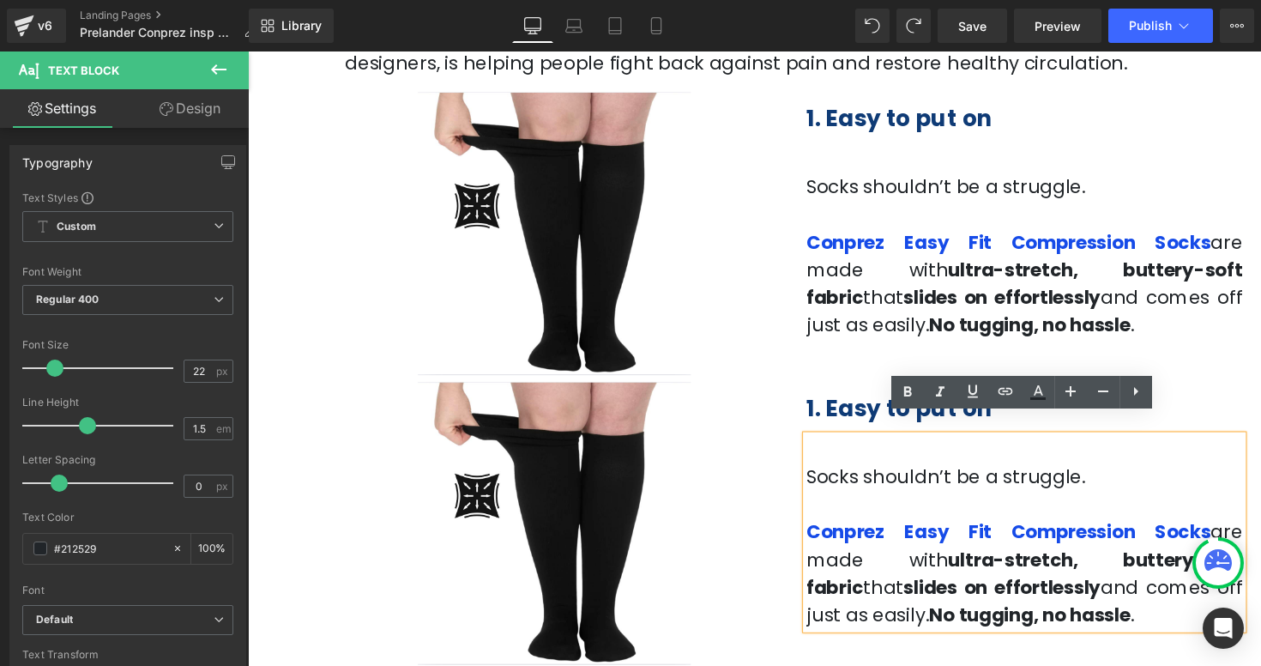
scroll to position [736, 0]
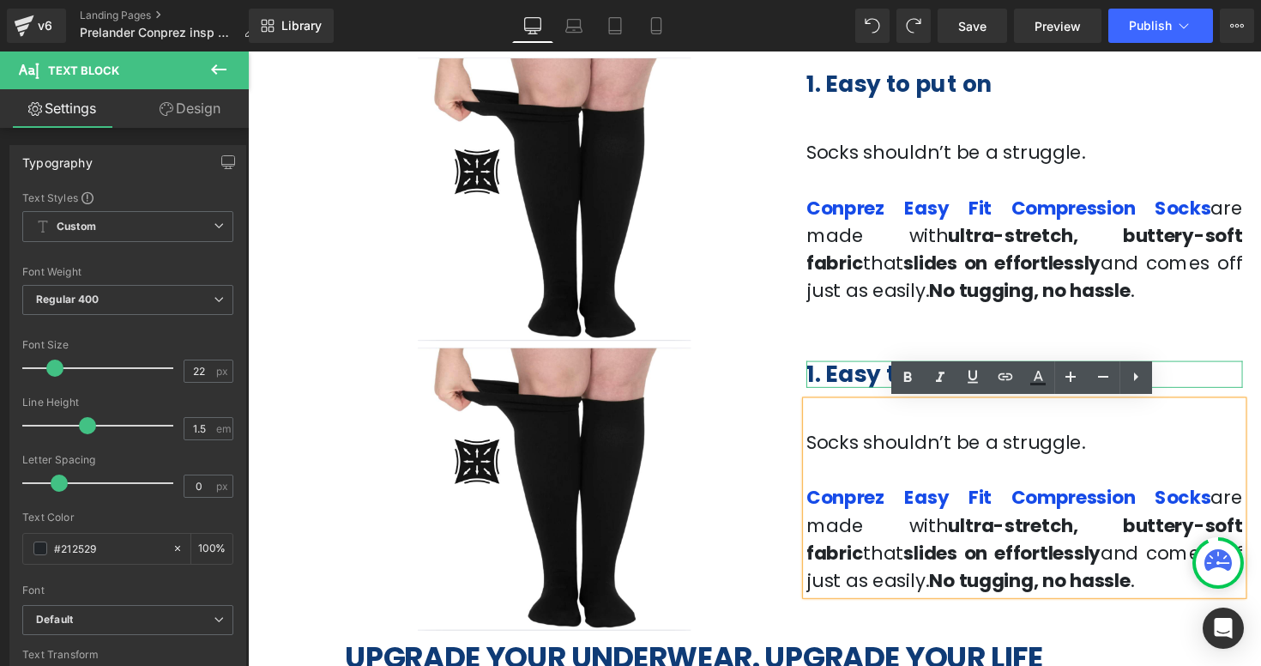
click at [875, 373] on b "1. Easy to put on" at bounding box center [915, 381] width 190 height 32
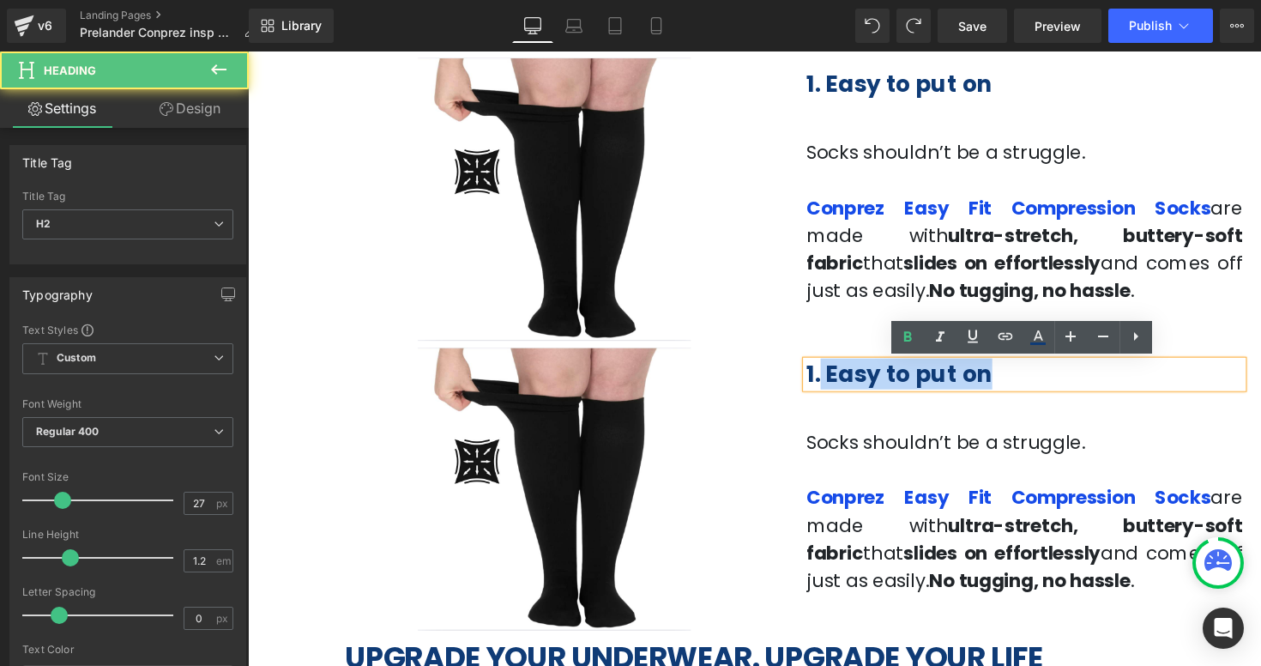
drag, startPoint x: 1019, startPoint y: 390, endPoint x: 843, endPoint y: 382, distance: 176.0
click at [843, 382] on h2 "1. Easy to put on" at bounding box center [1043, 381] width 447 height 27
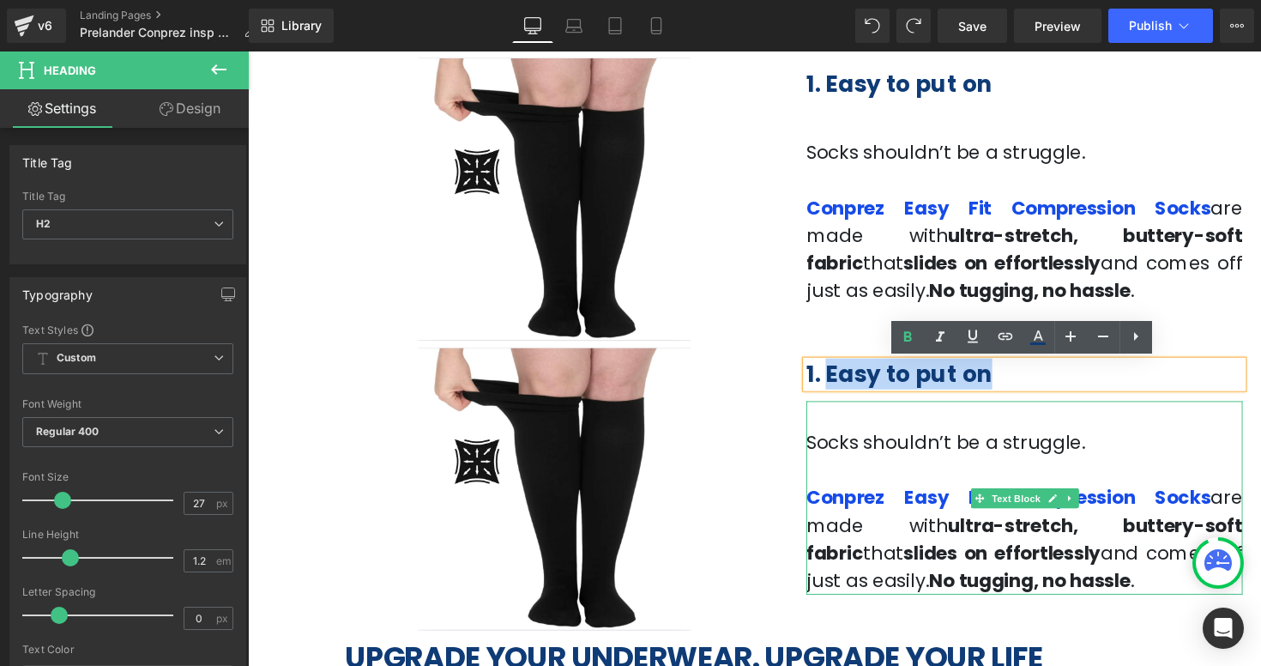
paste div
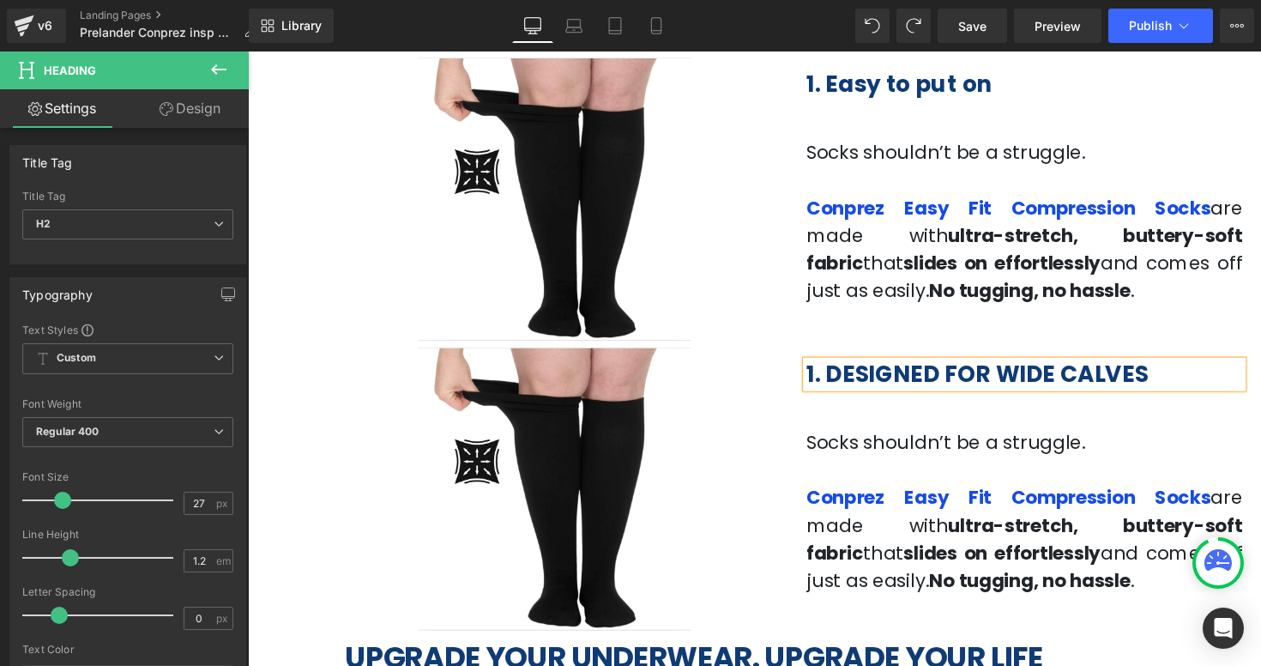
click at [1037, 267] on span "and comes off just as easily." at bounding box center [1043, 282] width 447 height 55
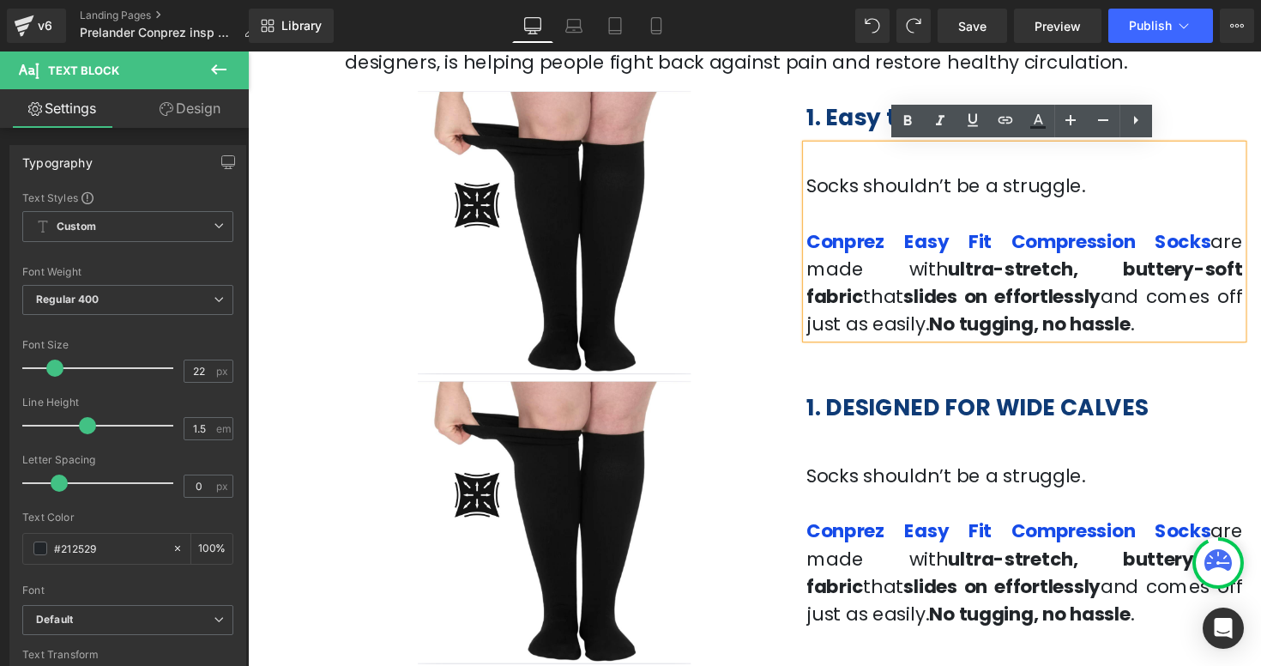
scroll to position [701, 0]
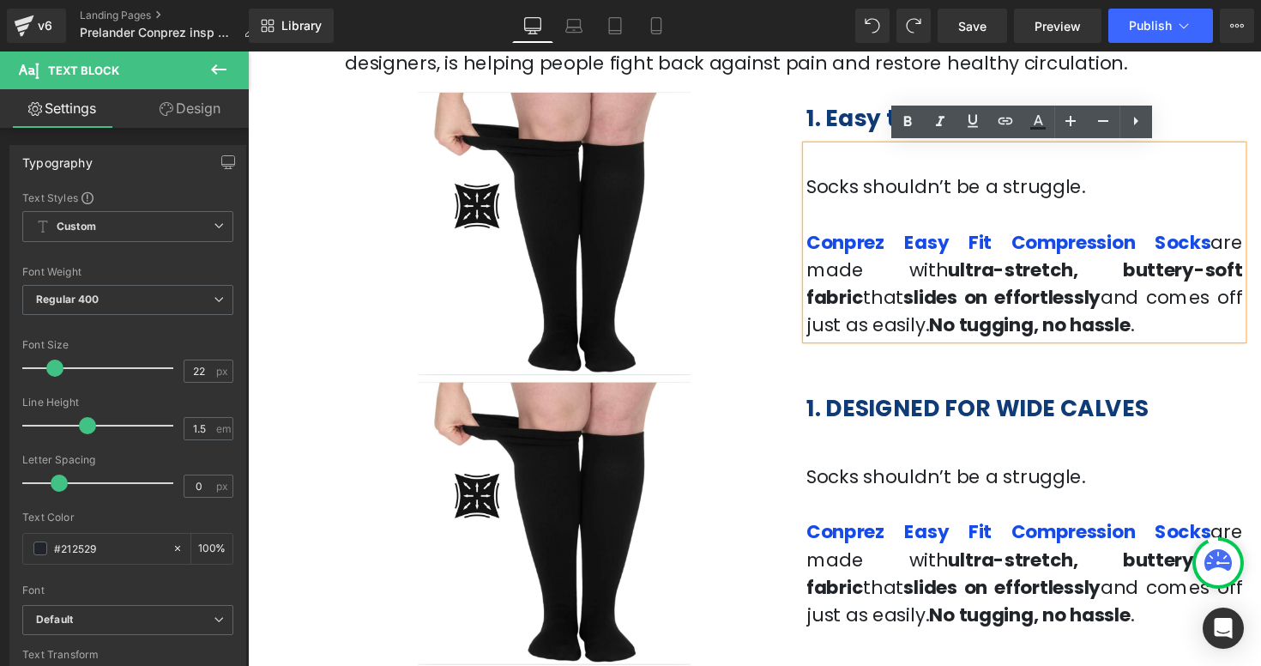
click at [876, 130] on div "1. Easy to put on Heading" at bounding box center [1043, 119] width 447 height 27
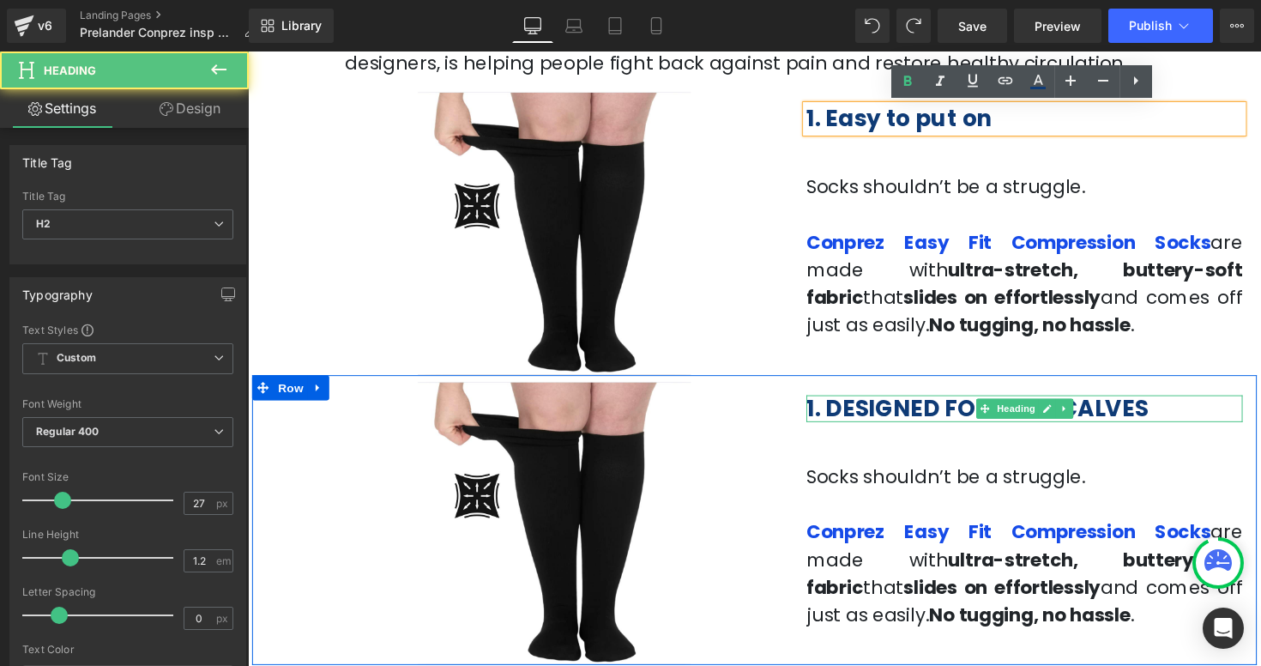
click at [865, 416] on b "1. DESIGNED FOR WIDE CALVES" at bounding box center [995, 417] width 350 height 32
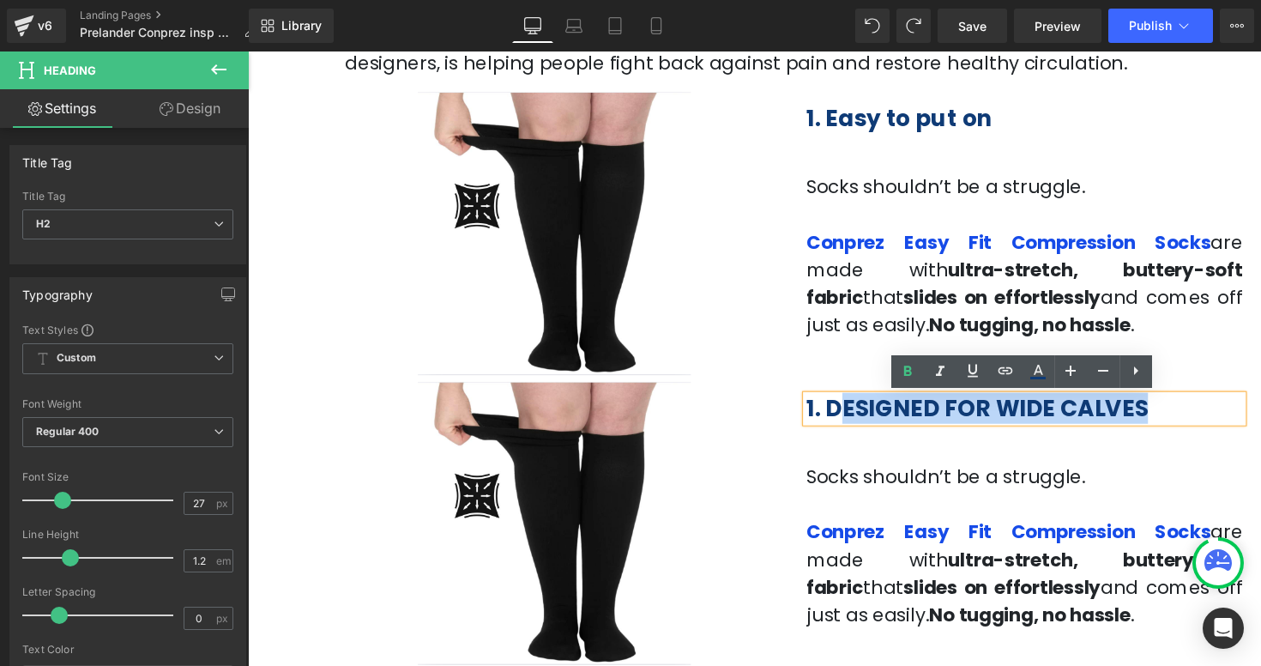
drag, startPoint x: 1196, startPoint y: 425, endPoint x: 868, endPoint y: 426, distance: 327.7
click at [868, 426] on h2 "1. DESIGNED FOR WIDE CALVES" at bounding box center [1043, 416] width 447 height 27
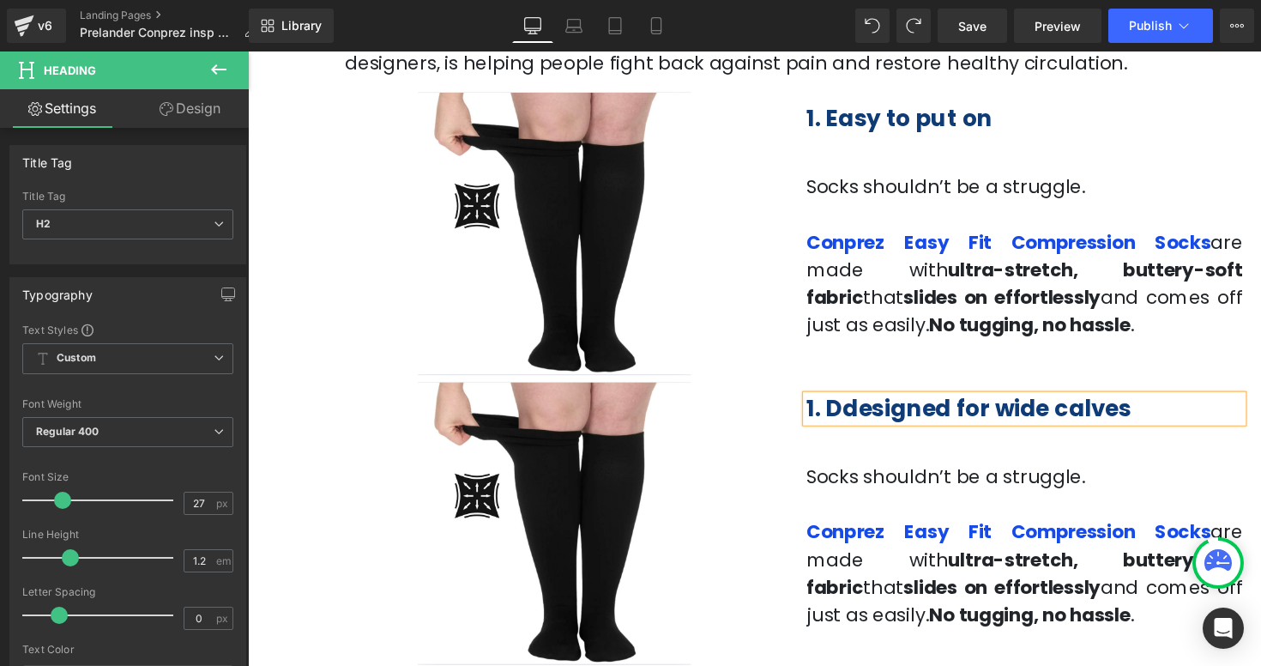
click at [876, 420] on b "1. Ddesigned for wide calves" at bounding box center [986, 417] width 333 height 32
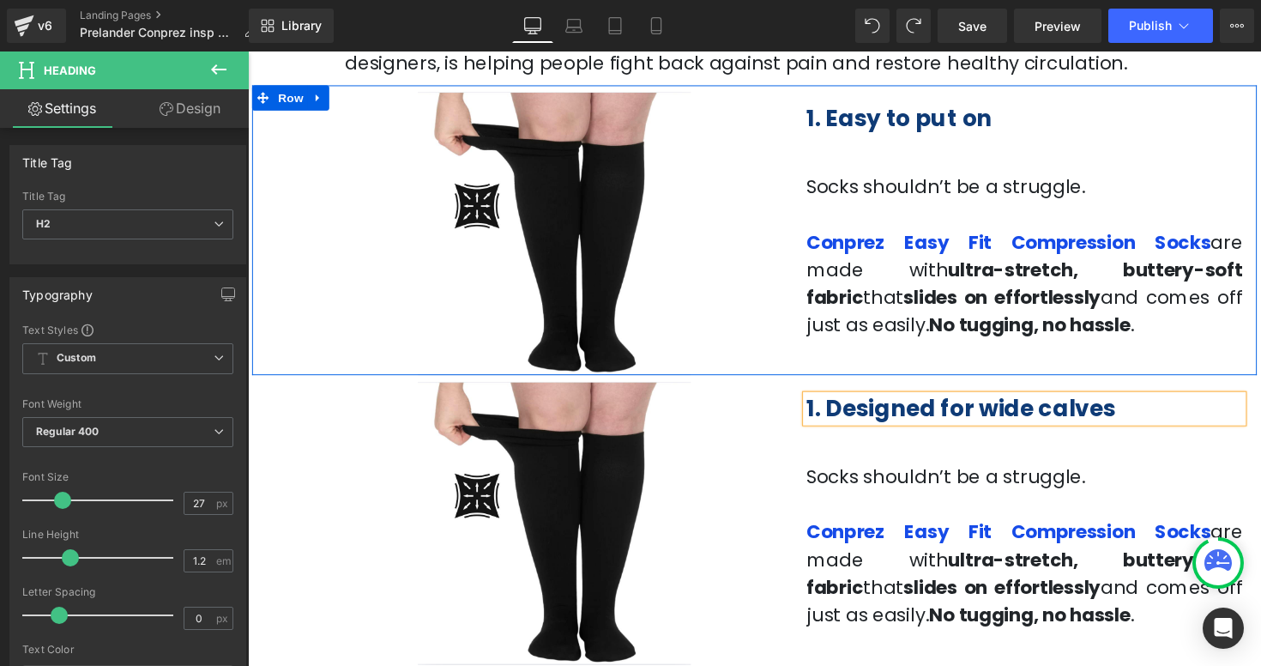
click at [1049, 338] on p "Conprez Easy Fit Compression Socks are made with ultra-stretch, buttery-soft fa…" at bounding box center [1043, 288] width 447 height 113
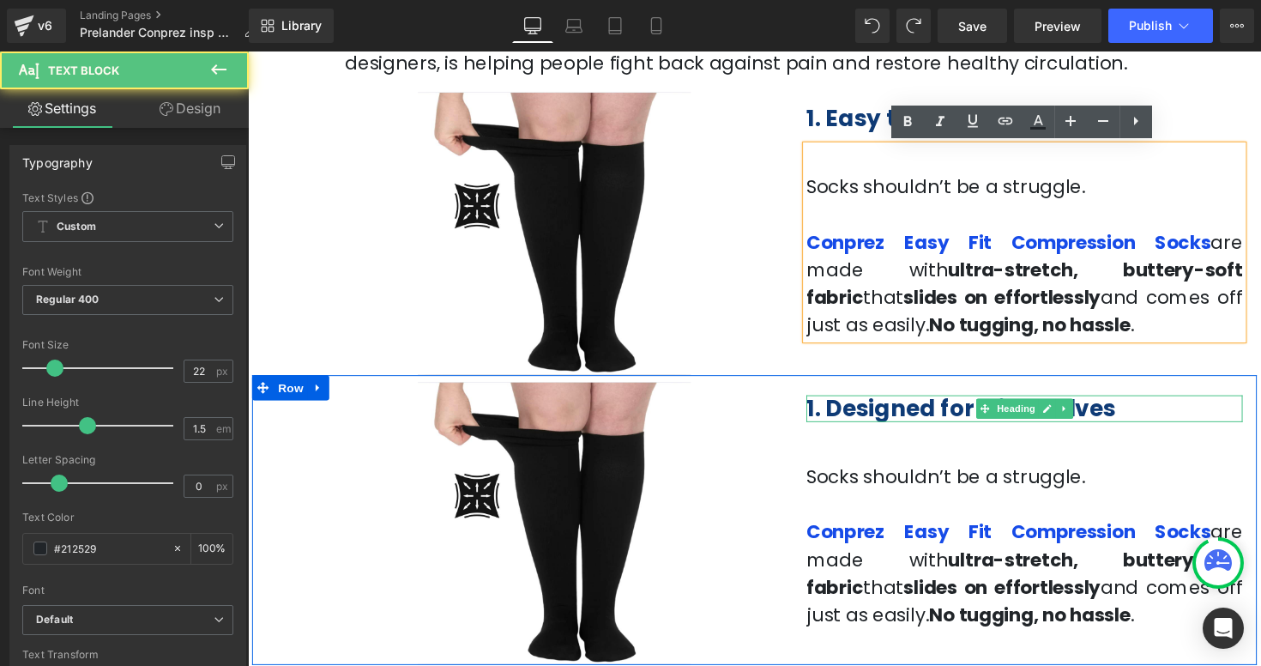
click at [1125, 421] on h2 "1. Designed for wide calves" at bounding box center [1043, 416] width 447 height 27
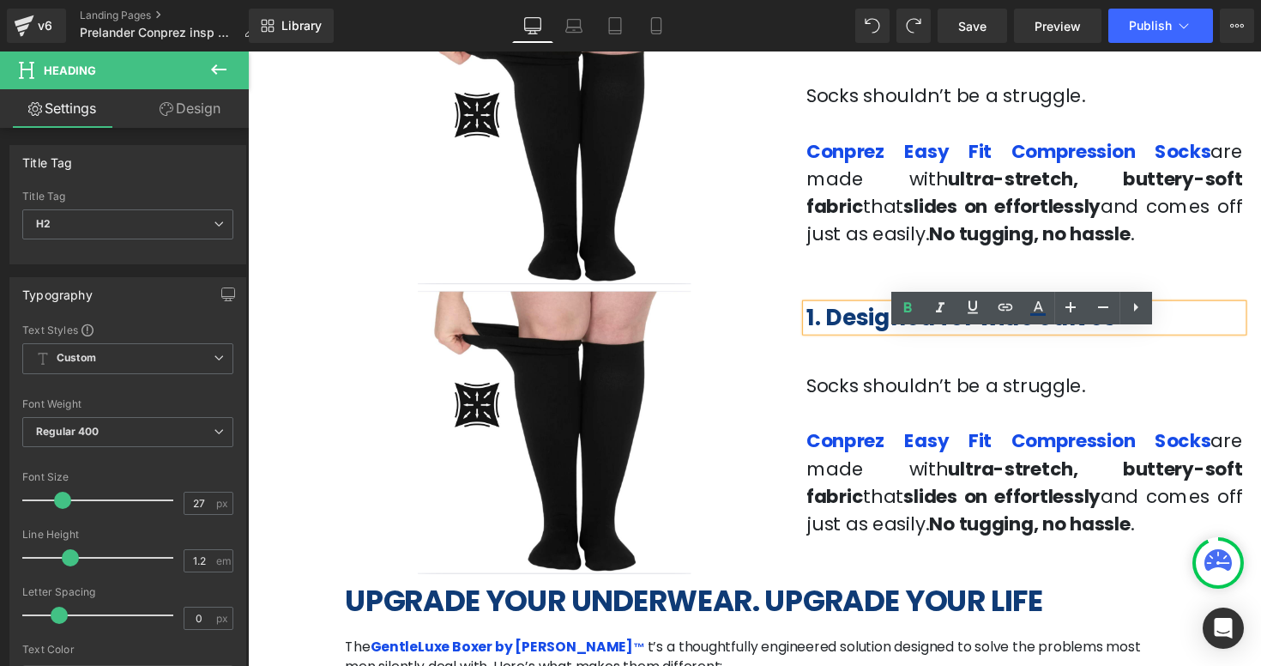
scroll to position [794, 0]
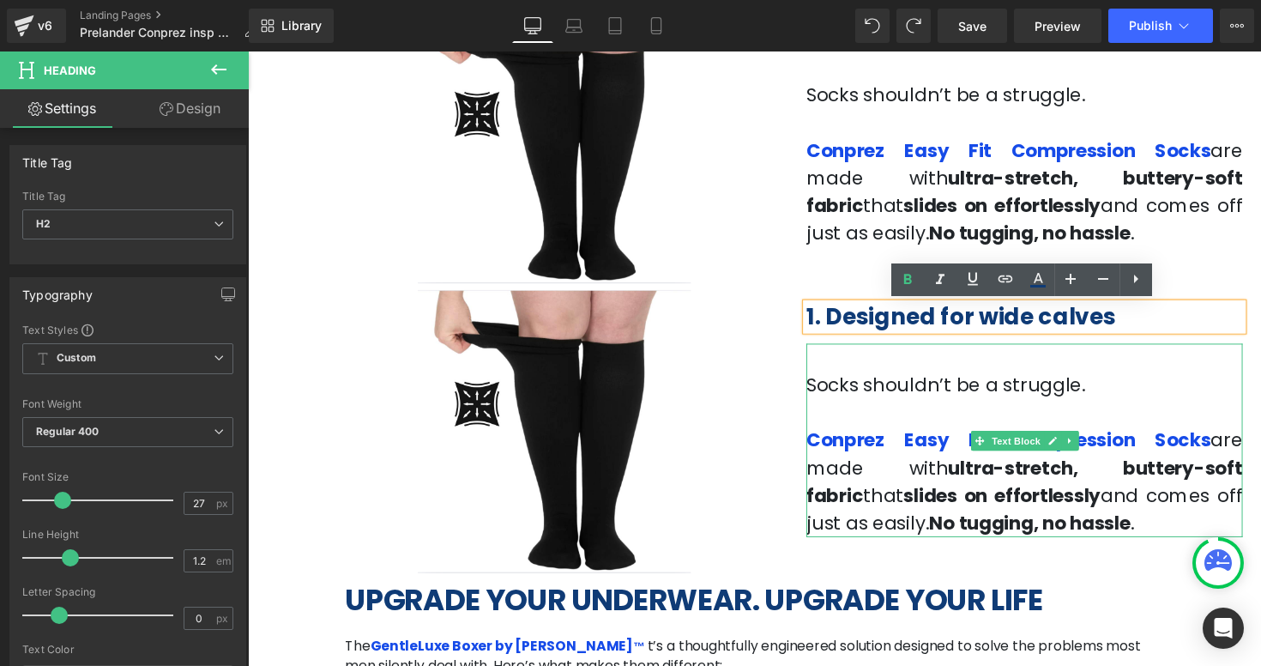
click at [985, 415] on p at bounding box center [1043, 421] width 447 height 28
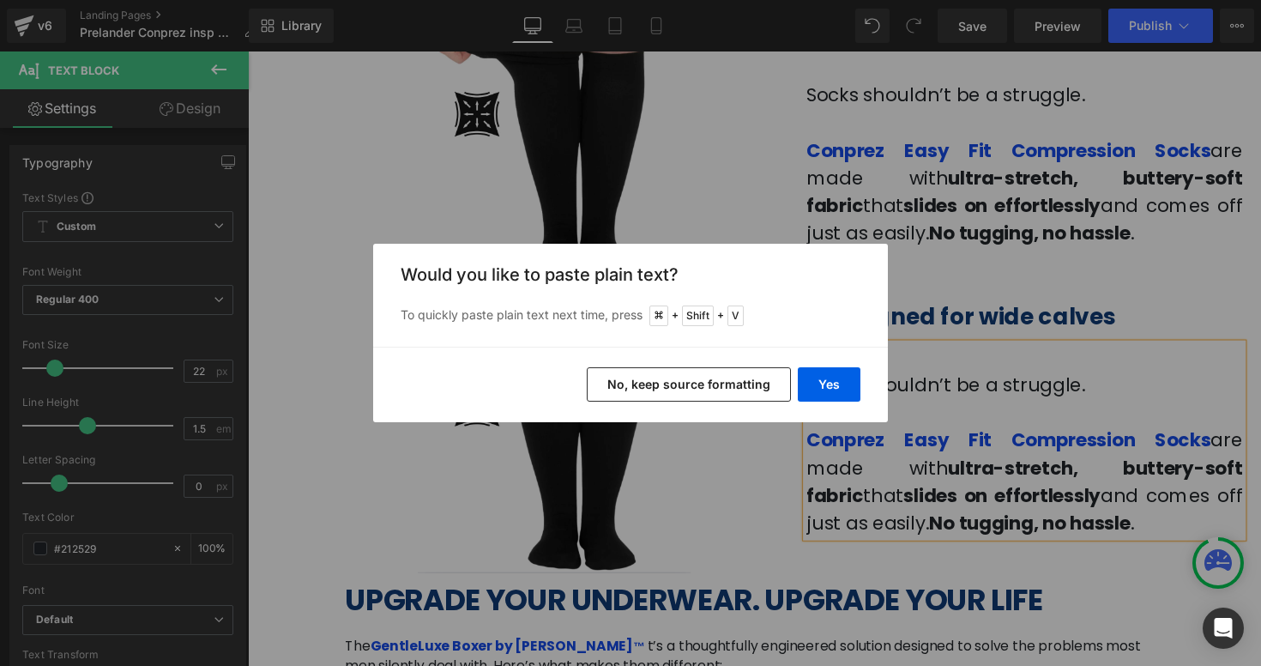
click at [714, 379] on button "No, keep source formatting" at bounding box center [689, 384] width 204 height 34
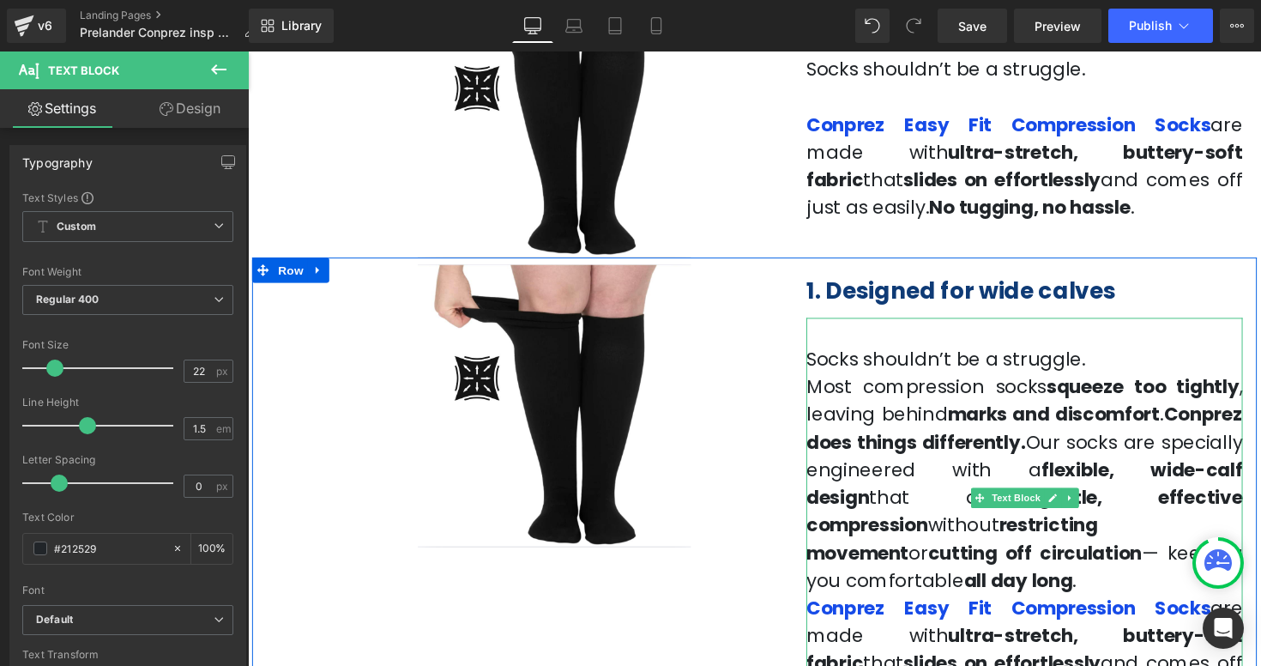
scroll to position [836, 0]
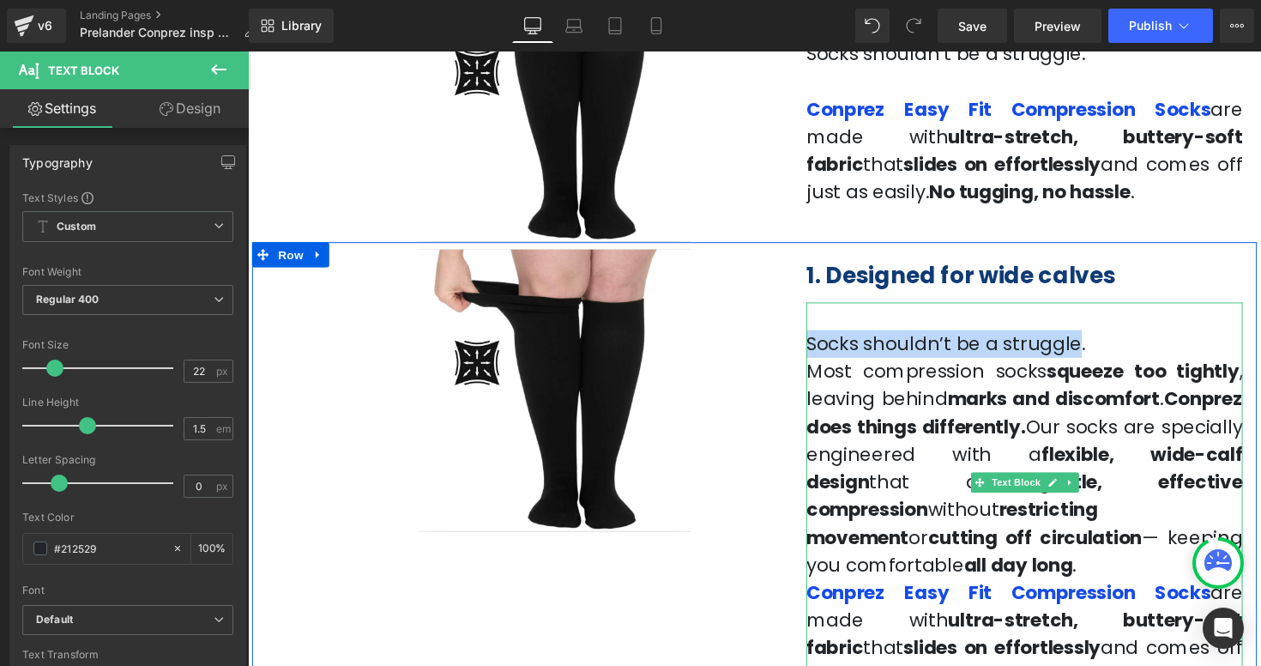
drag, startPoint x: 1068, startPoint y: 353, endPoint x: 826, endPoint y: 353, distance: 241.9
click at [826, 353] on span "Socks shouldn’t be a struggle." at bounding box center [963, 351] width 286 height 27
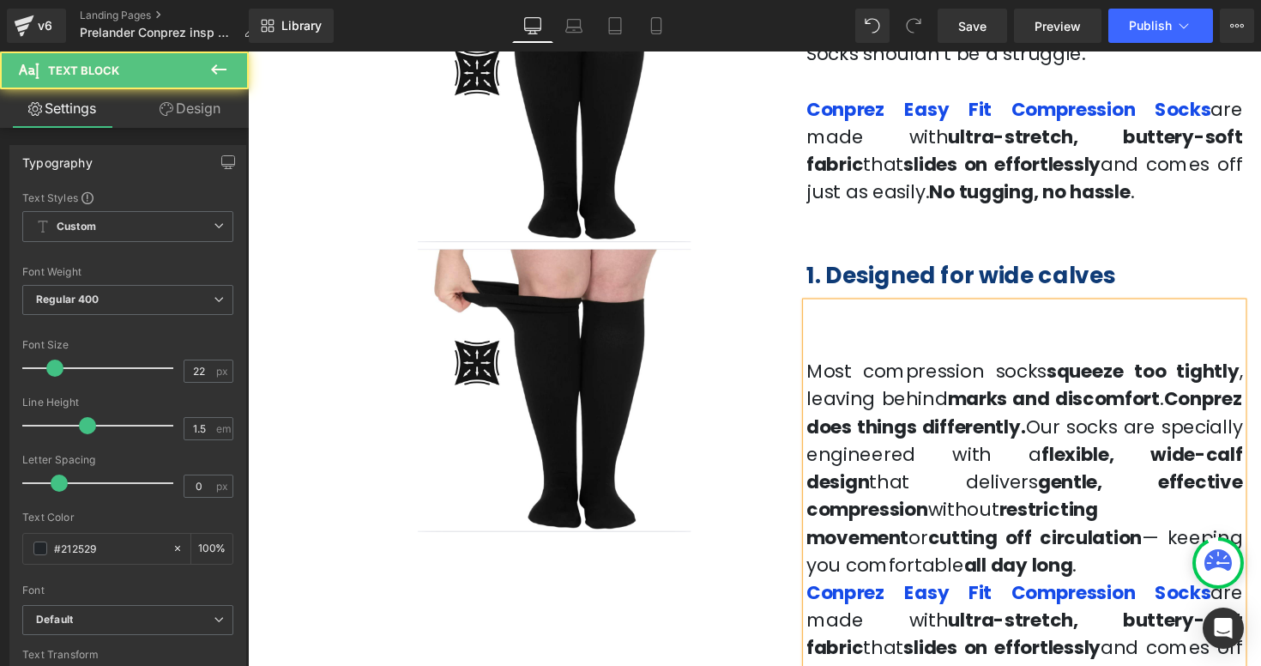
drag, startPoint x: 1162, startPoint y: 381, endPoint x: 1171, endPoint y: 402, distance: 23.1
click at [1171, 402] on p "Most compression socks squeeze too tightly , leaving behind marks and discomfor…" at bounding box center [1043, 478] width 447 height 226
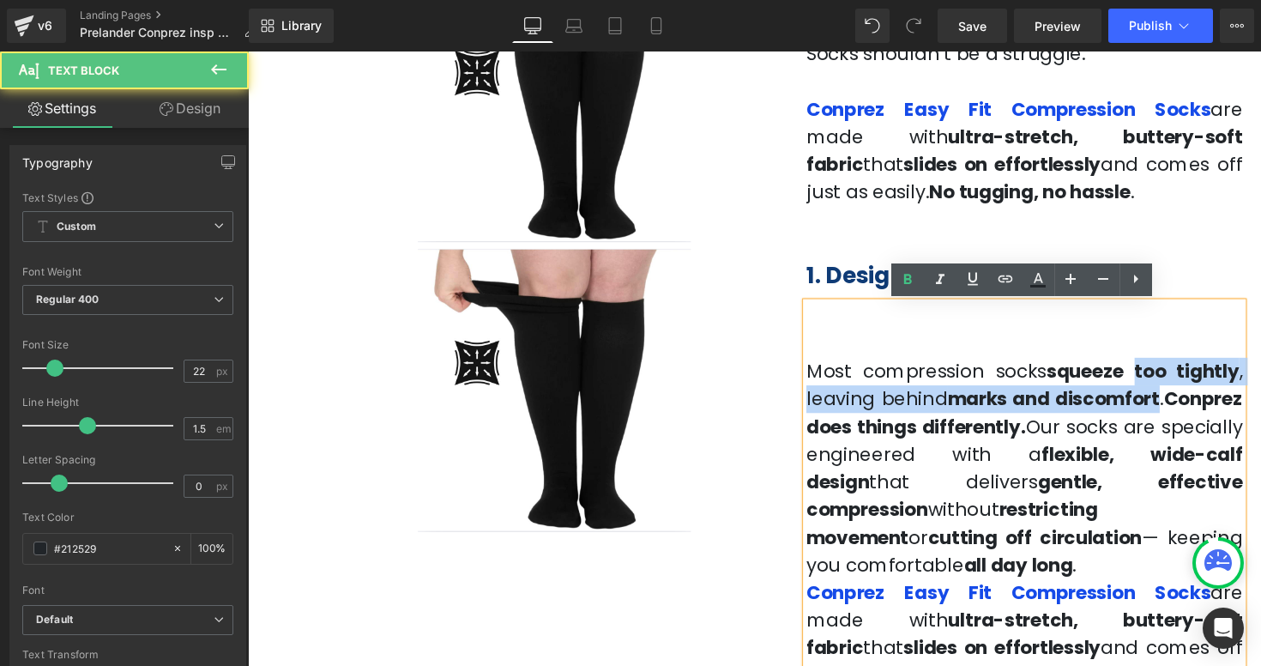
drag, startPoint x: 1171, startPoint y: 402, endPoint x: 1160, endPoint y: 377, distance: 27.3
click at [1160, 377] on p "Most compression socks squeeze too tightly , leaving behind marks and discomfor…" at bounding box center [1043, 478] width 447 height 226
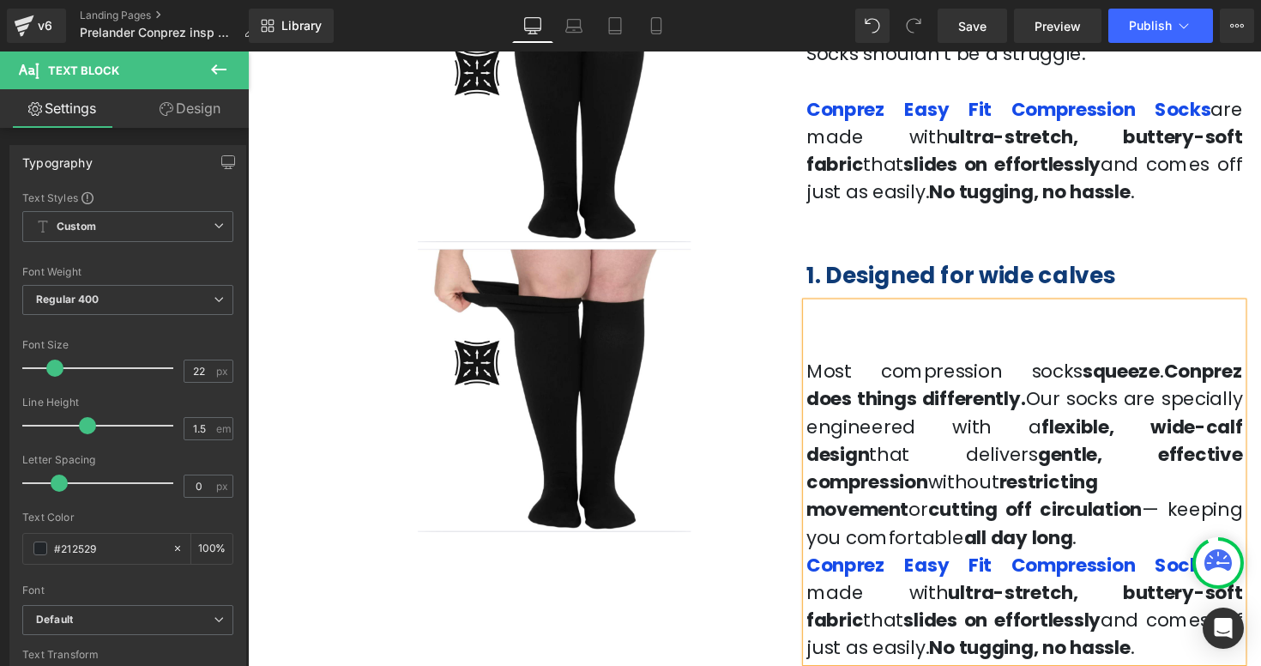
scroll to position [886, 0]
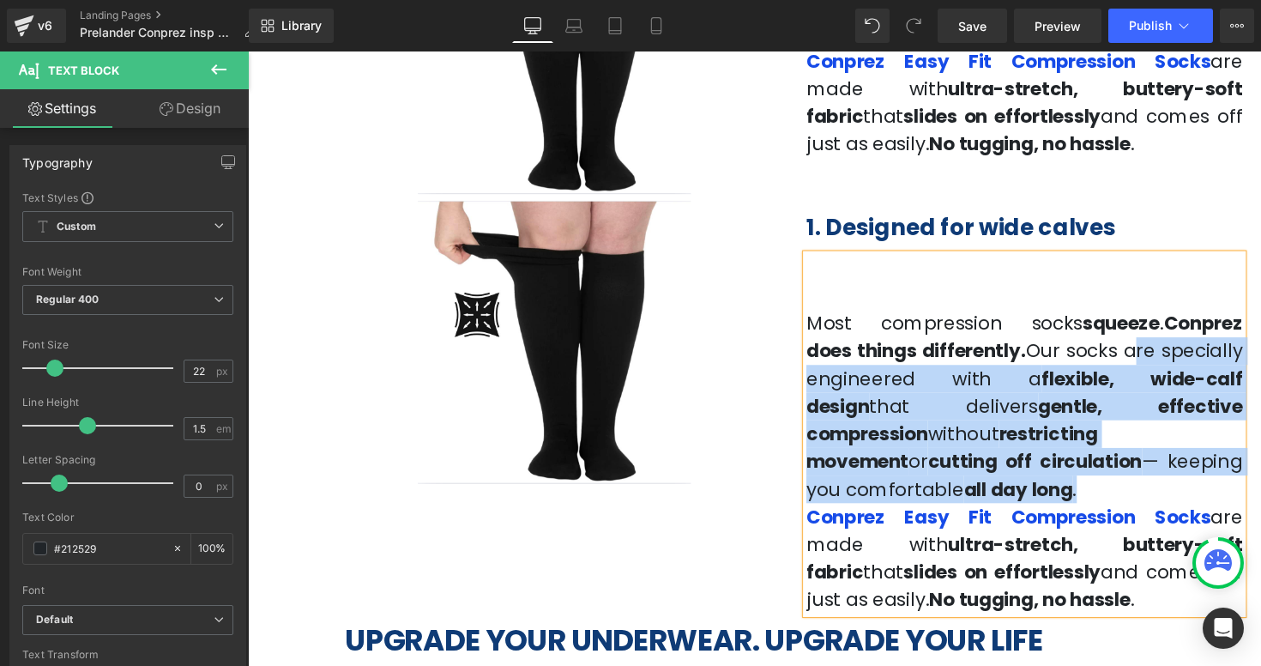
drag, startPoint x: 1145, startPoint y: 359, endPoint x: 1145, endPoint y: 460, distance: 100.4
click at [1145, 460] on p "Most compression socks squeeze . Conprez does things differently. Our socks are…" at bounding box center [1043, 415] width 447 height 198
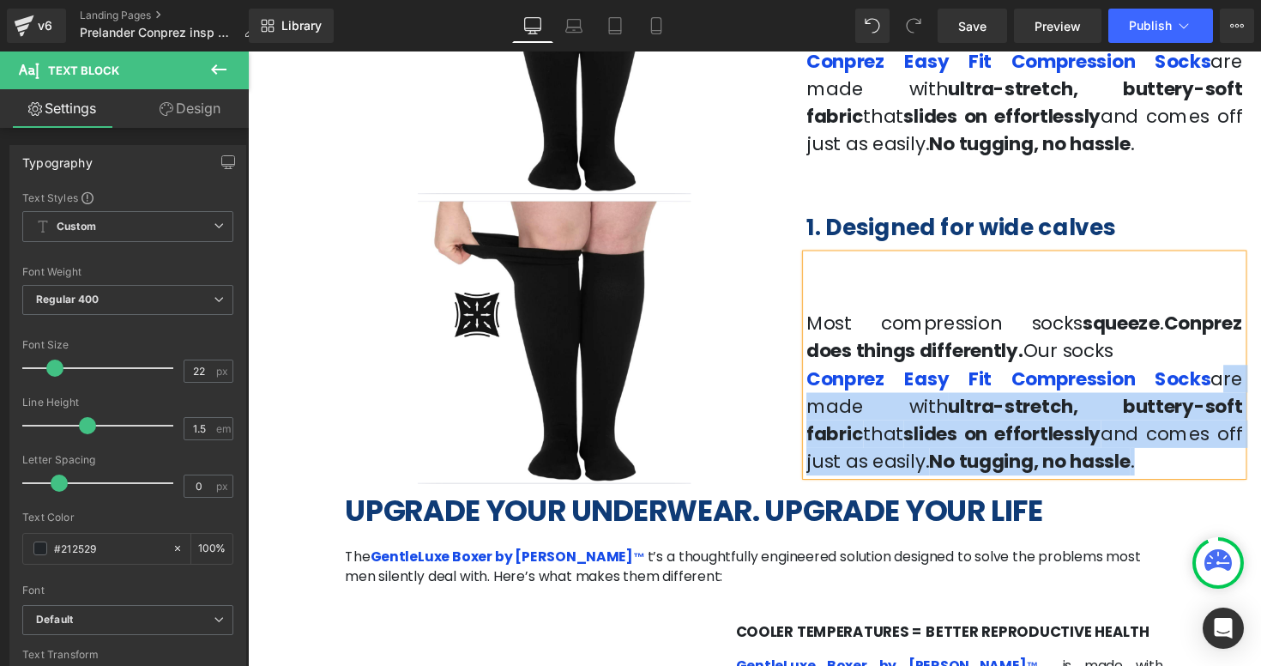
drag, startPoint x: 1185, startPoint y: 390, endPoint x: 999, endPoint y: 473, distance: 202.7
click at [999, 473] on p "Conprez Easy Fit Compression Socks are made with ultra-stretch, buttery-soft fa…" at bounding box center [1043, 428] width 447 height 113
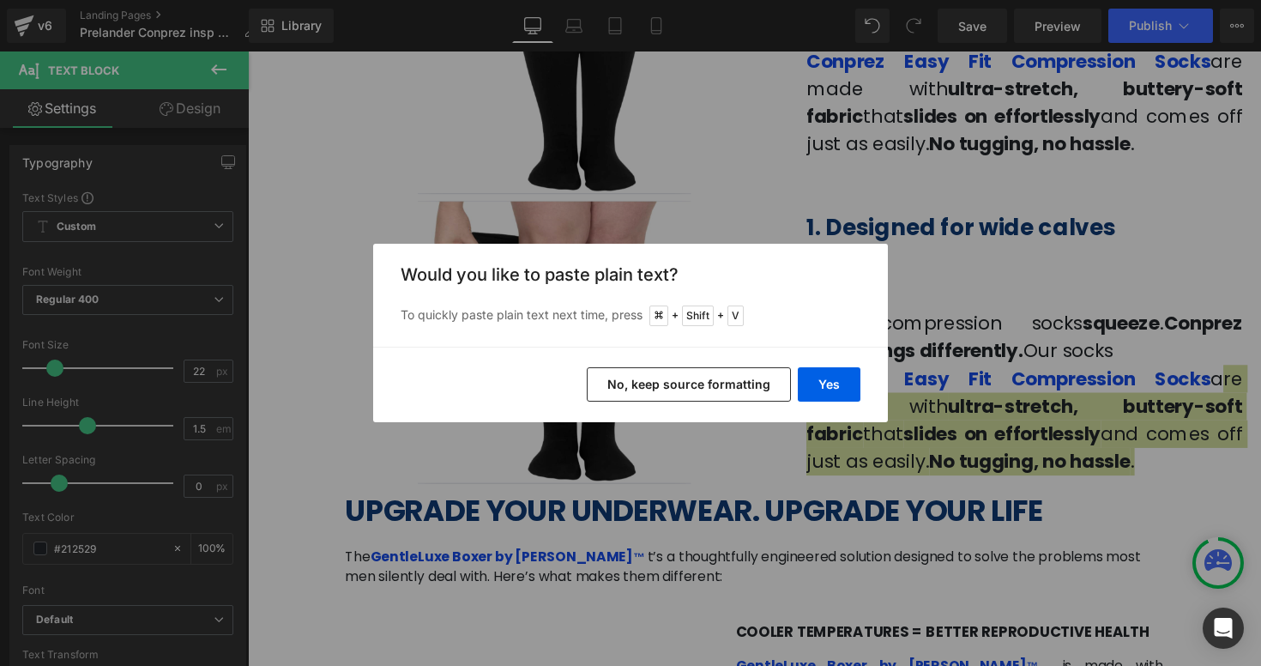
click at [624, 384] on button "No, keep source formatting" at bounding box center [689, 384] width 204 height 34
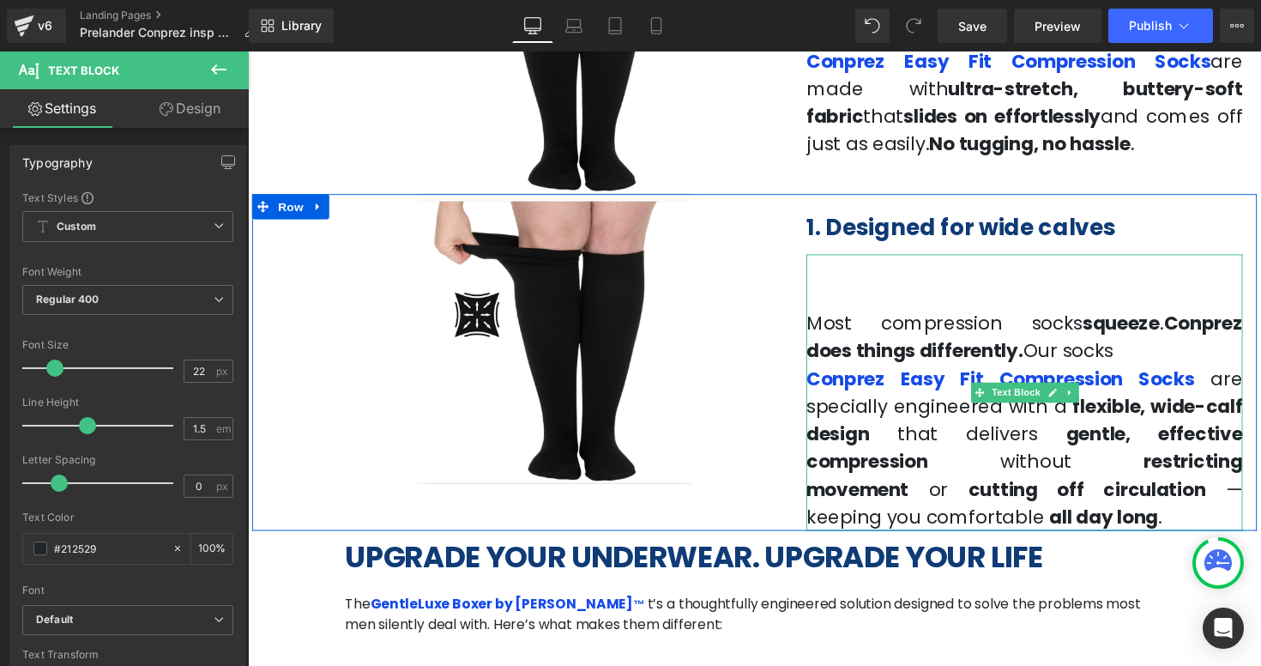
click at [1162, 502] on span "— keeping you comfortable" at bounding box center [1043, 513] width 447 height 55
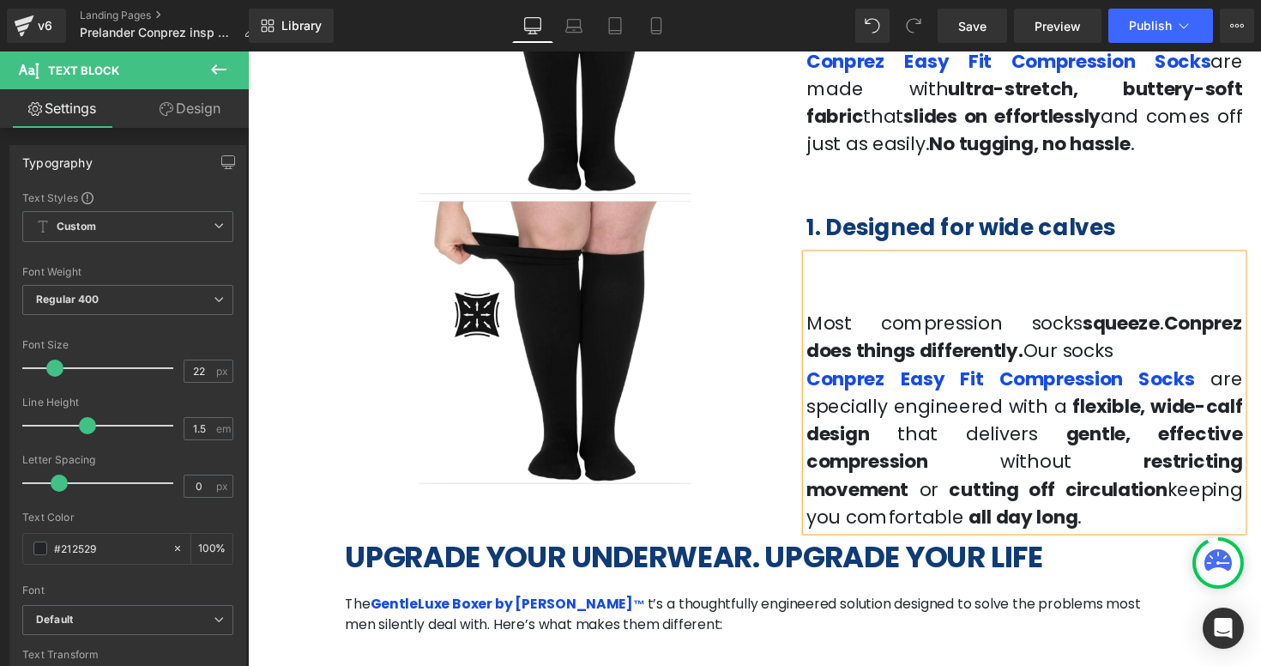
drag, startPoint x: 1076, startPoint y: 365, endPoint x: 1143, endPoint y: 338, distance: 73.1
click at [1143, 338] on p "Most compression socks squeeze . Conprez does things differently. Our socks" at bounding box center [1043, 344] width 447 height 57
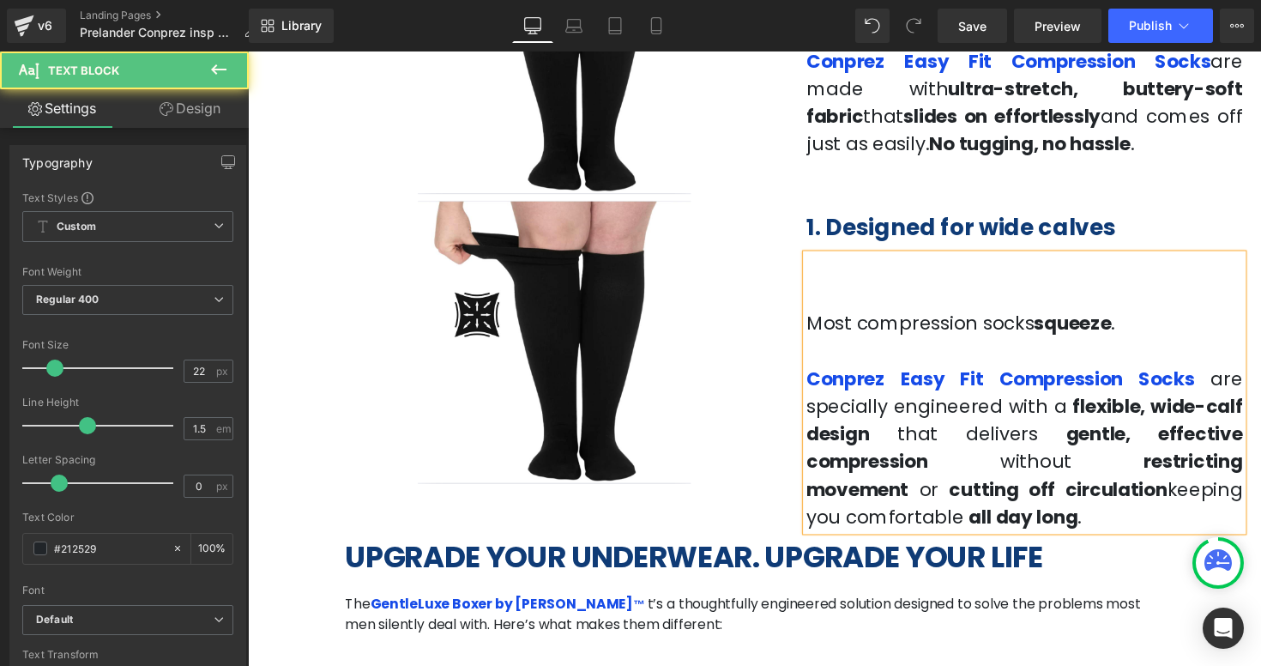
click at [952, 303] on p at bounding box center [1043, 301] width 447 height 28
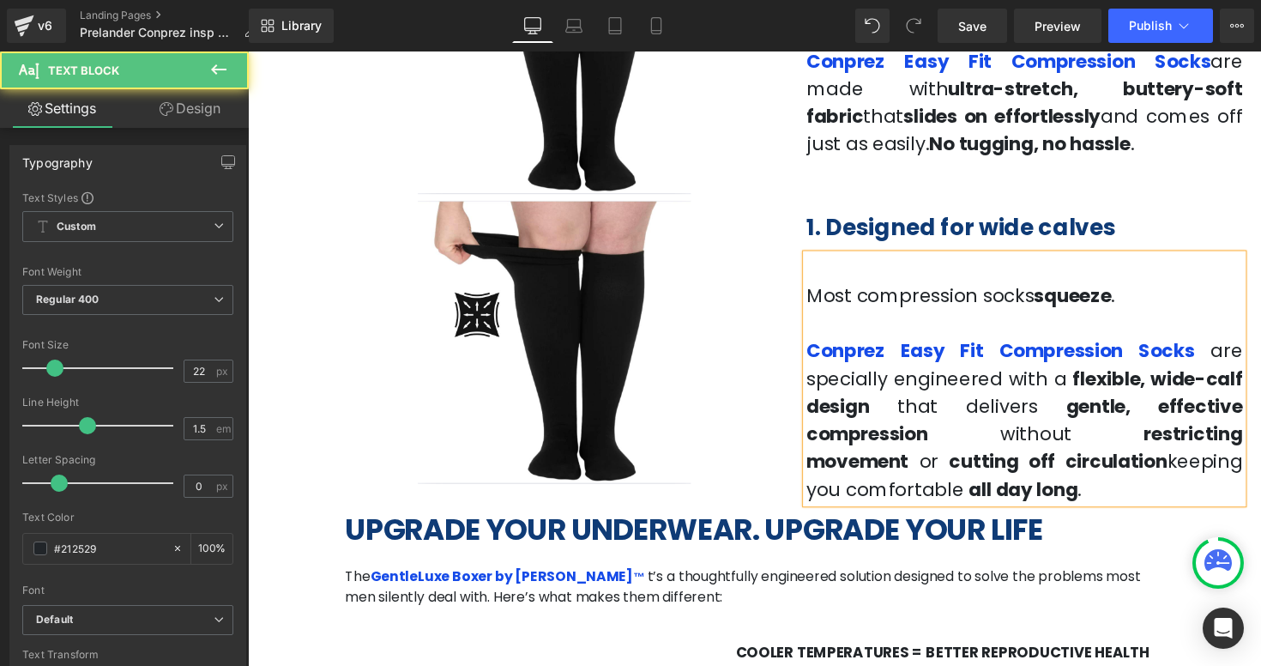
click at [889, 339] on p at bounding box center [1043, 330] width 447 height 28
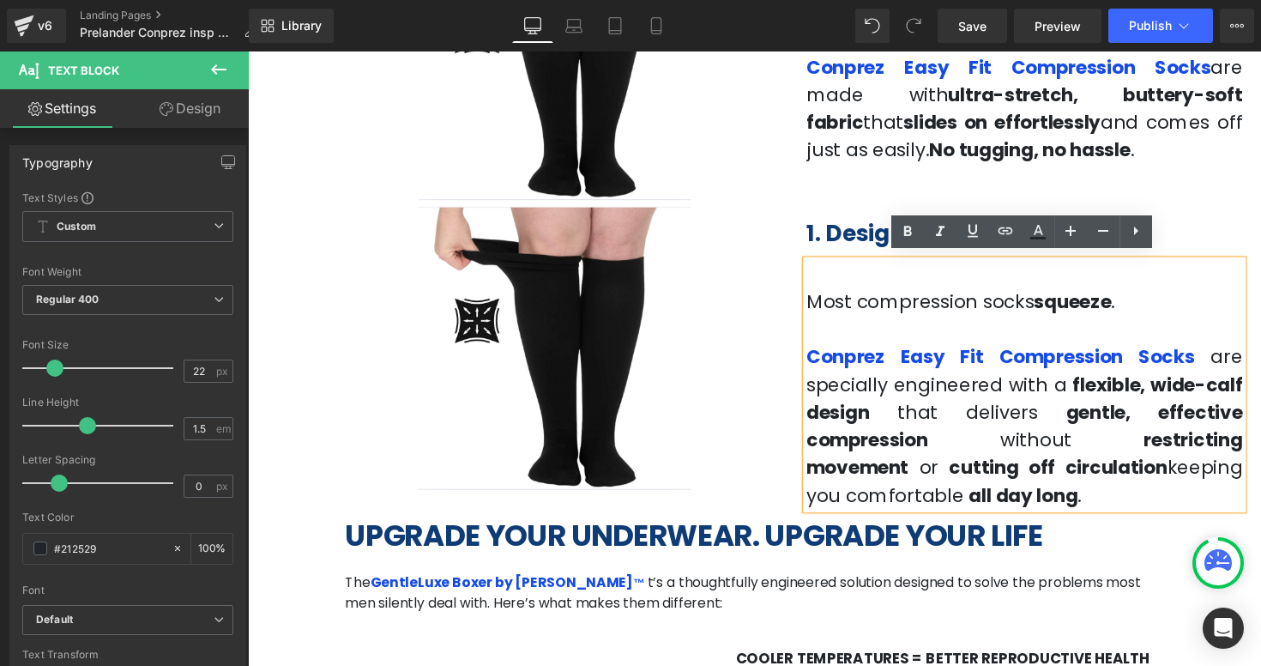
scroll to position [896, 0]
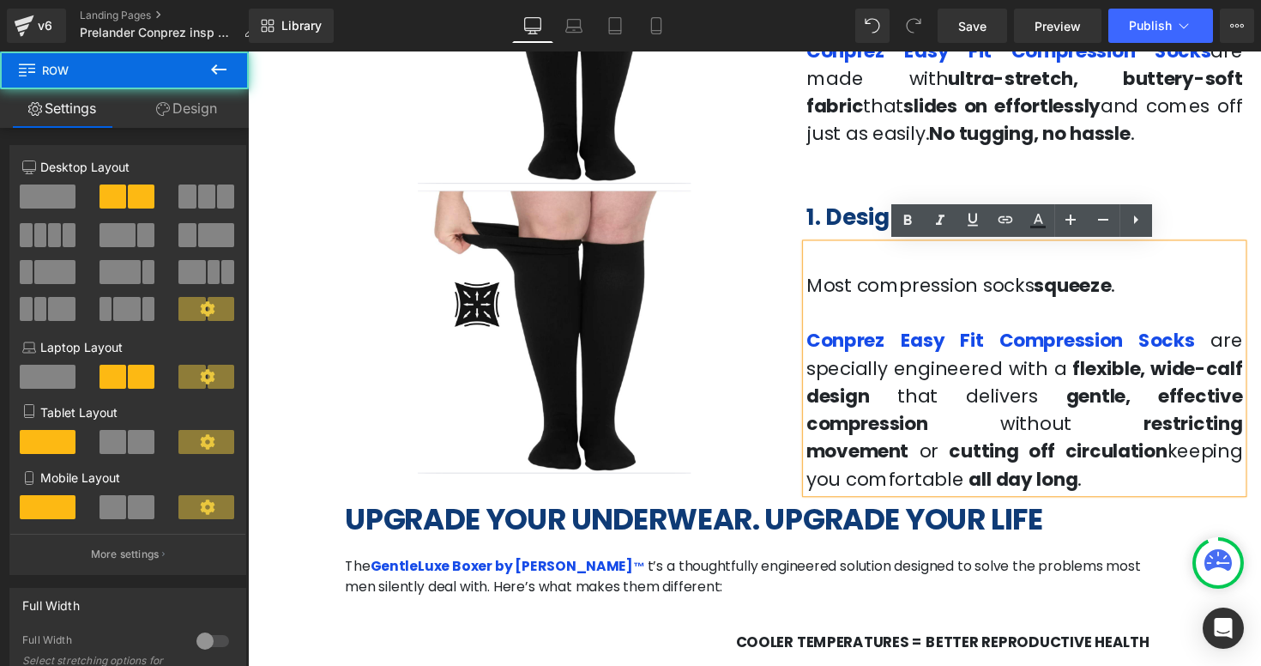
click at [1245, 194] on div "1. Designed for wide calves Heading Most compression socks squeeze . Conprez Ea…" at bounding box center [1043, 349] width 473 height 310
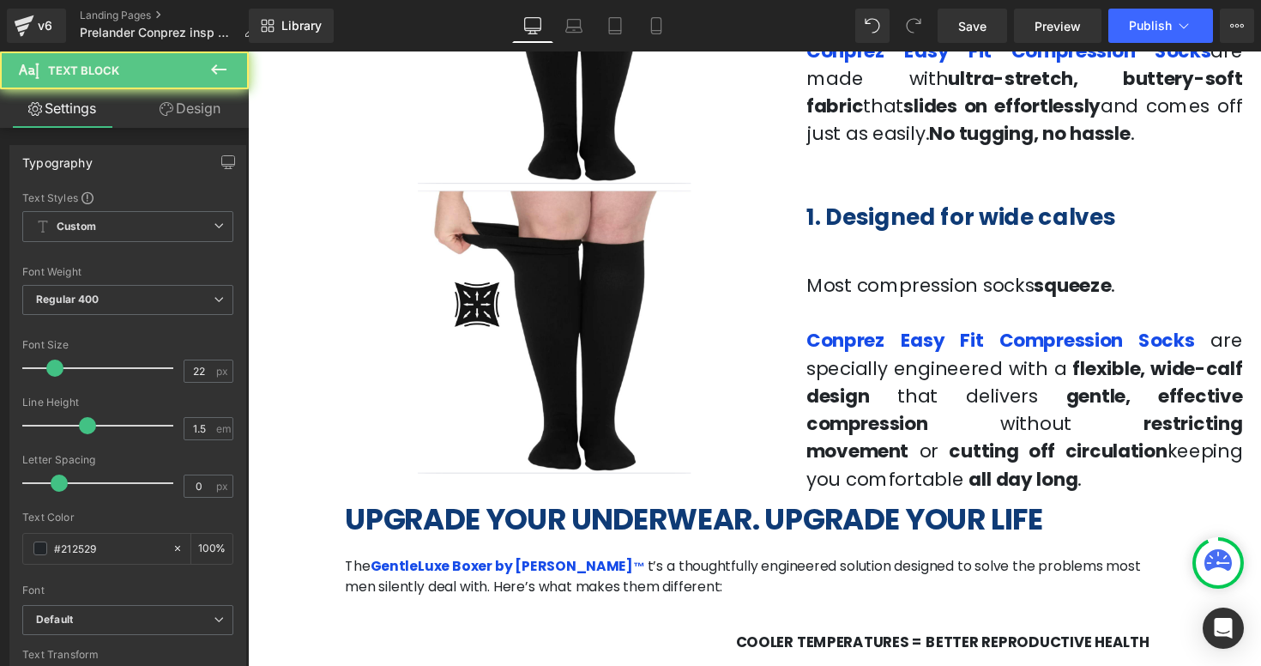
click at [1042, 395] on span "that delivers" at bounding box center [985, 404] width 144 height 27
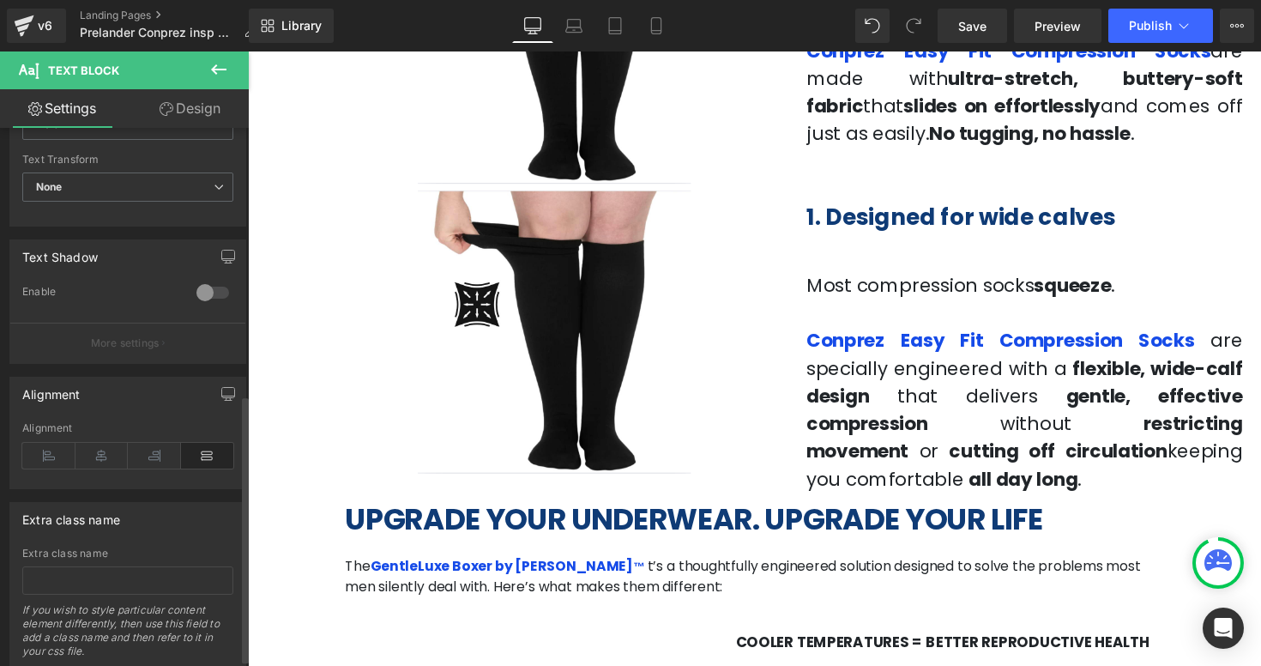
scroll to position [548, 0]
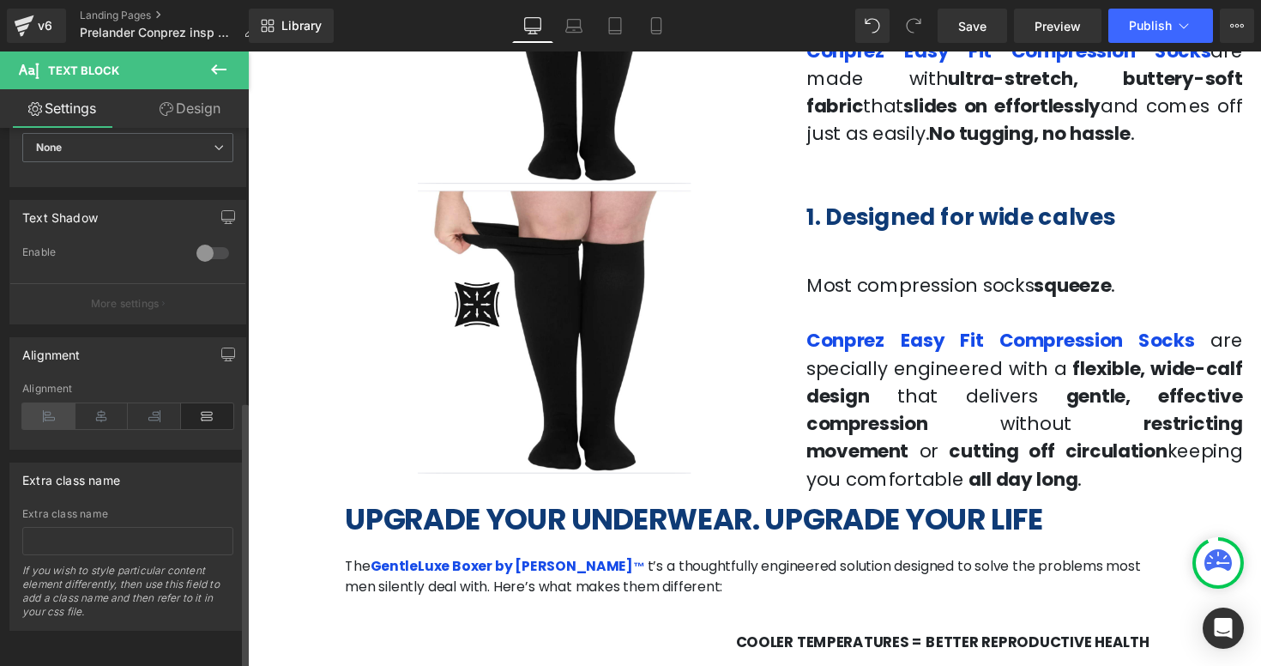
click at [61, 403] on icon at bounding box center [48, 416] width 53 height 26
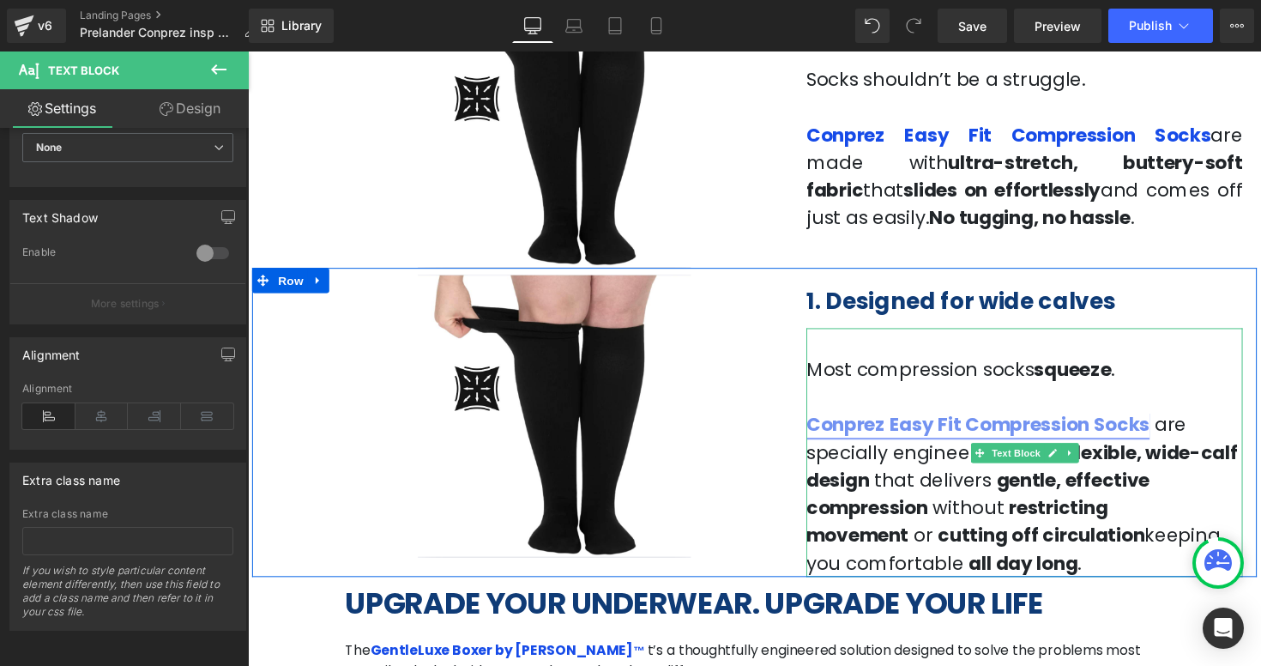
scroll to position [736, 0]
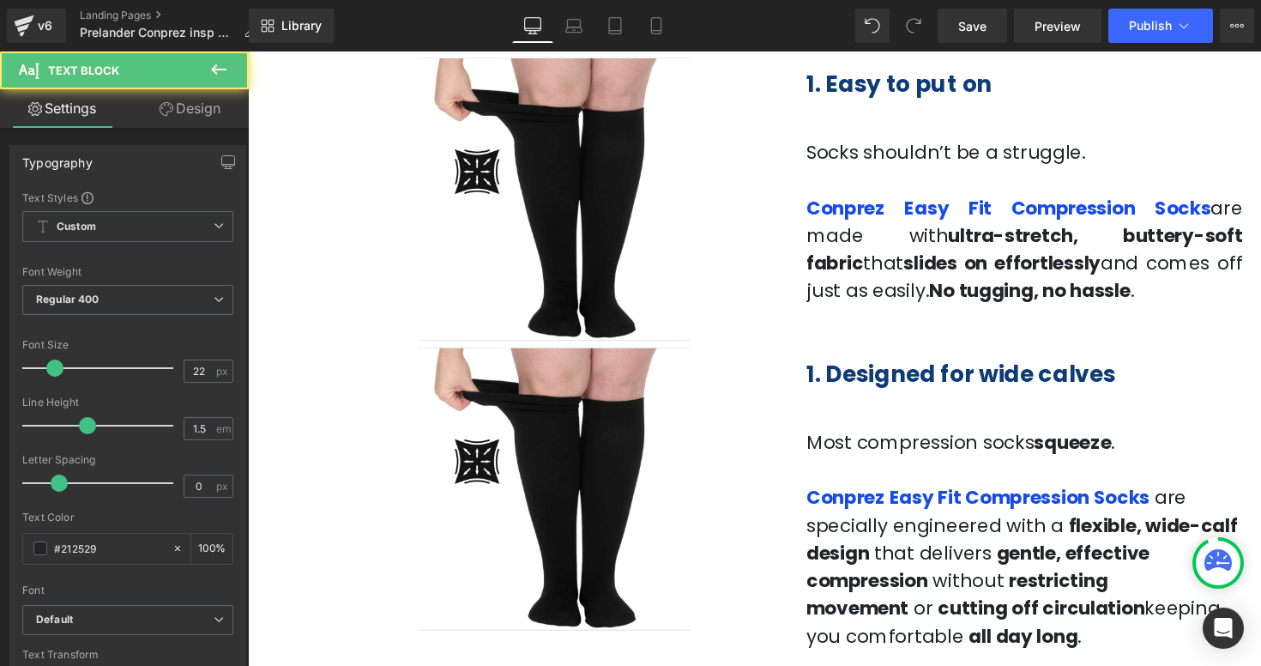
click at [964, 252] on p "Conprez Easy Fit Compression Socks are made with ultra-stretch, buttery-soft fa…" at bounding box center [1043, 253] width 447 height 113
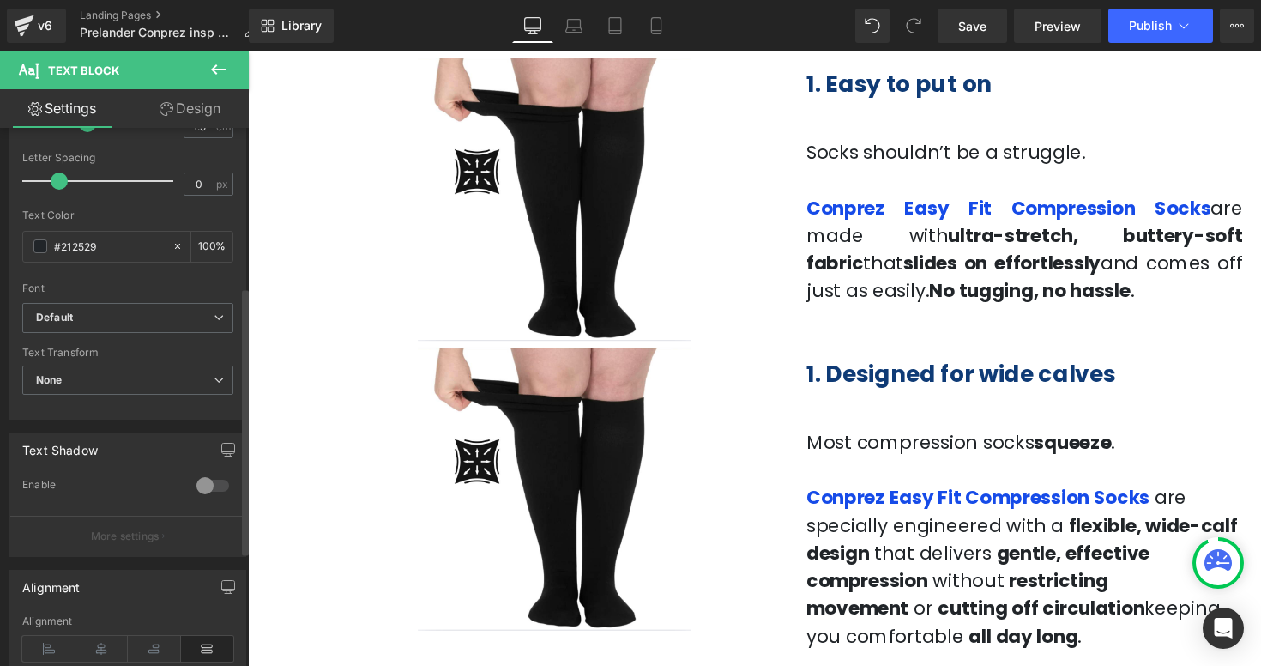
scroll to position [339, 0]
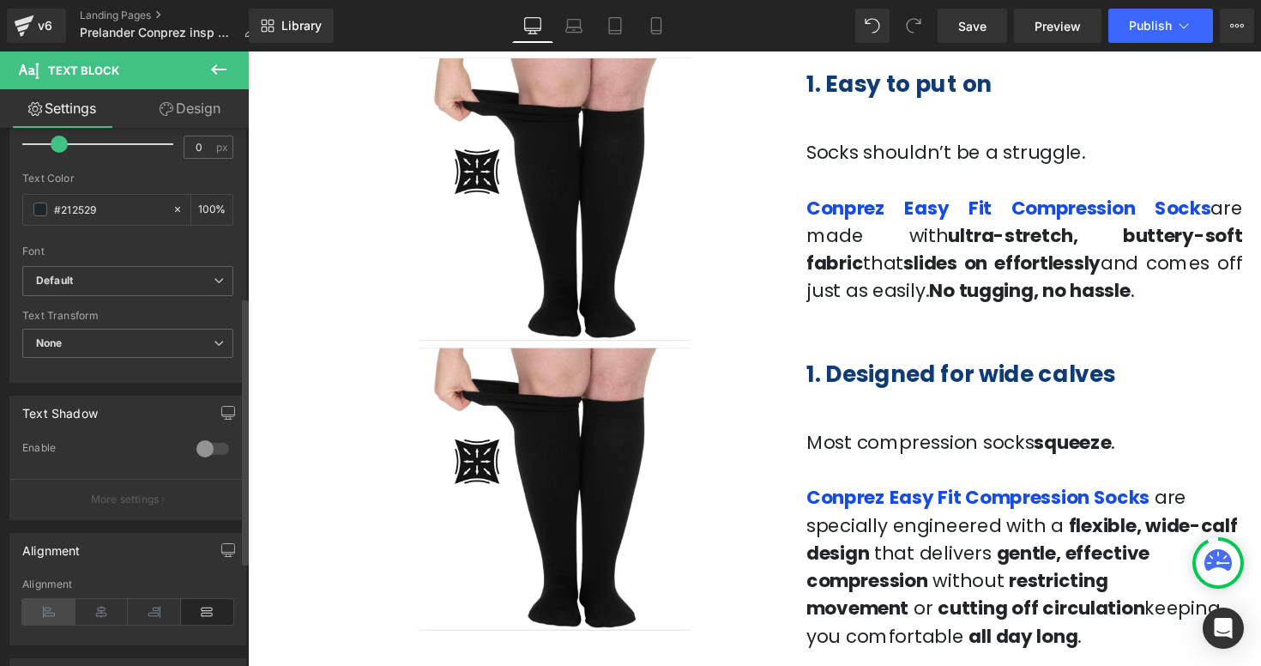
click at [52, 606] on icon at bounding box center [48, 612] width 53 height 26
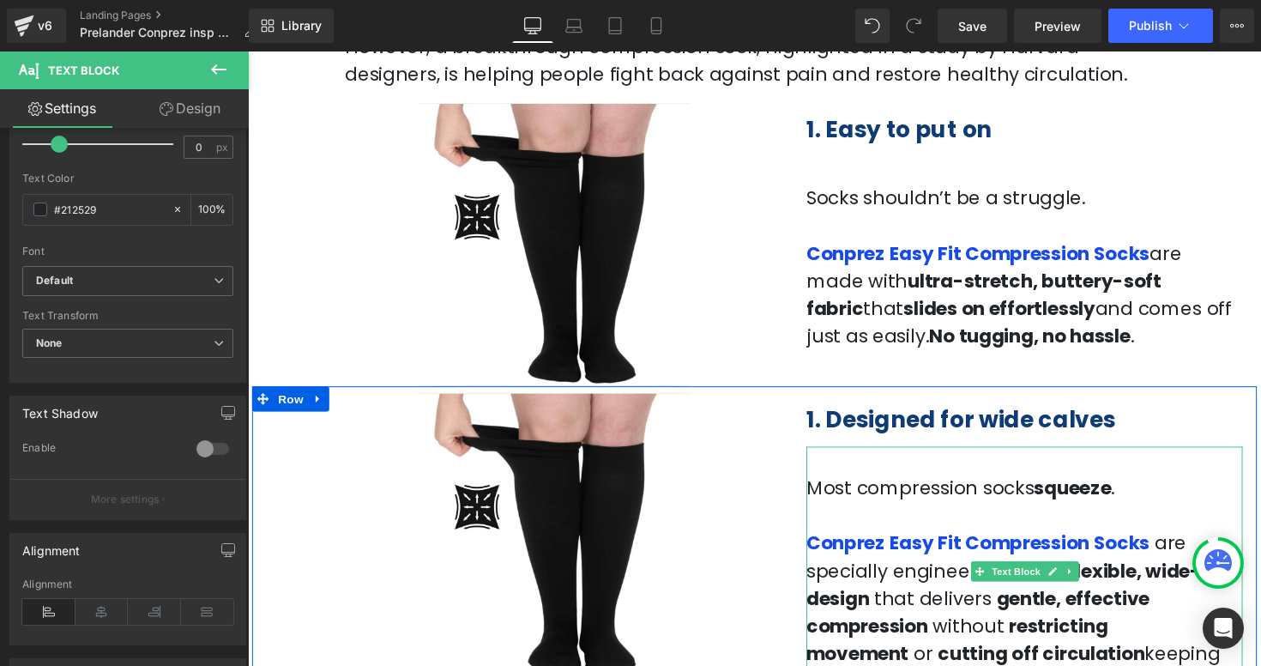
scroll to position [664, 0]
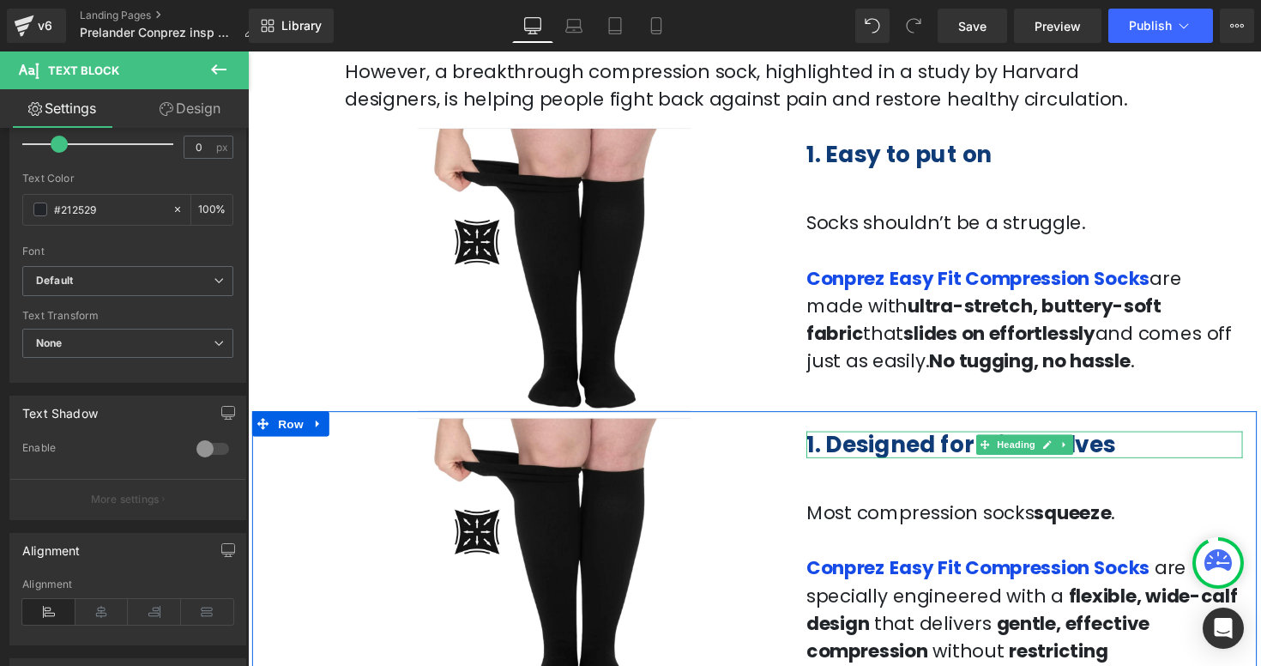
click at [834, 454] on b "1. Designed for wide calves" at bounding box center [978, 453] width 317 height 32
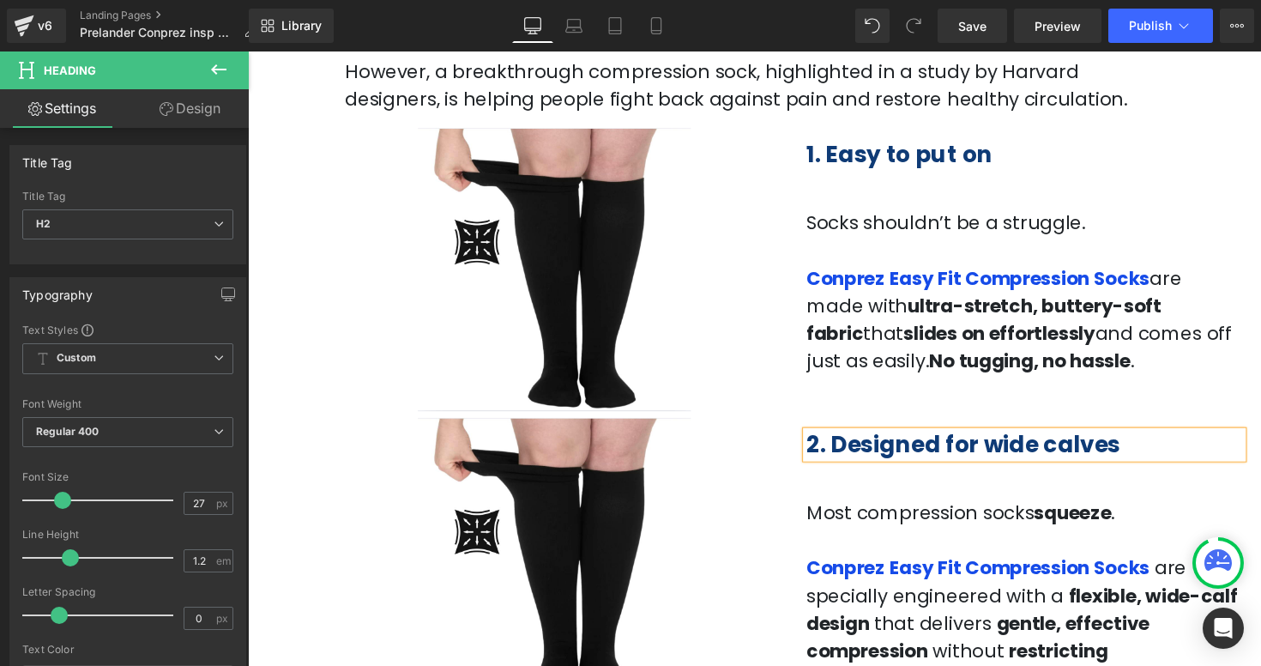
click at [1260, 208] on div "1. Easy to put on Heading Socks shouldn’t be a struggle. Conprez Easy Fit Compr…" at bounding box center [1043, 256] width 473 height 253
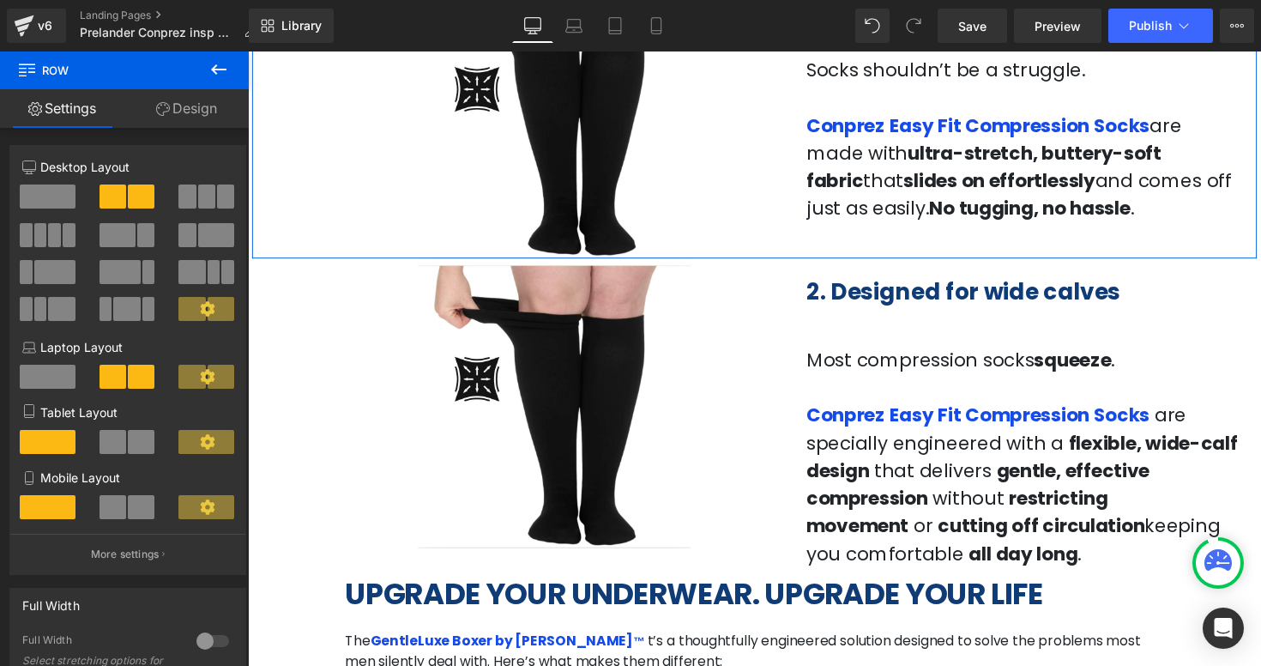
scroll to position [838, 0]
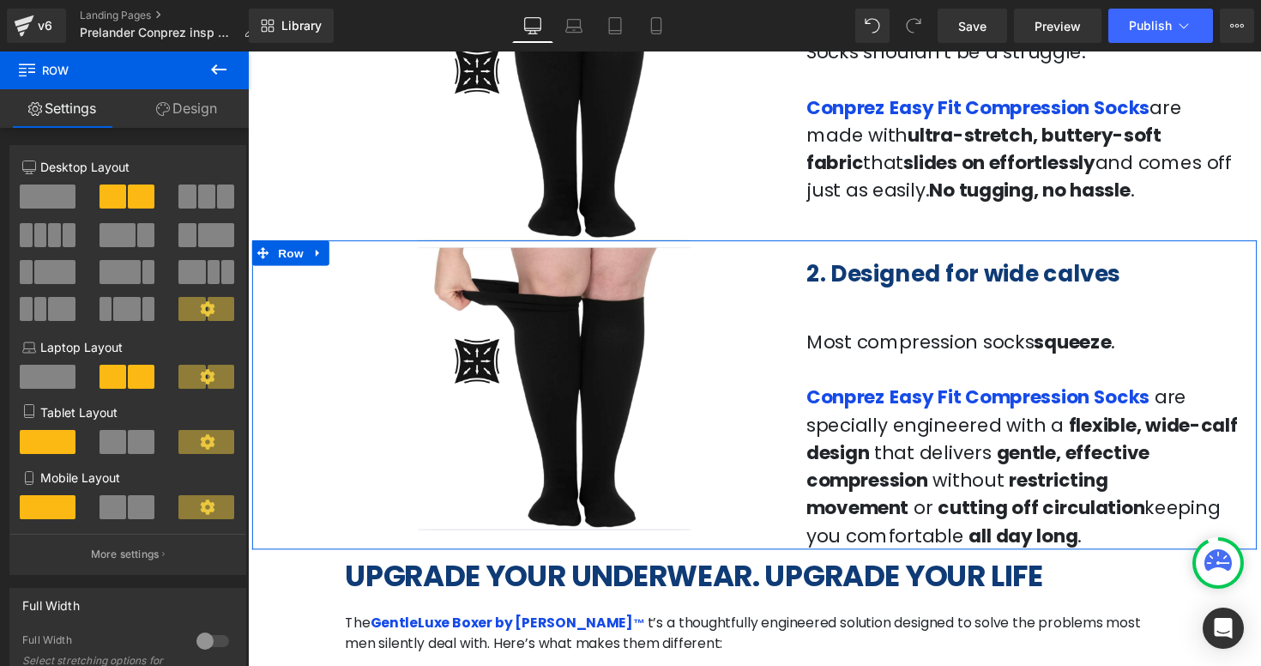
click at [888, 305] on div "2. Designed for wide calves Heading Most compression socks squeeze . Conprez Ea…" at bounding box center [1043, 407] width 473 height 310
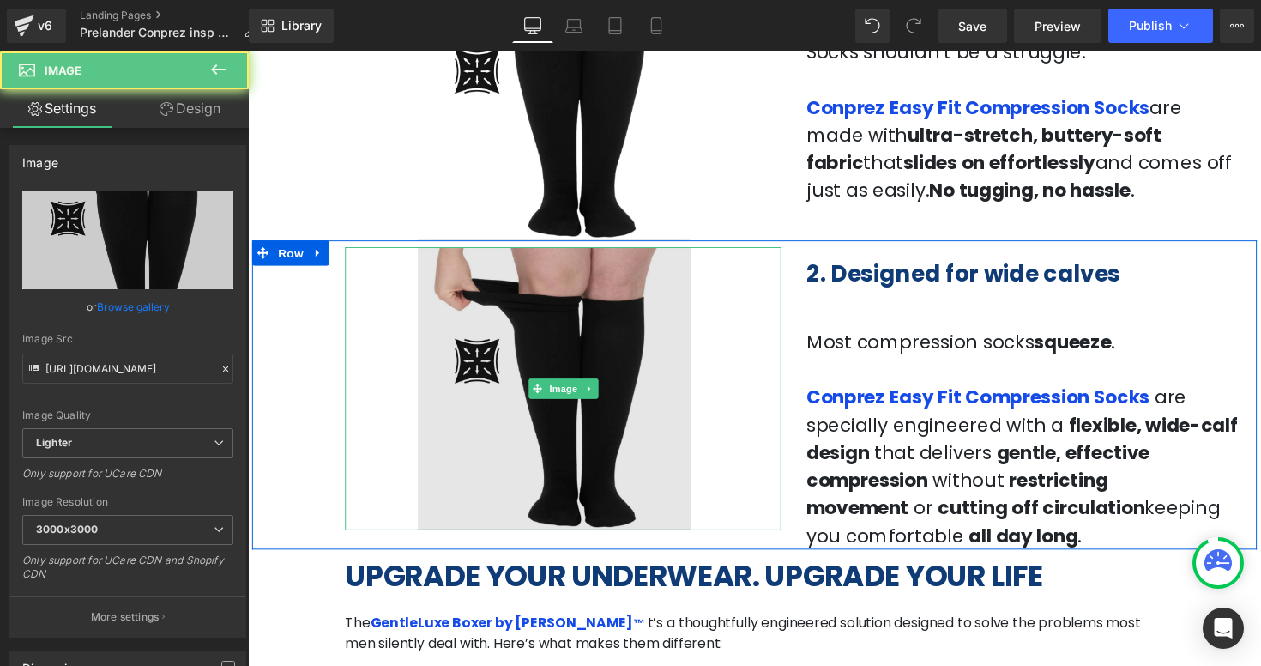
click at [571, 375] on img at bounding box center [570, 397] width 447 height 290
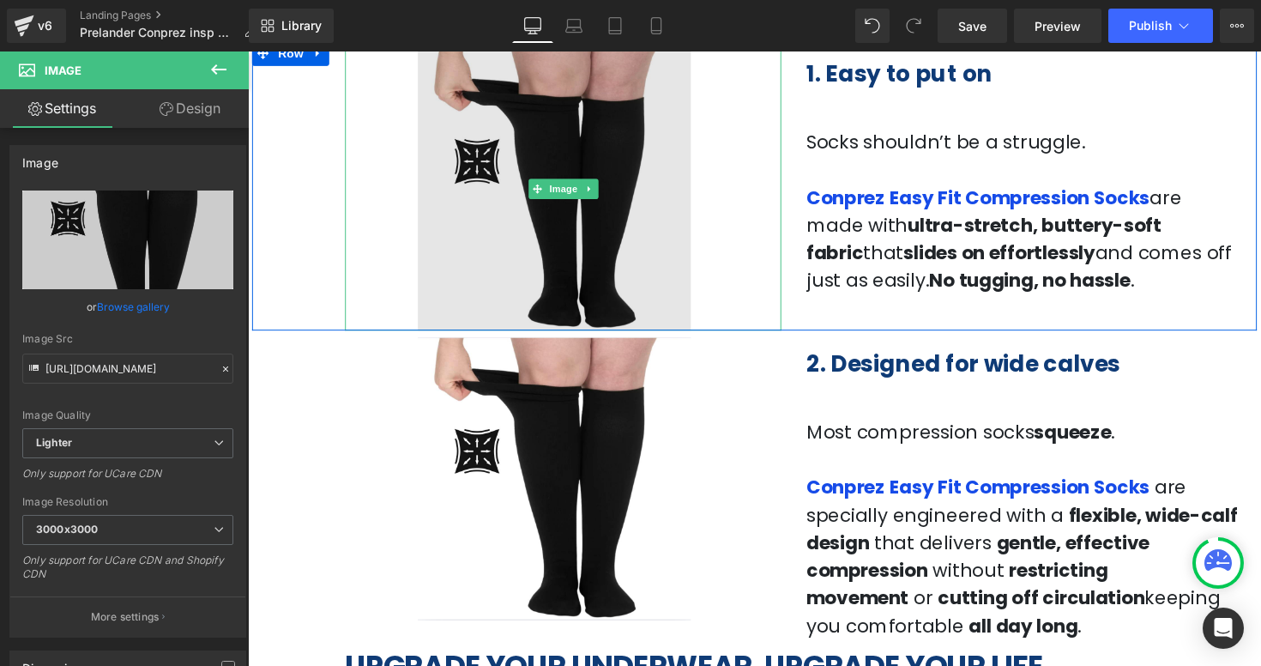
scroll to position [851, 0]
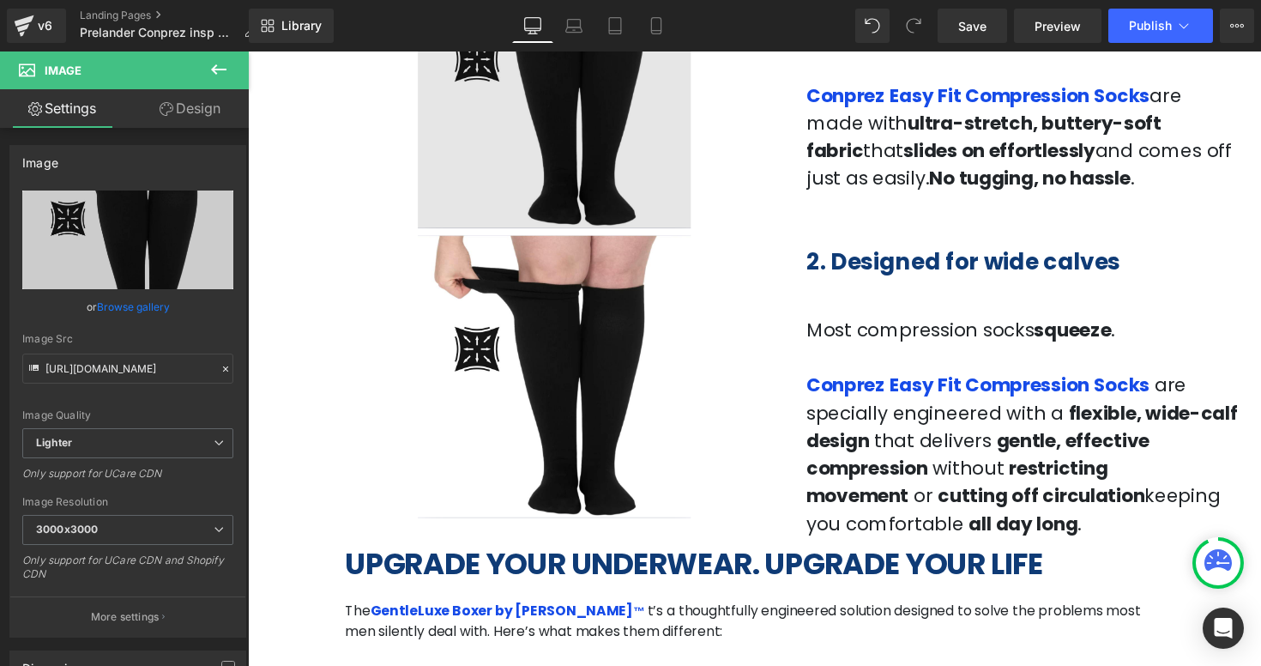
click at [546, 368] on img at bounding box center [570, 384] width 447 height 290
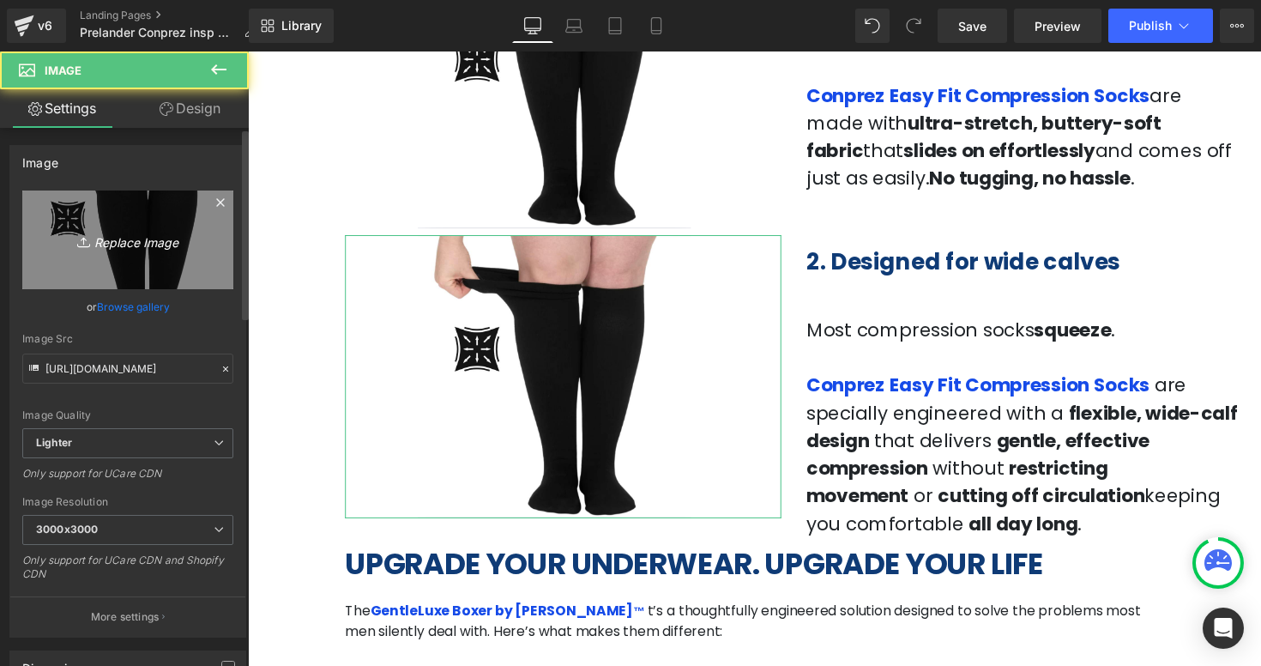
click at [118, 238] on icon "Replace Image" at bounding box center [127, 239] width 137 height 21
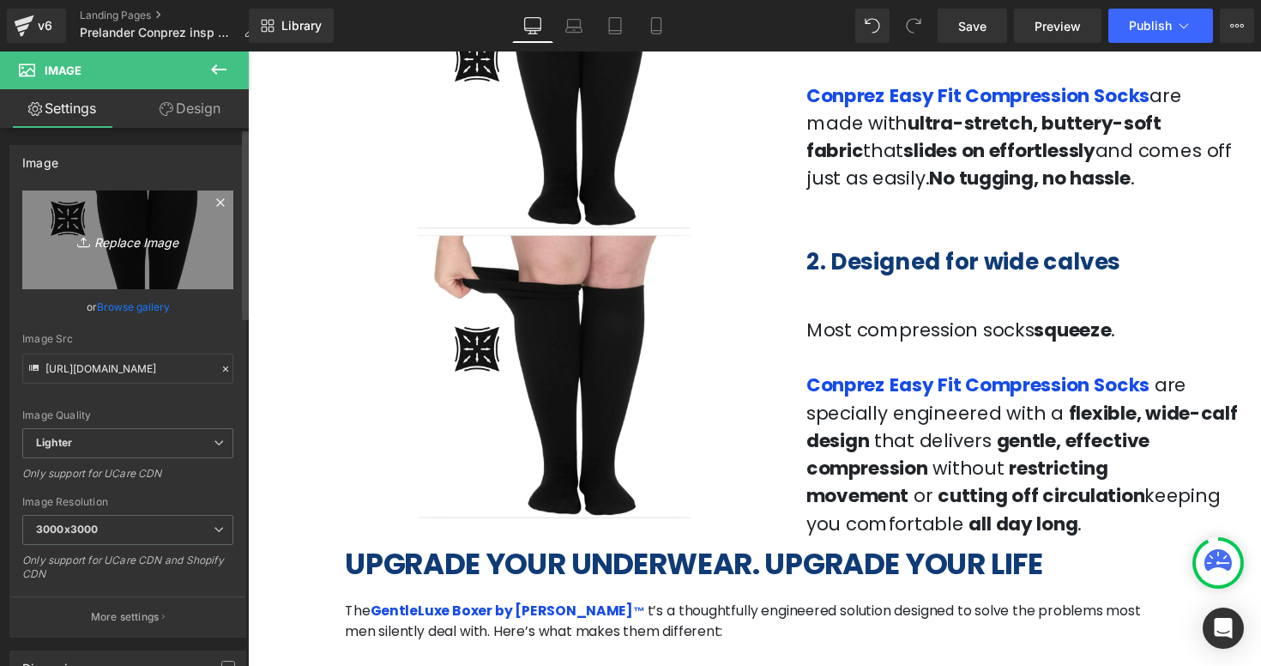
type input "C:\fakepath\Captura de pantalla [DATE] a la(s) 12.21.06 p.m..png"
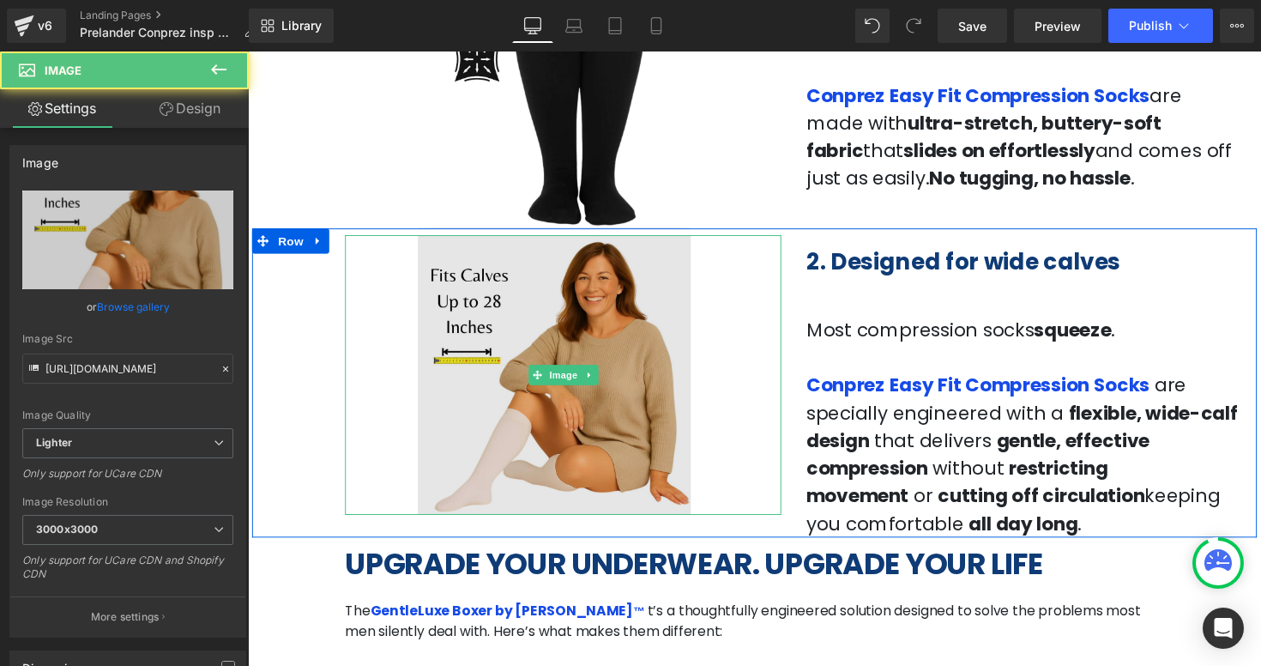
click at [480, 323] on img at bounding box center [570, 382] width 447 height 287
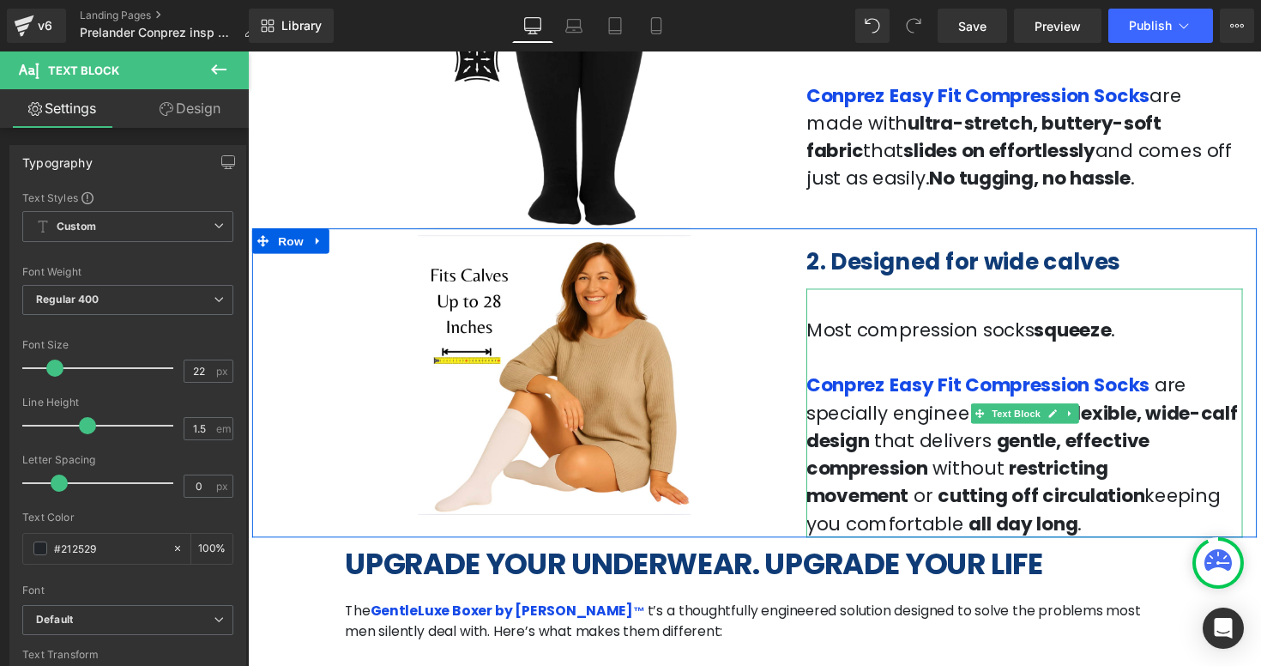
click at [1221, 309] on p at bounding box center [1043, 308] width 447 height 28
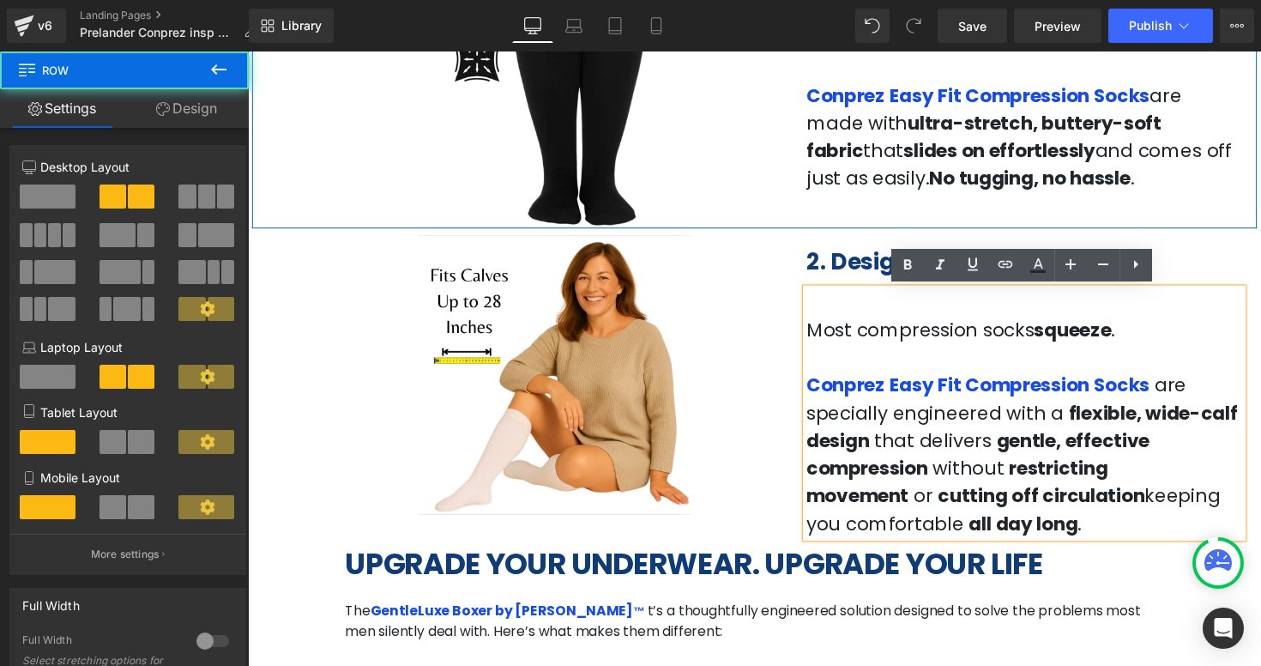
click at [1243, 197] on div "Image 87px 108px 1. Easy to put on Heading Socks shouldn’t be a struggle. Conpr…" at bounding box center [766, 84] width 1029 height 297
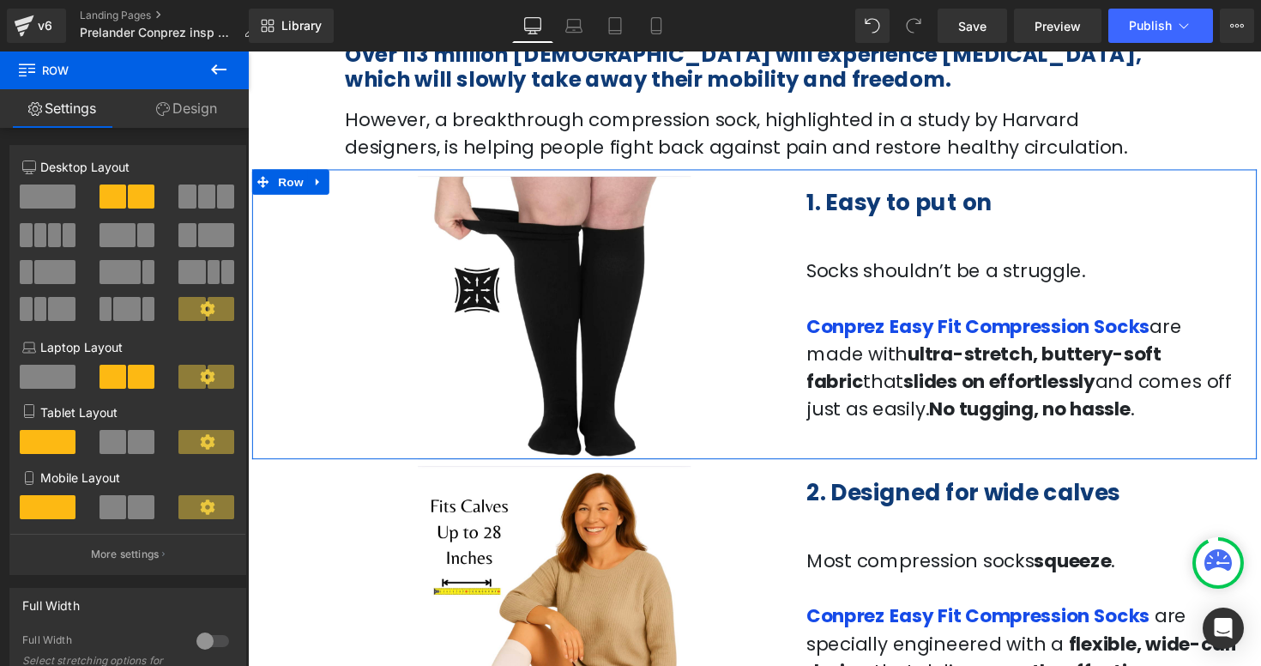
scroll to position [637, 0]
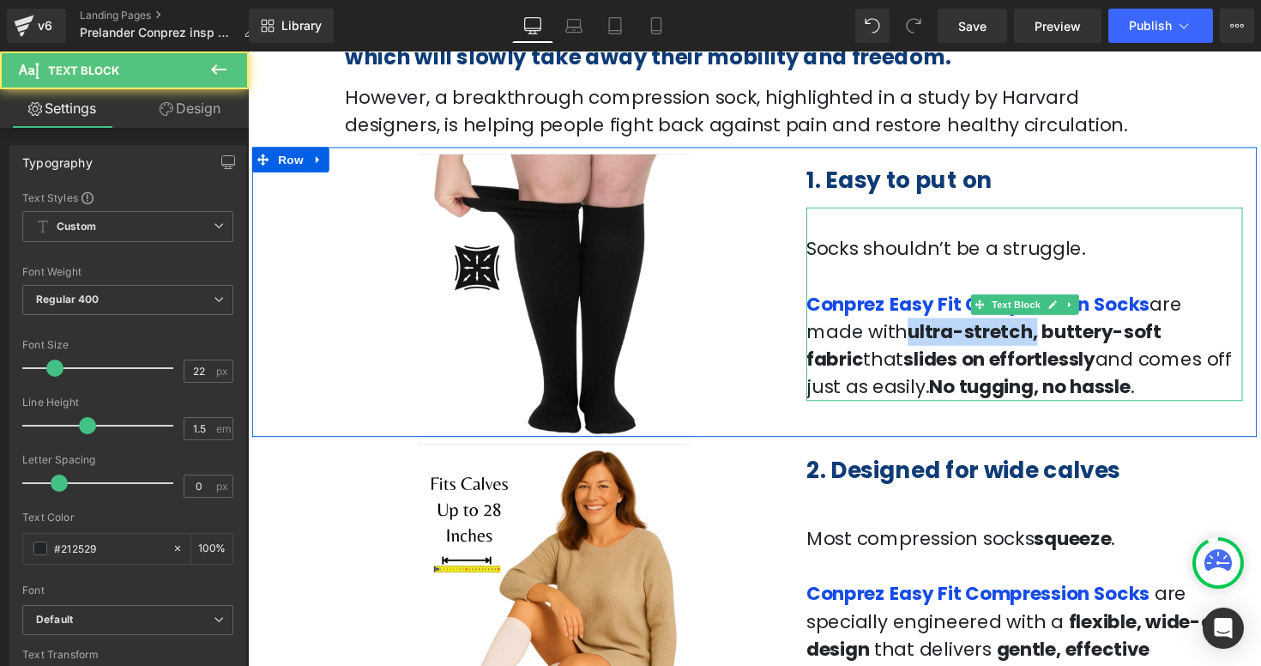
drag, startPoint x: 860, startPoint y: 339, endPoint x: 971, endPoint y: 346, distance: 110.9
click at [972, 346] on strong "ultra-stretch, buttery-soft fabric" at bounding box center [1002, 352] width 364 height 55
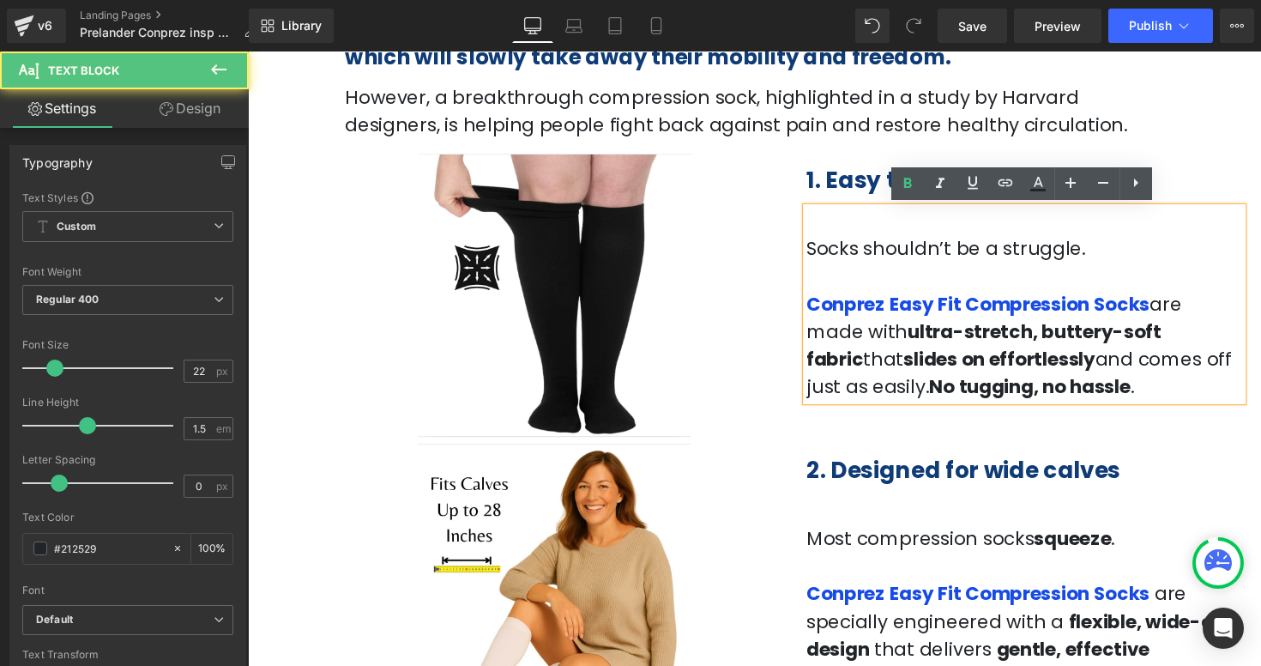
click at [951, 343] on strong "ultra-stretch, buttery-soft fabric" at bounding box center [1002, 352] width 364 height 55
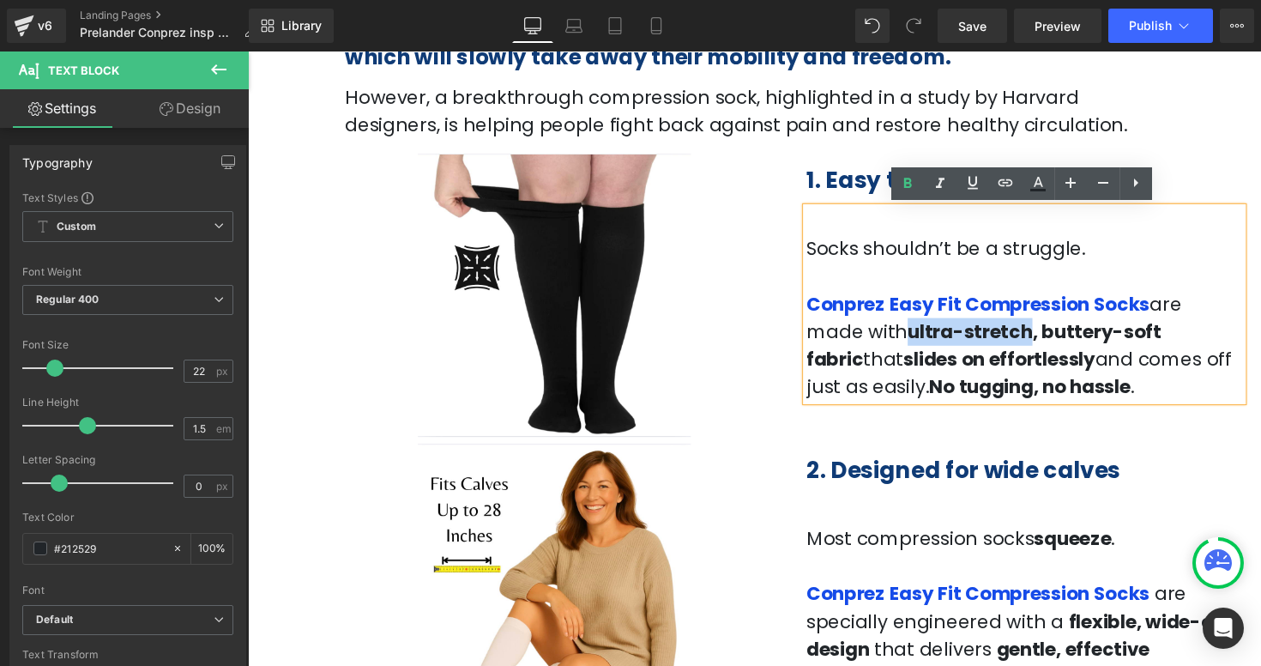
drag, startPoint x: 968, startPoint y: 341, endPoint x: 861, endPoint y: 335, distance: 107.4
click at [861, 335] on strong "ultra-stretch, buttery-soft fabric" at bounding box center [1002, 352] width 364 height 55
copy strong "ultra-stretch"
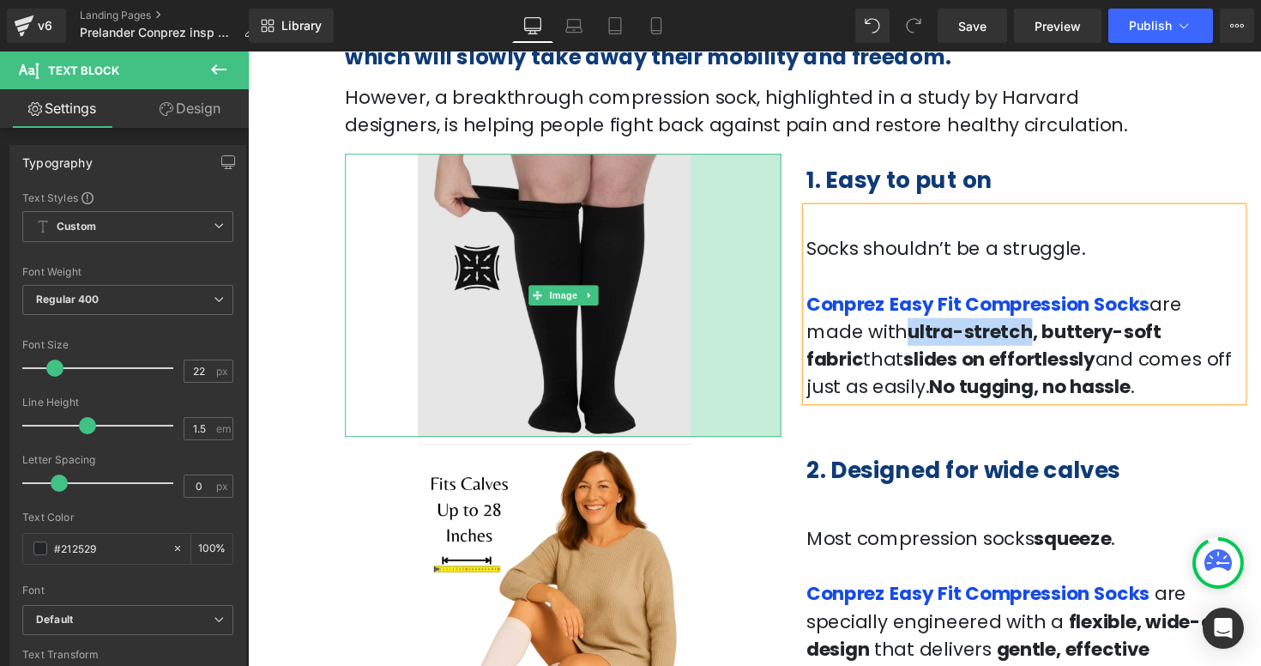
copy strong "ultra-stretch"
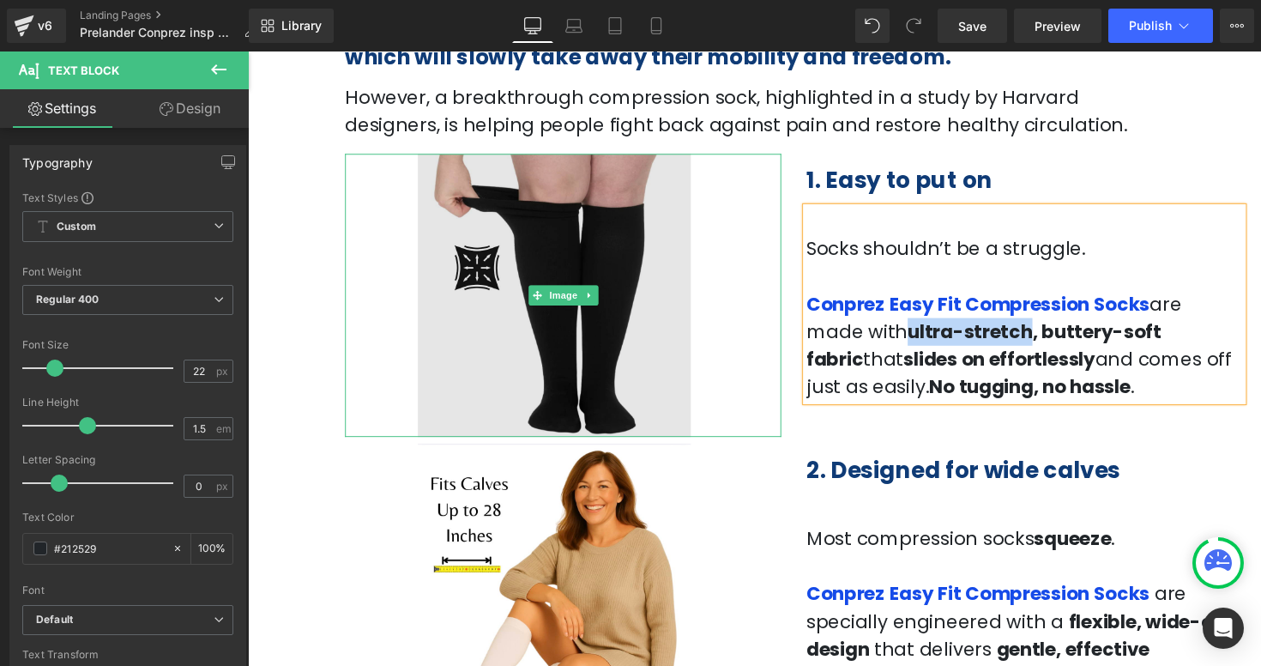
click at [509, 234] on img at bounding box center [570, 301] width 447 height 290
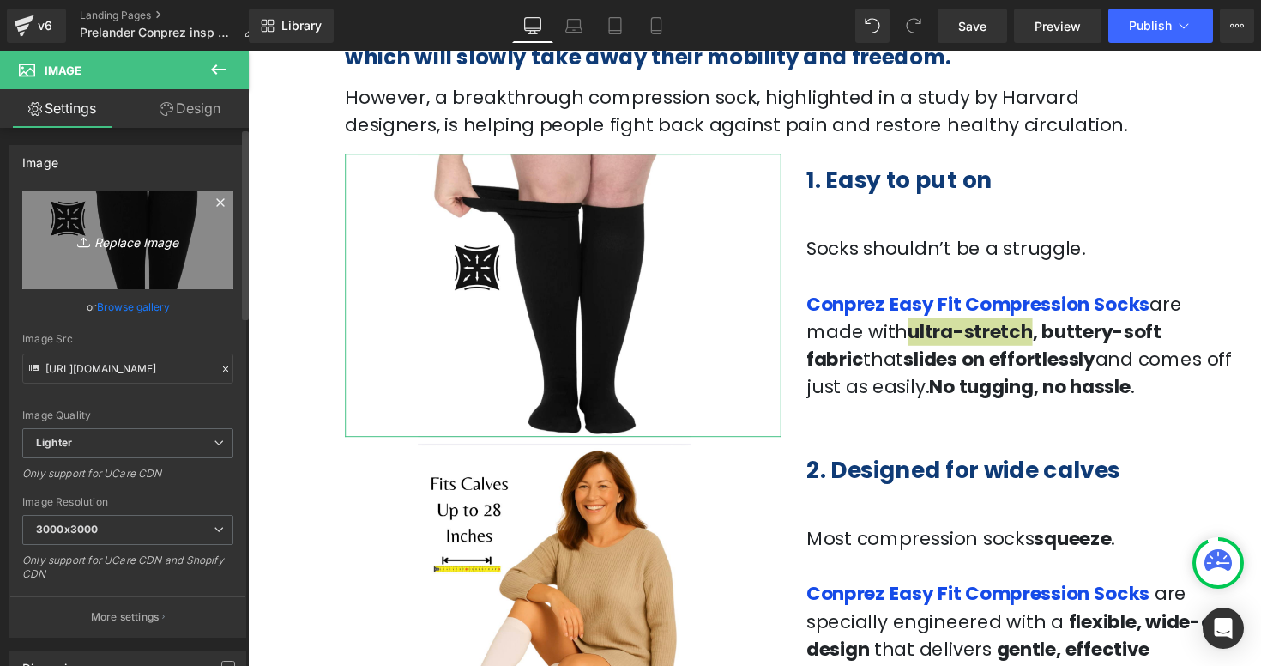
click at [111, 252] on link "Replace Image" at bounding box center [127, 239] width 211 height 99
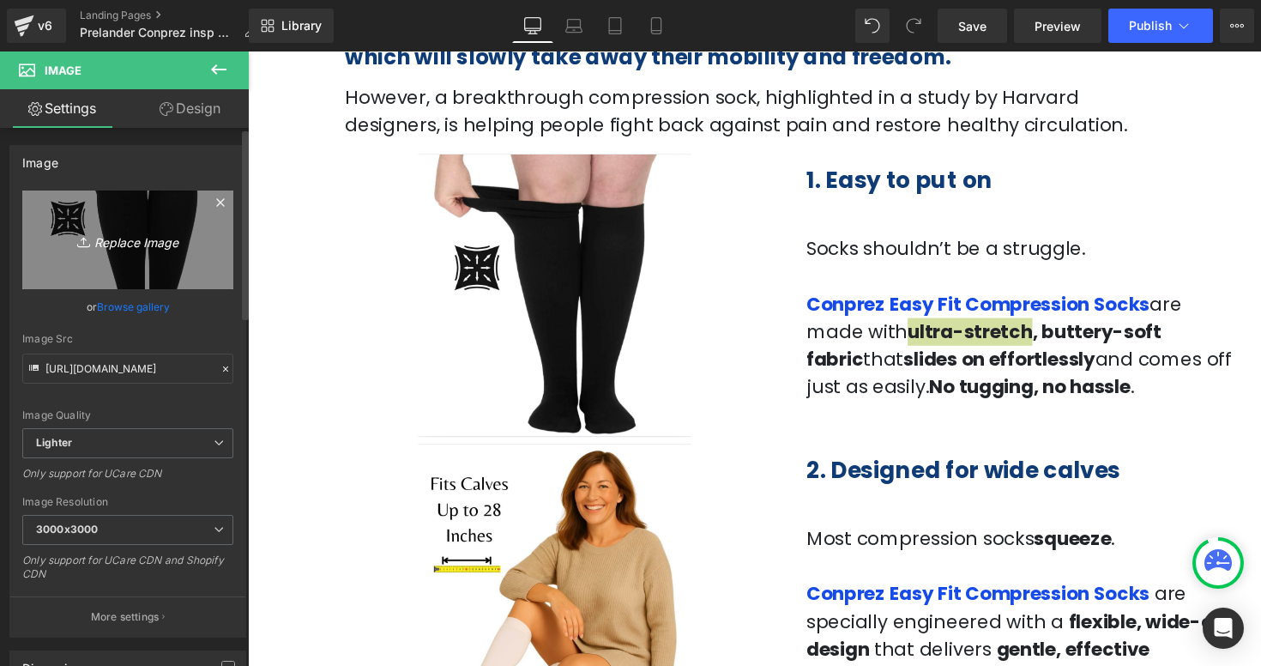
type input "C:\fakepath\Captura de pantalla [DATE] a la(s) 12.23.39 p.m..png"
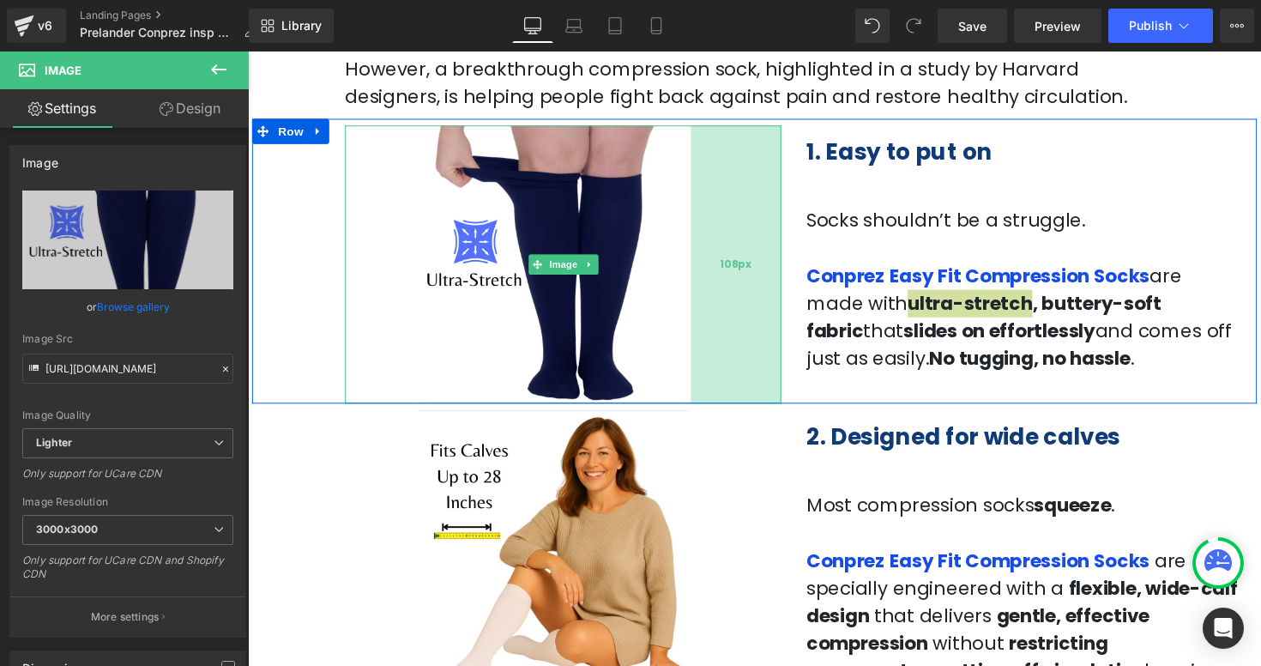
scroll to position [677, 0]
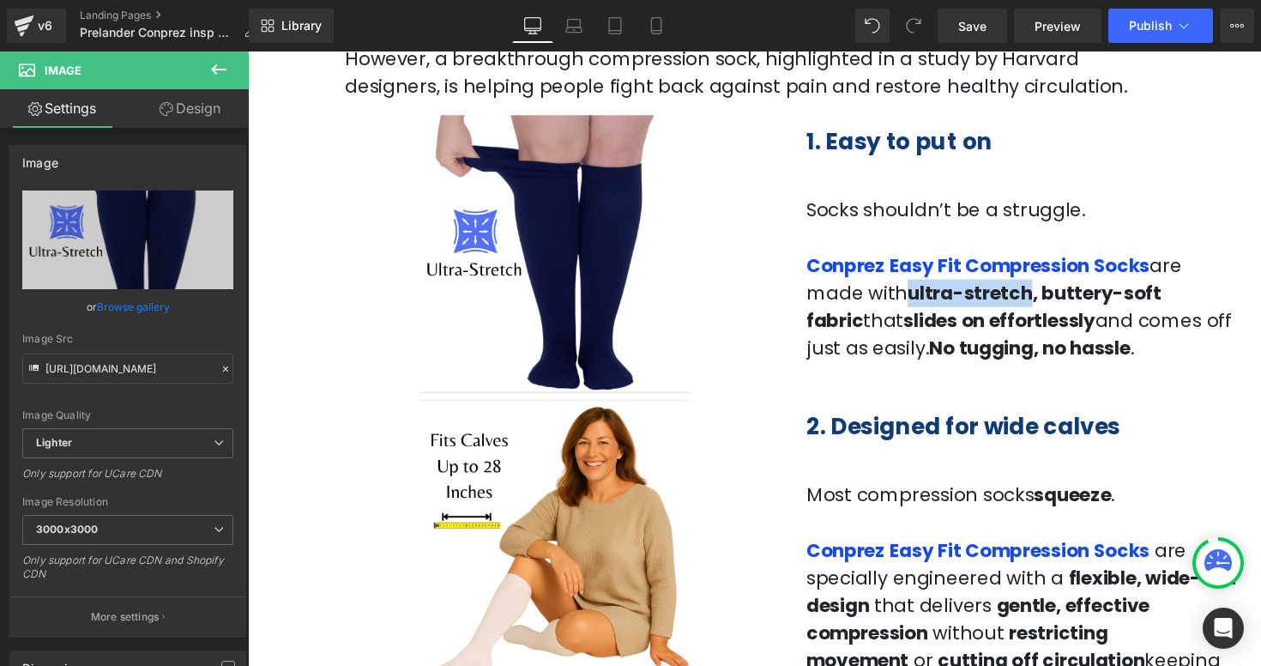
click at [1152, 342] on strong "No tugging, no hassle" at bounding box center [1049, 355] width 206 height 27
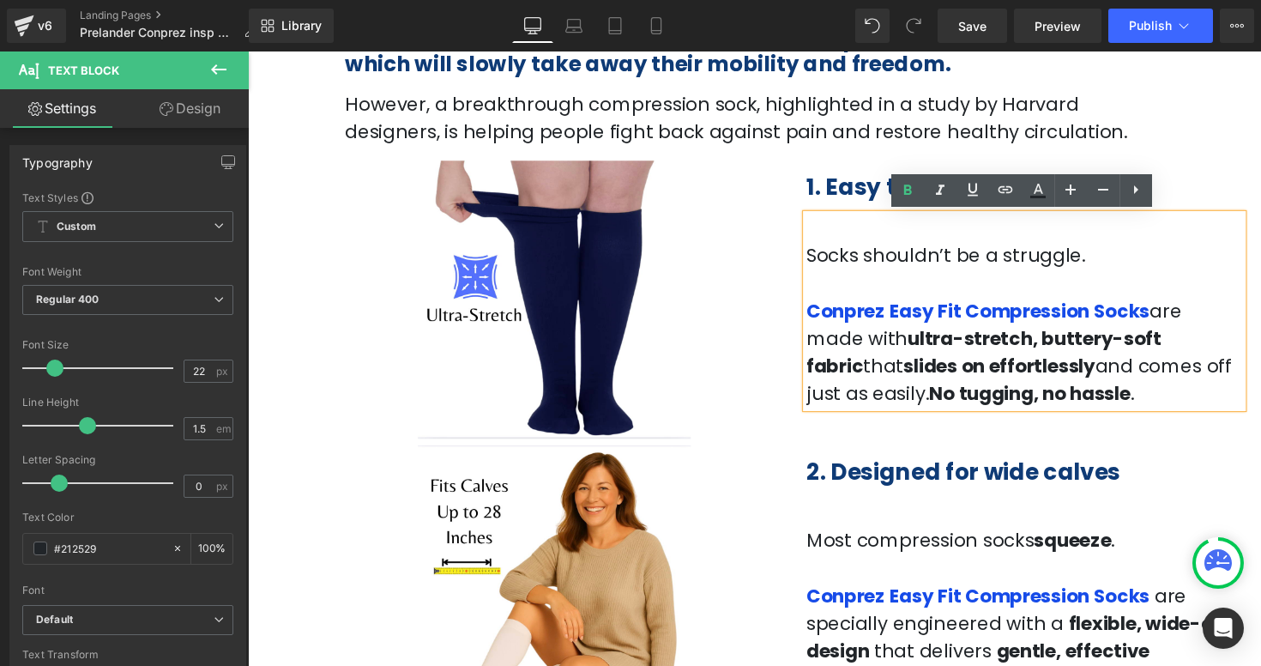
scroll to position [636, 0]
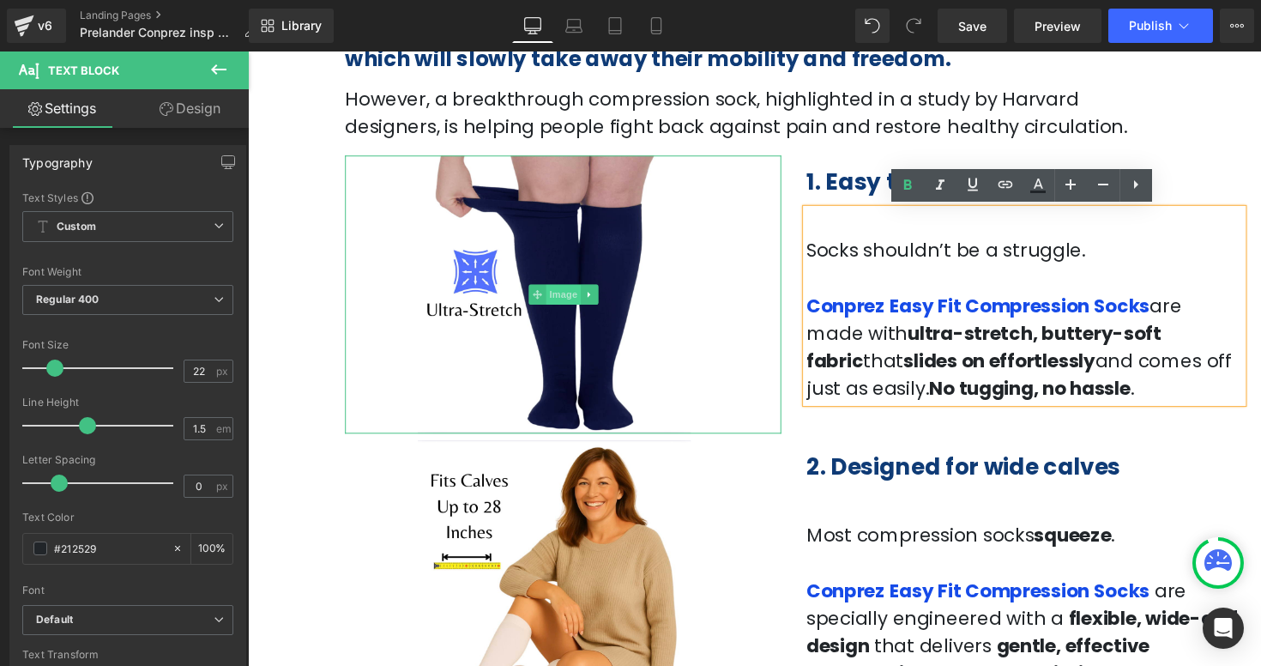
click at [553, 298] on span "Image" at bounding box center [571, 300] width 36 height 21
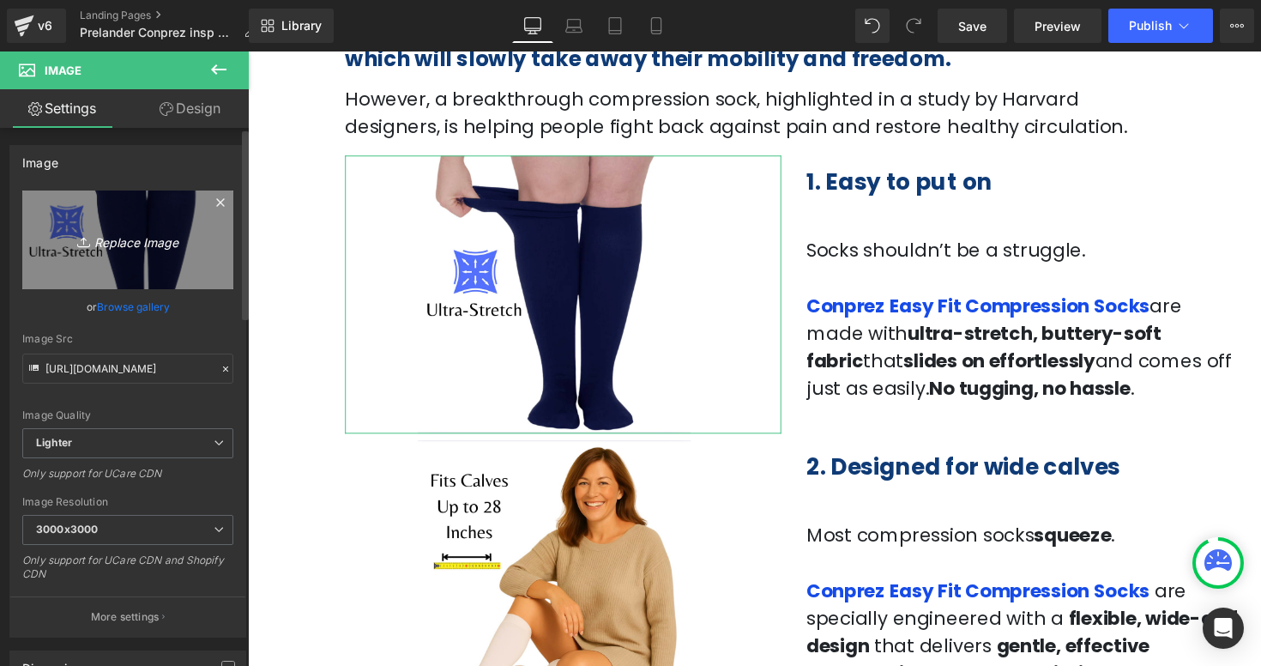
click at [149, 245] on icon "Replace Image" at bounding box center [127, 239] width 137 height 21
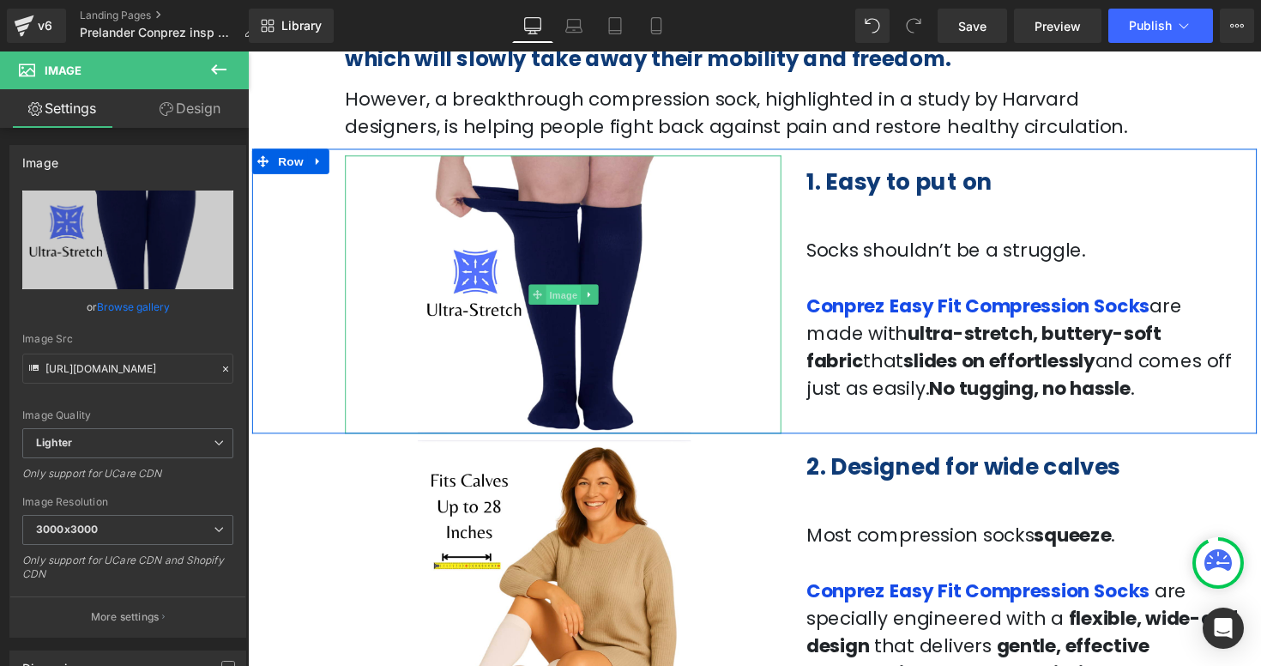
click at [570, 301] on span "Image" at bounding box center [571, 301] width 36 height 21
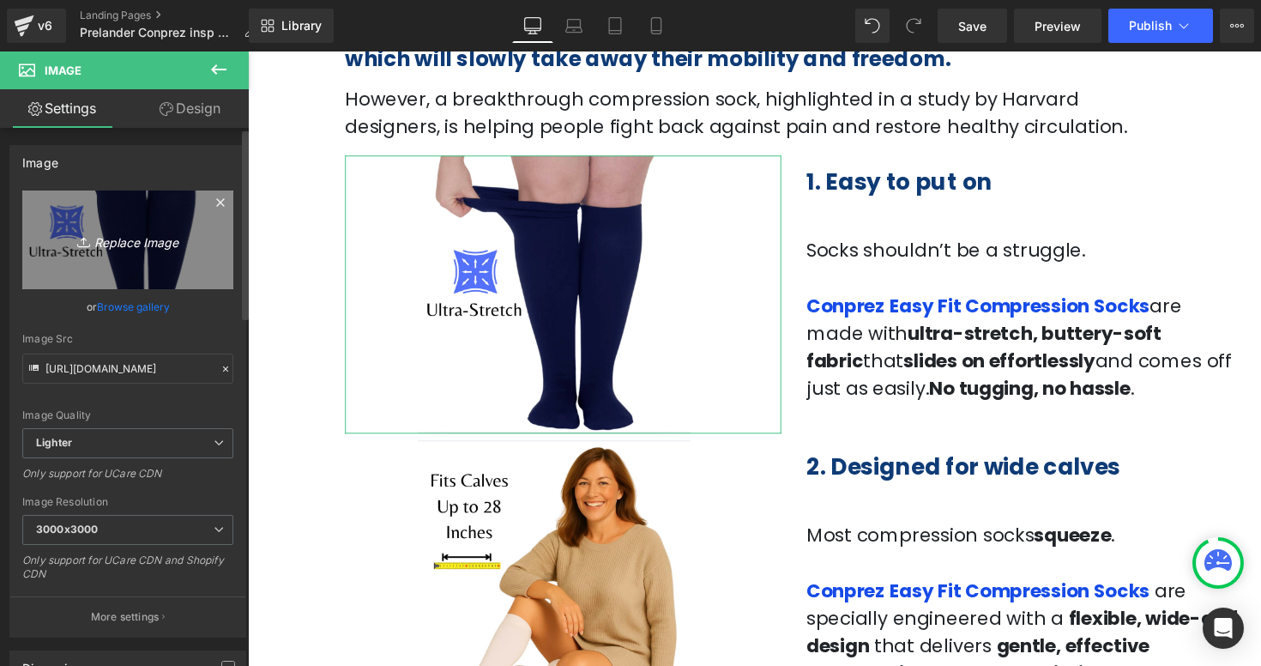
click at [111, 238] on icon "Replace Image" at bounding box center [127, 239] width 137 height 21
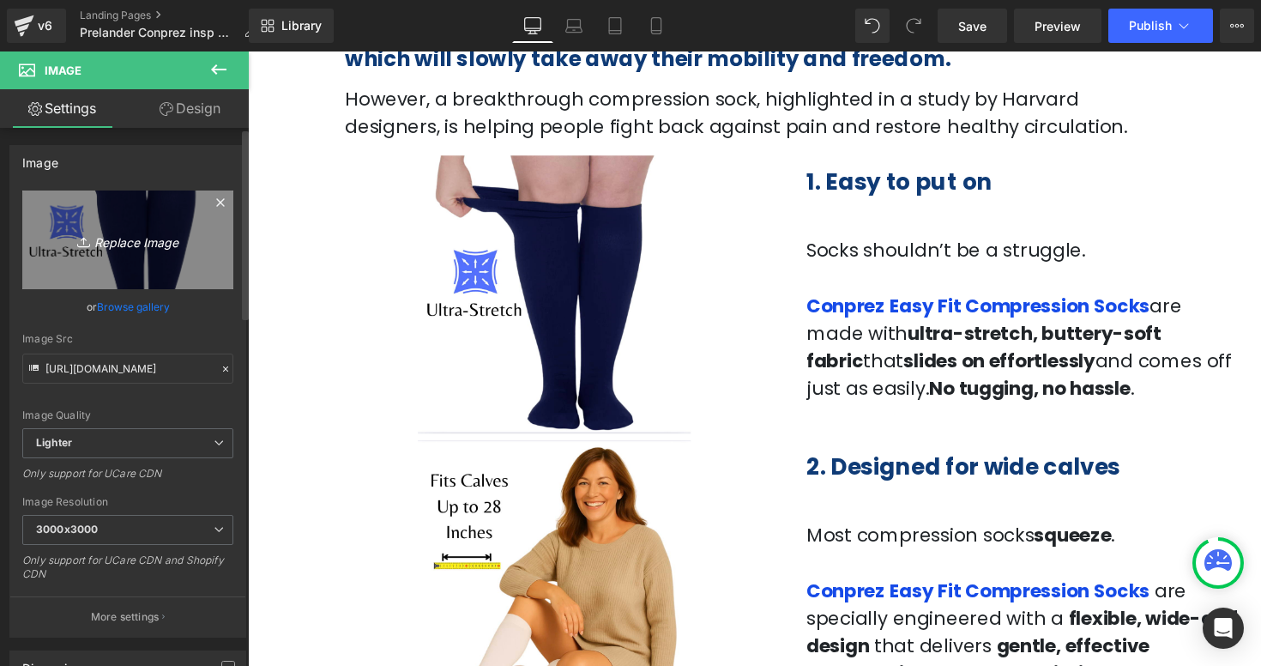
type input "C:\fakepath\Captura de pantalla [DATE] a la(s) 12.26.25 p.m..png"
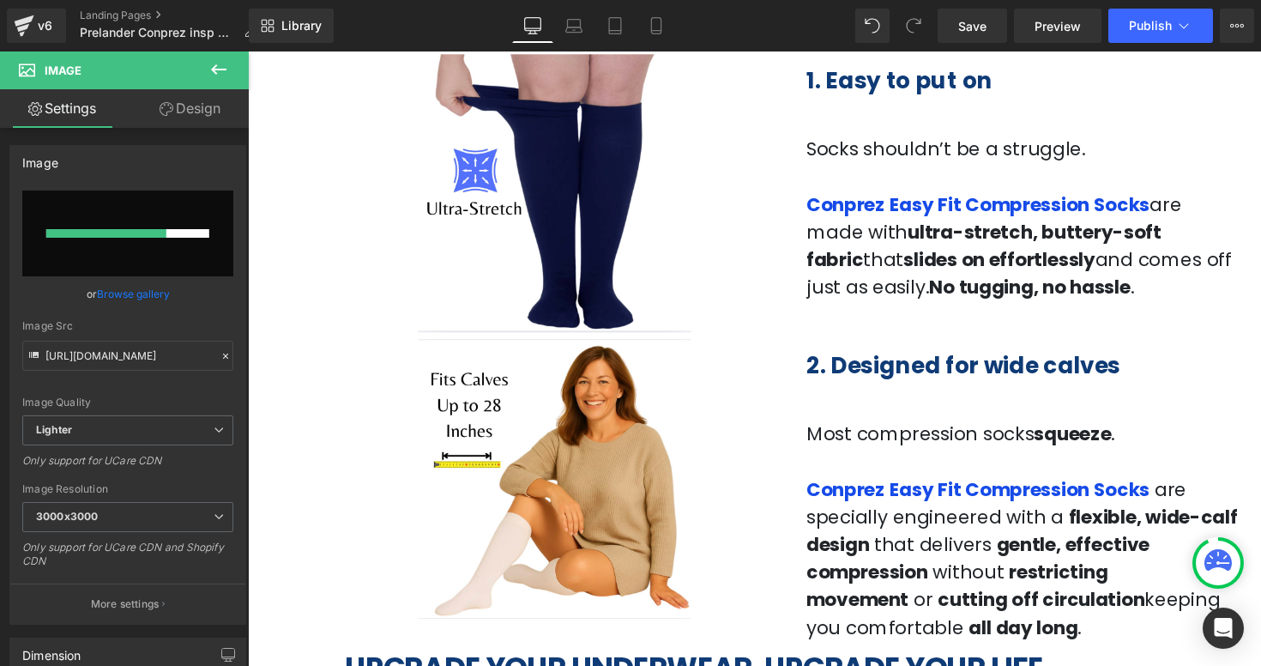
scroll to position [745, 0]
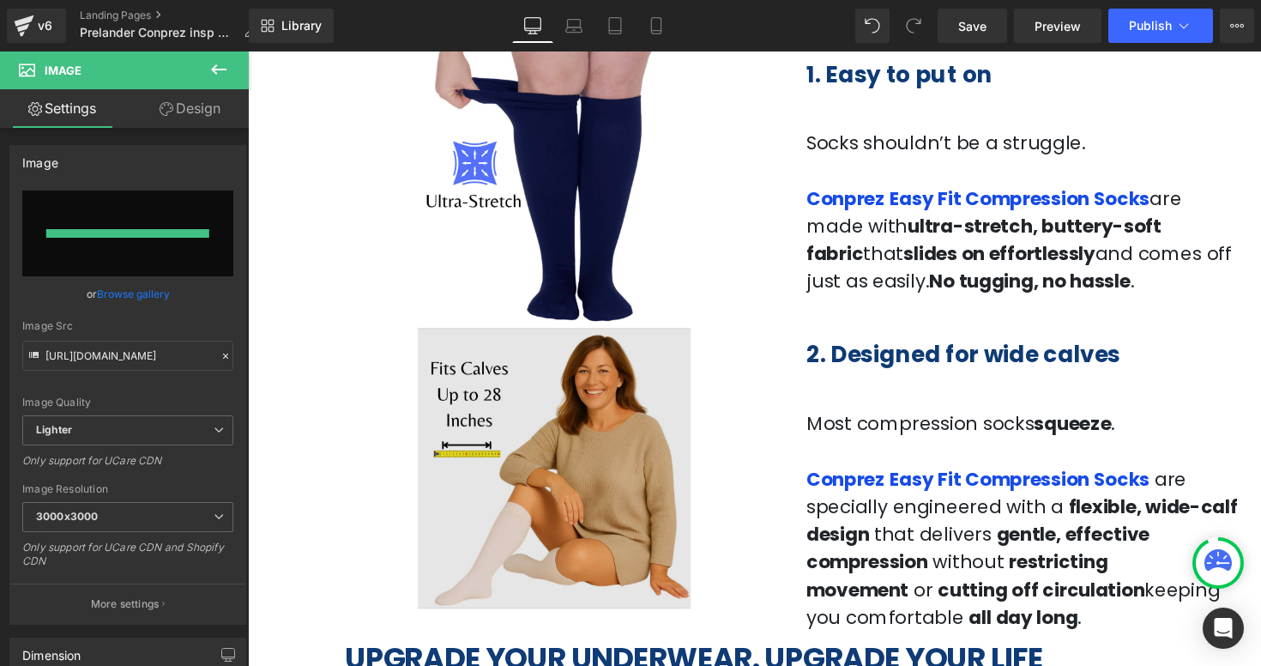
click at [630, 456] on img at bounding box center [570, 478] width 447 height 287
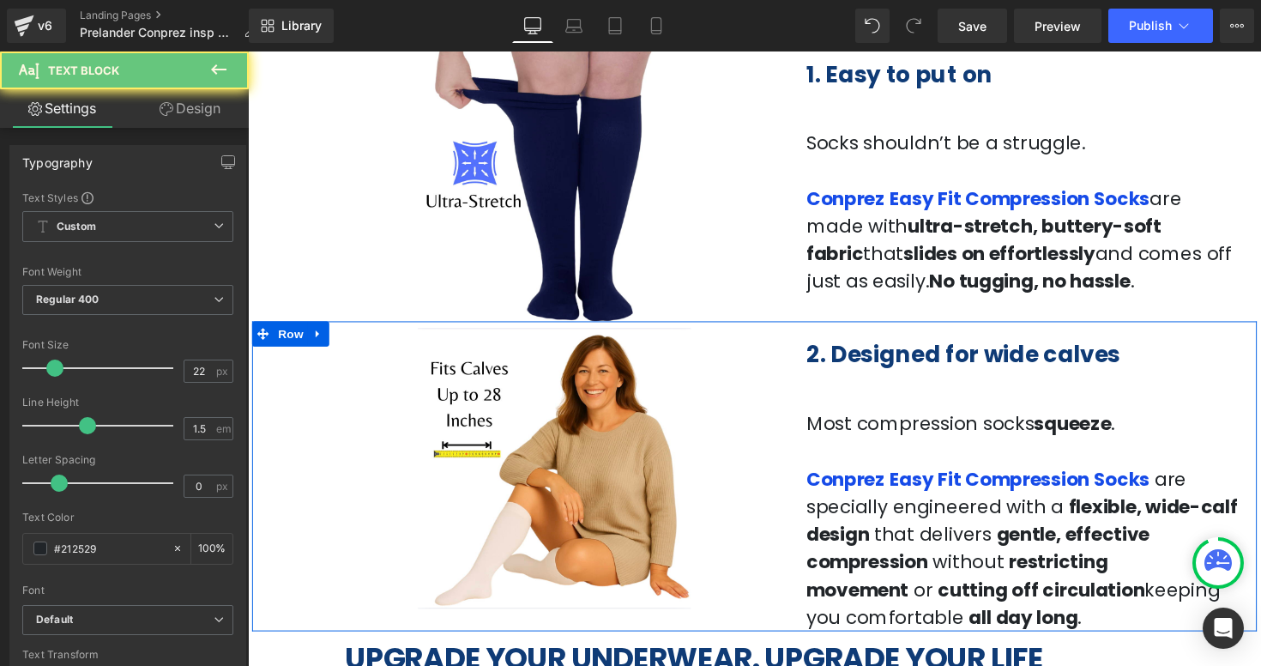
click at [990, 464] on p at bounding box center [1043, 461] width 447 height 28
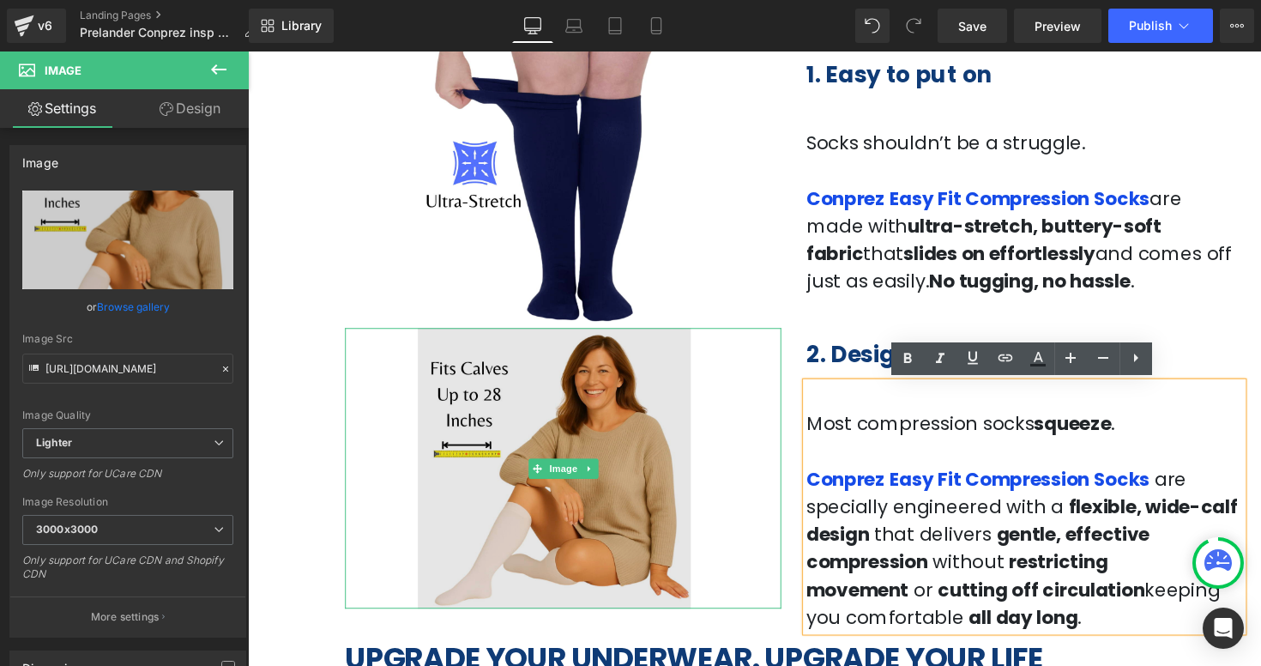
click at [521, 453] on img at bounding box center [570, 478] width 447 height 287
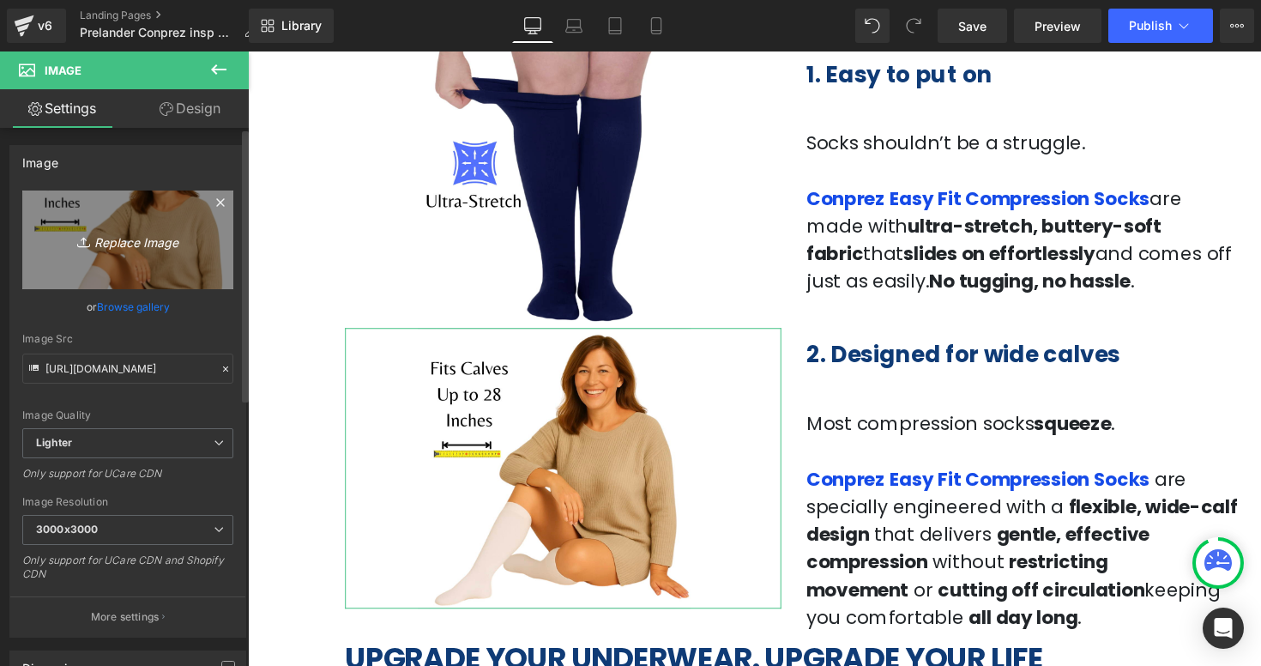
click at [124, 244] on icon "Replace Image" at bounding box center [127, 239] width 137 height 21
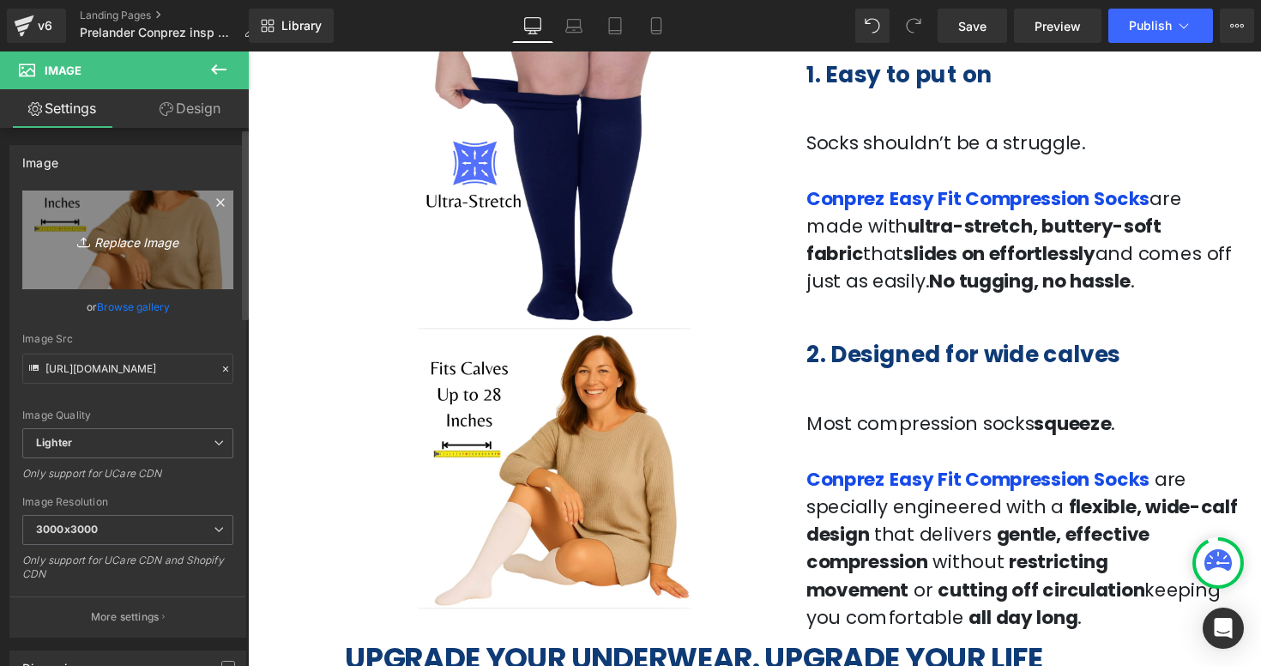
type input "C:\fakepath\Captura de pantalla [DATE] a la(s) 12.25.38 p.m..png"
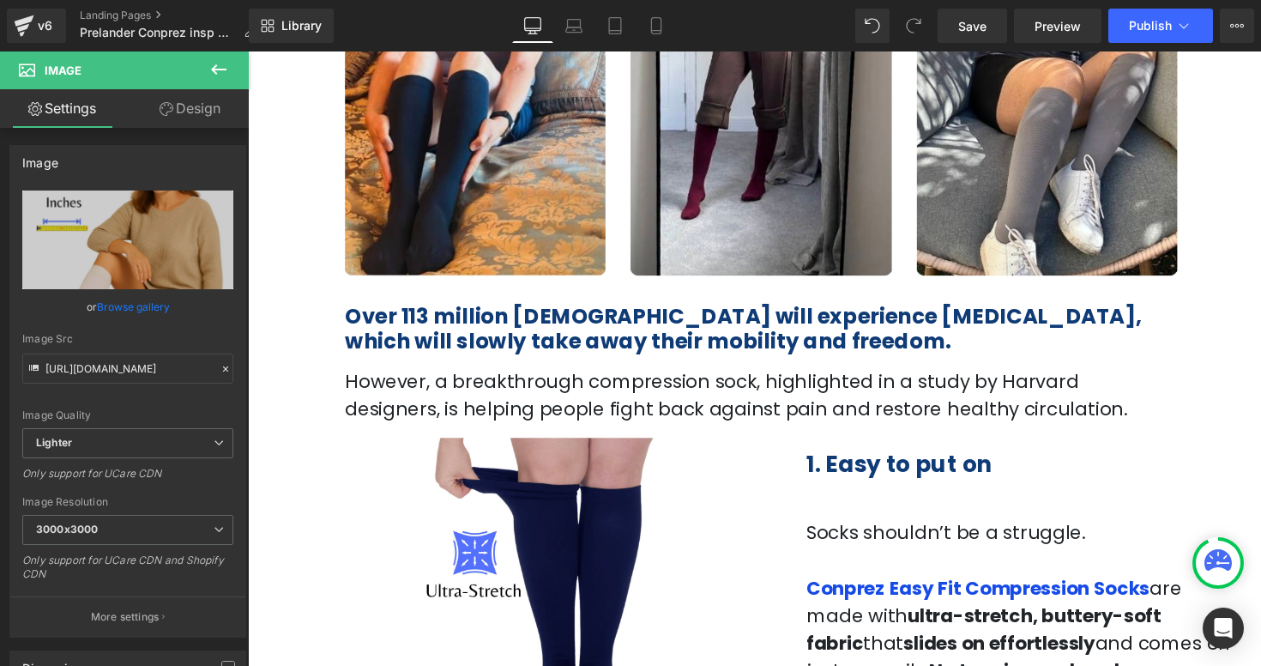
scroll to position [398, 0]
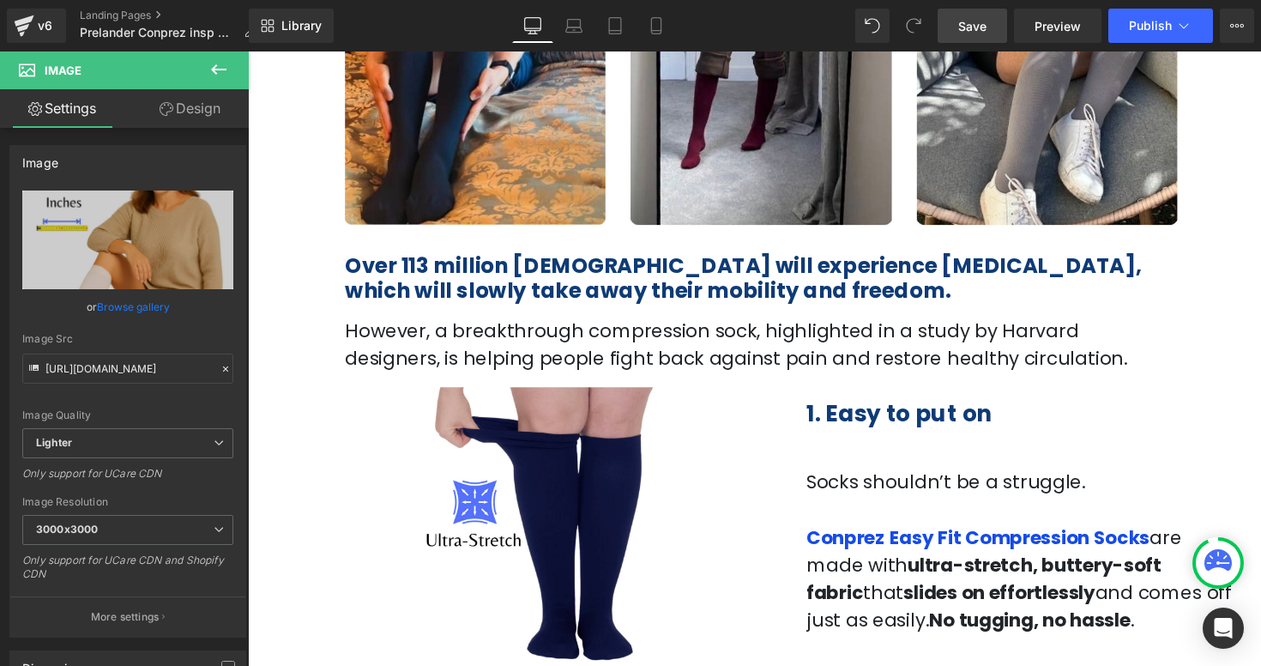
click at [956, 31] on link "Save" at bounding box center [971, 26] width 69 height 34
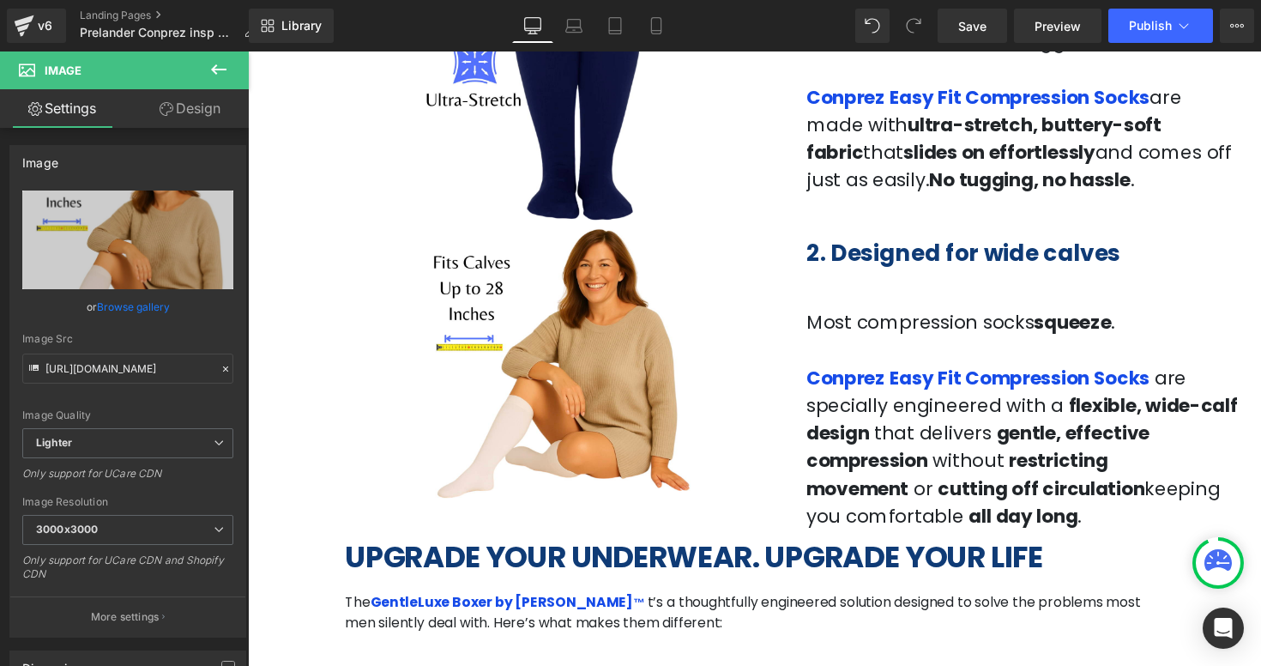
scroll to position [851, 0]
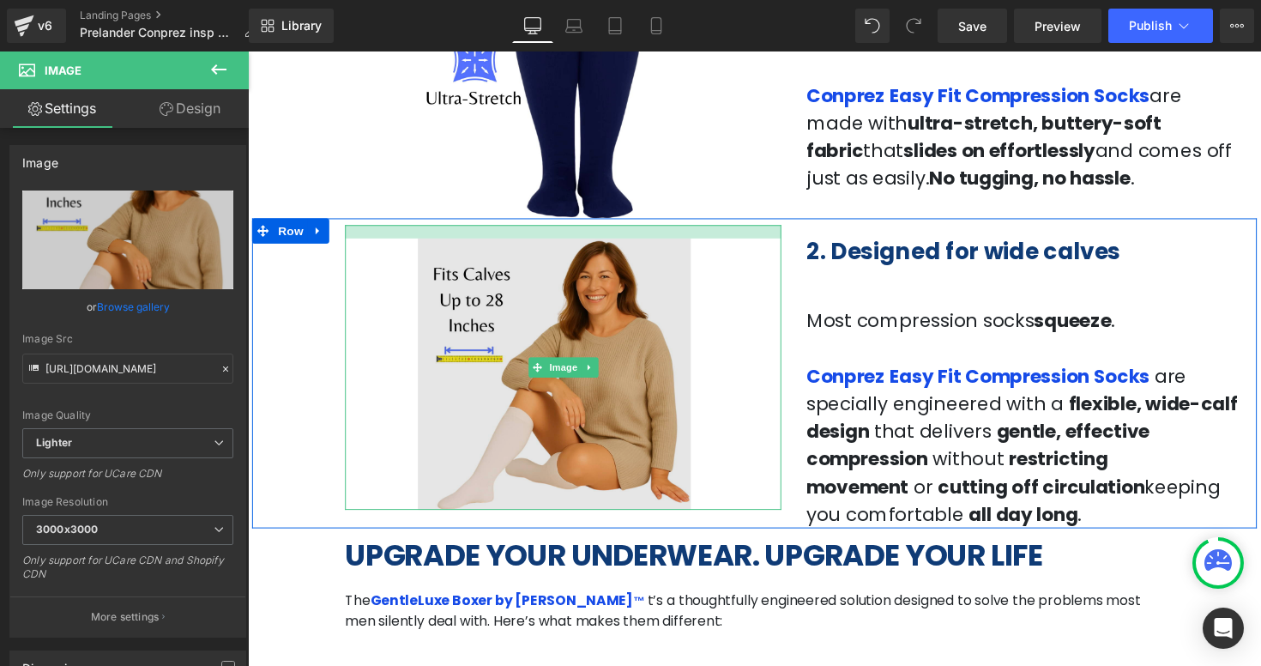
drag, startPoint x: 666, startPoint y: 231, endPoint x: 666, endPoint y: 244, distance: 13.7
click at [666, 244] on div "Image" at bounding box center [570, 374] width 447 height 291
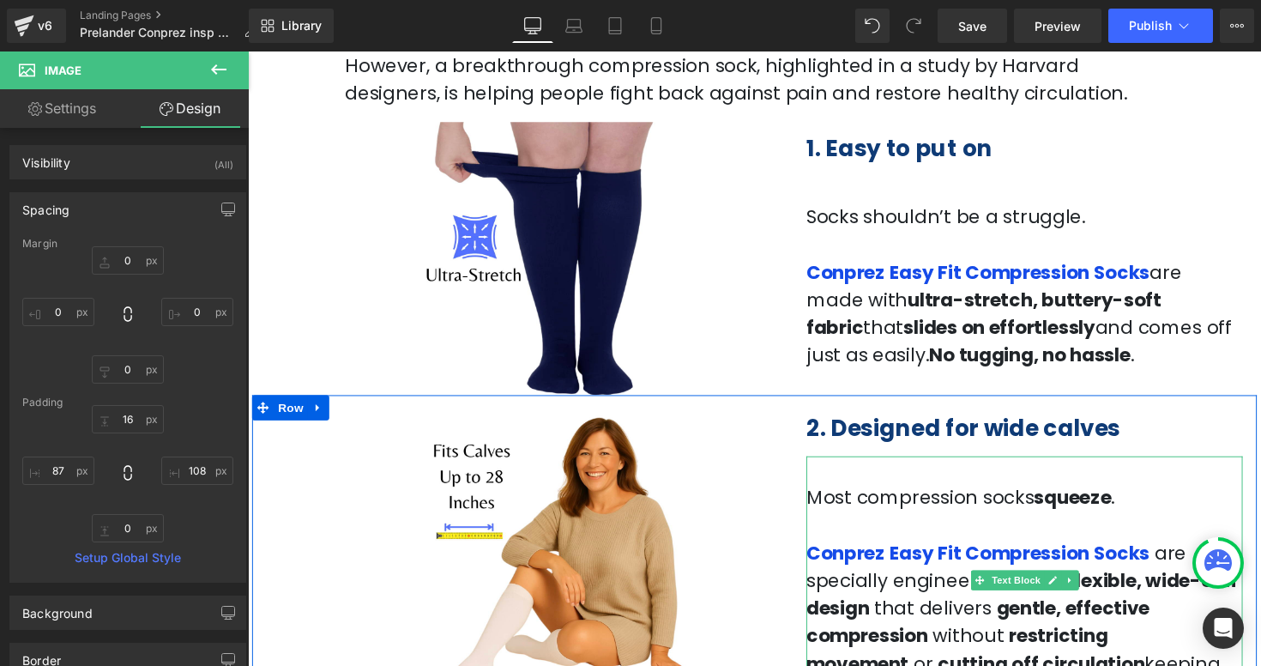
scroll to position [654, 0]
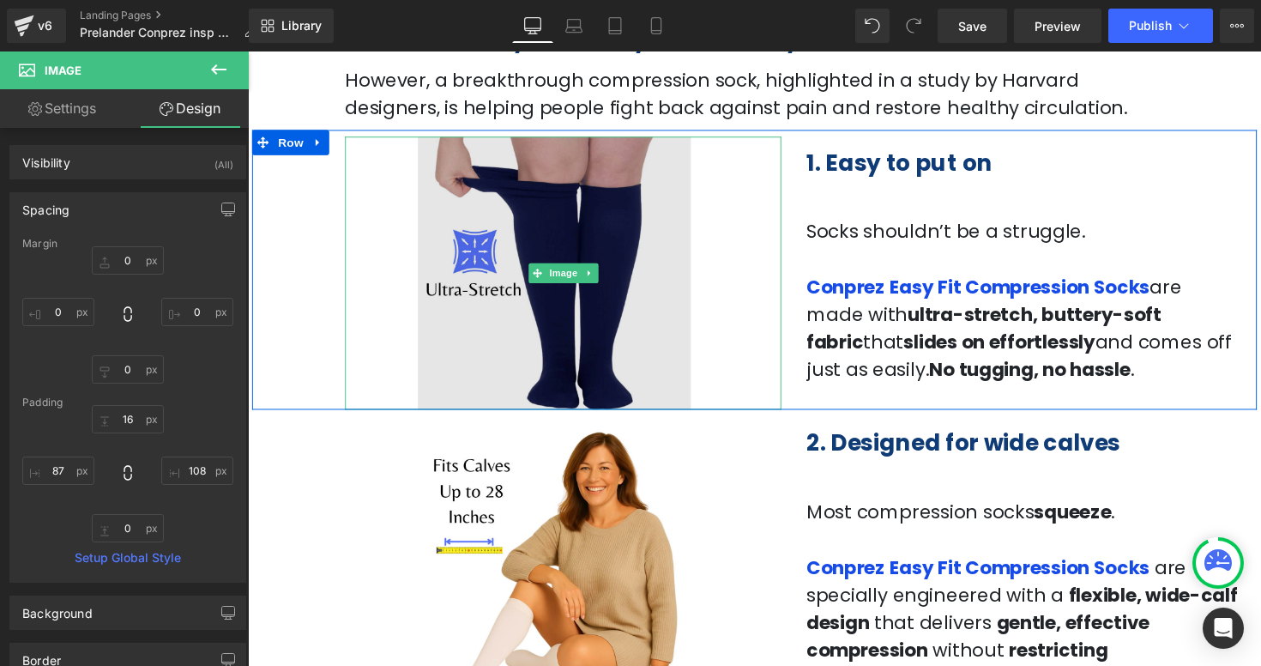
click at [600, 407] on img at bounding box center [570, 279] width 447 height 280
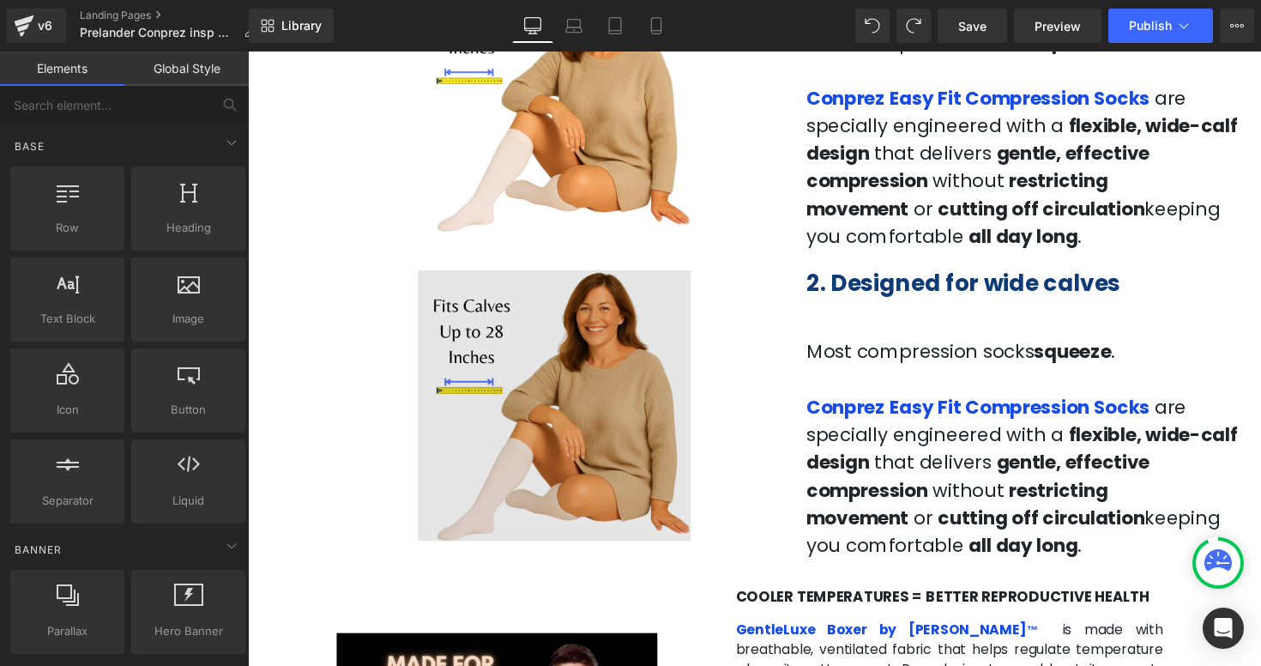
scroll to position [1167, 0]
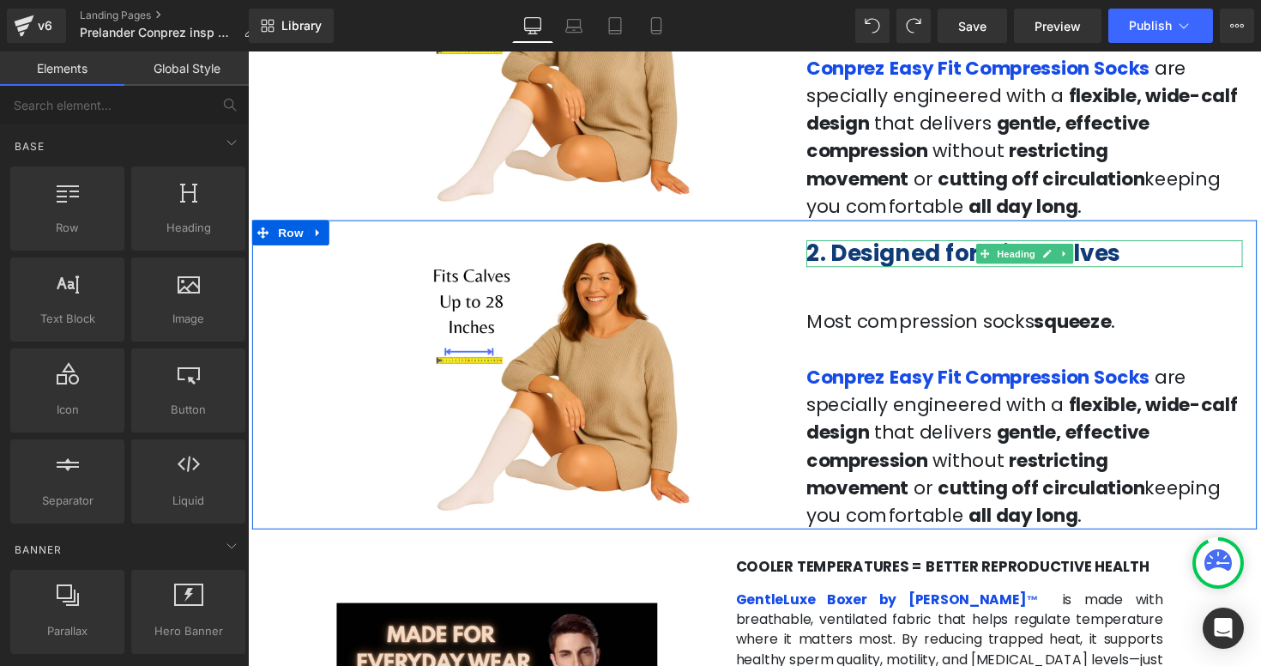
click at [833, 256] on b "2. Designed for wide calves" at bounding box center [981, 258] width 322 height 32
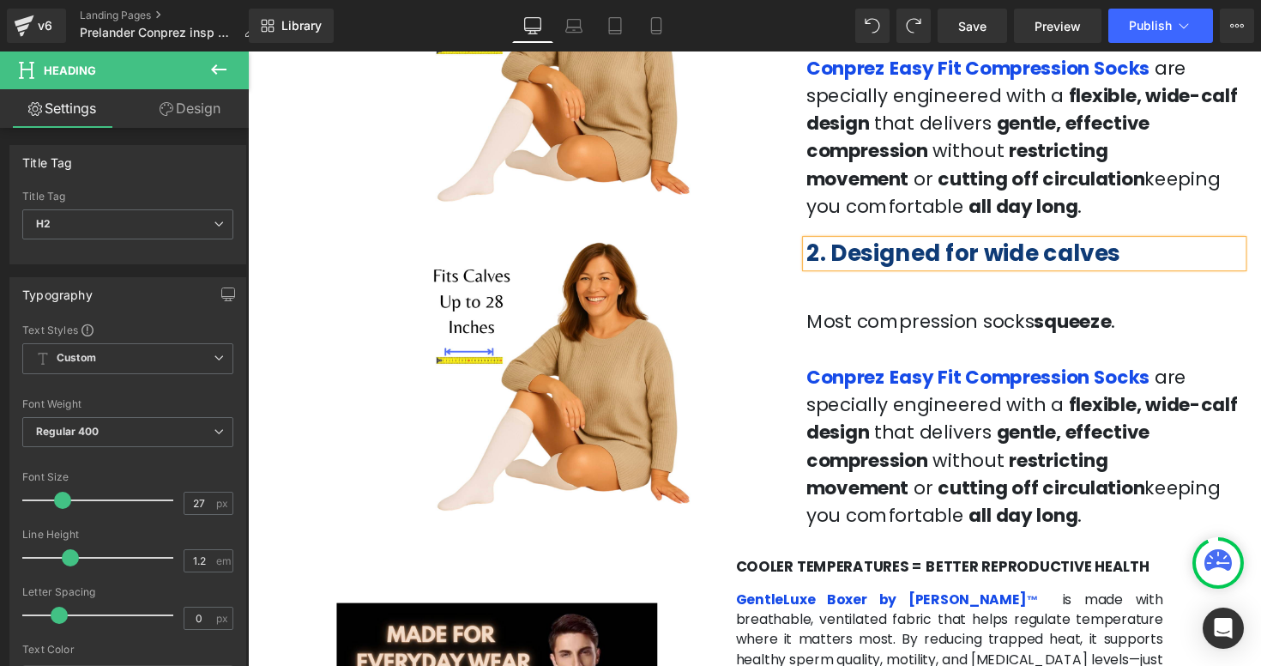
click at [833, 256] on b "2. Designed for wide calves" at bounding box center [981, 258] width 322 height 32
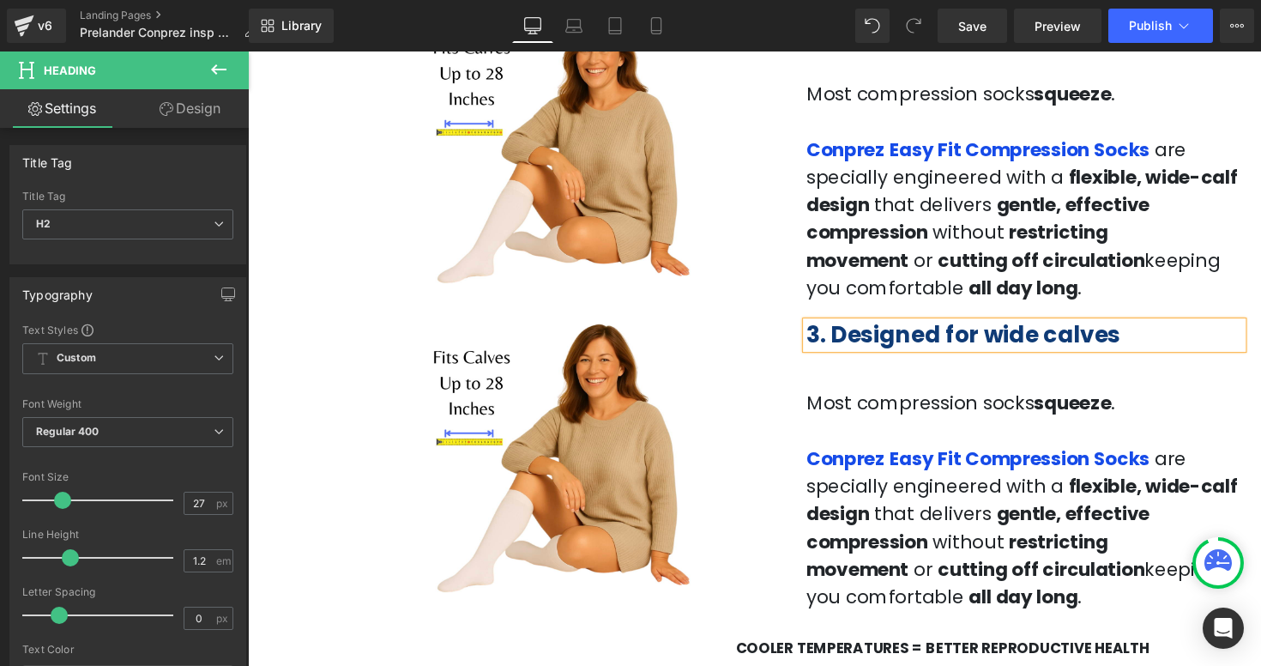
scroll to position [1142, 0]
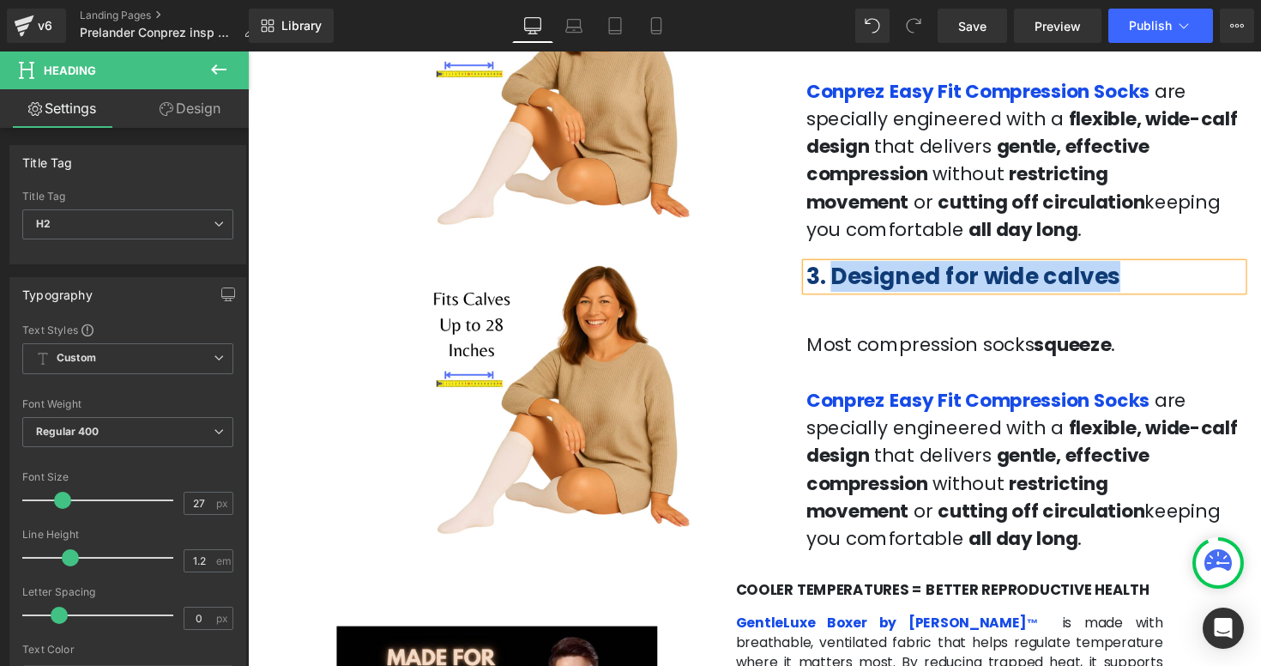
drag, startPoint x: 1146, startPoint y: 290, endPoint x: 853, endPoint y: 284, distance: 292.5
click at [853, 284] on h2 "3. Designed for wide calves" at bounding box center [1043, 281] width 447 height 27
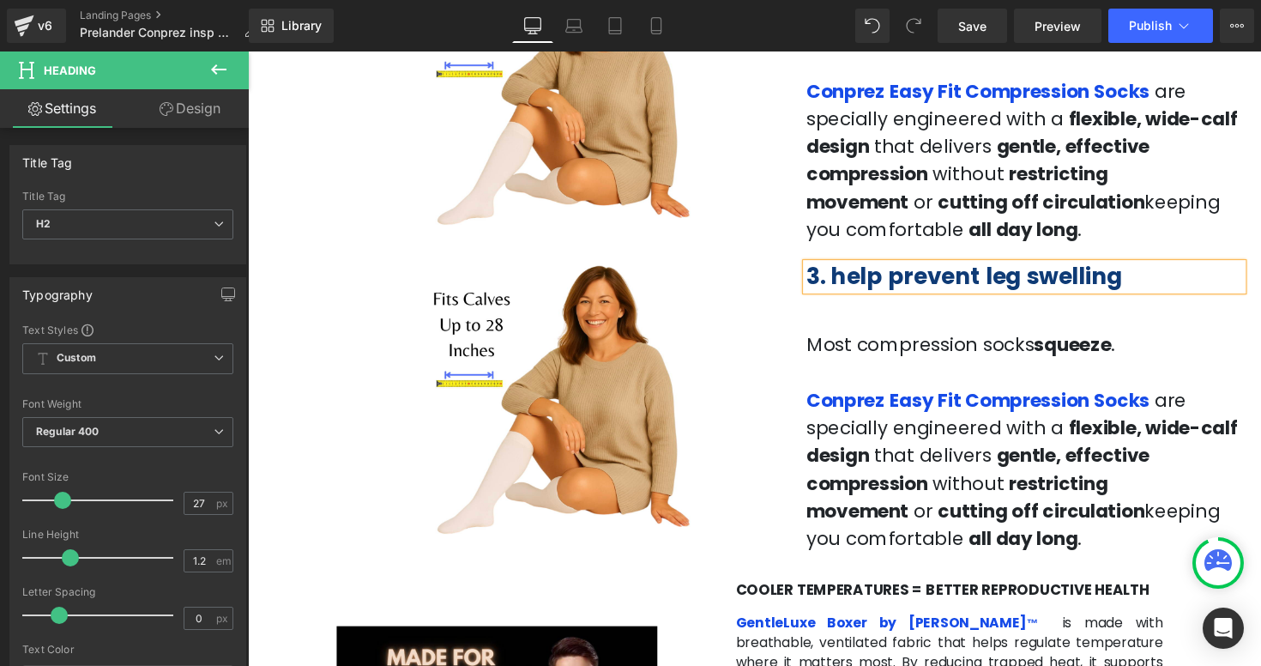
click at [859, 283] on b "3. help prevent leg swelling" at bounding box center [982, 282] width 324 height 32
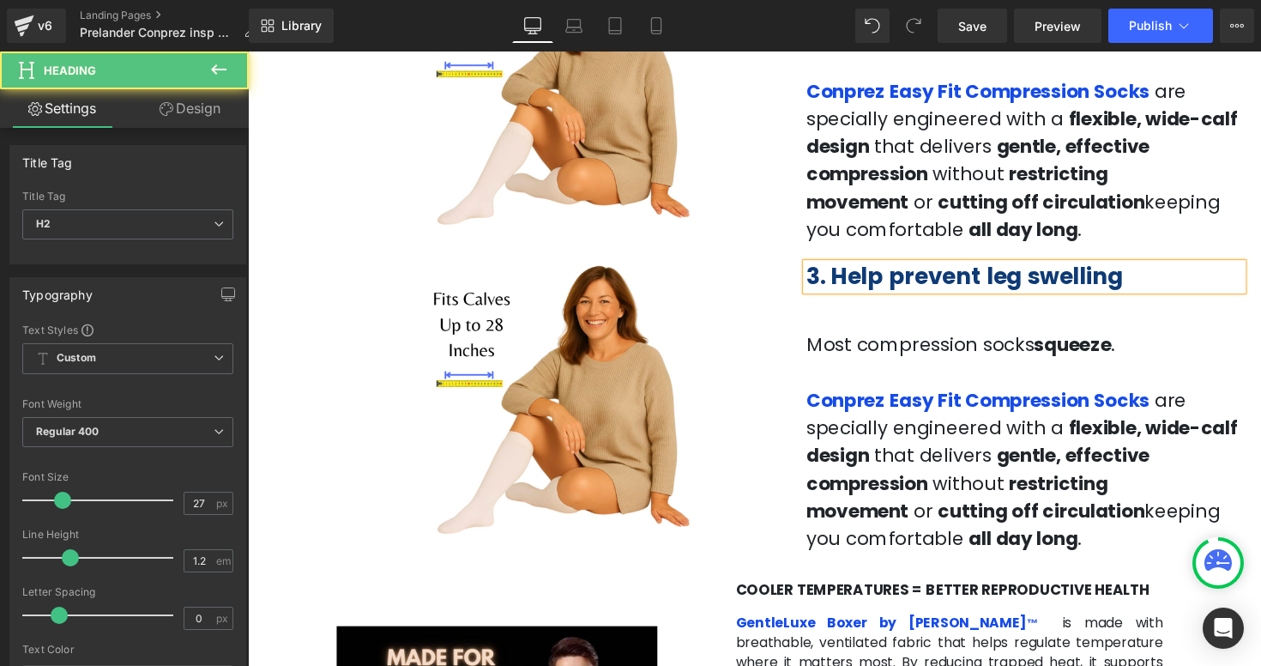
click at [1198, 282] on h2 "3. Help prevent leg swelling" at bounding box center [1043, 281] width 447 height 27
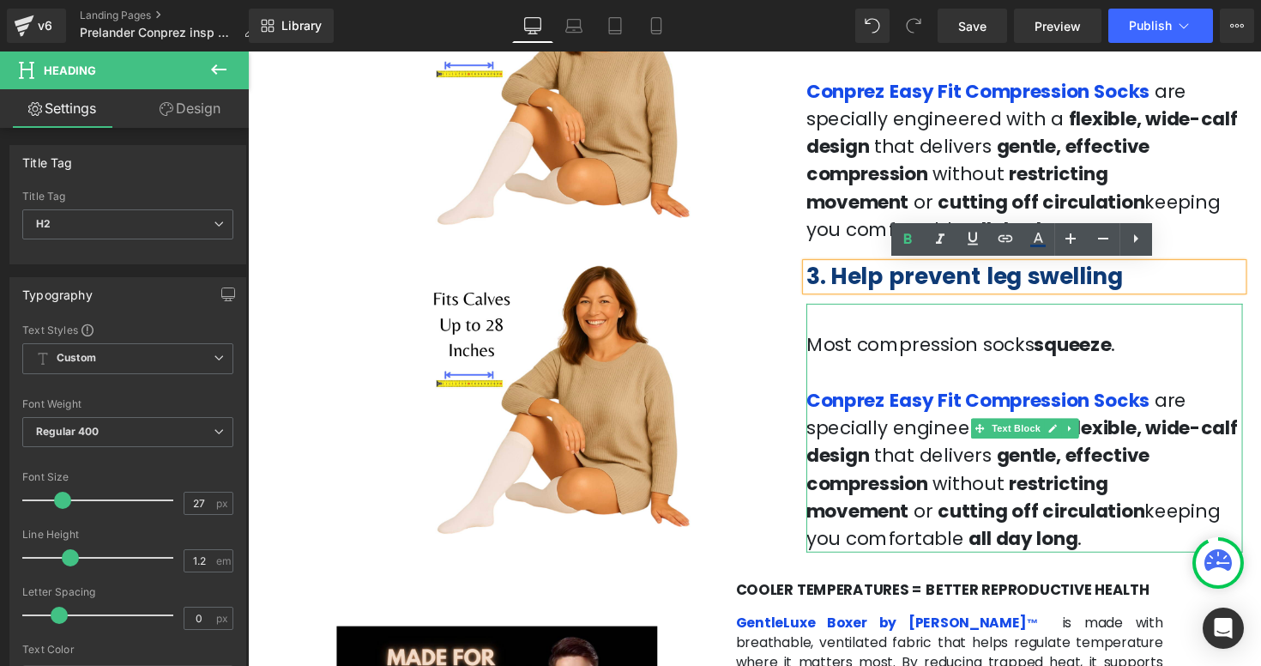
click at [934, 344] on p "Most compression socks squeeze ." at bounding box center [1043, 352] width 447 height 28
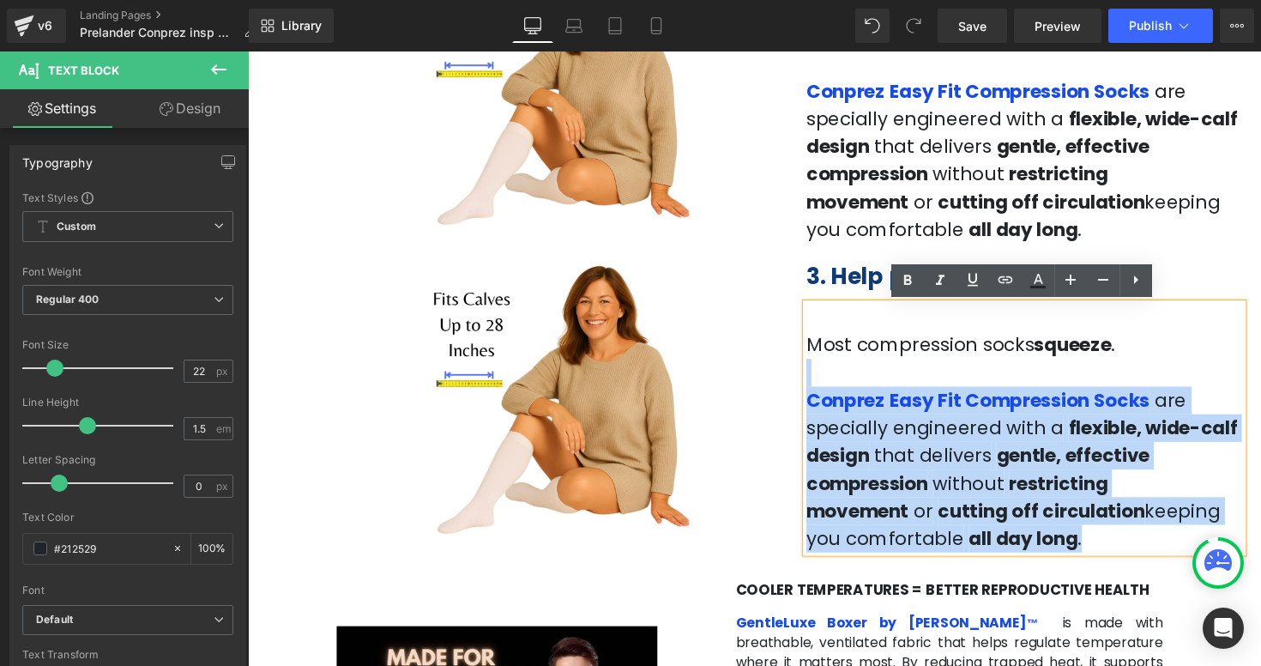
drag, startPoint x: 1148, startPoint y: 361, endPoint x: 817, endPoint y: 343, distance: 332.4
click at [820, 343] on div "Most compression socks squeeze . Conprez Easy Fit Compression Socks are special…" at bounding box center [1043, 437] width 447 height 255
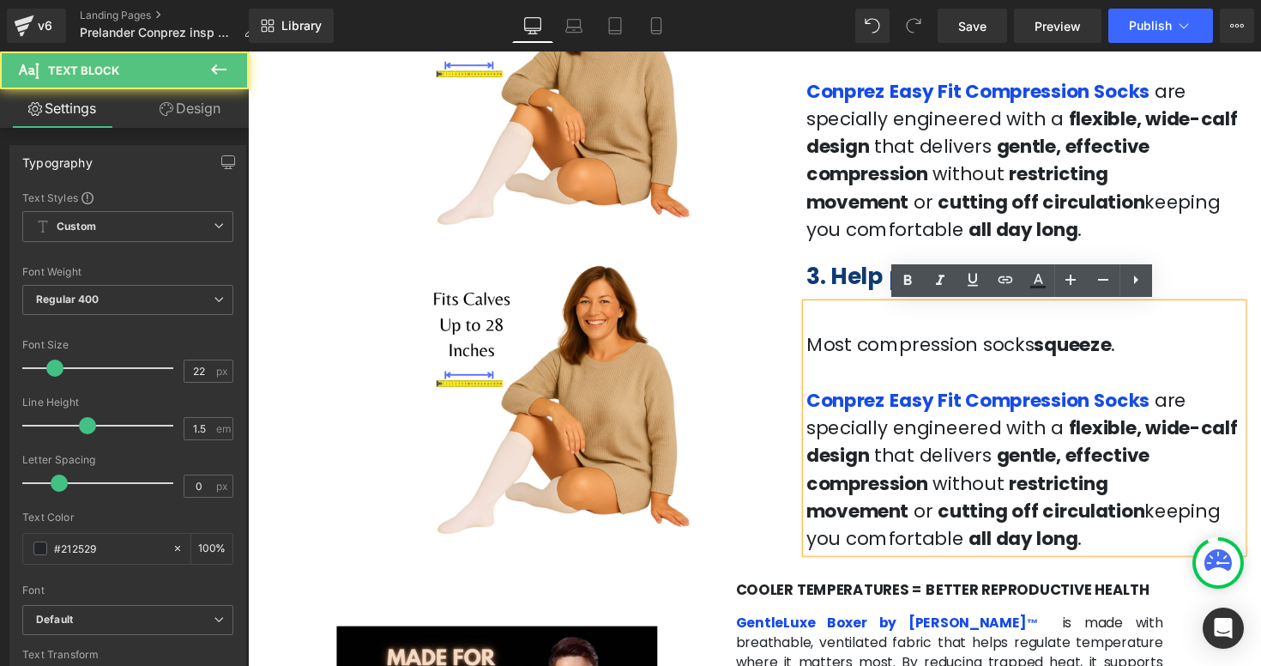
click at [992, 364] on p "Most compression socks squeeze ." at bounding box center [1043, 352] width 447 height 28
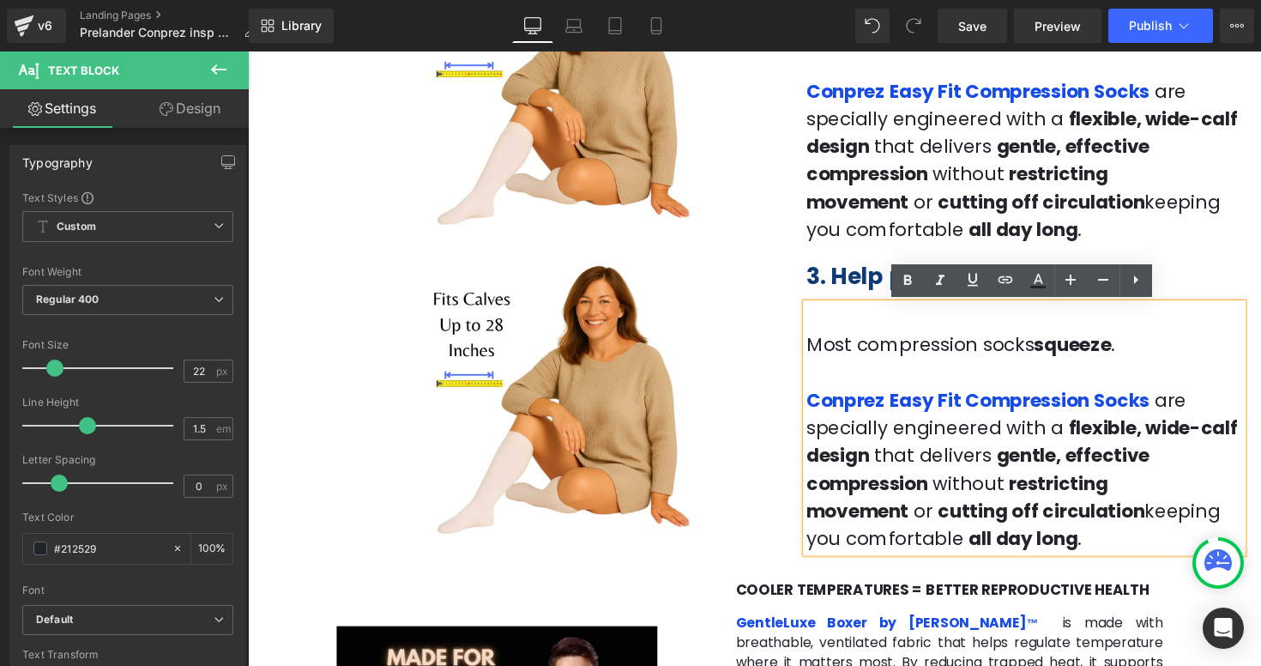
drag, startPoint x: 1117, startPoint y: 365, endPoint x: 823, endPoint y: 346, distance: 294.8
click at [823, 347] on p "Most compression socks squeeze ." at bounding box center [1043, 352] width 447 height 28
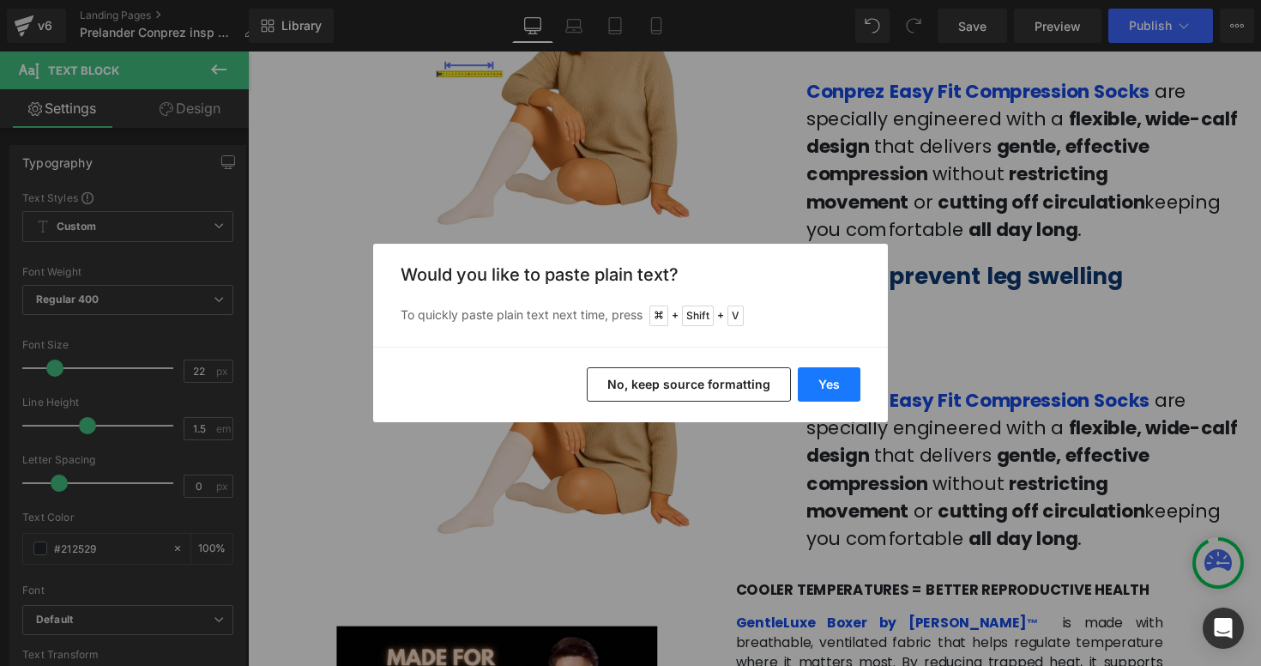
click at [846, 386] on button "Yes" at bounding box center [829, 384] width 63 height 34
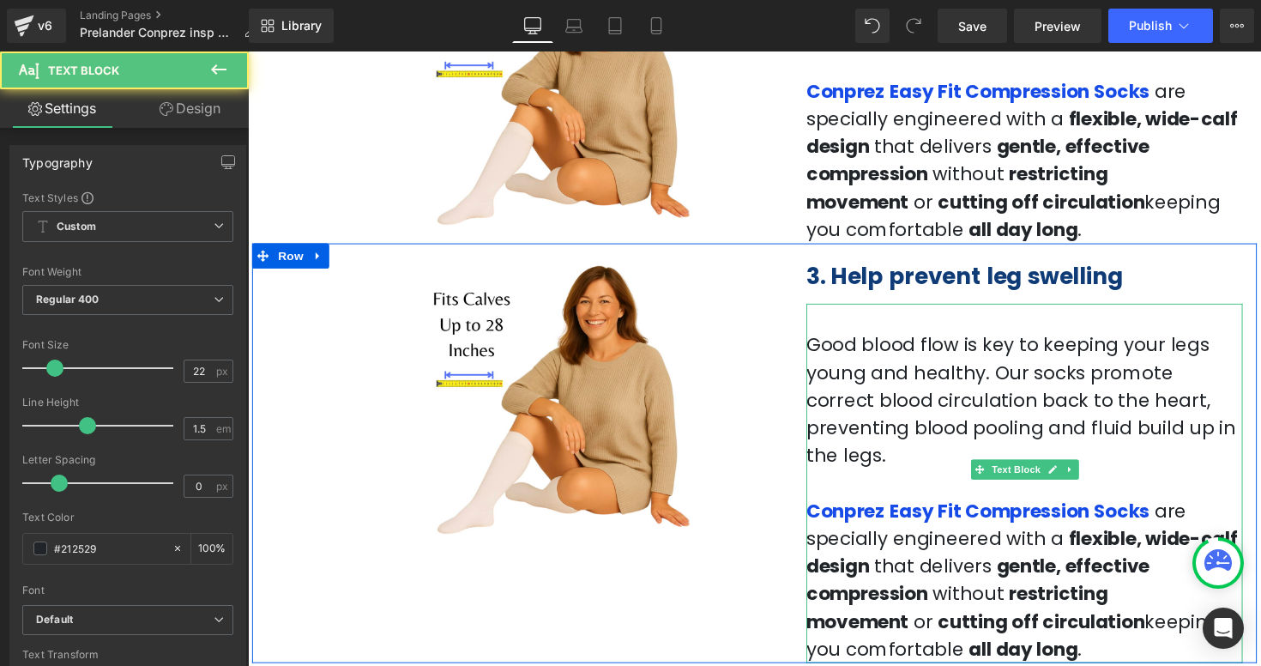
click at [957, 414] on p "Good blood flow is key to keeping your legs young and healthy. Our socks promot…" at bounding box center [1043, 409] width 447 height 142
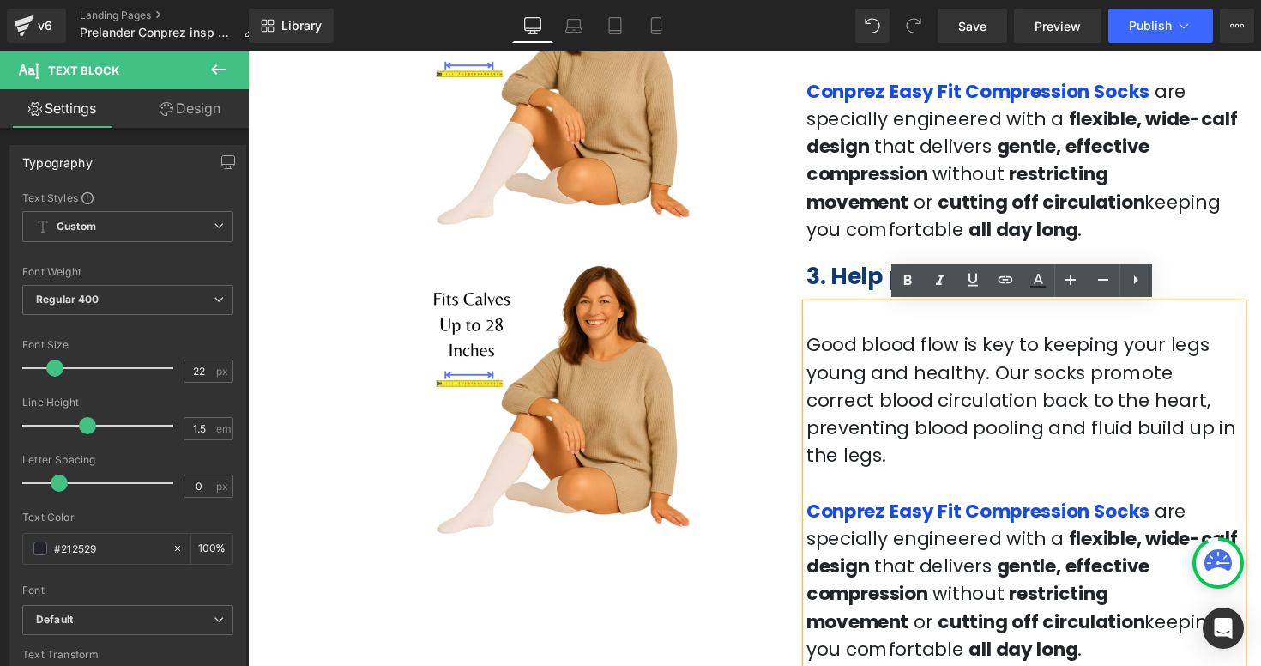
scroll to position [1167, 0]
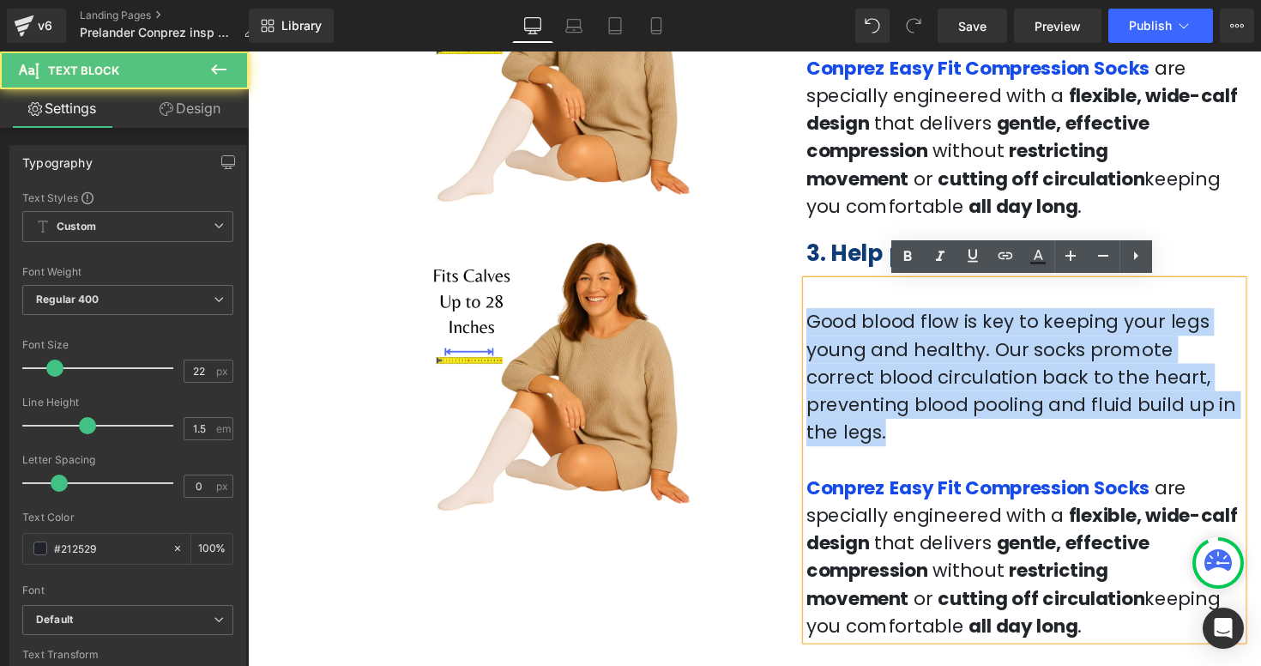
drag, startPoint x: 1065, startPoint y: 415, endPoint x: 810, endPoint y: 325, distance: 271.0
click at [810, 325] on div "3. Help prevent leg swelling Heading Good blood flow is key to keeping your leg…" at bounding box center [1043, 442] width 473 height 423
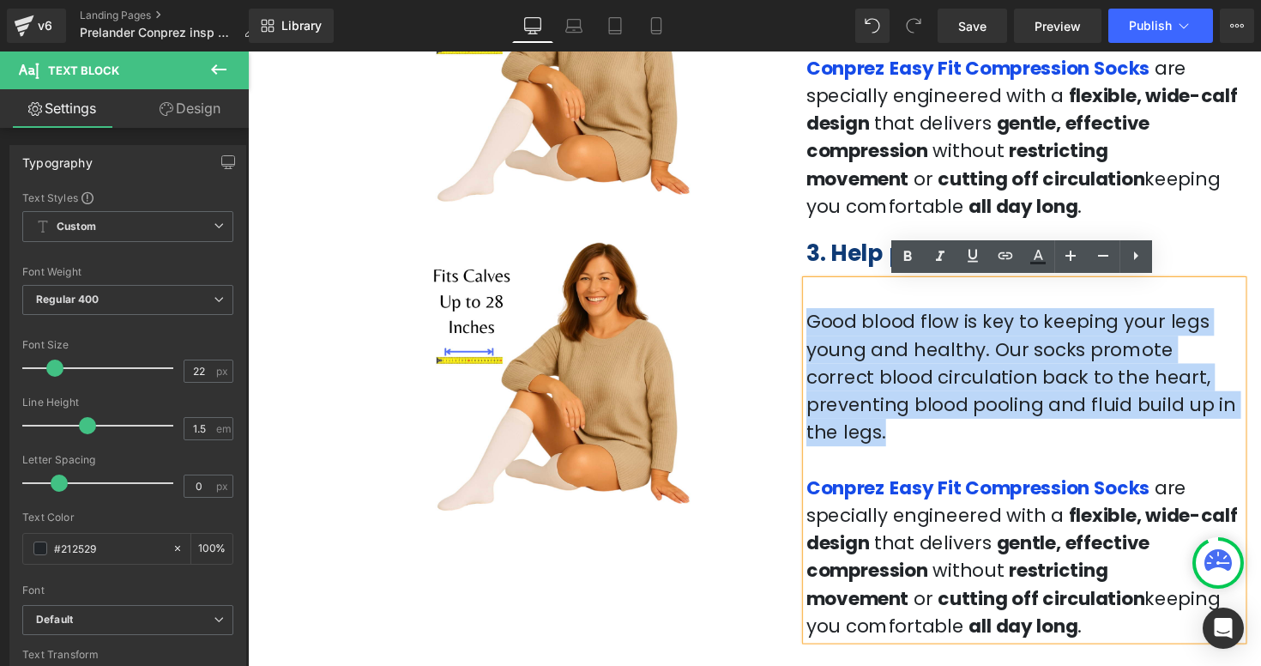
copy p "Good blood flow is key to keeping your legs young and healthy. Our socks promot…"
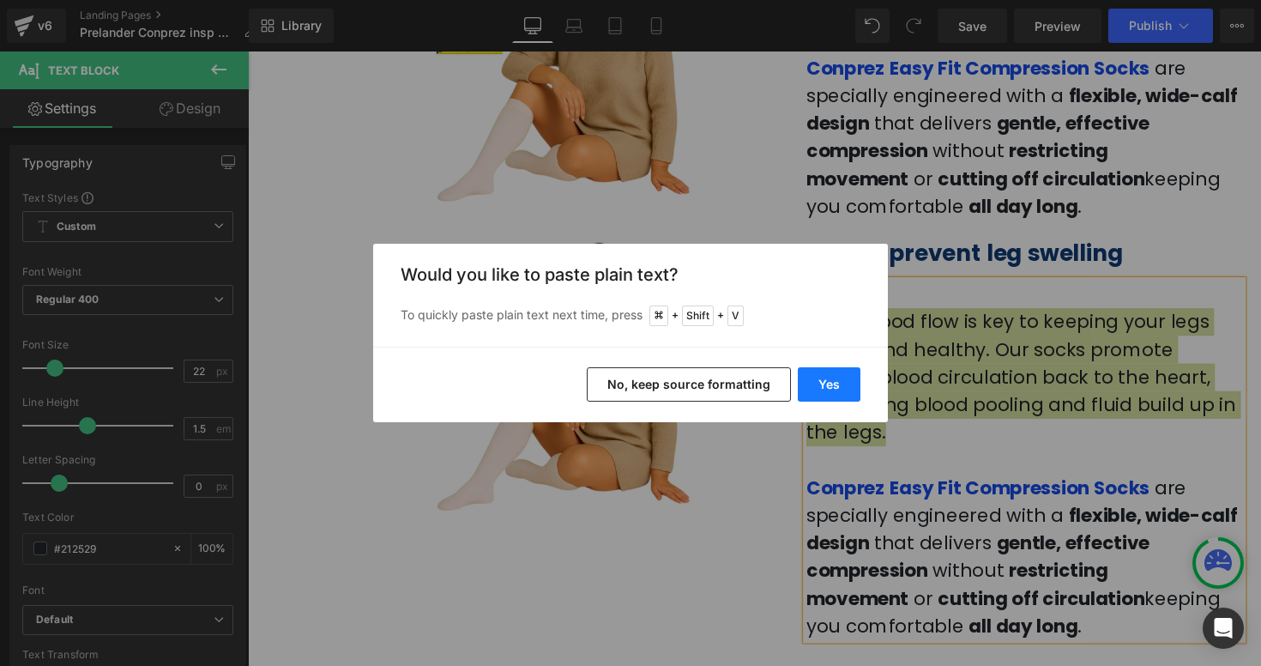
click at [829, 382] on button "Yes" at bounding box center [829, 384] width 63 height 34
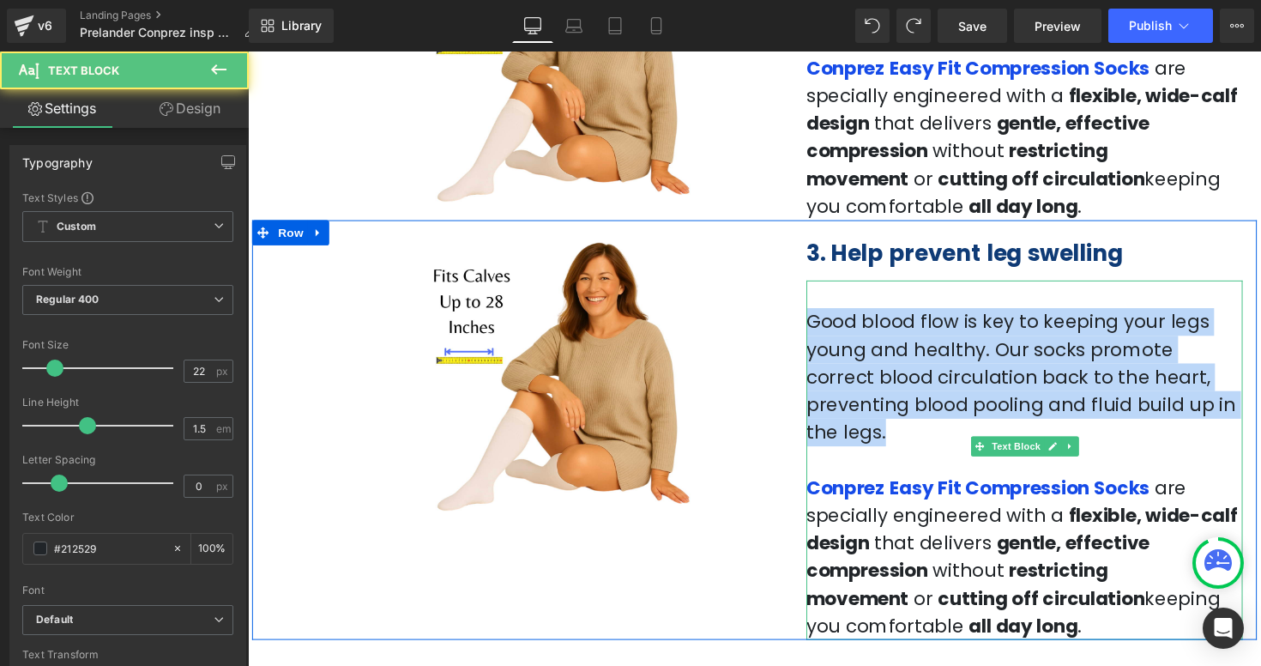
drag, startPoint x: 1086, startPoint y: 416, endPoint x: 825, endPoint y: 336, distance: 272.7
click at [825, 336] on p "Good blood flow is key to keeping your legs young and healthy. Our socks promot…" at bounding box center [1043, 385] width 447 height 142
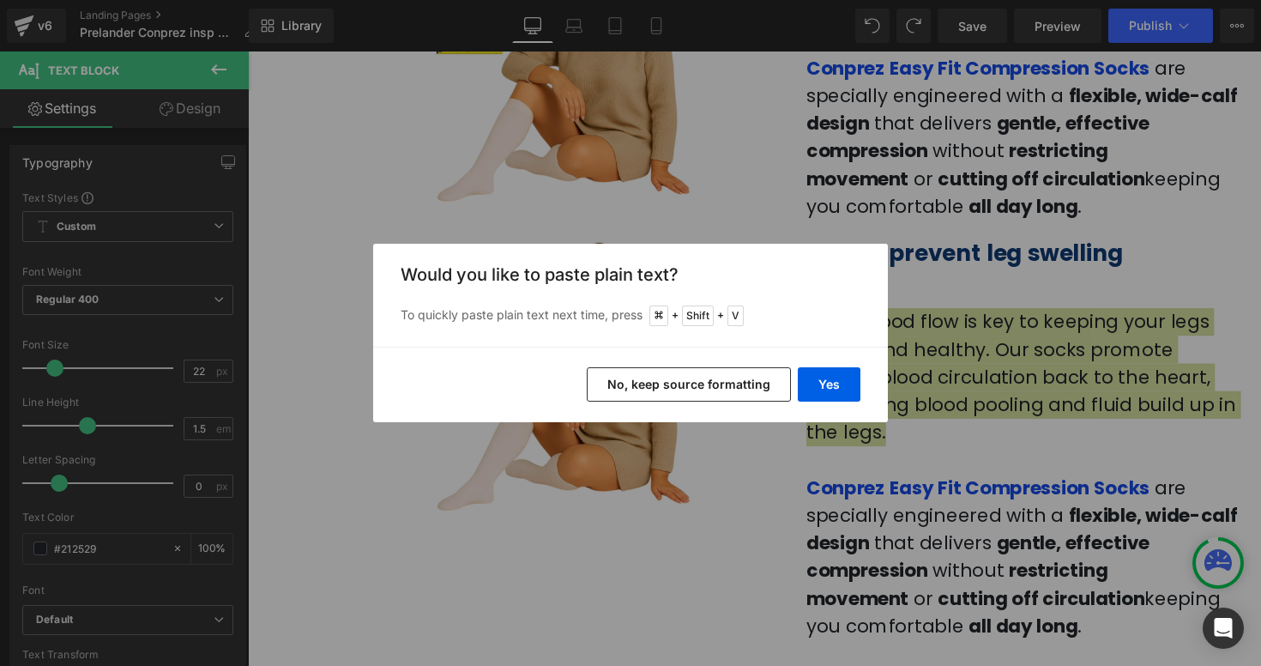
click at [730, 377] on button "No, keep source formatting" at bounding box center [689, 384] width 204 height 34
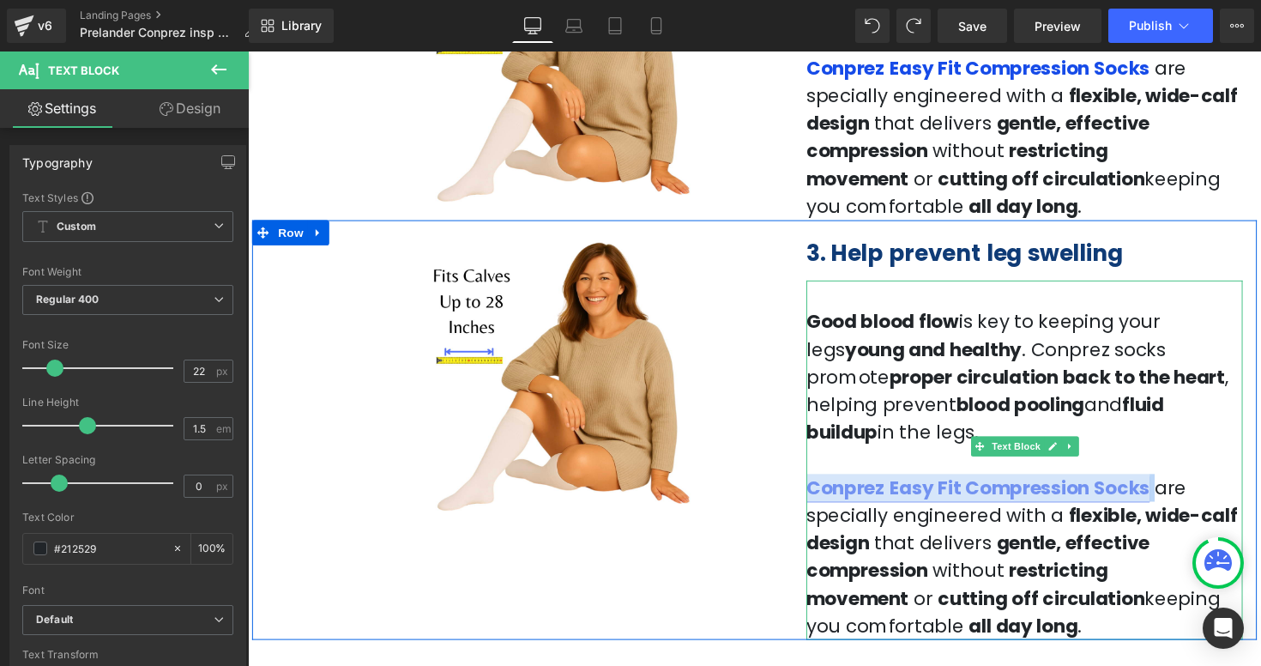
drag, startPoint x: 1162, startPoint y: 471, endPoint x: 826, endPoint y: 466, distance: 336.3
click at [826, 484] on p "Conprez Easy Fit Compression Socks are specially engineered with a flexible, wi…" at bounding box center [1043, 569] width 447 height 170
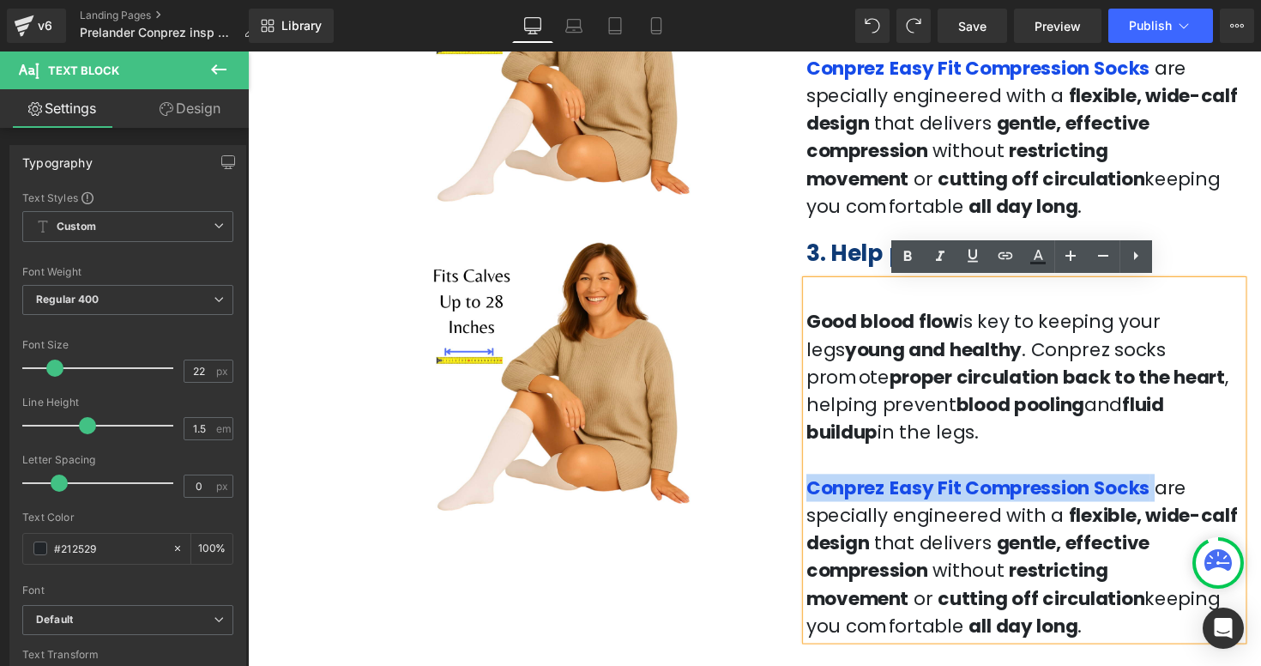
copy p "Conprez Easy Fit Compression Socks"
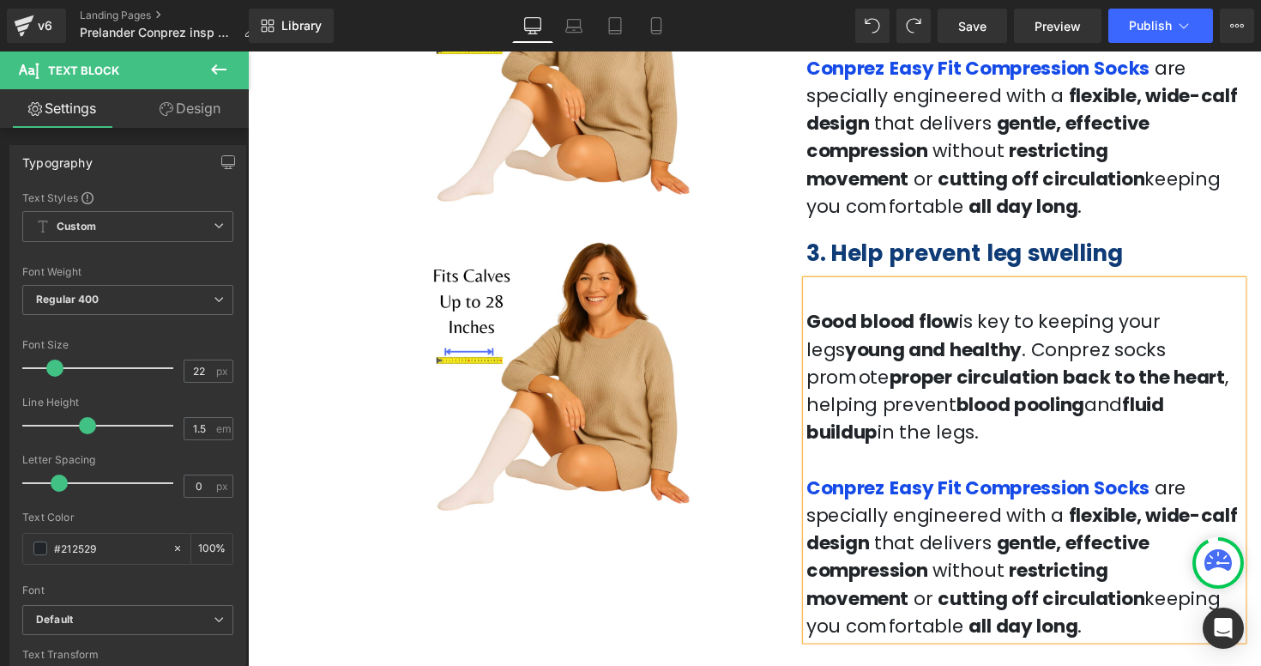
click at [938, 358] on p "Good blood flow is key to keeping your legs young and healthy . Conprez socks p…" at bounding box center [1043, 385] width 447 height 142
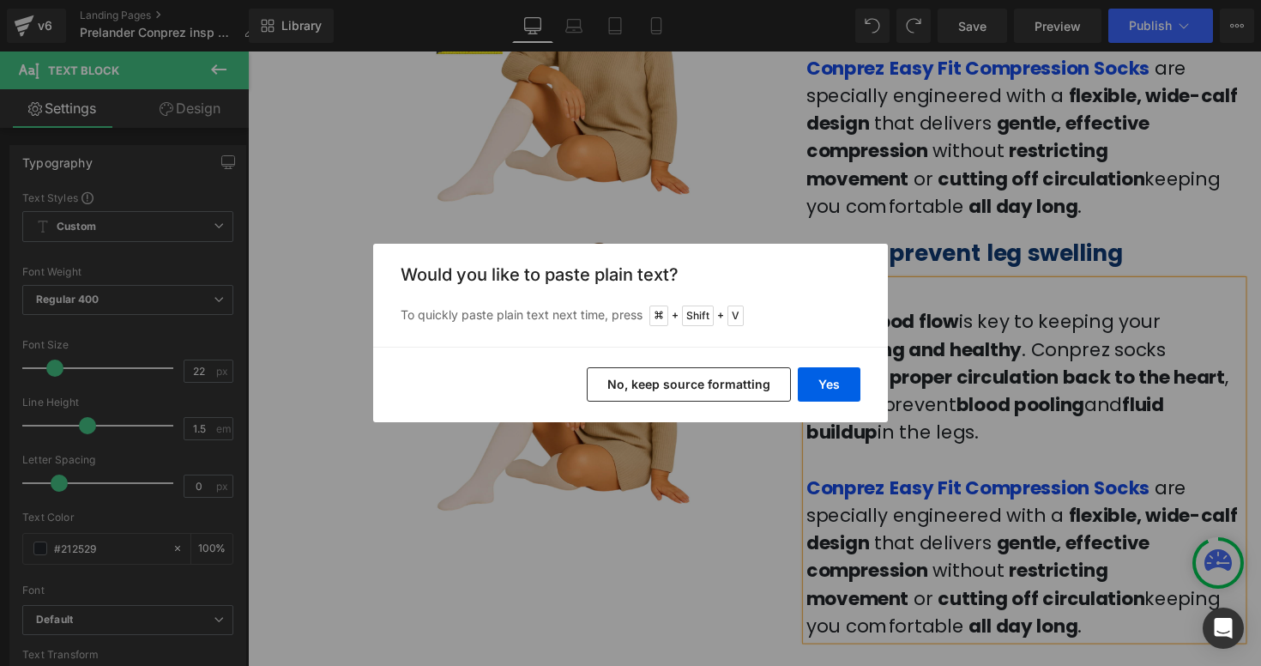
click at [734, 385] on button "No, keep source formatting" at bounding box center [689, 384] width 204 height 34
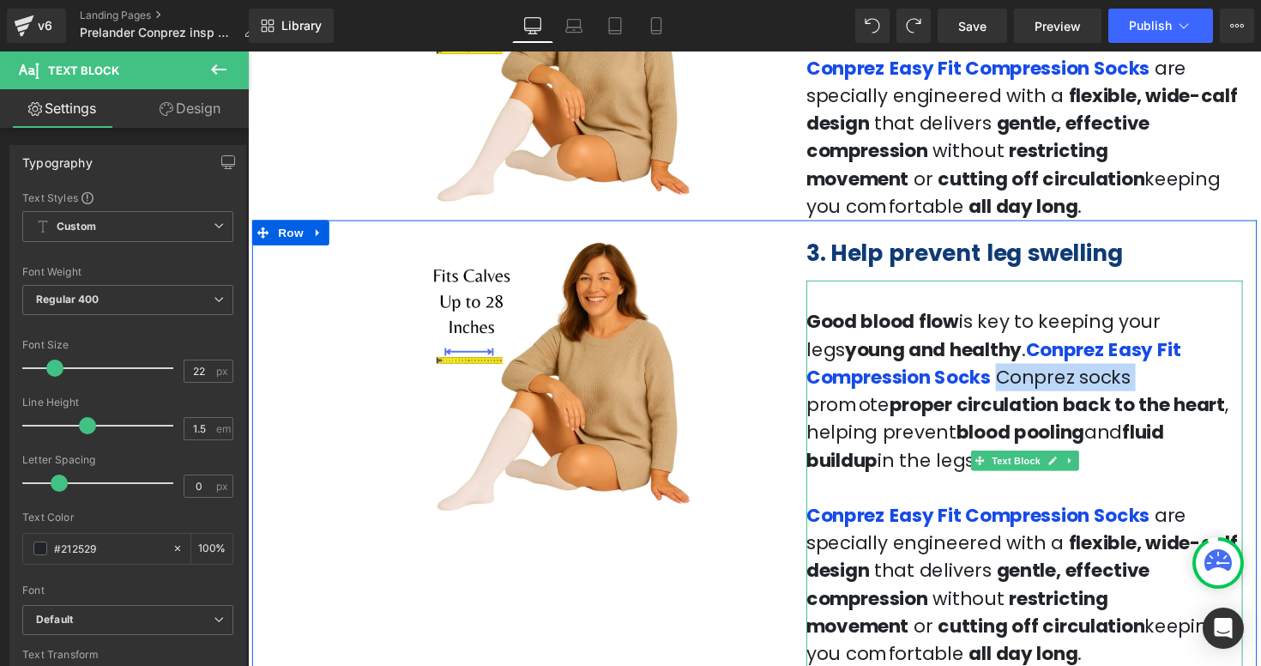
drag, startPoint x: 882, startPoint y: 389, endPoint x: 1013, endPoint y: 390, distance: 131.2
click at [1013, 390] on span "Conprez socks promote" at bounding box center [986, 398] width 332 height 55
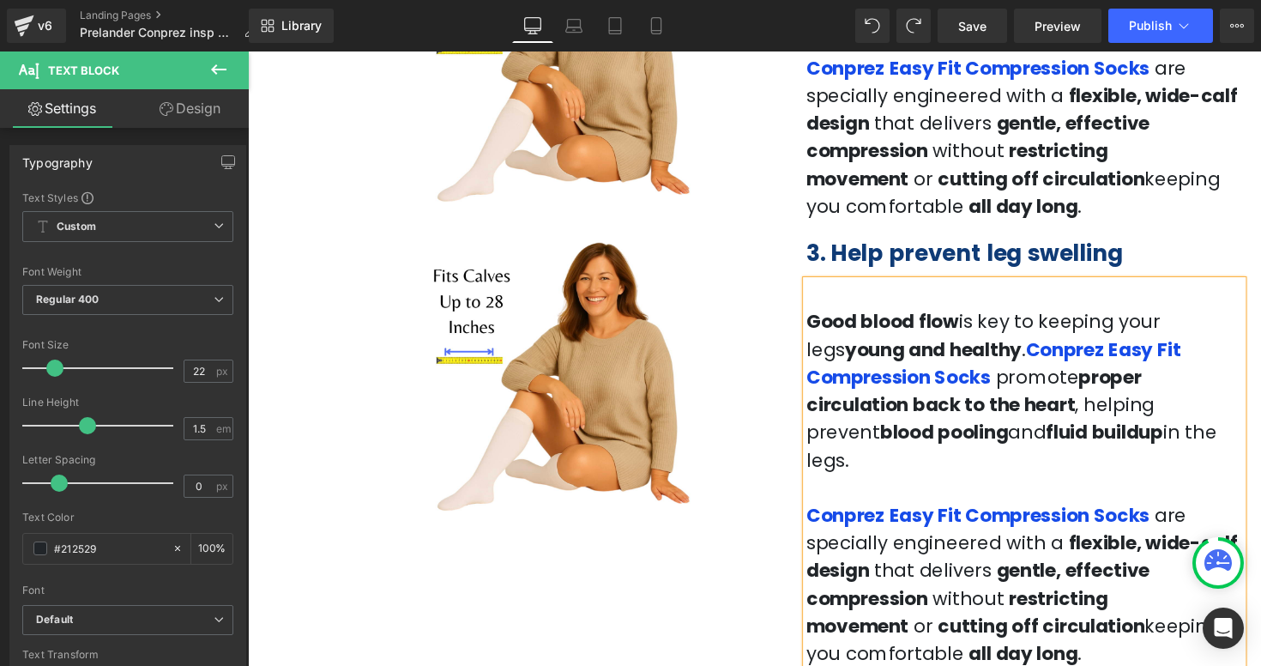
drag, startPoint x: 1041, startPoint y: 642, endPoint x: 817, endPoint y: 485, distance: 273.9
click at [820, 485] on div "Good blood flow is key to keeping your legs young and healthy . Conprez Easy Fi…" at bounding box center [1043, 484] width 447 height 396
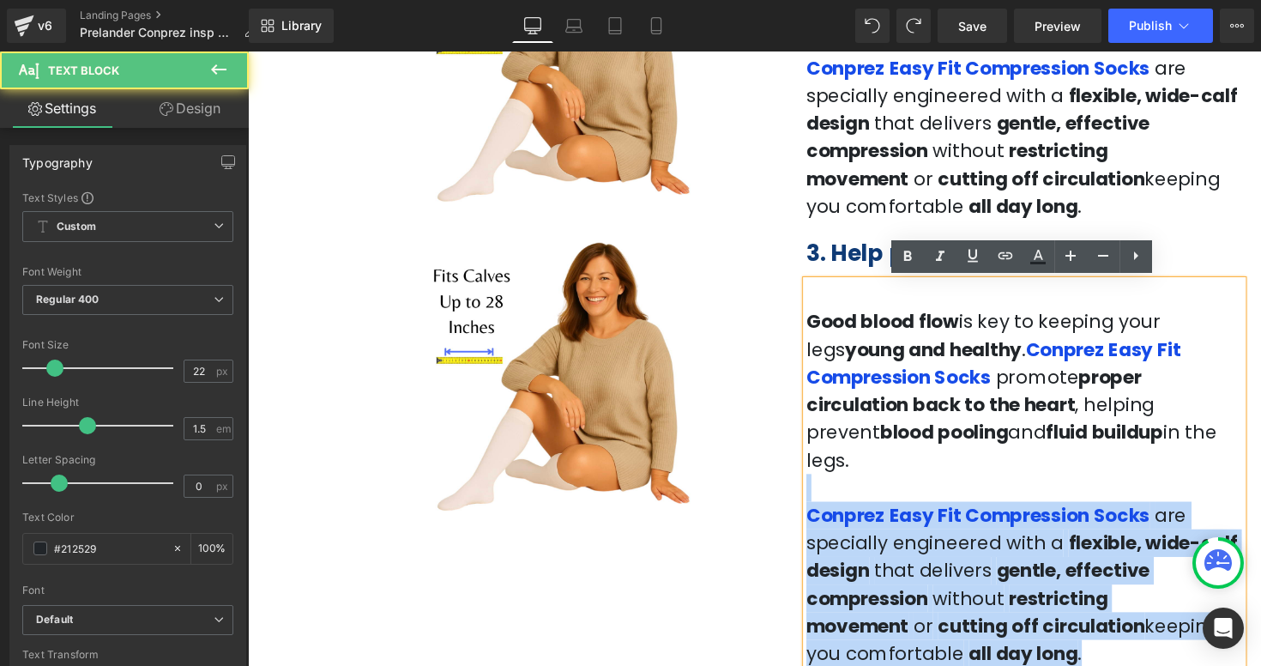
drag, startPoint x: 1034, startPoint y: 648, endPoint x: 805, endPoint y: 479, distance: 283.9
click at [805, 479] on div "Image 3. Help prevent leg swelling Heading Good blood flow is key to keeping yo…" at bounding box center [766, 453] width 1029 height 458
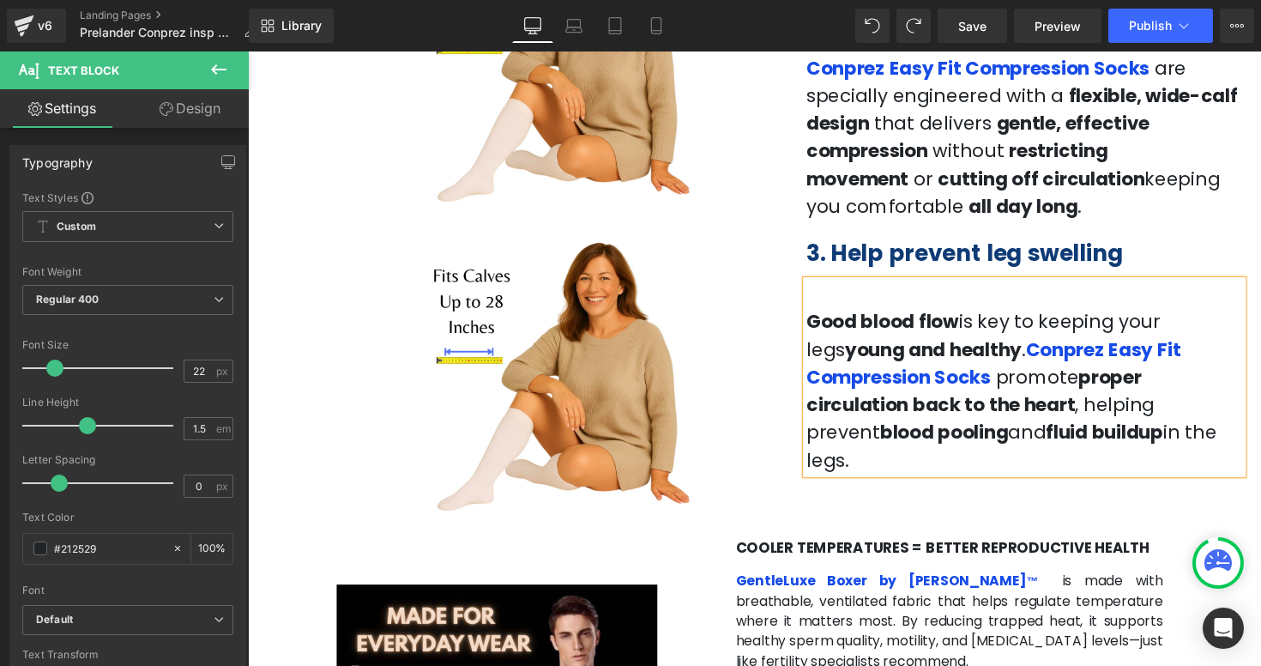
click at [962, 485] on div "Image 3. Help prevent leg swelling Heading Good blood flow is key to keeping yo…" at bounding box center [766, 373] width 1029 height 298
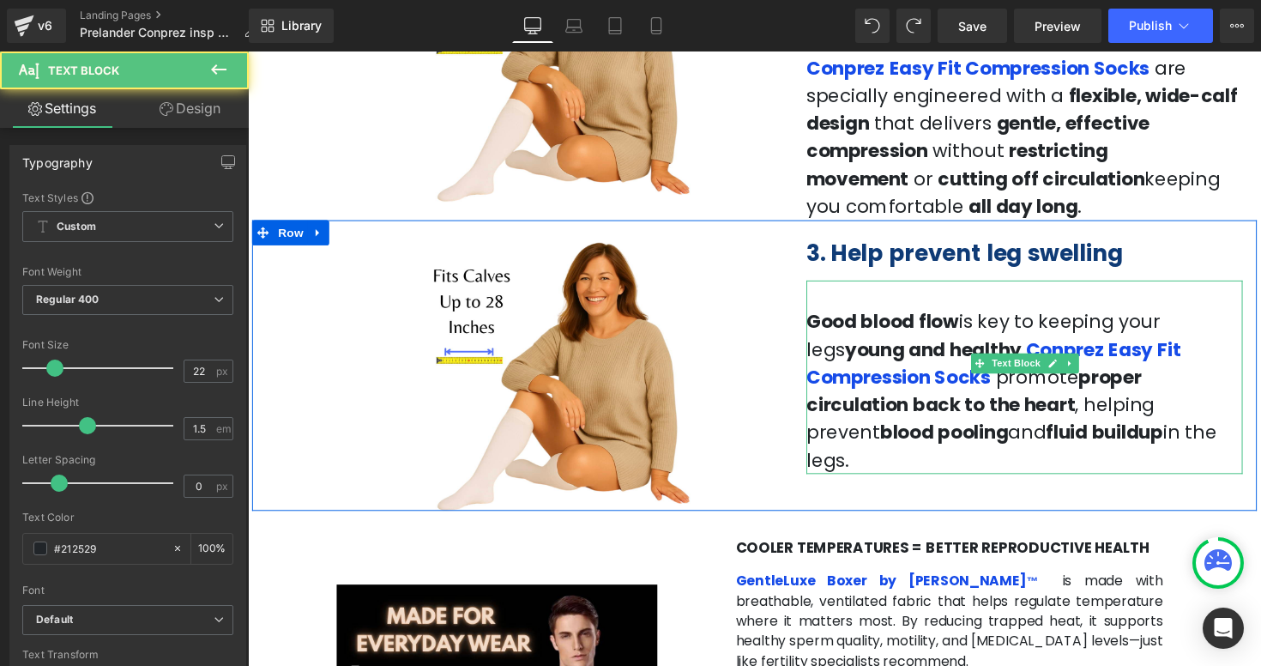
click at [934, 355] on p "Good blood flow is key to keeping your legs young and healthy . Conprez Easy Fi…" at bounding box center [1043, 399] width 447 height 170
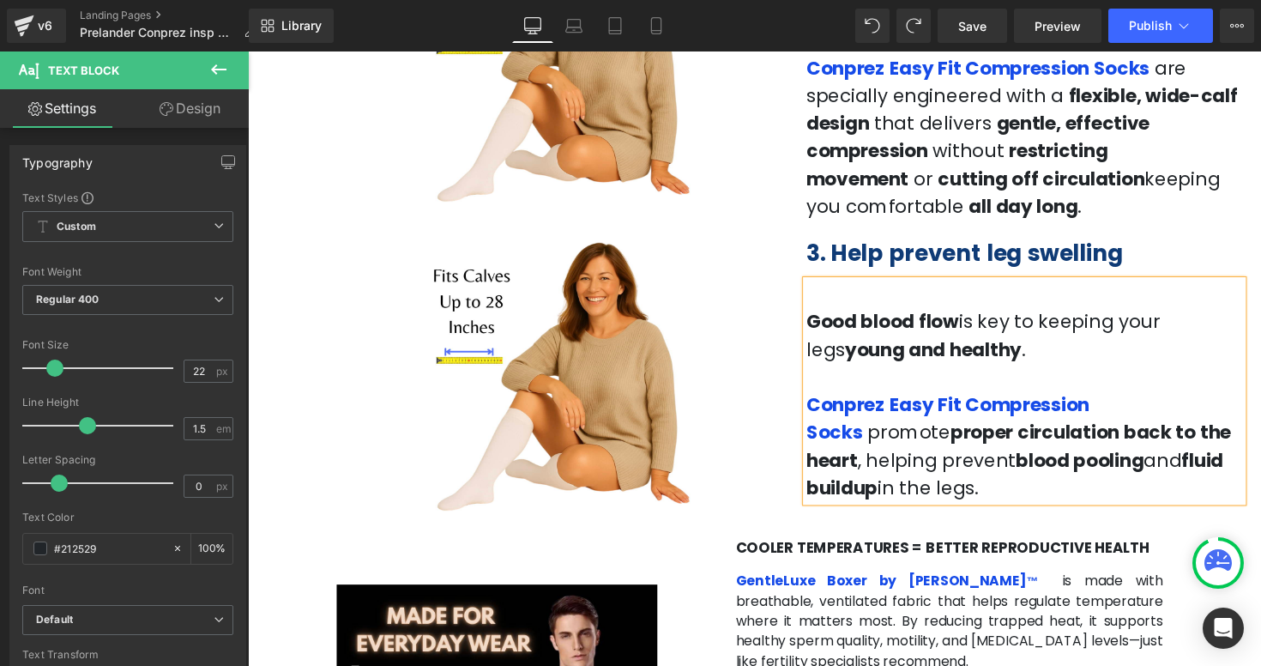
click at [993, 506] on div "Image 3. Help prevent leg swelling Heading Good blood flow is key to keeping yo…" at bounding box center [766, 373] width 1029 height 298
